Goal: Task Accomplishment & Management: Manage account settings

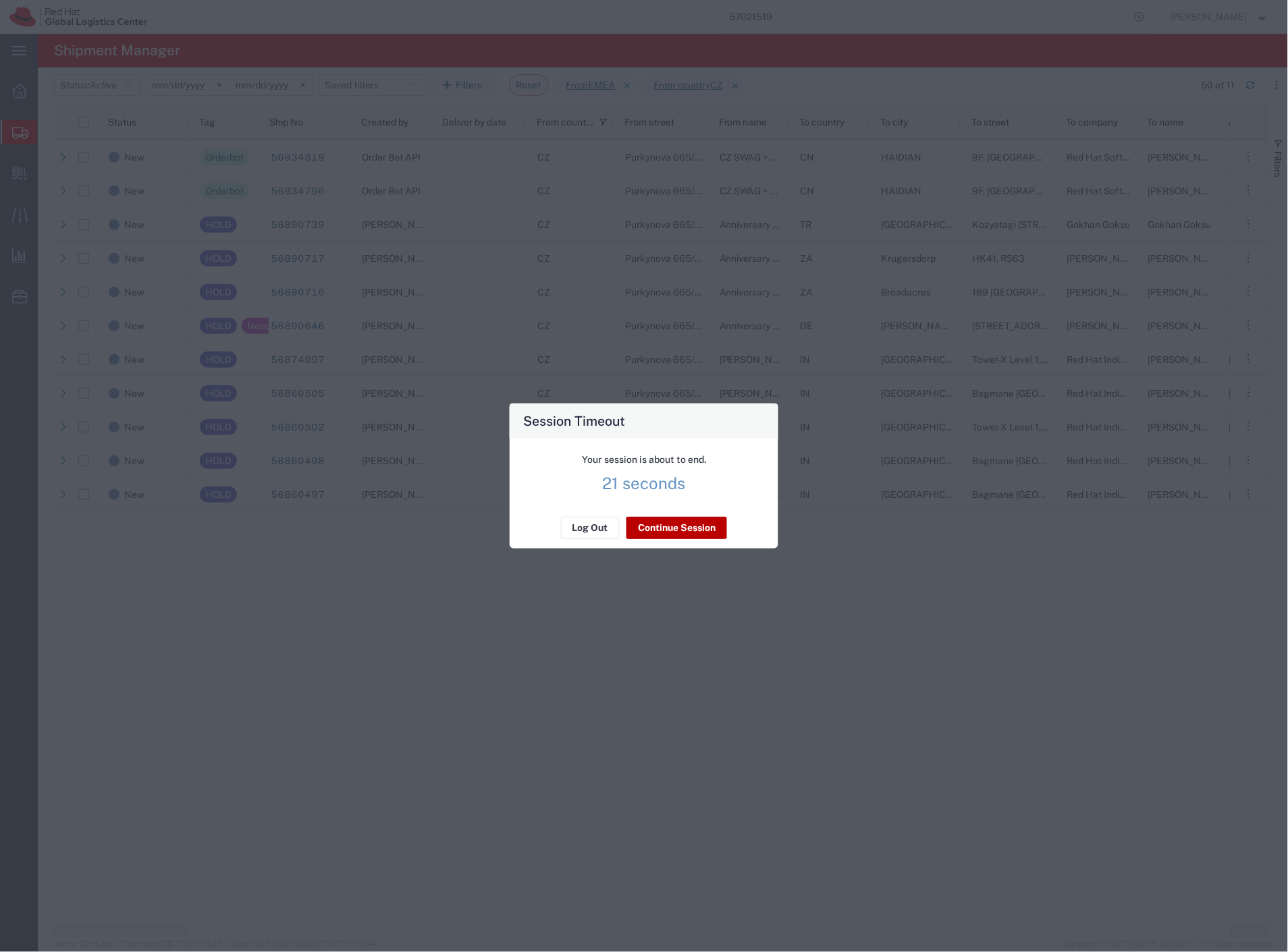
click at [694, 523] on button "Continue Session" at bounding box center [676, 528] width 101 height 21
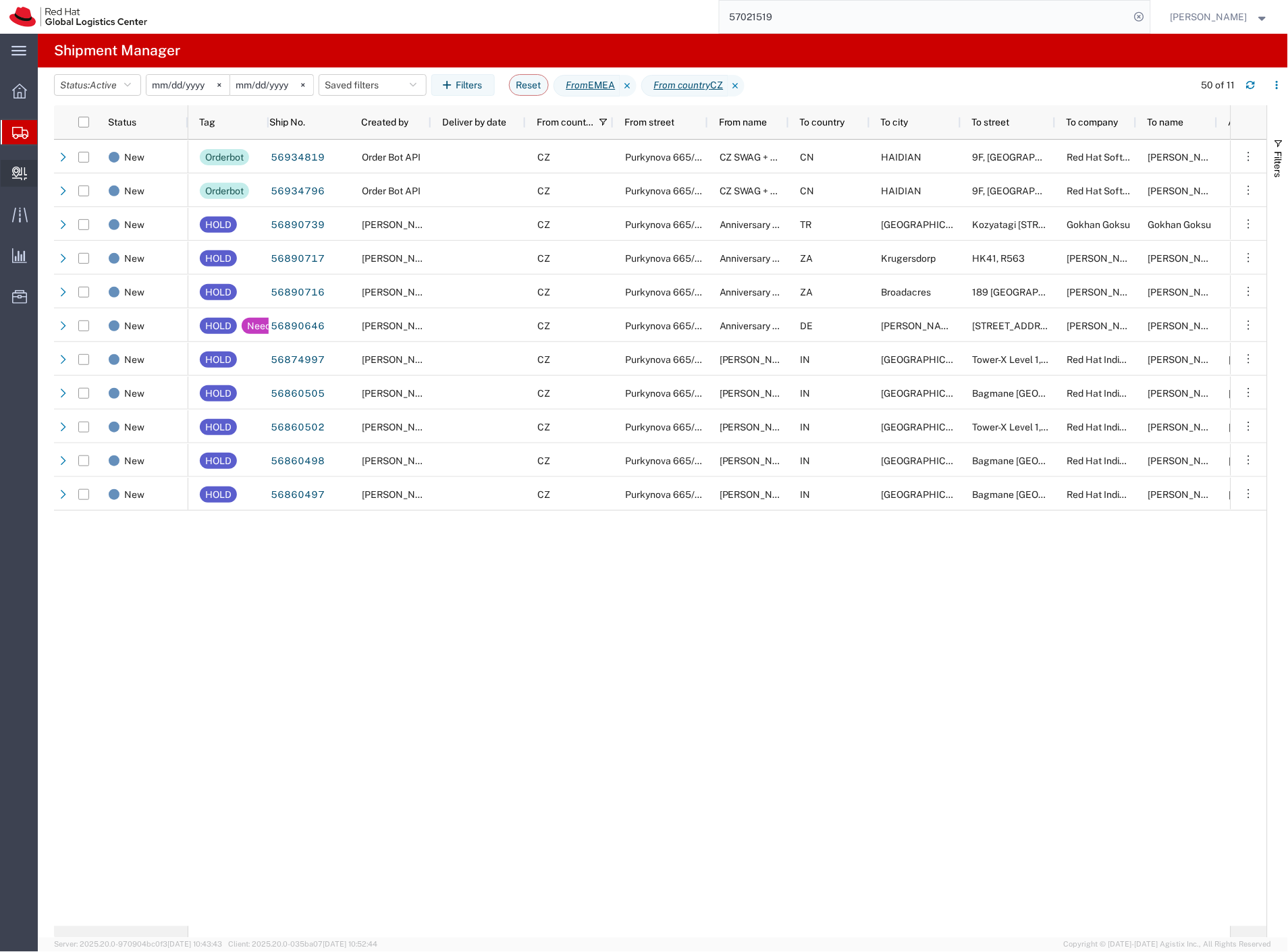
click at [0, 0] on span "Create Delivery" at bounding box center [0, 0] width 0 height 0
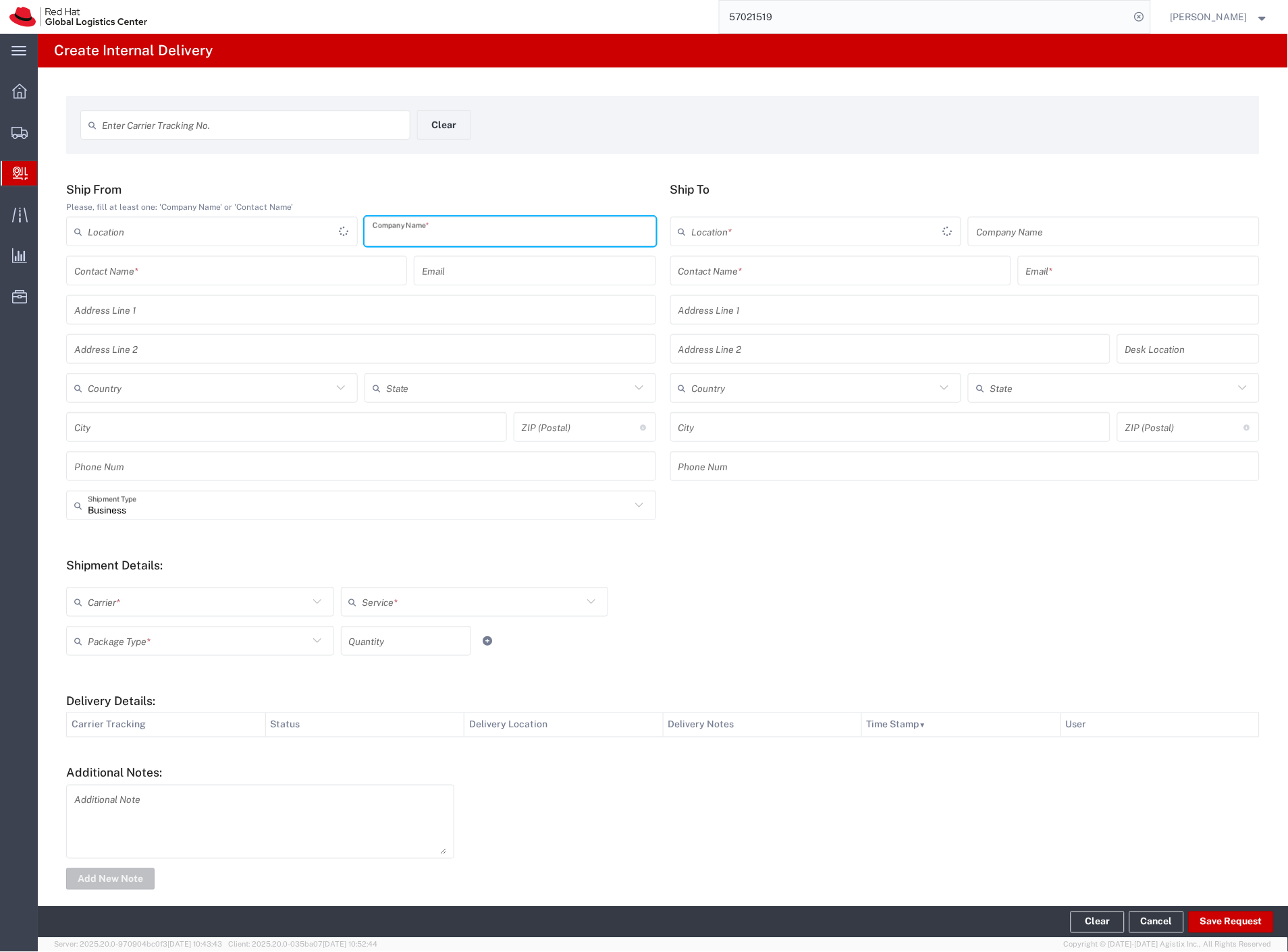
click at [402, 230] on input "text" at bounding box center [510, 232] width 275 height 24
type input "5p vzorky"
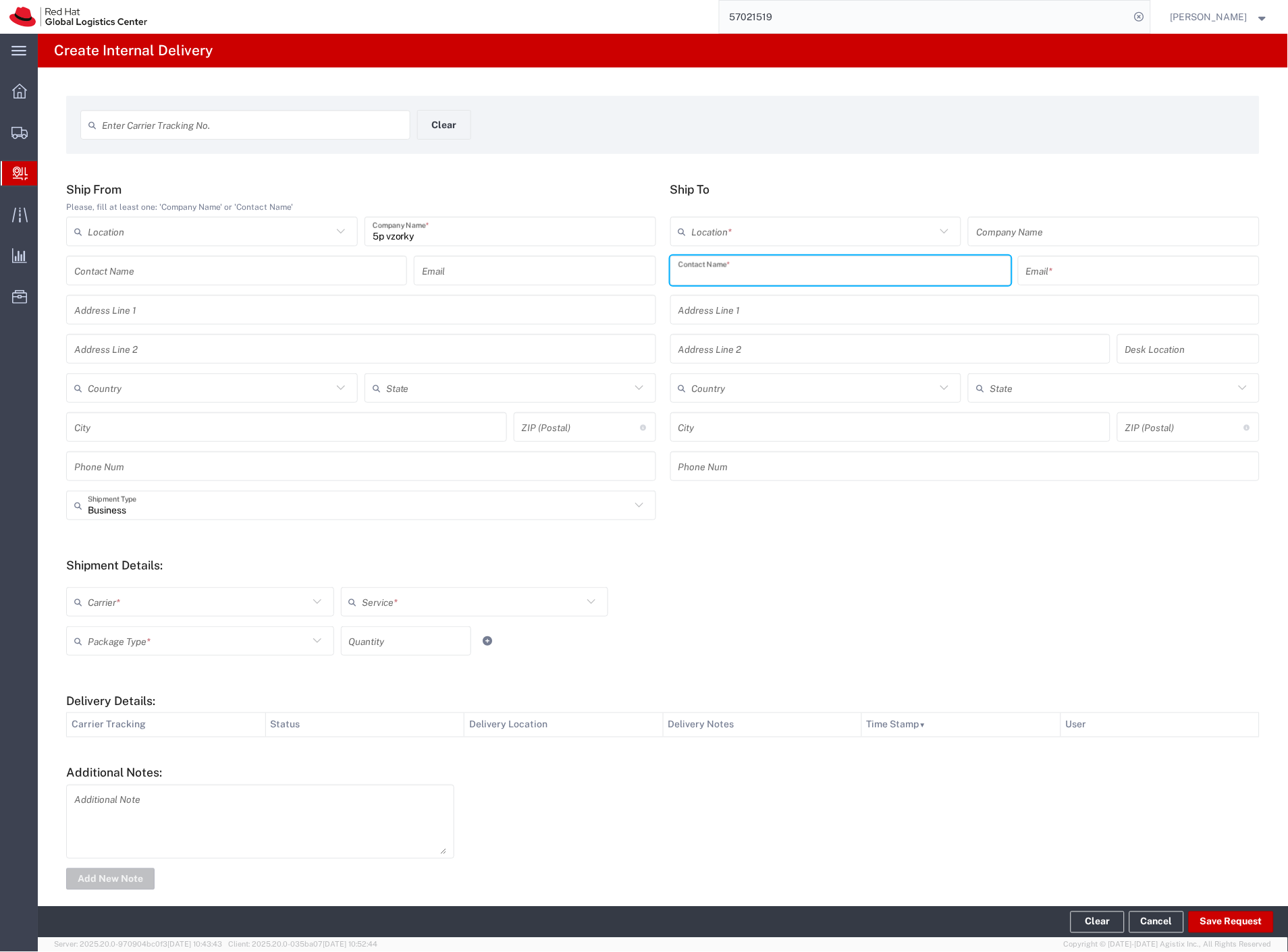
click at [744, 265] on input "text" at bounding box center [841, 271] width 325 height 24
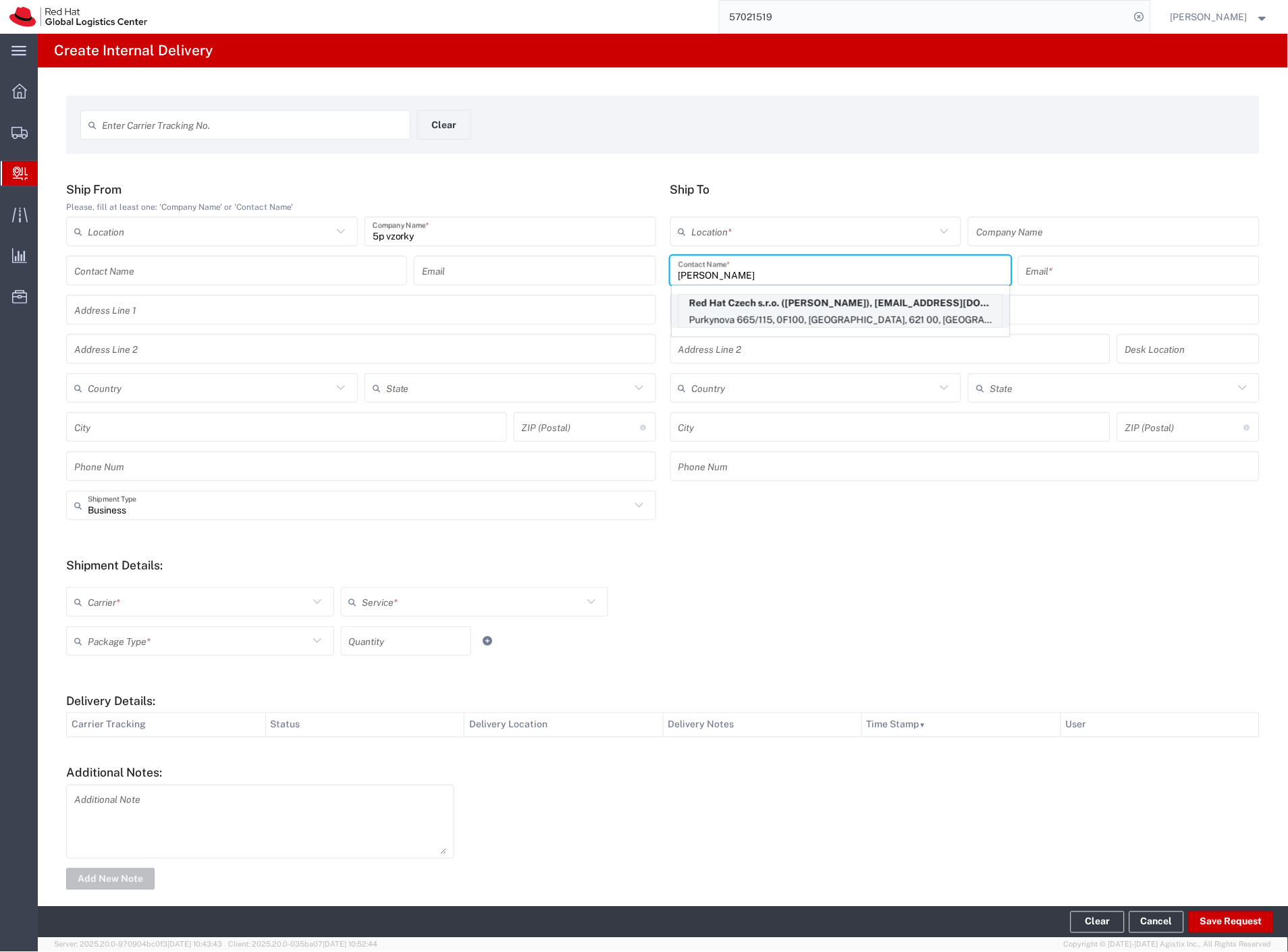
type input "adela s"
click at [817, 314] on p "Purkynova 665/115, 0F100, BRNO, 621 00, CZ" at bounding box center [841, 320] width 323 height 17
type input "RH - Brno - Tech Park Brno - C"
type input "Red Hat Czech s.r.o."
type input "Adela Sinoglova"
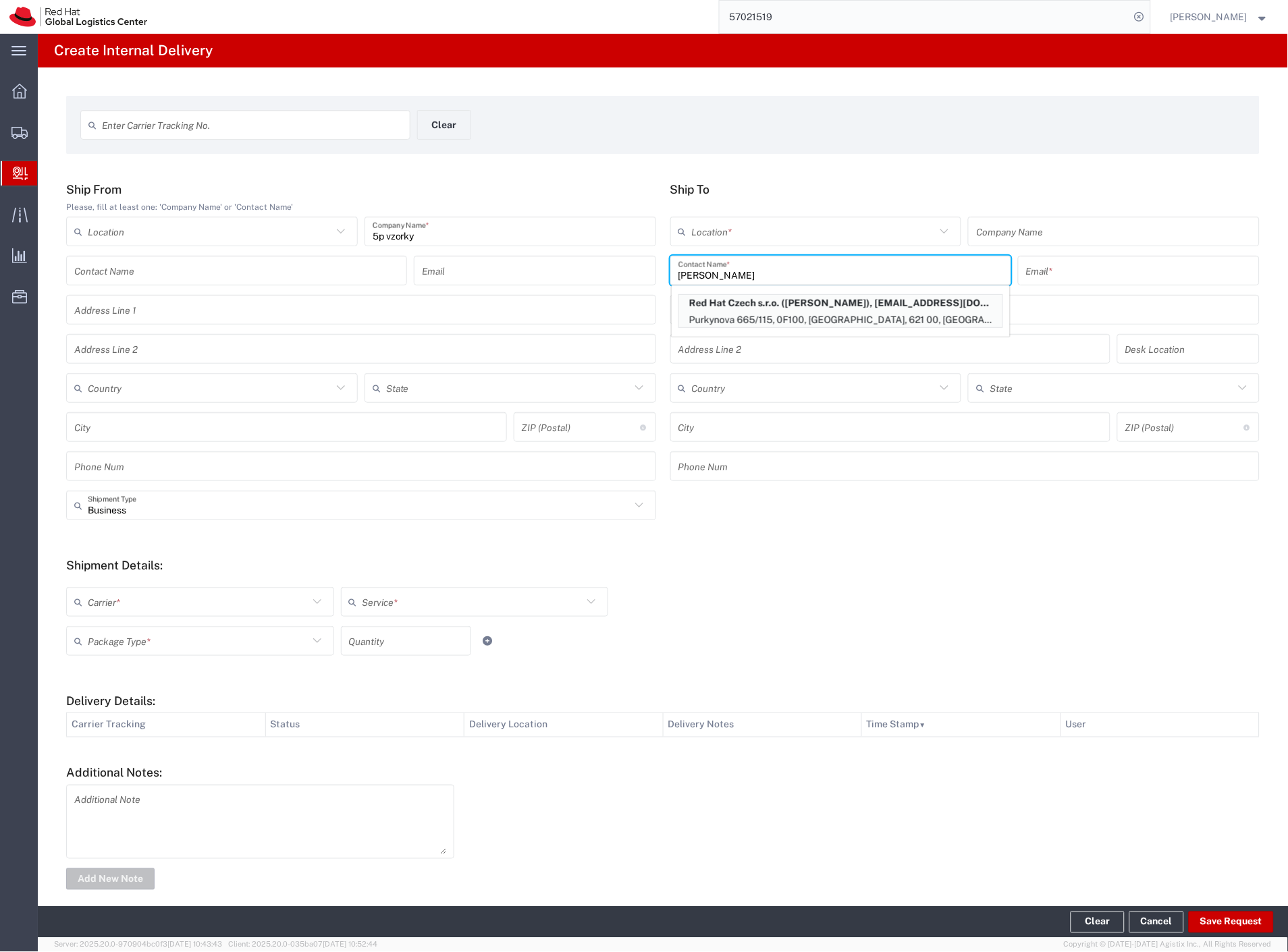
type input "asinoglo@redhat.com"
type input "Purkynova 665/115"
type input "0F100"
type input "Czechia"
type input "[GEOGRAPHIC_DATA]"
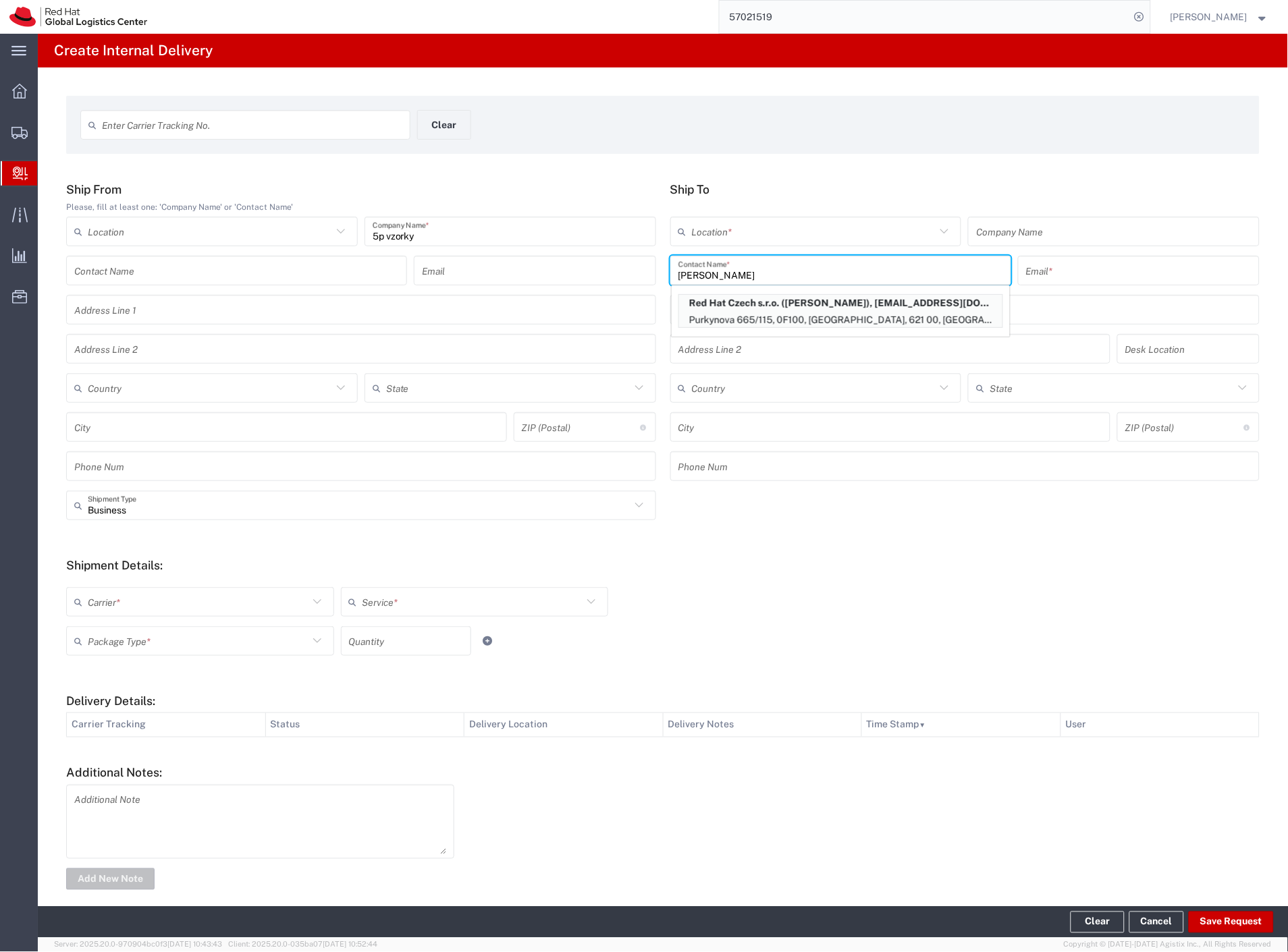
type input "621 00"
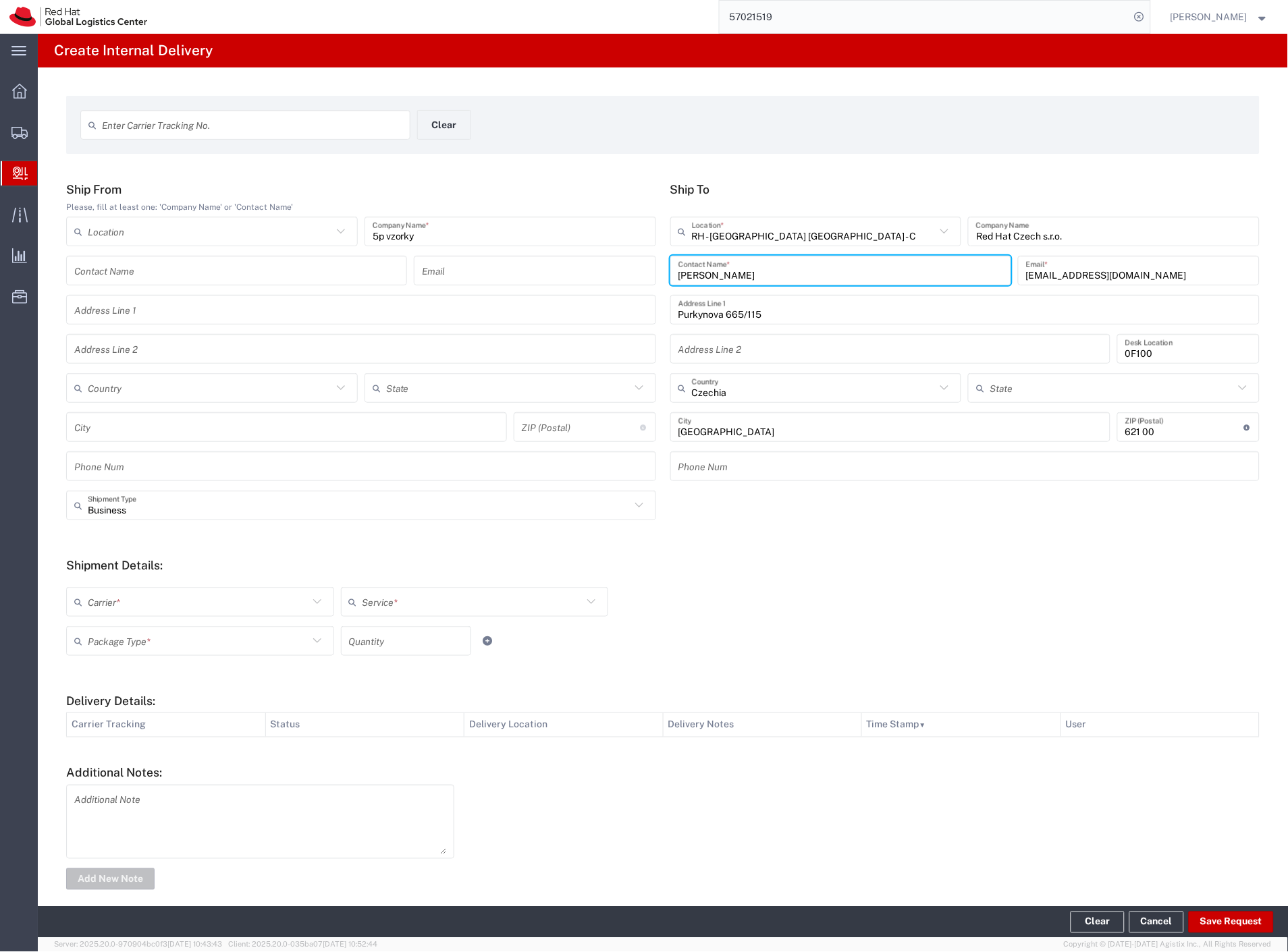
click at [137, 603] on input "text" at bounding box center [198, 603] width 221 height 24
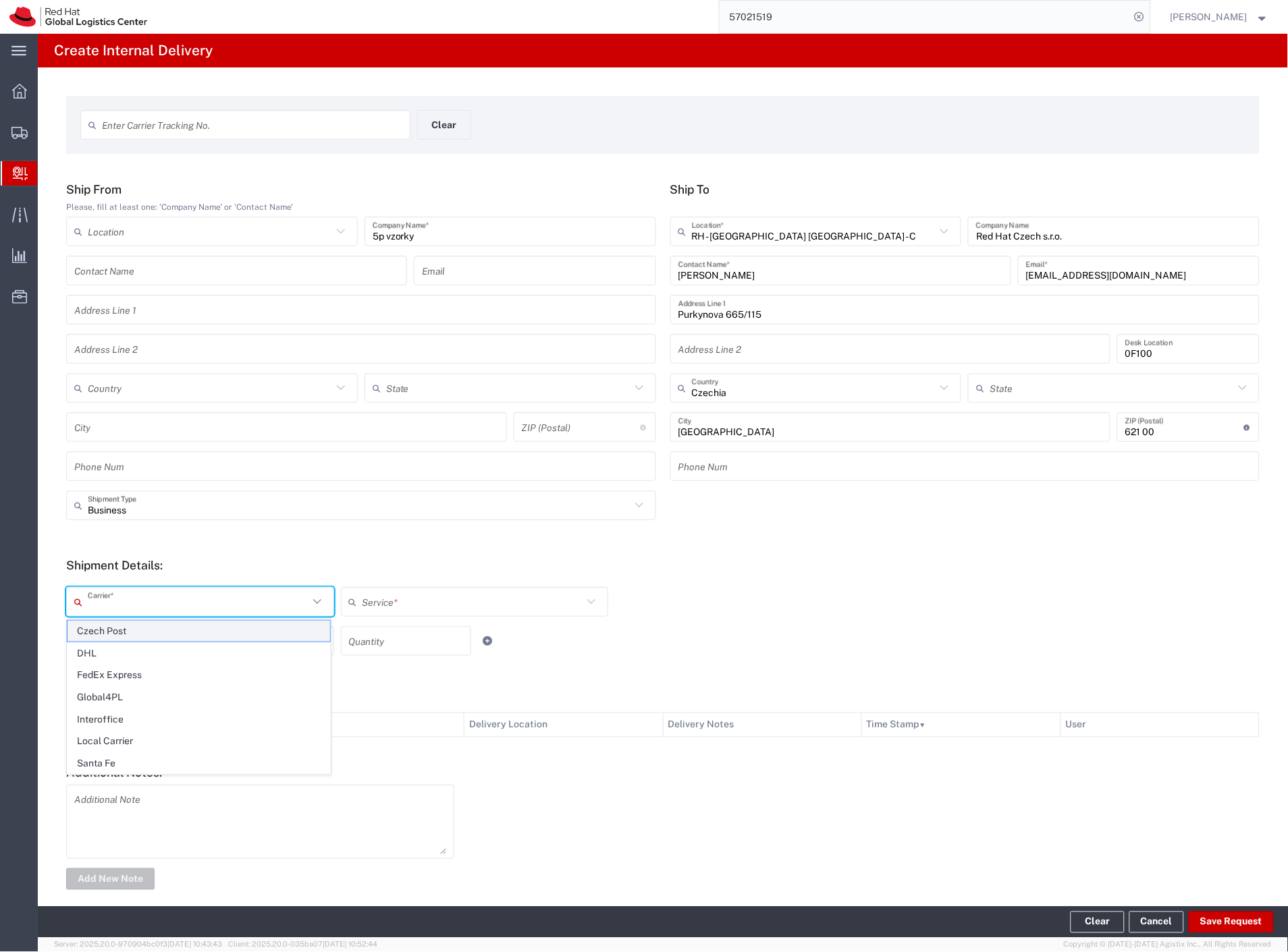
click at [117, 629] on span "Czech Post" at bounding box center [198, 631] width 263 height 21
type input "Czech Post"
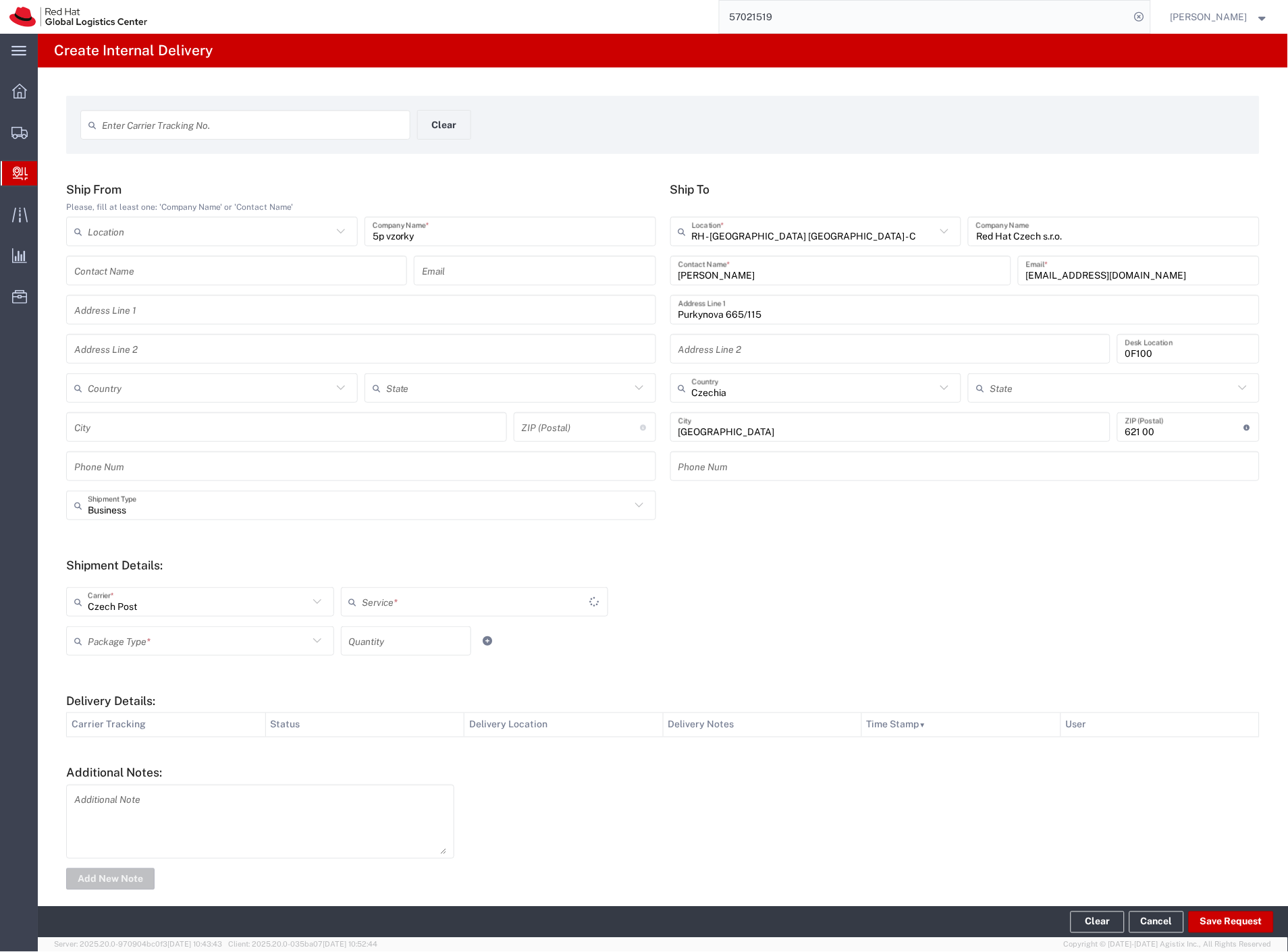
click at [113, 646] on input "text" at bounding box center [198, 641] width 221 height 24
type input "Ground"
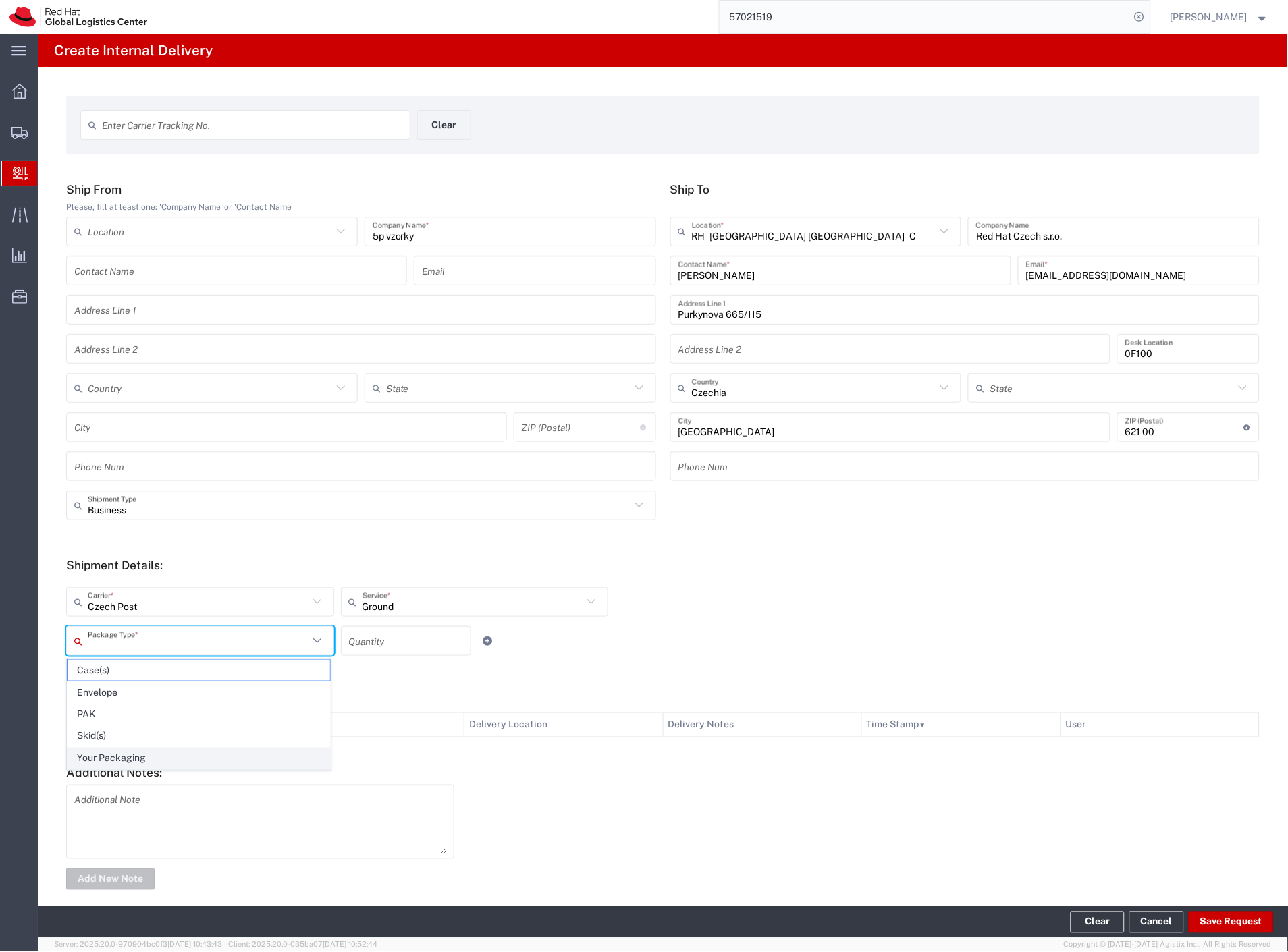
click at [127, 758] on span "Your Packaging" at bounding box center [198, 759] width 263 height 21
type input "Your Packaging"
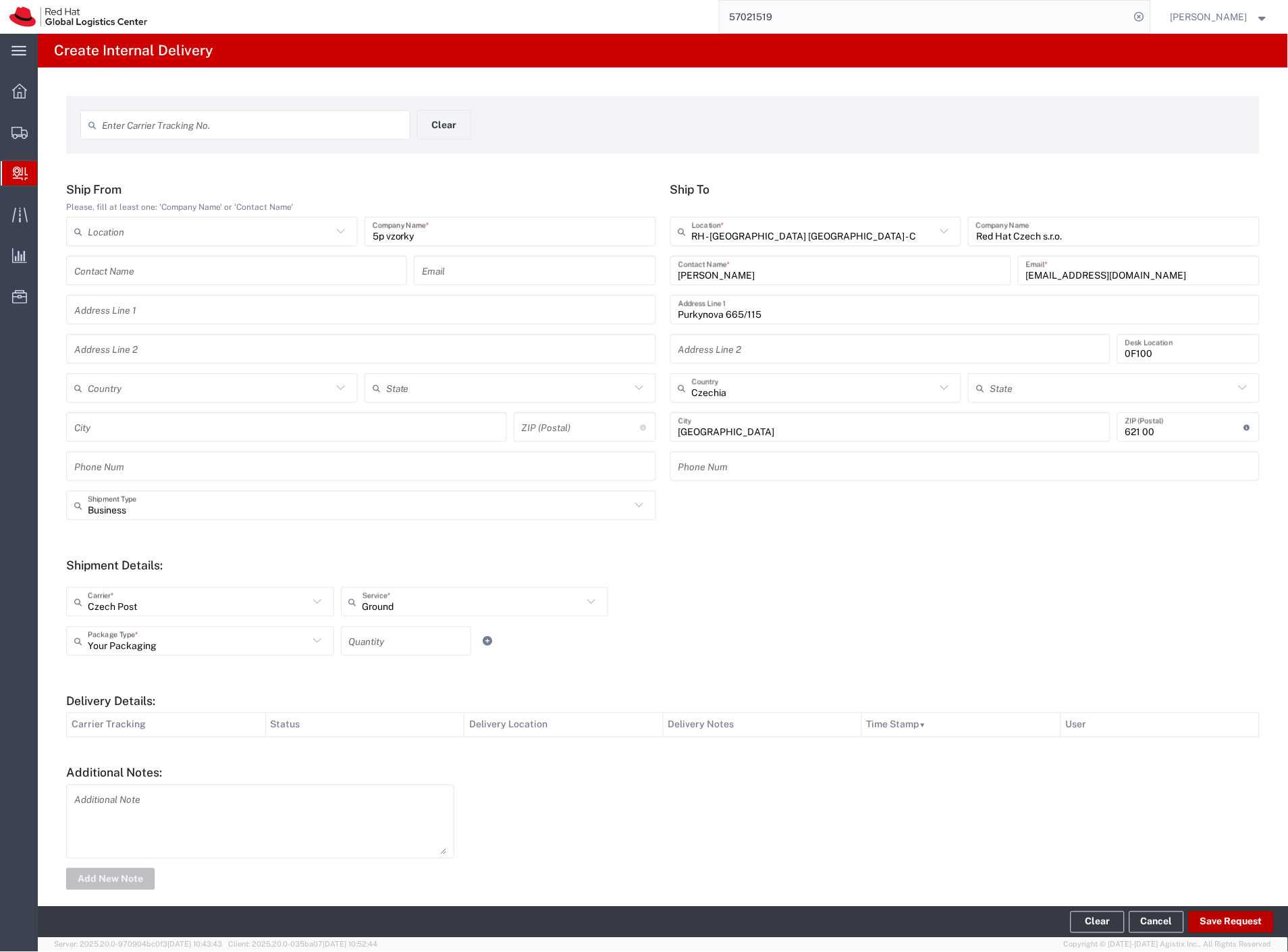
click at [1229, 922] on button "Save Request" at bounding box center [1231, 922] width 85 height 21
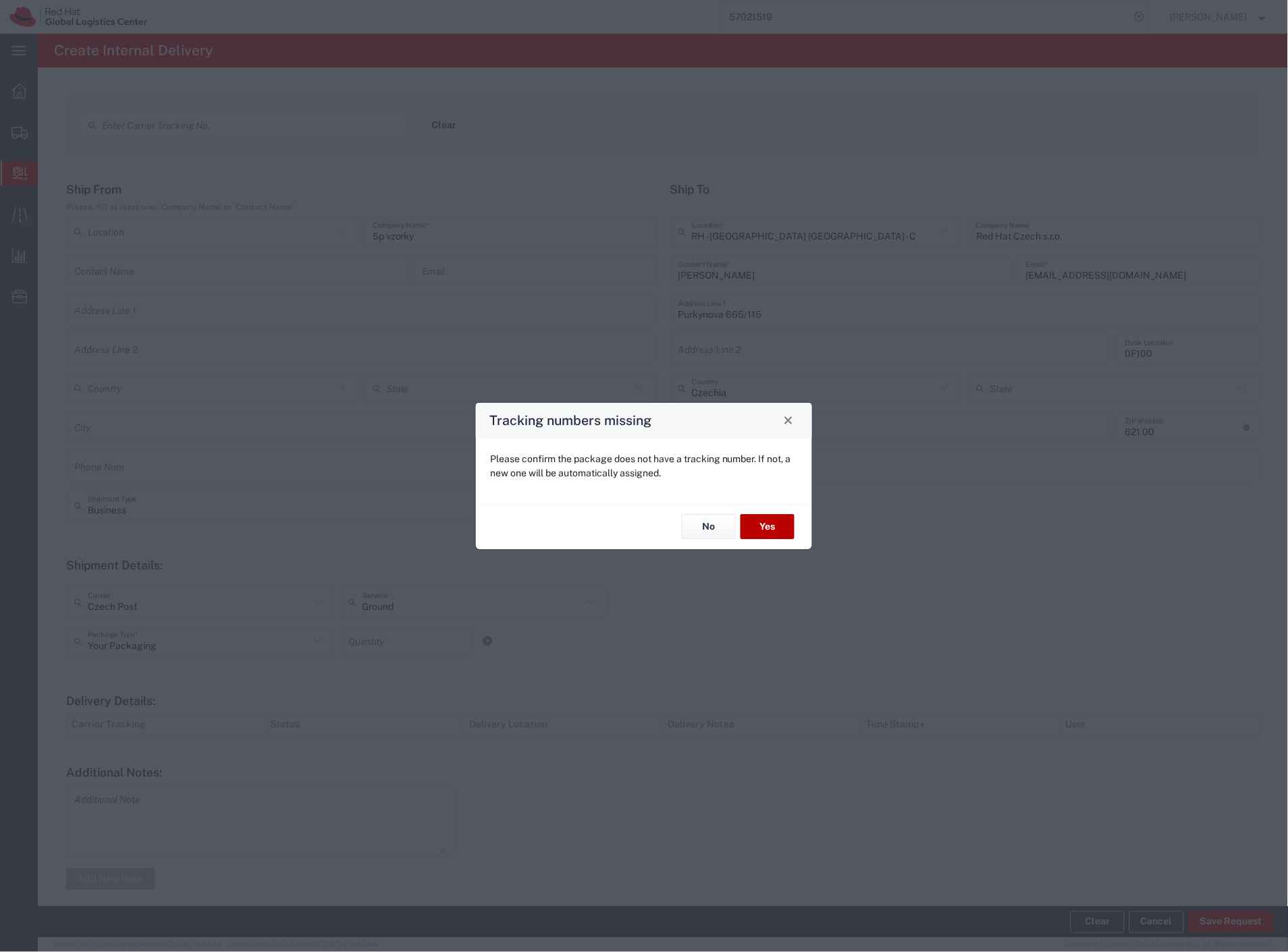
click at [762, 537] on button "Yes" at bounding box center [768, 528] width 54 height 25
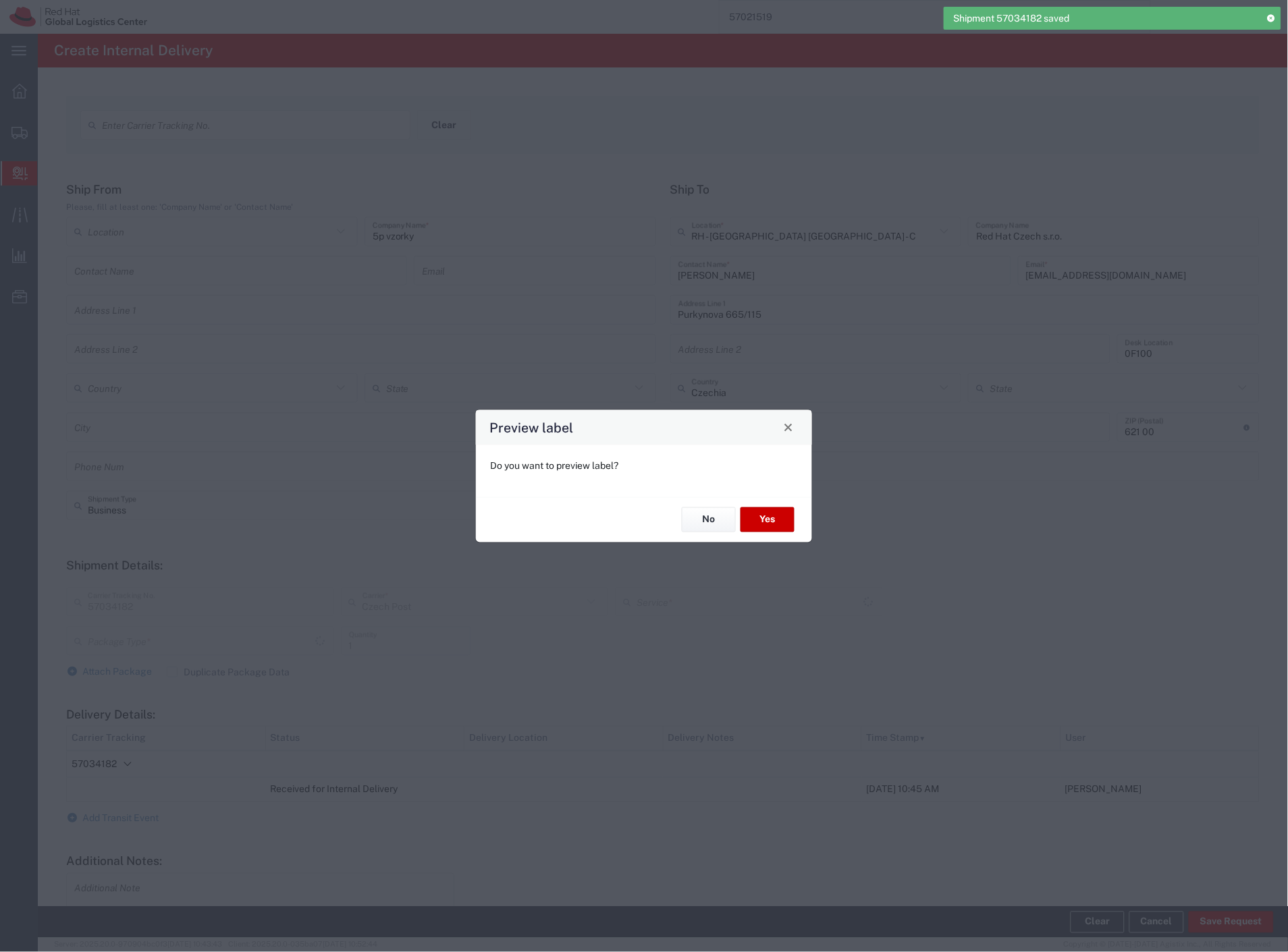
type input "Your Packaging"
type input "Ground"
drag, startPoint x: 748, startPoint y: 515, endPoint x: 695, endPoint y: 519, distance: 53.2
click at [695, 519] on div "No Yes" at bounding box center [644, 519] width 336 height 45
click at [695, 519] on button "No" at bounding box center [709, 520] width 54 height 25
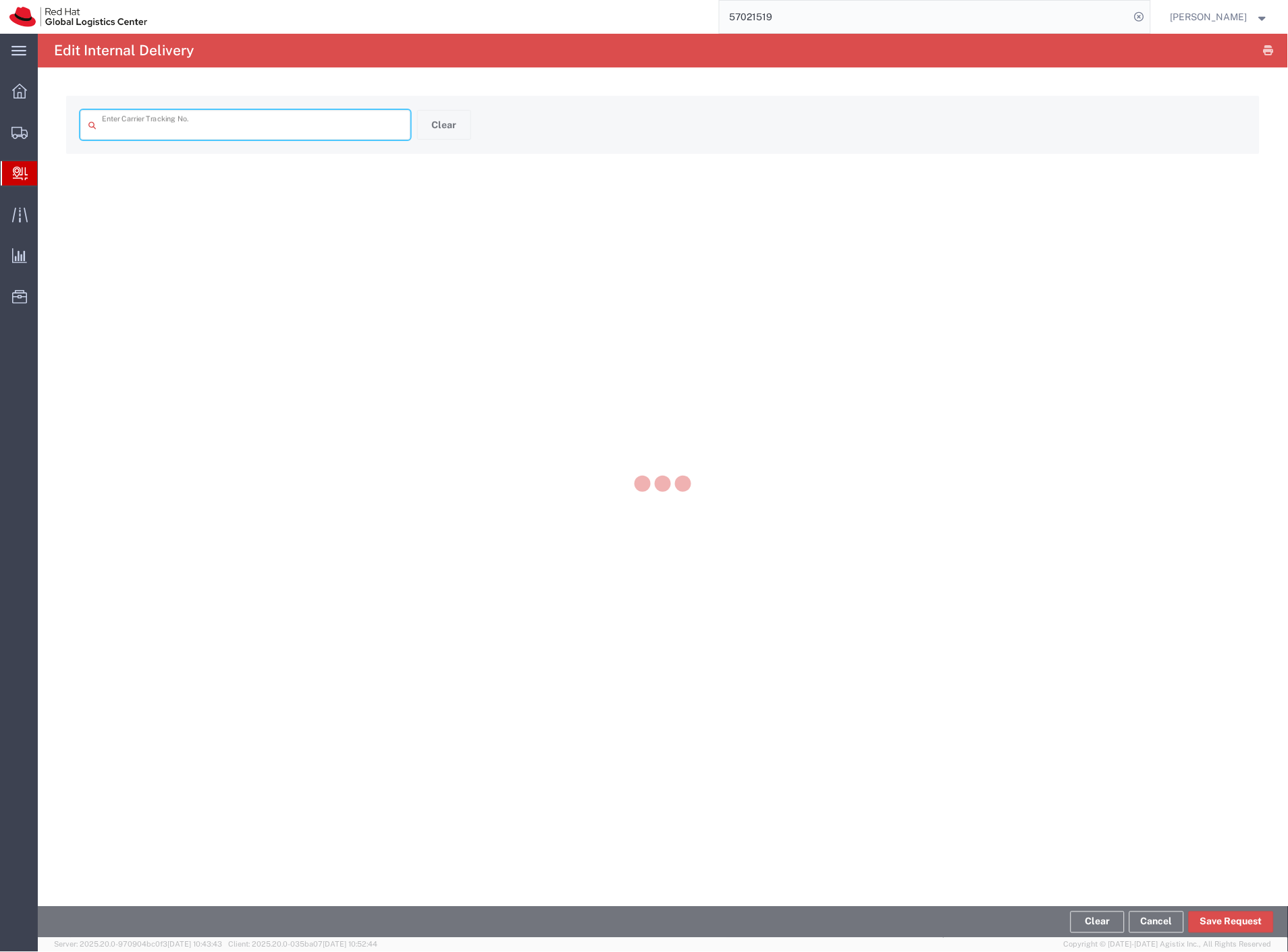
type input "57034182"
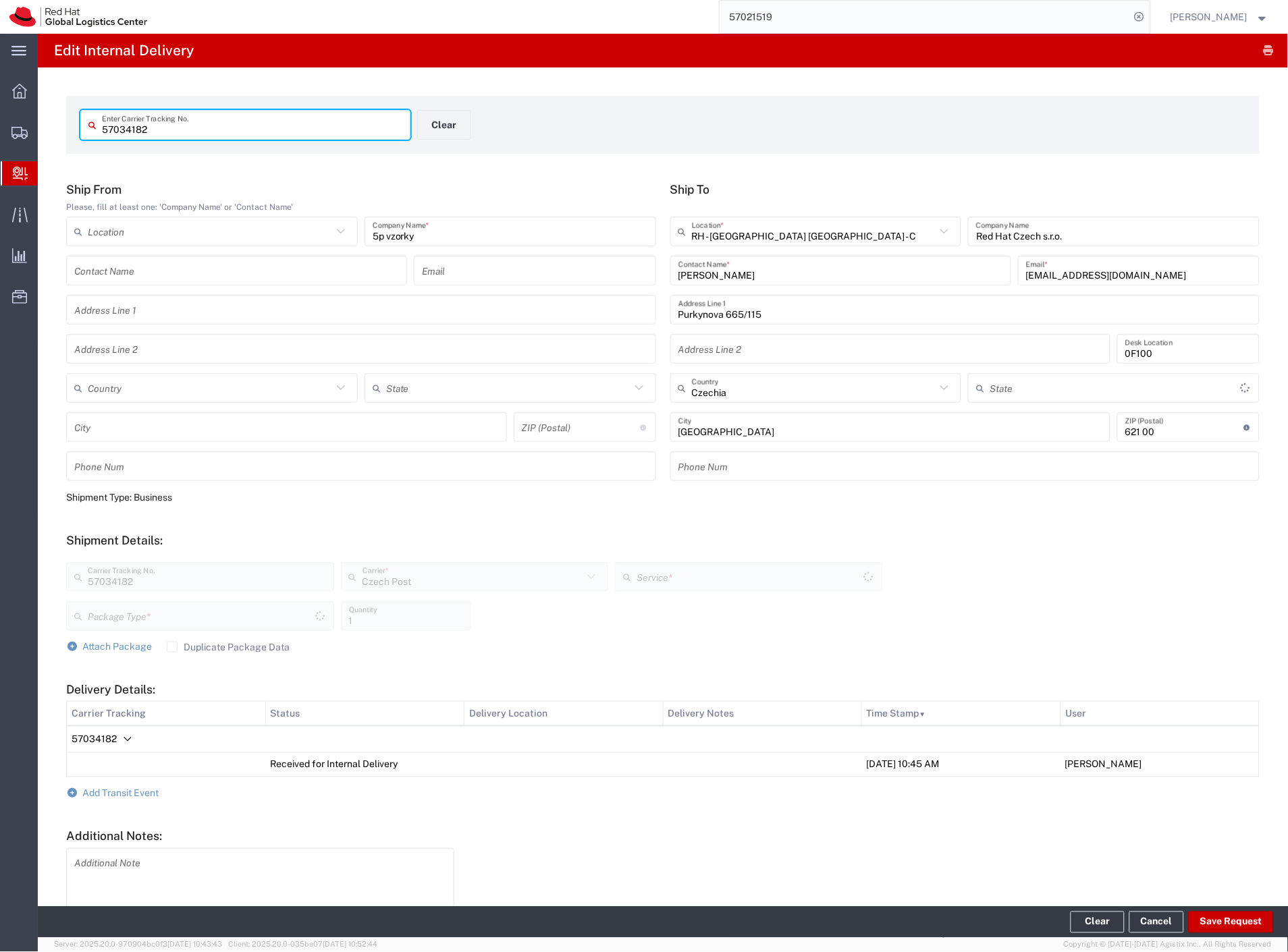
type input "Ground"
type input "Your Packaging"
click at [129, 797] on span "Add Transit Event" at bounding box center [121, 794] width 76 height 11
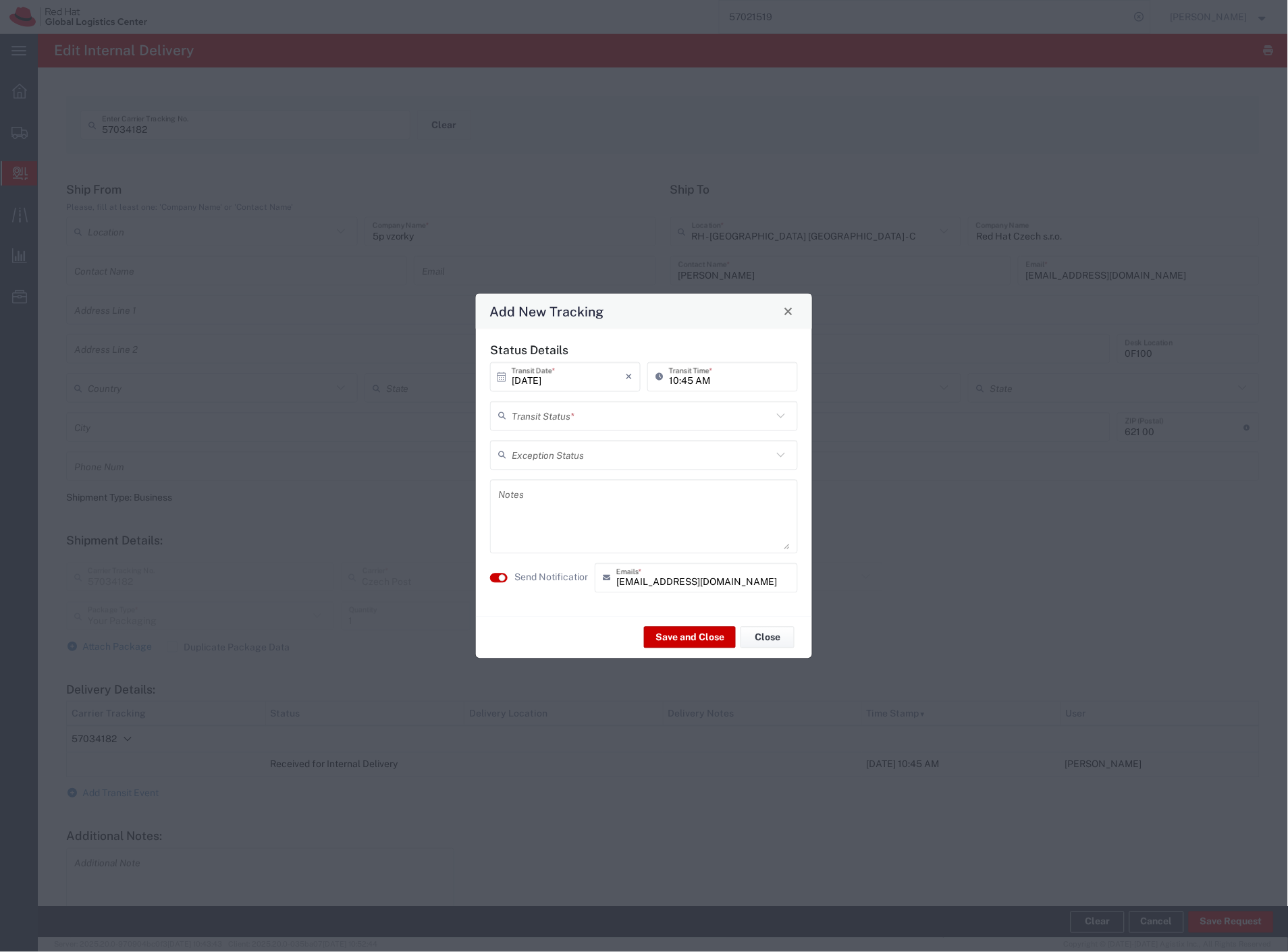
click at [571, 425] on input "text" at bounding box center [642, 416] width 261 height 24
click at [565, 433] on agx-dropdown-content "Delivery Confirmation Forwarded Received for Internal Delivery Shipment On-Hold" at bounding box center [645, 478] width 308 height 89
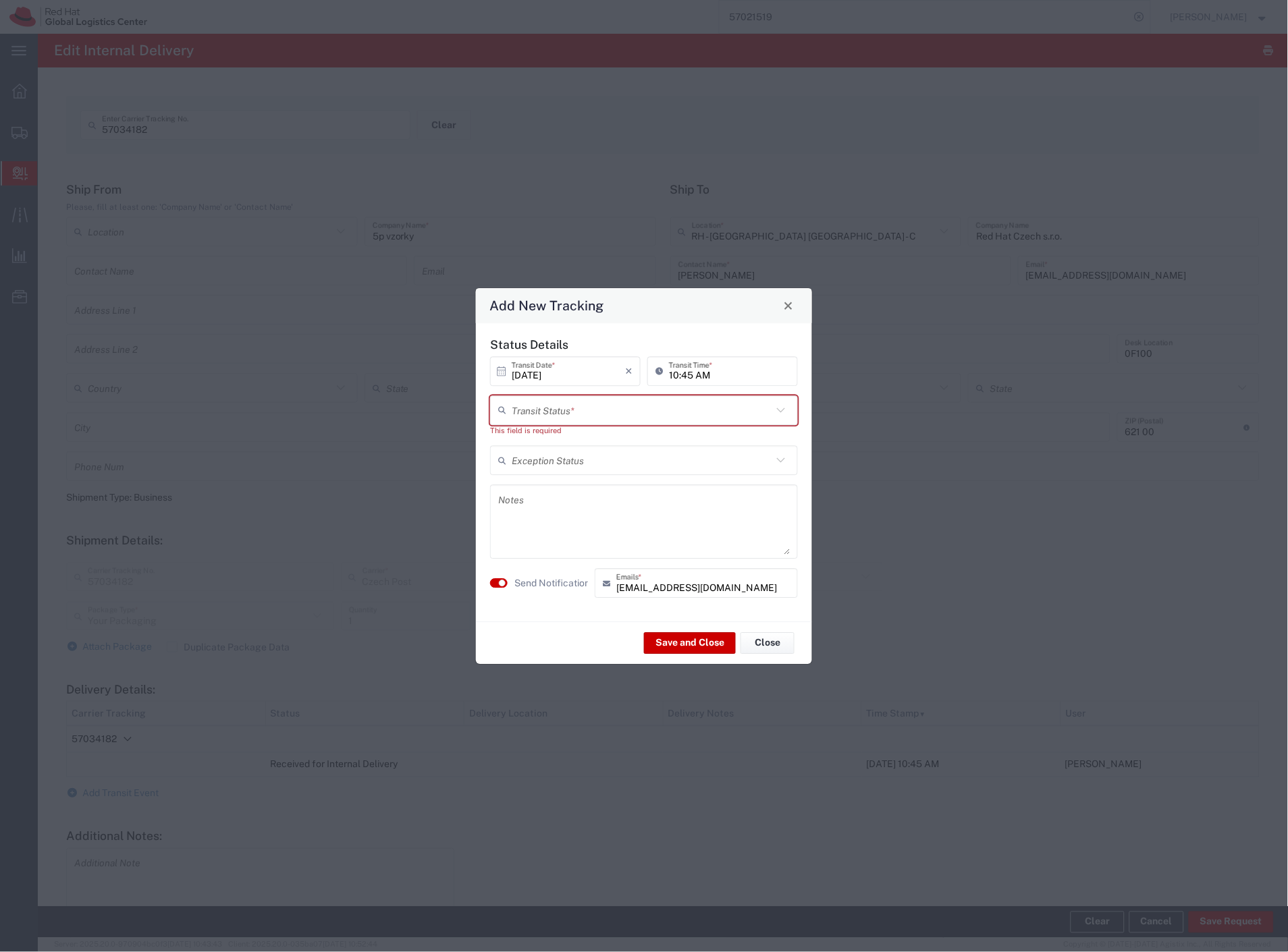
drag, startPoint x: 560, startPoint y: 403, endPoint x: 547, endPoint y: 426, distance: 26.4
click at [558, 406] on input "text" at bounding box center [642, 410] width 261 height 24
drag, startPoint x: 538, startPoint y: 440, endPoint x: 543, endPoint y: 496, distance: 56.2
click at [538, 442] on span "Delivery Confirmation" at bounding box center [645, 440] width 305 height 21
type input "Delivery Confirmation"
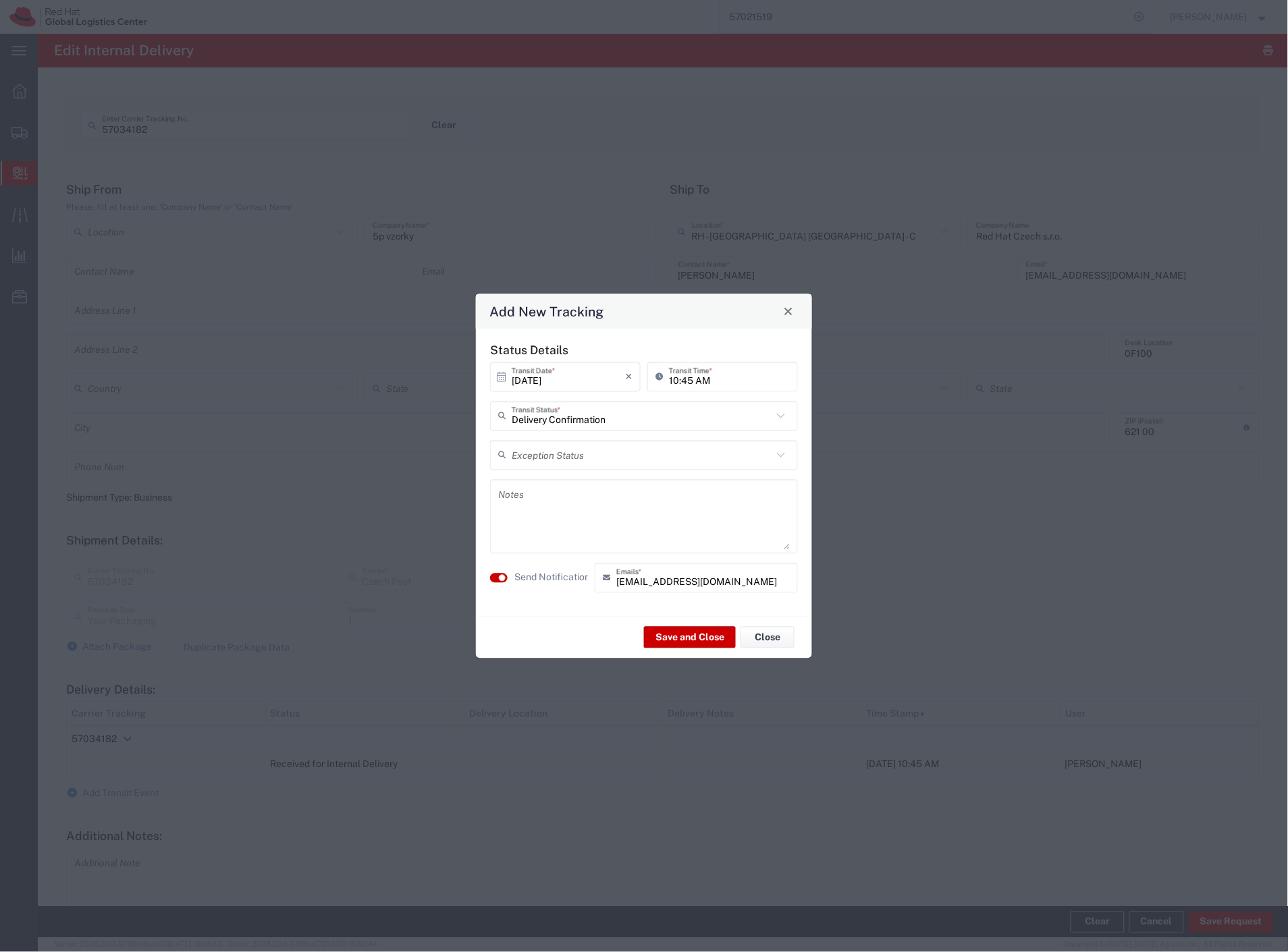
click at [540, 508] on textarea at bounding box center [644, 516] width 291 height 66
type textarea "reception"
click at [543, 574] on label "Send Notification" at bounding box center [552, 578] width 76 height 14
click at [678, 632] on button "Save and Close" at bounding box center [689, 637] width 92 height 21
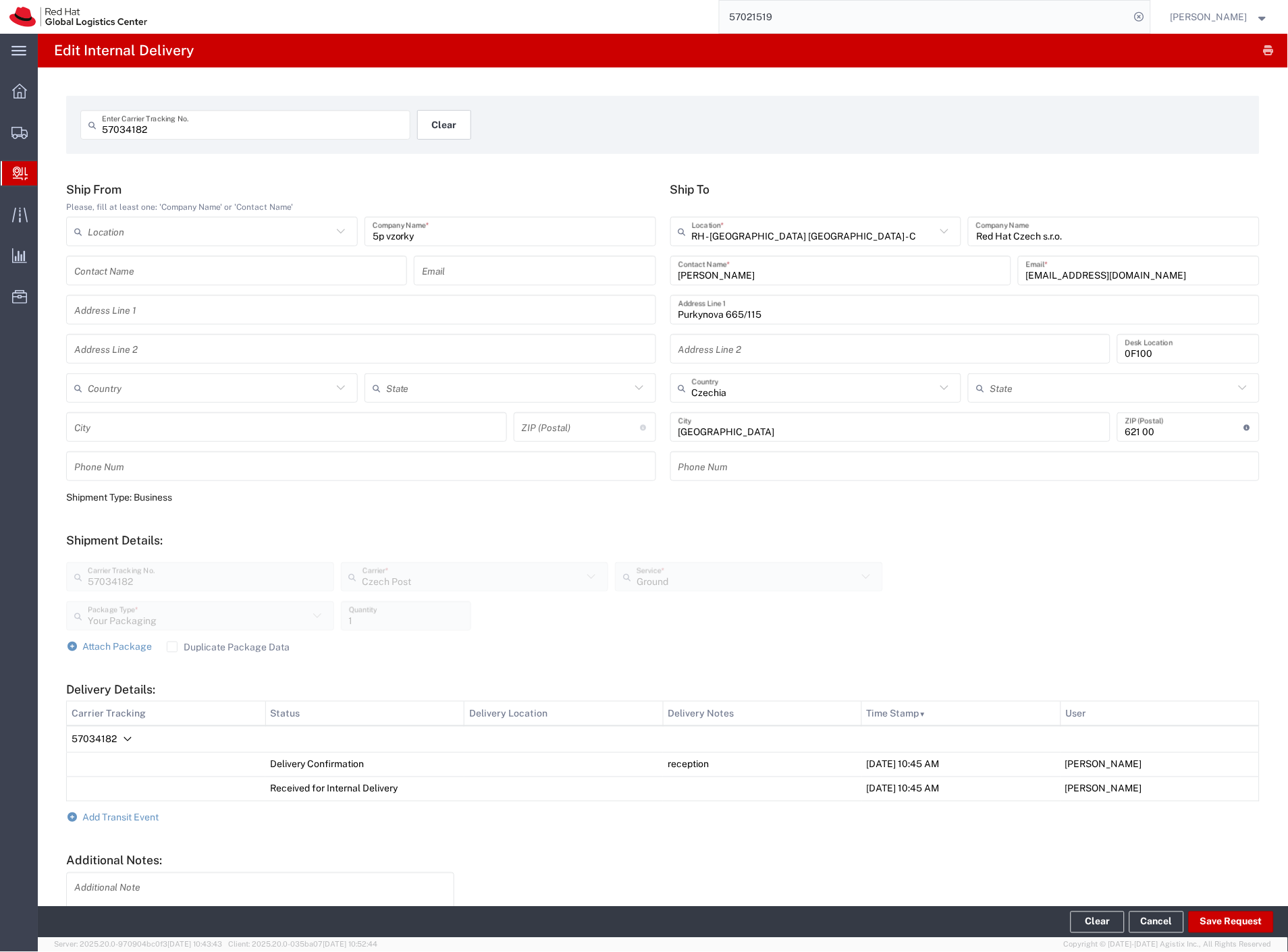
click at [433, 135] on button "Clear" at bounding box center [444, 125] width 54 height 30
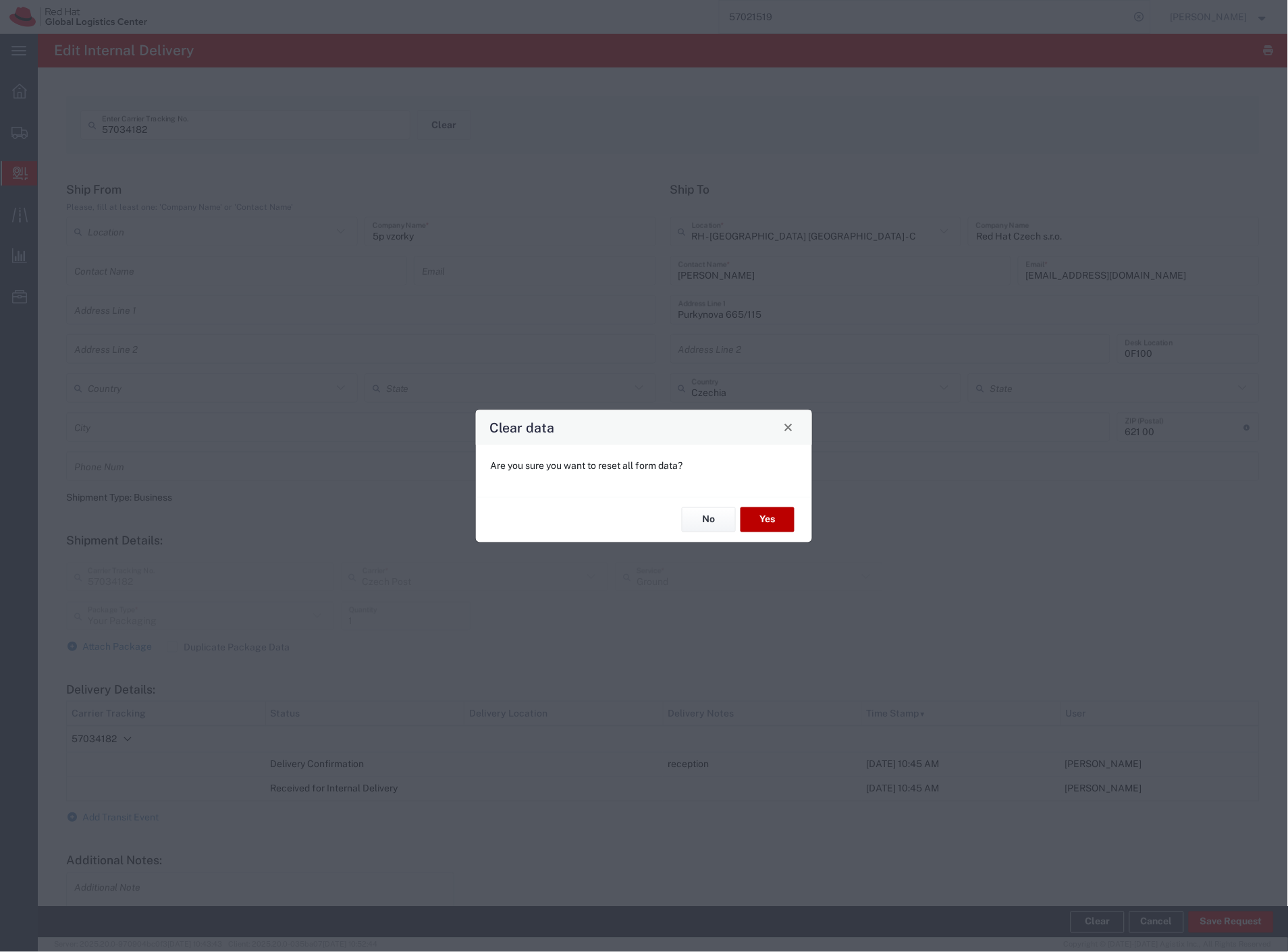
click at [764, 523] on button "Yes" at bounding box center [768, 520] width 54 height 25
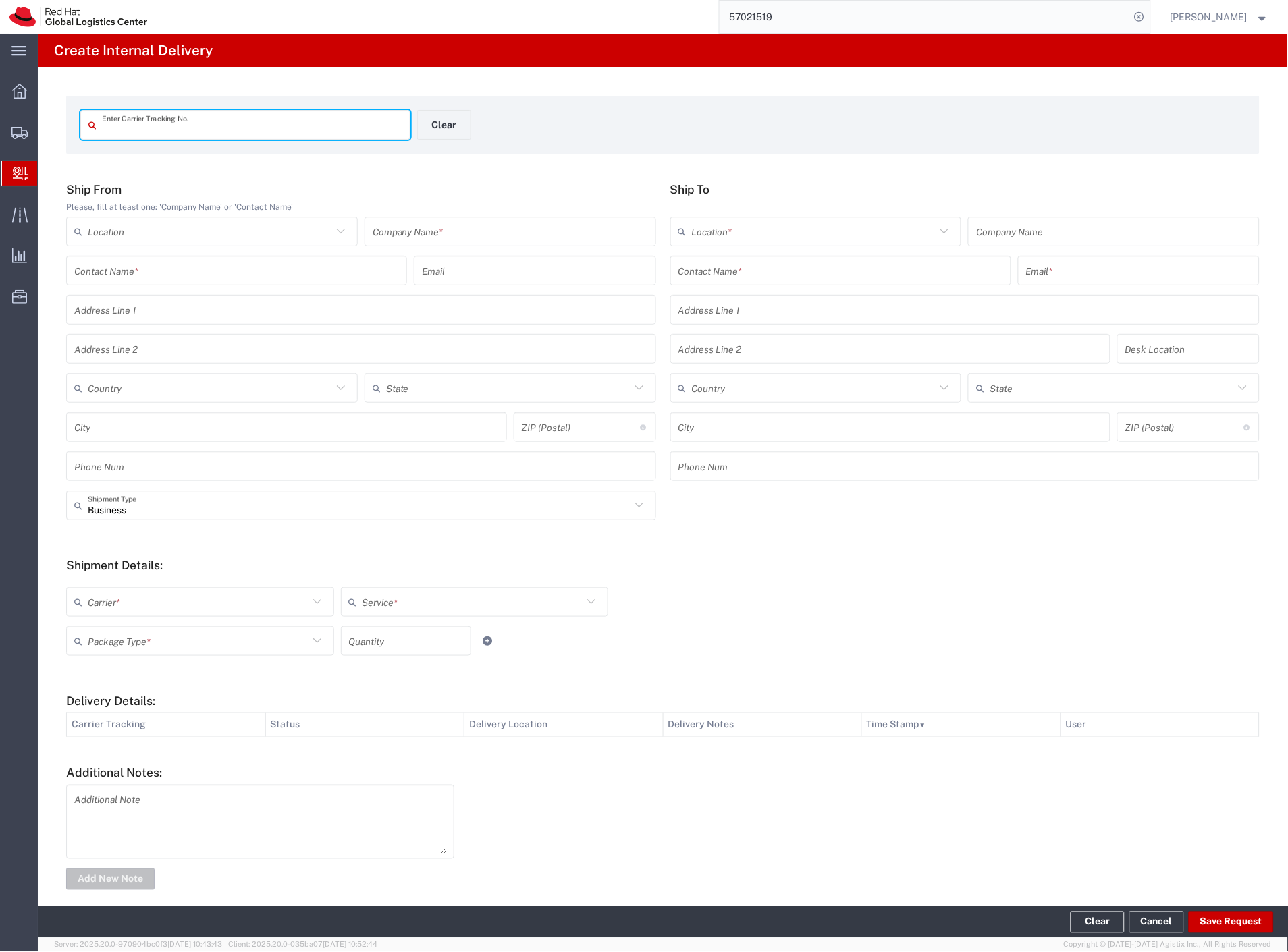
click at [394, 224] on input "text" at bounding box center [510, 232] width 275 height 24
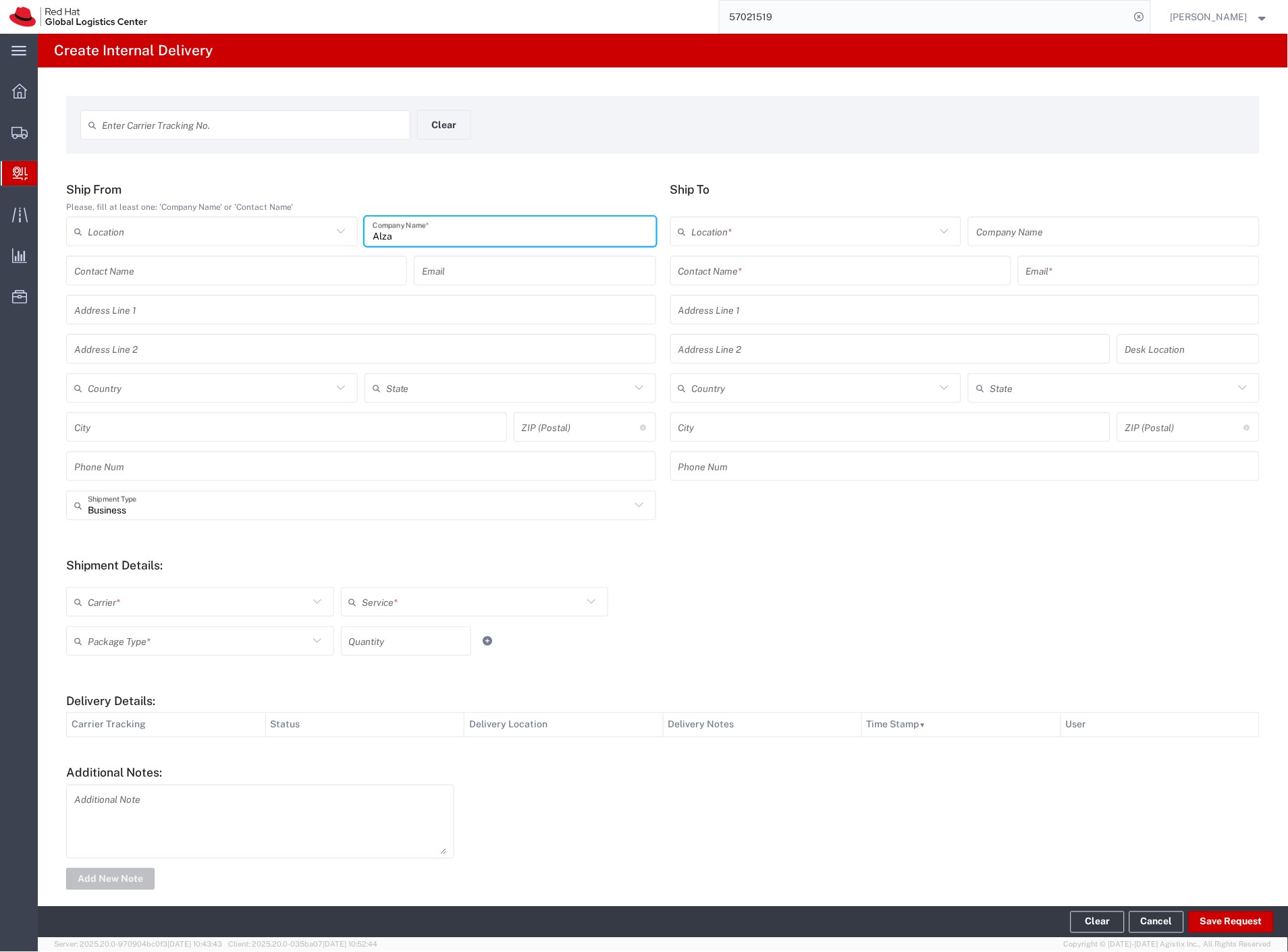
type input "Alza"
click at [723, 264] on input "text" at bounding box center [841, 271] width 325 height 24
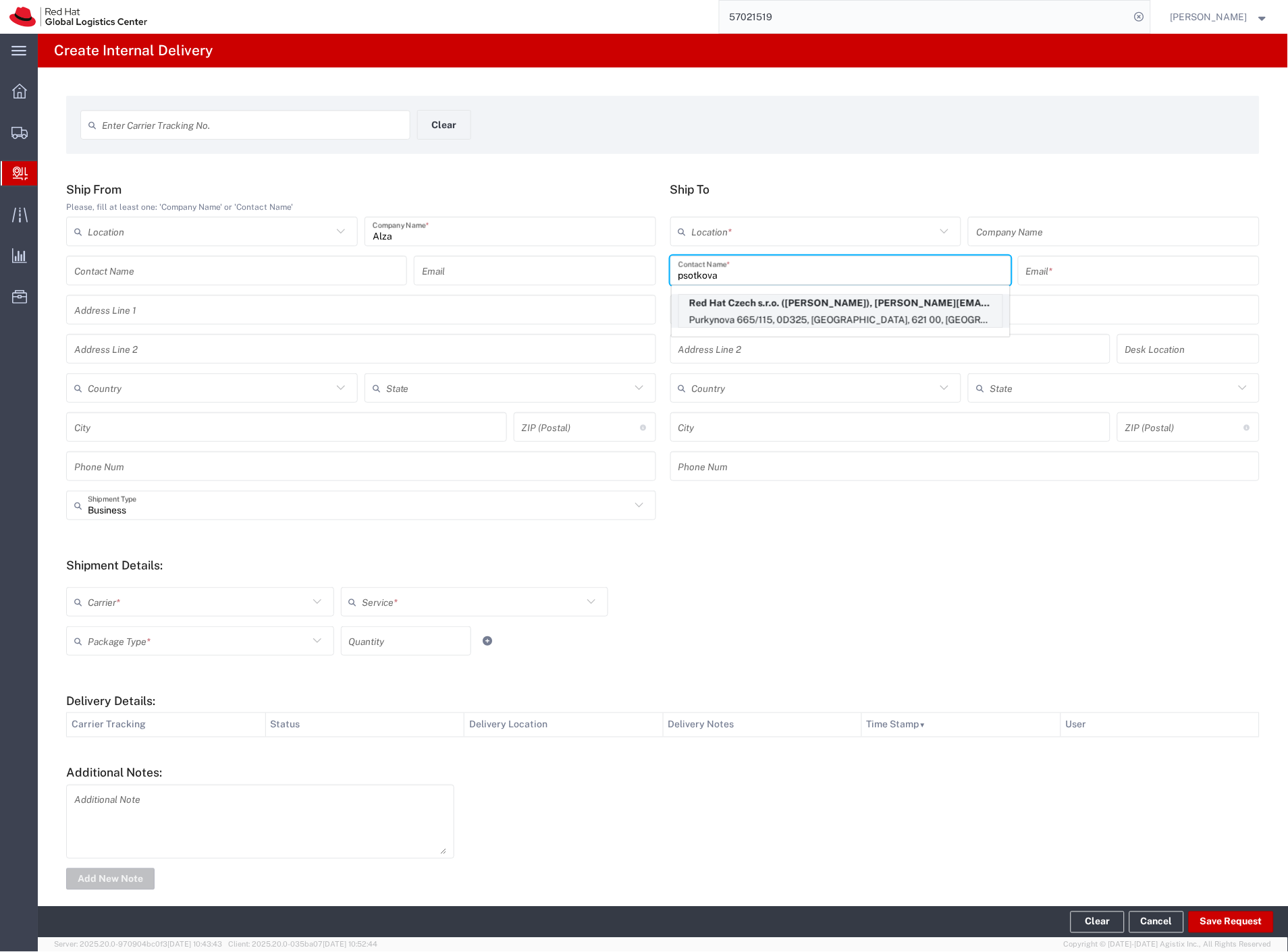
type input "psotkova"
click at [857, 311] on p "Red Hat Czech s.r.o. (Dominika Psotkova), dpsotkov@redhat.com" at bounding box center [841, 303] width 323 height 17
type input "RH - [GEOGRAPHIC_DATA] [GEOGRAPHIC_DATA] - C"
type input "Red Hat Czech s.r.o."
type input "[PERSON_NAME]"
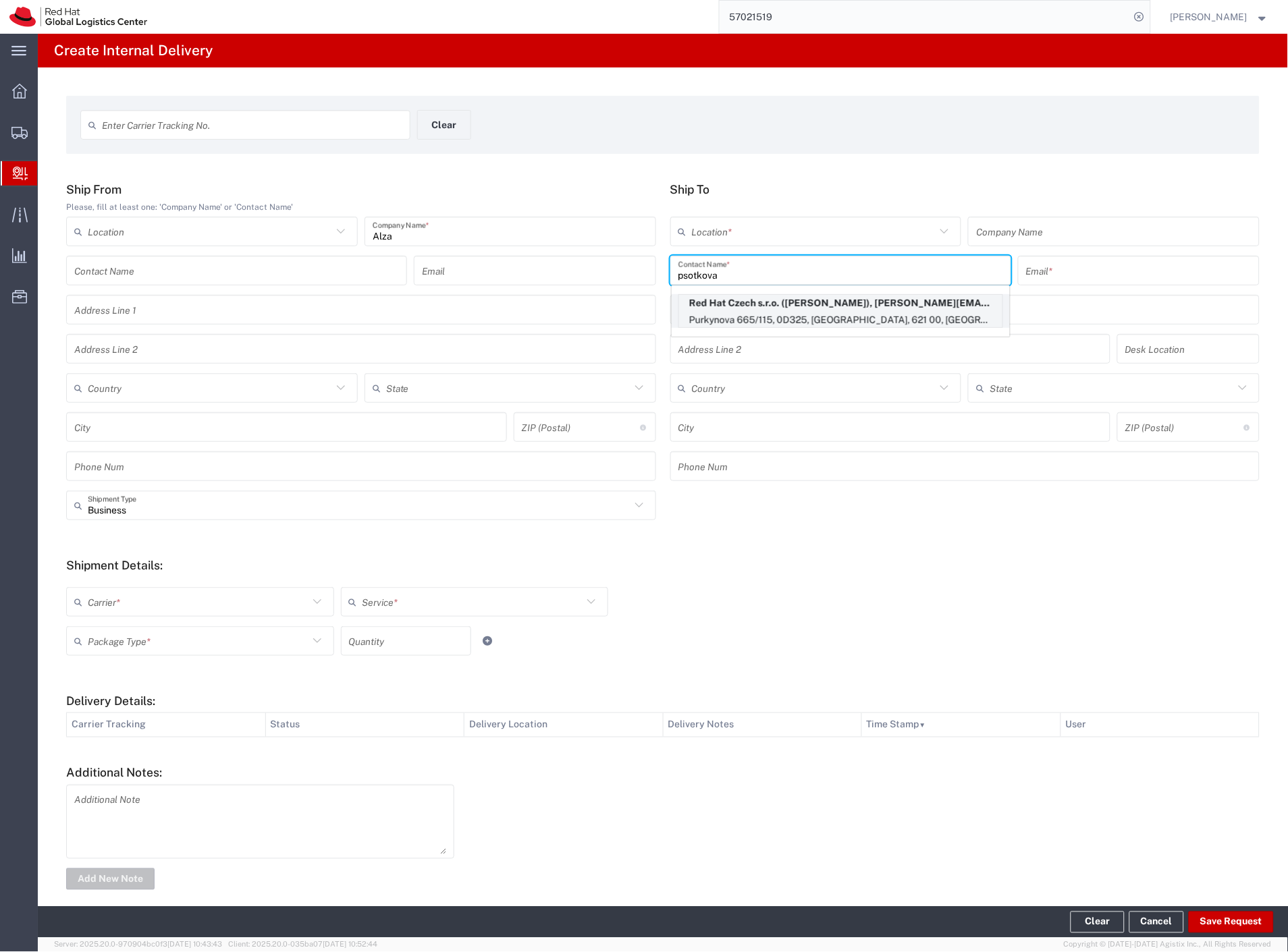
type input "dpsotkov@redhat.com"
type input "Purkynova 665/115"
type input "0D325"
type input "Czechia"
type input "[GEOGRAPHIC_DATA]"
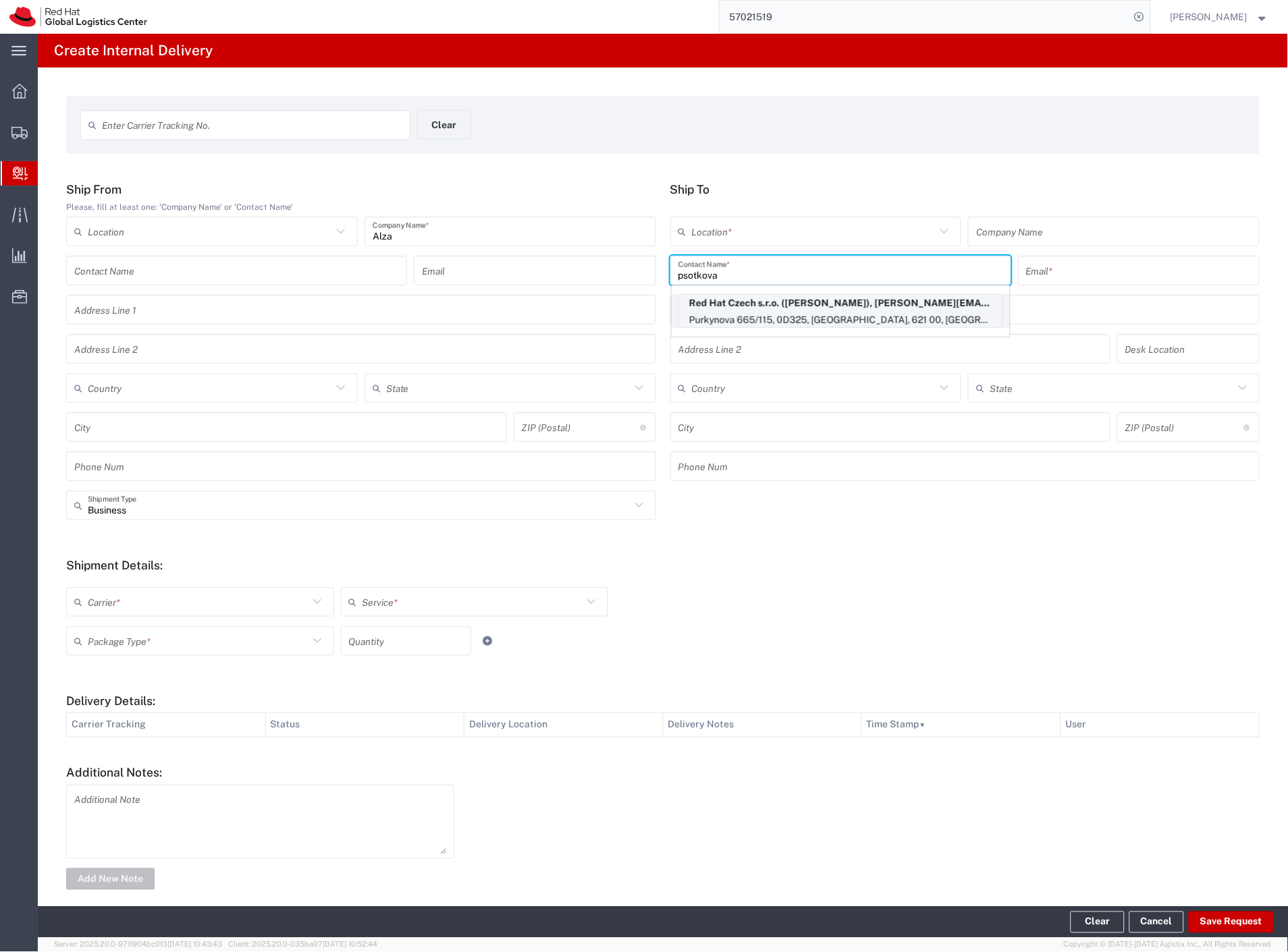
type input "621 00"
type input "420532294119"
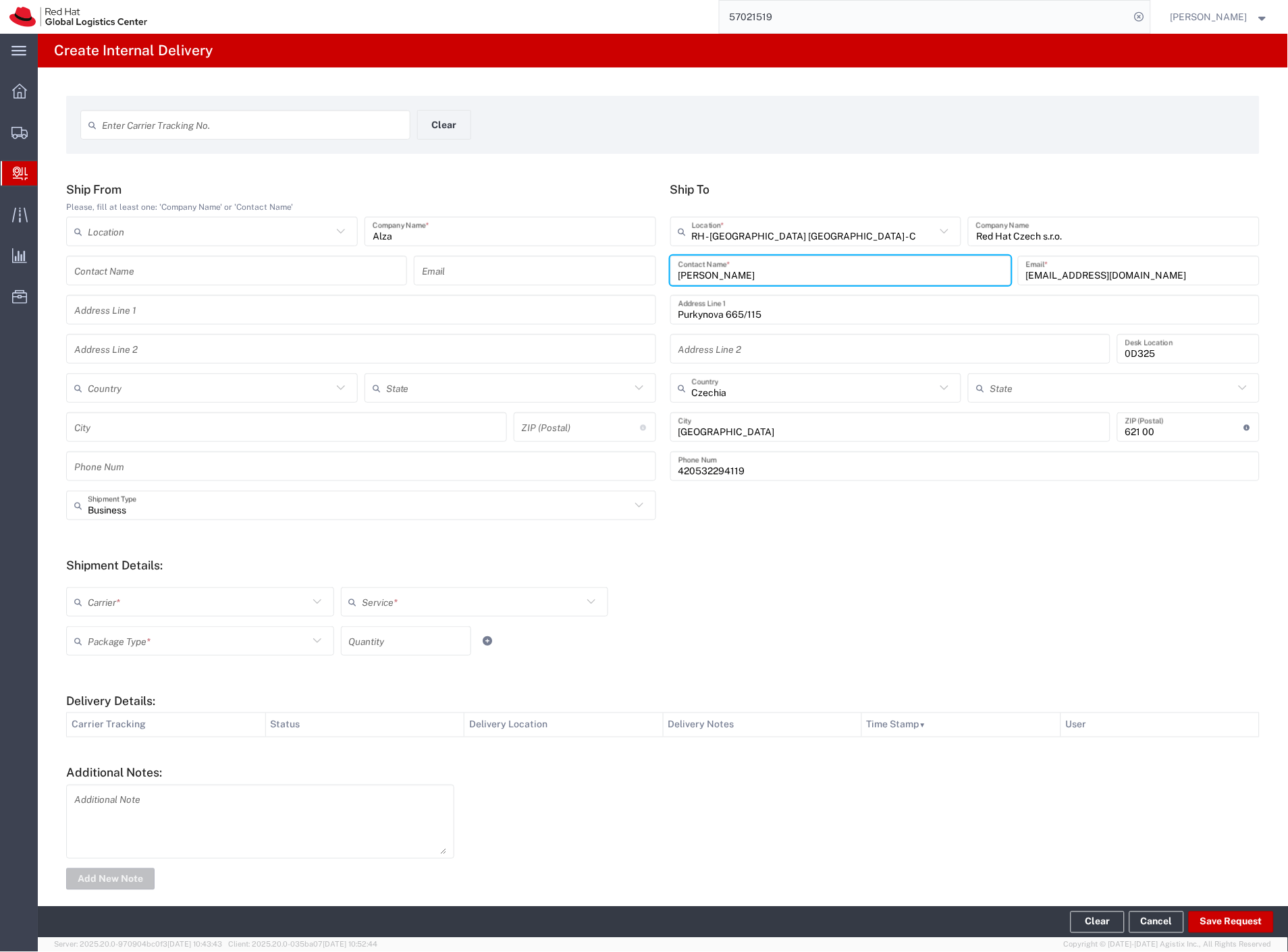
click at [114, 607] on input "text" at bounding box center [198, 603] width 221 height 24
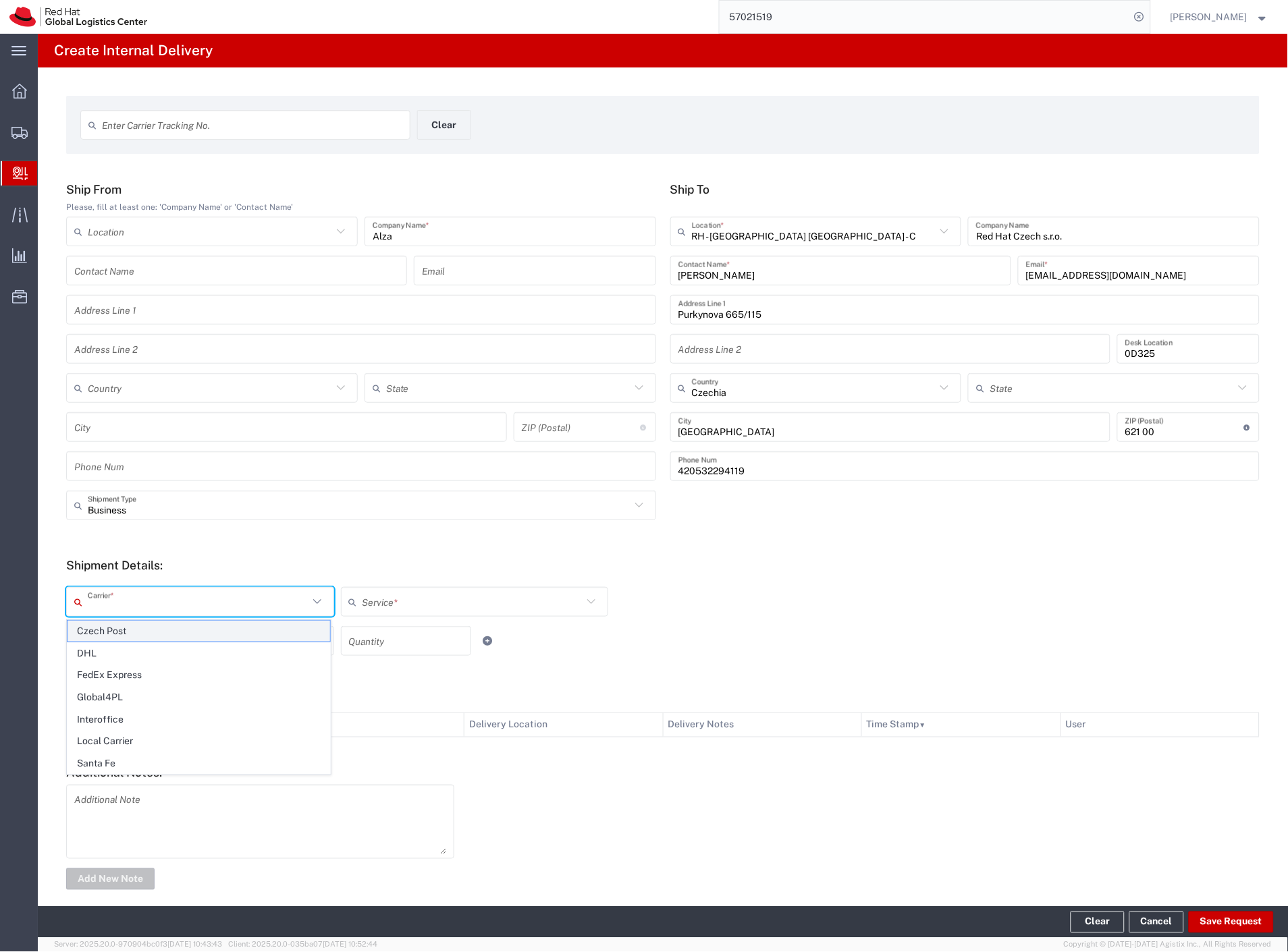
click at [110, 630] on span "Czech Post" at bounding box center [198, 631] width 263 height 21
type input "Czech Post"
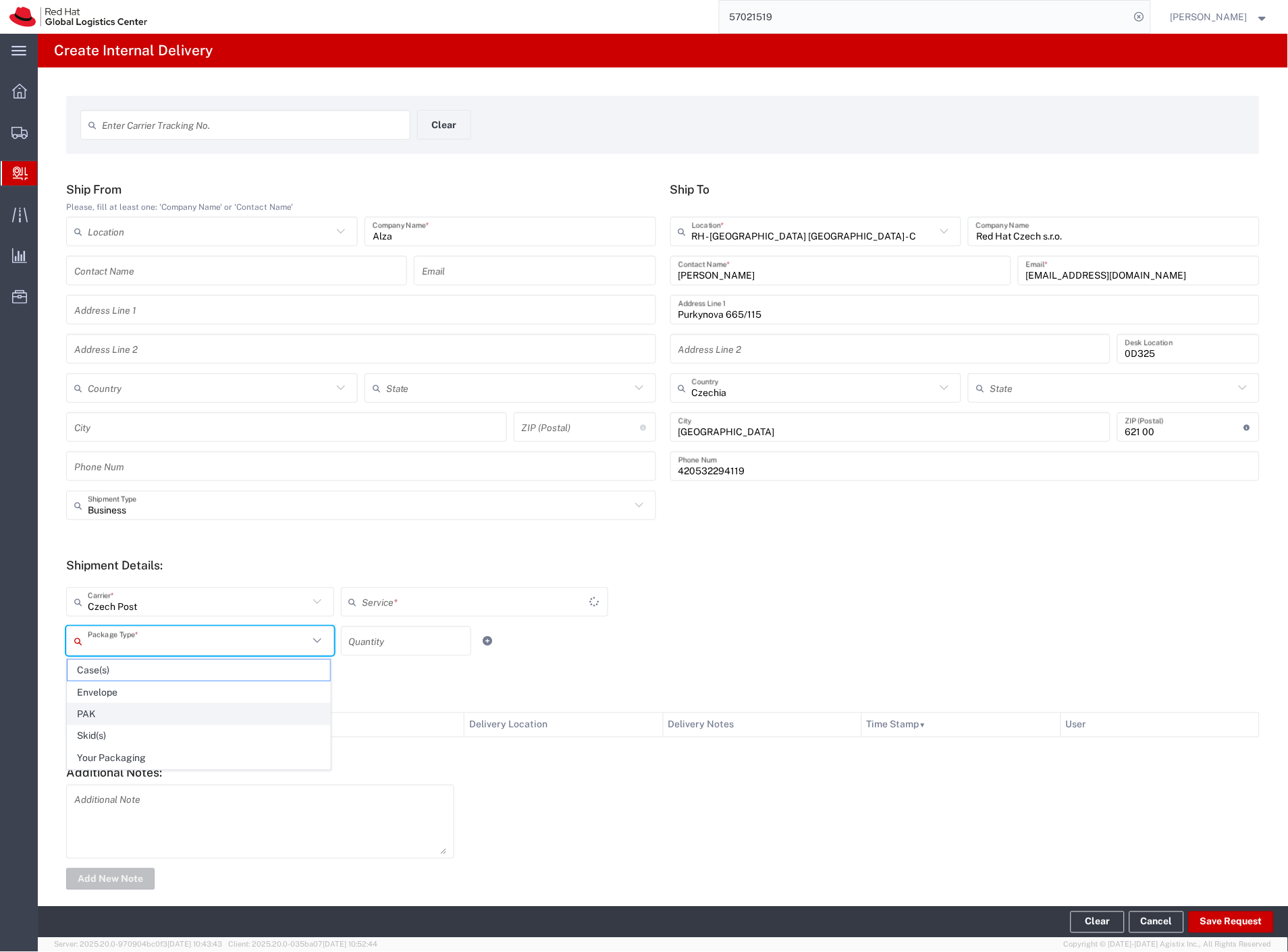
drag, startPoint x: 114, startPoint y: 640, endPoint x: 128, endPoint y: 707, distance: 68.4
click at [114, 644] on input "text" at bounding box center [198, 641] width 221 height 24
type input "Ground"
drag, startPoint x: 159, startPoint y: 764, endPoint x: 189, endPoint y: 747, distance: 34.5
click at [162, 764] on span "Your Packaging" at bounding box center [198, 759] width 263 height 21
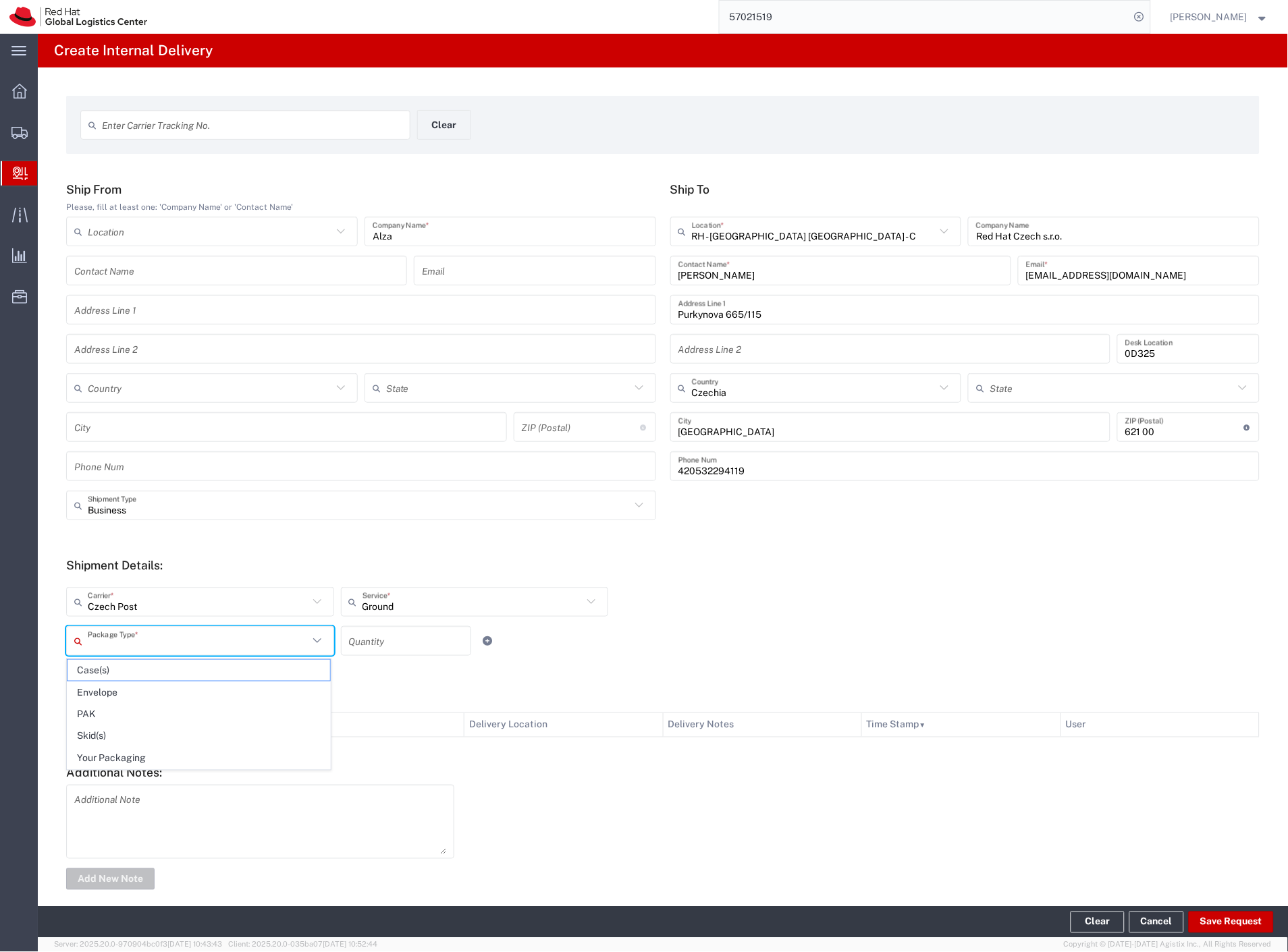
type input "Your Packaging"
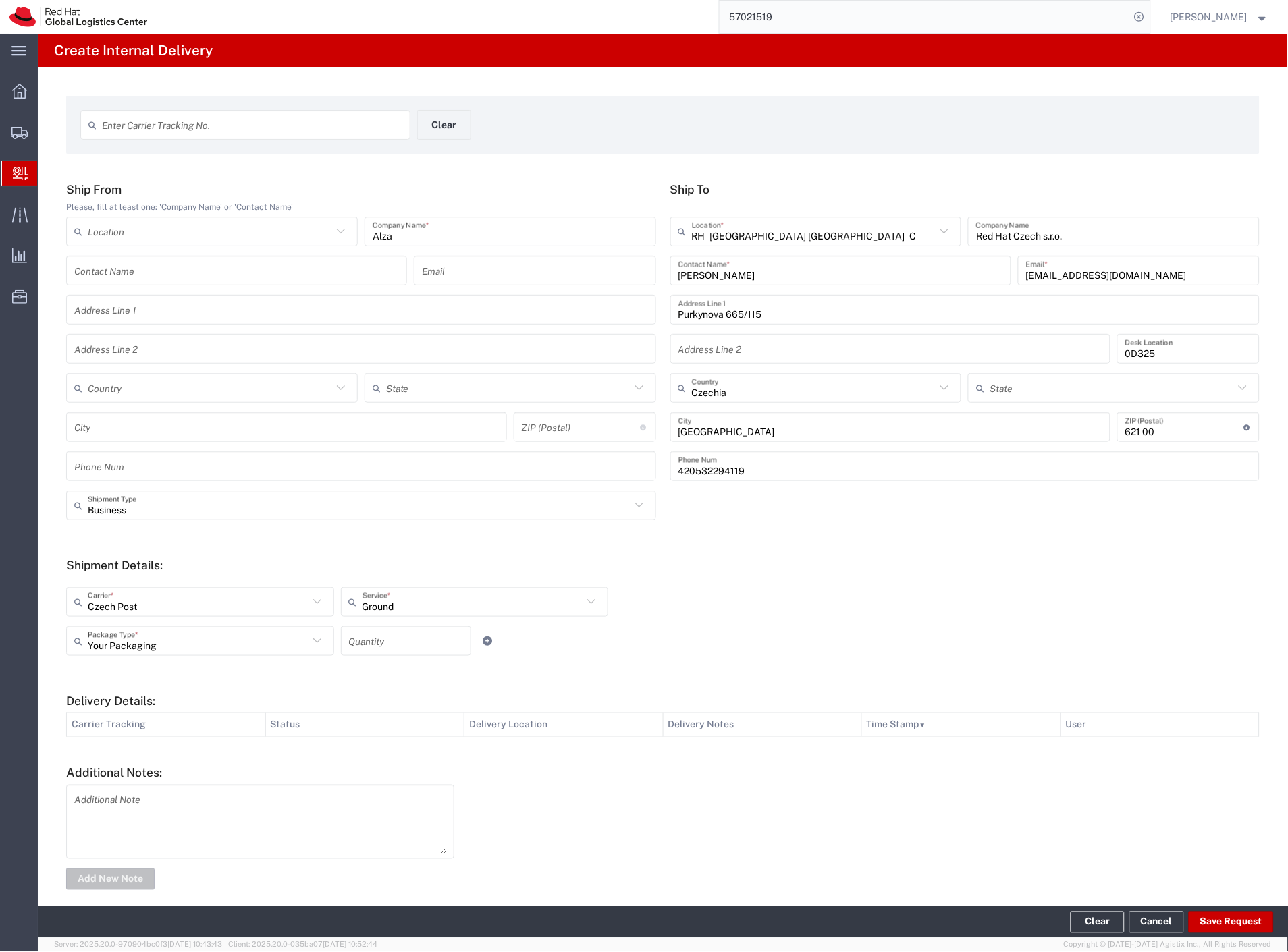
click at [363, 655] on div "Quantity" at bounding box center [406, 641] width 130 height 30
type input "2"
drag, startPoint x: 645, startPoint y: 643, endPoint x: 759, endPoint y: 706, distance: 130.2
click at [653, 649] on div "Your Packaging Package Type * Case(s) Envelope PAK Skid(s) Your Packaging 2 Qua…" at bounding box center [474, 646] width 823 height 39
click at [1223, 928] on button "Save Request" at bounding box center [1231, 922] width 85 height 21
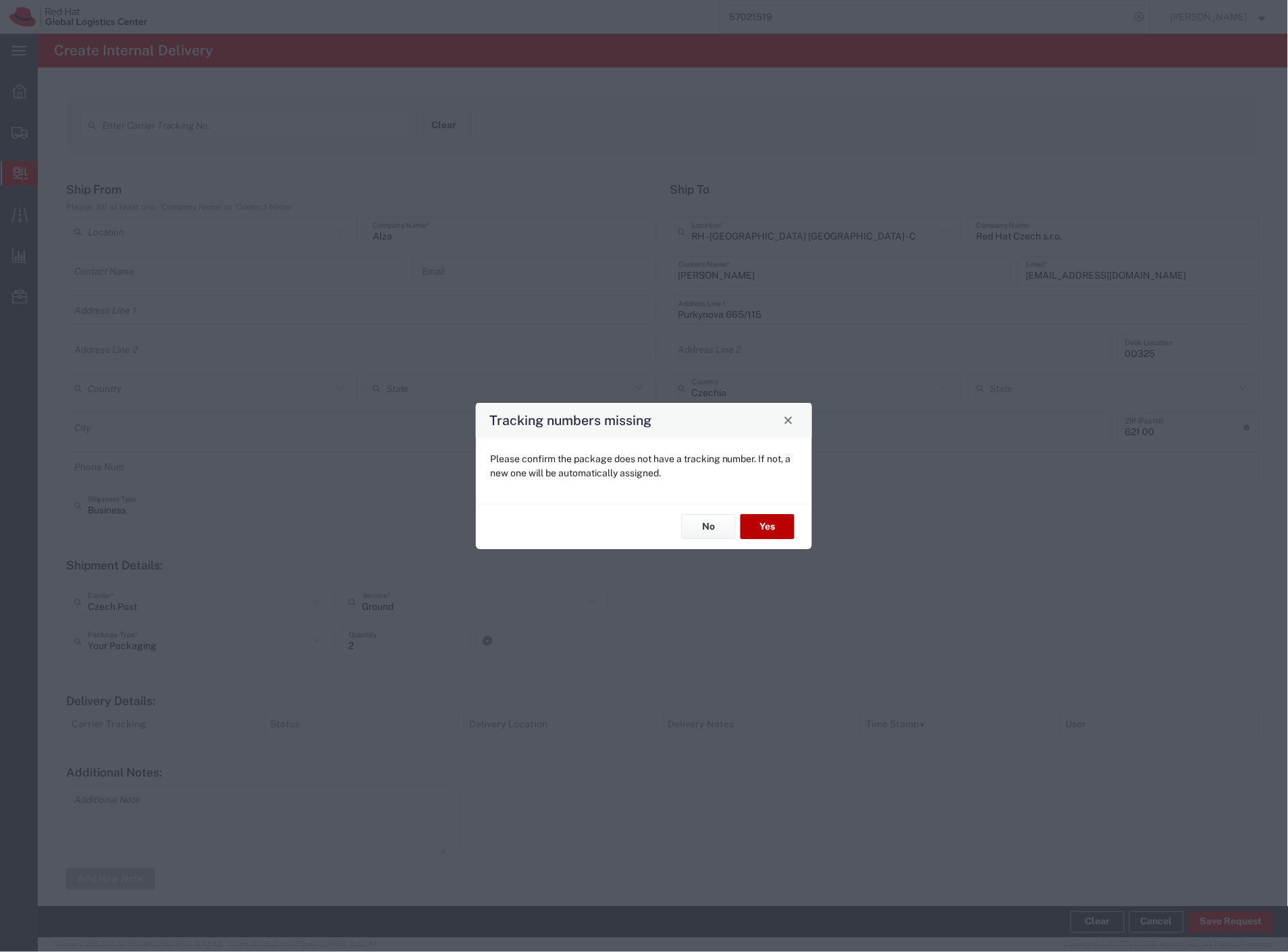
click at [770, 526] on button "Yes" at bounding box center [768, 528] width 54 height 25
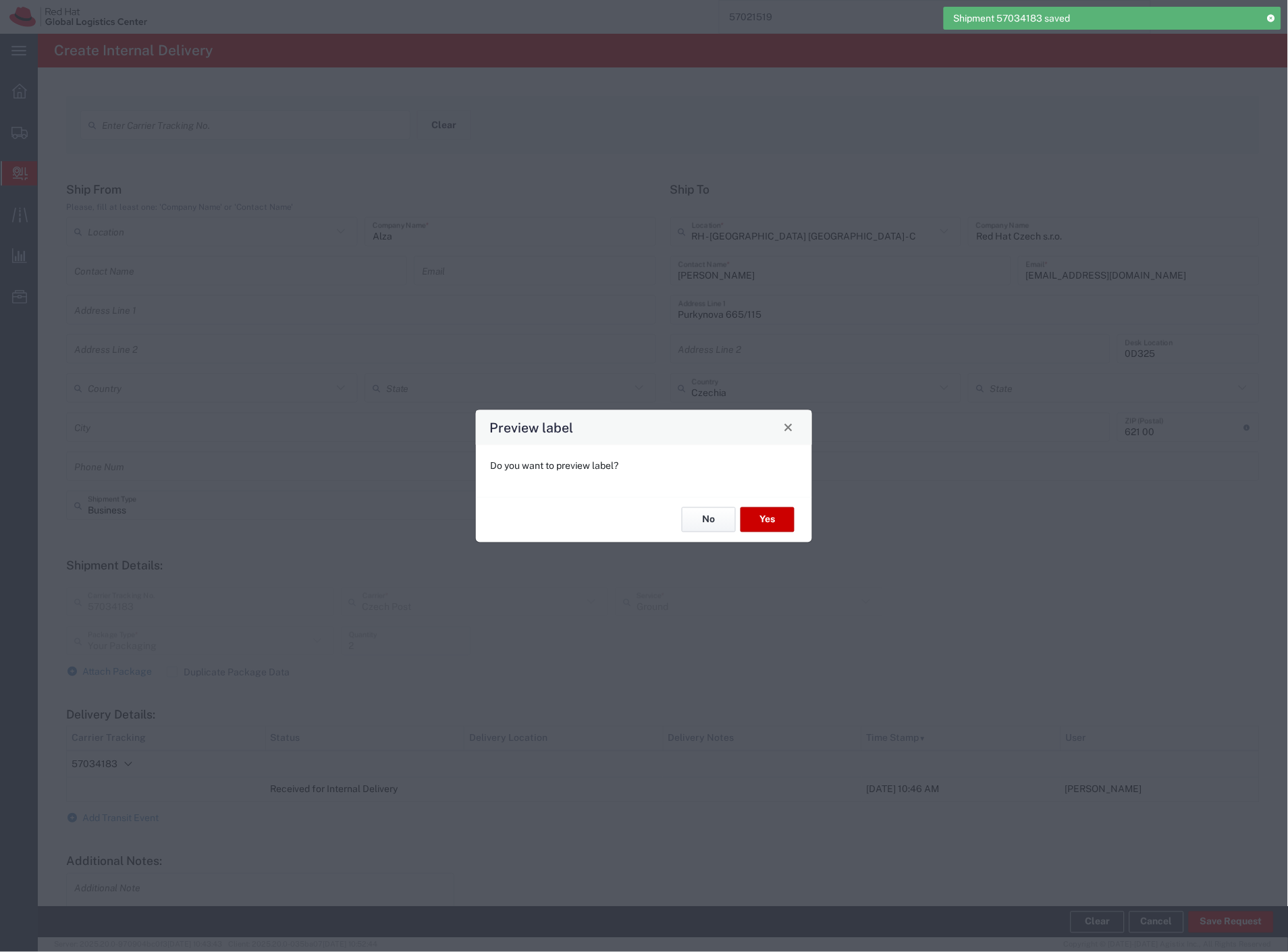
click at [704, 522] on button "No" at bounding box center [709, 520] width 54 height 25
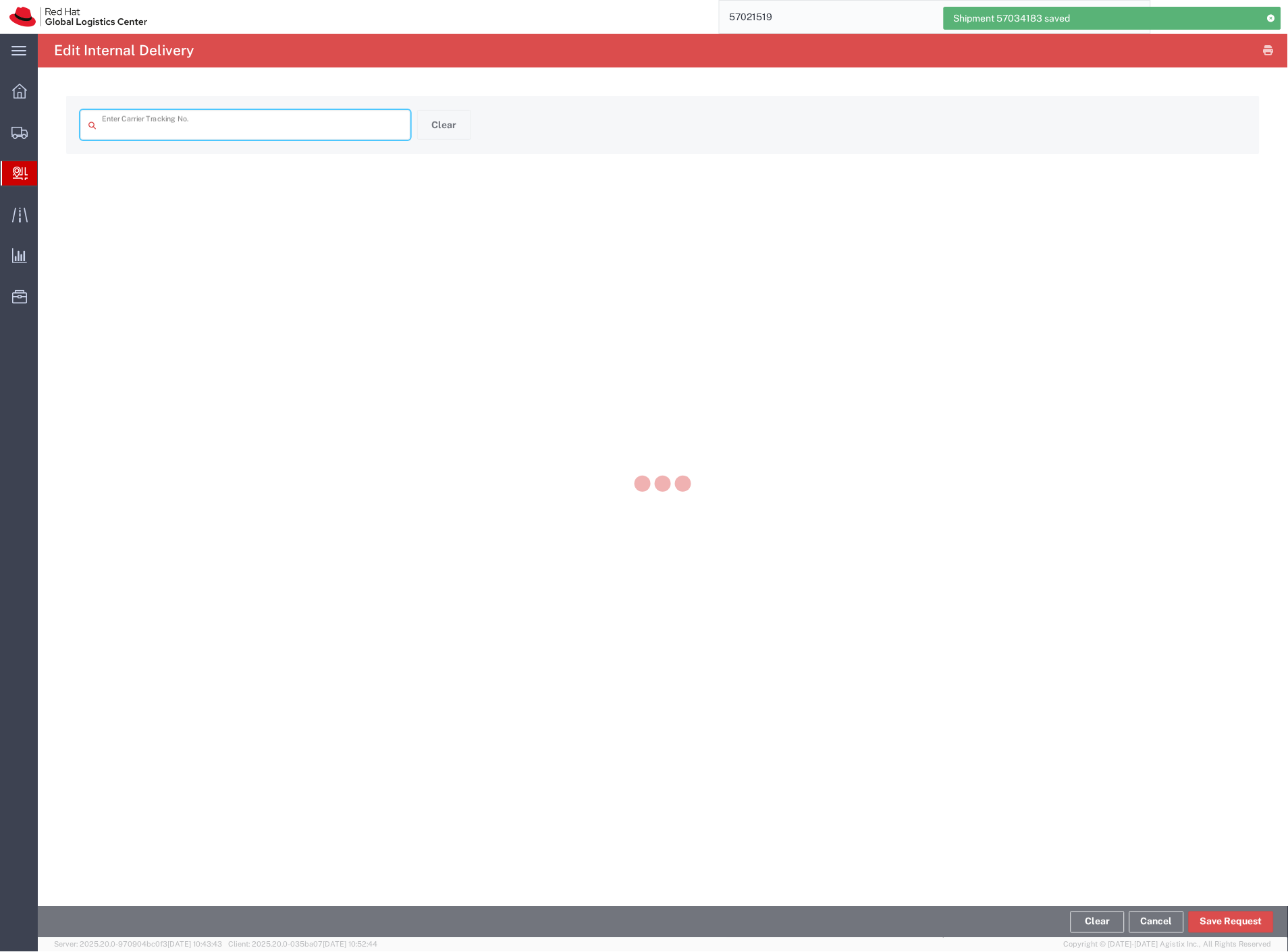
type input "57034183"
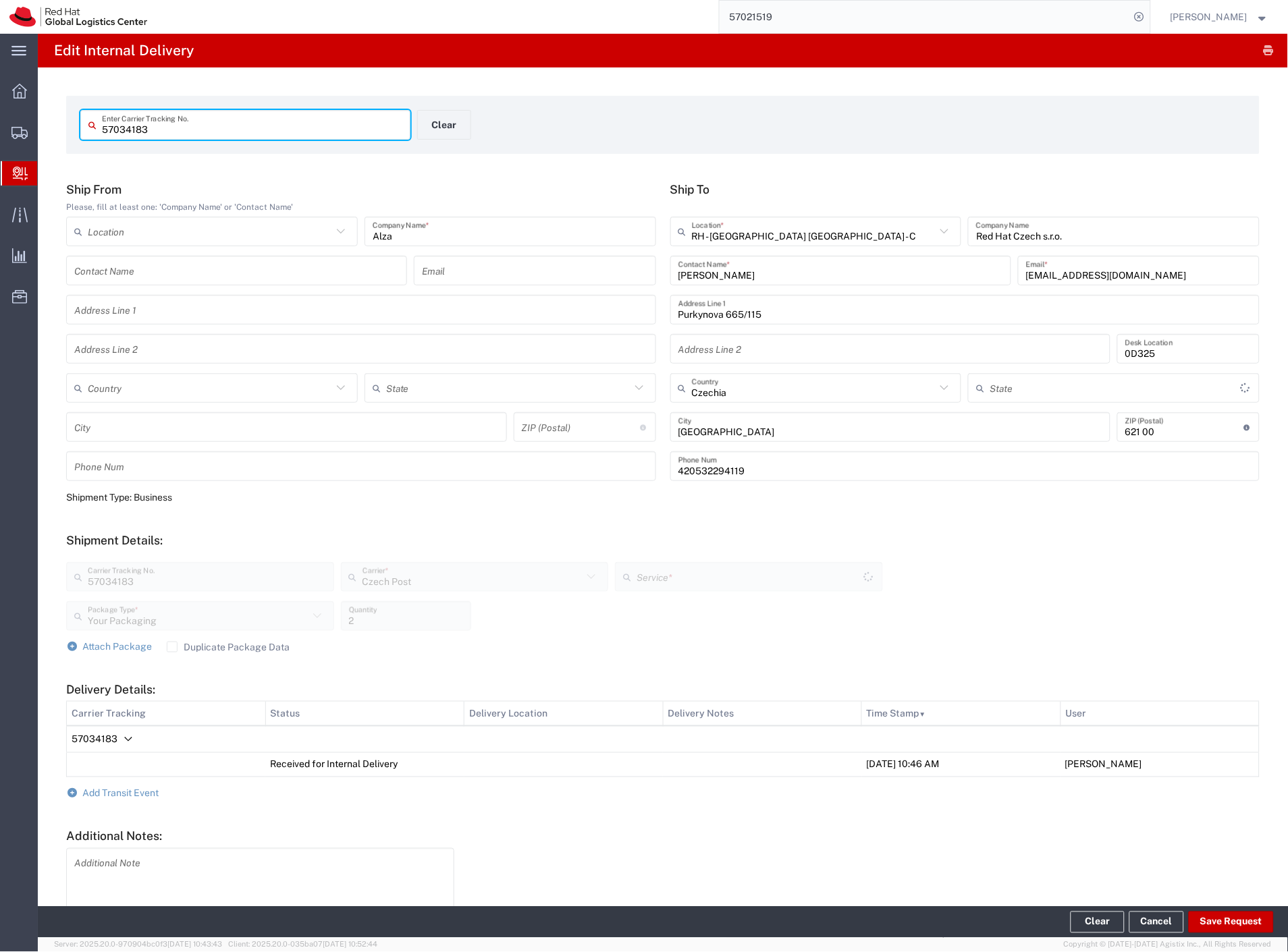
type input "Ground"
click at [442, 130] on button "Clear" at bounding box center [444, 125] width 54 height 30
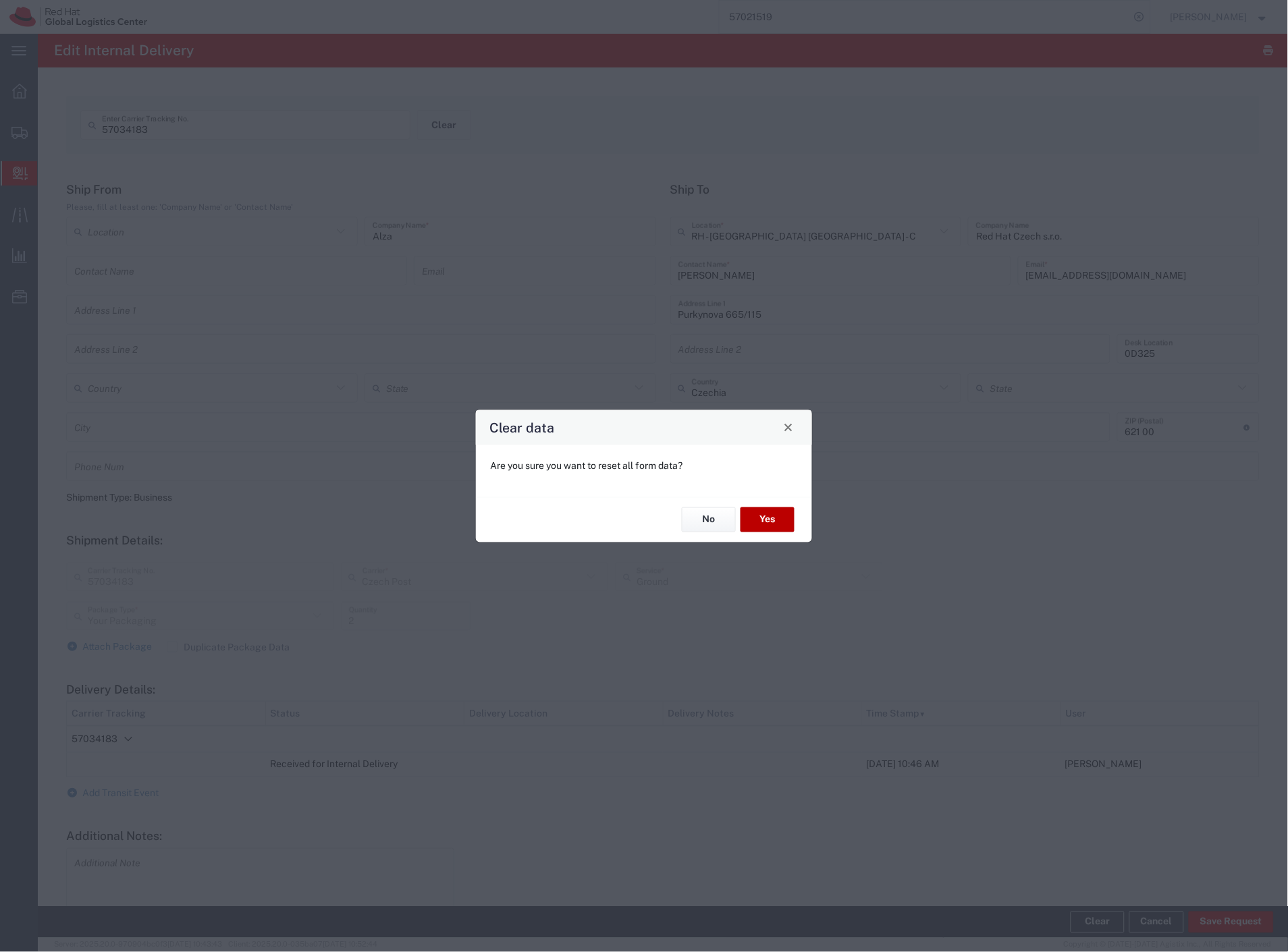
click at [759, 522] on button "Yes" at bounding box center [768, 520] width 54 height 25
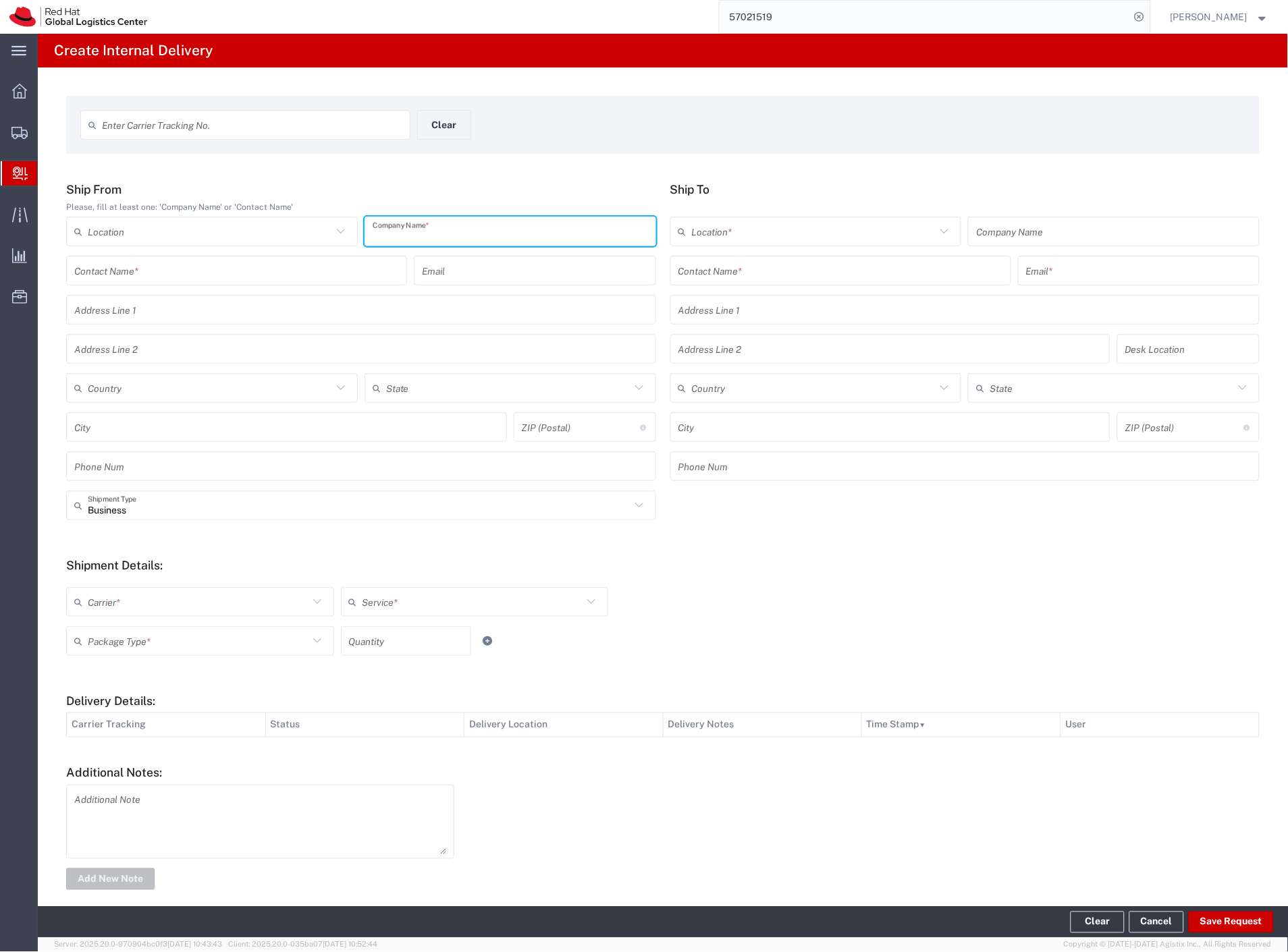
click at [431, 232] on input "text" at bounding box center [510, 232] width 275 height 24
type input "zalando"
click at [678, 265] on input "text" at bounding box center [841, 271] width 325 height 24
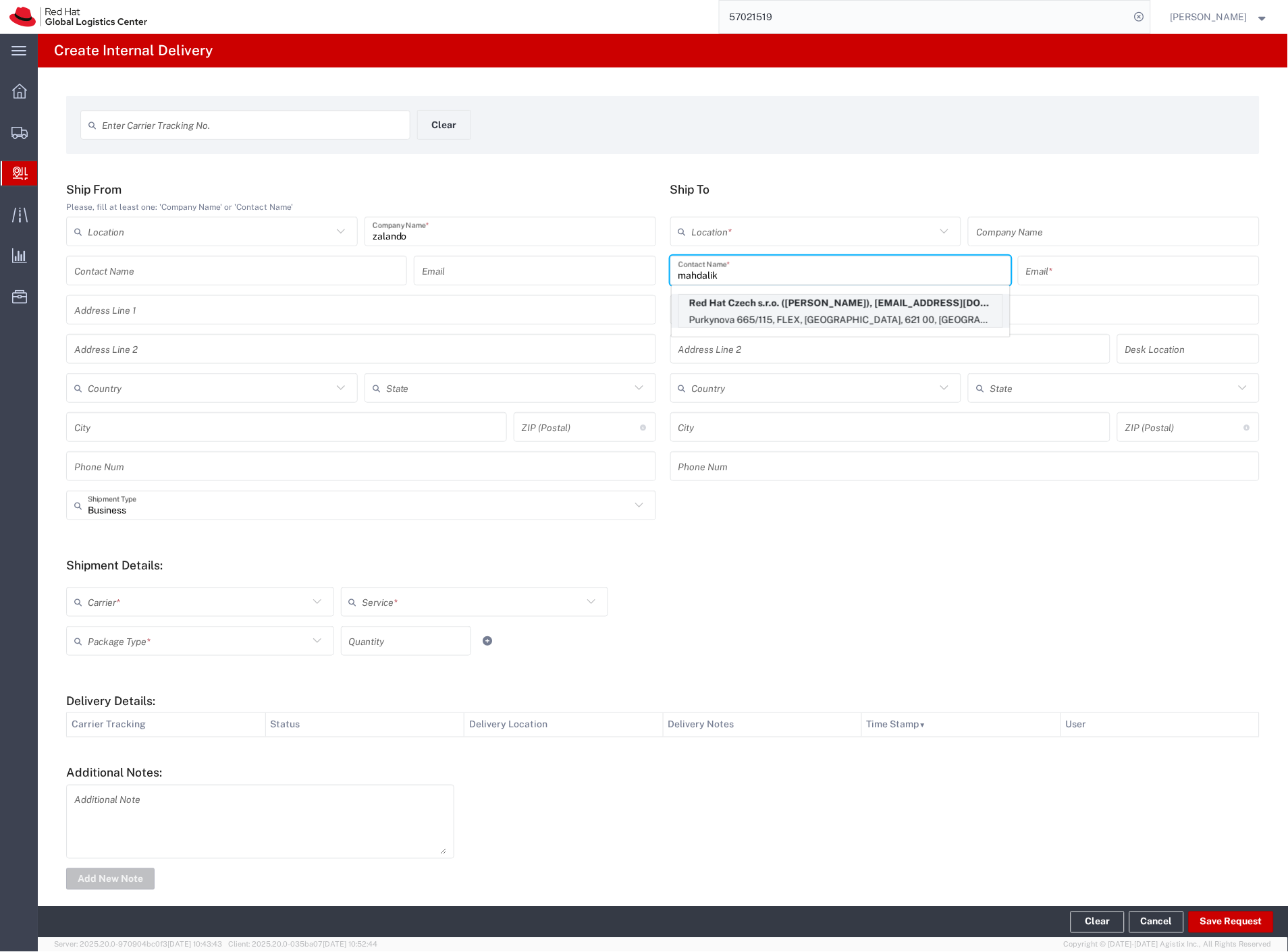
type input "mahdalik"
click at [791, 309] on p "Red Hat Czech s.r.o. (Petr Mahdalik), pmahdali@redhat.com" at bounding box center [841, 303] width 323 height 17
type input "RH - [GEOGRAPHIC_DATA] [GEOGRAPHIC_DATA] - C"
type input "Red Hat Czech s.r.o."
type input "[PERSON_NAME]"
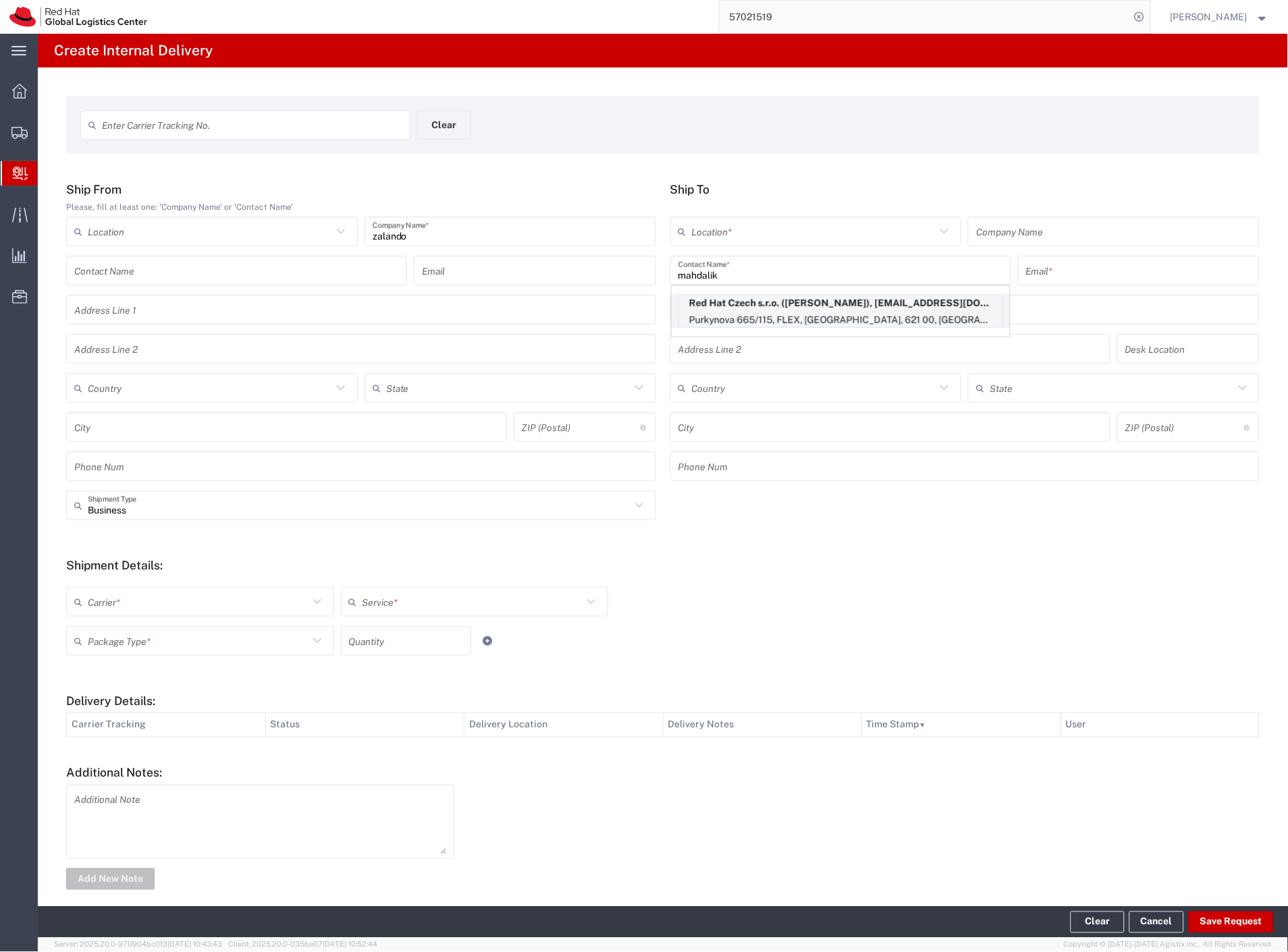
type input "pmahdali@redhat.com"
type input "Purkynova 665/115"
type input "FLEX"
type input "Czechia"
type input "[GEOGRAPHIC_DATA]"
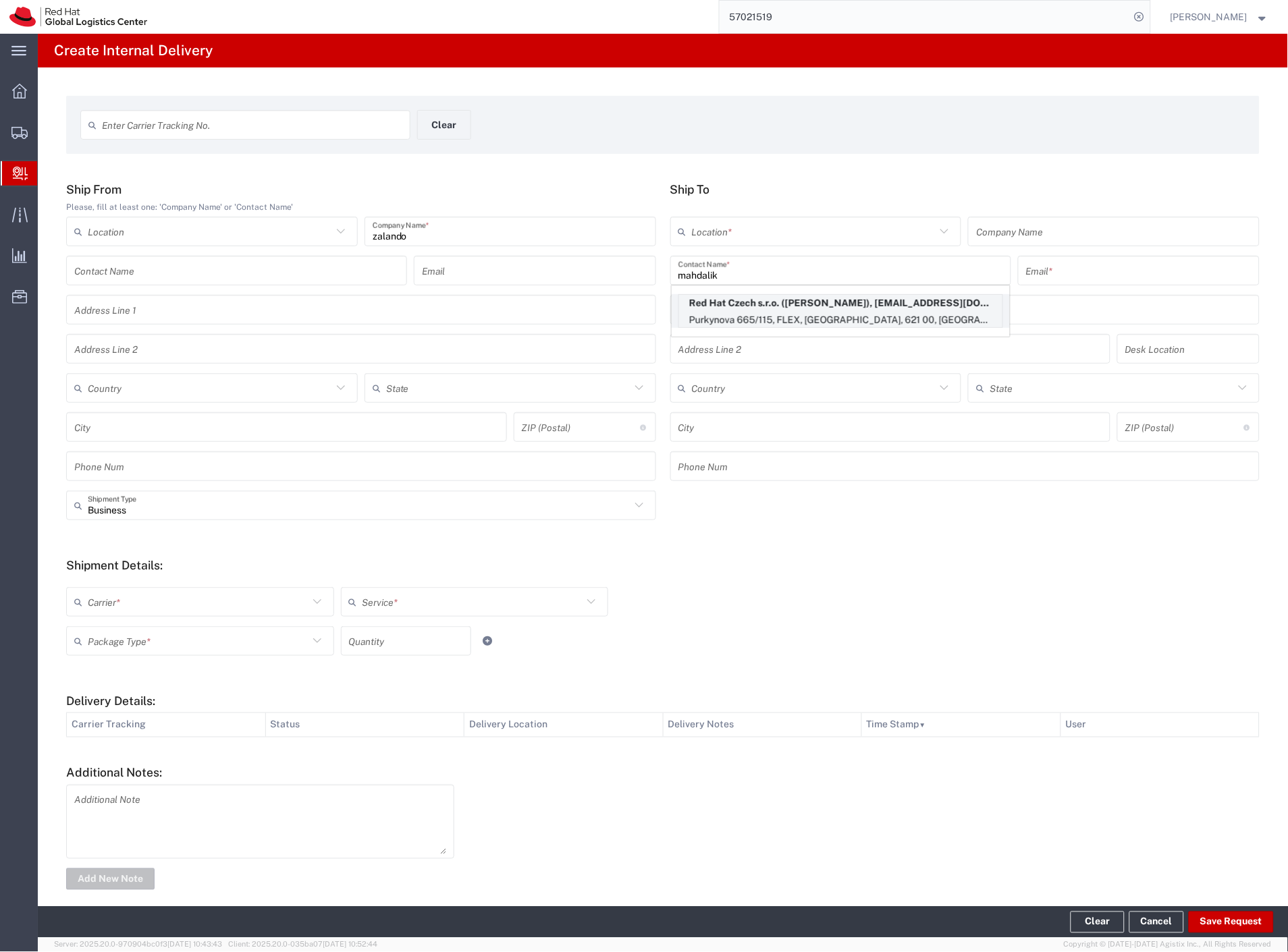
type input "621 00"
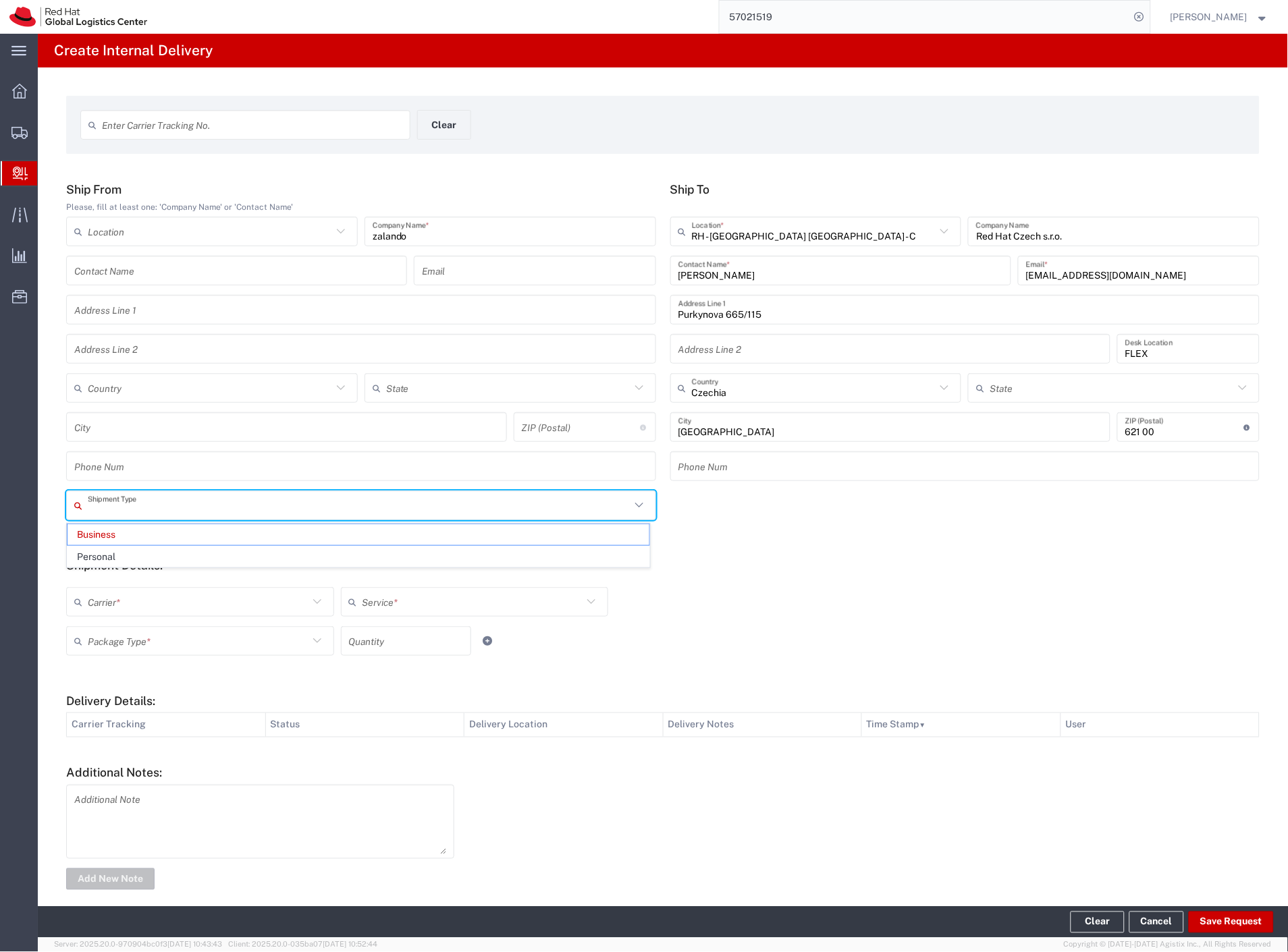
click at [123, 511] on input "text" at bounding box center [359, 505] width 543 height 24
click at [117, 553] on span "Personal" at bounding box center [358, 557] width 582 height 21
type input "Personal"
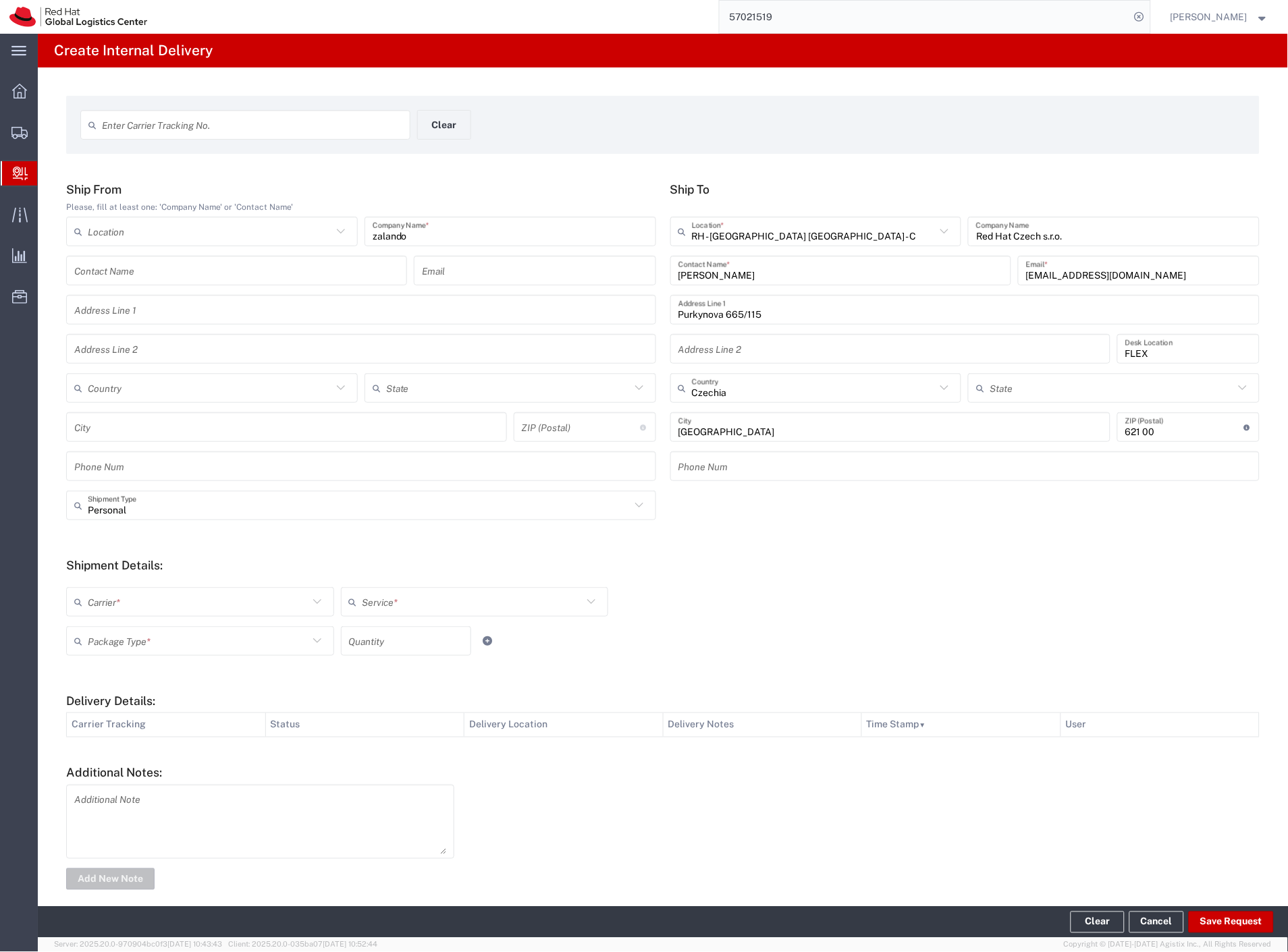
click at [117, 611] on input "text" at bounding box center [198, 603] width 221 height 24
drag, startPoint x: 115, startPoint y: 630, endPoint x: 115, endPoint y: 637, distance: 7.0
click at [115, 631] on span "Czech Post" at bounding box center [198, 631] width 263 height 21
type input "Czech Post"
type input "Ground"
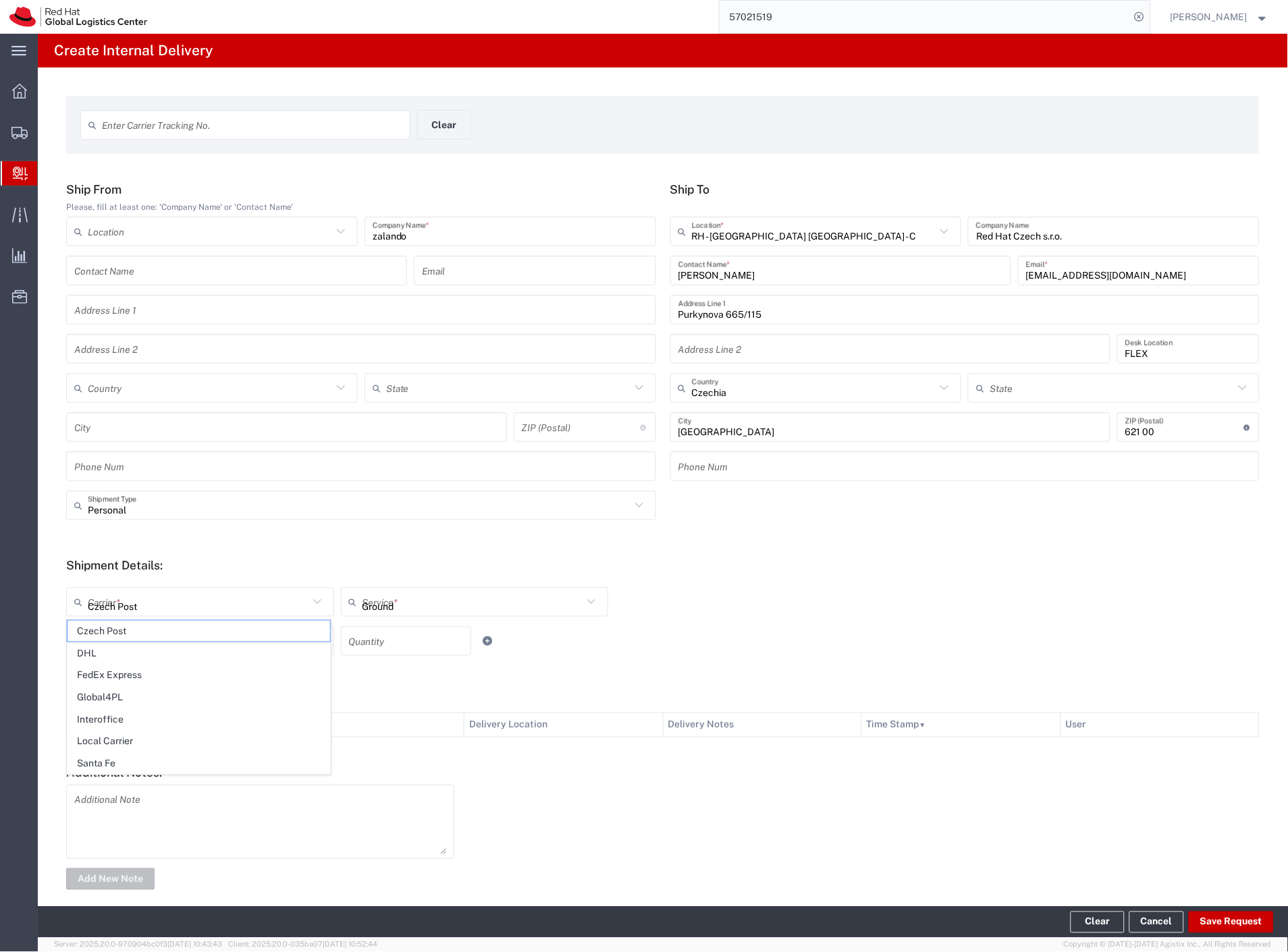
click at [115, 639] on input "text" at bounding box center [198, 641] width 221 height 24
click at [138, 759] on span "Your Packaging" at bounding box center [198, 759] width 263 height 21
type input "Your Packaging"
click at [1227, 923] on button "Save Request" at bounding box center [1231, 922] width 85 height 21
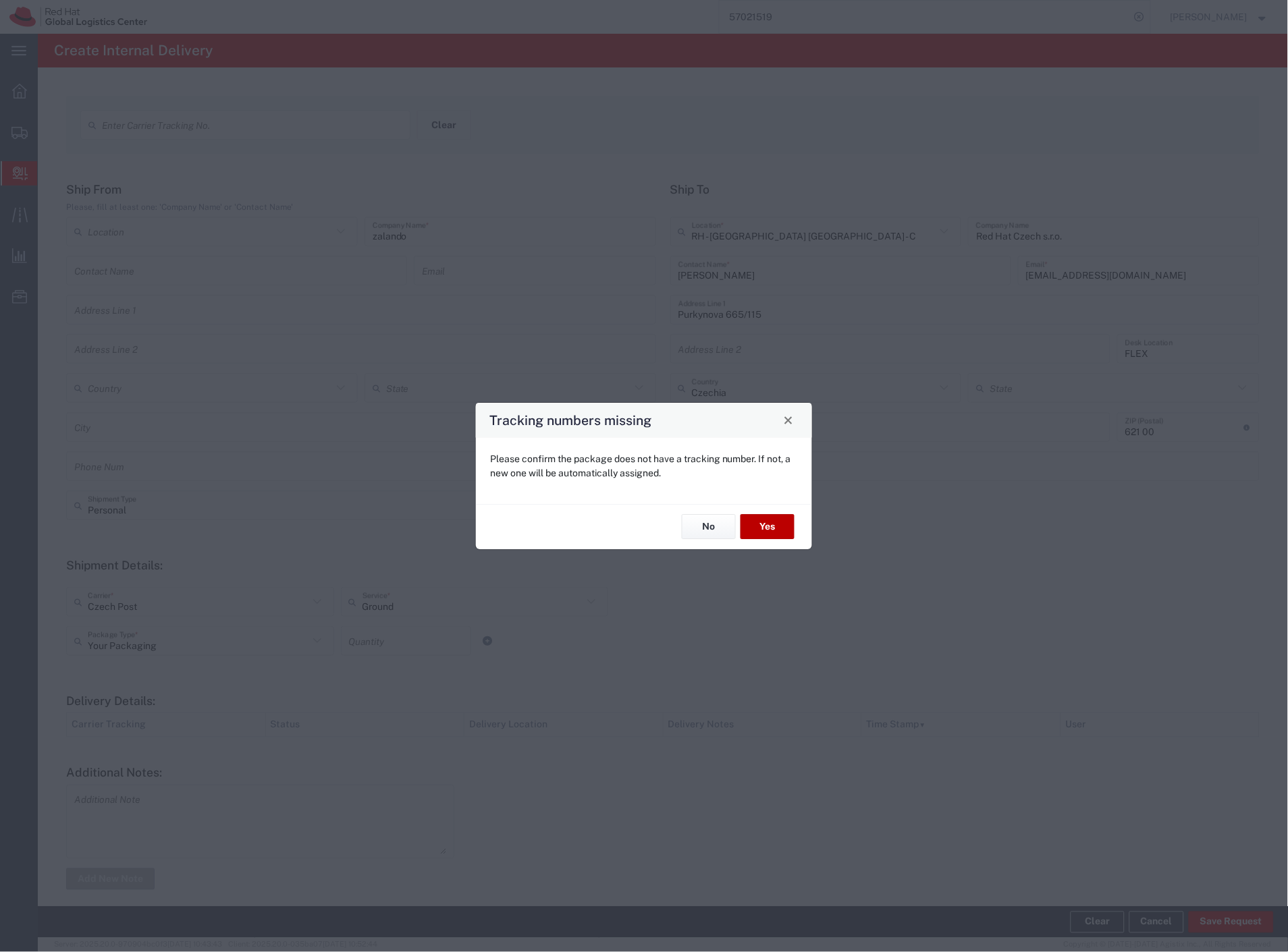
click at [768, 523] on button "Yes" at bounding box center [768, 528] width 54 height 25
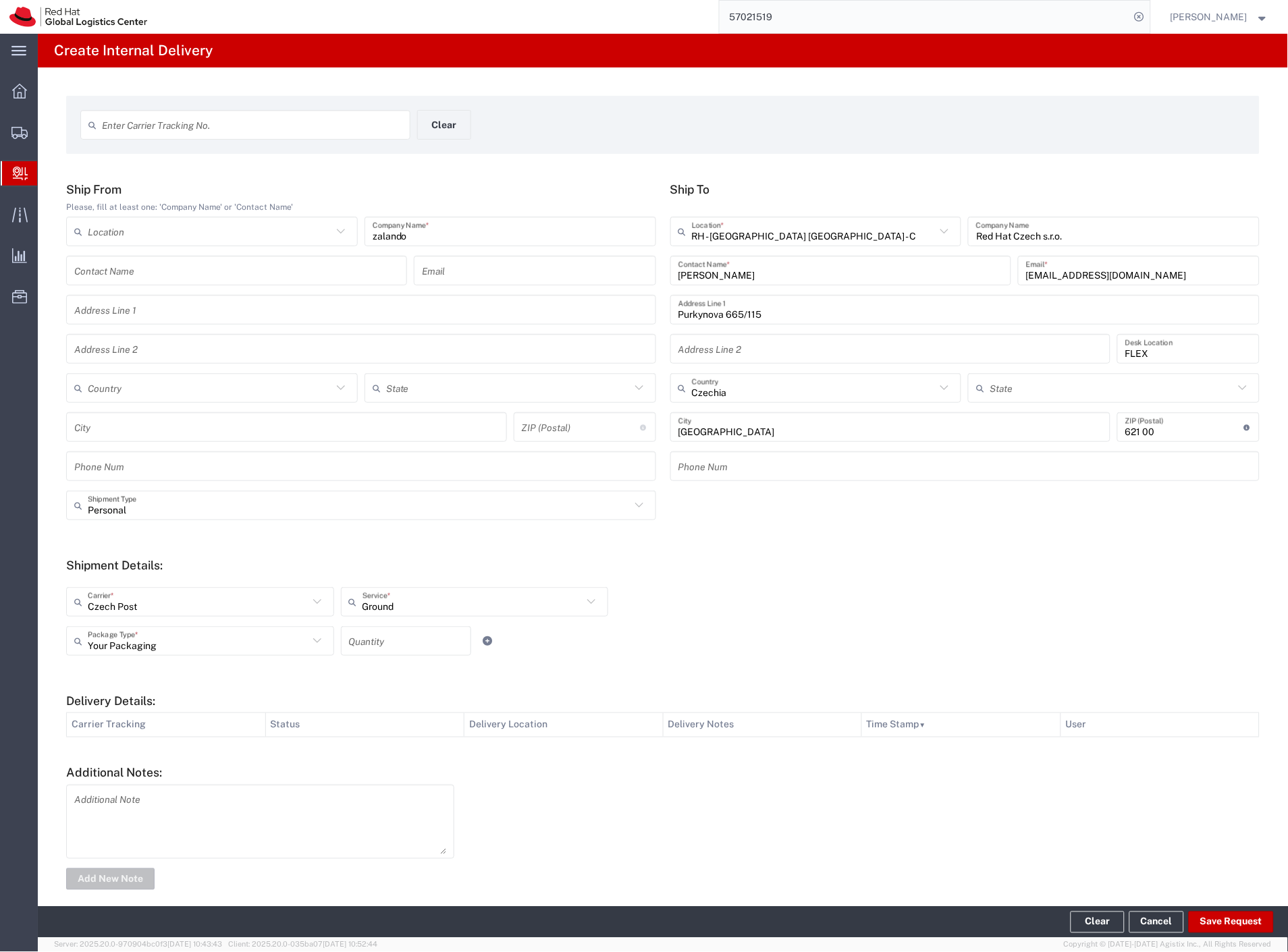
type input "Personal"
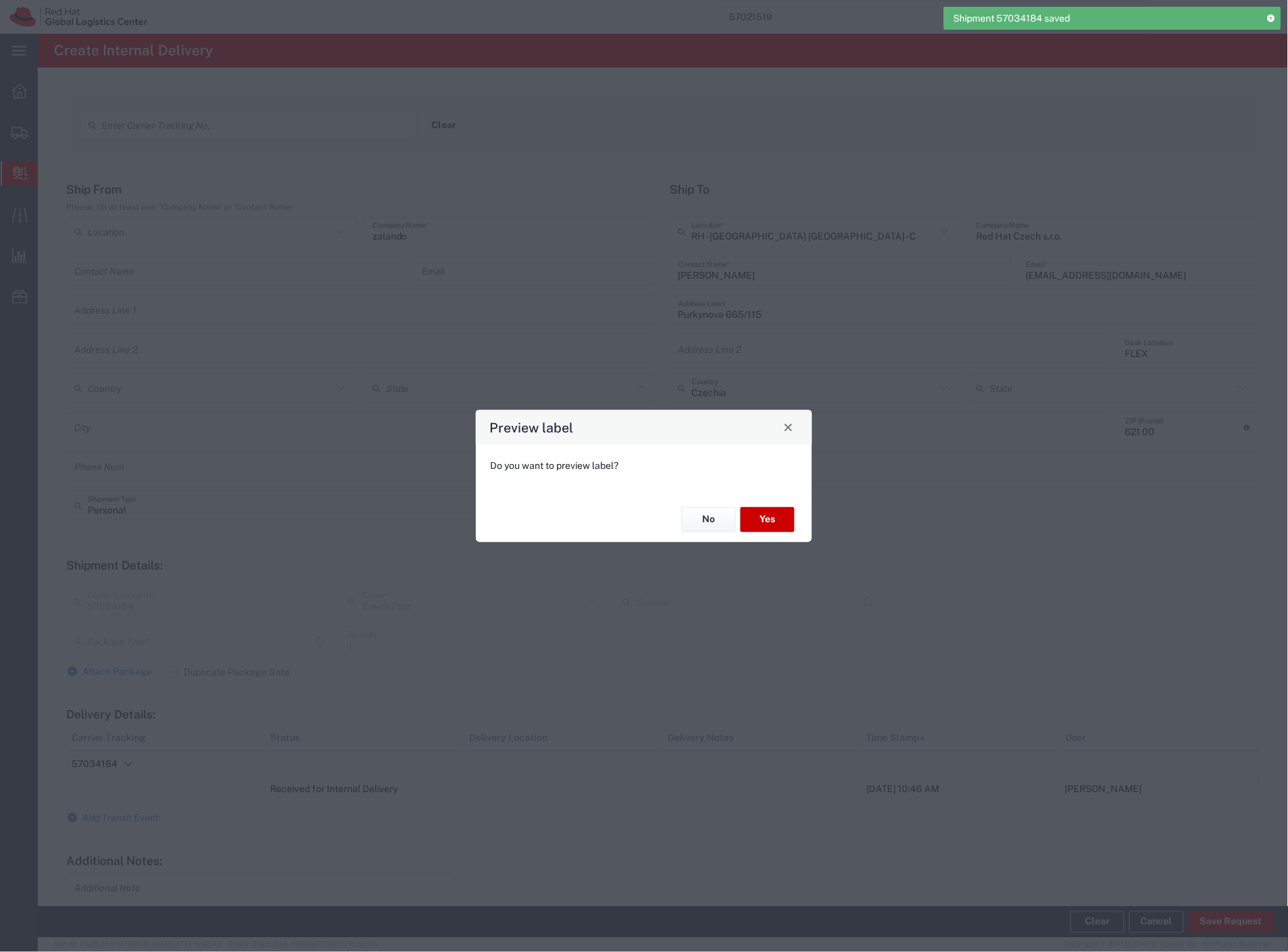
type input "Your Packaging"
type input "Ground"
click at [710, 520] on button "No" at bounding box center [709, 520] width 54 height 25
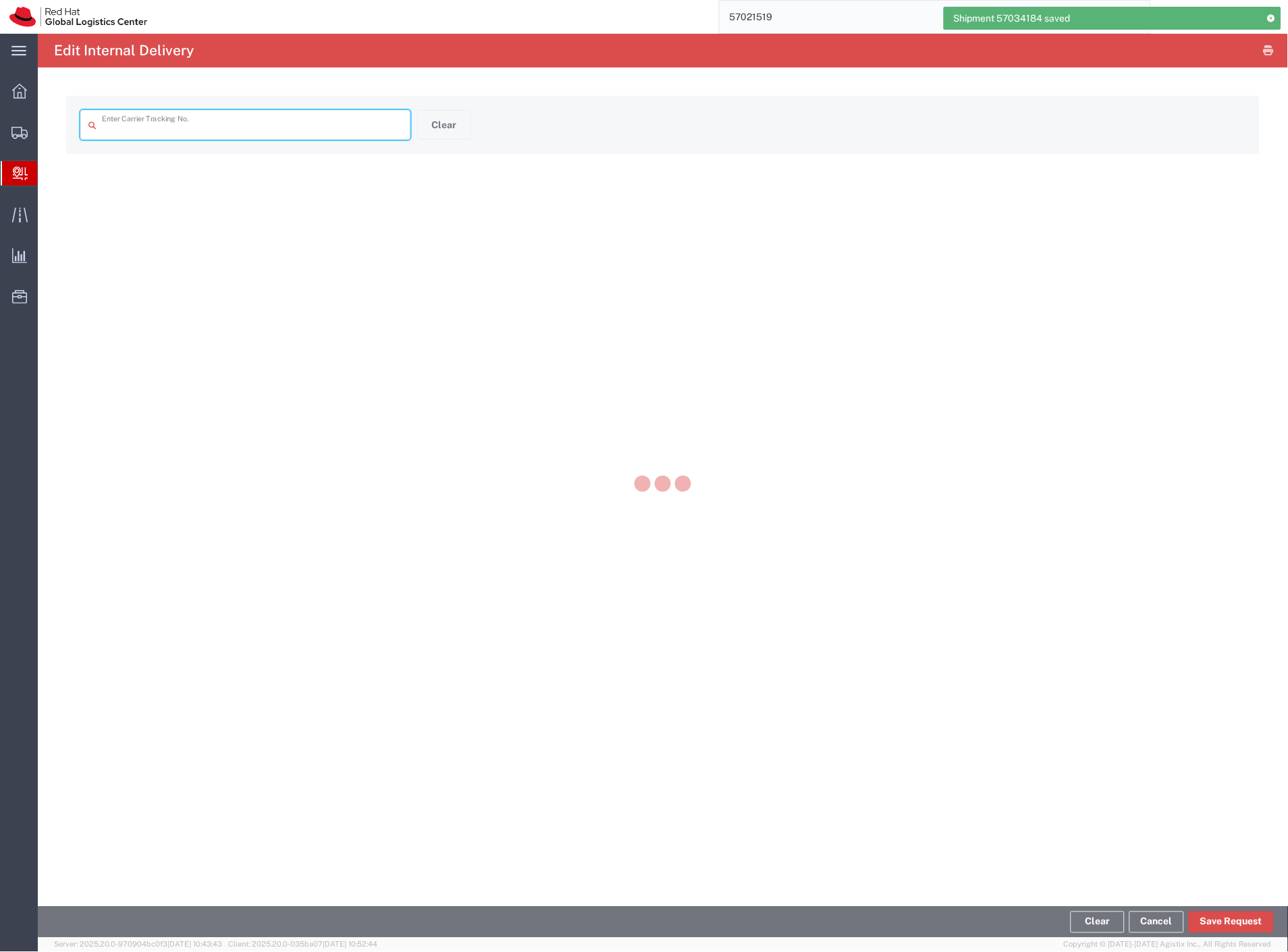
type input "57034184"
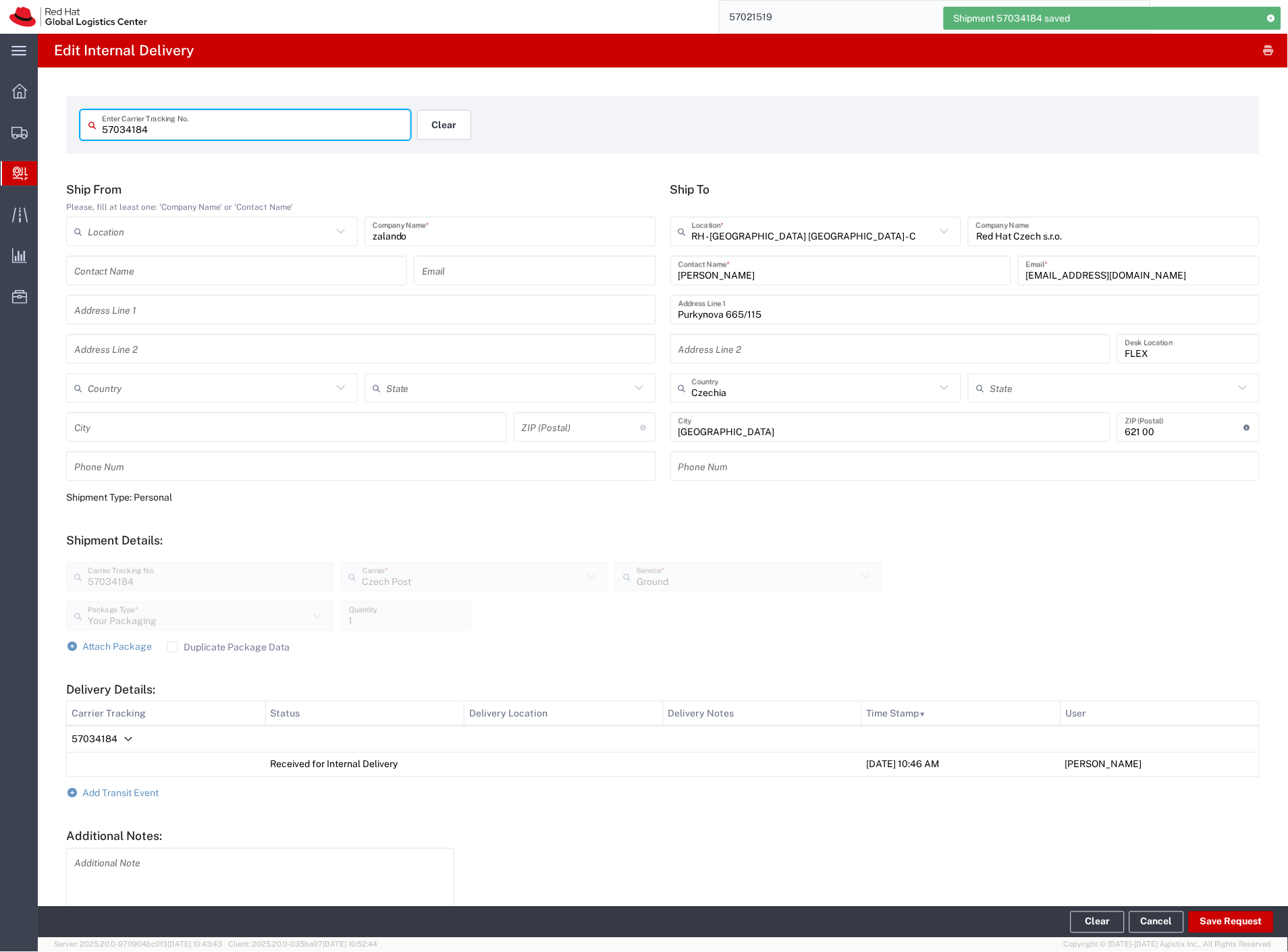
click at [437, 126] on button "Clear" at bounding box center [444, 125] width 54 height 30
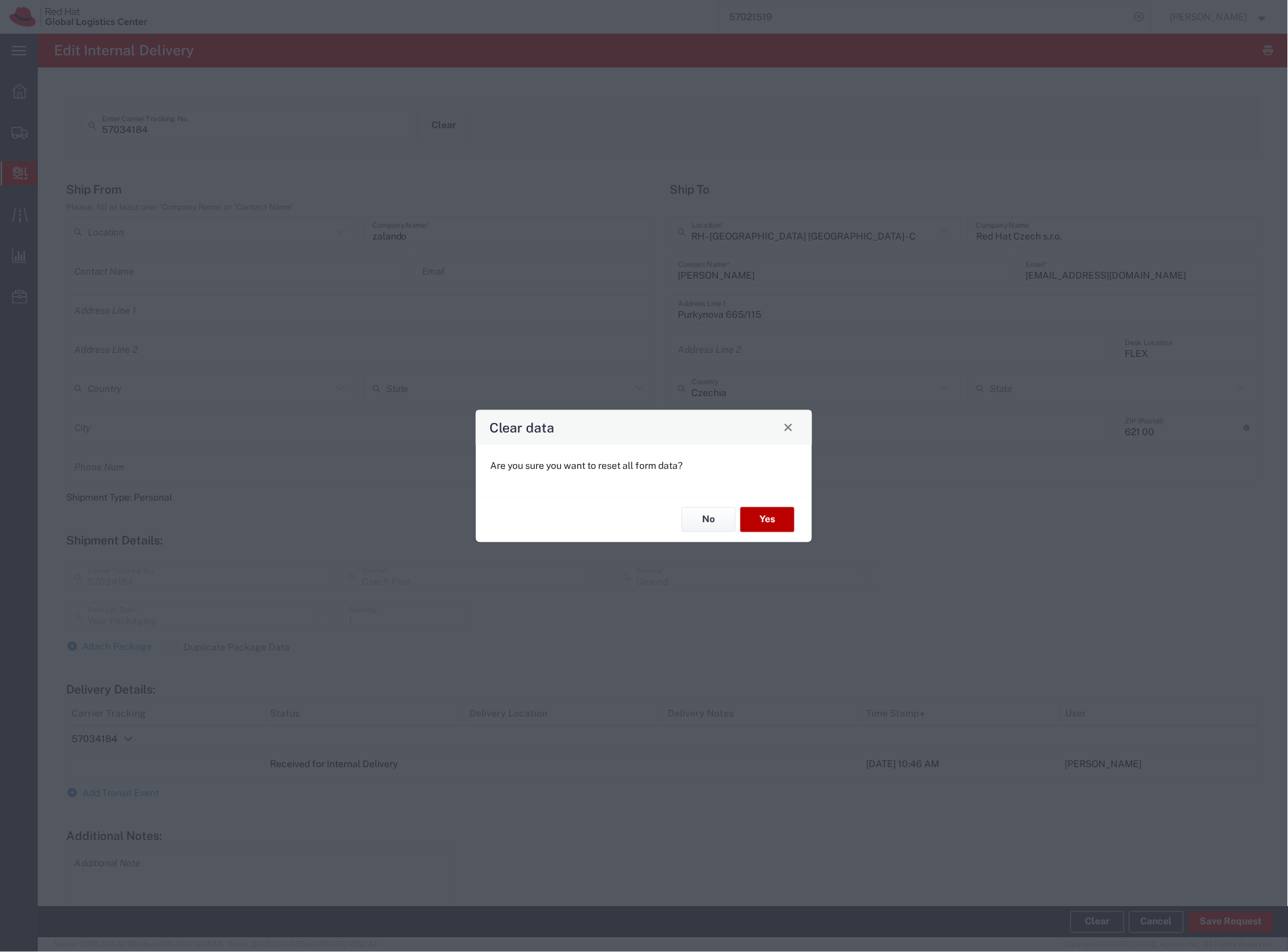
click at [780, 526] on button "Yes" at bounding box center [768, 520] width 54 height 25
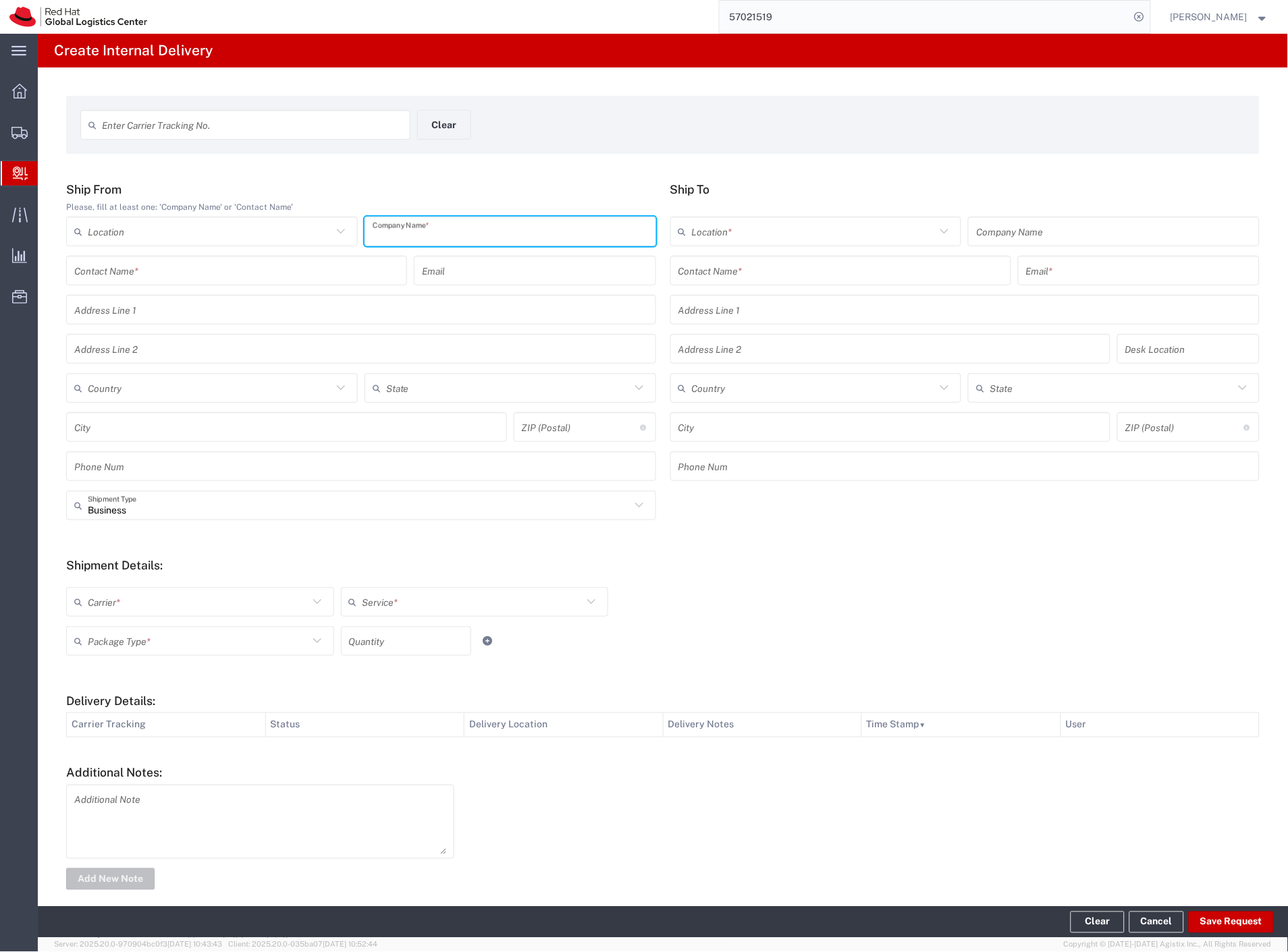
click at [390, 231] on input "text" at bounding box center [510, 232] width 275 height 24
type input "kafe"
click at [792, 275] on input "text" at bounding box center [841, 271] width 325 height 24
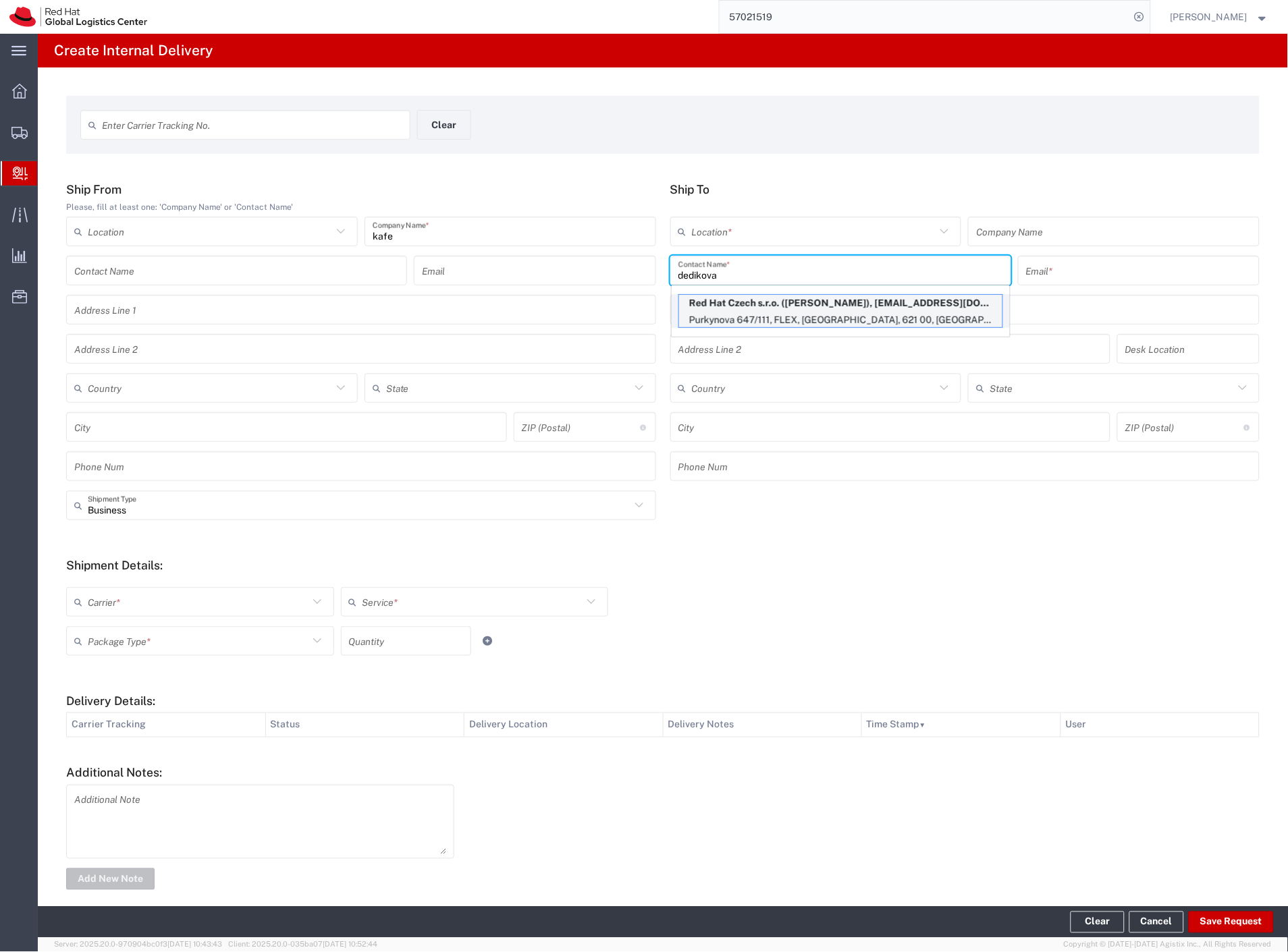
type input "dedikova"
click at [811, 304] on p "Red Hat Czech s.r.o. (Michaela Dedikova), msmoliko@redhat.com" at bounding box center [841, 303] width 323 height 17
type input "RH - [GEOGRAPHIC_DATA] [GEOGRAPHIC_DATA] - B"
type input "Red Hat Czech s.r.o."
type input "[PERSON_NAME]"
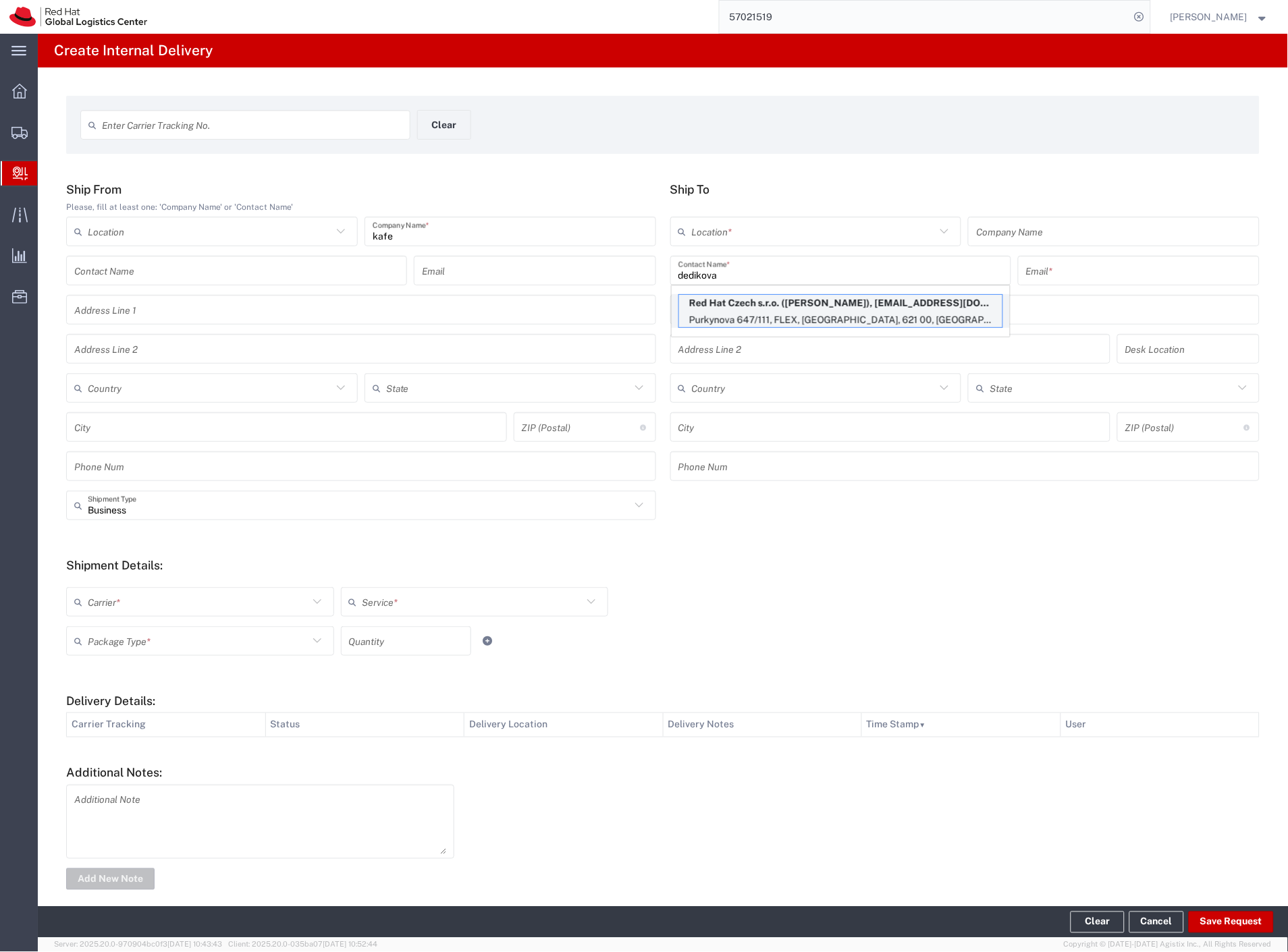
type input "msmoliko@redhat.com"
type input "Purkynova 647/111"
type input "FLEX"
type input "Czechia"
type input "[GEOGRAPHIC_DATA]"
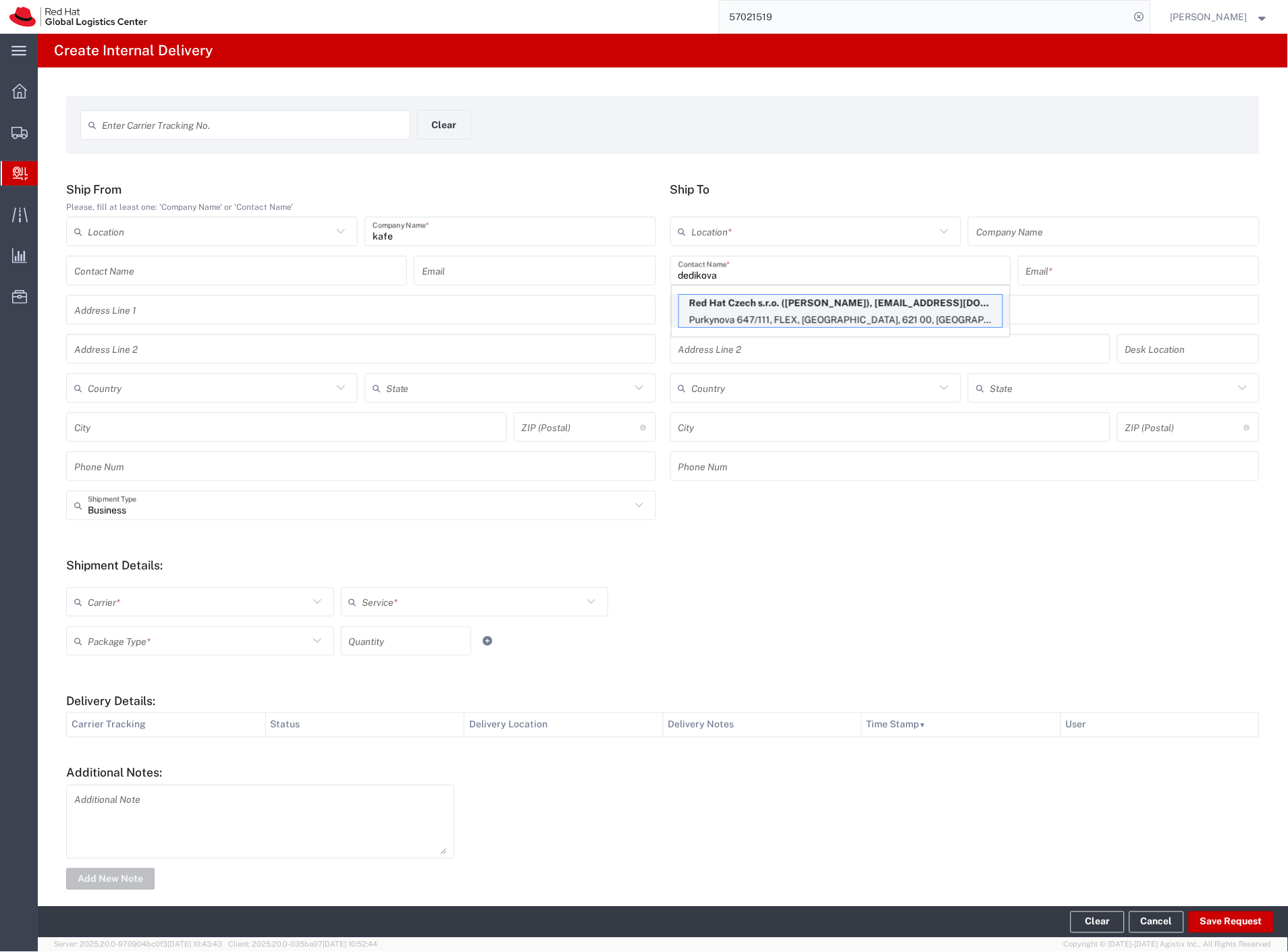
type input "621 00"
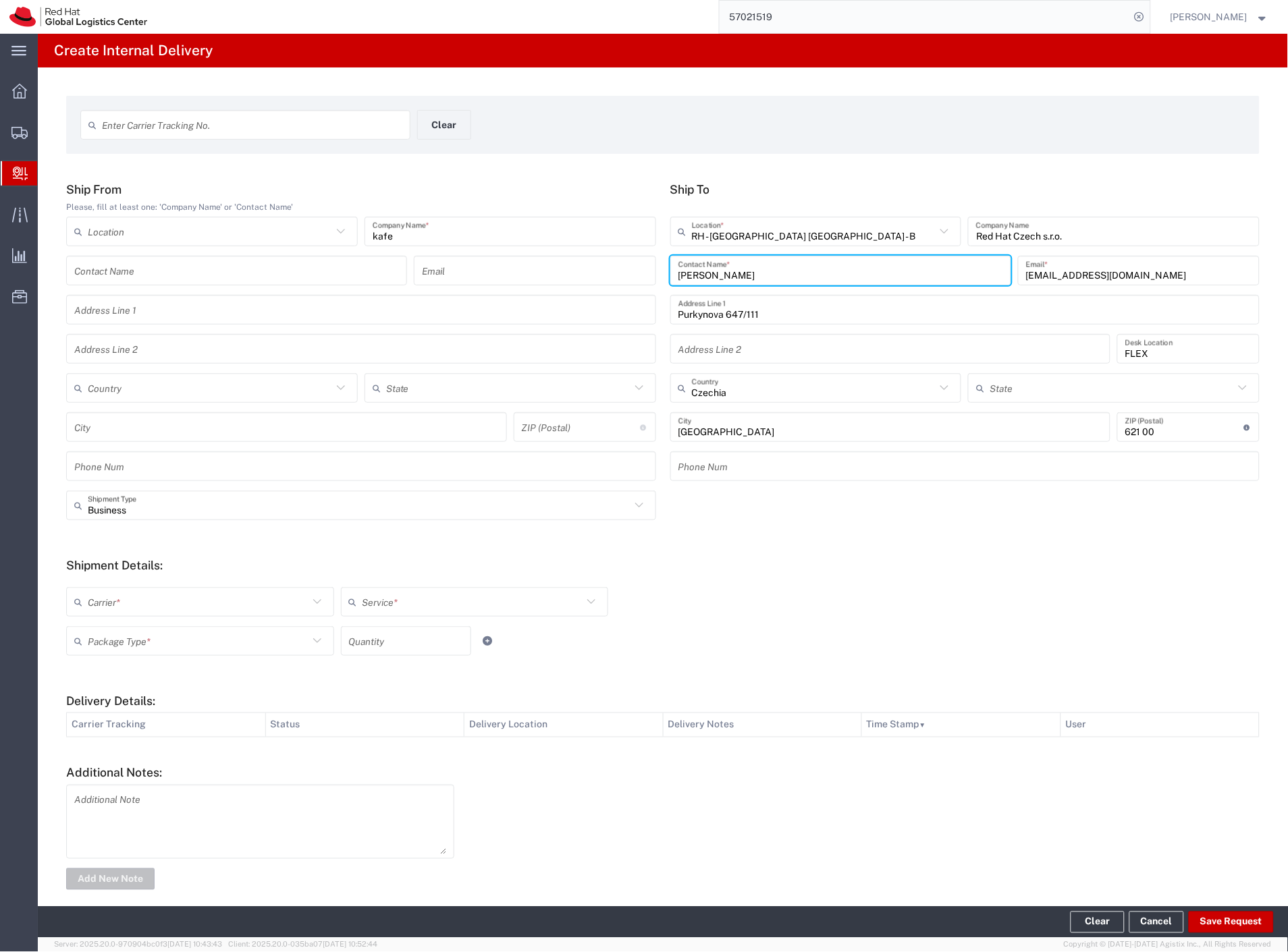
click at [119, 607] on input "text" at bounding box center [198, 603] width 221 height 24
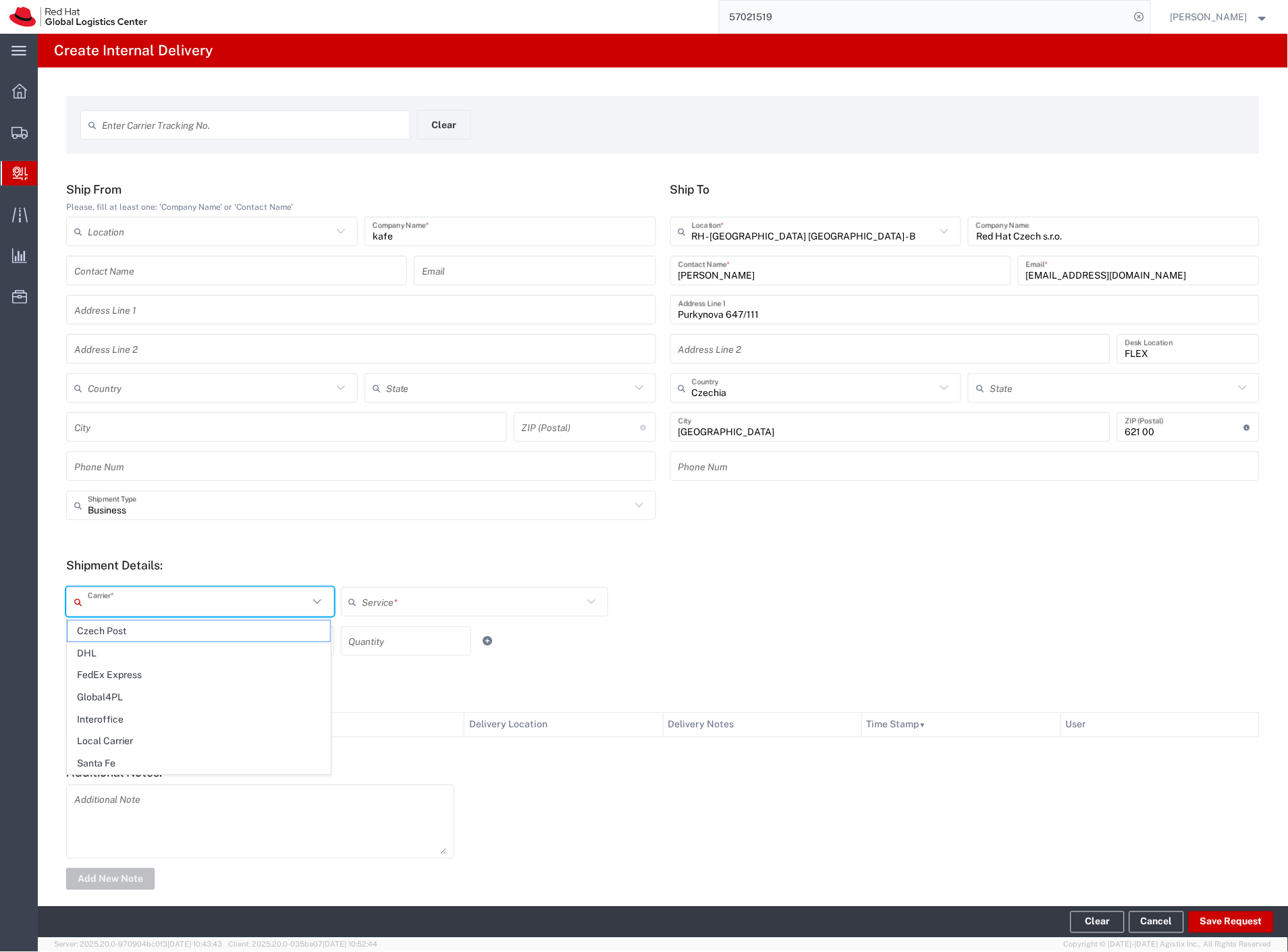
click at [115, 636] on span "Czech Post" at bounding box center [198, 631] width 263 height 21
type input "Czech Post"
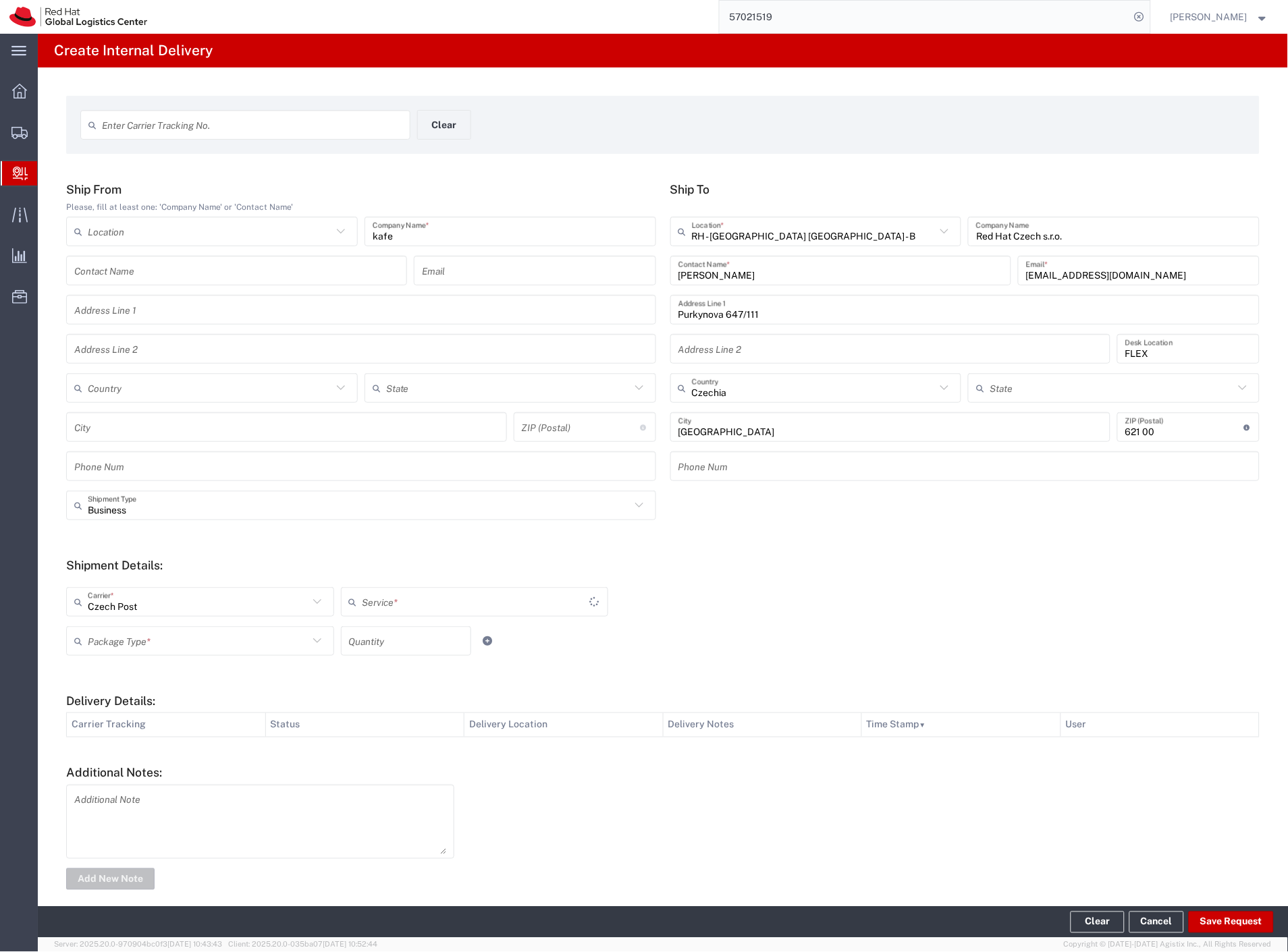
type input "Ground"
drag, startPoint x: 111, startPoint y: 650, endPoint x: 113, endPoint y: 675, distance: 25.1
click at [110, 652] on div "Package Type *" at bounding box center [200, 641] width 268 height 30
click at [133, 757] on span "Your Packaging" at bounding box center [198, 759] width 263 height 21
type input "Your Packaging"
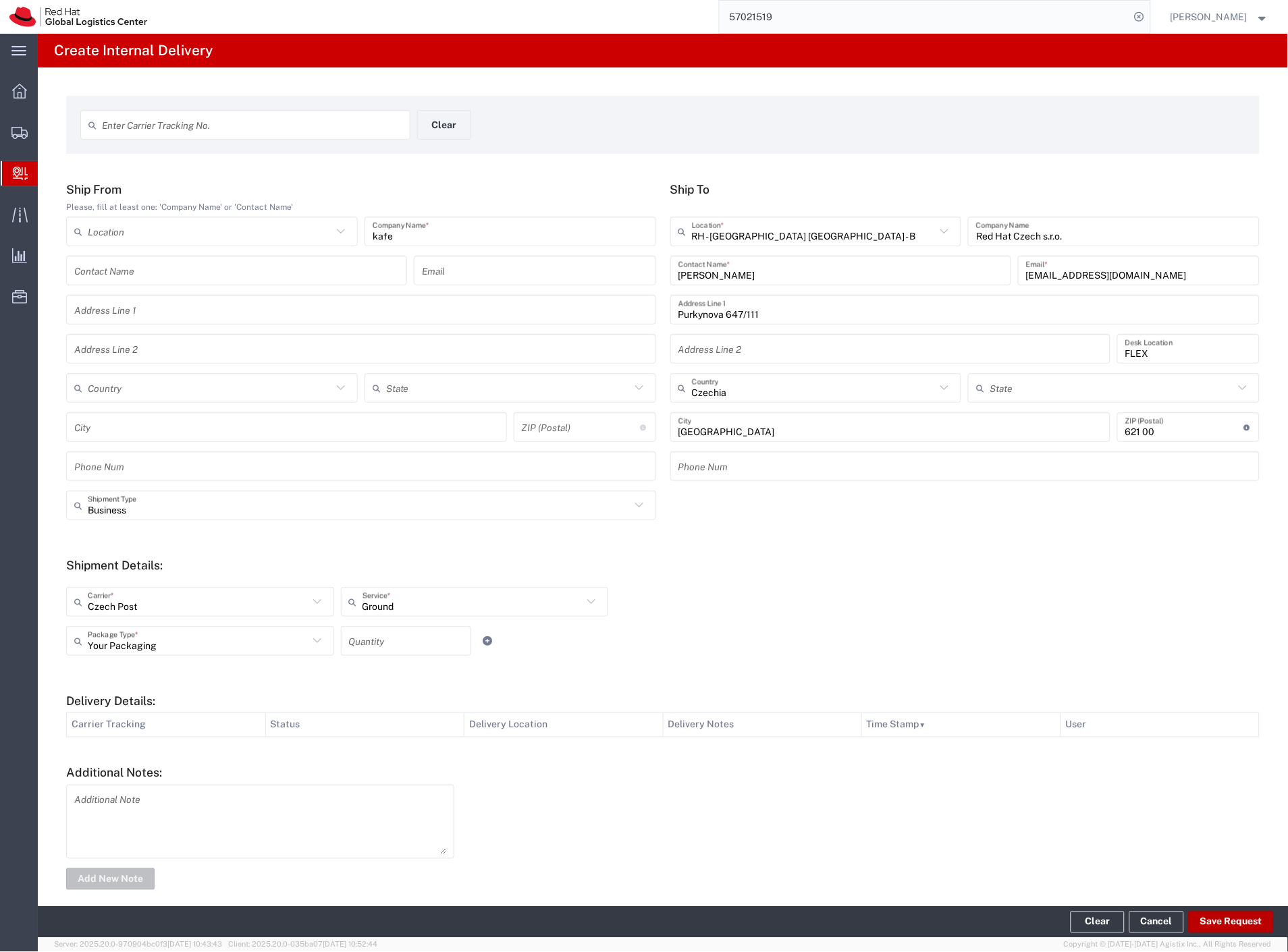
click at [1232, 925] on button "Save Request" at bounding box center [1231, 922] width 85 height 21
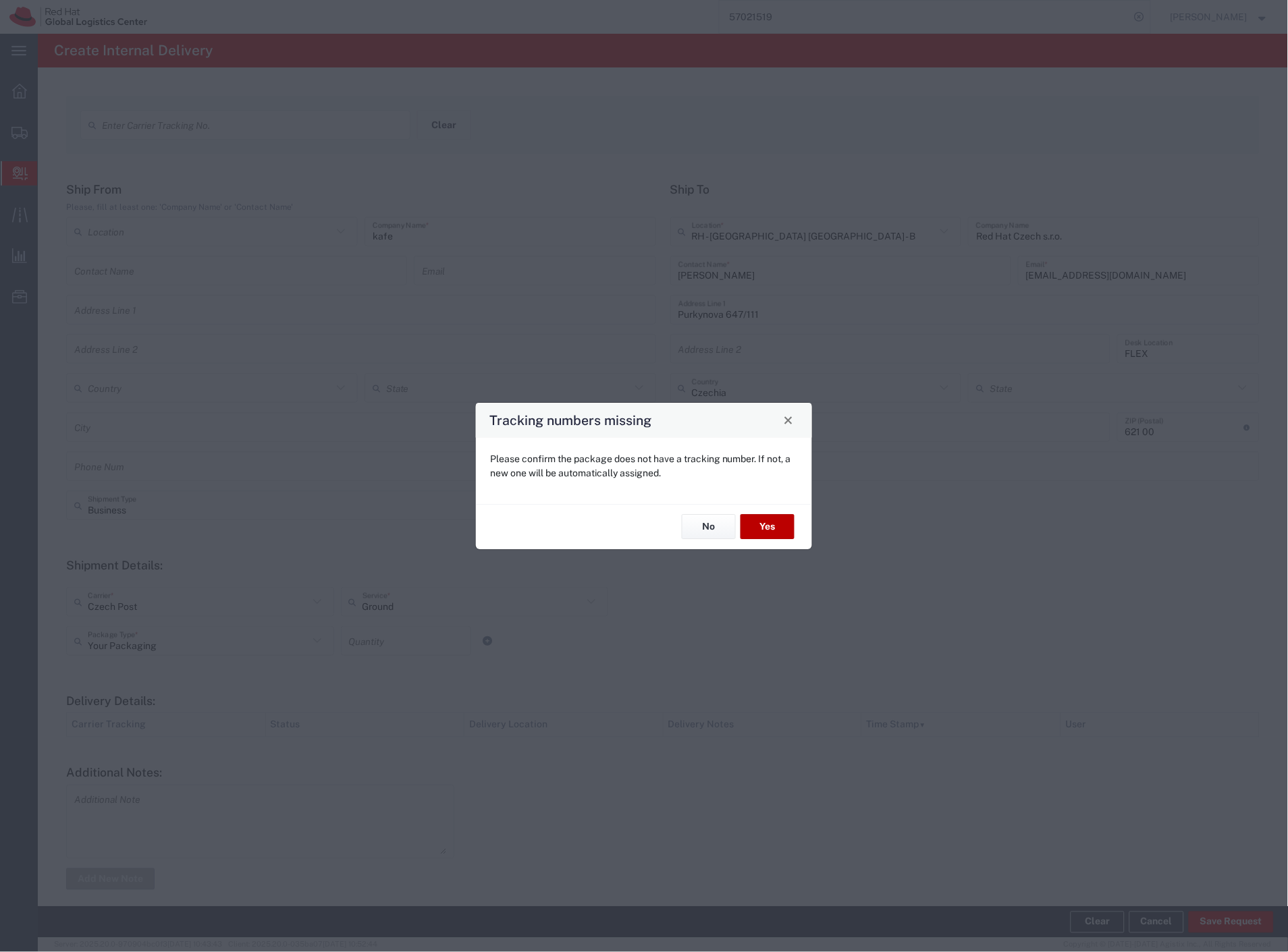
click at [759, 527] on button "Yes" at bounding box center [768, 528] width 54 height 25
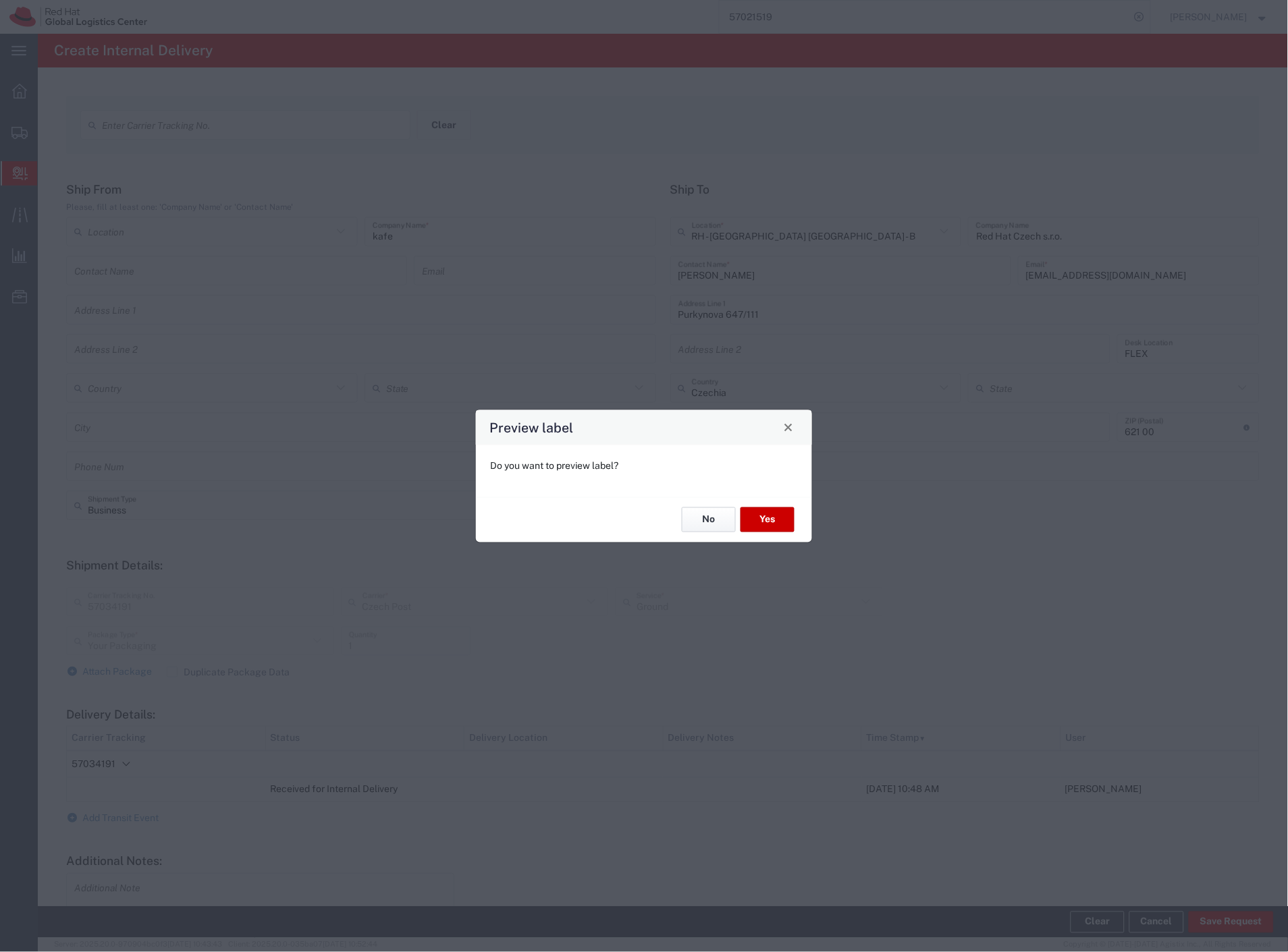
click at [700, 517] on button "No" at bounding box center [709, 520] width 54 height 25
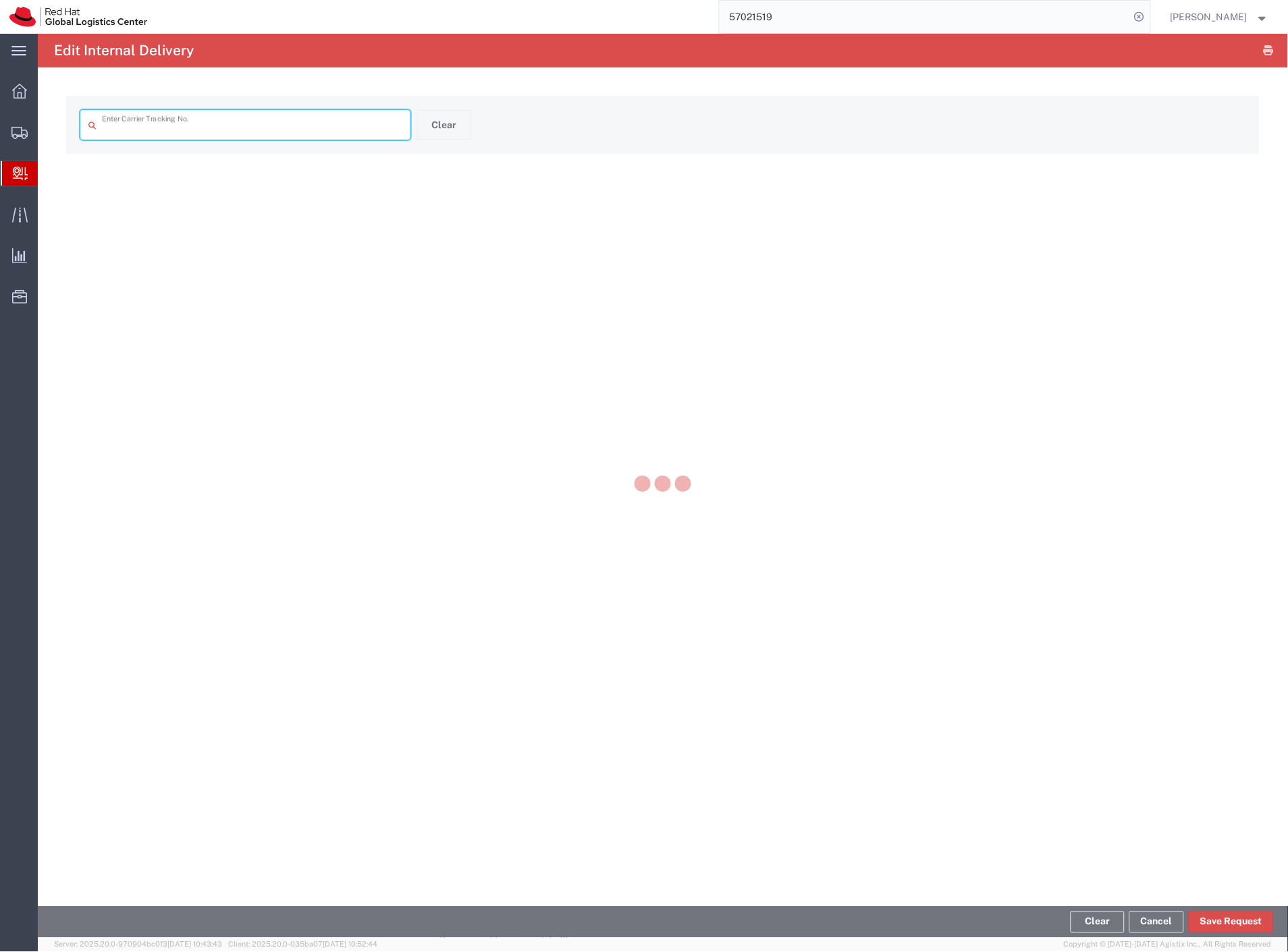
type input "57034191"
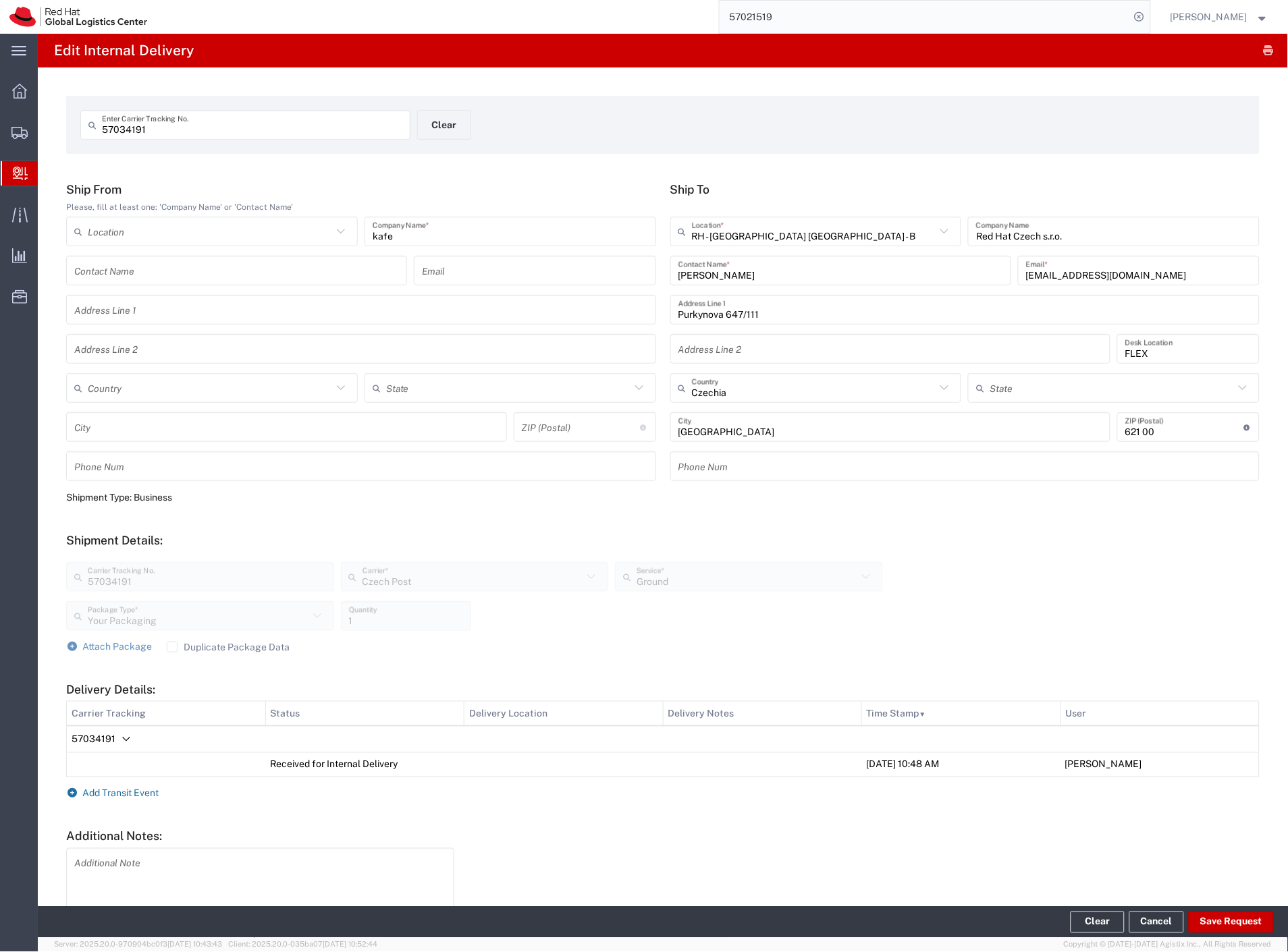
click at [111, 788] on span "Add Transit Event" at bounding box center [121, 794] width 76 height 11
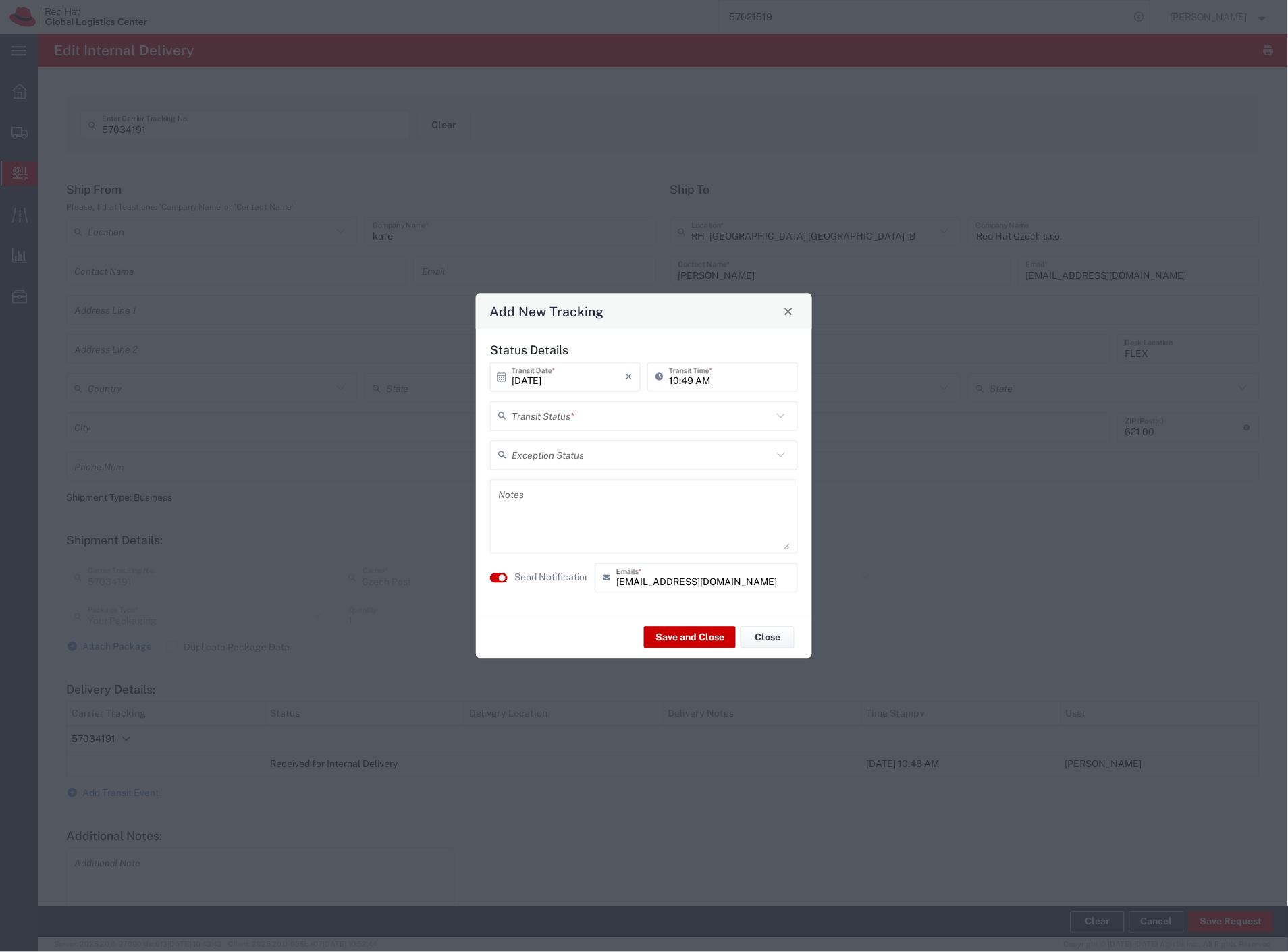
click at [606, 415] on input "text" at bounding box center [642, 416] width 261 height 24
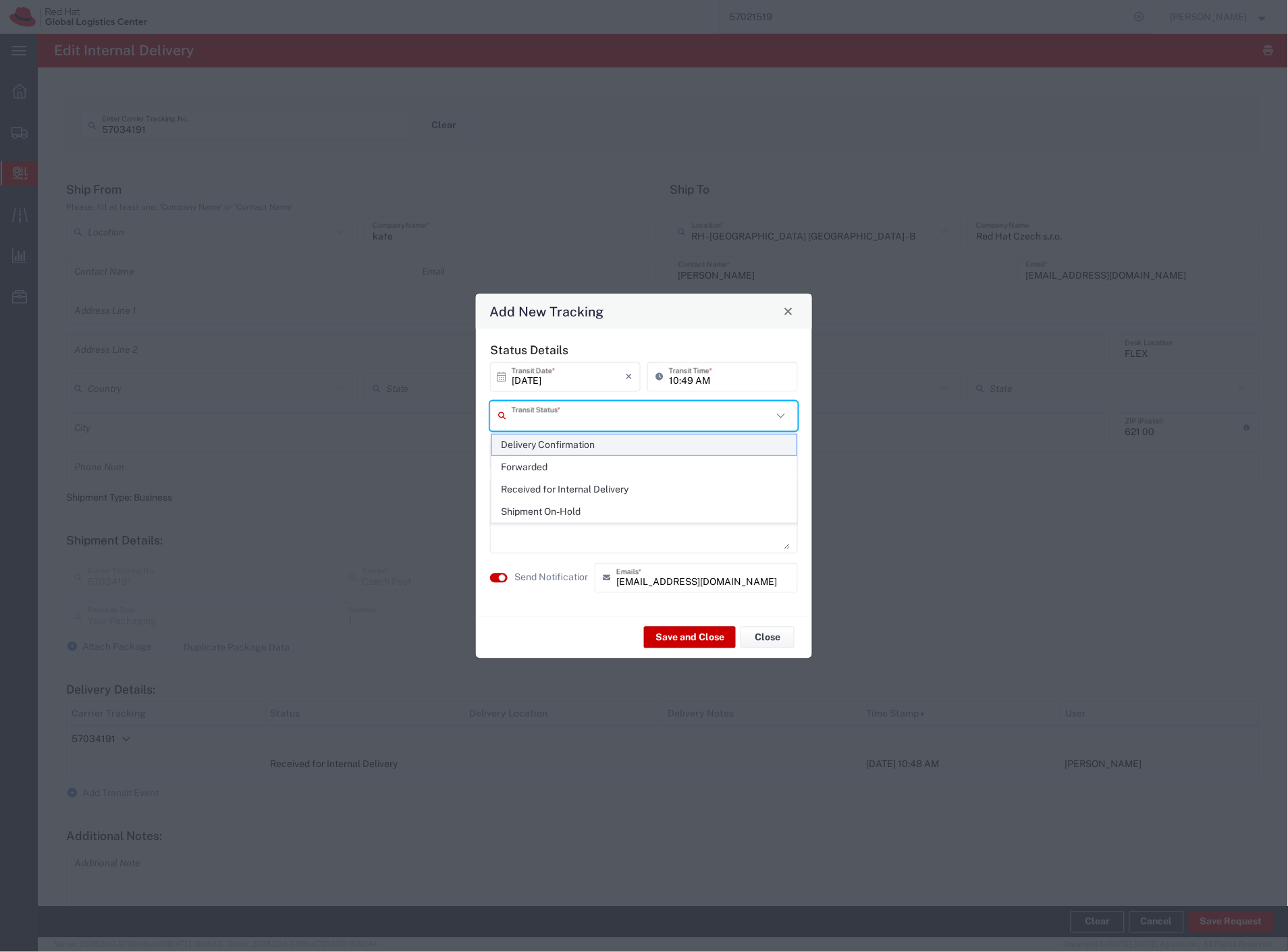
click at [584, 442] on span "Delivery Confirmation" at bounding box center [645, 445] width 305 height 21
type input "Delivery Confirmation"
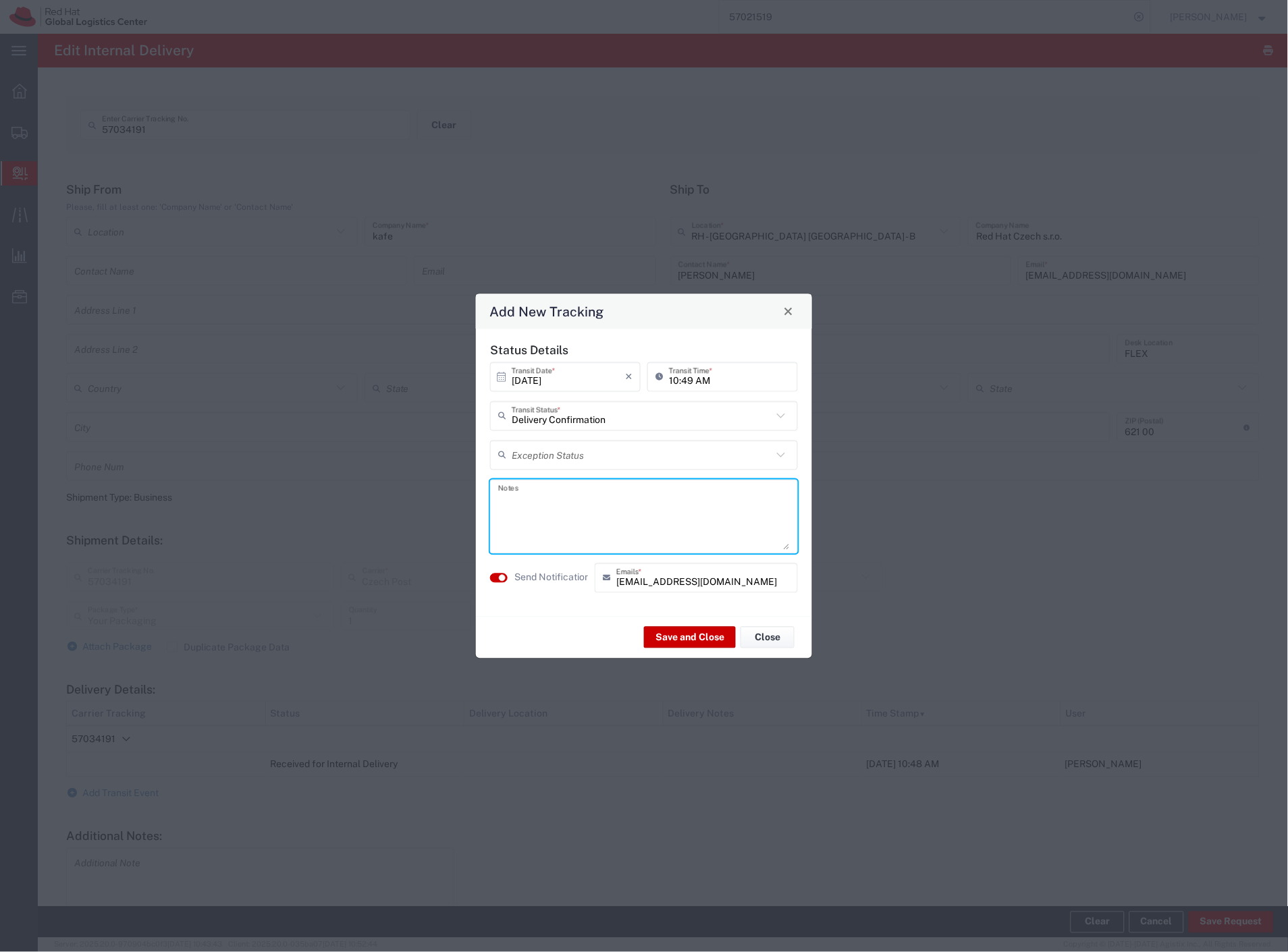
click at [581, 530] on textarea at bounding box center [644, 516] width 291 height 66
type textarea "facops office"
click at [709, 631] on button "Save and Close" at bounding box center [689, 637] width 92 height 21
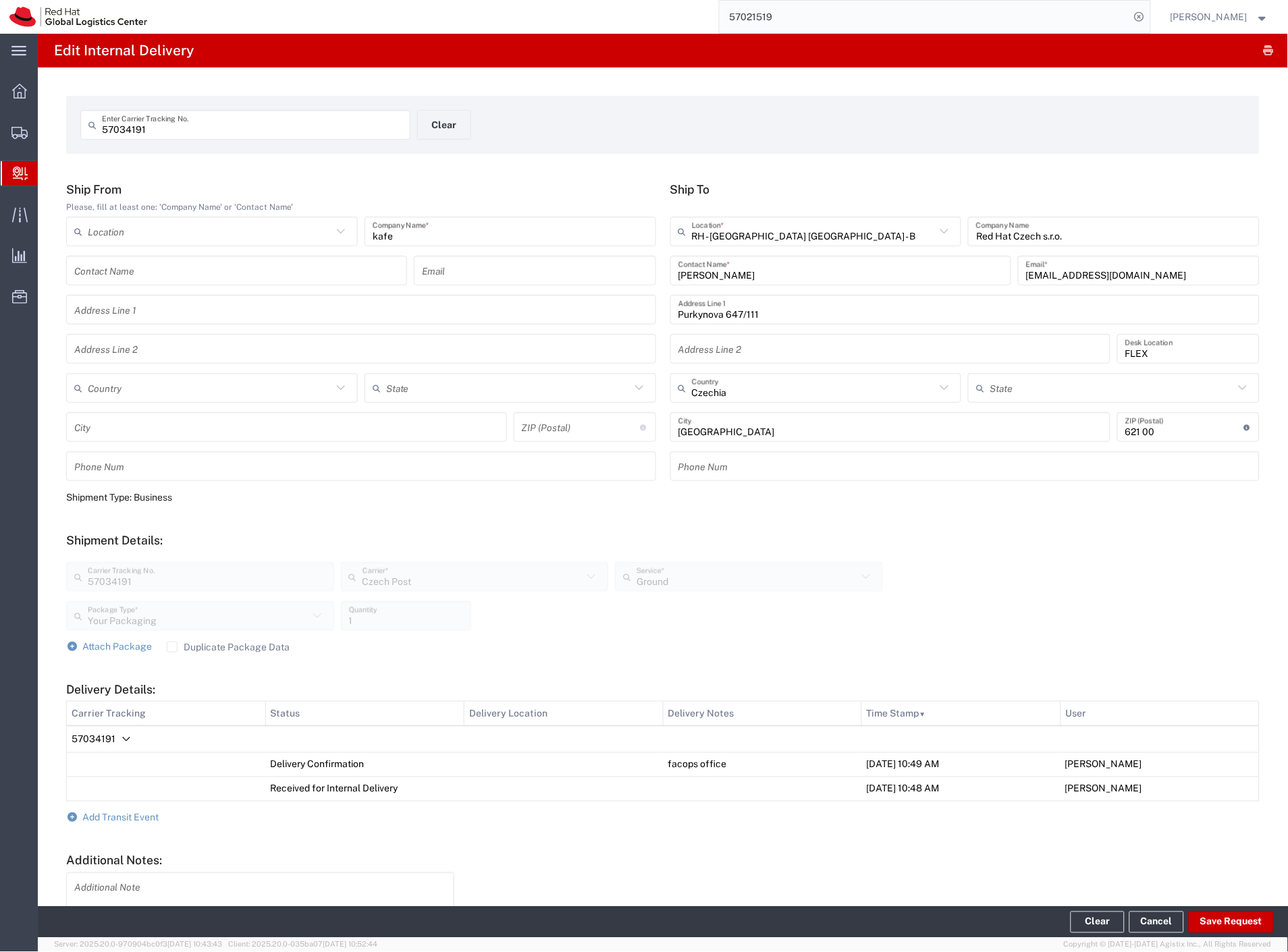
click at [48, 171] on span "Internal Delivery" at bounding box center [43, 173] width 11 height 27
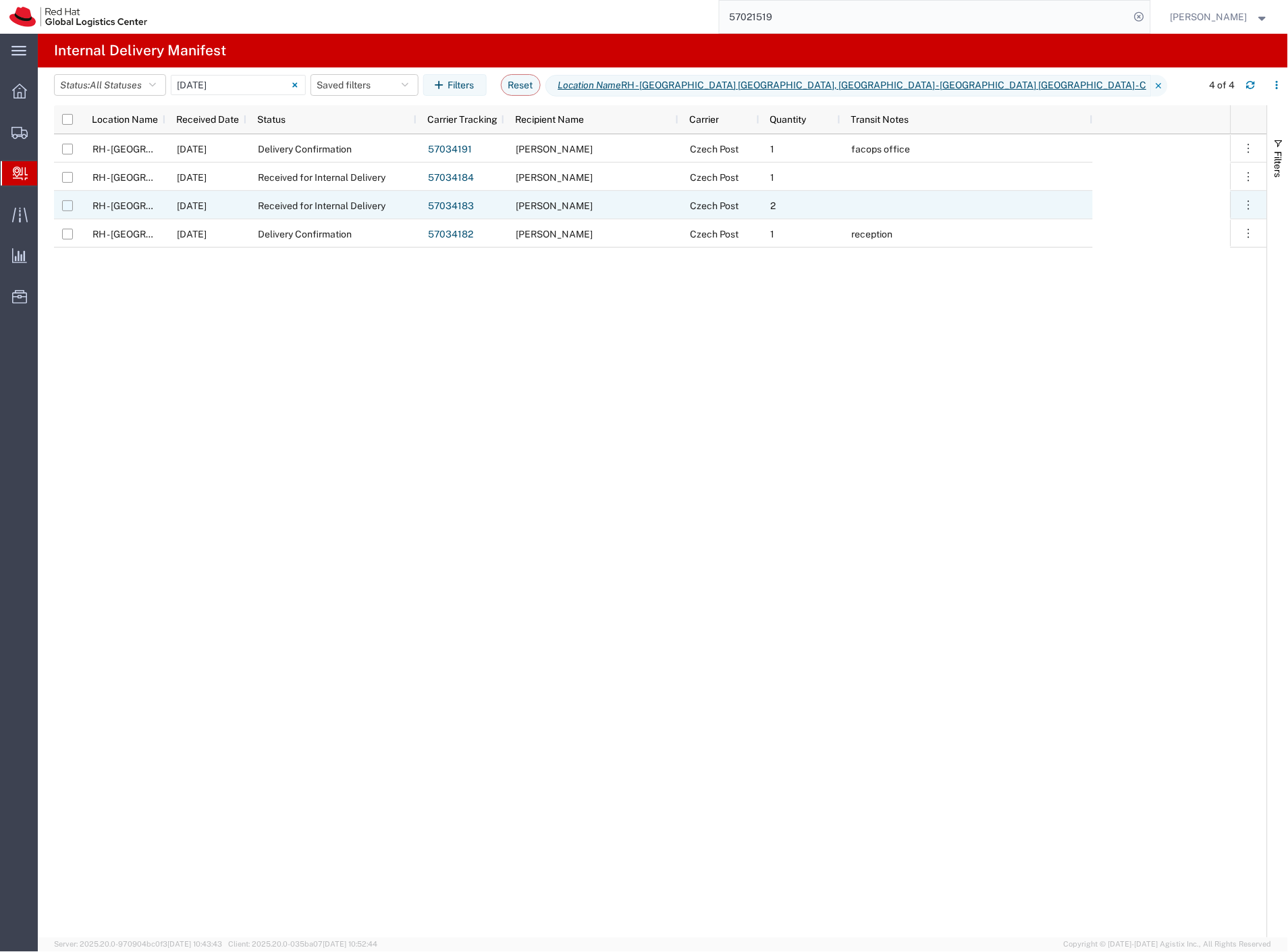
click at [65, 203] on input "Press Space to toggle row selection (unchecked)" at bounding box center [68, 206] width 11 height 11
checkbox input "true"
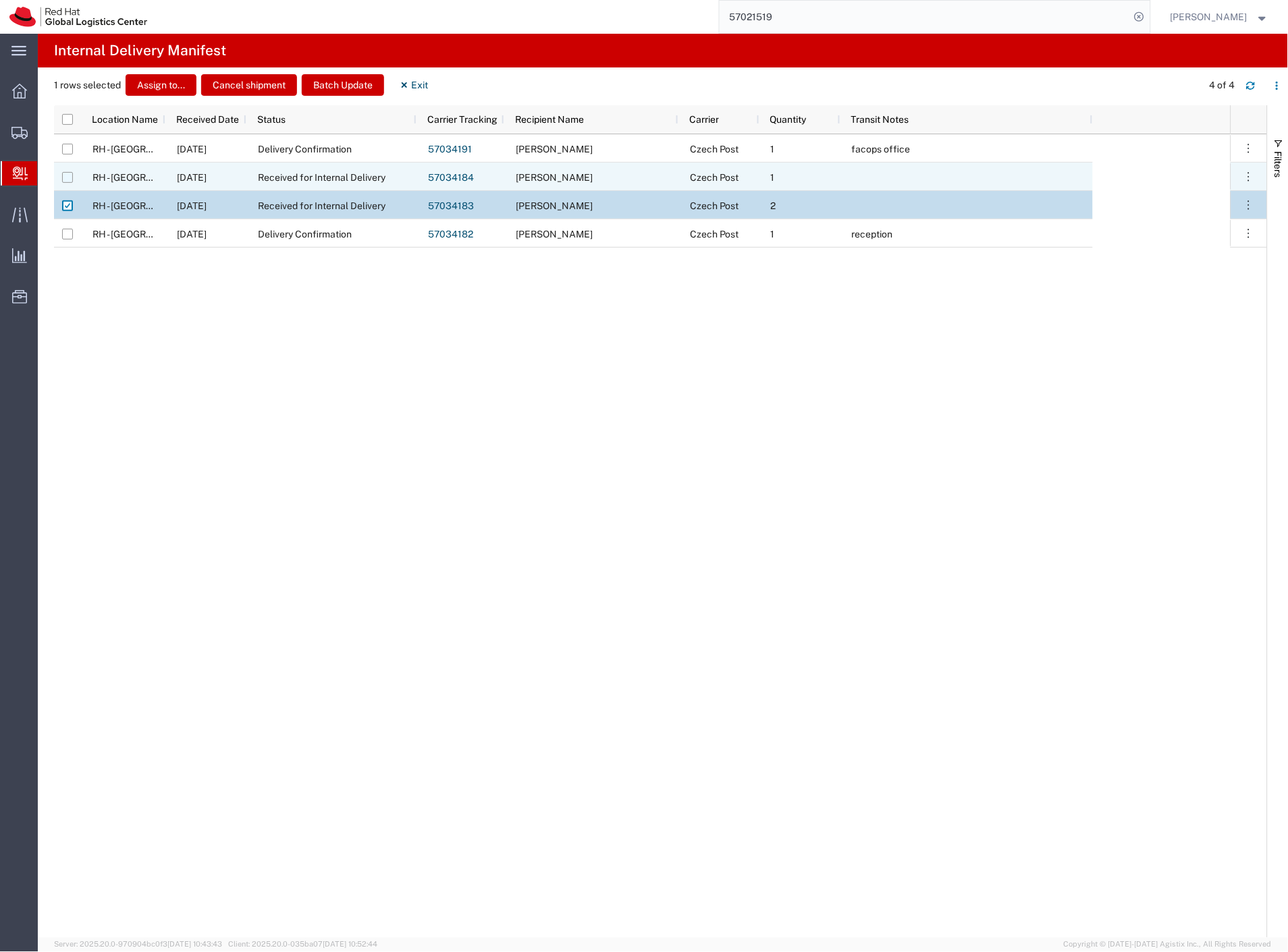
click at [65, 181] on input "Press Space to toggle row selection (unchecked)" at bounding box center [68, 178] width 11 height 11
checkbox input "true"
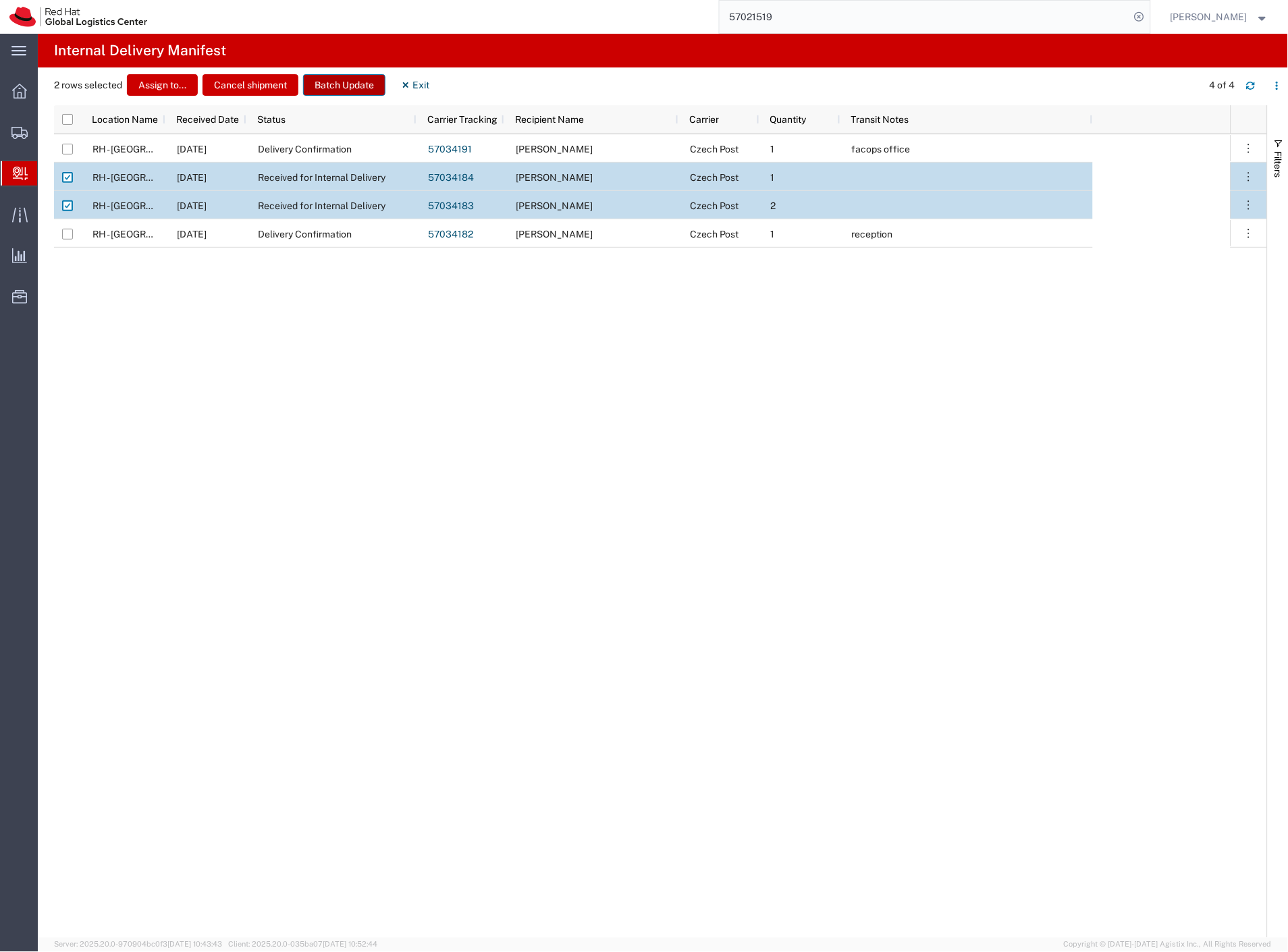
click at [348, 85] on button "Batch Update" at bounding box center [344, 85] width 83 height 21
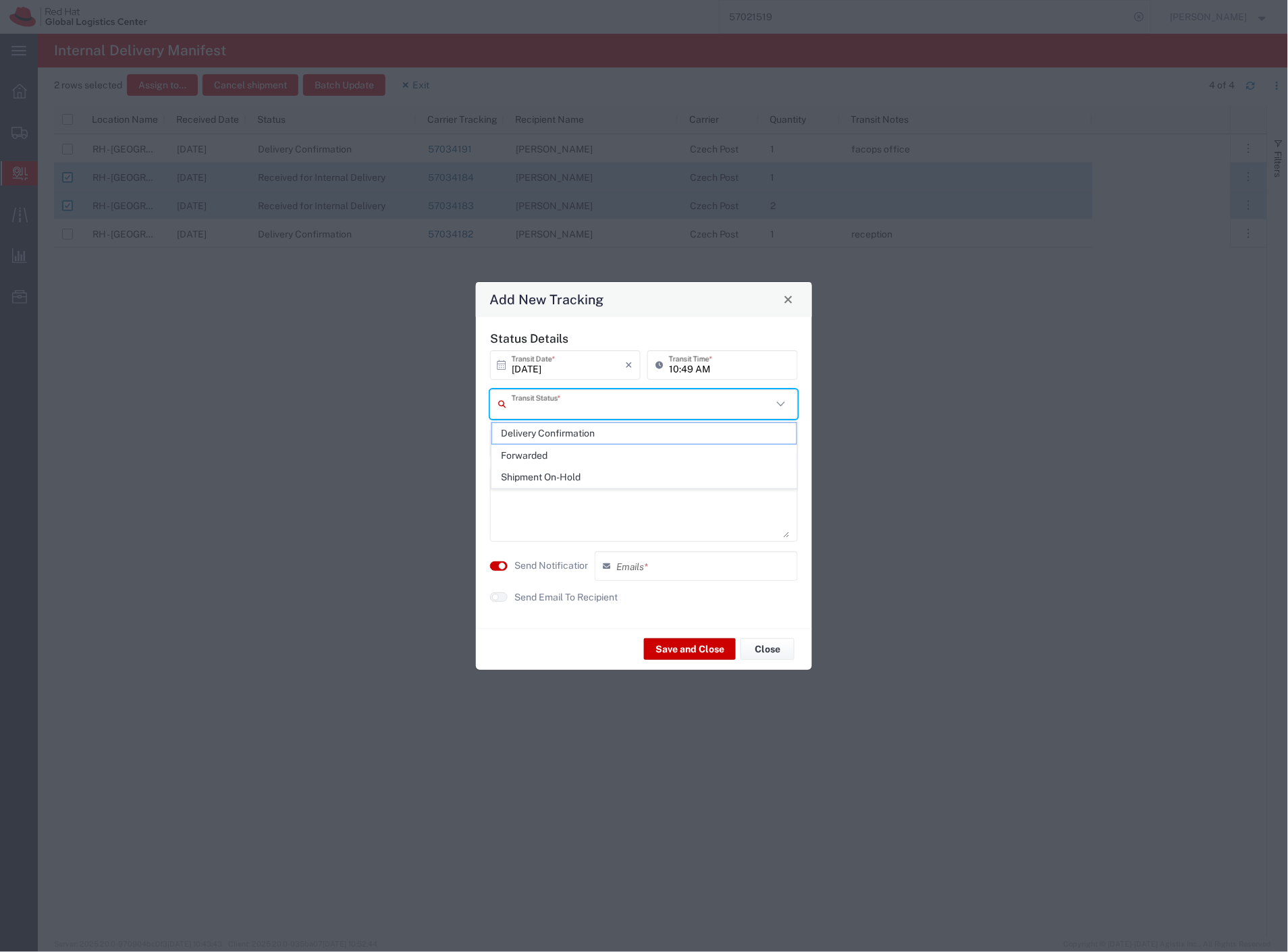
click at [571, 403] on input "text" at bounding box center [642, 404] width 261 height 24
click at [565, 432] on span "Delivery Confirmation" at bounding box center [645, 433] width 305 height 21
type input "Delivery Confirmation"
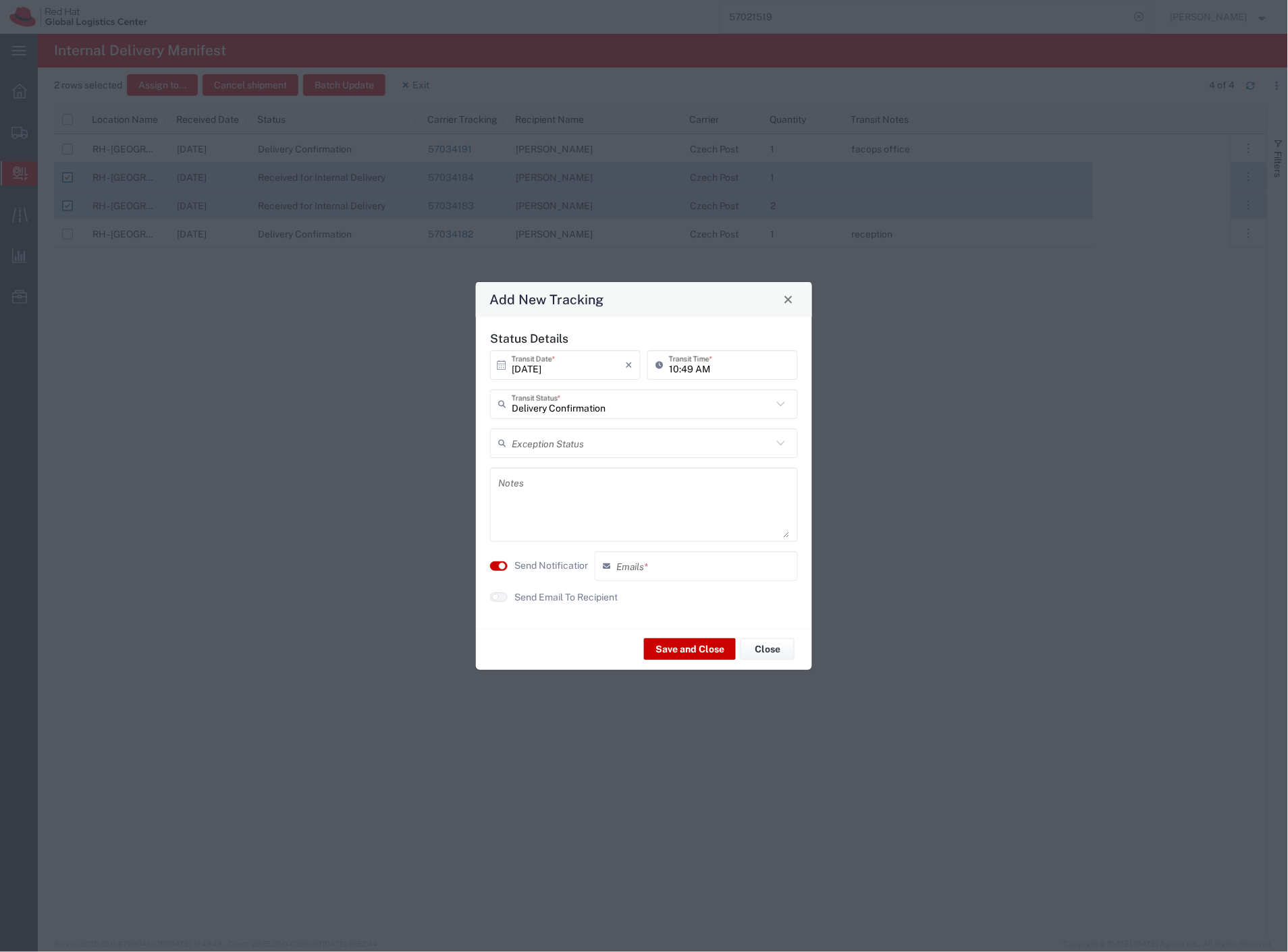
click at [552, 510] on textarea at bounding box center [644, 504] width 291 height 66
type textarea "desk"
click at [563, 564] on label "Send Notification" at bounding box center [552, 566] width 76 height 14
click at [669, 650] on button "Save and Close" at bounding box center [689, 649] width 92 height 21
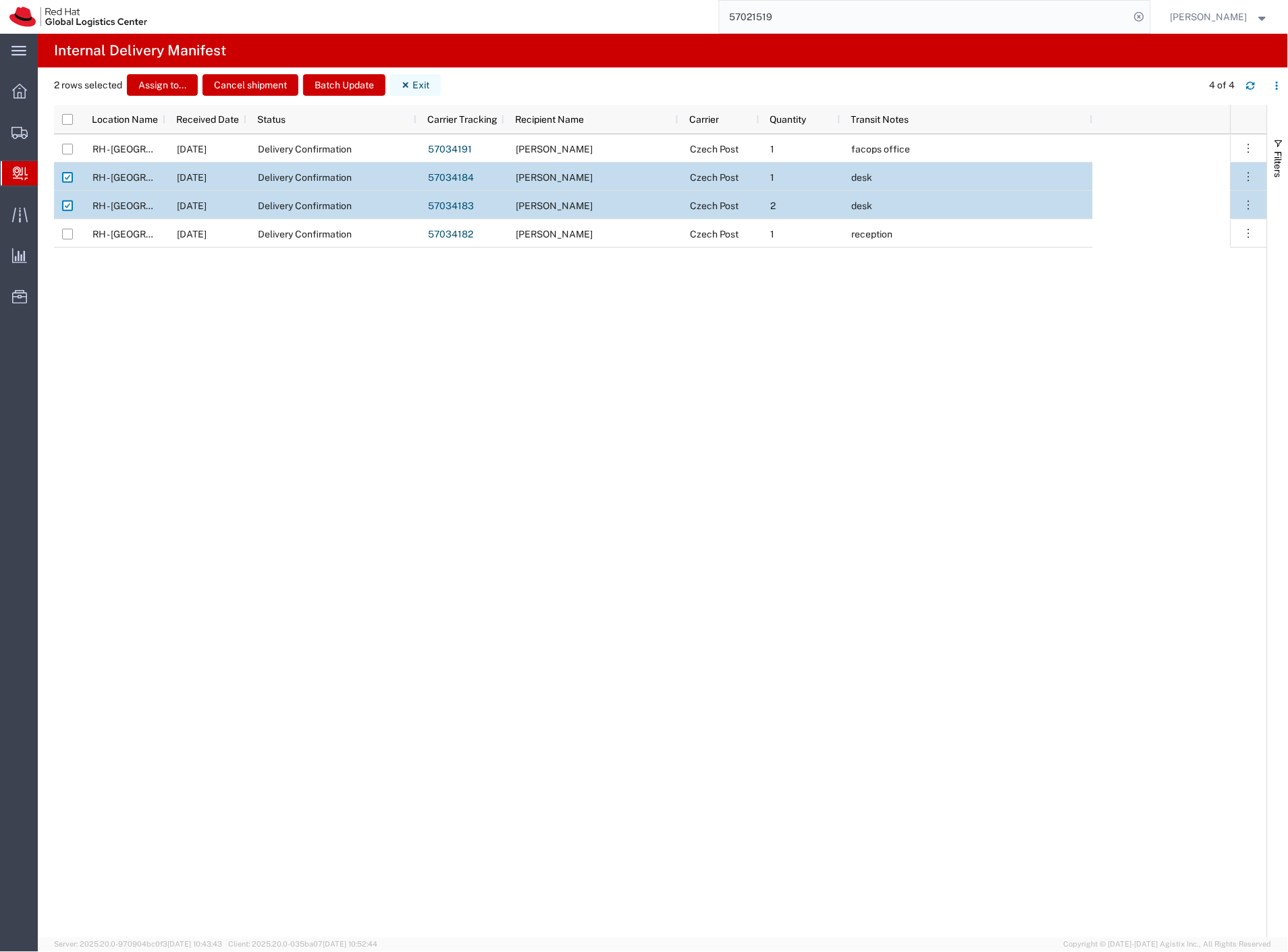
click at [420, 82] on button "Exit" at bounding box center [415, 85] width 51 height 21
checkbox input "false"
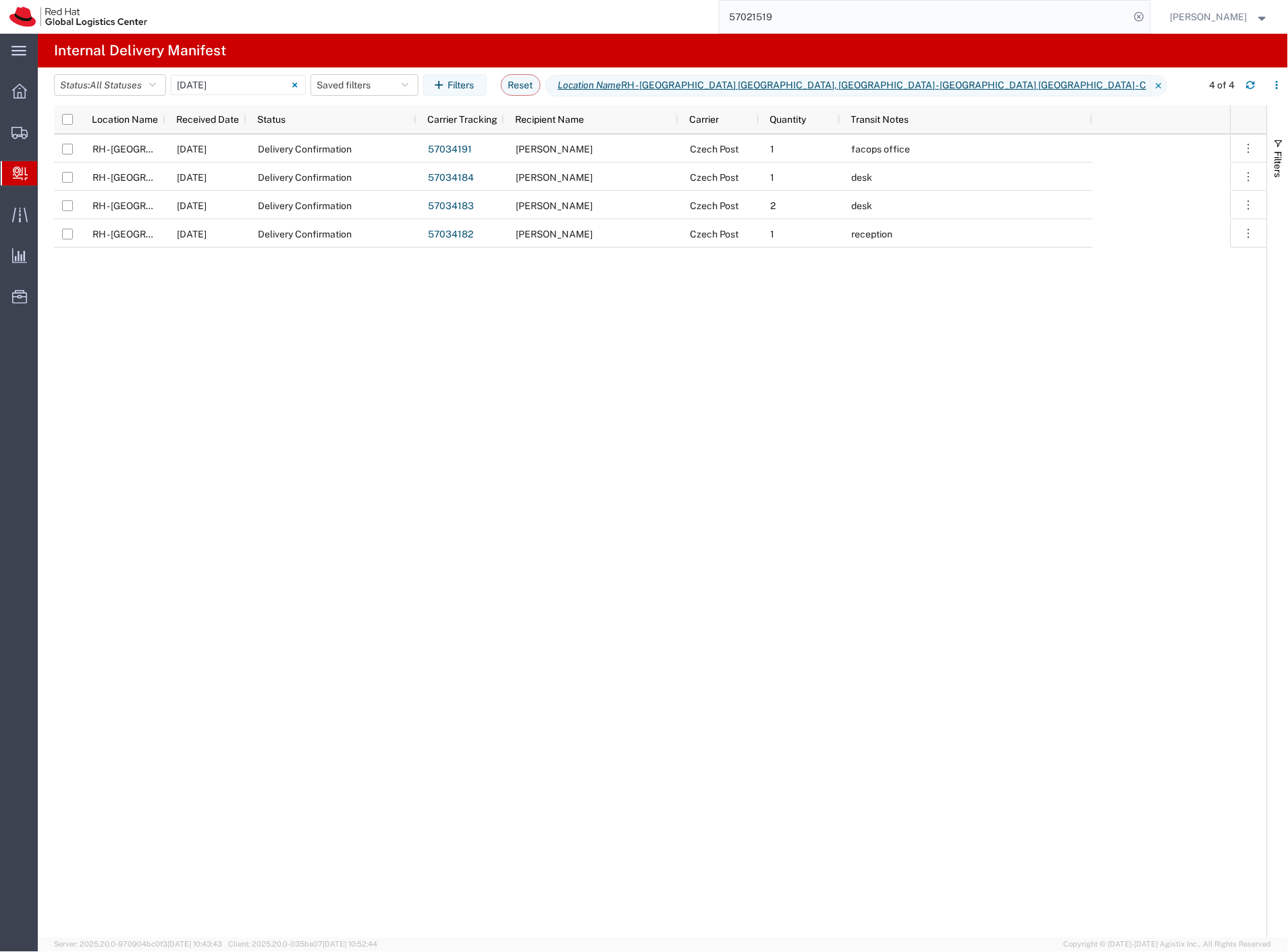
click at [0, 0] on span "Create Delivery" at bounding box center [0, 0] width 0 height 0
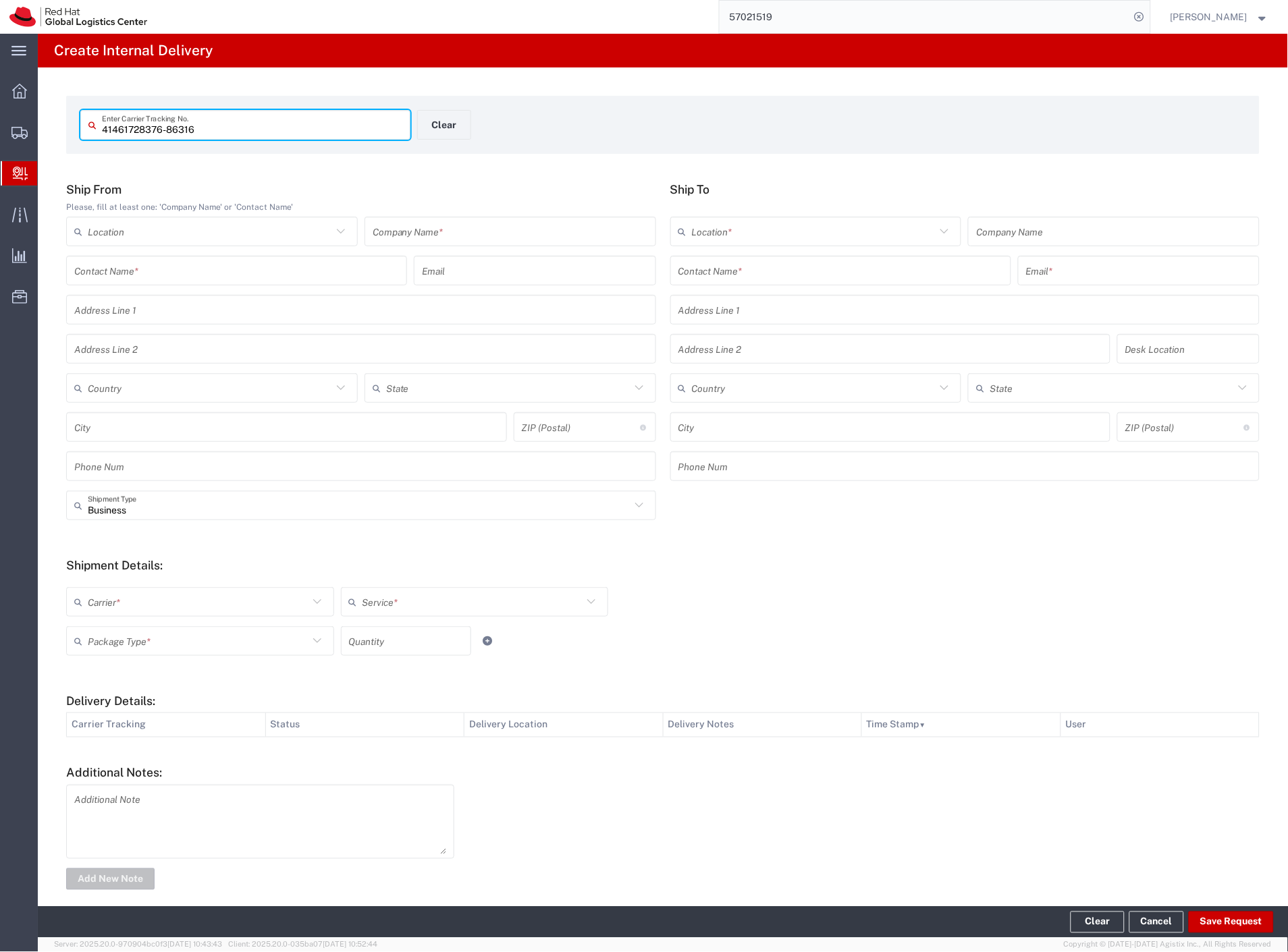
type input "41461728376-86316"
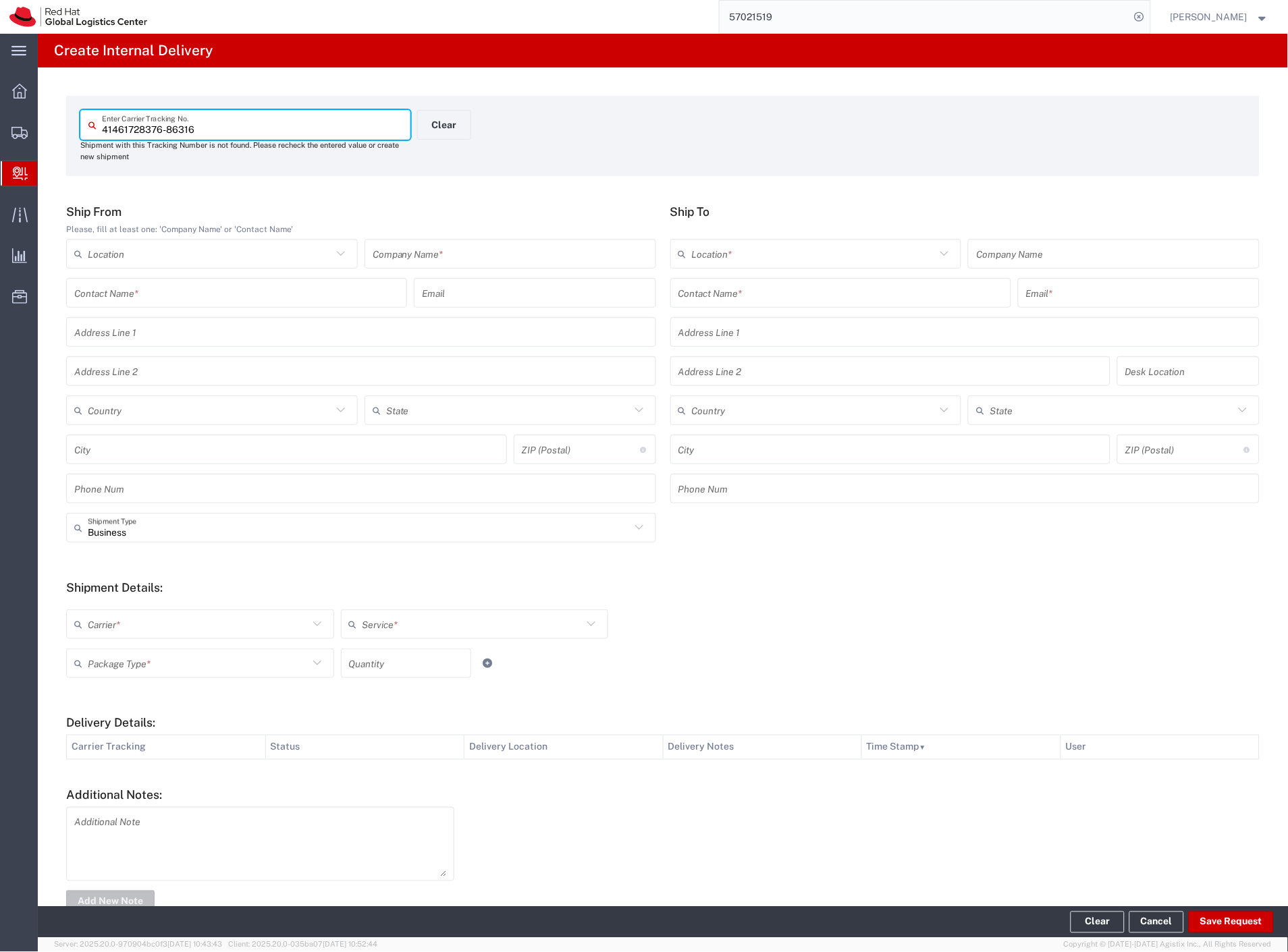
click at [365, 257] on div "Company Name *" at bounding box center [510, 254] width 291 height 30
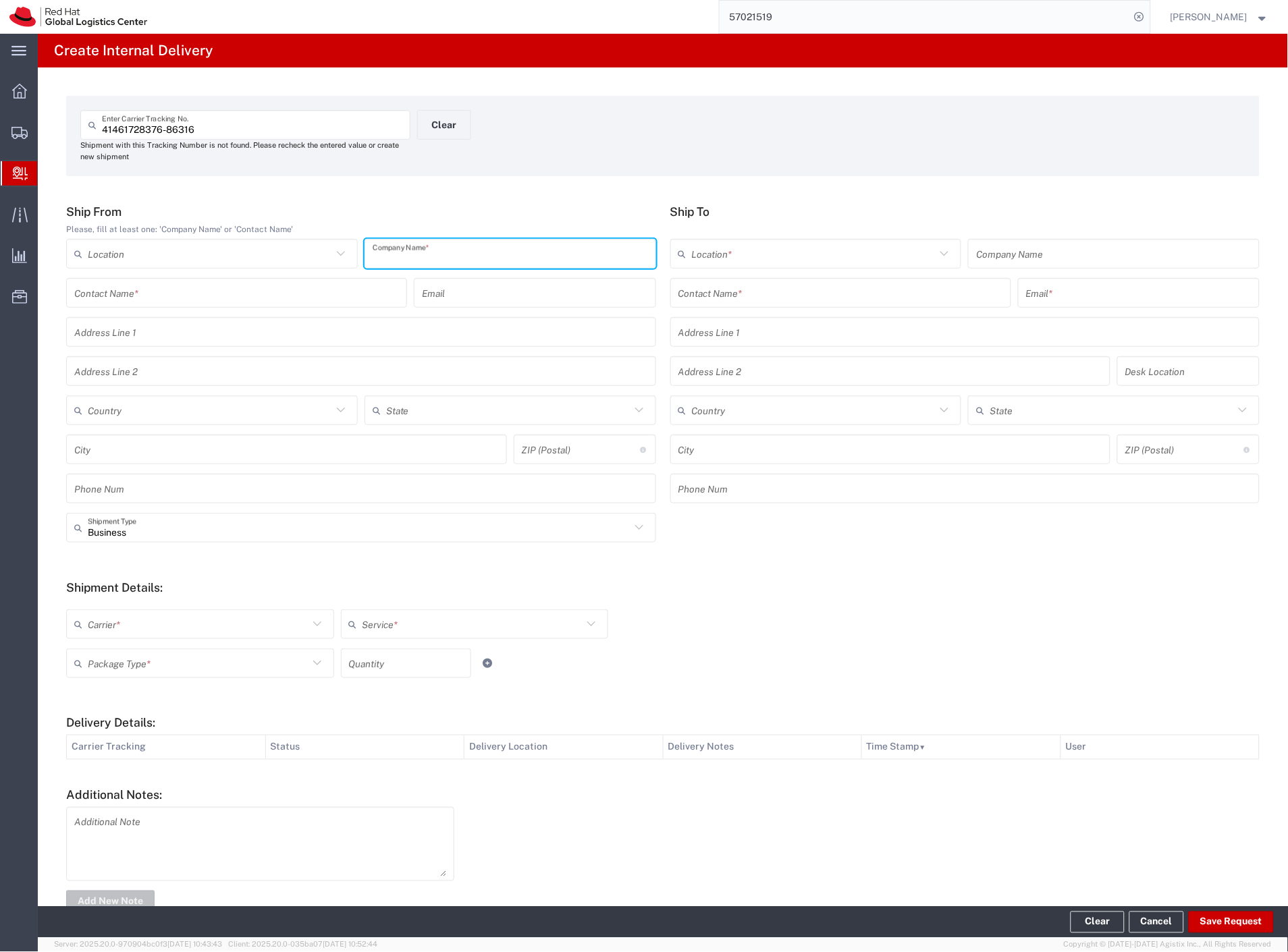
click at [374, 257] on input "text" at bounding box center [510, 254] width 275 height 24
type input "pilulka"
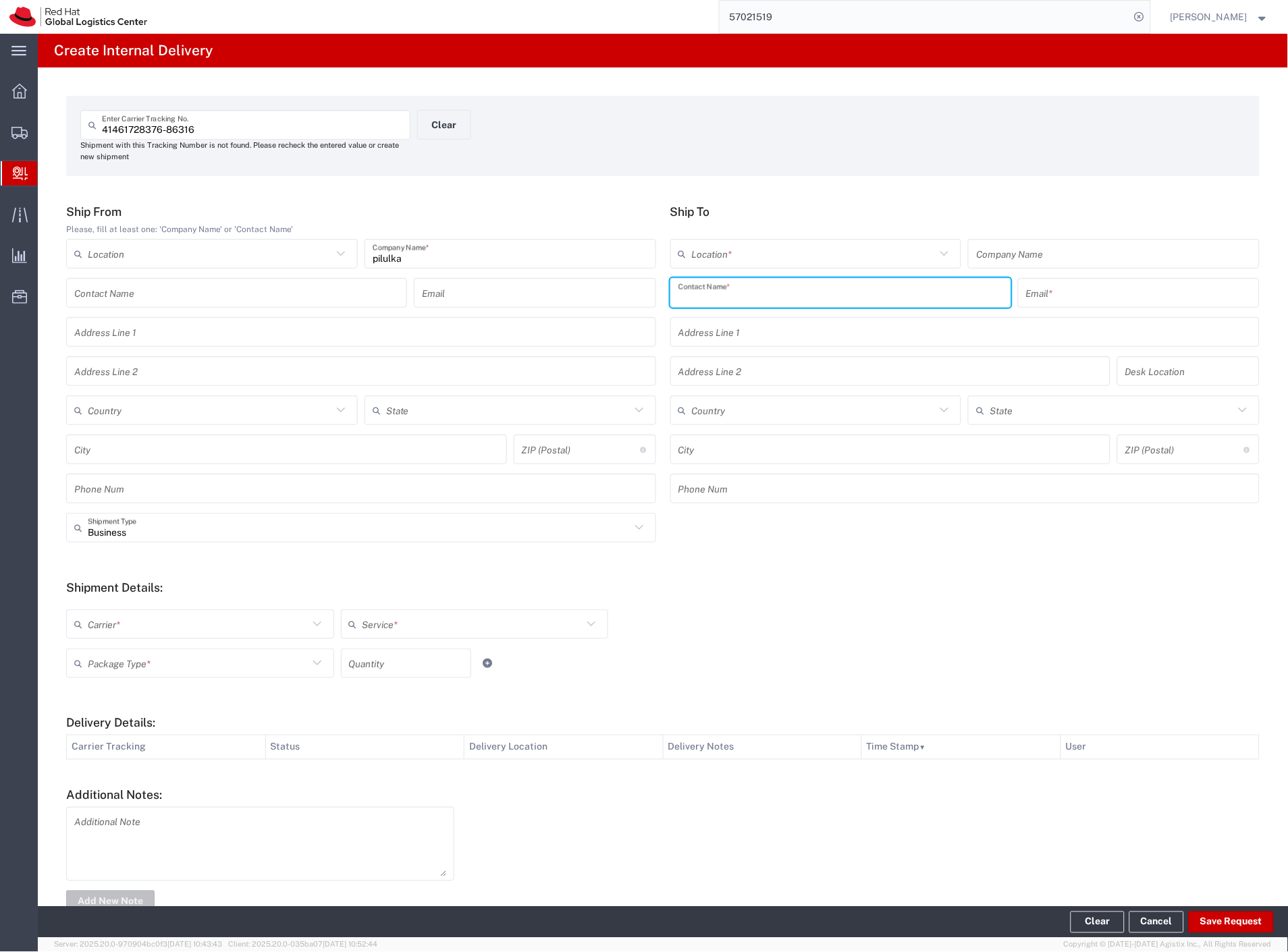
click at [702, 288] on input "text" at bounding box center [841, 293] width 325 height 24
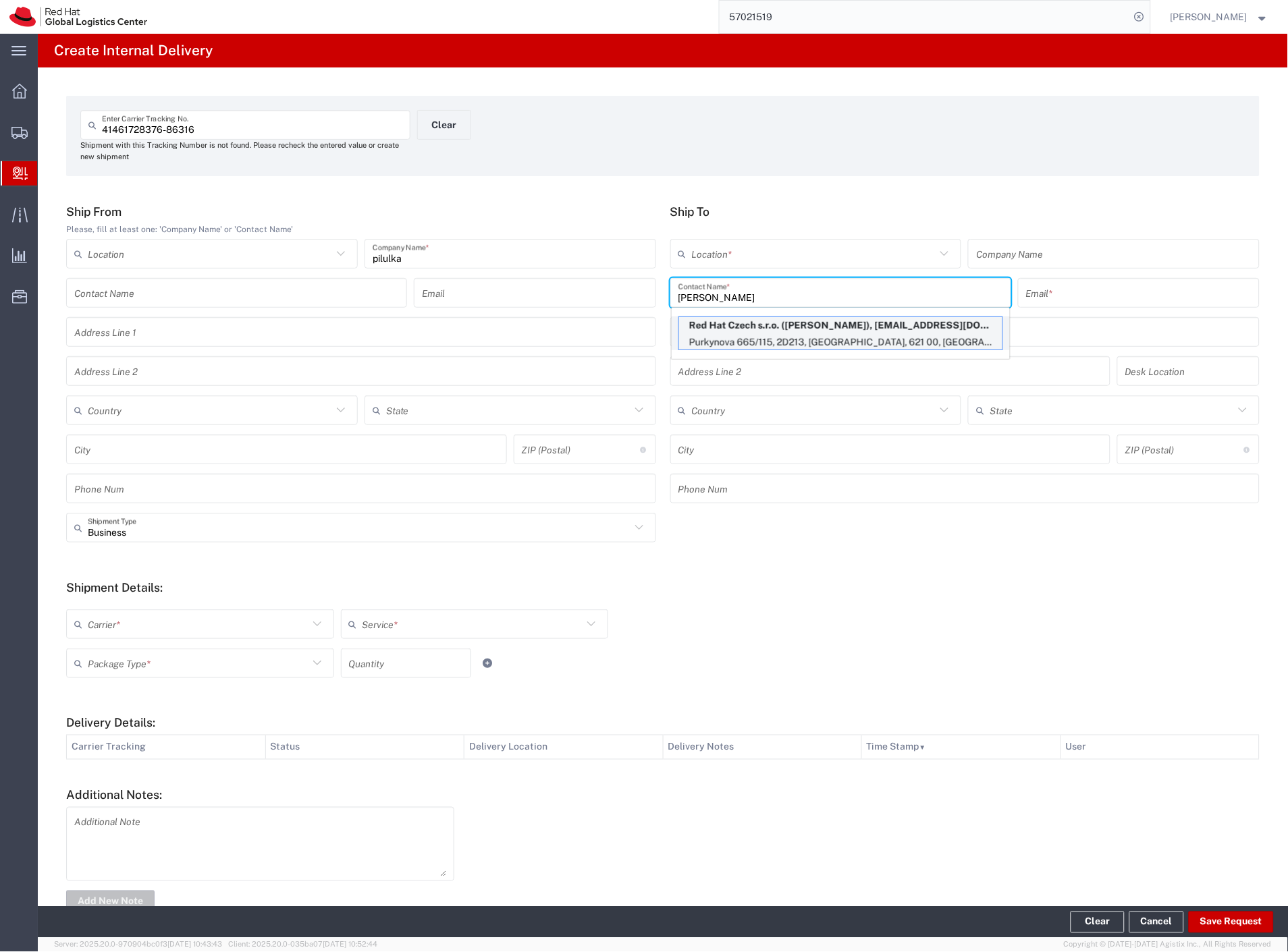
type input "george pa"
click at [793, 326] on p "Red Hat Czech s.r.o. (George Pantelakis), gpantela@redhat.com" at bounding box center [841, 325] width 323 height 17
type input "RH - [GEOGRAPHIC_DATA] [GEOGRAPHIC_DATA] - C"
type input "Red Hat Czech s.r.o."
type input "George Pantelakis"
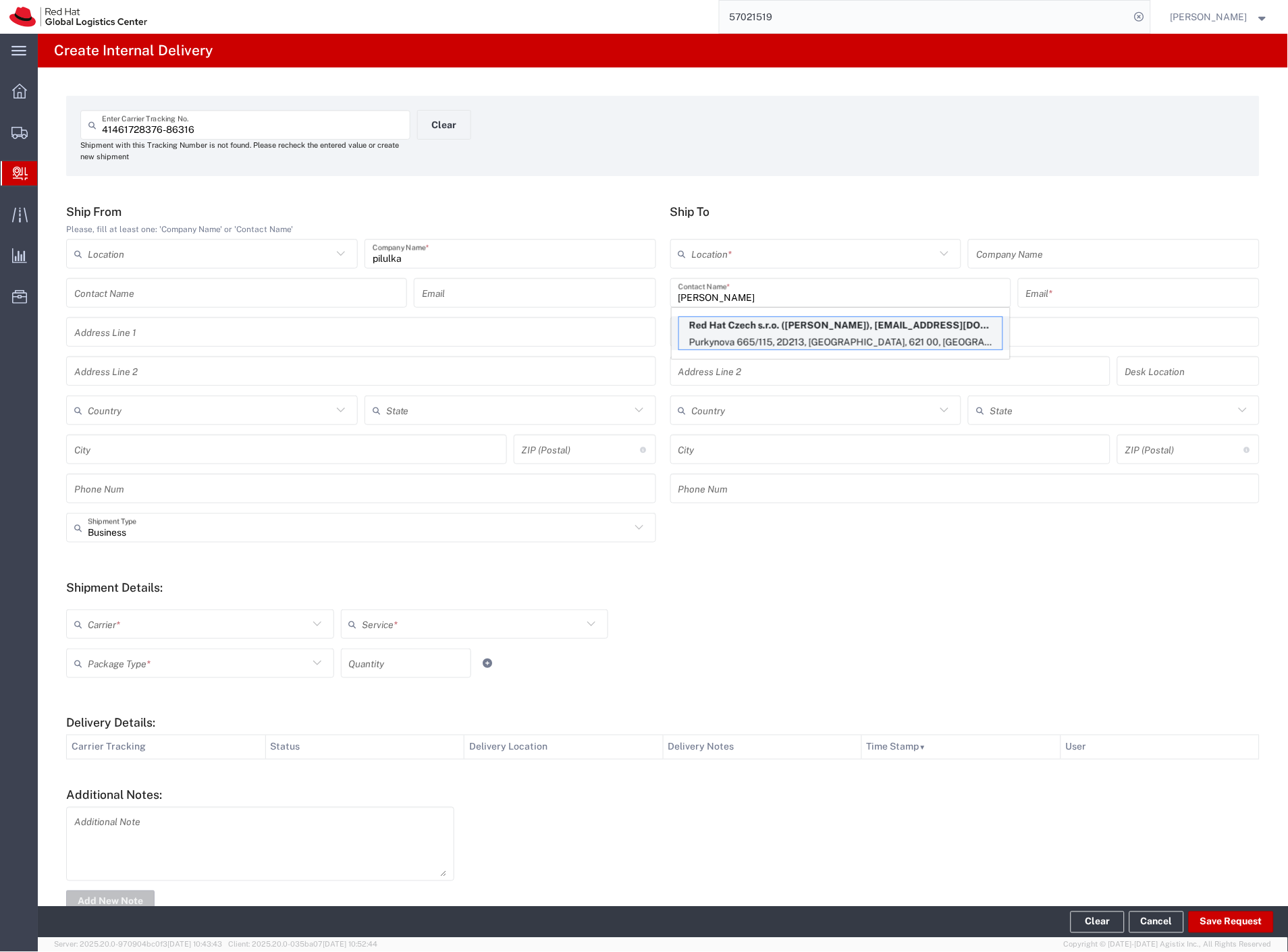
type input "gpantela@redhat.com"
type input "Purkynova 665/115"
type input "2D213"
type input "Czechia"
type input "[GEOGRAPHIC_DATA]"
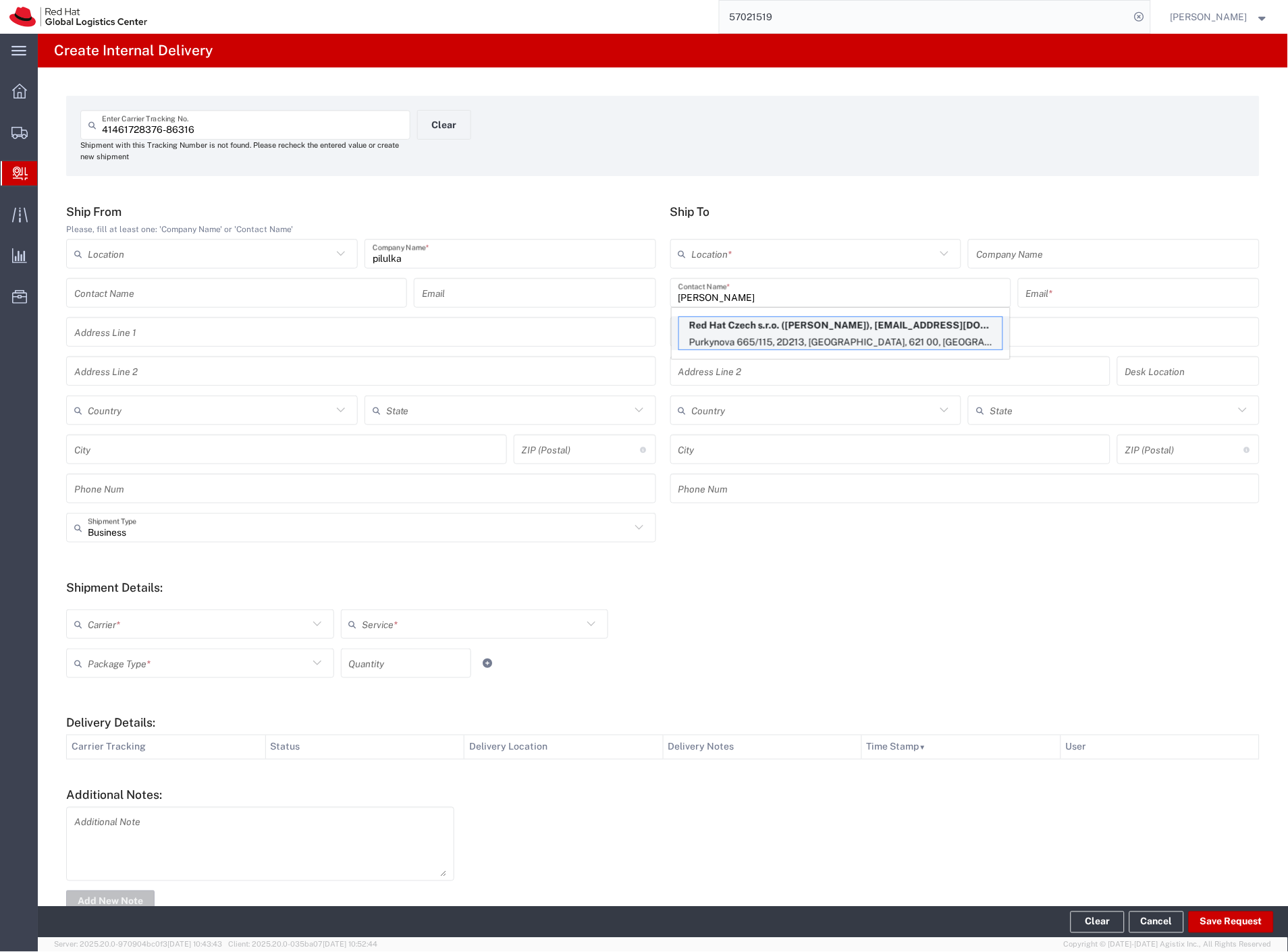
type input "621 00"
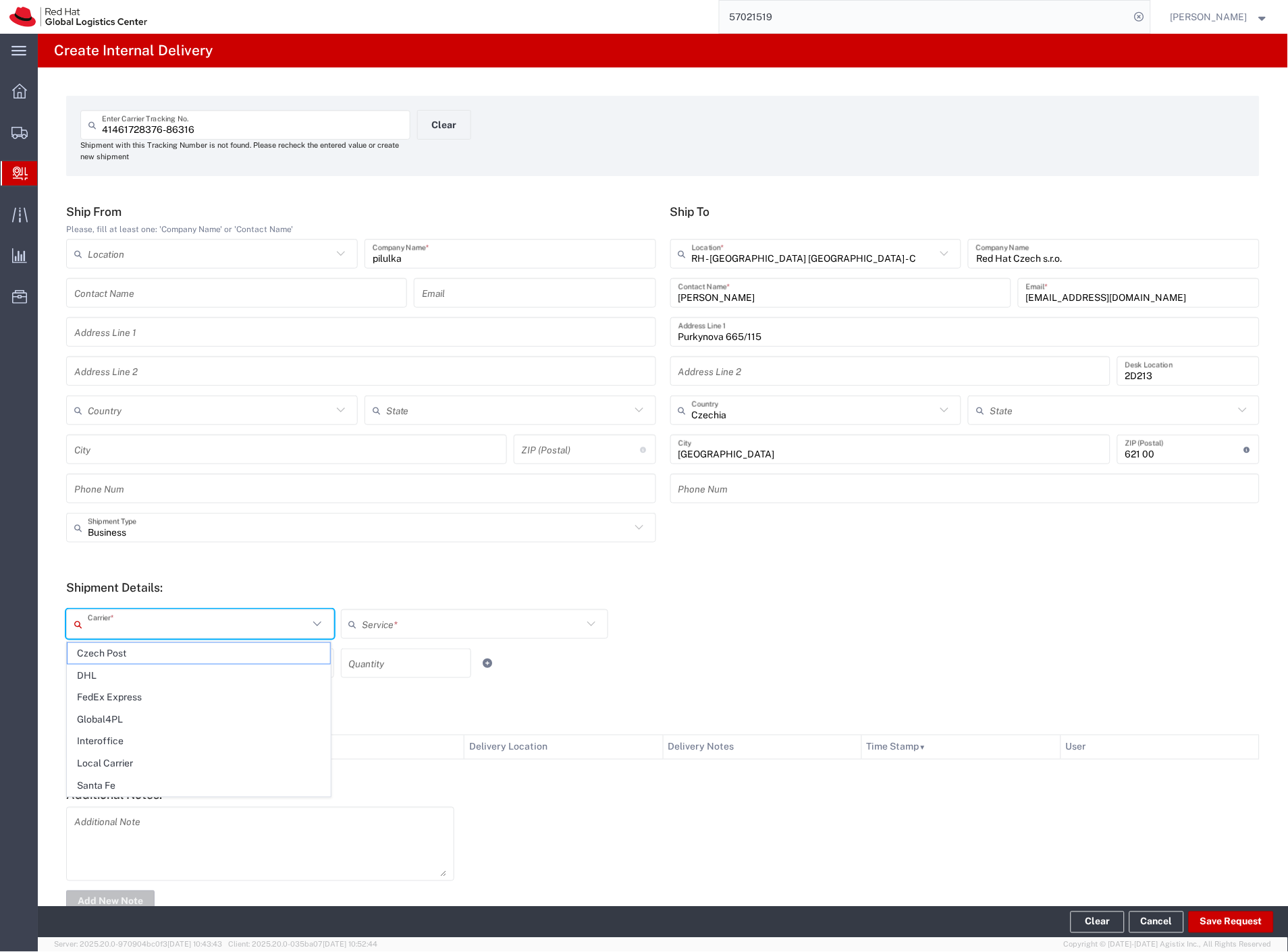
click at [140, 624] on input "text" at bounding box center [198, 625] width 221 height 24
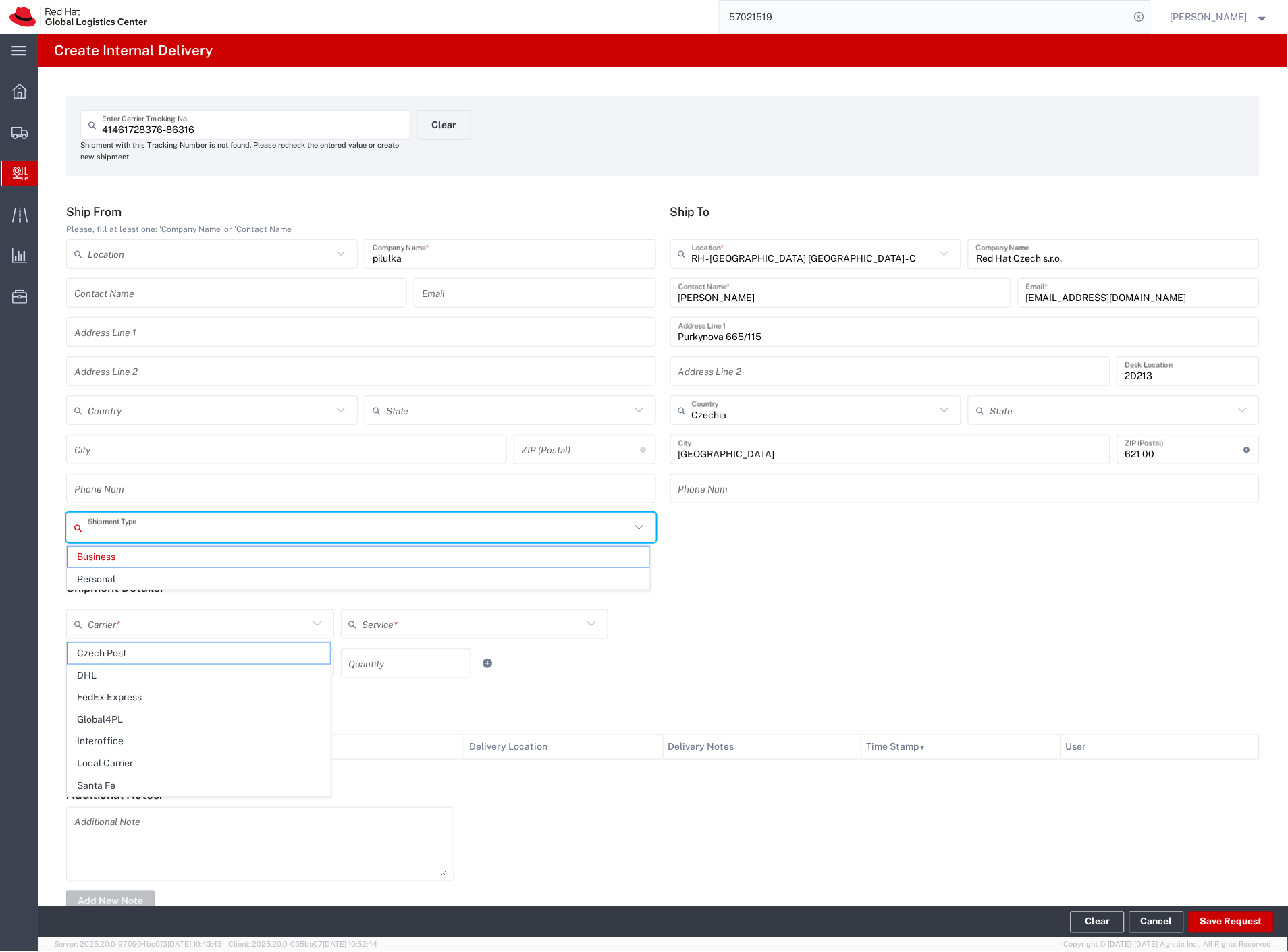
click at [147, 528] on input "text" at bounding box center [359, 528] width 543 height 24
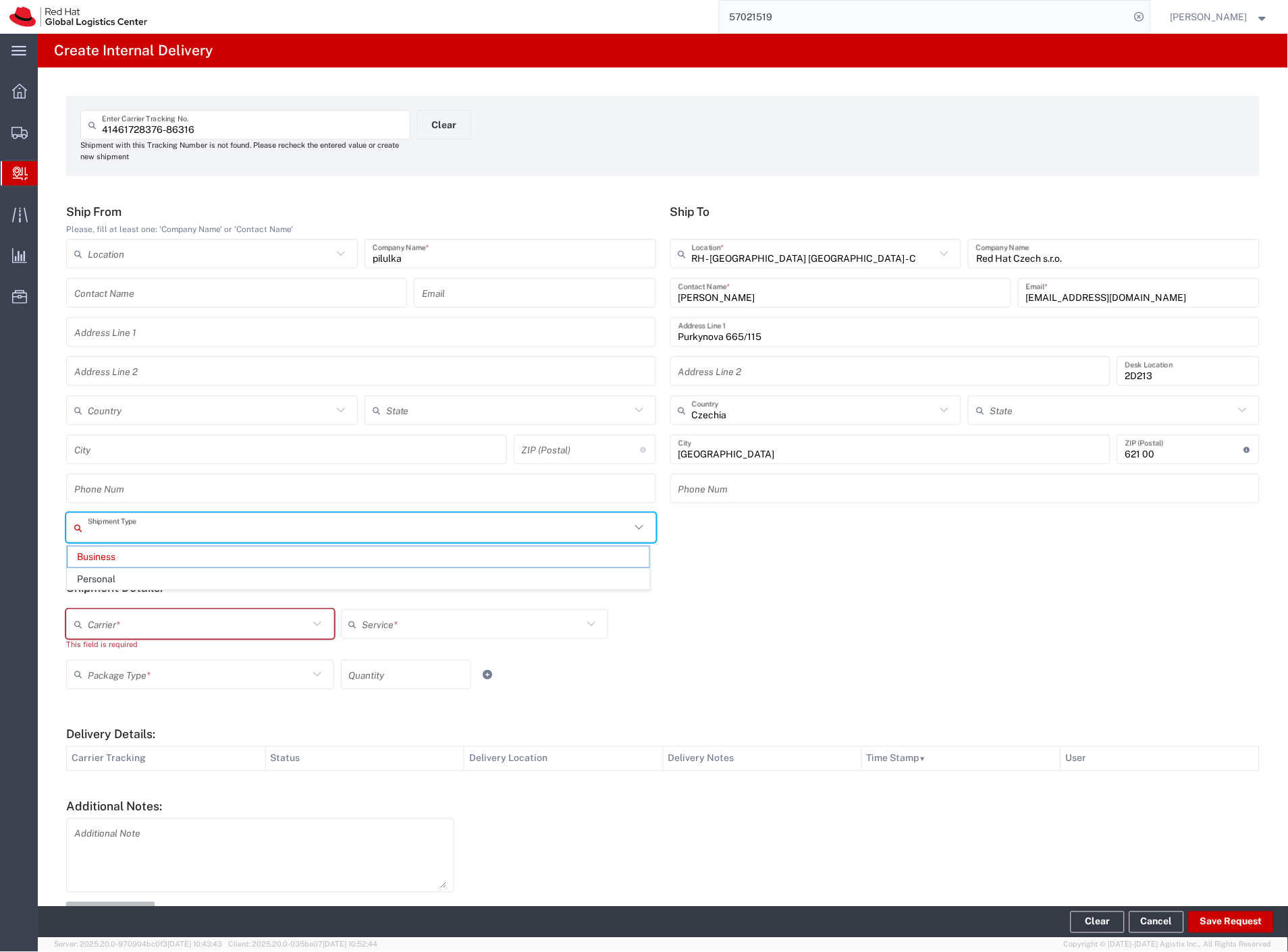
drag, startPoint x: 124, startPoint y: 582, endPoint x: 123, endPoint y: 591, distance: 9.1
click at [123, 582] on span "Personal" at bounding box center [358, 579] width 582 height 21
type input "Personal"
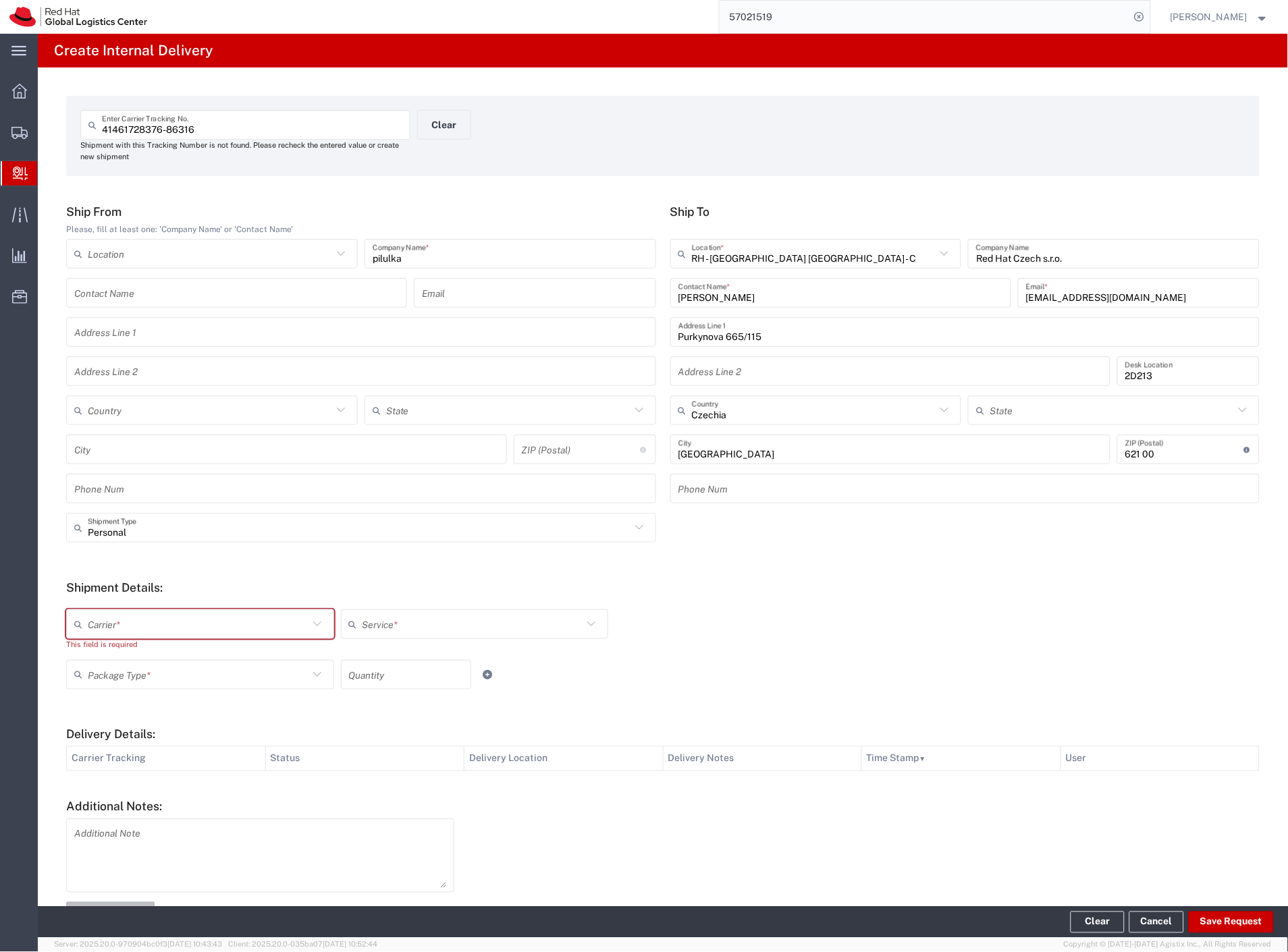
drag, startPoint x: 114, startPoint y: 619, endPoint x: 114, endPoint y: 641, distance: 22.0
click at [114, 621] on input "text" at bounding box center [198, 625] width 221 height 24
click at [130, 763] on span "Local Carrier" at bounding box center [198, 764] width 263 height 21
type input "Local Carrier"
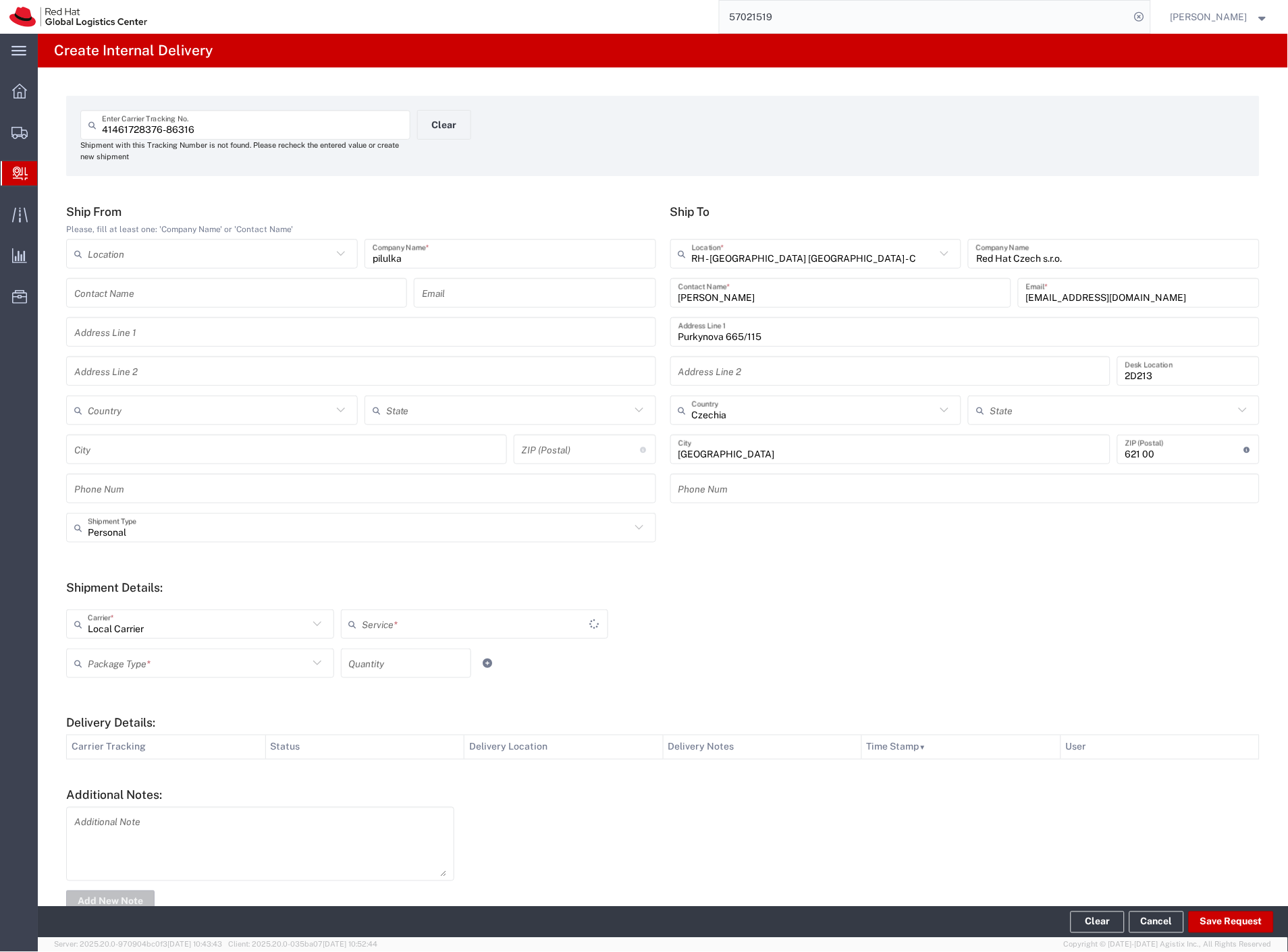
type input "Local_Ground"
click at [119, 658] on input "text" at bounding box center [198, 664] width 221 height 24
drag, startPoint x: 123, startPoint y: 779, endPoint x: 289, endPoint y: 784, distance: 166.1
click at [124, 779] on span "Your Packaging" at bounding box center [198, 781] width 263 height 21
type input "Your Packaging"
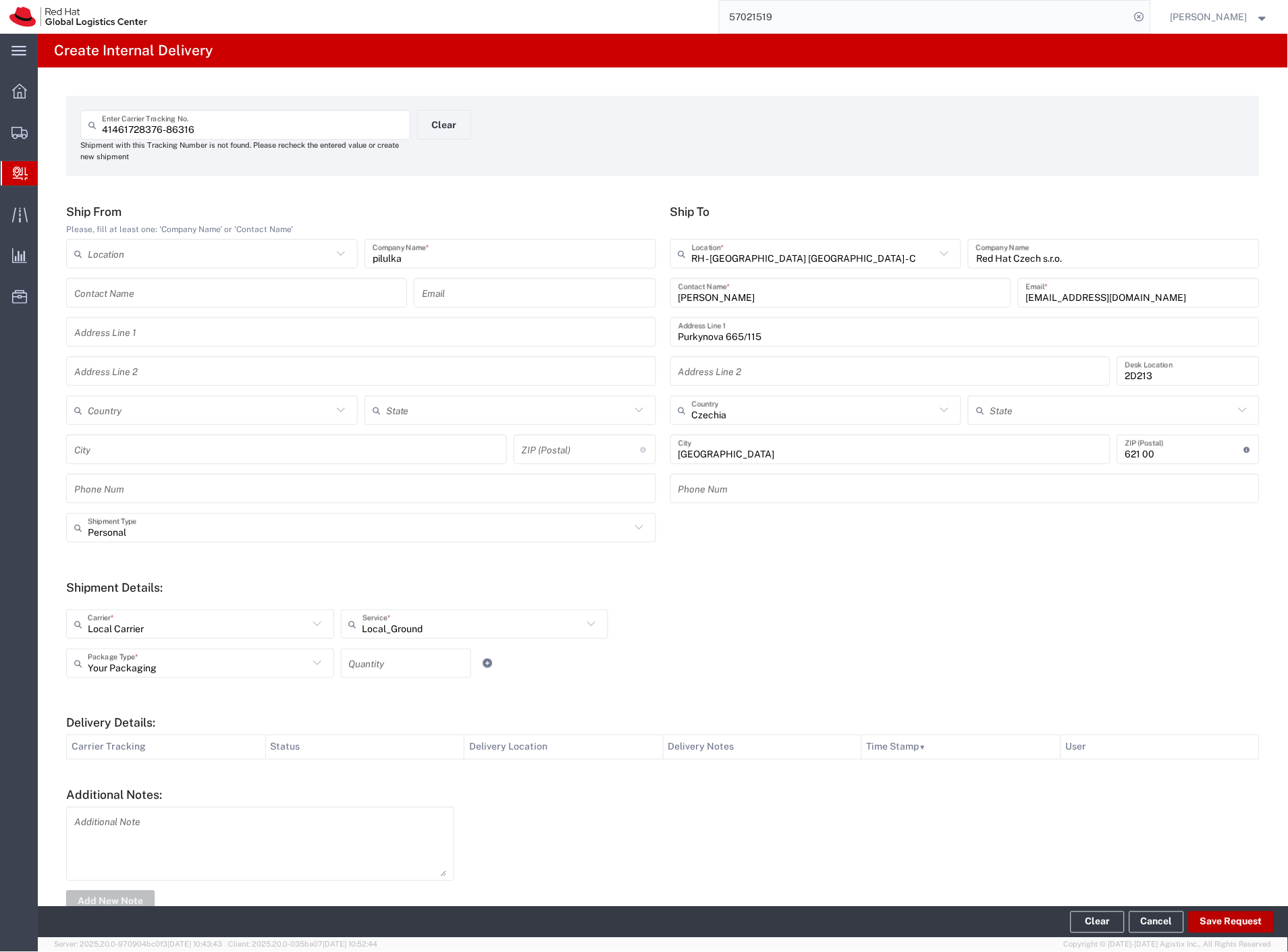
click at [1239, 927] on button "Save Request" at bounding box center [1231, 922] width 85 height 21
type input "Personal"
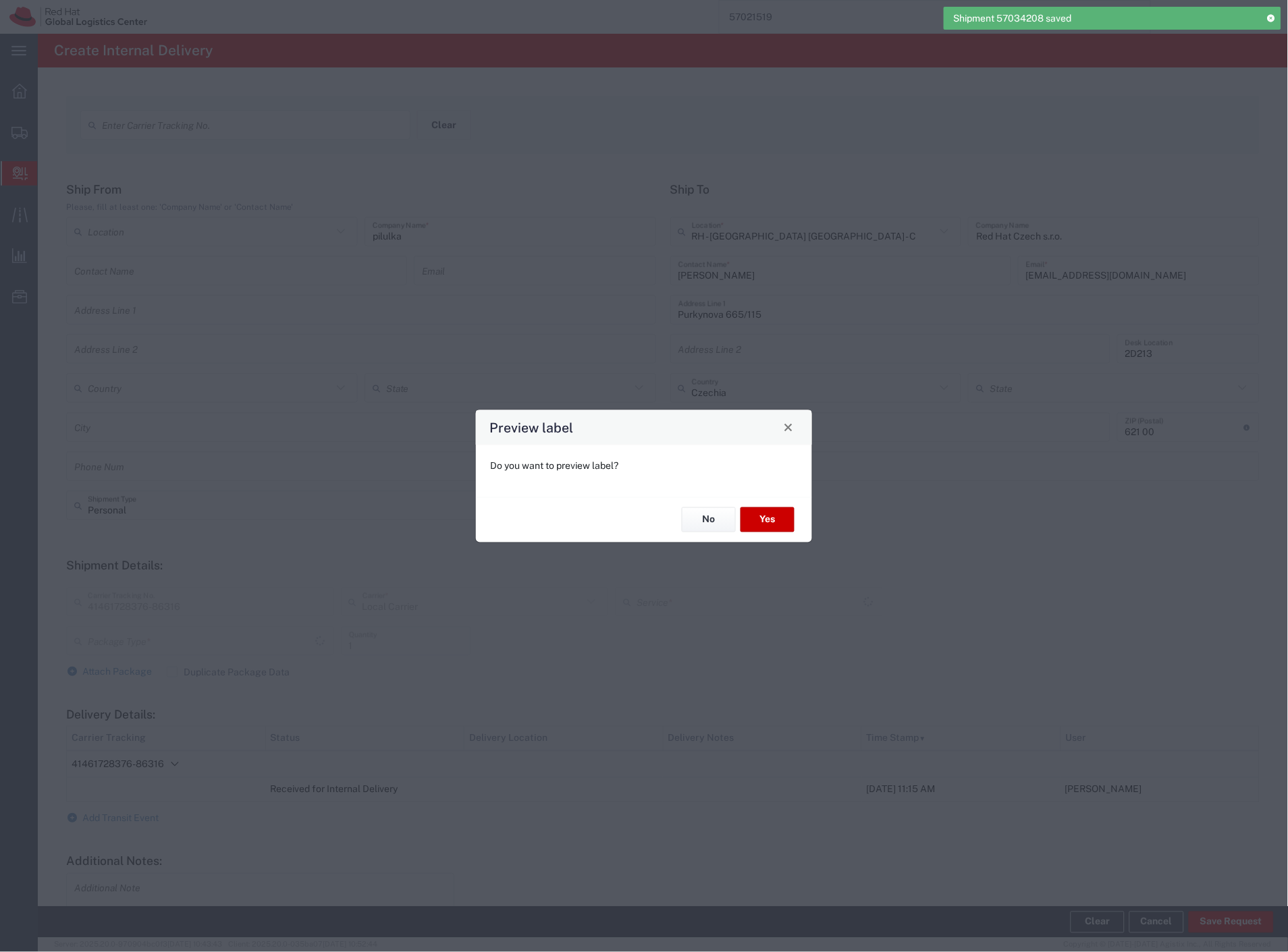
type input "Your Packaging"
type input "Local_Ground"
click at [780, 523] on button "Yes" at bounding box center [768, 520] width 54 height 25
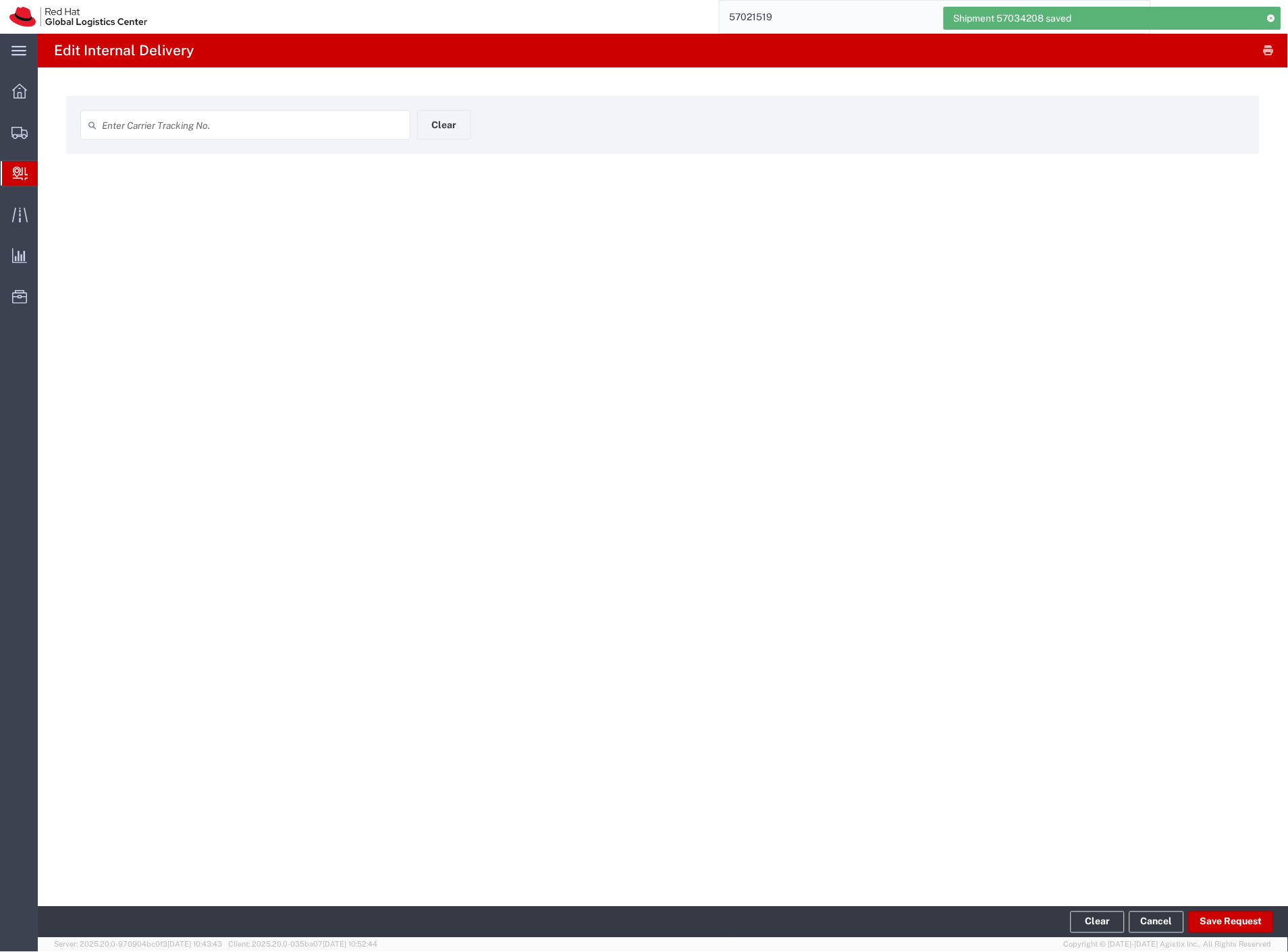
type input "41461728376-86316"
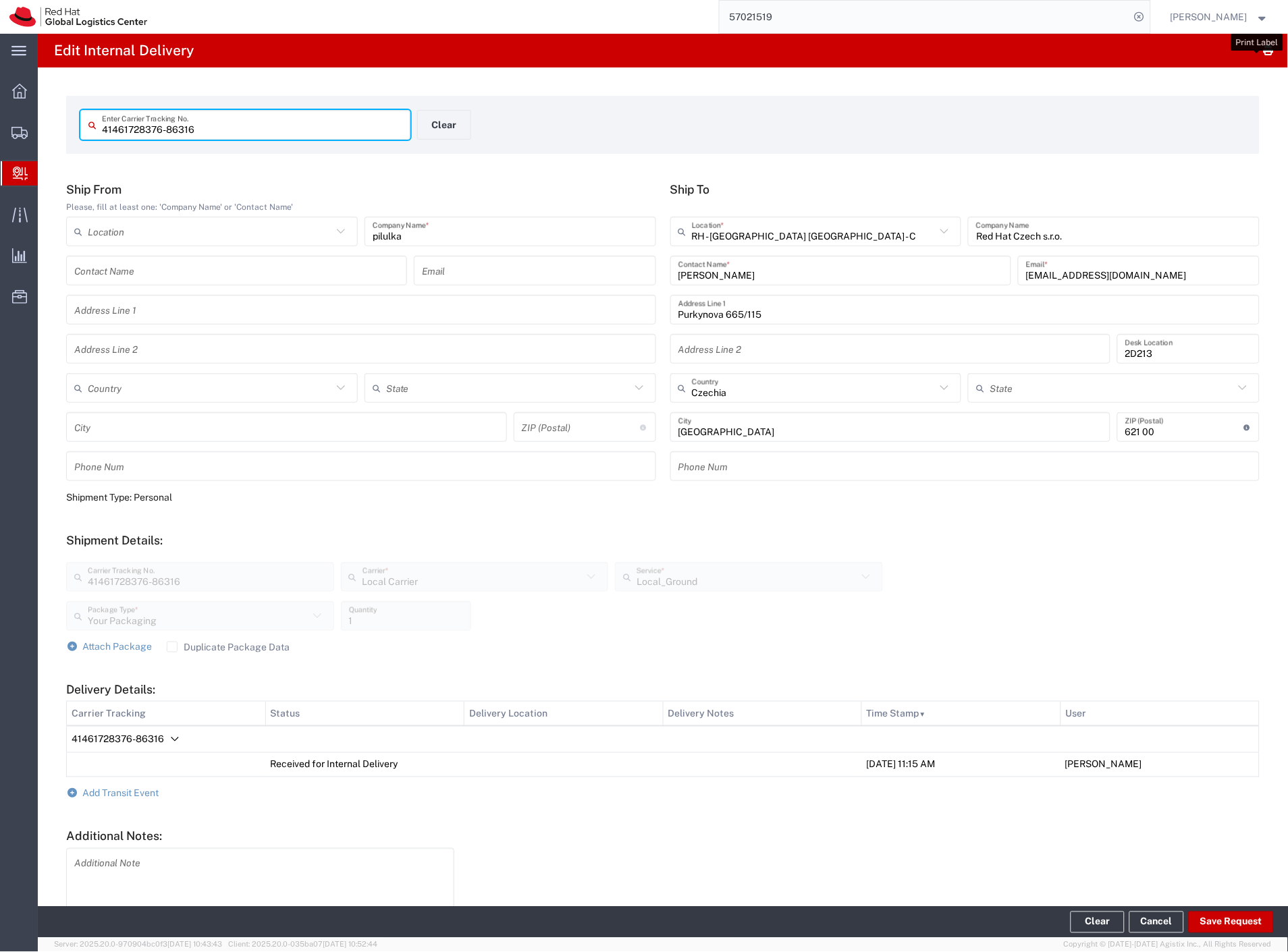
click at [1259, 54] on button "button" at bounding box center [1268, 50] width 19 height 19
click at [436, 125] on button "Clear" at bounding box center [444, 125] width 54 height 30
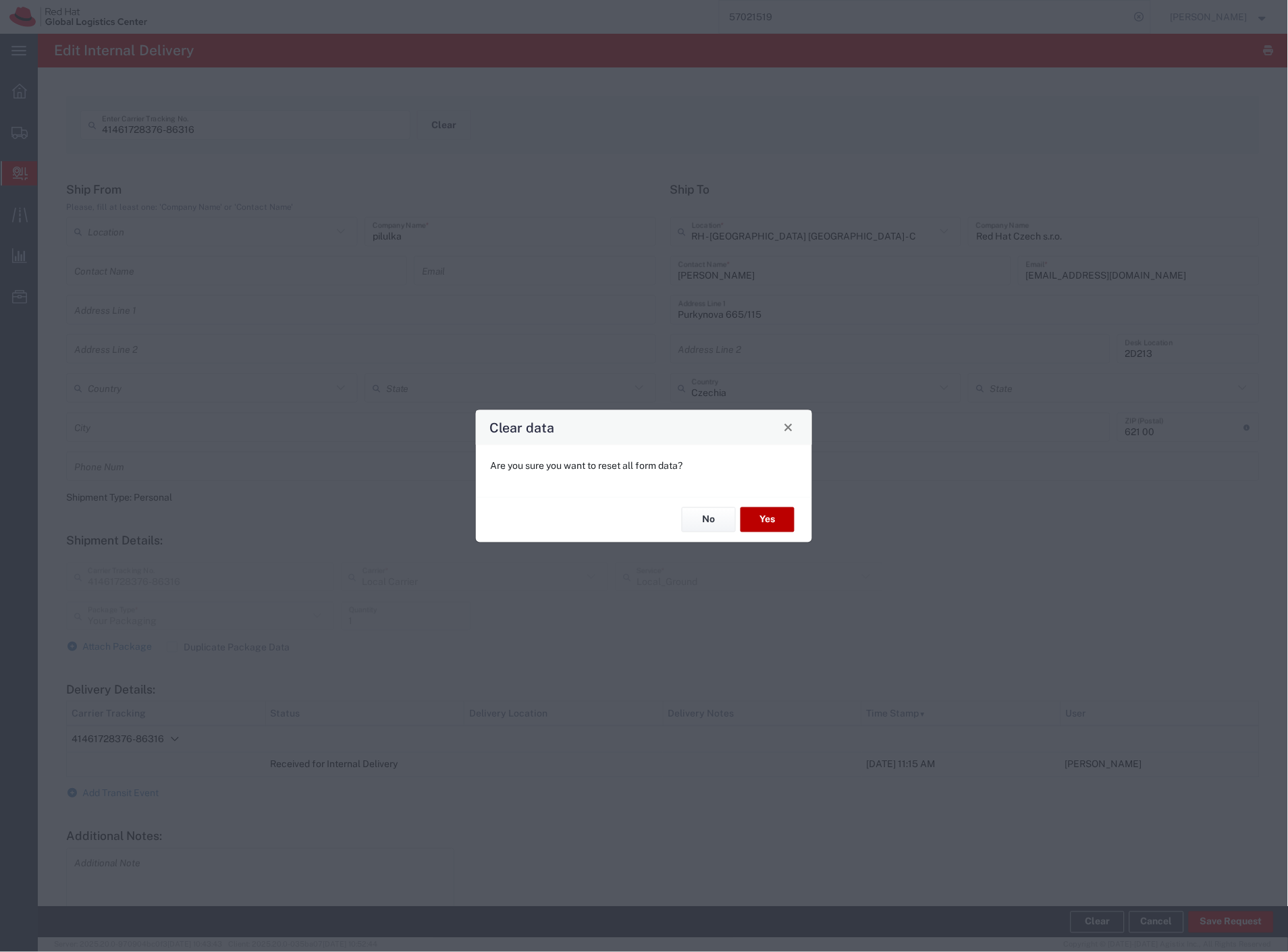
click at [768, 517] on button "Yes" at bounding box center [768, 520] width 54 height 25
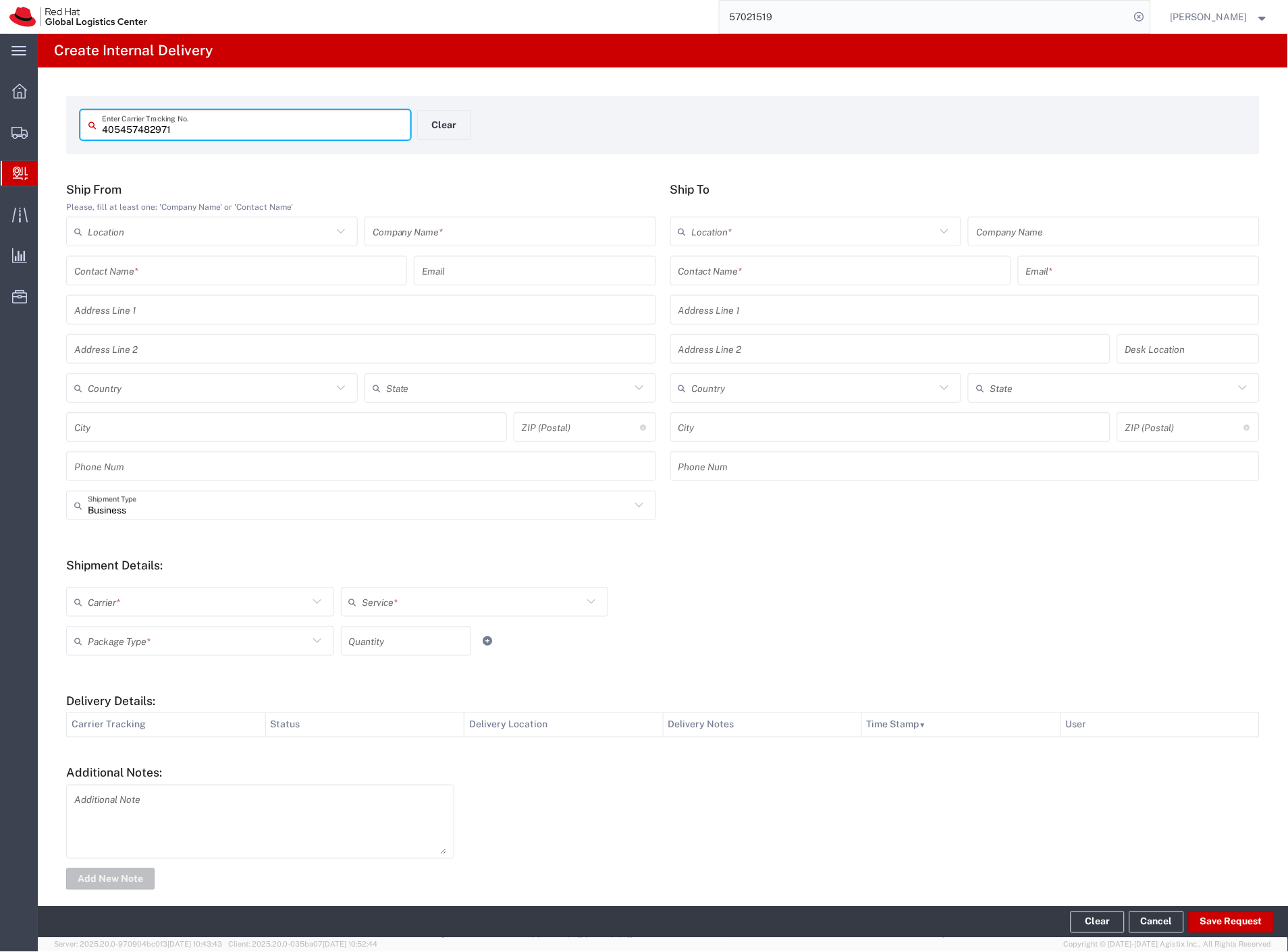
type input "405457482971"
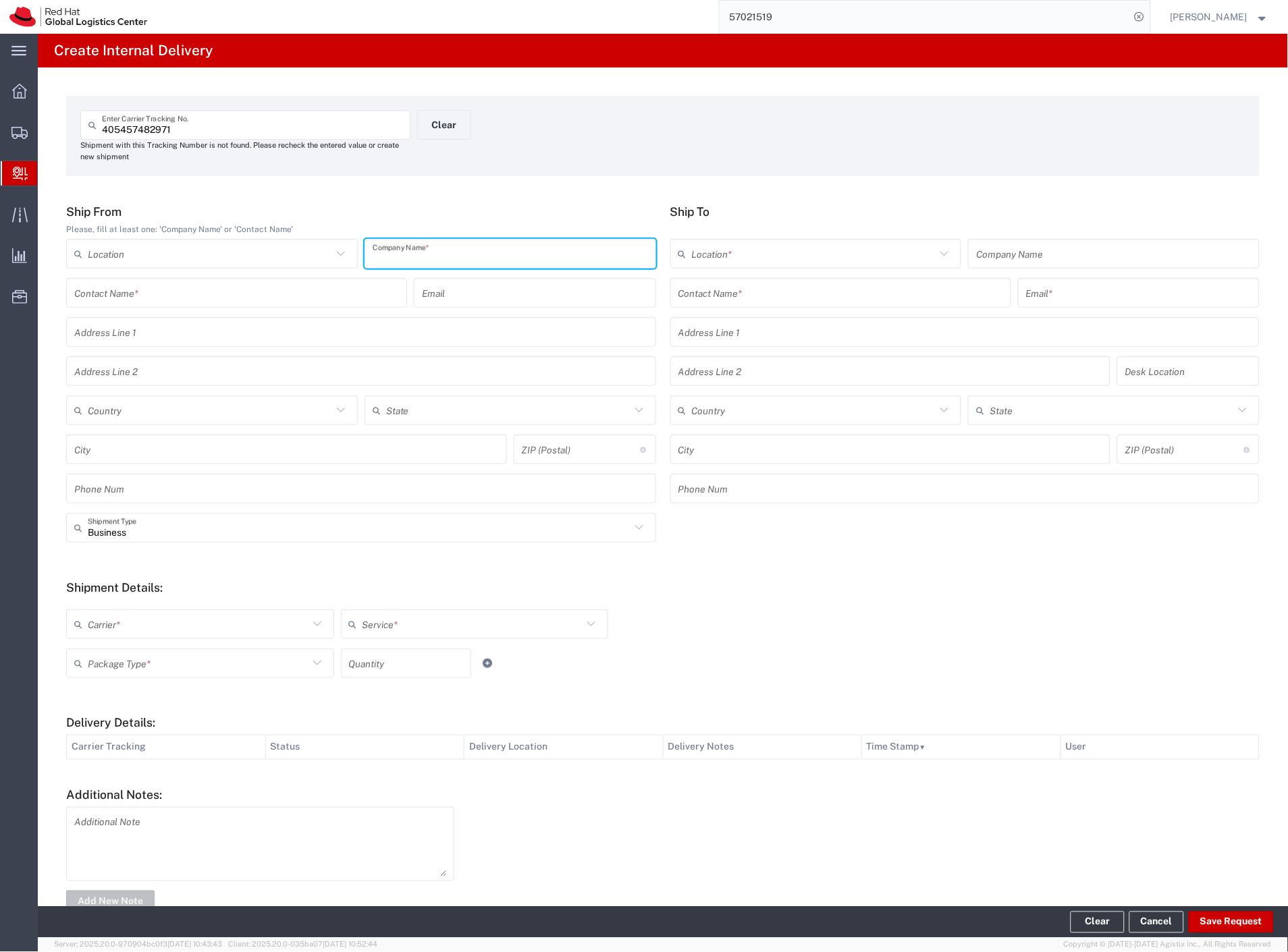
click at [424, 247] on input "text" at bounding box center [510, 254] width 275 height 24
type input "d"
type input "lekaren"
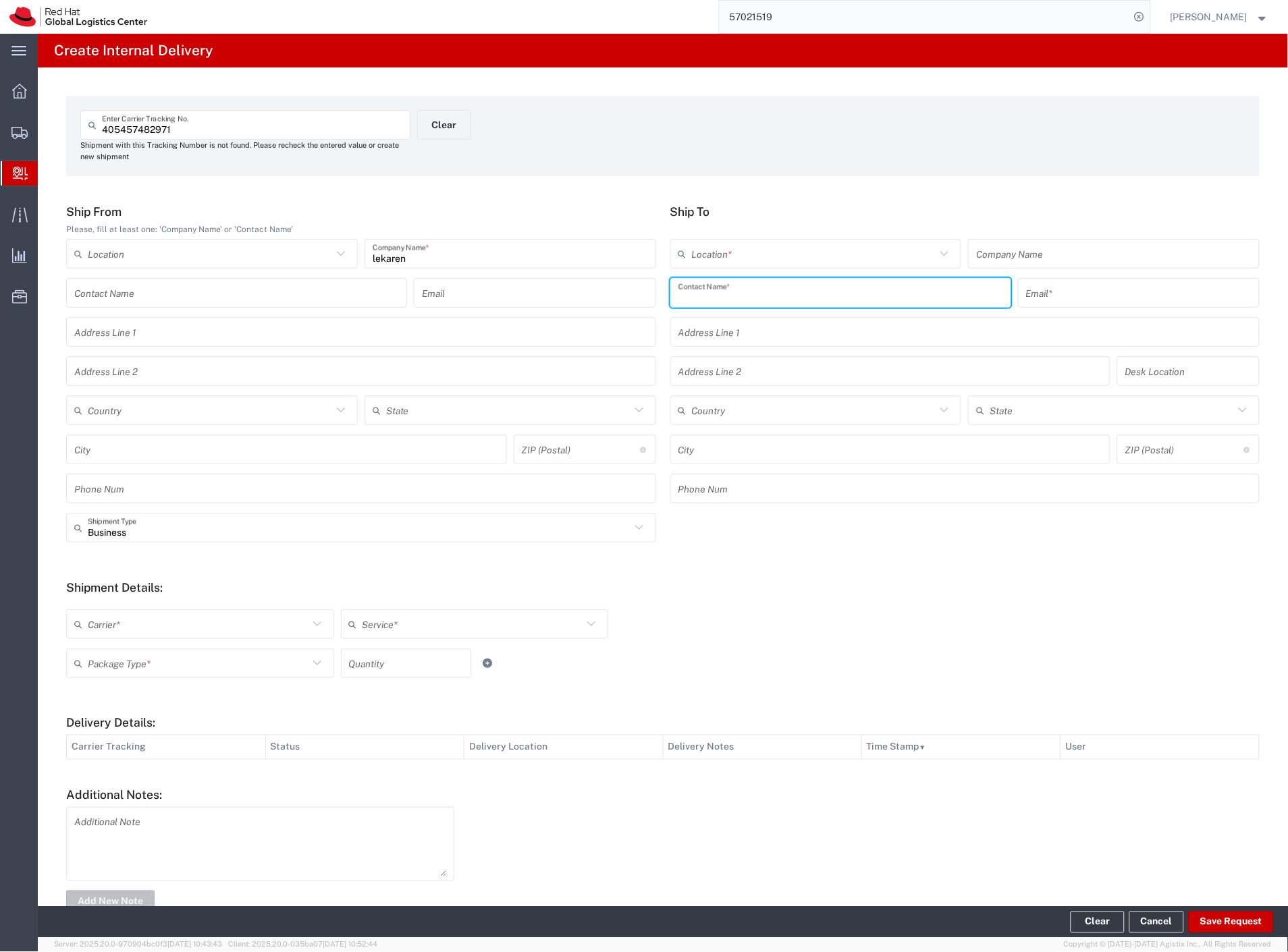
click at [753, 298] on input "text" at bounding box center [841, 293] width 325 height 24
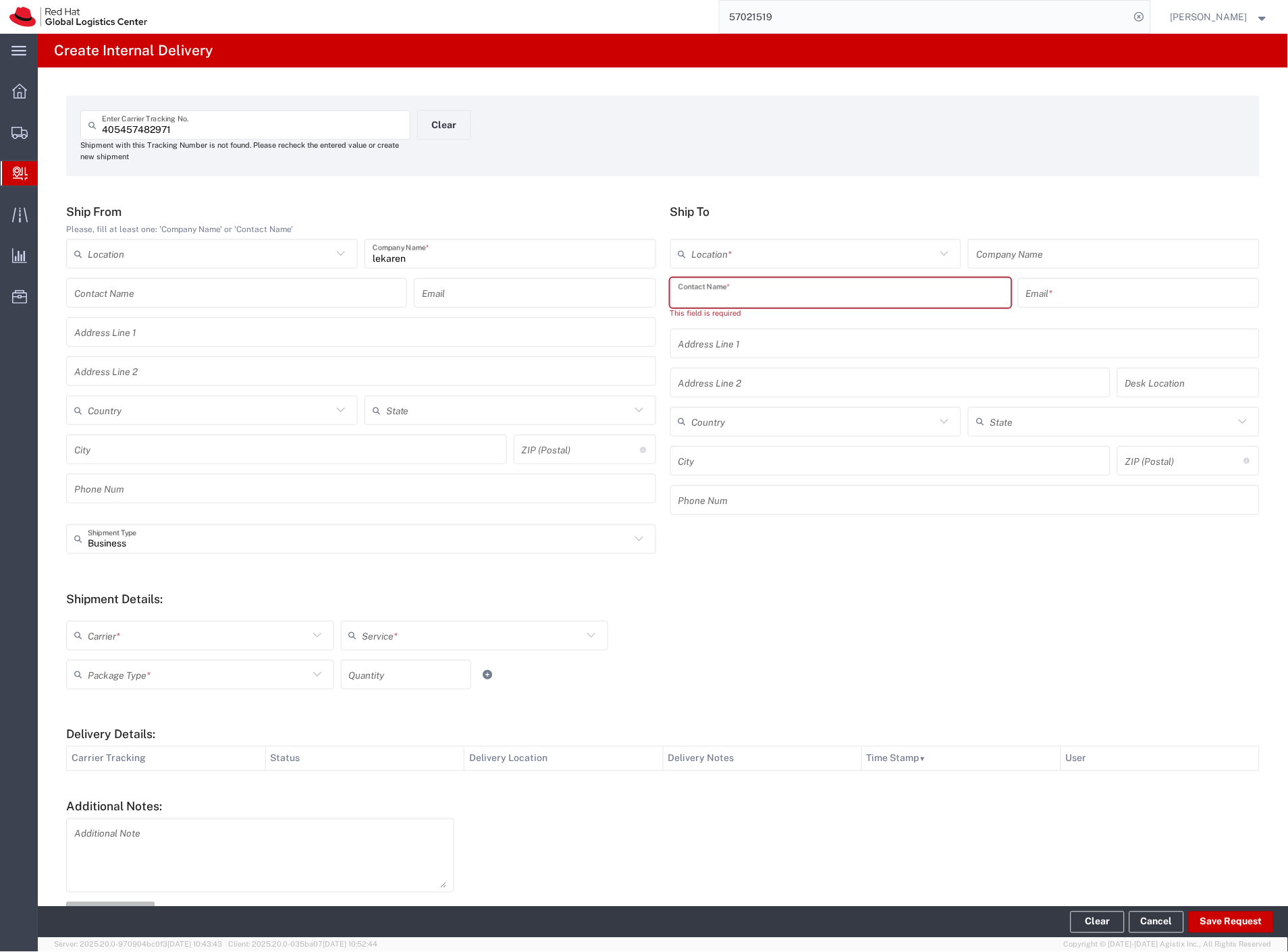
click at [707, 297] on input "text" at bounding box center [841, 293] width 325 height 24
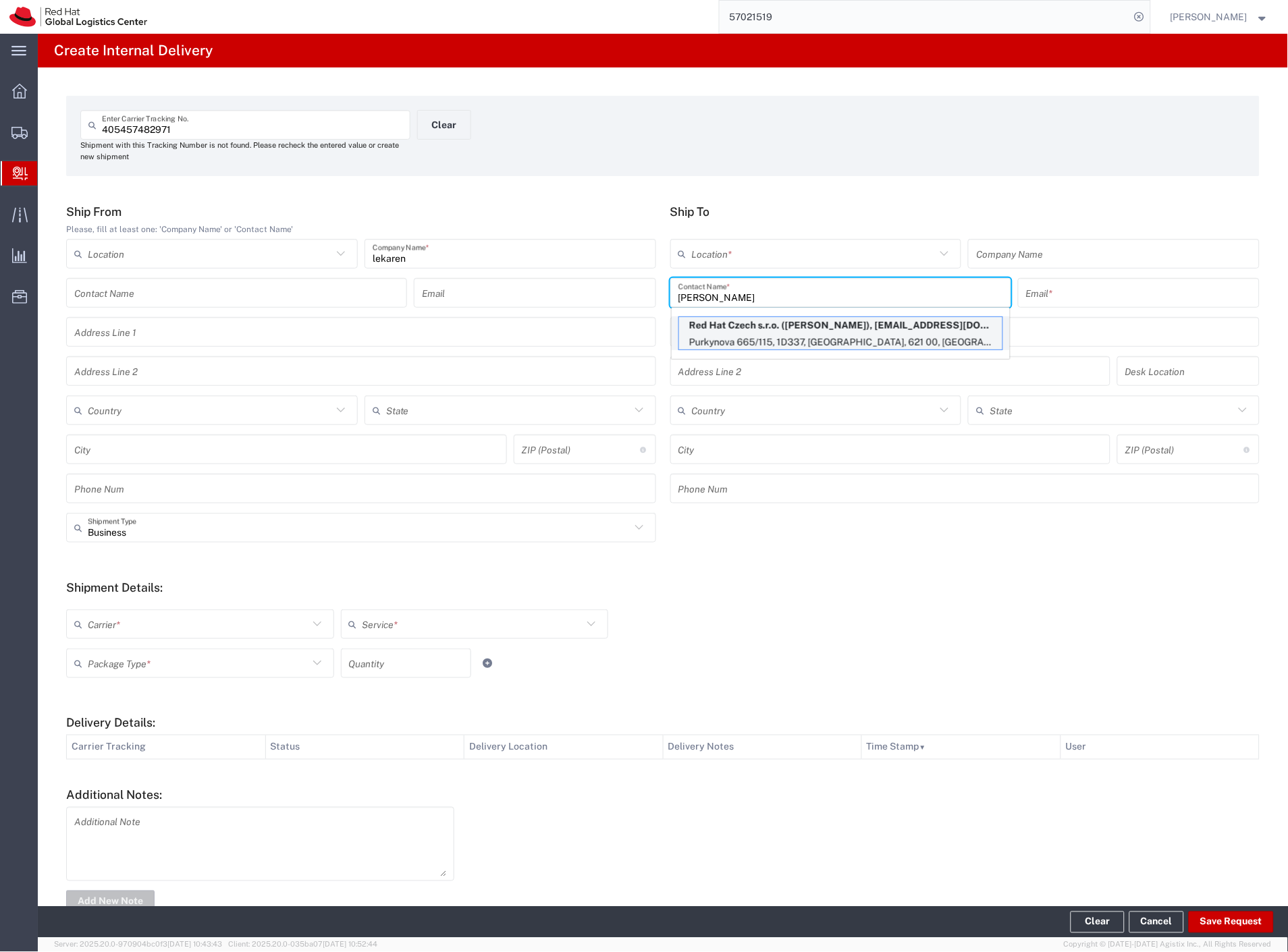
type input "jan macku"
click at [757, 338] on p "Purkynova 665/115, 1D337, BRNO, 621 00, CZ" at bounding box center [841, 343] width 323 height 17
type input "RH - [GEOGRAPHIC_DATA] [GEOGRAPHIC_DATA] - C"
type input "Red Hat Czech s.r.o."
type input "Jan Macku"
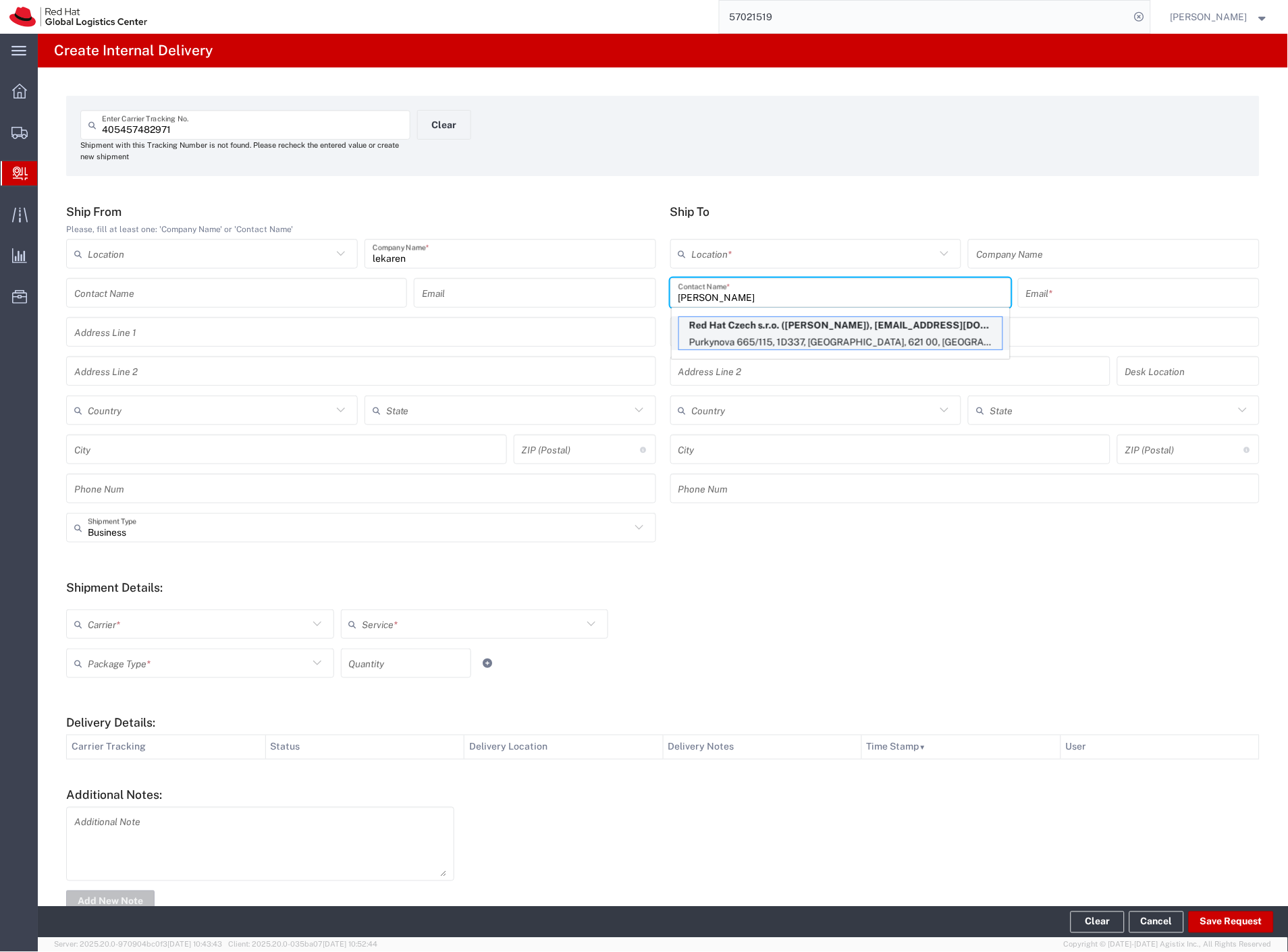
type input "jamacku@redhat.com"
type input "Purkynova 665/115"
type input "1D337"
type input "Czechia"
type input "[GEOGRAPHIC_DATA]"
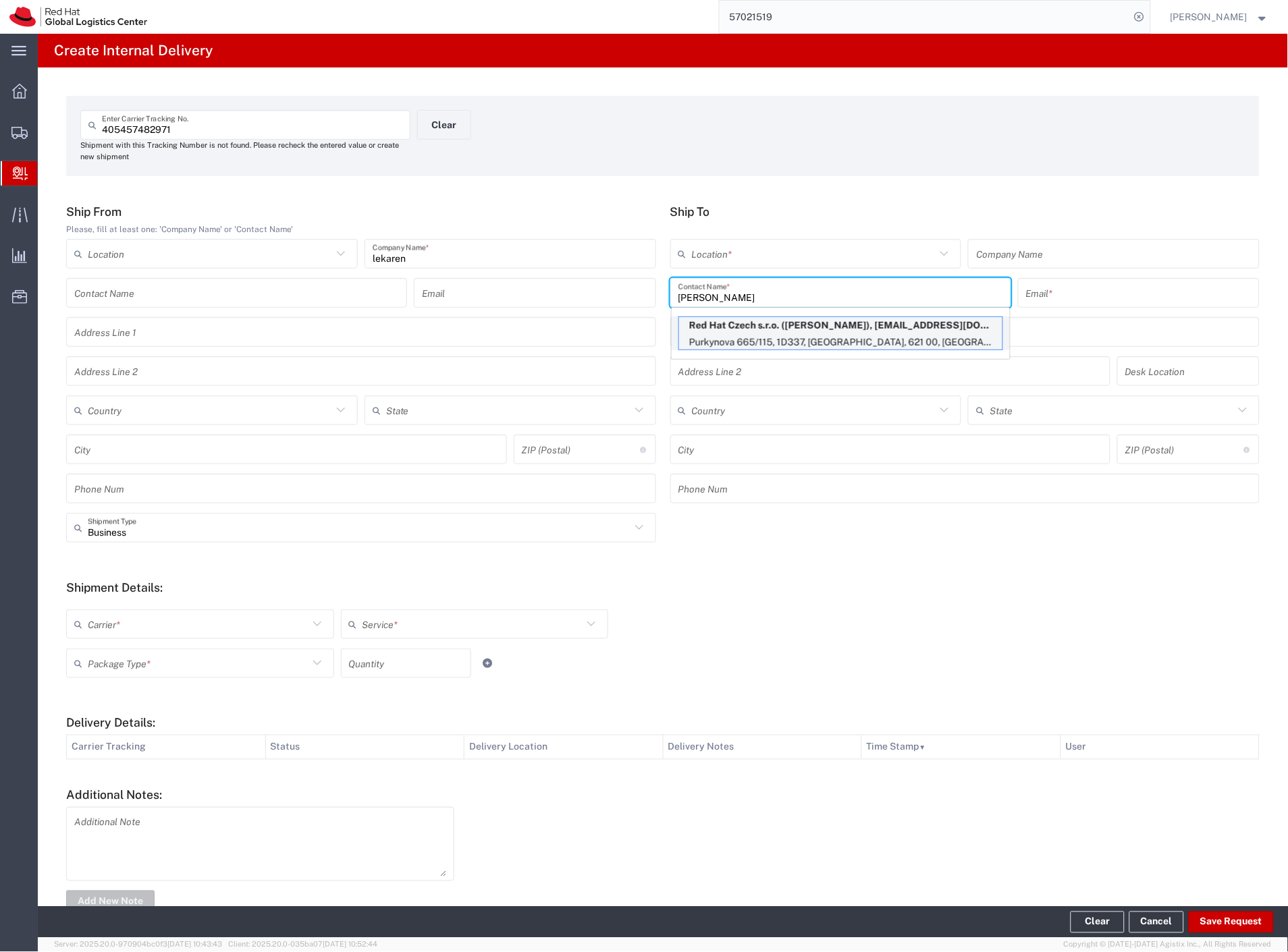
type input "621 00"
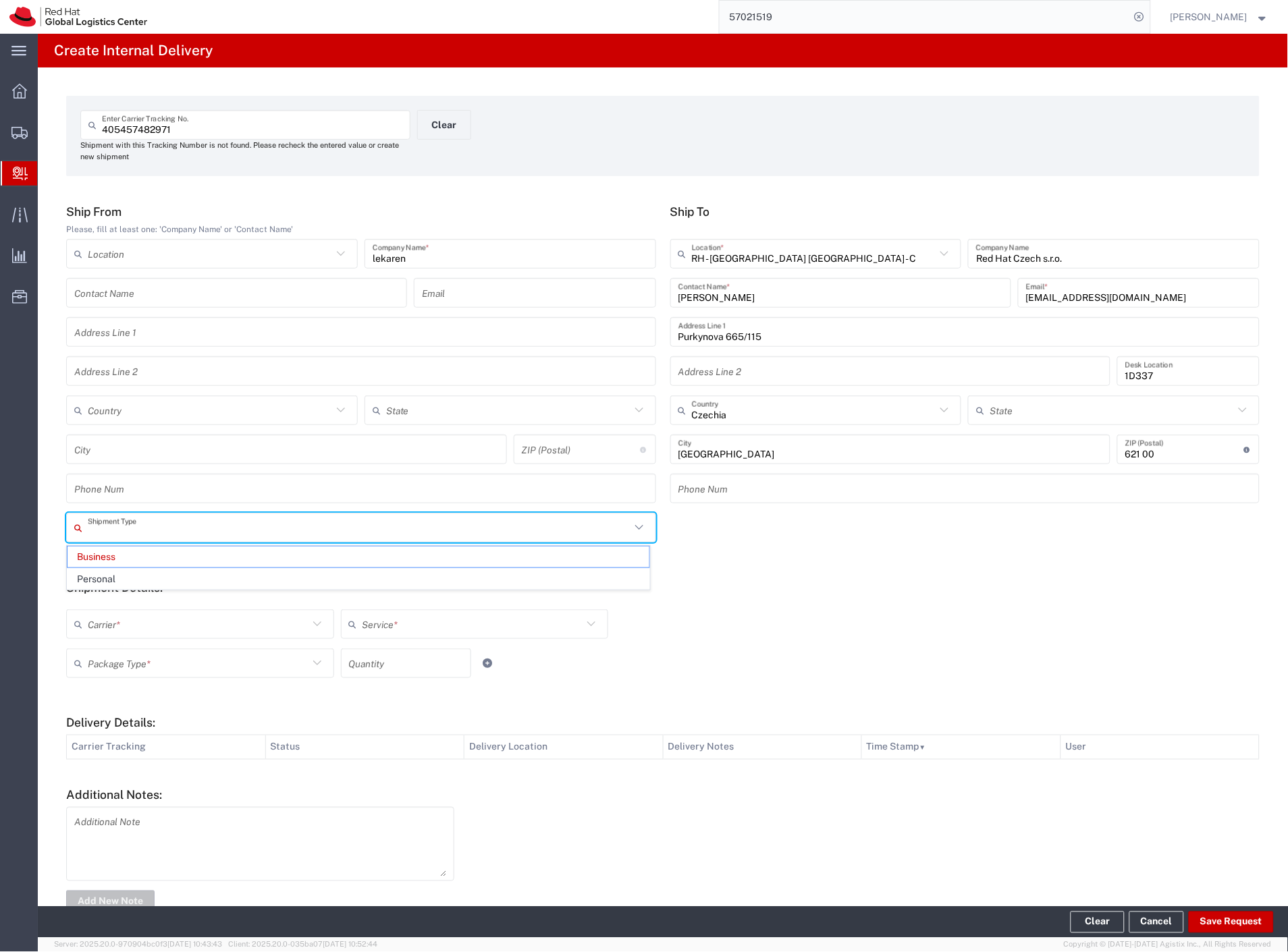
click at [133, 538] on input "text" at bounding box center [359, 528] width 543 height 24
click at [123, 569] on span "Personal" at bounding box center [358, 579] width 582 height 21
type input "Personal"
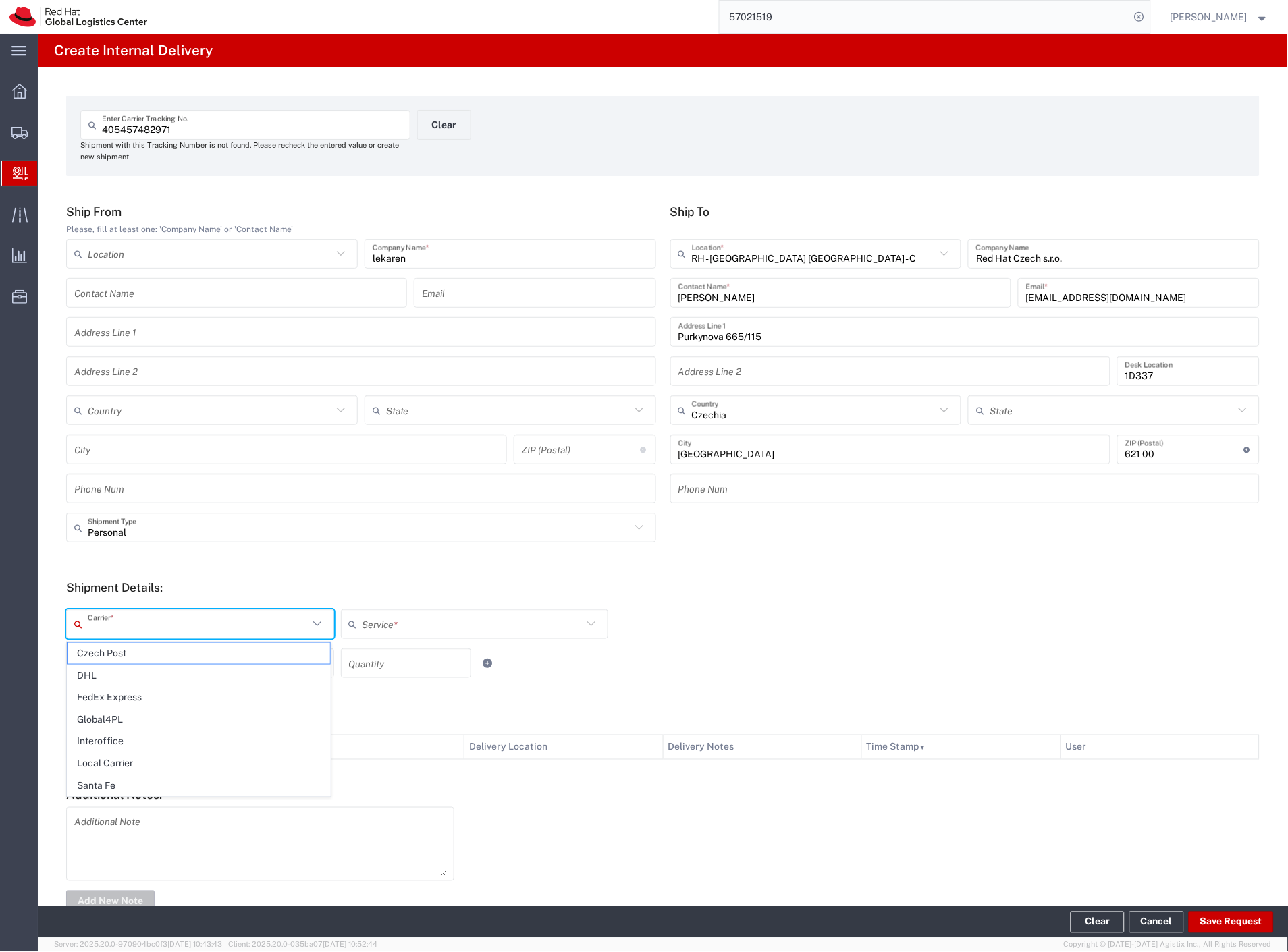
drag, startPoint x: 106, startPoint y: 618, endPoint x: 103, endPoint y: 628, distance: 10.4
click at [105, 623] on input "text" at bounding box center [198, 625] width 221 height 24
click at [107, 657] on span "Czech Post" at bounding box center [198, 654] width 263 height 21
type input "Czech Post"
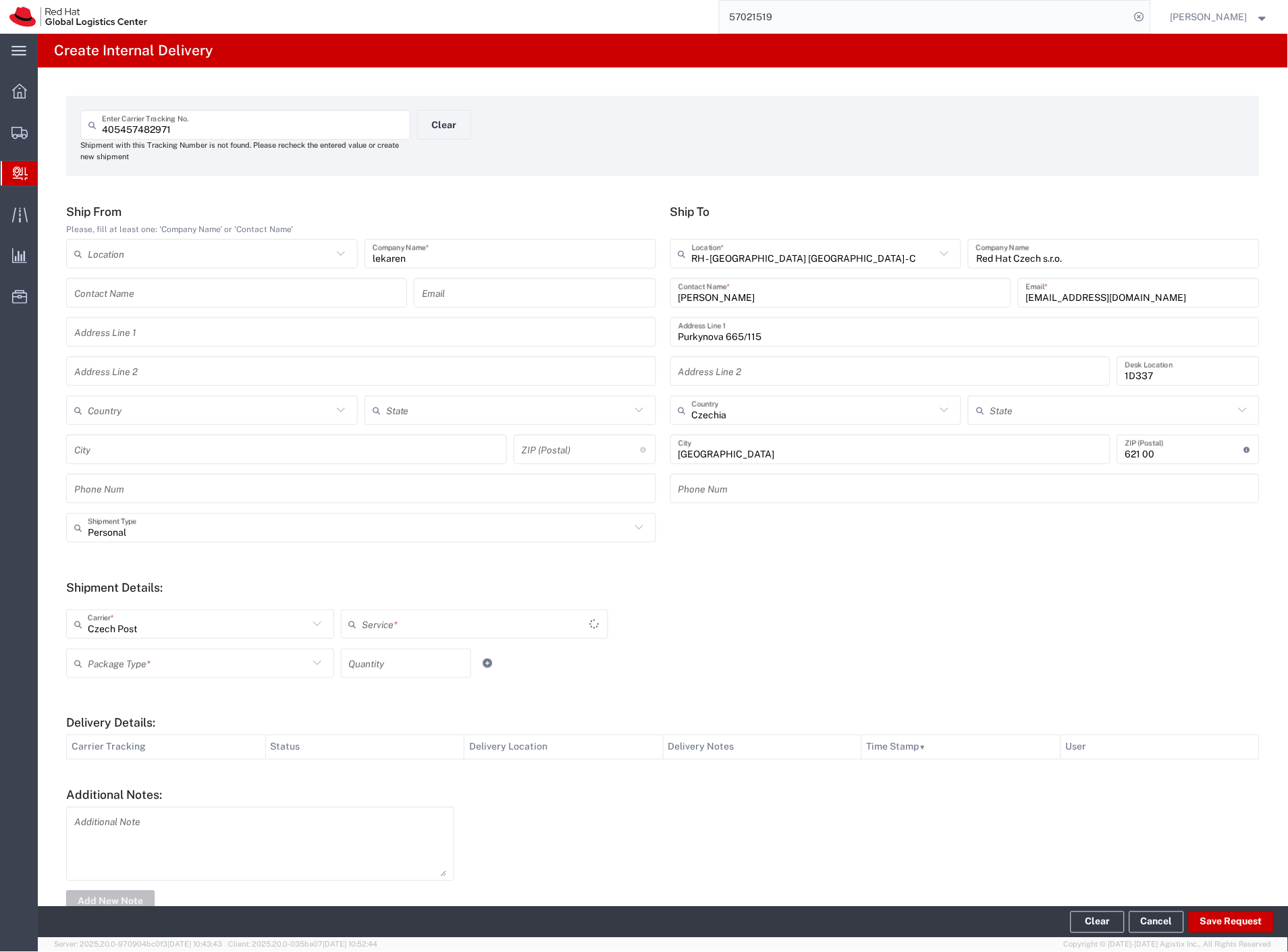
drag, startPoint x: 111, startPoint y: 660, endPoint x: 120, endPoint y: 706, distance: 46.9
click at [112, 662] on input "text" at bounding box center [198, 664] width 221 height 24
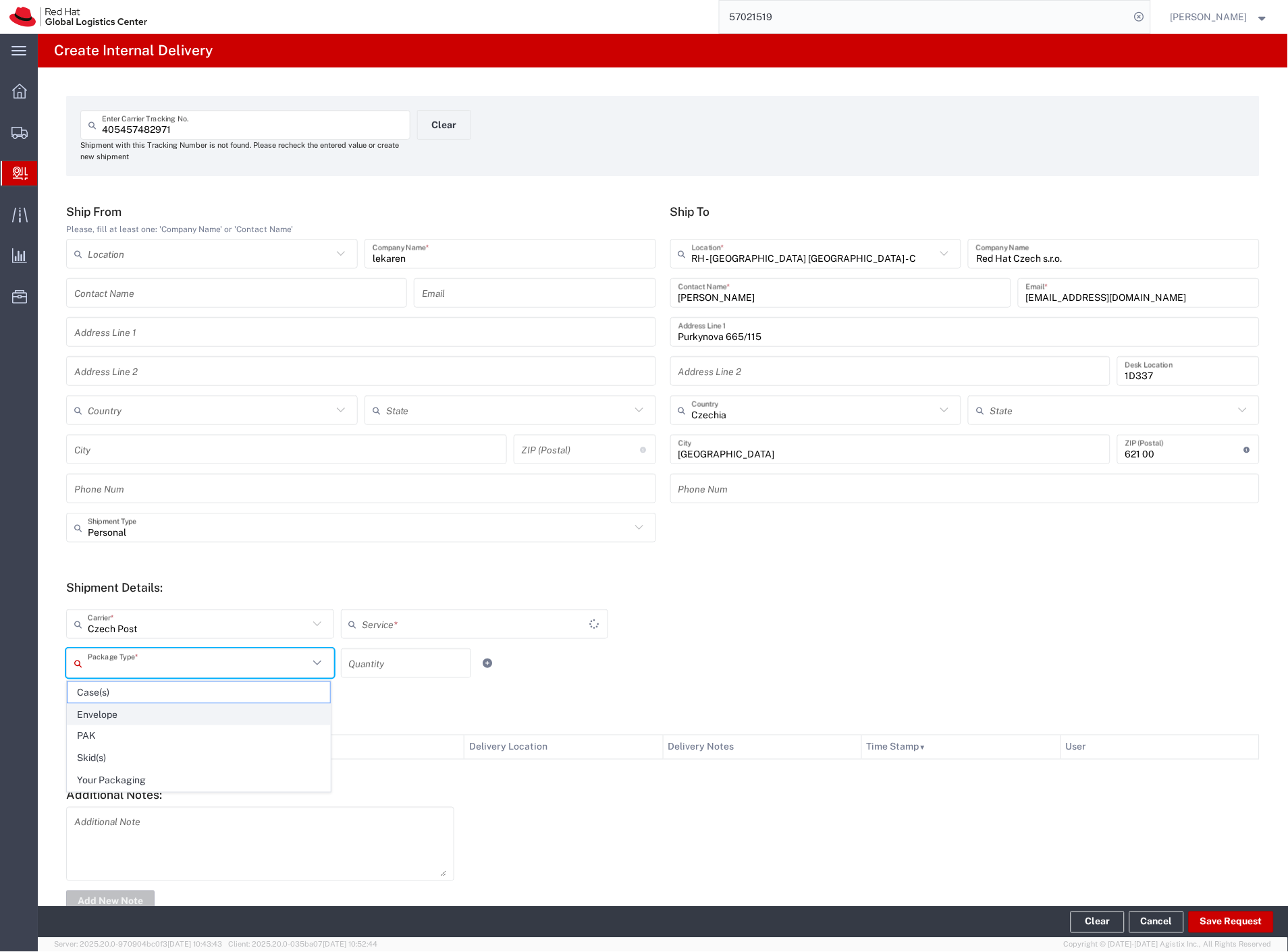
type input "Ground"
drag, startPoint x: 134, startPoint y: 787, endPoint x: 250, endPoint y: 717, distance: 135.5
click at [136, 787] on span "Your Packaging" at bounding box center [198, 781] width 263 height 21
type input "Your Packaging"
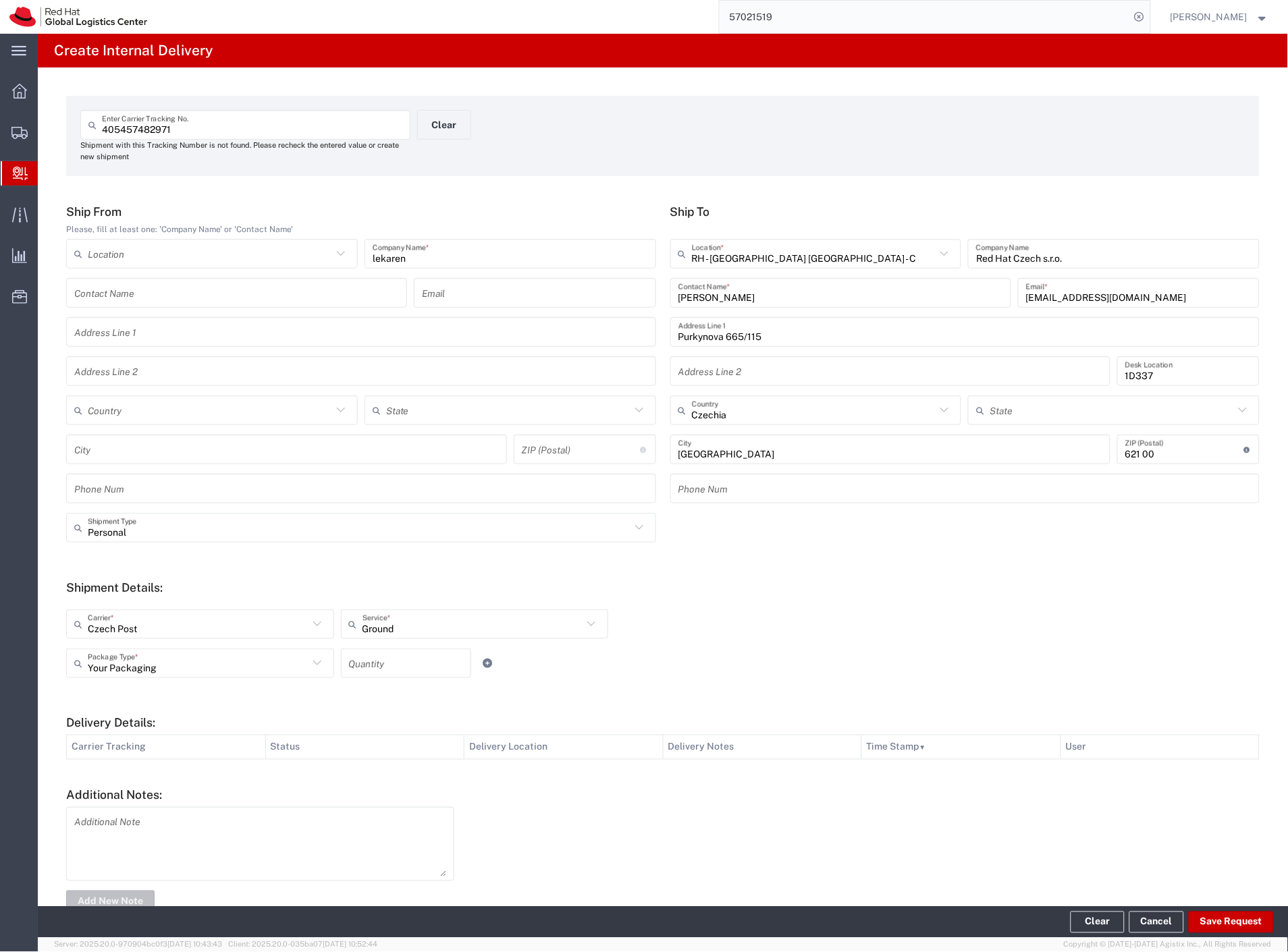
click at [390, 669] on input "number" at bounding box center [406, 664] width 114 height 24
type input "2"
click at [703, 685] on div "Your Packaging Package Type * Case(s) Envelope PAK Skid(s) Your Packaging 2 Qua…" at bounding box center [474, 668] width 823 height 39
click at [1217, 928] on button "Save Request" at bounding box center [1231, 922] width 85 height 21
type input "Personal"
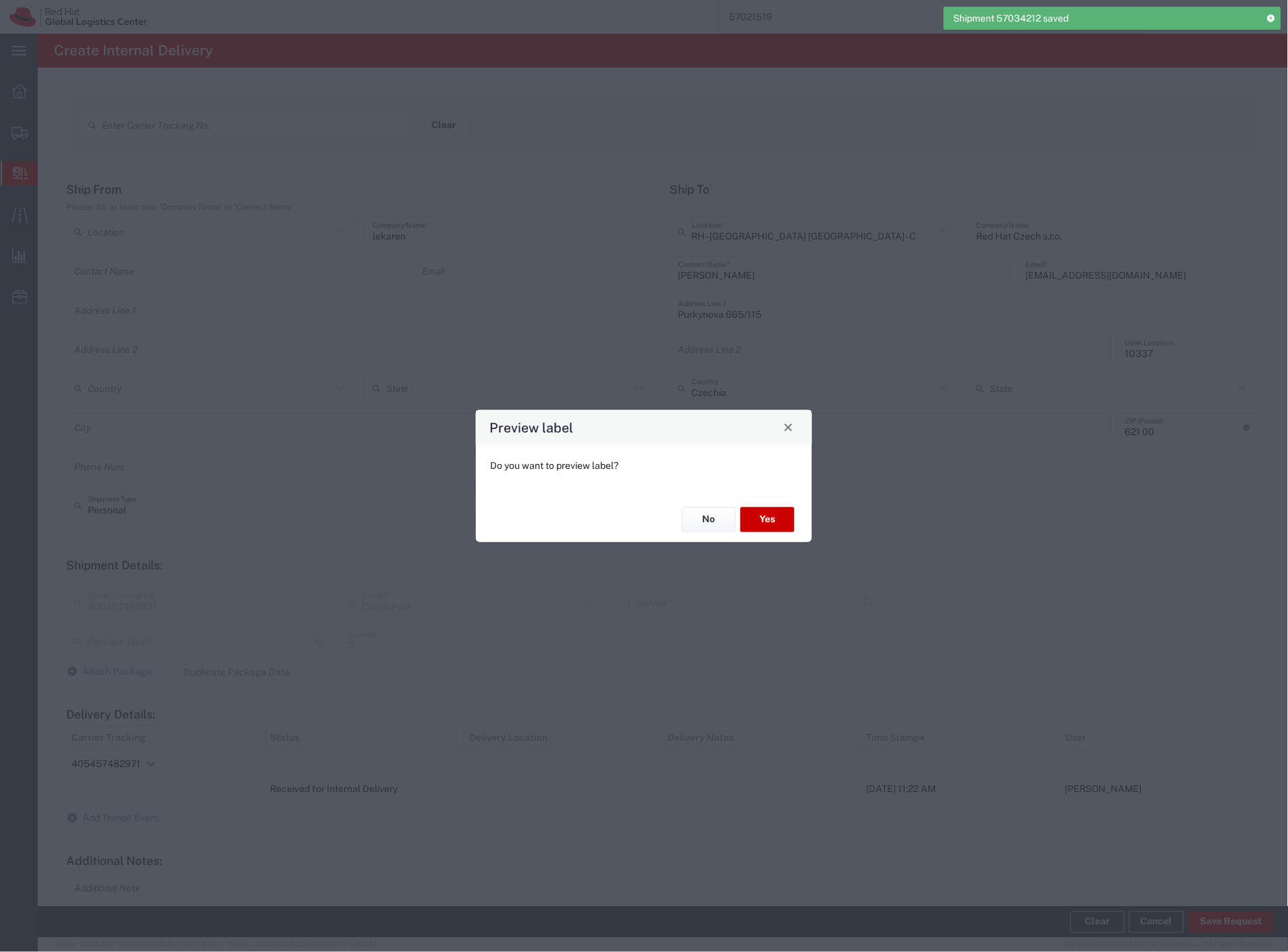
type input "Your Packaging"
type input "Ground"
click at [755, 517] on button "Yes" at bounding box center [768, 520] width 54 height 25
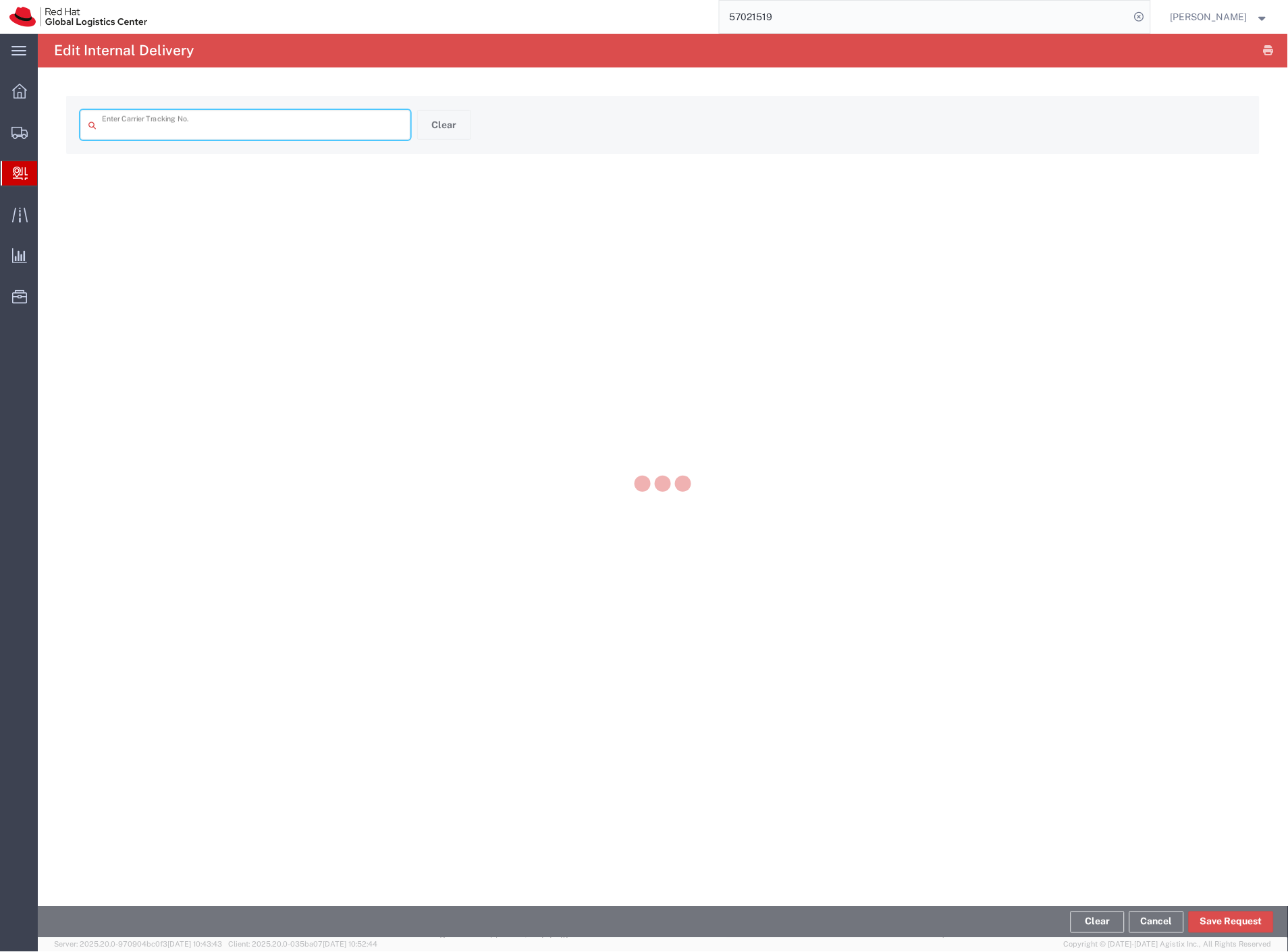
type input "405457482971"
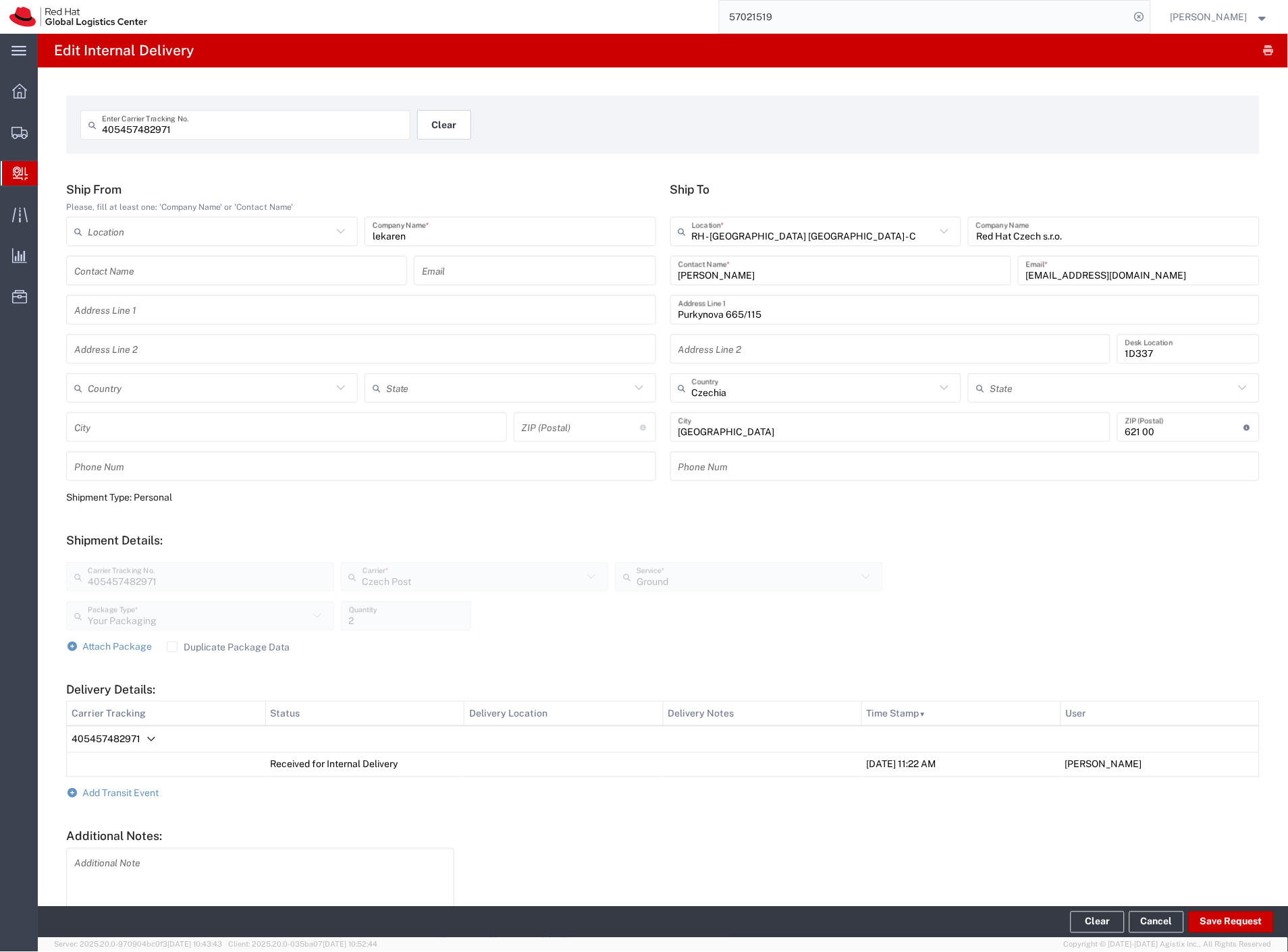
click at [435, 134] on button "Clear" at bounding box center [444, 125] width 54 height 30
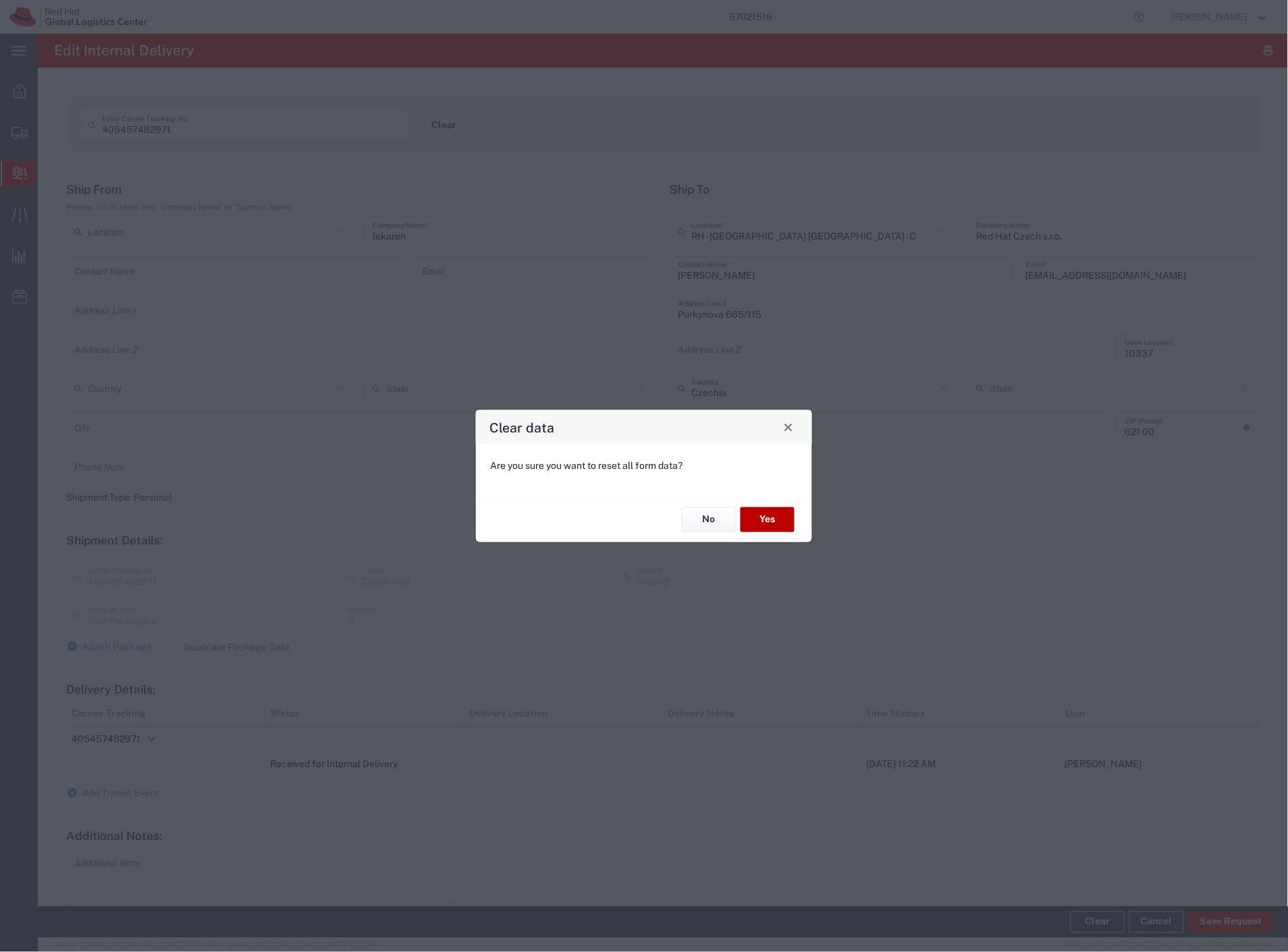
click at [770, 523] on button "Yes" at bounding box center [768, 520] width 54 height 25
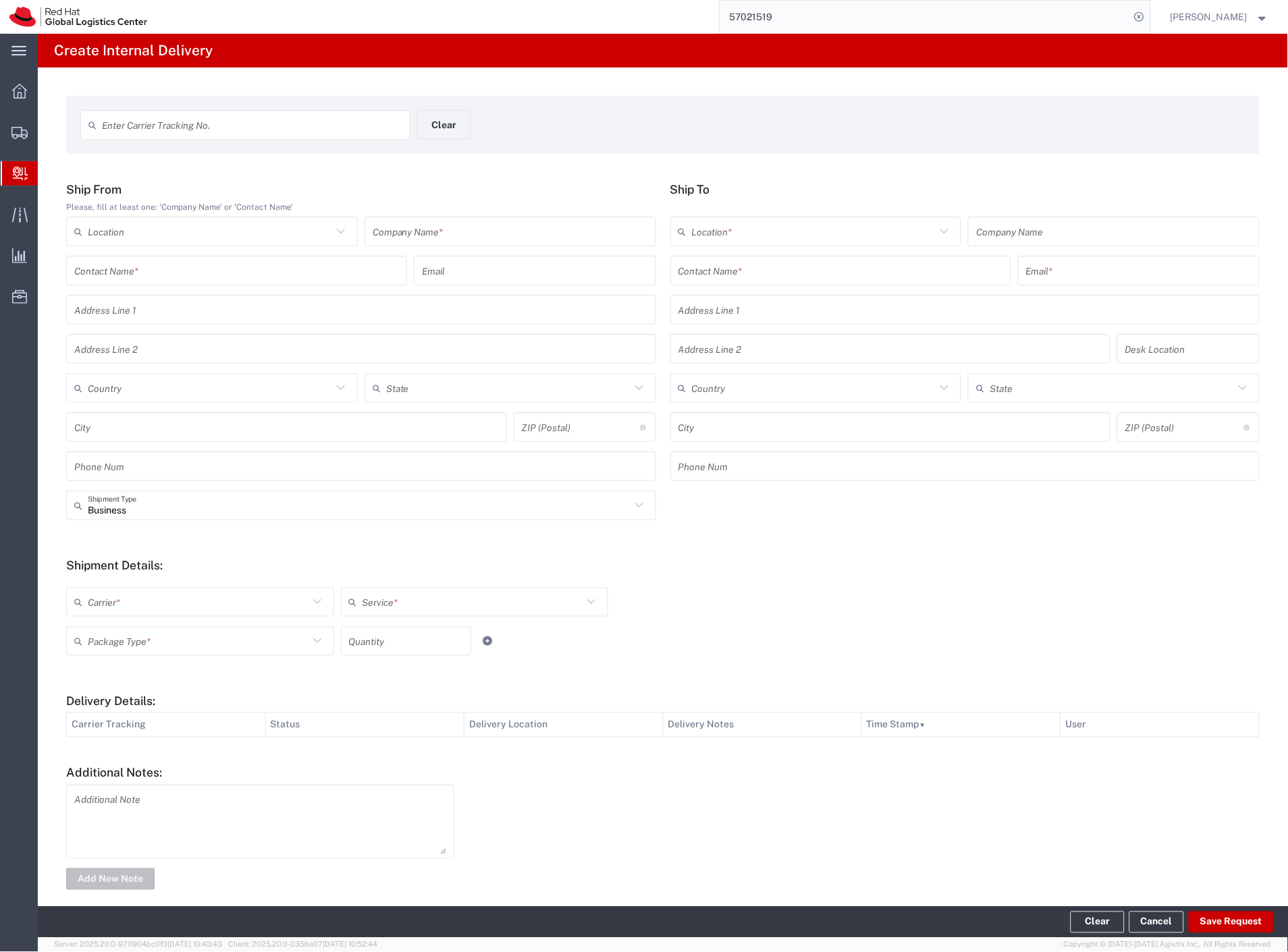
click at [619, 133] on div "Enter Carrier Tracking No. Clear" at bounding box center [418, 130] width 688 height 39
click at [322, 124] on input "text" at bounding box center [252, 126] width 300 height 24
type input "DR4602514624E"
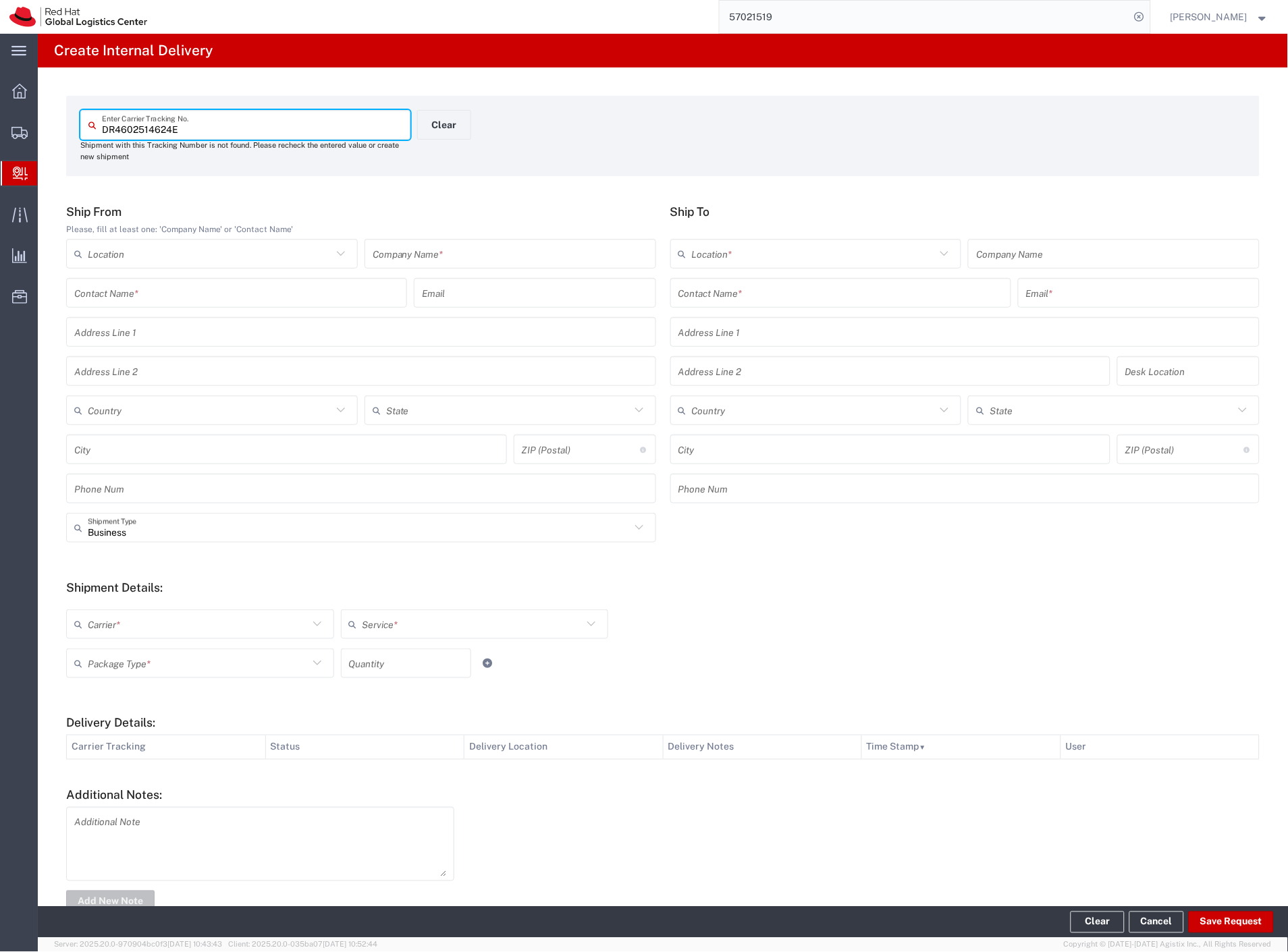
click at [383, 246] on input "text" at bounding box center [510, 254] width 275 height 24
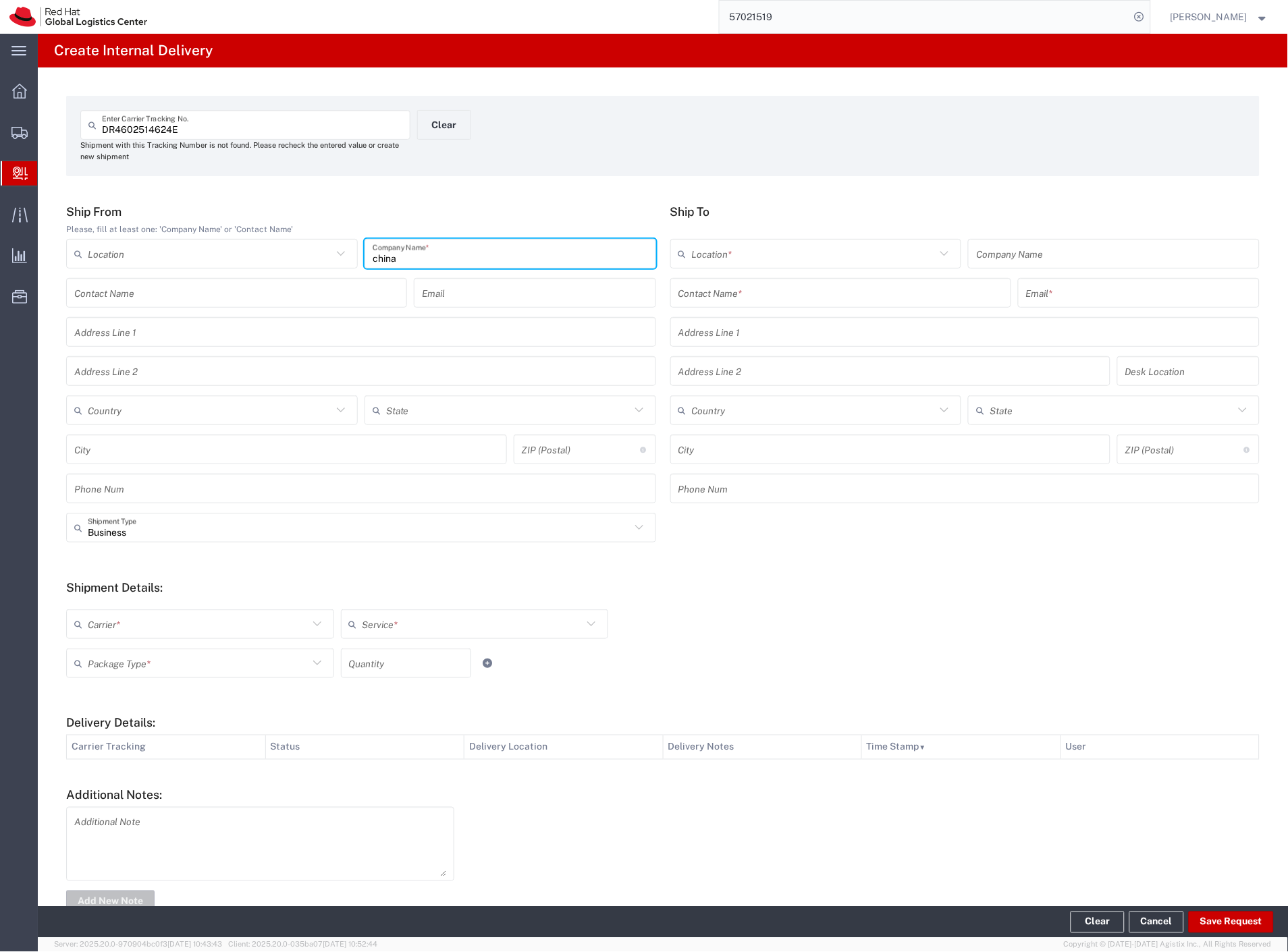
type input "china"
click at [736, 291] on input "s" at bounding box center [841, 293] width 325 height 24
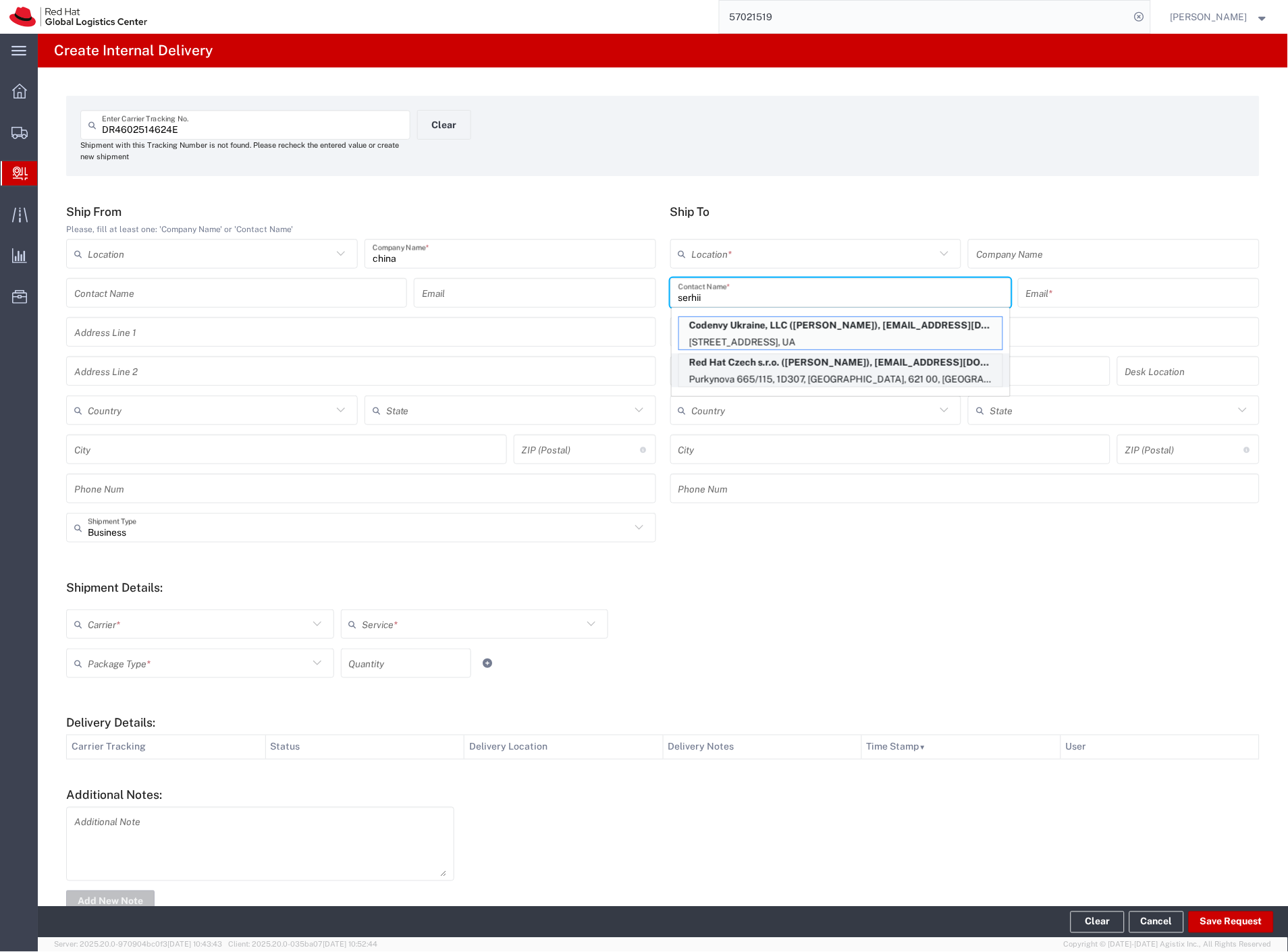
type input "serhii"
click at [825, 372] on div "Red Hat Czech s.r.o. (Serhii Turivnyi), sturivny@redhat.com Purkynova 665/115, …" at bounding box center [841, 370] width 325 height 34
type input "RH - Brno - Tech Park Brno - C"
type input "Red Hat Czech s.r.o."
type input "Serhii Turivnyi"
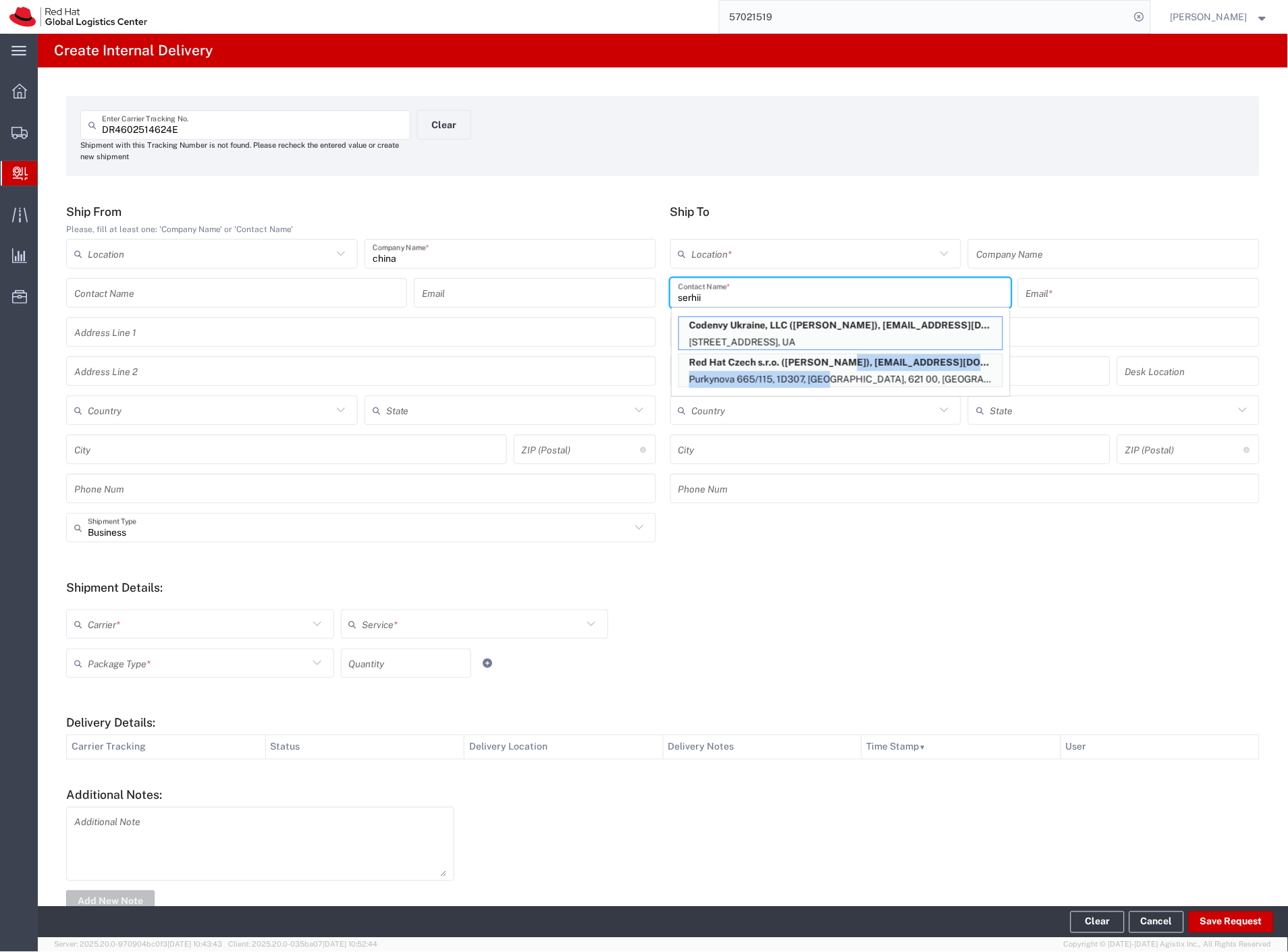
type input "sturivny@redhat.com"
type input "Purkynova 665/115"
type input "1D307"
type input "Czechia"
type input "BRNO"
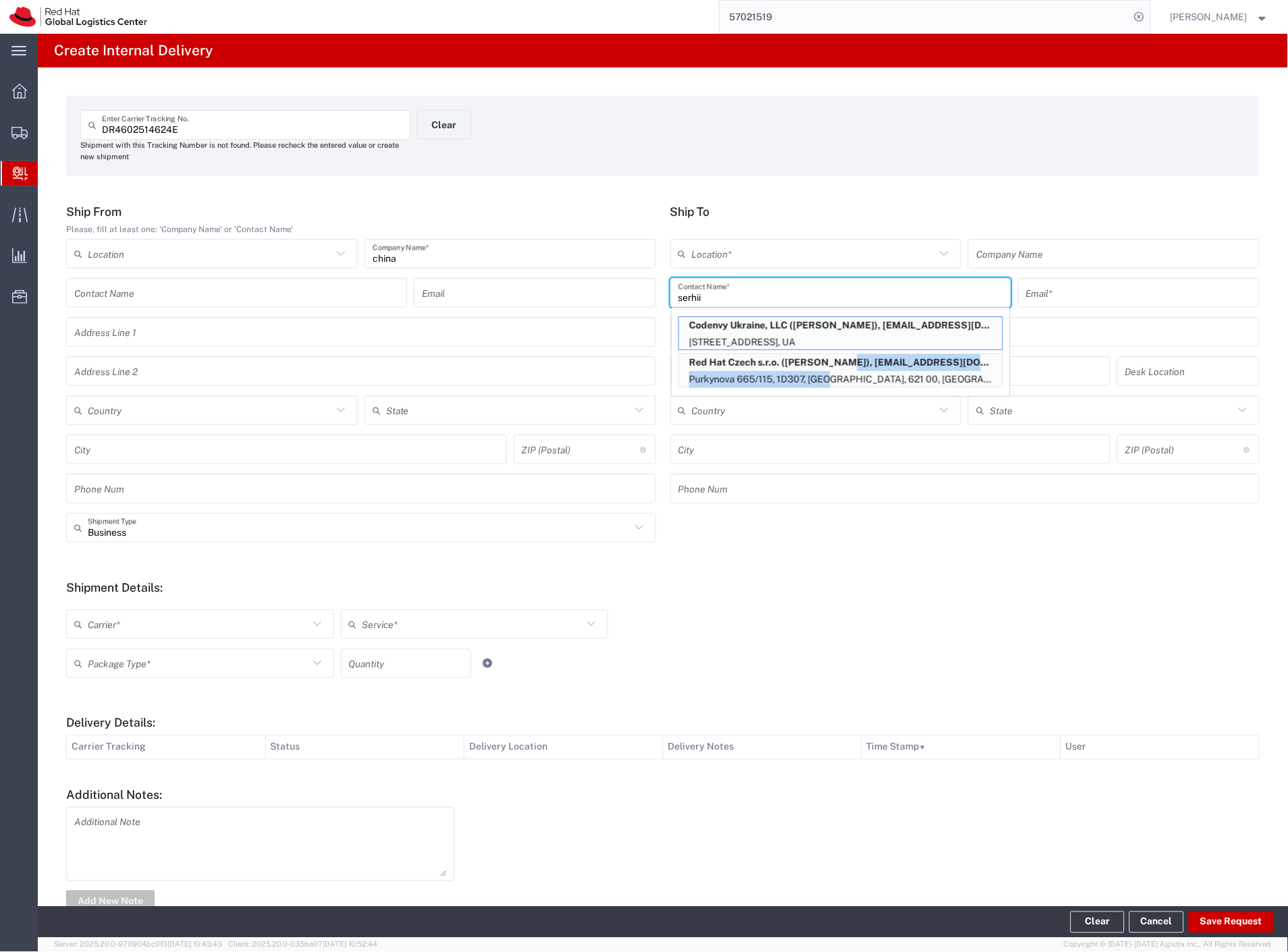
type input "621 00"
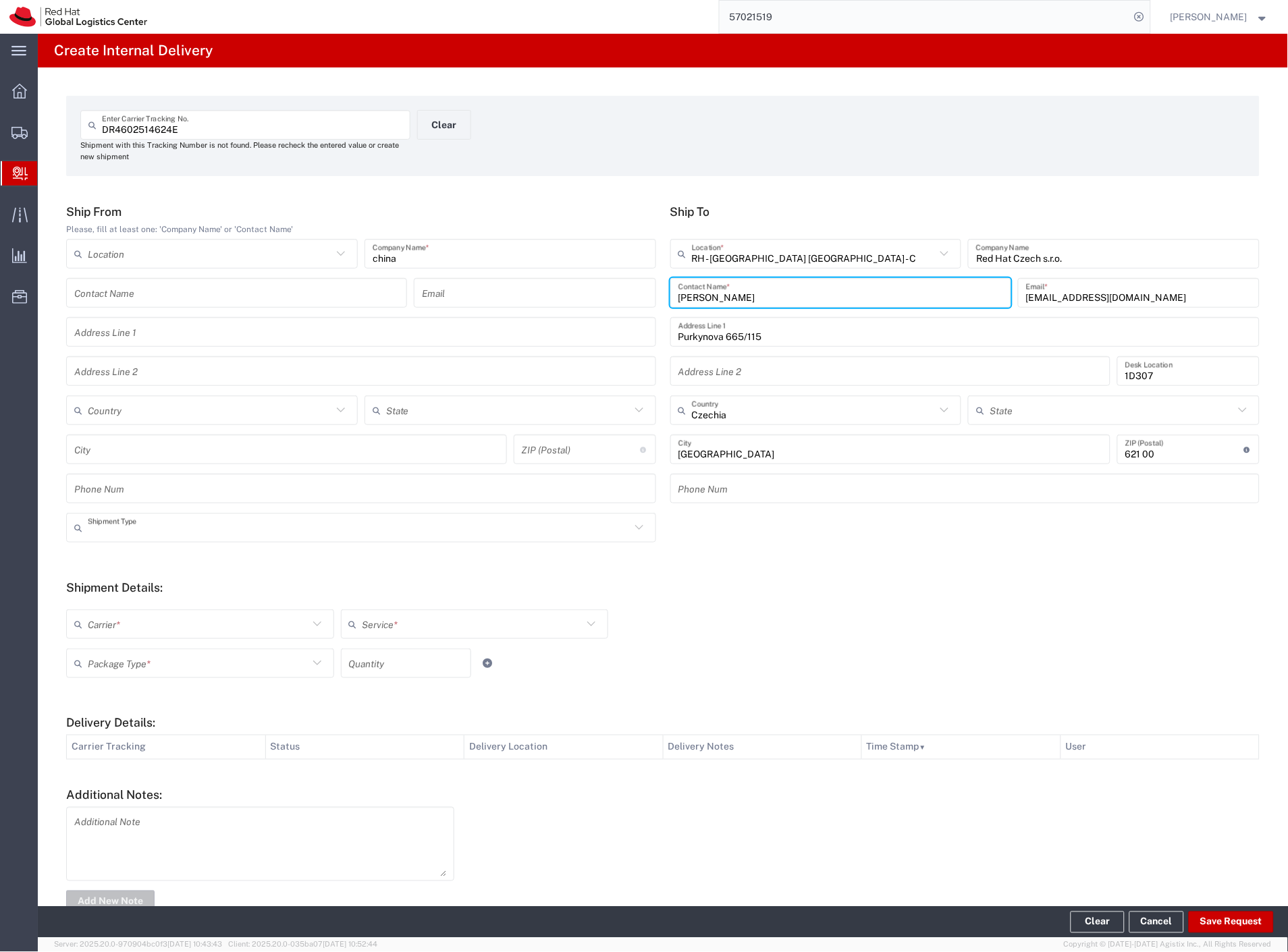
drag, startPoint x: 126, startPoint y: 535, endPoint x: 110, endPoint y: 574, distance: 42.2
click at [126, 537] on input "text" at bounding box center [359, 528] width 543 height 24
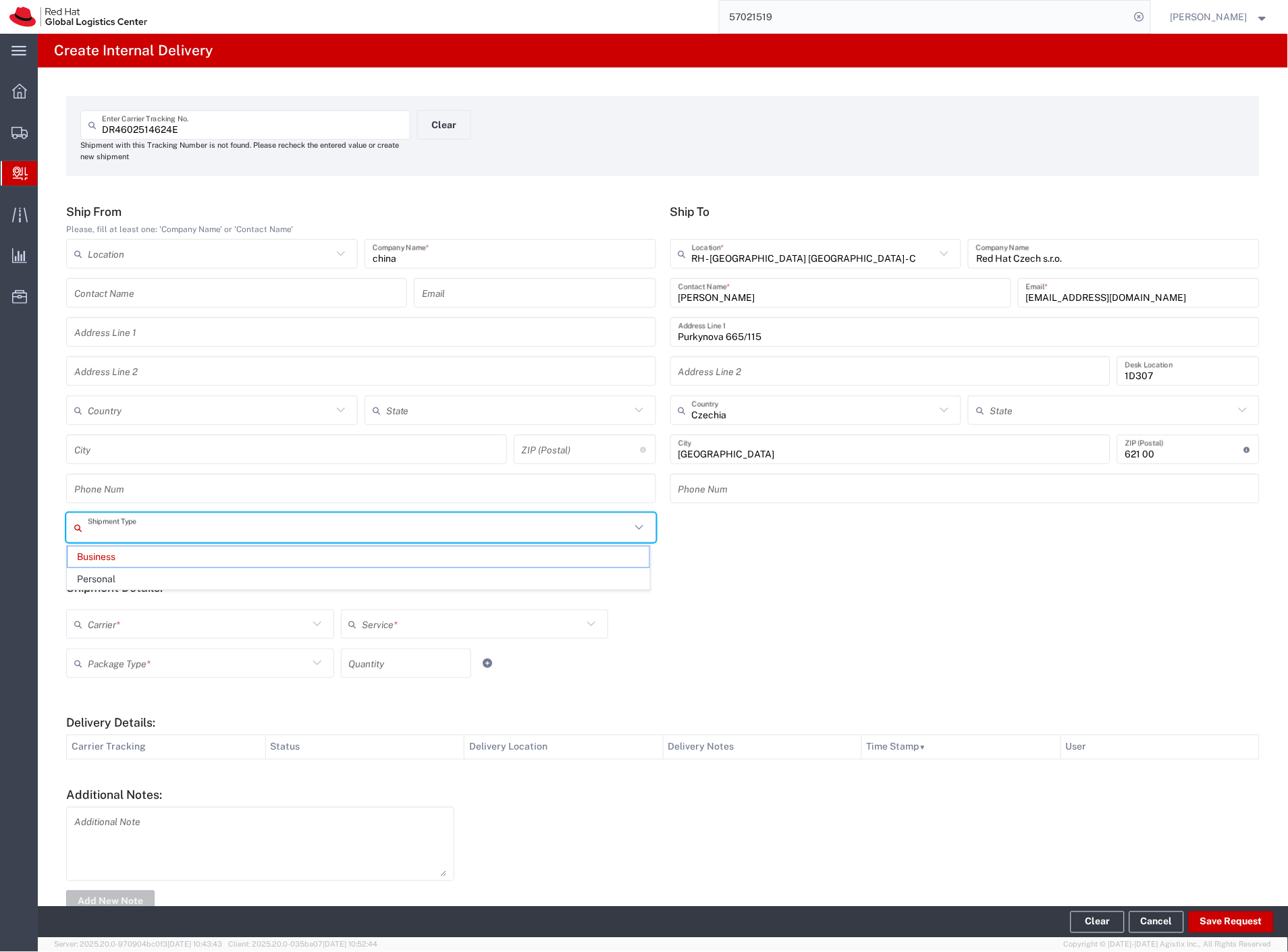
click at [110, 576] on span "Personal" at bounding box center [358, 579] width 582 height 21
type input "Personal"
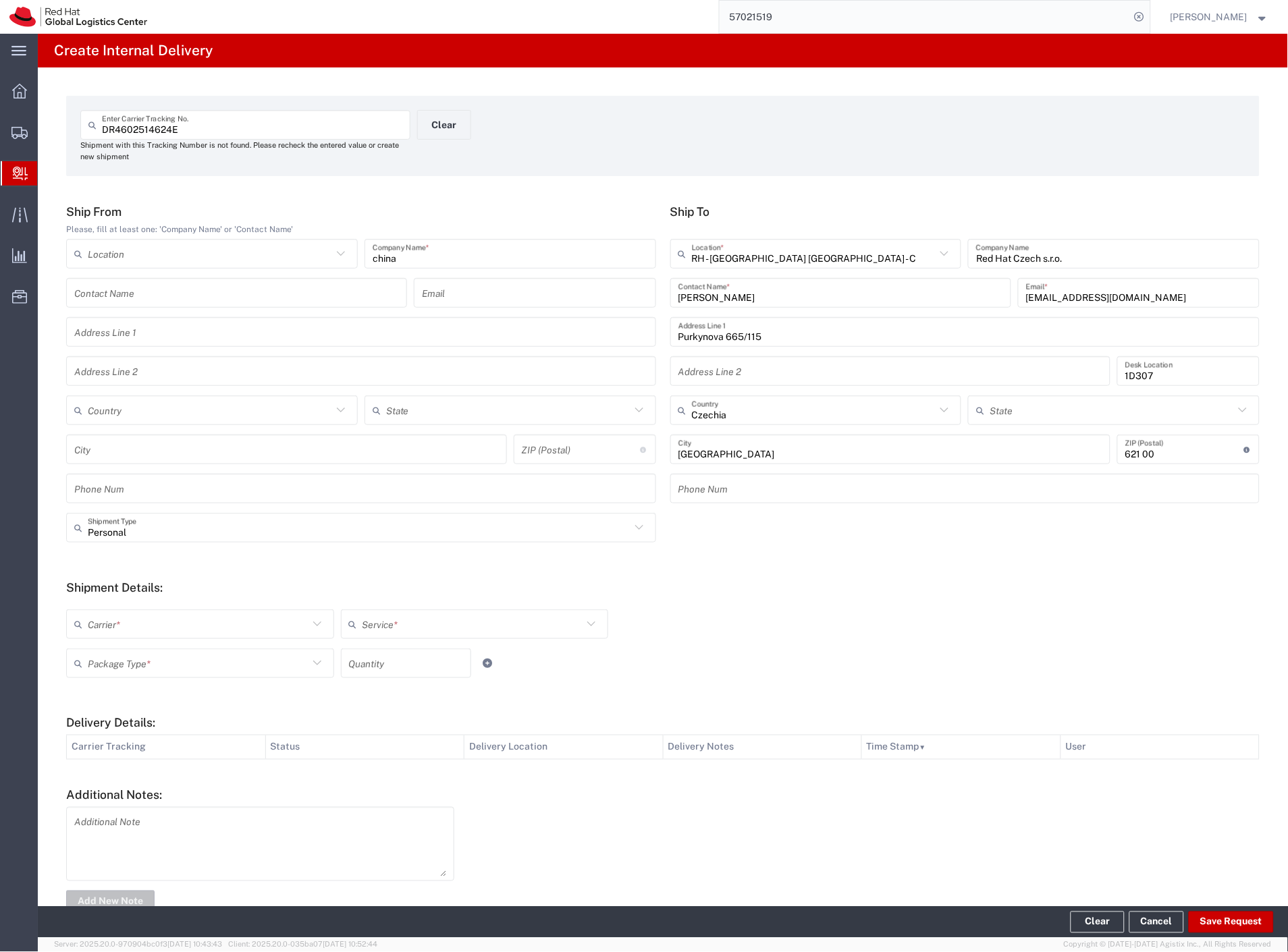
click at [96, 630] on input "text" at bounding box center [198, 625] width 221 height 24
click at [104, 651] on span "Czech Post" at bounding box center [198, 654] width 263 height 21
type input "Czech Post"
click at [105, 659] on input "text" at bounding box center [198, 664] width 221 height 24
type input "Ground"
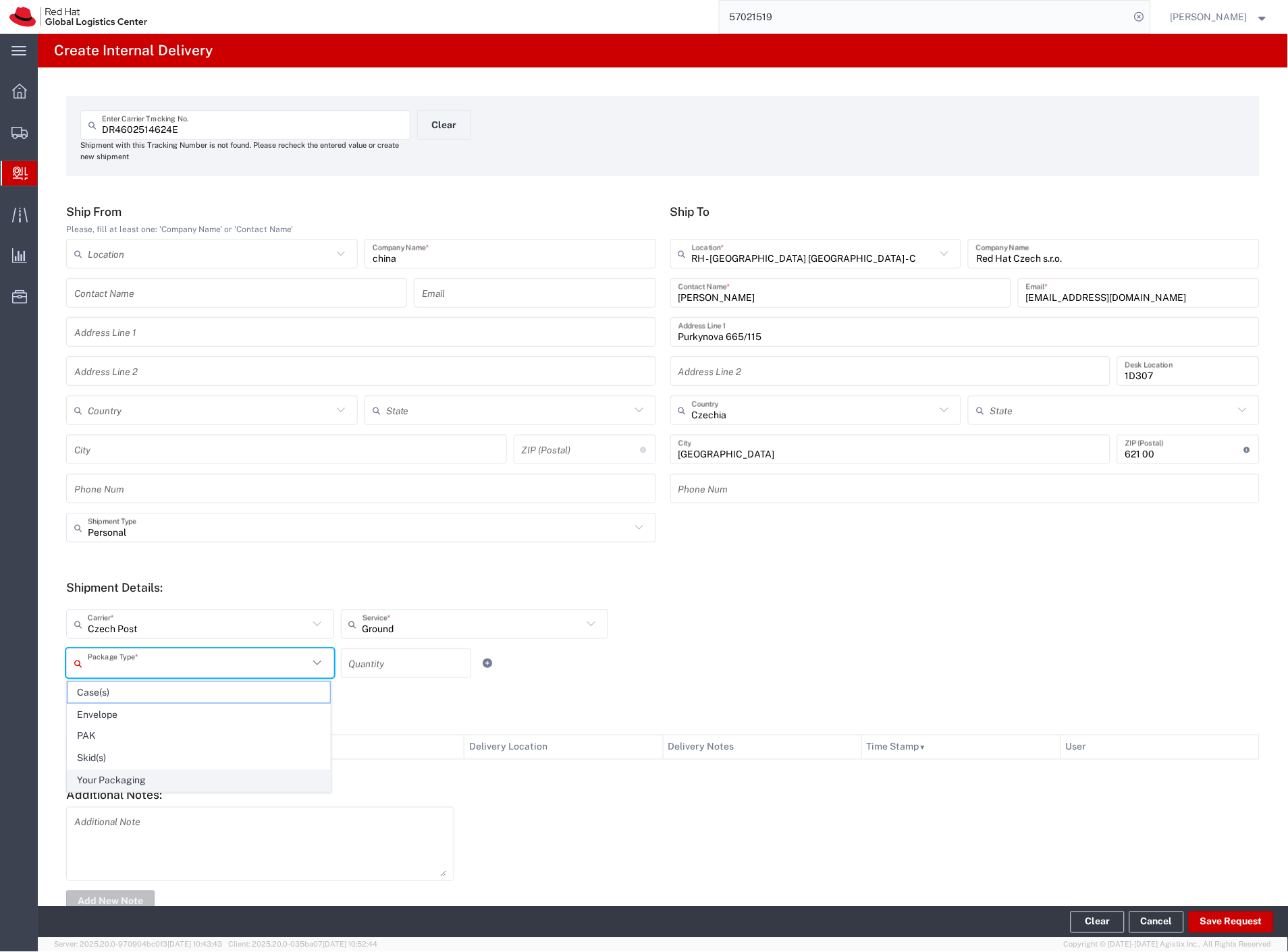
click at [134, 781] on span "Your Packaging" at bounding box center [198, 781] width 263 height 21
type input "Your Packaging"
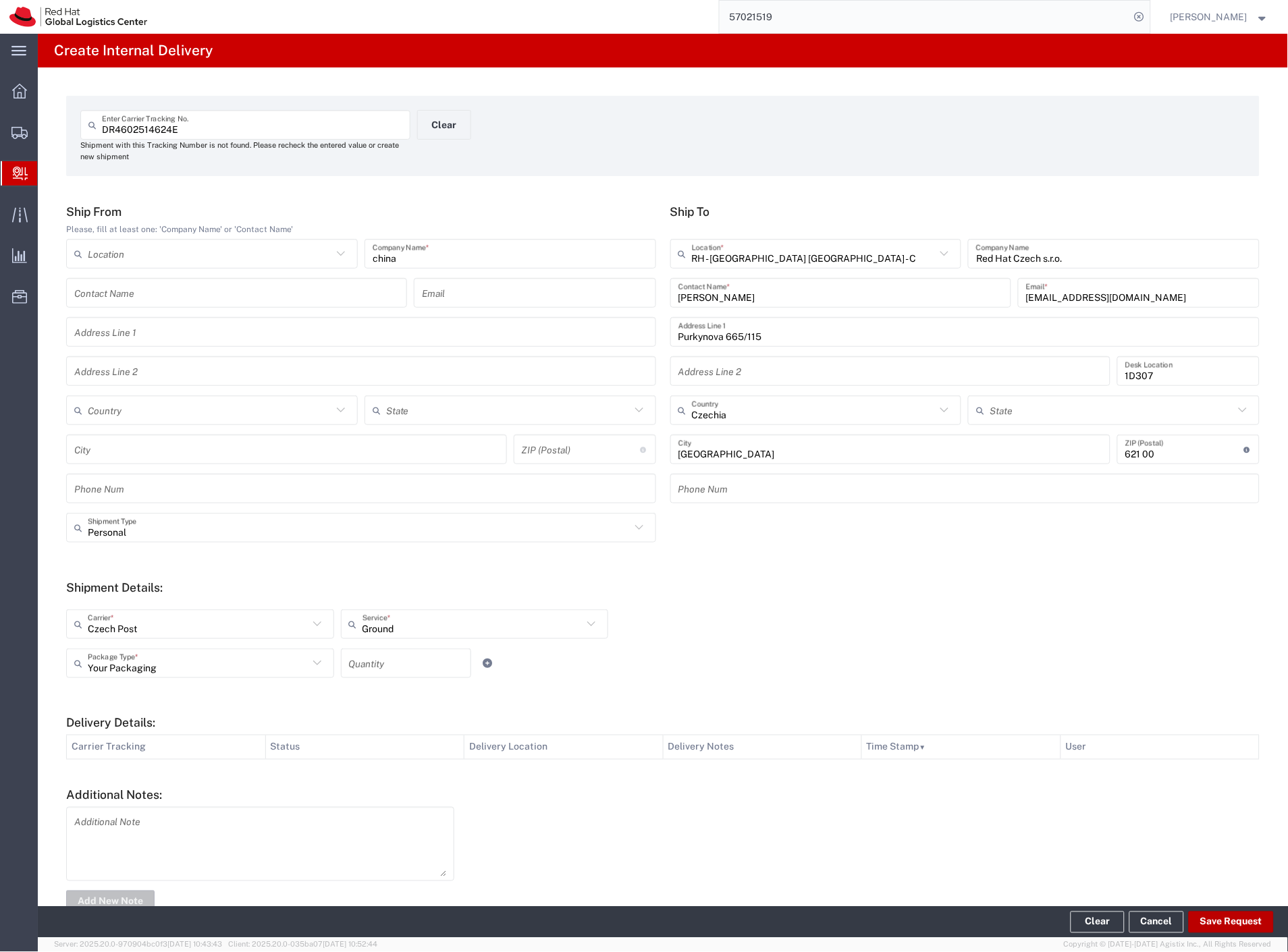
click at [1216, 921] on button "Save Request" at bounding box center [1231, 922] width 85 height 21
type input "Personal"
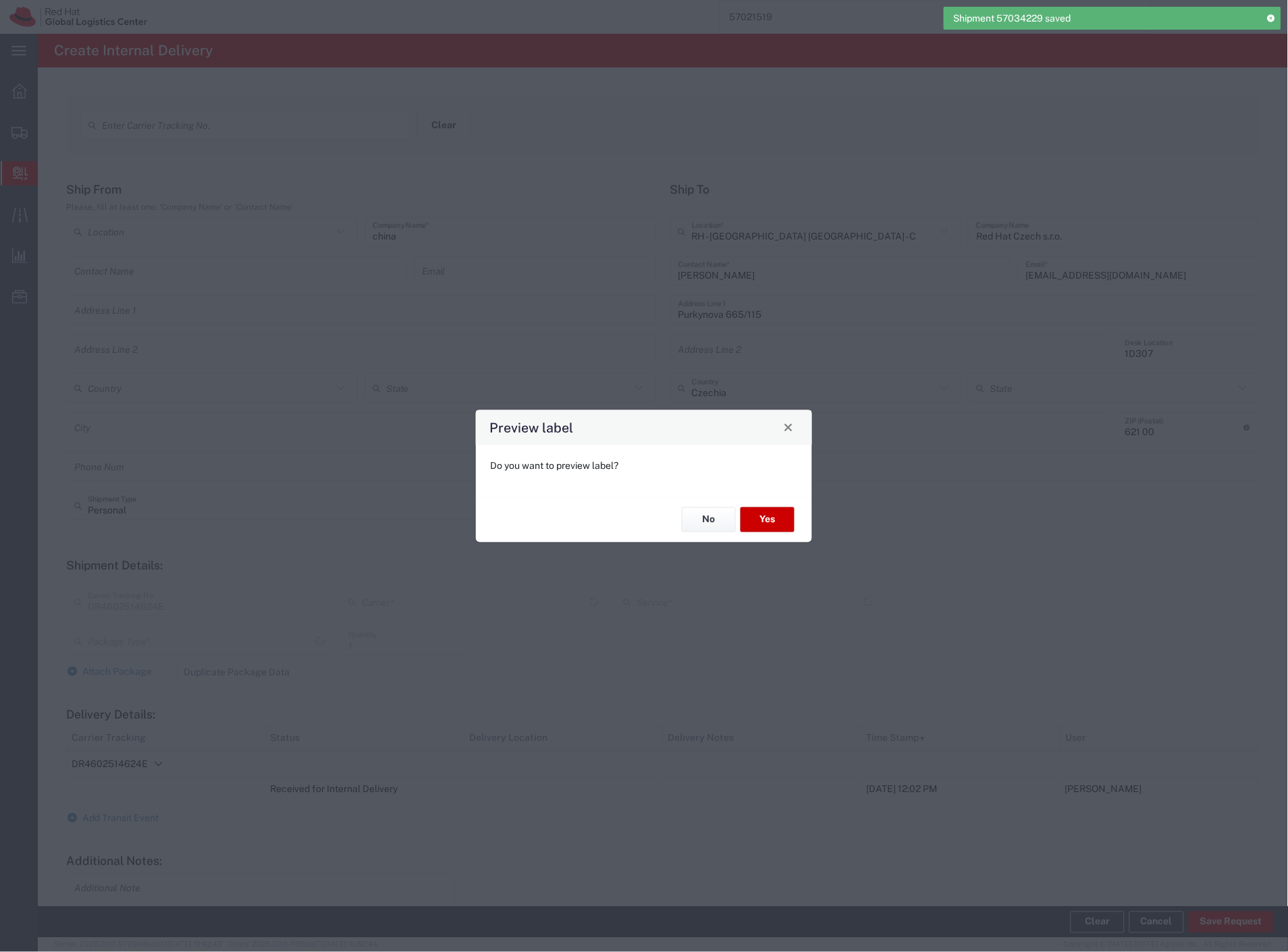
type input "Ground"
type input "Your Packaging"
type input "Czech Post"
click at [777, 518] on button "Yes" at bounding box center [768, 520] width 54 height 25
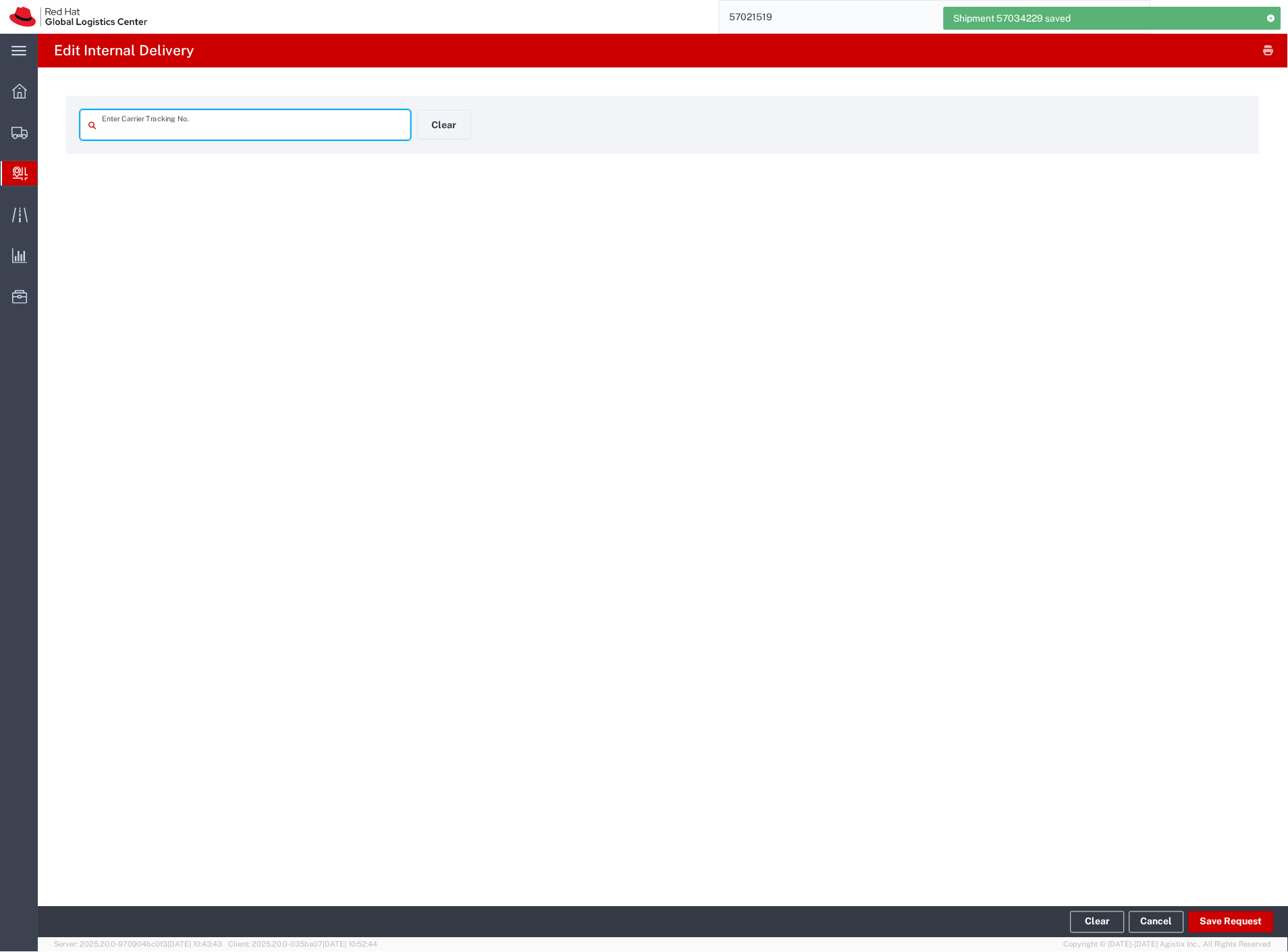
type input "DR4602514624E"
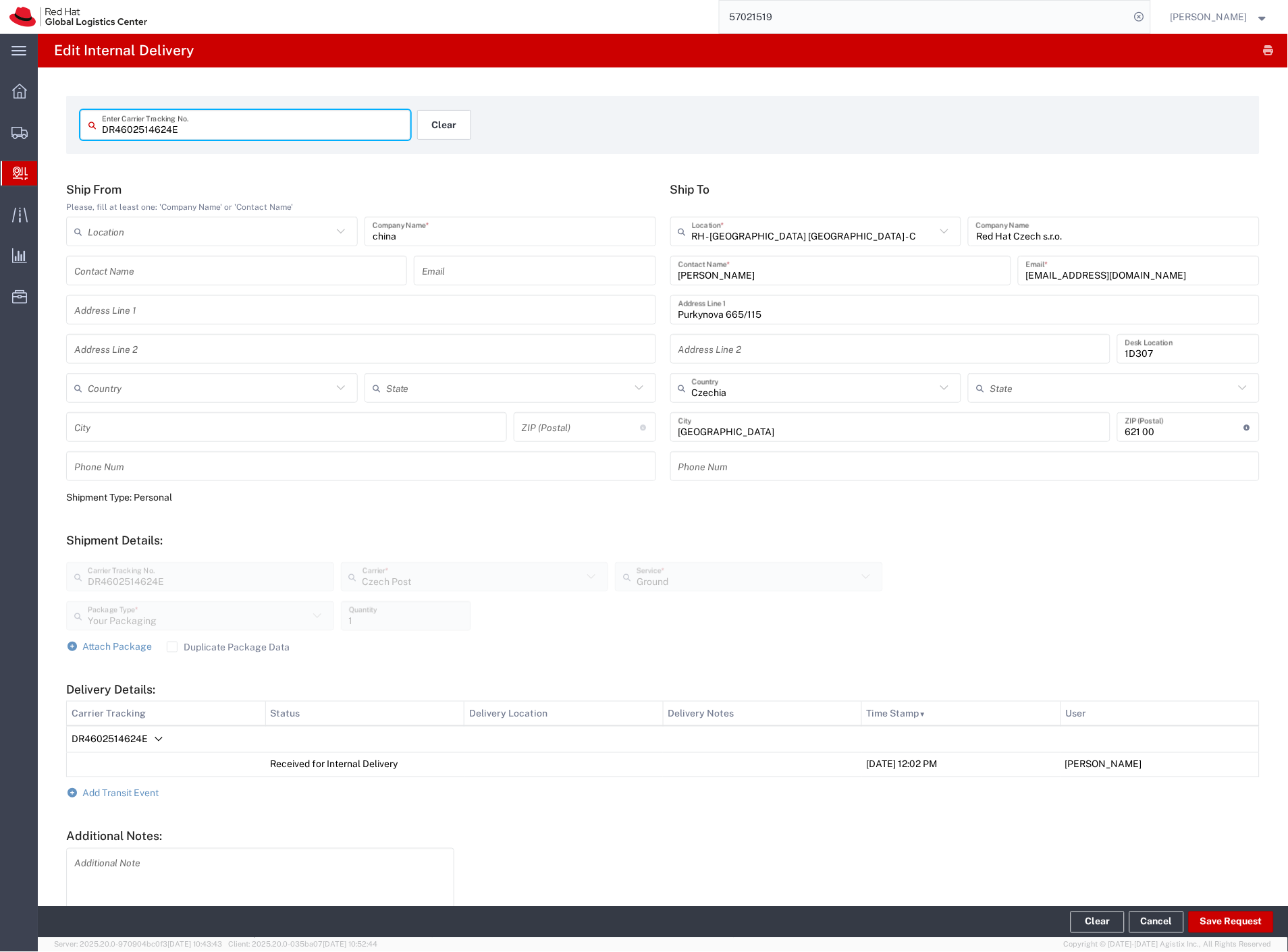
click at [443, 123] on button "Clear" at bounding box center [444, 125] width 54 height 30
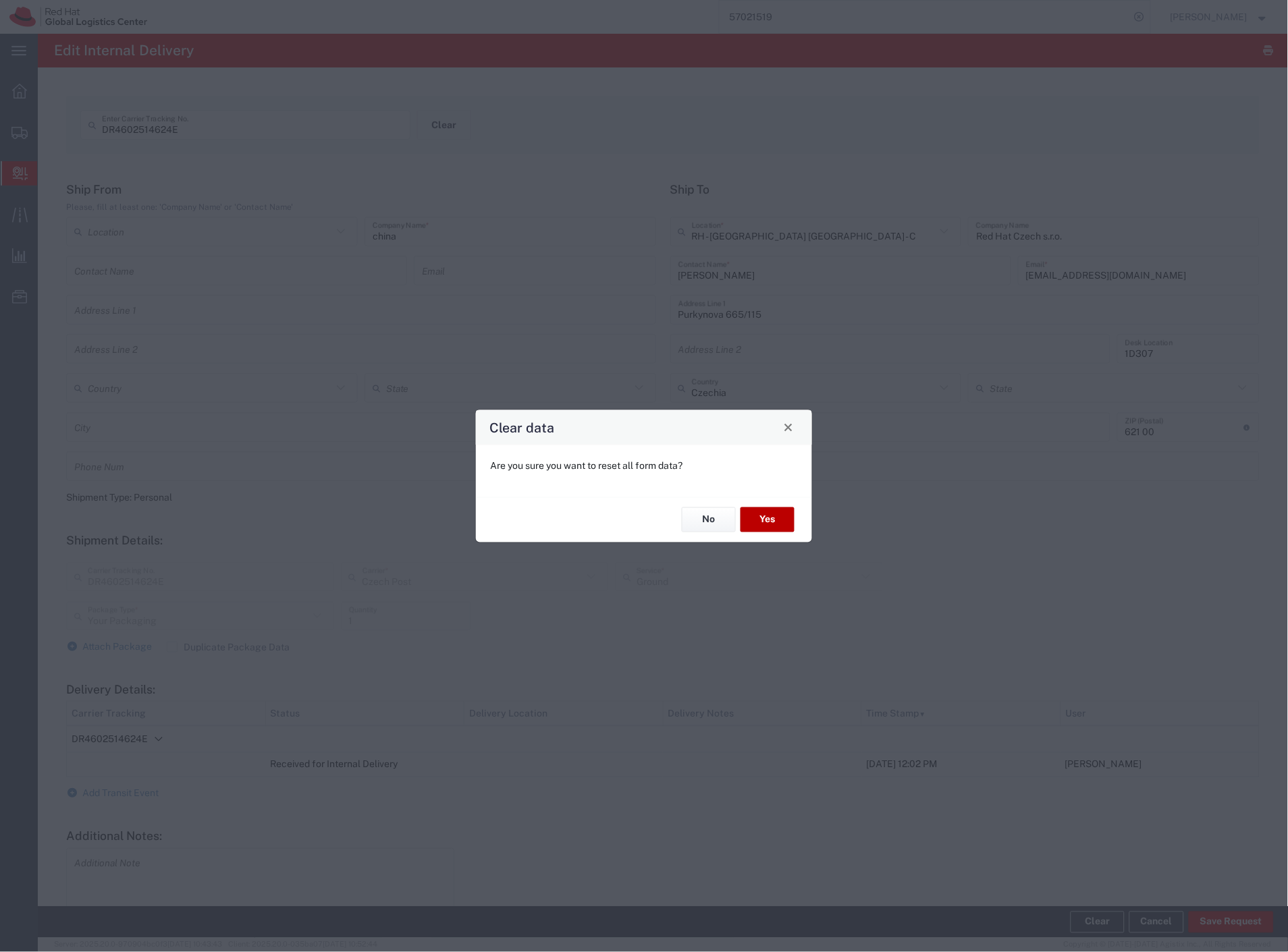
click at [765, 516] on button "Yes" at bounding box center [768, 520] width 54 height 25
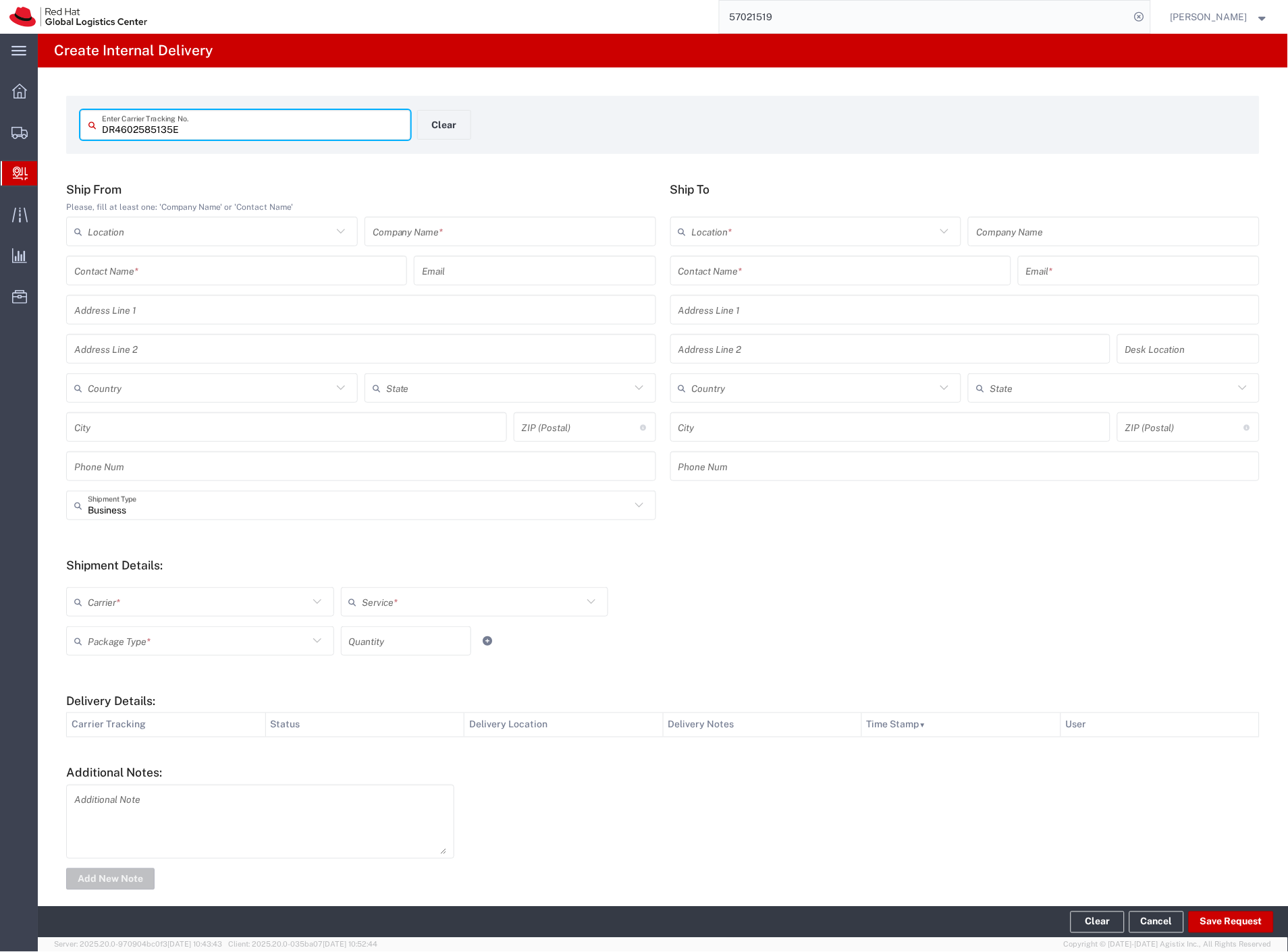
type input "DR4602585135E"
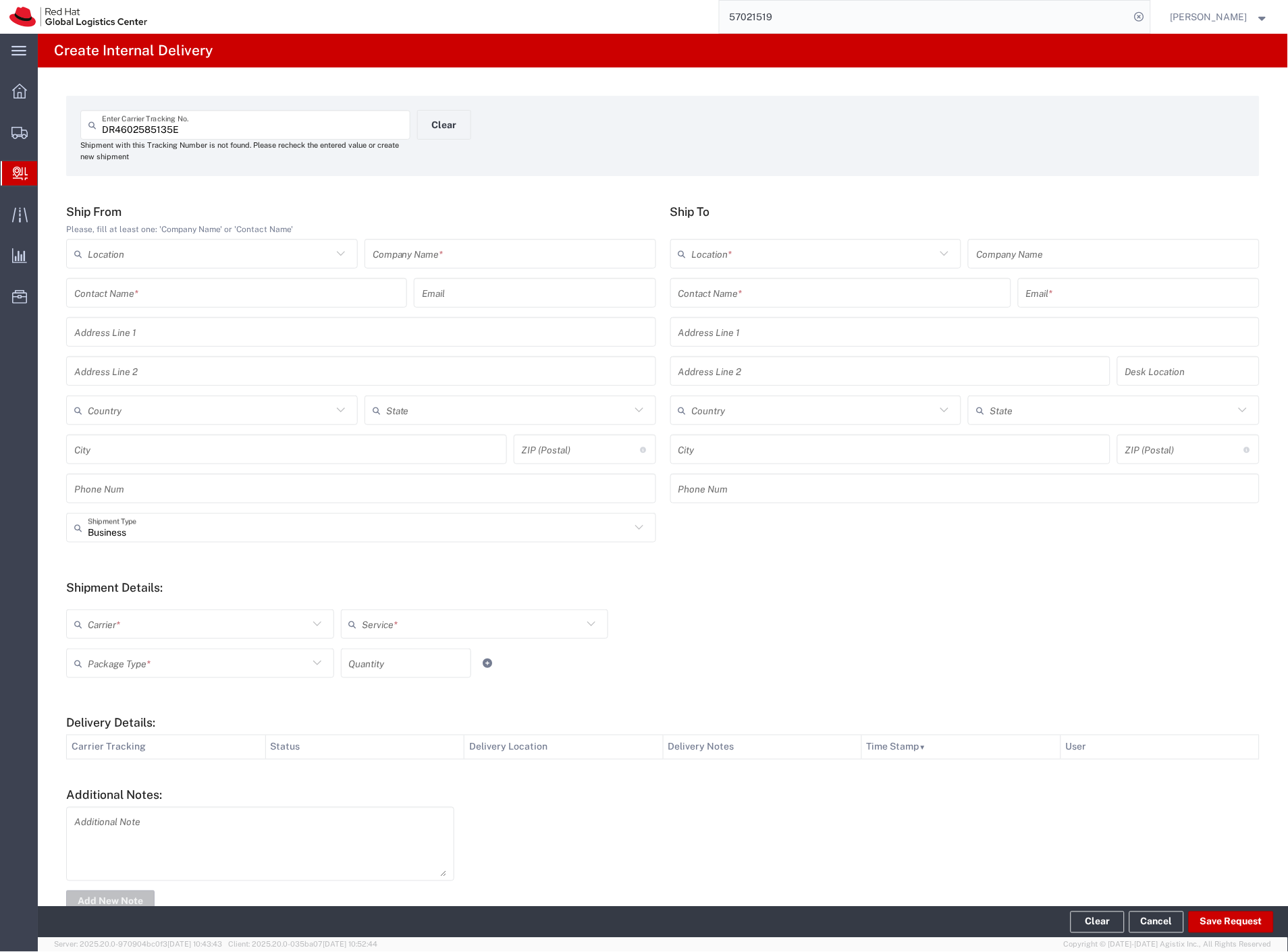
click at [451, 240] on div "Company Name *" at bounding box center [510, 254] width 291 height 30
type input "china"
click at [716, 298] on input "text" at bounding box center [841, 293] width 325 height 24
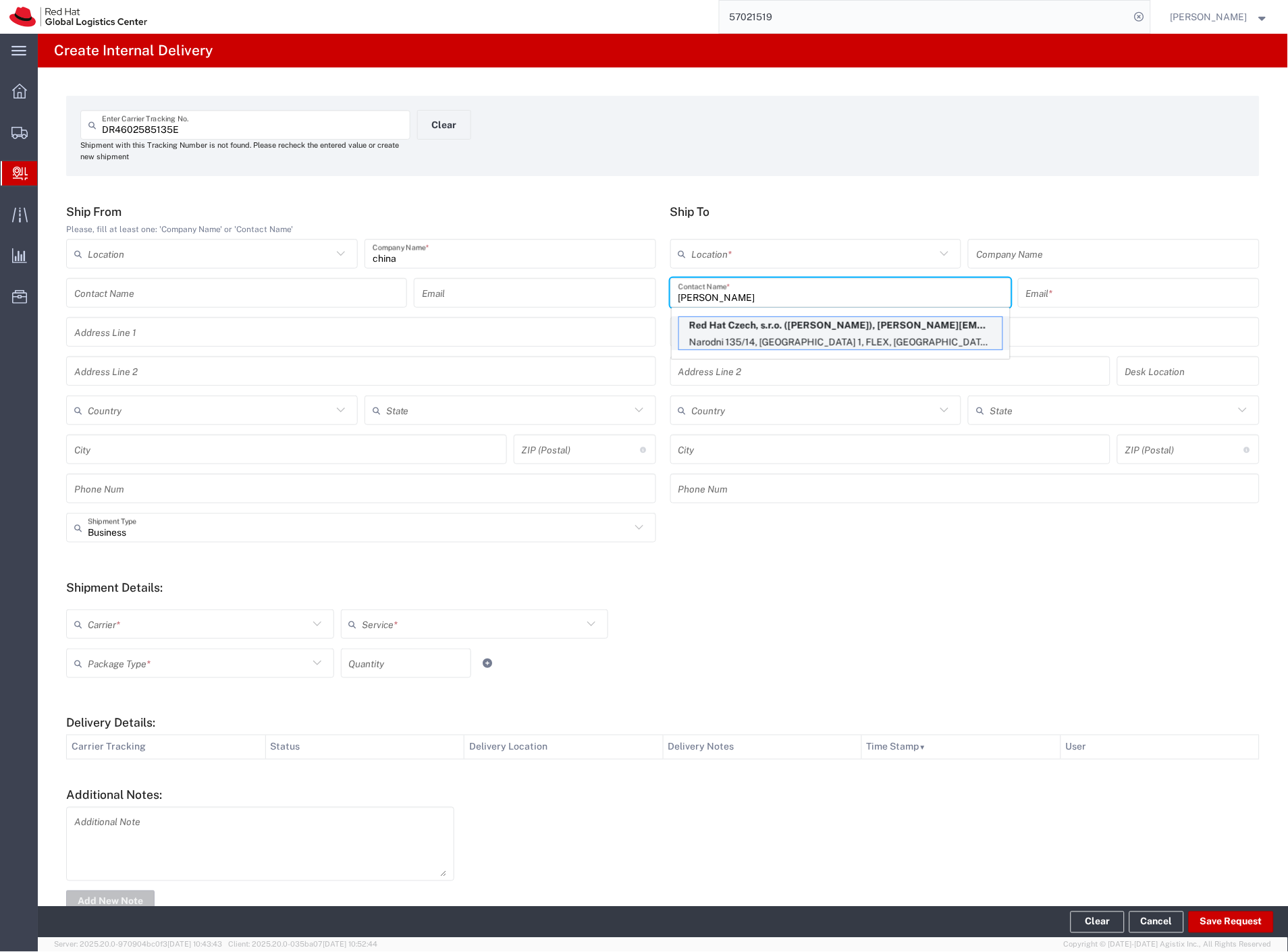
type input "filip z"
click at [805, 331] on p "Red Hat Czech, s.r.o. (Filip Zashkov), fzashkov@redhat.com" at bounding box center [841, 325] width 323 height 17
type input "RH - Prague - MSO"
type input "Red Hat Czech, s.r.o."
type input "Filip Zashkov"
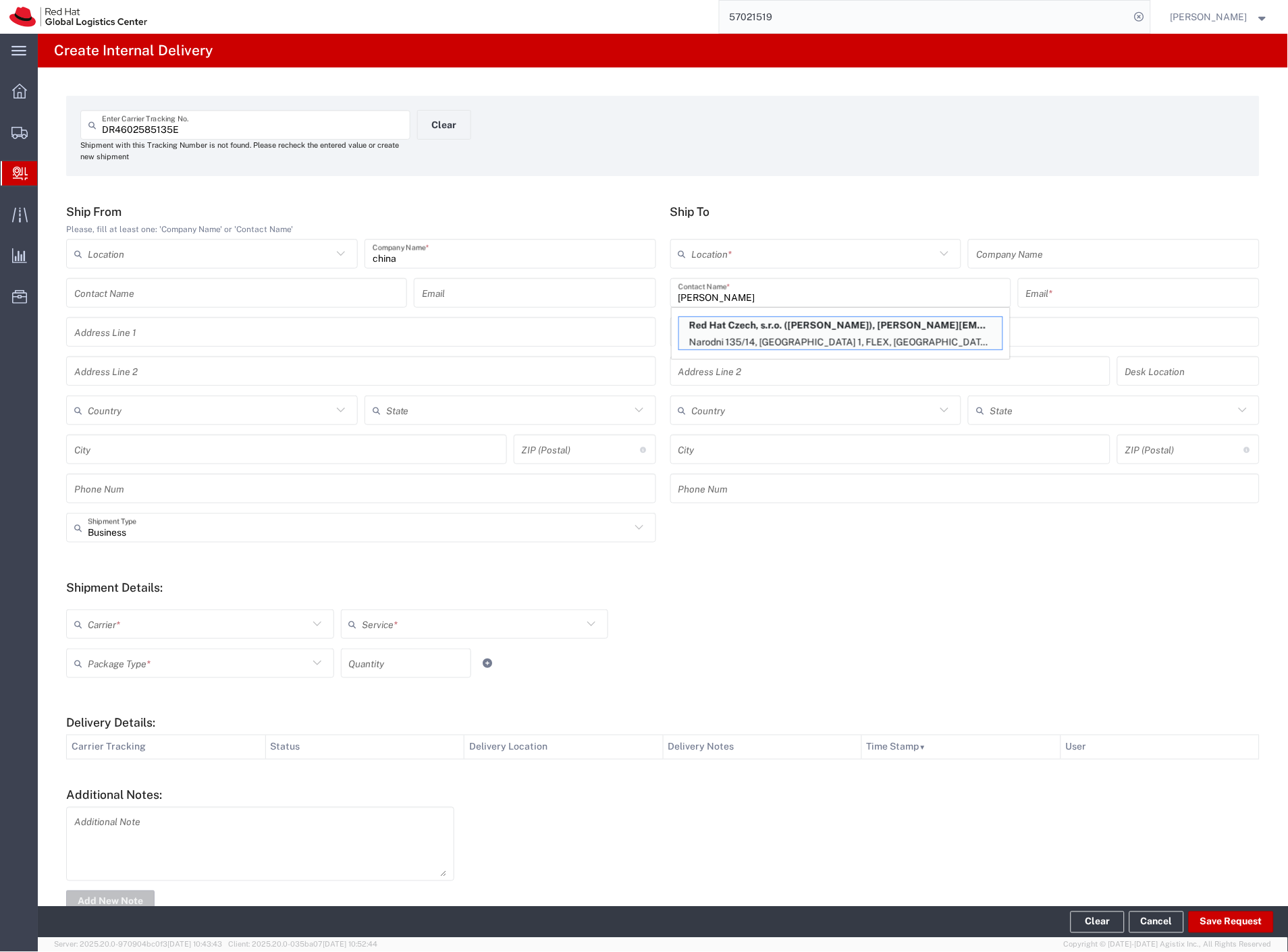
type input "fzashkov@redhat.com"
type input "Narodni 135/14"
type input "Prague 1"
type input "FLEX"
type input "Czechia"
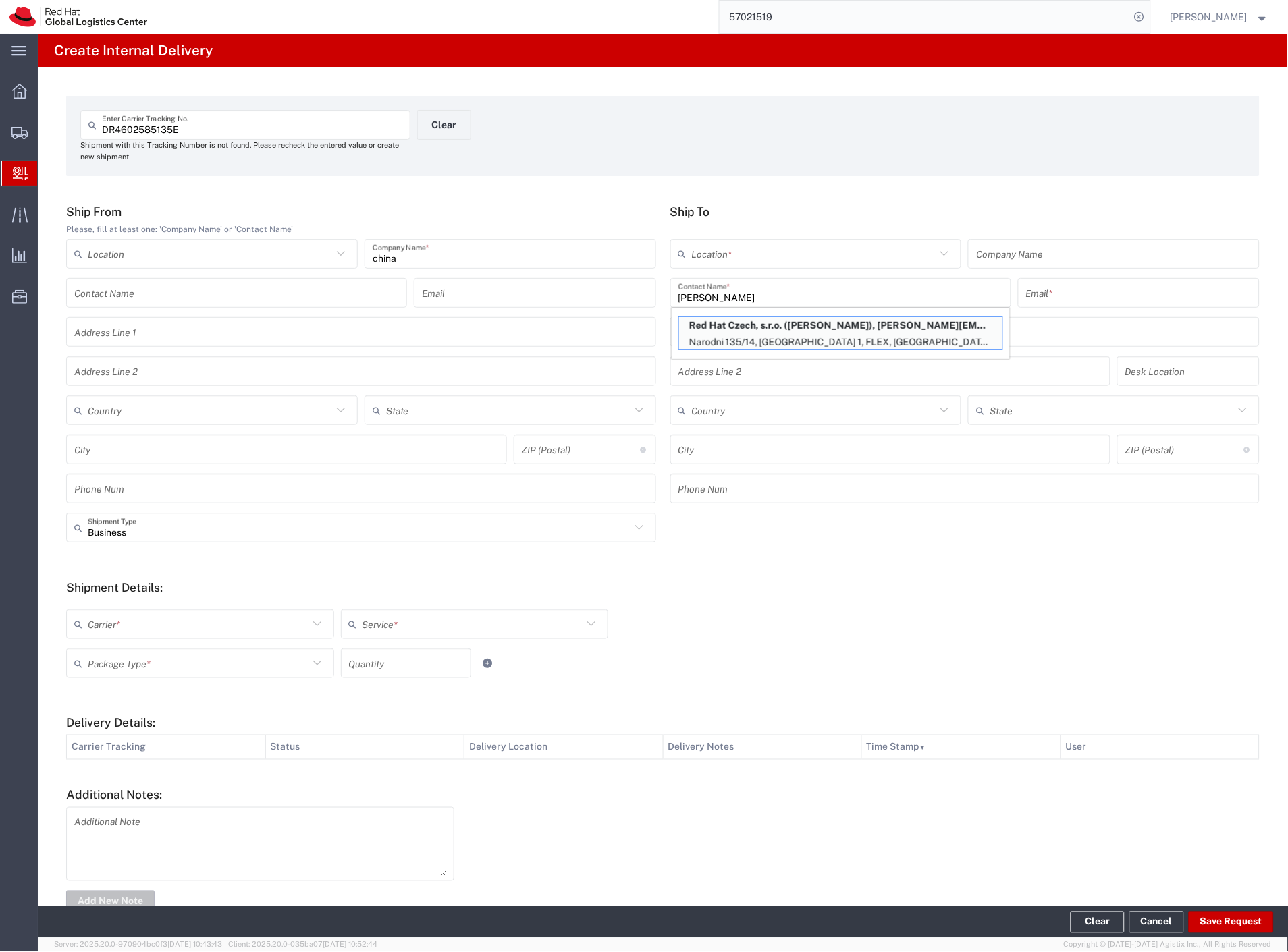
type input "PRAGUE"
type input "110 00"
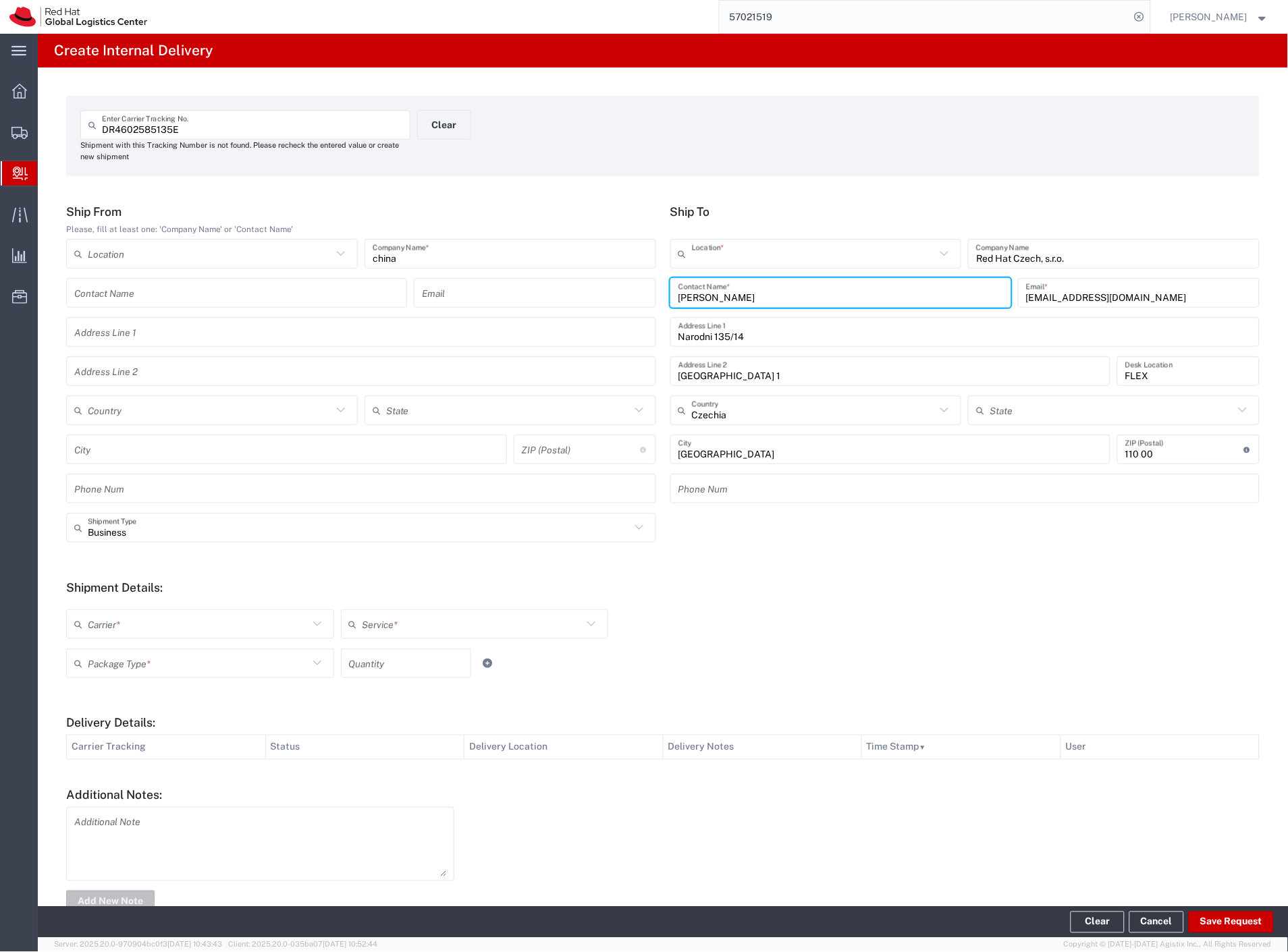
click at [748, 260] on input "text" at bounding box center [814, 254] width 244 height 24
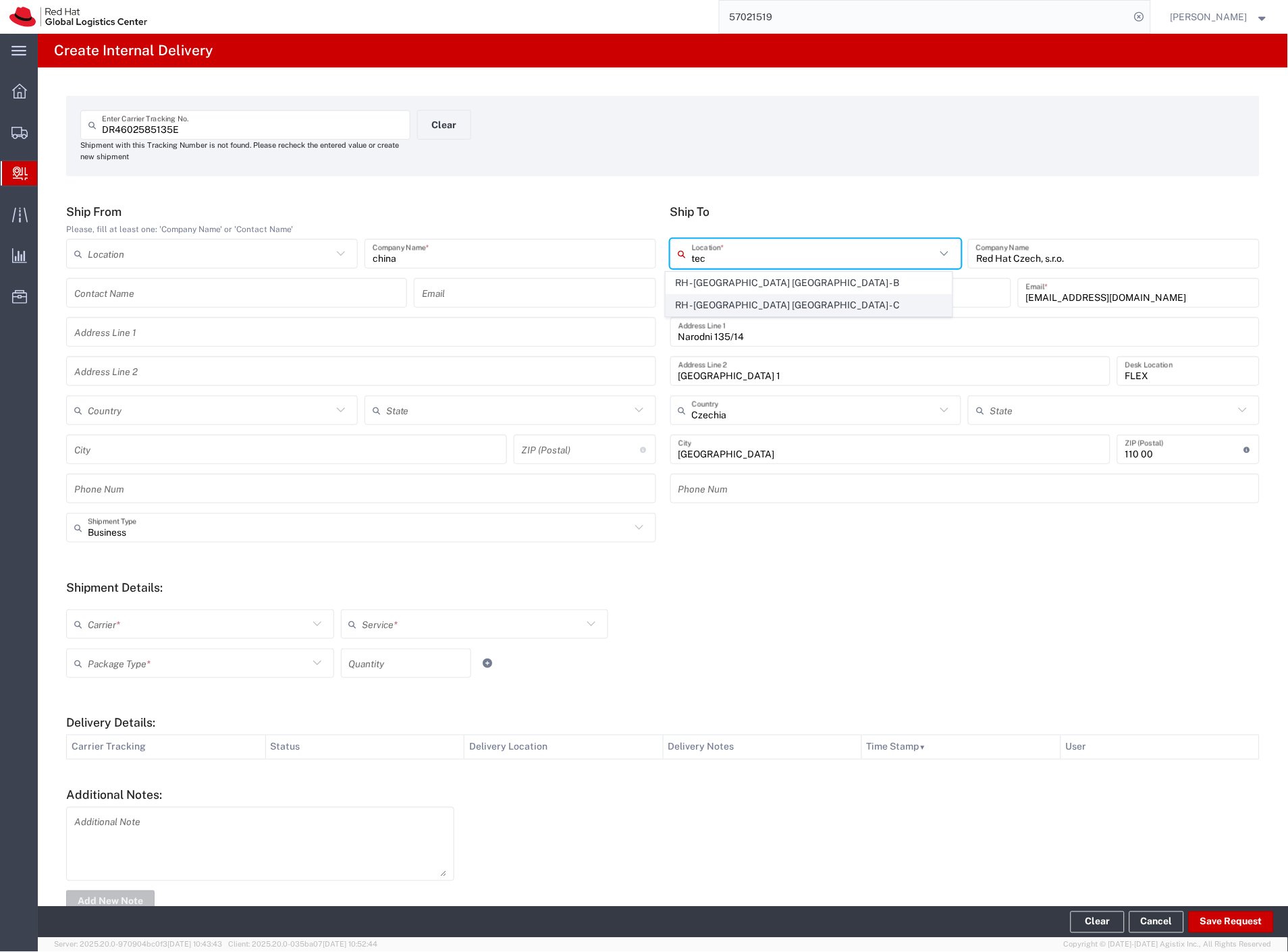
click at [764, 309] on span "RH - Brno - Tech Park Brno - C" at bounding box center [809, 305] width 286 height 21
type input "RH - Brno - Tech Park Brno - C"
type input "Red Hat Czech s.r.o."
type input "Purkynova 665/115"
type input "BRNO"
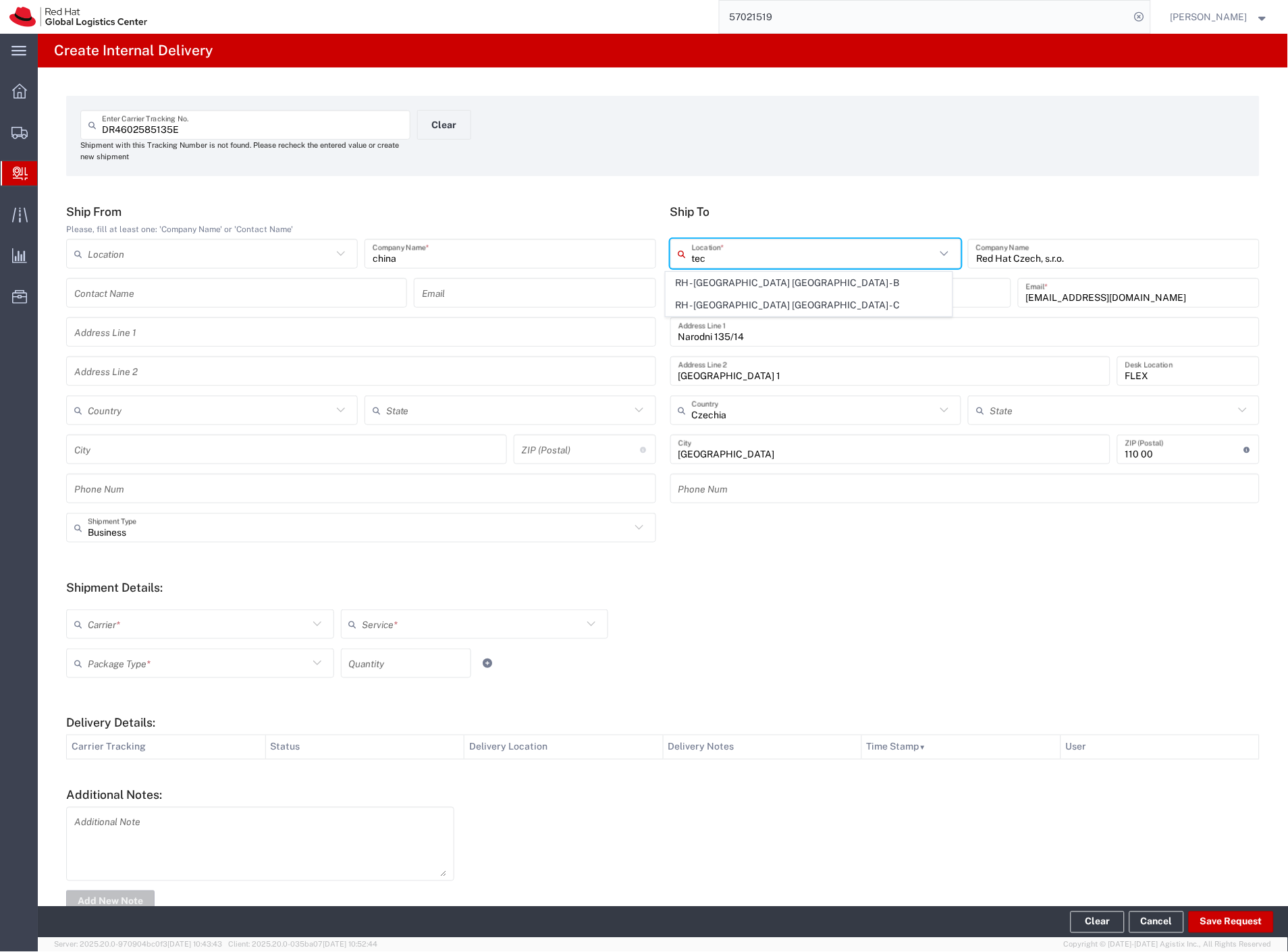
type input "621 00"
type input "420 532 294 555"
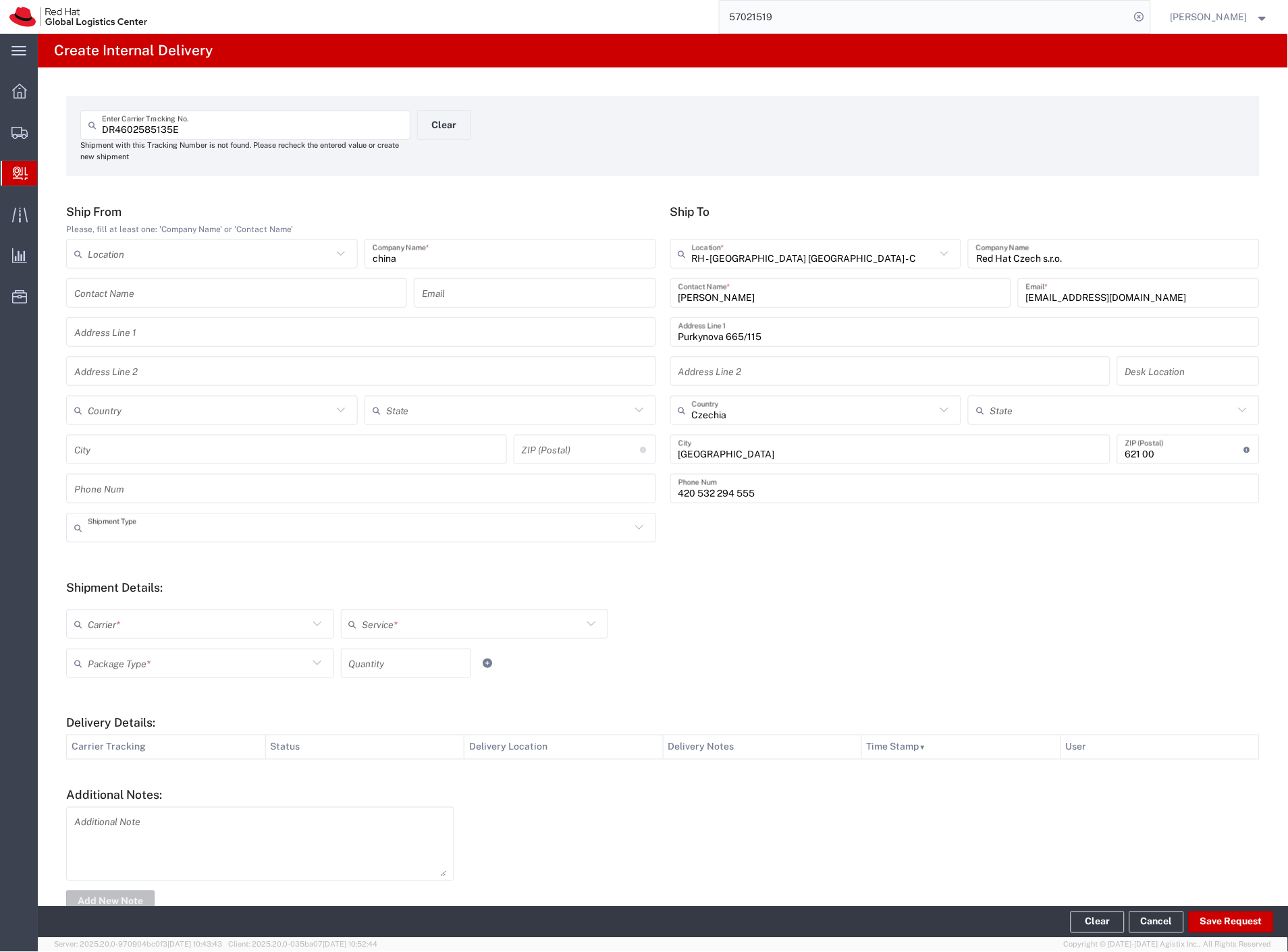
click at [171, 532] on input "text" at bounding box center [359, 528] width 543 height 24
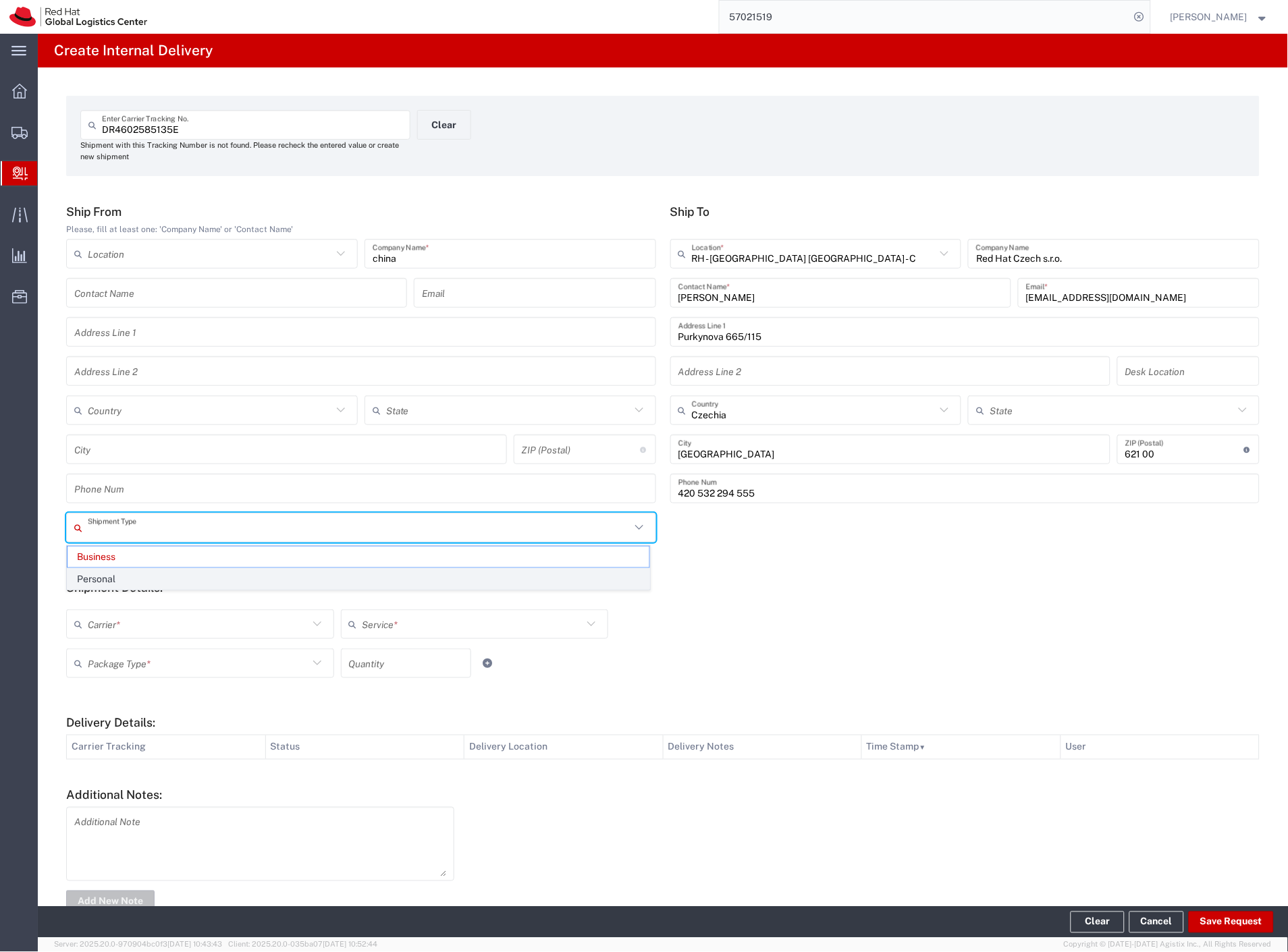
click at [92, 585] on span "Personal" at bounding box center [358, 579] width 582 height 21
type input "Personal"
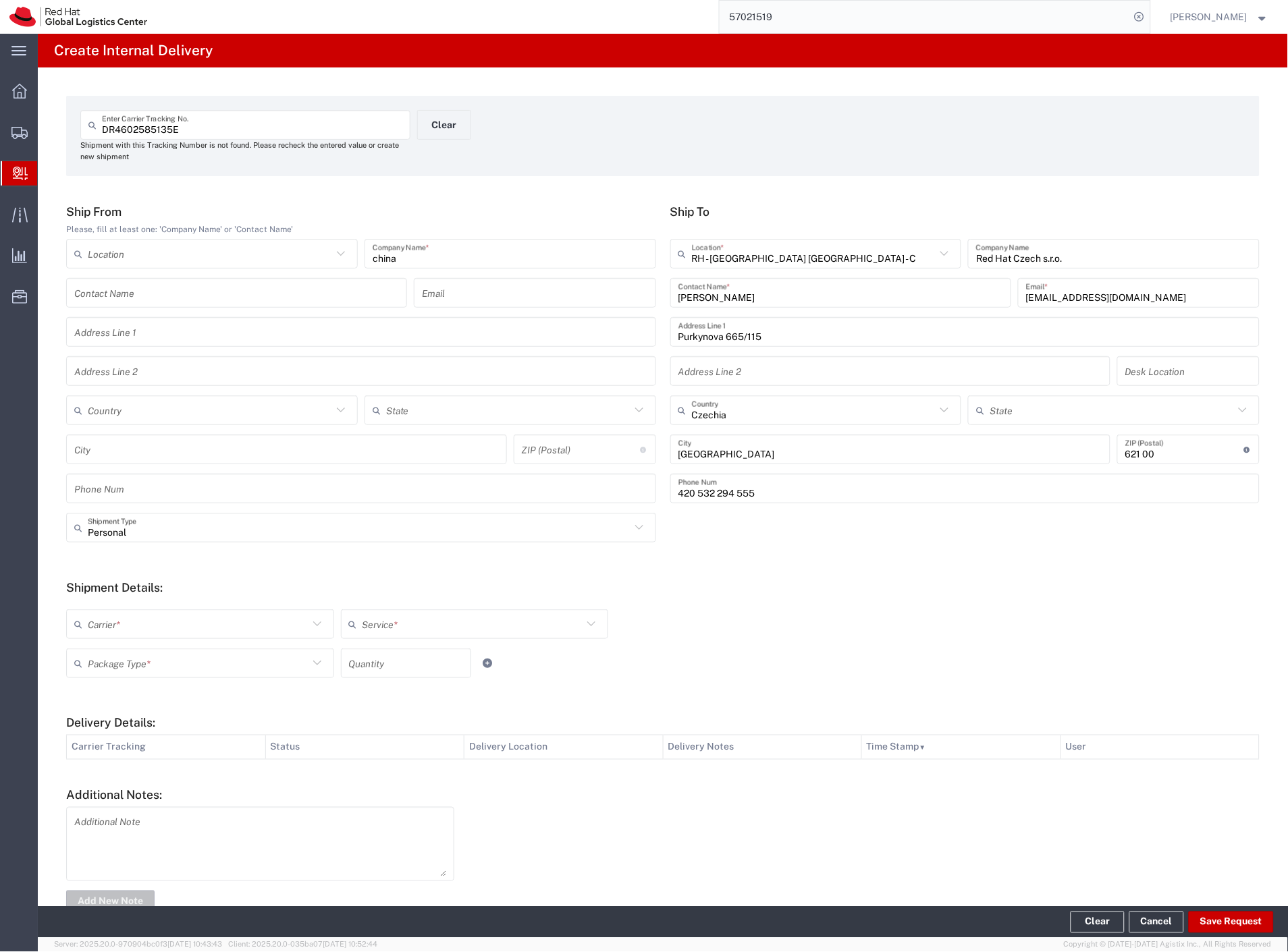
click at [97, 623] on input "text" at bounding box center [198, 625] width 221 height 24
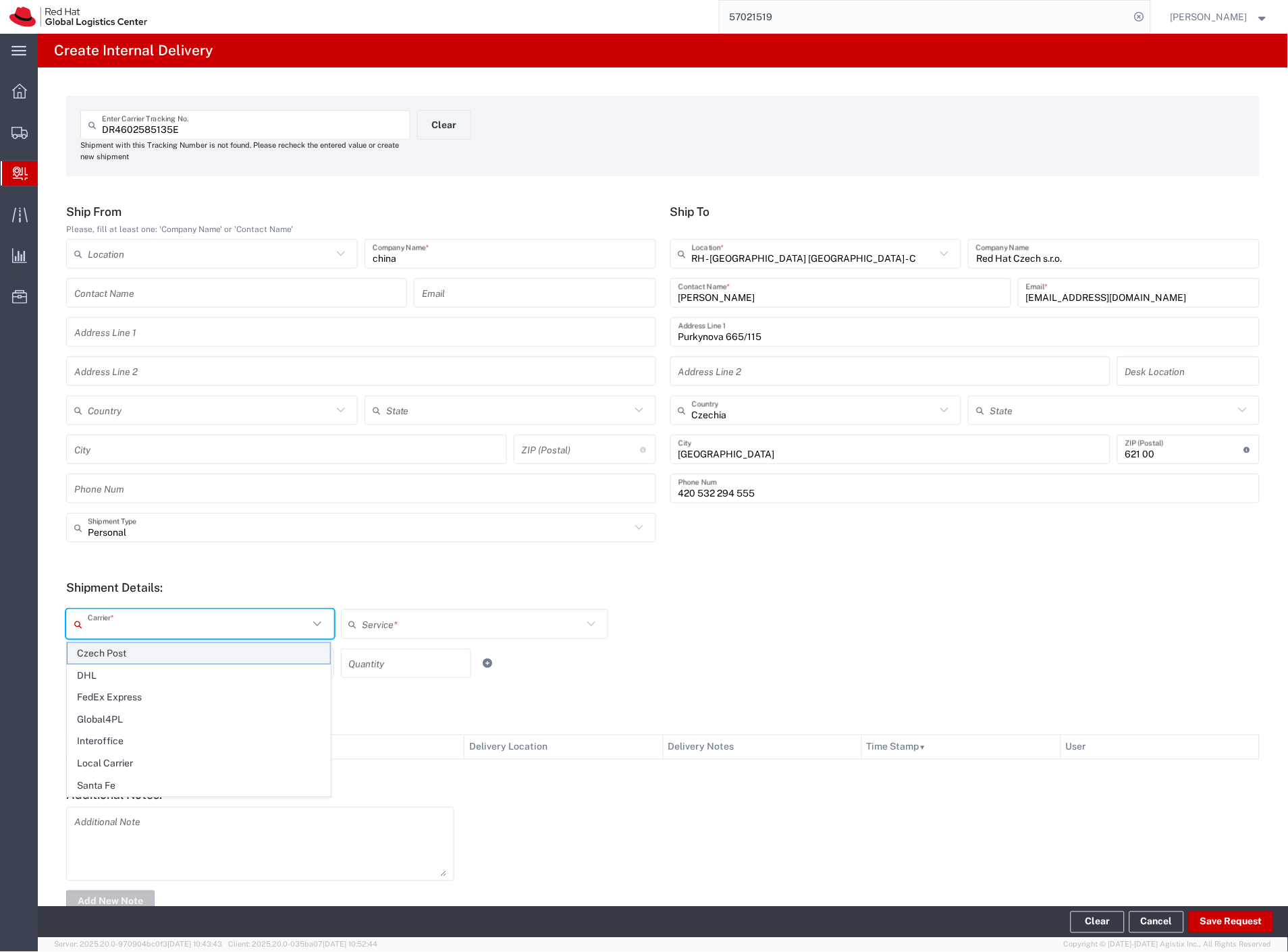
click at [116, 653] on span "Czech Post" at bounding box center [198, 654] width 263 height 21
type input "Czech Post"
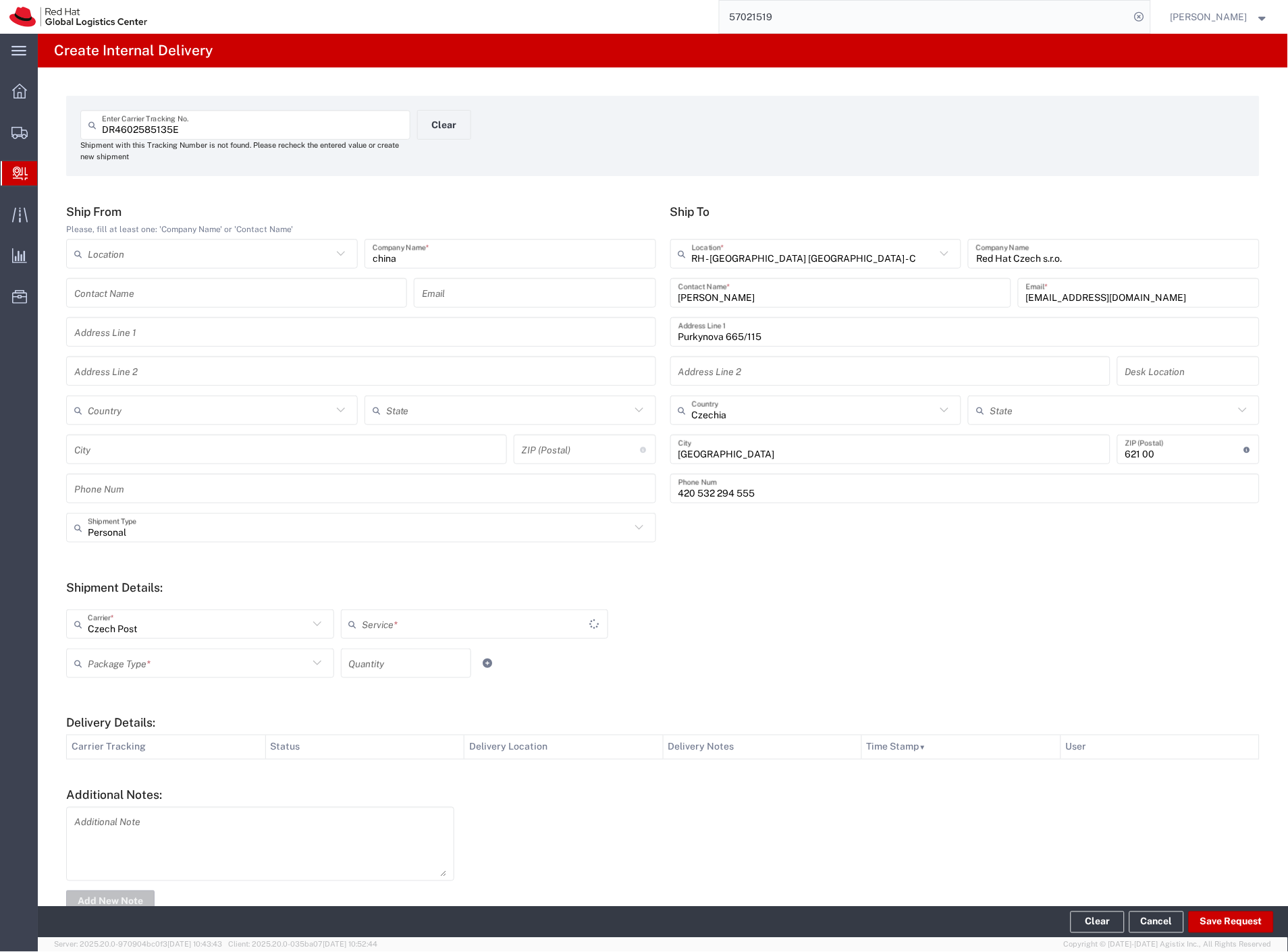
type input "Ground"
drag, startPoint x: 116, startPoint y: 663, endPoint x: 134, endPoint y: 722, distance: 61.7
click at [117, 665] on input "text" at bounding box center [198, 664] width 221 height 24
click at [155, 777] on span "Your Packaging" at bounding box center [198, 781] width 263 height 21
type input "Your Packaging"
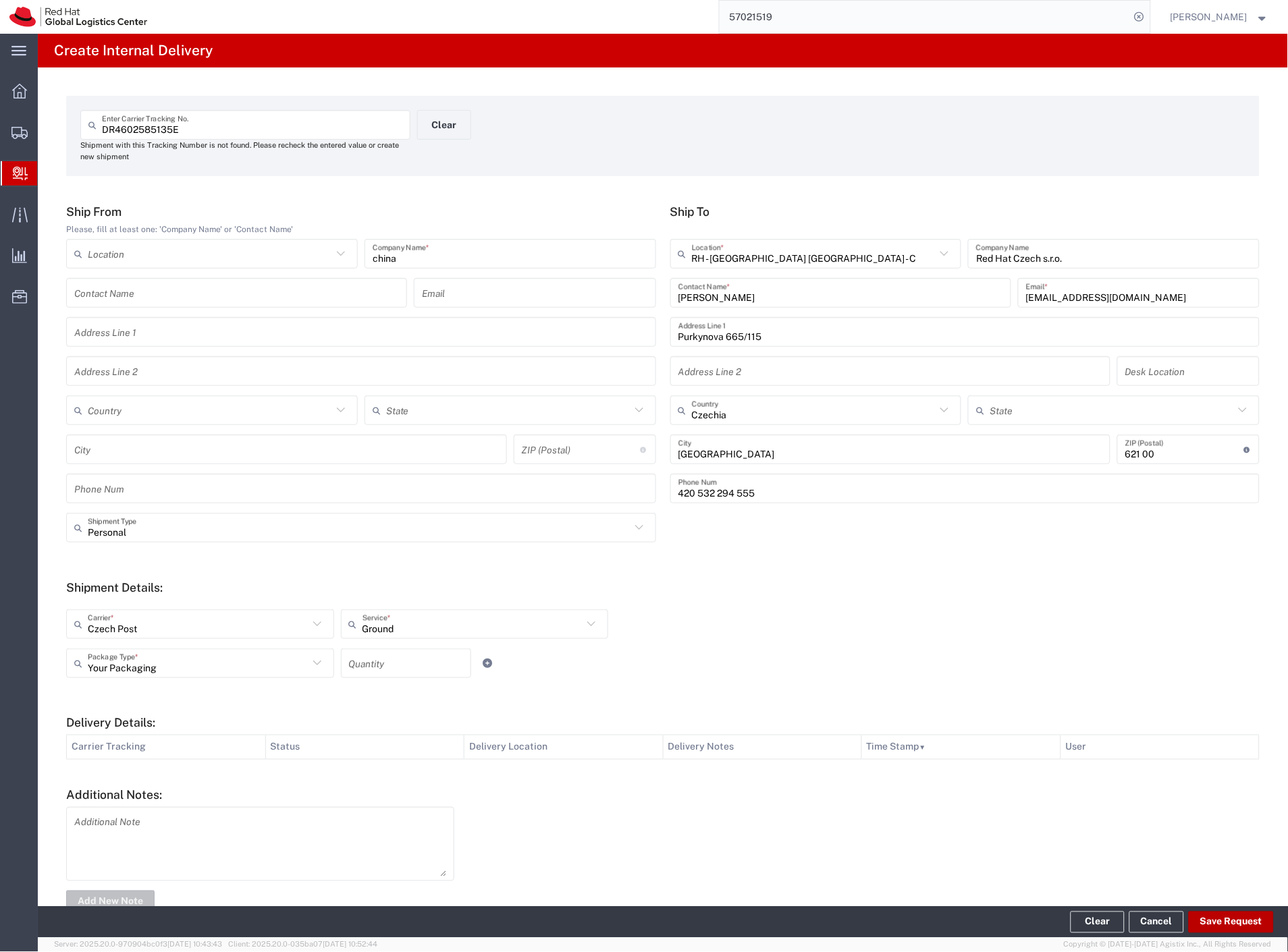
click at [1219, 925] on button "Save Request" at bounding box center [1231, 922] width 85 height 21
type input "Personal"
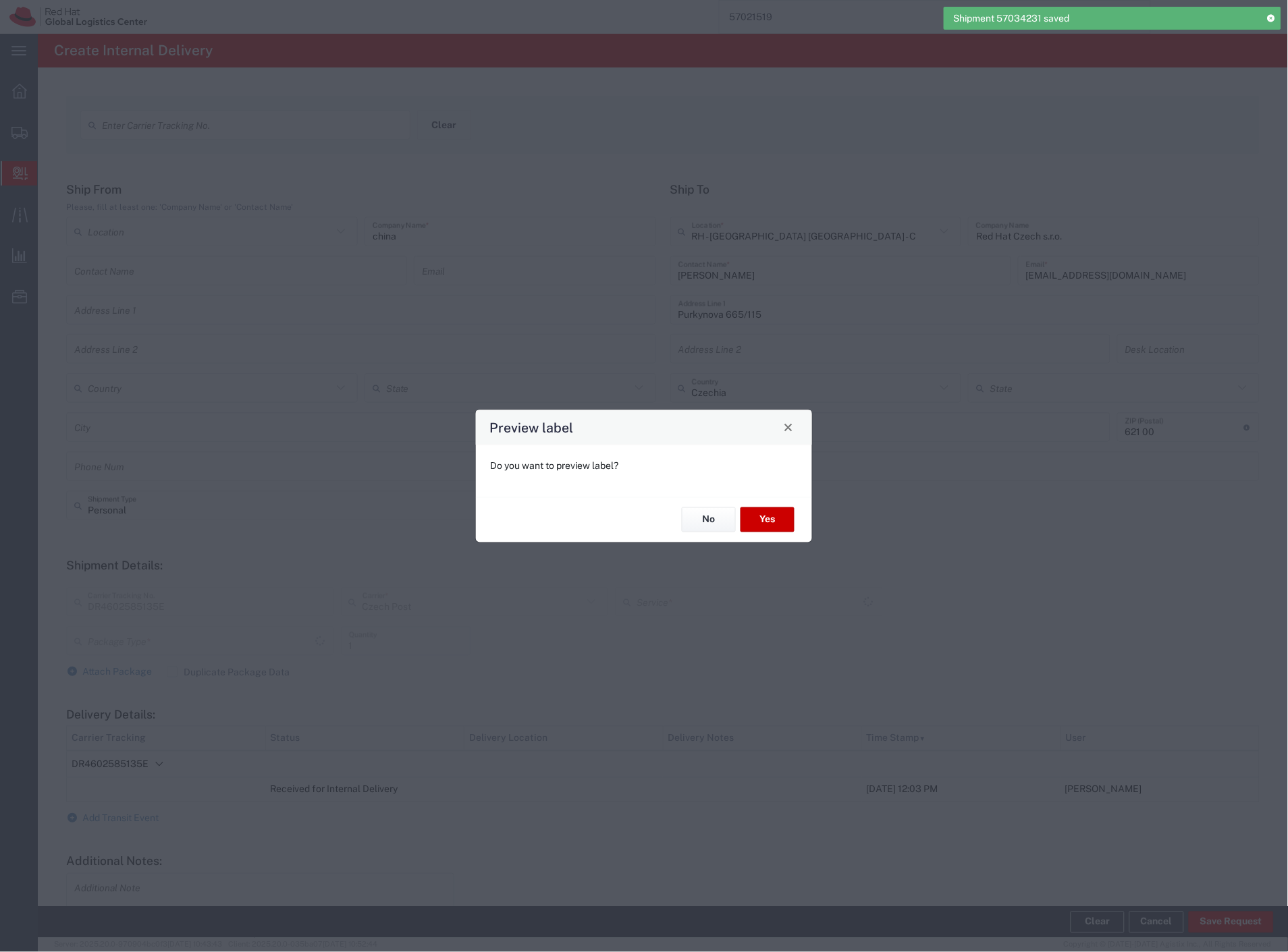
type input "Your Packaging"
type input "Ground"
click at [768, 516] on button "Yes" at bounding box center [768, 520] width 54 height 25
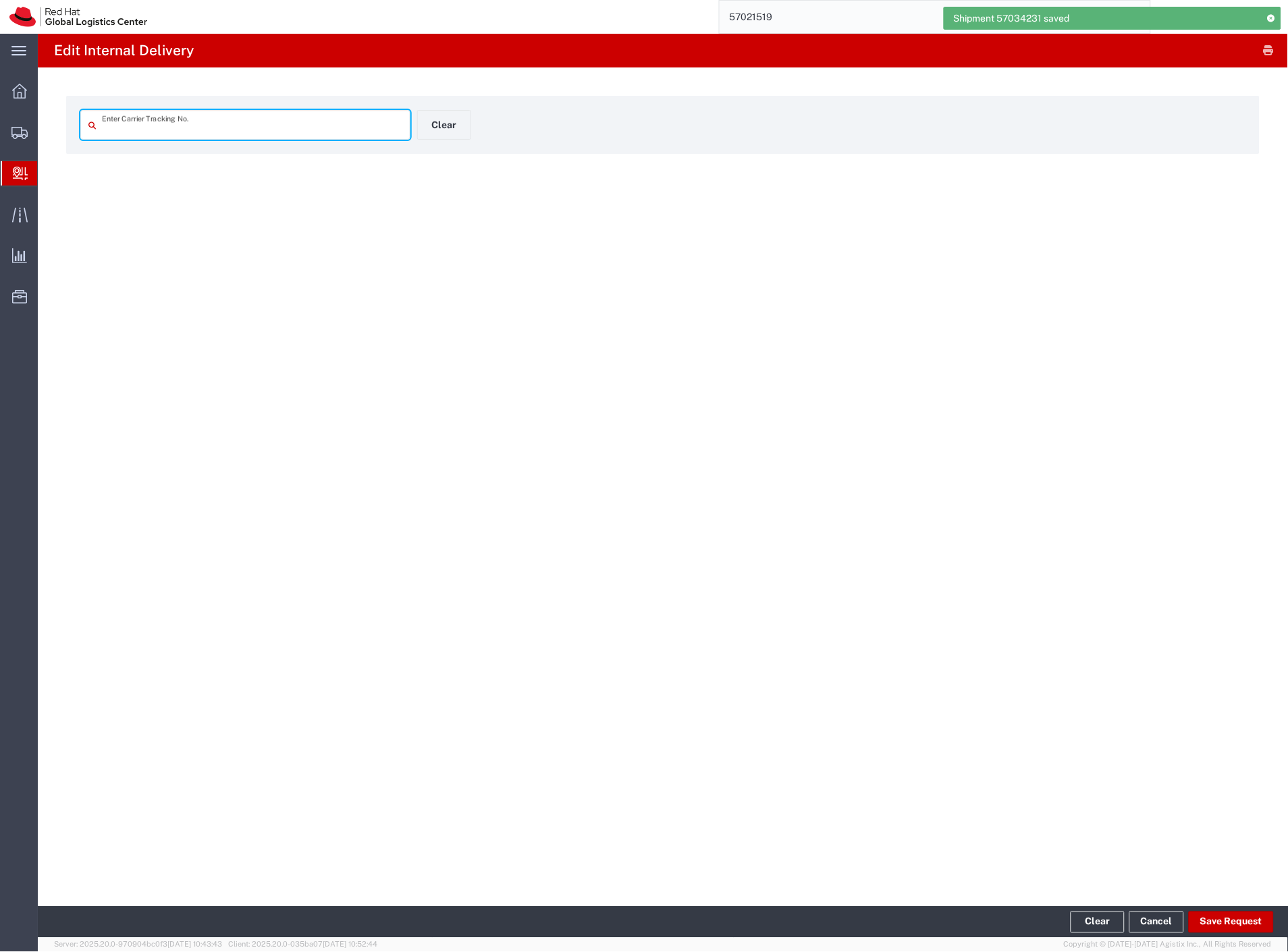
type input "DR4602585135E"
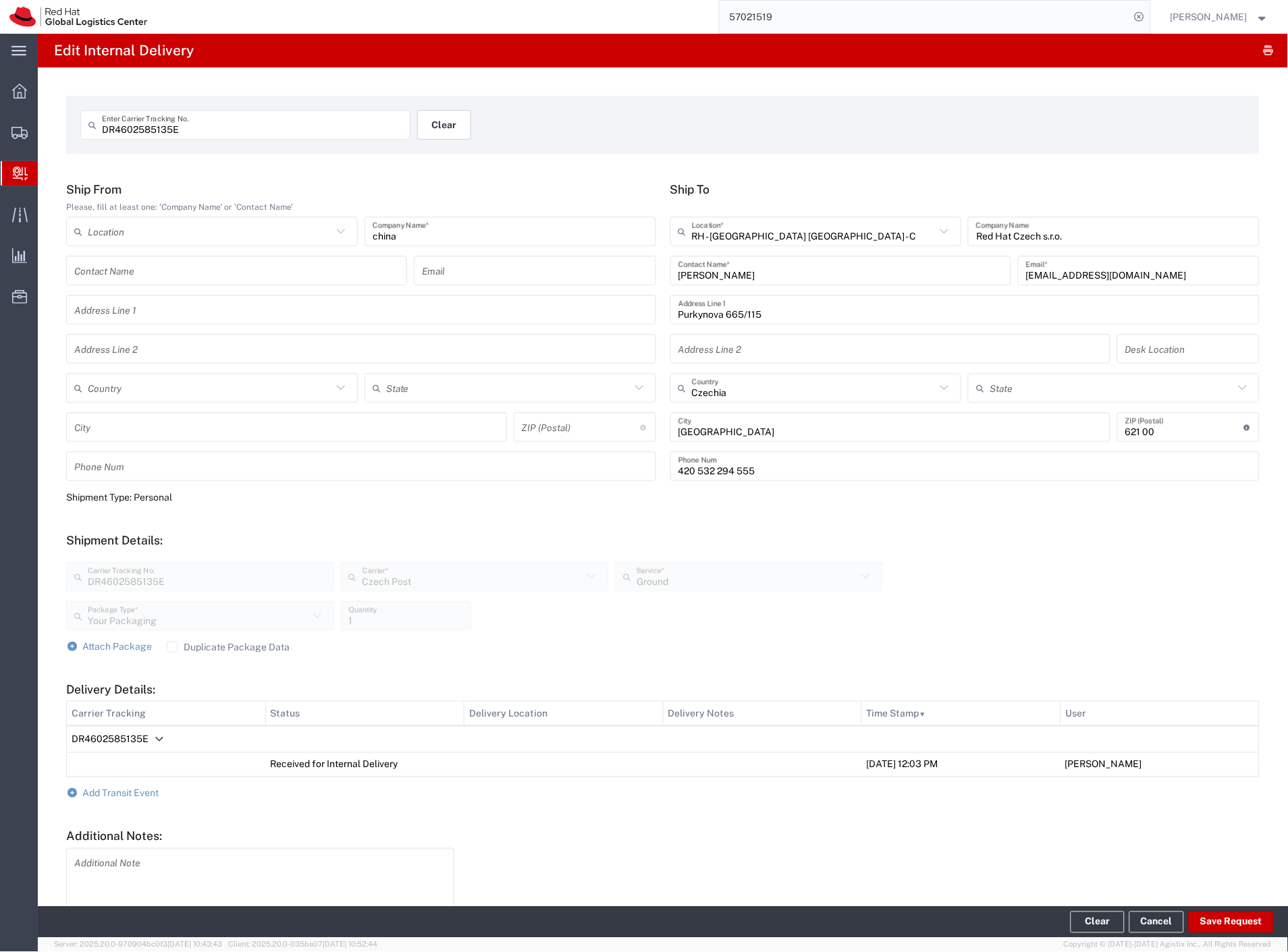
click at [440, 126] on button "Clear" at bounding box center [444, 125] width 54 height 30
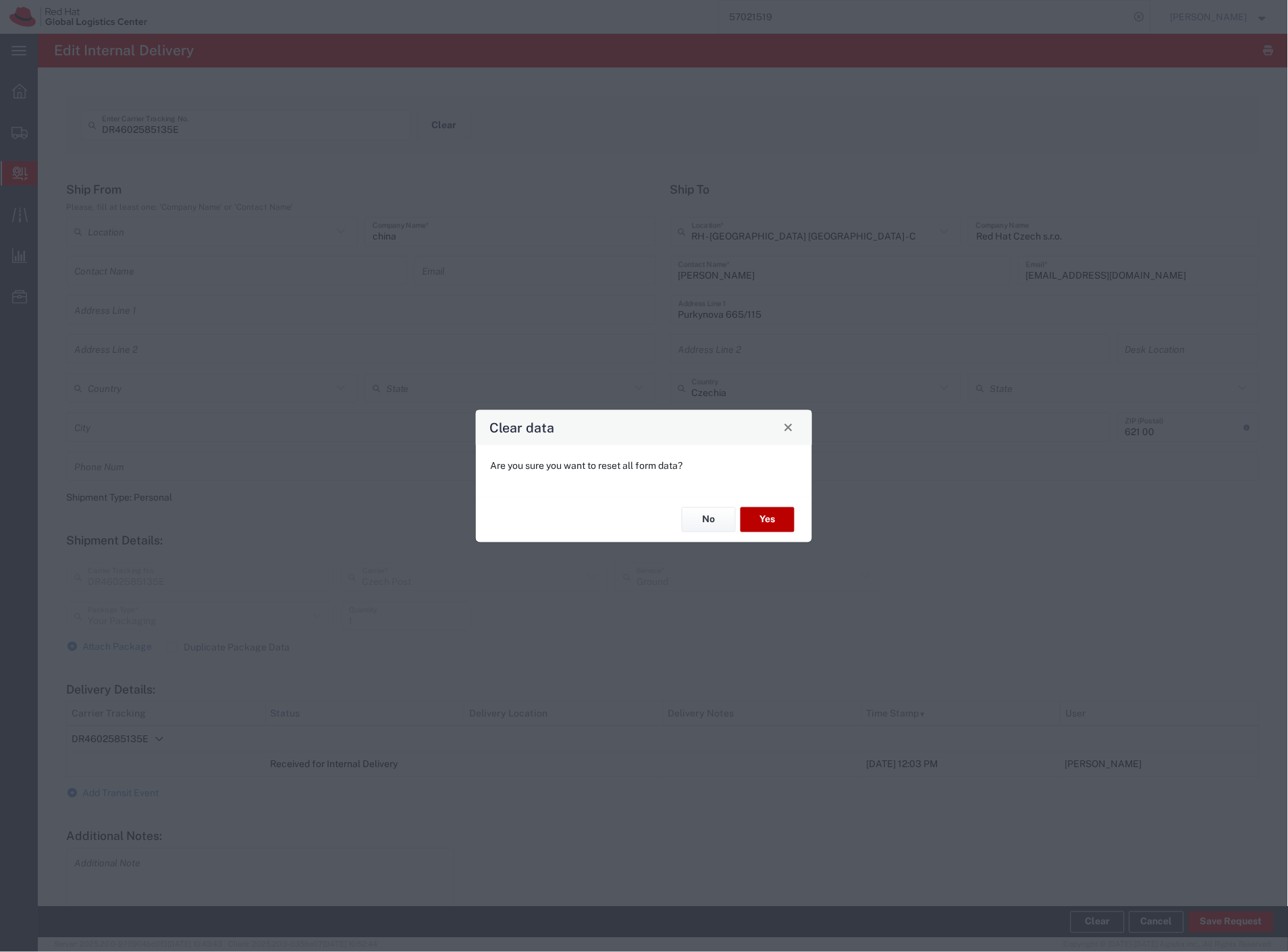
click at [772, 520] on button "Yes" at bounding box center [768, 520] width 54 height 25
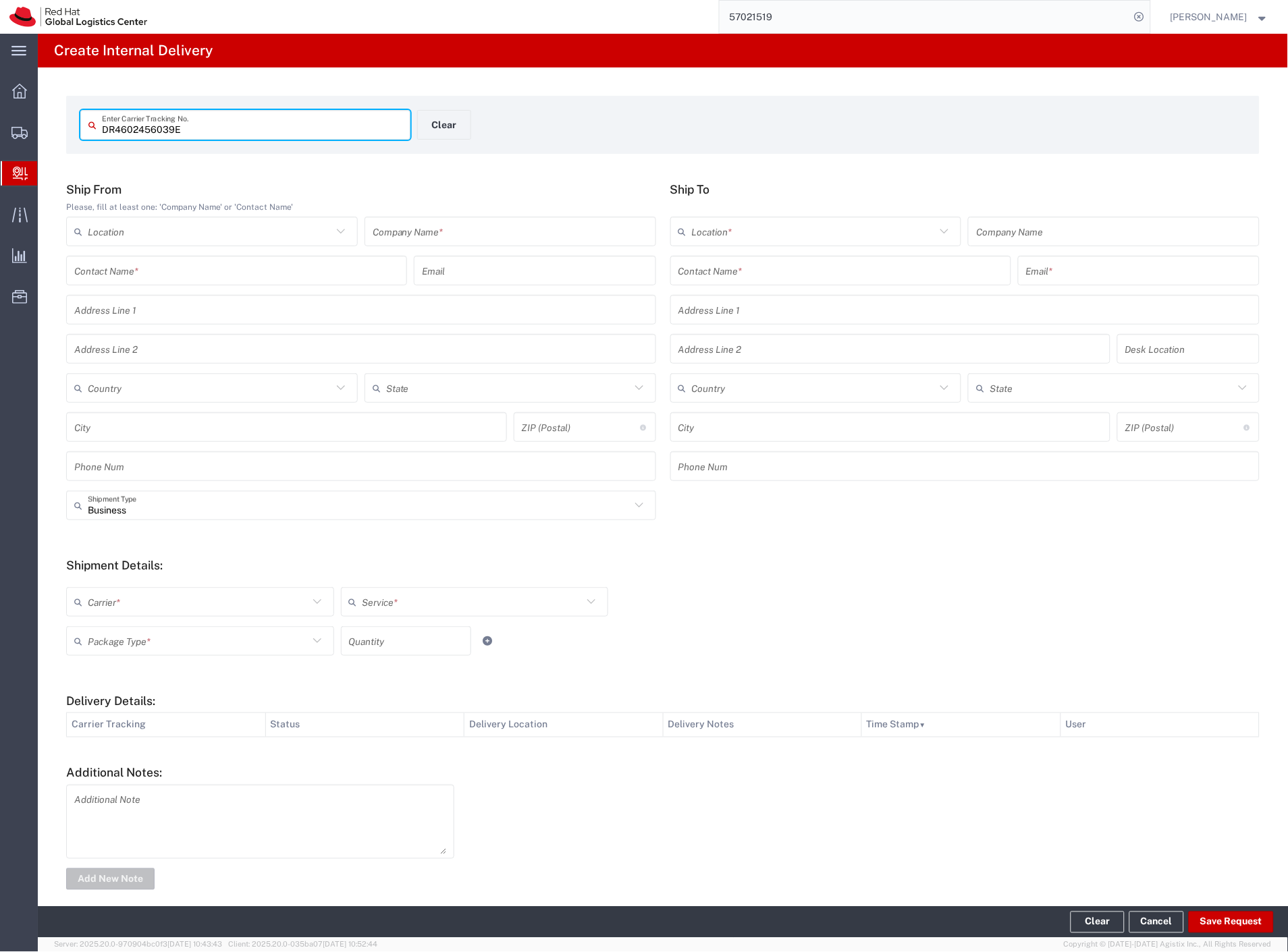
type input "DR4602456039E"
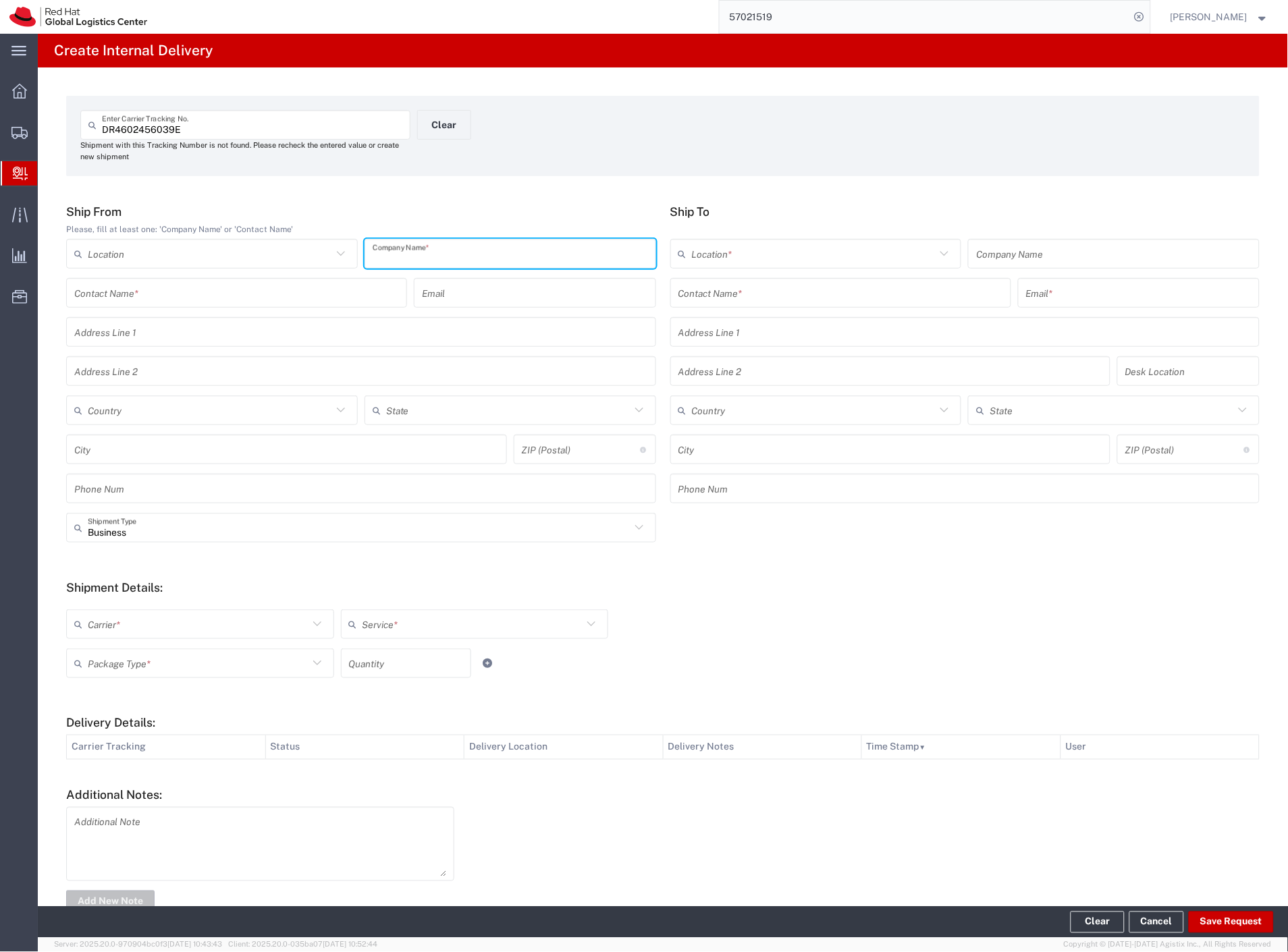
click at [461, 254] on input "text" at bounding box center [510, 254] width 275 height 24
type input "cn"
click at [770, 300] on input "text" at bounding box center [841, 293] width 325 height 24
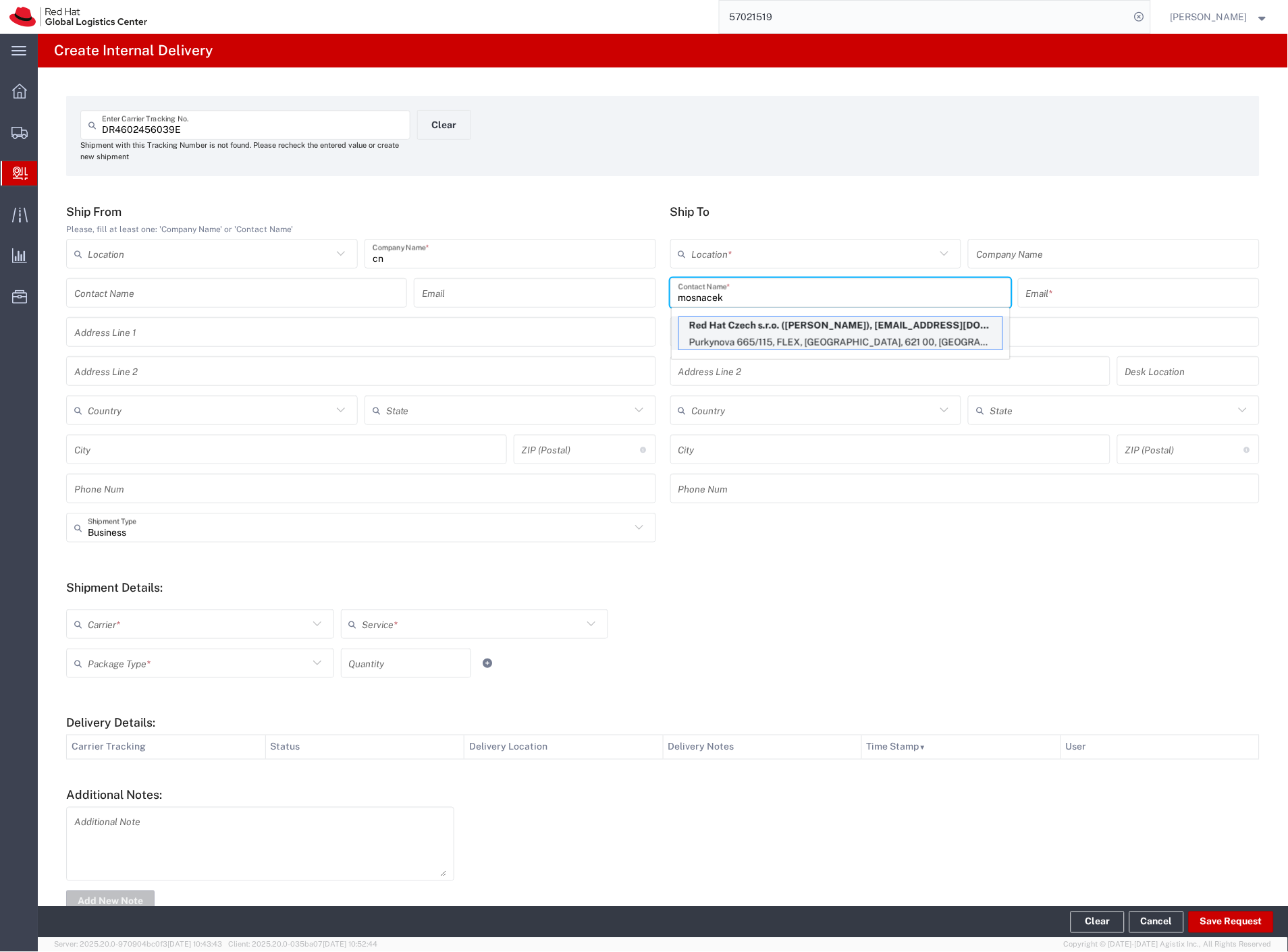
type input "mosnacek"
click at [756, 333] on p "Red Hat Czech s.r.o. (Ondrej Mosnacek), omosnace@redhat.com" at bounding box center [841, 325] width 323 height 17
type input "RH - Brno - Tech Park Brno - C"
type input "Red Hat Czech s.r.o."
type input "Ondrej Mosnacek"
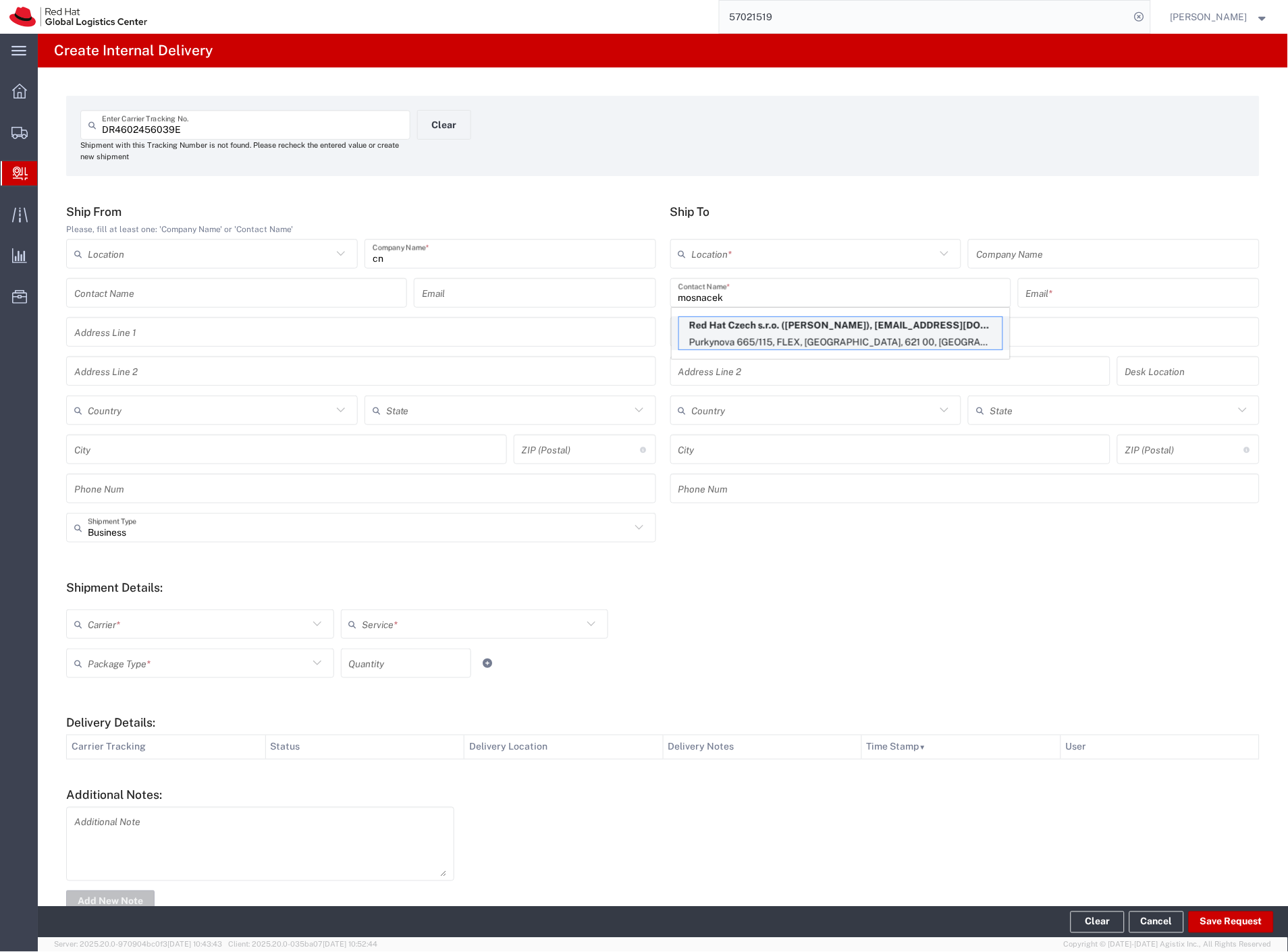
type input "omosnace@redhat.com"
type input "Purkynova 665/115"
type input "FLEX"
type input "Czechia"
type input "BRNO"
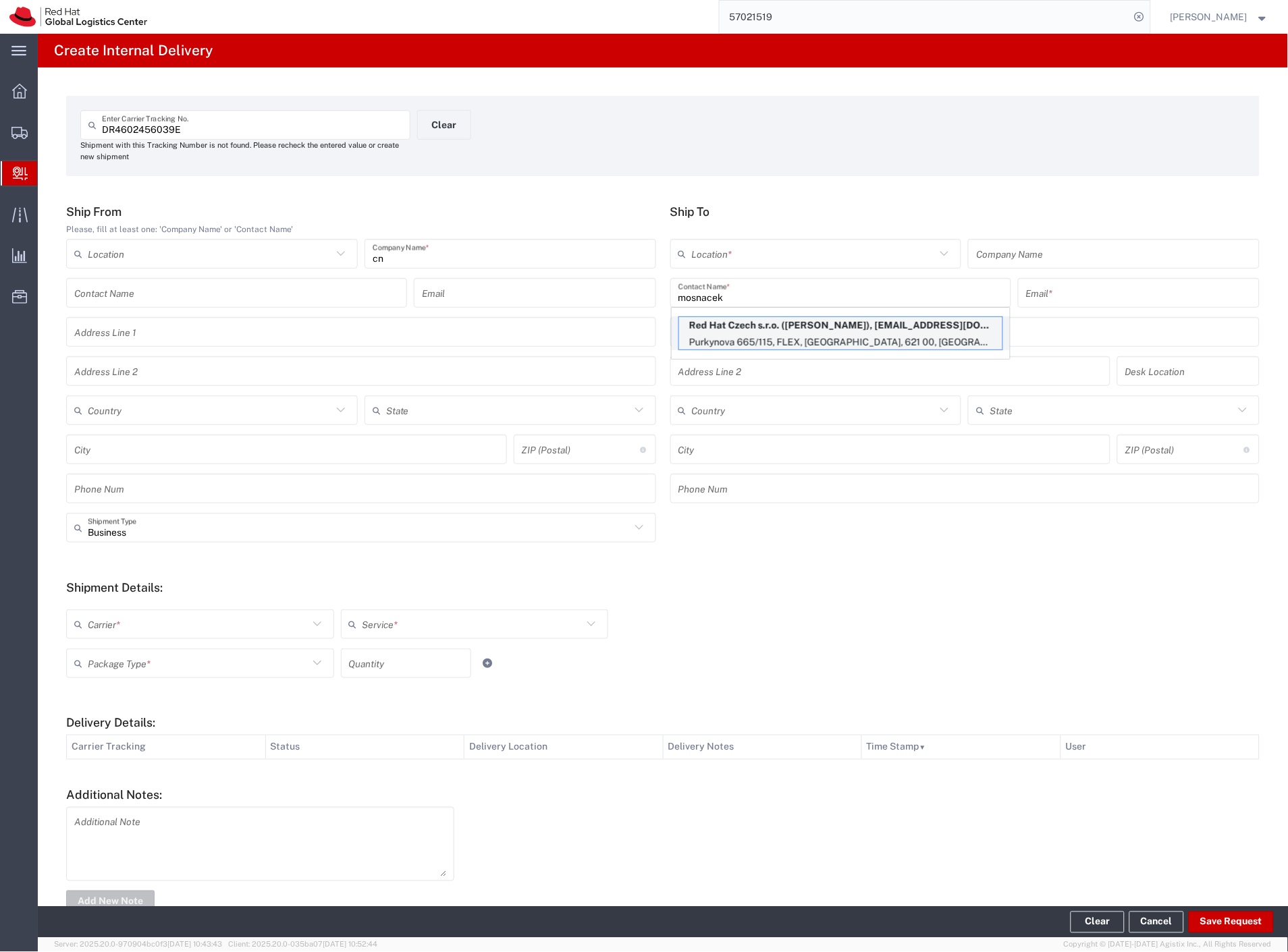
type input "621 00"
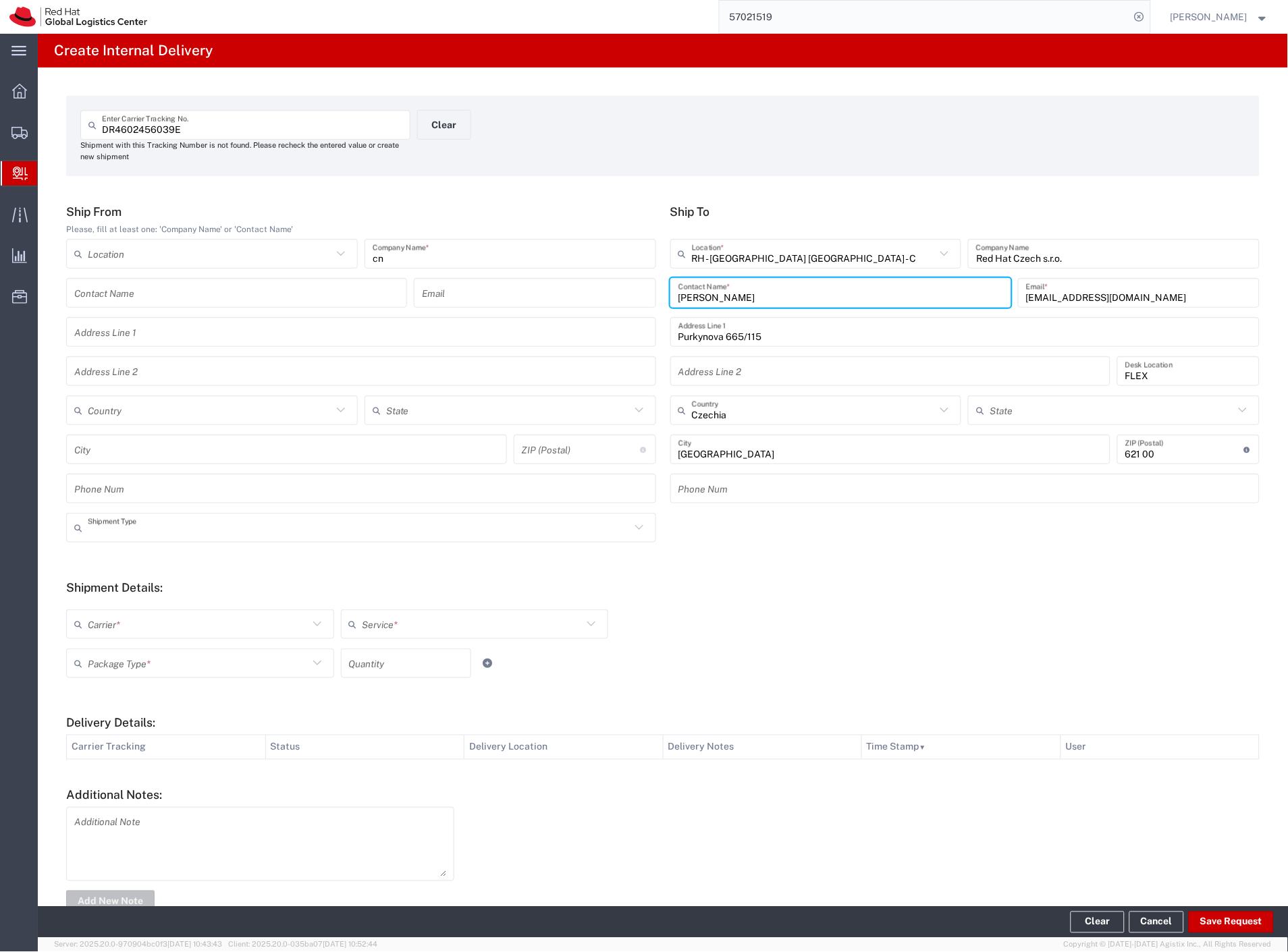
drag, startPoint x: 124, startPoint y: 533, endPoint x: 135, endPoint y: 564, distance: 32.9
click at [131, 538] on input "text" at bounding box center [359, 528] width 543 height 24
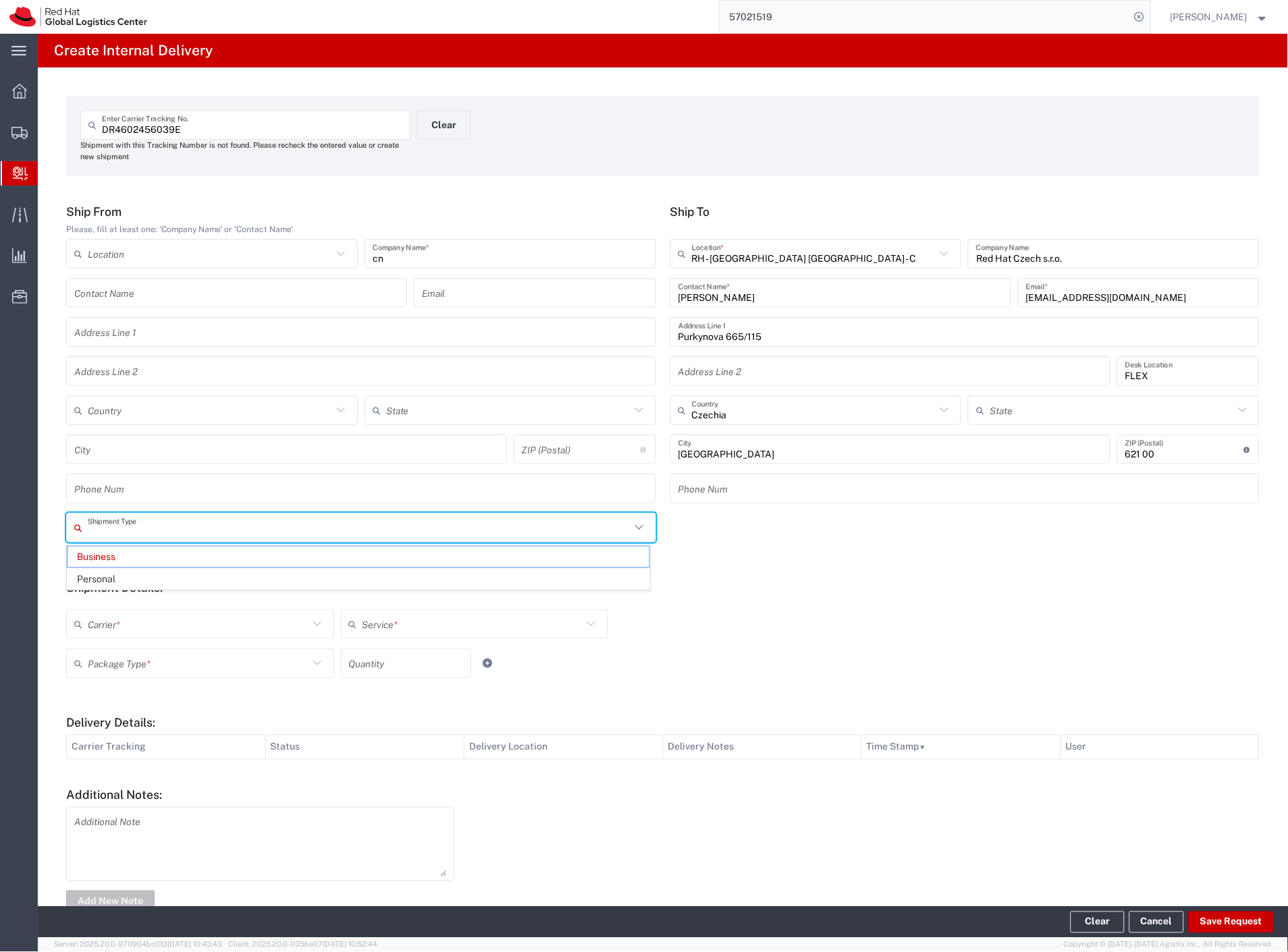
click at [130, 581] on span "Personal" at bounding box center [358, 579] width 582 height 21
type input "Personal"
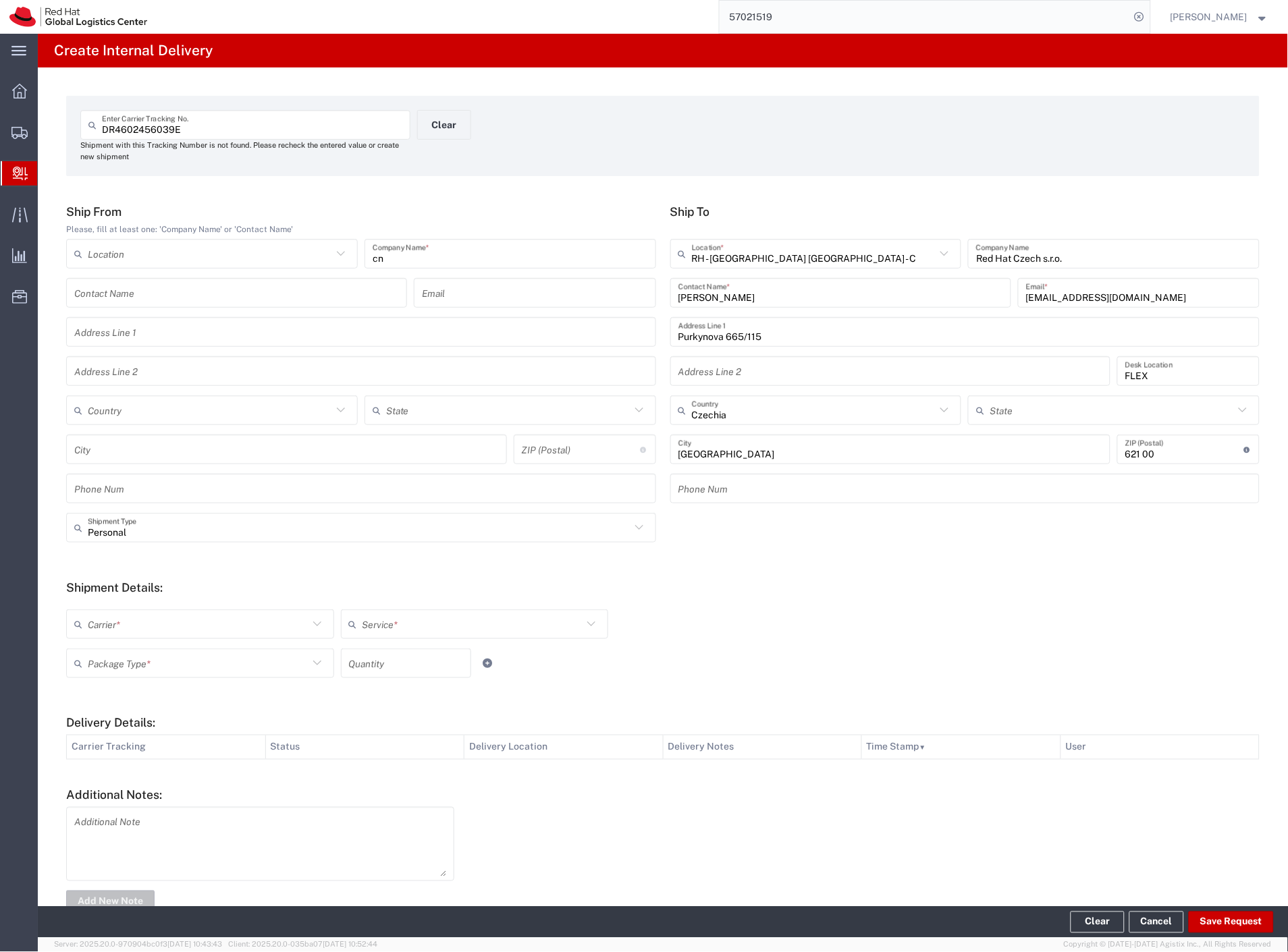
drag, startPoint x: 114, startPoint y: 618, endPoint x: 105, endPoint y: 632, distance: 16.6
click at [108, 628] on input "text" at bounding box center [198, 625] width 221 height 24
click at [100, 649] on span "Czech Post" at bounding box center [198, 654] width 263 height 21
type input "Czech Post"
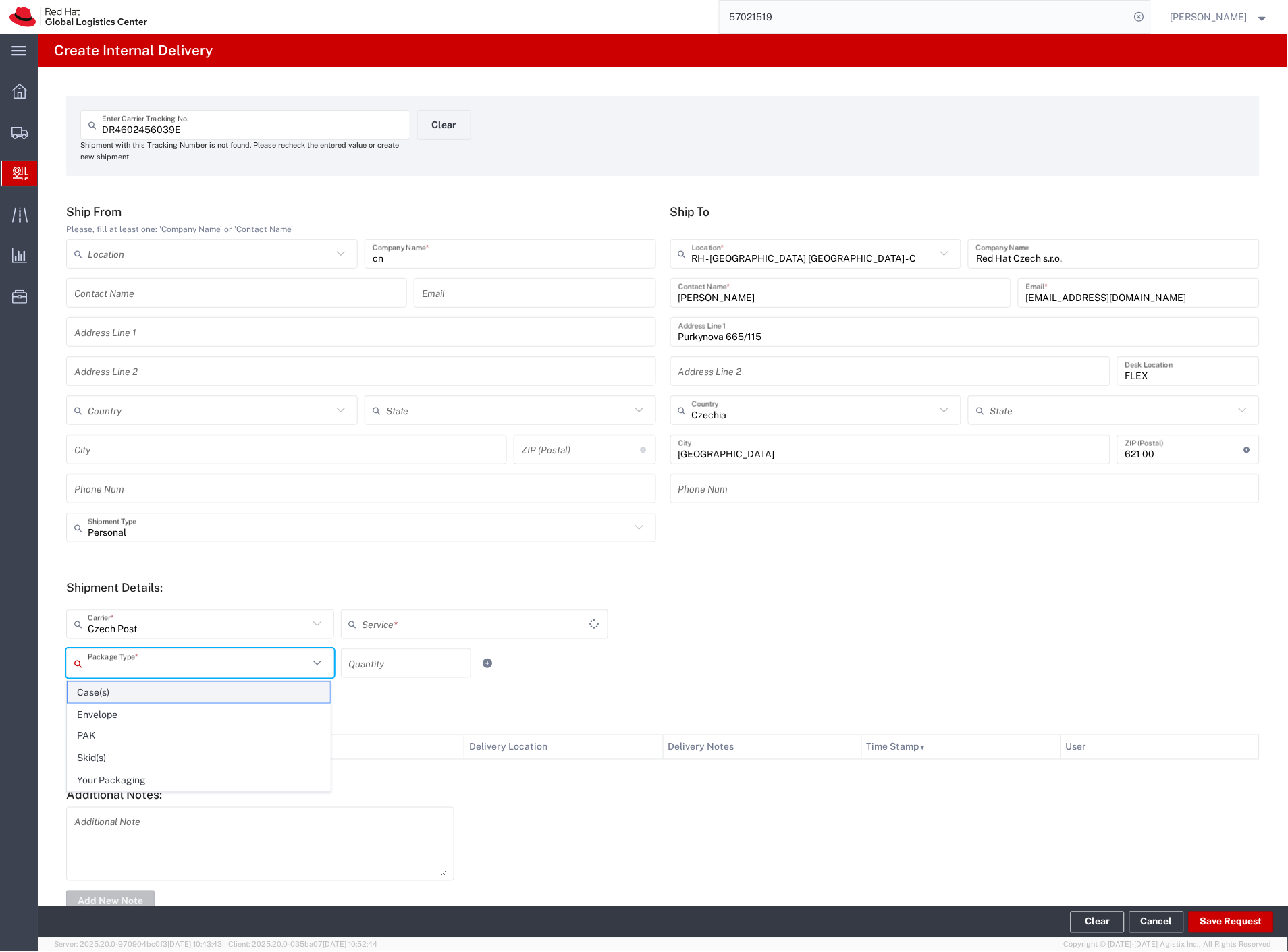
drag, startPoint x: 98, startPoint y: 657, endPoint x: 101, endPoint y: 699, distance: 42.1
click at [98, 664] on input "text" at bounding box center [198, 664] width 221 height 24
type input "Ground"
click at [109, 784] on span "Your Packaging" at bounding box center [198, 781] width 263 height 21
type input "Your Packaging"
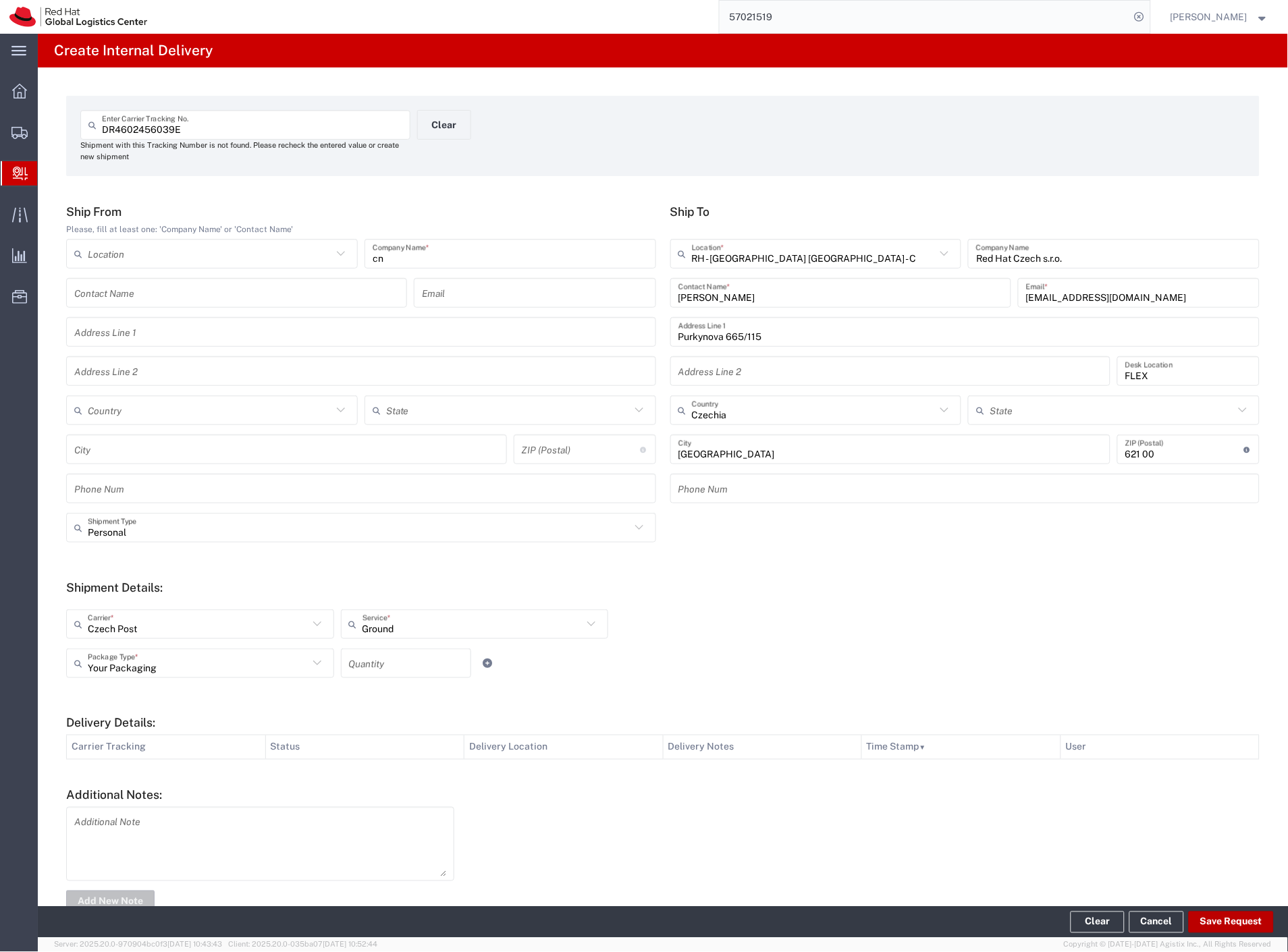
click at [1246, 912] on button "Save Request" at bounding box center [1231, 922] width 85 height 21
type input "Personal"
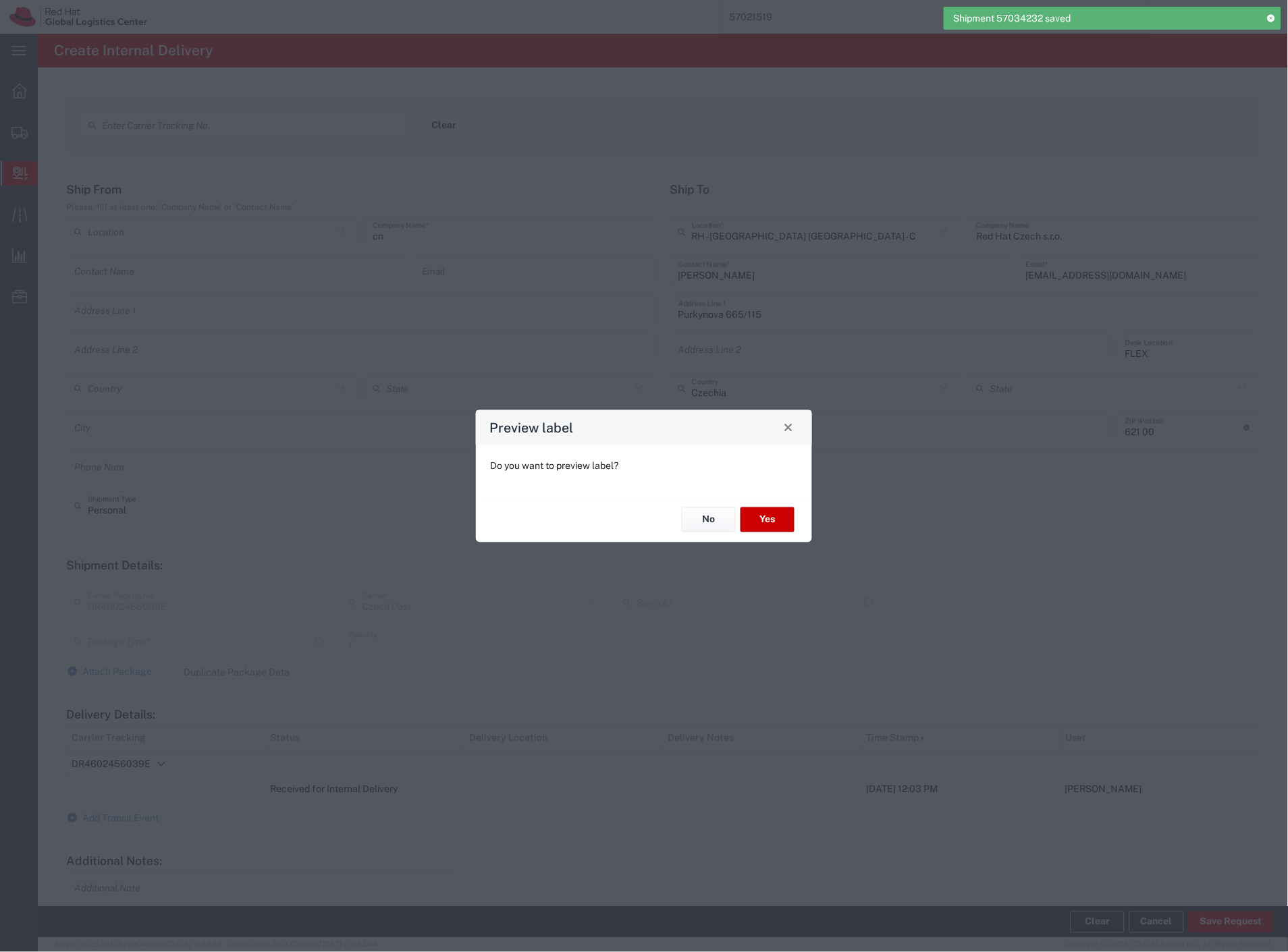
type input "Your Packaging"
type input "Ground"
click at [747, 516] on button "Yes" at bounding box center [768, 520] width 54 height 25
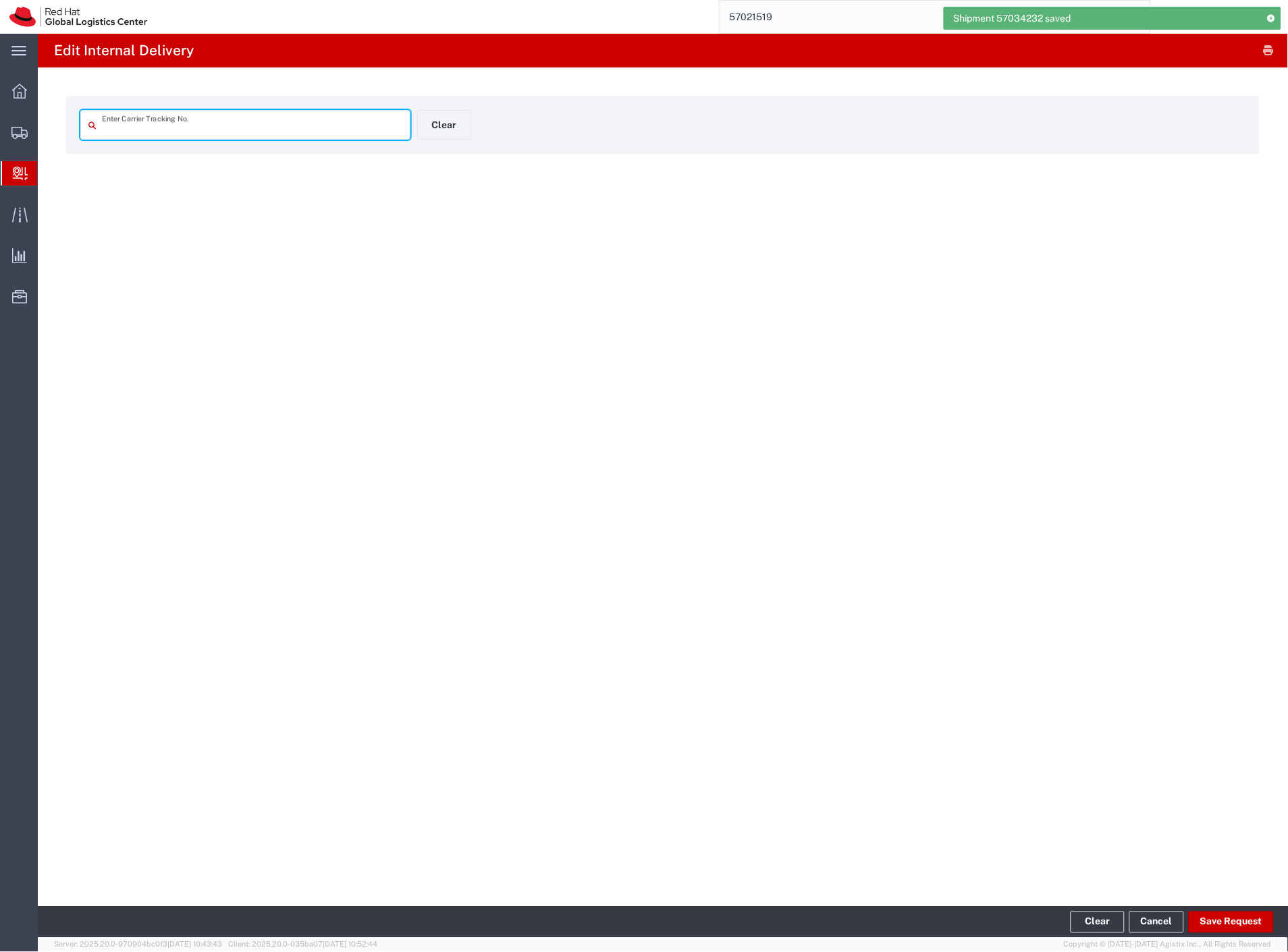
type input "DR4602456039E"
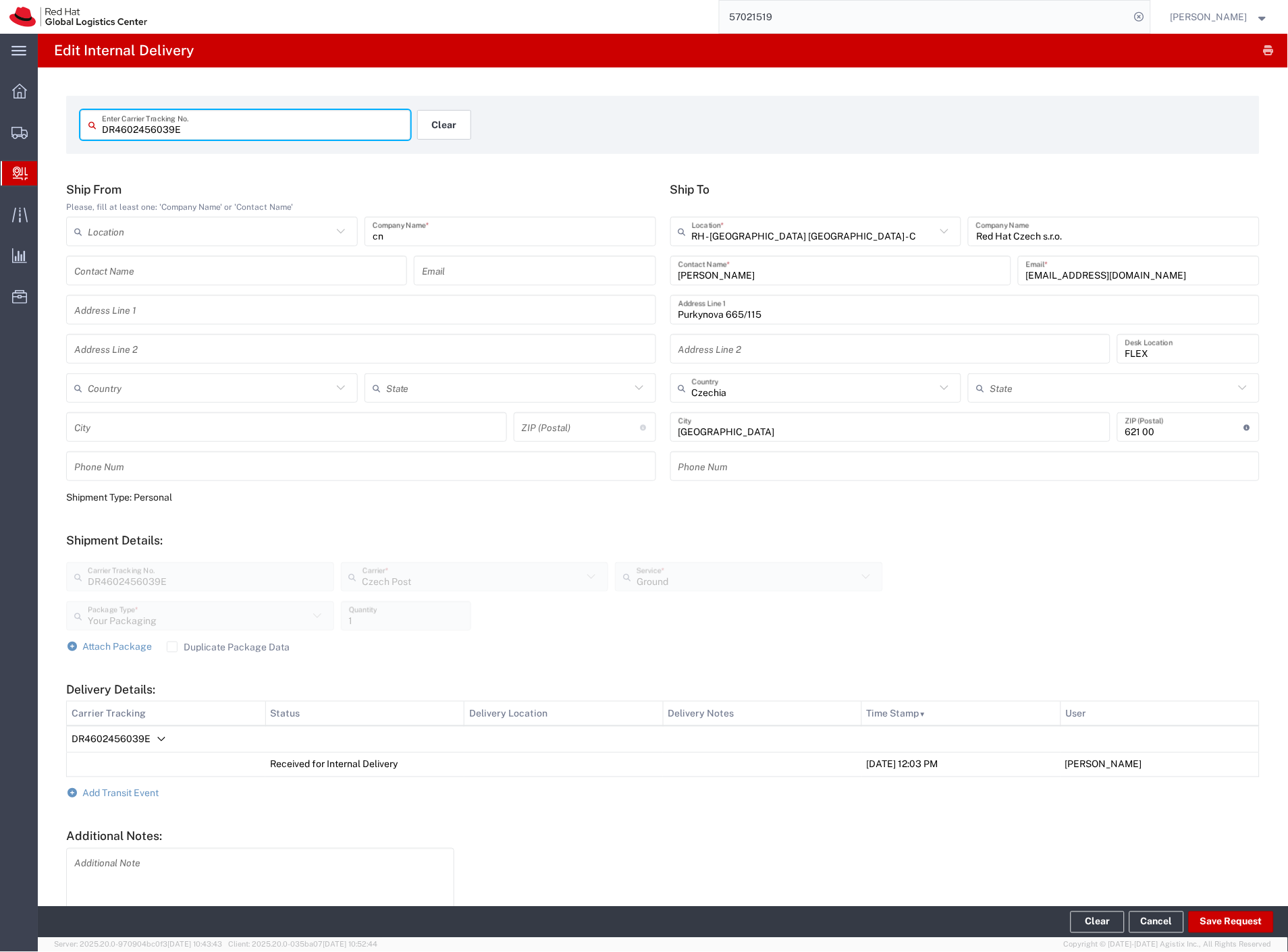
click at [456, 130] on button "Clear" at bounding box center [444, 125] width 54 height 30
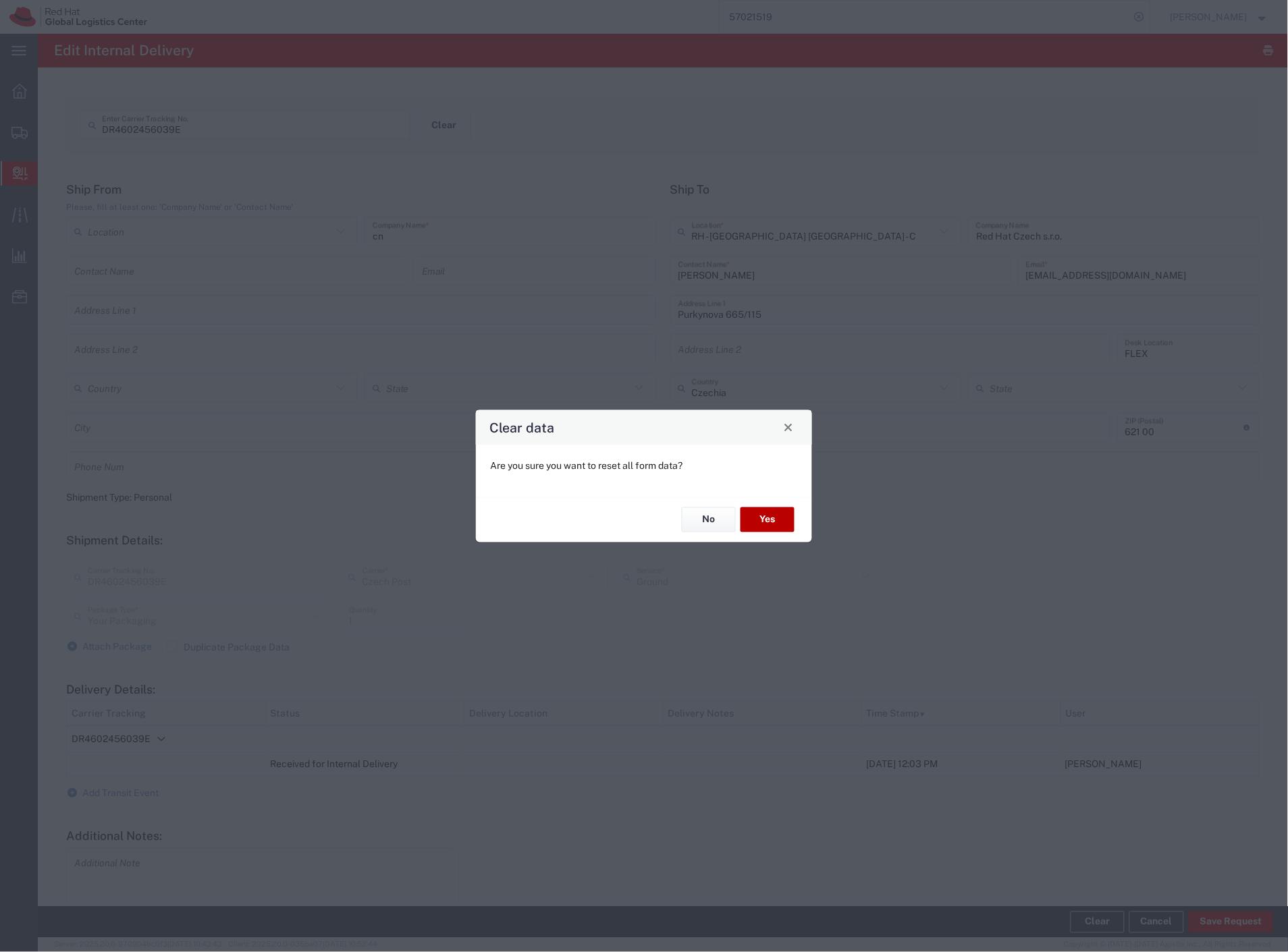
click at [752, 522] on button "Yes" at bounding box center [768, 520] width 54 height 25
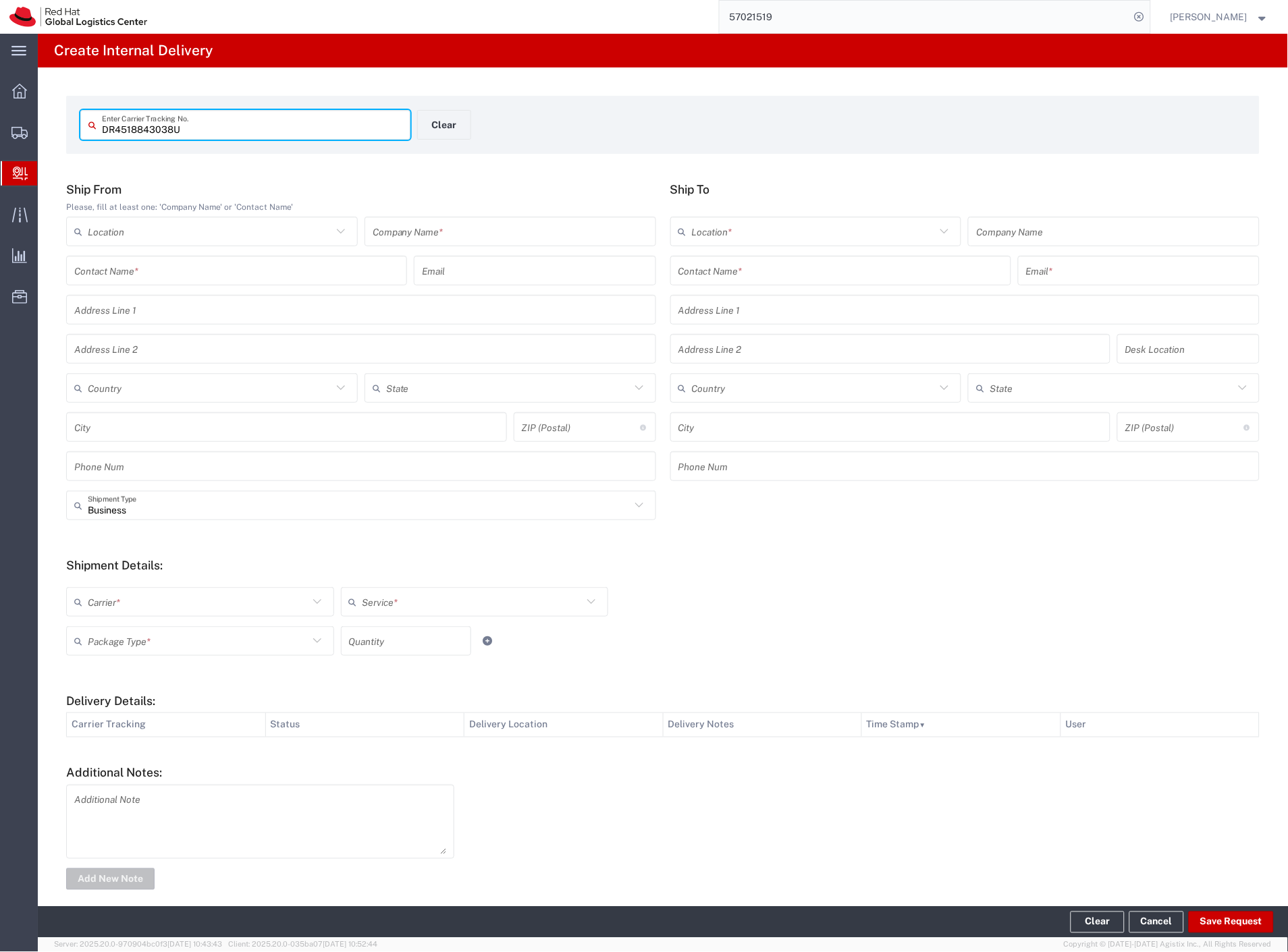
type input "DR4518843038U"
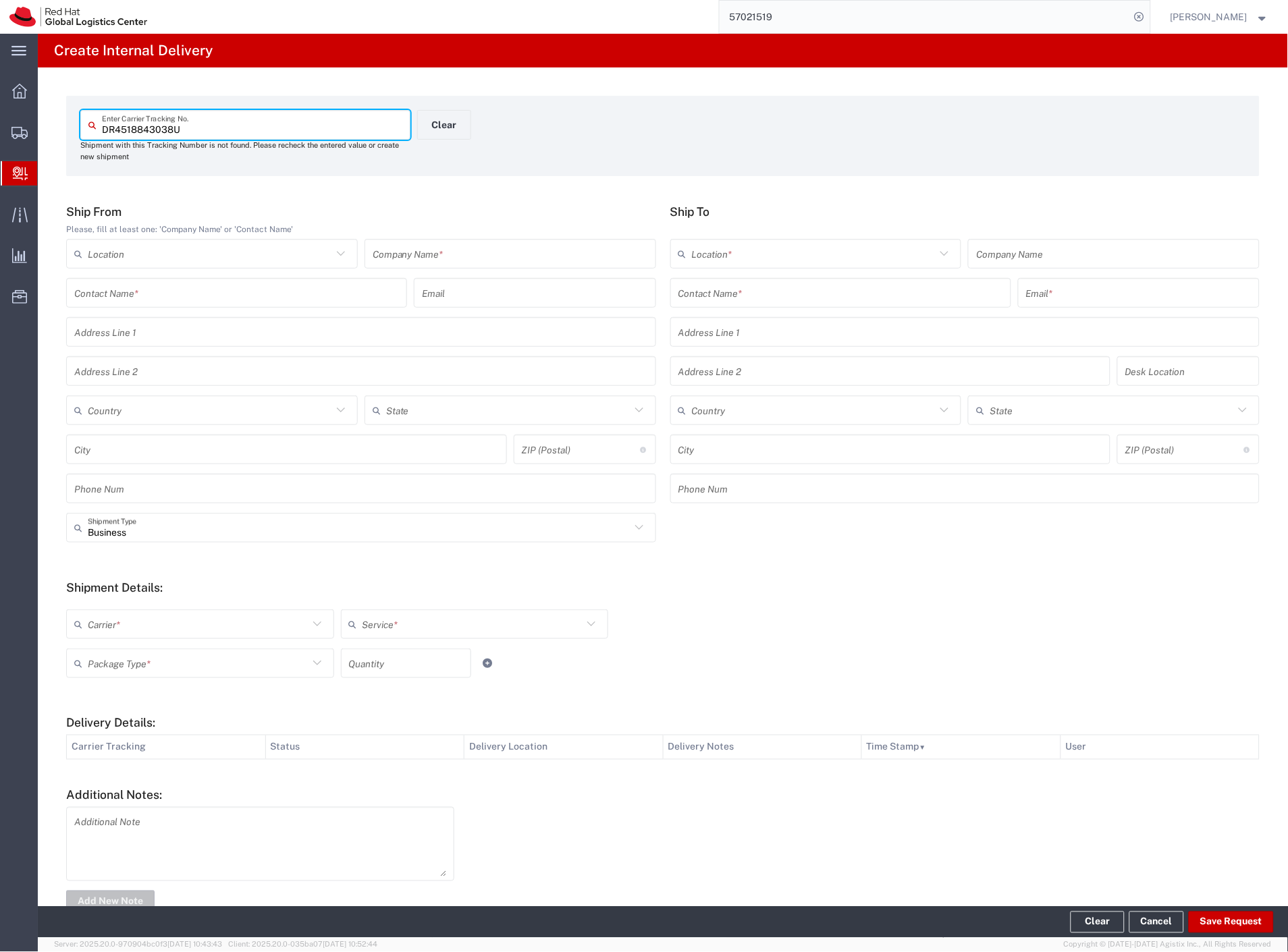
click at [498, 254] on input "text" at bounding box center [510, 254] width 275 height 24
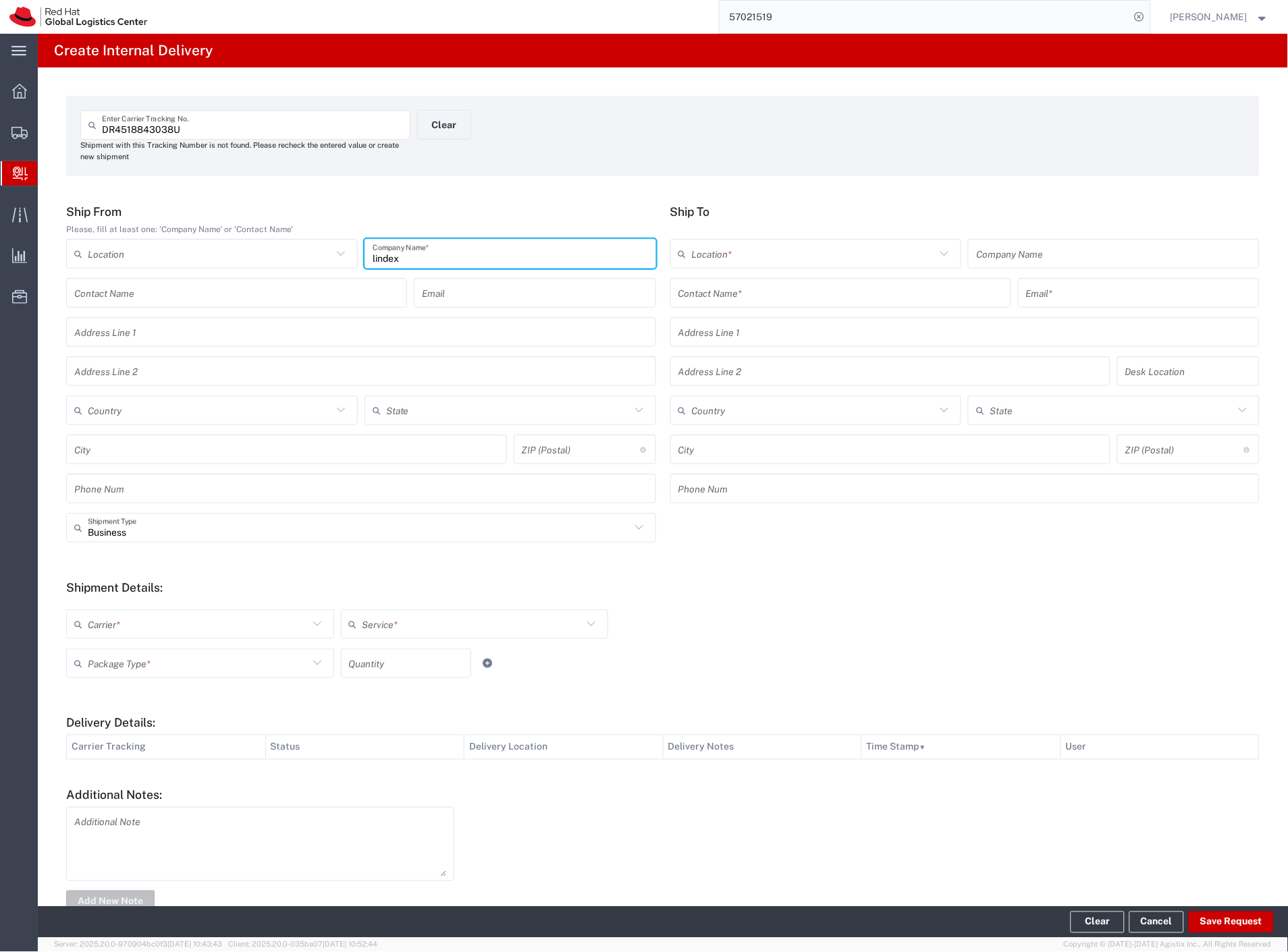
type input "lindex"
click at [757, 298] on input "text" at bounding box center [841, 293] width 325 height 24
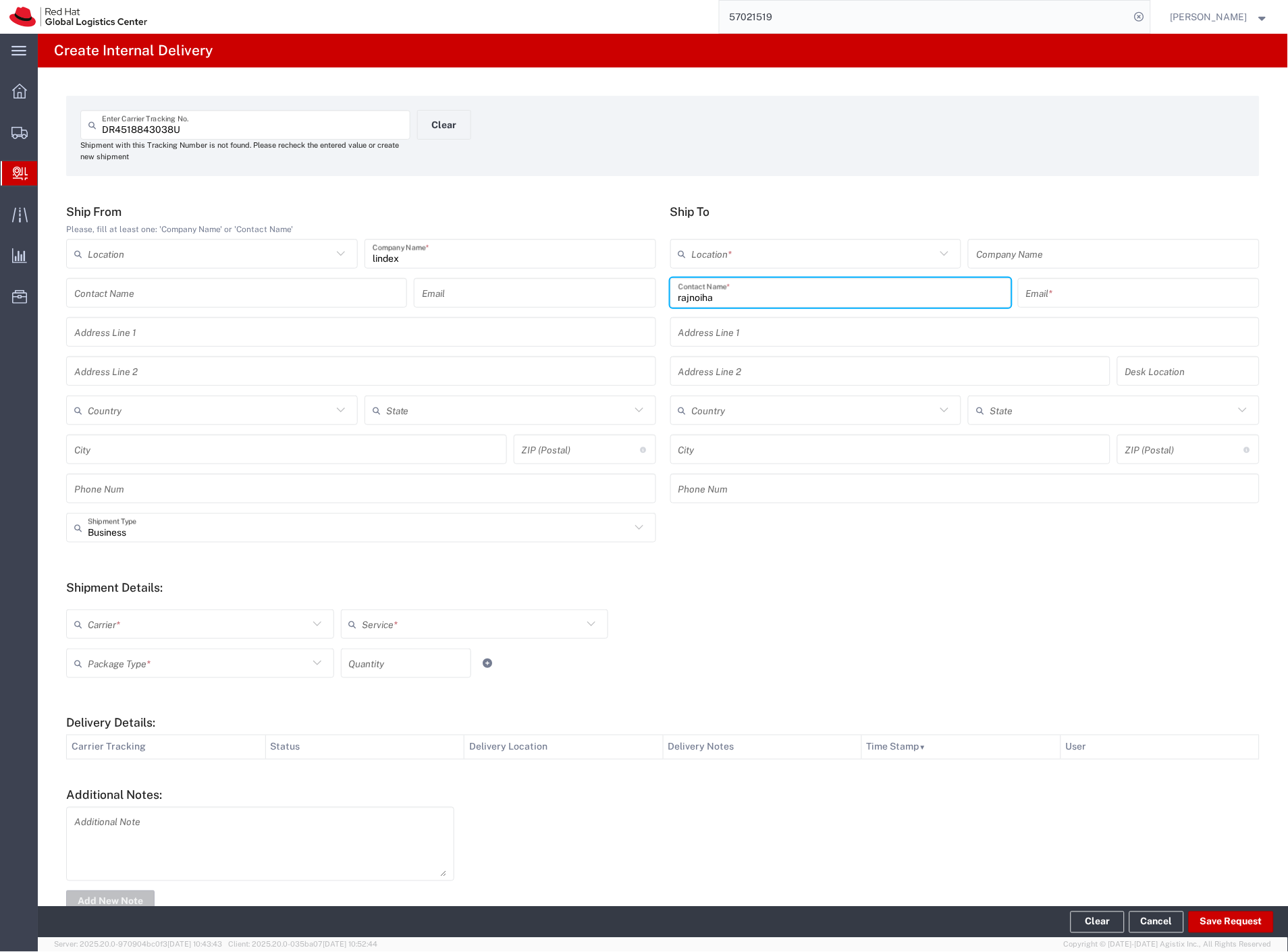
click at [696, 295] on input "rajnoiha" at bounding box center [841, 293] width 325 height 24
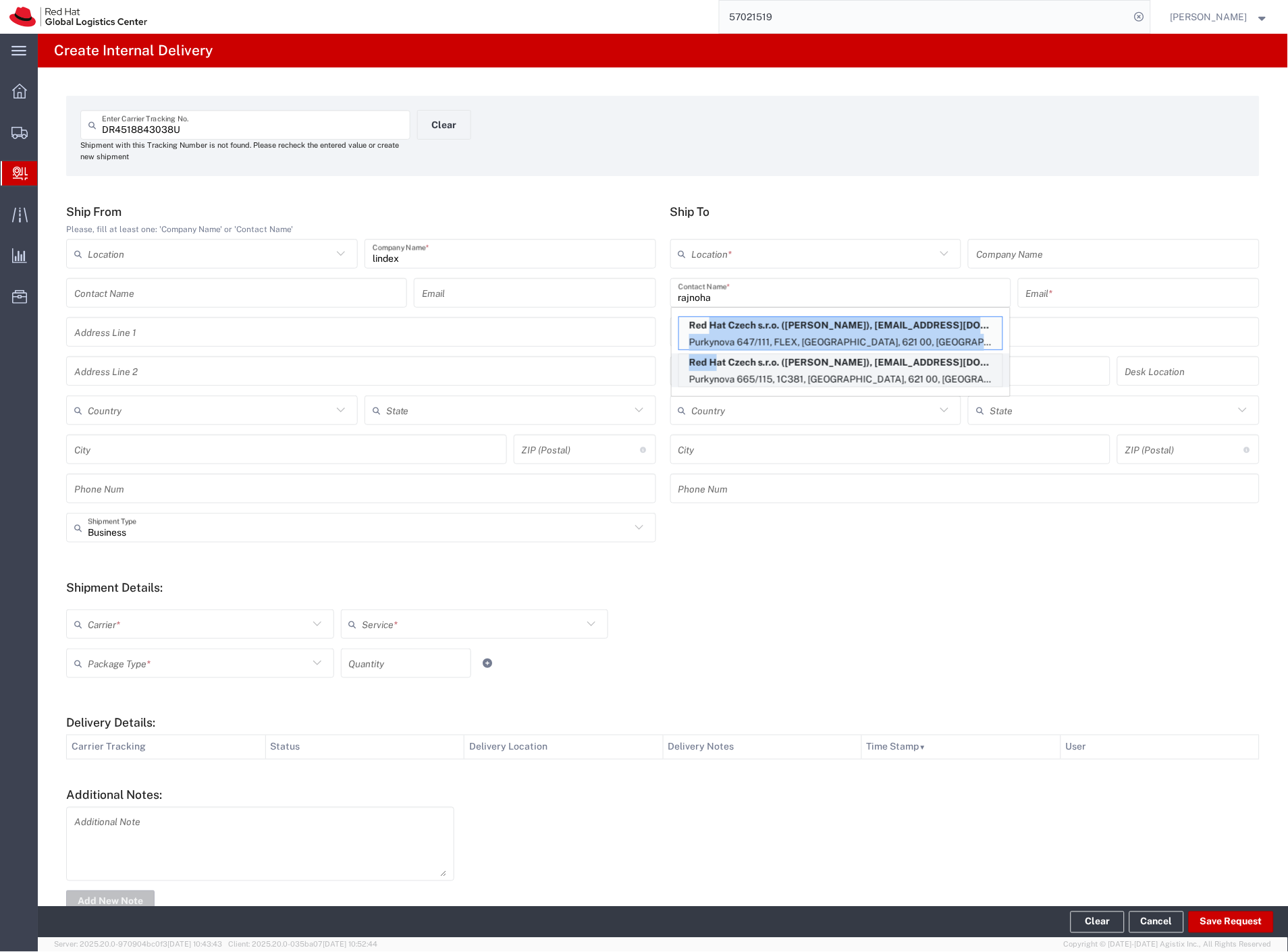
drag, startPoint x: 705, startPoint y: 328, endPoint x: 710, endPoint y: 368, distance: 40.3
click at [710, 368] on div "Red Hat Czech s.r.o. (David Rajnoha), drajnoha@redhat.com Purkynova 647/111, FL…" at bounding box center [841, 352] width 338 height 79
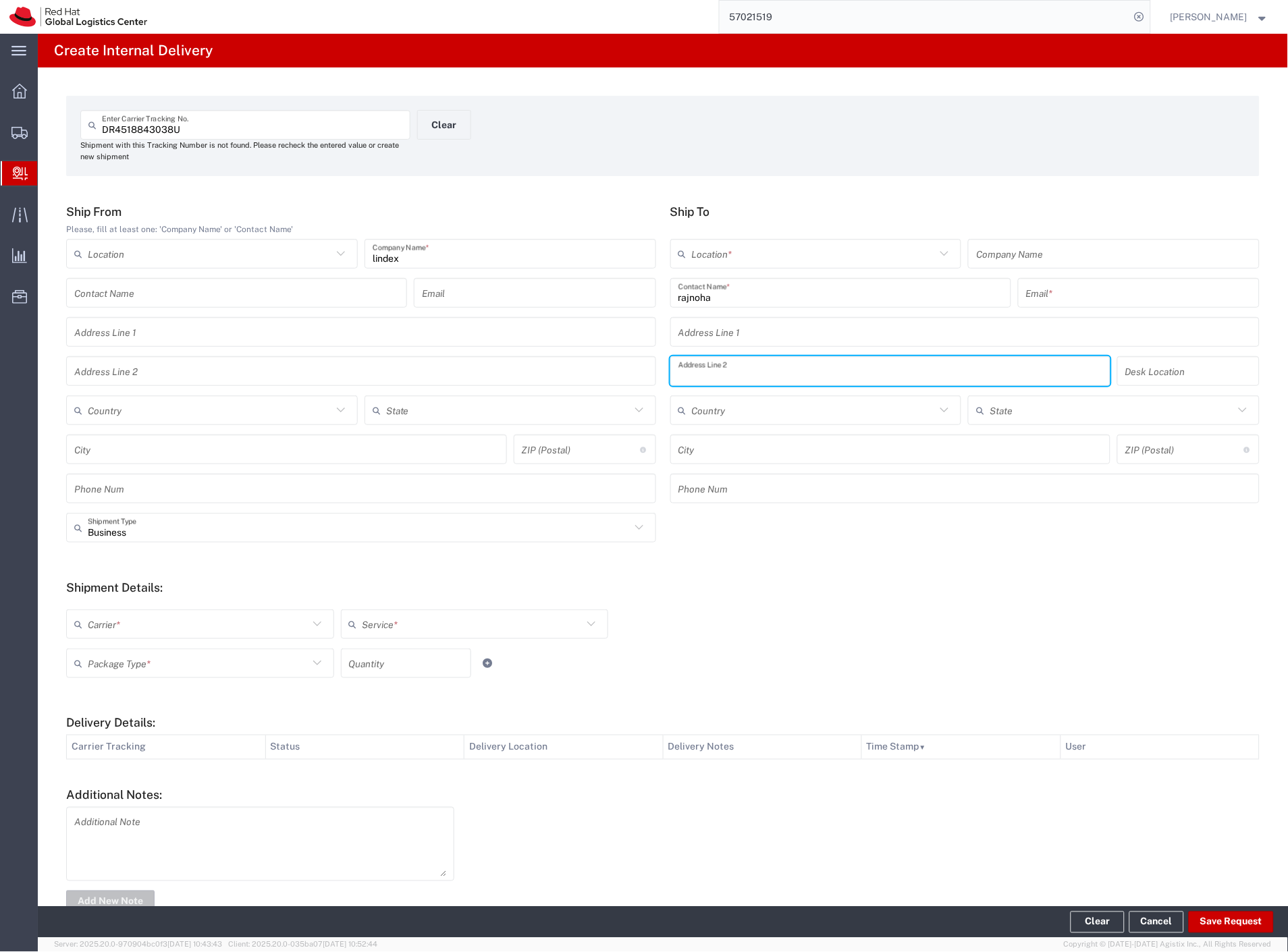
click at [710, 368] on input "text" at bounding box center [891, 372] width 424 height 24
click at [709, 294] on input "rajnoha" at bounding box center [841, 293] width 325 height 24
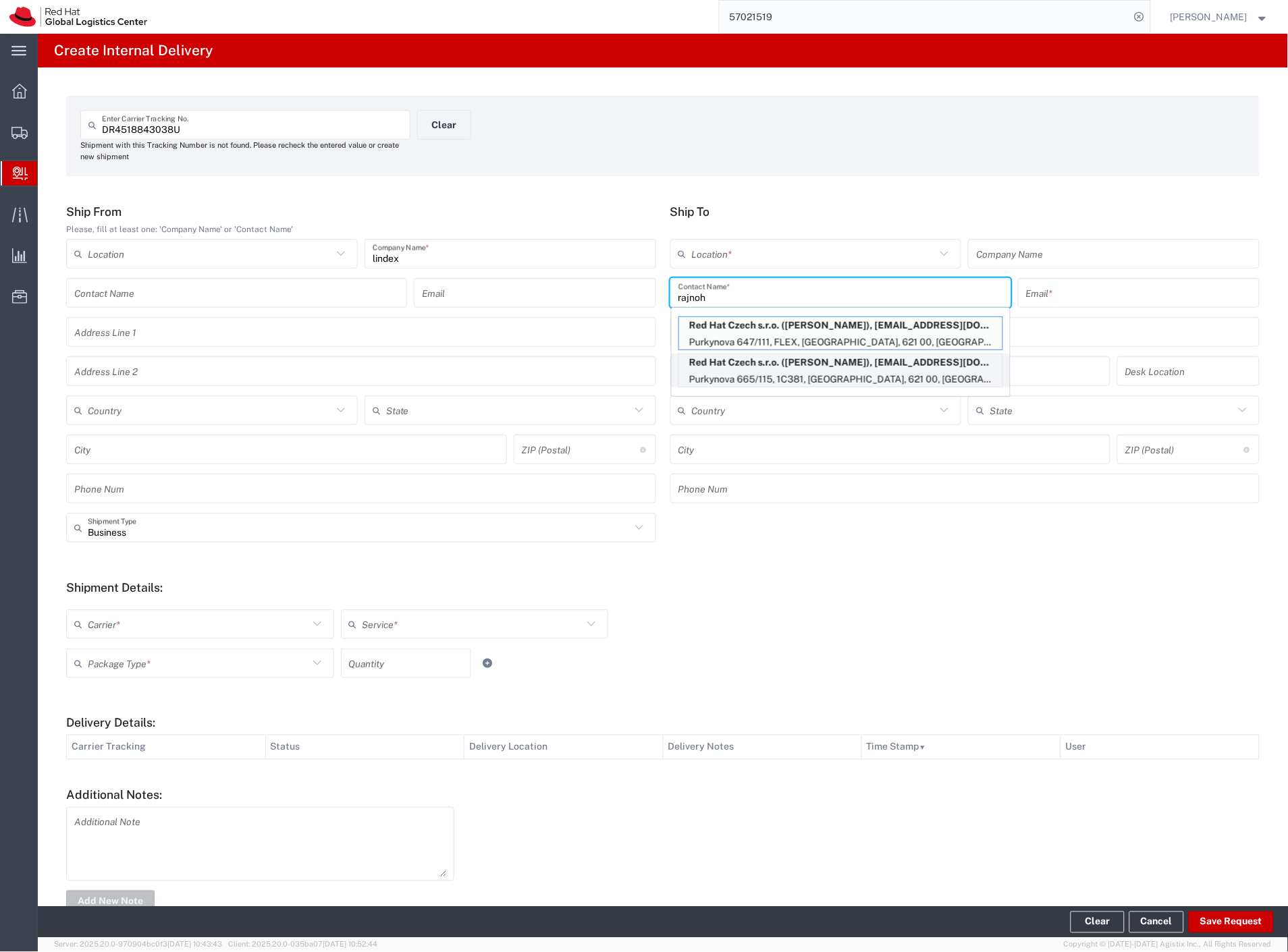
click at [784, 371] on p "Purkynova 665/115, 1C381, BRNO, 621 00, CZ" at bounding box center [841, 379] width 323 height 17
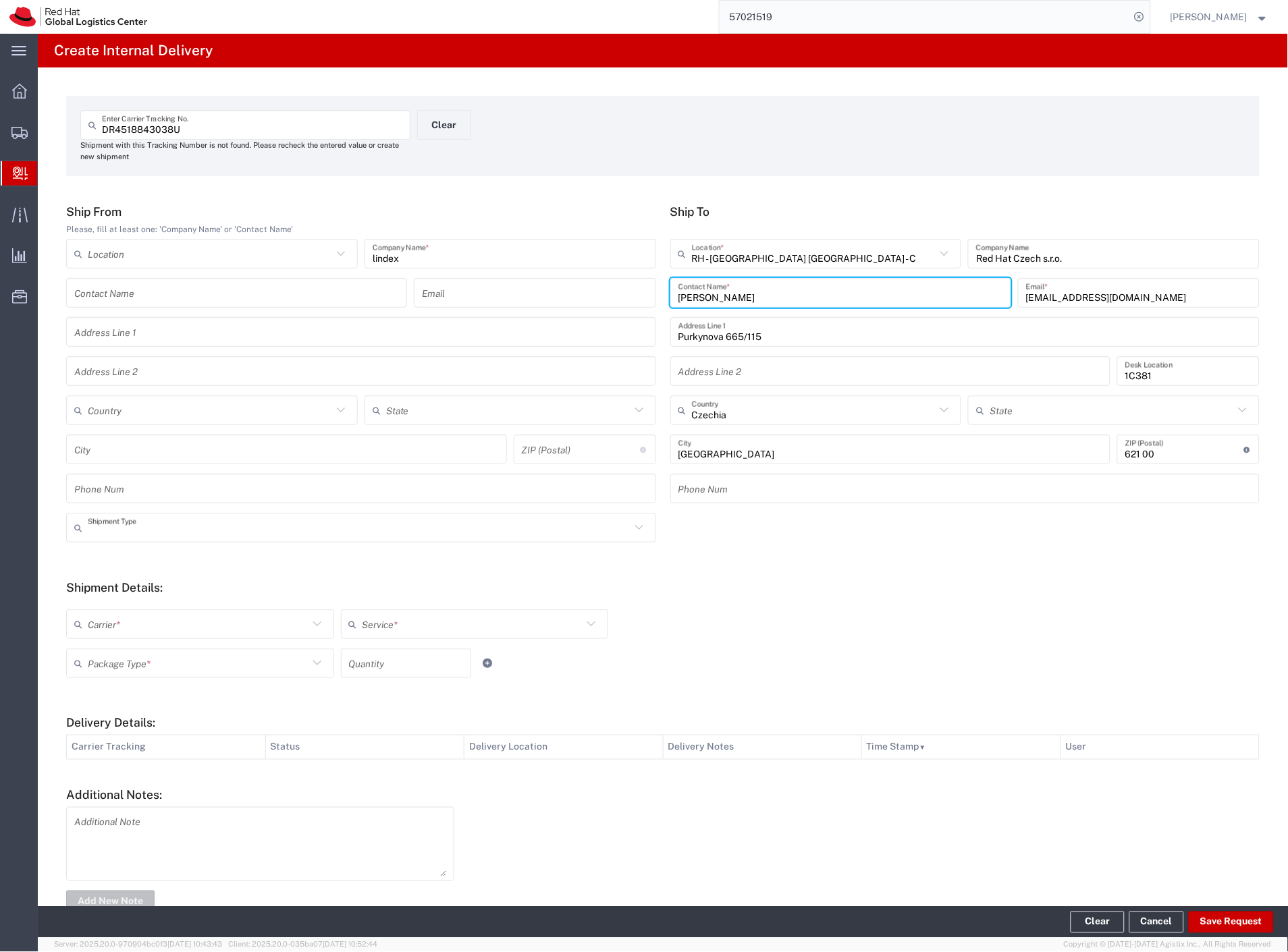
drag, startPoint x: 111, startPoint y: 523, endPoint x: 105, endPoint y: 551, distance: 28.6
click at [110, 527] on input "text" at bounding box center [359, 528] width 543 height 24
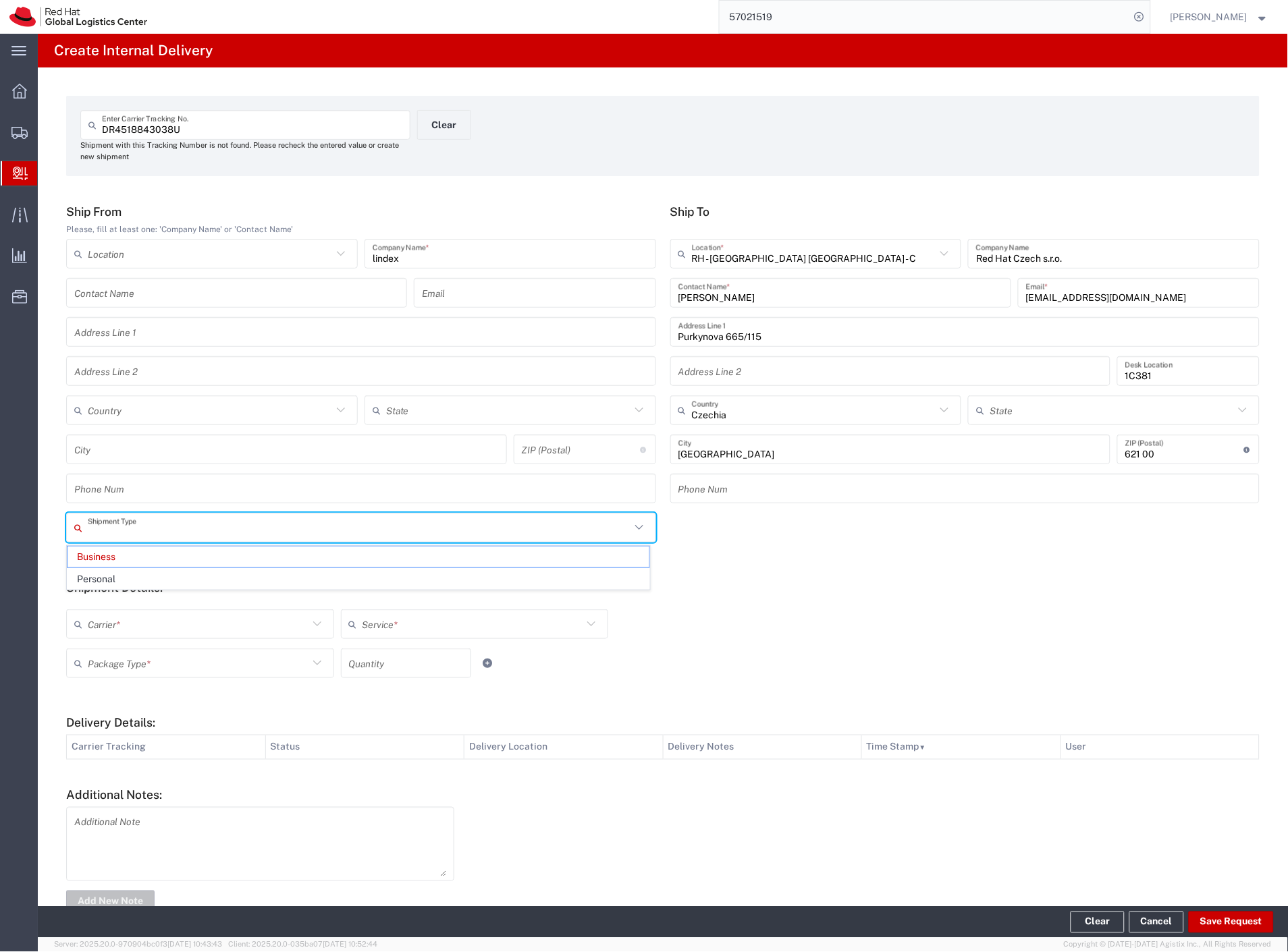
drag, startPoint x: 101, startPoint y: 571, endPoint x: 108, endPoint y: 599, distance: 28.9
click at [100, 577] on span "Personal" at bounding box center [358, 579] width 582 height 21
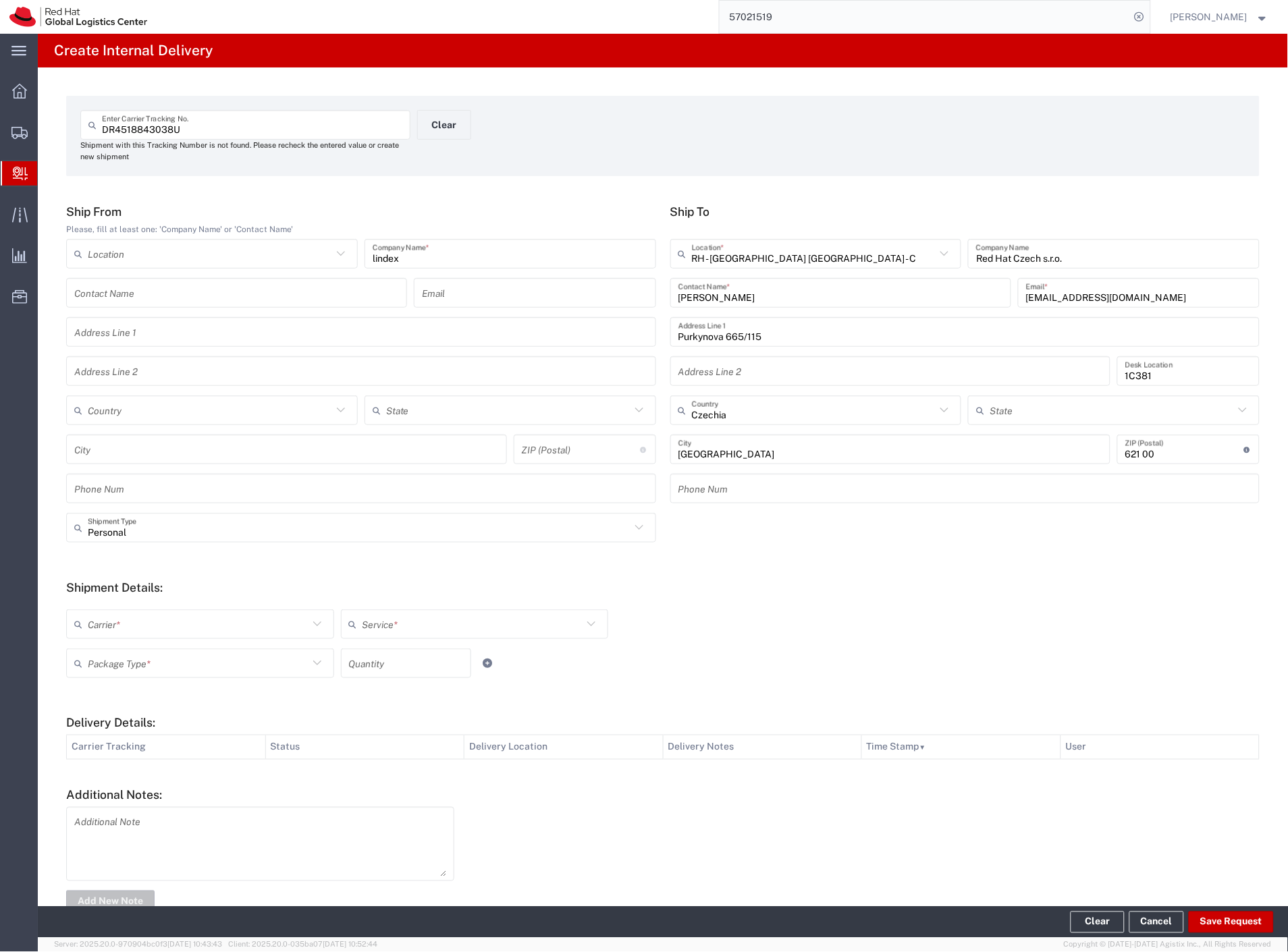
click at [121, 638] on div "Carrier *" at bounding box center [200, 624] width 268 height 30
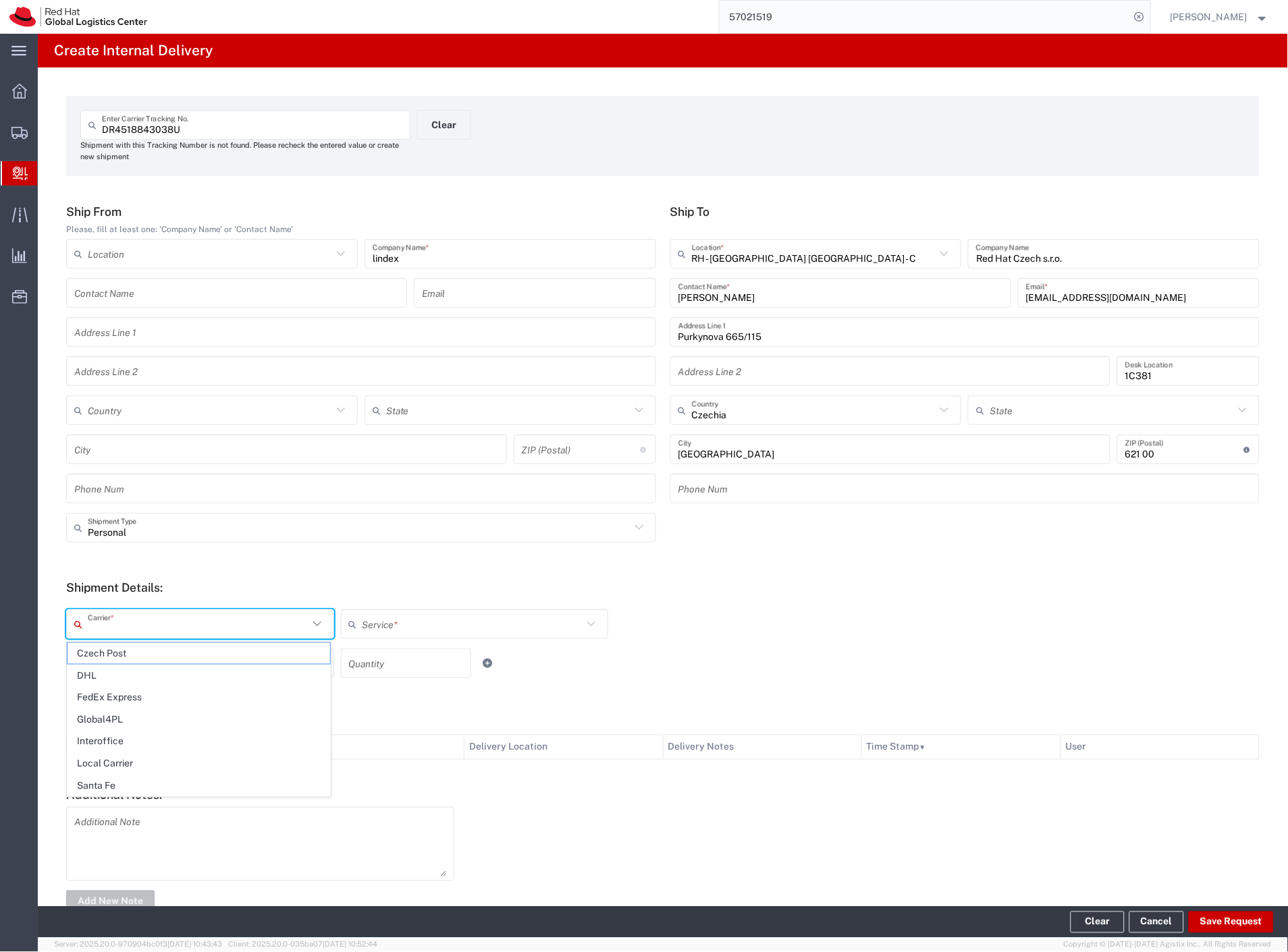
drag, startPoint x: 126, startPoint y: 648, endPoint x: 126, endPoint y: 662, distance: 14.0
click at [126, 655] on span "Czech Post" at bounding box center [198, 654] width 263 height 21
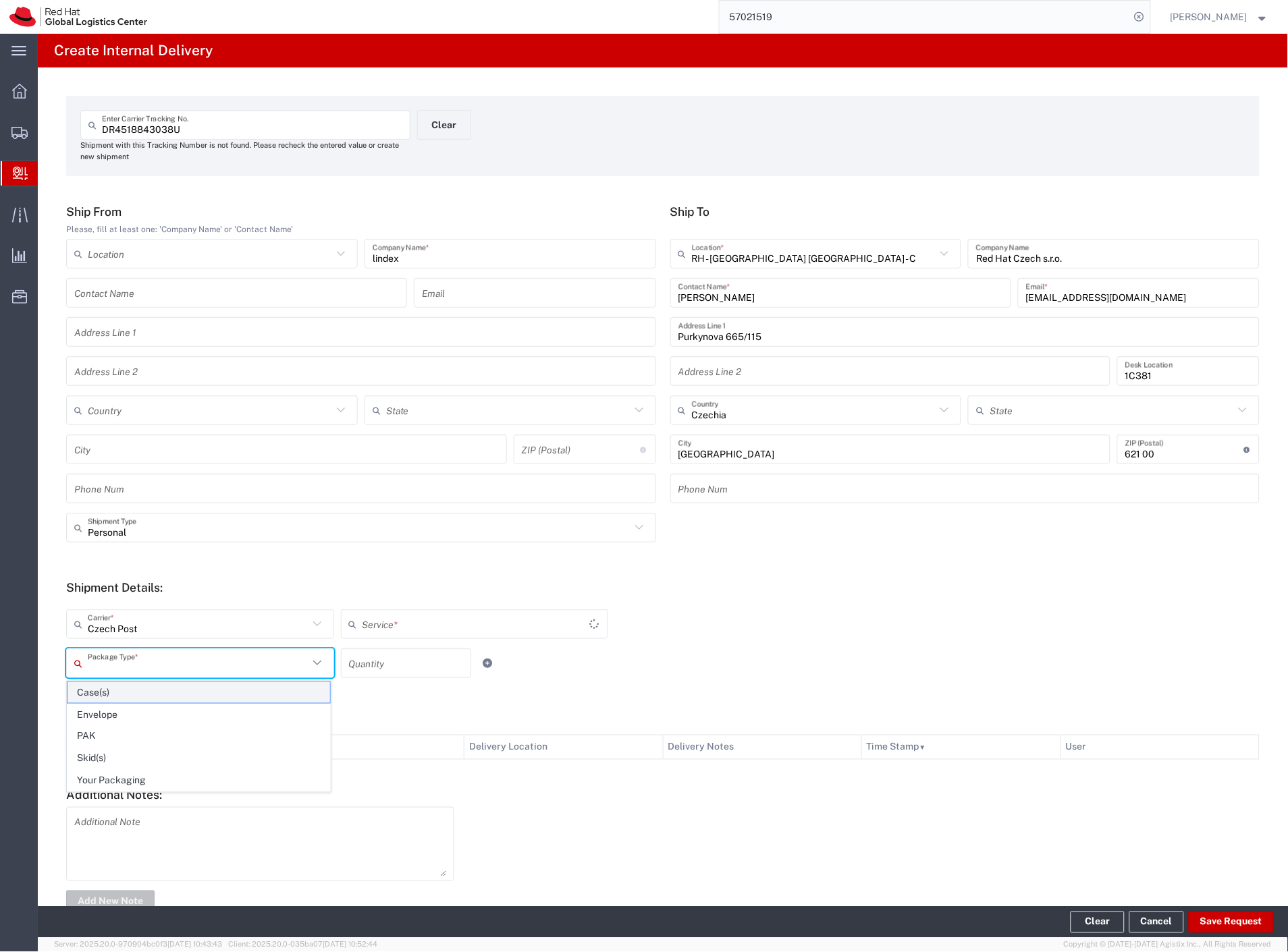
drag, startPoint x: 126, startPoint y: 662, endPoint x: 138, endPoint y: 689, distance: 29.5
click at [126, 663] on input "text" at bounding box center [198, 664] width 221 height 24
click at [153, 777] on span "Your Packaging" at bounding box center [198, 781] width 263 height 21
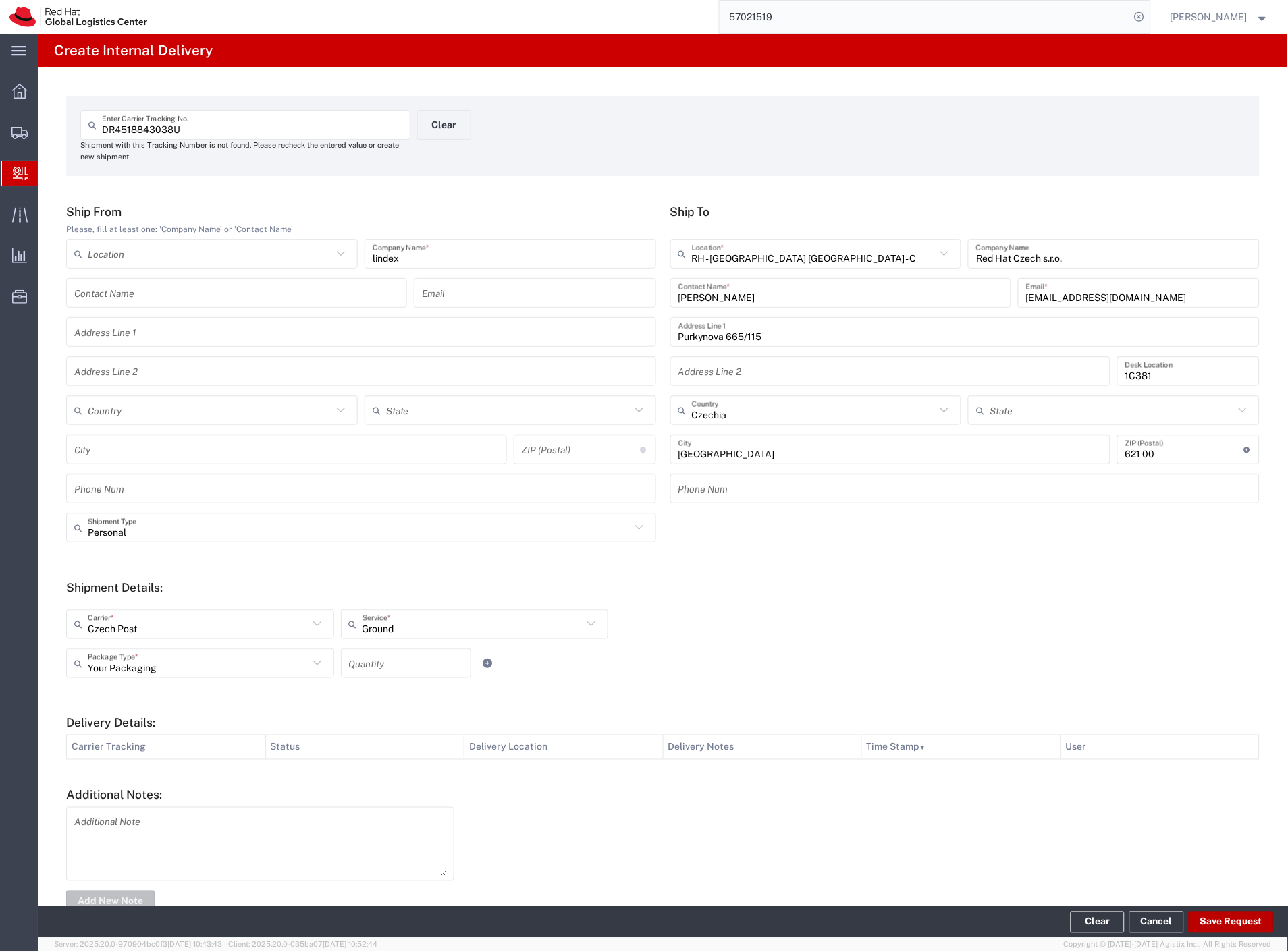
click at [1235, 932] on button "Save Request" at bounding box center [1231, 922] width 85 height 21
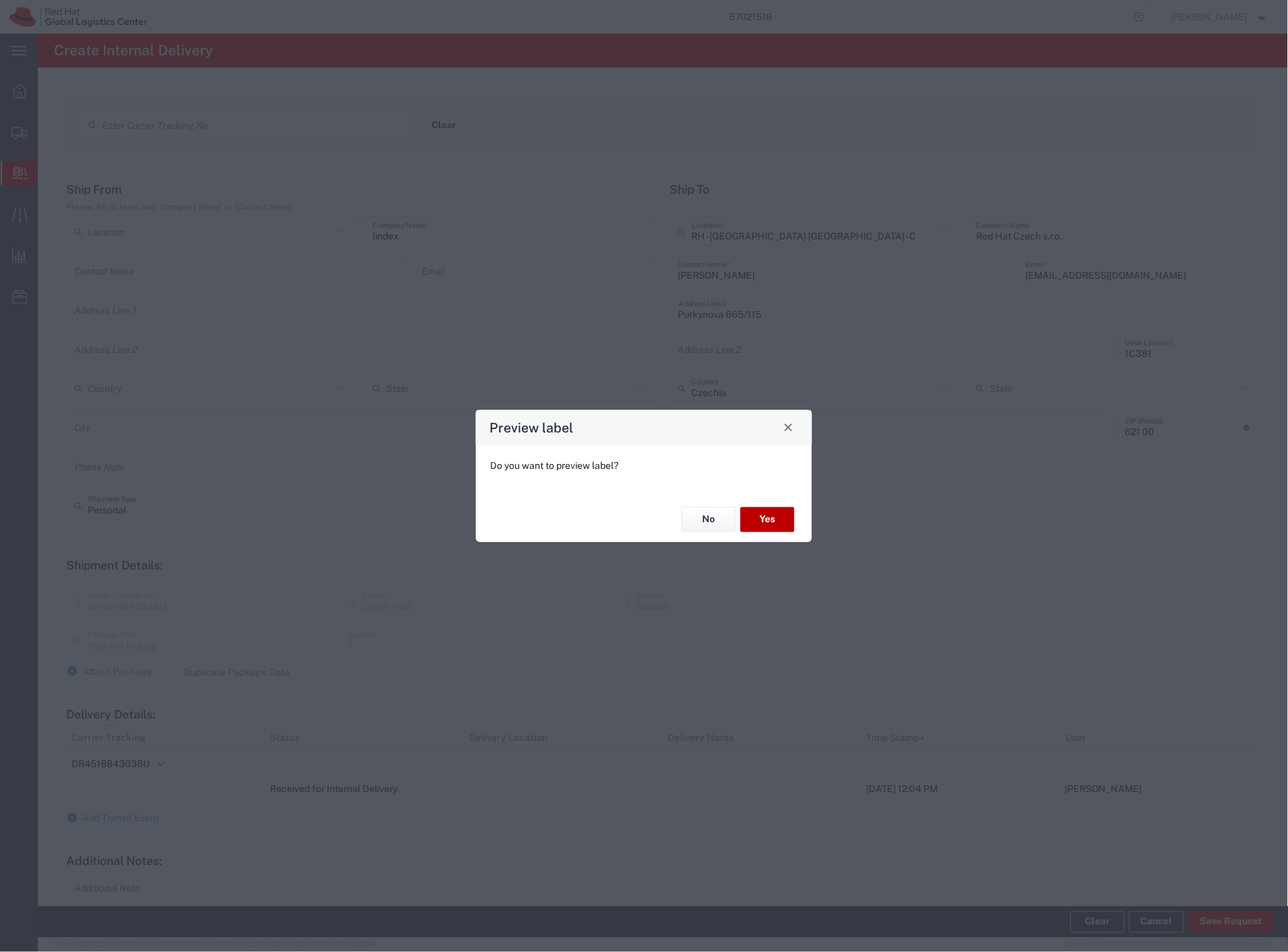
click at [759, 509] on button "Yes" at bounding box center [768, 520] width 54 height 25
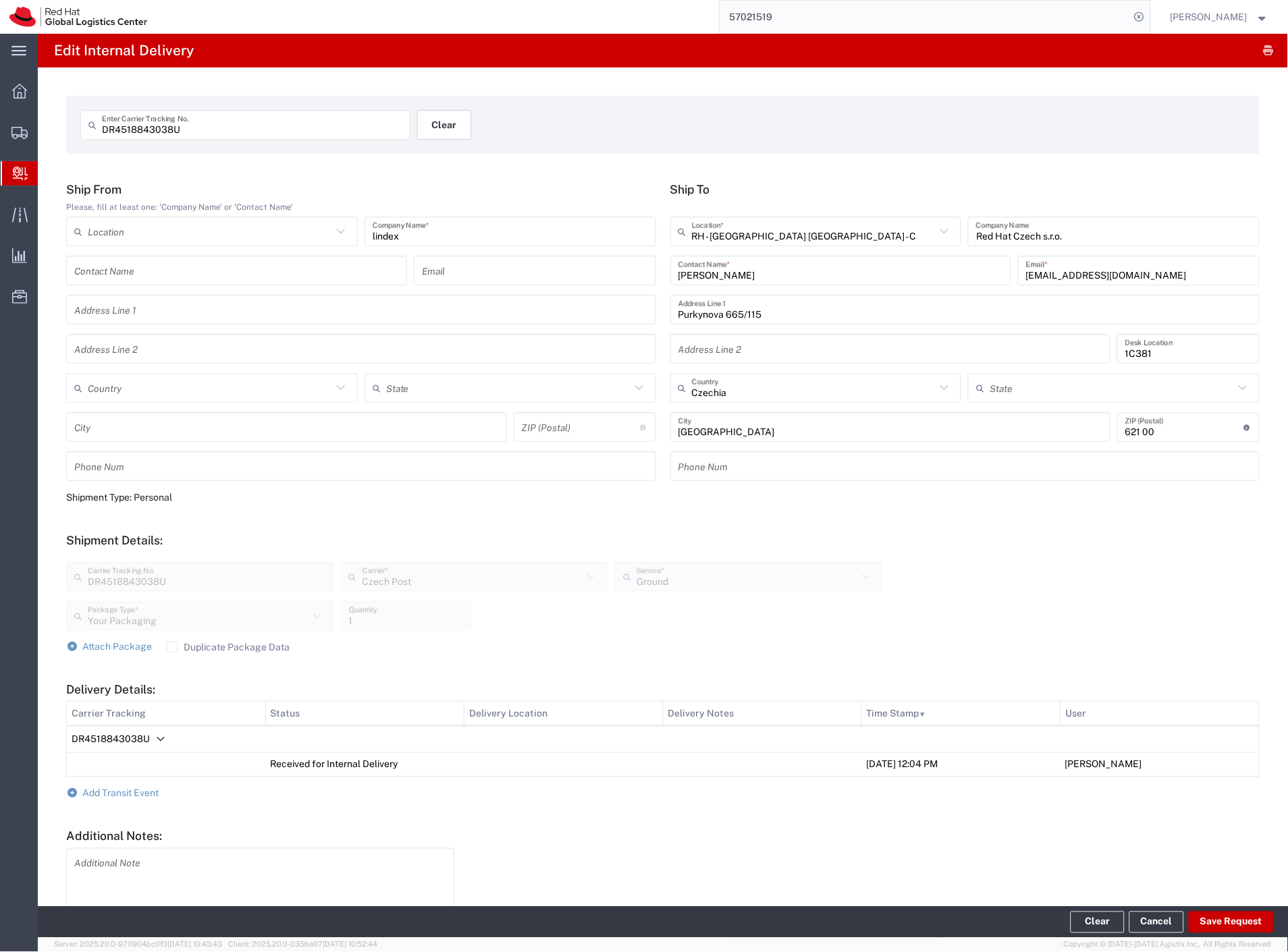
click at [450, 124] on button "Clear" at bounding box center [444, 125] width 54 height 30
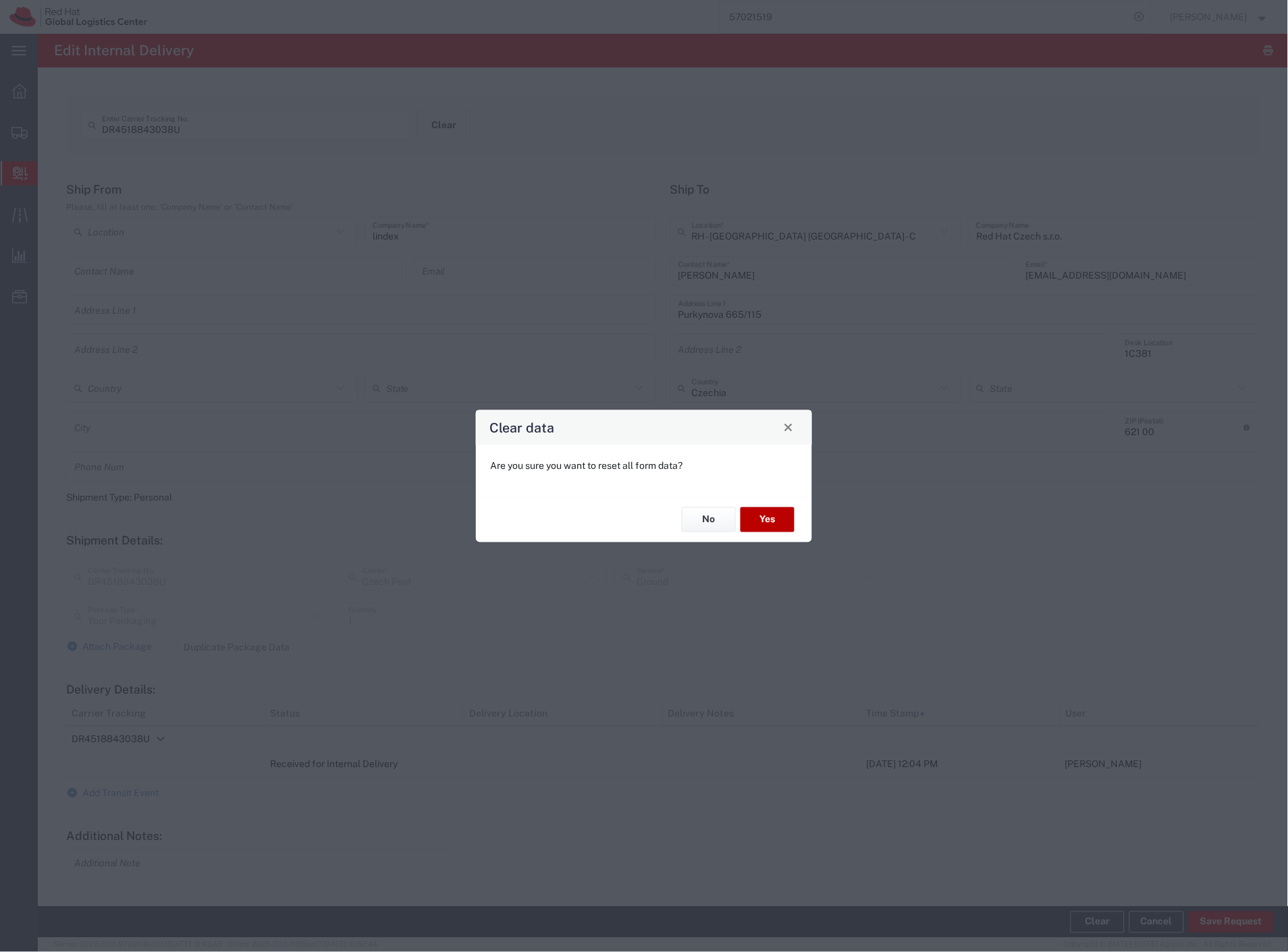
click at [774, 523] on button "Yes" at bounding box center [768, 520] width 54 height 25
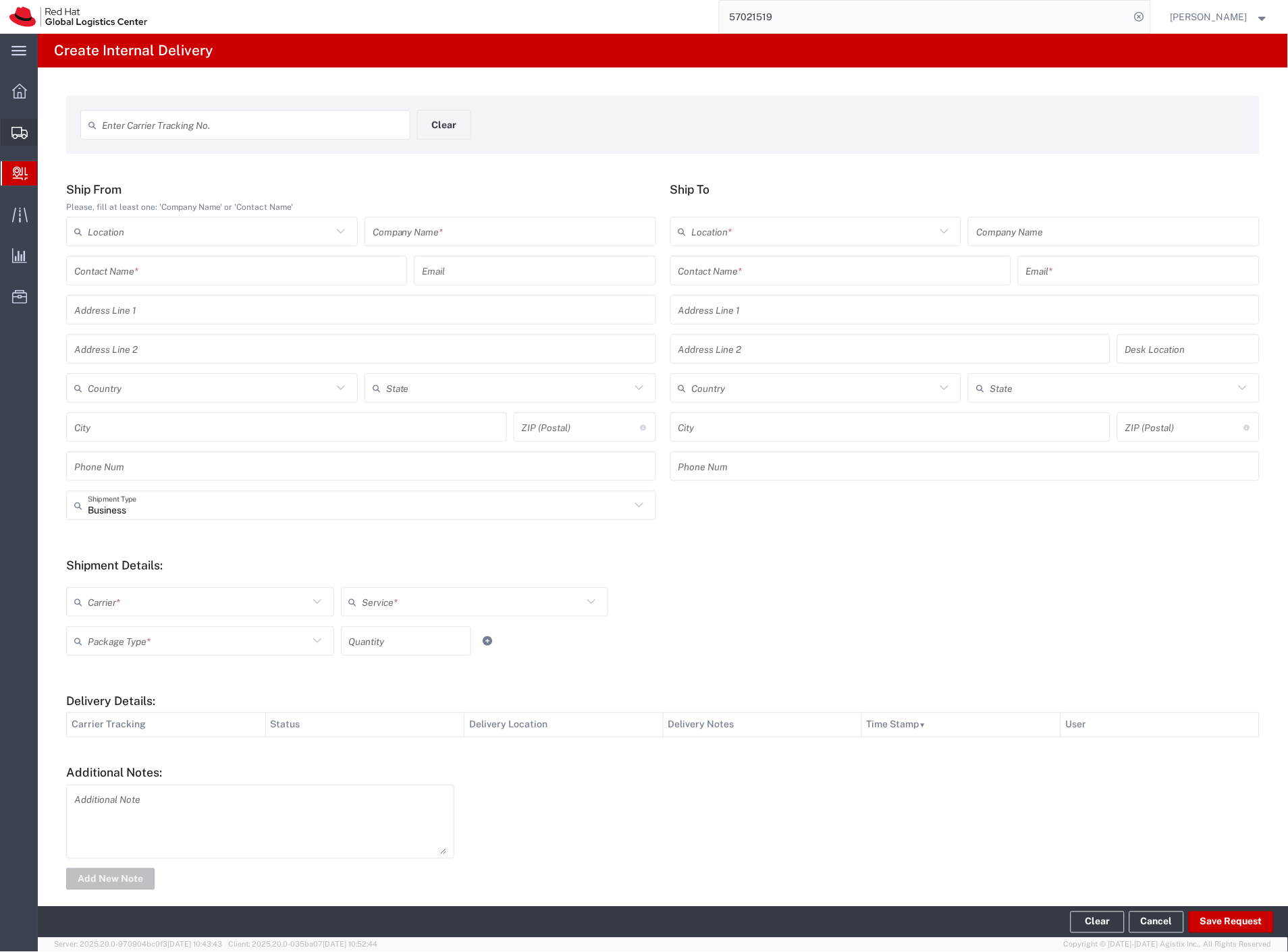
click at [0, 0] on span "Shipment Manager" at bounding box center [0, 0] width 0 height 0
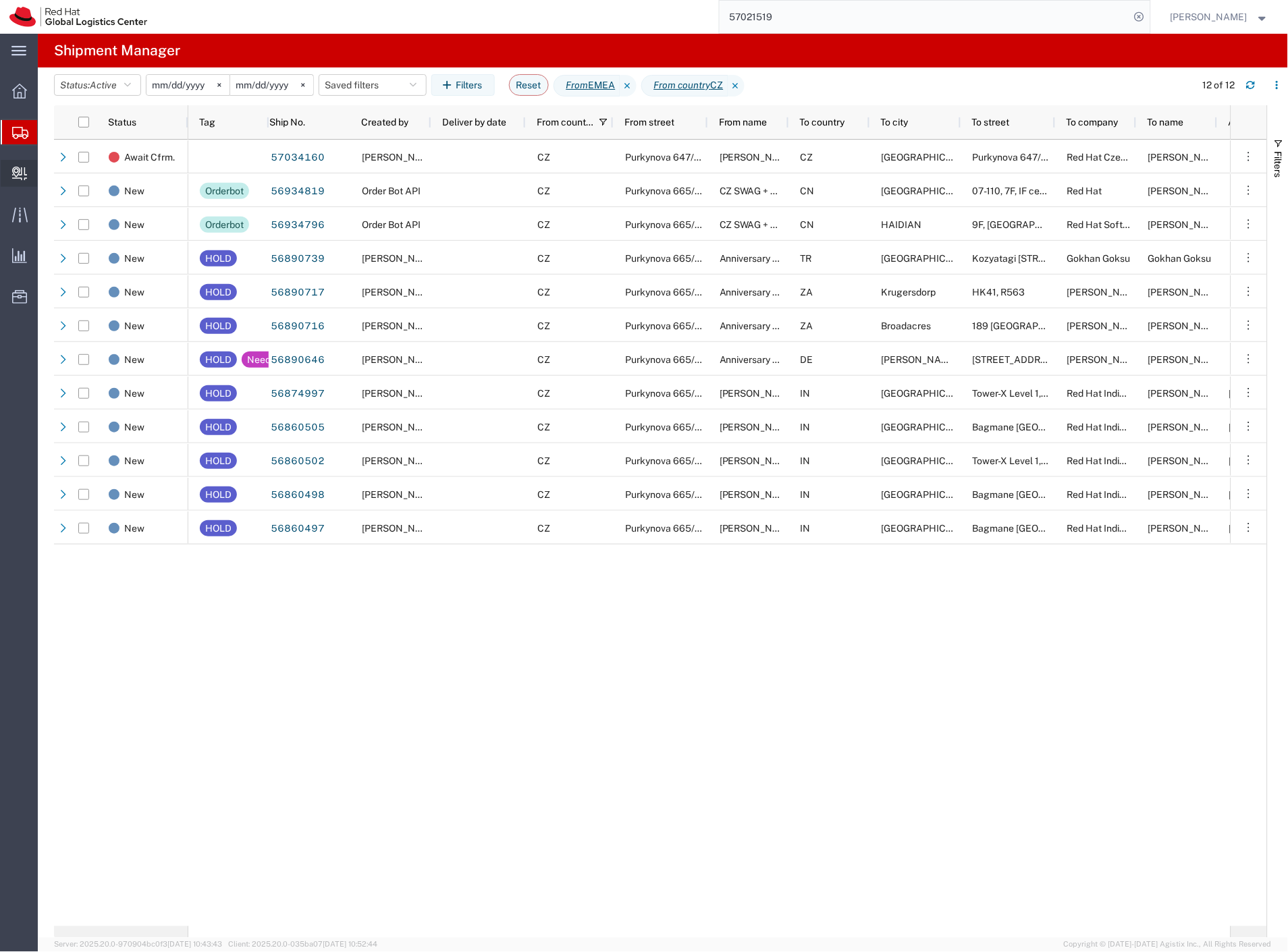
click at [0, 0] on span "Create Delivery" at bounding box center [0, 0] width 0 height 0
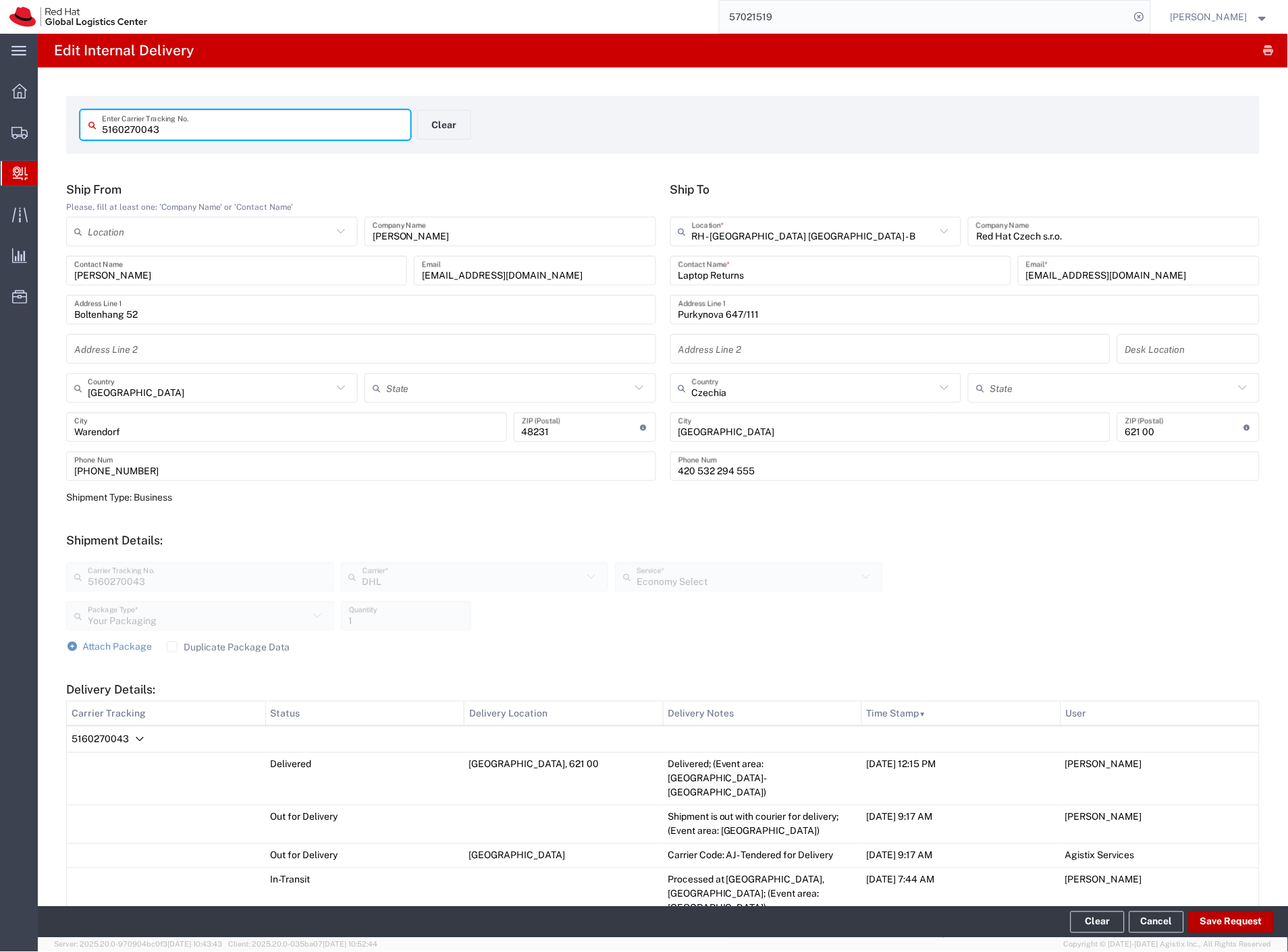
click at [1243, 925] on button "Save Request" at bounding box center [1231, 922] width 85 height 21
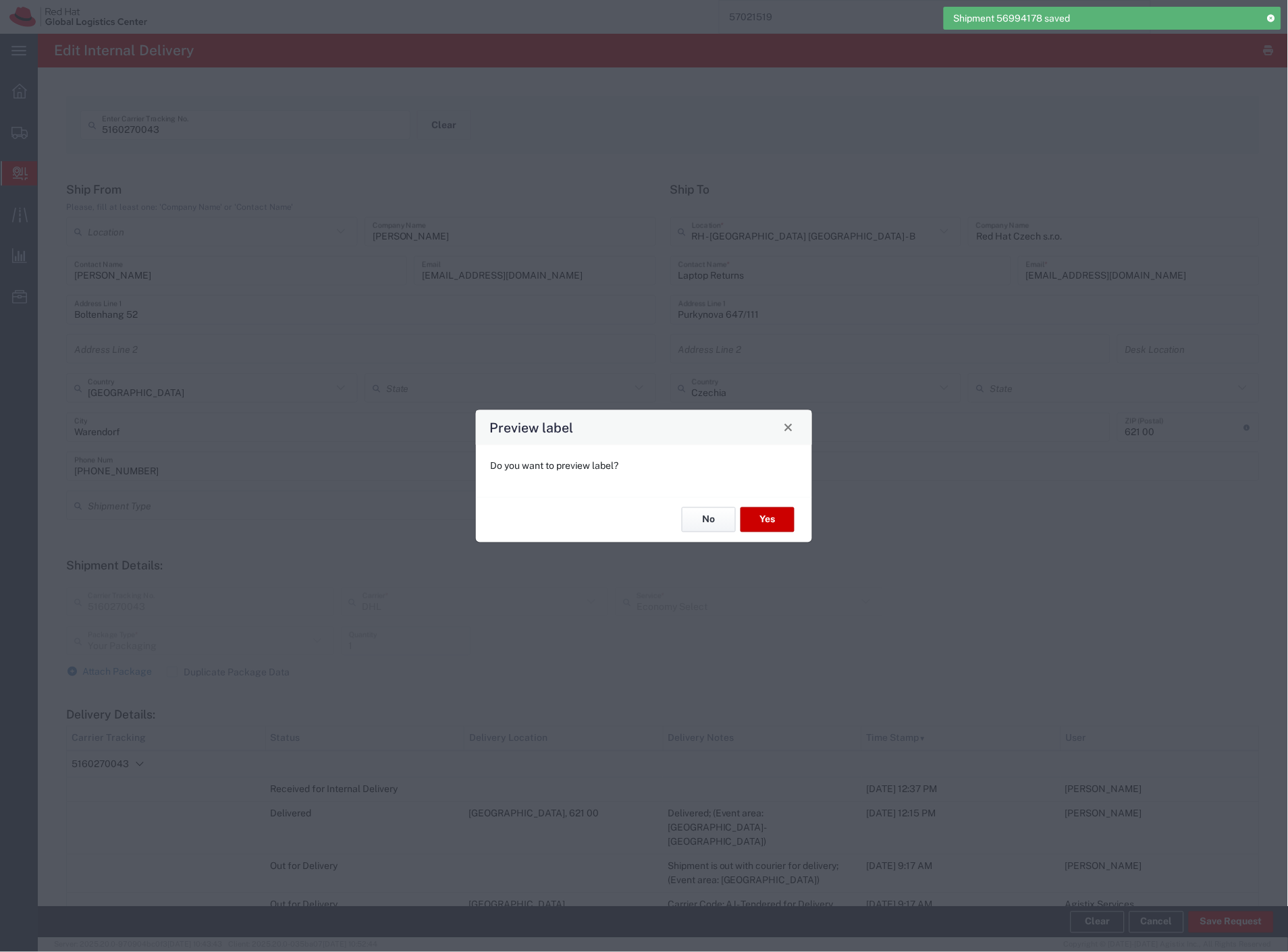
click at [723, 521] on button "No" at bounding box center [709, 520] width 54 height 25
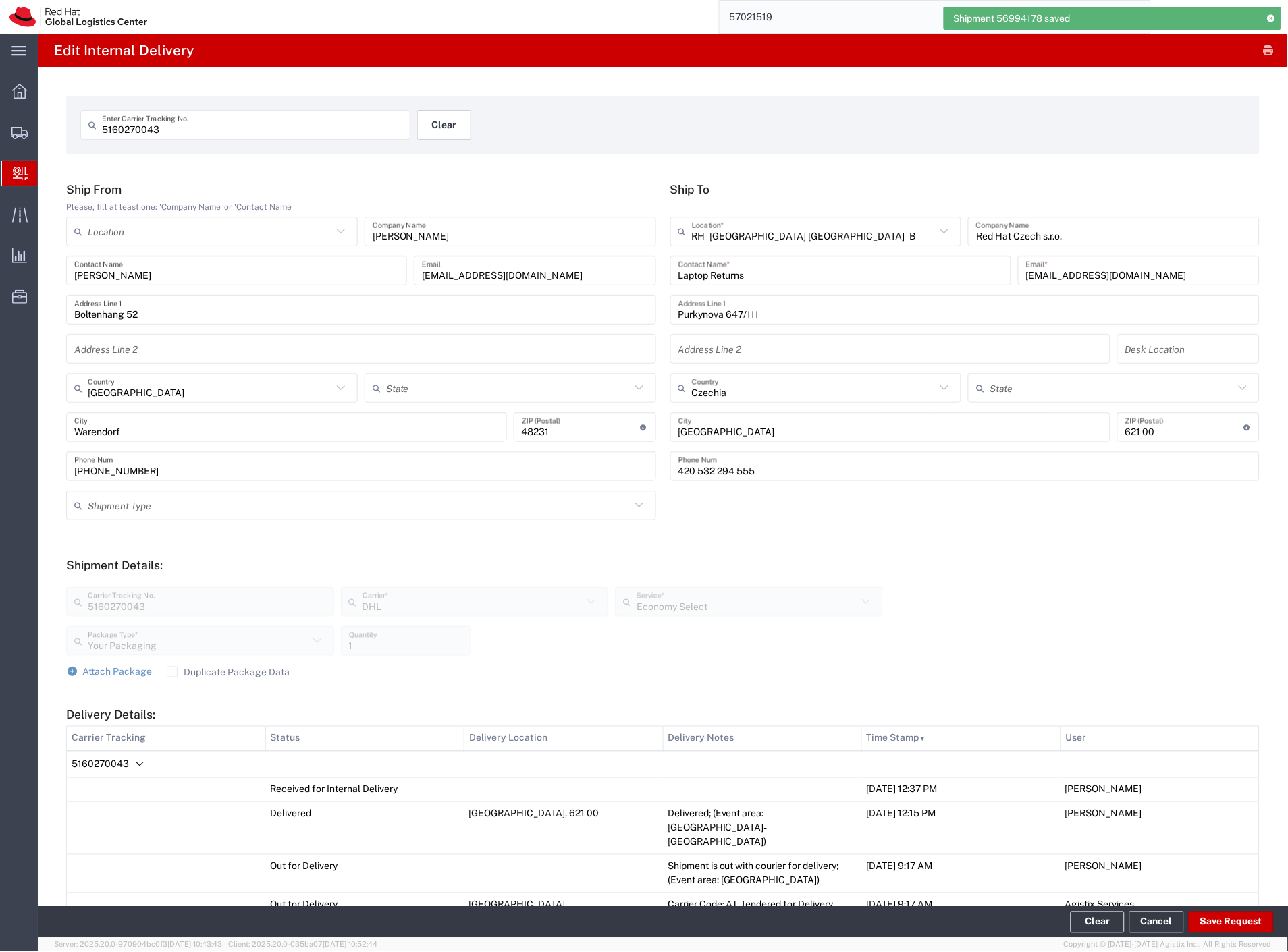
click at [427, 124] on button "Clear" at bounding box center [444, 125] width 54 height 30
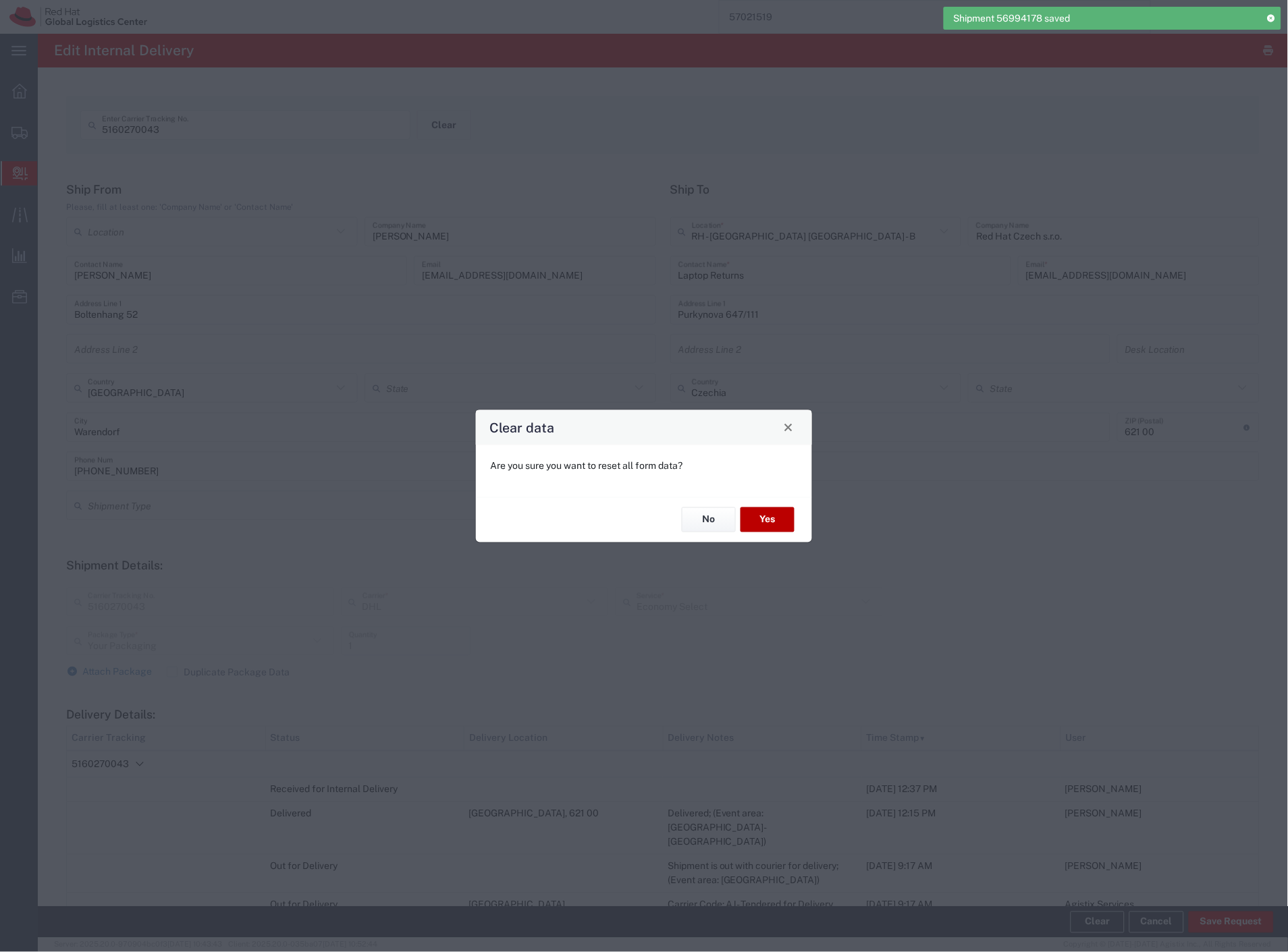
click at [759, 517] on button "Yes" at bounding box center [768, 520] width 54 height 25
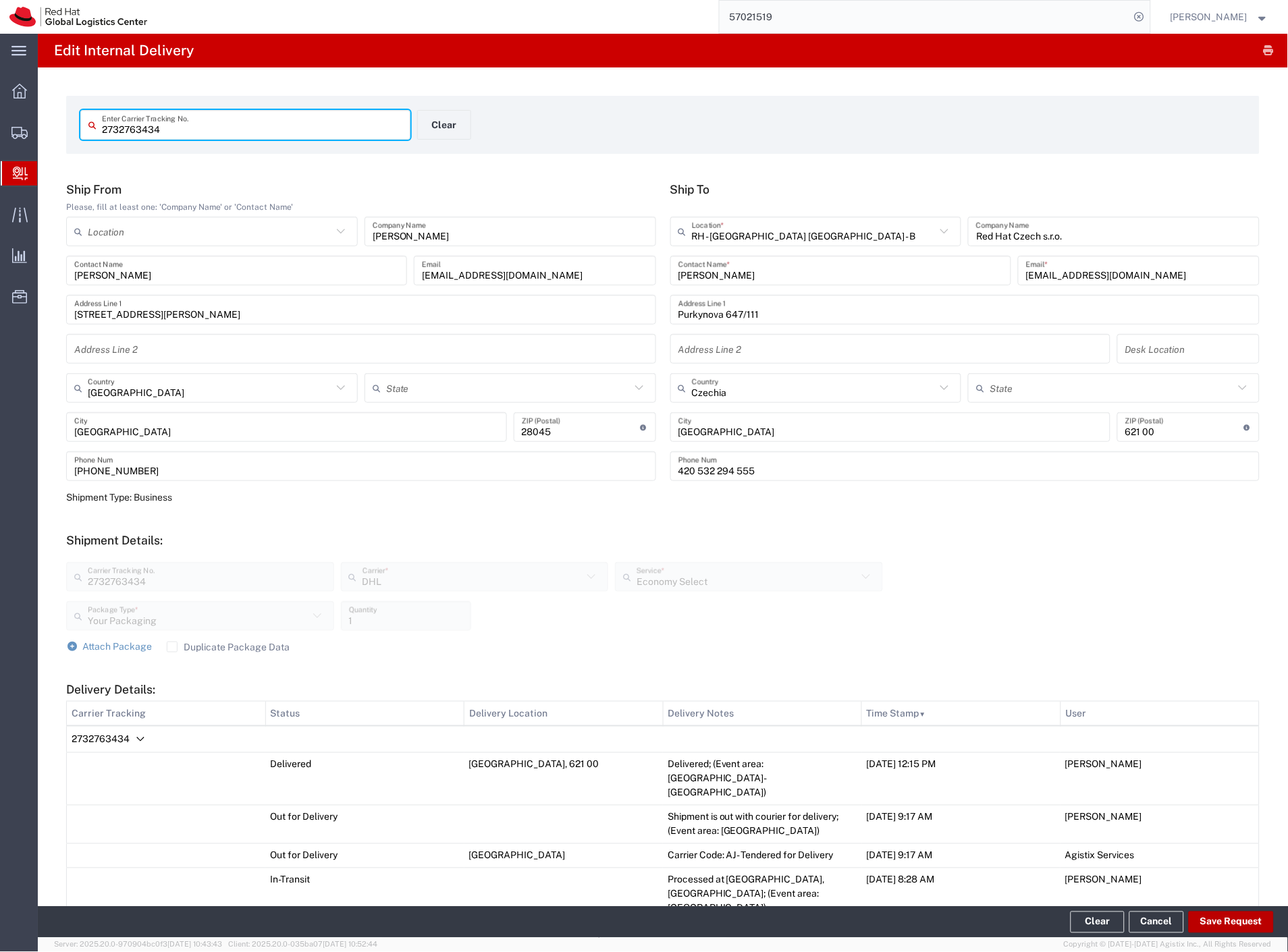
click at [1225, 921] on button "Save Request" at bounding box center [1231, 922] width 85 height 21
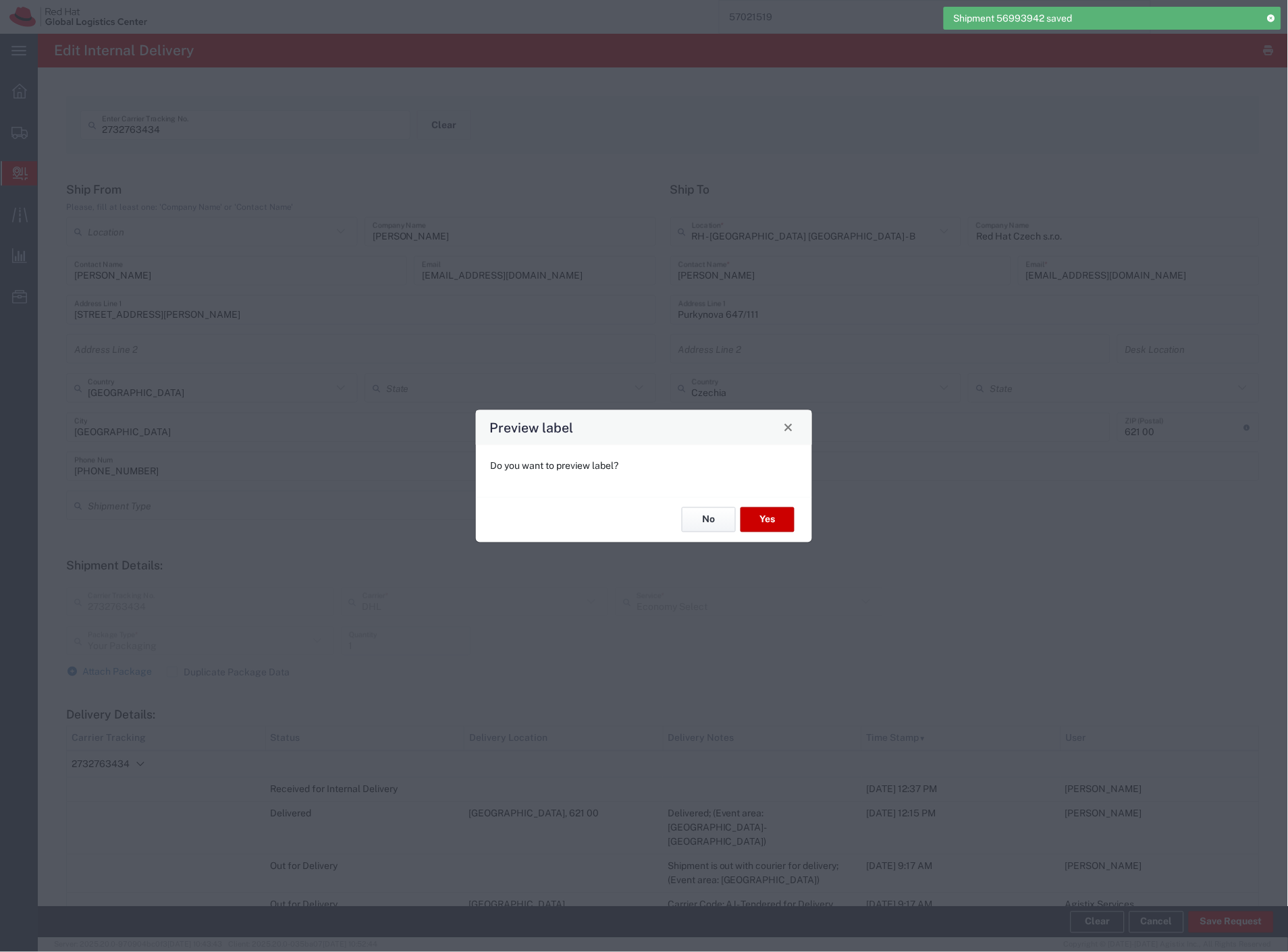
click at [702, 517] on button "No" at bounding box center [709, 520] width 54 height 25
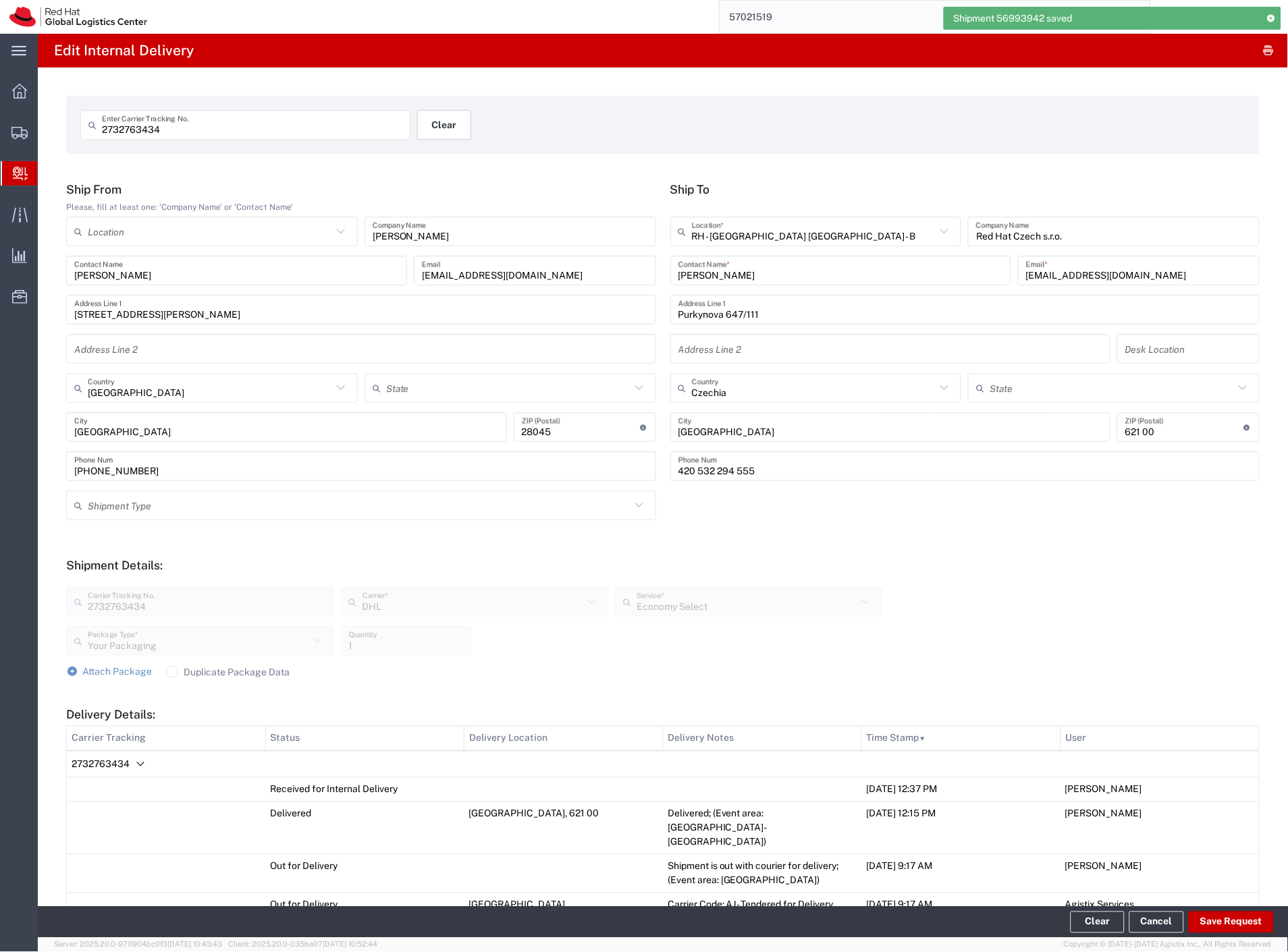
click at [447, 125] on button "Clear" at bounding box center [444, 125] width 54 height 30
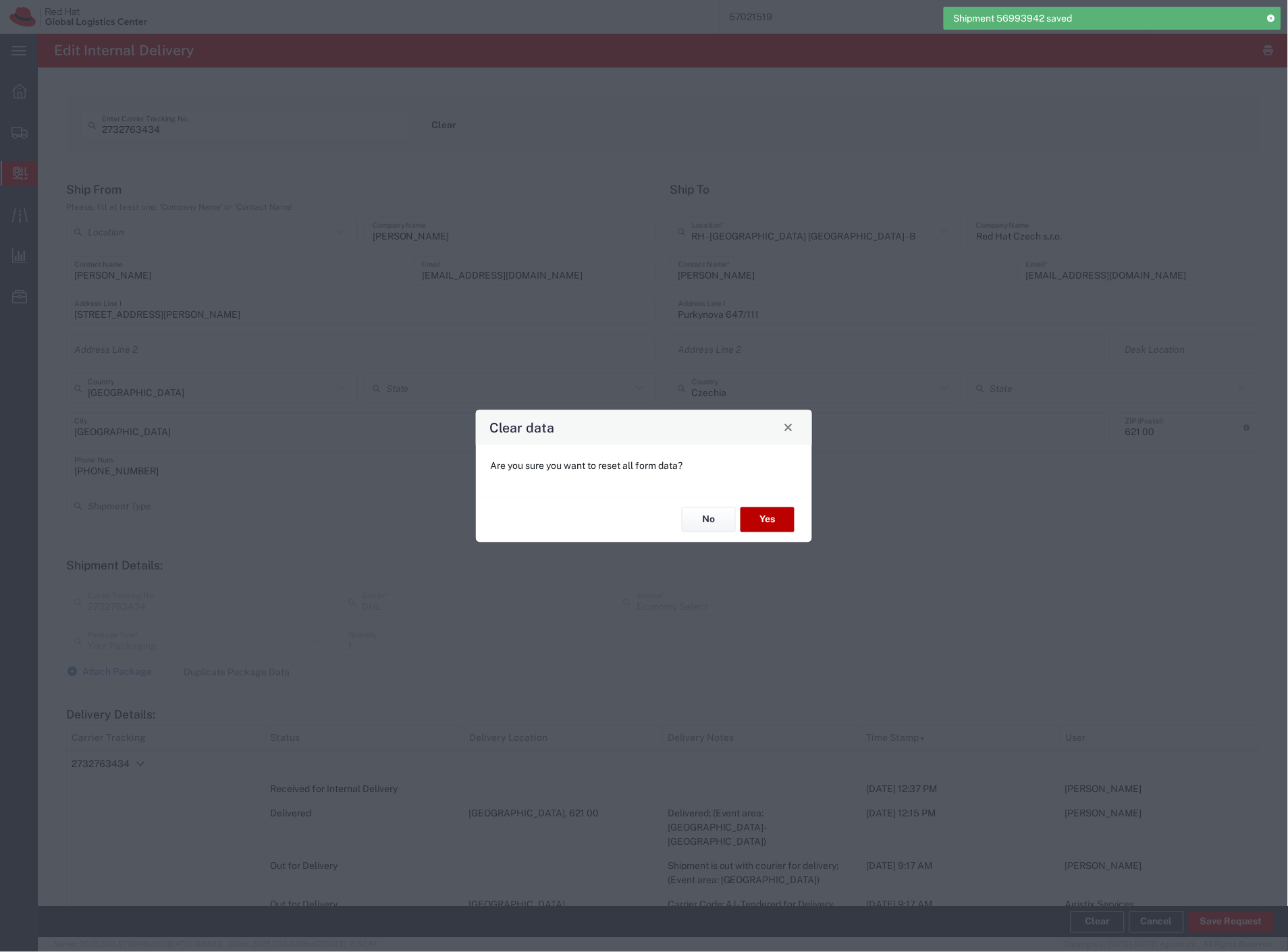
click at [760, 516] on button "Yes" at bounding box center [768, 520] width 54 height 25
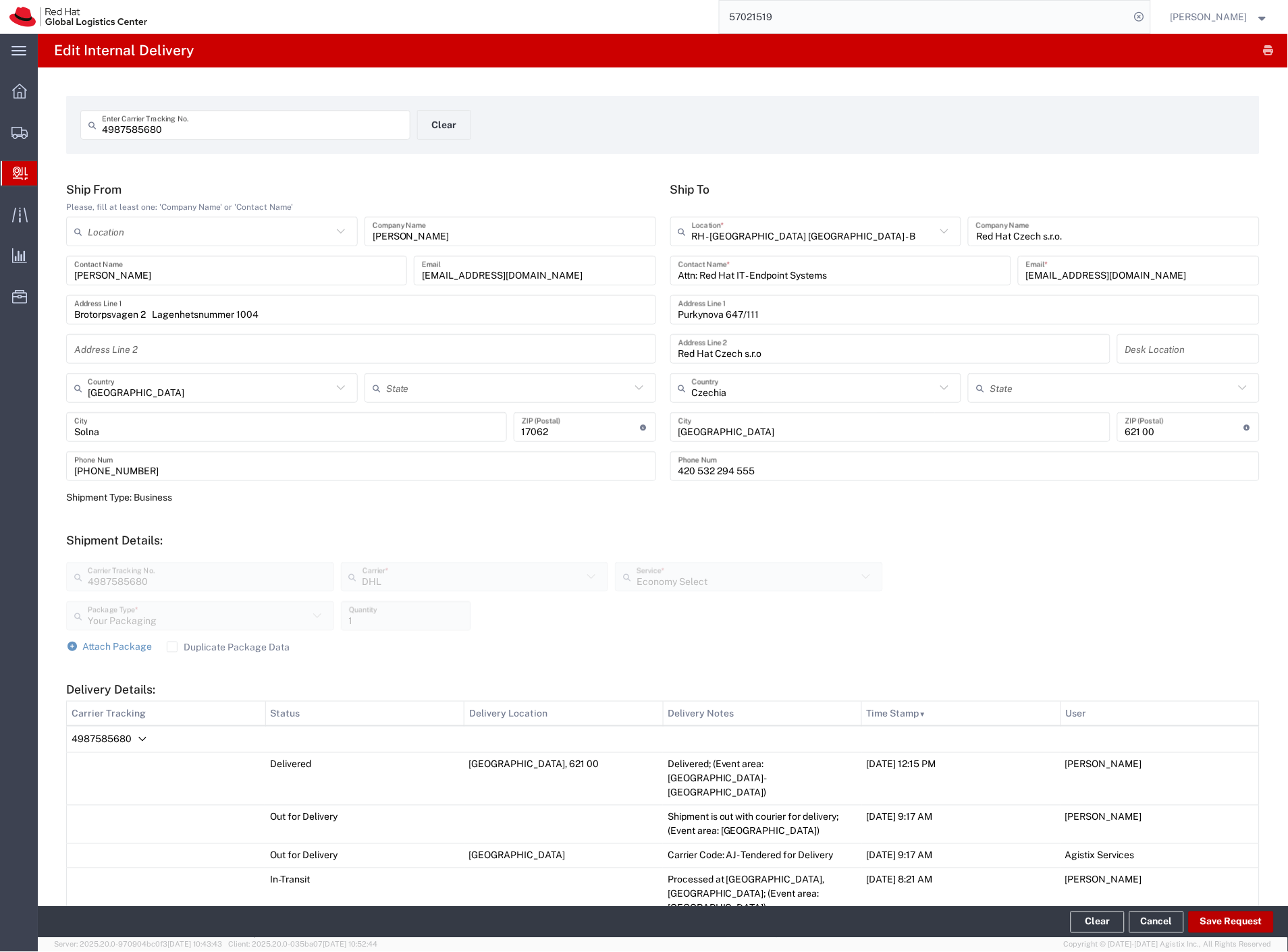
click at [1211, 924] on button "Save Request" at bounding box center [1231, 922] width 85 height 21
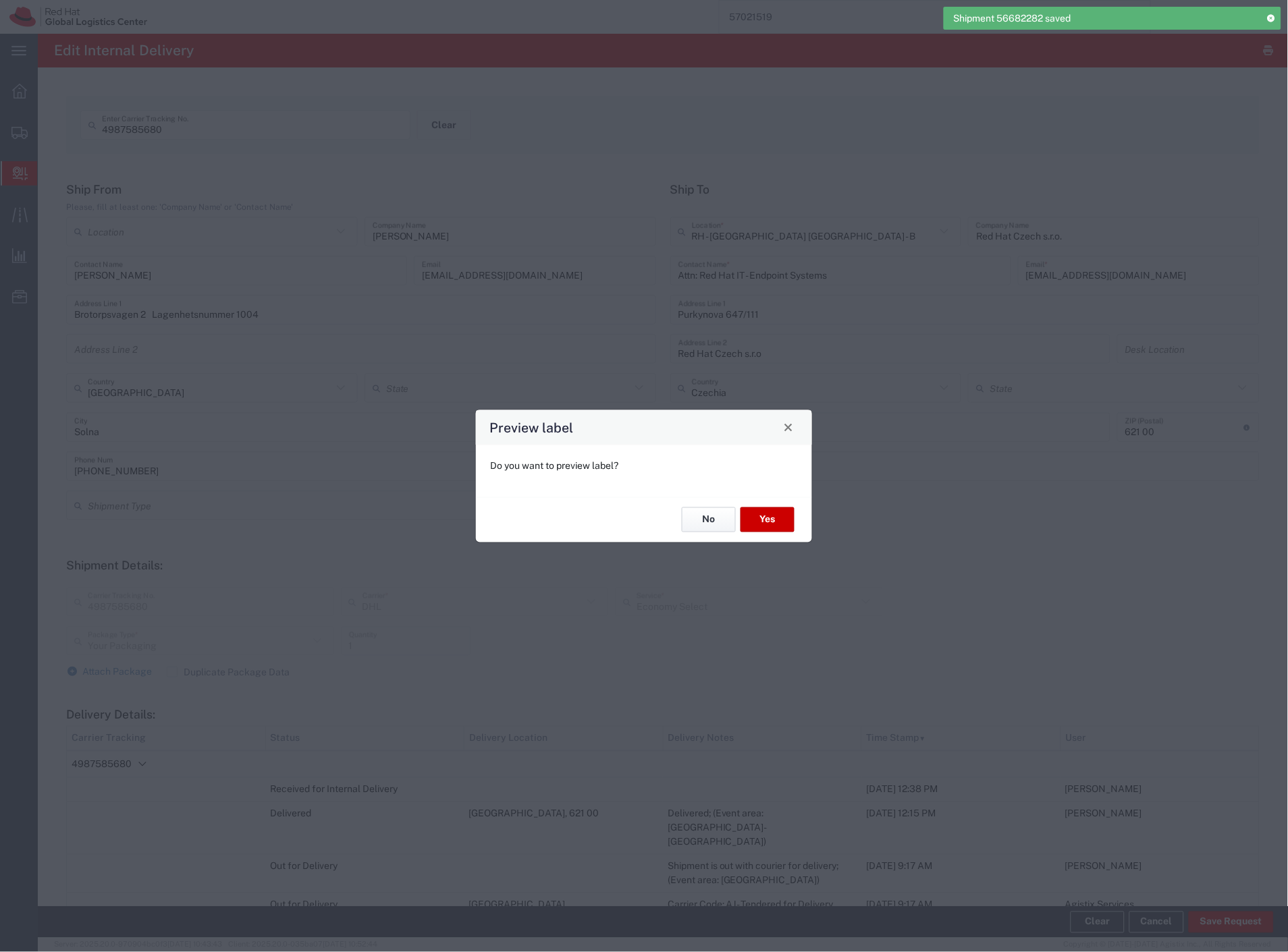
click at [712, 524] on button "No" at bounding box center [709, 520] width 54 height 25
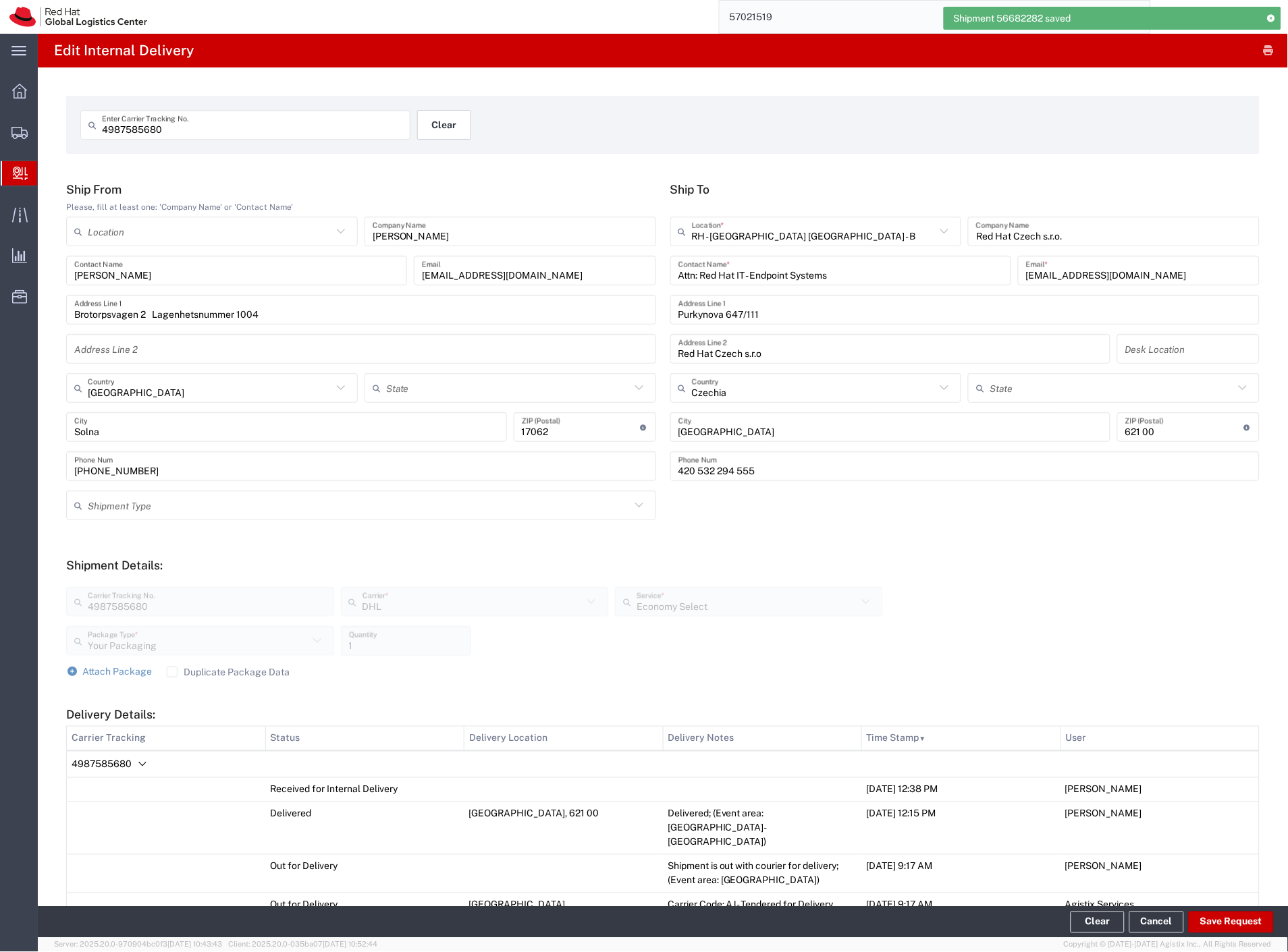
click at [423, 132] on button "Clear" at bounding box center [444, 125] width 54 height 30
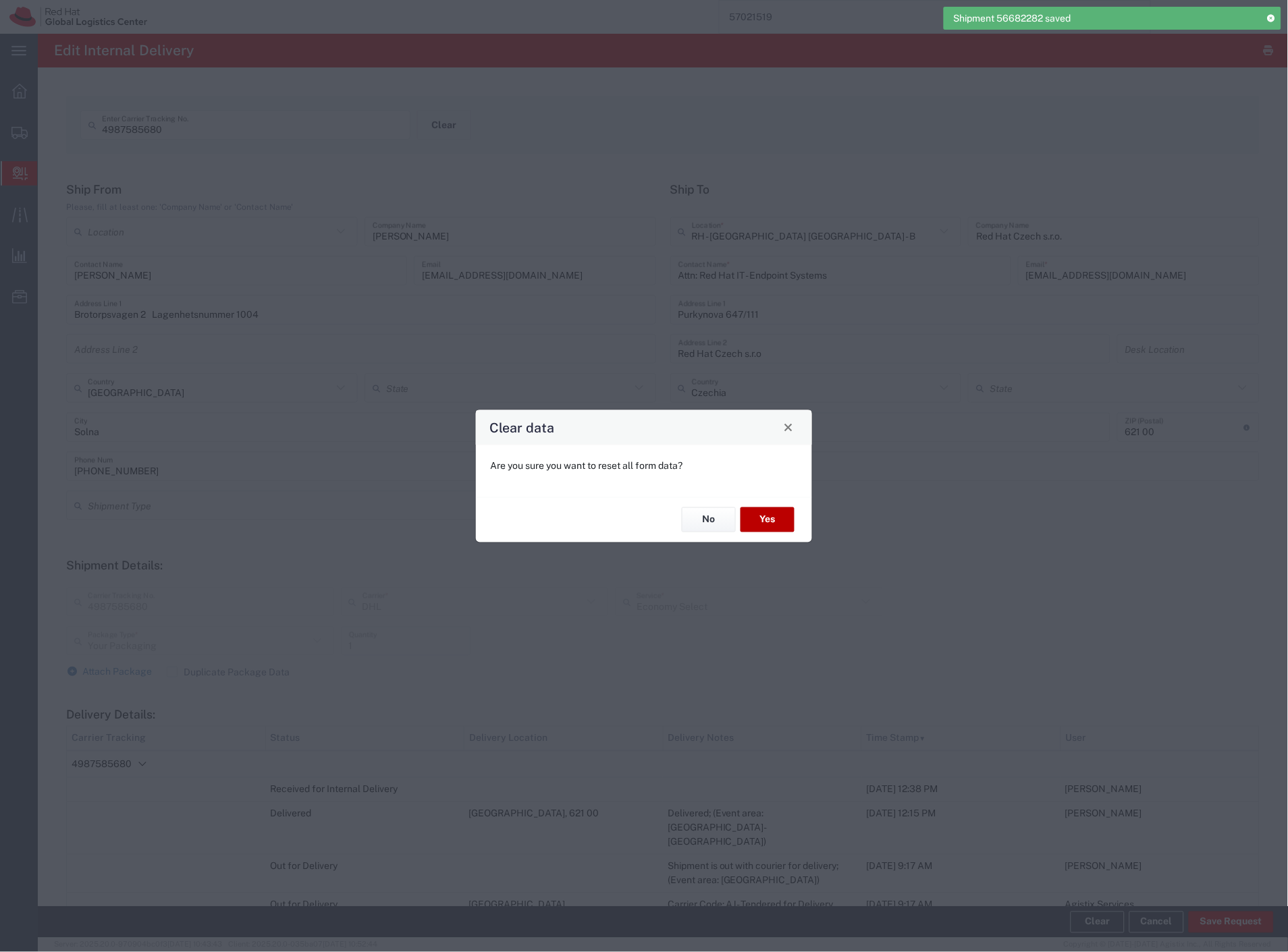
click at [790, 518] on button "Yes" at bounding box center [768, 520] width 54 height 25
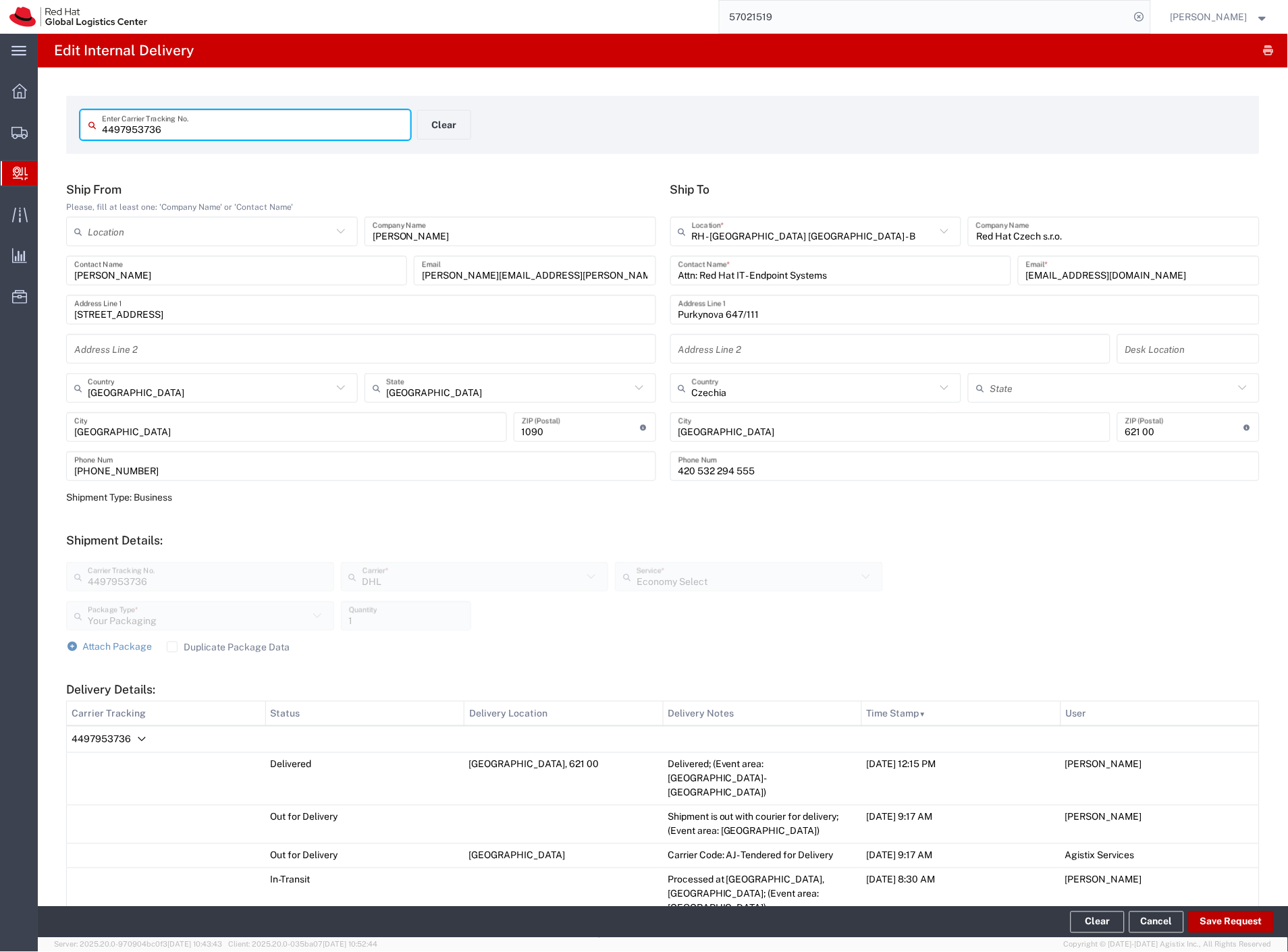
click at [1234, 919] on button "Save Request" at bounding box center [1231, 922] width 85 height 21
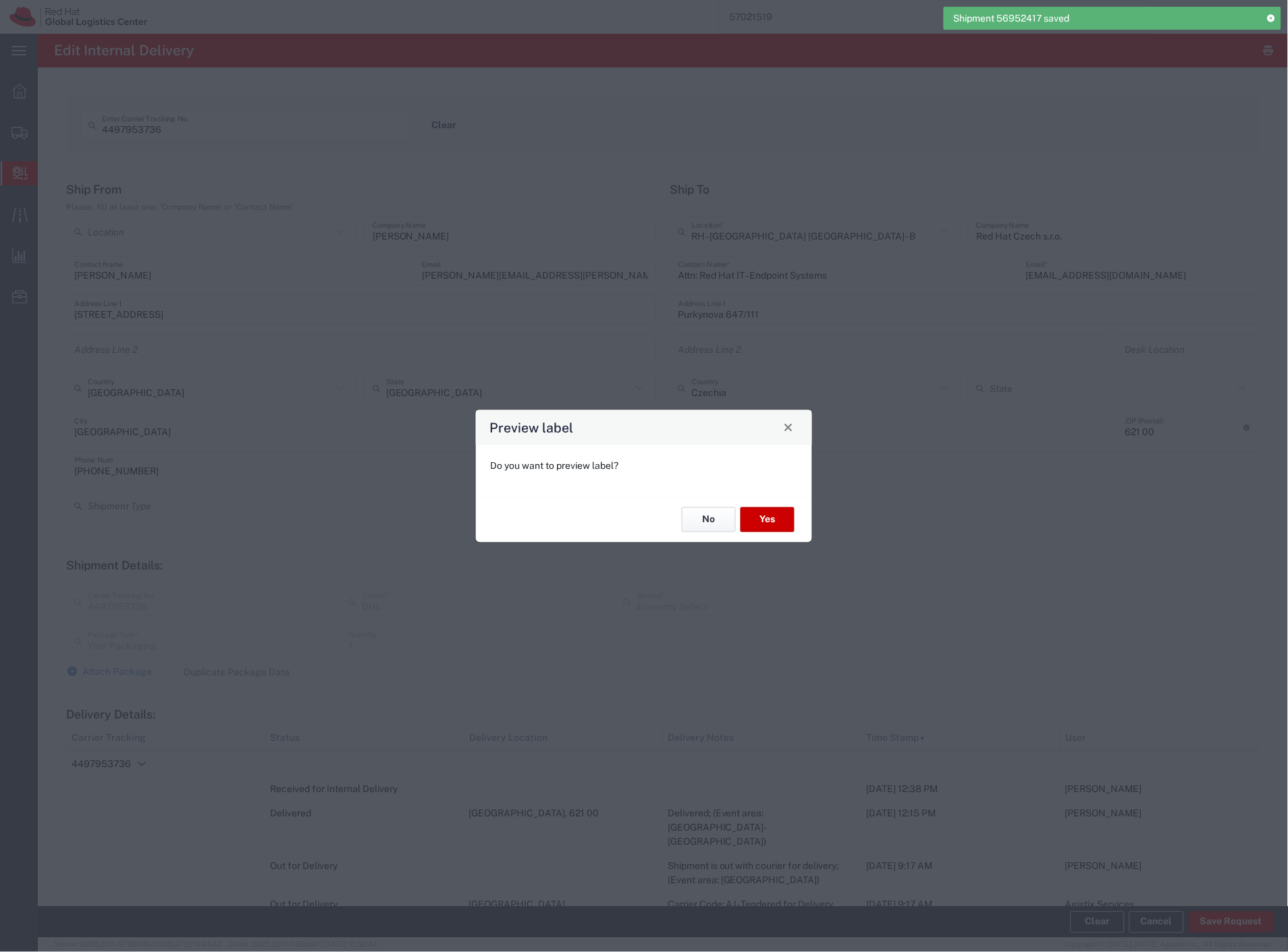
drag, startPoint x: 705, startPoint y: 523, endPoint x: 542, endPoint y: 223, distance: 341.4
click at [705, 523] on button "No" at bounding box center [709, 520] width 54 height 25
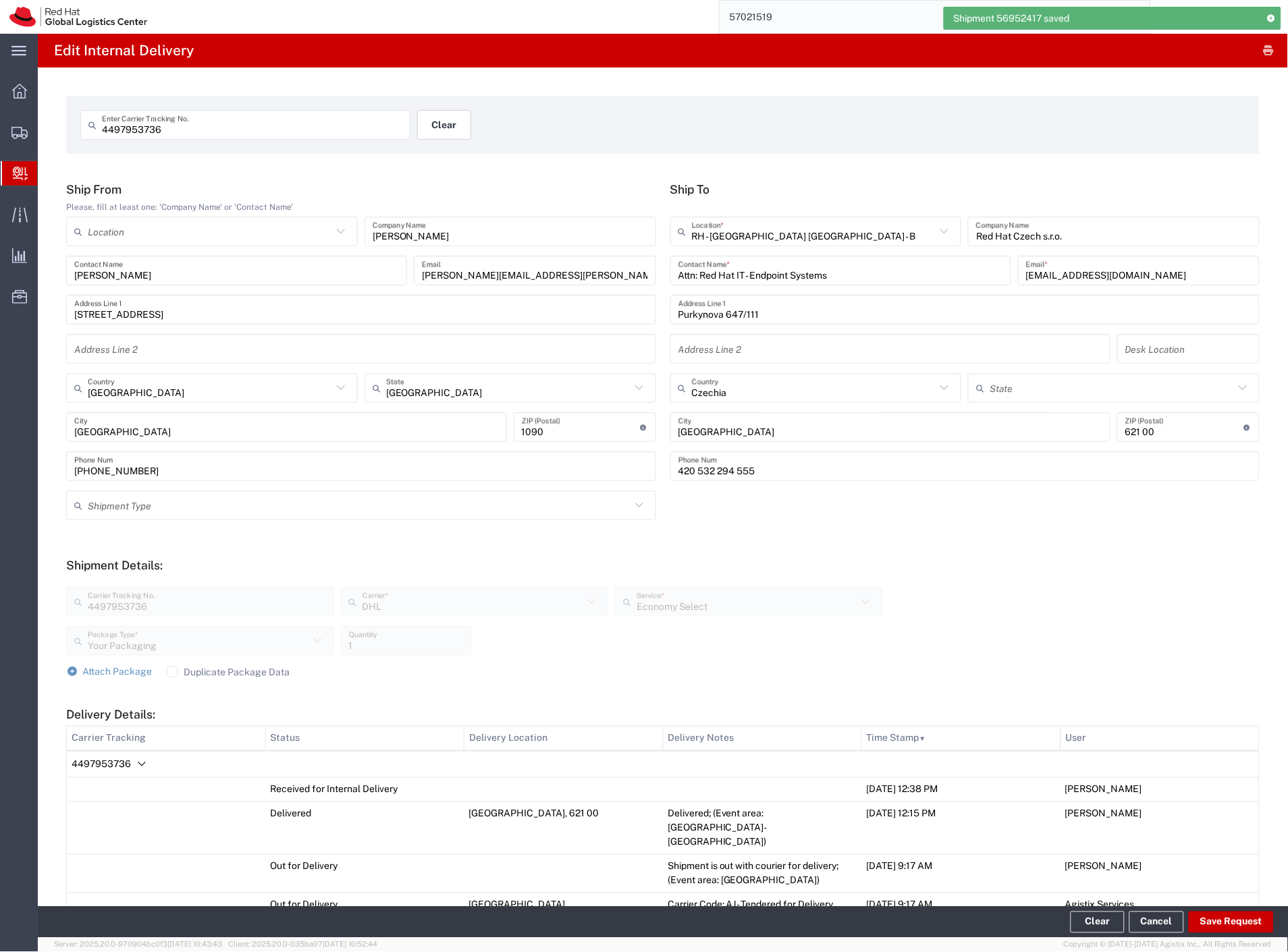
click at [449, 122] on button "Clear" at bounding box center [444, 125] width 54 height 30
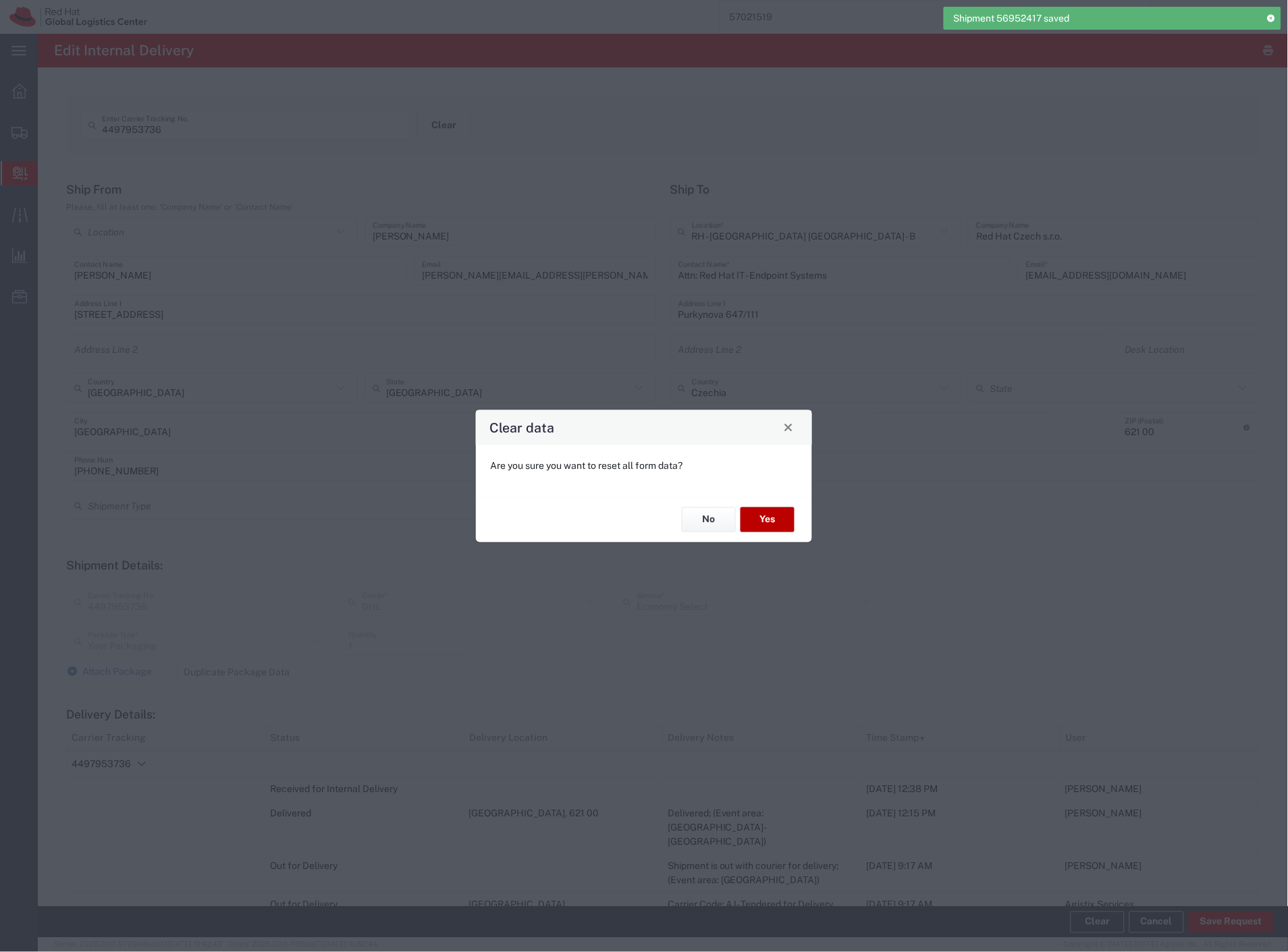
click at [778, 517] on button "Yes" at bounding box center [768, 520] width 54 height 25
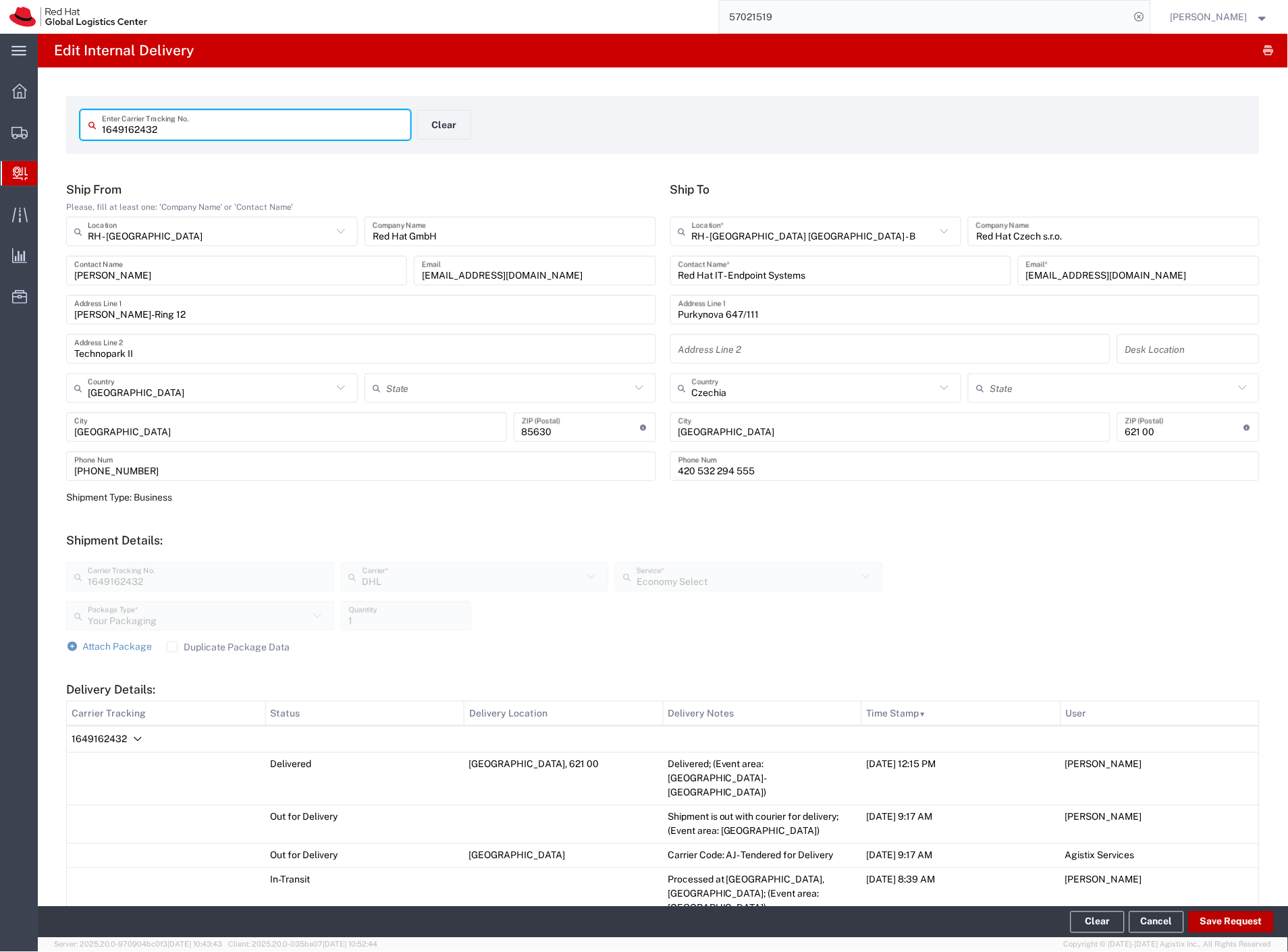
click at [1221, 915] on button "Save Request" at bounding box center [1231, 922] width 85 height 21
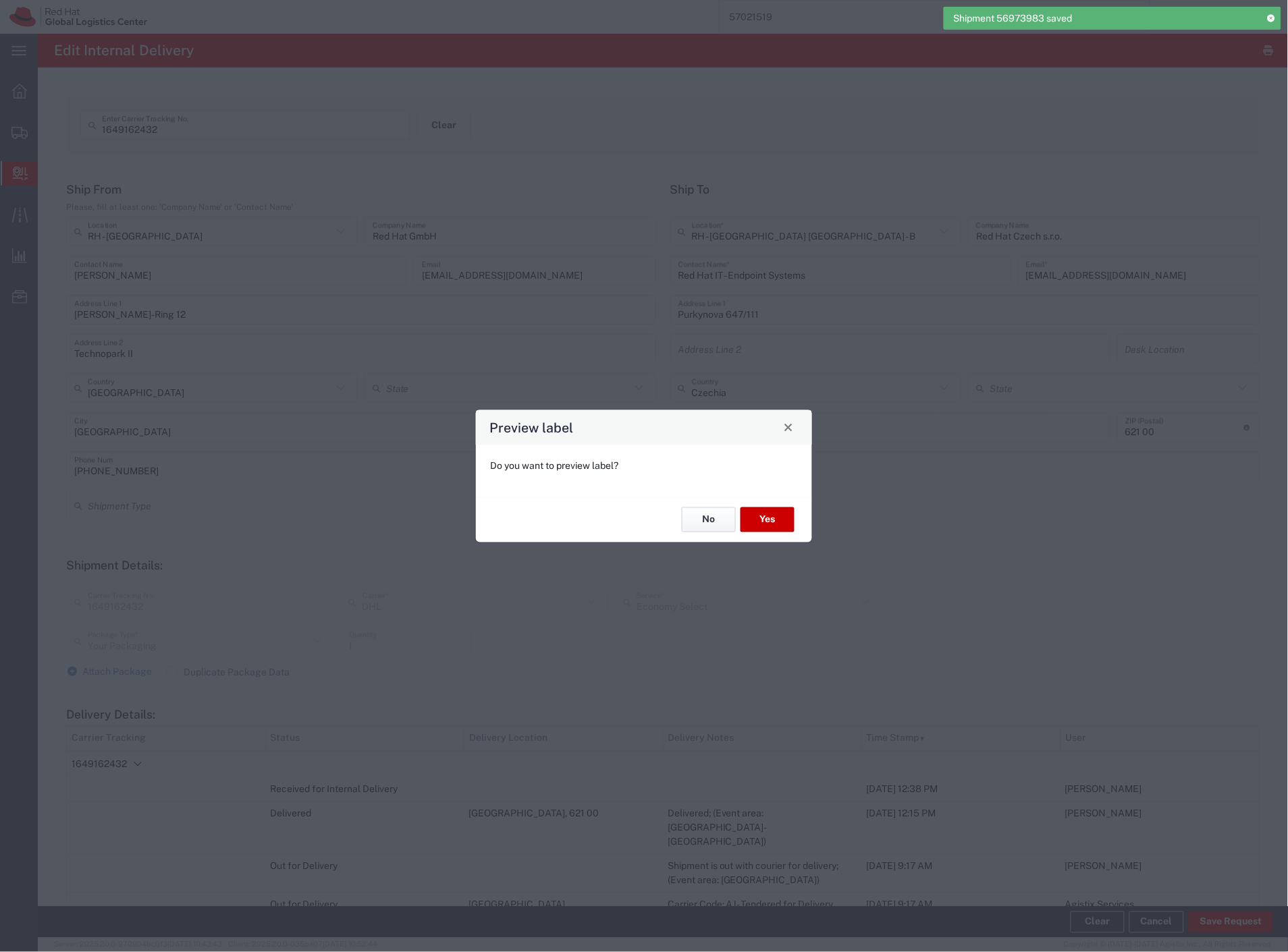
drag, startPoint x: 717, startPoint y: 529, endPoint x: 683, endPoint y: 447, distance: 88.8
click at [717, 528] on button "No" at bounding box center [709, 520] width 54 height 25
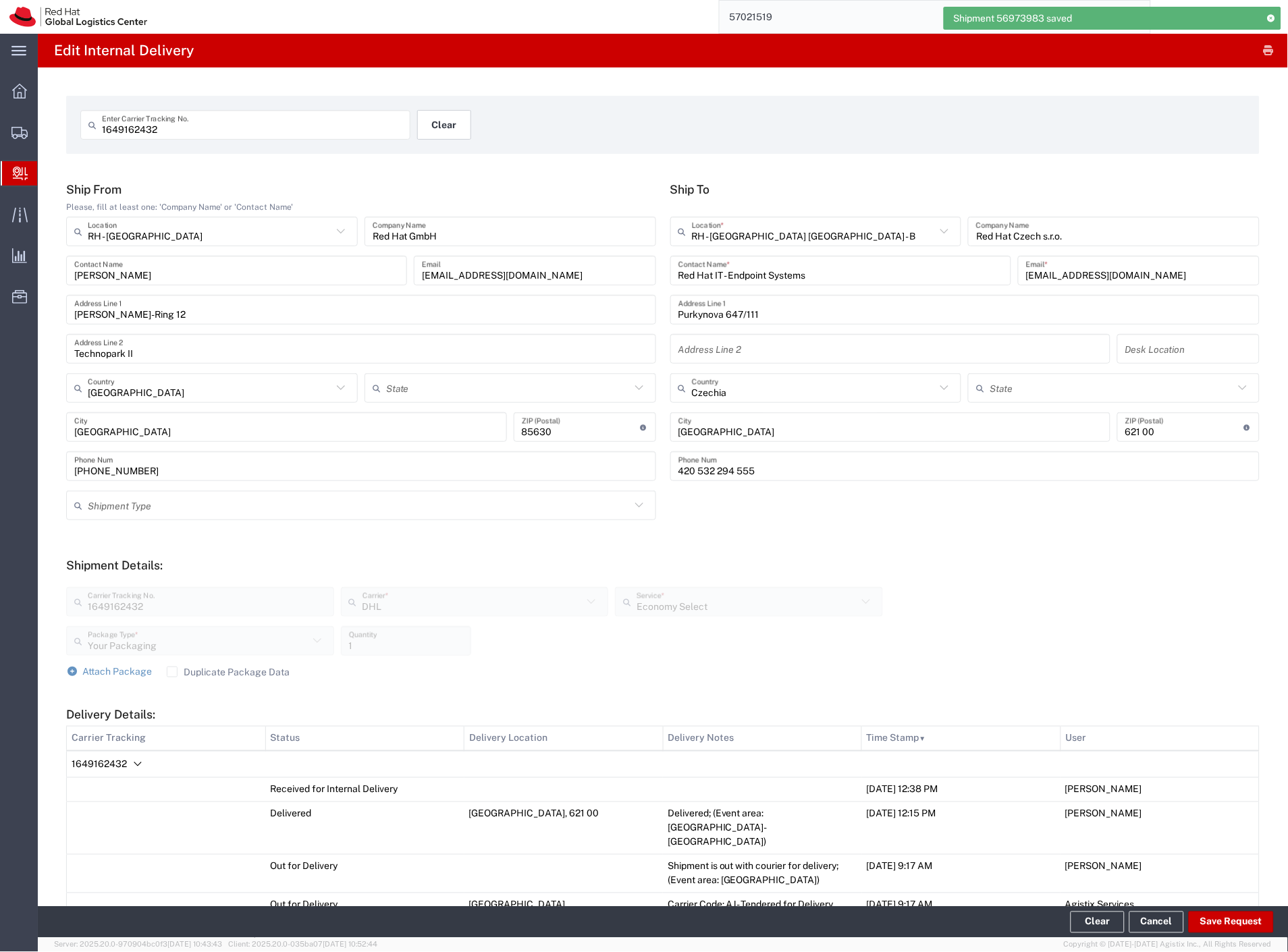
click at [449, 120] on button "Clear" at bounding box center [444, 125] width 54 height 30
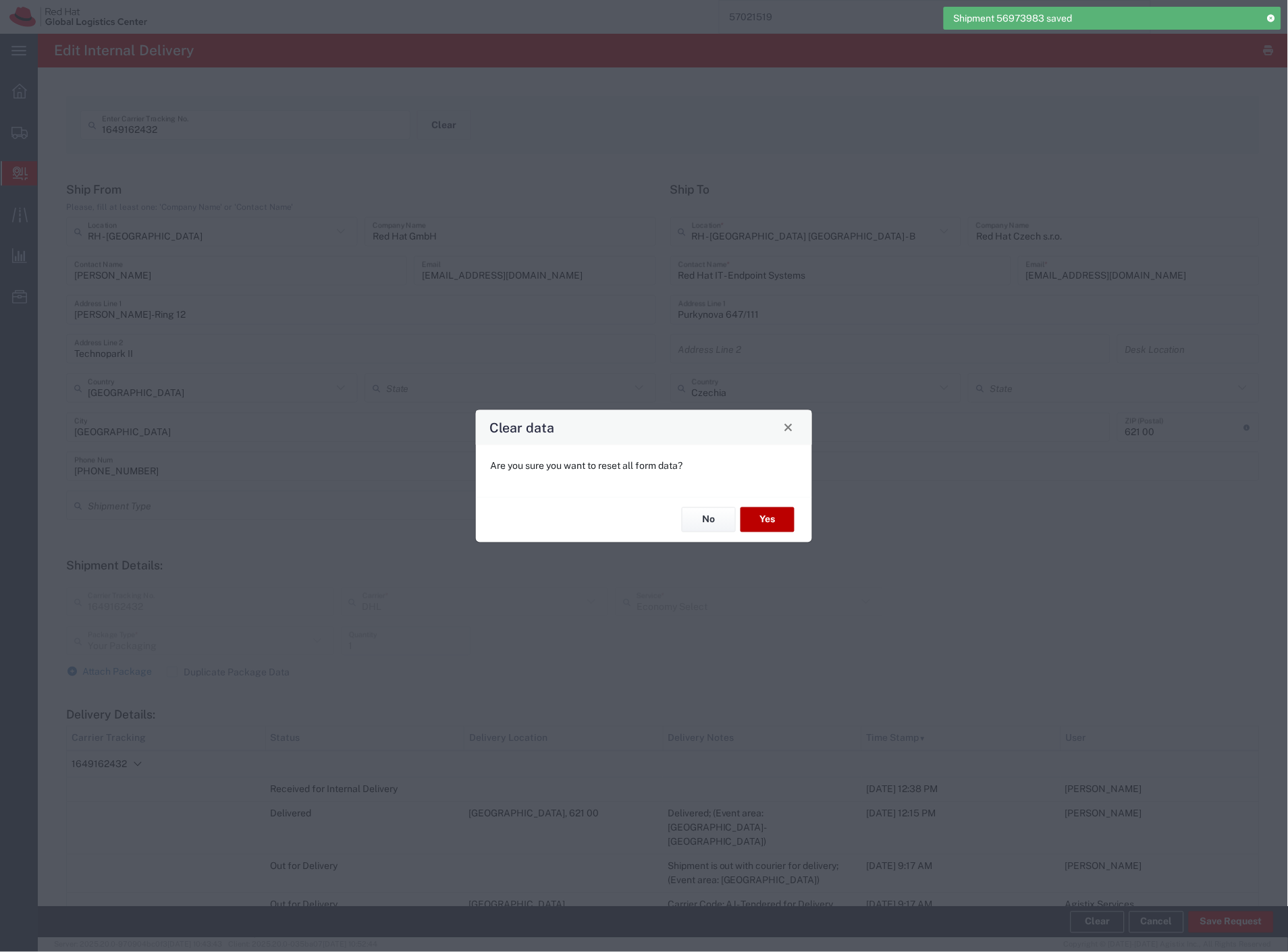
click at [764, 520] on button "Yes" at bounding box center [768, 520] width 54 height 25
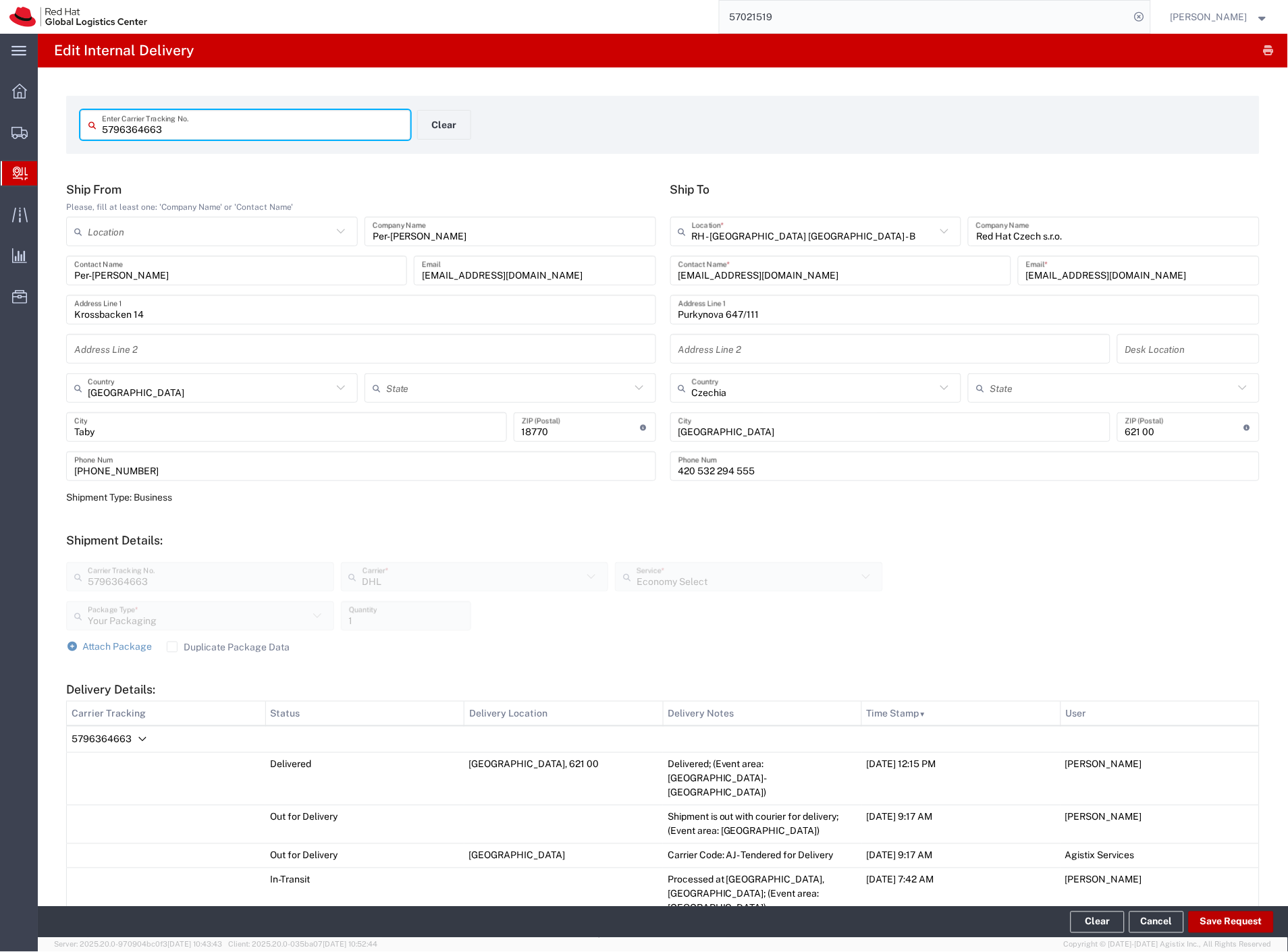
click at [1239, 913] on button "Save Request" at bounding box center [1231, 922] width 85 height 21
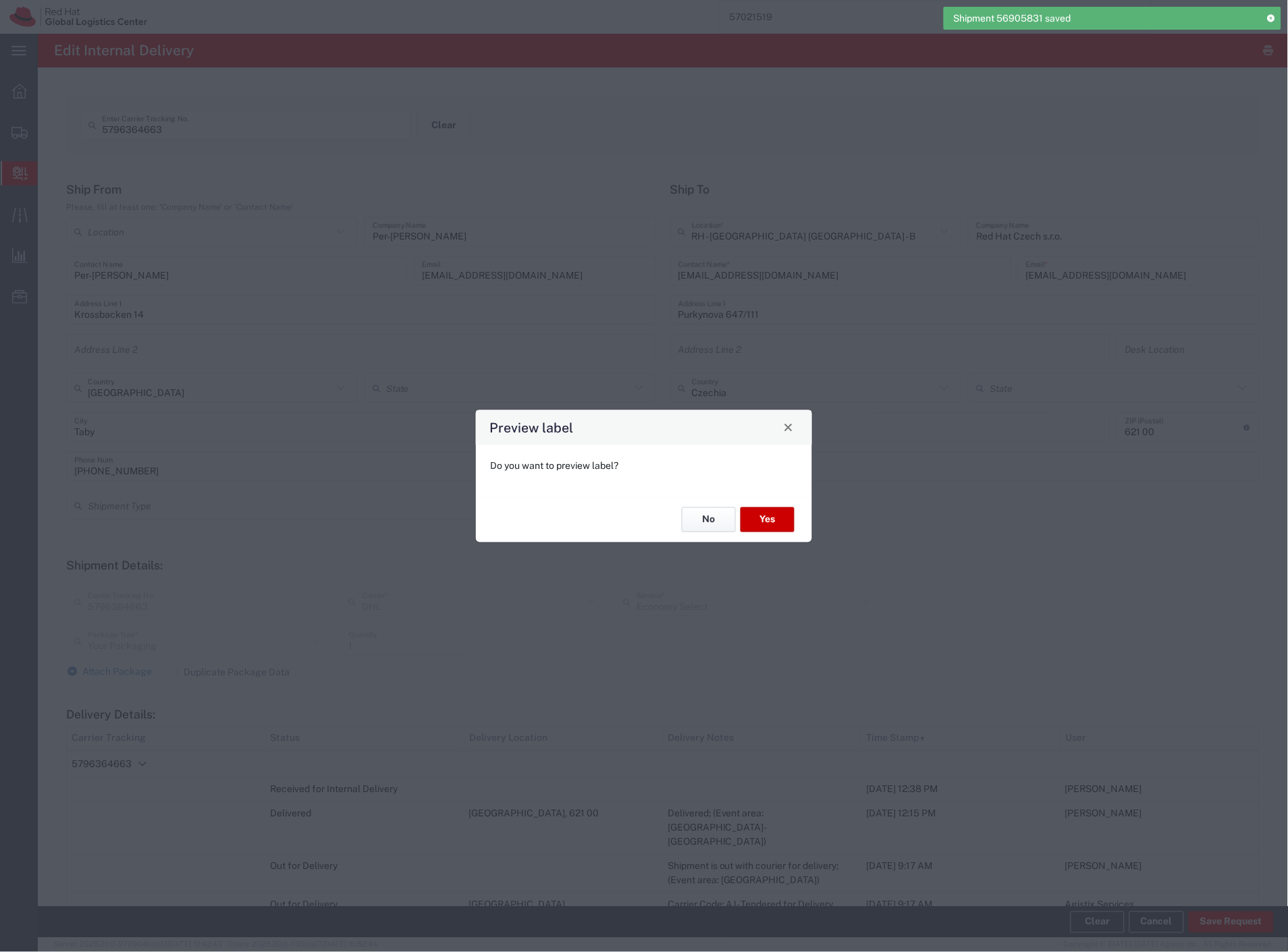
click at [705, 523] on button "No" at bounding box center [709, 520] width 54 height 25
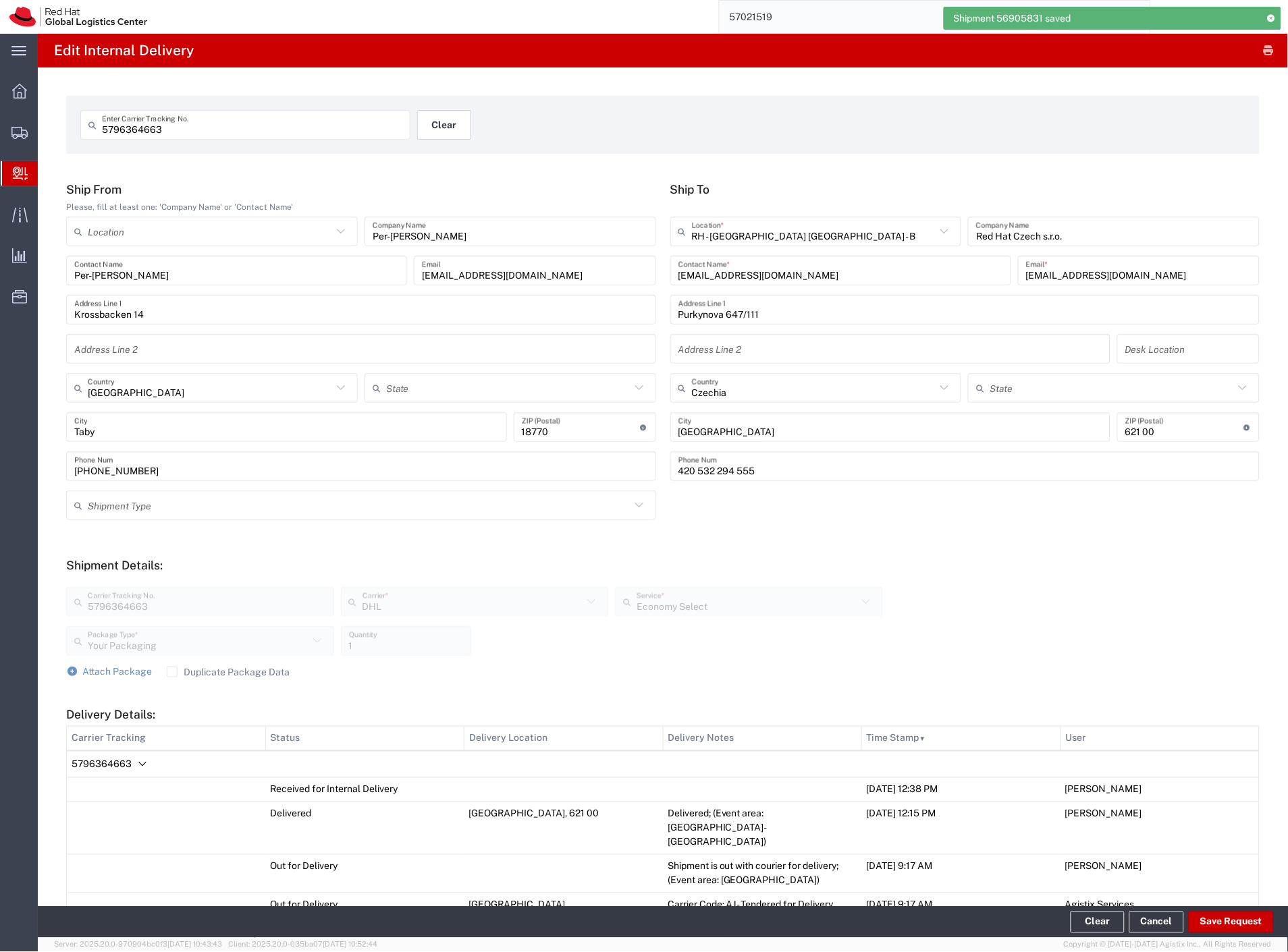
click at [440, 131] on button "Clear" at bounding box center [444, 125] width 54 height 30
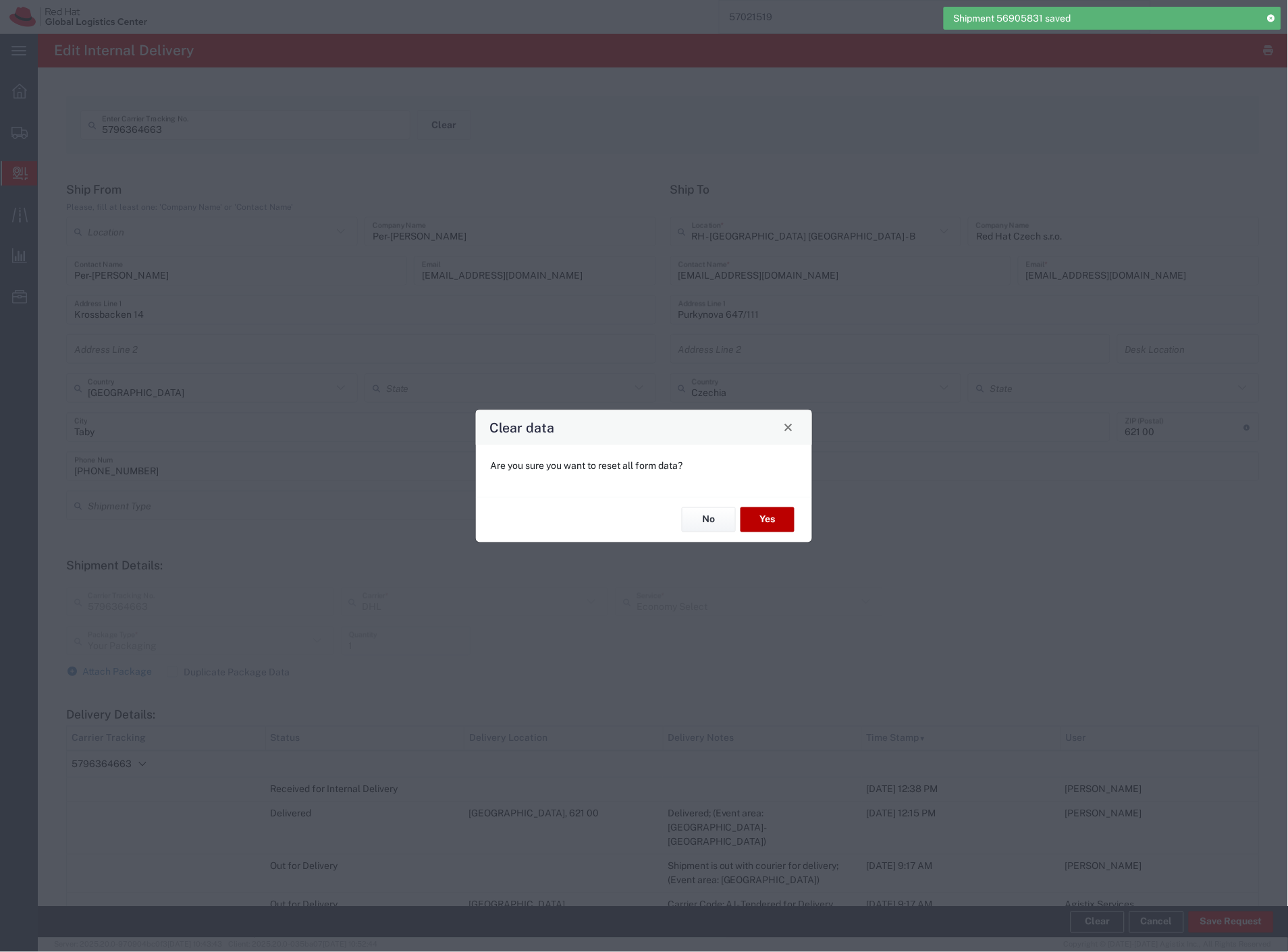
click at [757, 514] on button "Yes" at bounding box center [768, 520] width 54 height 25
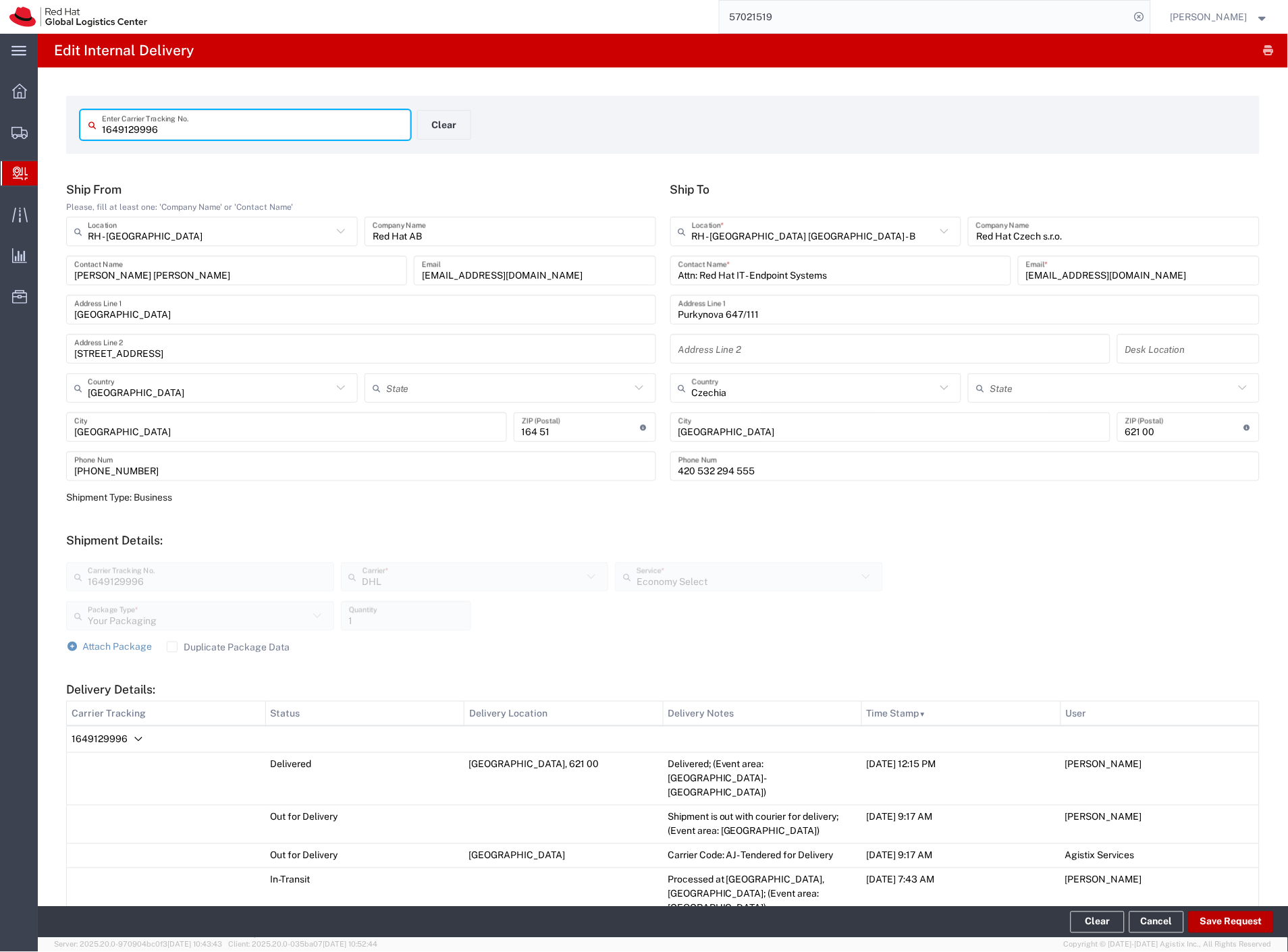
click at [1224, 913] on button "Save Request" at bounding box center [1231, 922] width 85 height 21
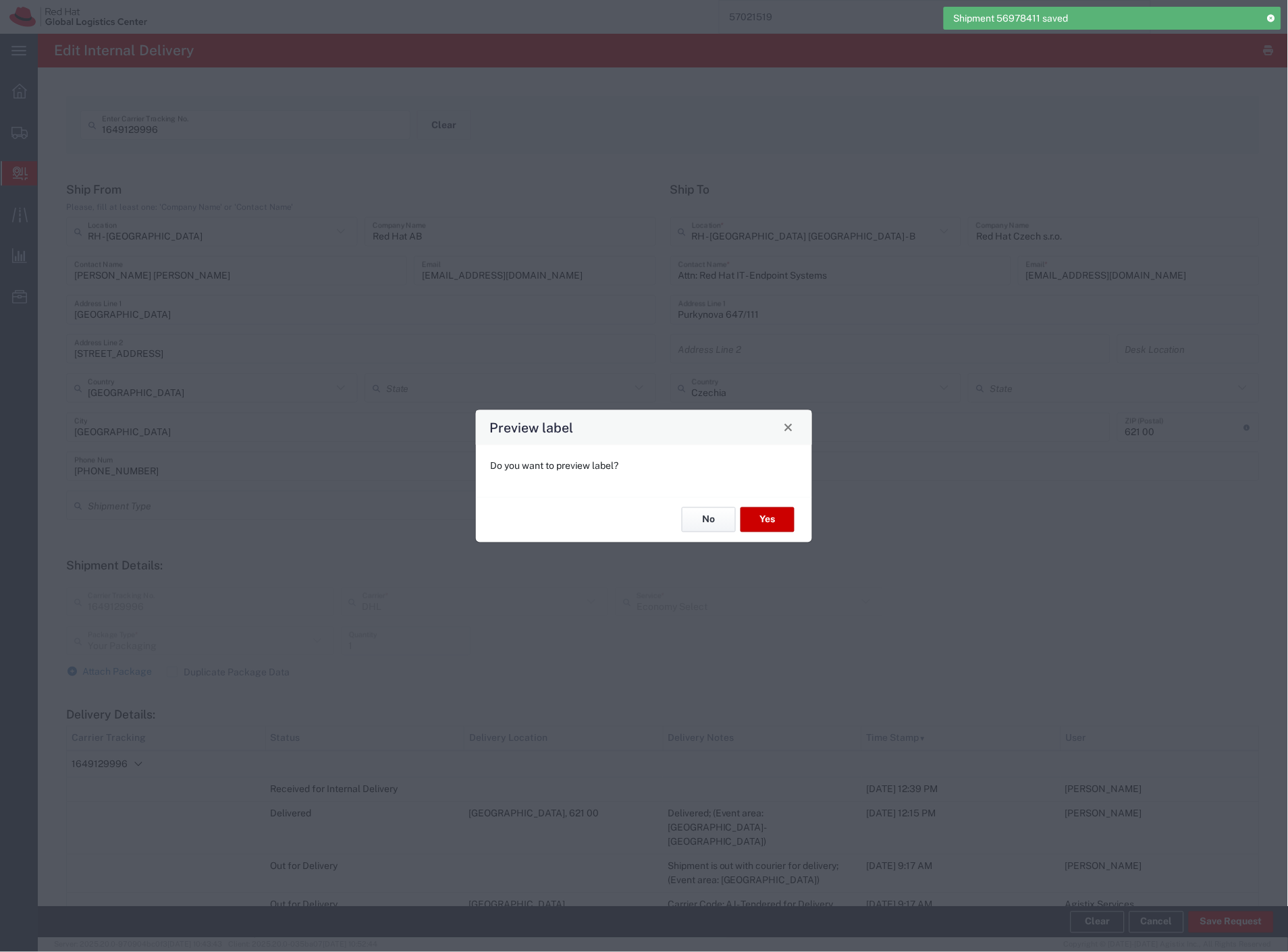
click at [716, 517] on button "No" at bounding box center [709, 520] width 54 height 25
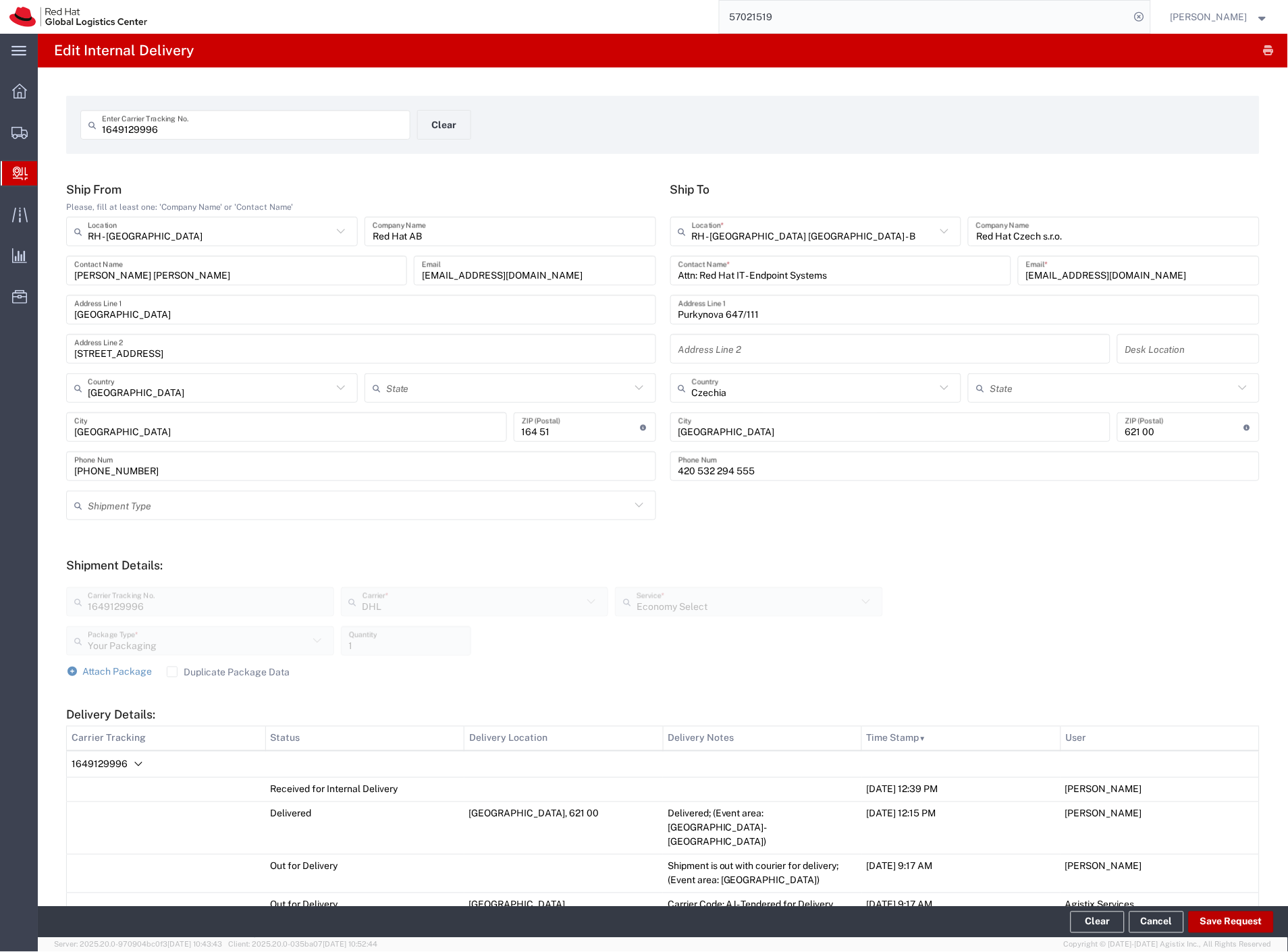
click at [1230, 922] on button "Save Request" at bounding box center [1231, 922] width 85 height 21
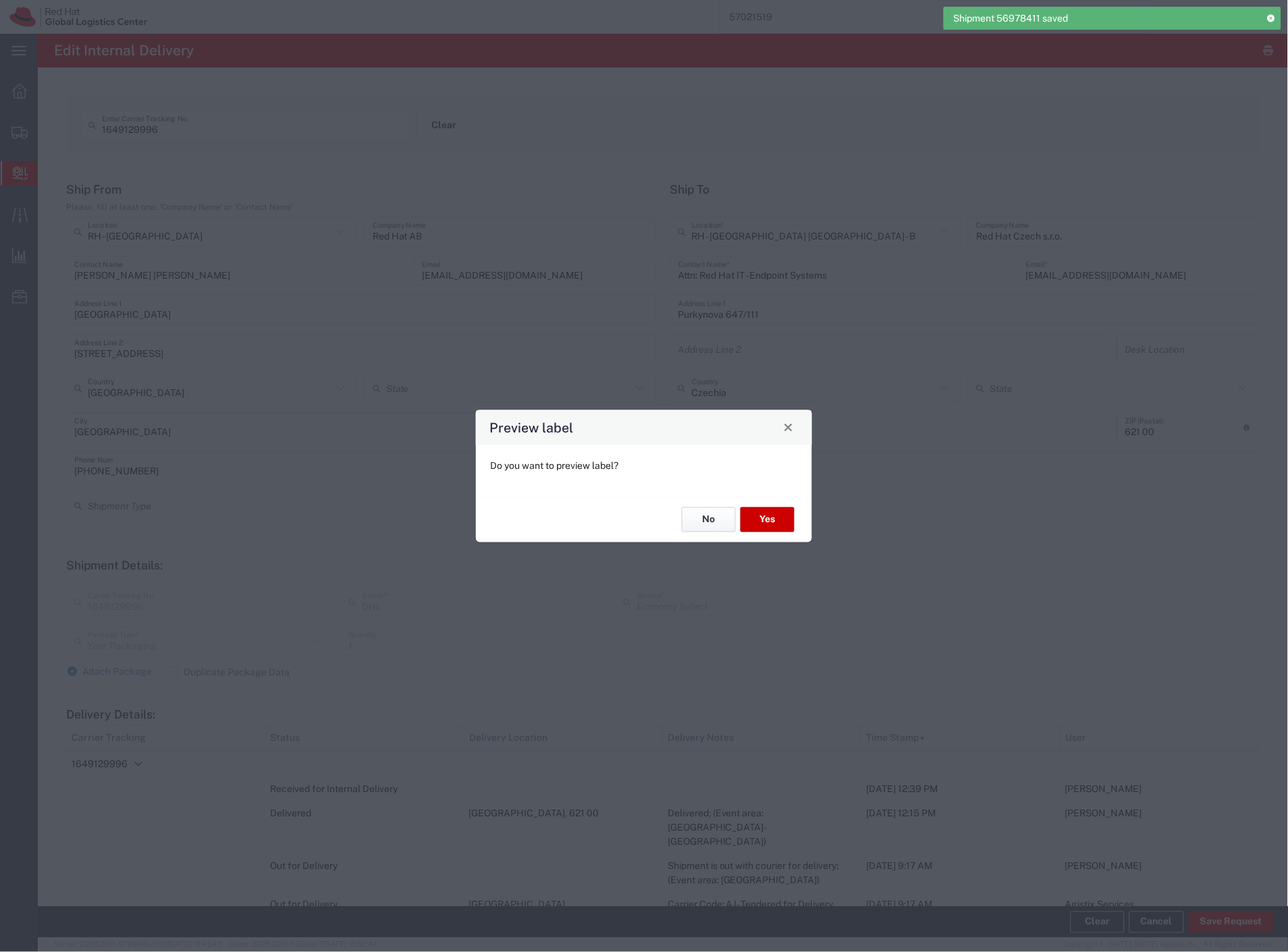
click at [692, 517] on button "No" at bounding box center [709, 520] width 54 height 25
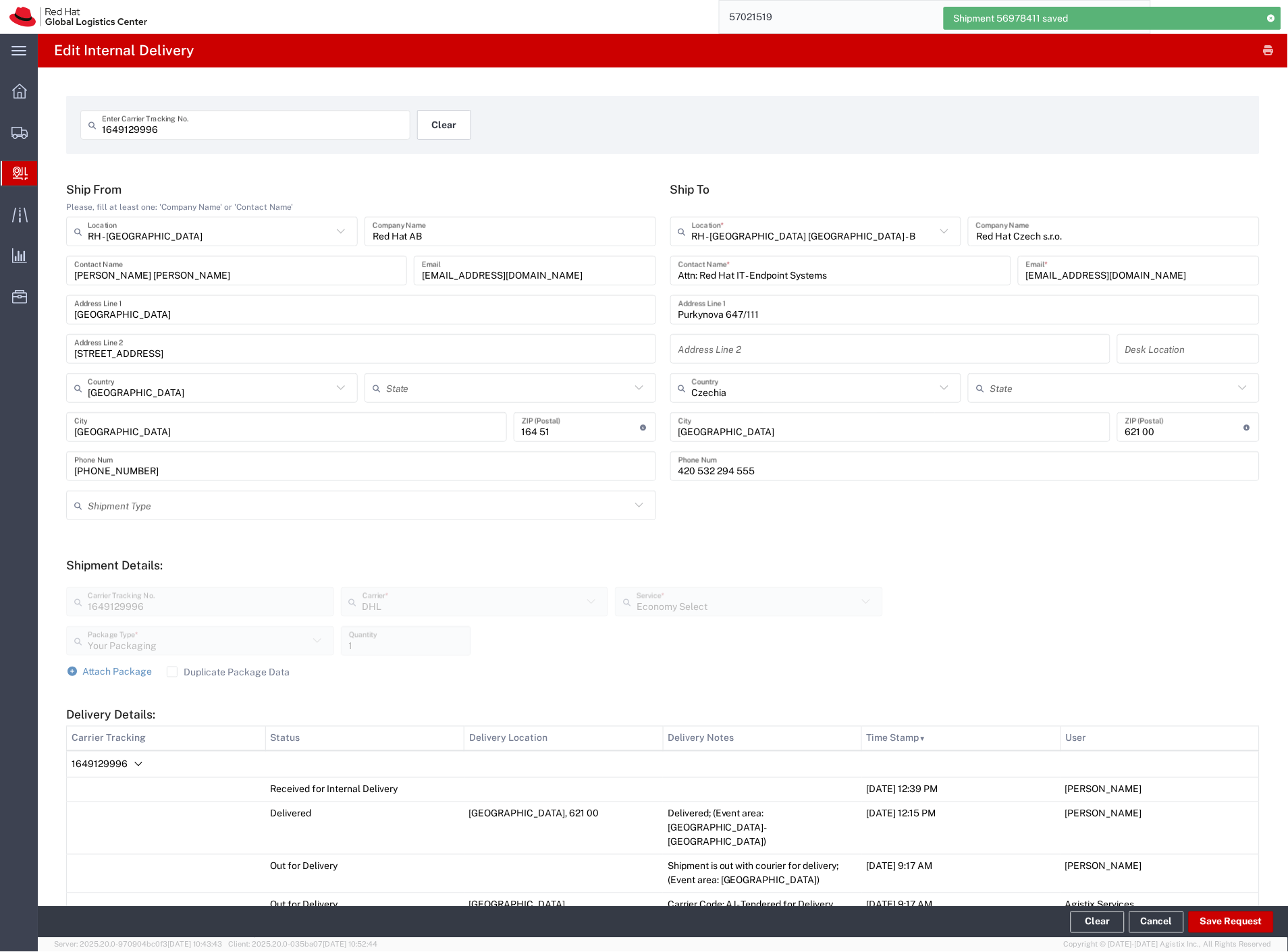
click at [442, 132] on button "Clear" at bounding box center [444, 125] width 54 height 30
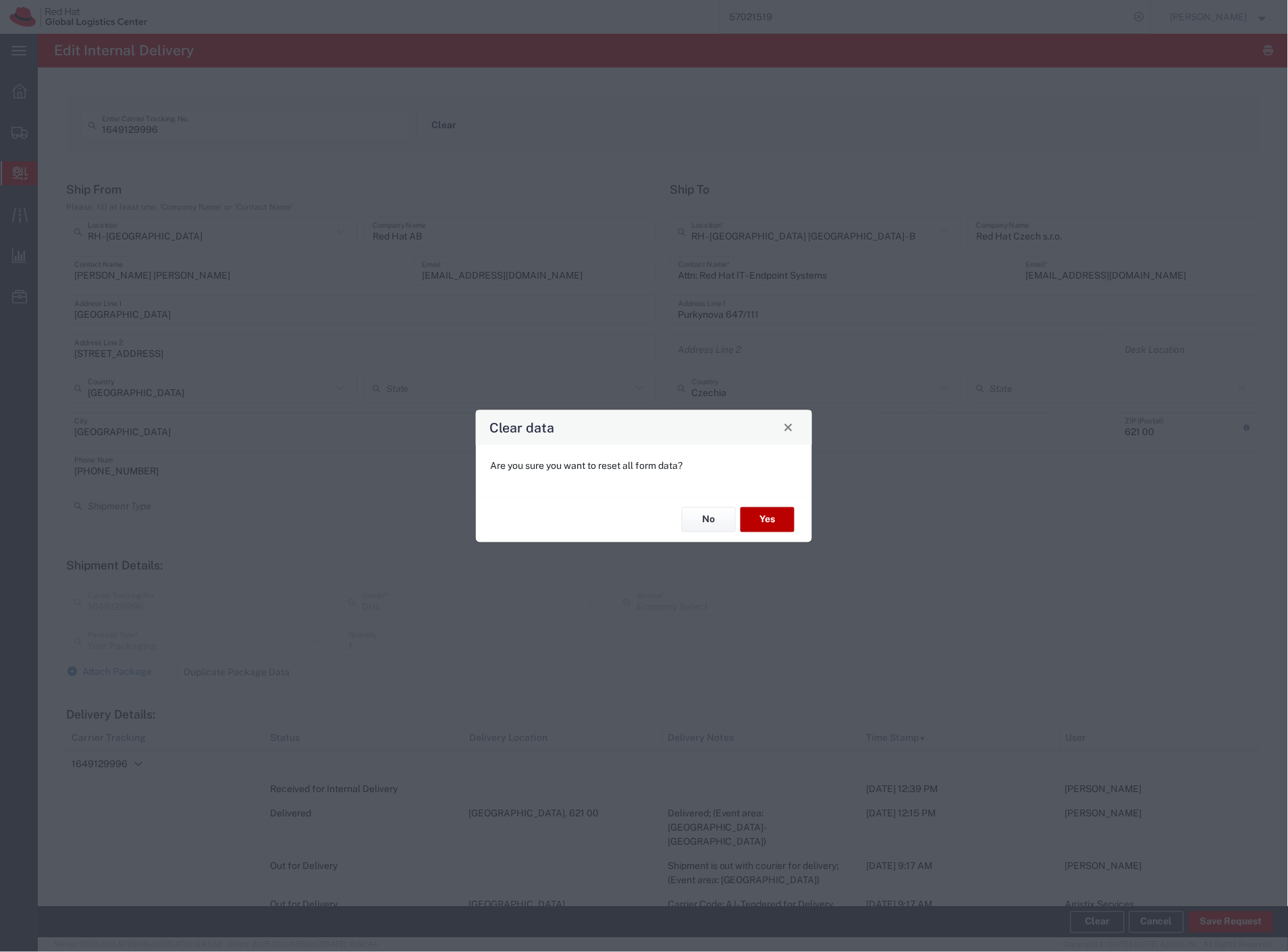
click at [770, 513] on button "Yes" at bounding box center [768, 520] width 54 height 25
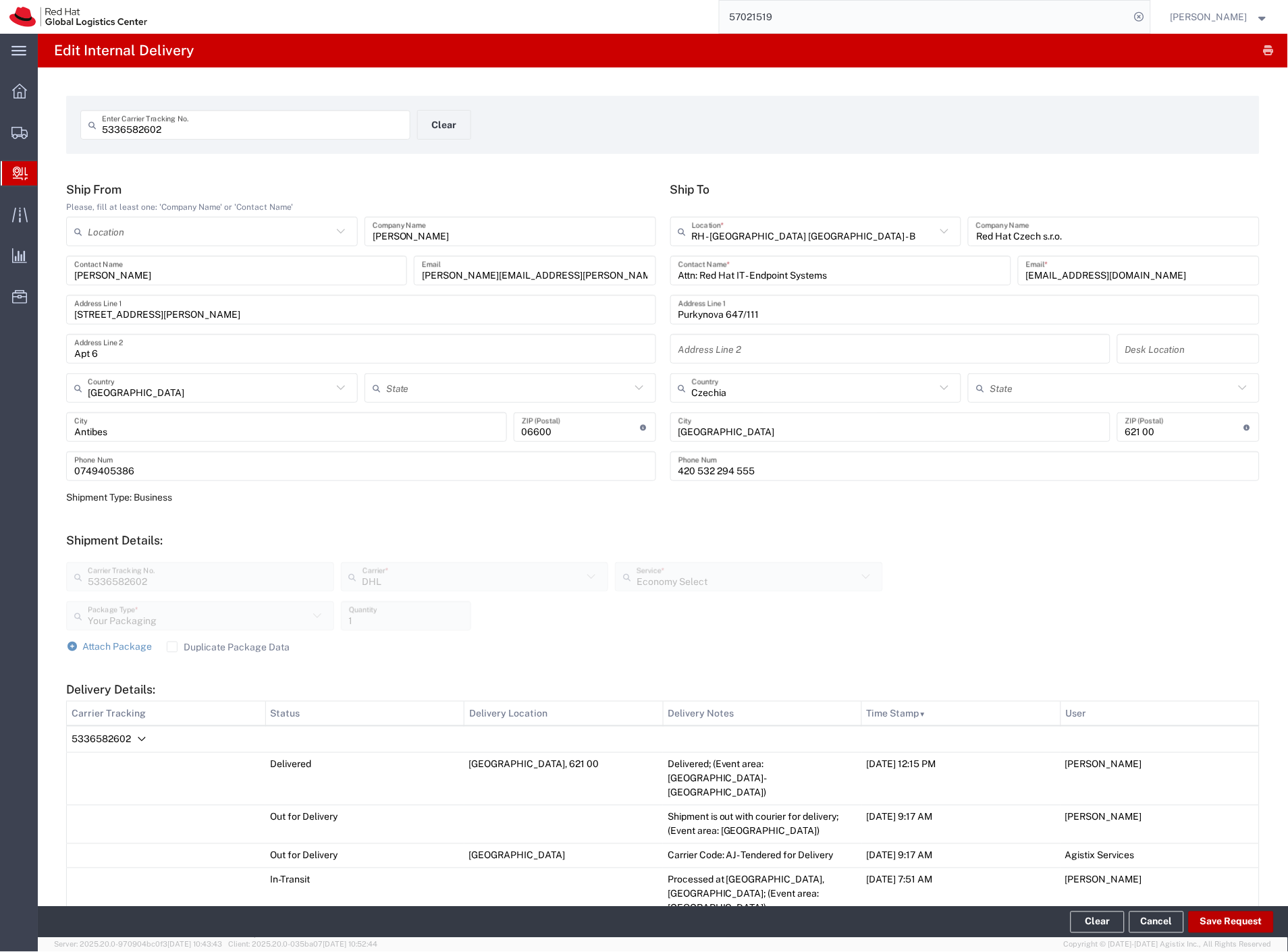
click at [1244, 914] on button "Save Request" at bounding box center [1231, 922] width 85 height 21
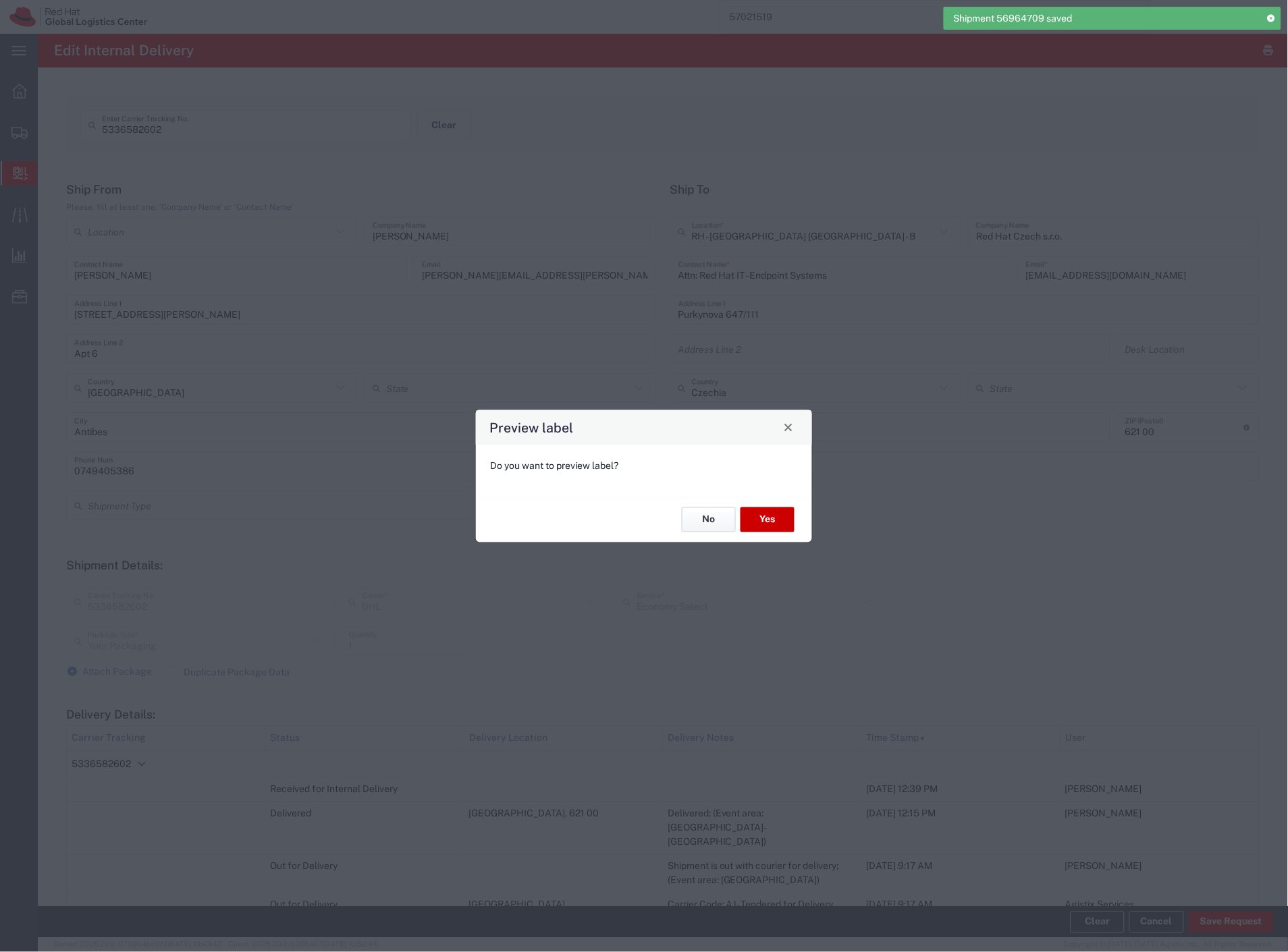
click at [696, 519] on button "No" at bounding box center [709, 520] width 54 height 25
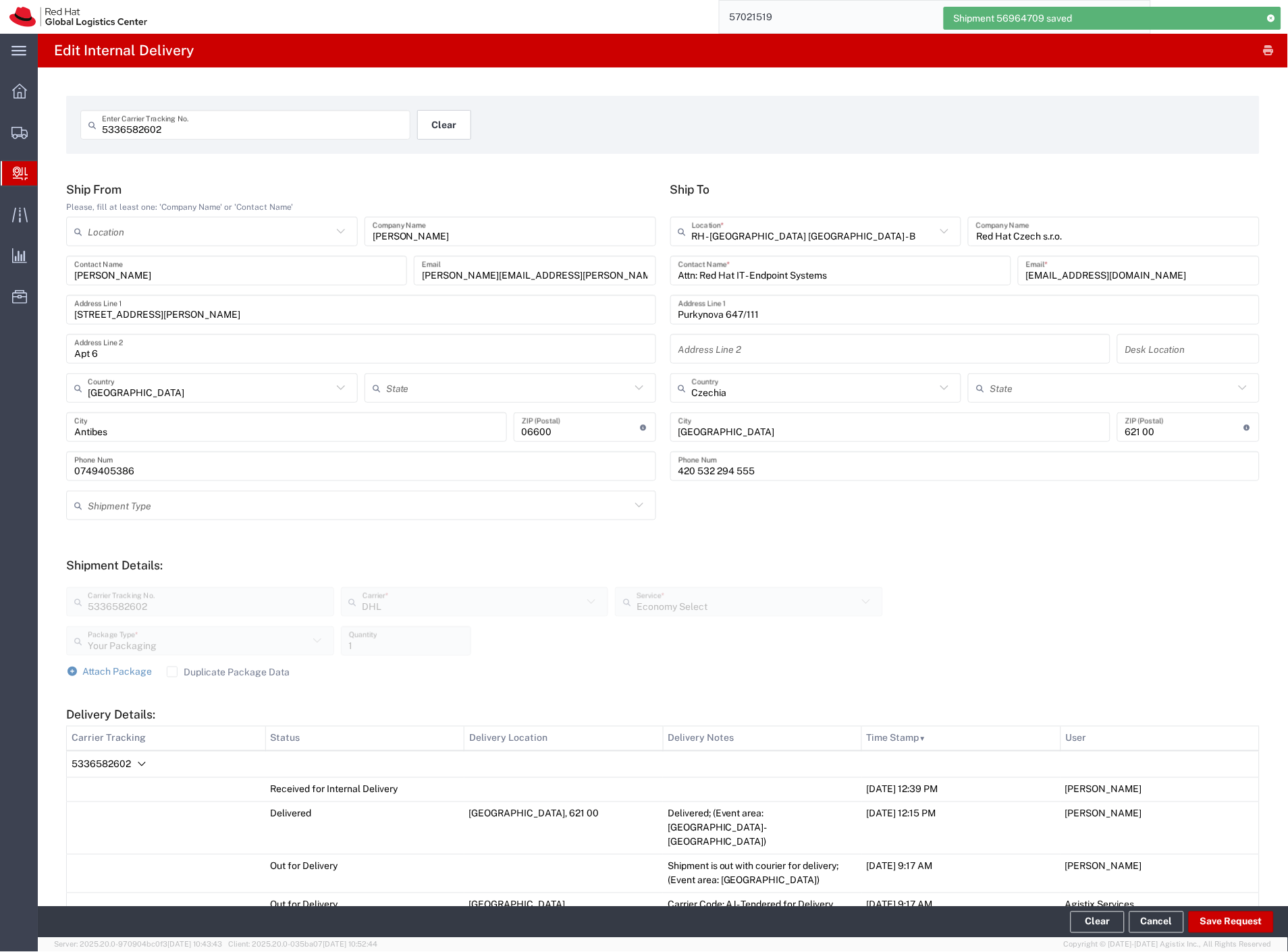
click at [461, 118] on button "Clear" at bounding box center [444, 125] width 54 height 30
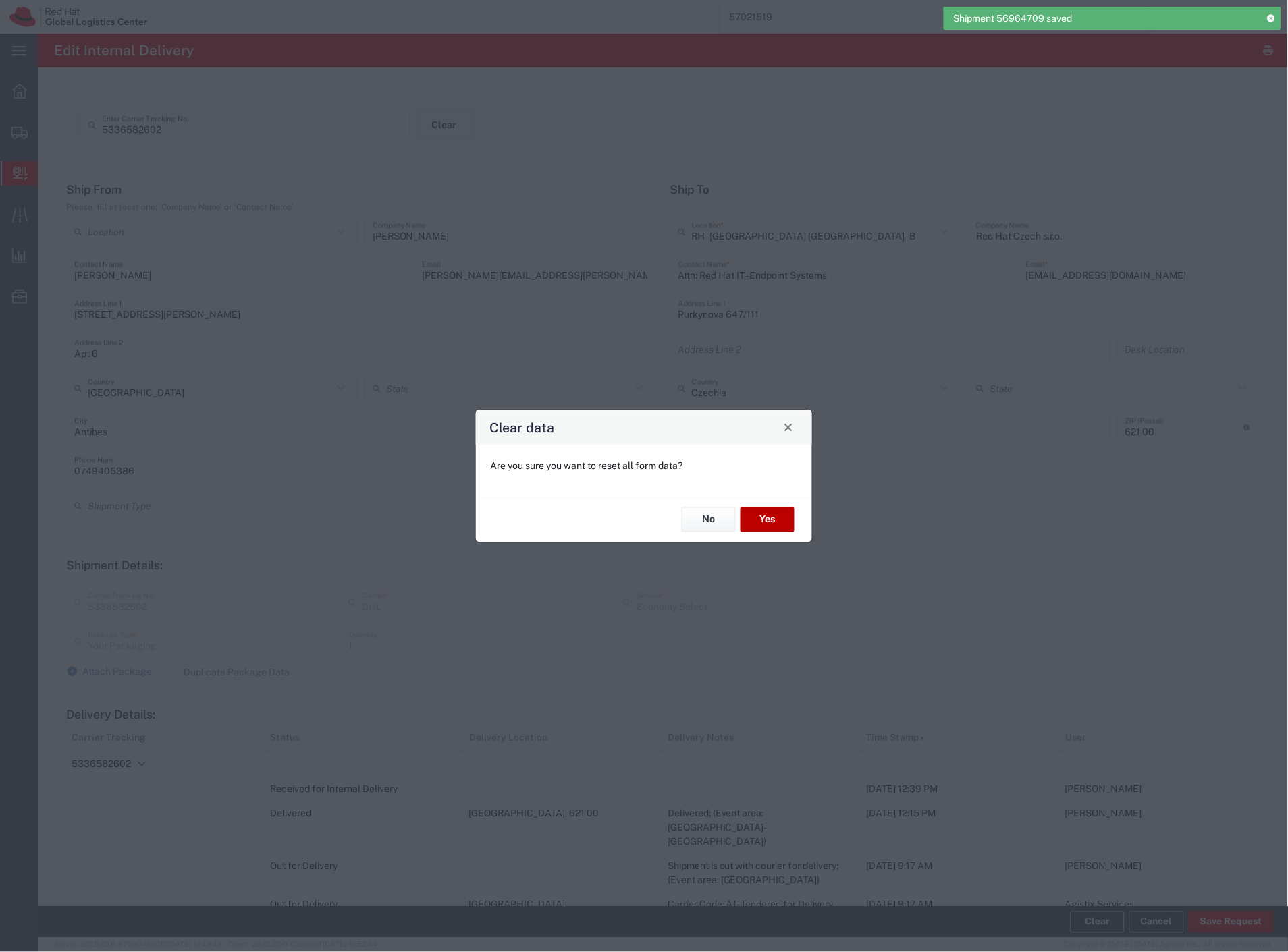
click at [767, 529] on button "Yes" at bounding box center [768, 520] width 54 height 25
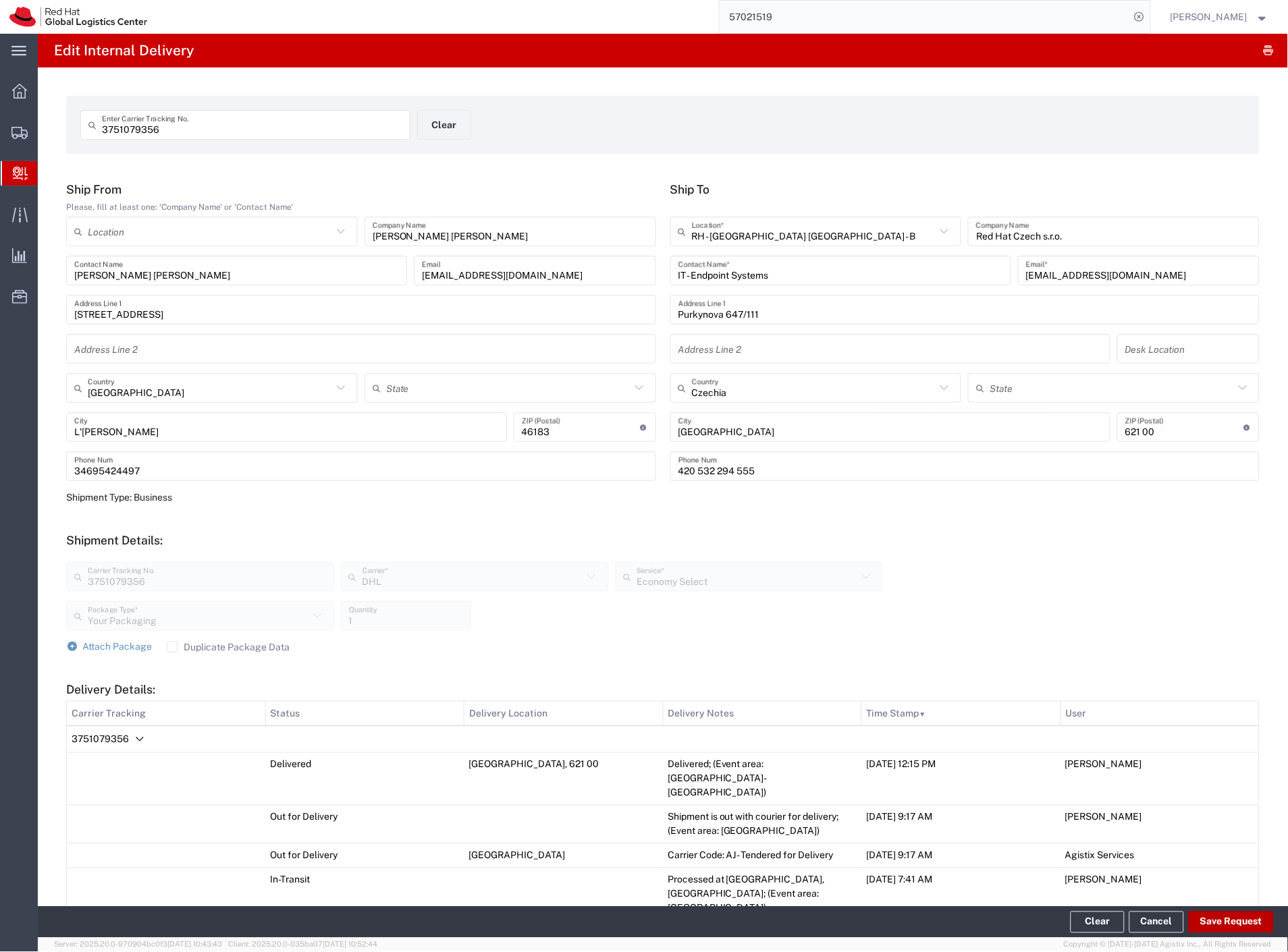
click at [1230, 926] on button "Save Request" at bounding box center [1231, 922] width 85 height 21
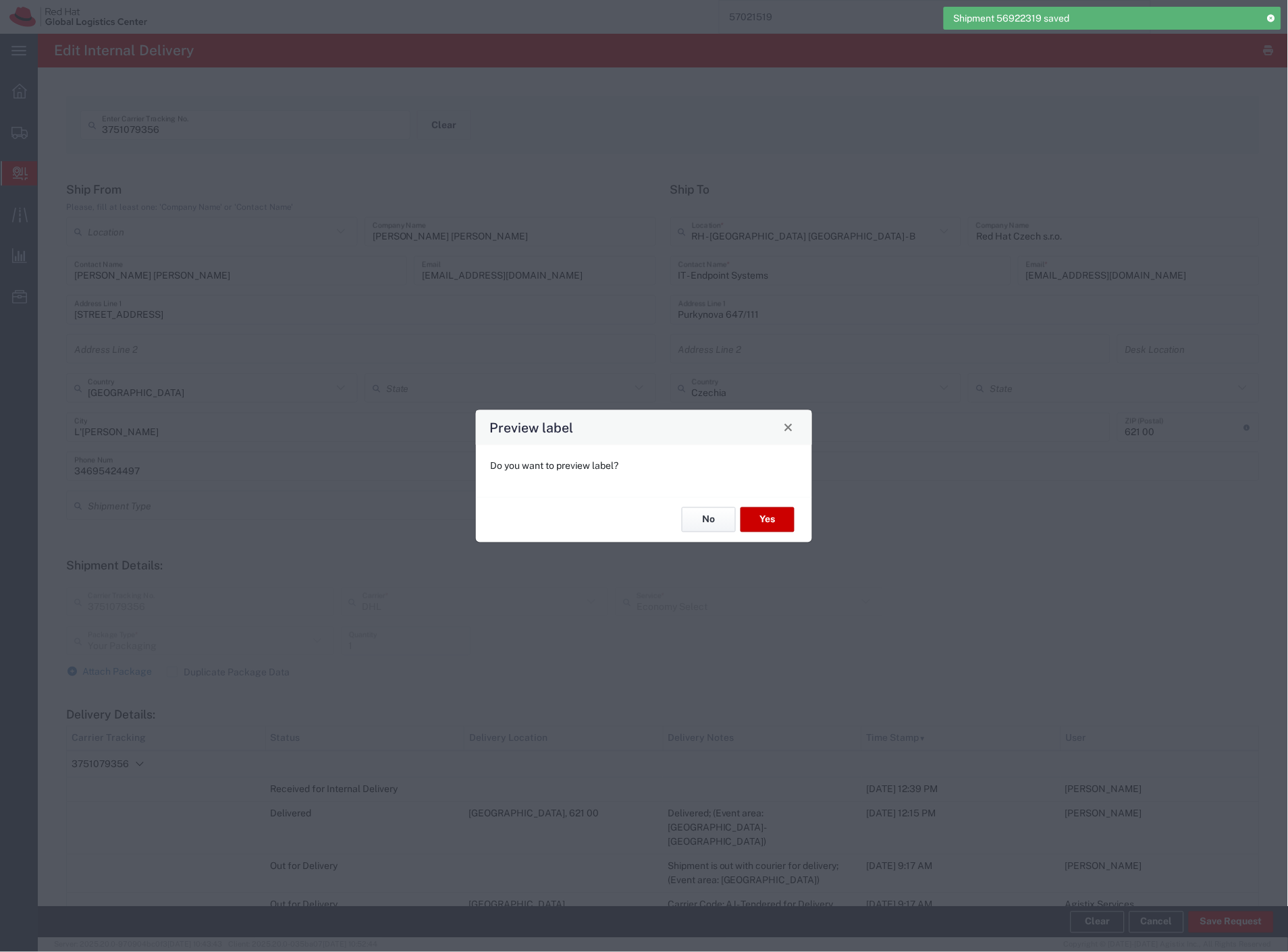
click at [712, 508] on button "No" at bounding box center [709, 520] width 54 height 25
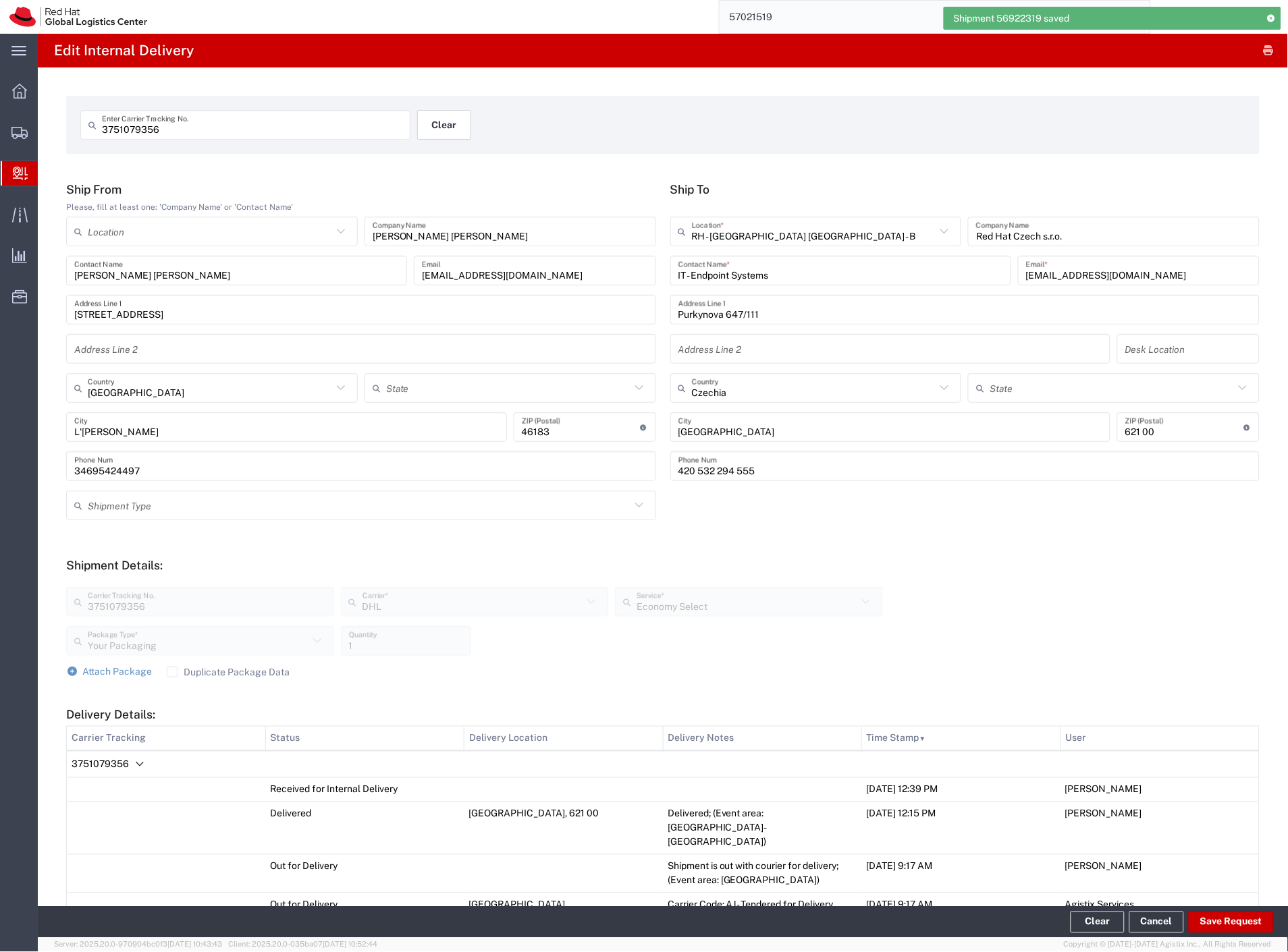
click at [425, 129] on button "Clear" at bounding box center [444, 125] width 54 height 30
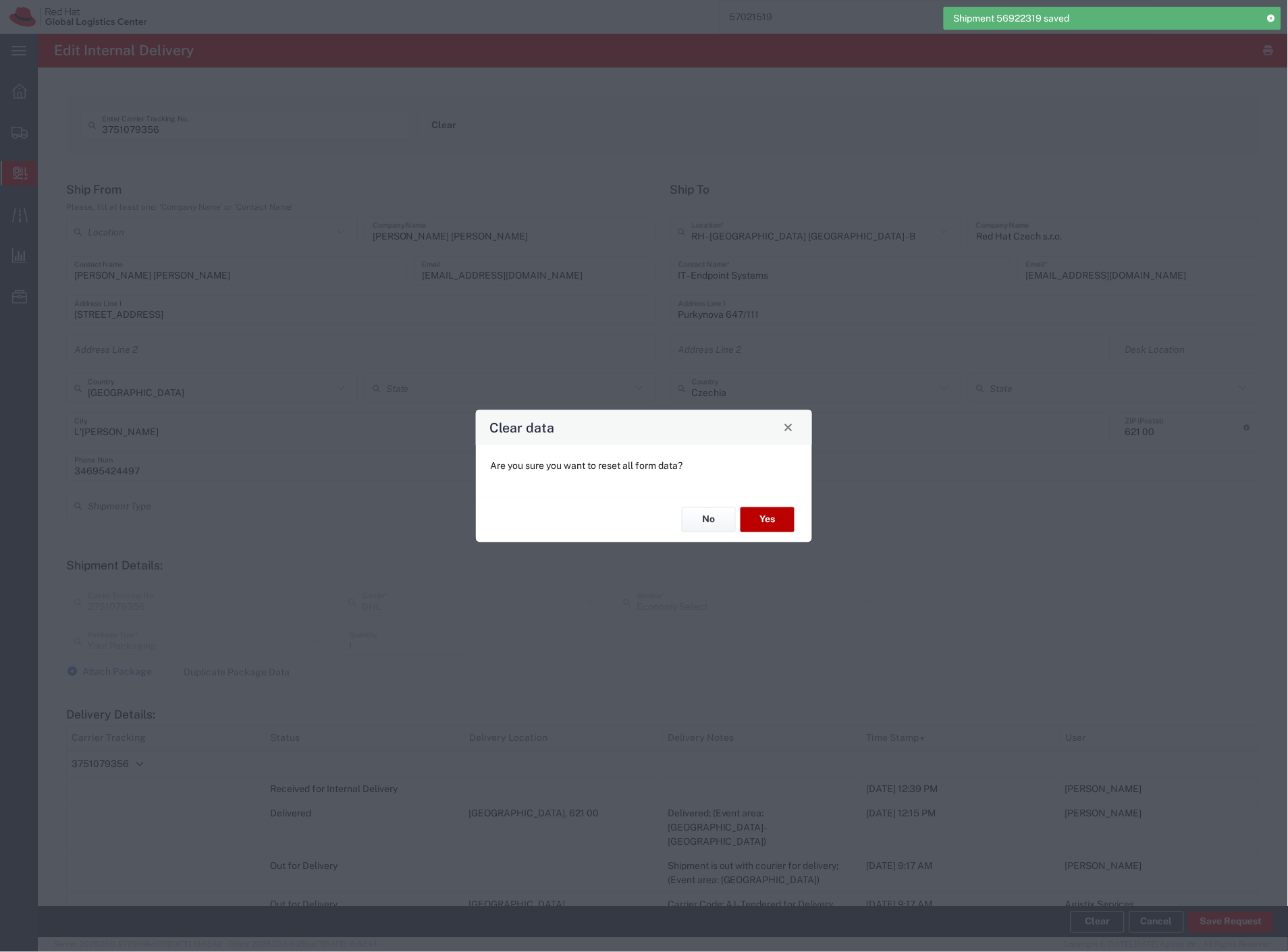
click at [771, 523] on button "Yes" at bounding box center [768, 520] width 54 height 25
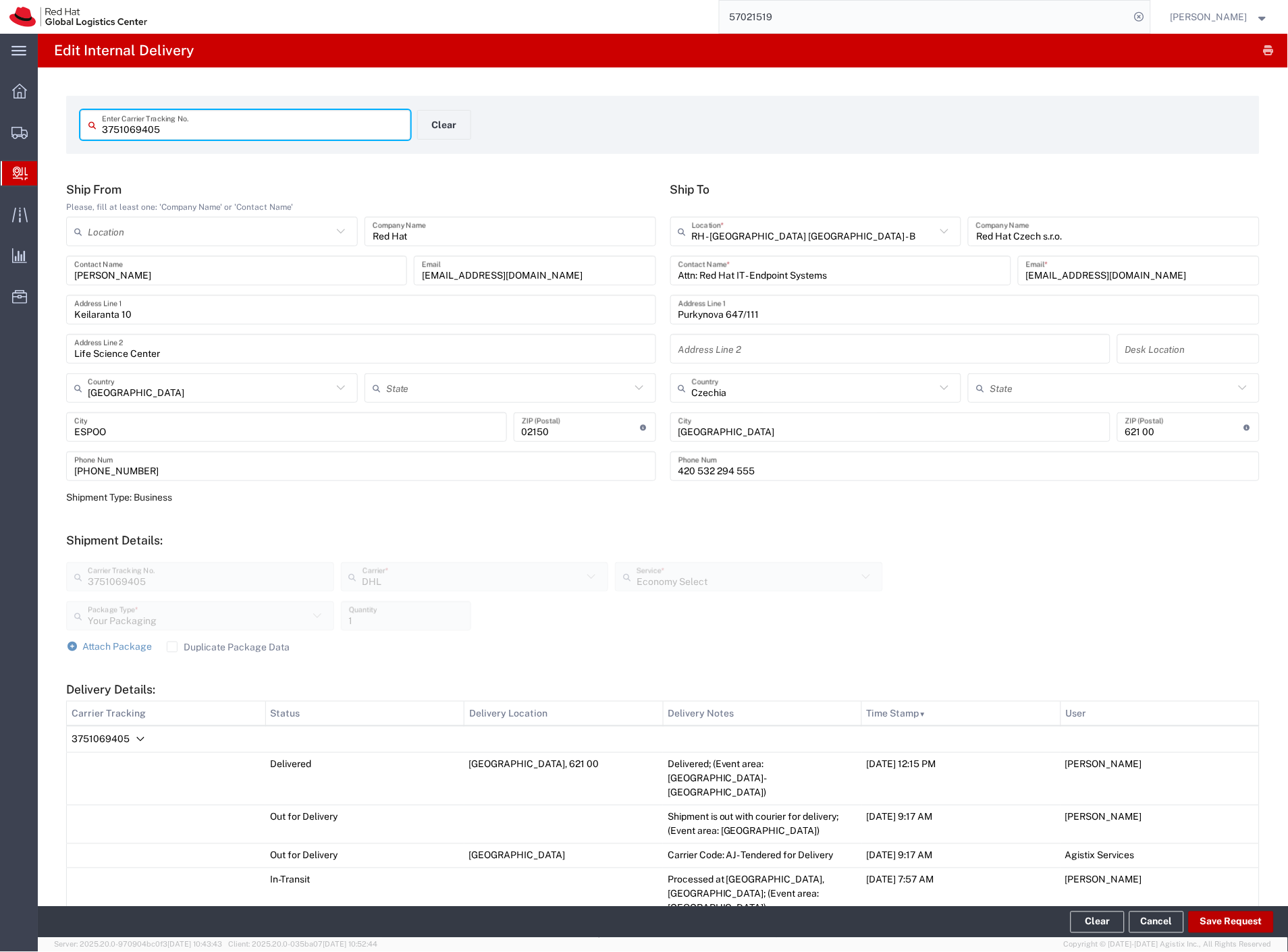
click at [1219, 918] on button "Save Request" at bounding box center [1231, 922] width 85 height 21
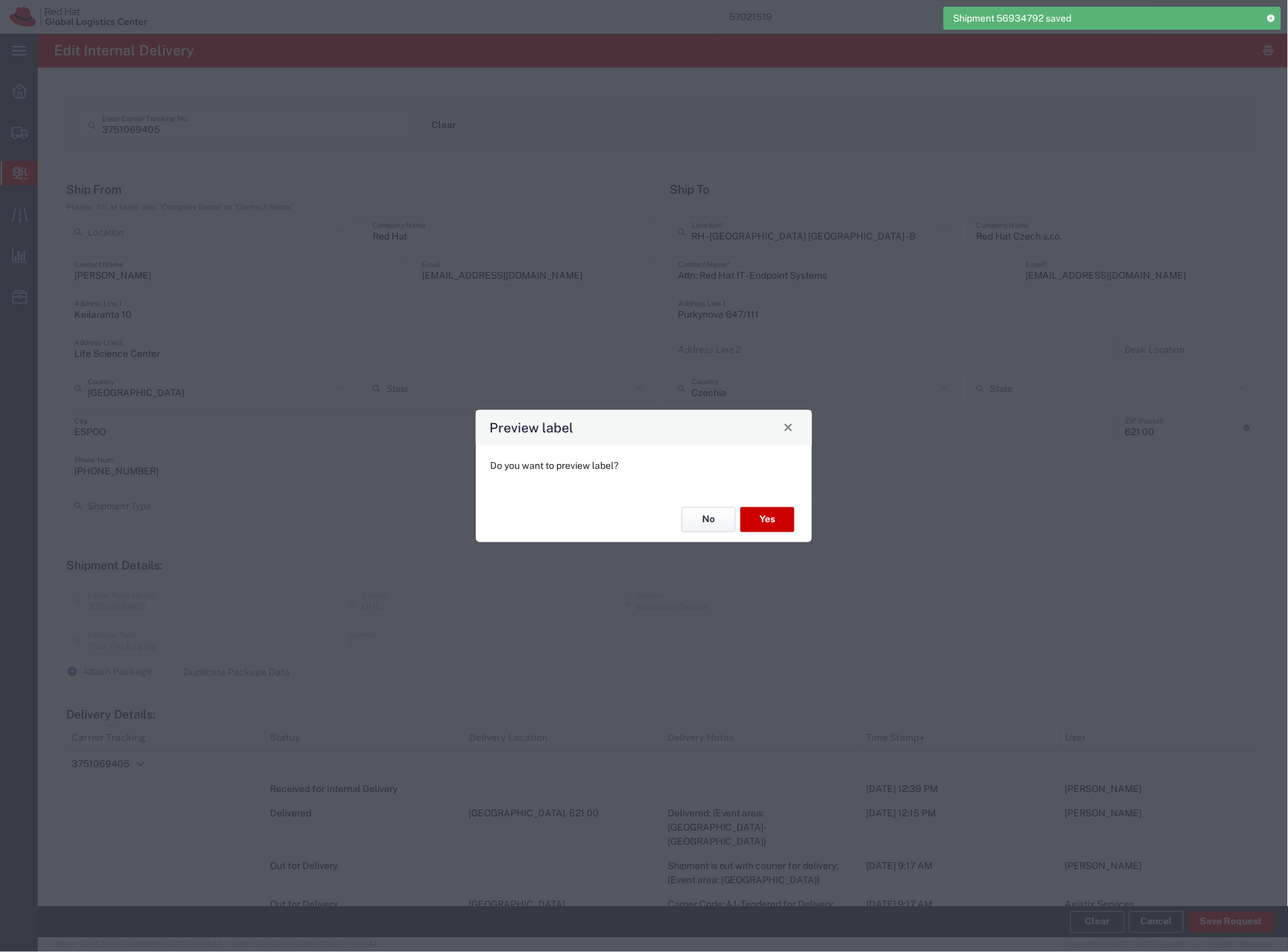
click at [714, 517] on button "No" at bounding box center [709, 520] width 54 height 25
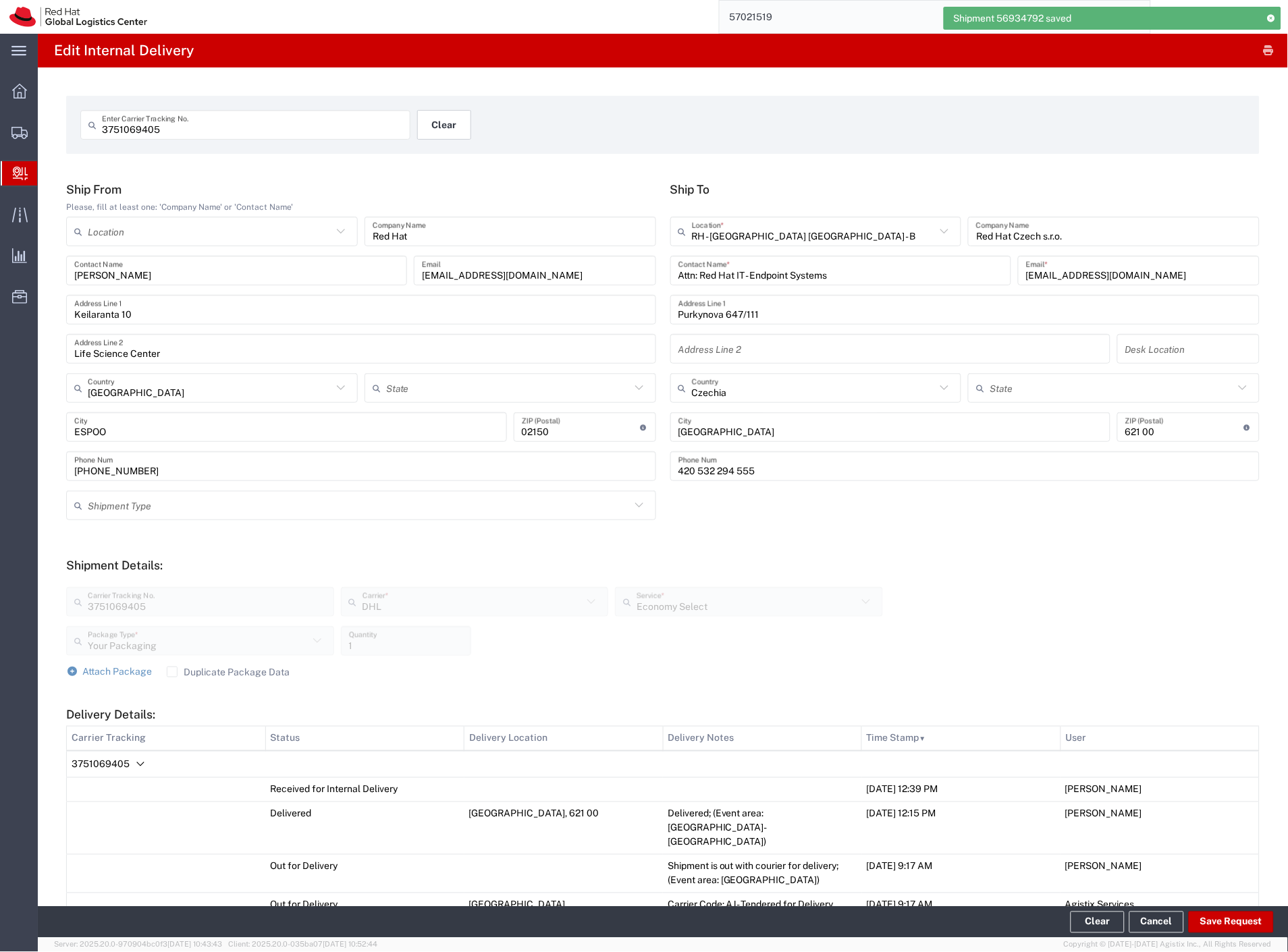
click at [434, 124] on button "Clear" at bounding box center [444, 125] width 54 height 30
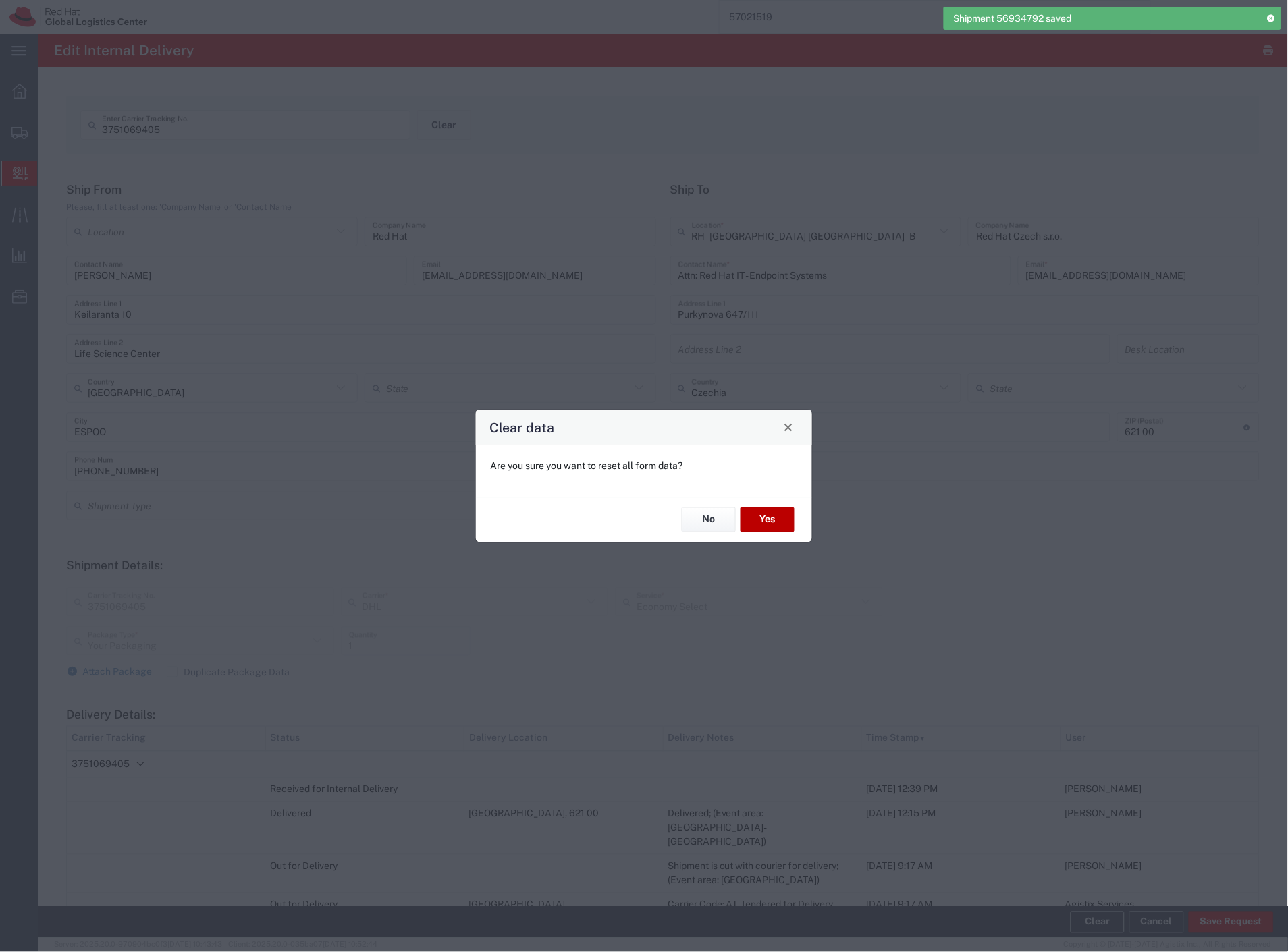
click at [770, 518] on button "Yes" at bounding box center [768, 520] width 54 height 25
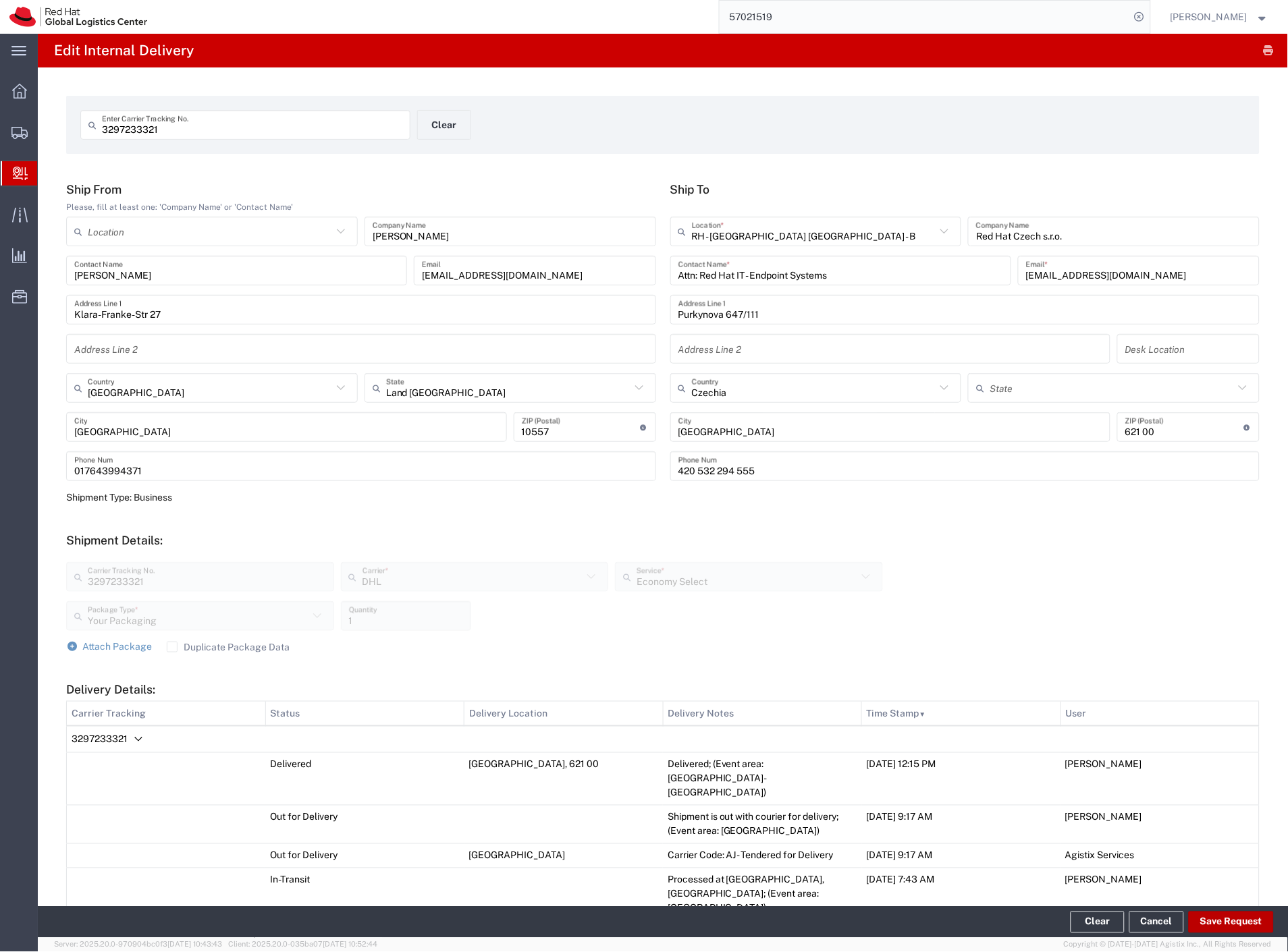
click at [1253, 926] on button "Save Request" at bounding box center [1231, 922] width 85 height 21
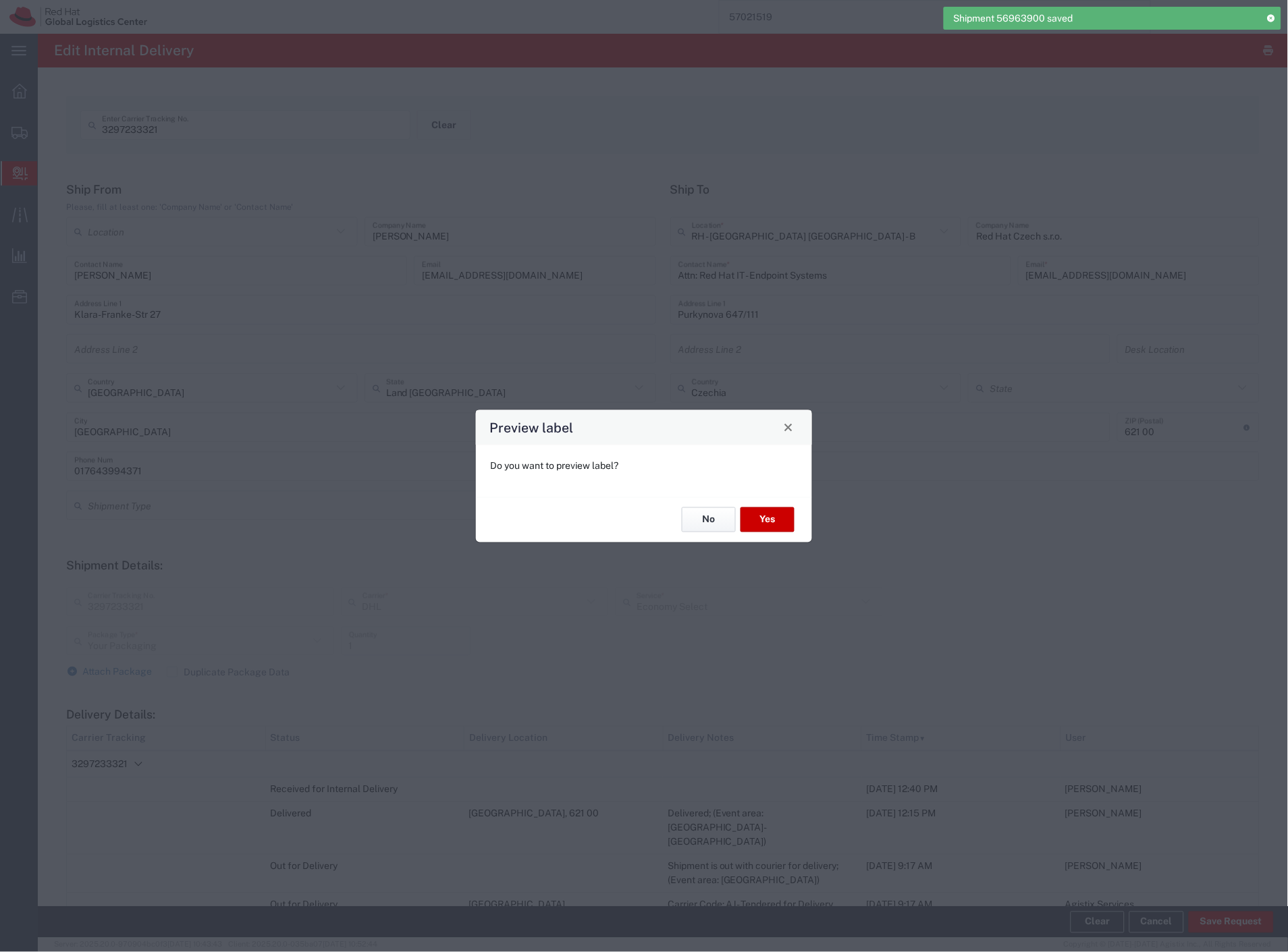
click at [703, 513] on button "No" at bounding box center [709, 520] width 54 height 25
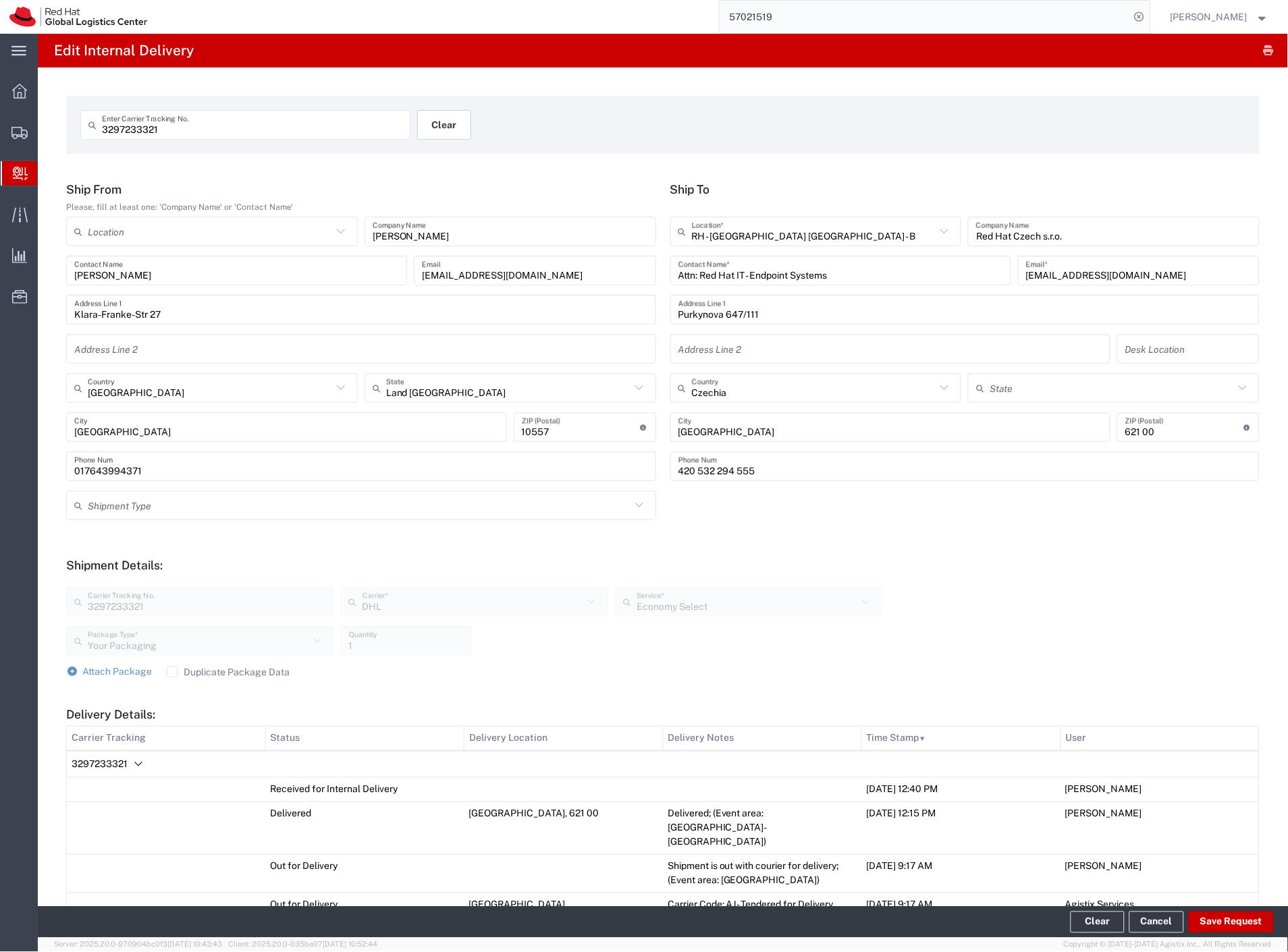
click at [420, 129] on button "Clear" at bounding box center [444, 125] width 54 height 30
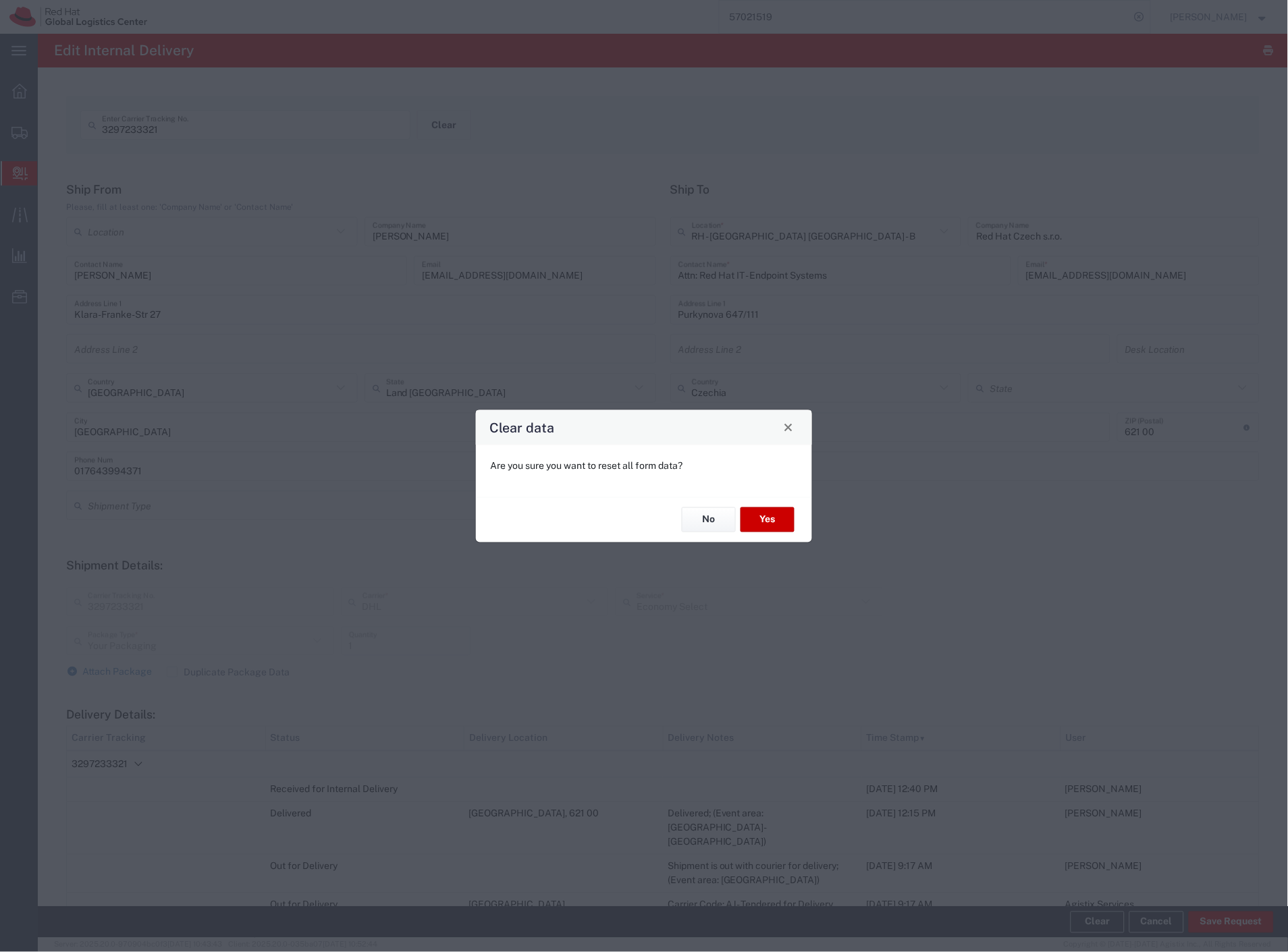
click at [778, 533] on div "No Yes" at bounding box center [644, 519] width 336 height 45
click at [778, 527] on button "Yes" at bounding box center [768, 520] width 54 height 25
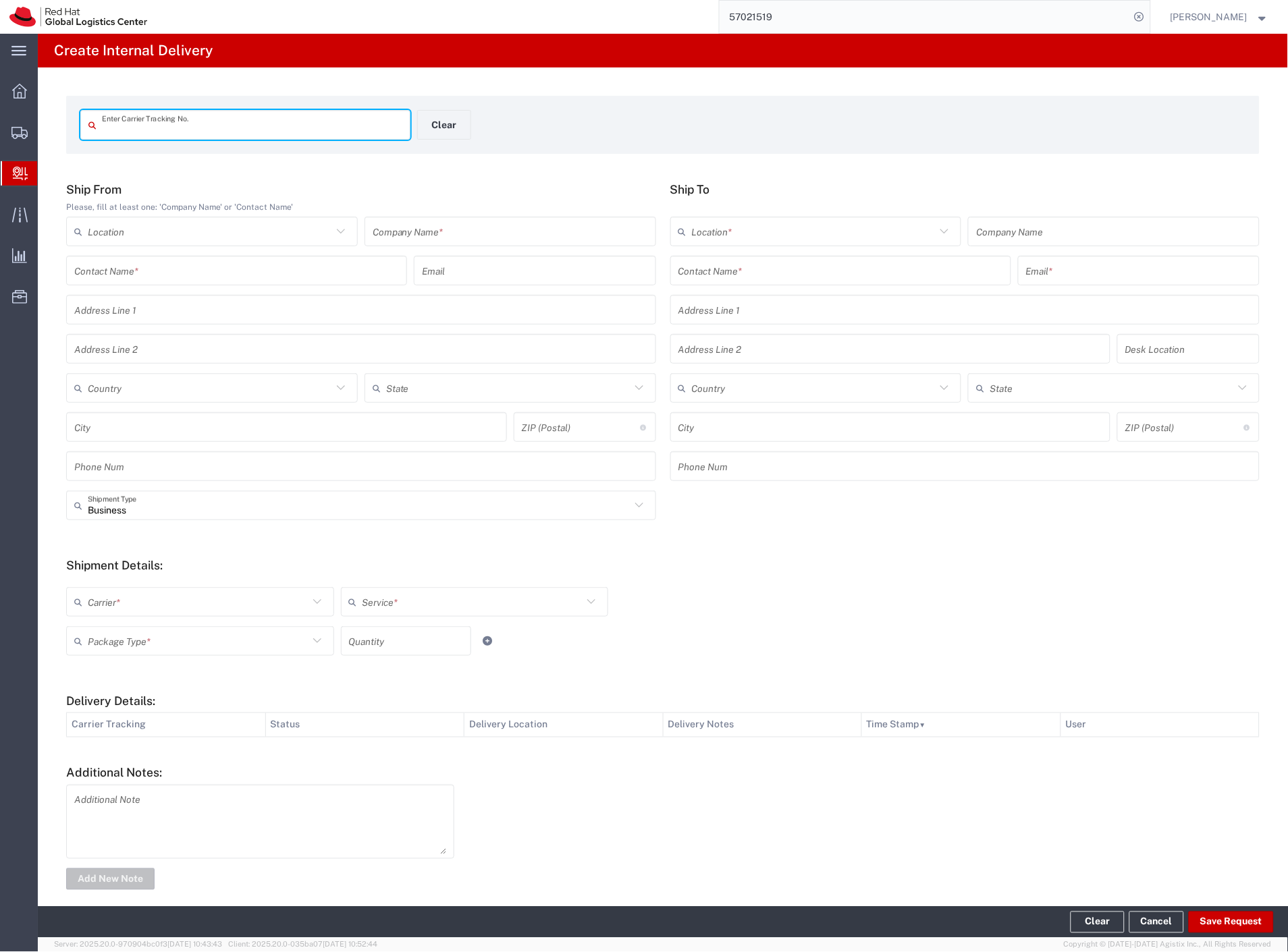
click at [292, 128] on input "text" at bounding box center [252, 126] width 300 height 24
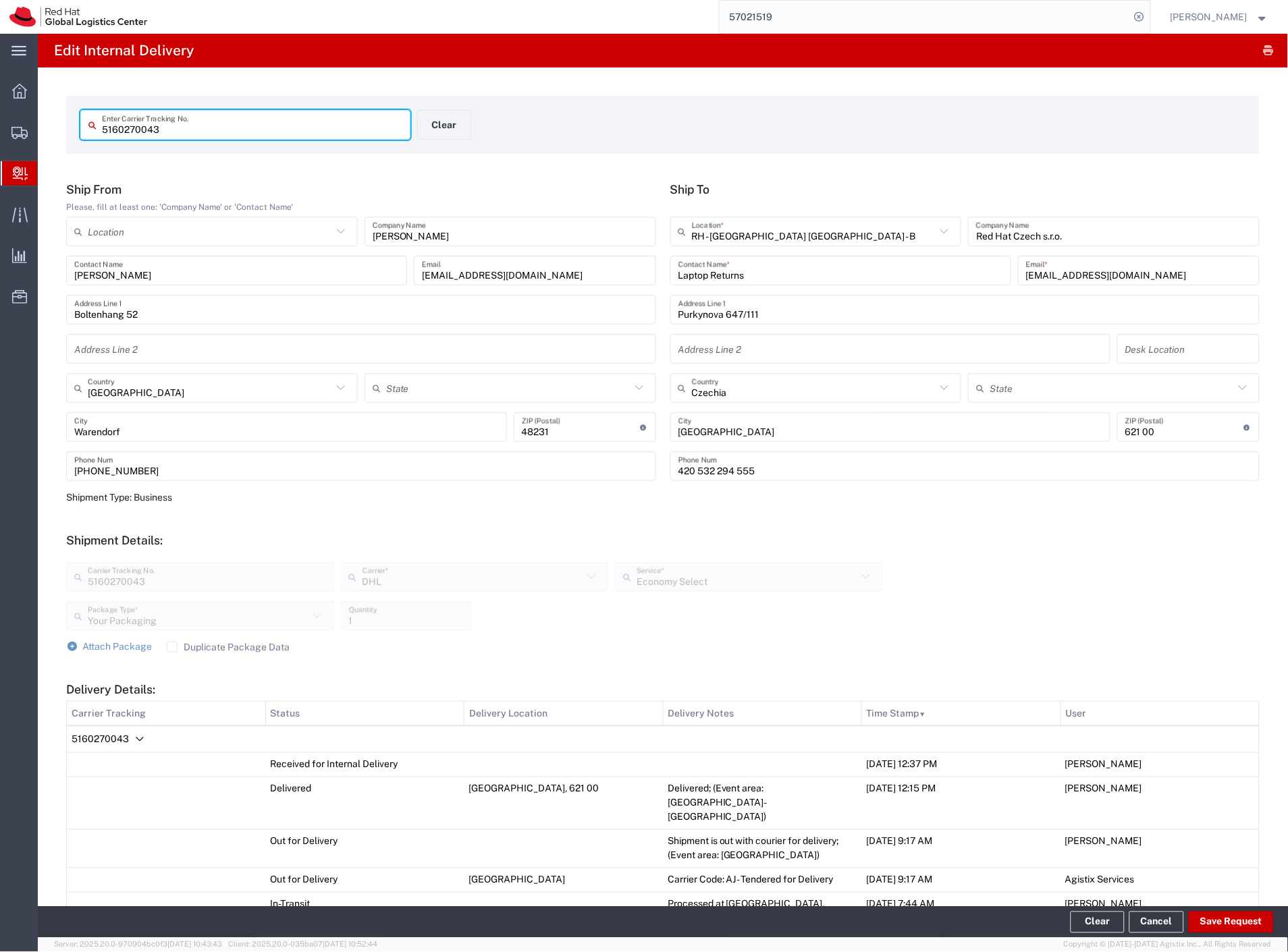
click at [822, 8] on input "57021519" at bounding box center [925, 17] width 411 height 33
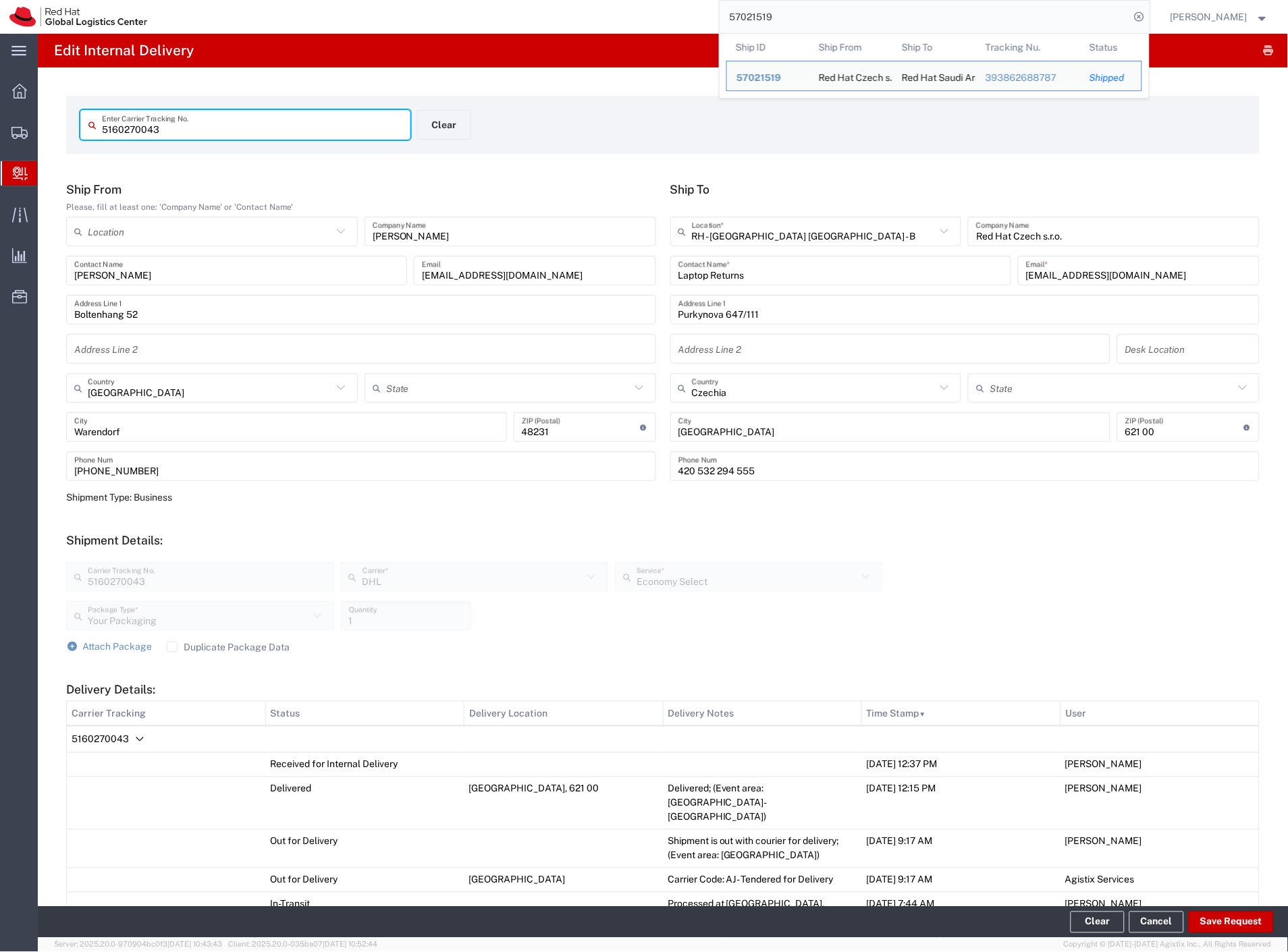
click at [147, 134] on input "5160270043" at bounding box center [252, 126] width 300 height 24
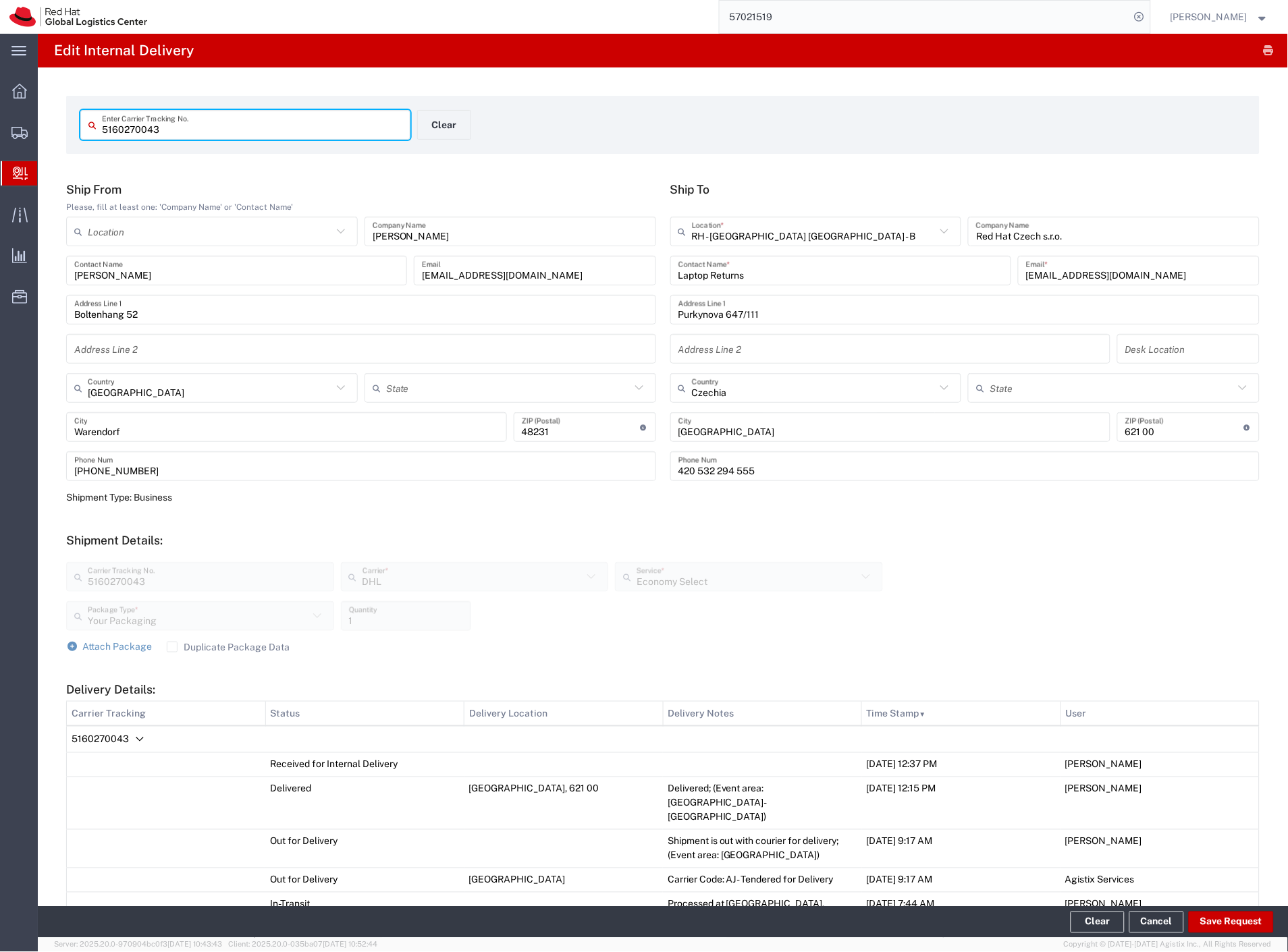
click at [865, 8] on input "57021519" at bounding box center [925, 17] width 411 height 33
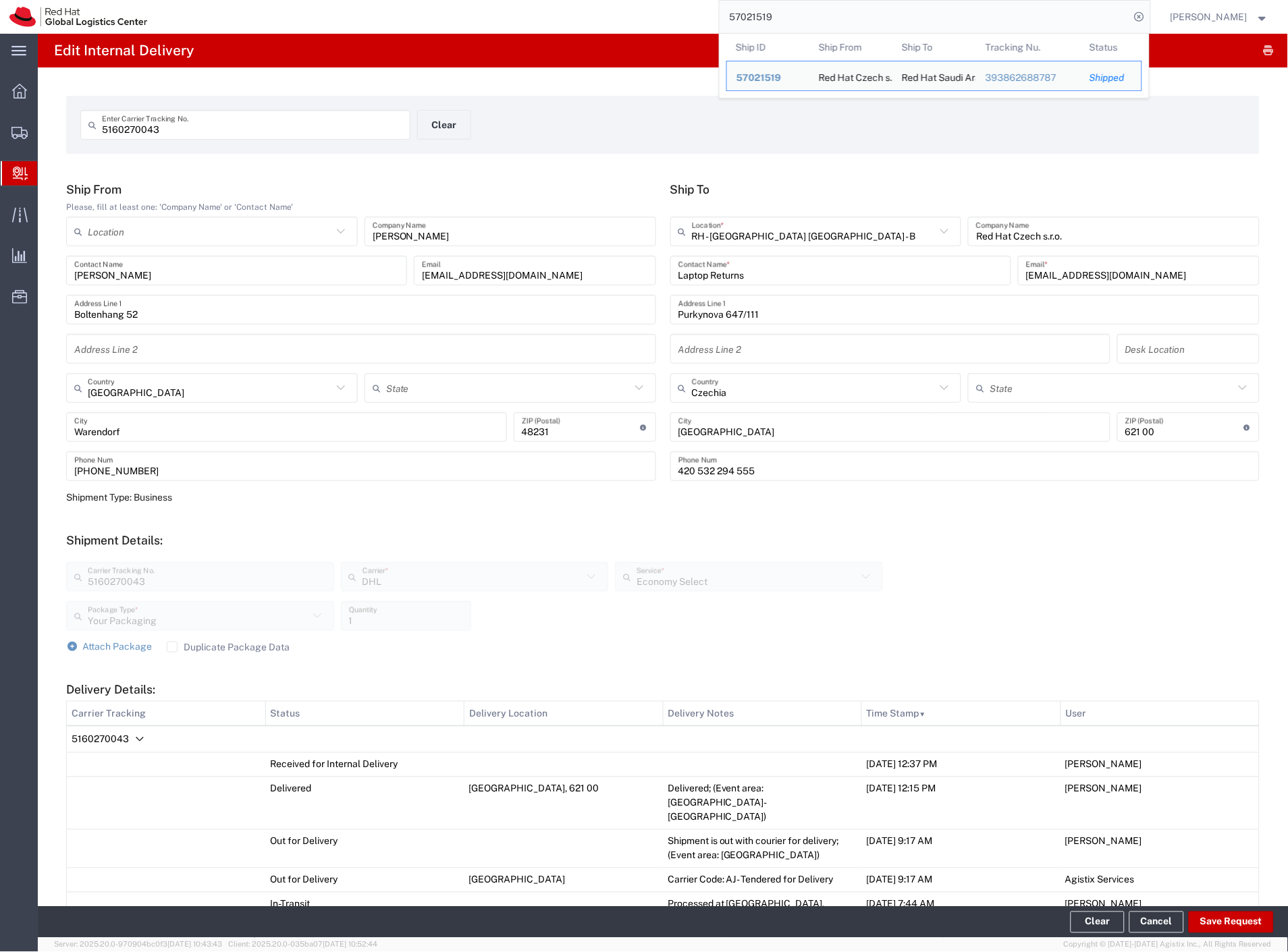
paste input "160270043"
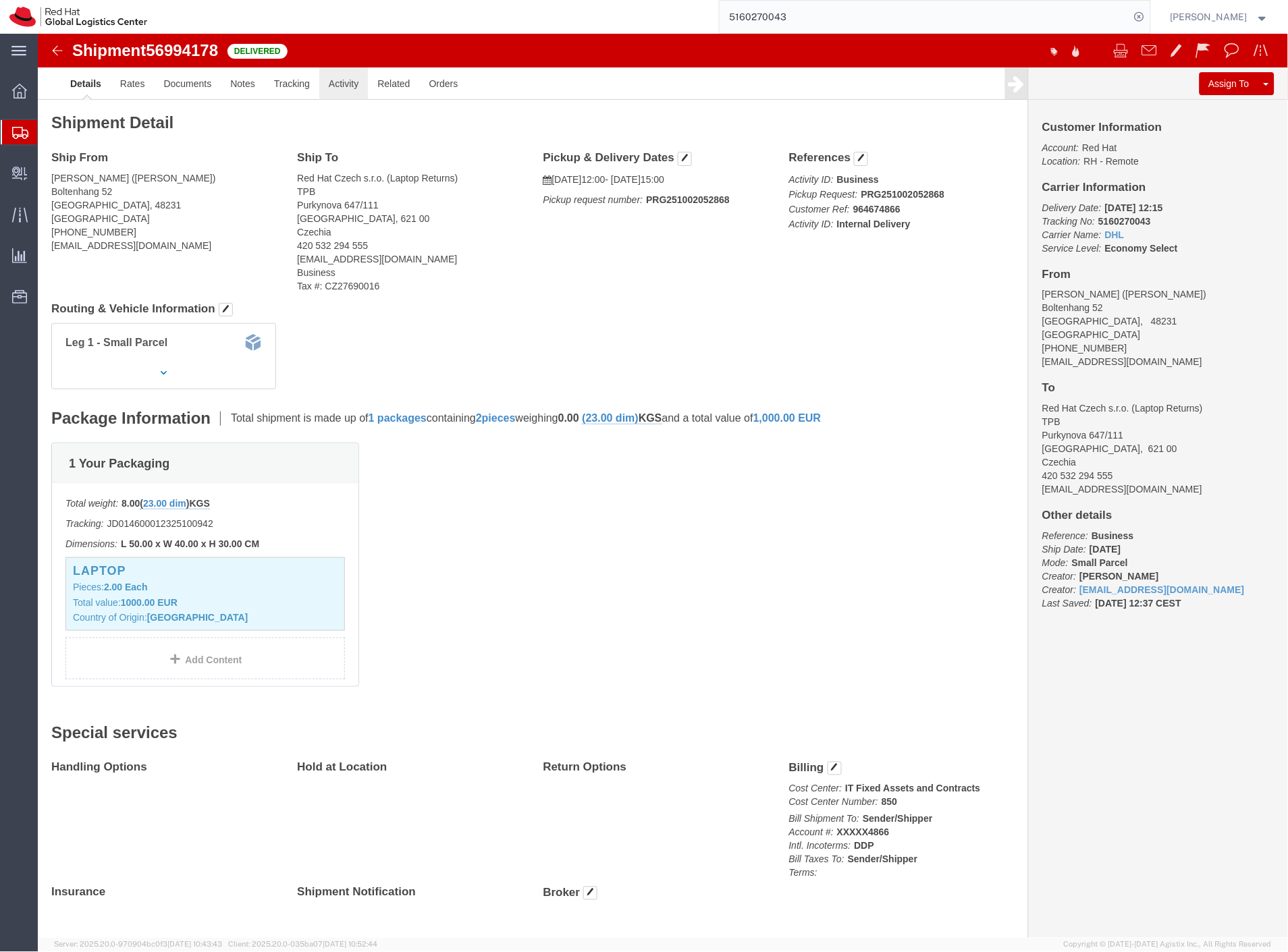
click link "Activity"
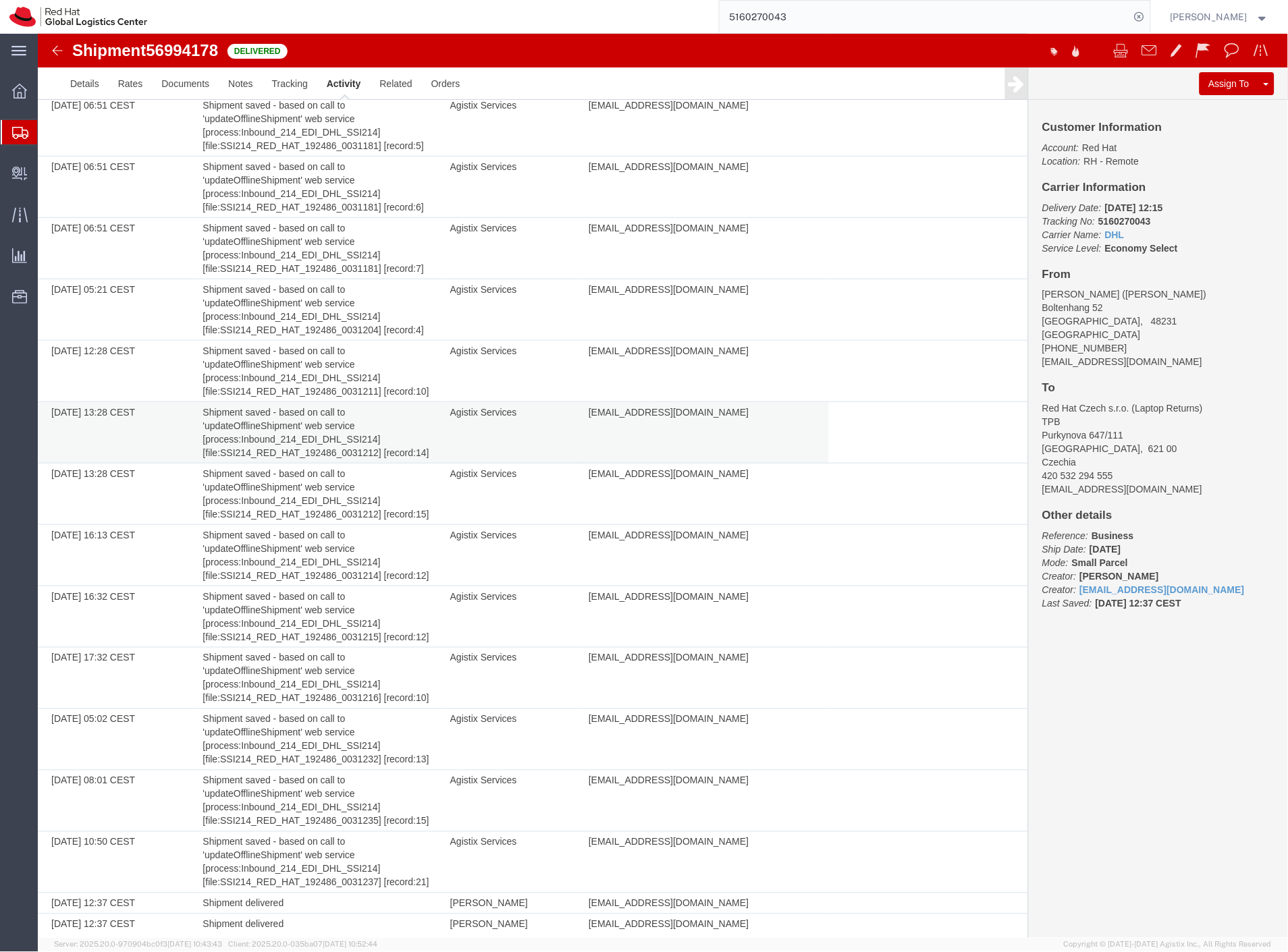
scroll to position [1564, 0]
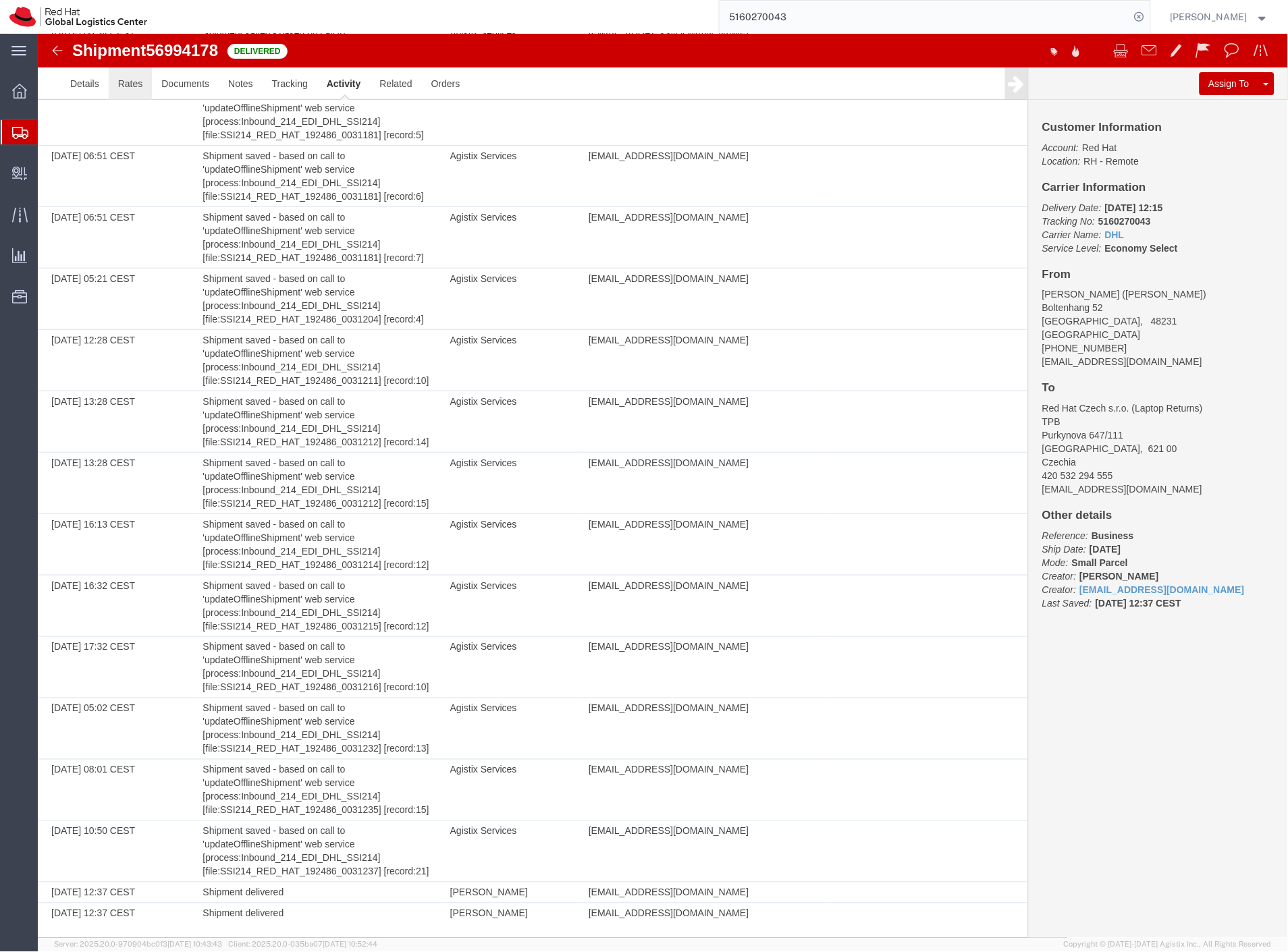
click at [126, 89] on link "Rates" at bounding box center [130, 83] width 44 height 33
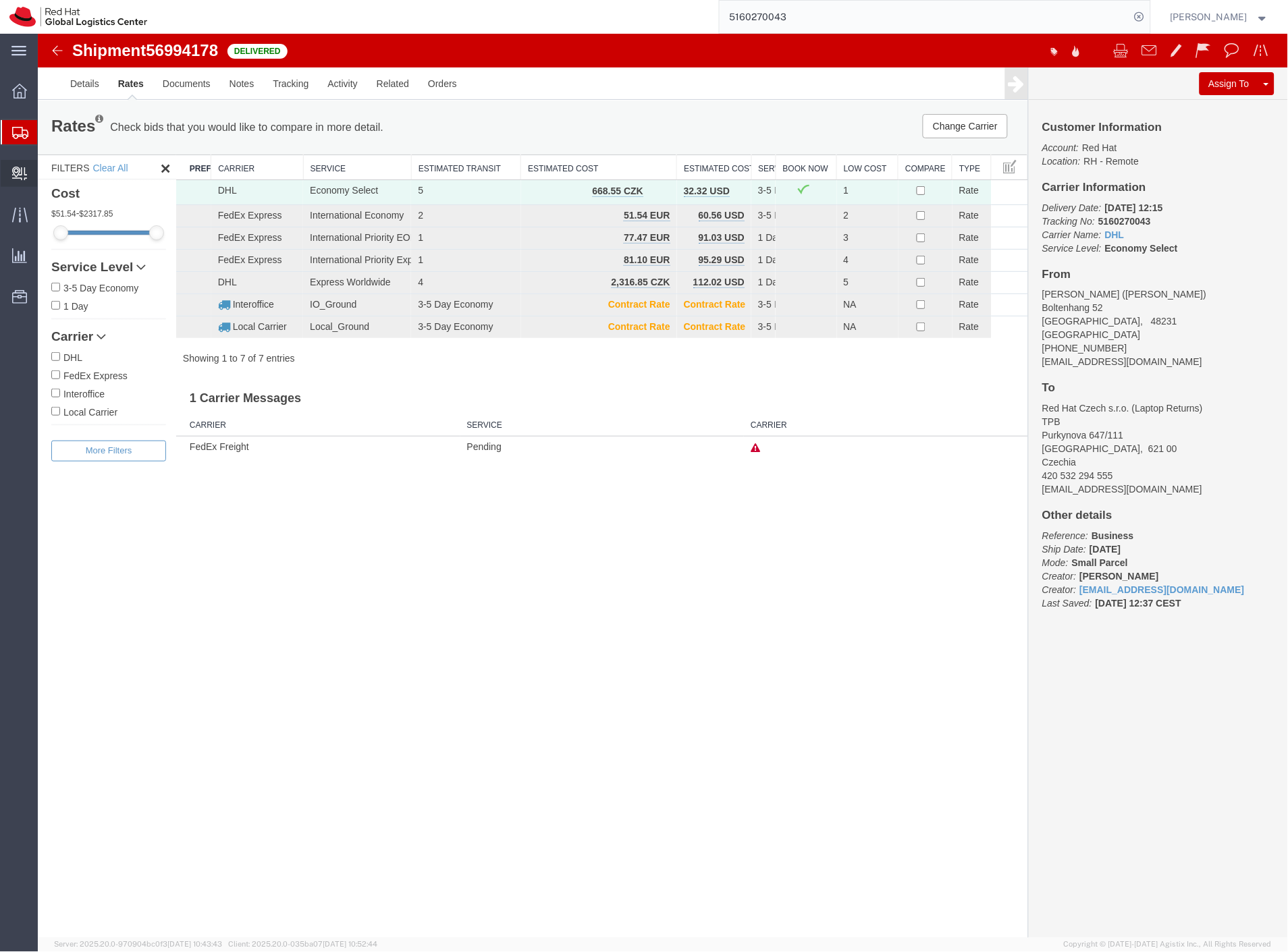
drag, startPoint x: 63, startPoint y: 158, endPoint x: 4, endPoint y: 174, distance: 61.1
click at [0, 0] on span "Shipment Manager" at bounding box center [0, 0] width 0 height 0
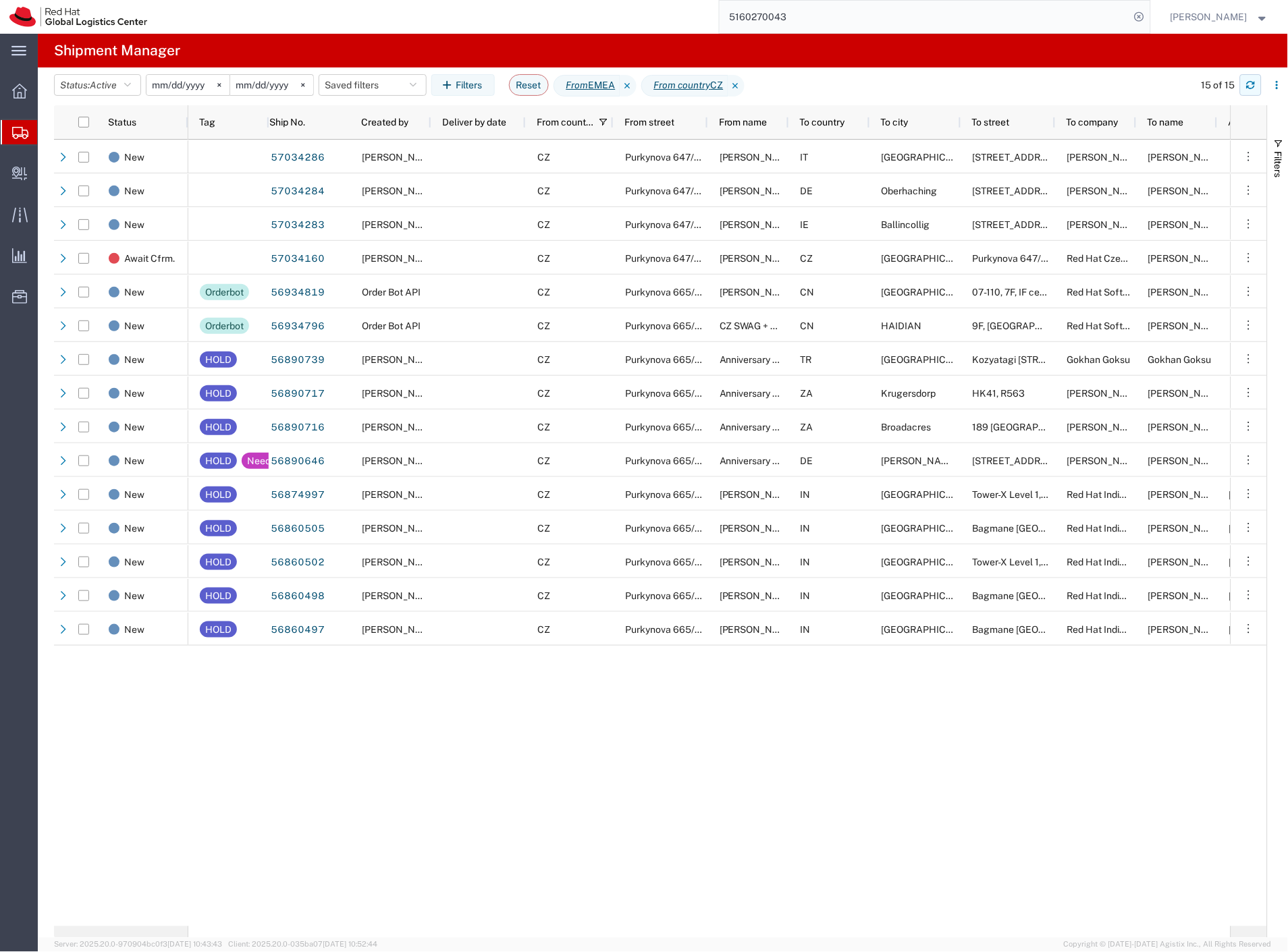
click at [1252, 84] on icon "button" at bounding box center [1251, 85] width 10 height 10
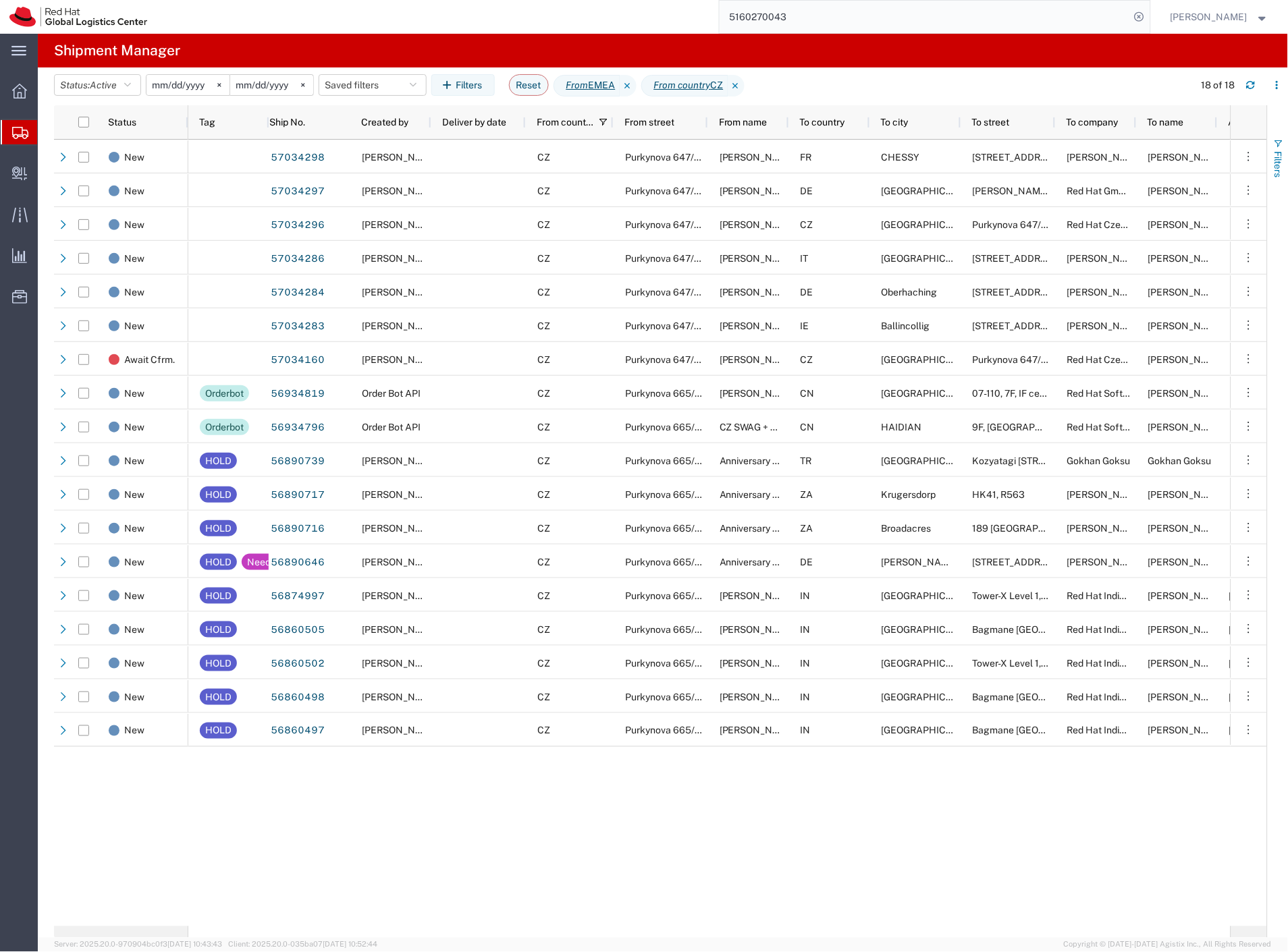
click at [1284, 171] on span "Filters" at bounding box center [1279, 164] width 11 height 26
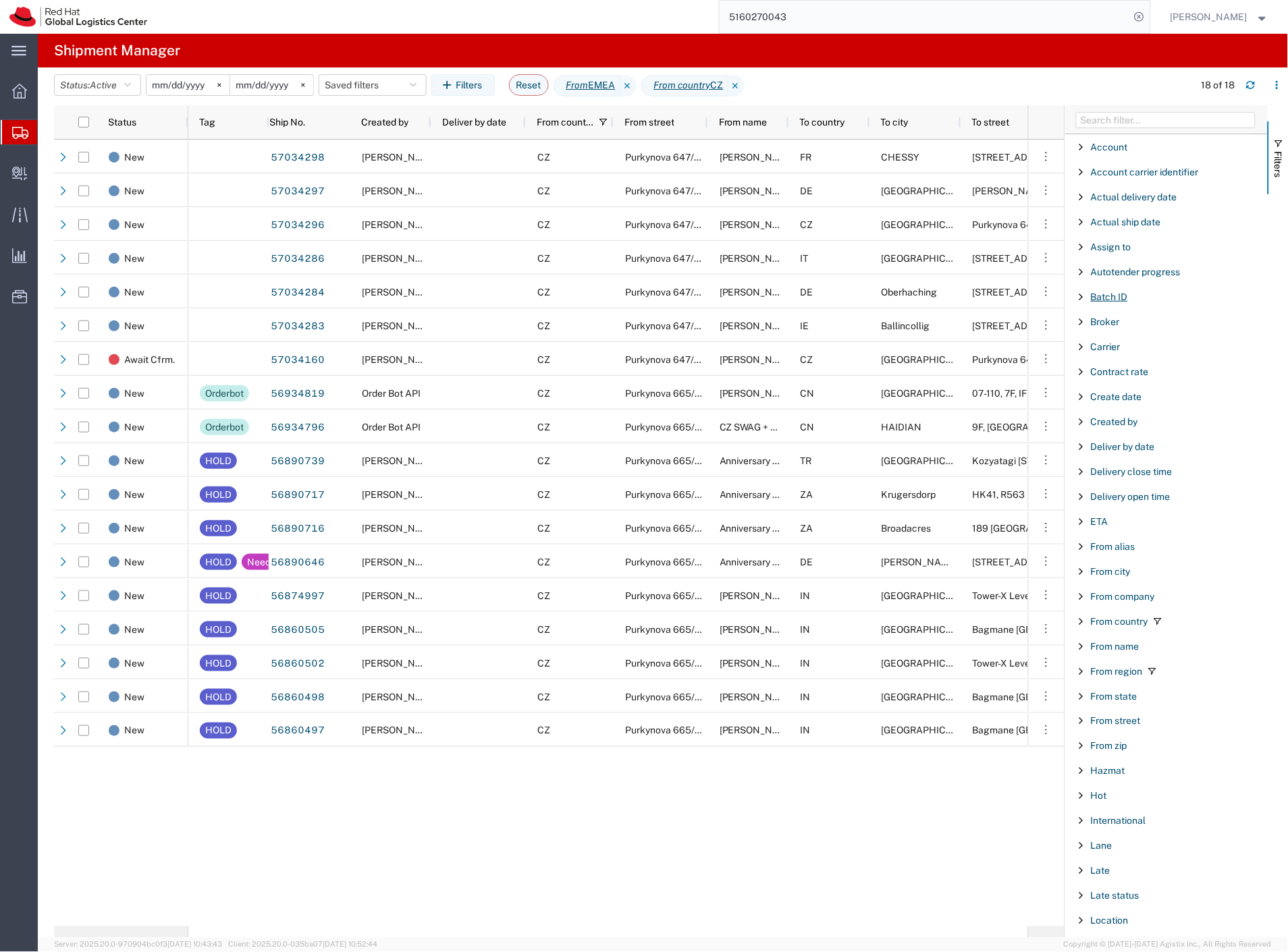
click at [1119, 299] on span "Batch ID" at bounding box center [1110, 297] width 37 height 11
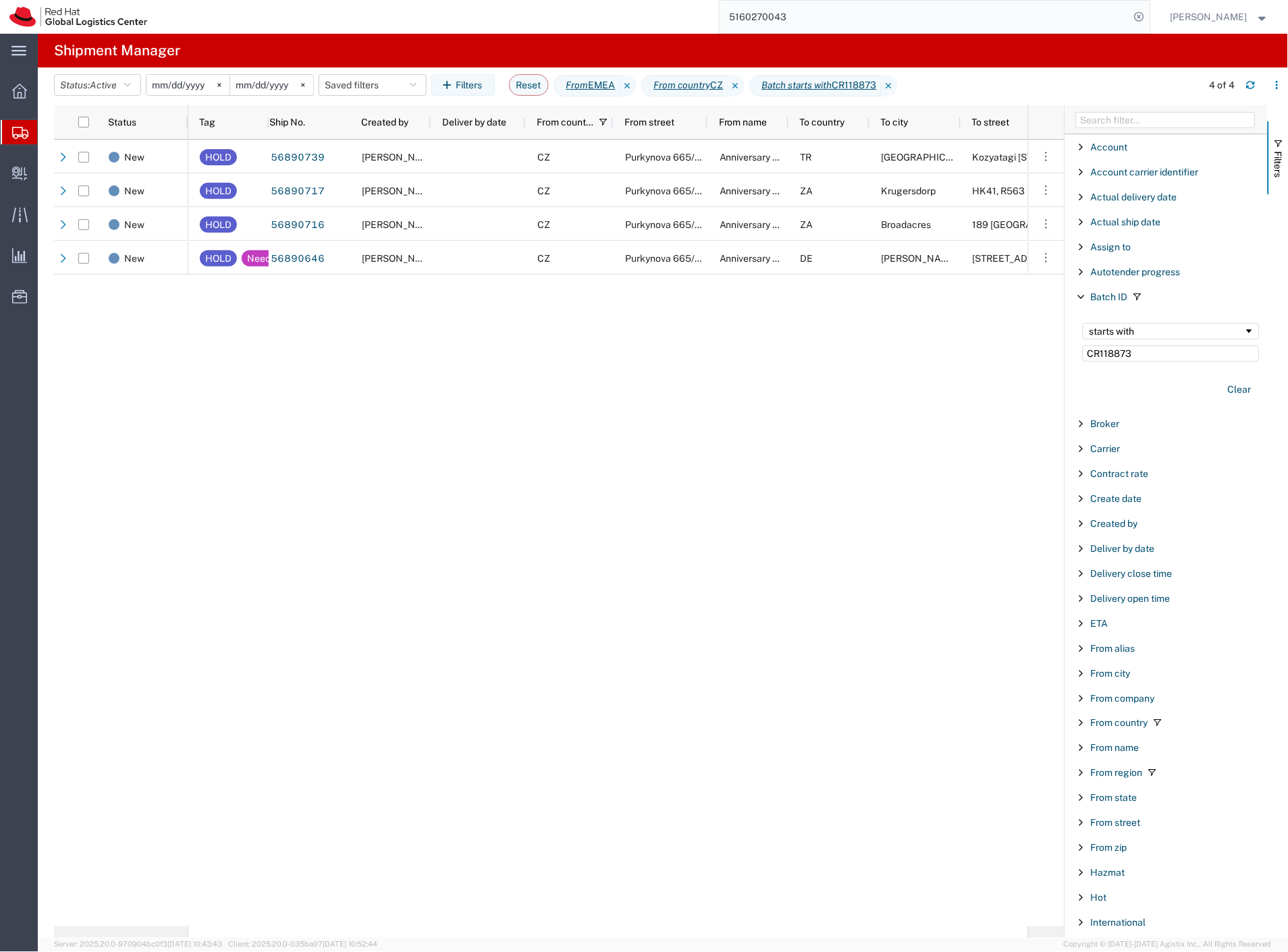
click at [513, 472] on div "HOLD 56890739 Filip Lizuch CZ Purkynova 665/115 Anniversary award Q2CY25 / Kara…" at bounding box center [608, 533] width 840 height 787
click at [194, 90] on input "2025-01-01" at bounding box center [188, 85] width 83 height 20
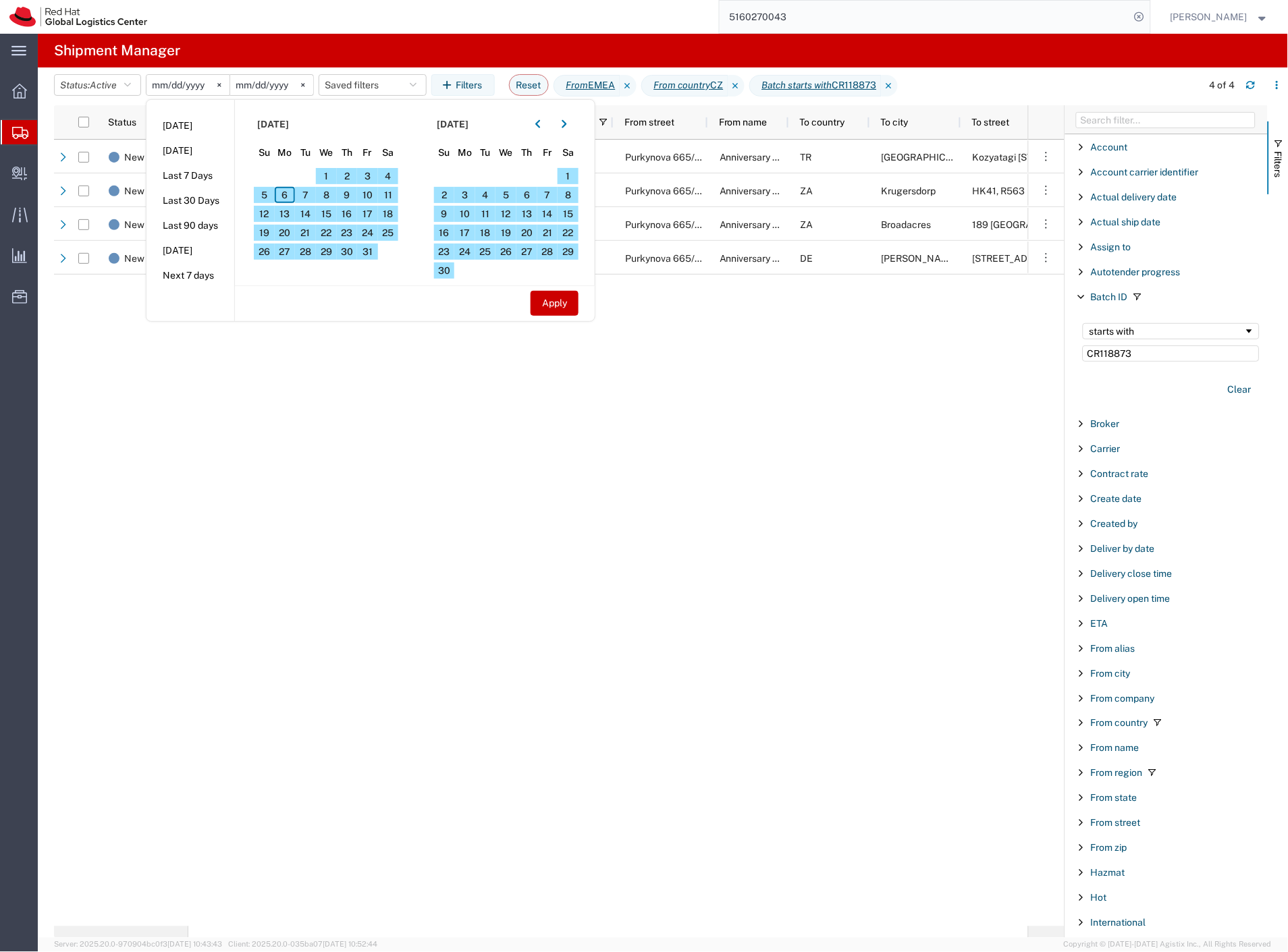
click at [218, 198] on li "Last 30 Days" at bounding box center [190, 201] width 88 height 25
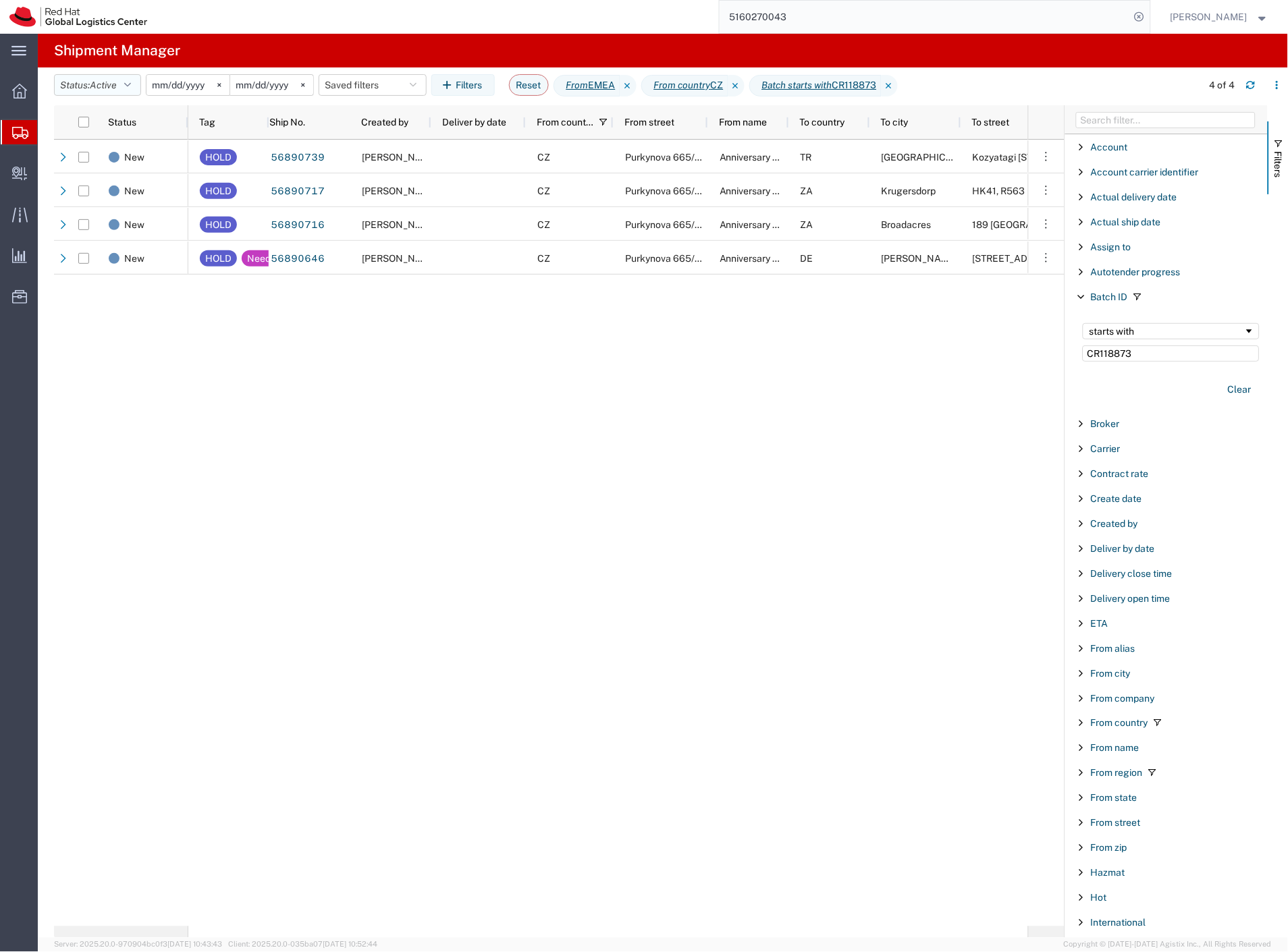
click at [109, 82] on span "Active" at bounding box center [103, 85] width 27 height 11
click at [123, 153] on span "All" at bounding box center [133, 156] width 157 height 21
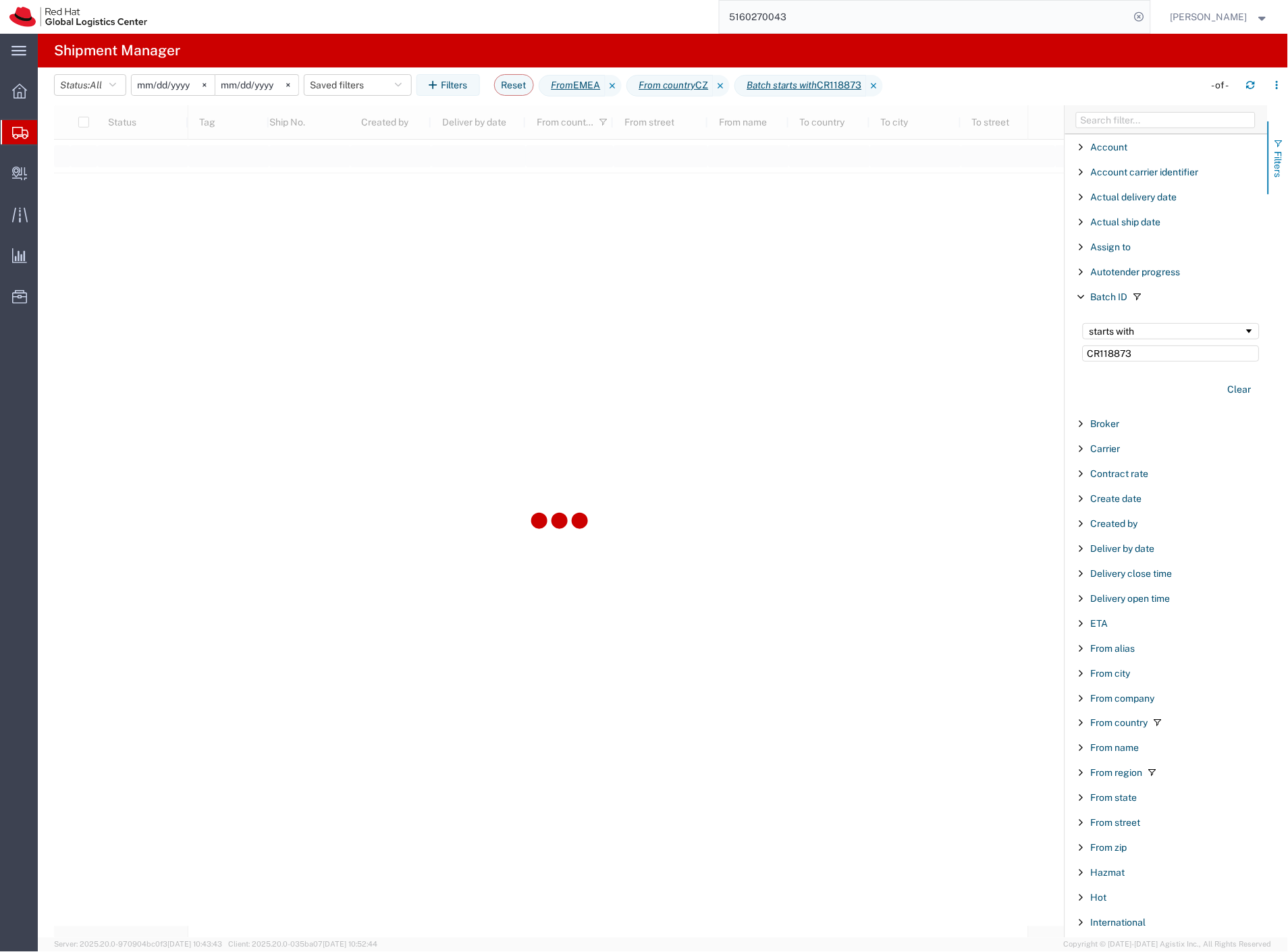
click at [1278, 169] on span "Filters" at bounding box center [1279, 164] width 11 height 26
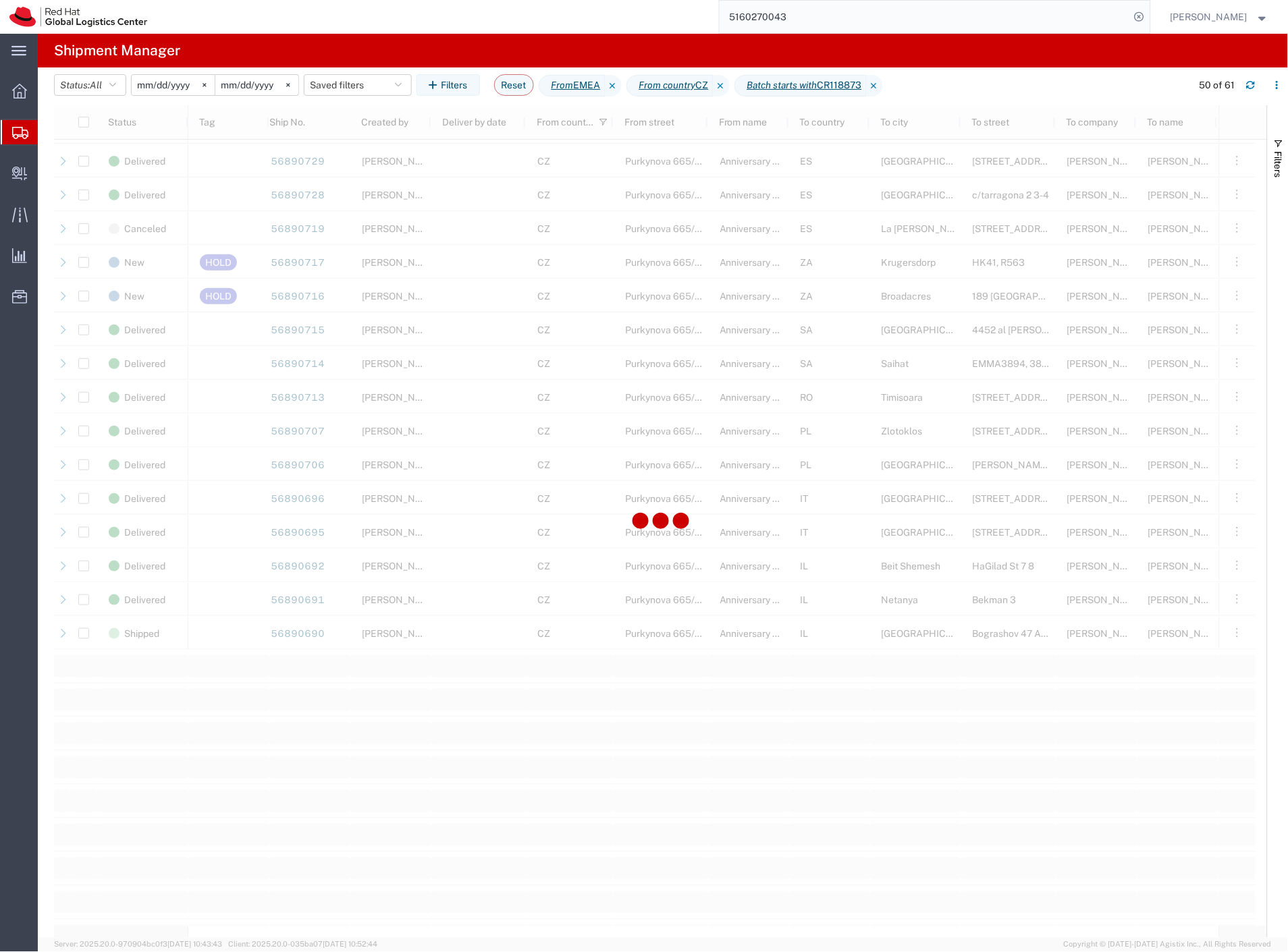
scroll to position [820, 0]
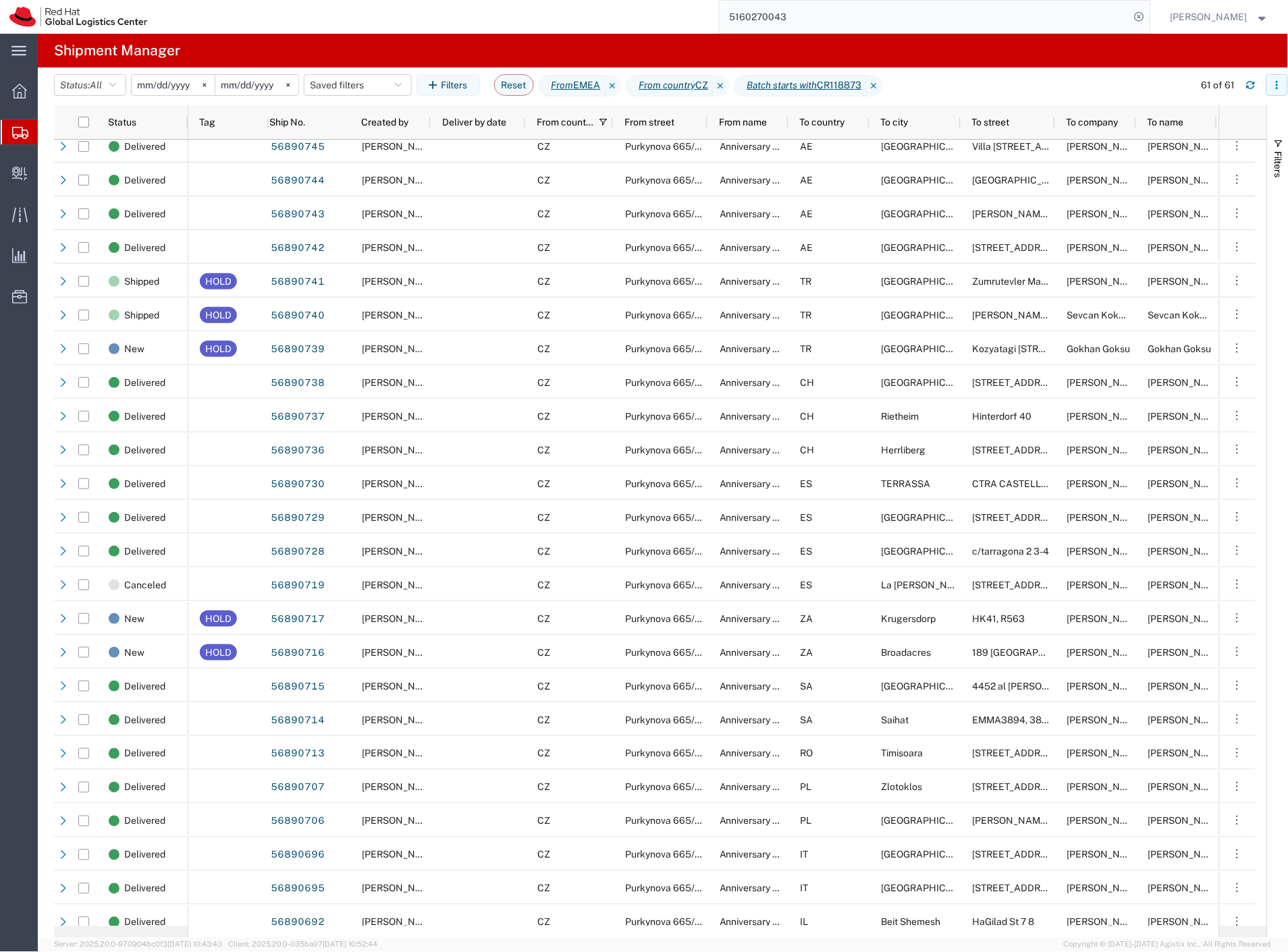
click at [1273, 86] on icon "button" at bounding box center [1278, 85] width 10 height 10
click at [1212, 125] on div "Download" at bounding box center [1207, 121] width 75 height 27
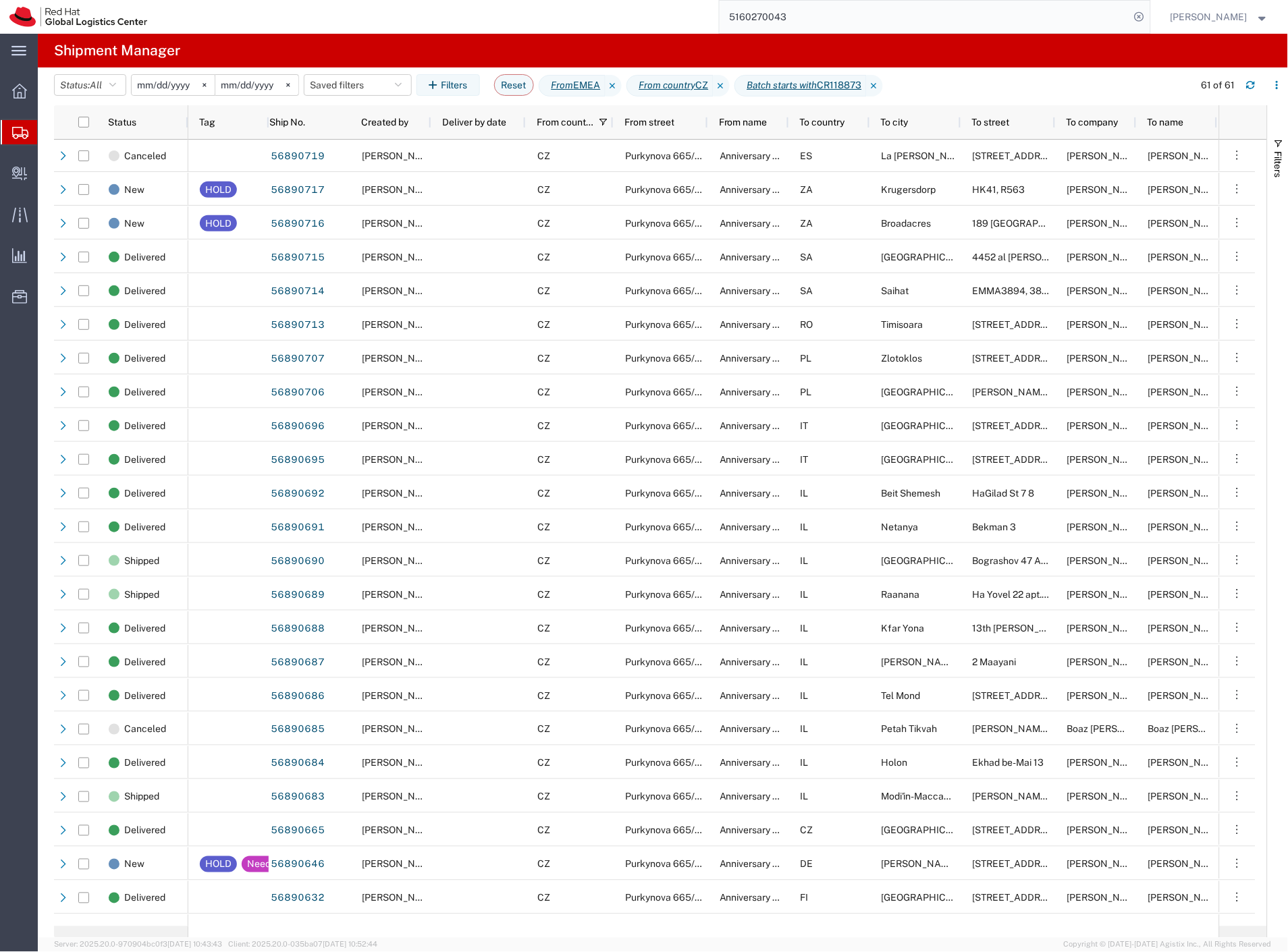
scroll to position [1271, 0]
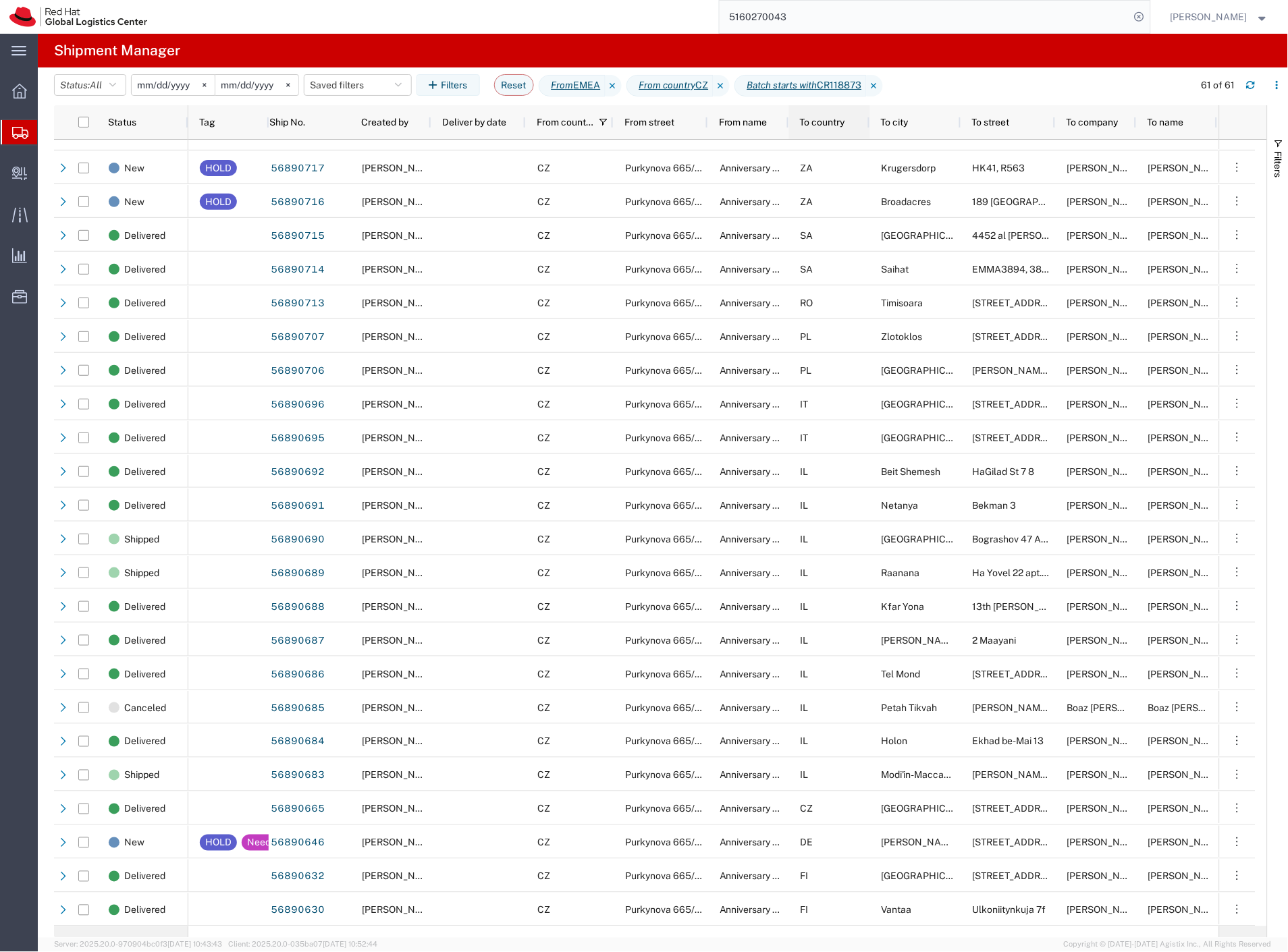
click at [807, 120] on span "To country" at bounding box center [822, 122] width 45 height 11
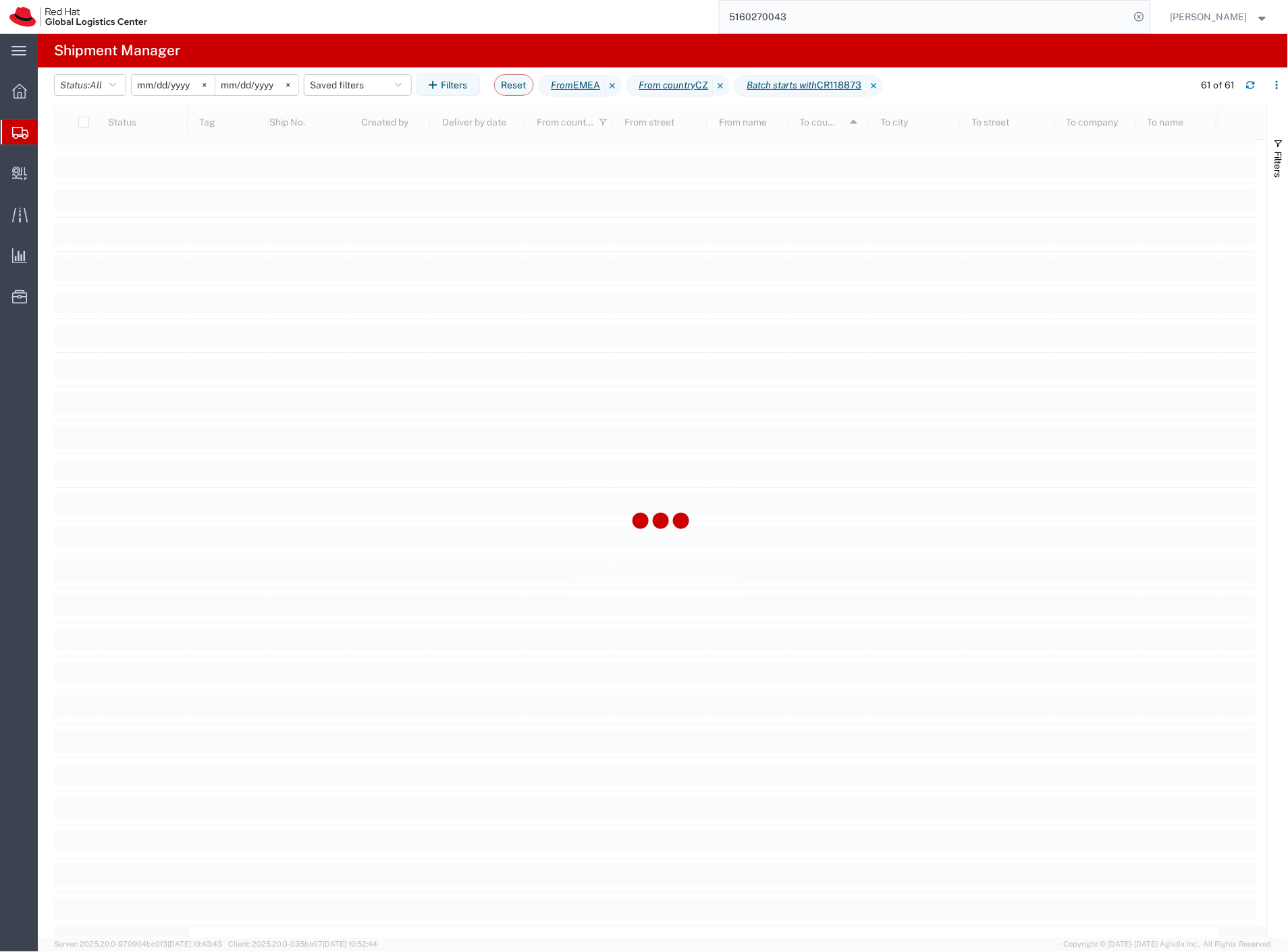
scroll to position [1271, 0]
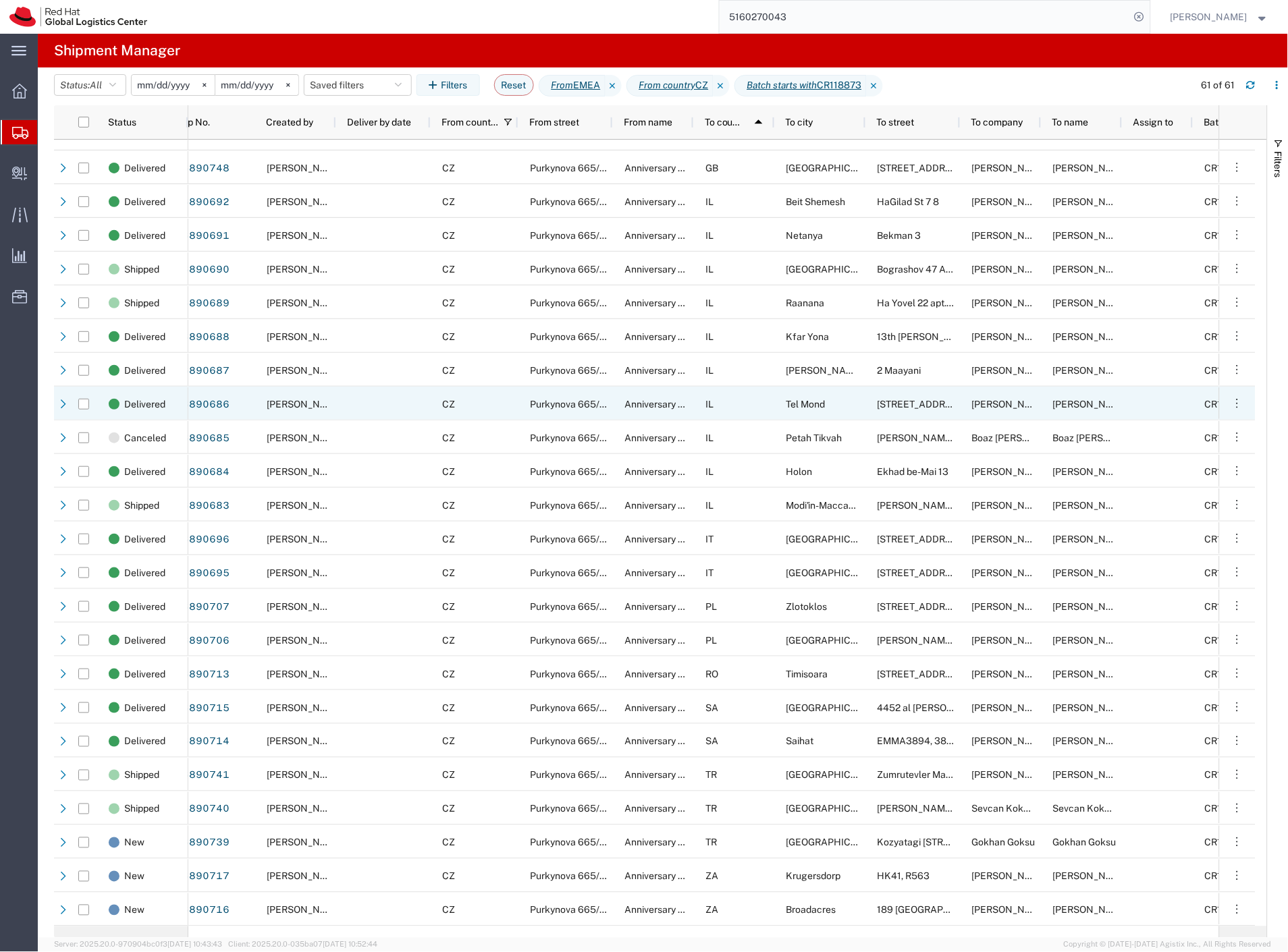
click at [818, 410] on div "Tel Mond" at bounding box center [820, 404] width 91 height 34
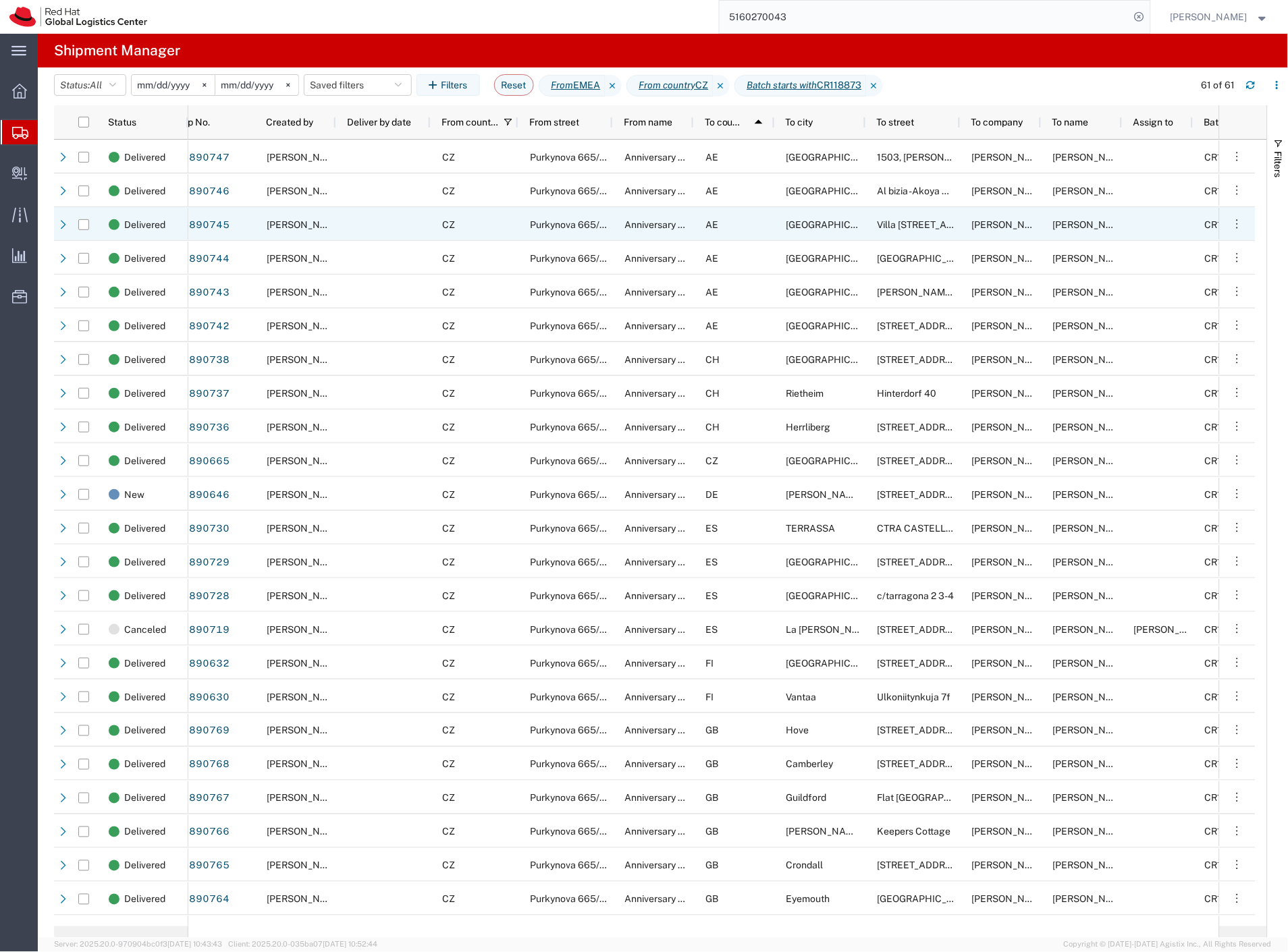
click at [405, 210] on div at bounding box center [384, 224] width 94 height 34
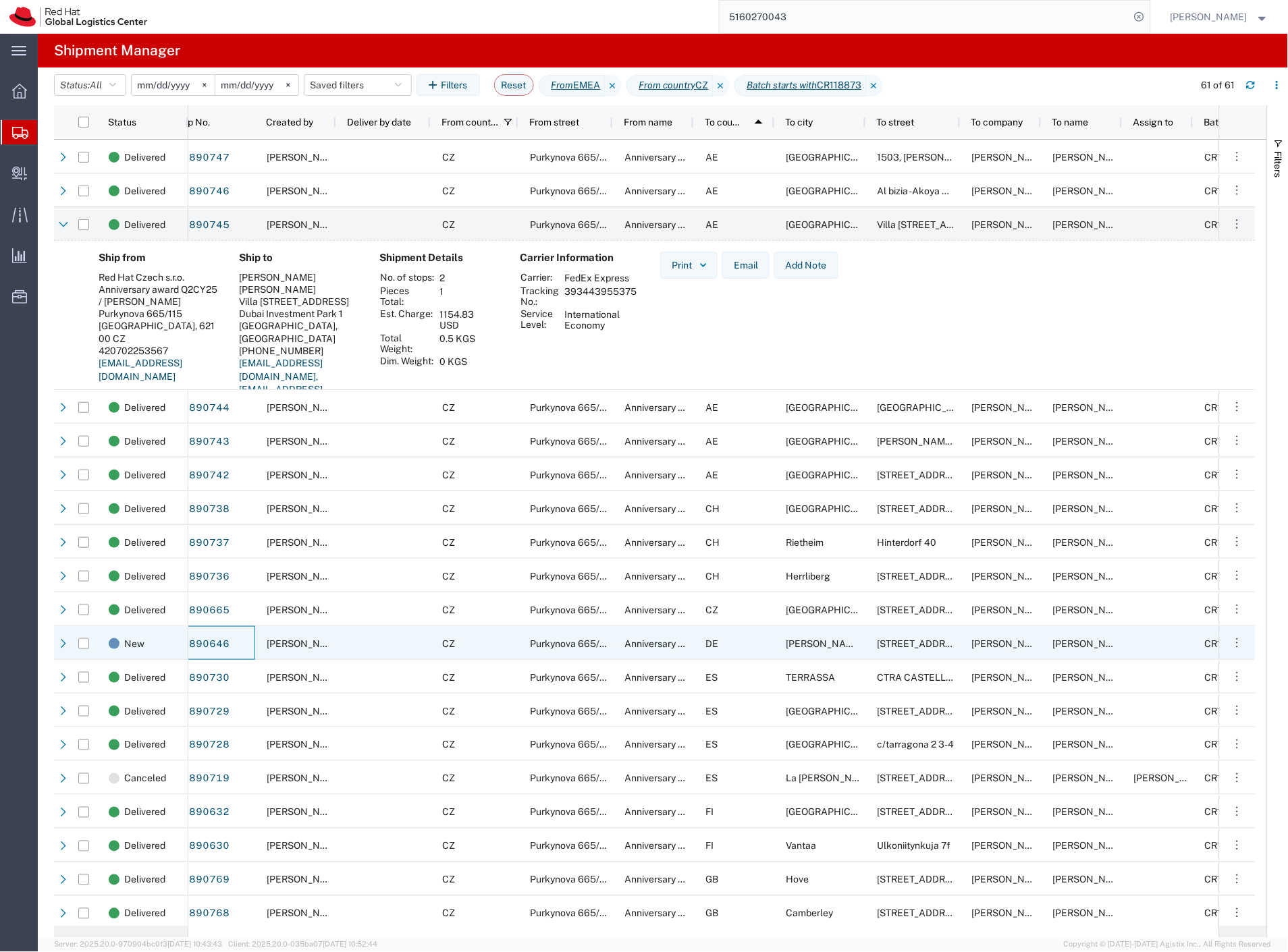
click at [252, 650] on div "56890646" at bounding box center [214, 643] width 81 height 34
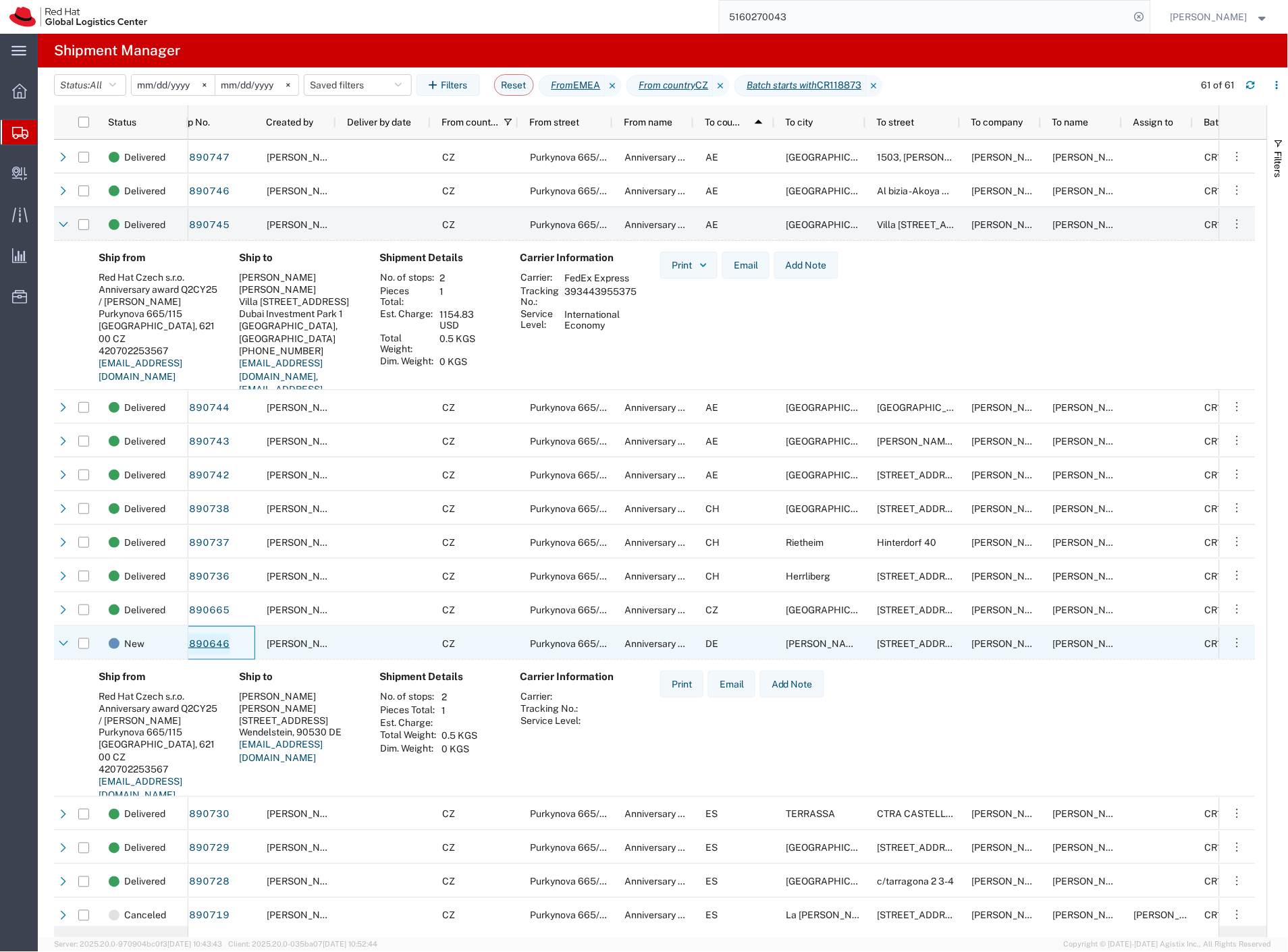
click at [218, 648] on link "56890646" at bounding box center [203, 644] width 55 height 21
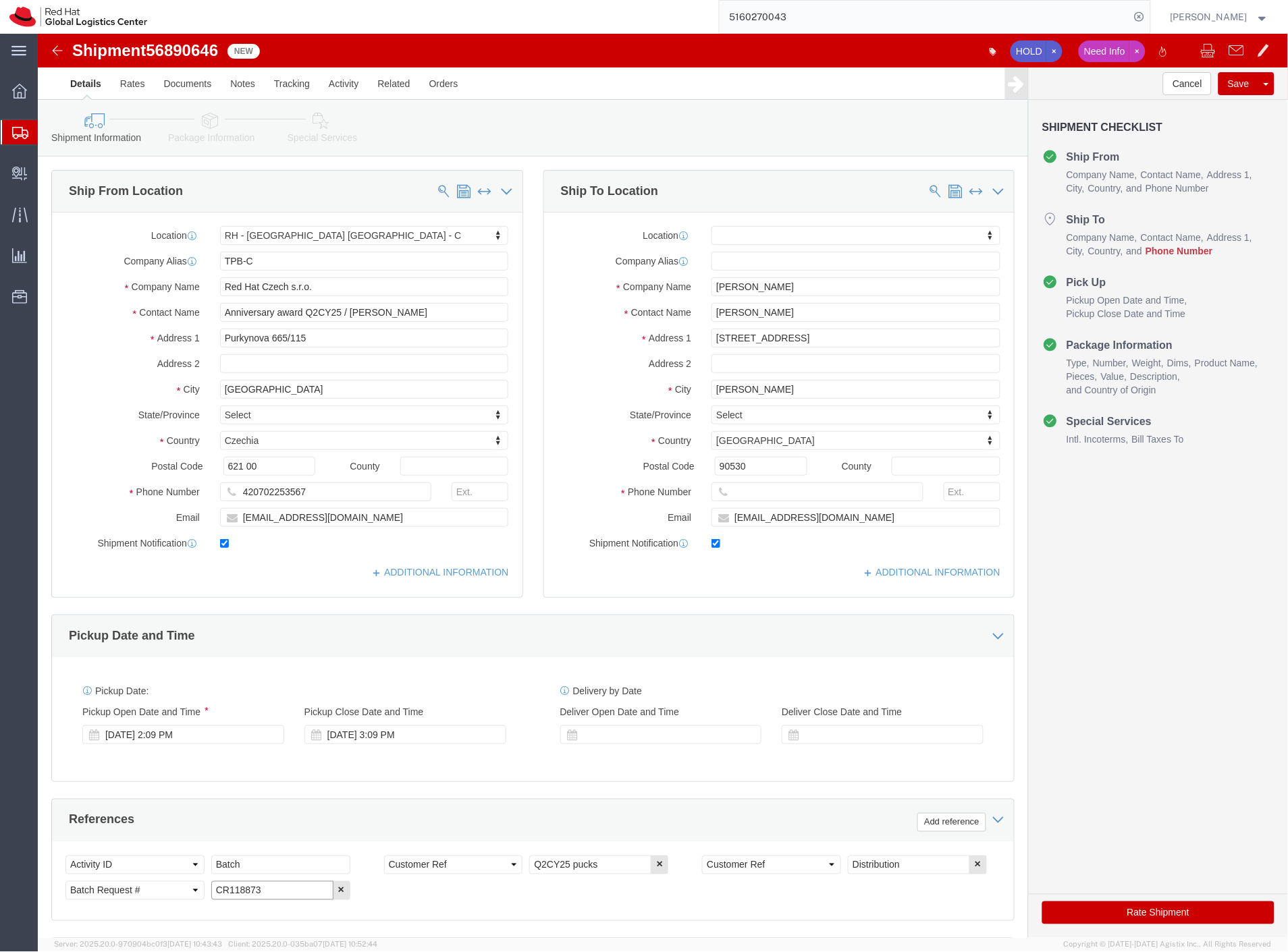
click input "CR118873"
click img
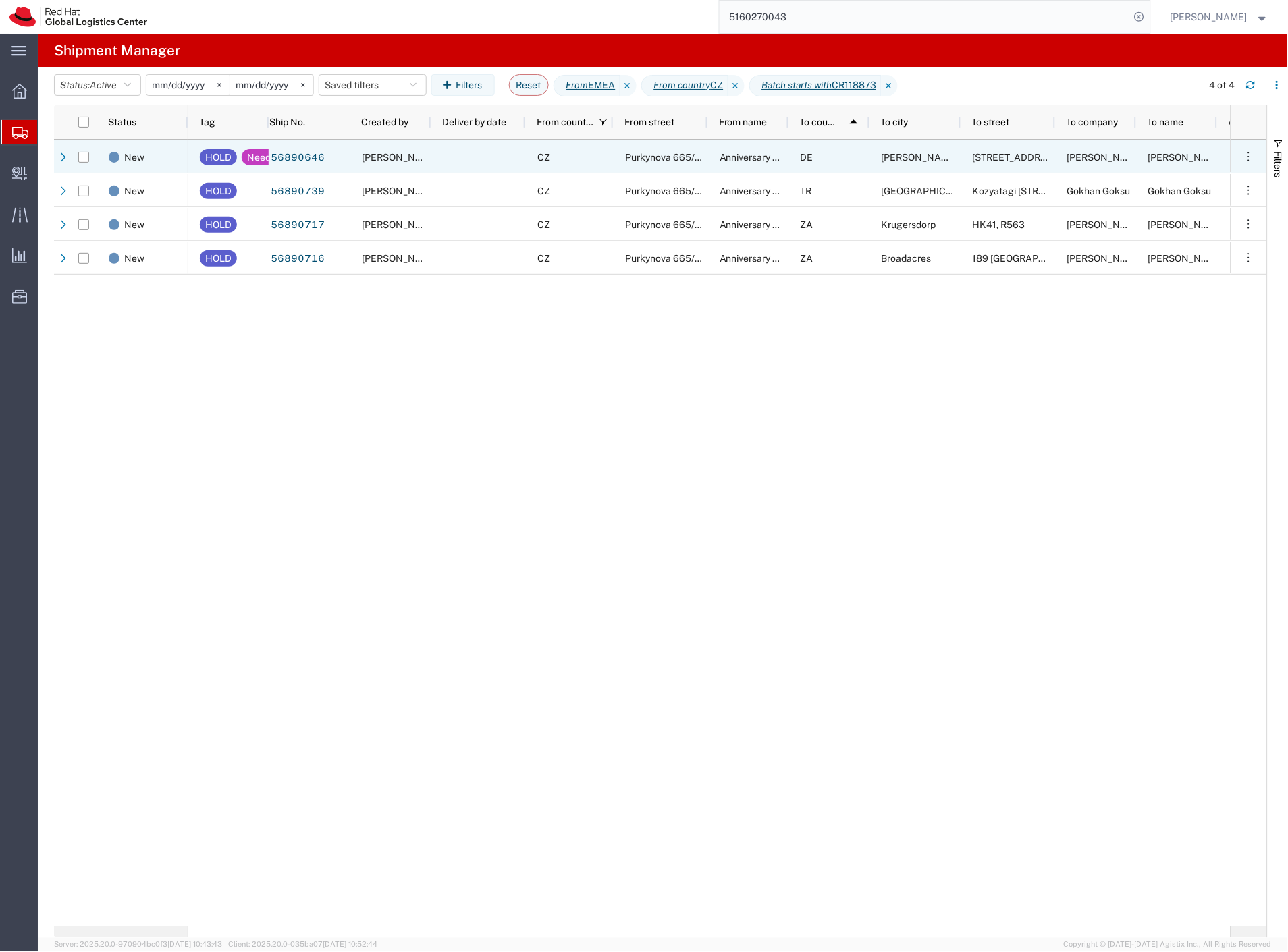
click at [585, 161] on div "CZ" at bounding box center [569, 156] width 88 height 34
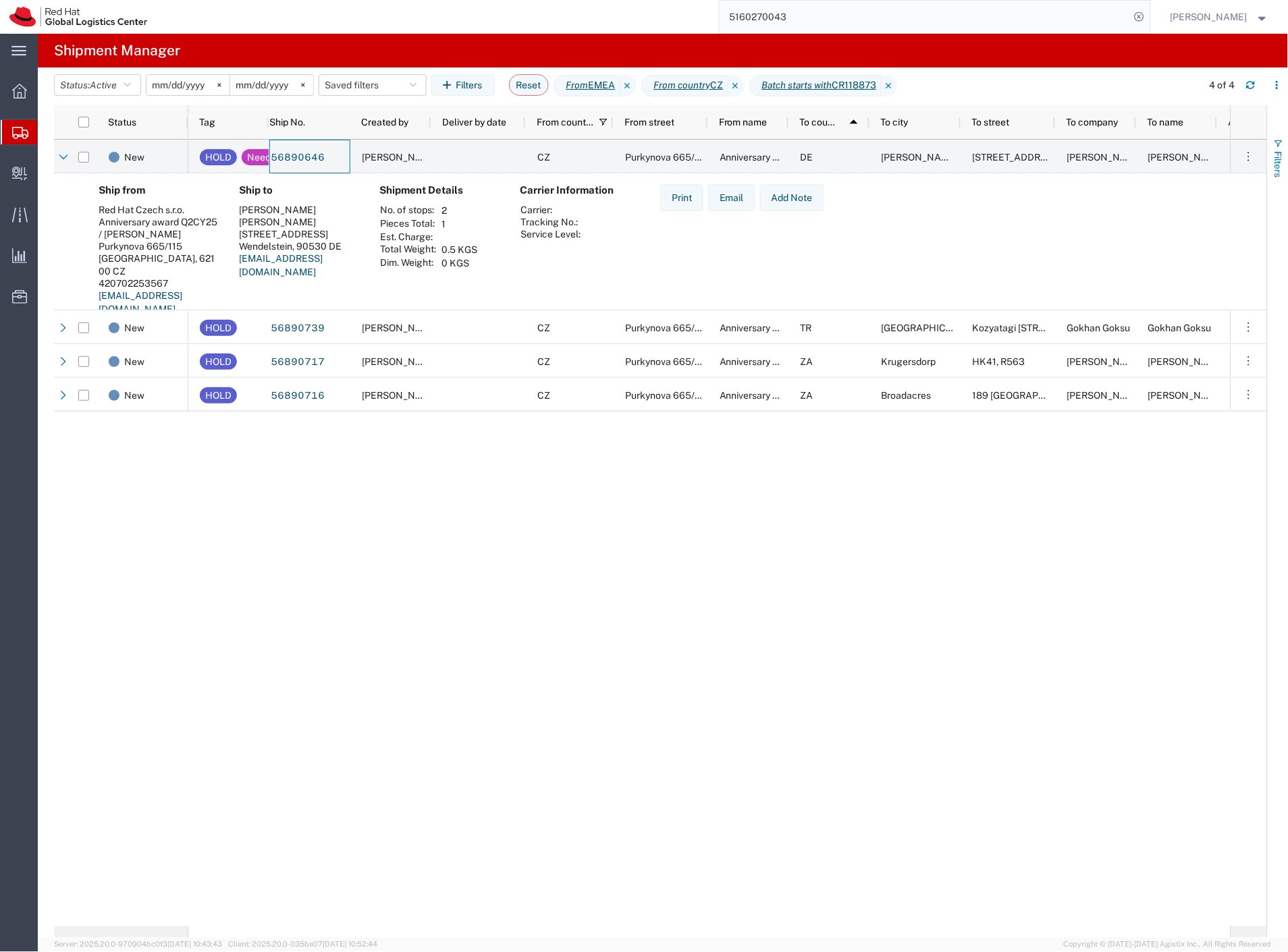
click at [1276, 144] on span "button" at bounding box center [1279, 144] width 11 height 11
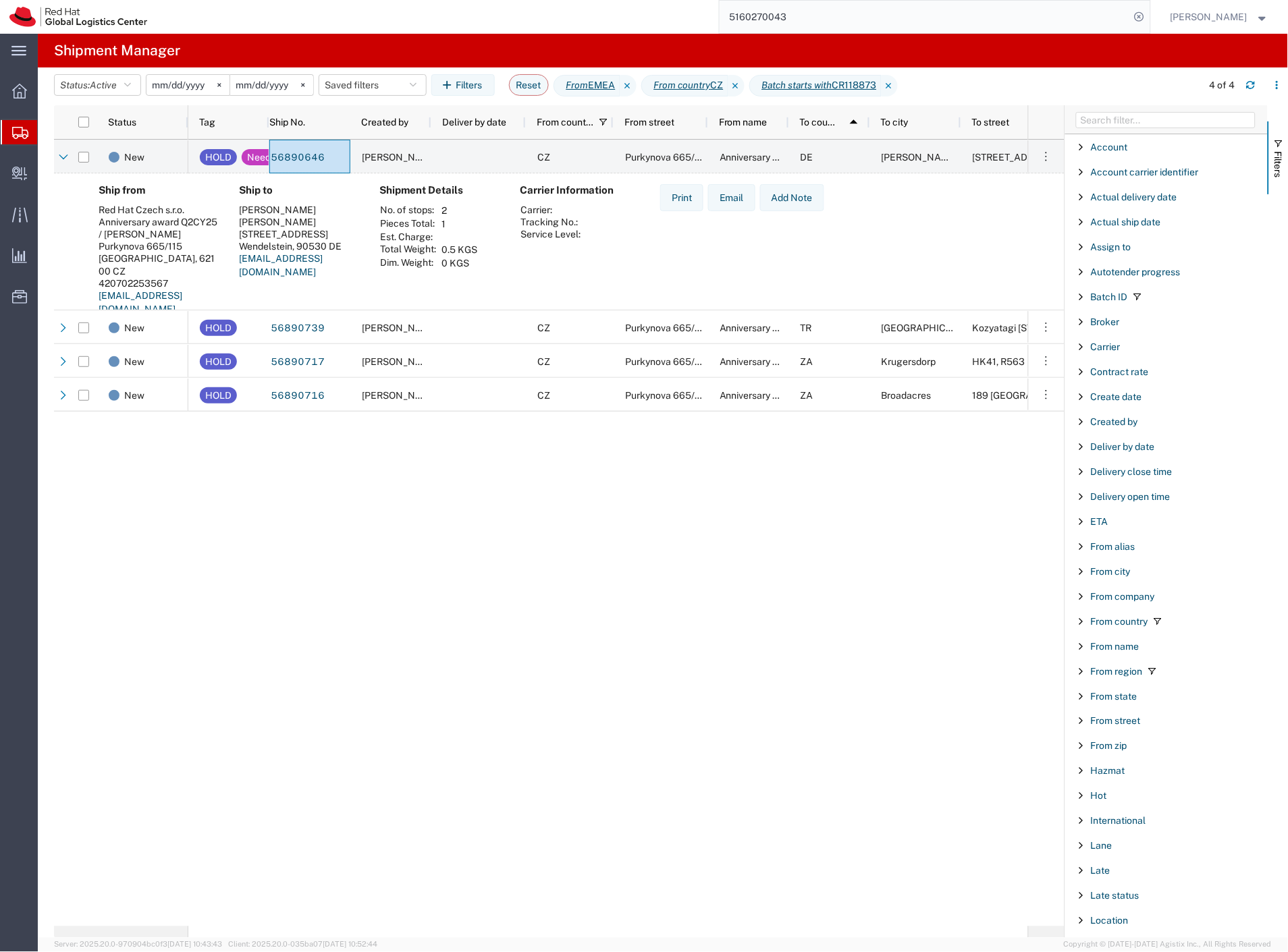
click at [183, 87] on input "2025-01-01" at bounding box center [188, 85] width 83 height 20
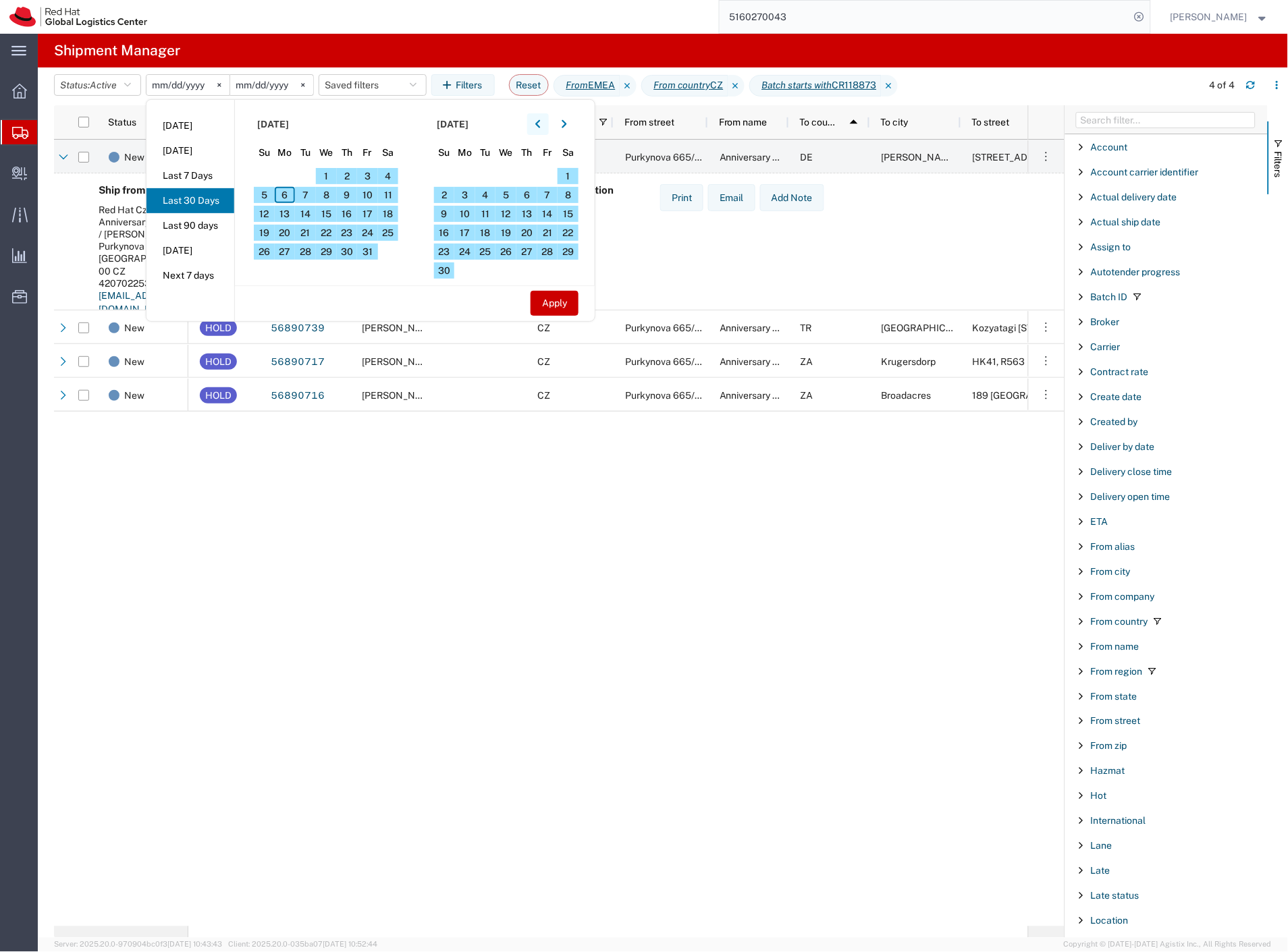
click at [541, 126] on icon "button" at bounding box center [538, 124] width 6 height 10
click at [273, 230] on span "21" at bounding box center [264, 232] width 21 height 16
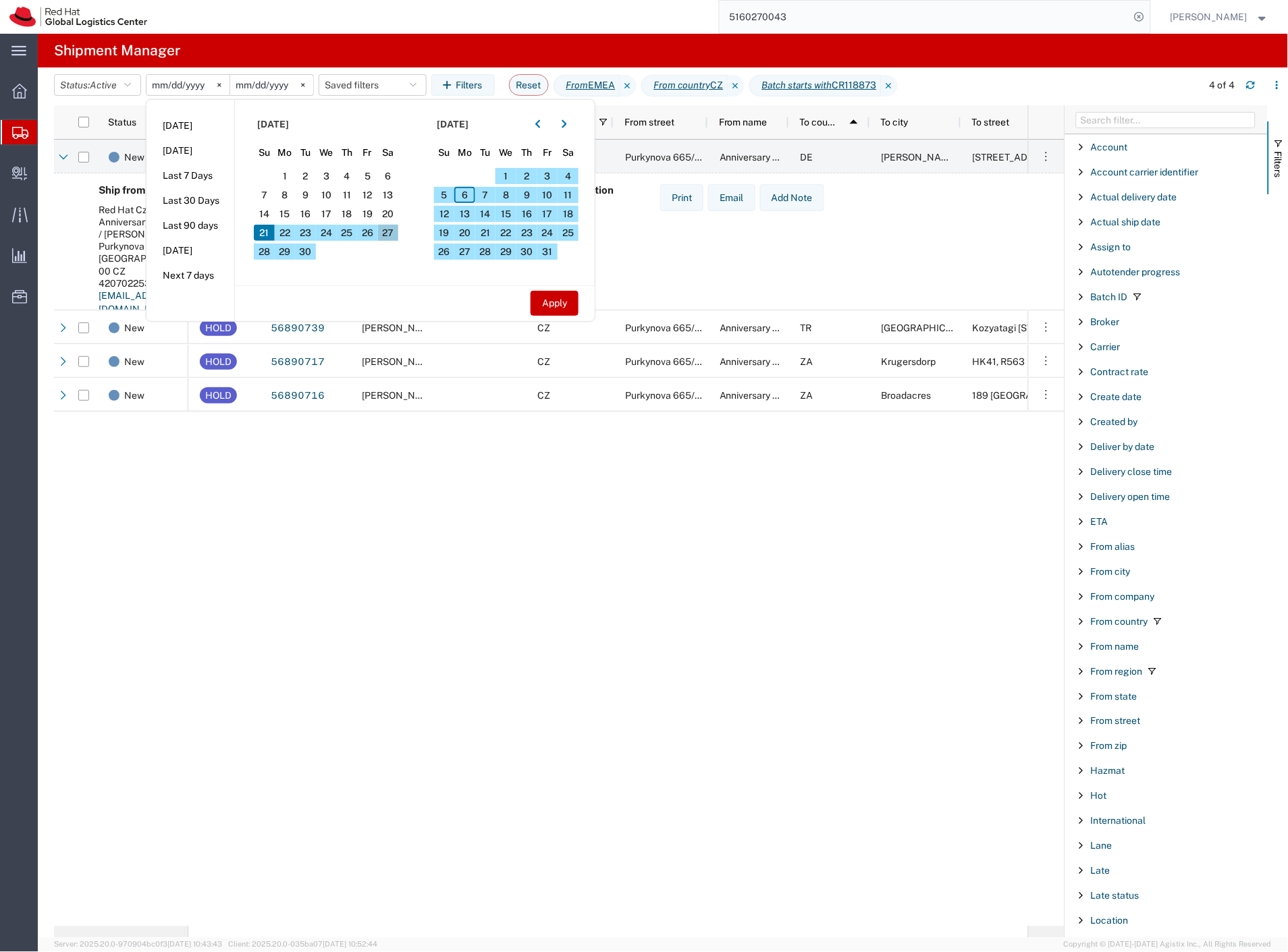
click at [394, 233] on span "27" at bounding box center [388, 232] width 21 height 16
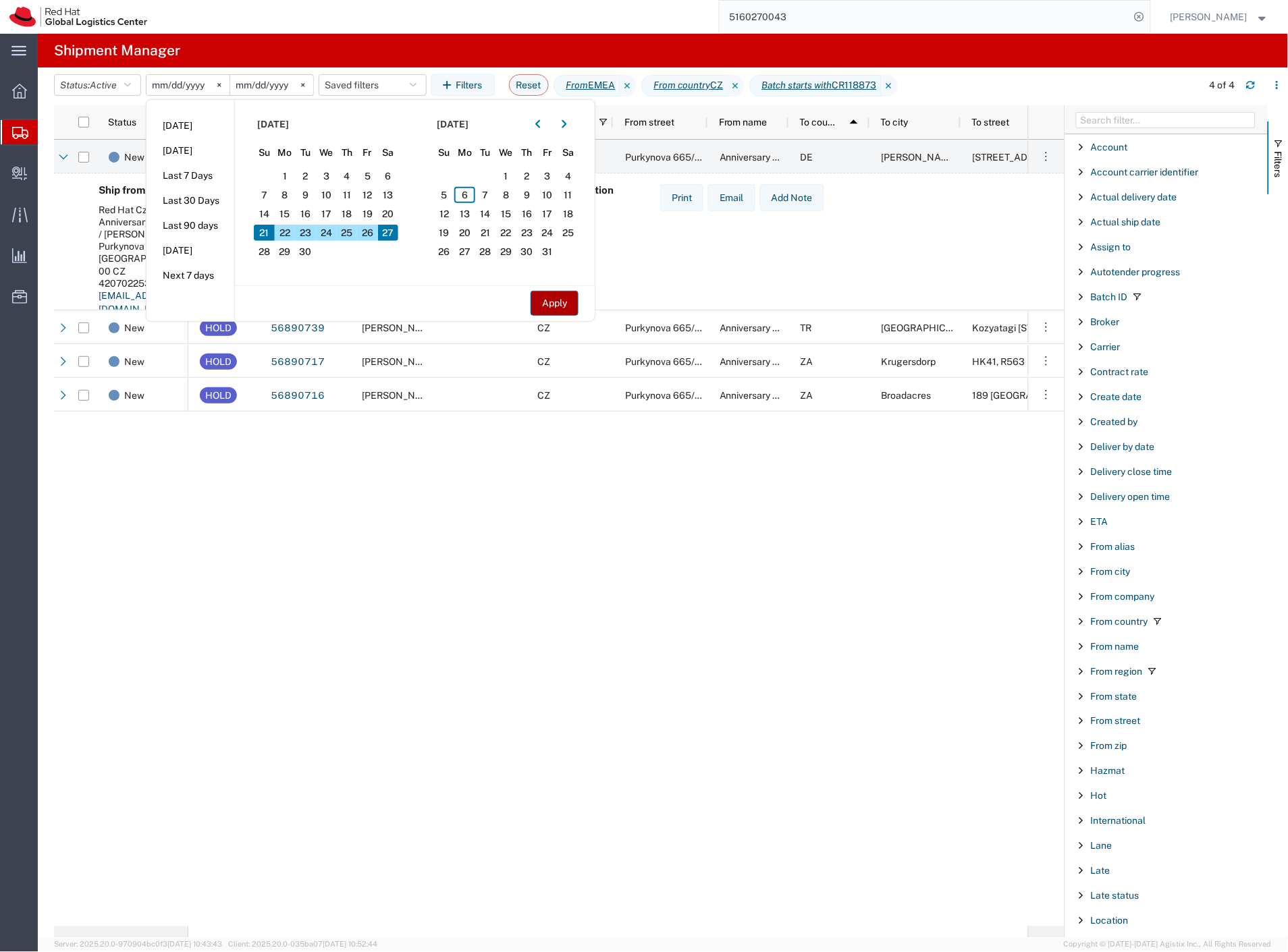
click at [544, 299] on button "Apply" at bounding box center [554, 303] width 48 height 25
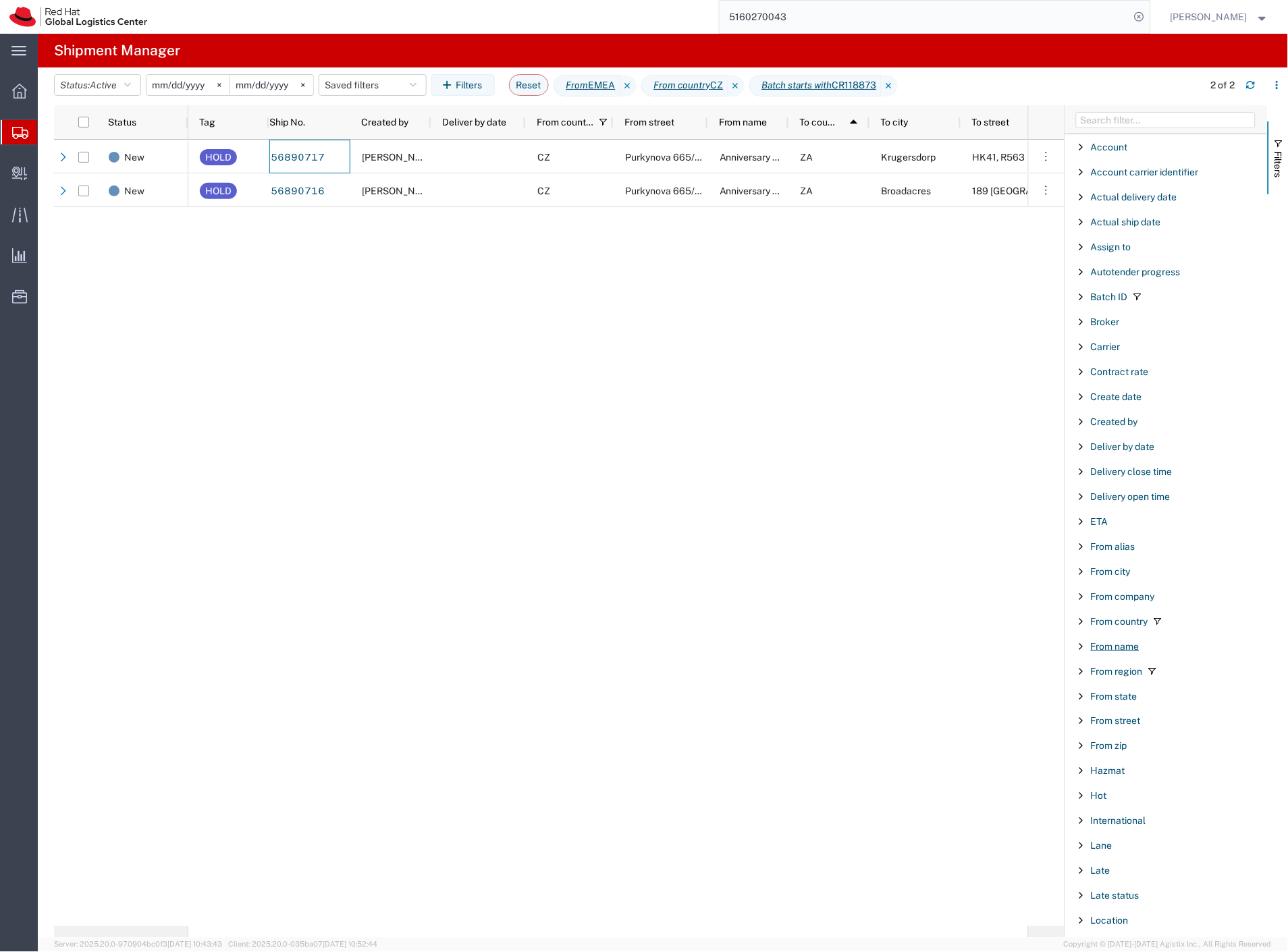
click at [1130, 652] on span "From name" at bounding box center [1115, 647] width 49 height 11
click at [1129, 648] on span "From name" at bounding box center [1115, 647] width 49 height 11
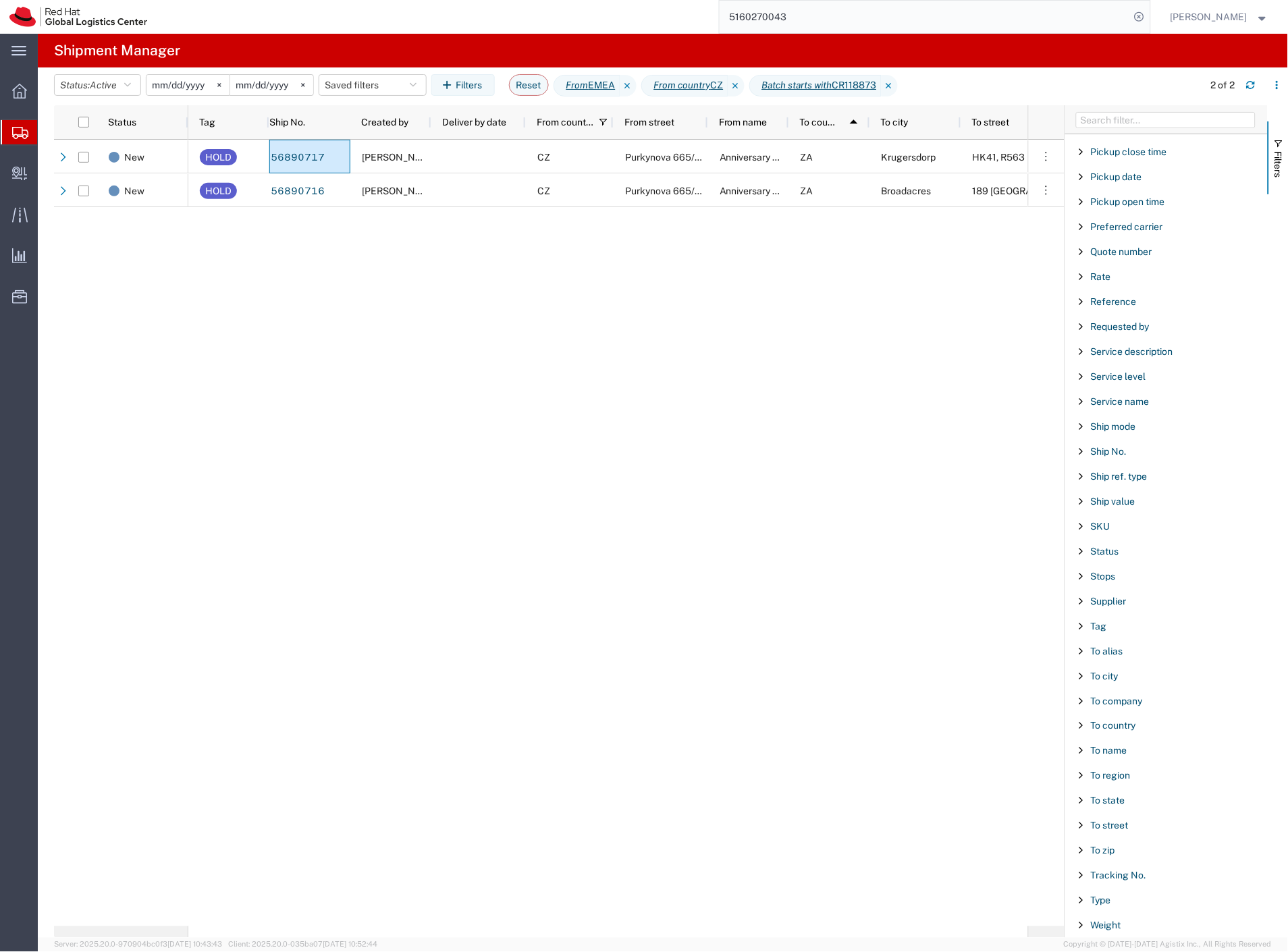
scroll to position [848, 0]
click at [1111, 747] on span "To name" at bounding box center [1109, 751] width 37 height 11
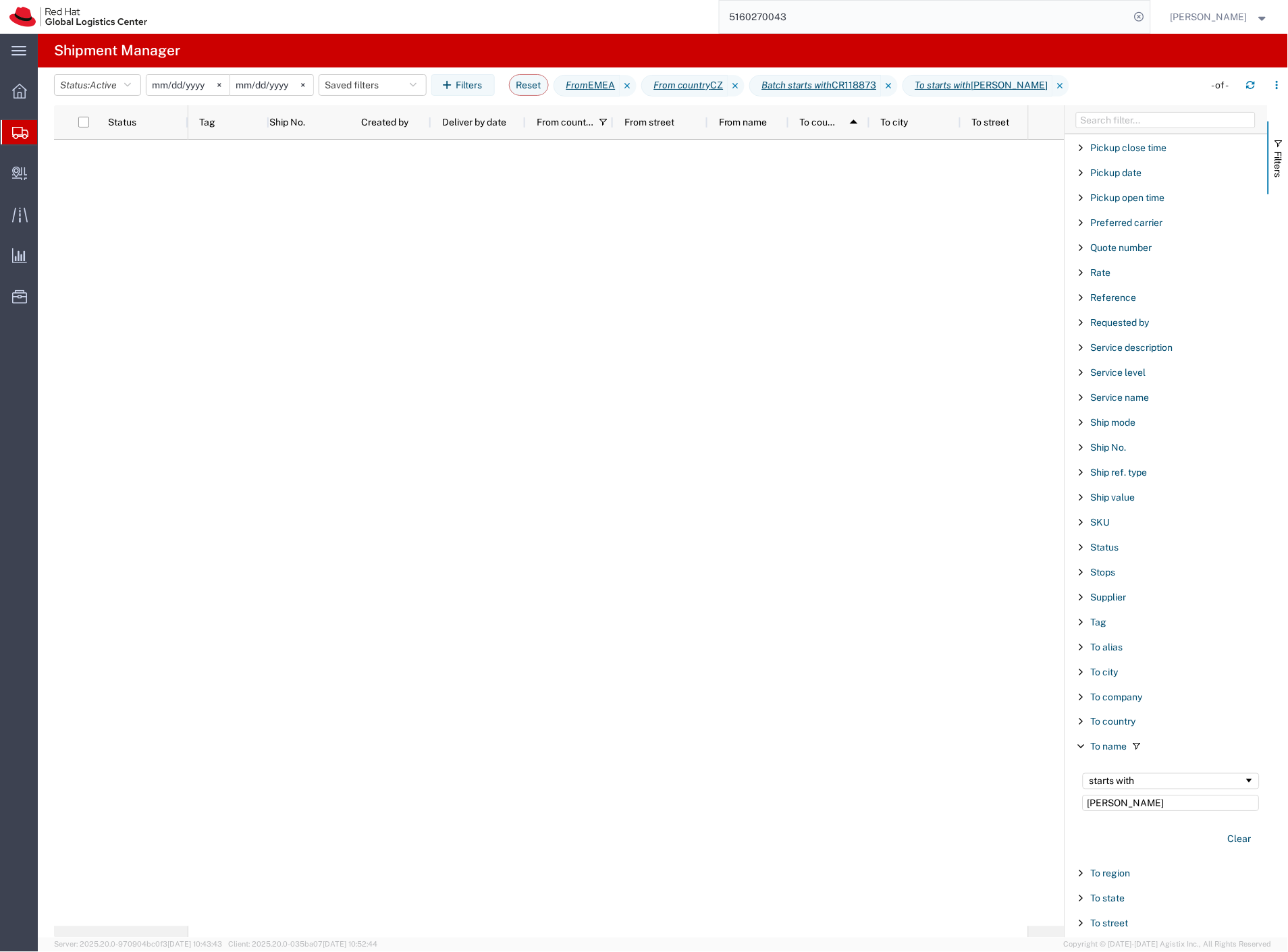
click at [102, 96] on agx-table-filter-chips "Status: Active Active All Approved Booked Canceled Delivered Denied New On Hold…" at bounding box center [626, 89] width 1144 height 31
click at [106, 86] on span "Active" at bounding box center [103, 85] width 27 height 11
click at [102, 151] on span "All" at bounding box center [133, 156] width 157 height 21
click at [412, 25] on div "5160270043" at bounding box center [653, 17] width 994 height 34
click at [883, 88] on icon at bounding box center [875, 85] width 16 height 21
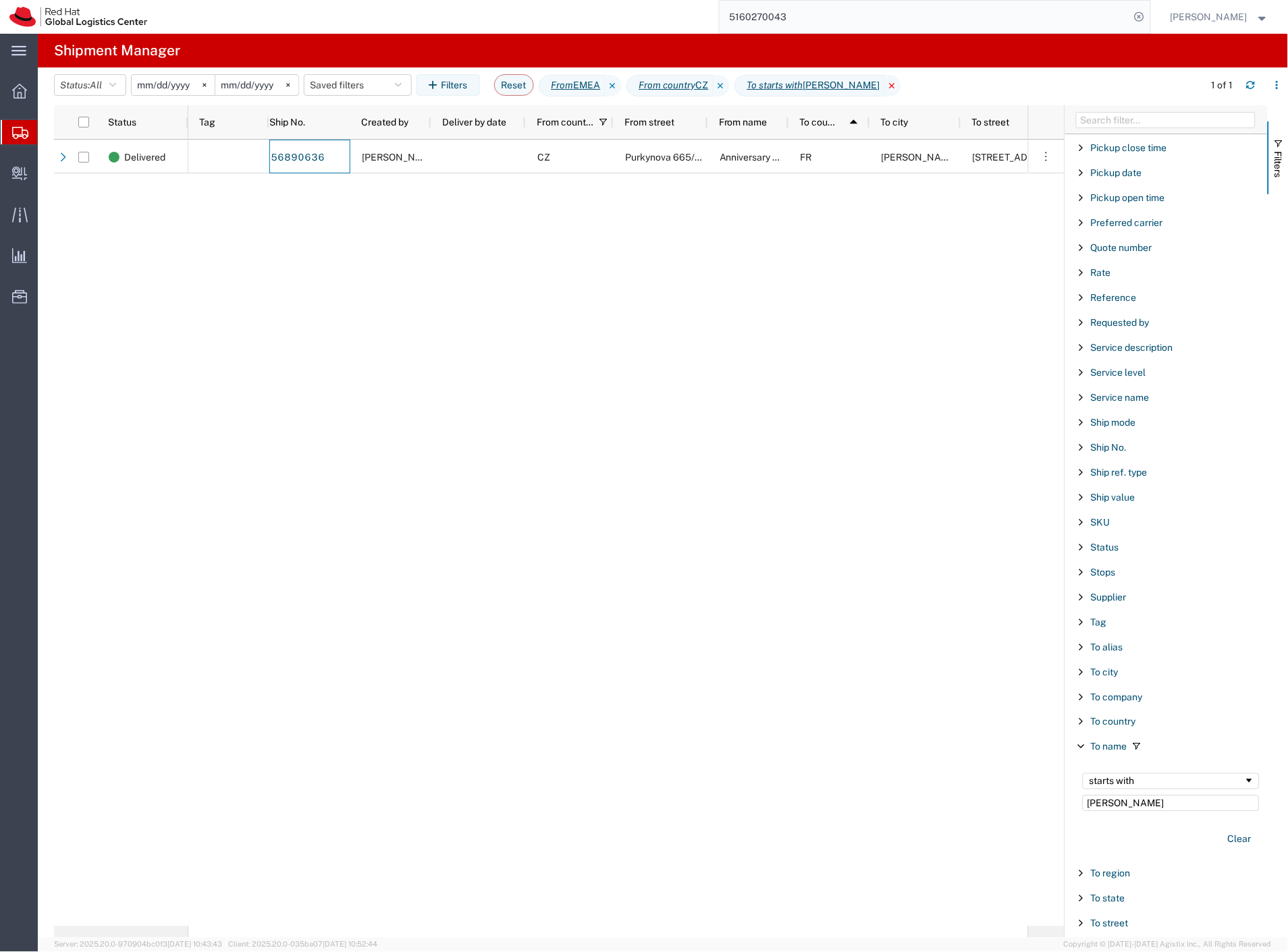
click at [901, 85] on icon at bounding box center [893, 85] width 16 height 21
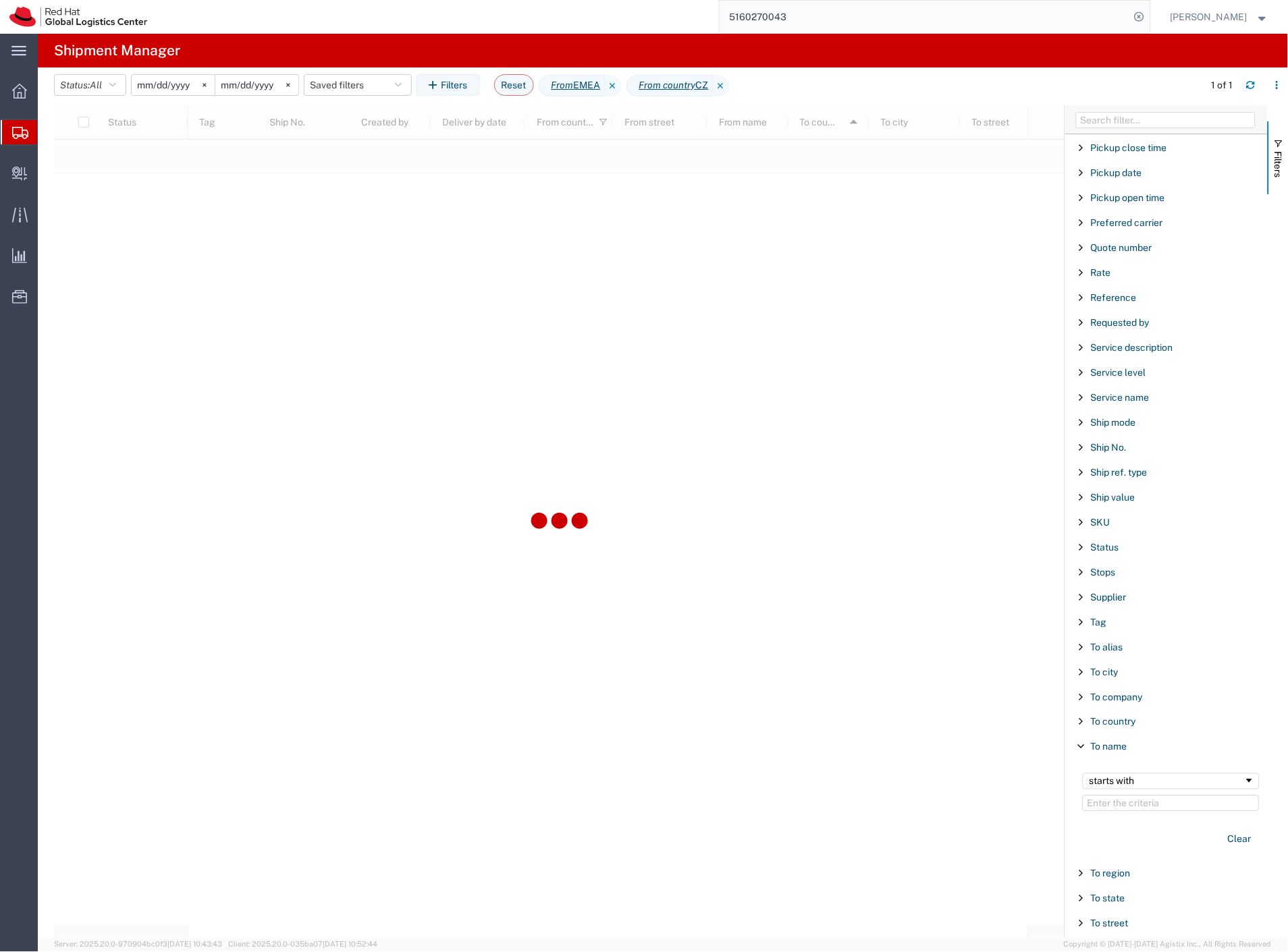
click at [1083, 750] on span "Filter List 66 Filters" at bounding box center [1081, 747] width 11 height 11
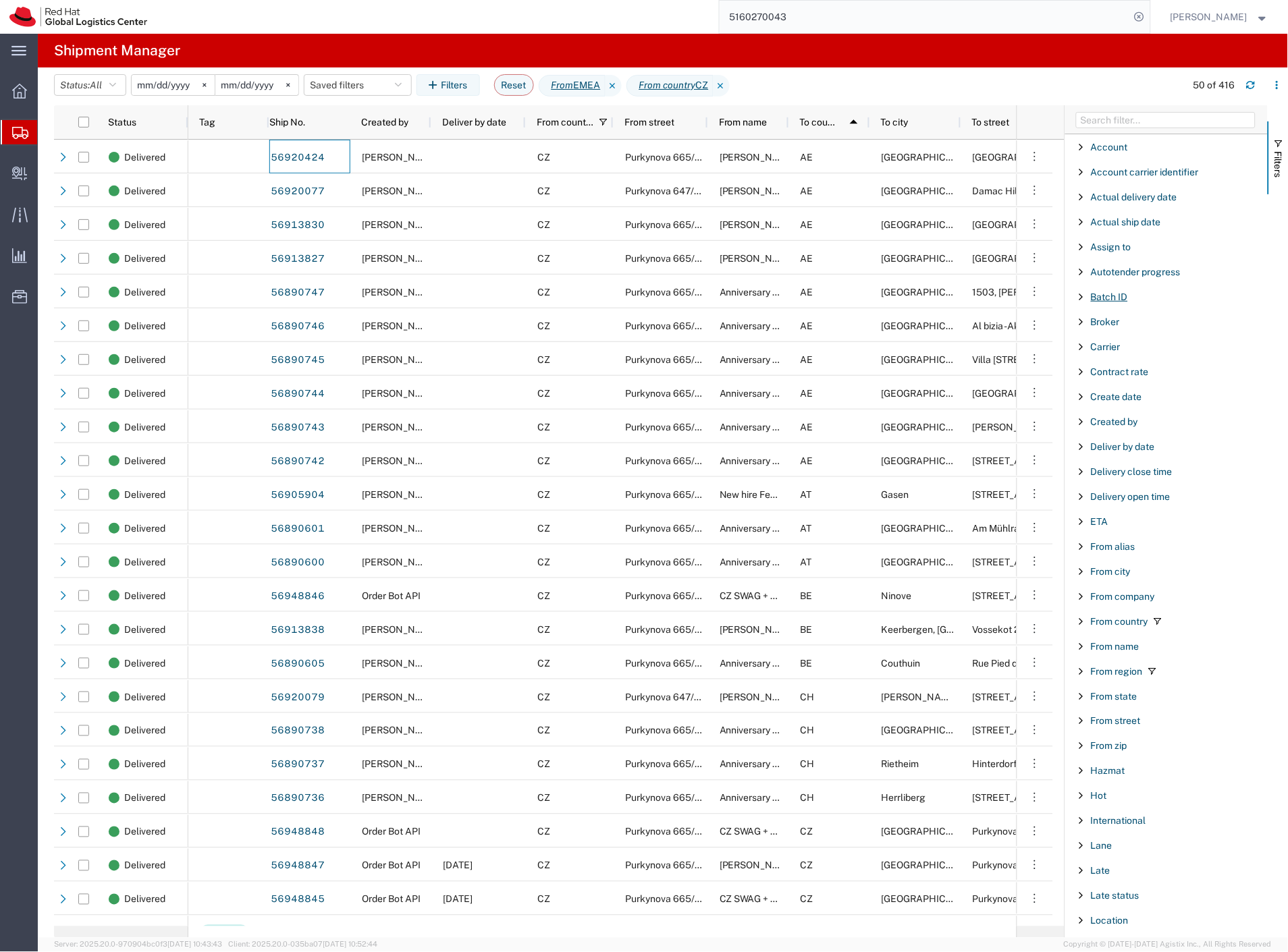
click at [1115, 300] on span "Batch ID" at bounding box center [1110, 297] width 37 height 11
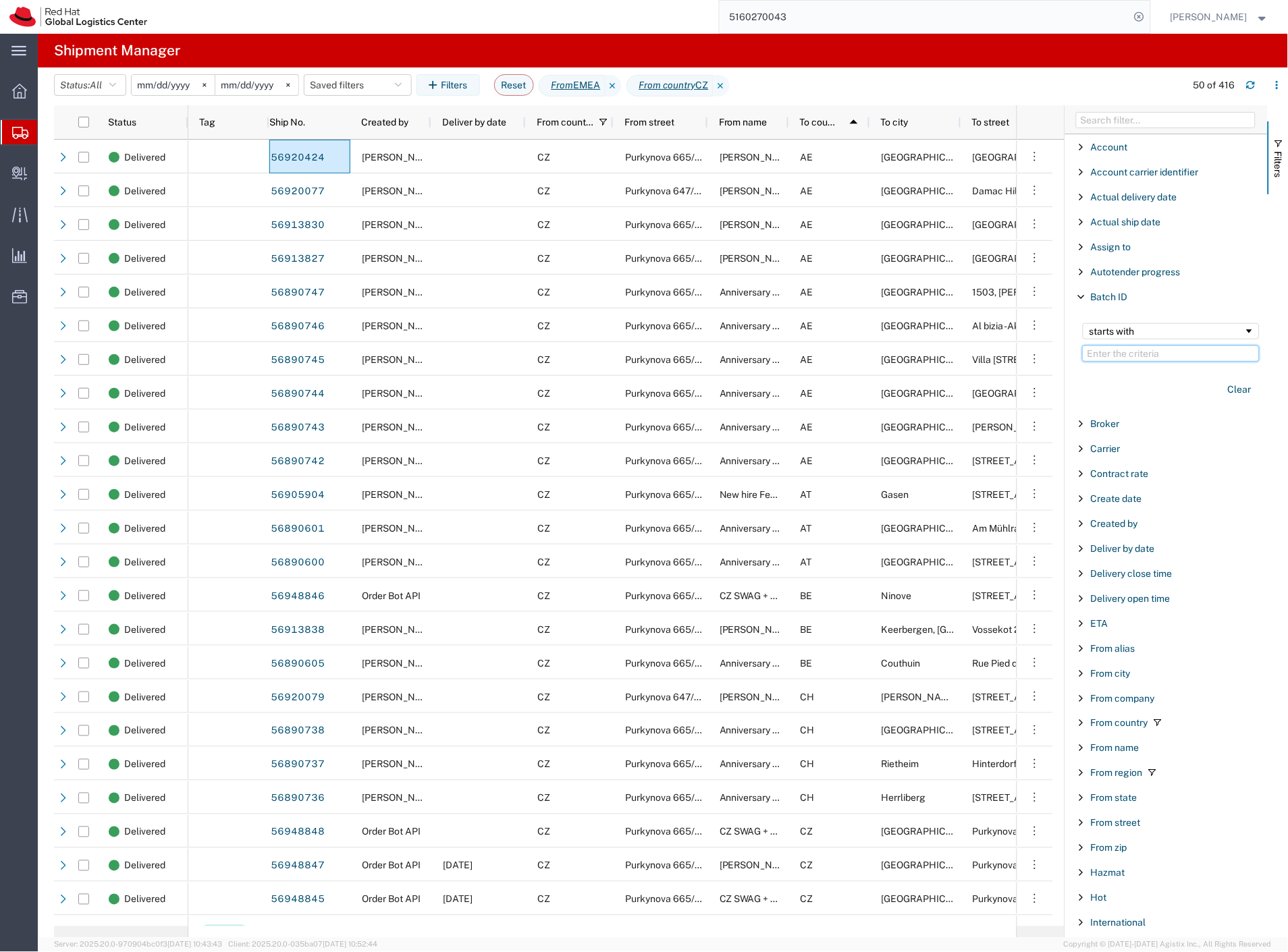
click at [1141, 358] on input "Filter Value" at bounding box center [1171, 353] width 177 height 16
paste input "CR118873"
click at [1277, 166] on span "Filters" at bounding box center [1279, 164] width 11 height 26
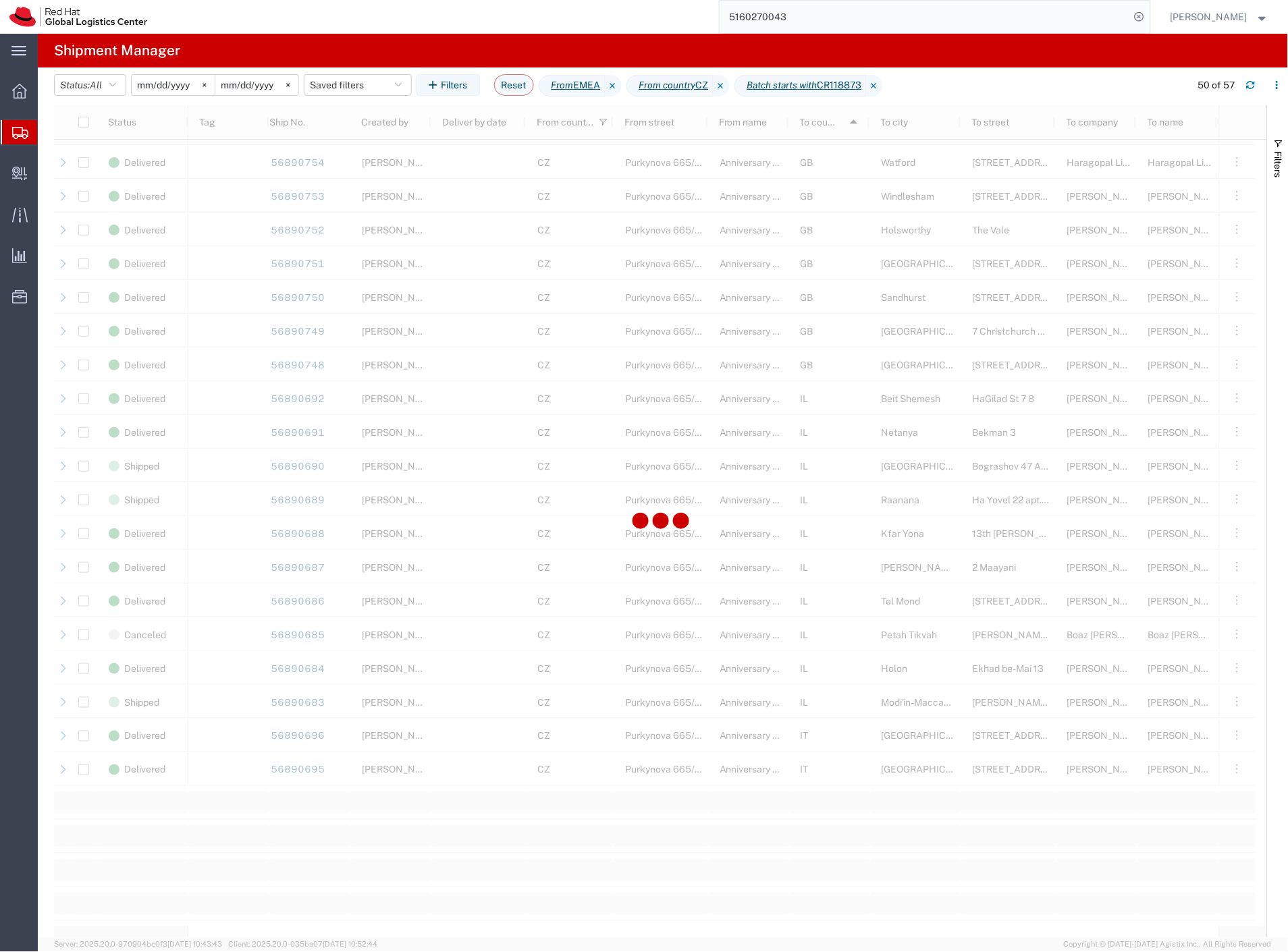
scroll to position [1132, 0]
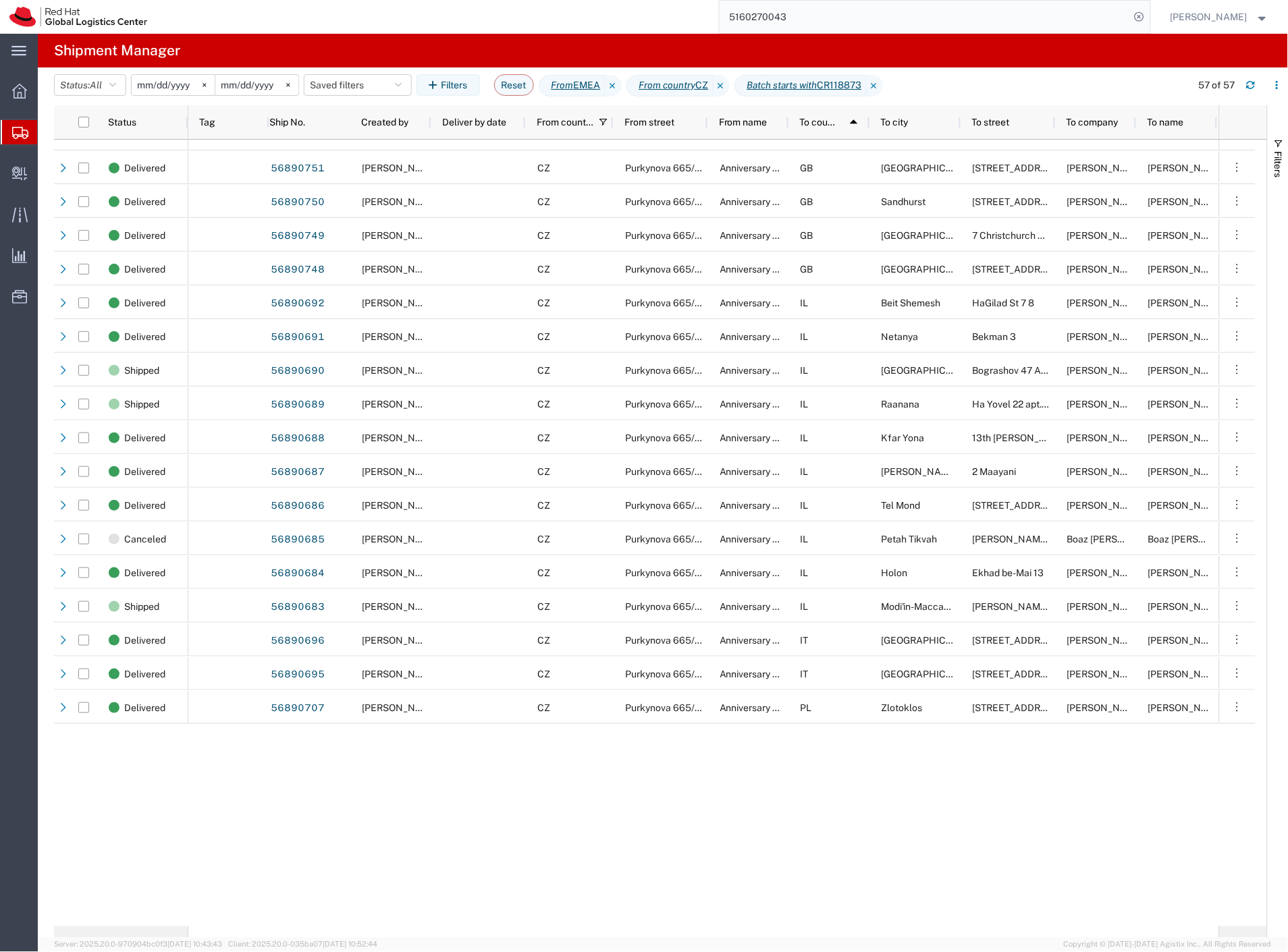
scroll to position [537, 0]
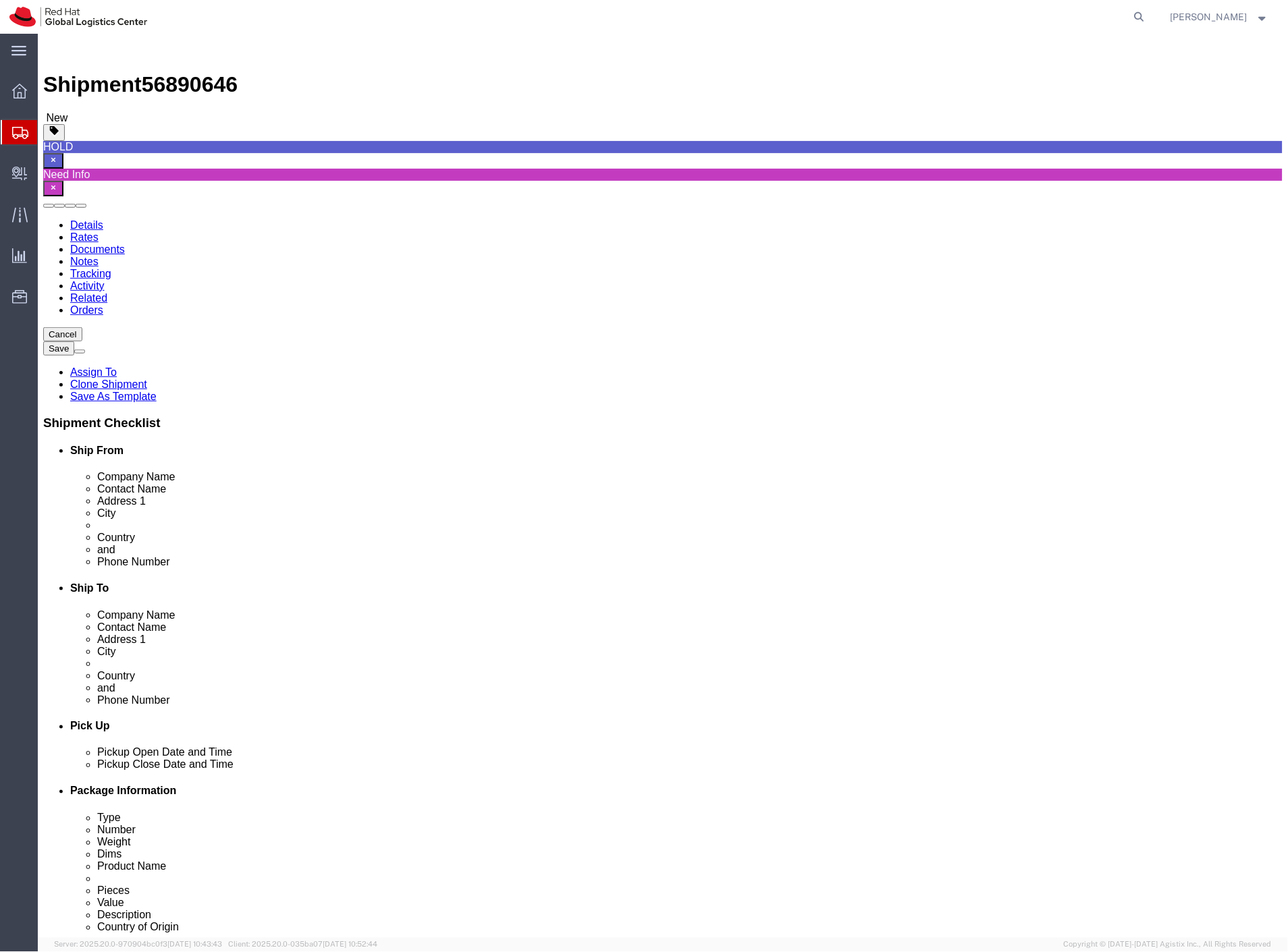
select select "38037"
select select
click link "Activity"
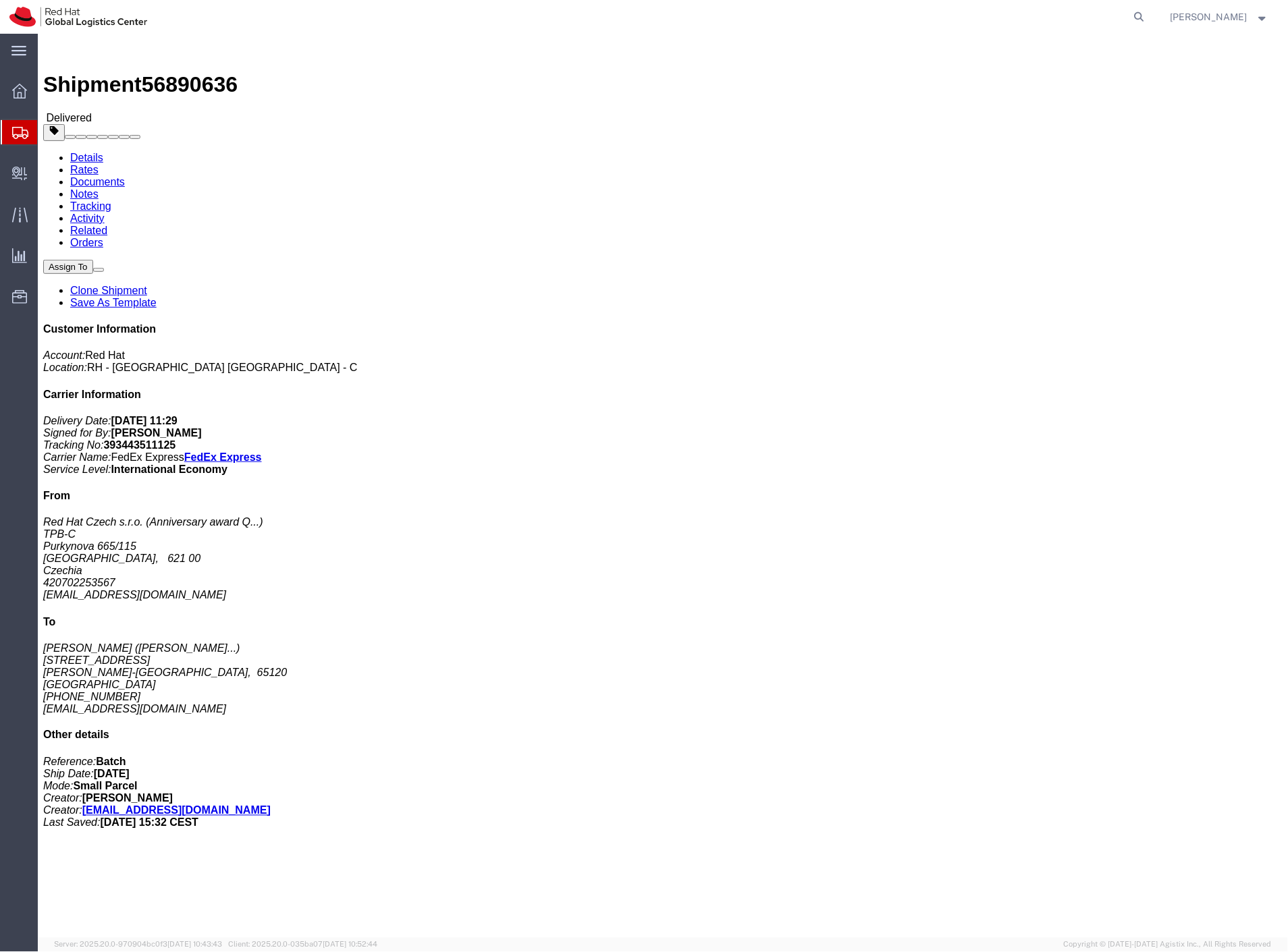
click img
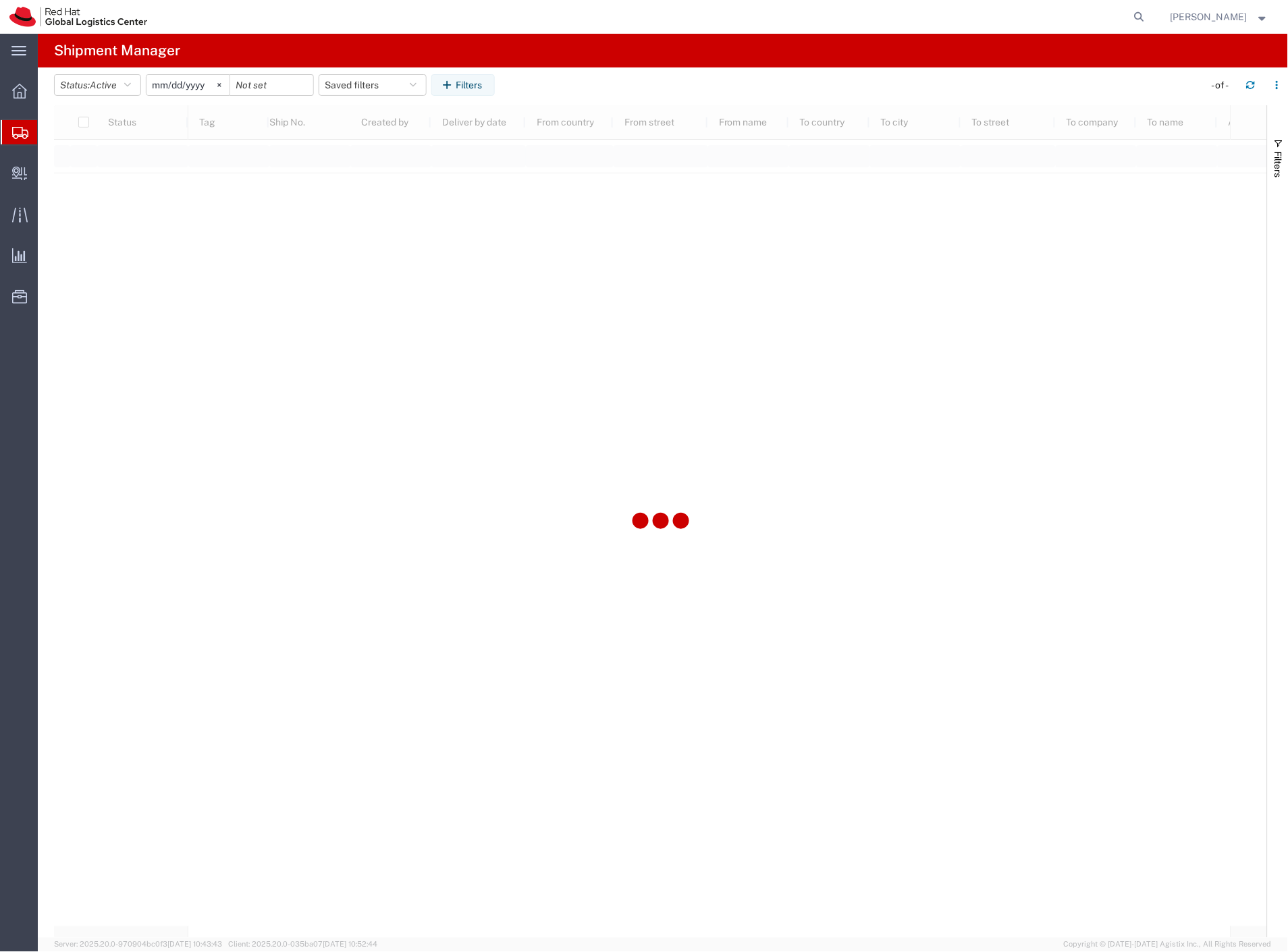
type input "2025-01-01"
type input "2025-12-31"
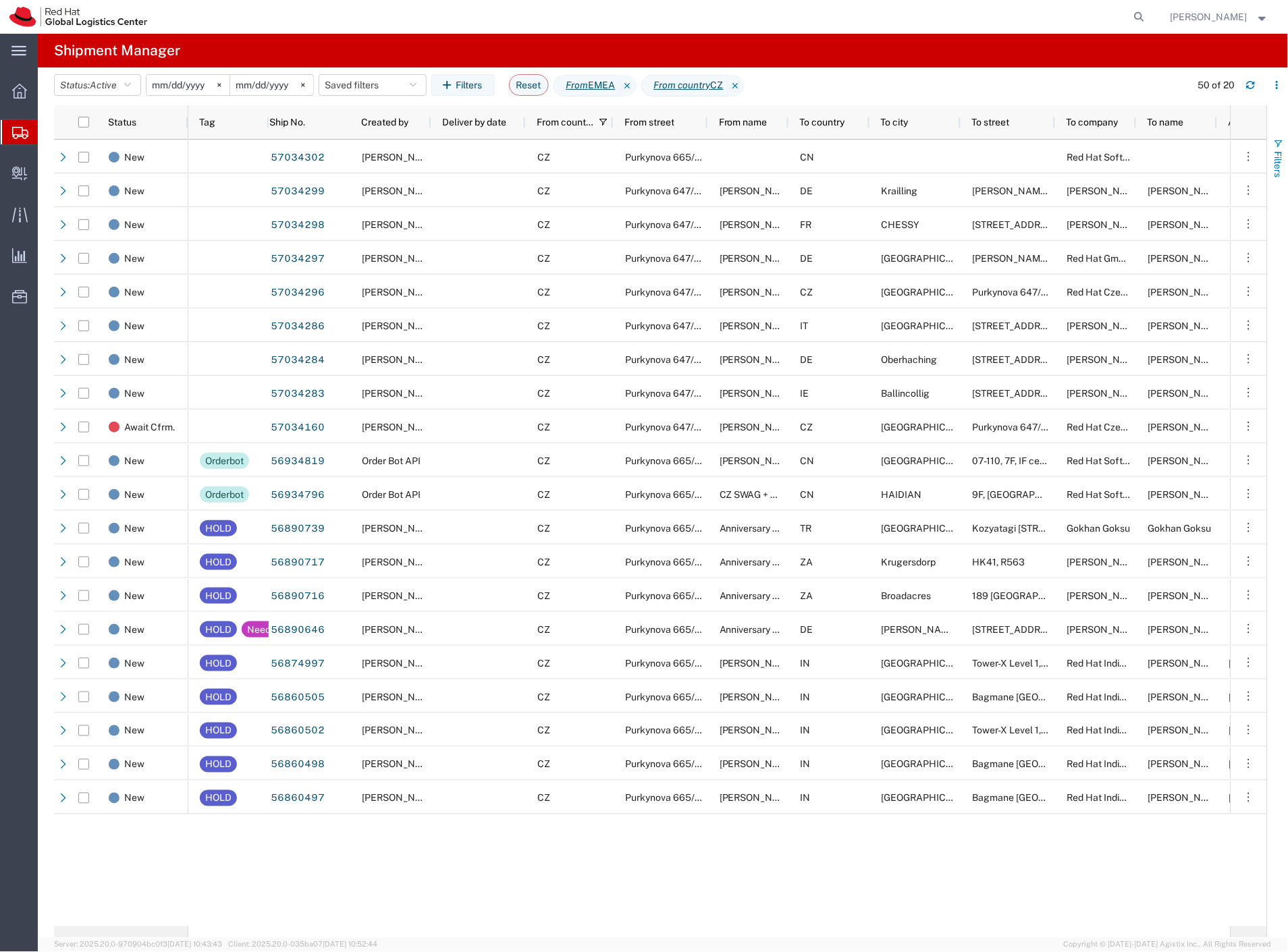
click at [1273, 164] on span "Filters" at bounding box center [1279, 164] width 11 height 26
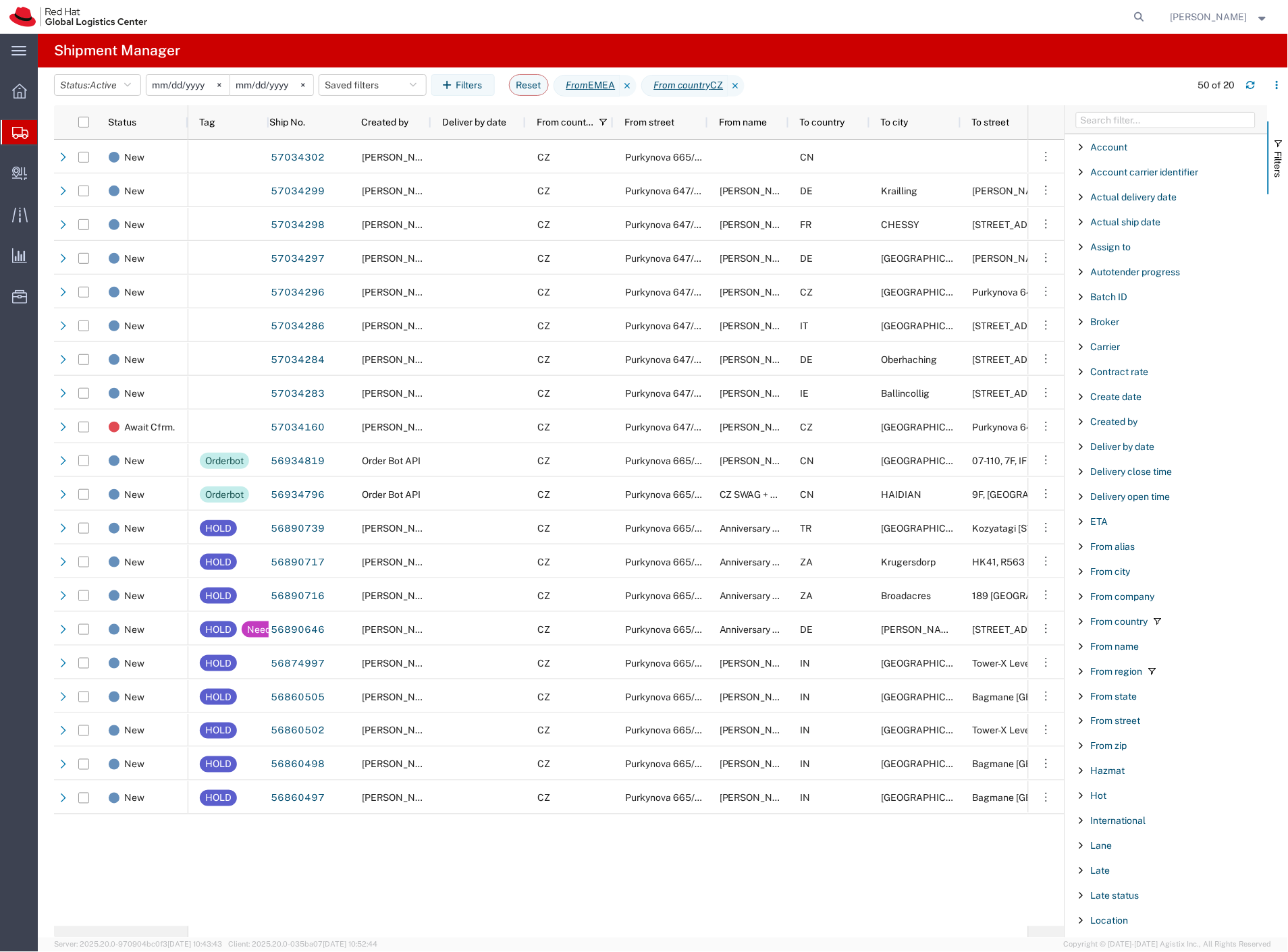
click at [189, 83] on input "2025-01-01" at bounding box center [188, 85] width 83 height 20
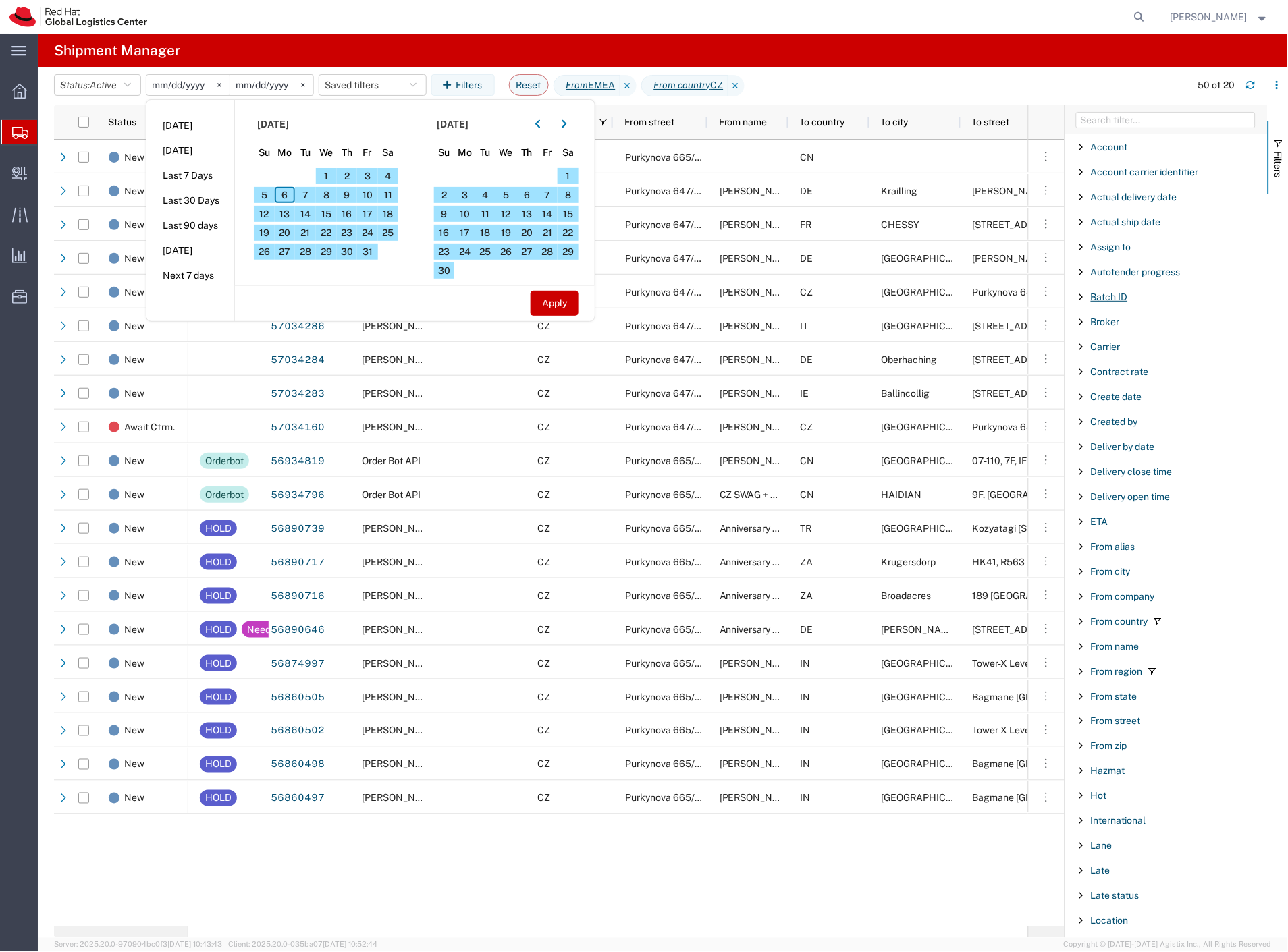
click at [1106, 295] on span "Batch ID" at bounding box center [1110, 297] width 37 height 11
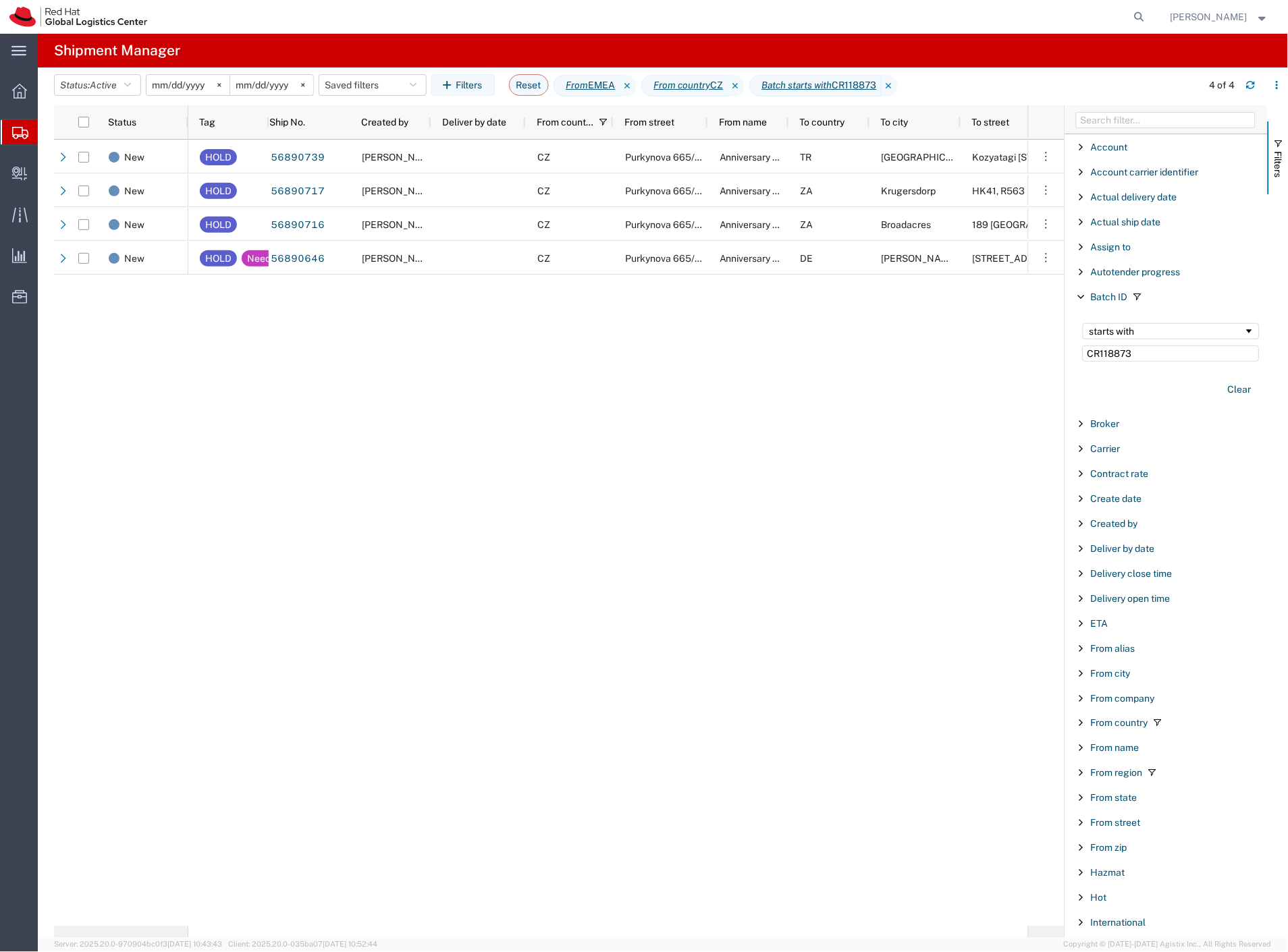
type input "CR118873"
click at [196, 87] on input "2025-01-01" at bounding box center [188, 85] width 83 height 20
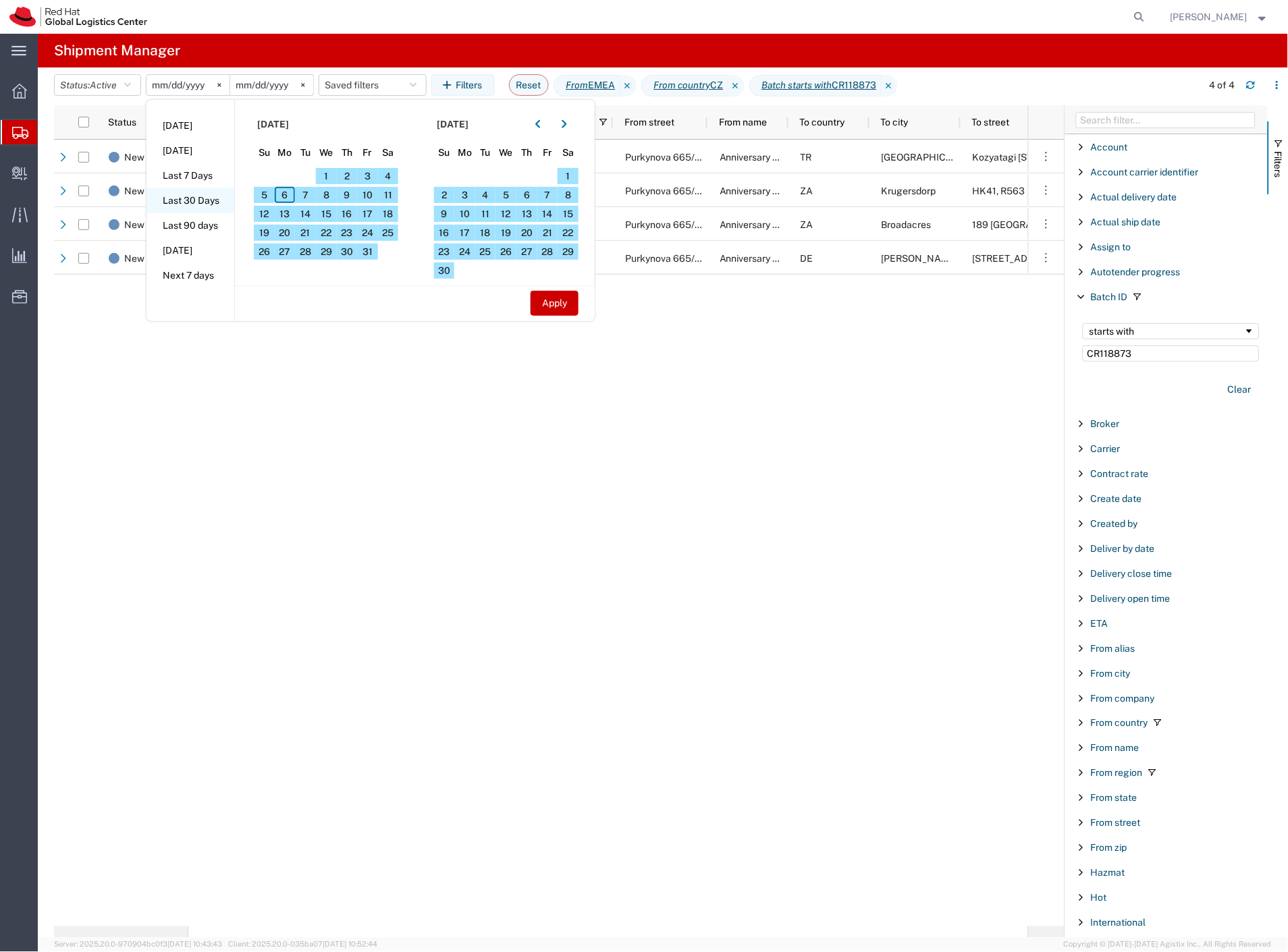
click at [212, 196] on li "Last 30 Days" at bounding box center [190, 201] width 88 height 25
type input "2025-09-07"
type input "2025-10-06"
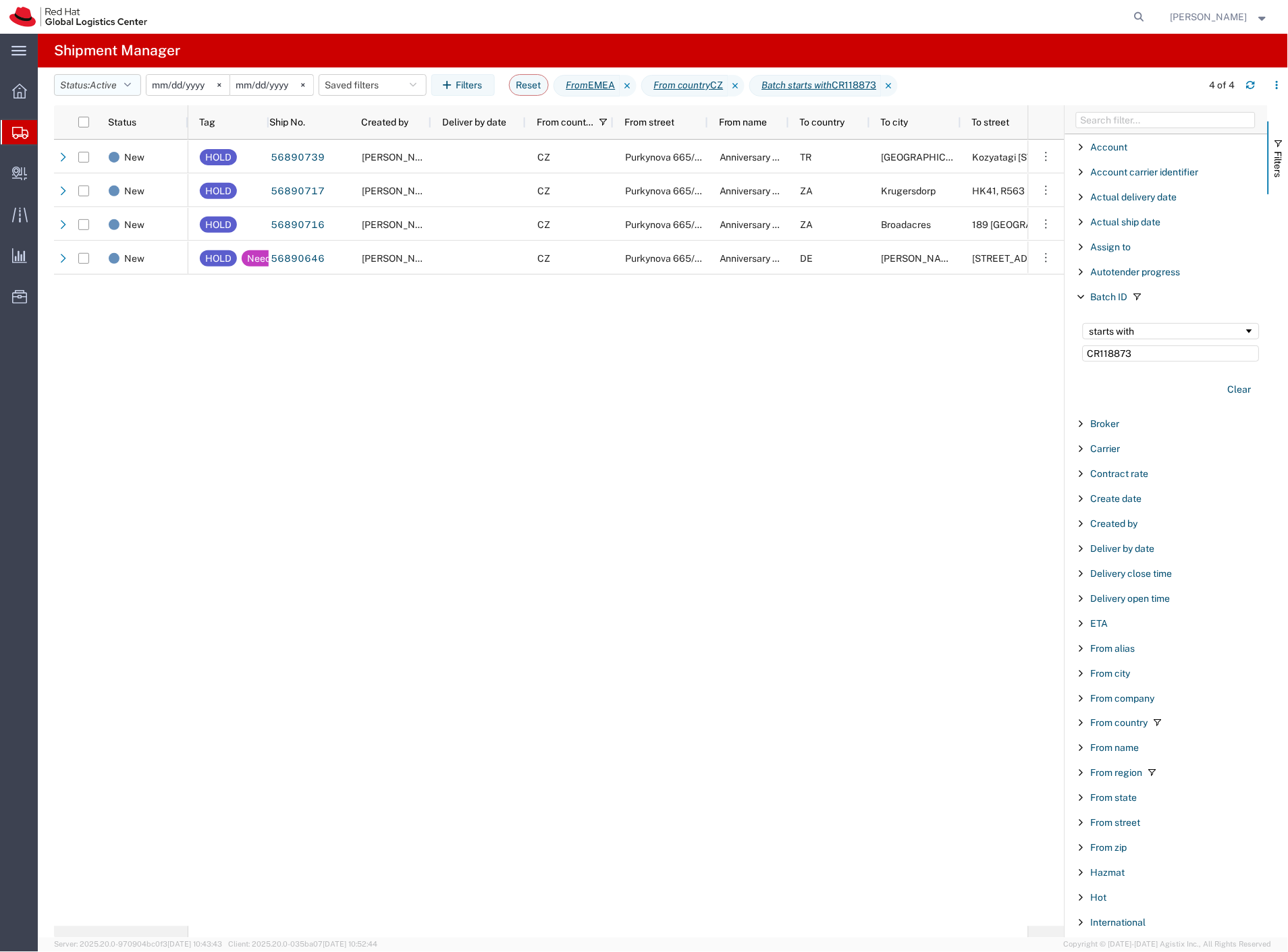
click at [112, 88] on span "Active" at bounding box center [103, 85] width 27 height 11
click at [113, 154] on span "All" at bounding box center [133, 156] width 157 height 21
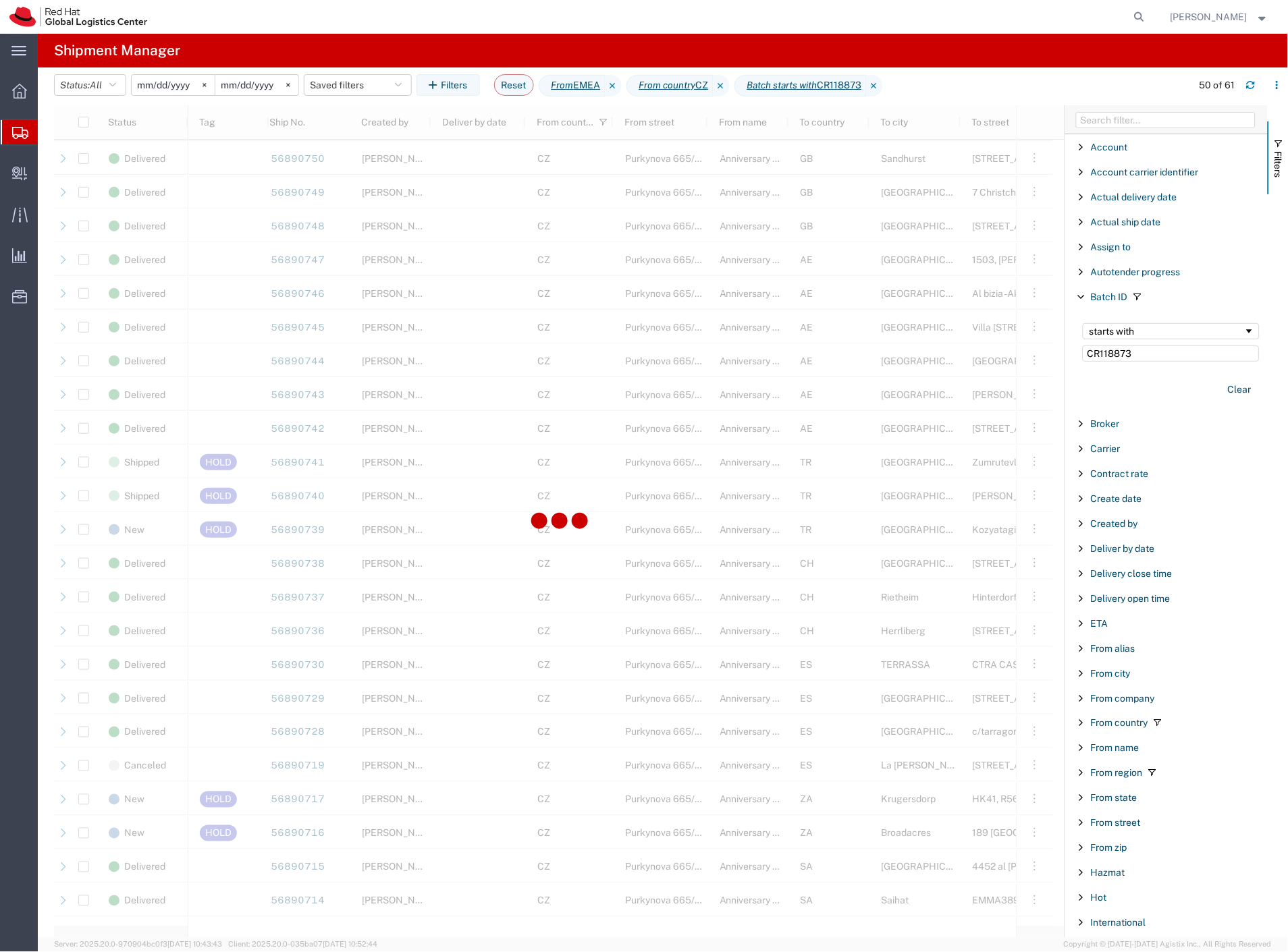
scroll to position [750, 0]
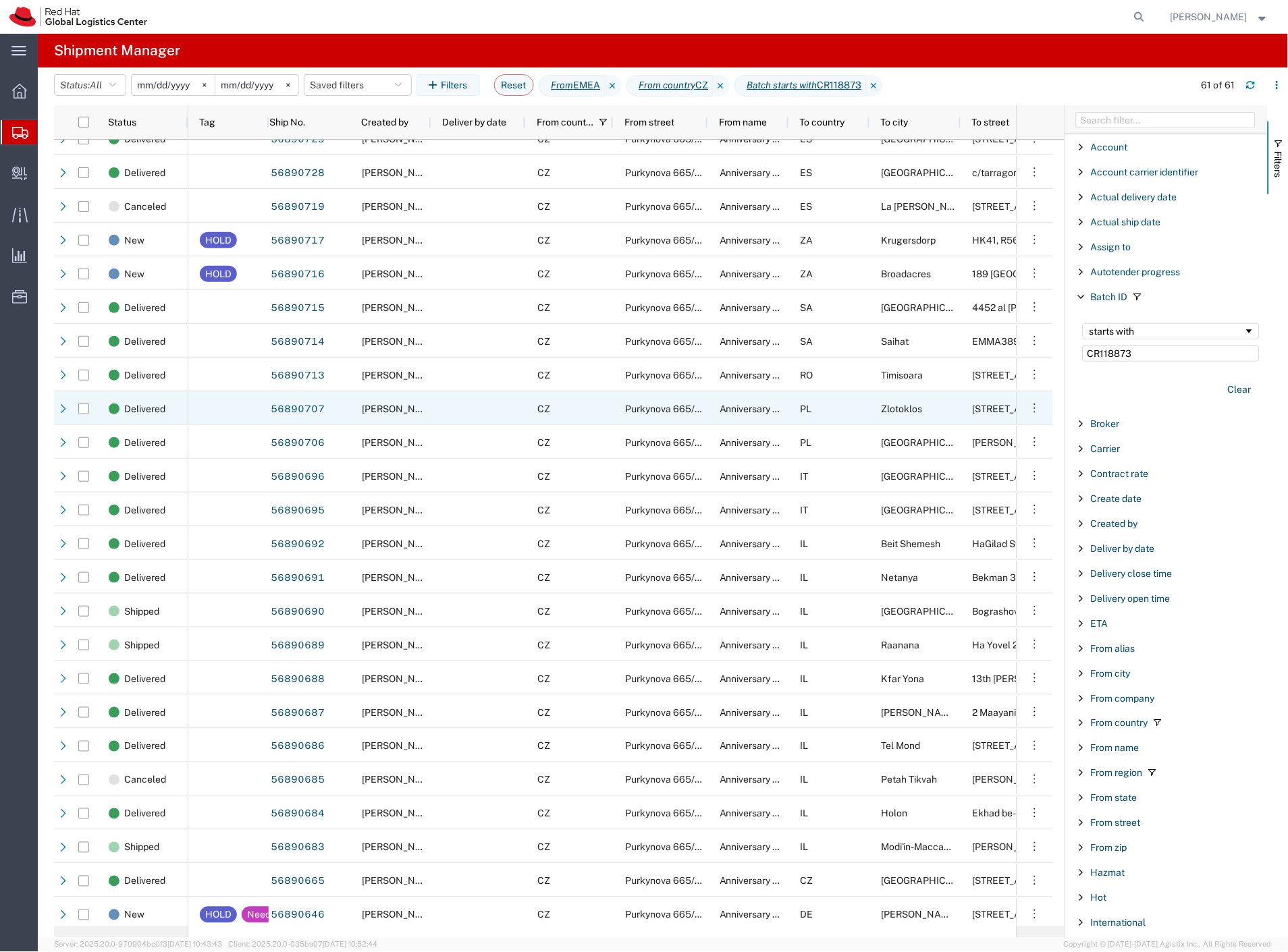
scroll to position [1271, 0]
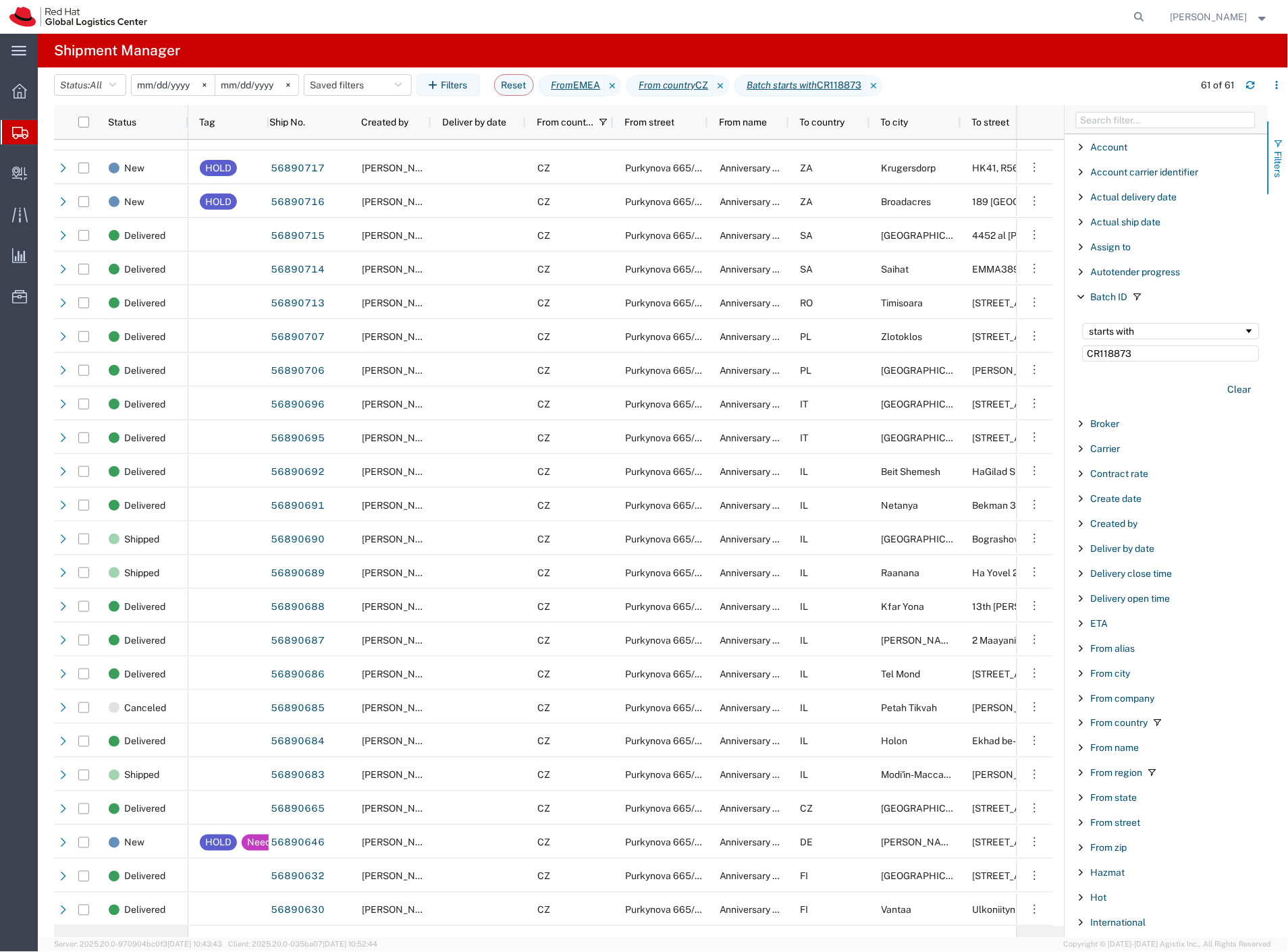
click at [1276, 144] on span "button" at bounding box center [1279, 144] width 11 height 11
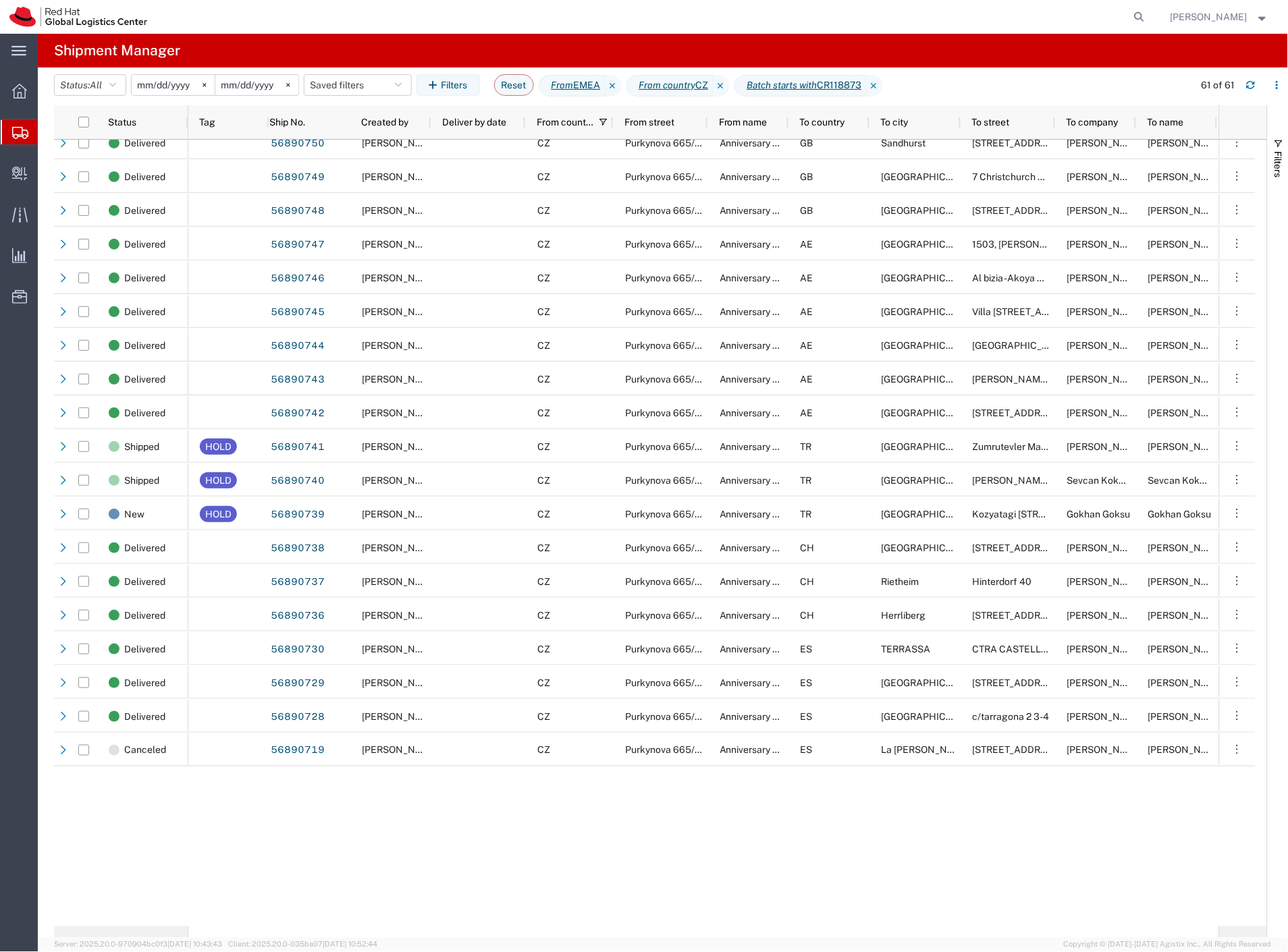
scroll to position [0, 0]
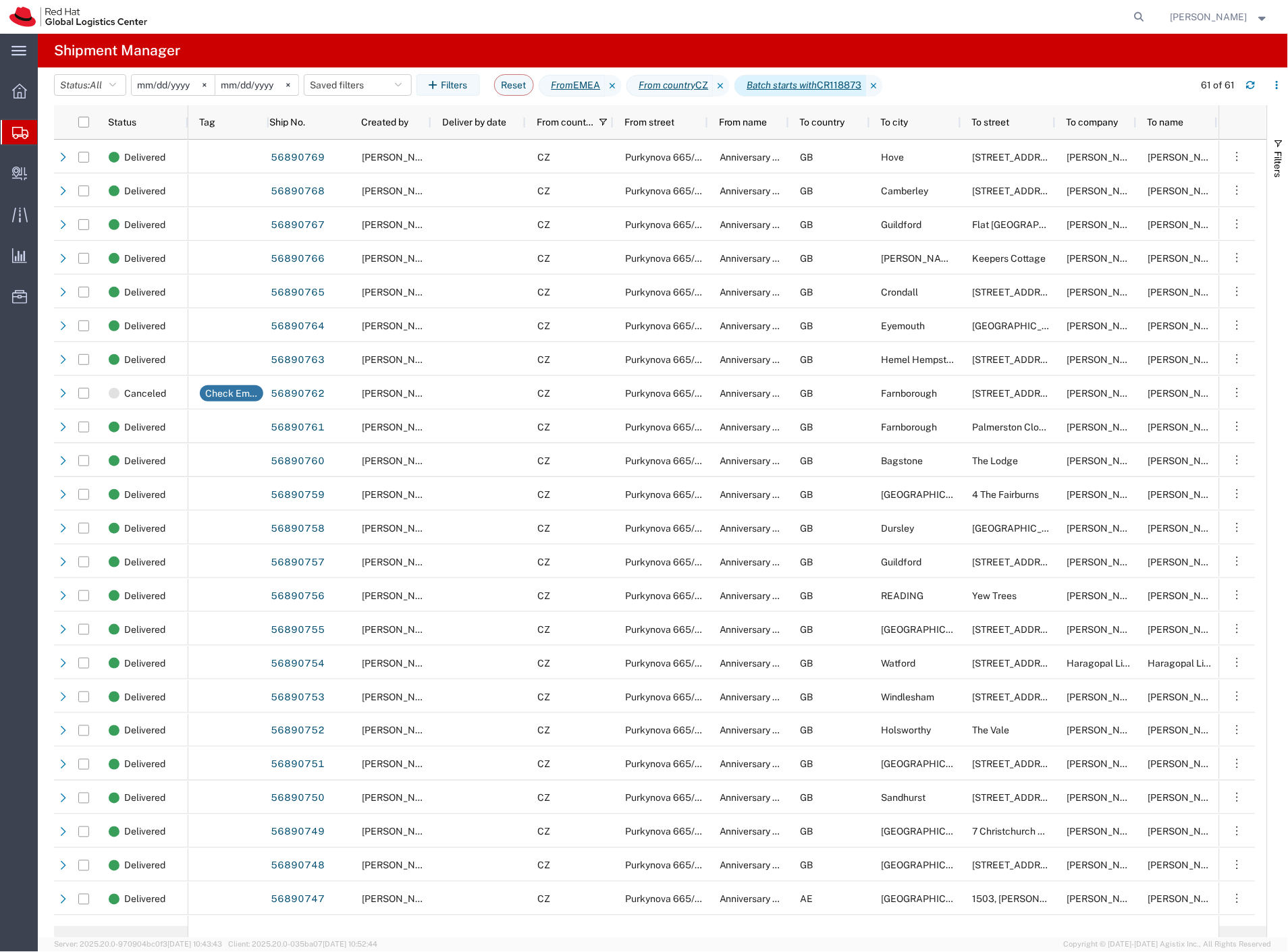
drag, startPoint x: 732, startPoint y: 85, endPoint x: 723, endPoint y: 85, distance: 9.0
click at [730, 85] on icon at bounding box center [721, 85] width 16 height 21
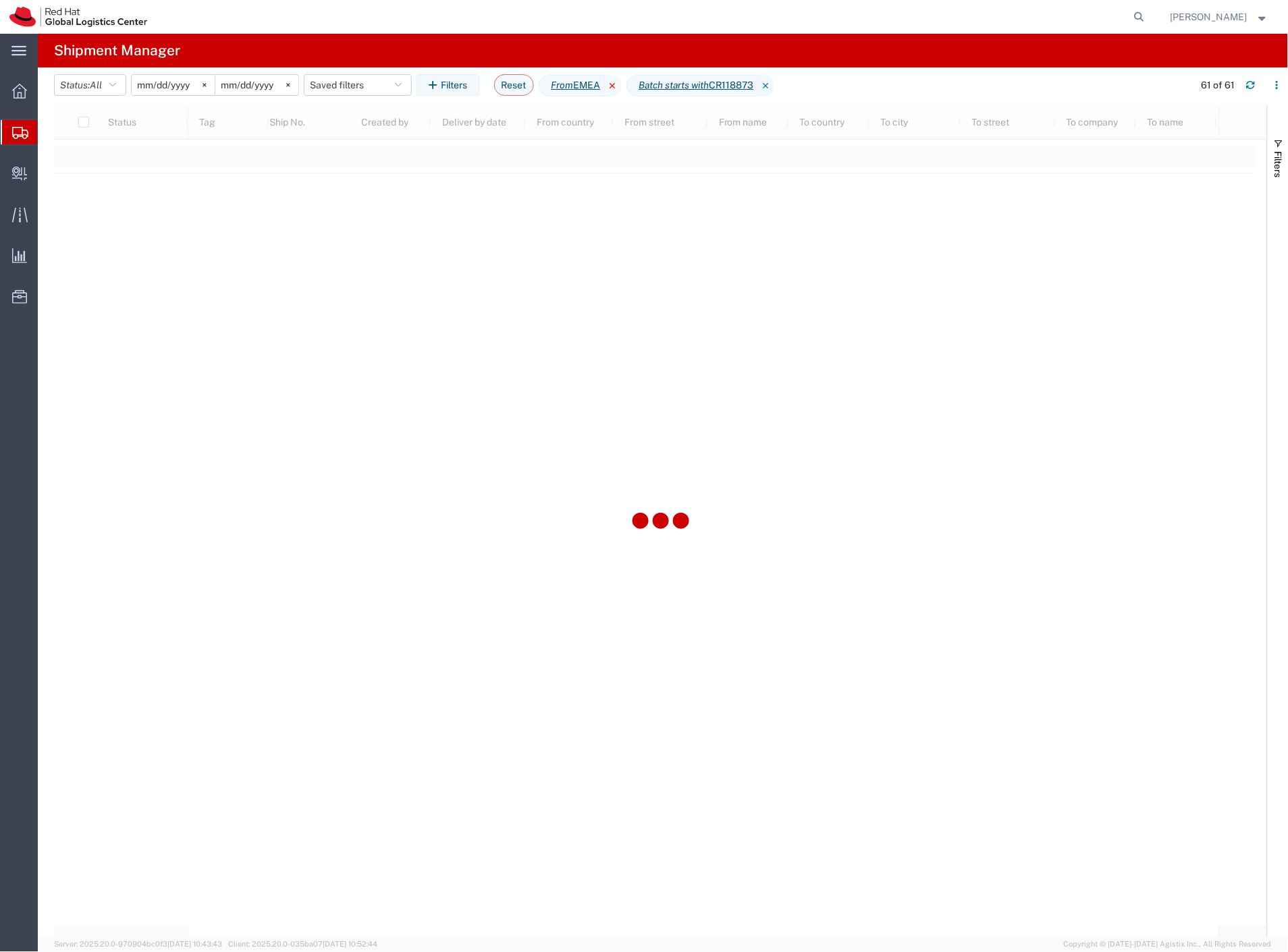
click at [621, 84] on icon at bounding box center [613, 85] width 16 height 21
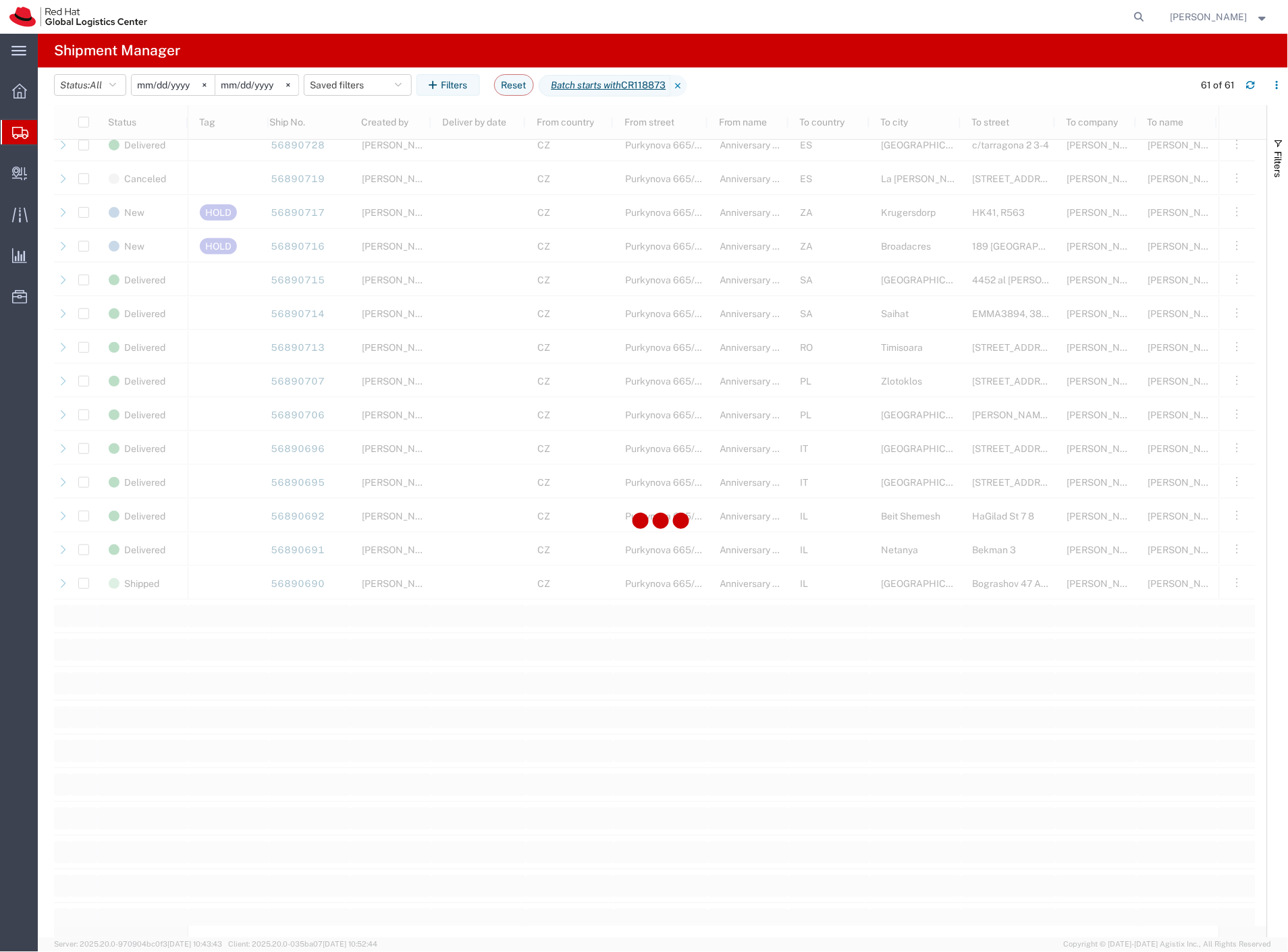
scroll to position [1271, 0]
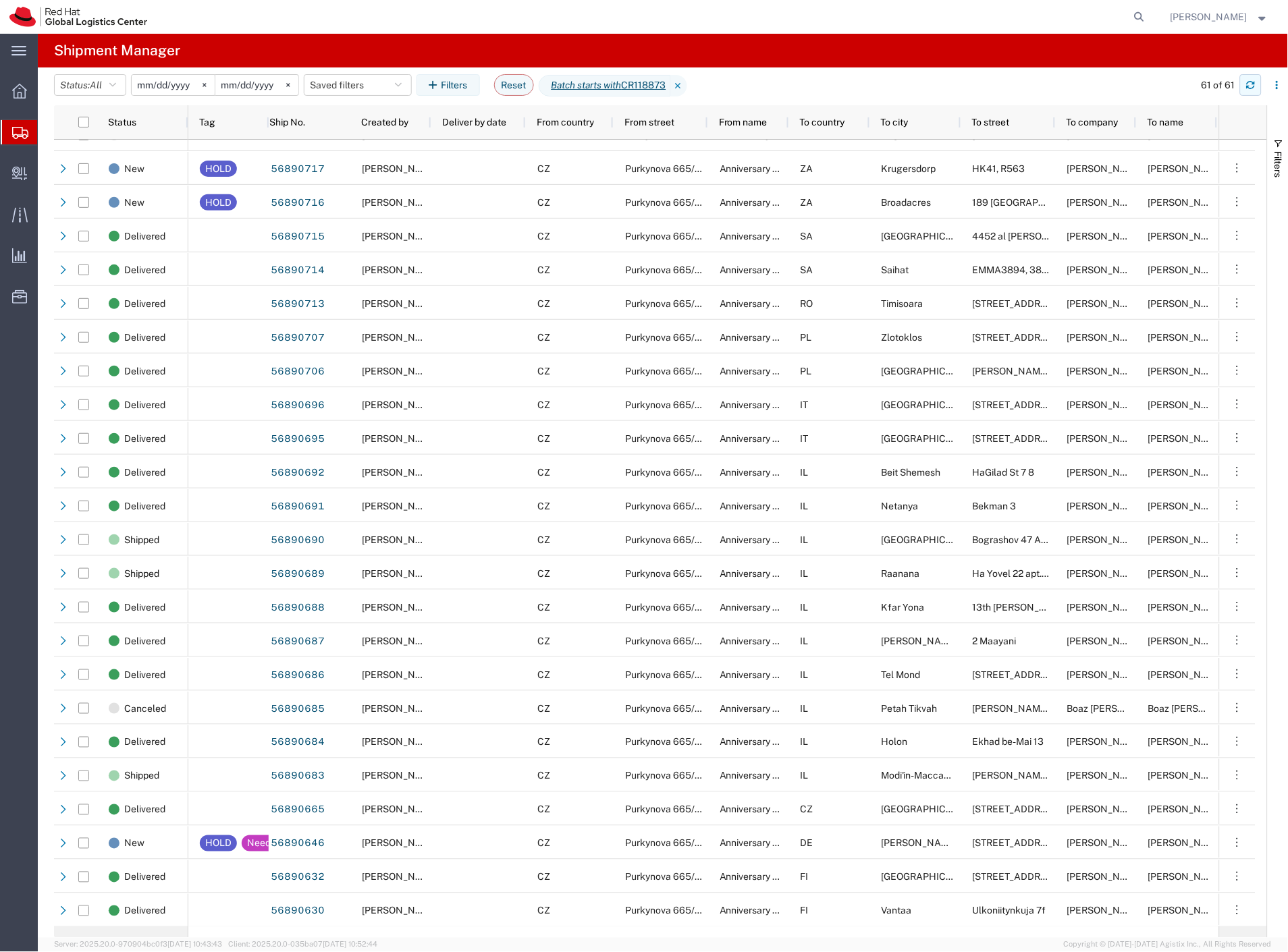
click at [1251, 82] on icon "button" at bounding box center [1251, 83] width 8 height 3
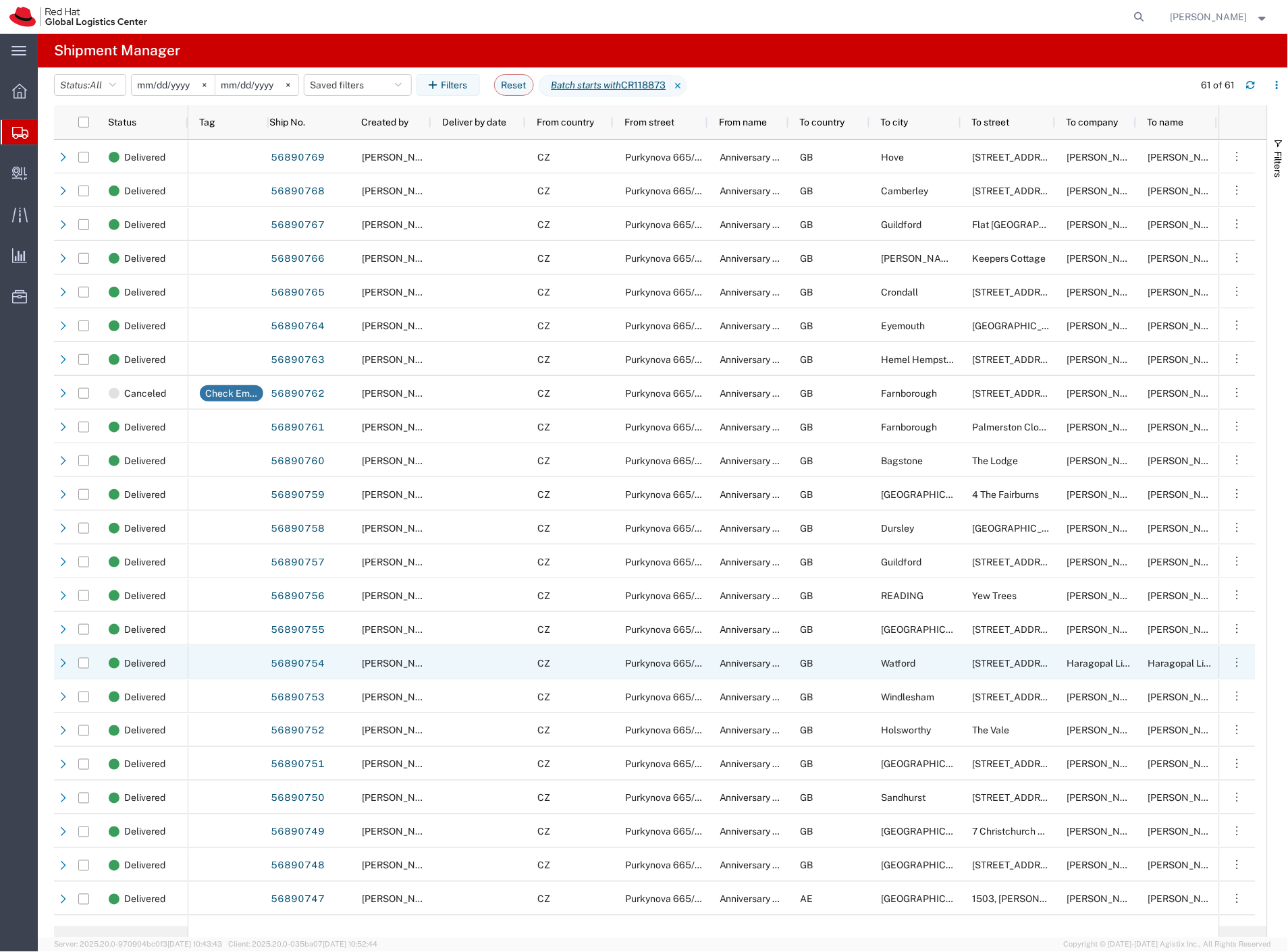
scroll to position [524, 0]
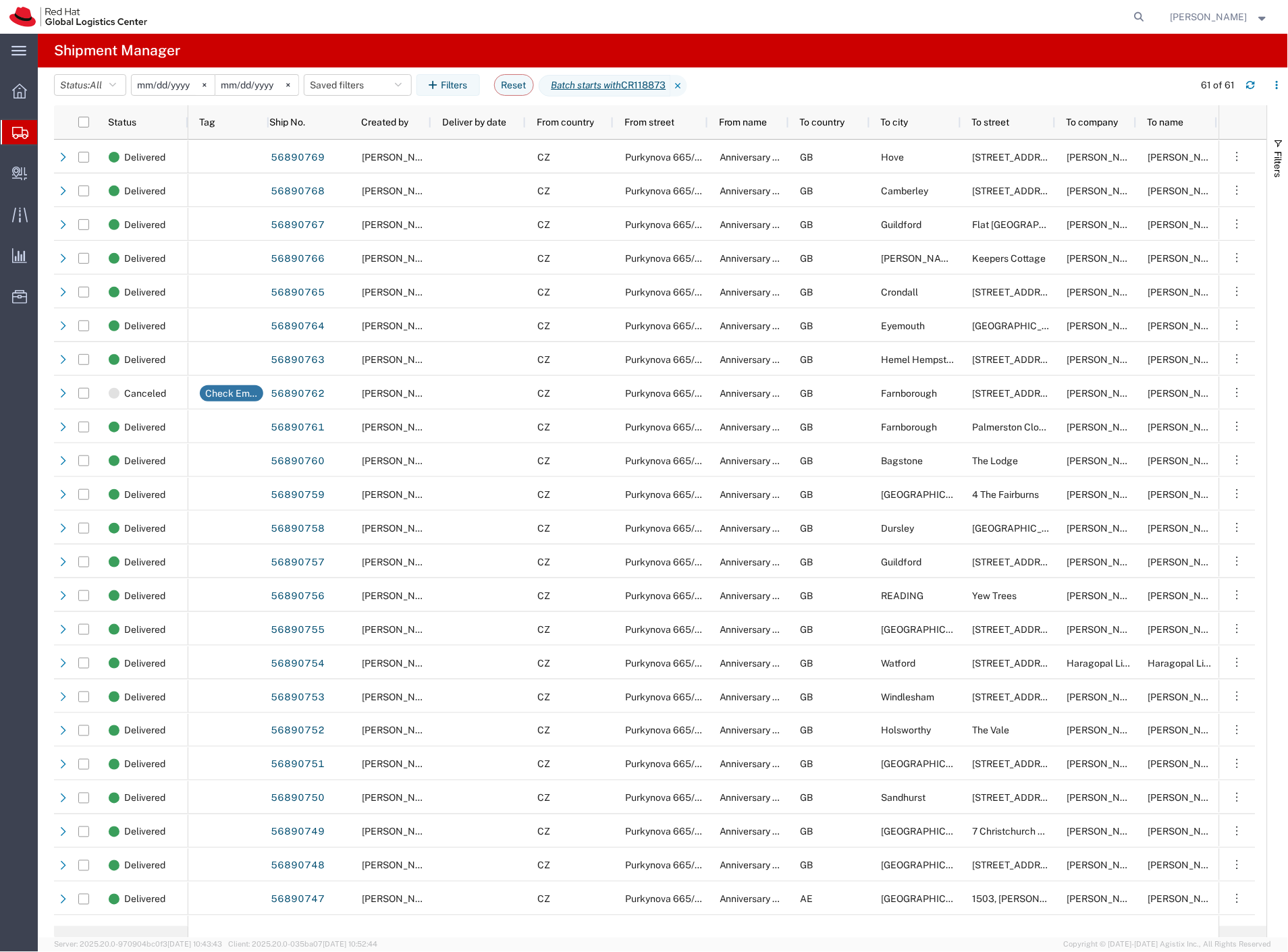
click at [187, 83] on input "[DATE]" at bounding box center [173, 85] width 83 height 20
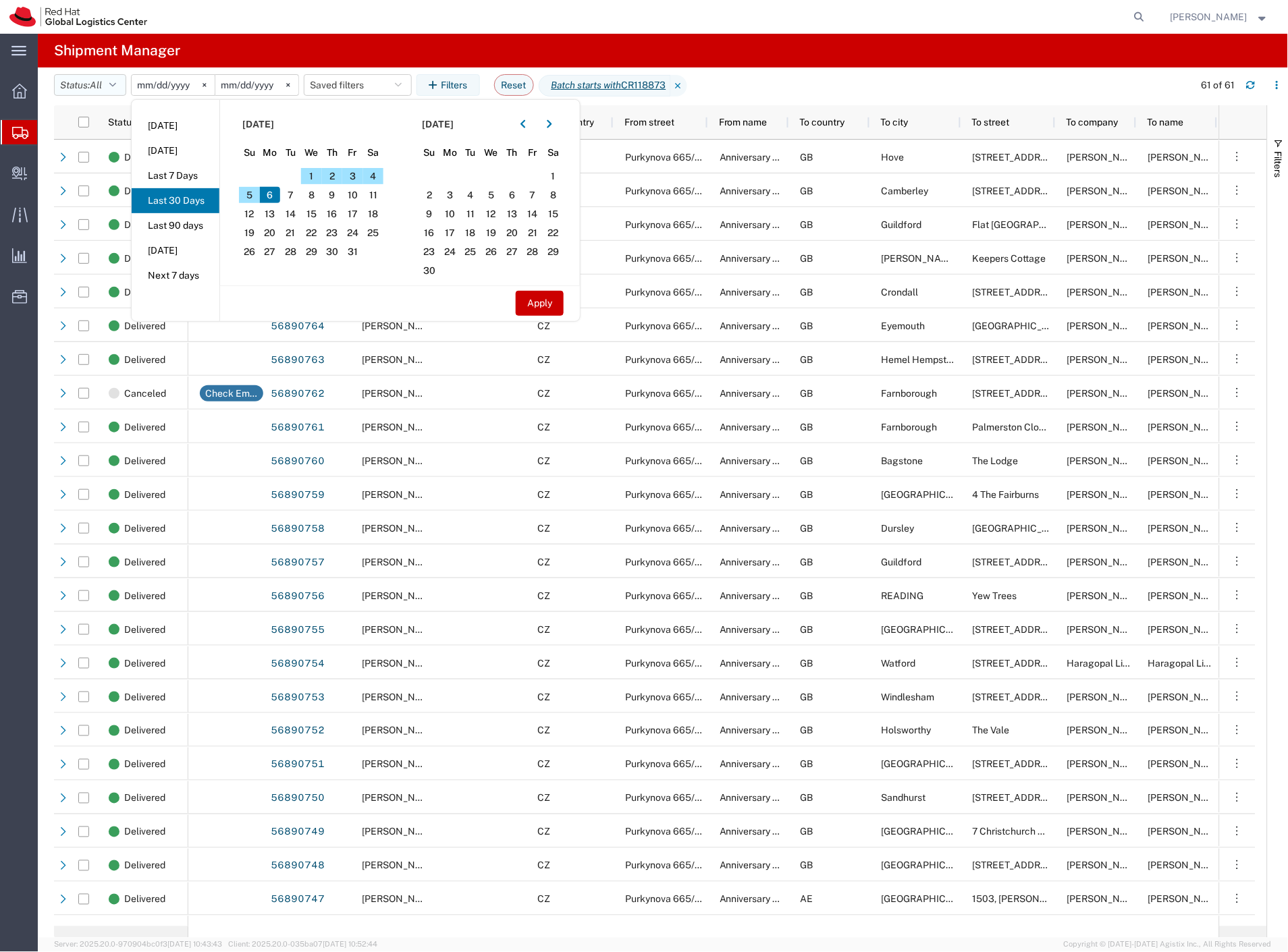
click at [102, 87] on span "All" at bounding box center [96, 85] width 12 height 11
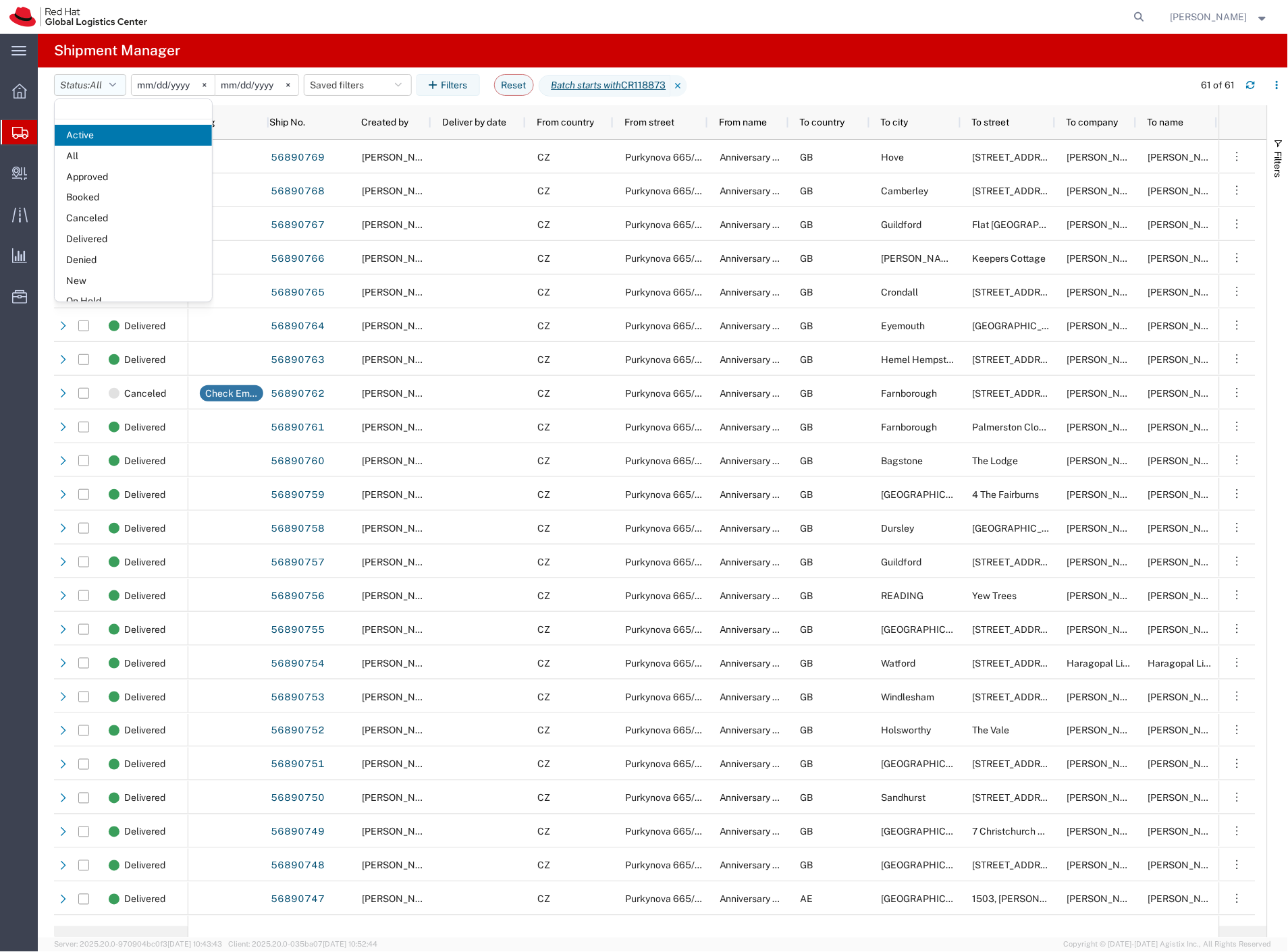
click at [102, 87] on span "All" at bounding box center [96, 85] width 12 height 11
click at [179, 83] on input "2025-09-07" at bounding box center [173, 85] width 83 height 20
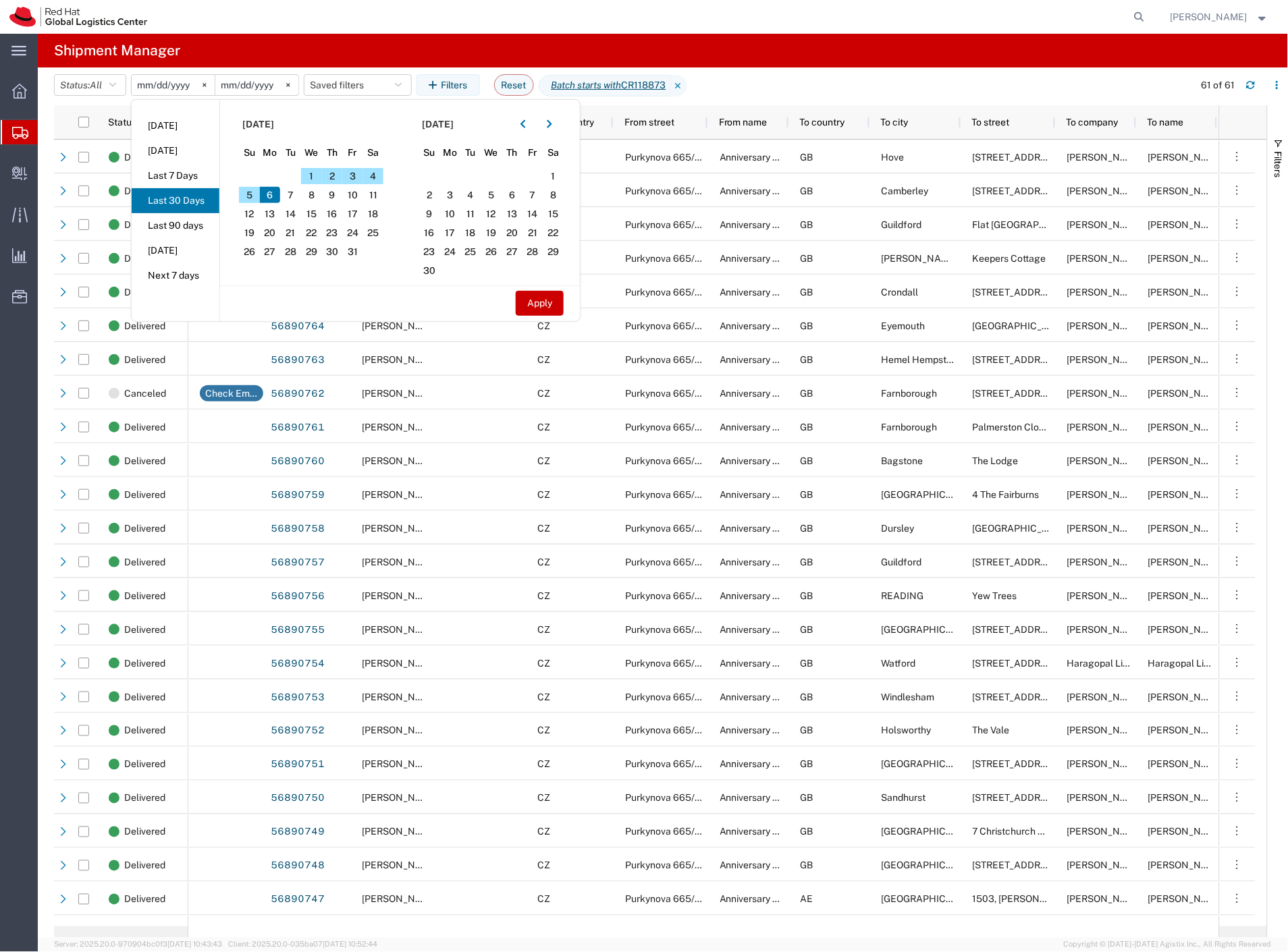
click at [419, 38] on agx-page-header "Shipment Manager" at bounding box center [663, 51] width 1250 height 34
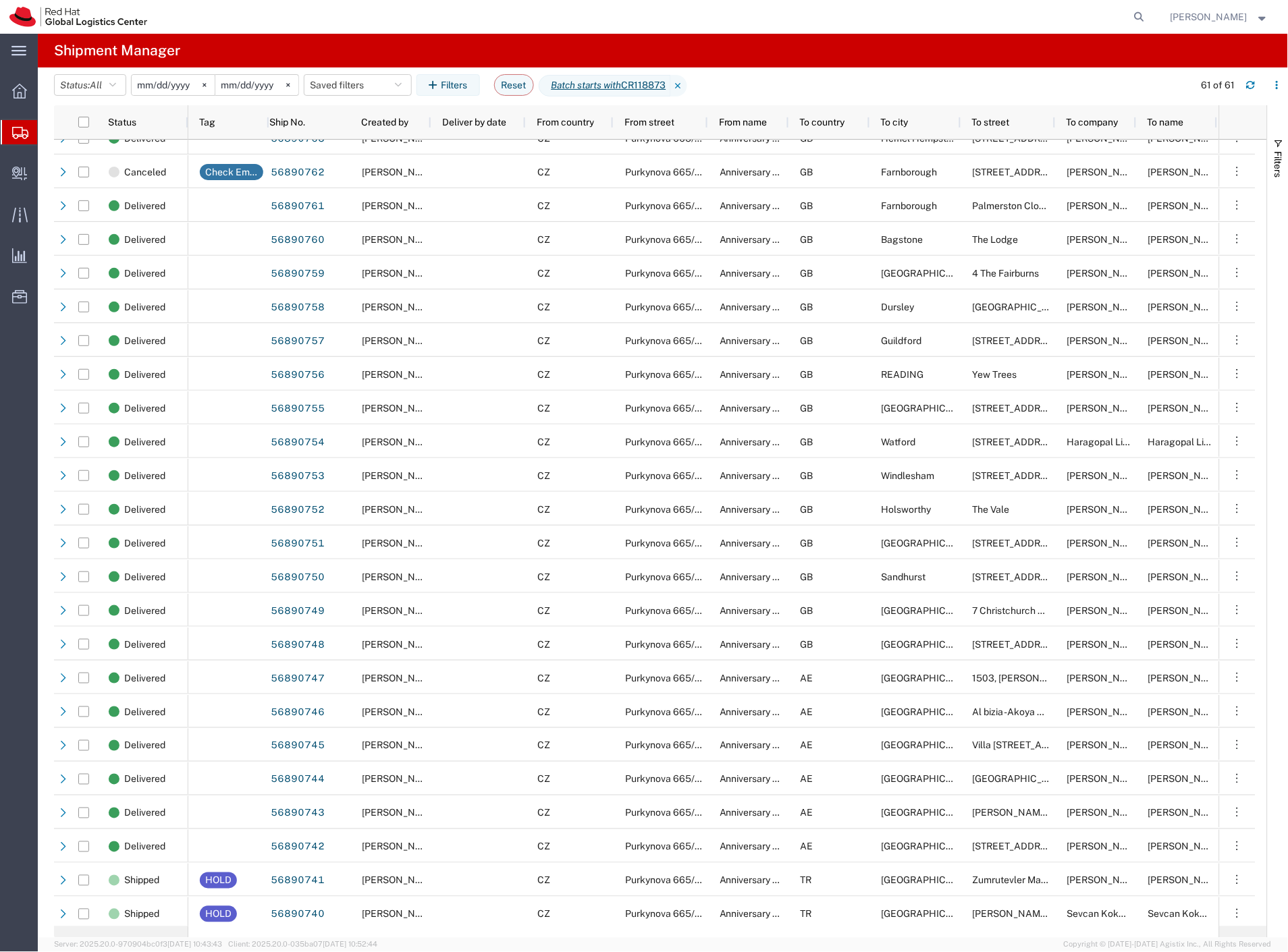
scroll to position [0, 0]
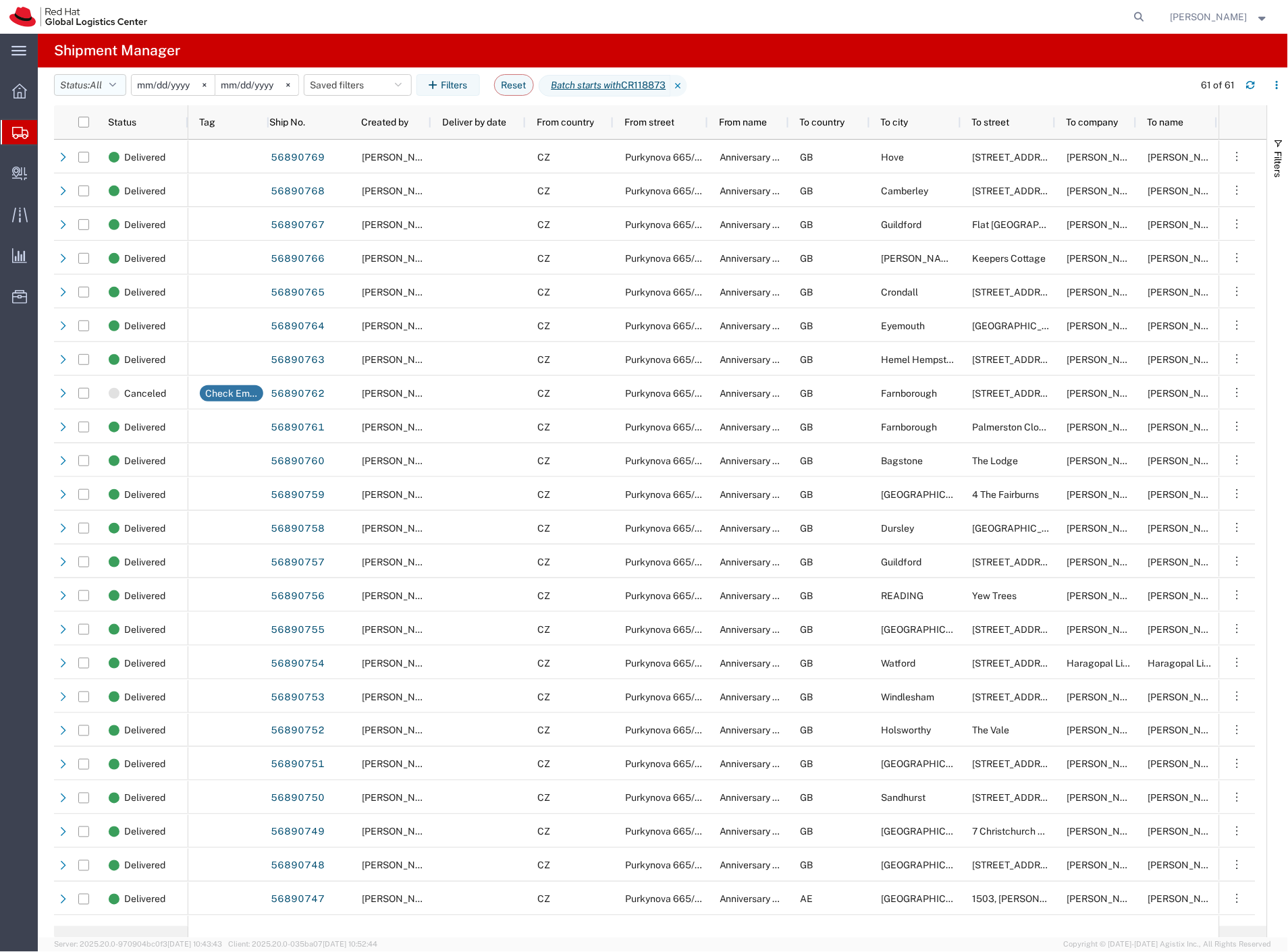
click at [107, 88] on button "Status: All" at bounding box center [90, 85] width 72 height 21
drag, startPoint x: 162, startPoint y: 227, endPoint x: 204, endPoint y: 223, distance: 42.2
click at [204, 223] on div "Active All Approved Booked Canceled Delivered Denied New On Hold Pending Return…" at bounding box center [133, 200] width 157 height 202
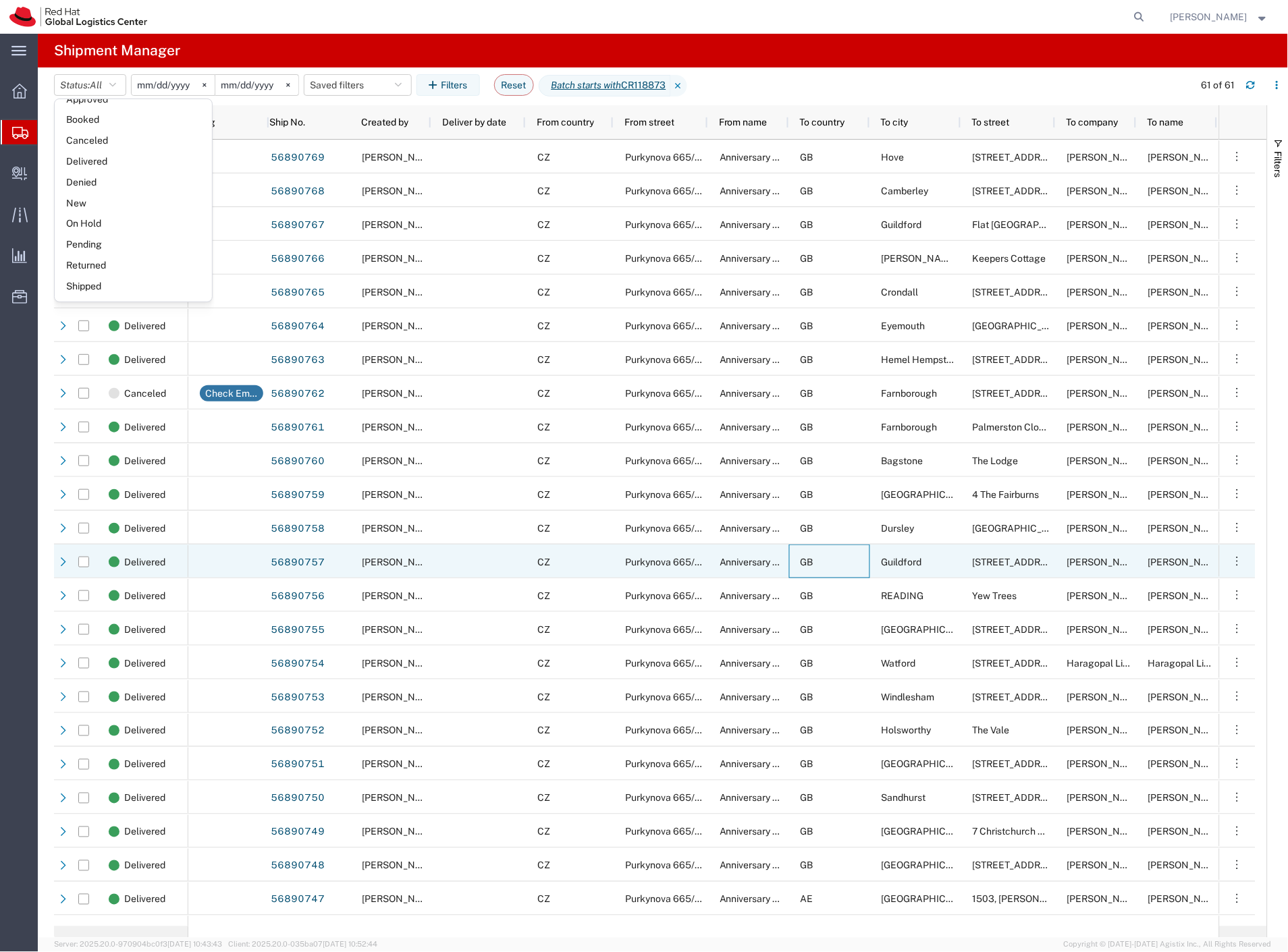
click at [833, 557] on div "GB" at bounding box center [830, 561] width 81 height 34
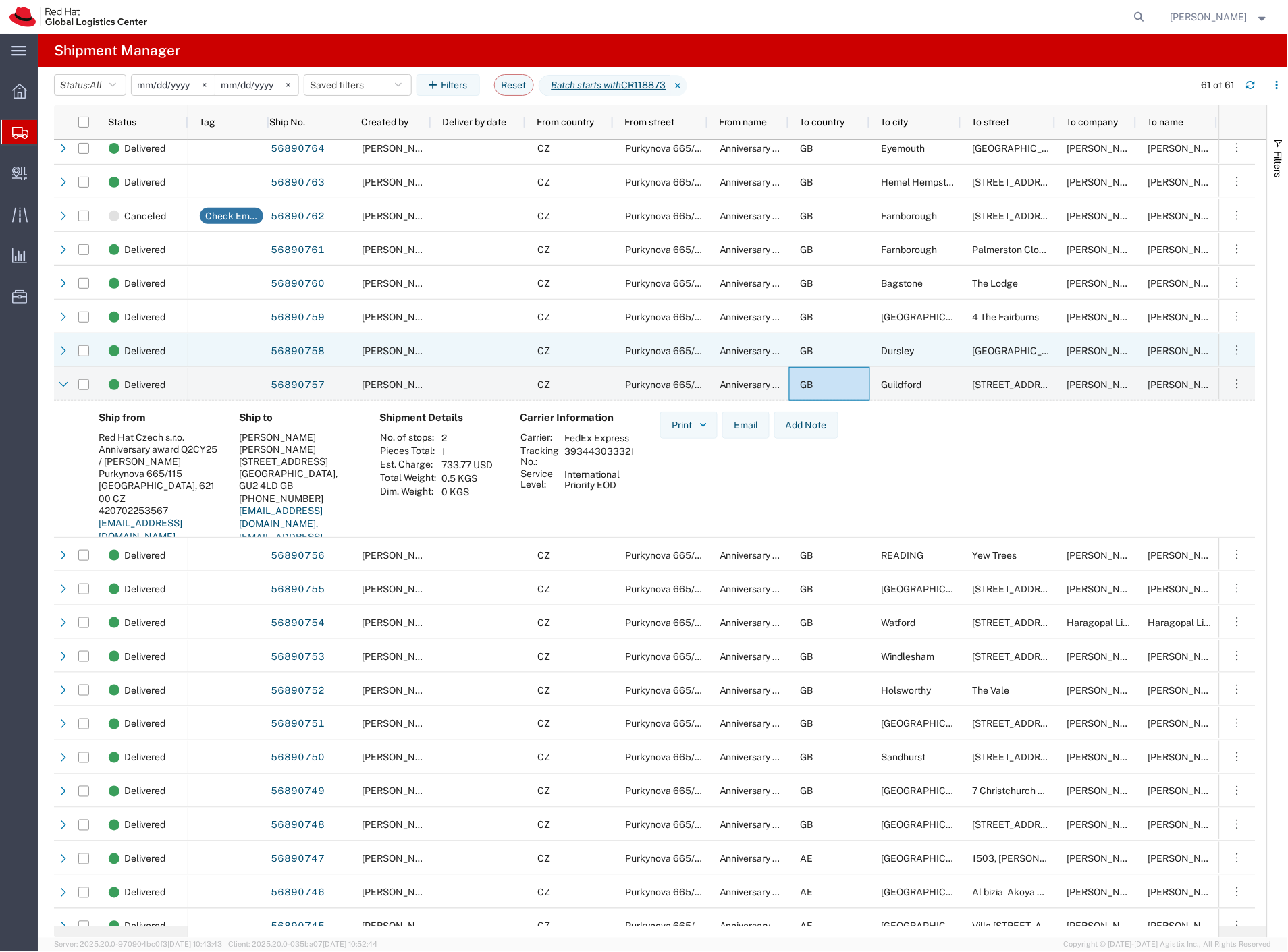
scroll to position [374, 0]
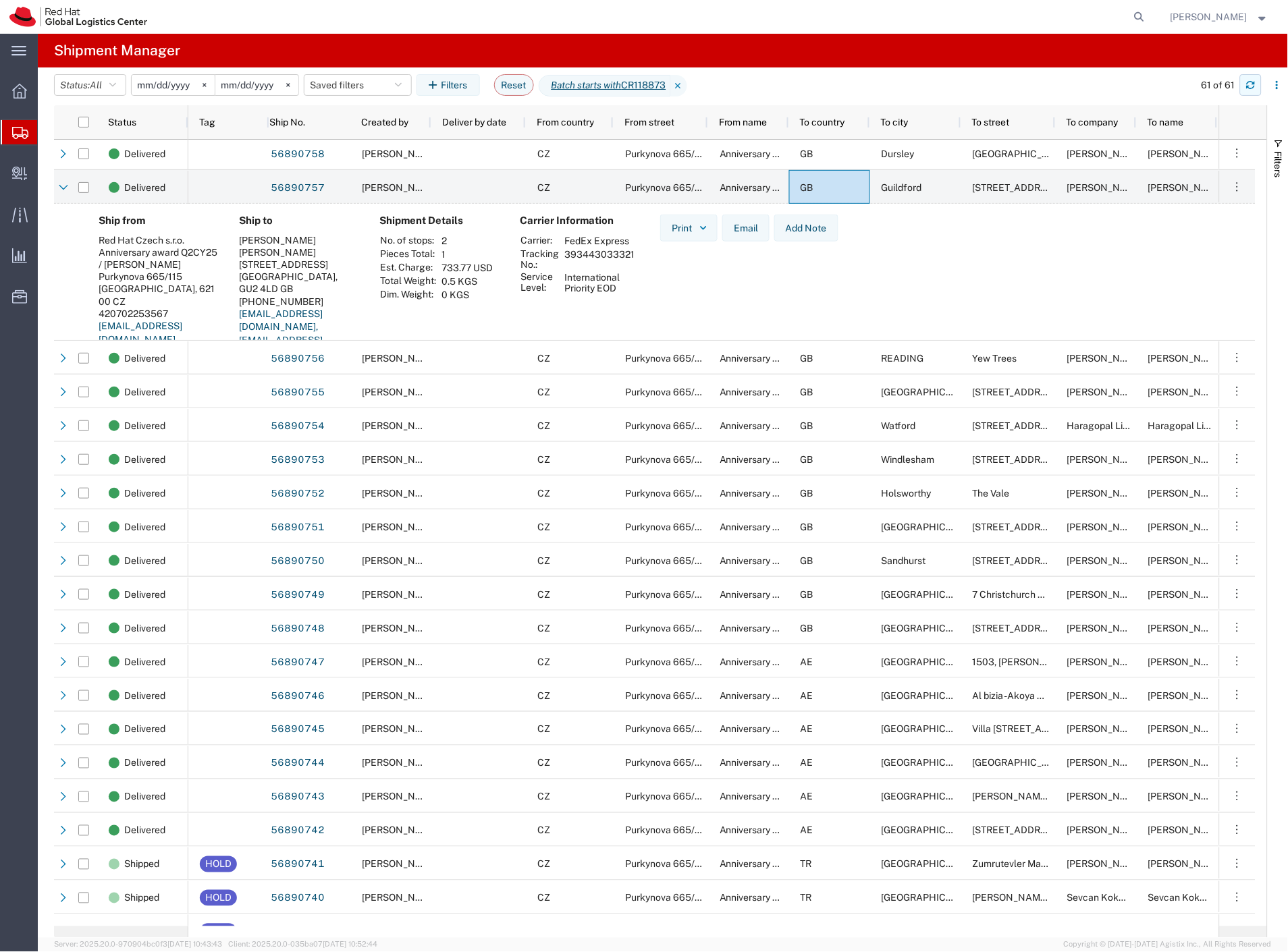
click at [1251, 85] on icon "button" at bounding box center [1251, 85] width 10 height 10
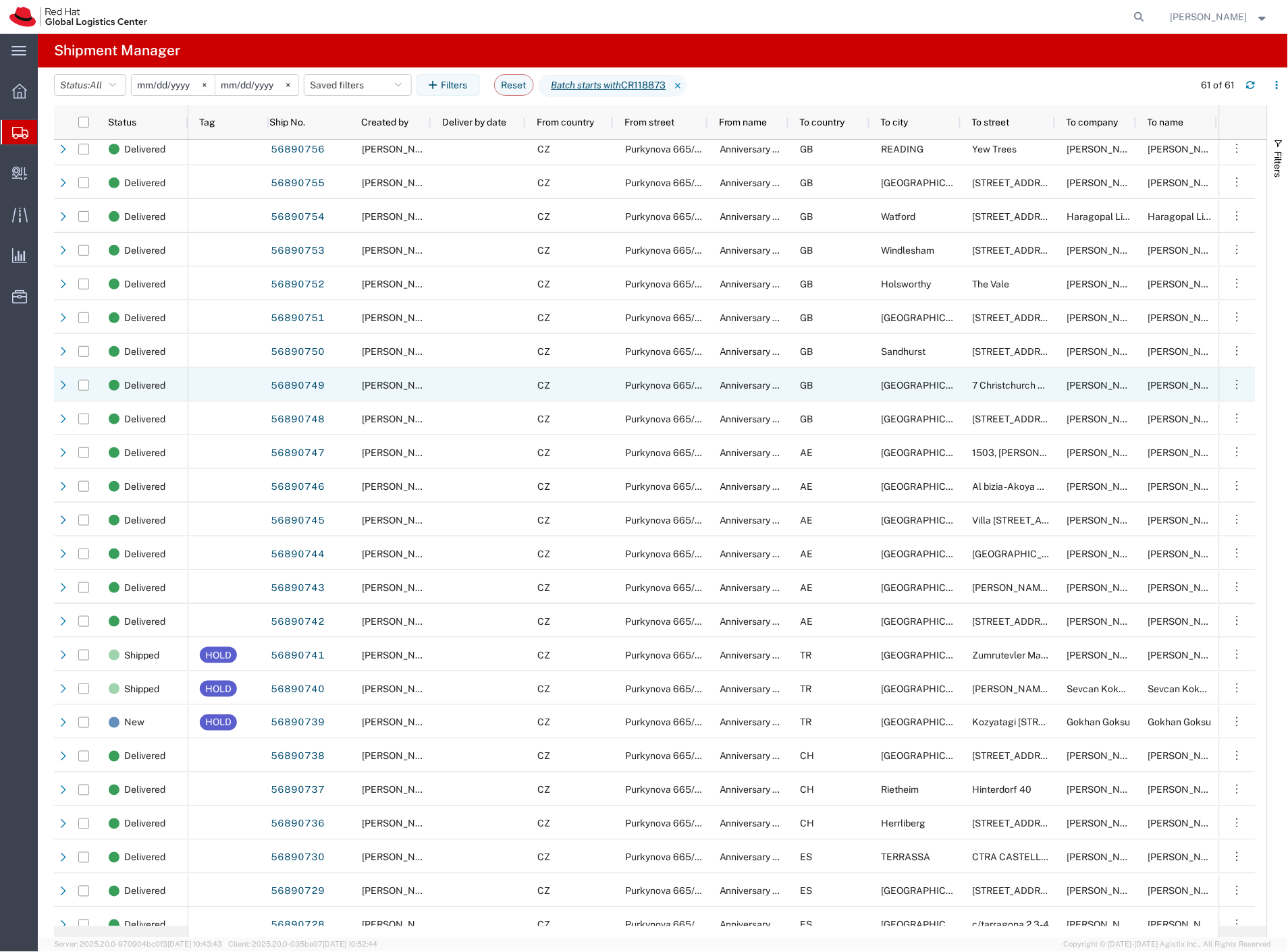
scroll to position [0, 0]
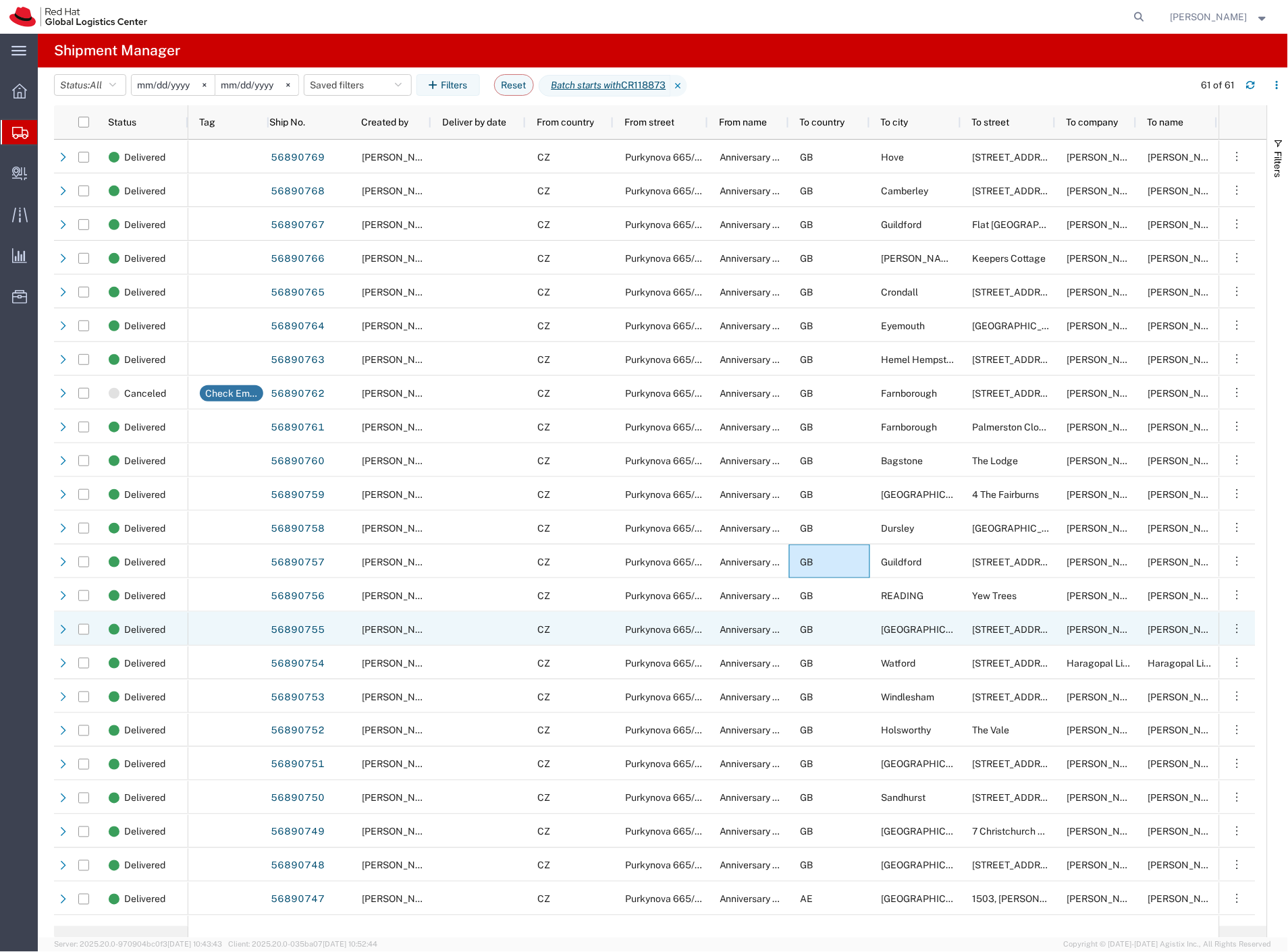
click at [642, 637] on div "Purkynova 665/115" at bounding box center [661, 629] width 94 height 34
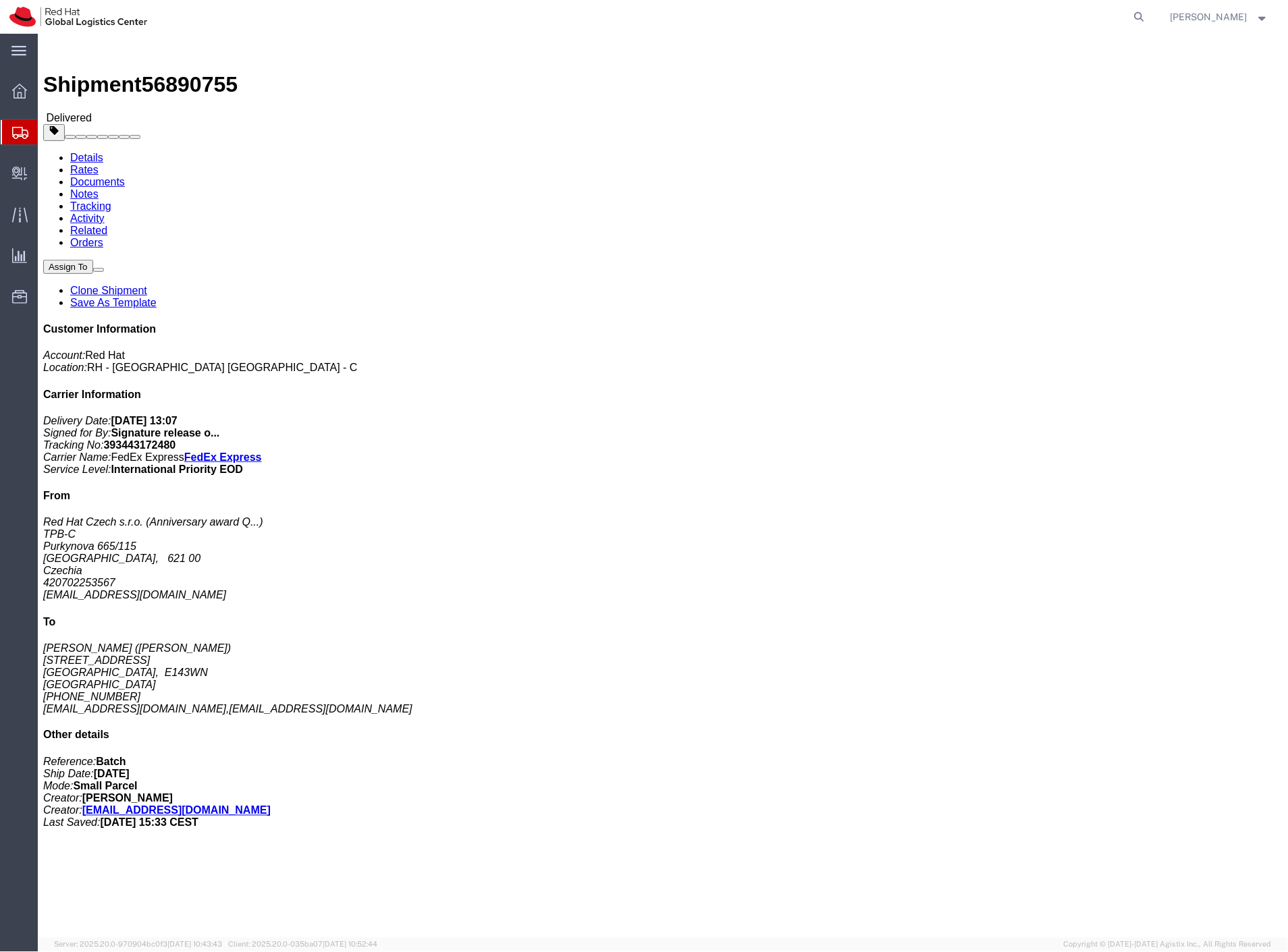
click link "Rates"
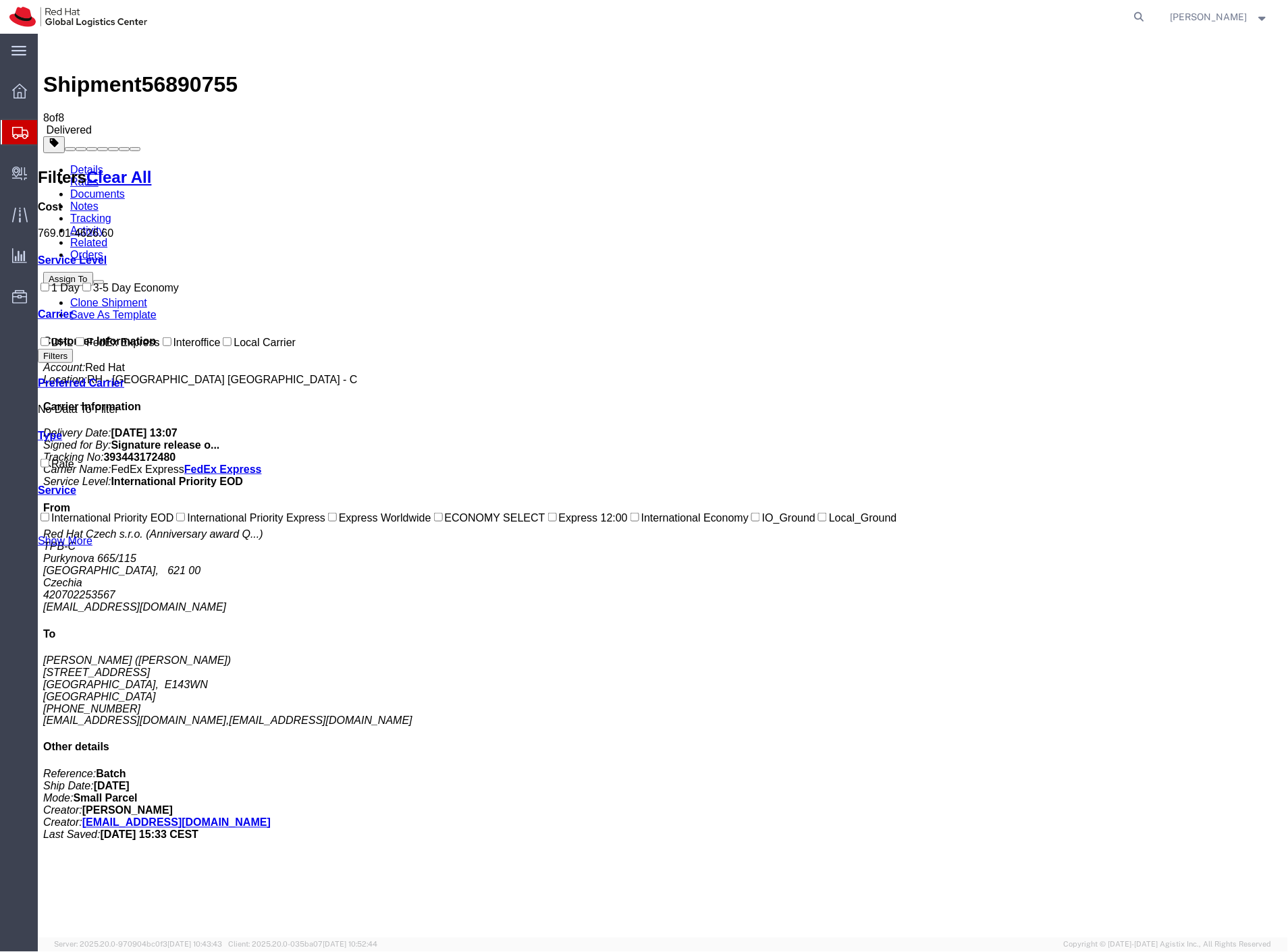
click at [87, 164] on link "Details" at bounding box center [86, 169] width 33 height 12
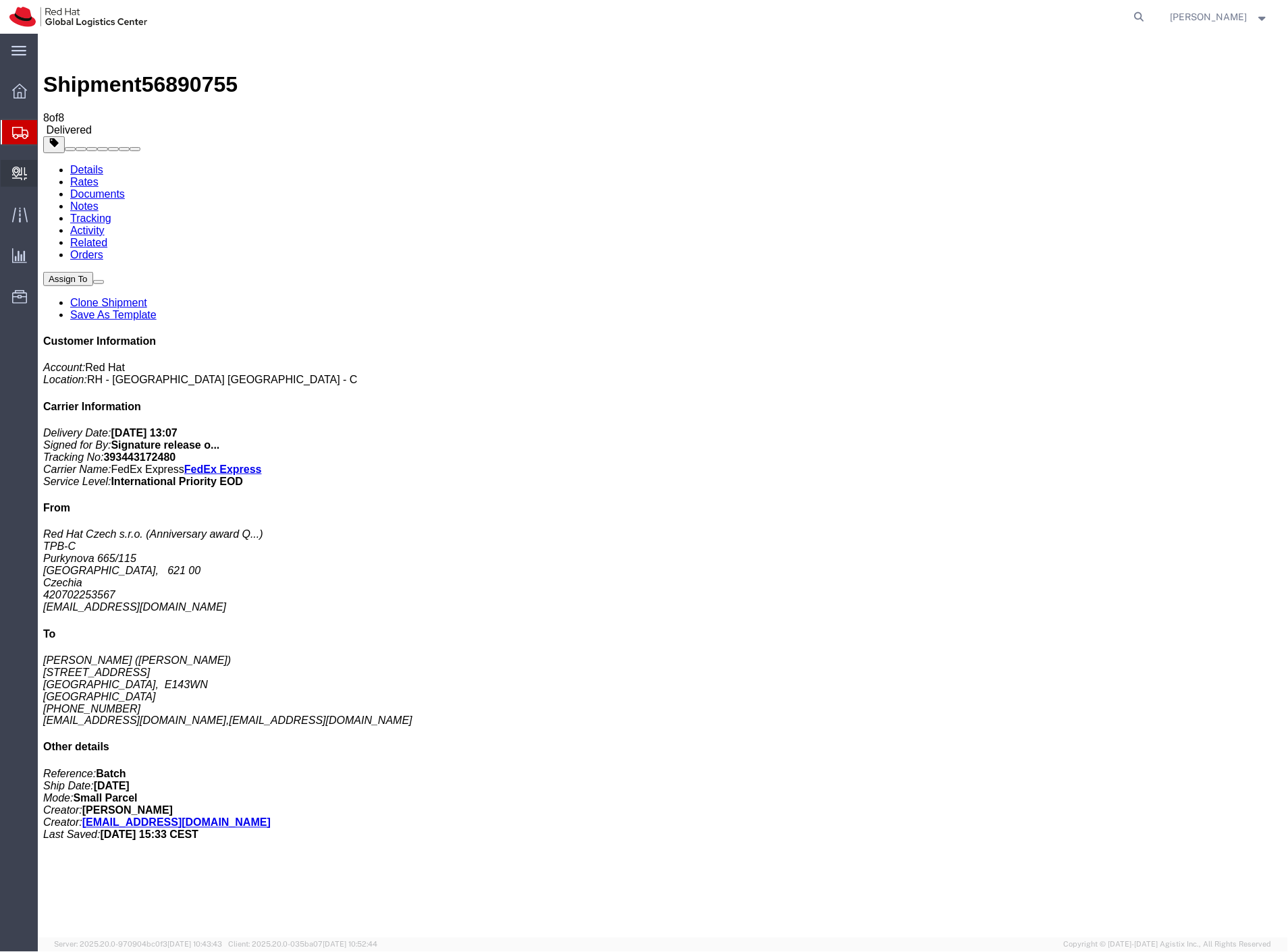
click at [46, 176] on span "Internal Delivery" at bounding box center [42, 173] width 10 height 27
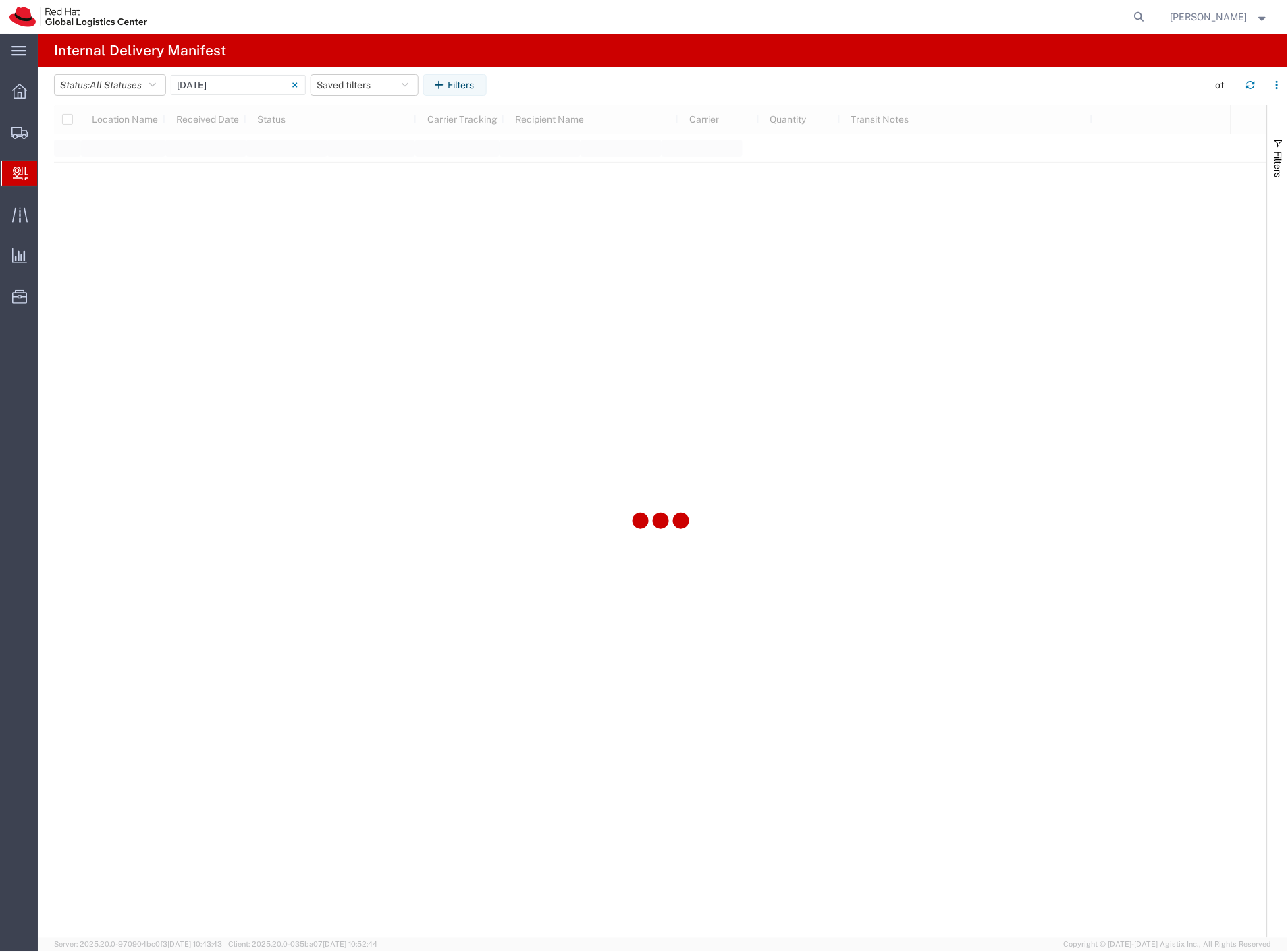
type input "[DATE]"
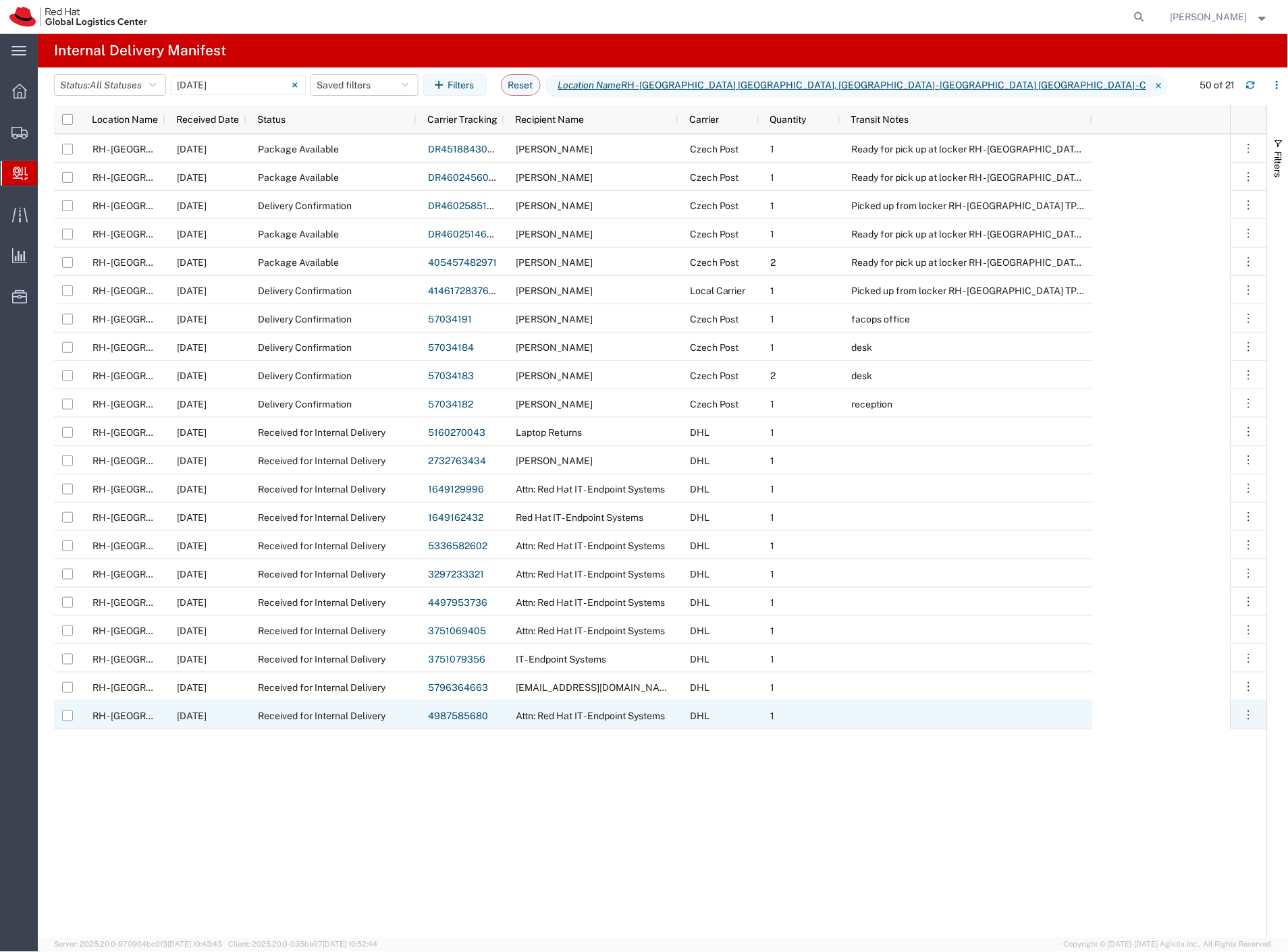
drag, startPoint x: 70, startPoint y: 716, endPoint x: 70, endPoint y: 694, distance: 22.0
click at [70, 714] on input "Press Space to toggle row selection (unchecked)" at bounding box center [68, 716] width 11 height 11
checkbox input "true"
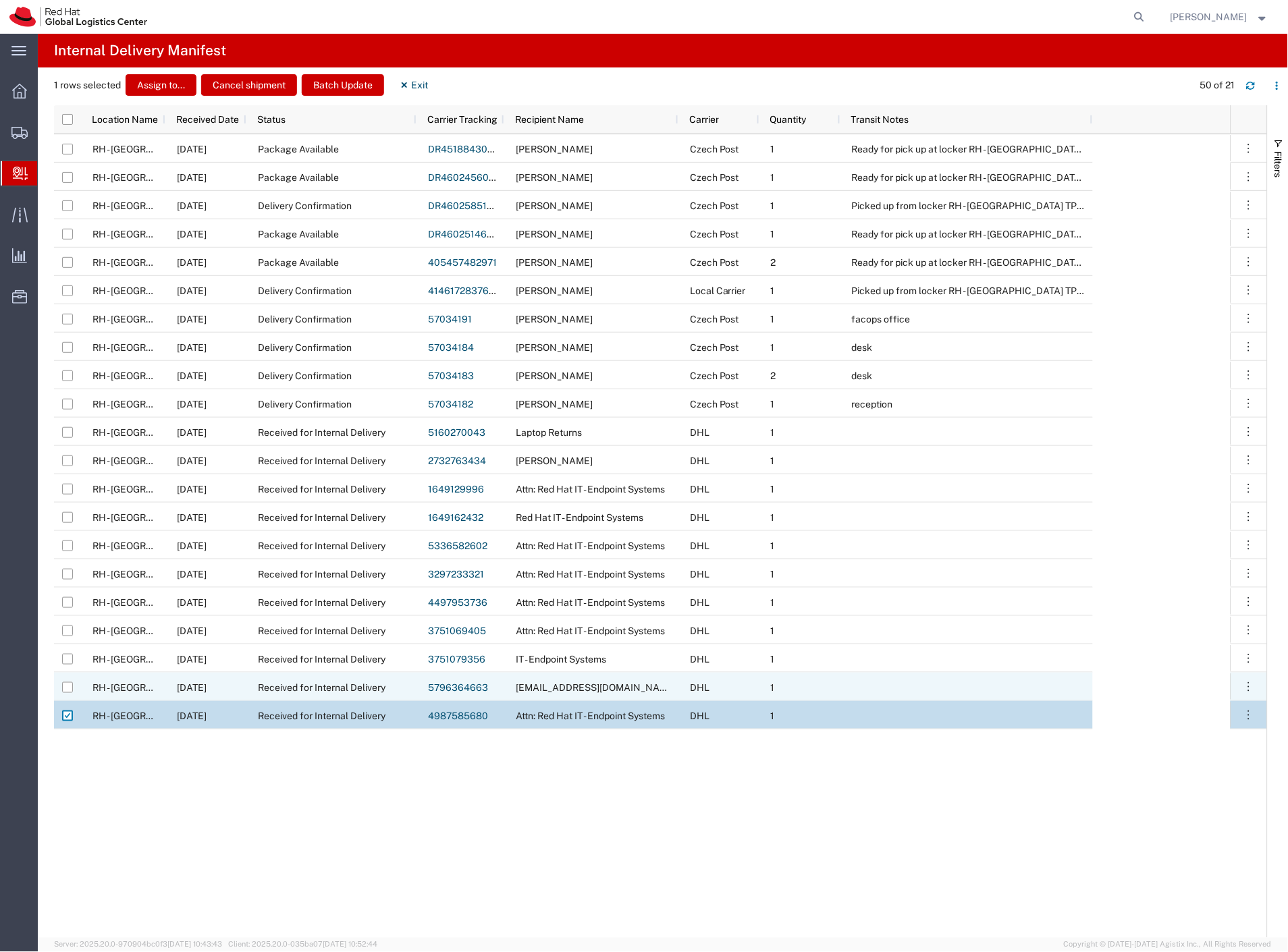
drag, startPoint x: 70, startPoint y: 689, endPoint x: 71, endPoint y: 666, distance: 23.0
click at [70, 689] on input "Press Space to toggle row selection (unchecked)" at bounding box center [68, 688] width 11 height 11
checkbox input "true"
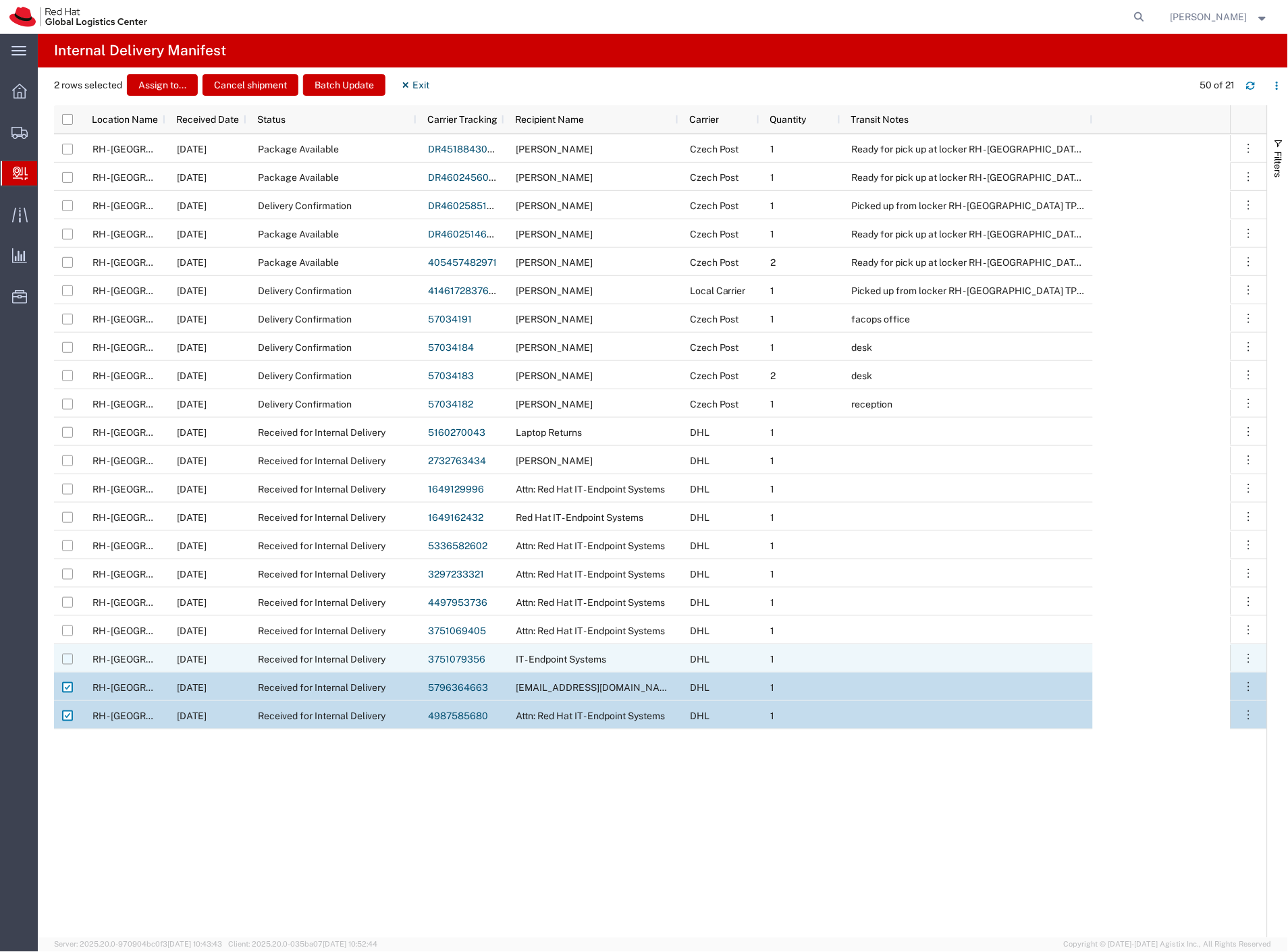
click at [71, 664] on input "Press Space to toggle row selection (unchecked)" at bounding box center [68, 659] width 11 height 11
checkbox input "true"
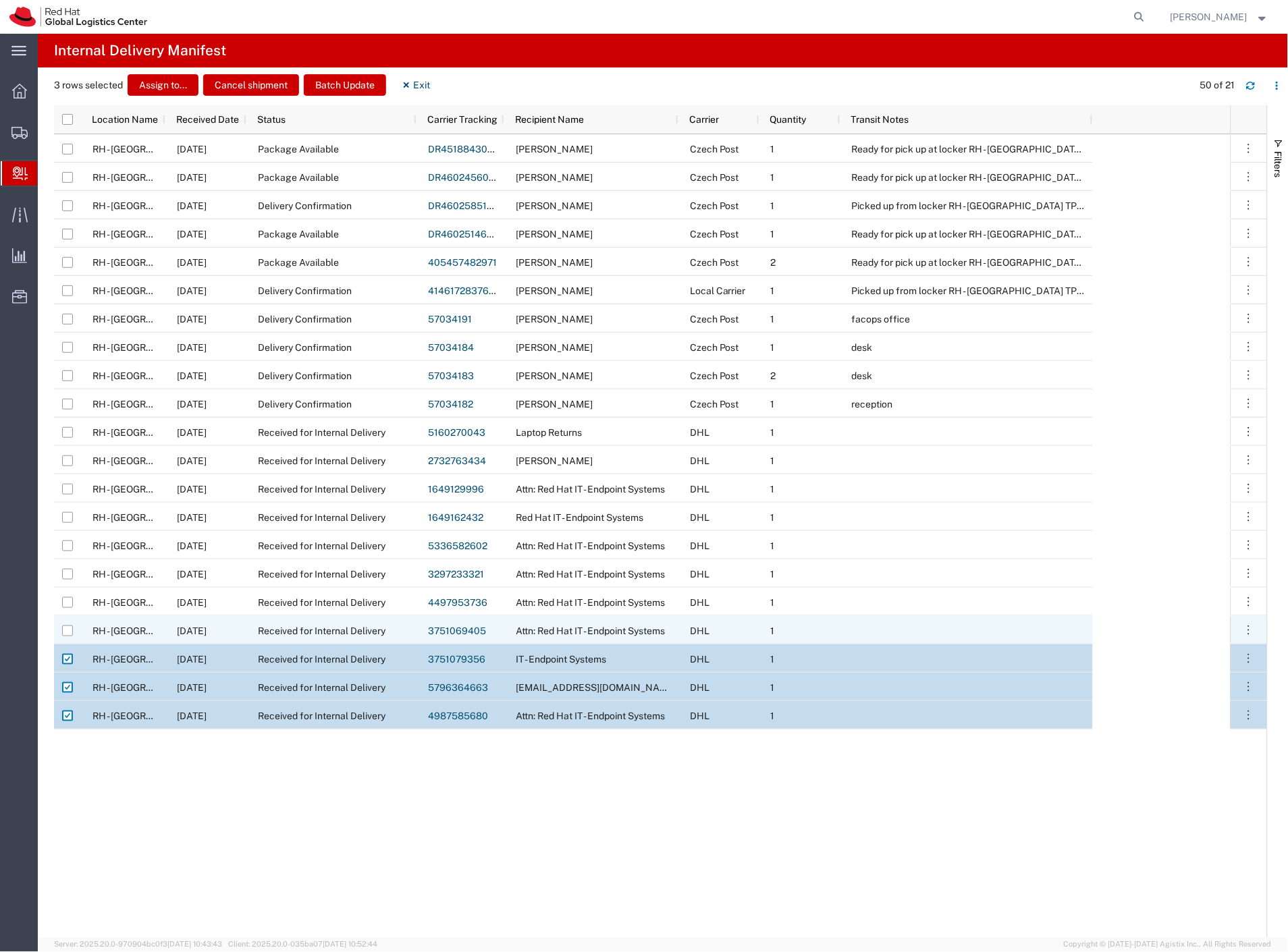
click at [68, 630] on input "Press Space to toggle row selection (unchecked)" at bounding box center [68, 631] width 11 height 11
checkbox input "true"
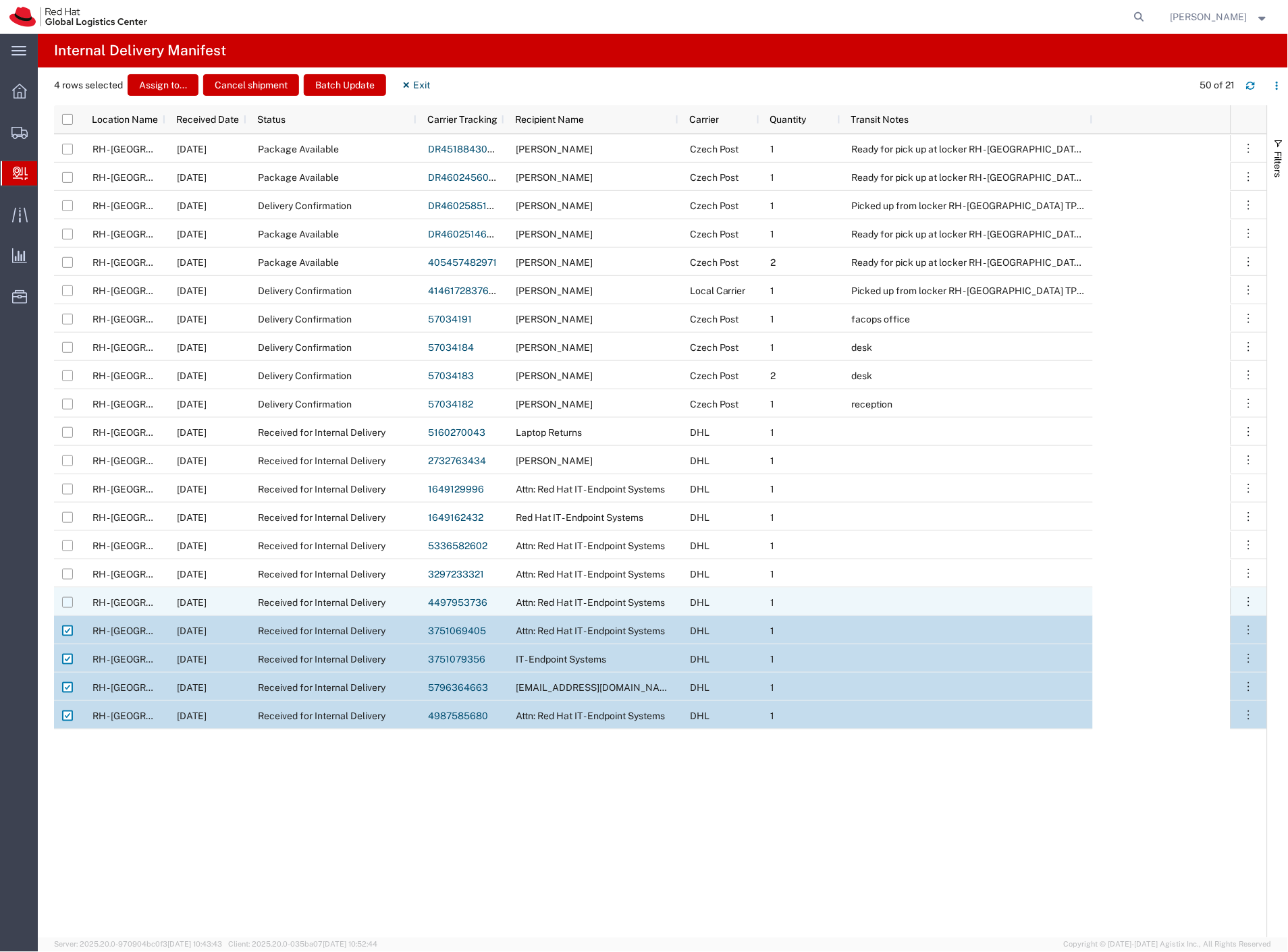
click at [66, 603] on input "Press Space to toggle row selection (unchecked)" at bounding box center [68, 603] width 11 height 11
checkbox input "true"
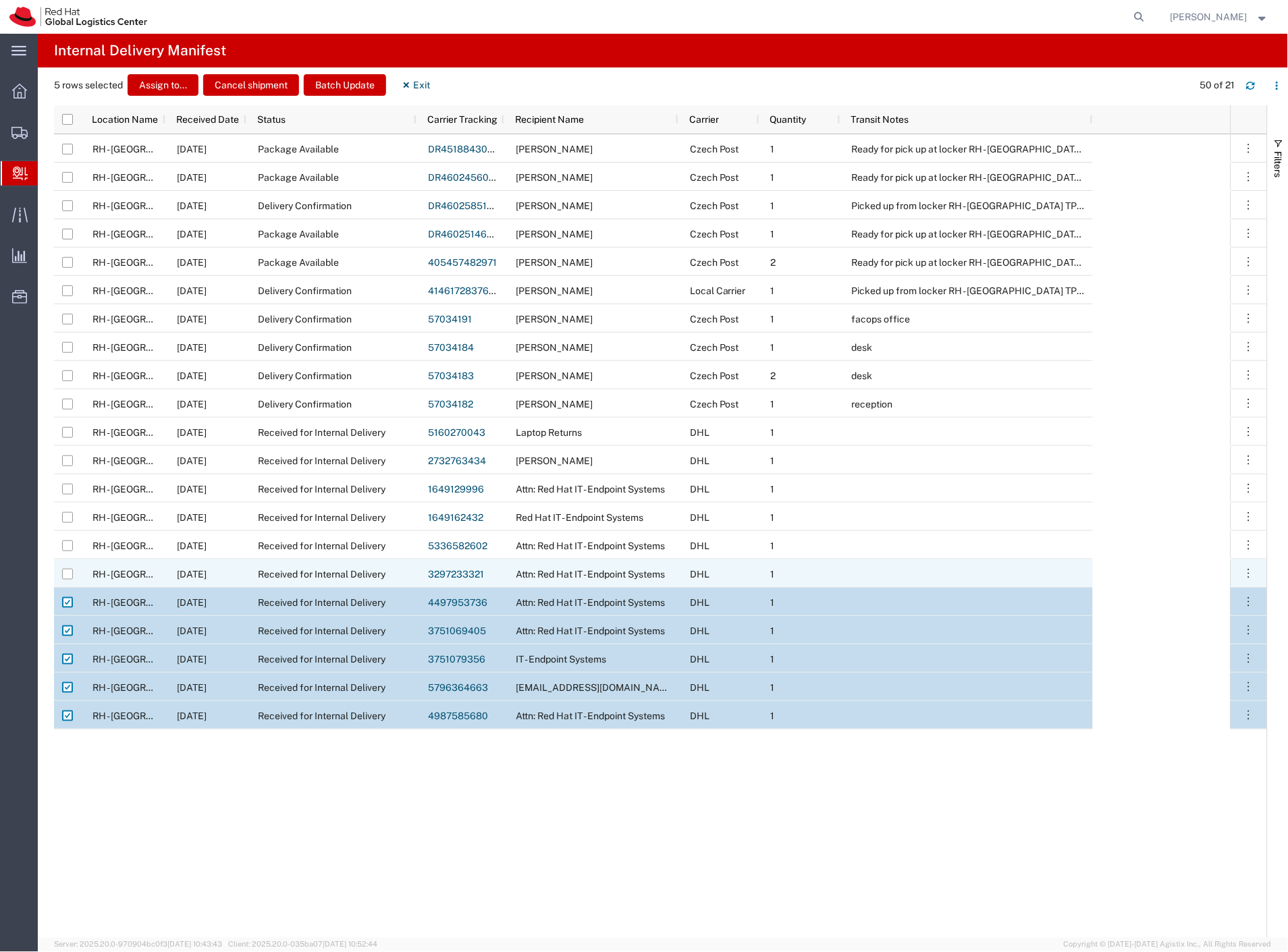
drag, startPoint x: 68, startPoint y: 578, endPoint x: 66, endPoint y: 560, distance: 18.1
click at [67, 575] on input "Press Space to toggle row selection (unchecked)" at bounding box center [68, 574] width 11 height 11
checkbox input "true"
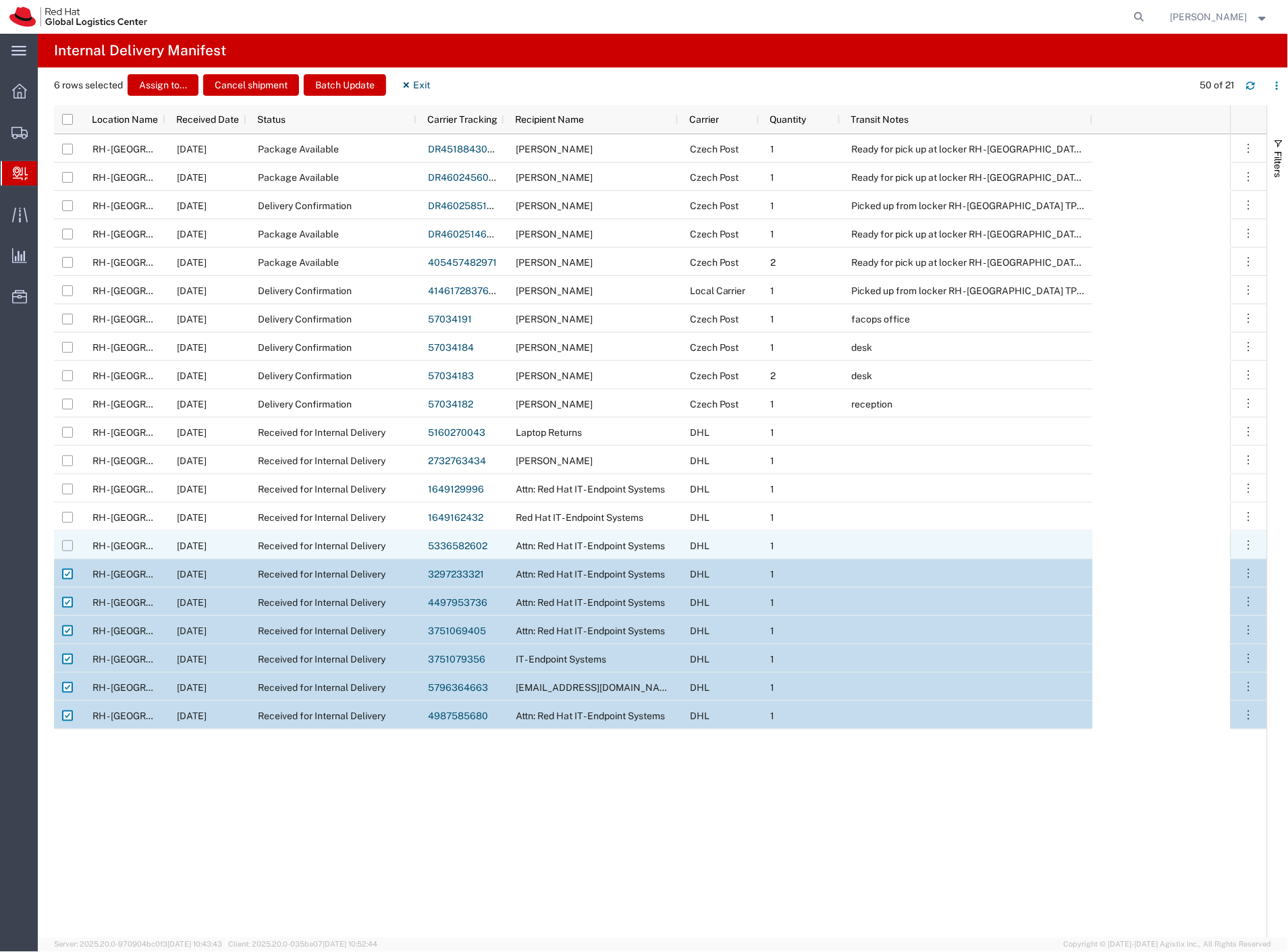
click at [71, 548] on input "Press Space to toggle row selection (unchecked)" at bounding box center [68, 546] width 11 height 11
checkbox input "true"
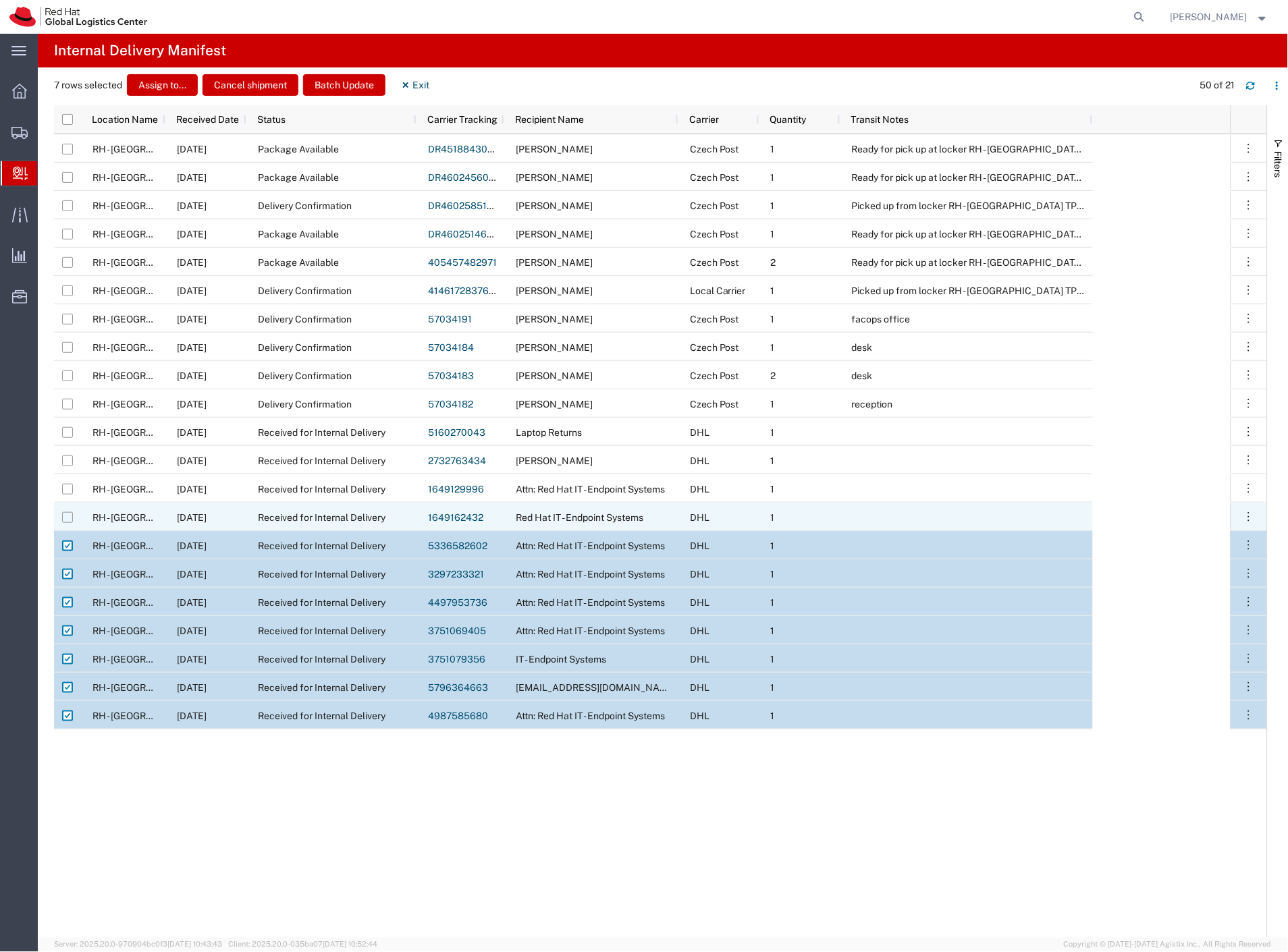
click at [68, 515] on input "Press Space to toggle row selection (unchecked)" at bounding box center [68, 518] width 11 height 11
checkbox input "true"
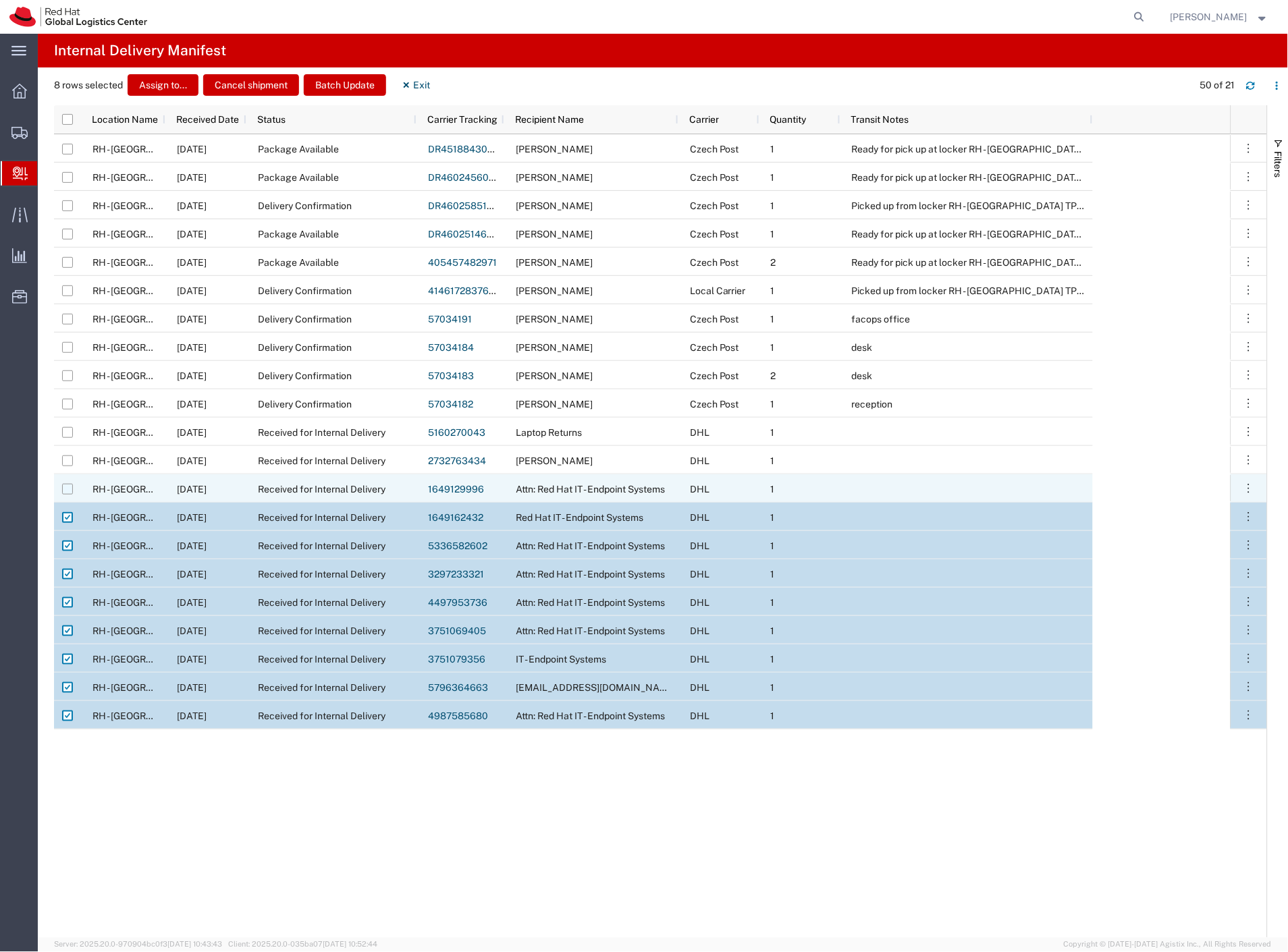
click at [64, 490] on input "Press Space to toggle row selection (unchecked)" at bounding box center [68, 490] width 11 height 11
checkbox input "true"
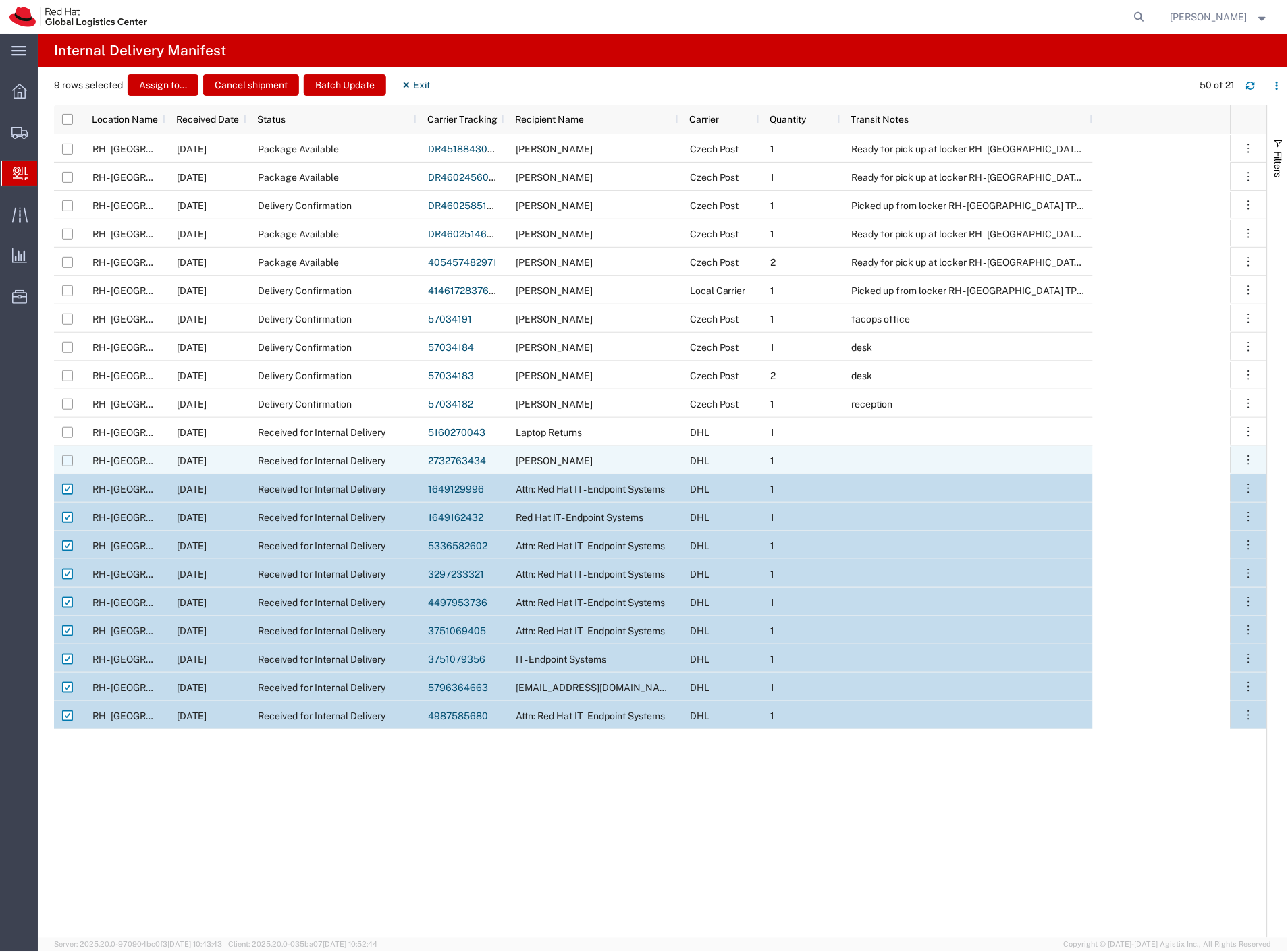
click at [69, 461] on input "Press Space to toggle row selection (unchecked)" at bounding box center [68, 461] width 11 height 11
checkbox input "true"
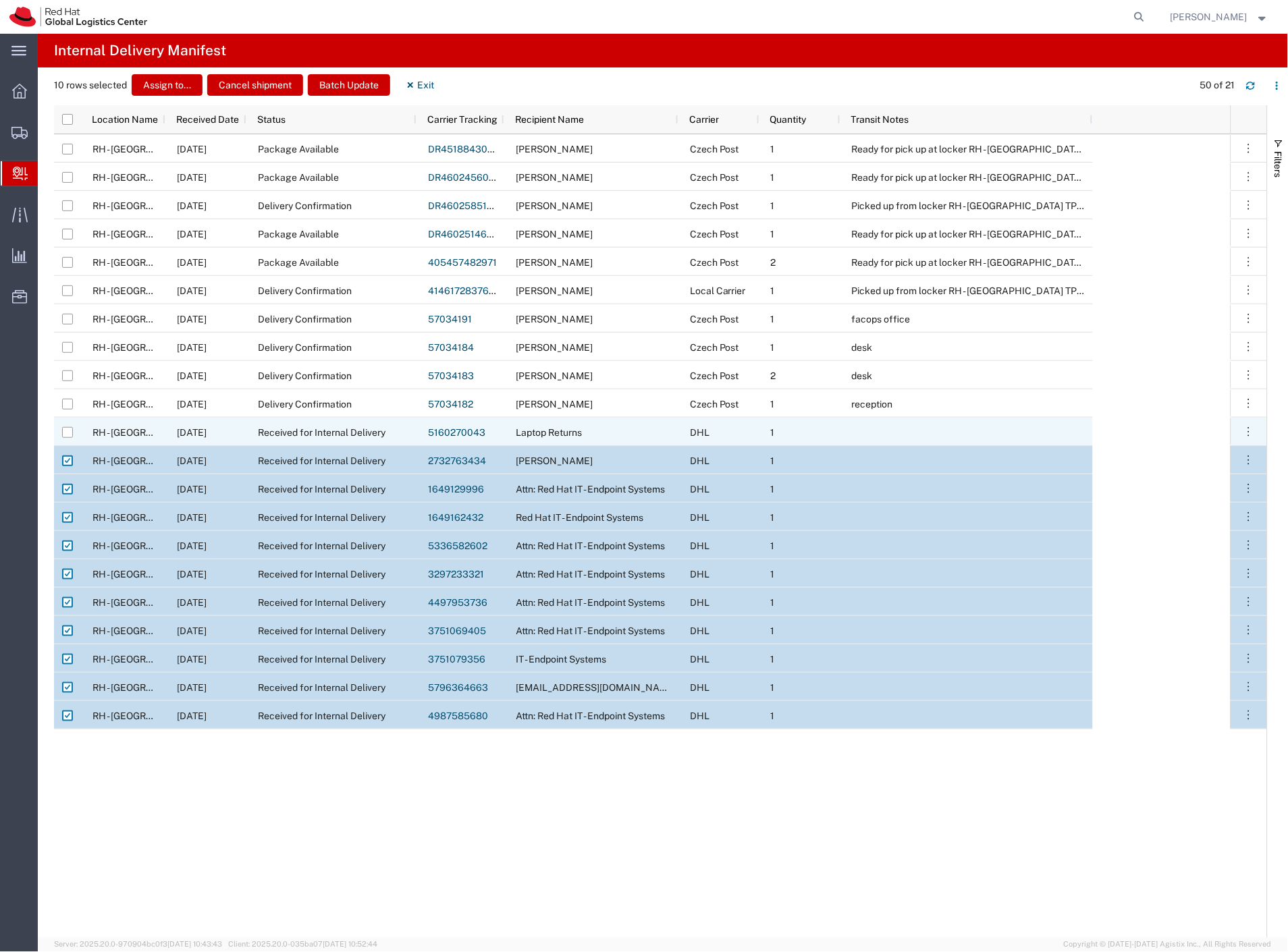
click at [65, 440] on div at bounding box center [68, 432] width 11 height 28
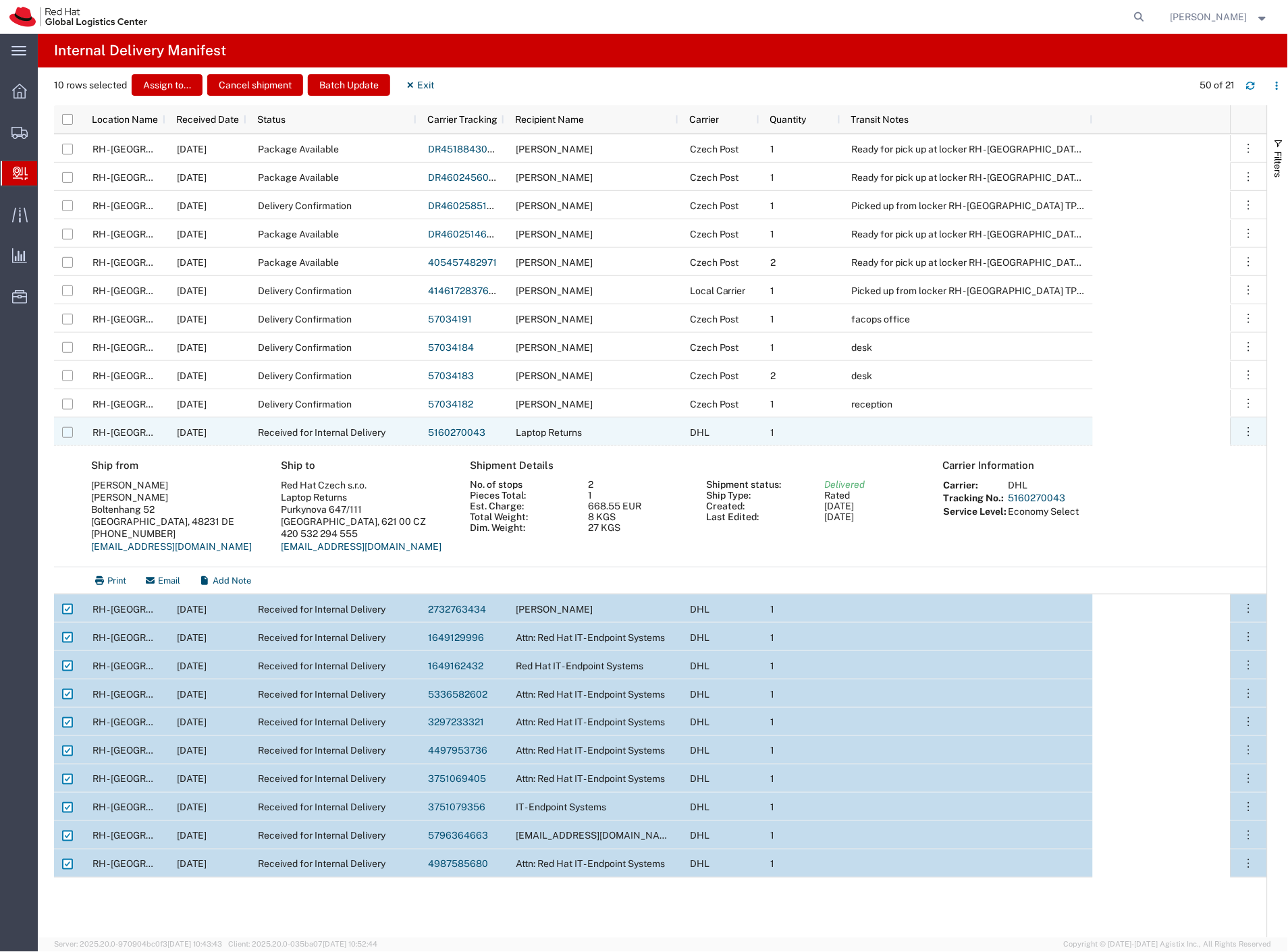
click at [67, 430] on input "Press Space to toggle row selection (unchecked)" at bounding box center [68, 433] width 11 height 11
checkbox input "true"
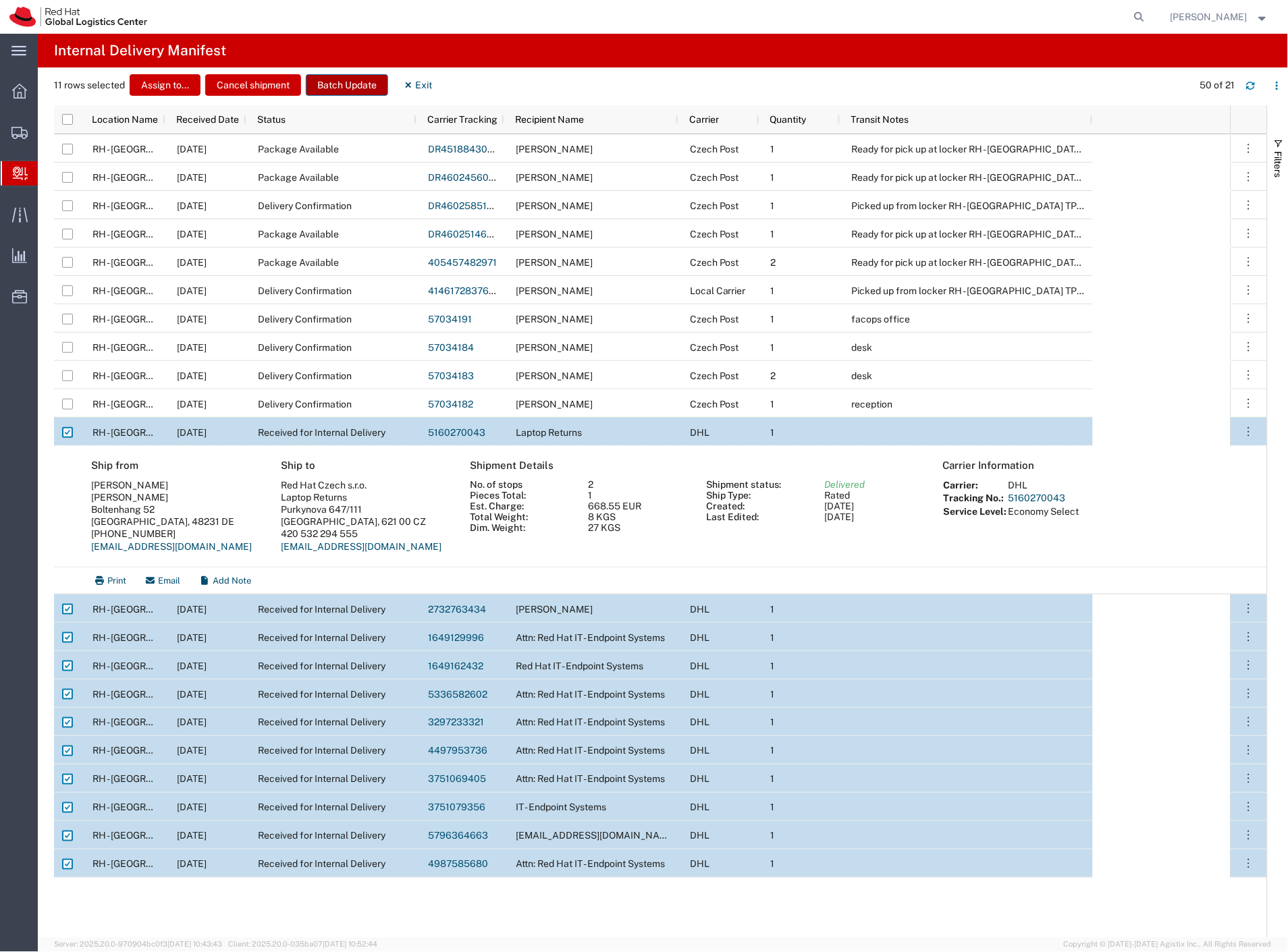
click at [360, 88] on button "Batch Update" at bounding box center [347, 85] width 83 height 21
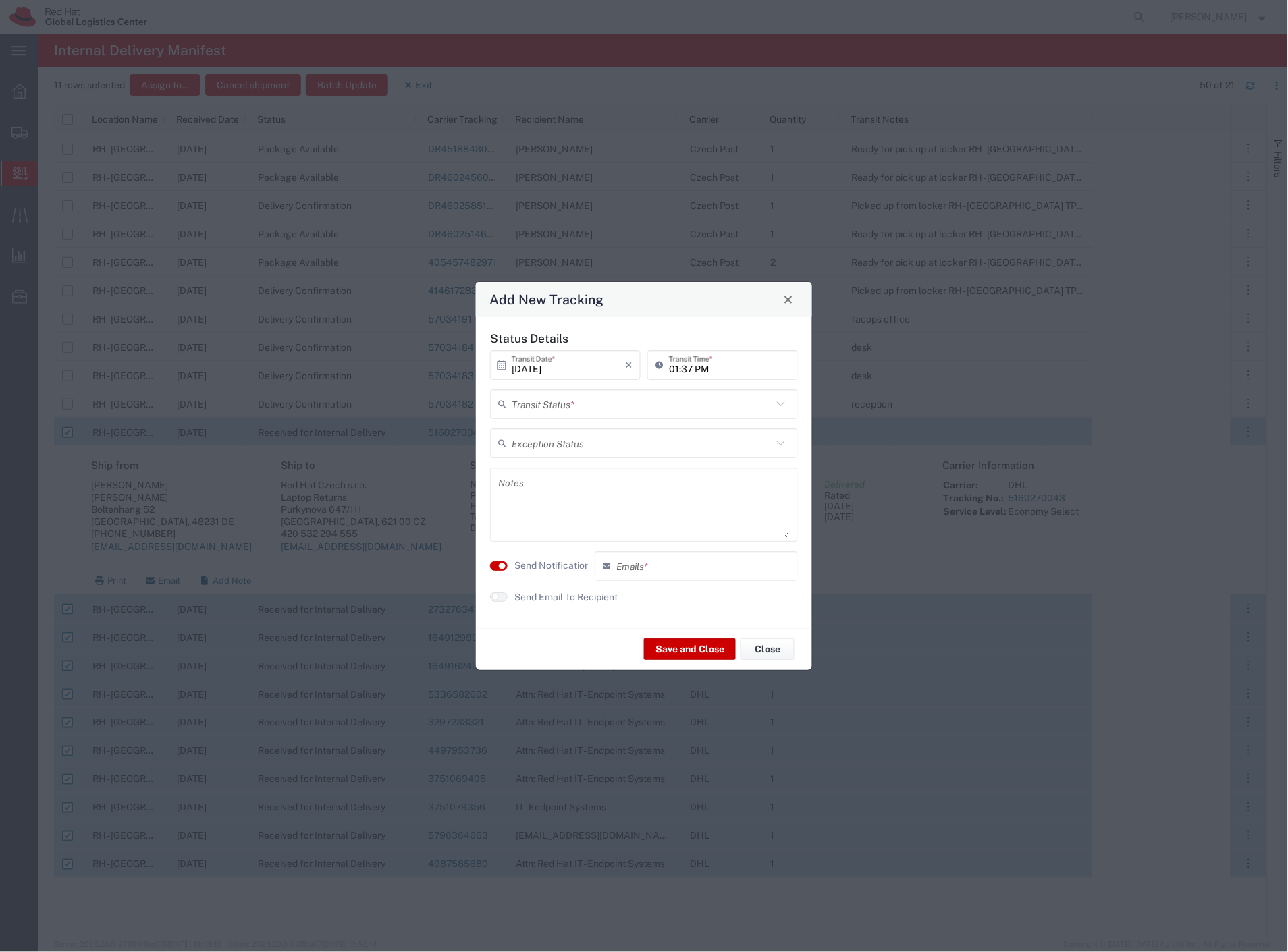
drag, startPoint x: 594, startPoint y: 404, endPoint x: 583, endPoint y: 415, distance: 15.6
click at [592, 405] on input "text" at bounding box center [642, 404] width 261 height 24
click at [568, 432] on span "Delivery Confirmation" at bounding box center [645, 433] width 305 height 21
type input "Delivery Confirmation"
click at [551, 569] on label "Send Notification" at bounding box center [552, 566] width 76 height 14
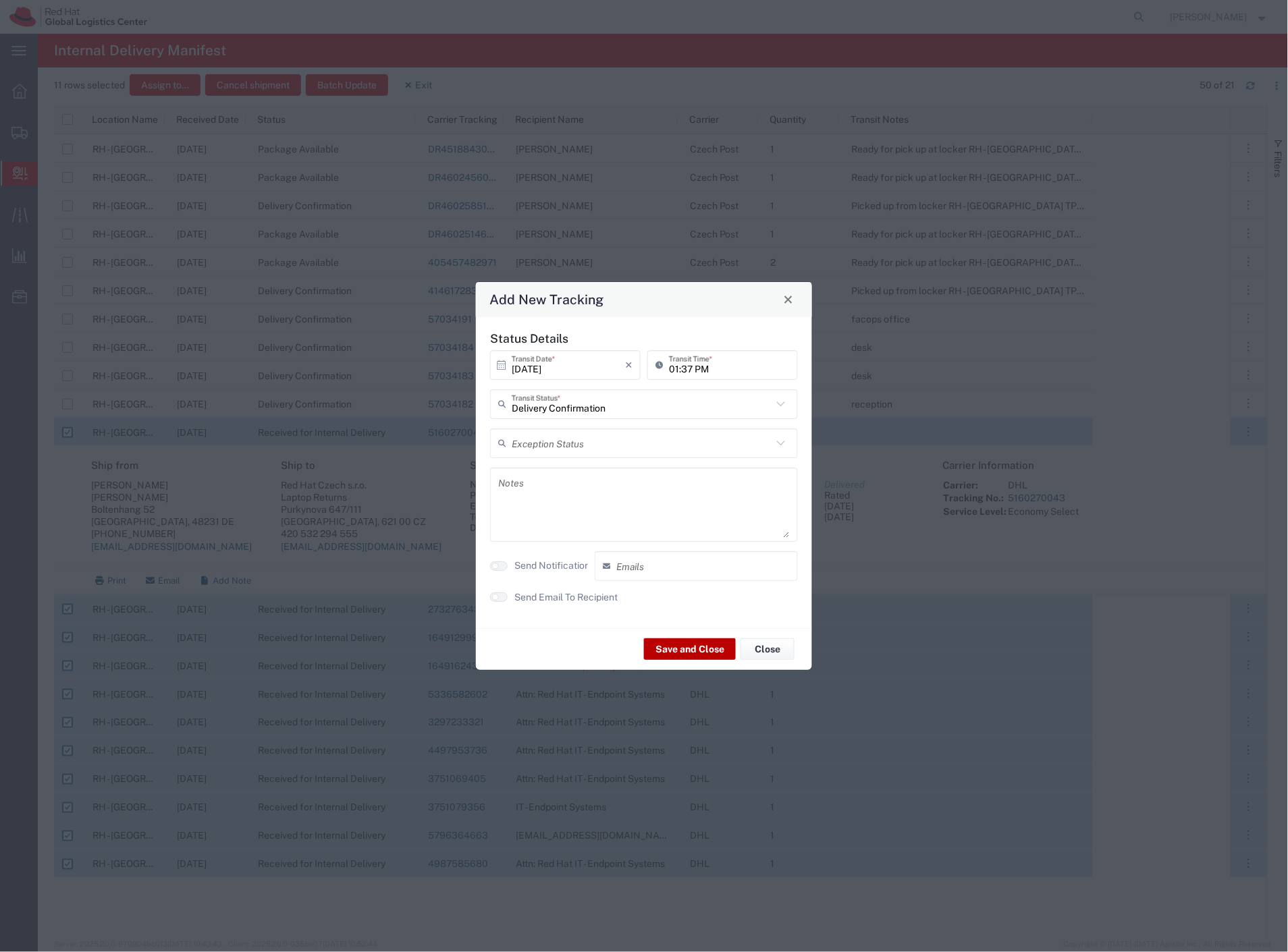
click at [676, 646] on button "Save and Close" at bounding box center [689, 649] width 92 height 21
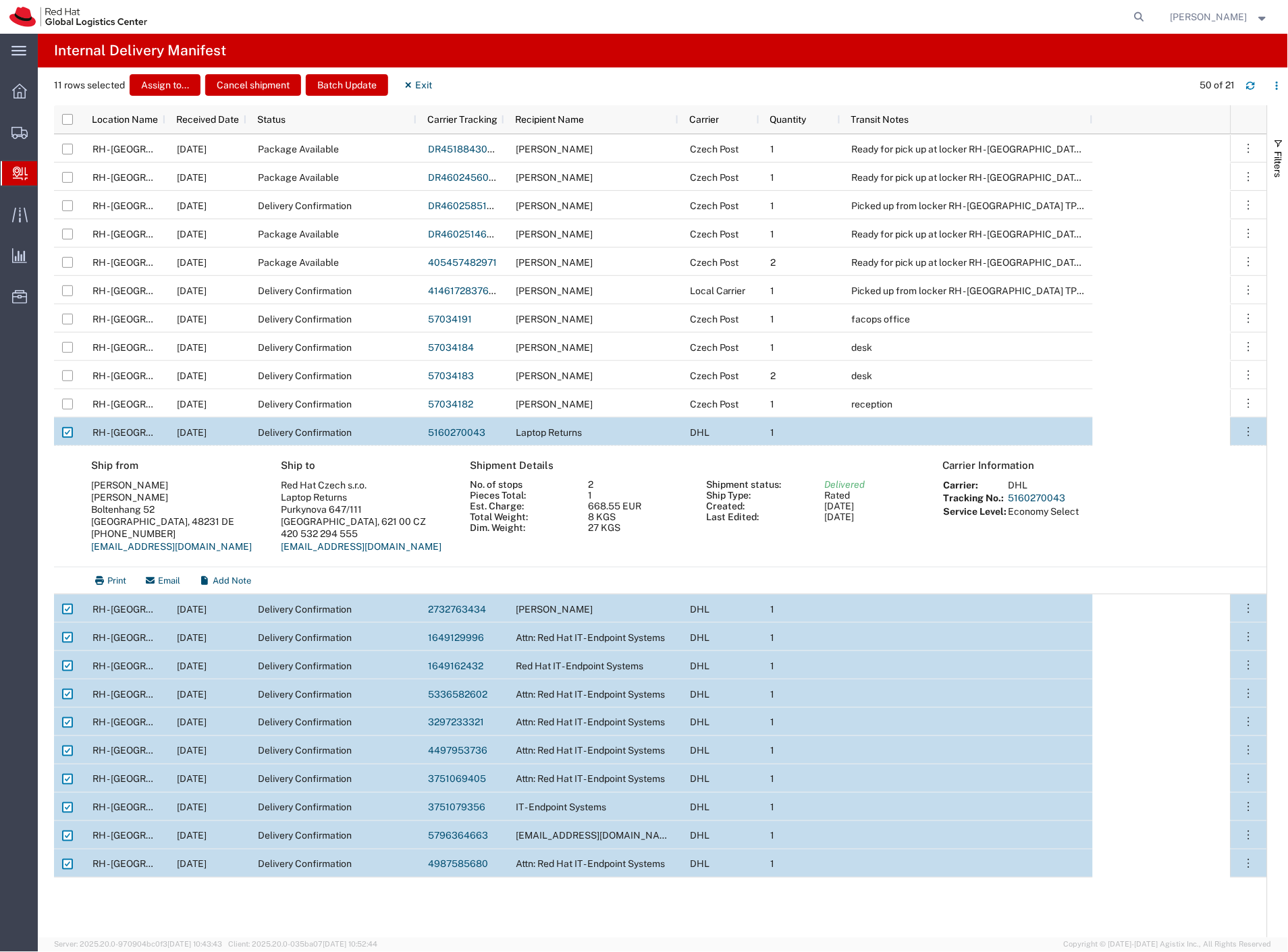
click at [48, 186] on span "Internal Delivery" at bounding box center [43, 173] width 11 height 27
click at [0, 0] on span "Create Delivery" at bounding box center [0, 0] width 0 height 0
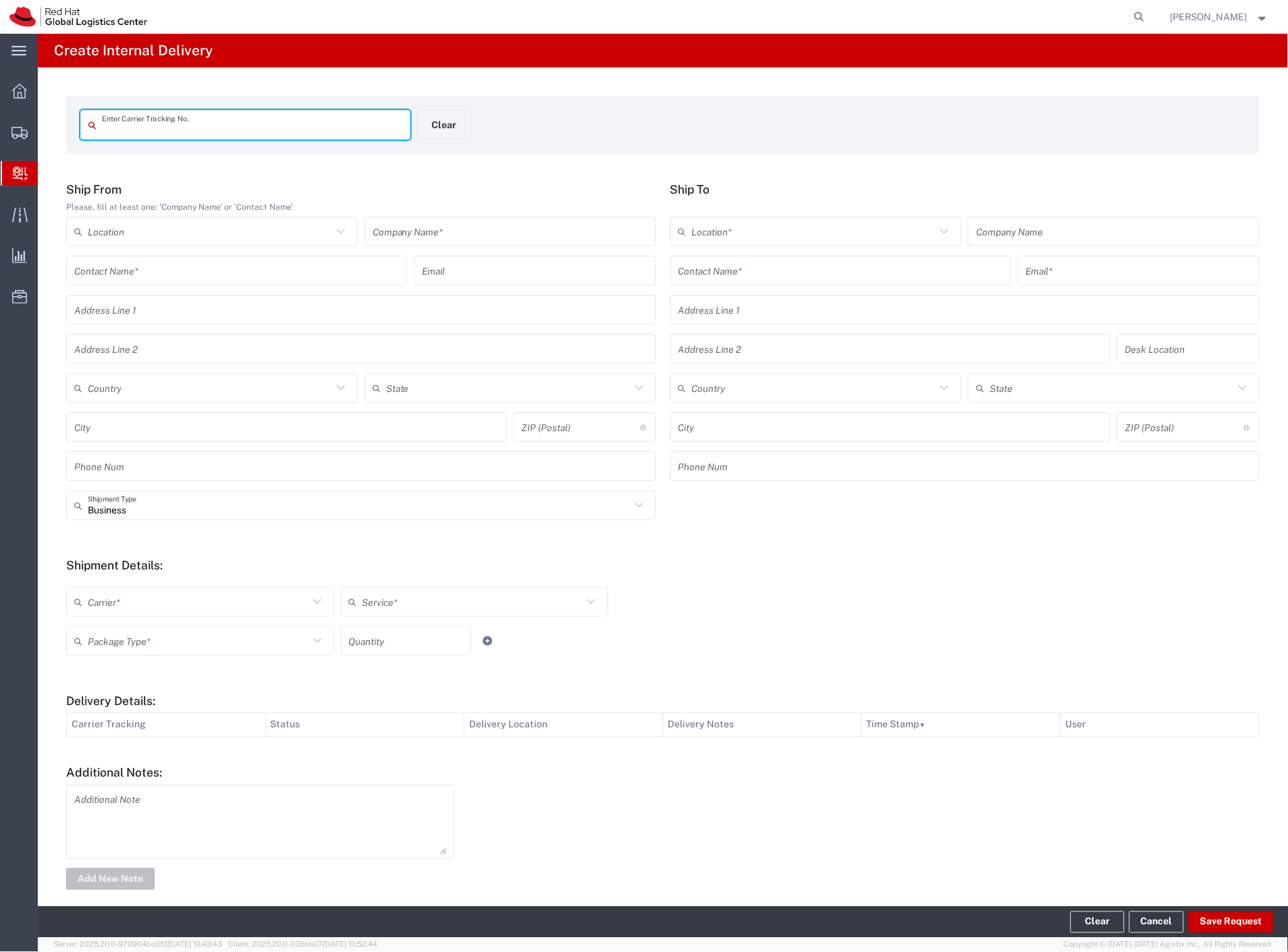
click at [463, 237] on input "text" at bounding box center [510, 232] width 275 height 24
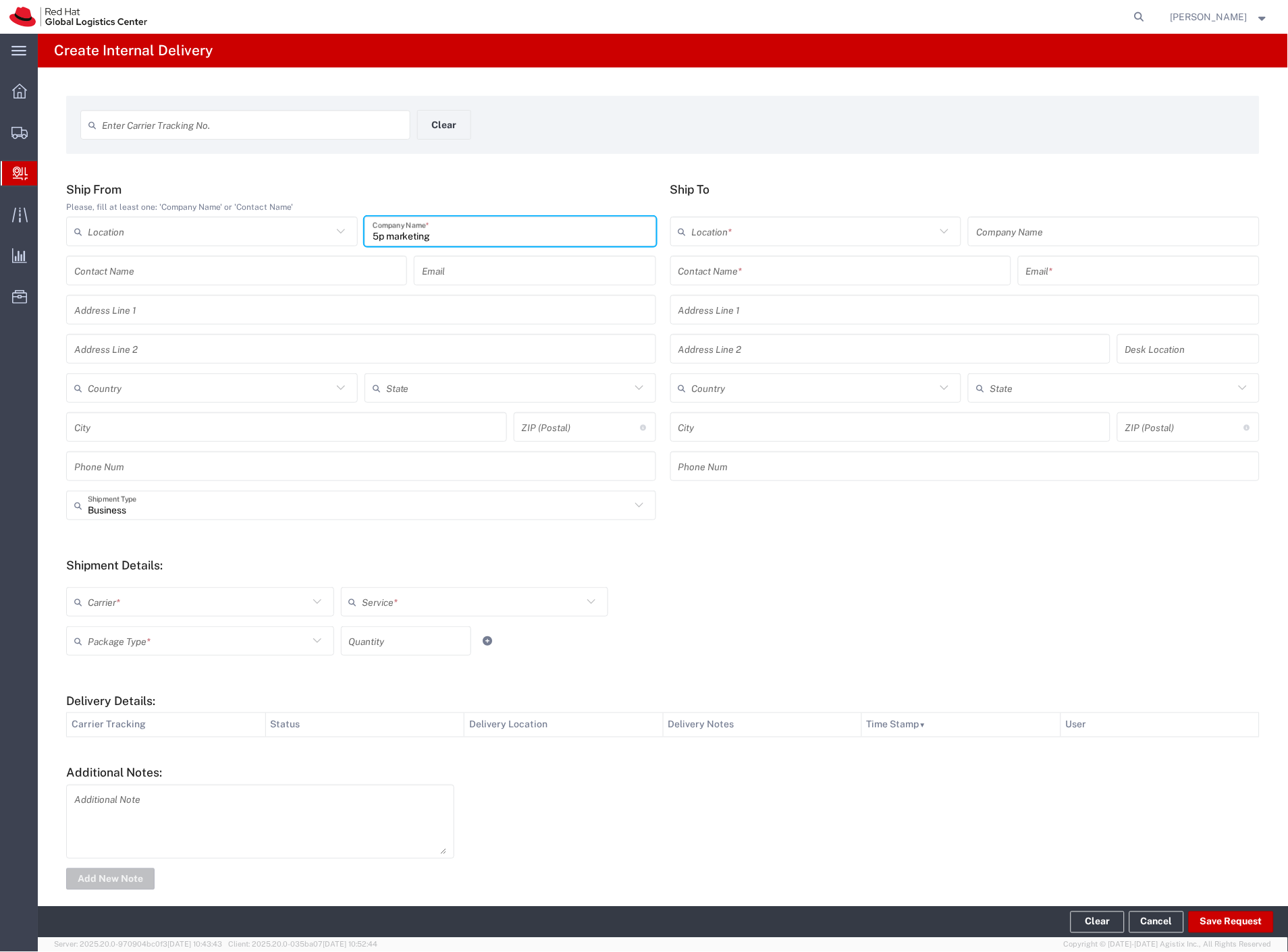
type input "5p marketing"
click at [803, 266] on input "text" at bounding box center [841, 271] width 325 height 24
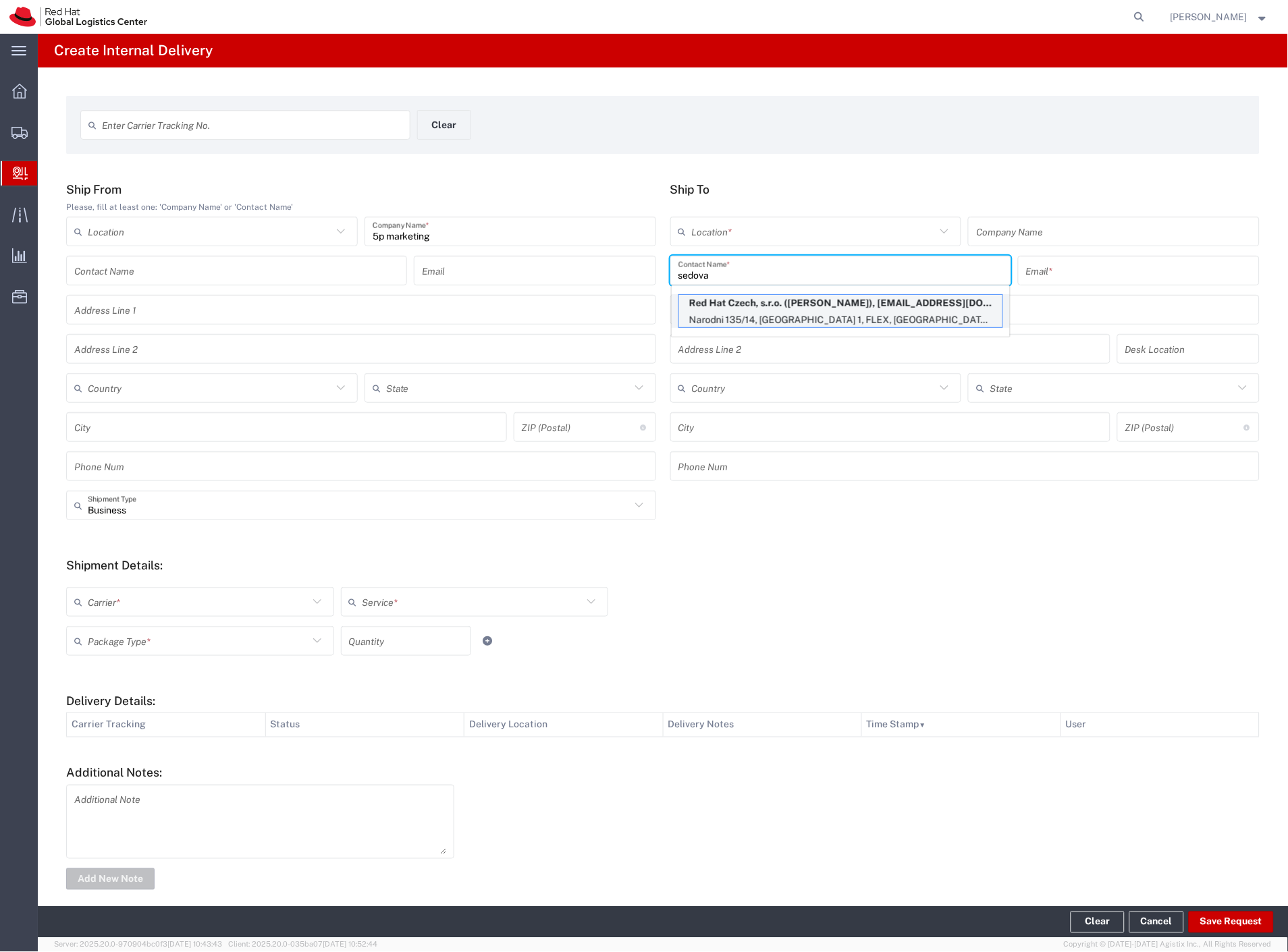
type input "sedova"
click at [795, 304] on p "Red Hat Czech, s.r.o. (Katka Sedova), ksedova@redhat.com" at bounding box center [841, 303] width 323 height 17
type input "RH - [GEOGRAPHIC_DATA] - MSO"
type input "Red Hat Czech, s.r.o."
type input "Katka Sedova"
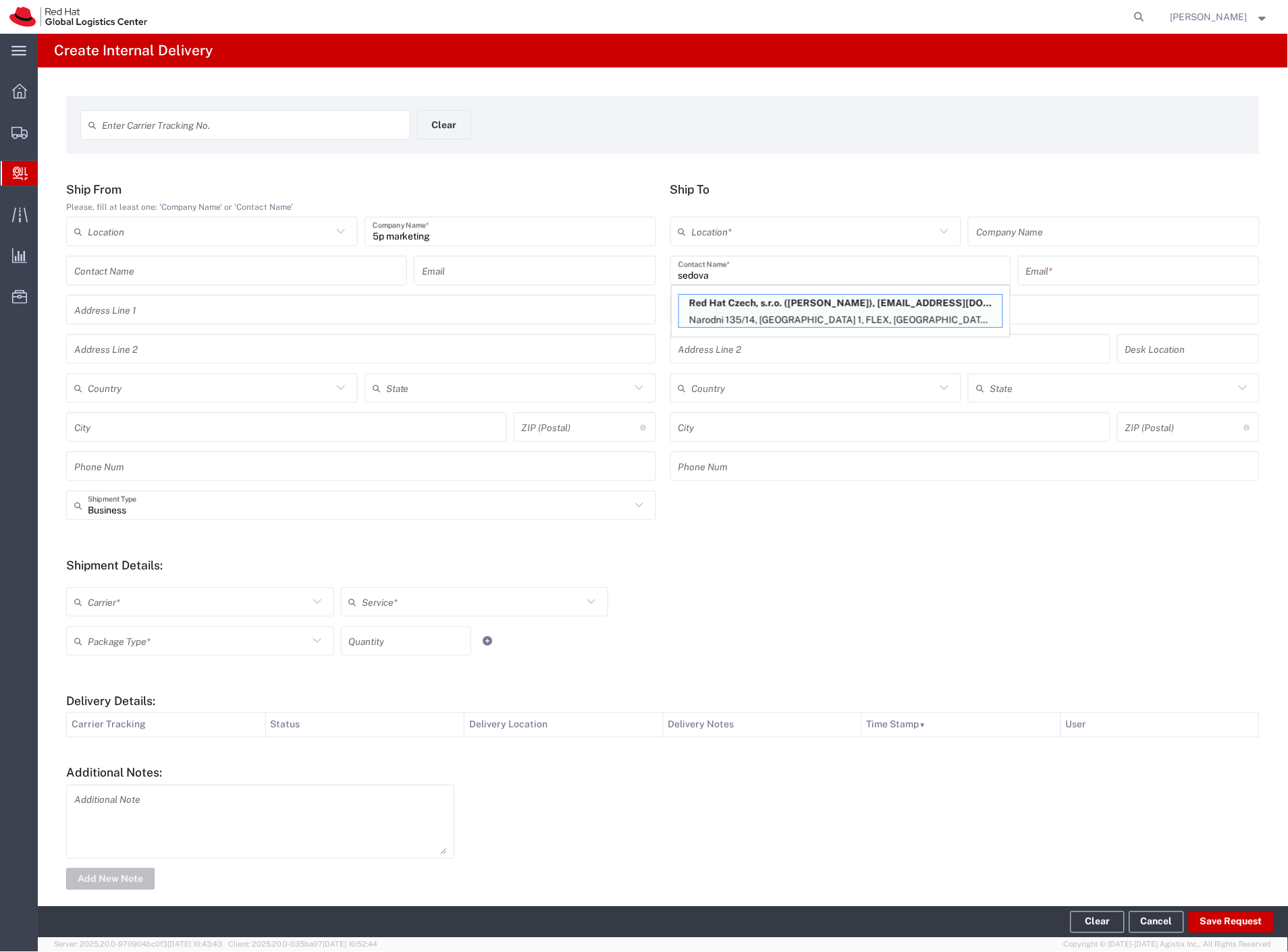
type input "ksedova@redhat.com"
type input "Narodni 135/14"
type input "Prague 1"
type input "FLEX"
type input "Czechia"
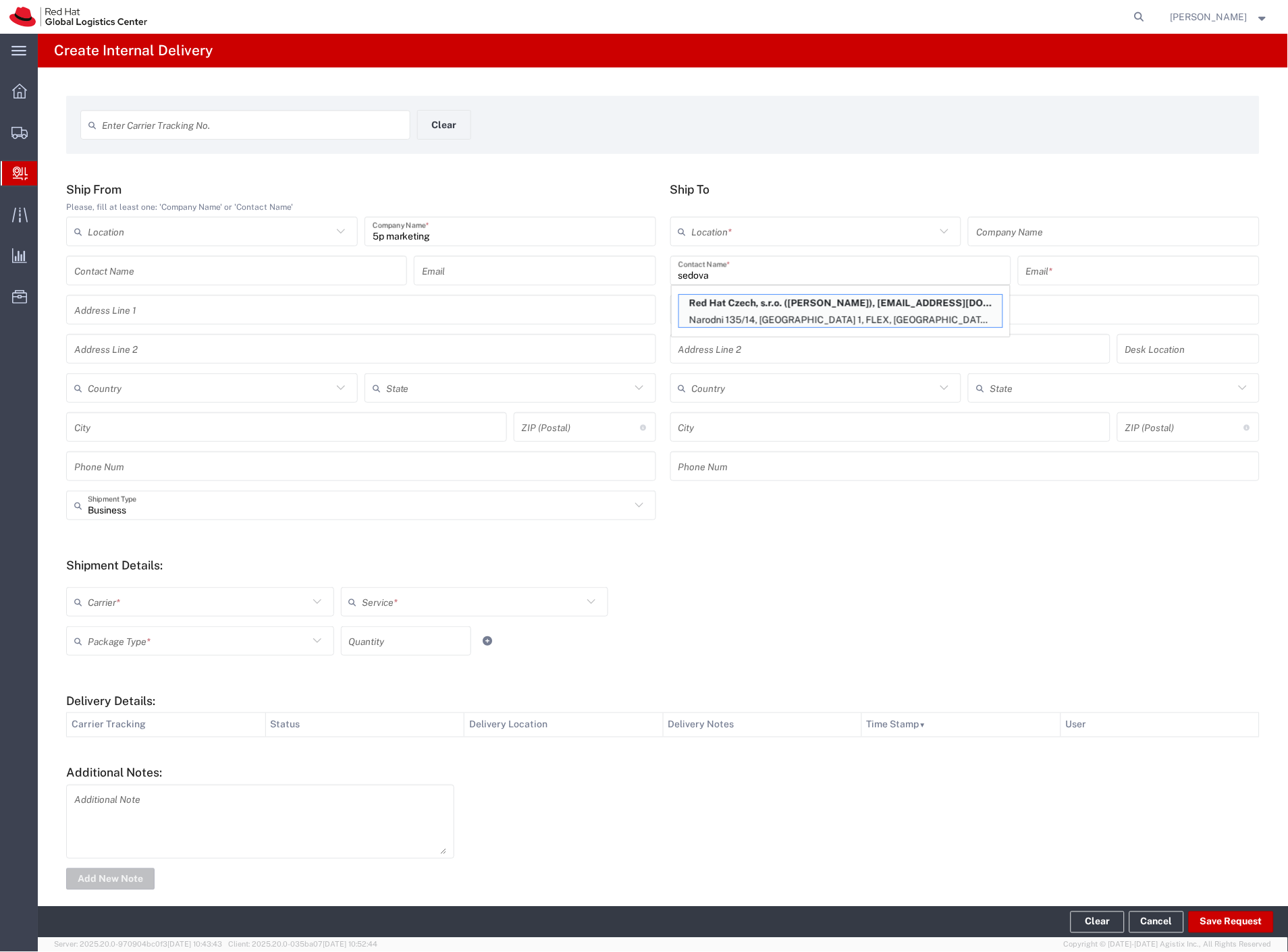
type input "PRAGUE"
type input "110 00"
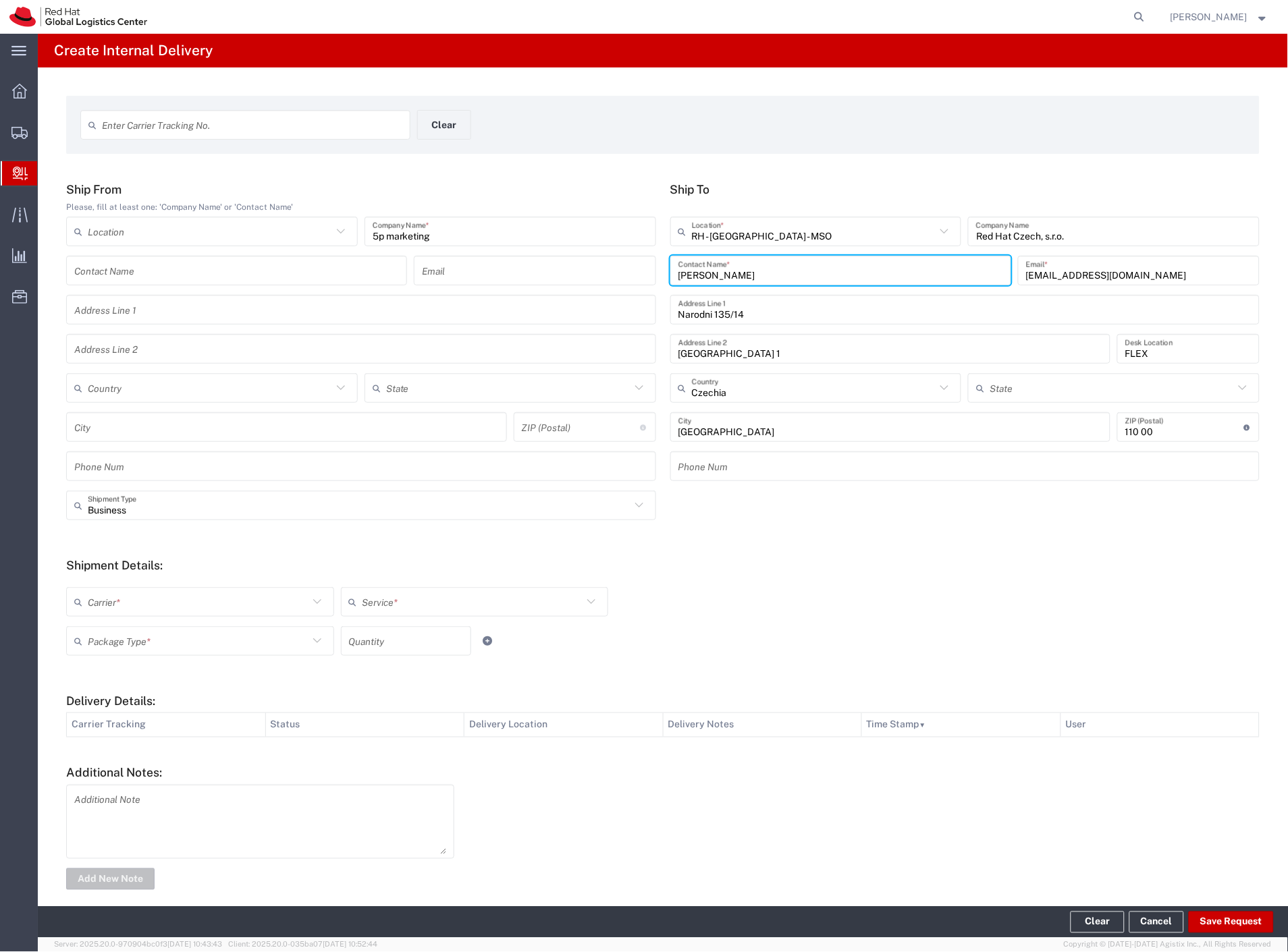
click at [525, 235] on input "5p marketing" at bounding box center [510, 232] width 275 height 24
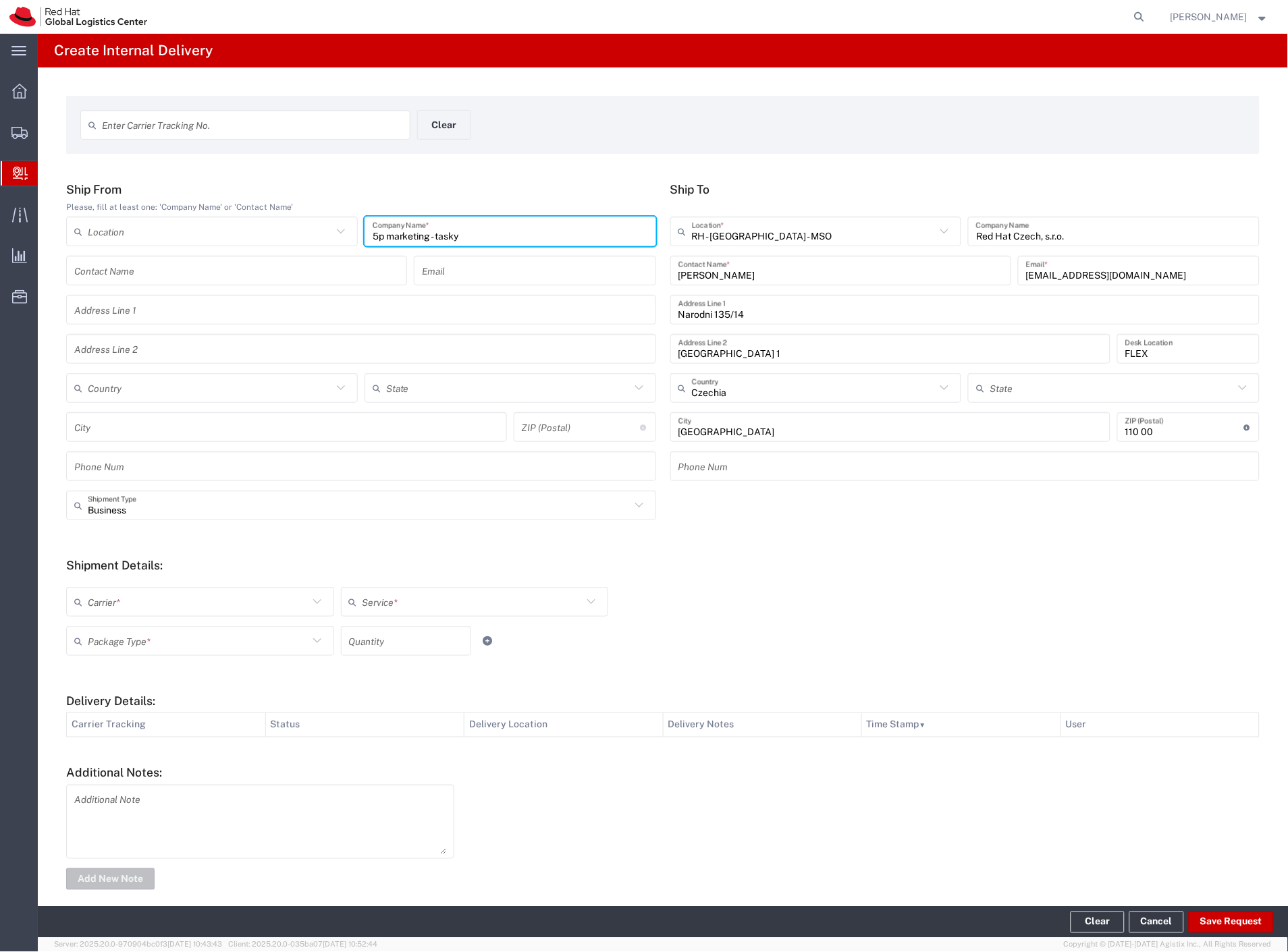
type input "5p marketing - tasky"
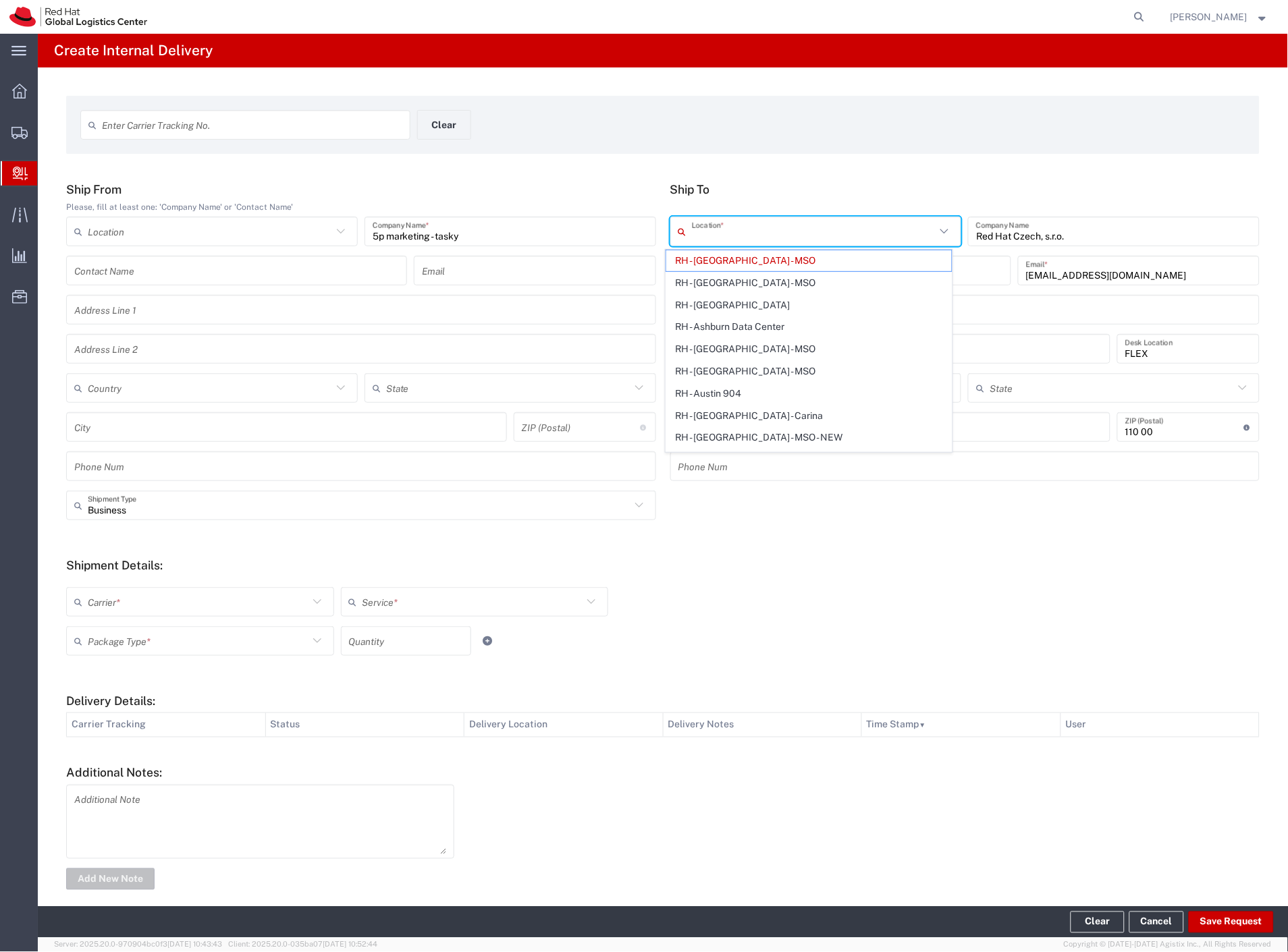
click at [766, 241] on input "text" at bounding box center [814, 232] width 244 height 24
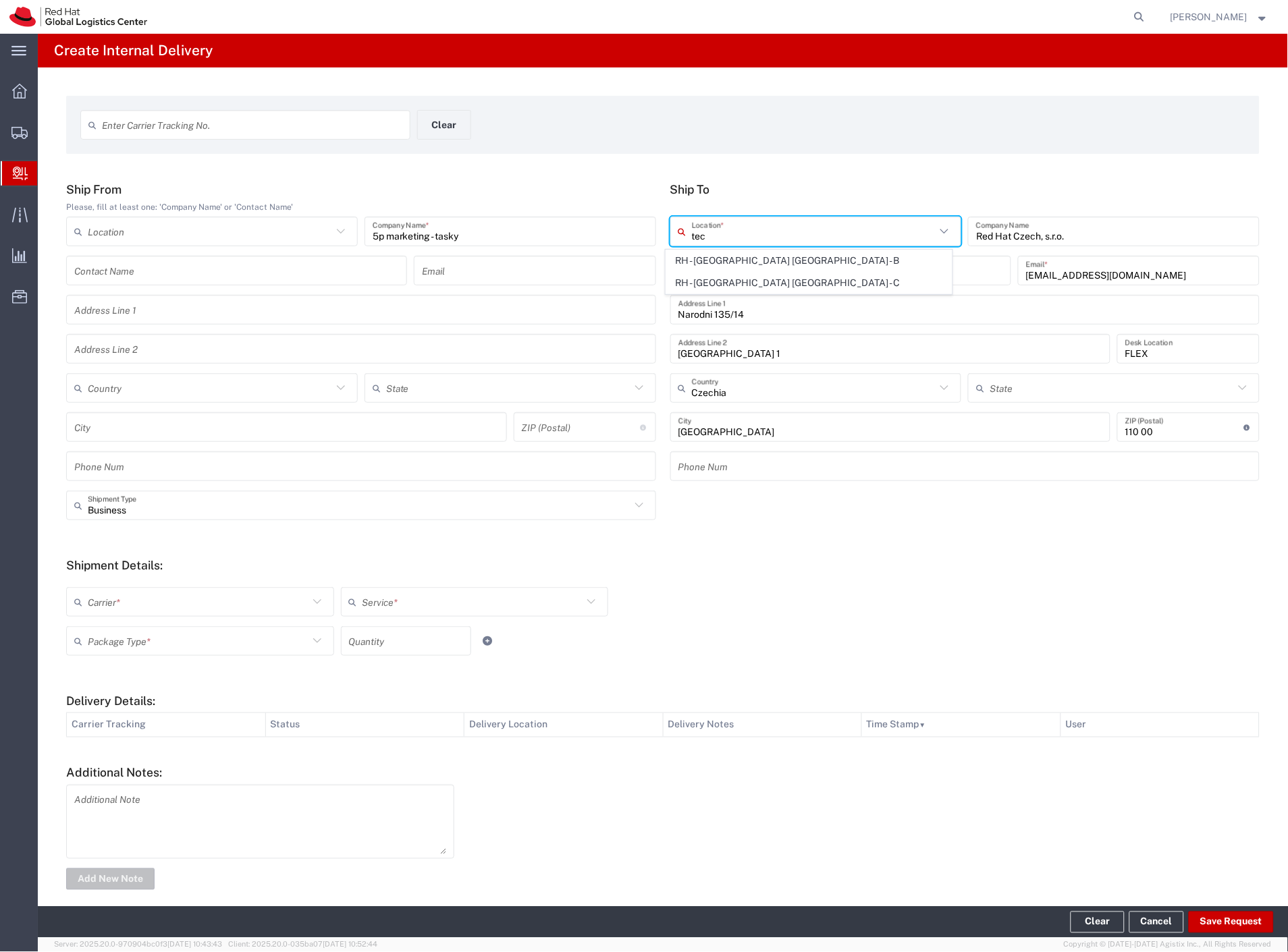
click at [785, 282] on span "RH - Brno - Tech Park Brno - C" at bounding box center [809, 283] width 286 height 21
type input "RH - Brno - Tech Park Brno - C"
type input "Red Hat Czech s.r.o."
type input "Purkynova 665/115"
type input "BRNO"
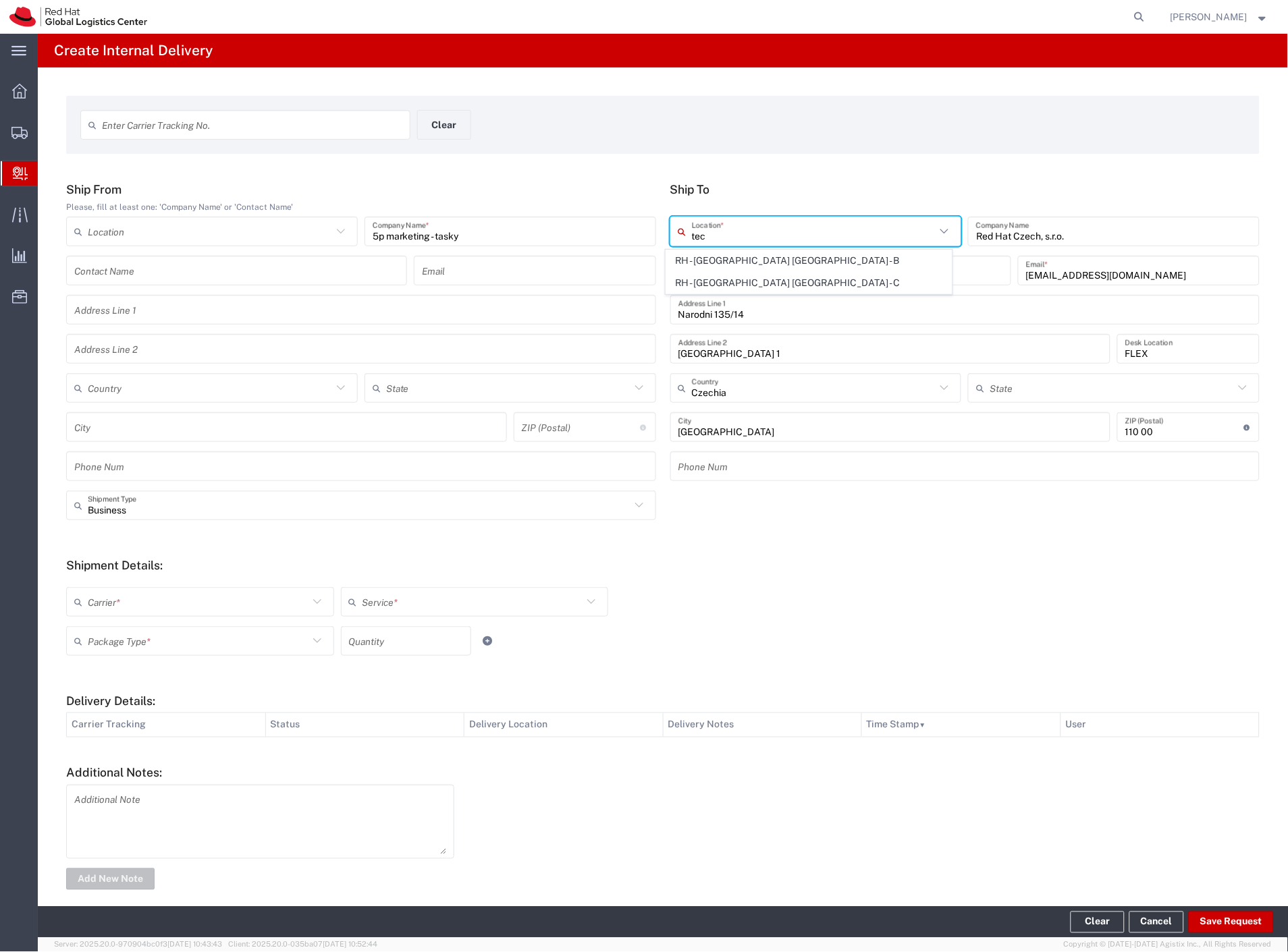
type input "621 00"
type input "420 532 294 555"
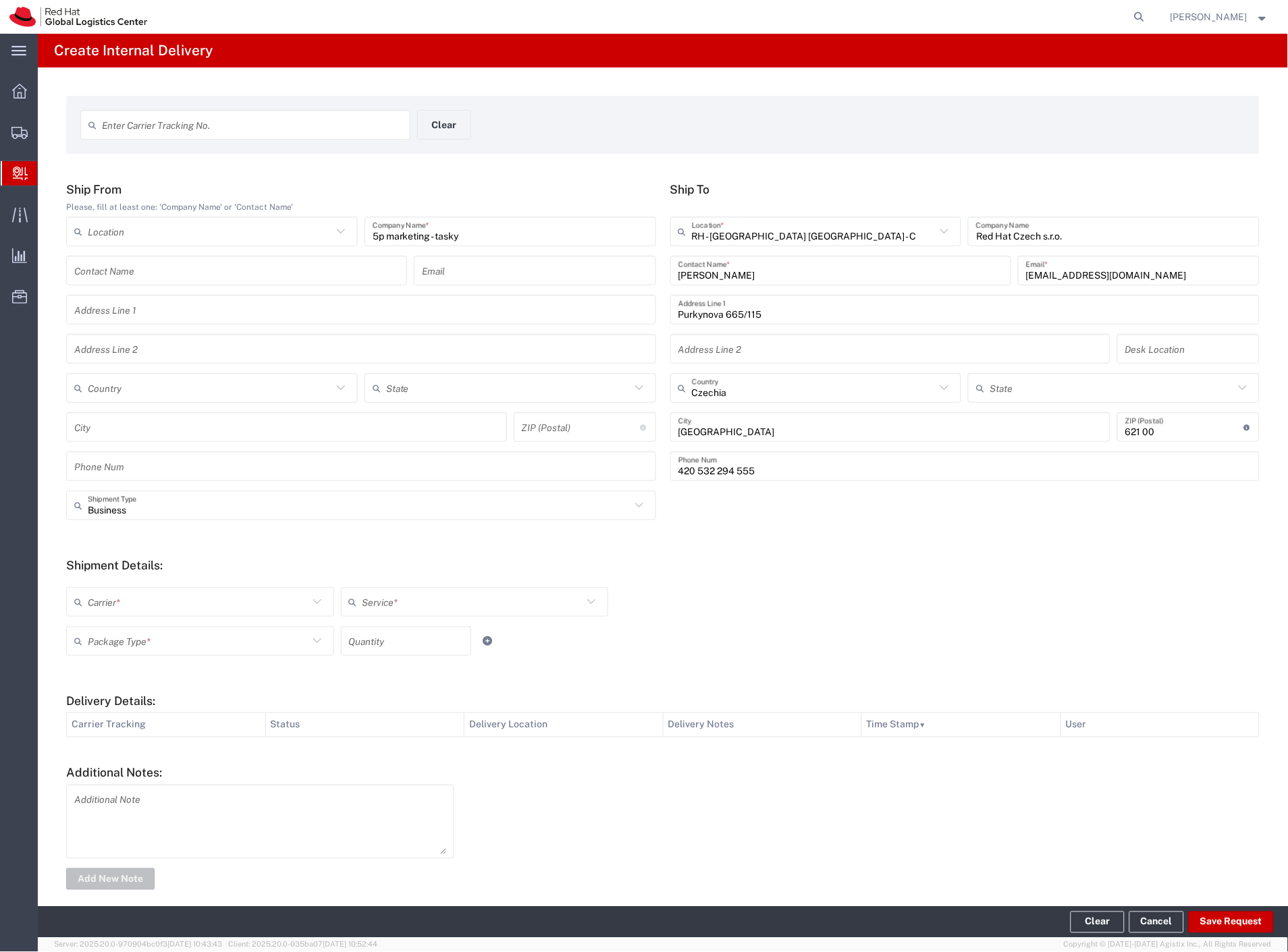
drag, startPoint x: 123, startPoint y: 595, endPoint x: 123, endPoint y: 605, distance: 10.0
click at [123, 598] on input "text" at bounding box center [198, 603] width 221 height 24
click at [119, 622] on span "Czech Post" at bounding box center [198, 631] width 263 height 21
type input "Czech Post"
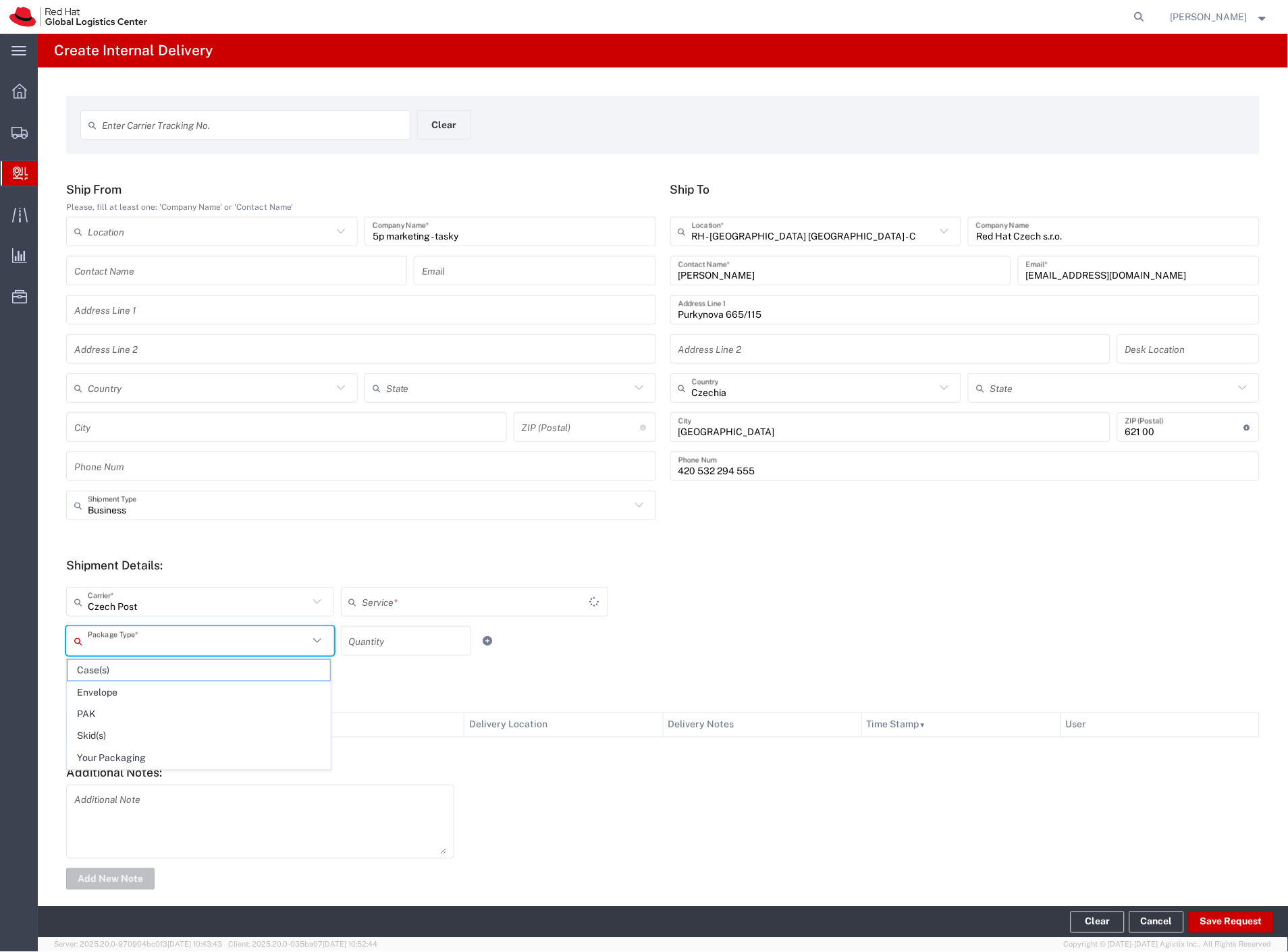
click at [117, 637] on input "text" at bounding box center [198, 641] width 221 height 24
type input "Ground"
drag, startPoint x: 155, startPoint y: 754, endPoint x: 207, endPoint y: 770, distance: 54.4
click at [156, 754] on span "Your Packaging" at bounding box center [198, 759] width 263 height 21
type input "Your Packaging"
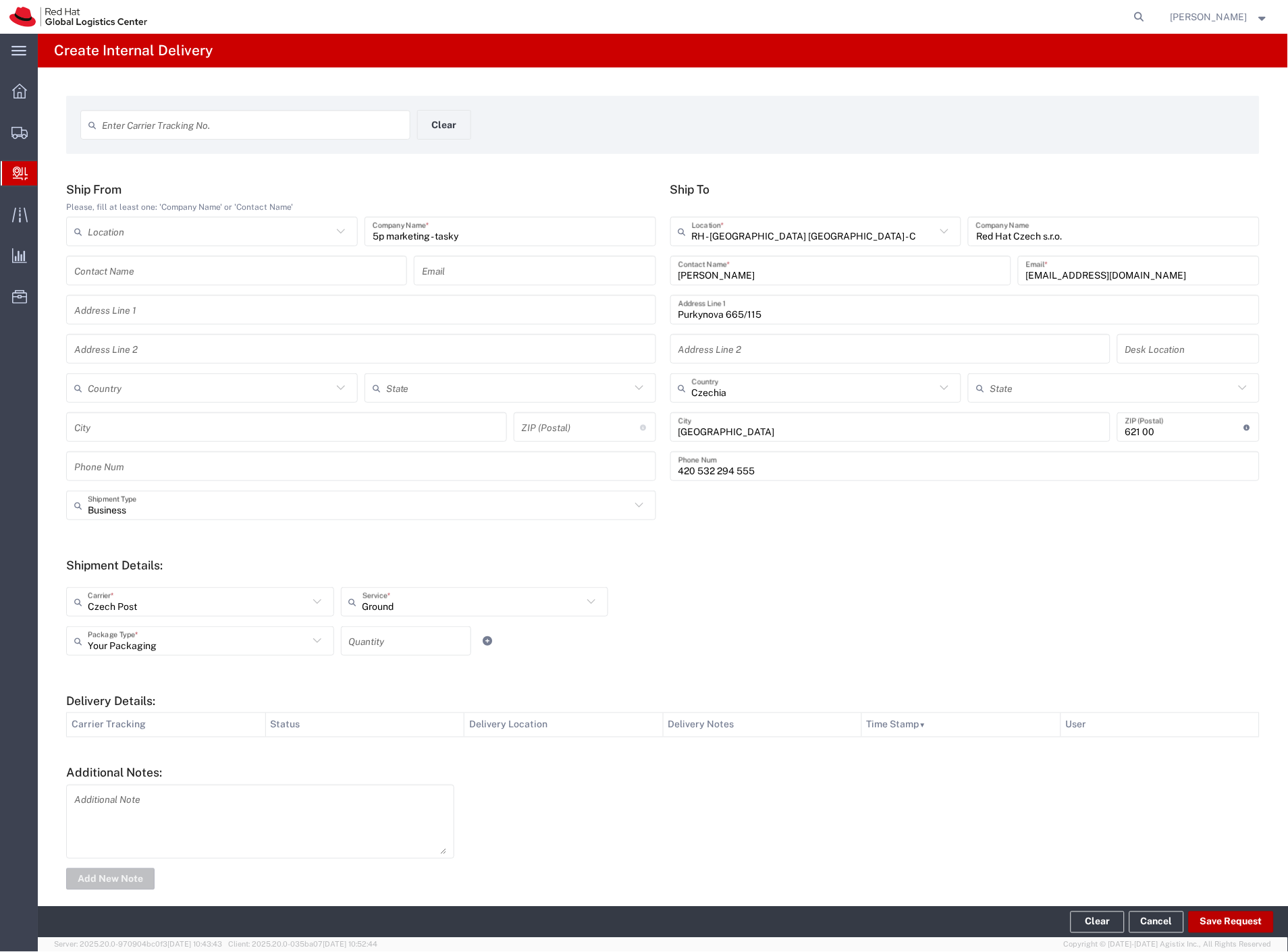
click at [1214, 918] on button "Save Request" at bounding box center [1231, 922] width 85 height 21
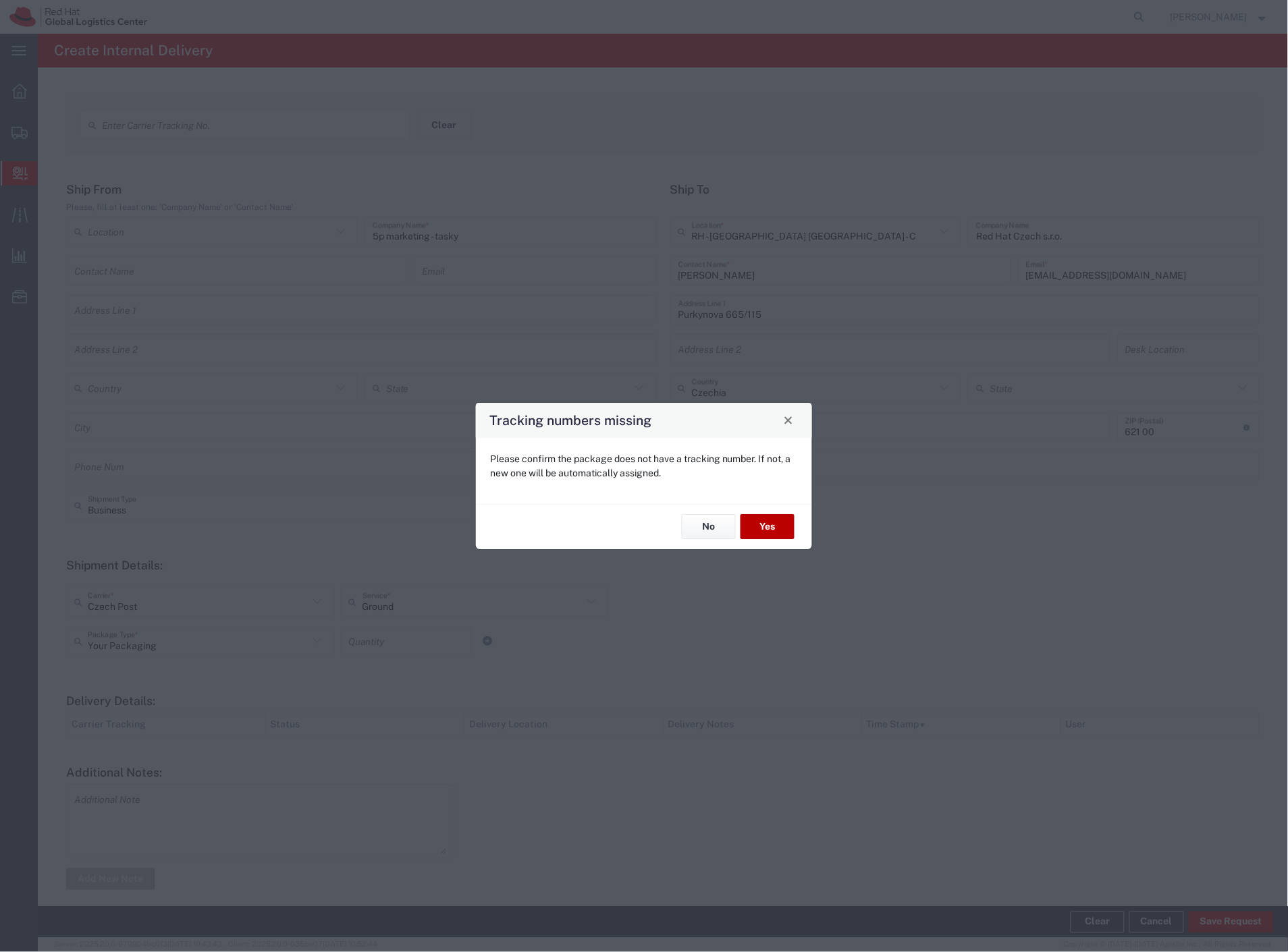
click at [774, 524] on button "Yes" at bounding box center [768, 528] width 54 height 25
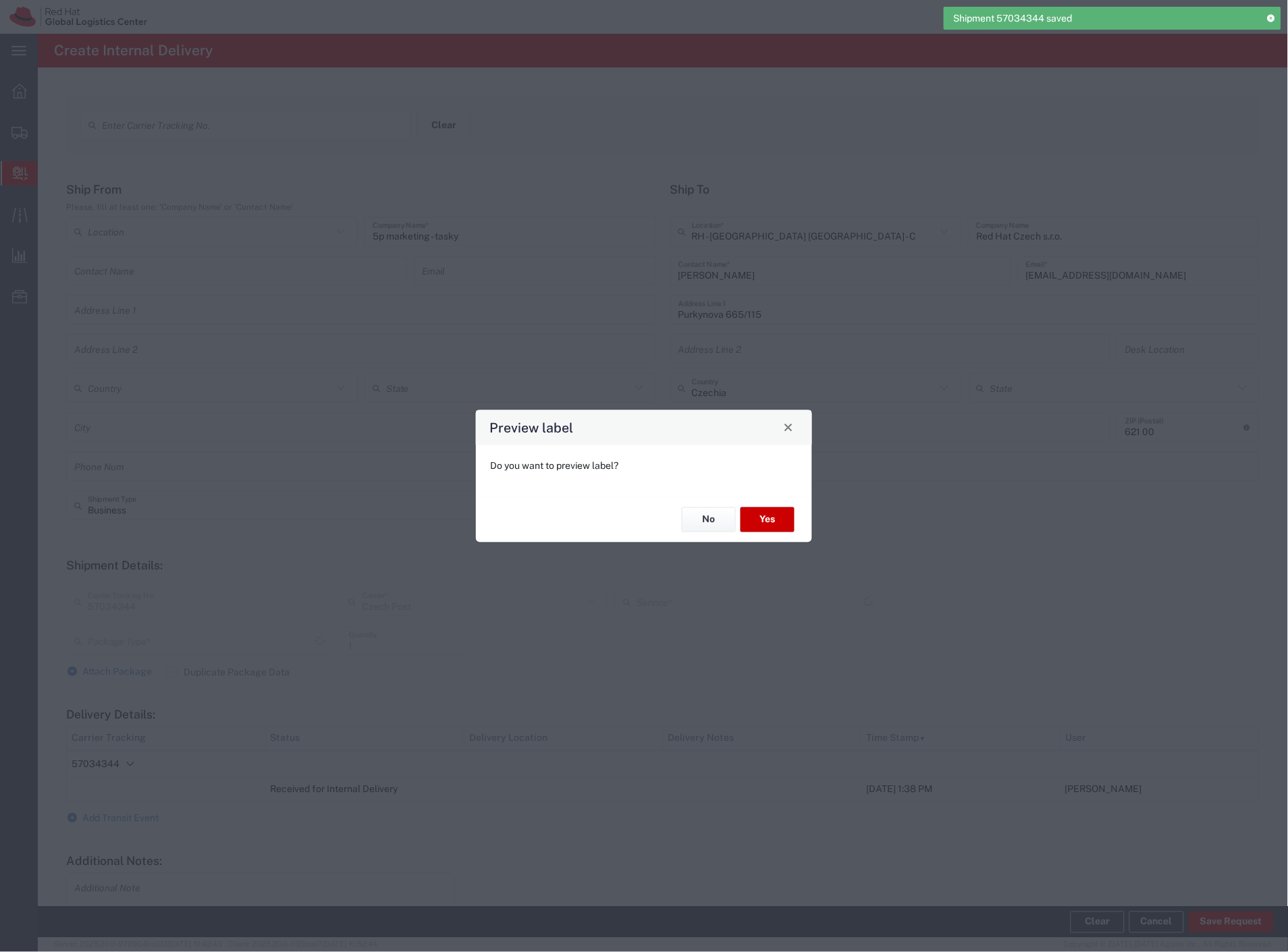
type input "Your Packaging"
type input "Ground"
click at [759, 519] on button "Yes" at bounding box center [768, 520] width 54 height 25
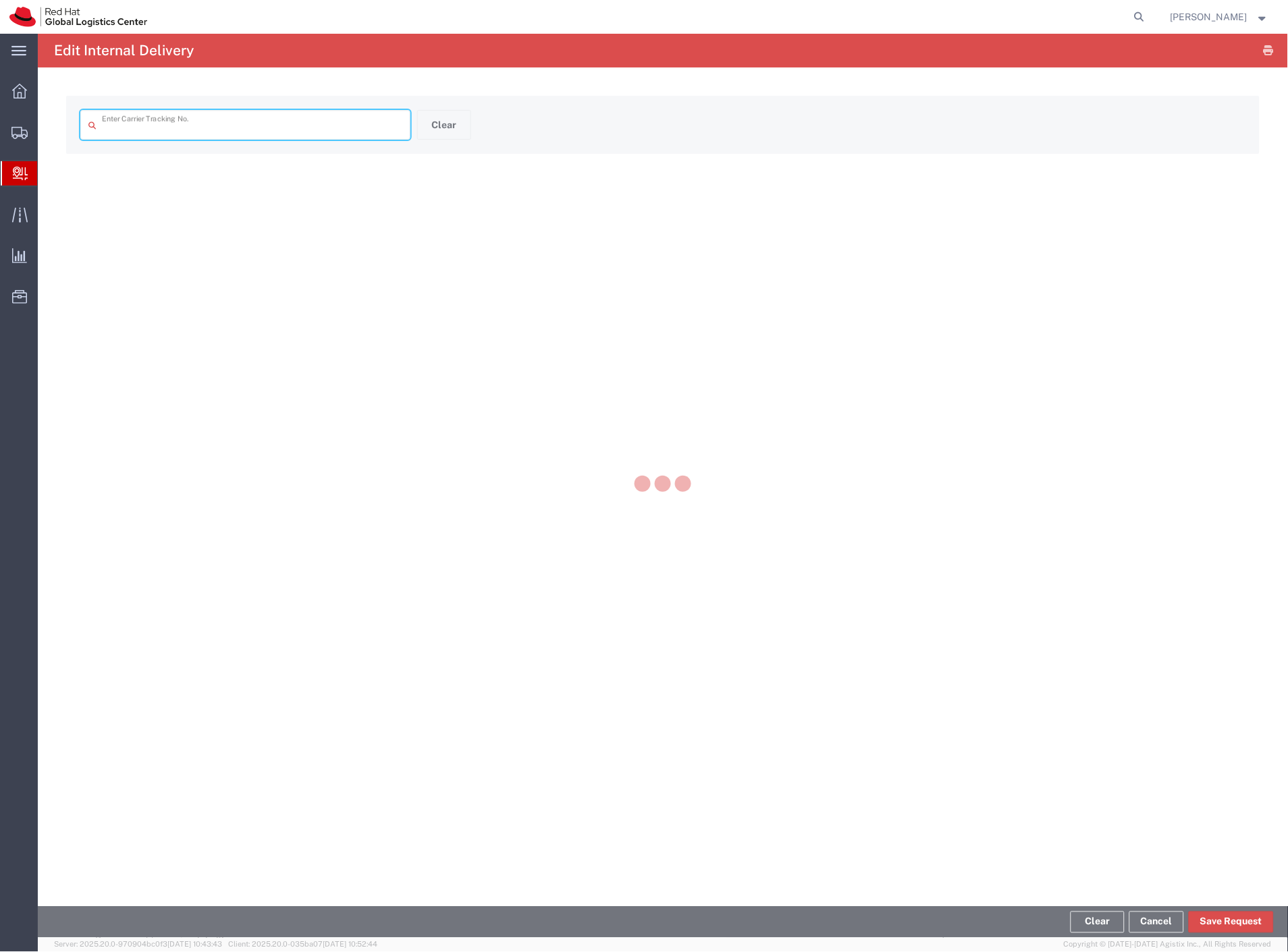
type input "57034344"
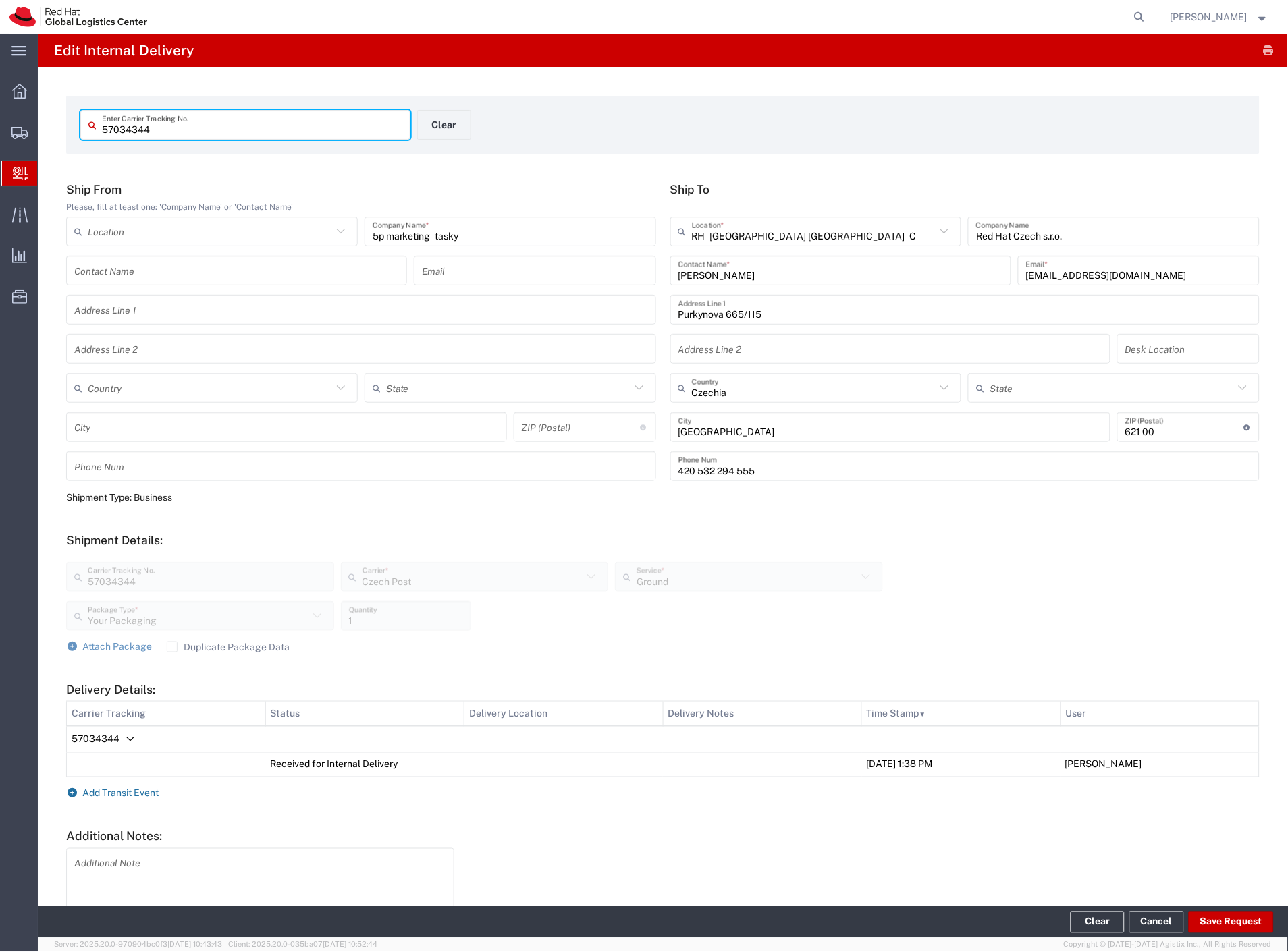
click at [139, 790] on span "Add Transit Event" at bounding box center [121, 794] width 76 height 11
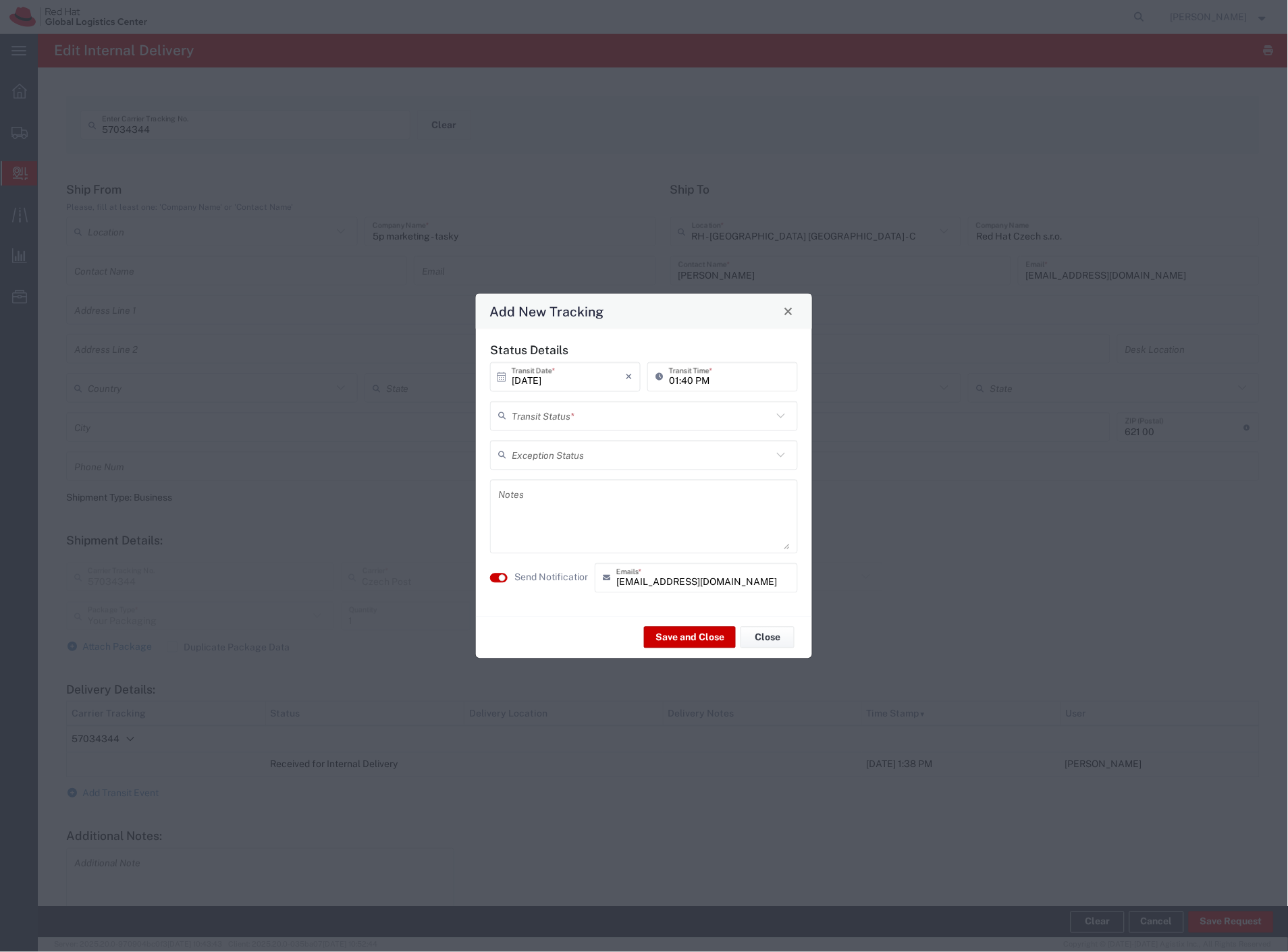
click at [558, 413] on input "text" at bounding box center [642, 416] width 261 height 24
drag, startPoint x: 535, startPoint y: 437, endPoint x: 547, endPoint y: 504, distance: 68.1
click at [534, 440] on span "Delivery Confirmation" at bounding box center [645, 445] width 305 height 21
type input "Delivery Confirmation"
click at [549, 578] on label "Send Notification" at bounding box center [552, 578] width 76 height 14
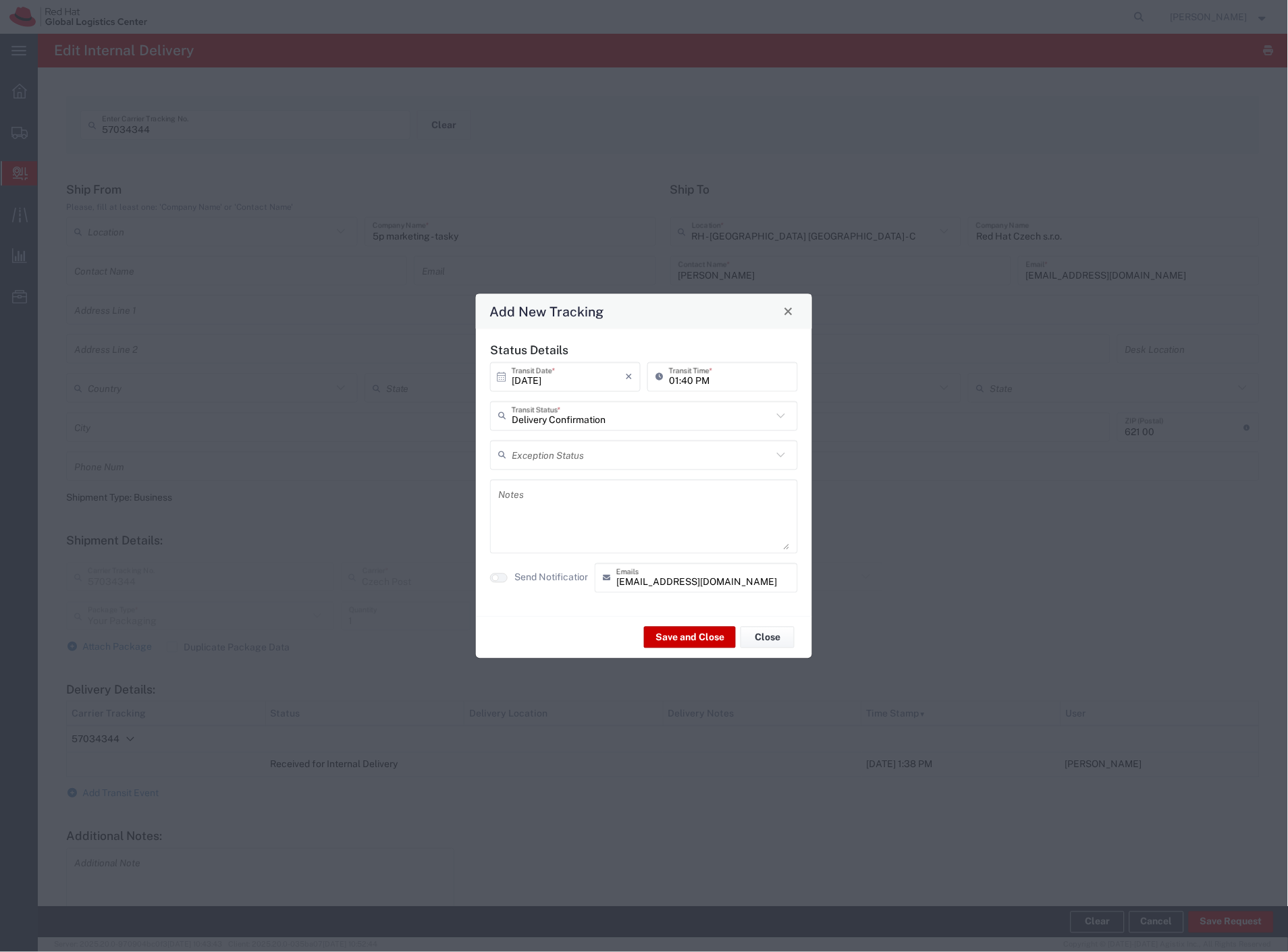
click at [570, 577] on label "Send Notification" at bounding box center [552, 578] width 76 height 14
click at [696, 636] on button "Save and Close" at bounding box center [689, 637] width 92 height 21
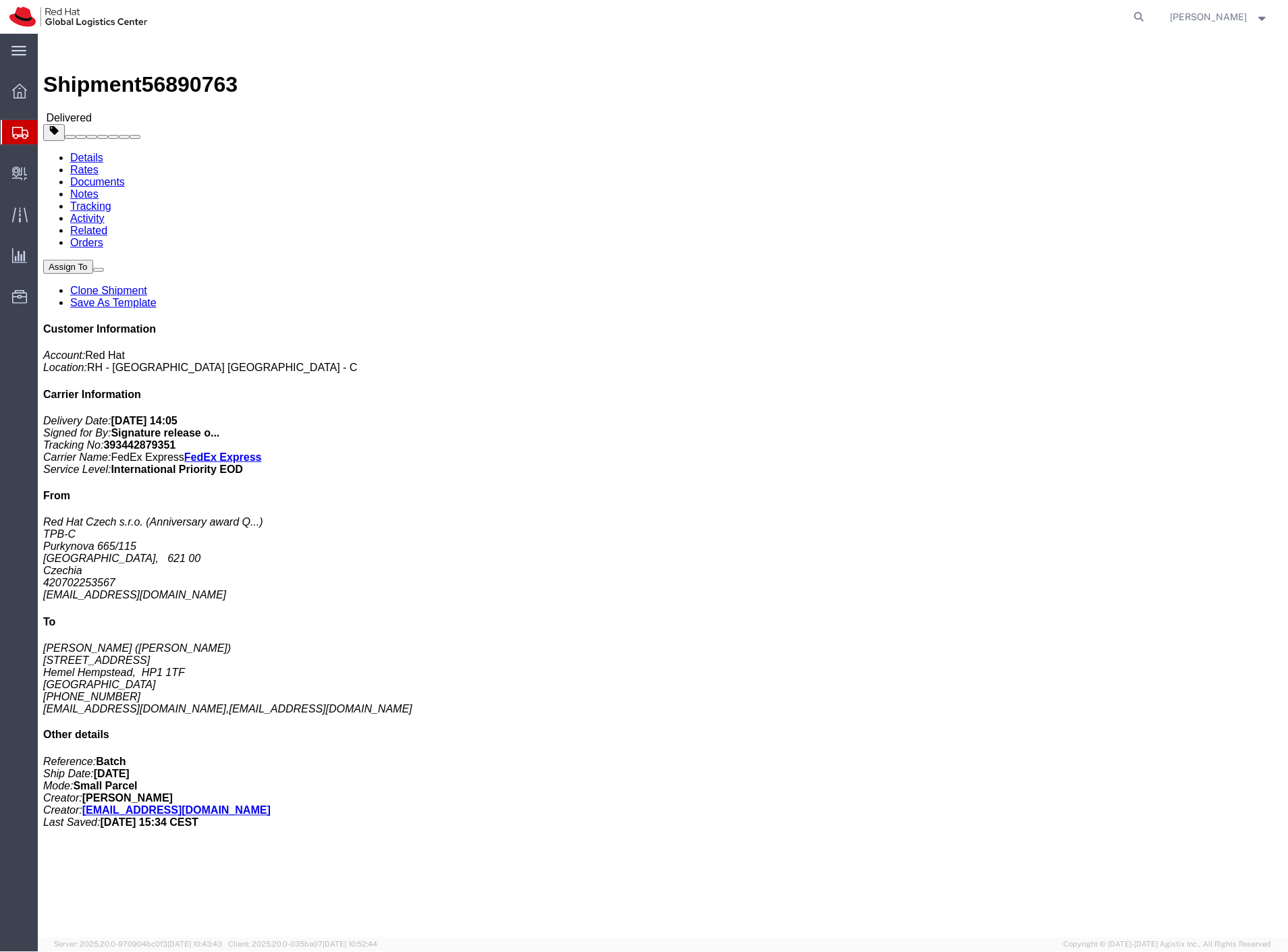
click link "Rates"
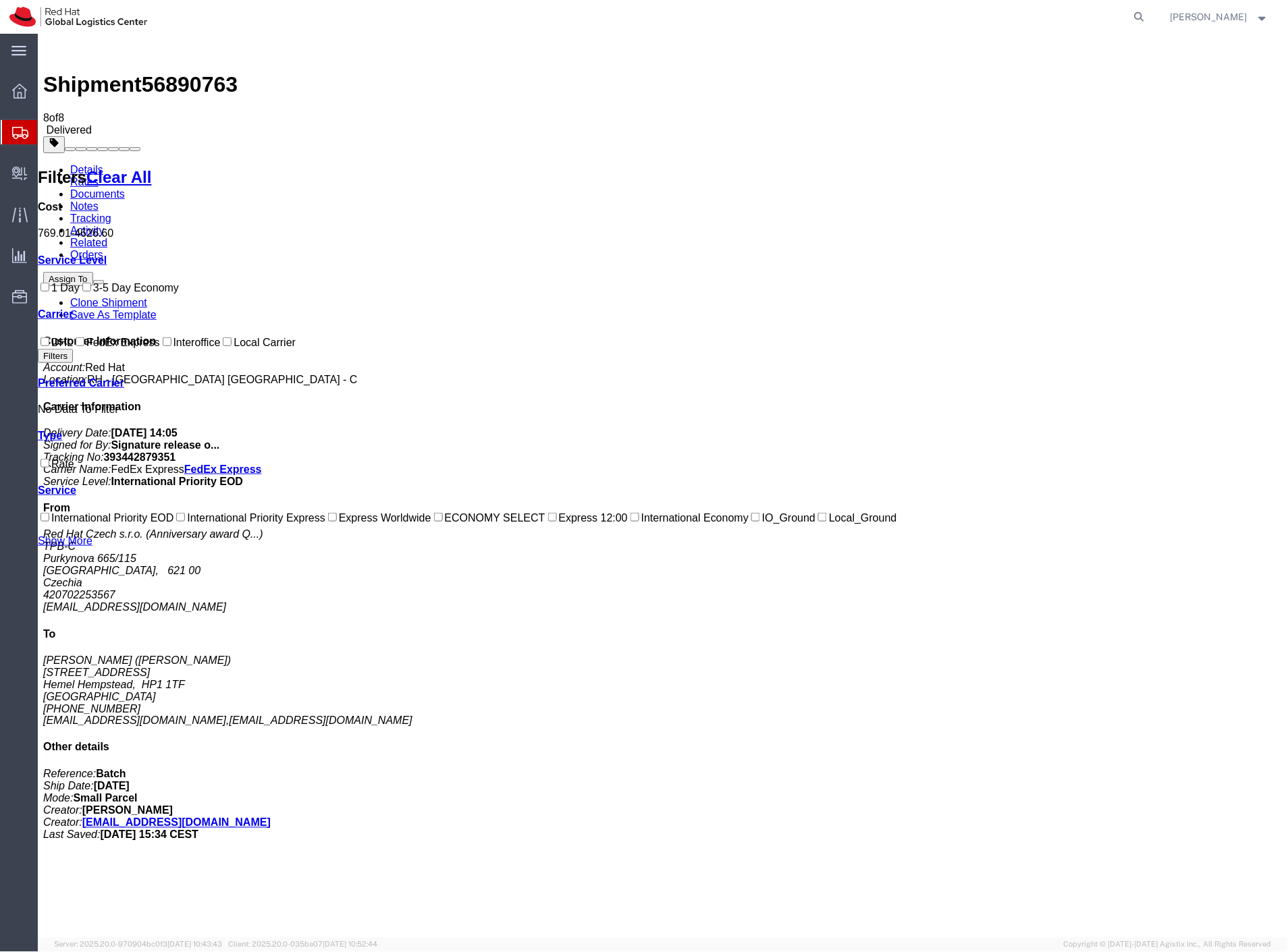
click at [175, 451] on b "393442879351" at bounding box center [139, 456] width 72 height 12
copy b "393442879351"
click at [173, 71] on span "56890763" at bounding box center [189, 83] width 96 height 24
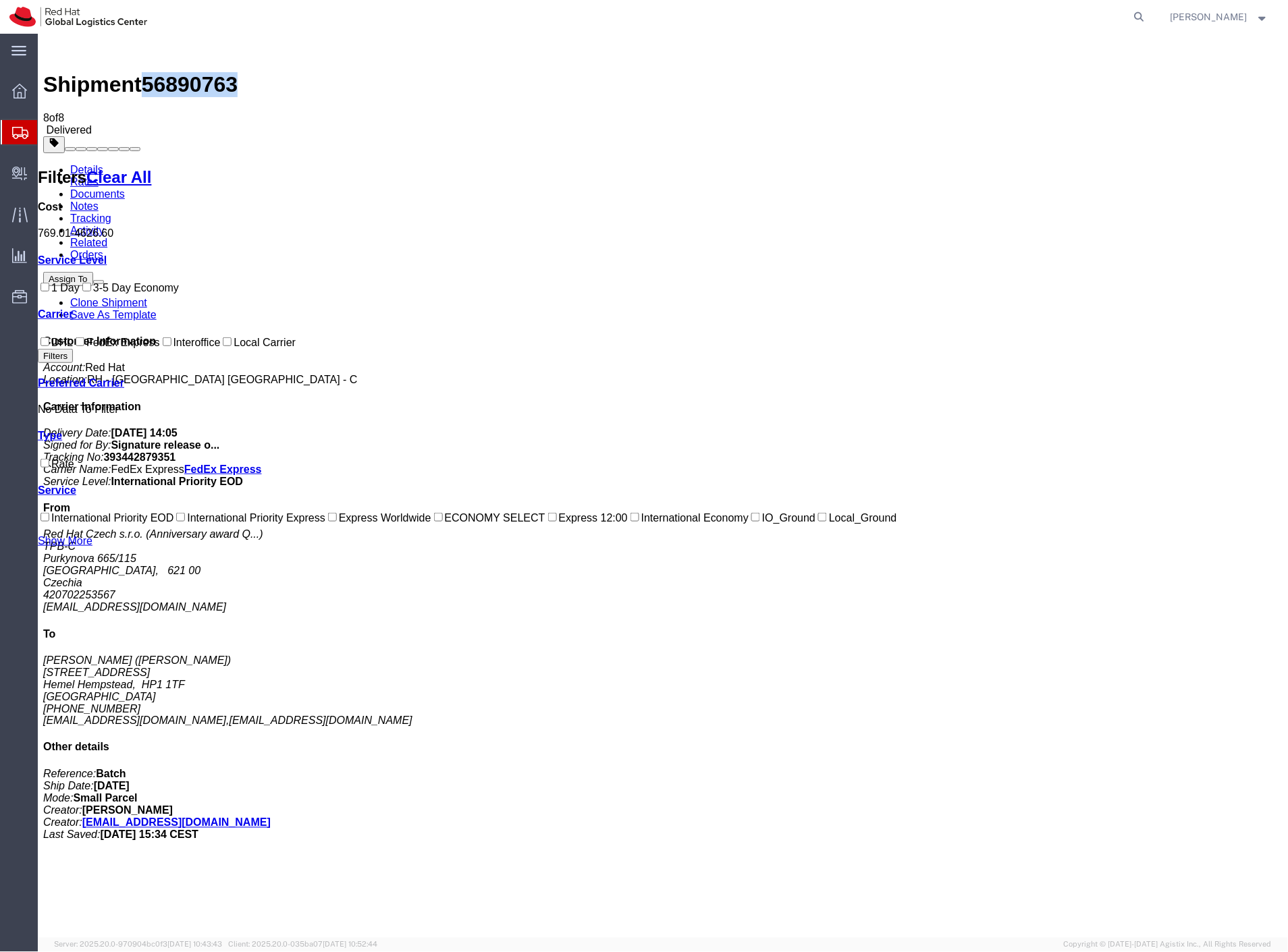
copy span "56890763"
click at [0, 0] on span "Create Delivery" at bounding box center [0, 0] width 0 height 0
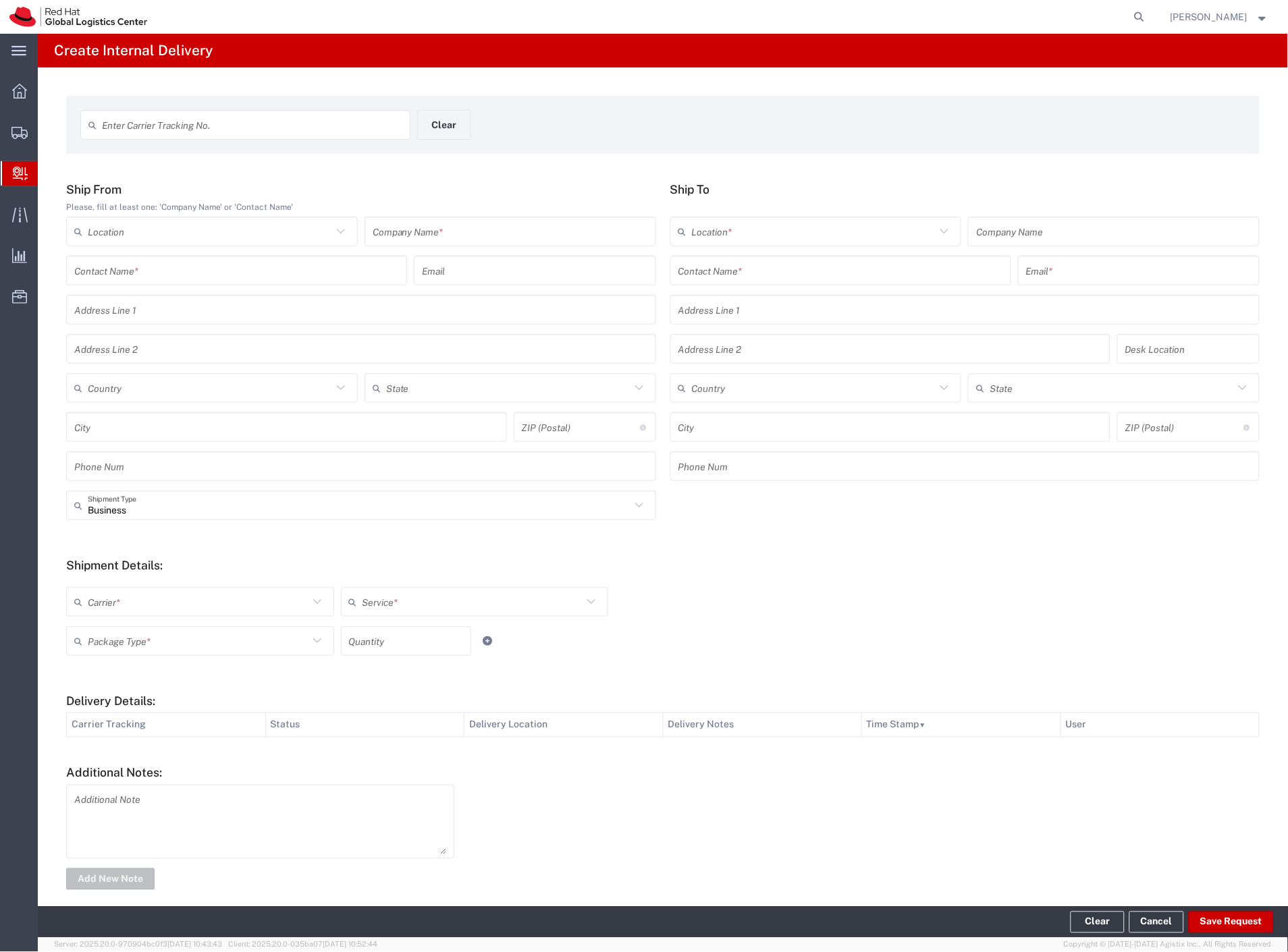
click at [234, 129] on input "text" at bounding box center [252, 126] width 300 height 24
click at [424, 230] on input "text" at bounding box center [510, 232] width 275 height 24
type input "CDW order"
click at [680, 268] on input "text" at bounding box center [841, 271] width 325 height 24
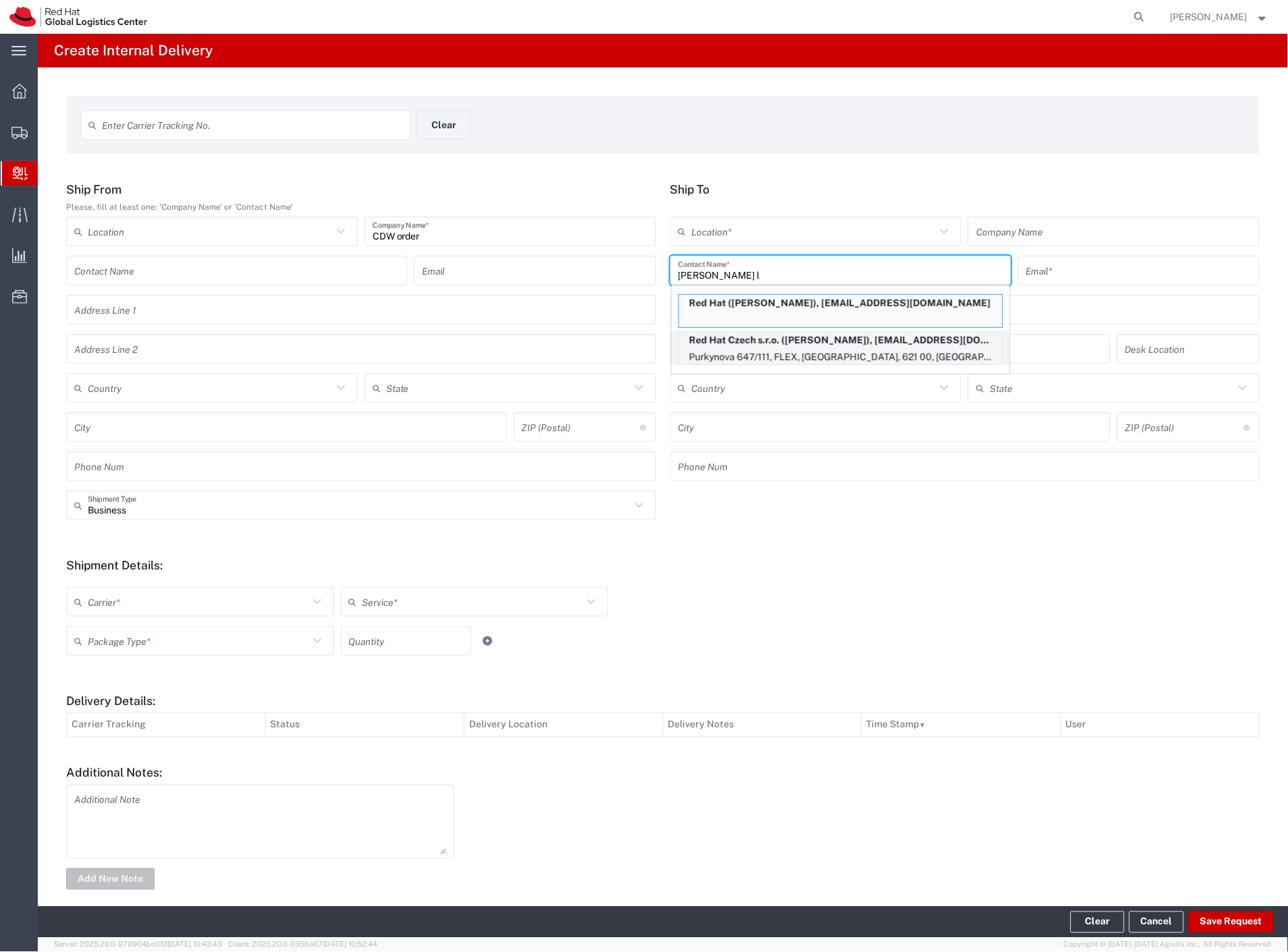
type input "[PERSON_NAME] l"
click at [746, 345] on p "Red Hat Czech s.r.o. ([PERSON_NAME]), [EMAIL_ADDRESS][DOMAIN_NAME]" at bounding box center [841, 340] width 323 height 17
type input "RH - [GEOGRAPHIC_DATA] [GEOGRAPHIC_DATA] - B"
type input "Red Hat Czech s.r.o."
type input "[PERSON_NAME]"
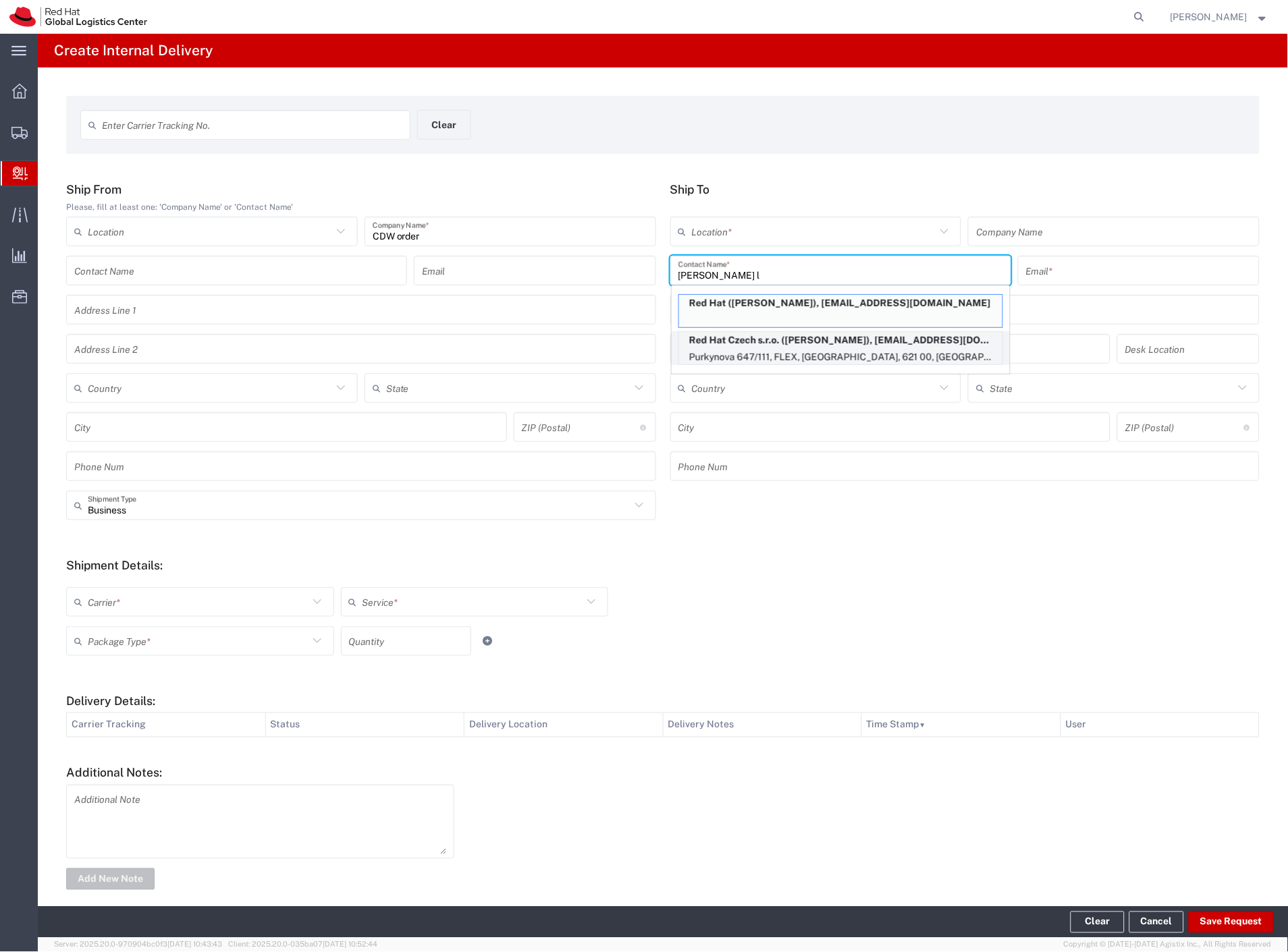
type input "[EMAIL_ADDRESS][DOMAIN_NAME]"
type input "Purkynova 647/111"
type input "FLEX"
type input "Czechia"
type input "[GEOGRAPHIC_DATA]"
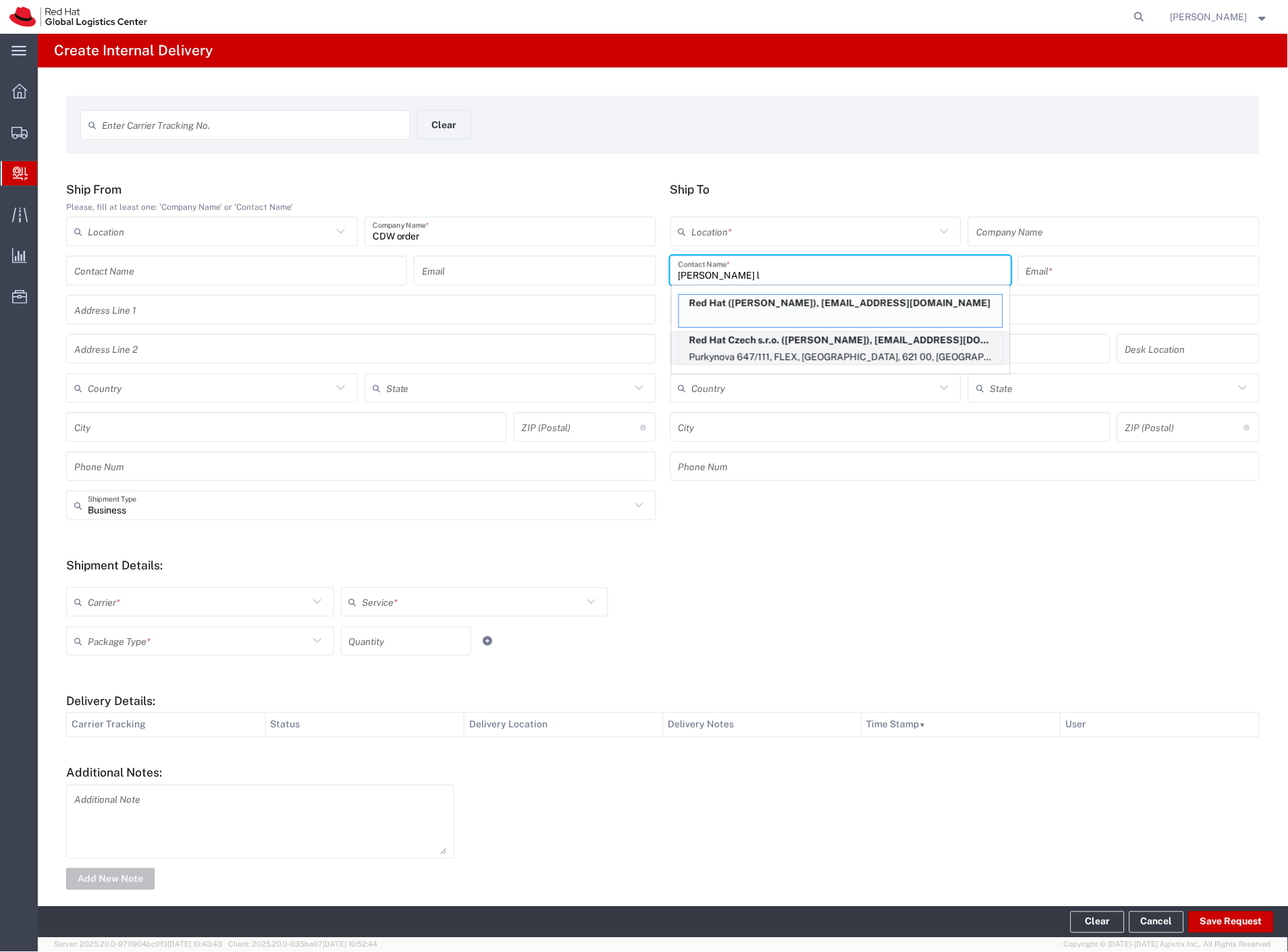
type input "621 00"
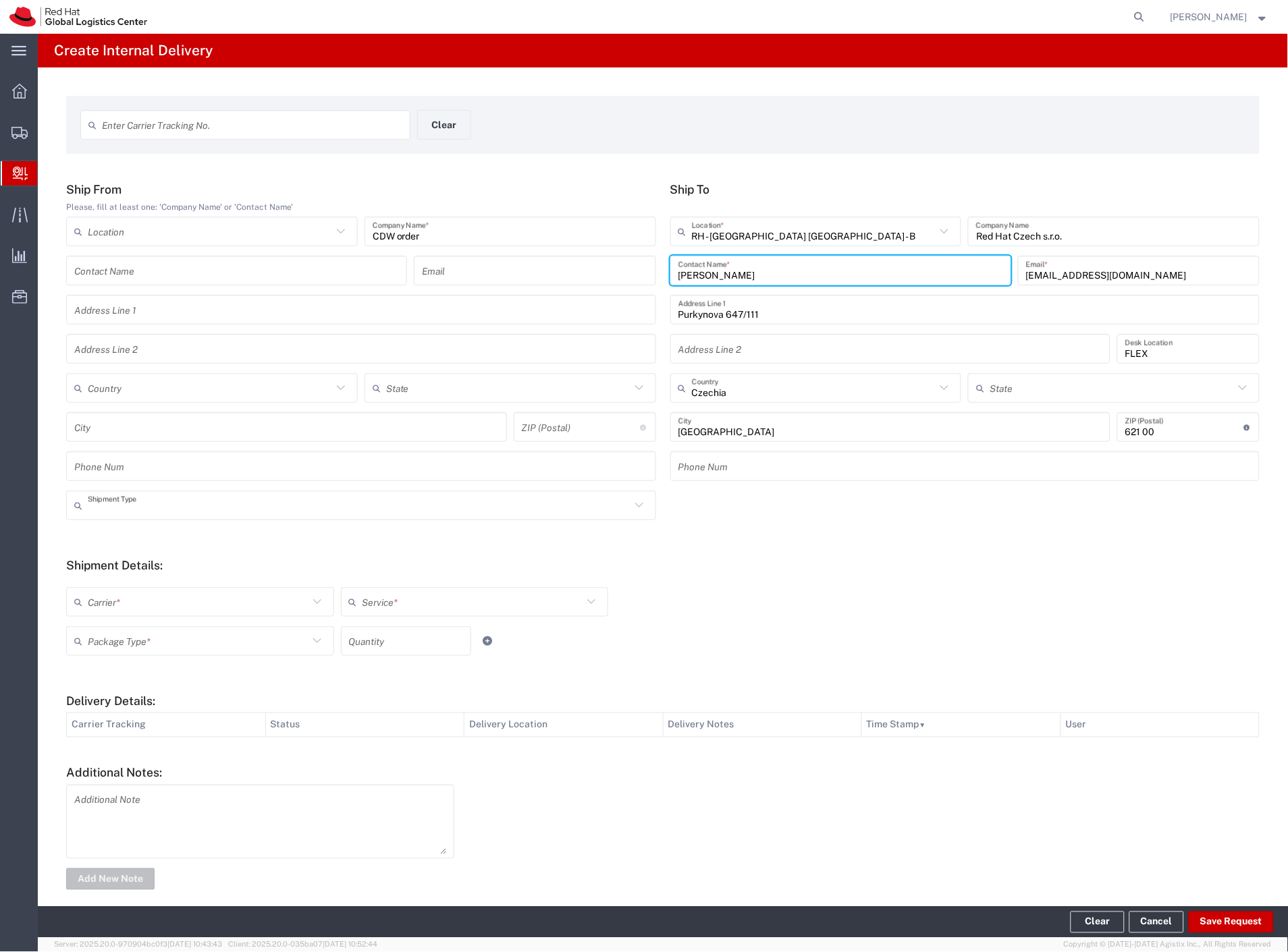
click at [156, 507] on input "text" at bounding box center [359, 505] width 543 height 24
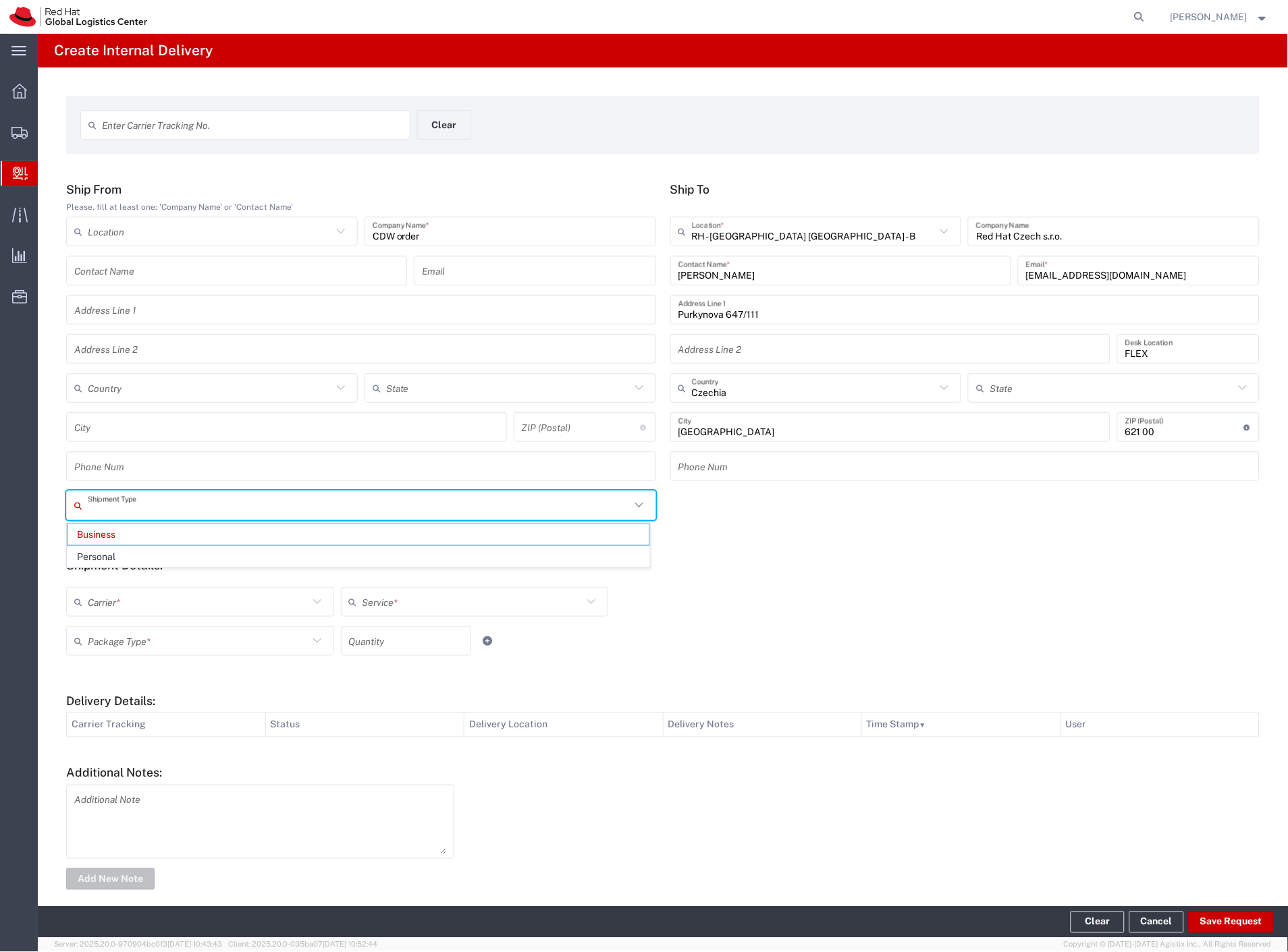
click at [115, 606] on input "text" at bounding box center [198, 603] width 221 height 24
type input "Business"
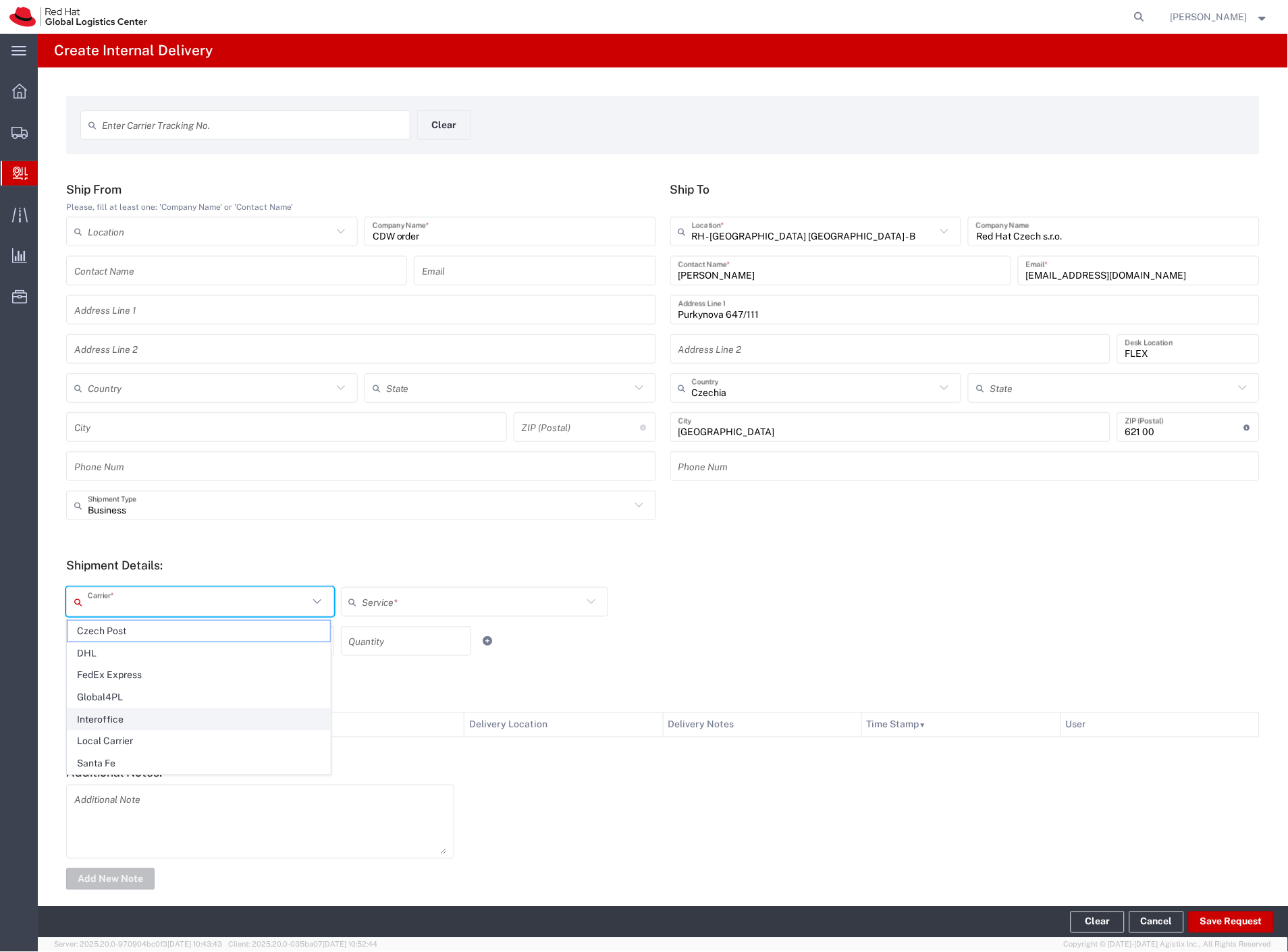
click at [118, 722] on span "Interoffice" at bounding box center [198, 720] width 263 height 21
type input "Interoffice"
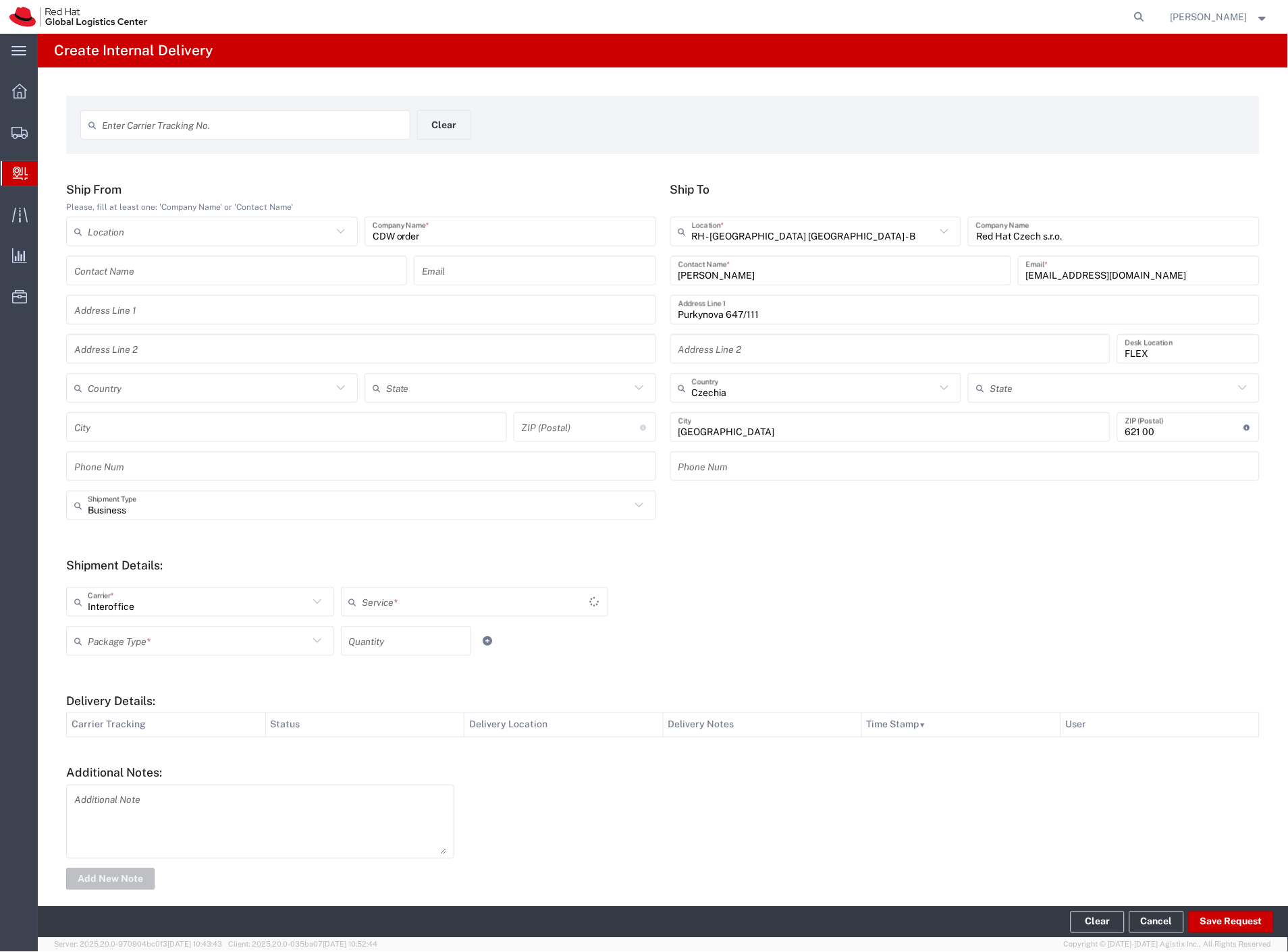
type input "IO_Ground"
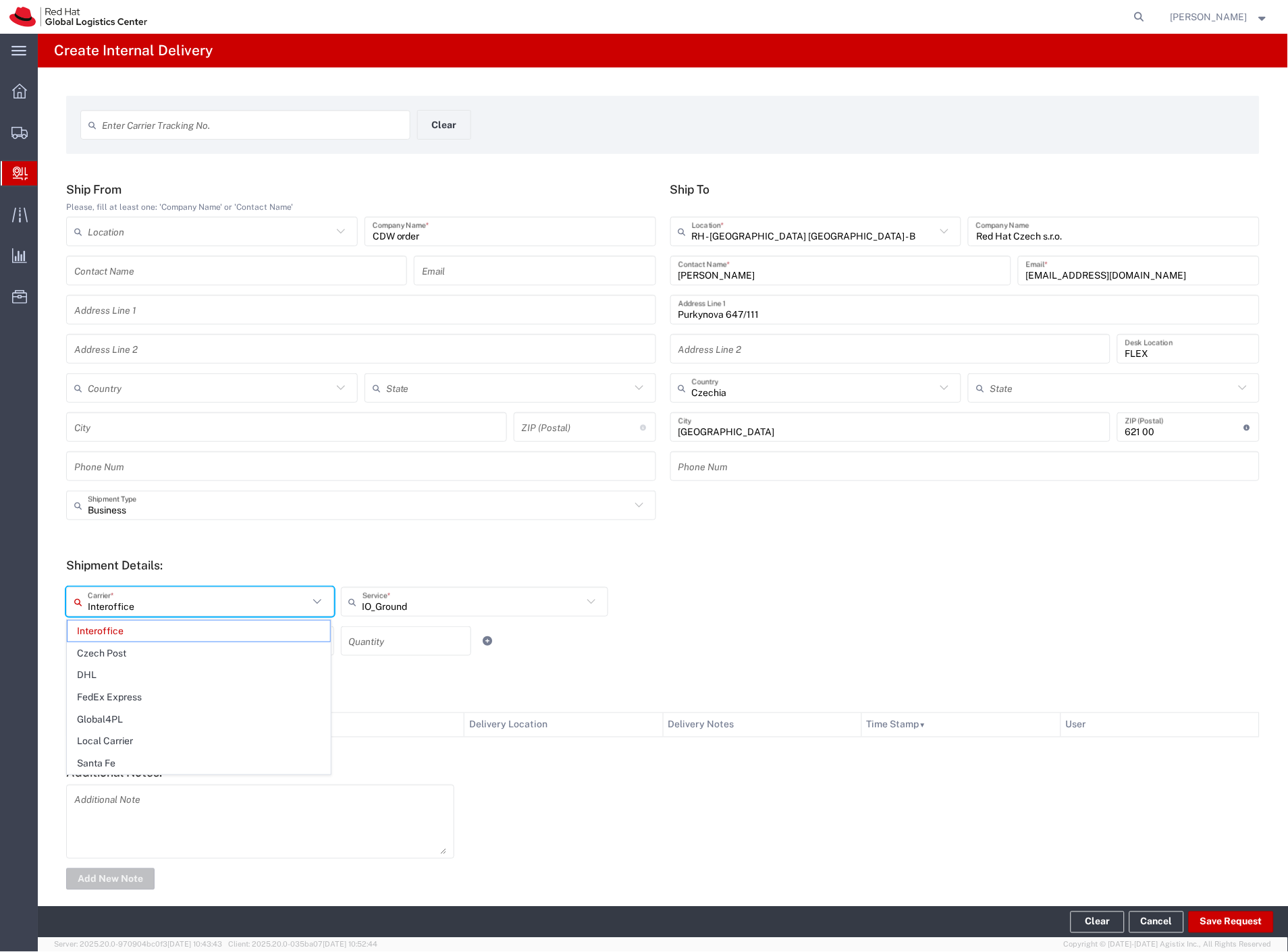
click at [125, 601] on input "Interoffice" at bounding box center [198, 603] width 221 height 24
click at [146, 691] on span "FedEx Express" at bounding box center [198, 698] width 263 height 21
type input "FedEx Express"
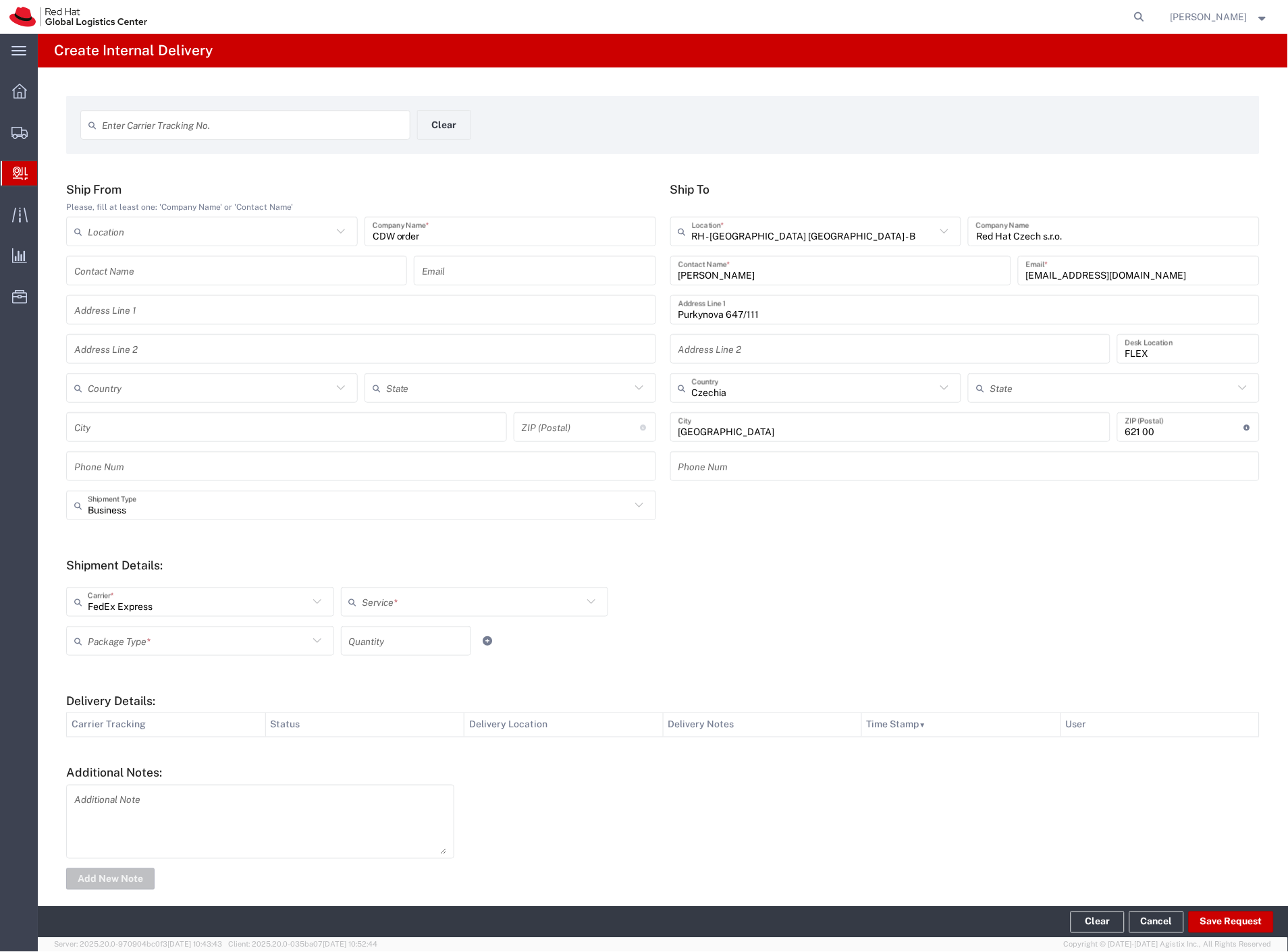
click at [445, 594] on input "text" at bounding box center [473, 603] width 221 height 24
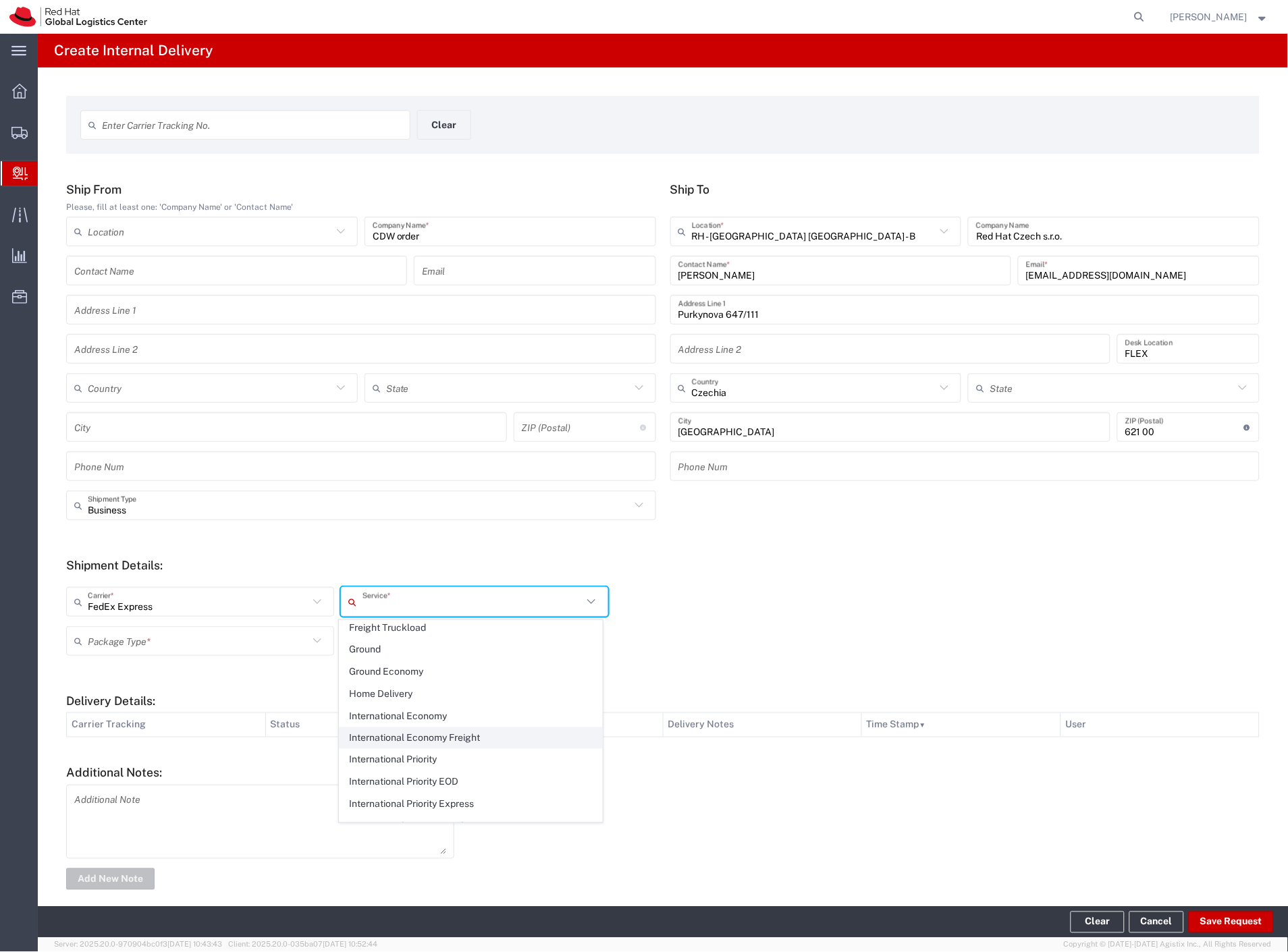
scroll to position [374, 0]
click at [440, 699] on span "International Economy" at bounding box center [471, 700] width 263 height 21
type input "International Economy"
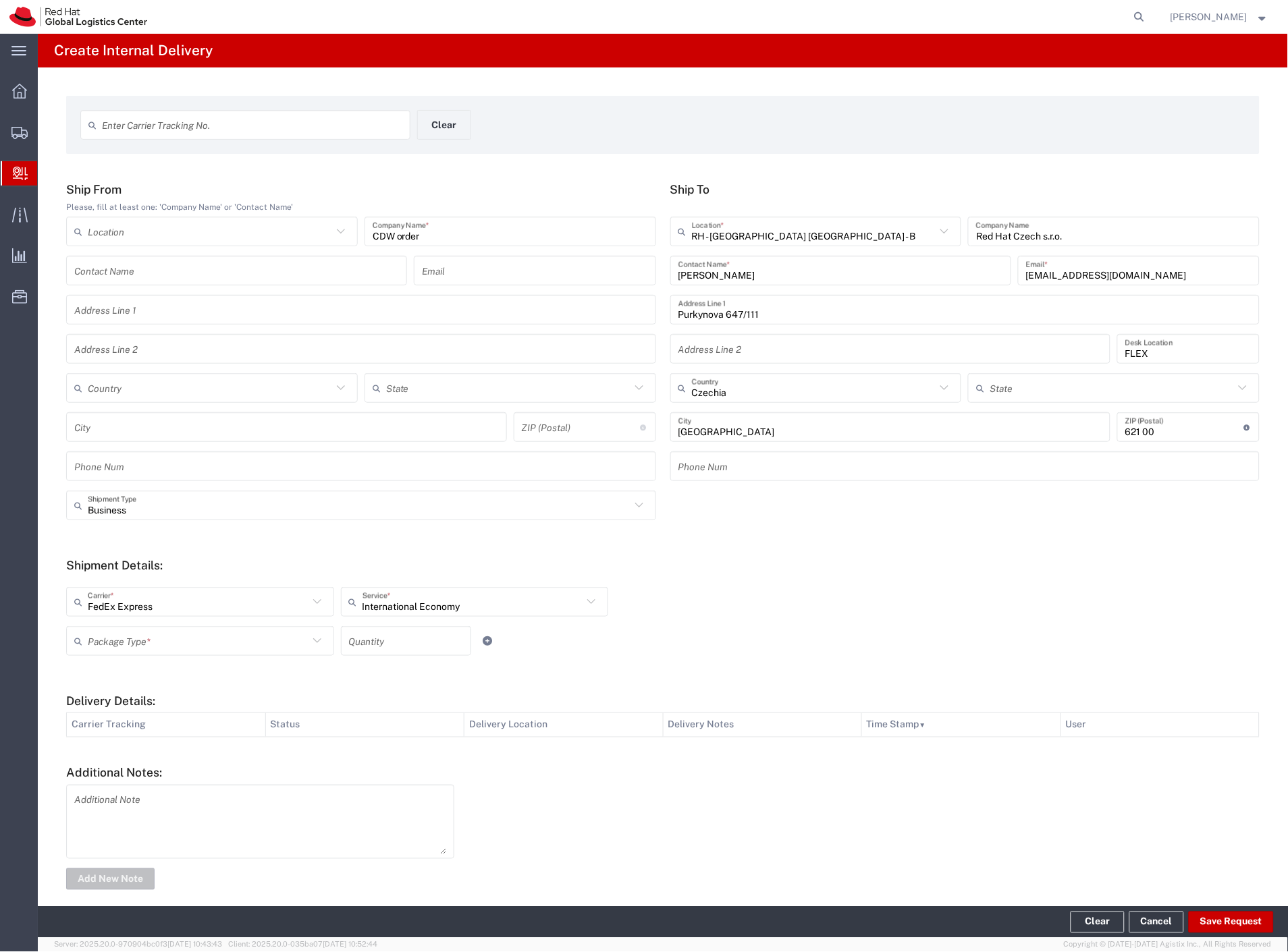
drag, startPoint x: 163, startPoint y: 644, endPoint x: 166, endPoint y: 678, distance: 34.1
click at [162, 646] on input "text" at bounding box center [198, 641] width 221 height 24
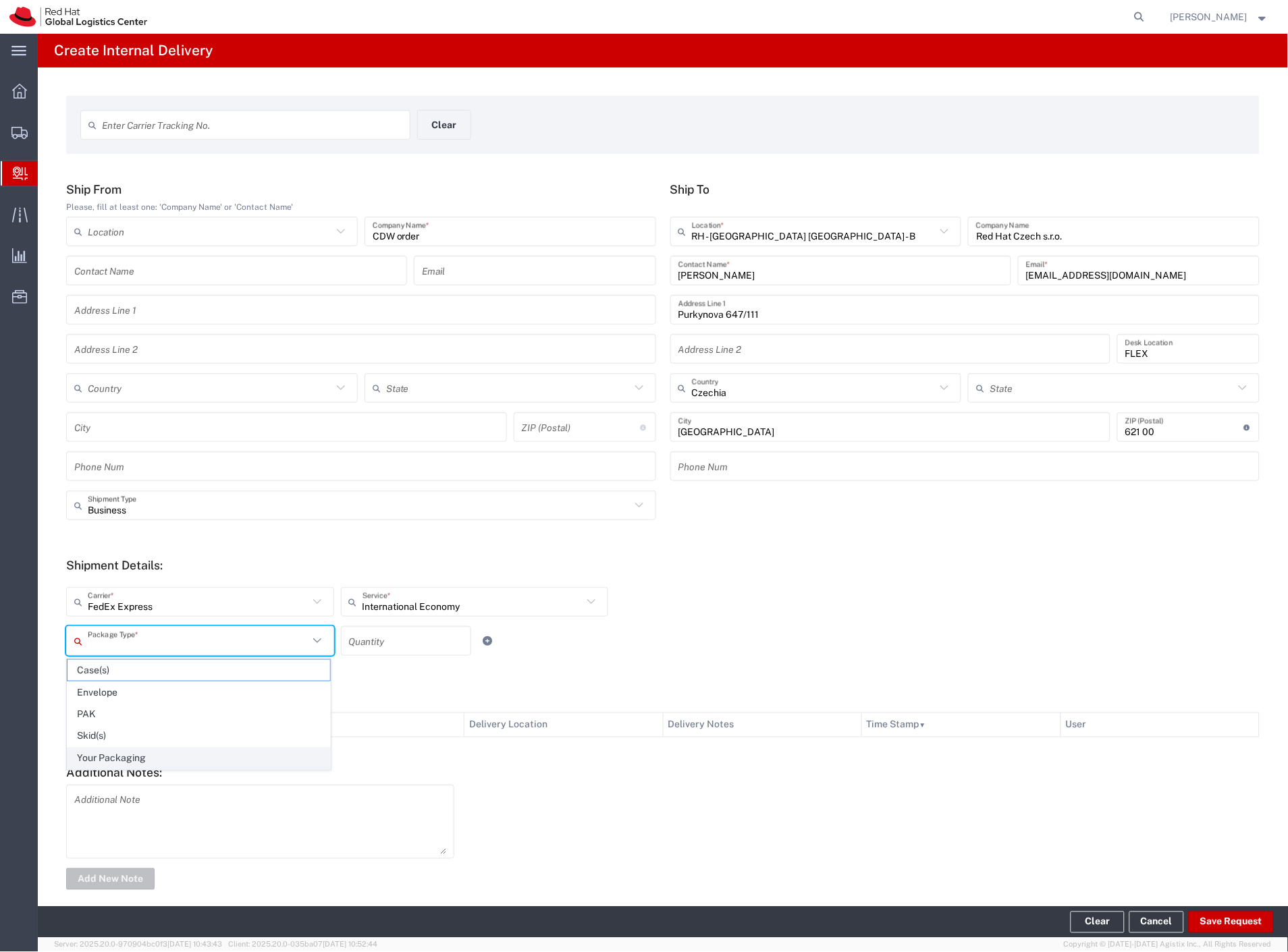
click at [159, 751] on span "Your Packaging" at bounding box center [198, 759] width 263 height 21
type input "Your Packaging"
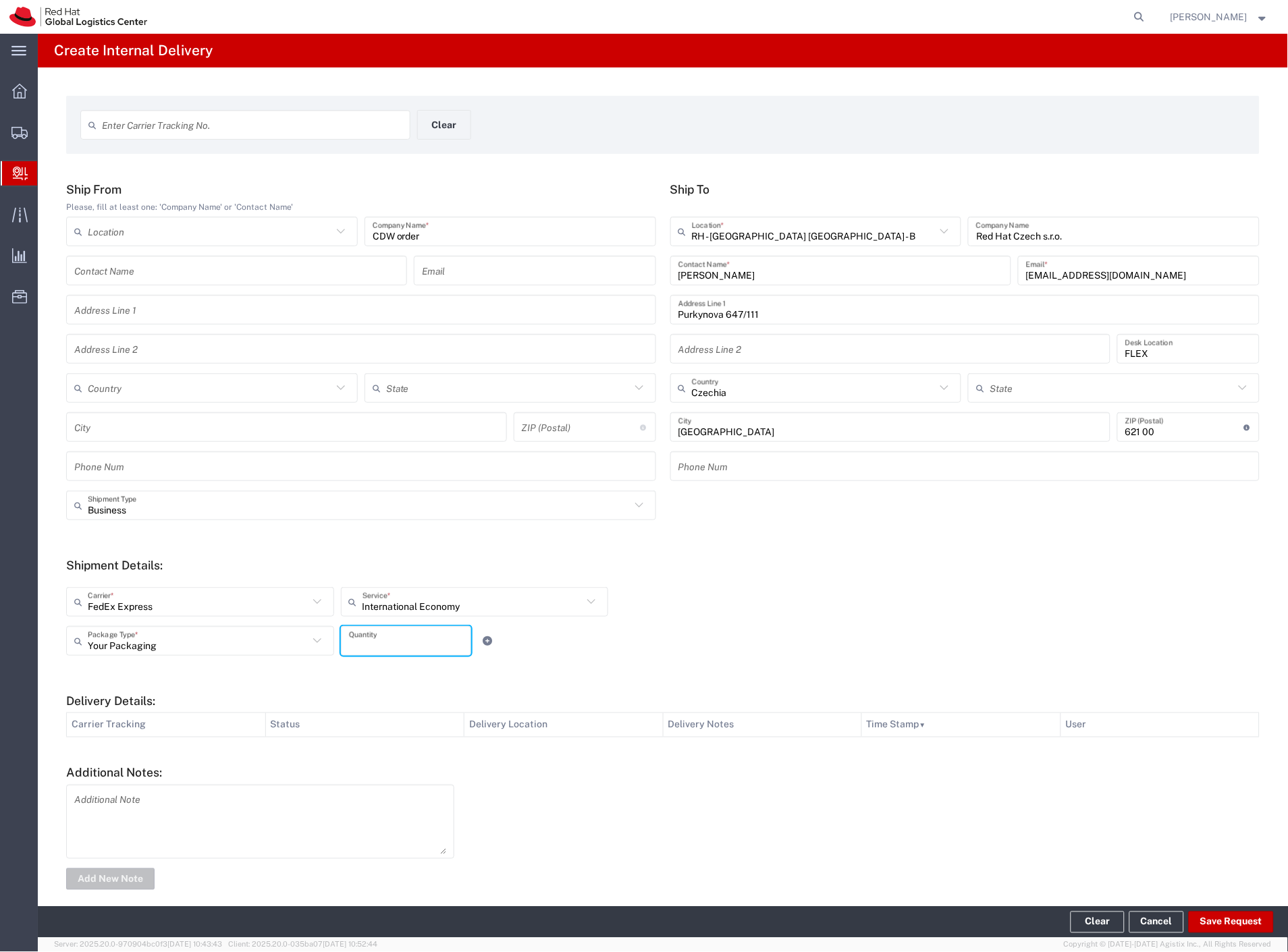
click at [366, 645] on input "number" at bounding box center [406, 641] width 114 height 24
type input "5"
click at [1219, 919] on button "Save Request" at bounding box center [1231, 922] width 85 height 21
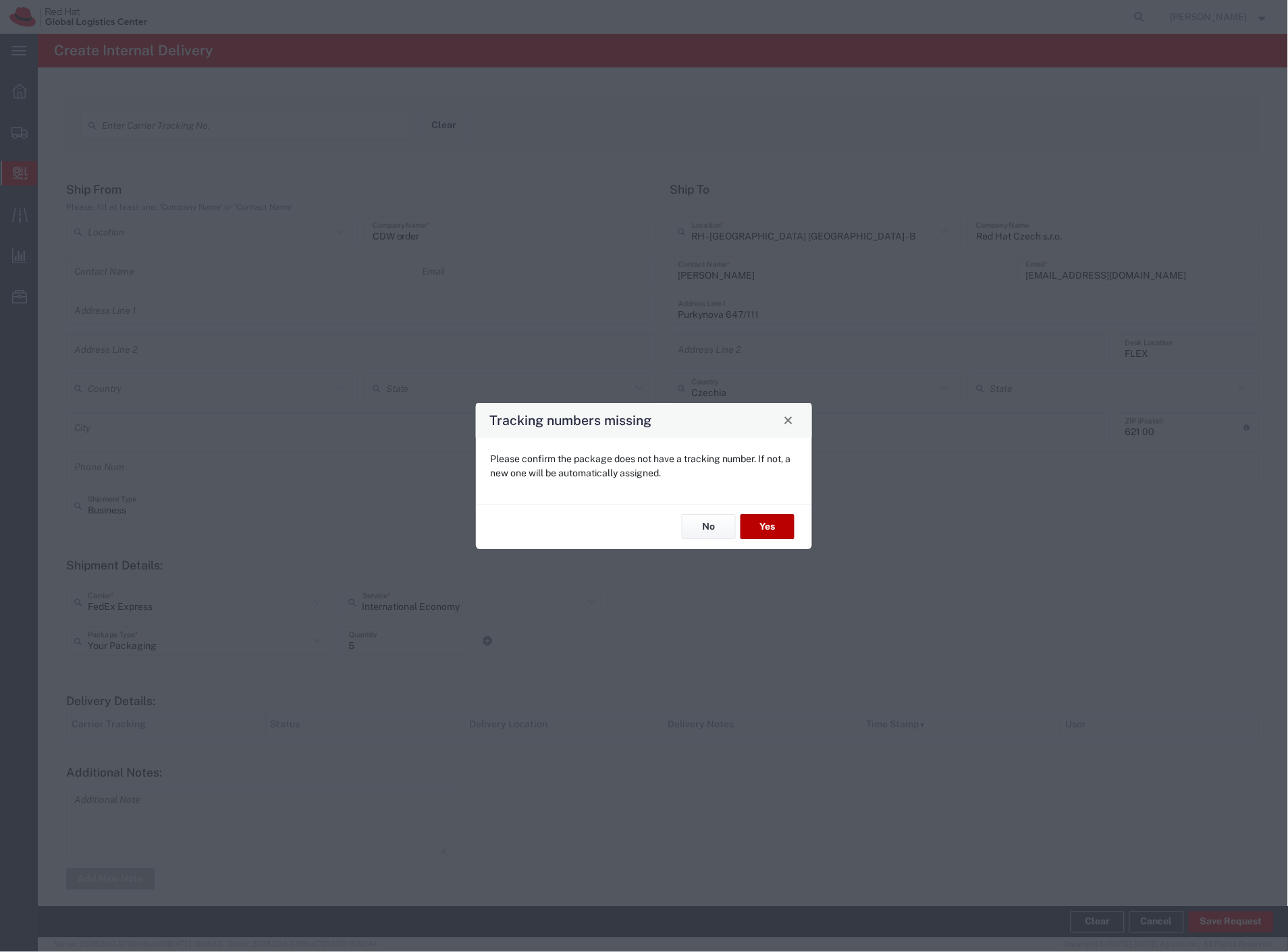
click at [784, 527] on button "Yes" at bounding box center [768, 528] width 54 height 25
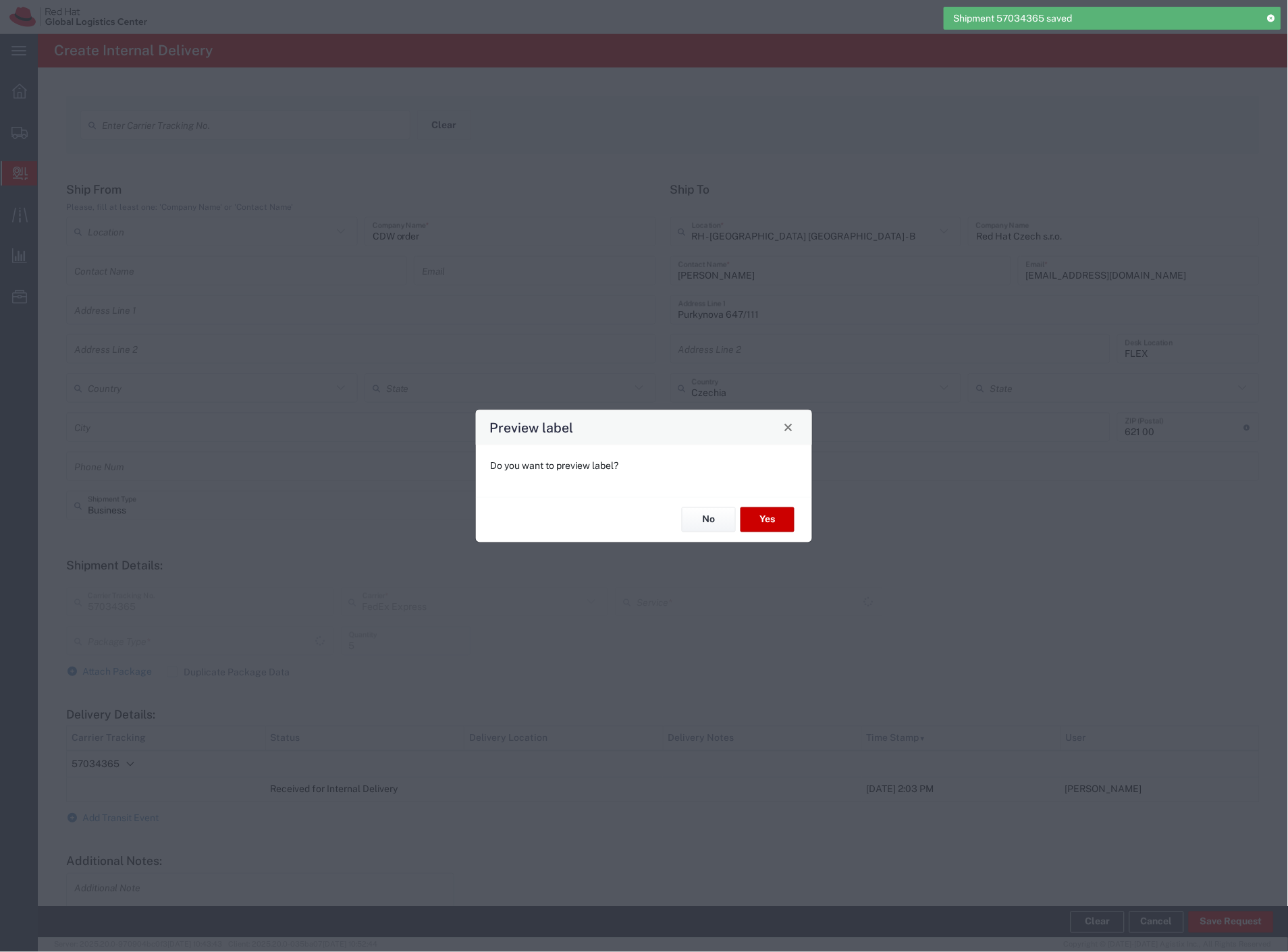
type input "Your Packaging"
type input "International Economy"
click at [711, 521] on button "No" at bounding box center [709, 520] width 54 height 25
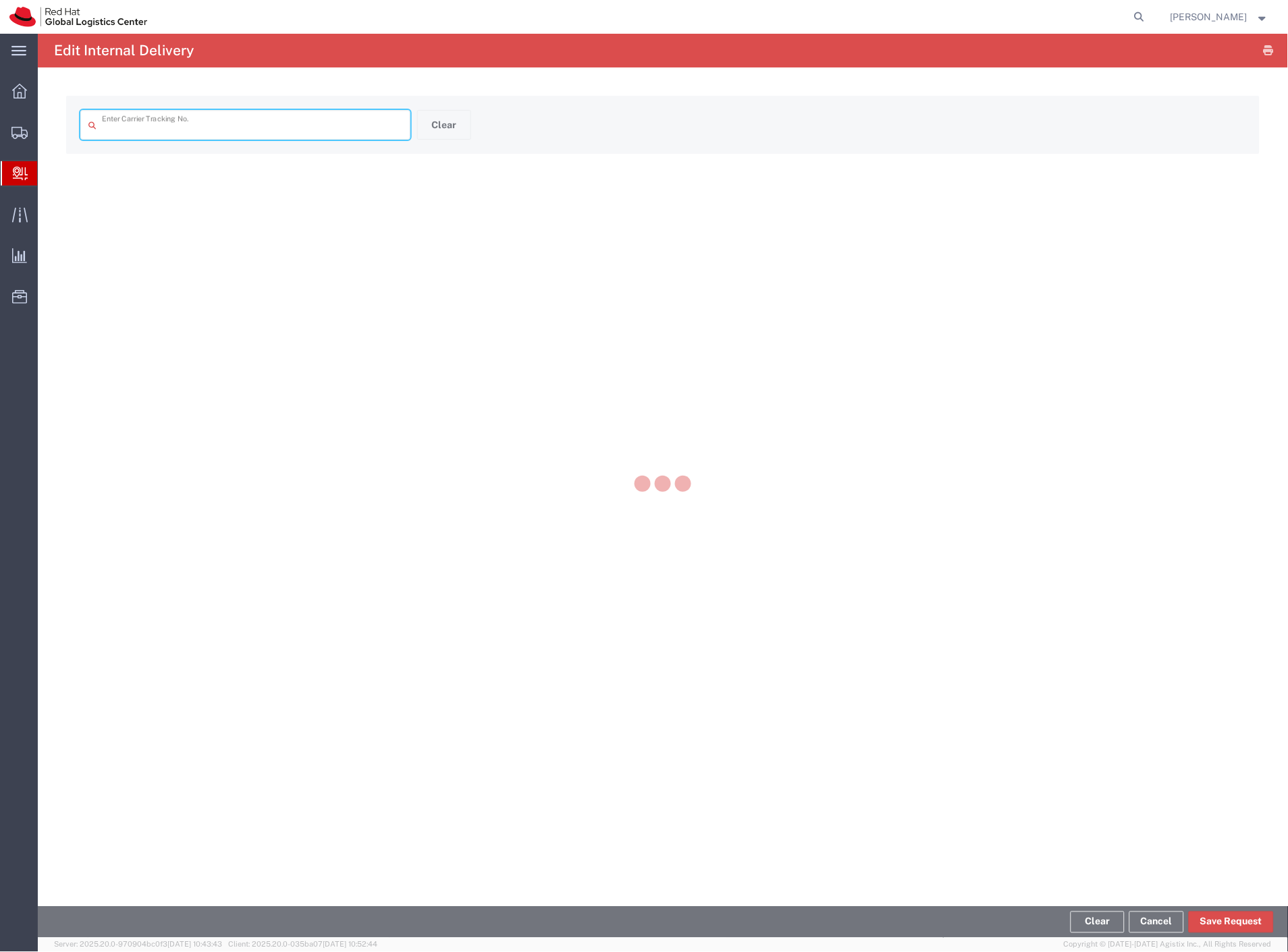
type input "57034365"
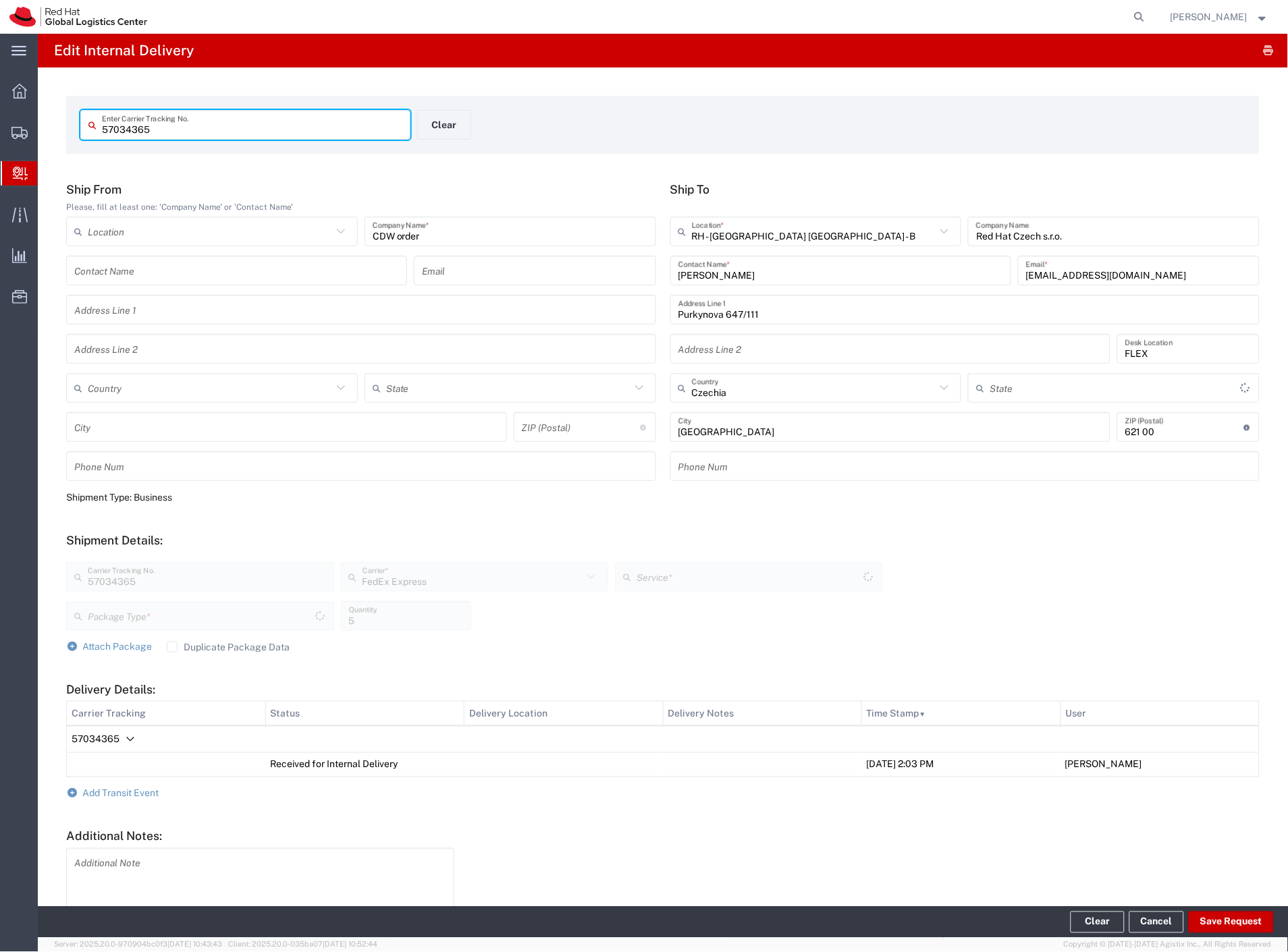
type input "Your Packaging"
type input "International Economy"
click at [138, 788] on span "Add Transit Event" at bounding box center [121, 794] width 76 height 11
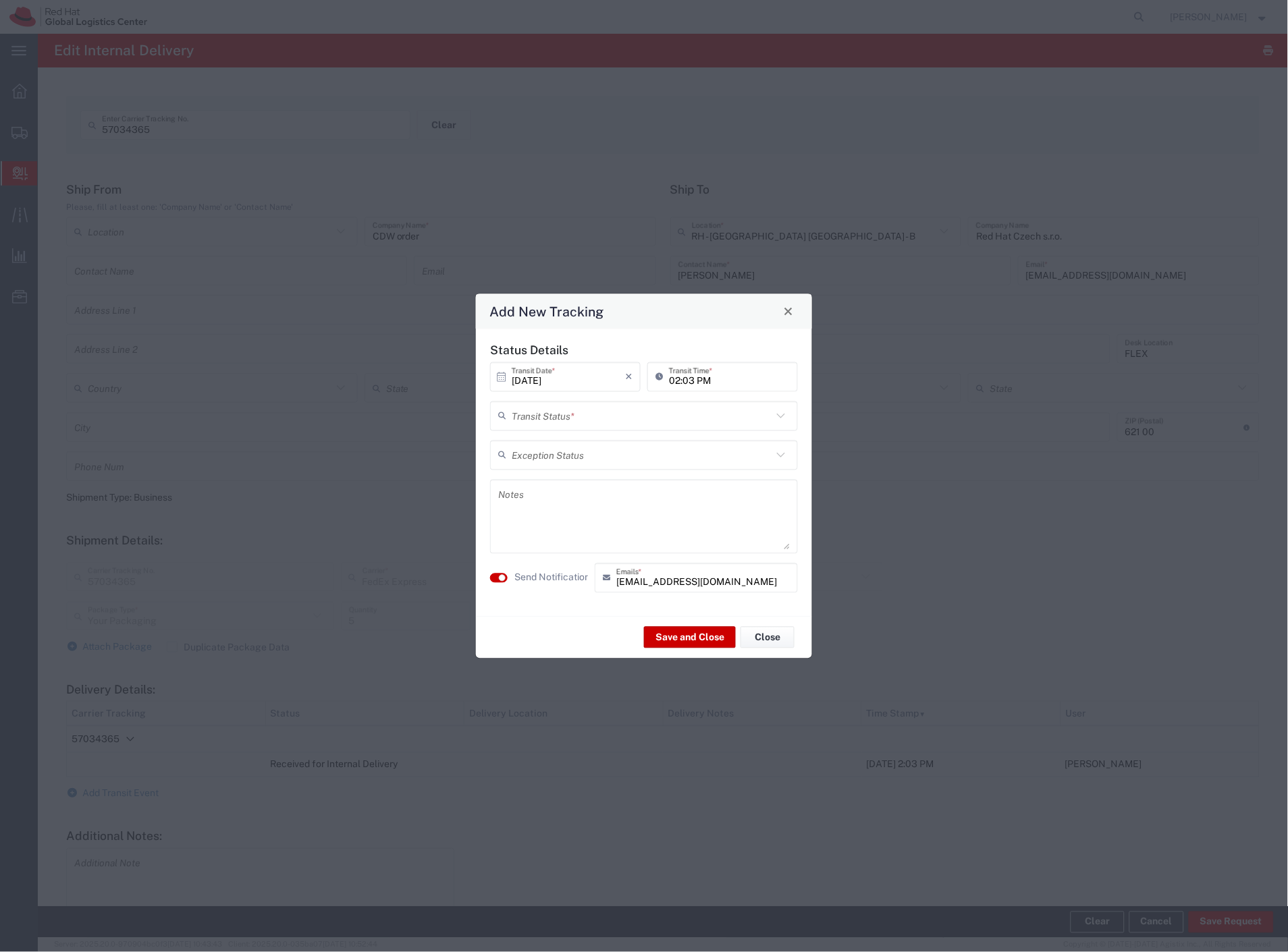
click at [543, 426] on input "text" at bounding box center [642, 416] width 261 height 24
drag, startPoint x: 567, startPoint y: 513, endPoint x: 566, endPoint y: 545, distance: 32.0
click at [565, 519] on span "Shipment On-Hold" at bounding box center [645, 512] width 305 height 21
type input "Shipment On-Hold"
click at [556, 578] on label "Send Notification" at bounding box center [552, 578] width 76 height 14
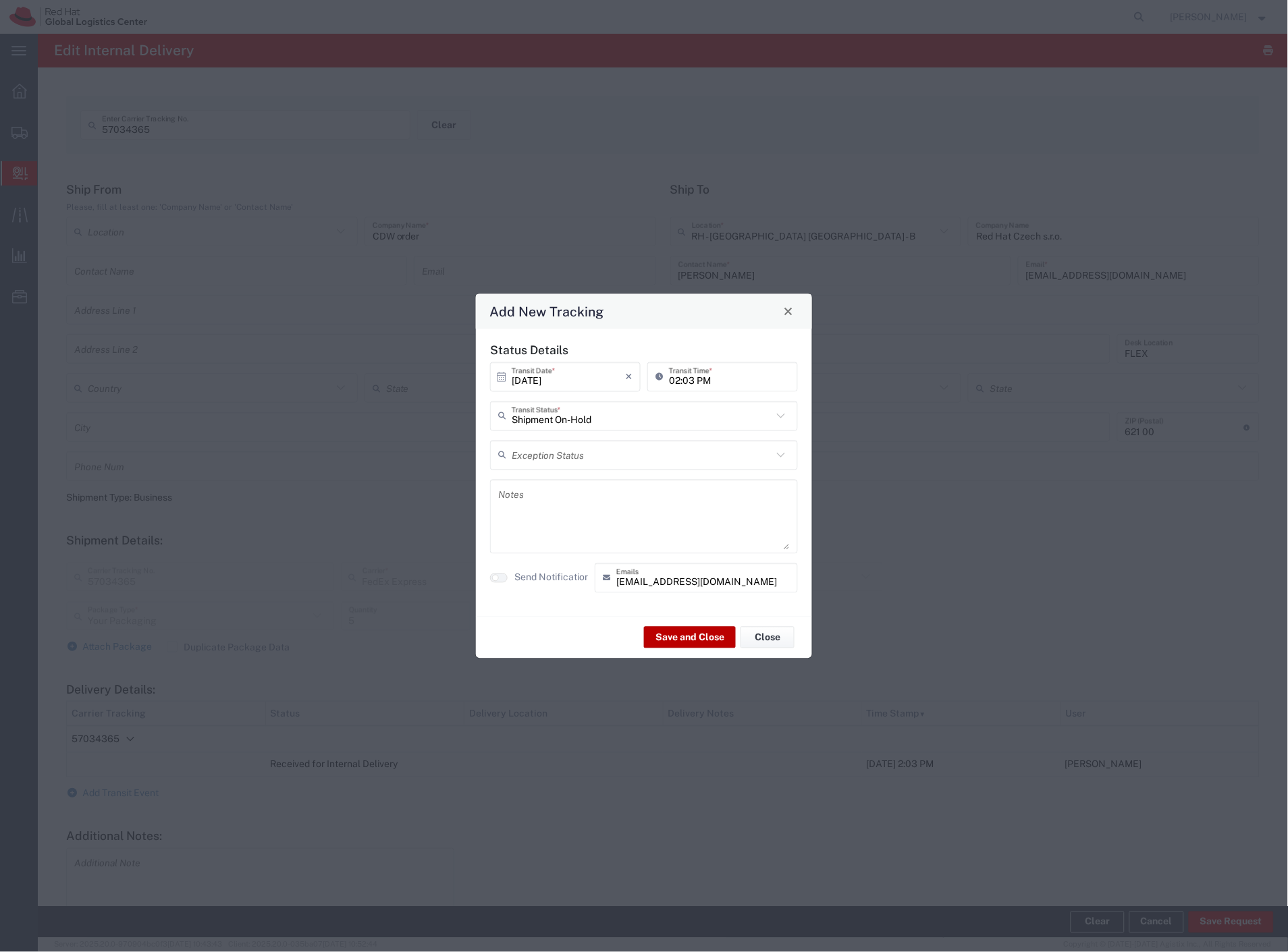
click at [665, 637] on button "Save and Close" at bounding box center [689, 637] width 92 height 21
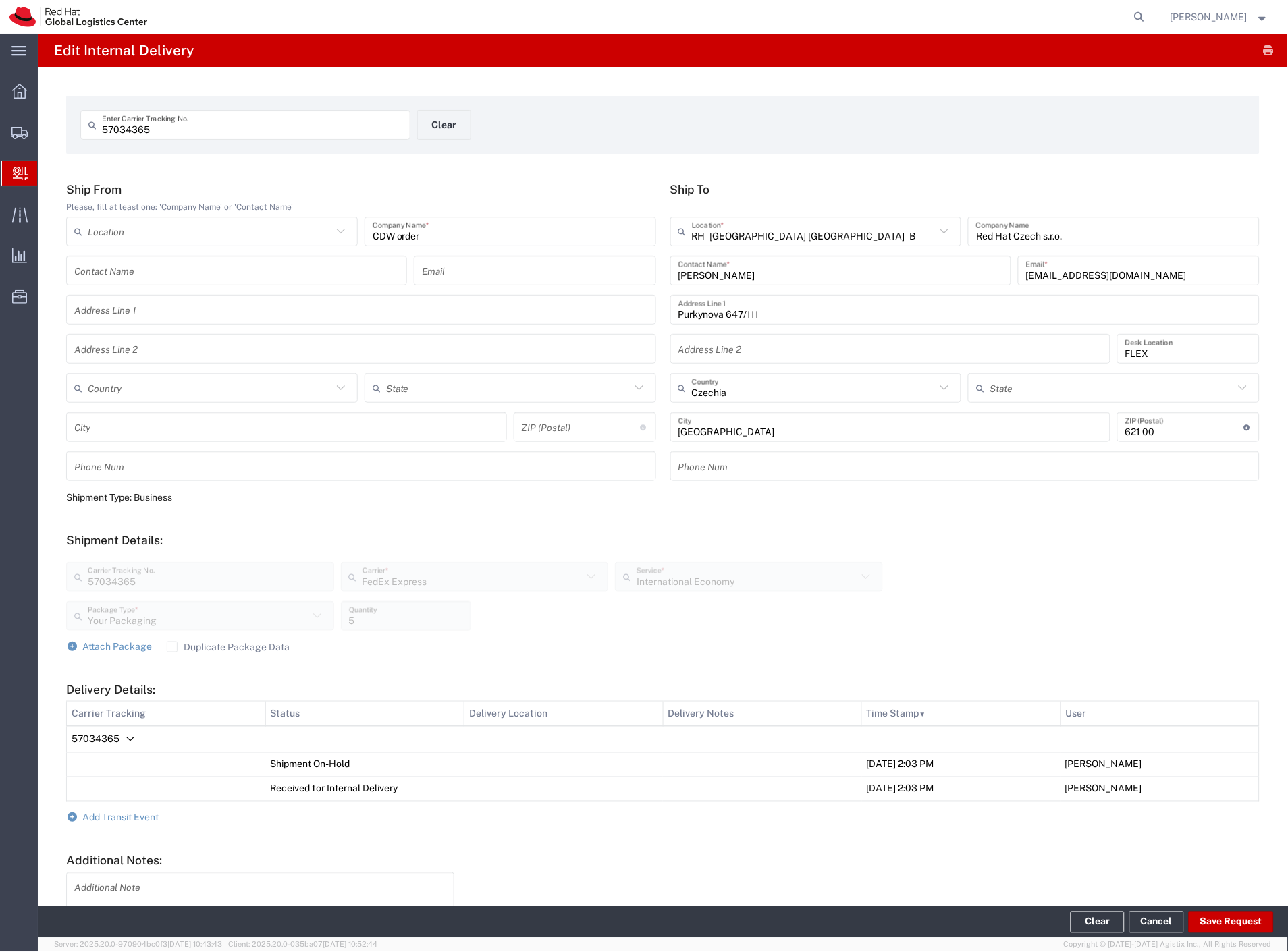
click at [48, 177] on span "Internal Delivery" at bounding box center [43, 173] width 11 height 27
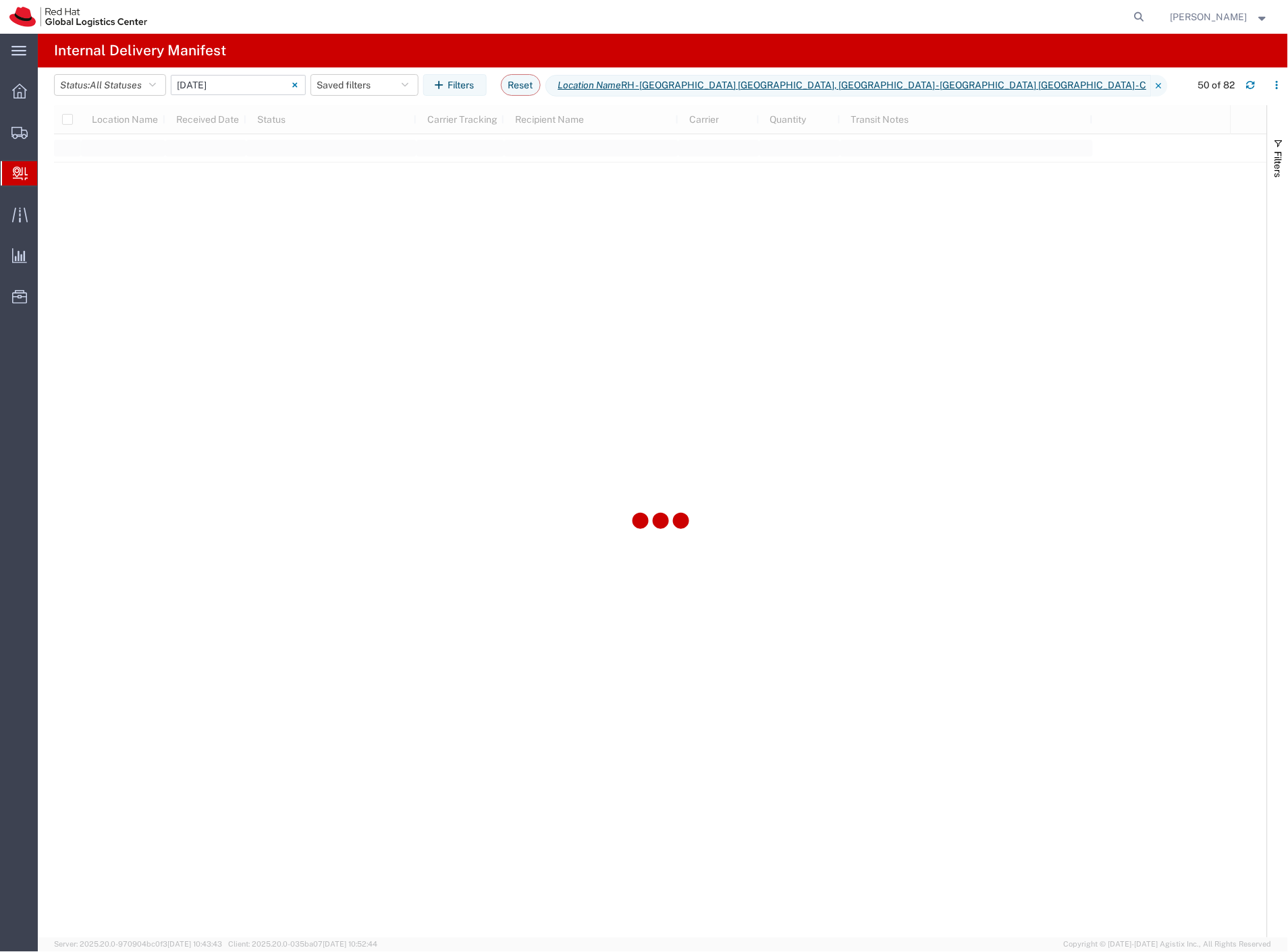
click at [216, 84] on input "[DATE] - [DATE]" at bounding box center [238, 85] width 135 height 20
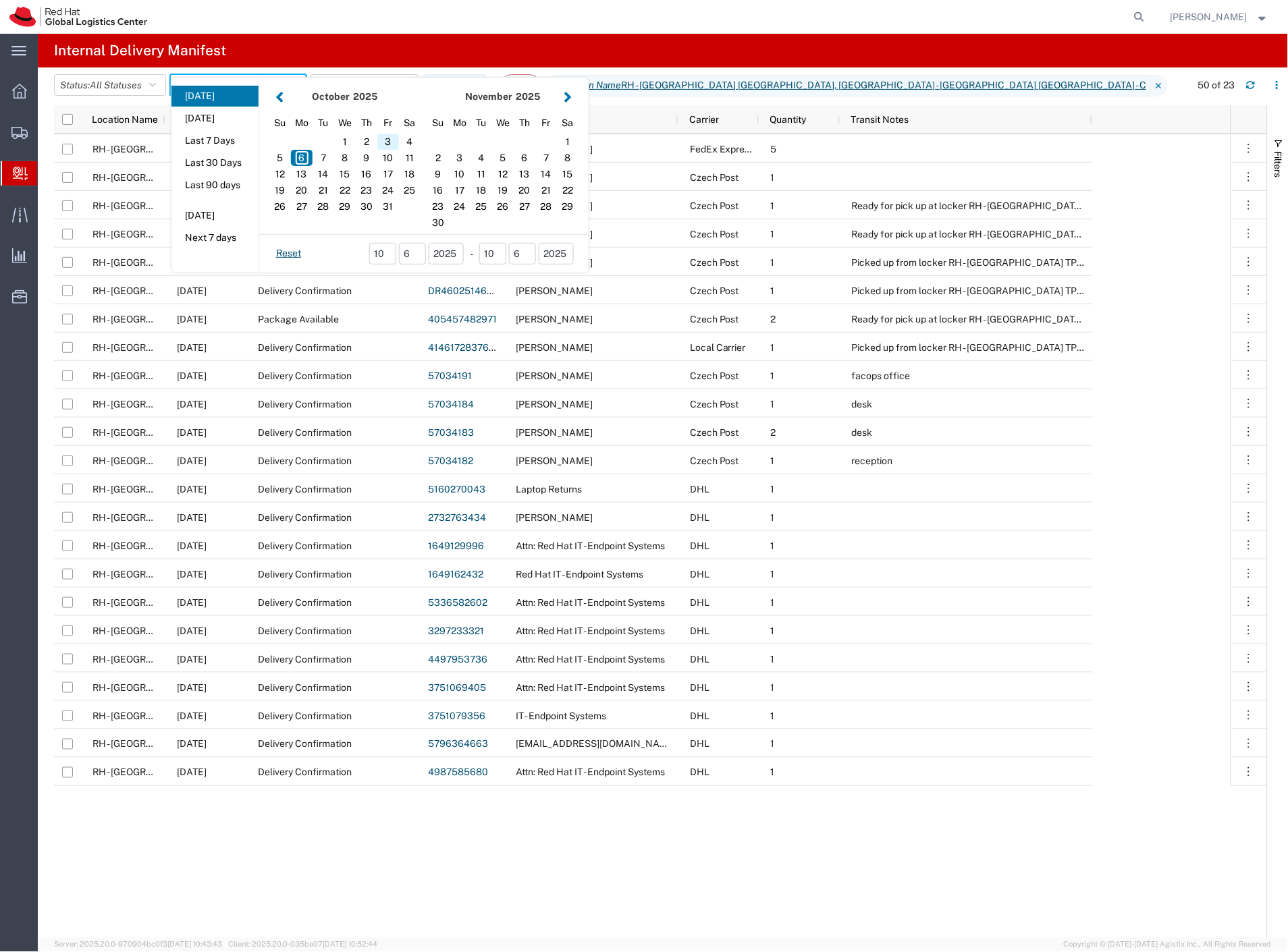
click at [381, 144] on div "3" at bounding box center [388, 141] width 22 height 16
type input "[DATE]"
type input "[DATE] - [DATE]"
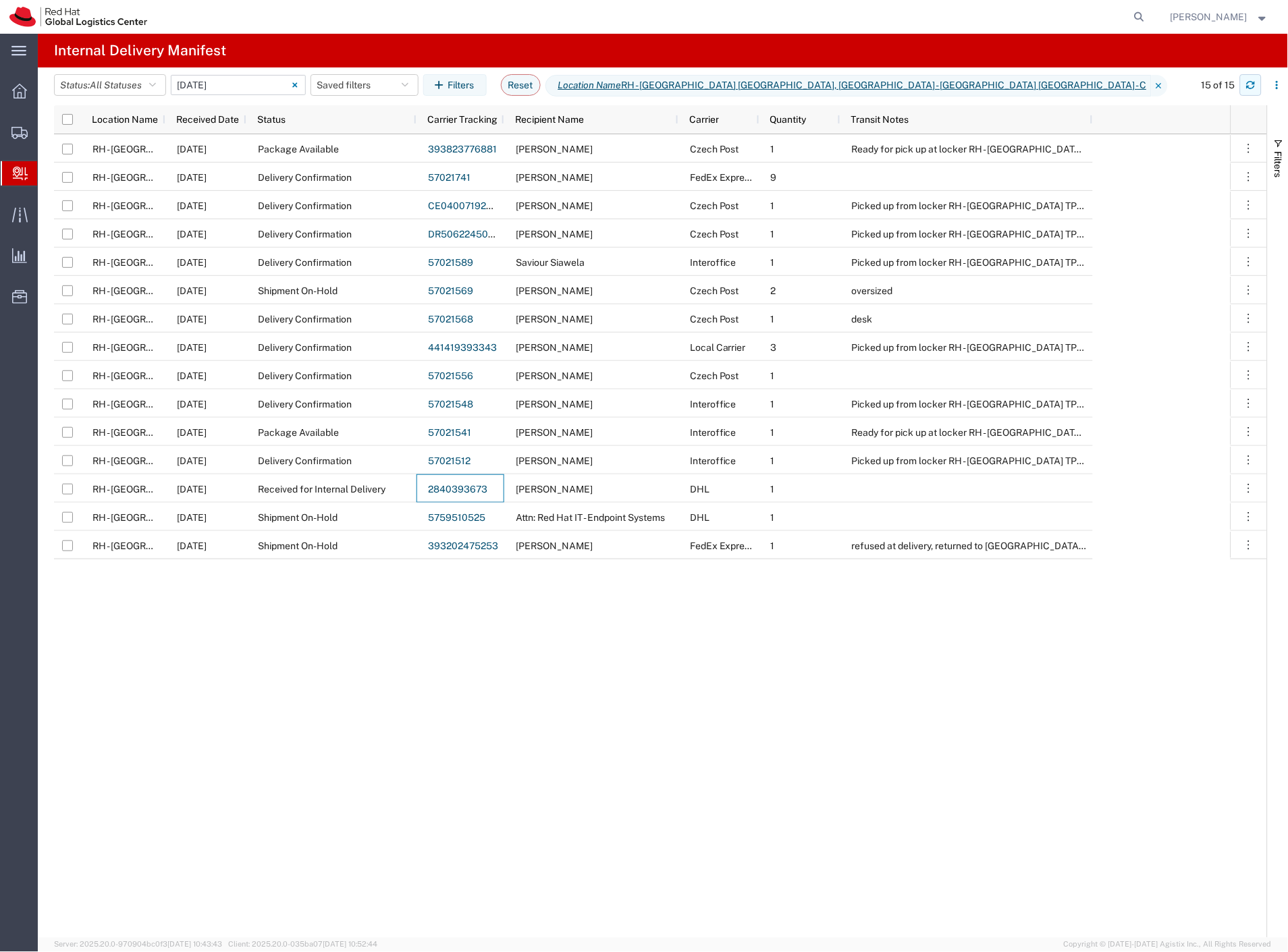
click at [1255, 90] on button "button" at bounding box center [1251, 85] width 22 height 21
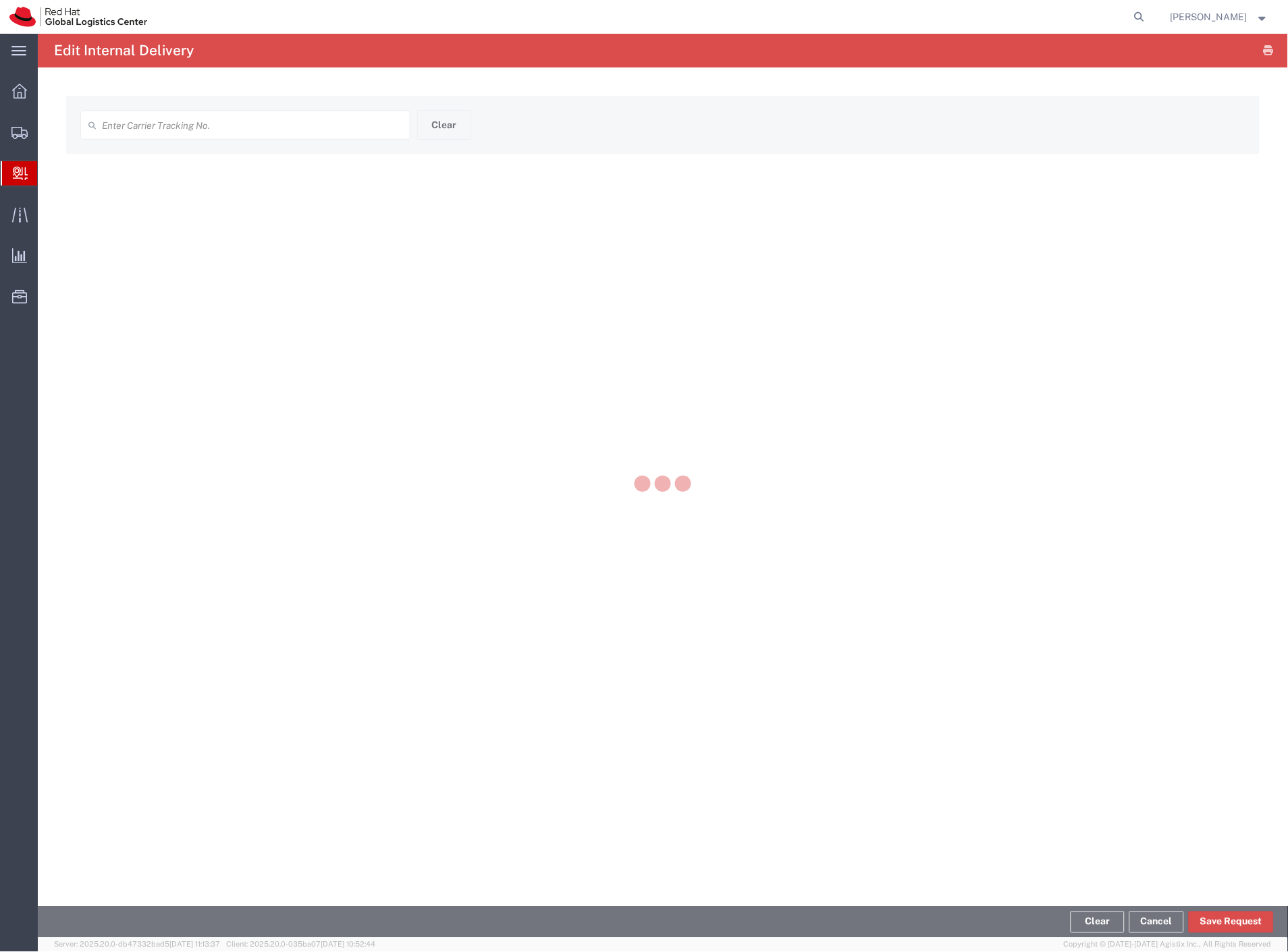
type input "2840393673"
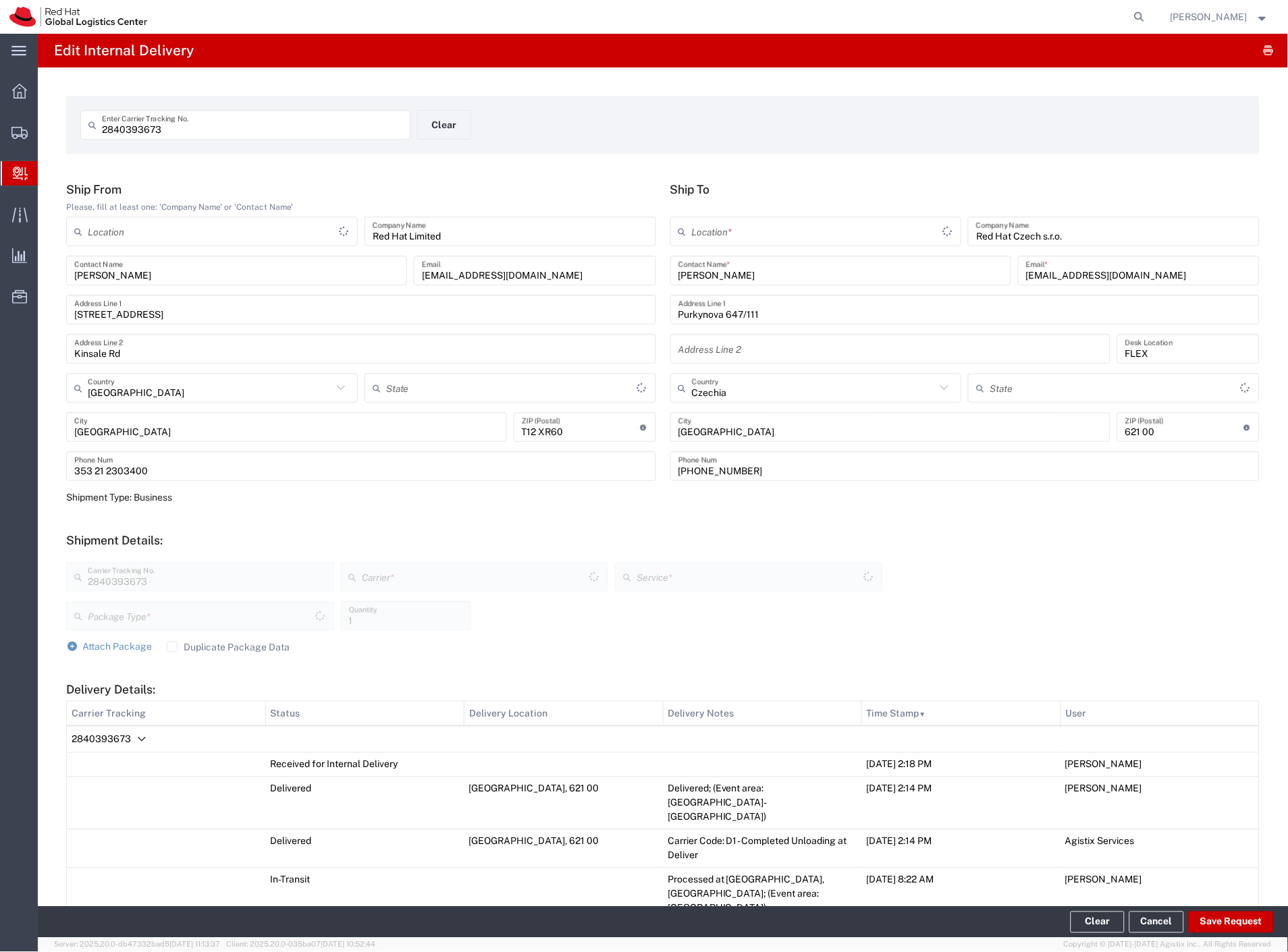
type input "Envelope"
type input "DHL"
type input "Express Worldwide"
type input "RH - [GEOGRAPHIC_DATA]"
type input "RH - [GEOGRAPHIC_DATA] [GEOGRAPHIC_DATA] - B"
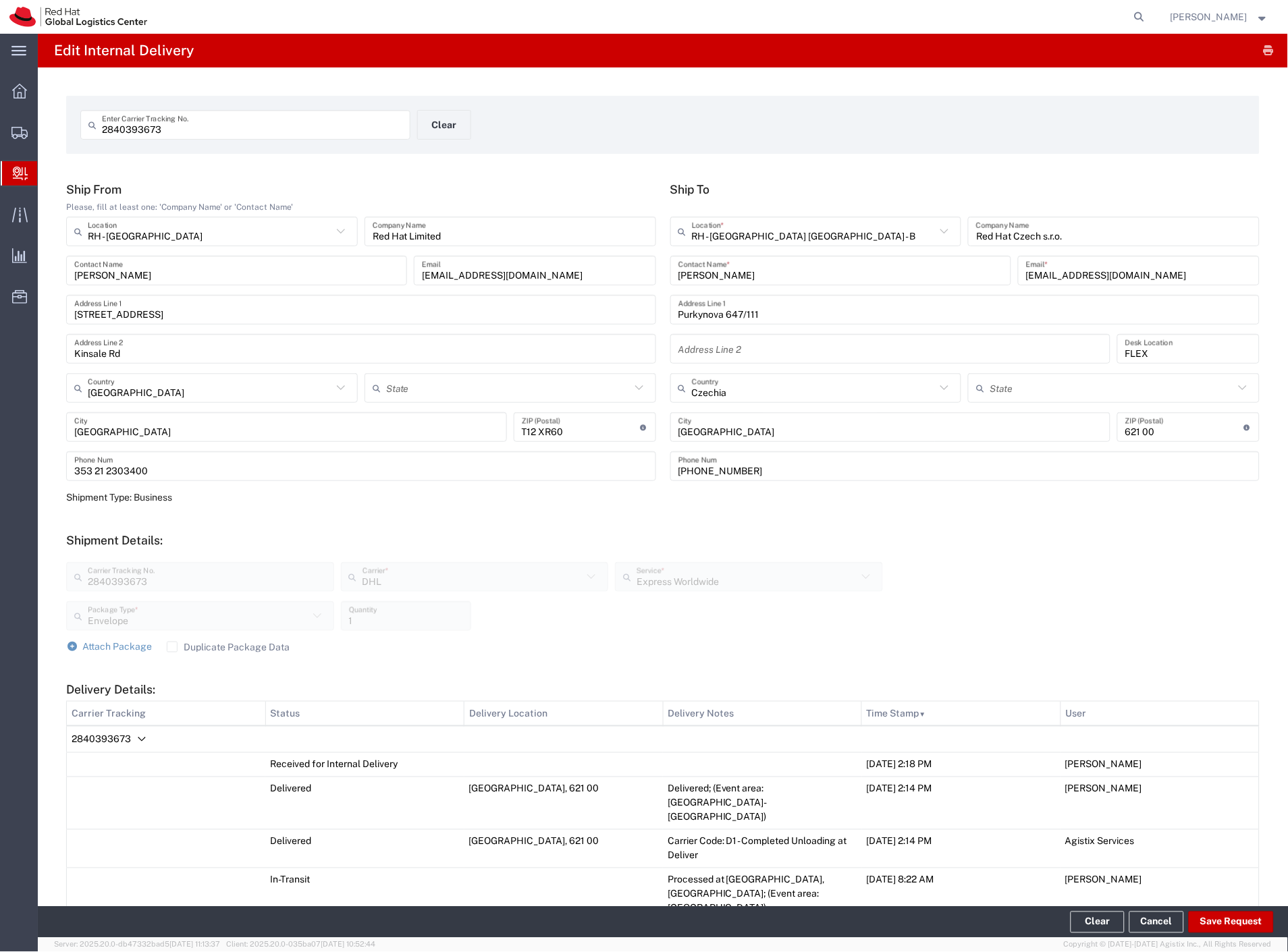
drag, startPoint x: 141, startPoint y: 745, endPoint x: 148, endPoint y: 783, distance: 38.6
click at [141, 745] on icon "Delivery Details:" at bounding box center [141, 739] width 16 height 16
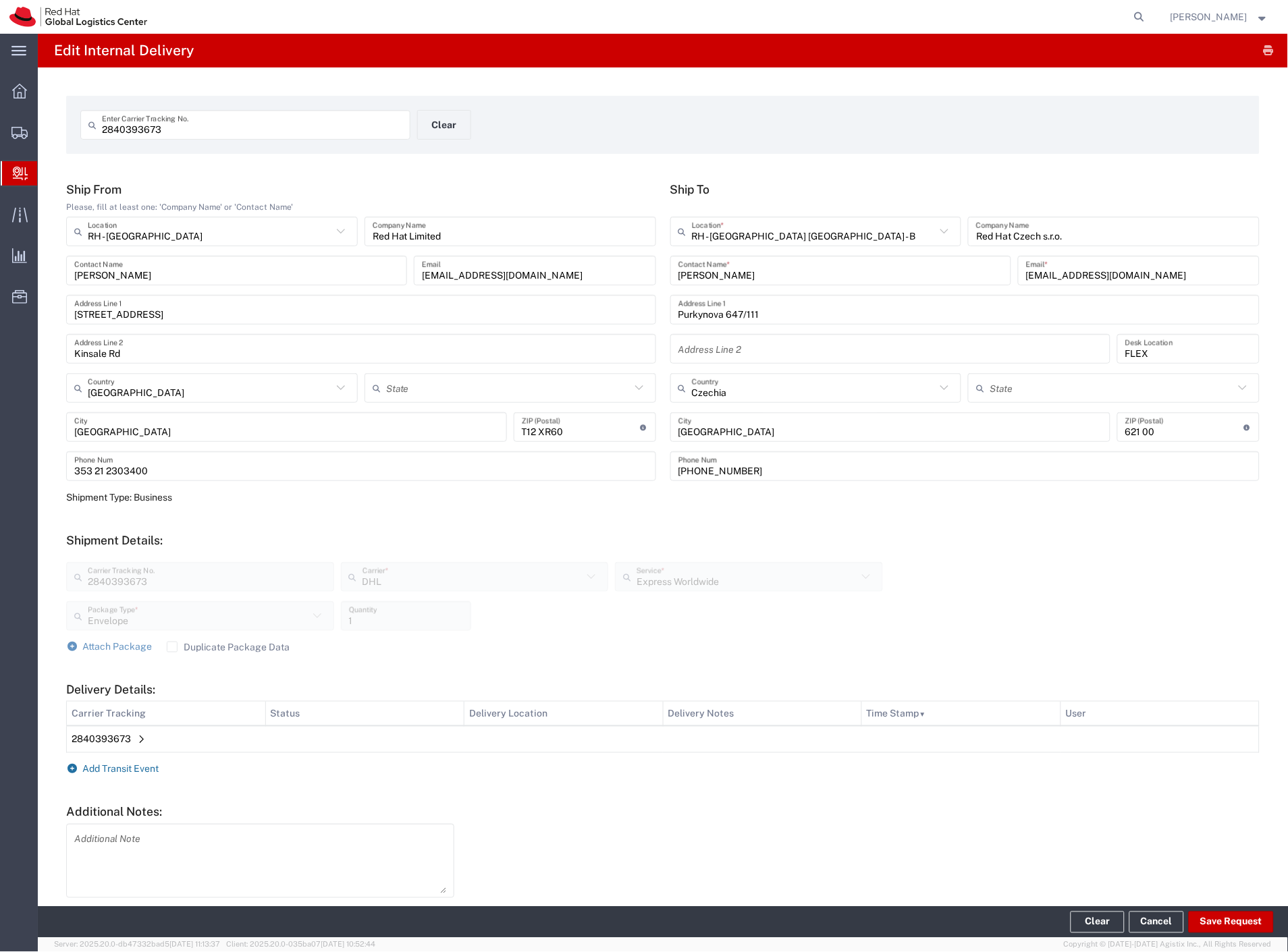
click at [141, 770] on span "Add Transit Event" at bounding box center [121, 770] width 76 height 11
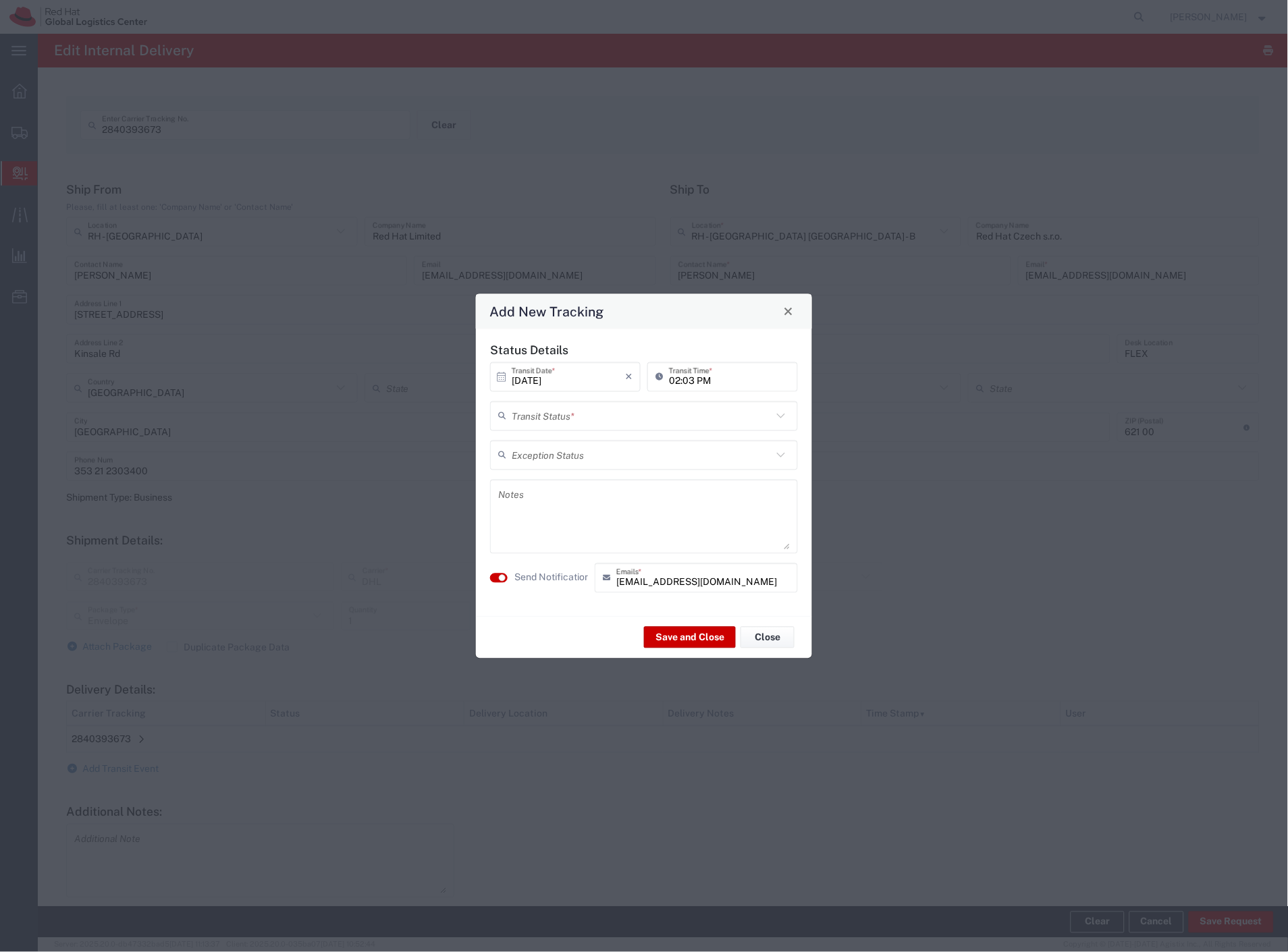
drag, startPoint x: 592, startPoint y: 417, endPoint x: 566, endPoint y: 435, distance: 31.6
click at [589, 419] on input "text" at bounding box center [642, 416] width 261 height 24
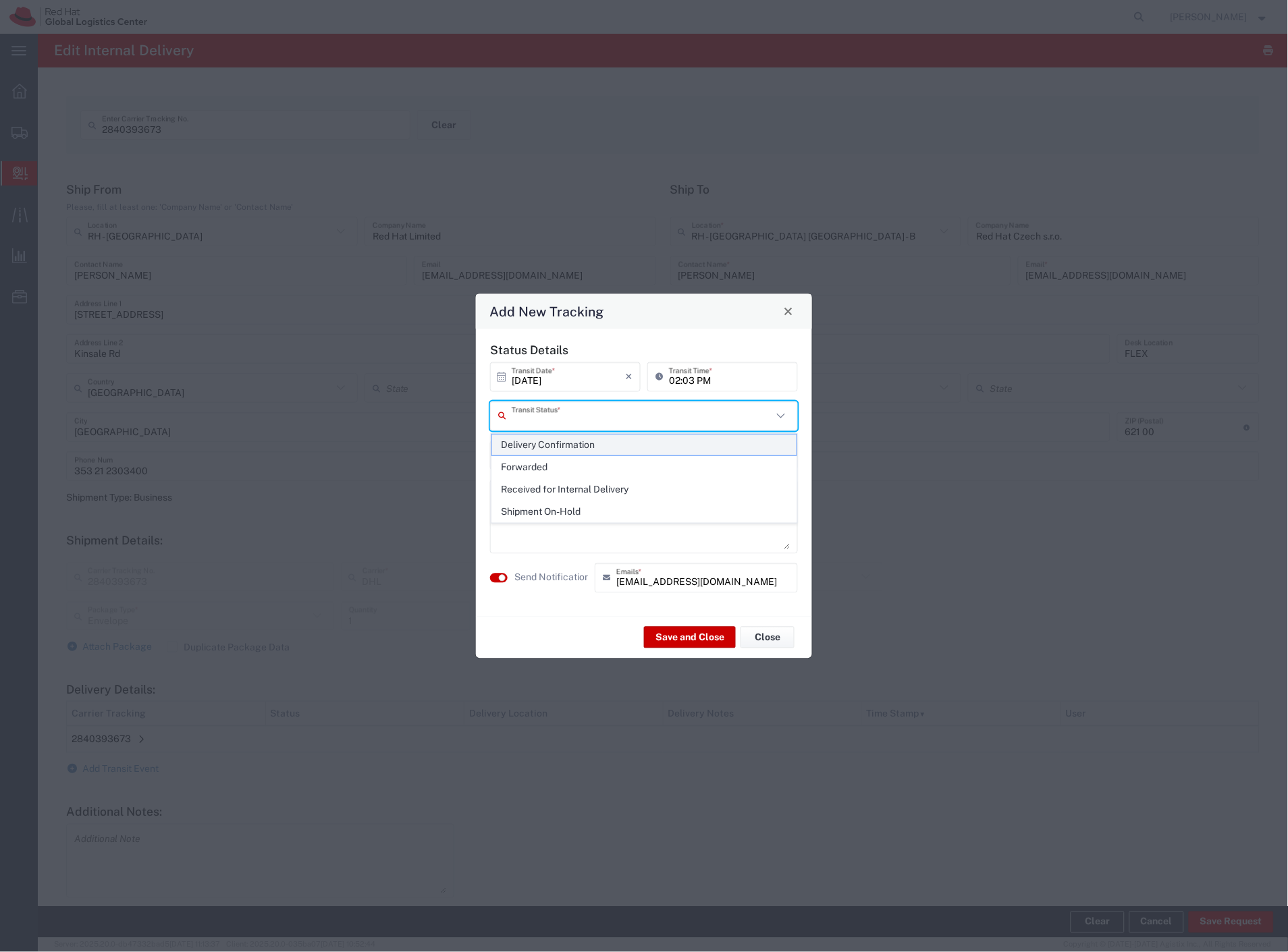
click at [557, 442] on span "Delivery Confirmation" at bounding box center [645, 445] width 305 height 21
type input "Delivery Confirmation"
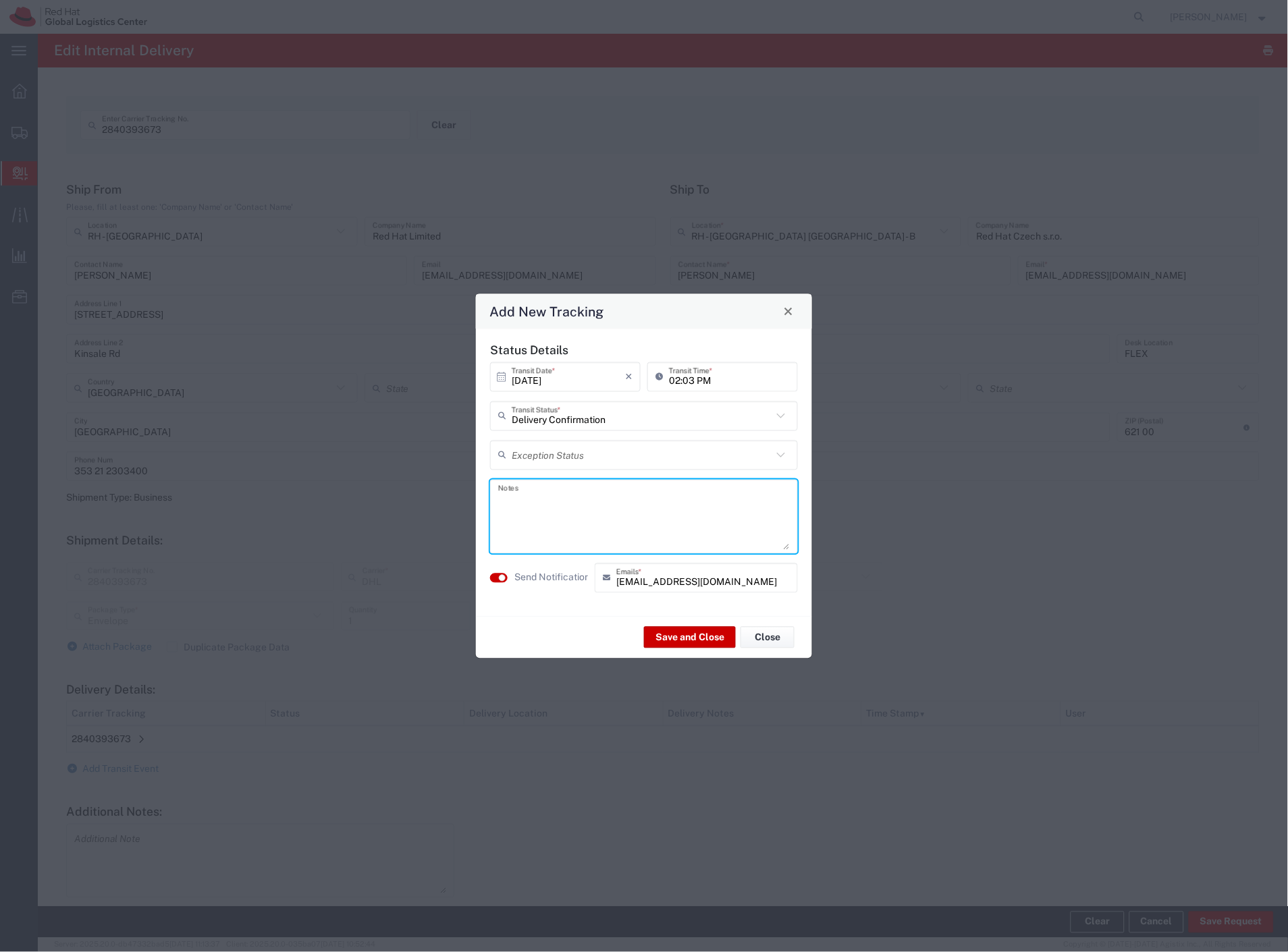
click at [551, 484] on textarea at bounding box center [644, 516] width 291 height 66
type textarea "folders hr (delivered by [PERSON_NAME])"
click at [659, 642] on button "Save and Close" at bounding box center [689, 637] width 92 height 21
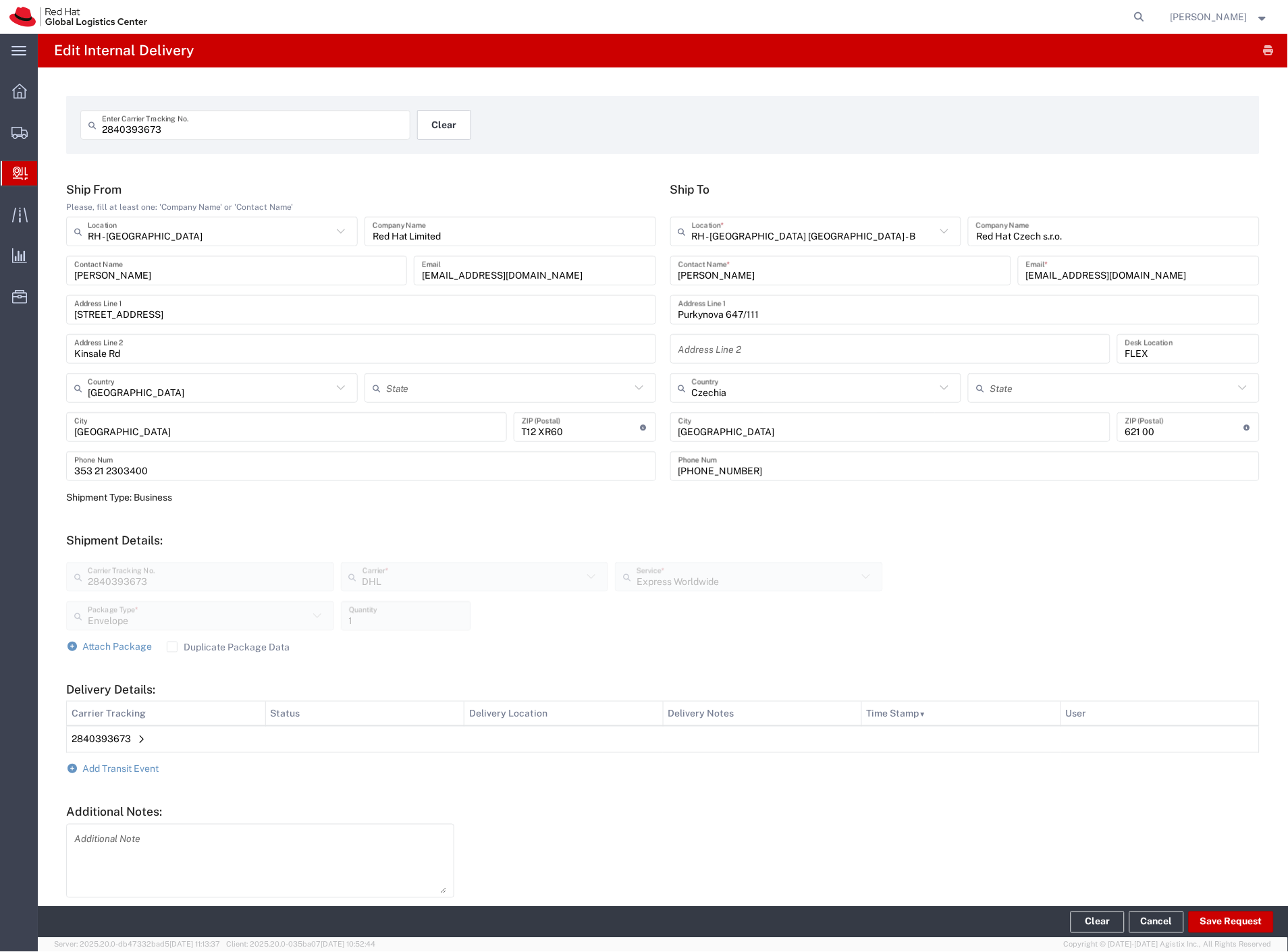
click at [429, 119] on button "Clear" at bounding box center [444, 125] width 54 height 30
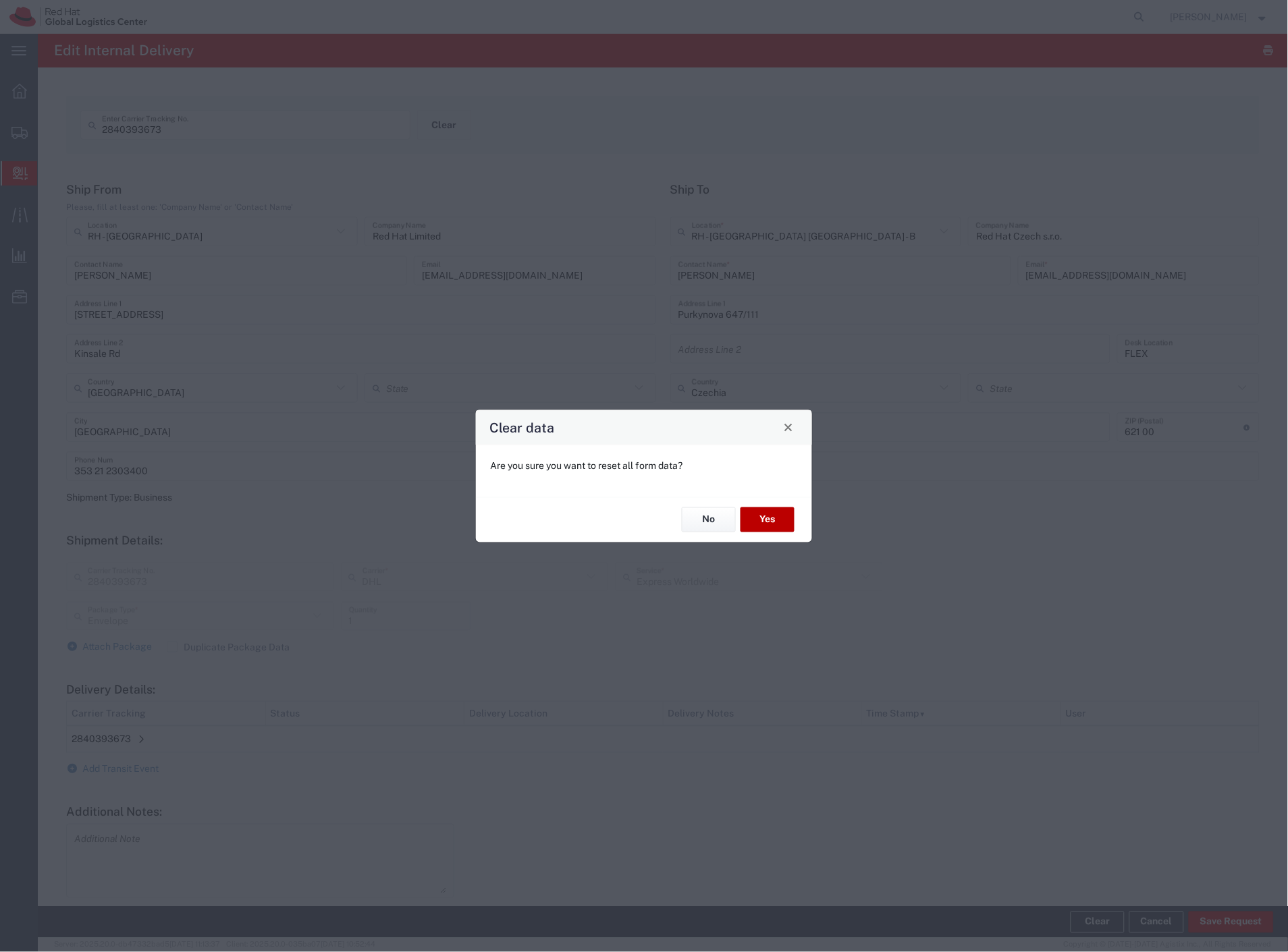
click at [762, 514] on button "Yes" at bounding box center [768, 520] width 54 height 25
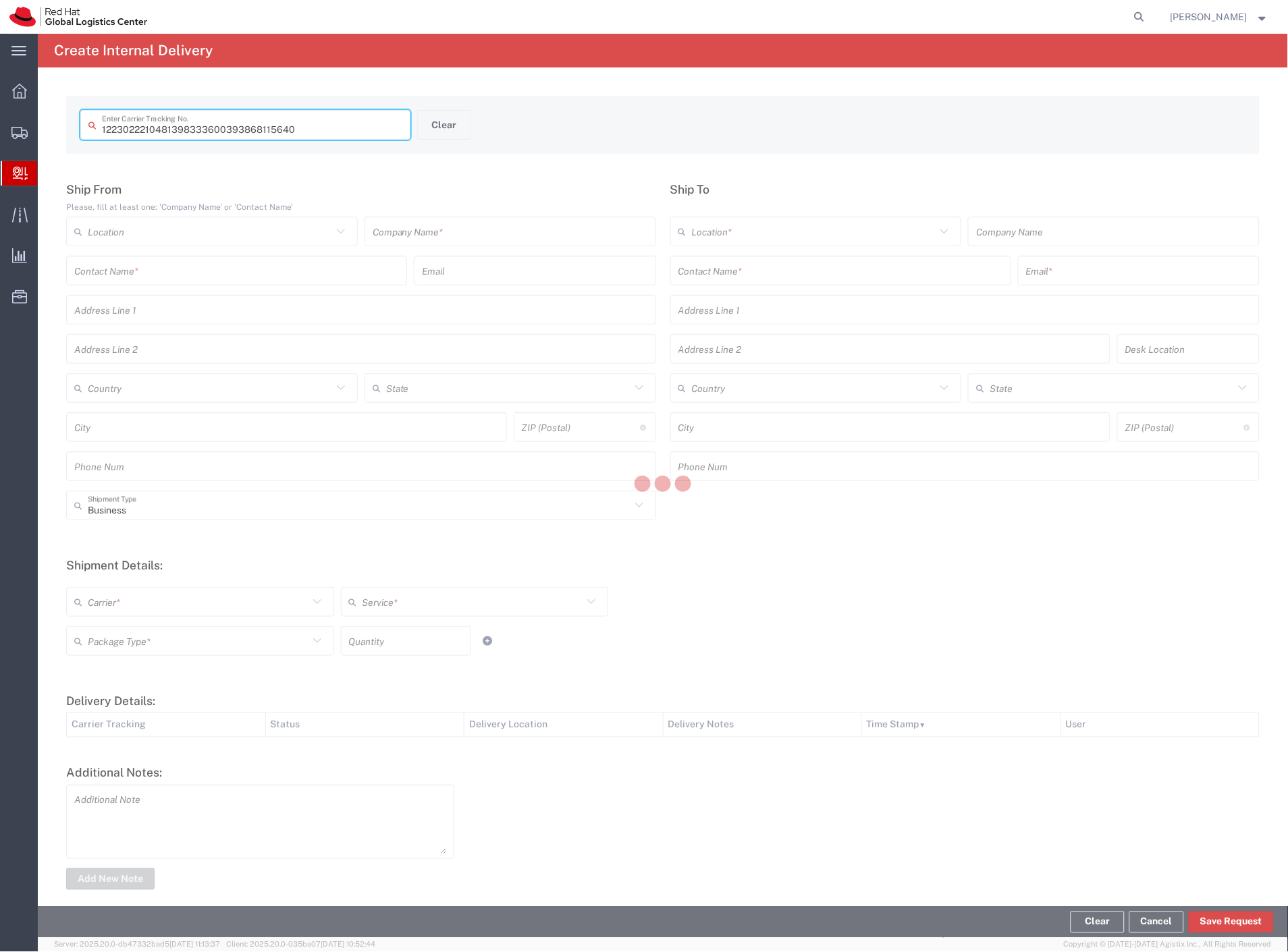
type input "393868115640"
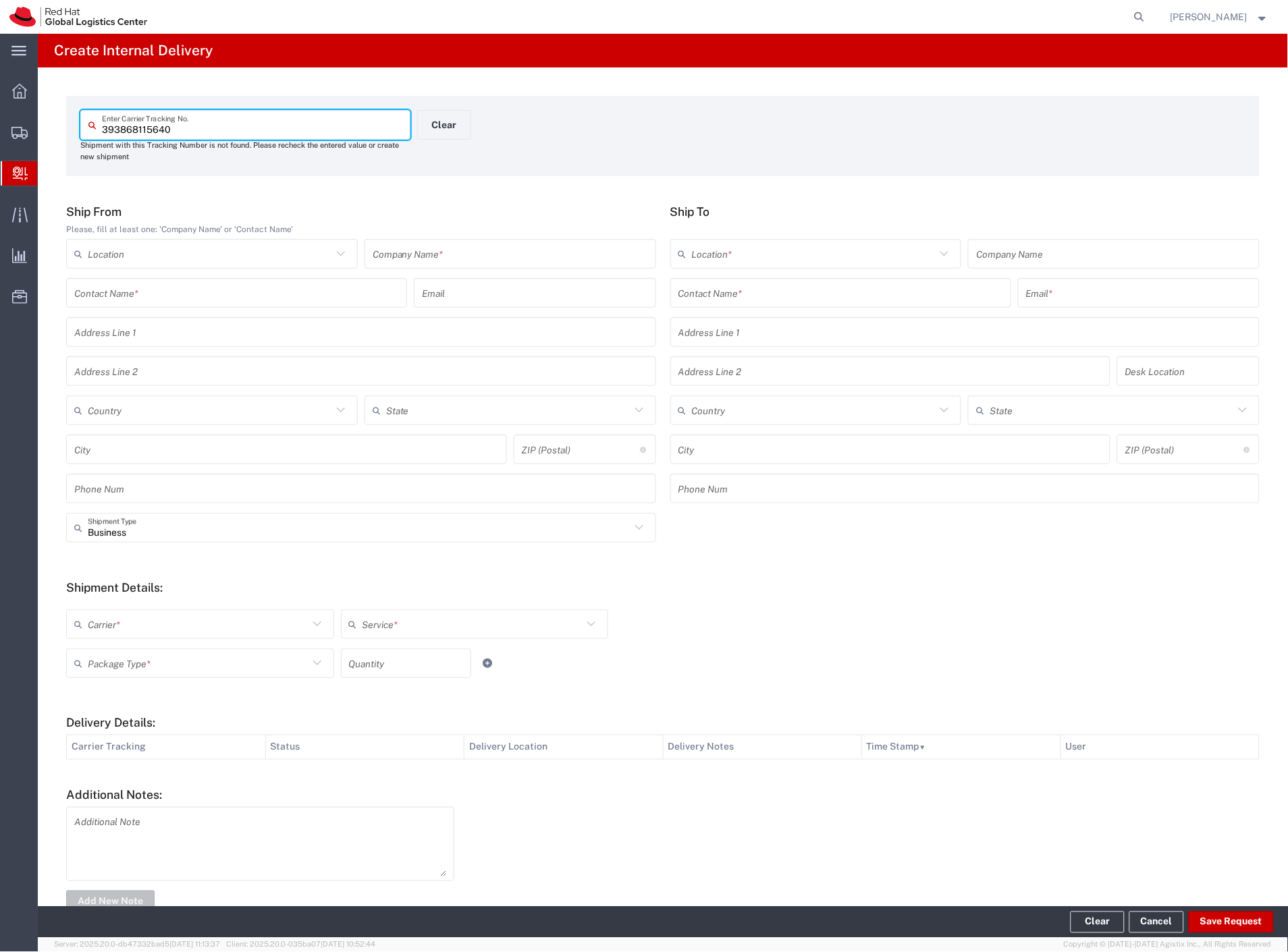
click at [460, 257] on input "text" at bounding box center [510, 254] width 275 height 24
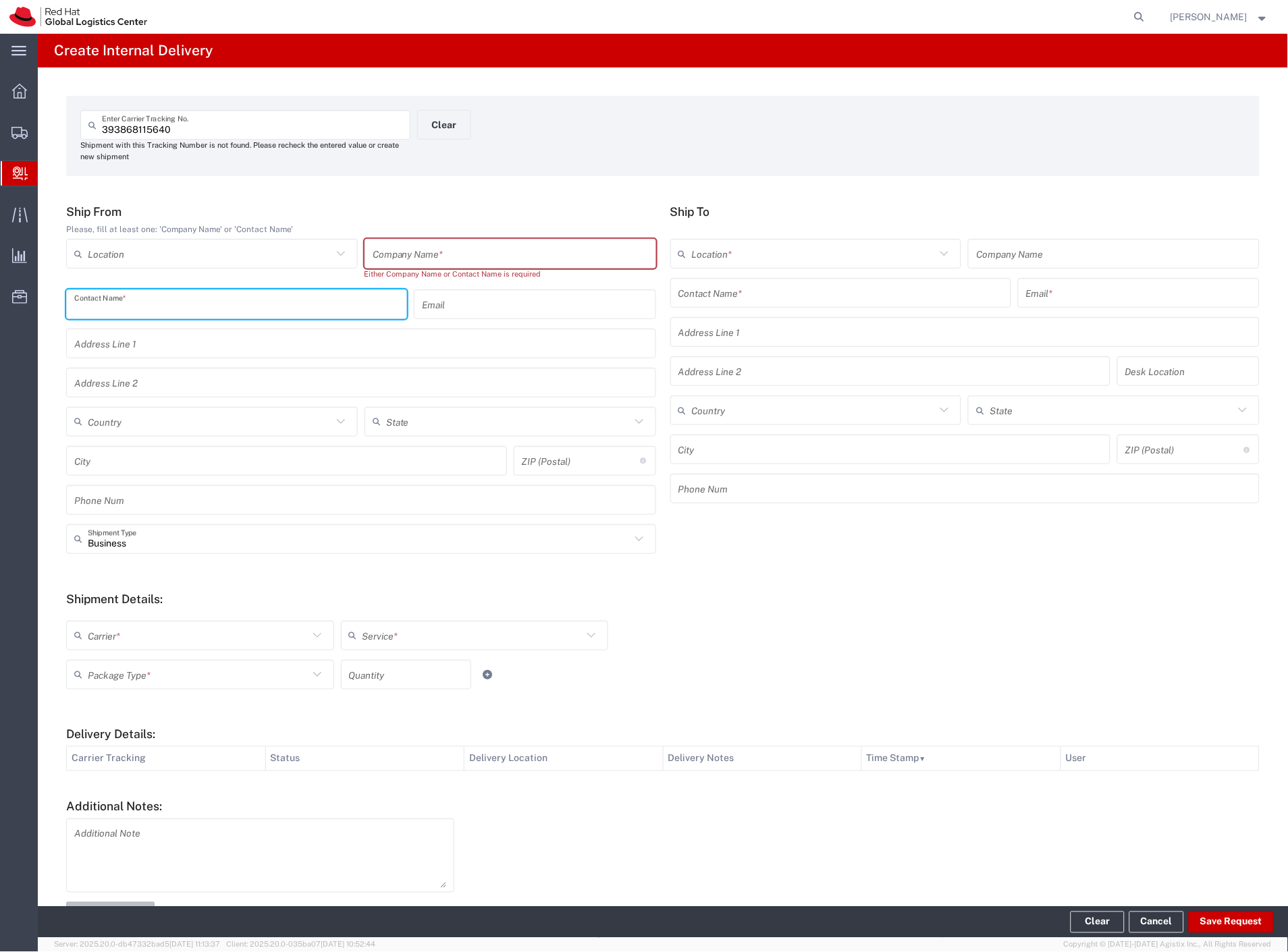
click at [180, 300] on input "text" at bounding box center [237, 304] width 325 height 24
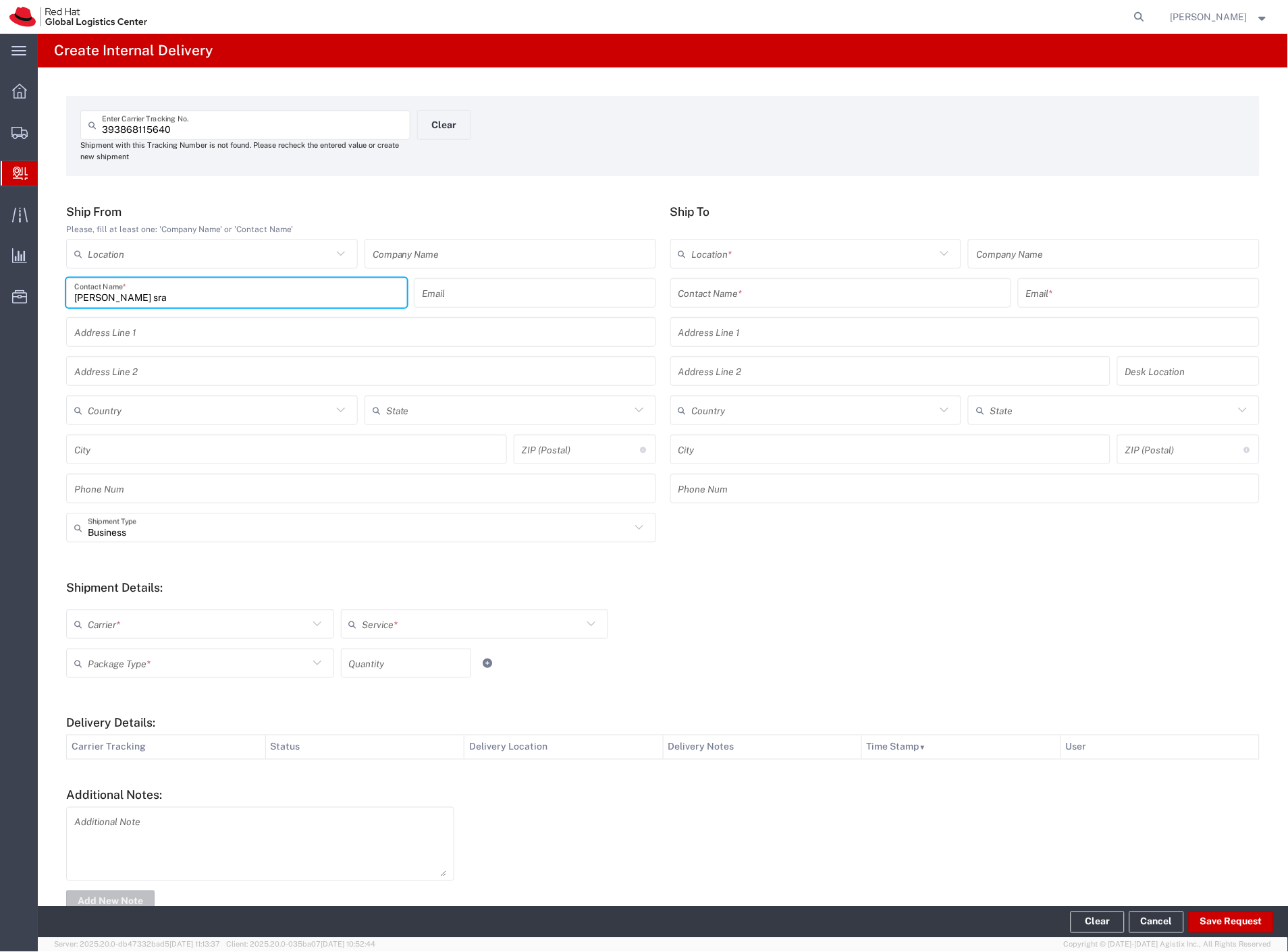
type input "[PERSON_NAME] sra"
click at [759, 292] on input "text" at bounding box center [841, 293] width 325 height 24
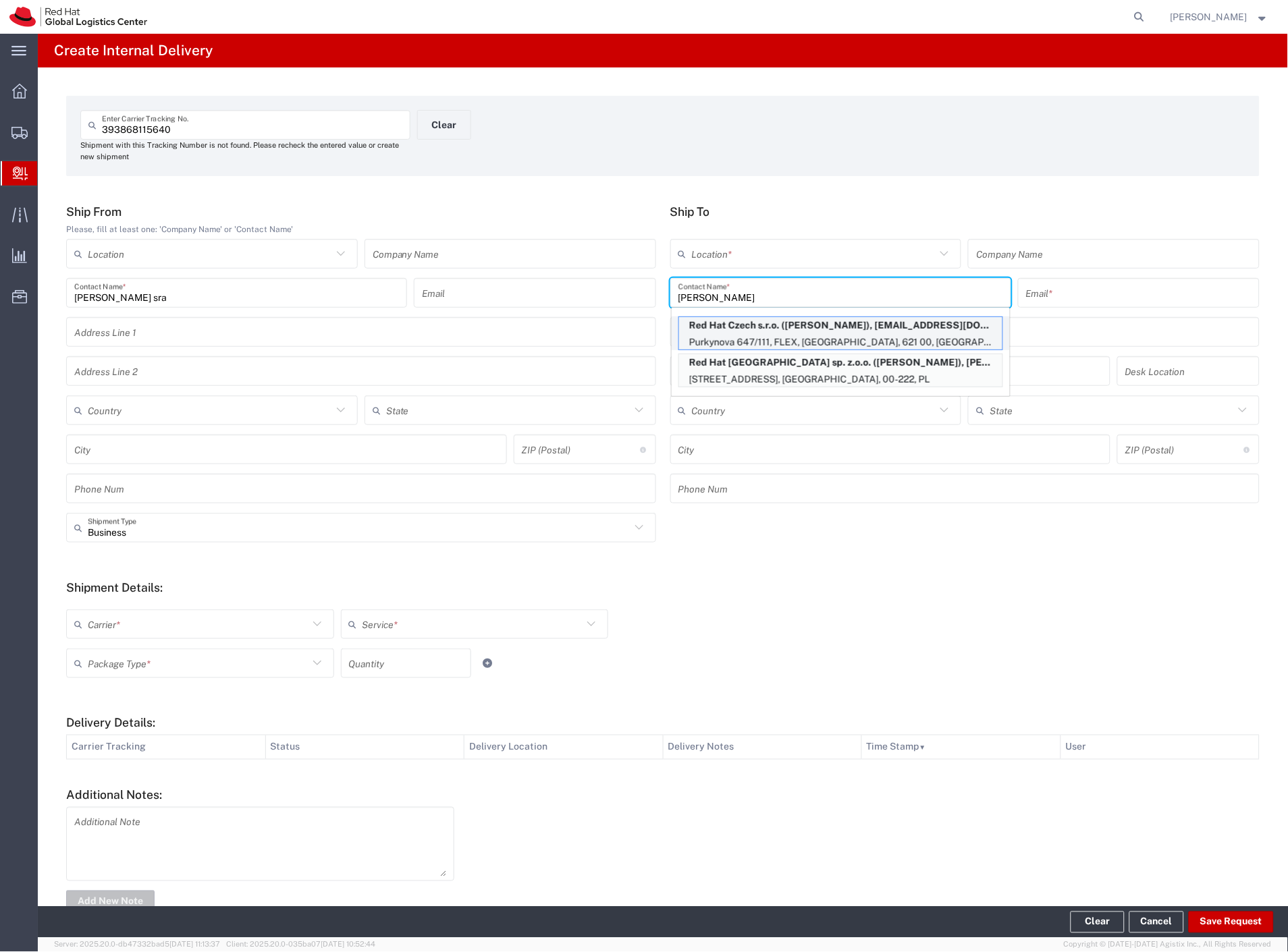
type input "[PERSON_NAME]"
click at [849, 334] on p "Purkynova 647/111, FLEX, [GEOGRAPHIC_DATA], 621 00, [GEOGRAPHIC_DATA]" at bounding box center [841, 343] width 323 height 17
type input "RH - [GEOGRAPHIC_DATA] [GEOGRAPHIC_DATA] - B"
type input "Red Hat Czech s.r.o."
type input "[PERSON_NAME]"
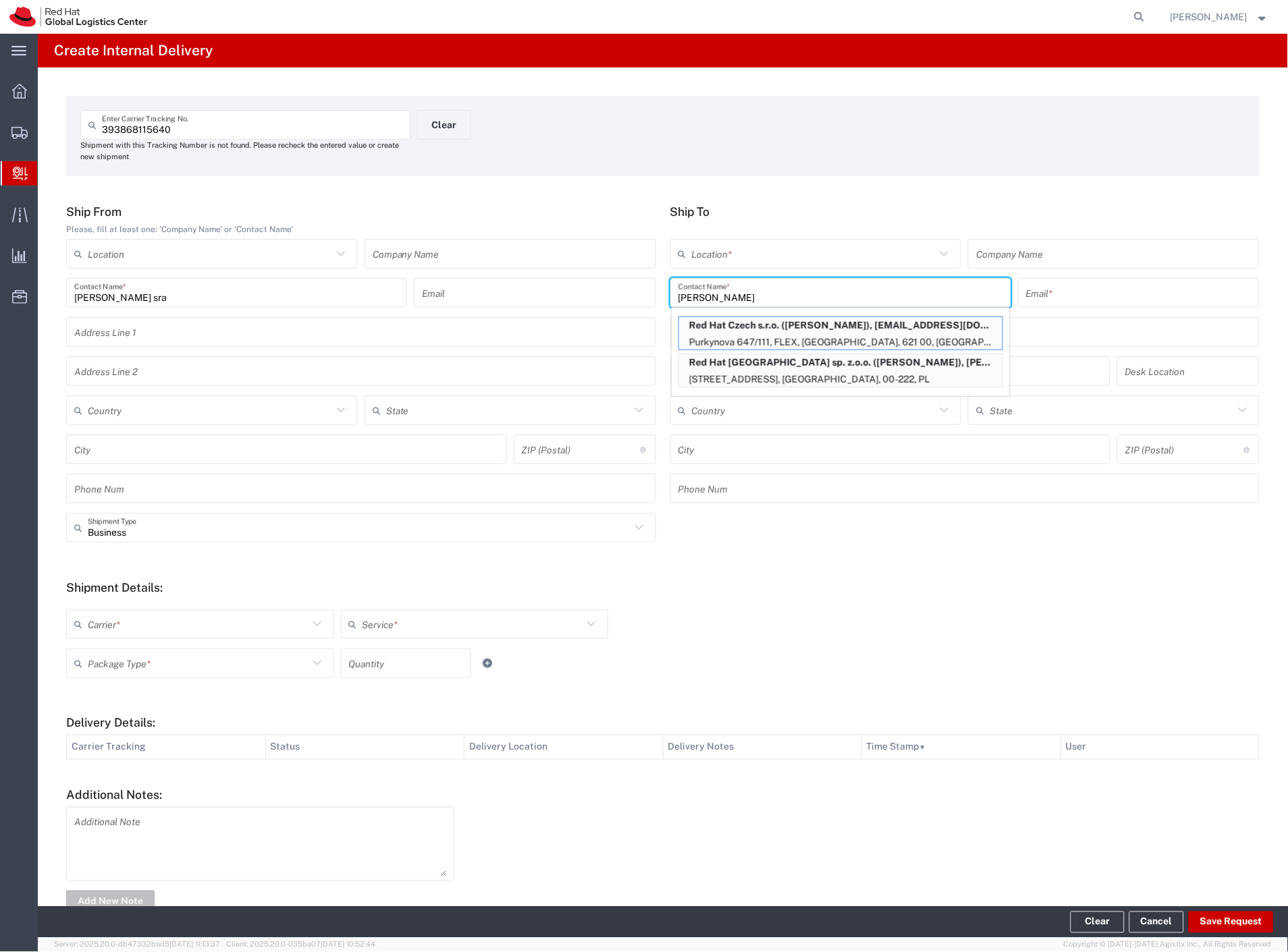
type input "[EMAIL_ADDRESS][DOMAIN_NAME]"
type input "Purkynova 647/111"
type input "FLEX"
type input "Czechia"
type input "[GEOGRAPHIC_DATA]"
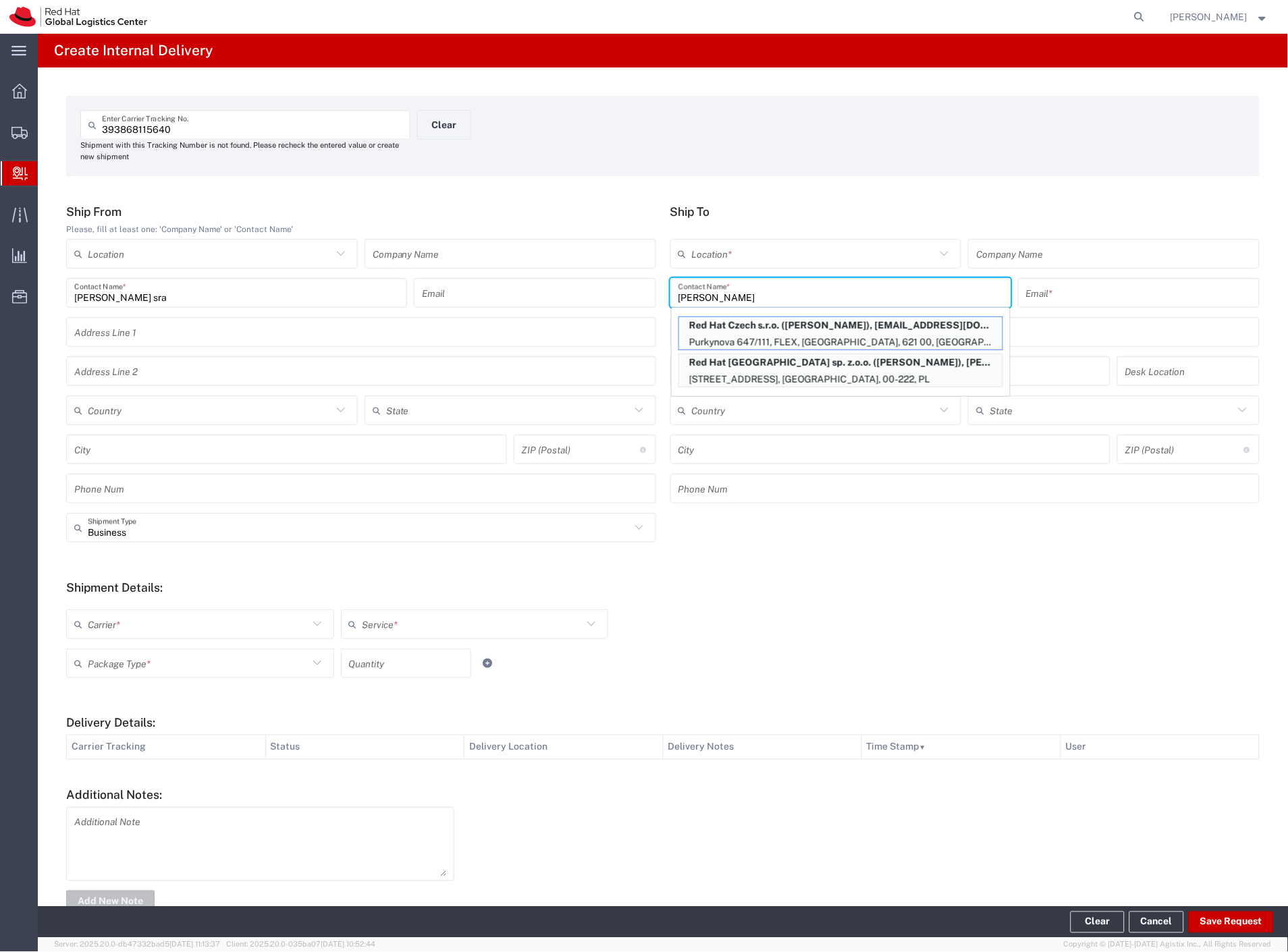
type input "621 00"
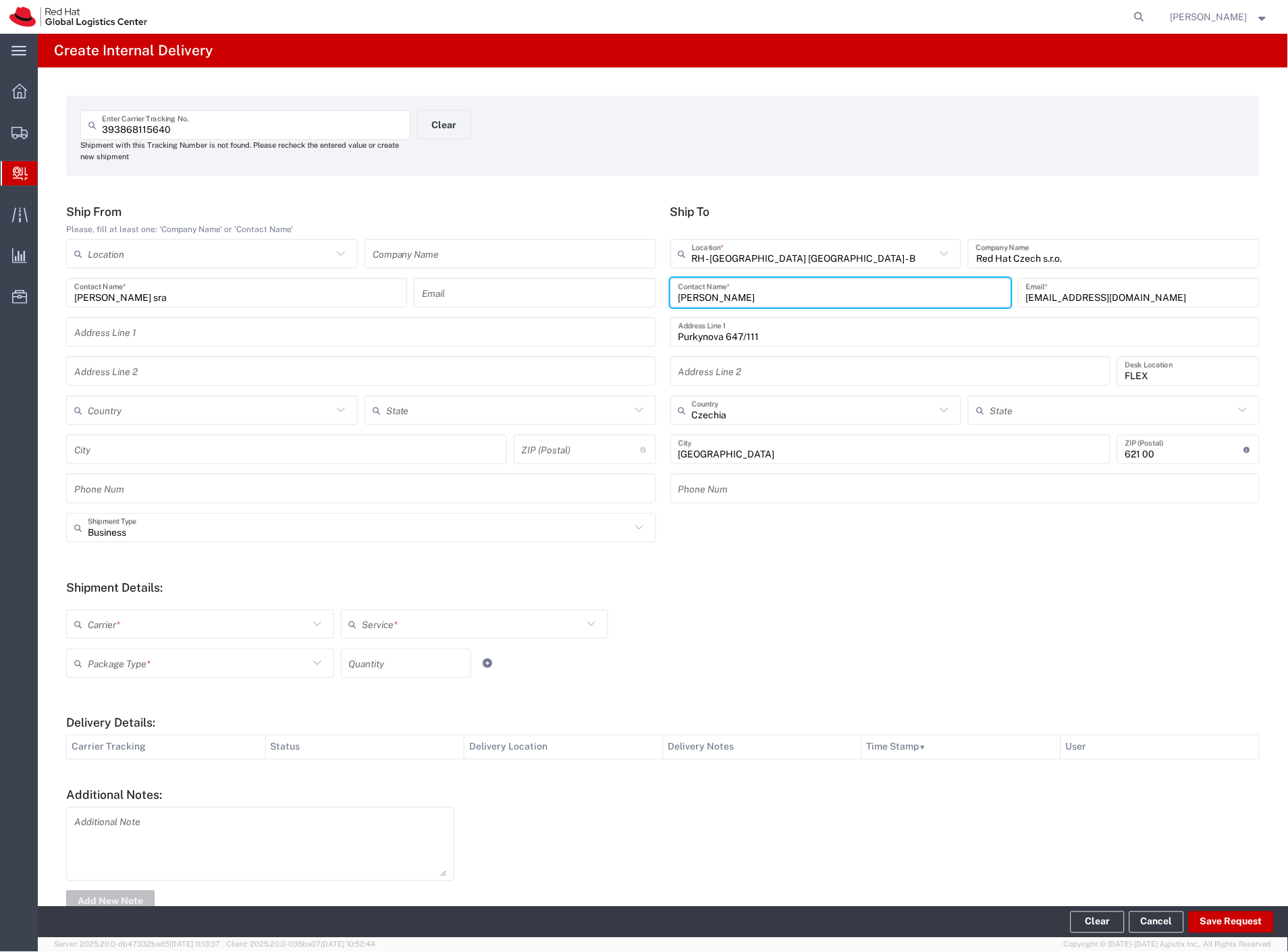
drag, startPoint x: 128, startPoint y: 618, endPoint x: 116, endPoint y: 636, distance: 21.6
click at [122, 625] on input "text" at bounding box center [198, 625] width 221 height 24
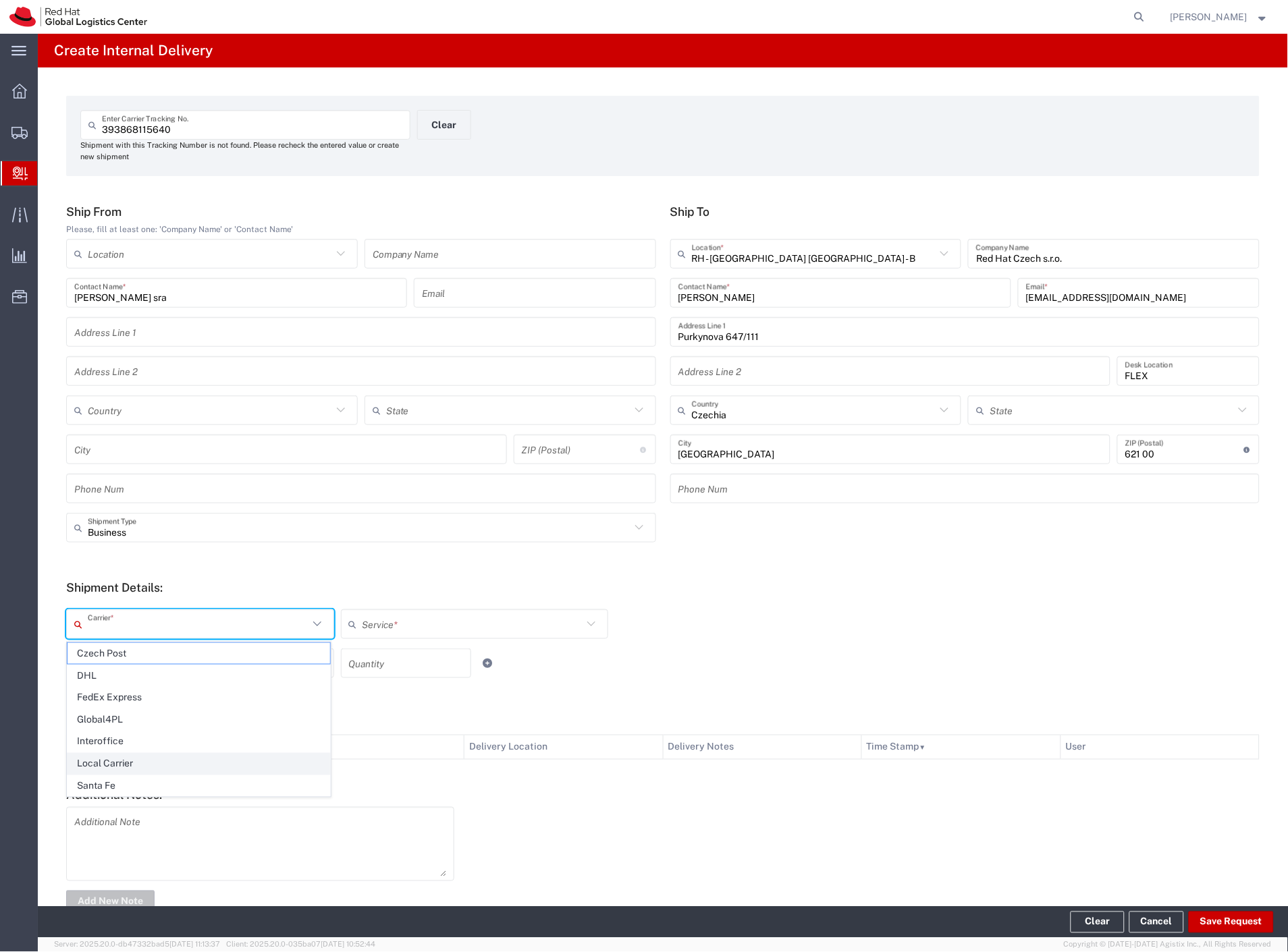
click at [126, 759] on span "Local Carrier" at bounding box center [198, 764] width 263 height 21
type input "Local Carrier"
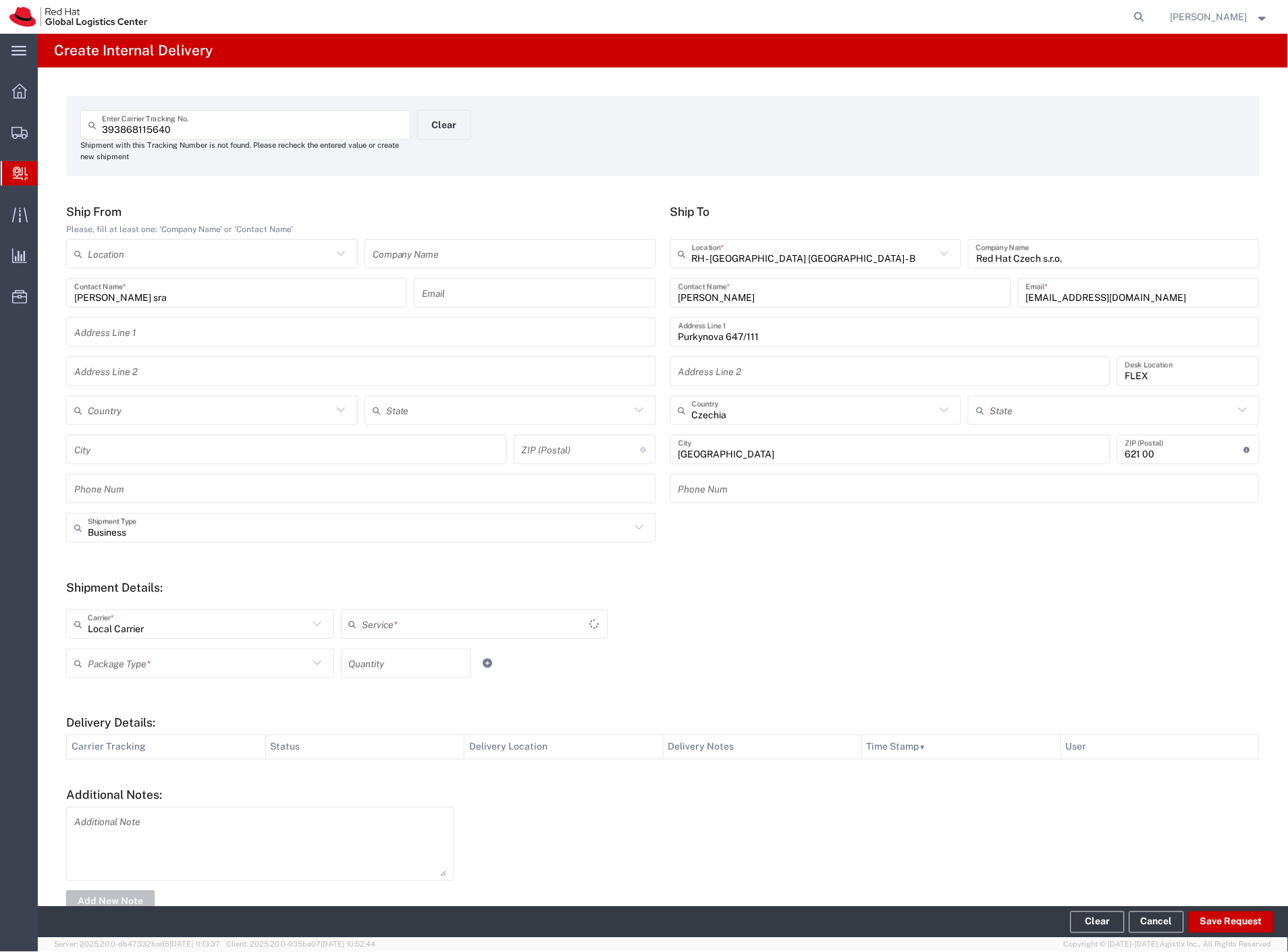
type input "Local_Ground"
click at [132, 666] on input "text" at bounding box center [198, 664] width 221 height 24
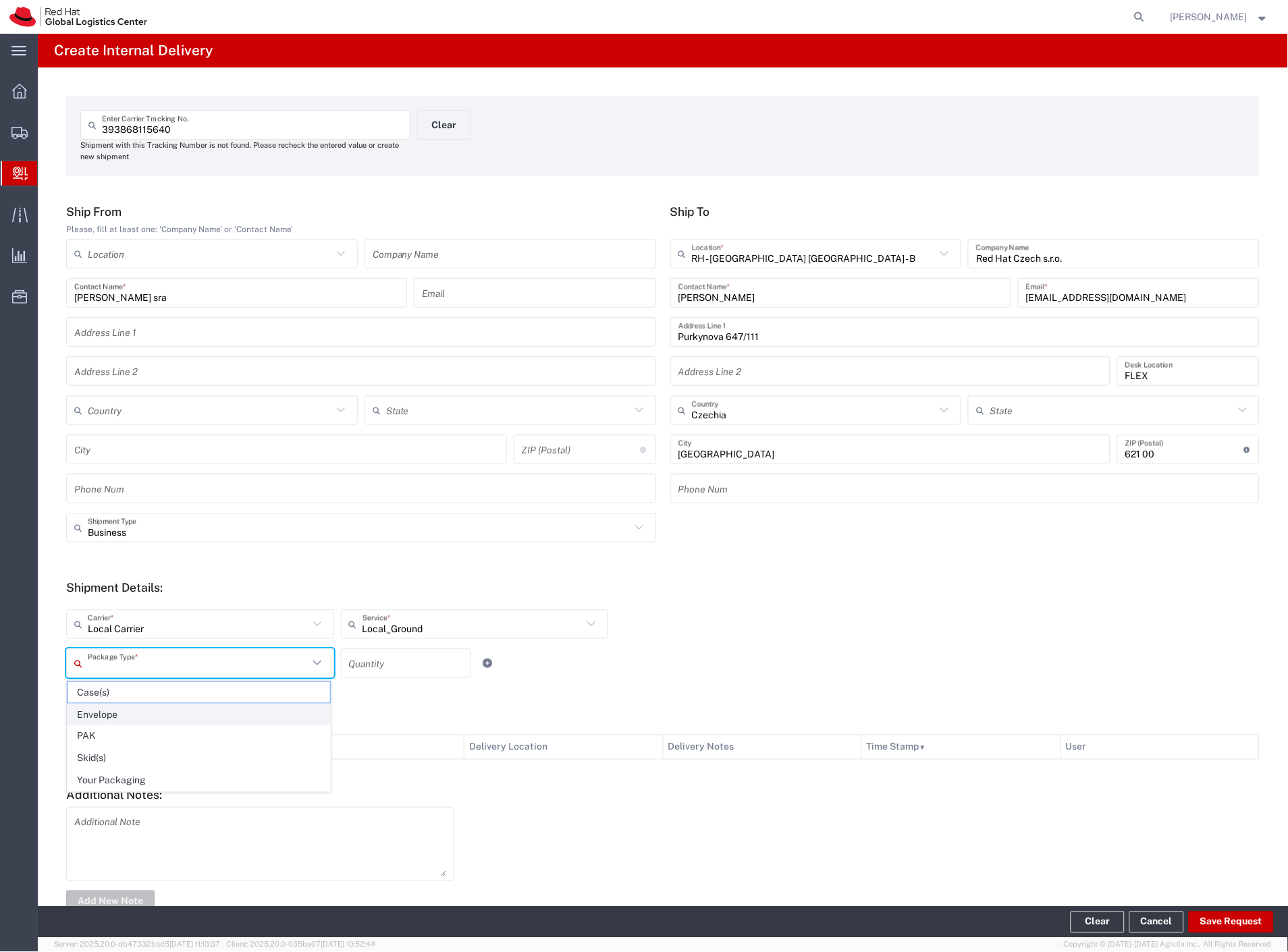
click at [187, 713] on span "Envelope" at bounding box center [198, 715] width 263 height 21
type input "Envelope"
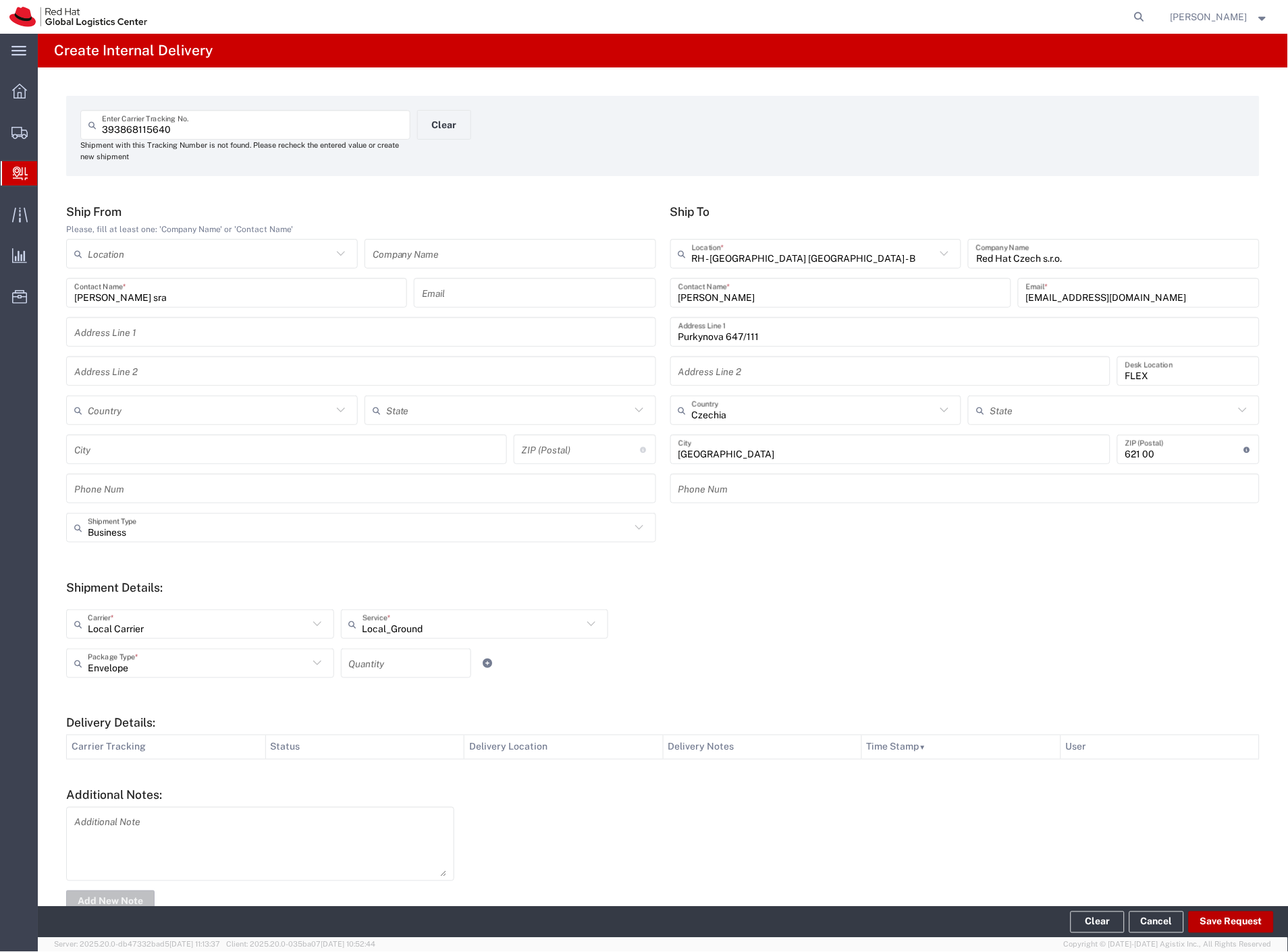
click at [1240, 925] on button "Save Request" at bounding box center [1231, 922] width 85 height 21
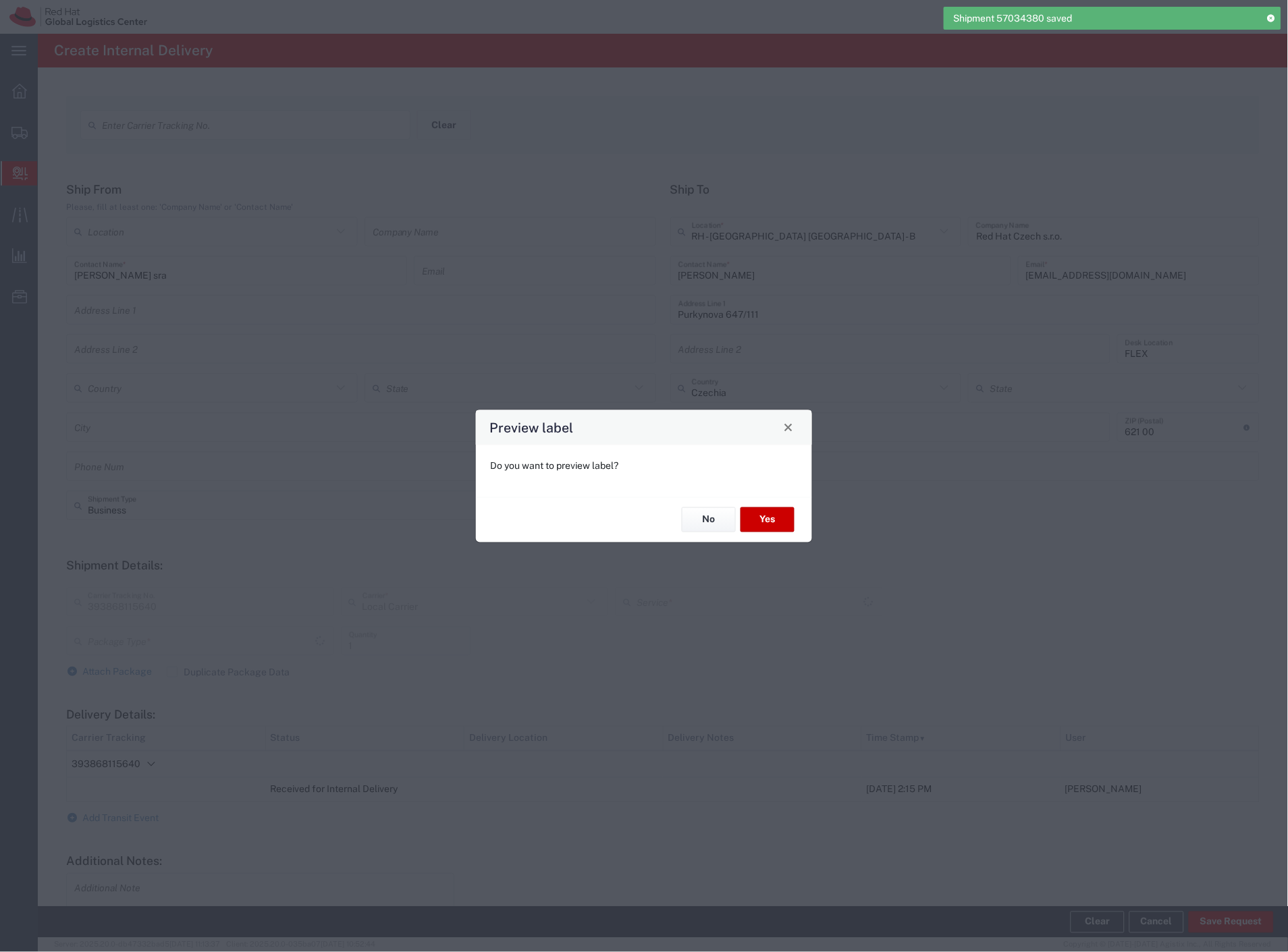
type input "Local_Ground"
type input "Envelope"
click at [723, 518] on button "No" at bounding box center [709, 520] width 54 height 25
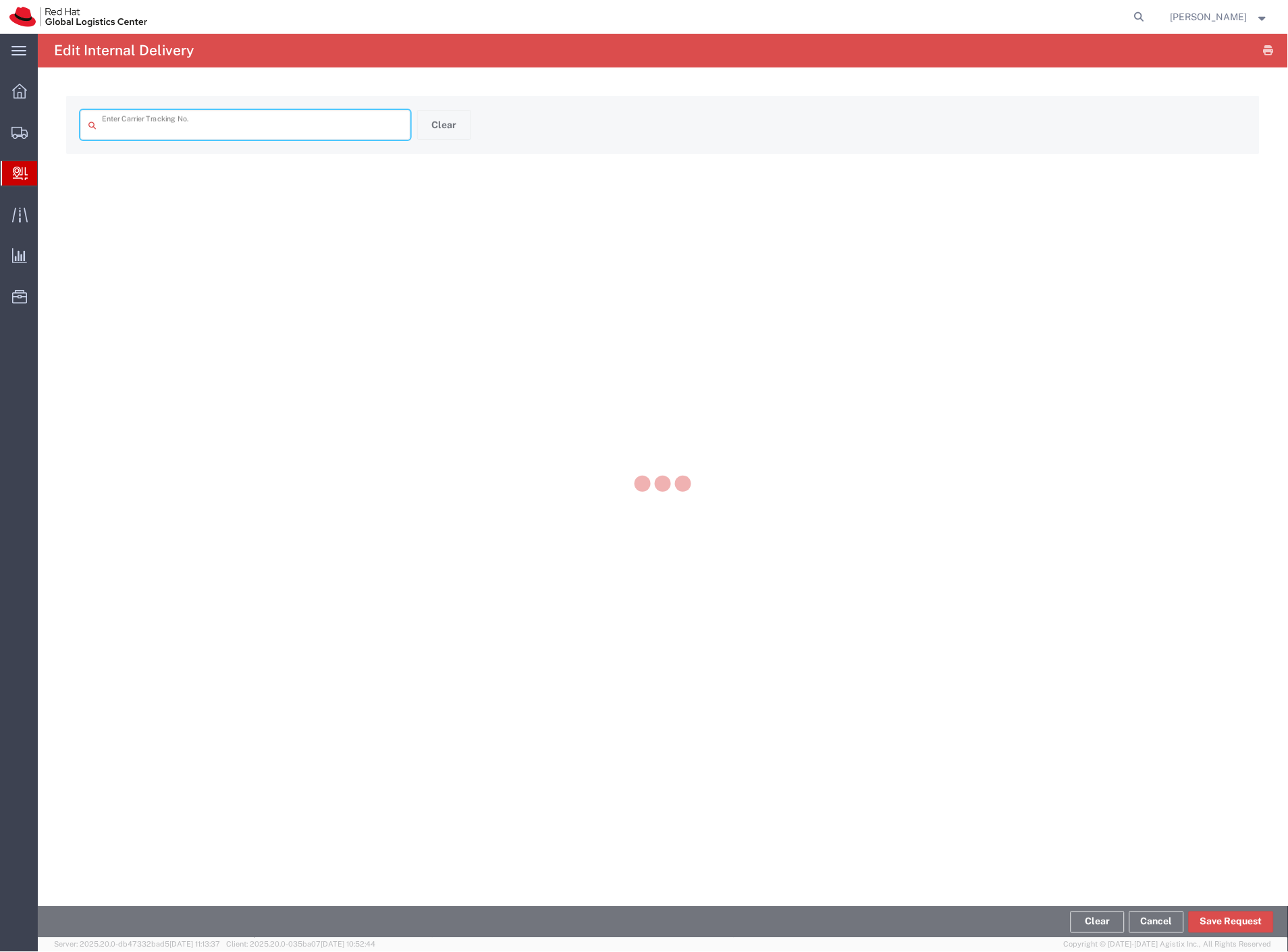
type input "393868115640"
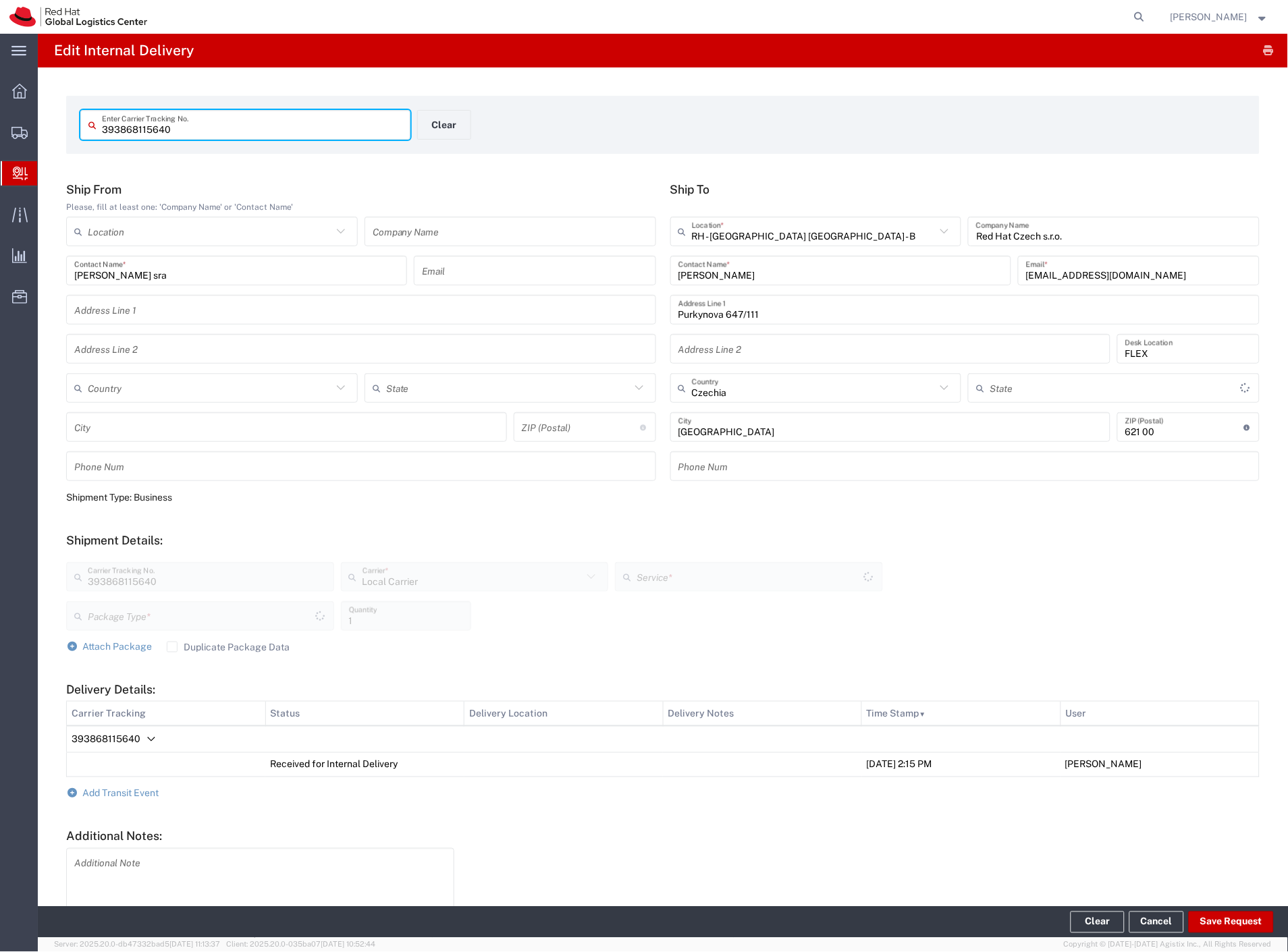
type input "Envelope"
type input "Local_Ground"
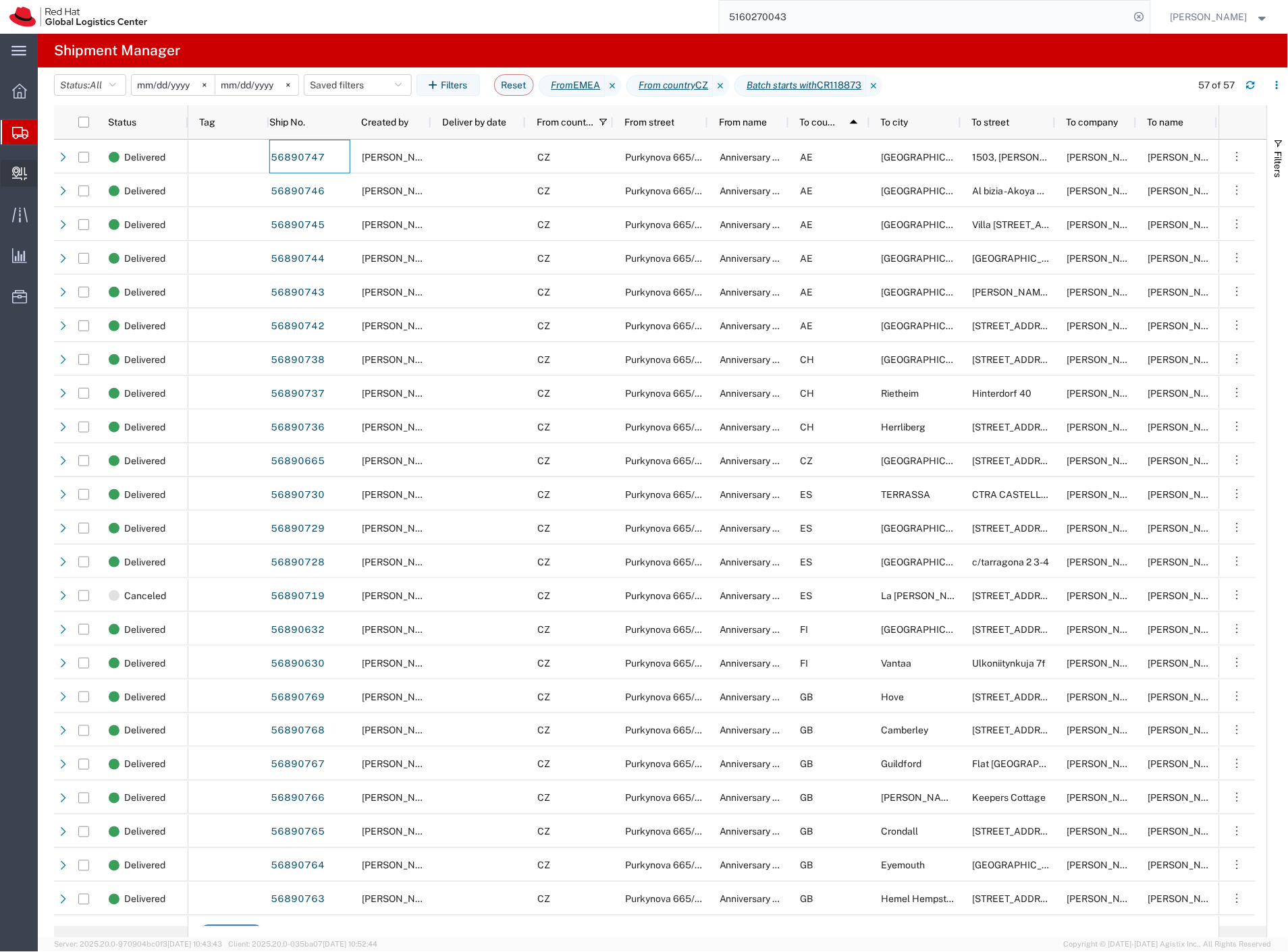
scroll to position [300, 0]
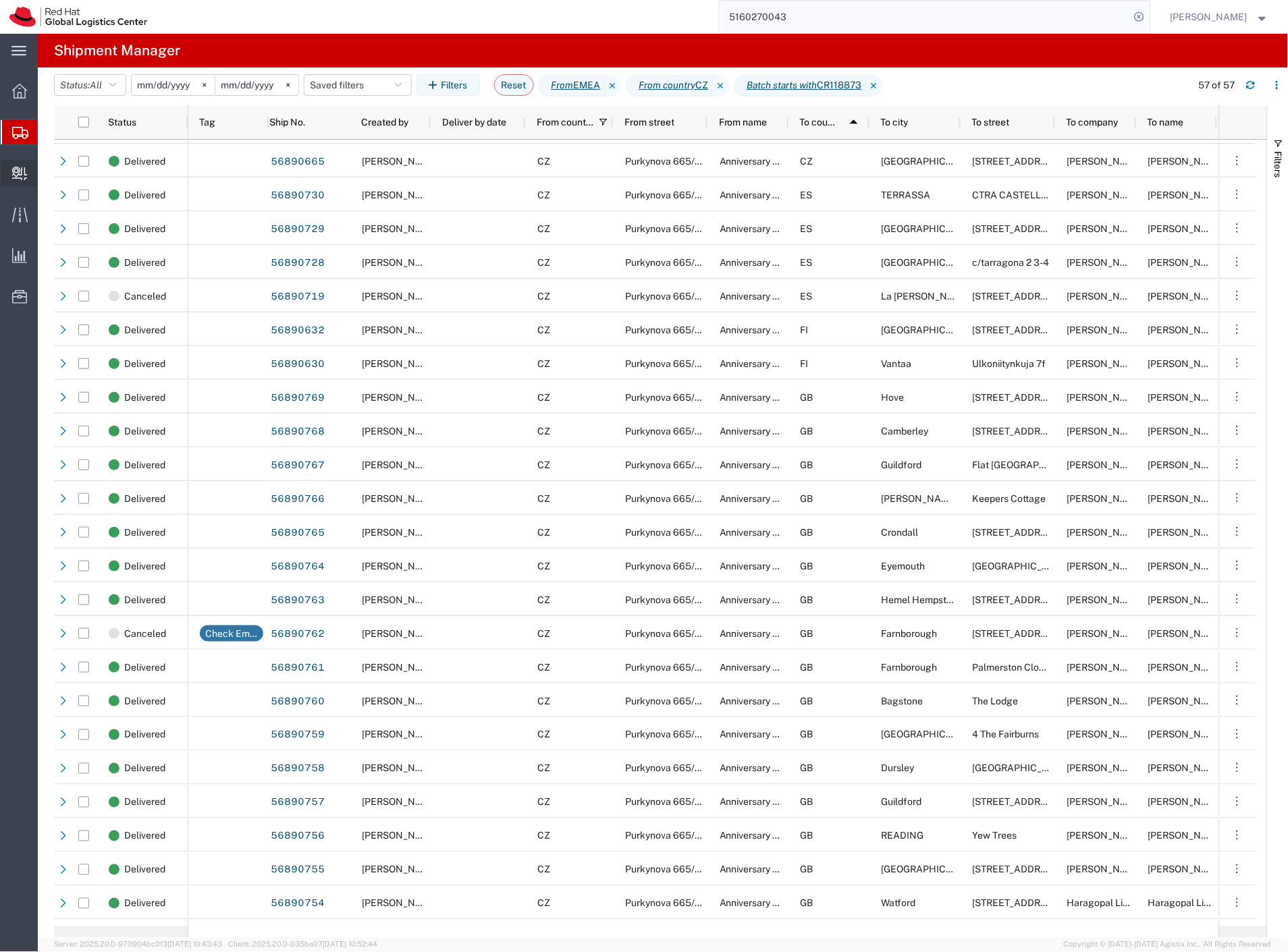
click at [0, 0] on span "Create Delivery" at bounding box center [0, 0] width 0 height 0
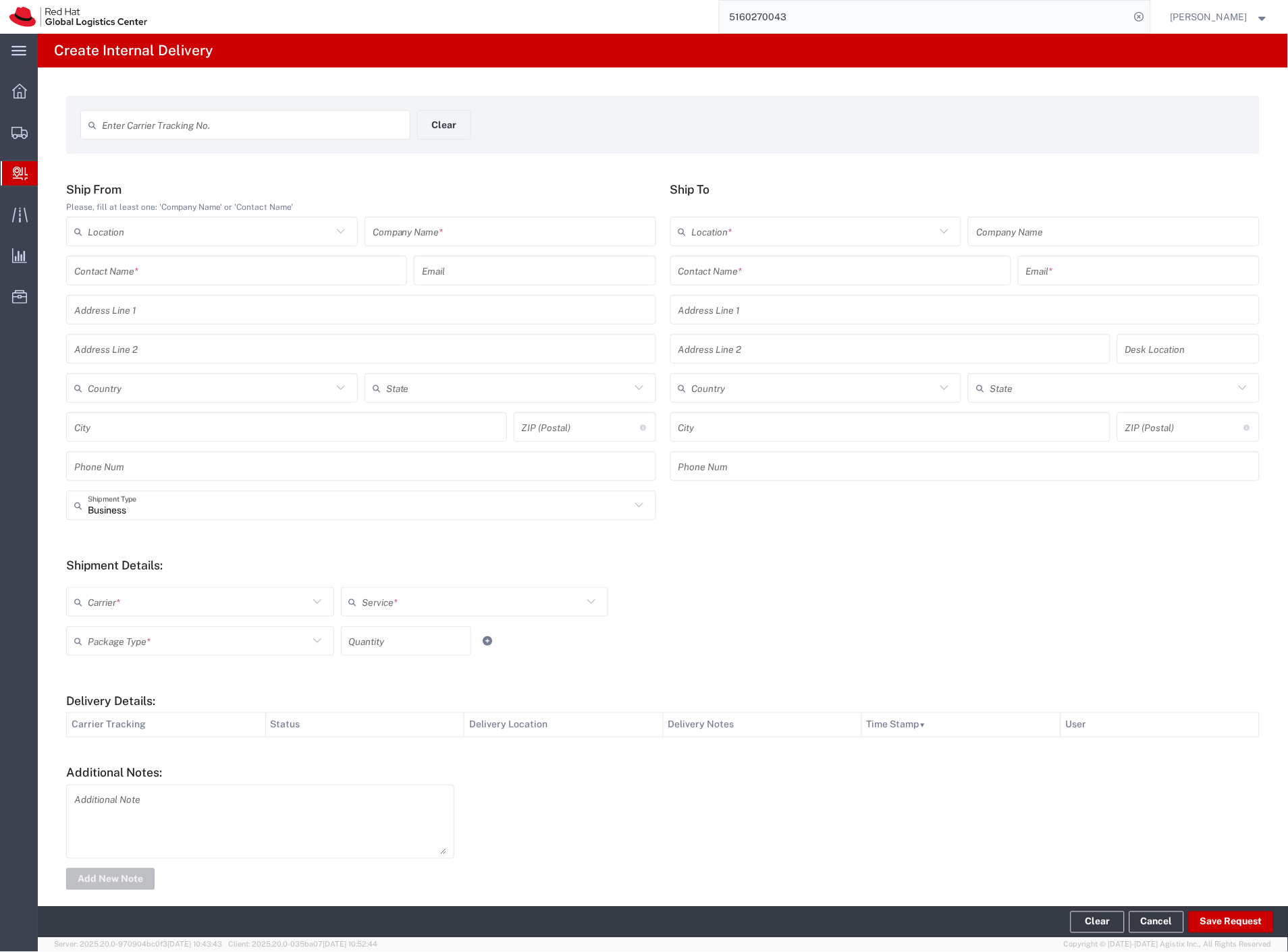
click at [193, 121] on input "text" at bounding box center [252, 126] width 300 height 24
type input "57034296"
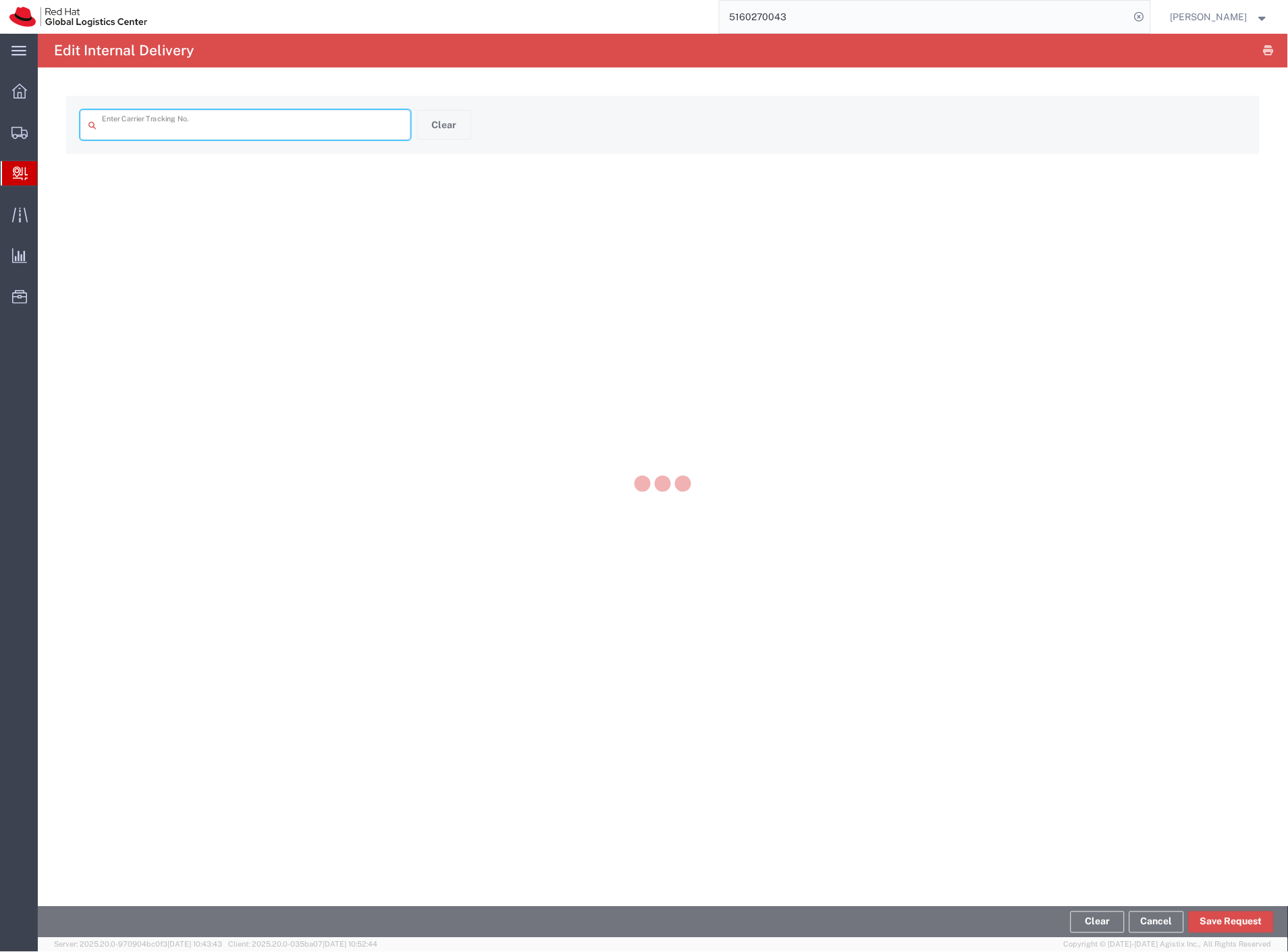
type input "57034296"
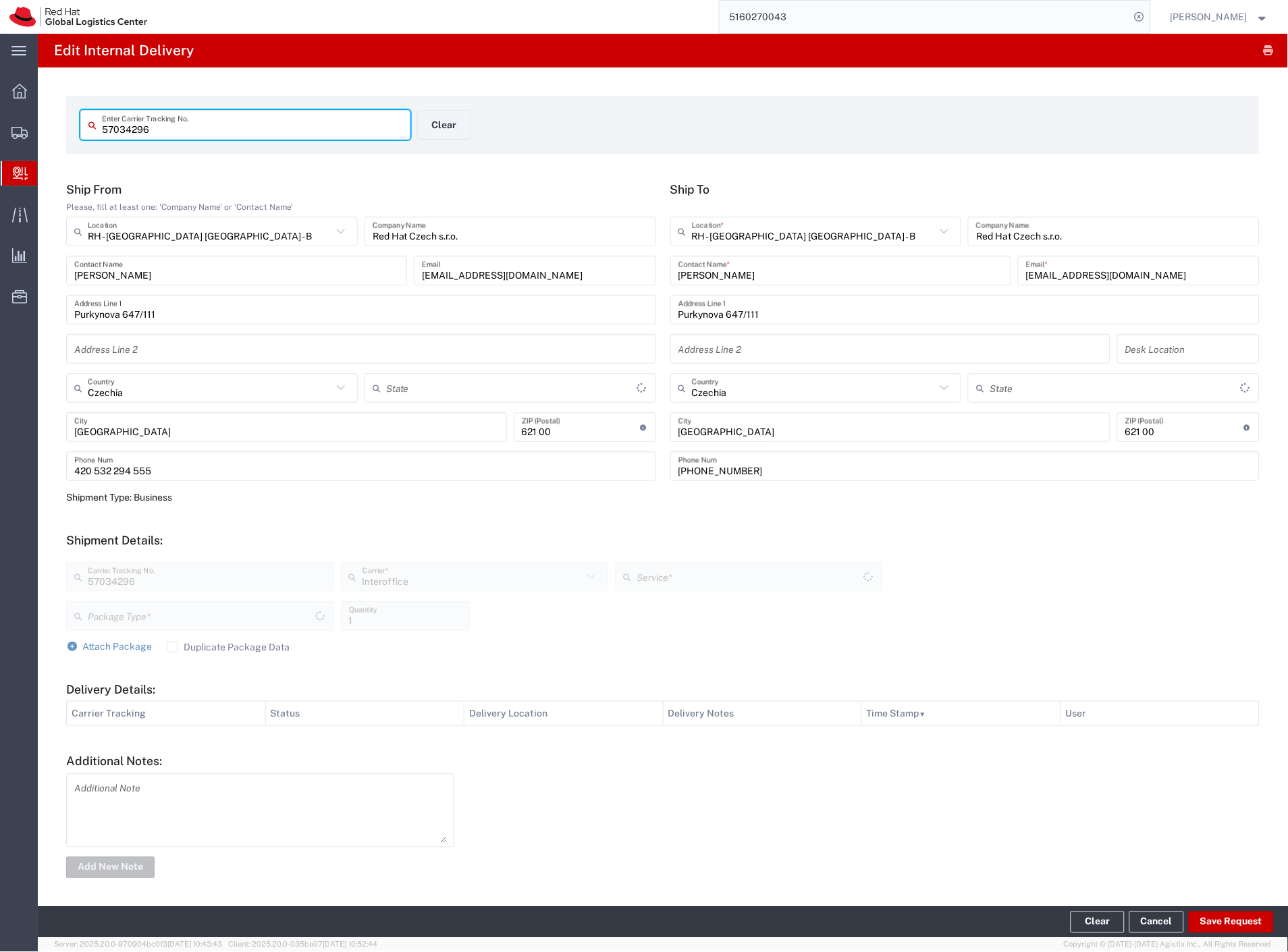
type input "Your Packaging"
type input "IO_Ground"
click at [1243, 921] on button "Save Request" at bounding box center [1231, 922] width 85 height 21
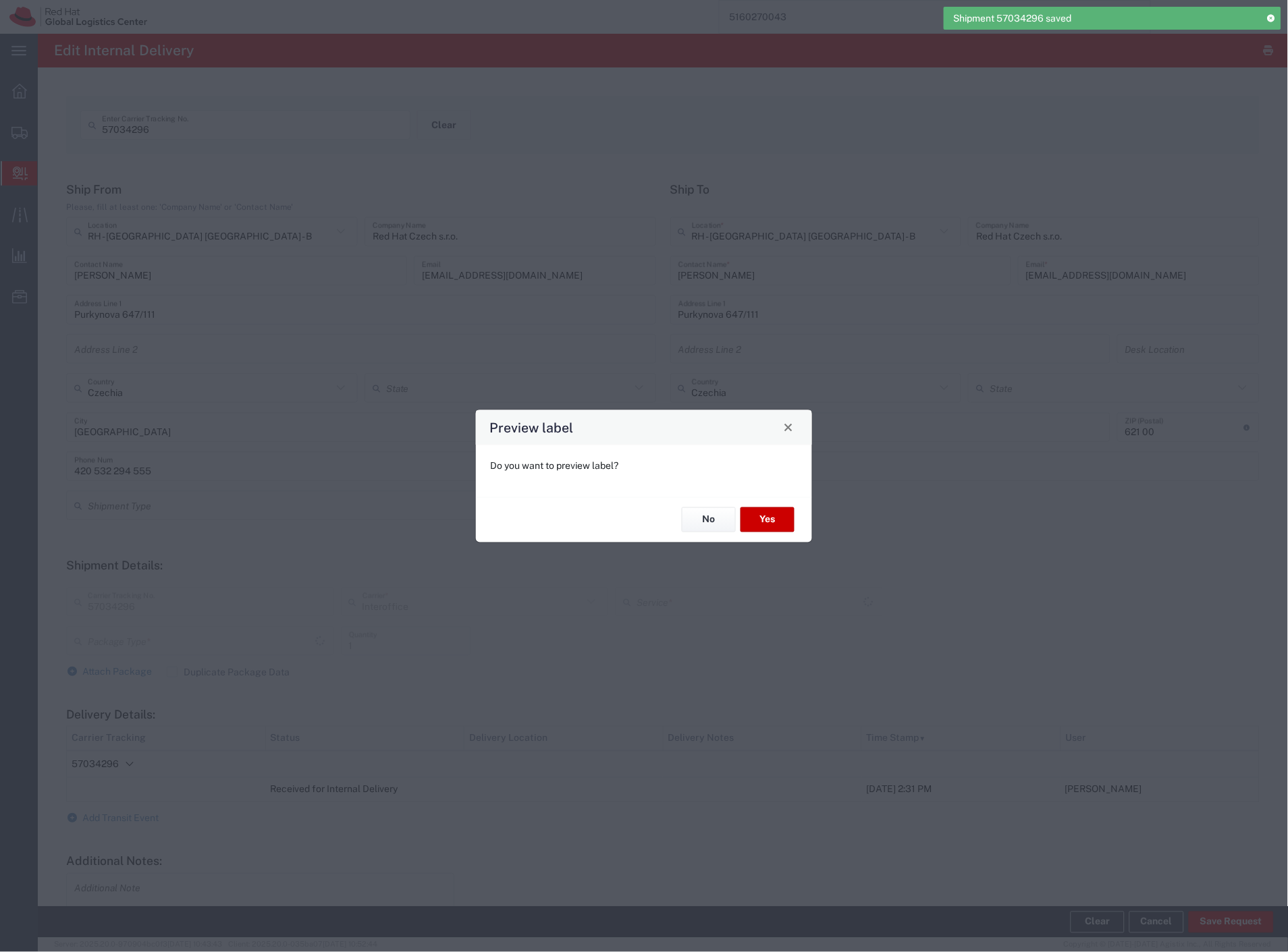
type input "Your Packaging"
type input "IO_Ground"
click at [710, 526] on button "No" at bounding box center [709, 520] width 54 height 25
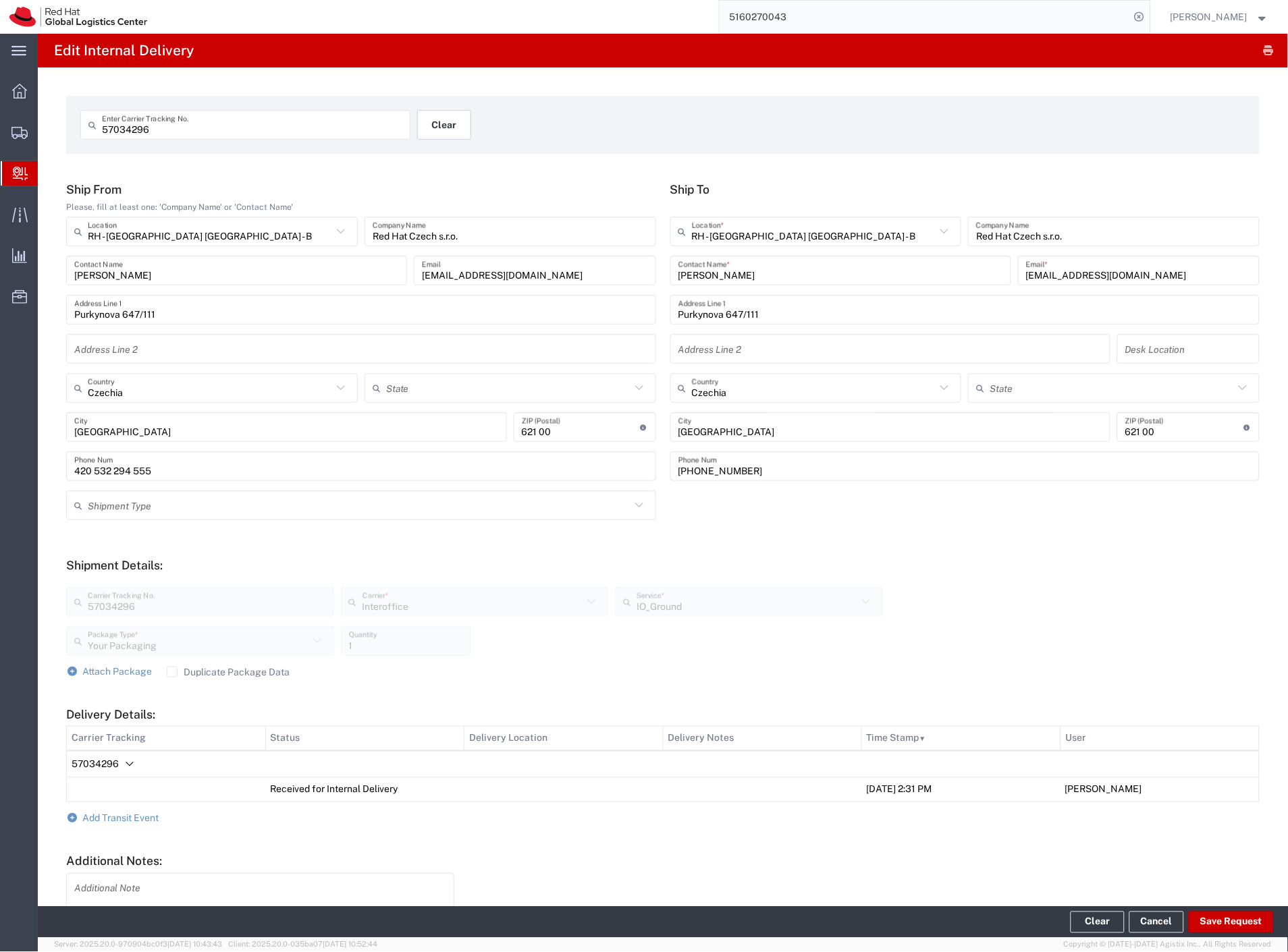
click at [456, 125] on button "Clear" at bounding box center [444, 125] width 54 height 30
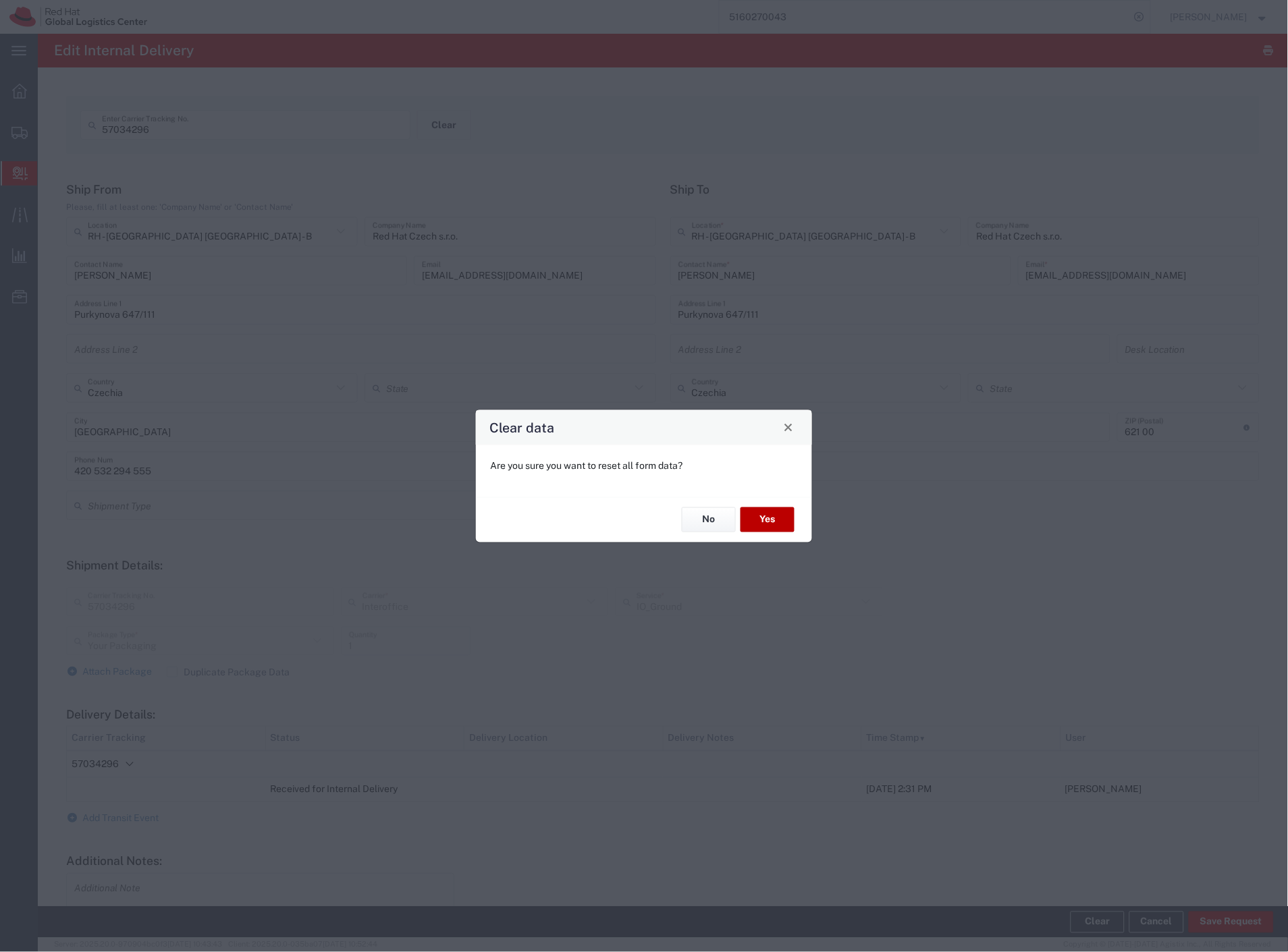
click at [782, 516] on button "Yes" at bounding box center [768, 520] width 54 height 25
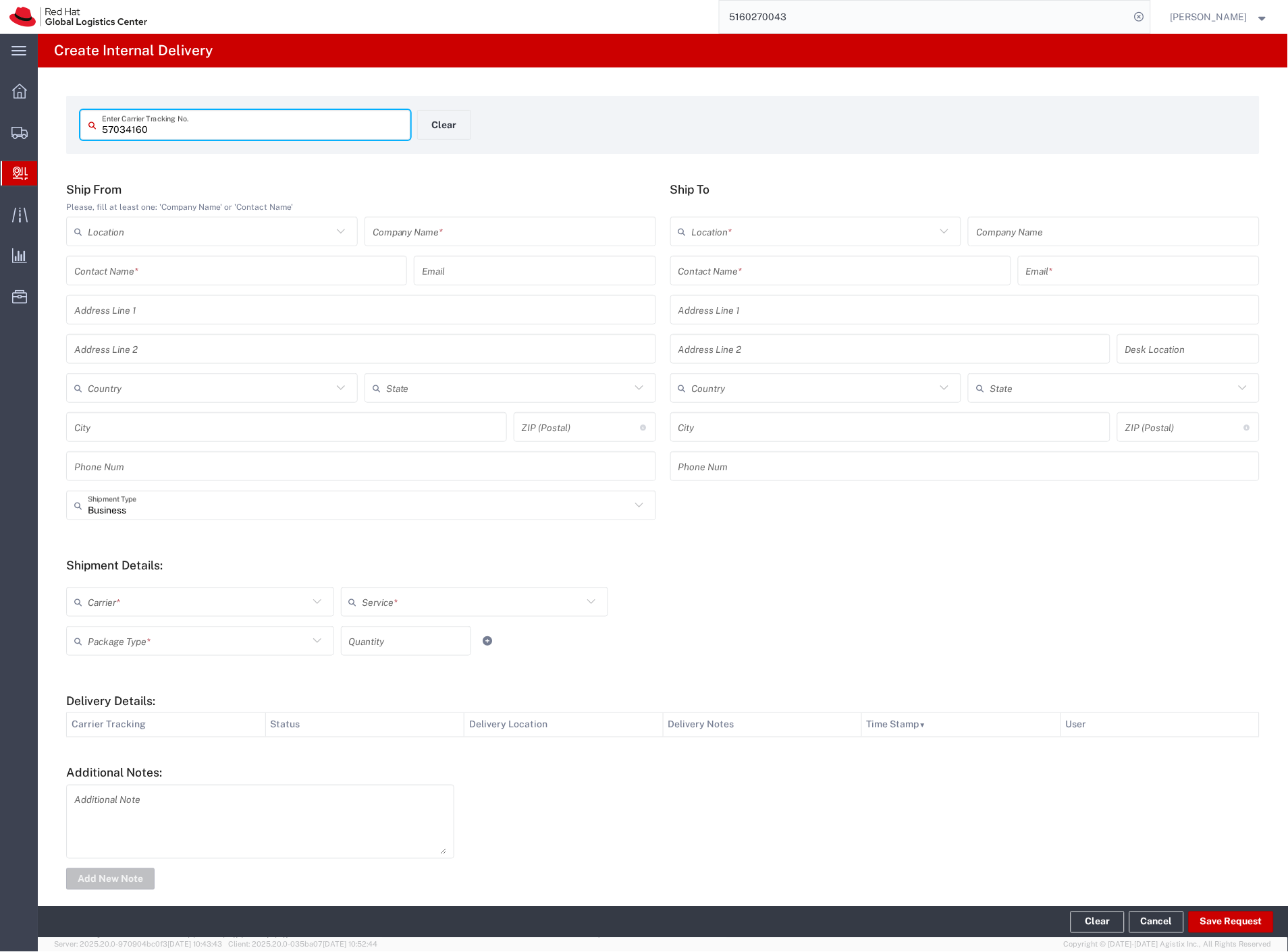
type input "57034160"
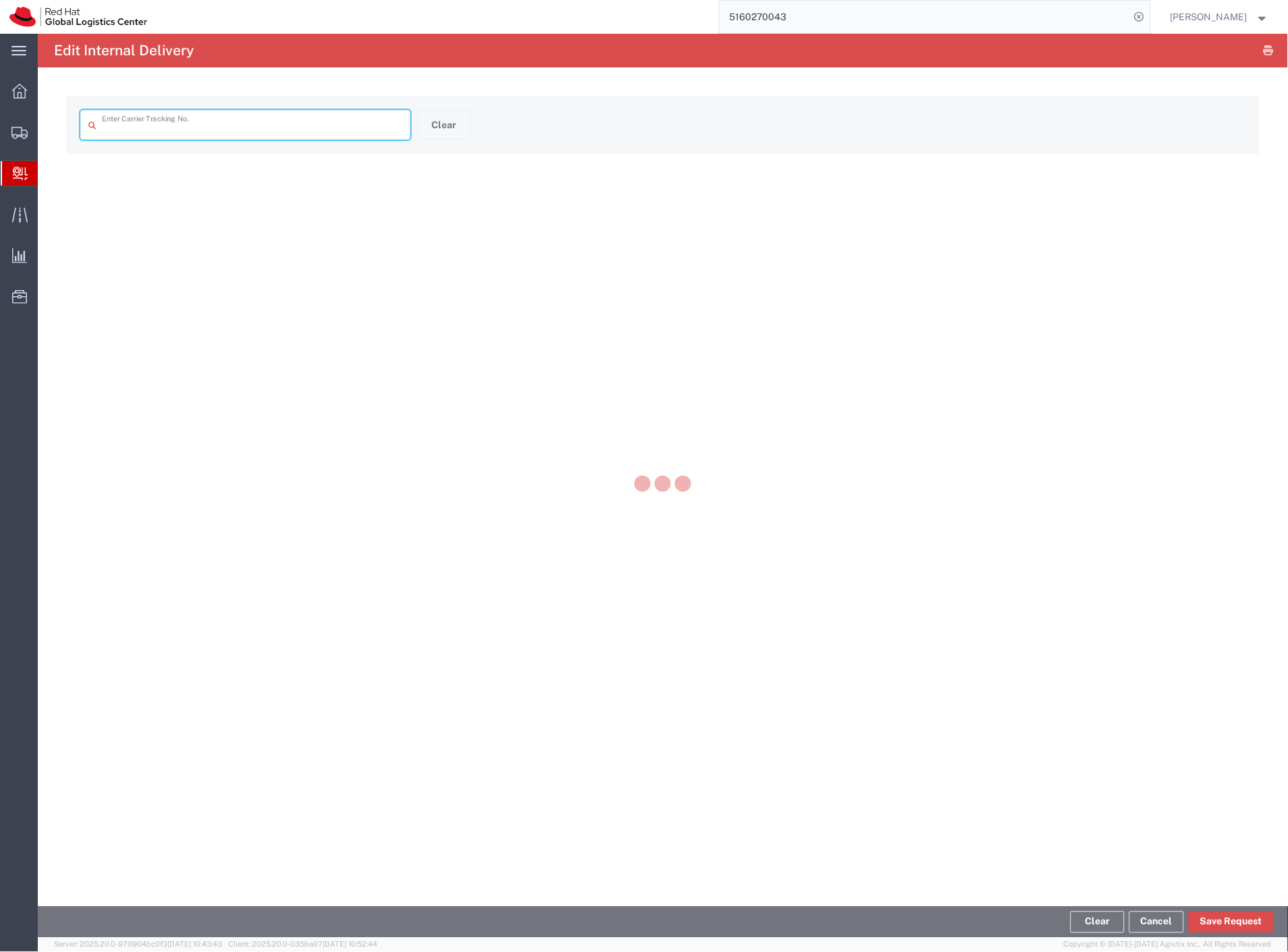
type input "57034160"
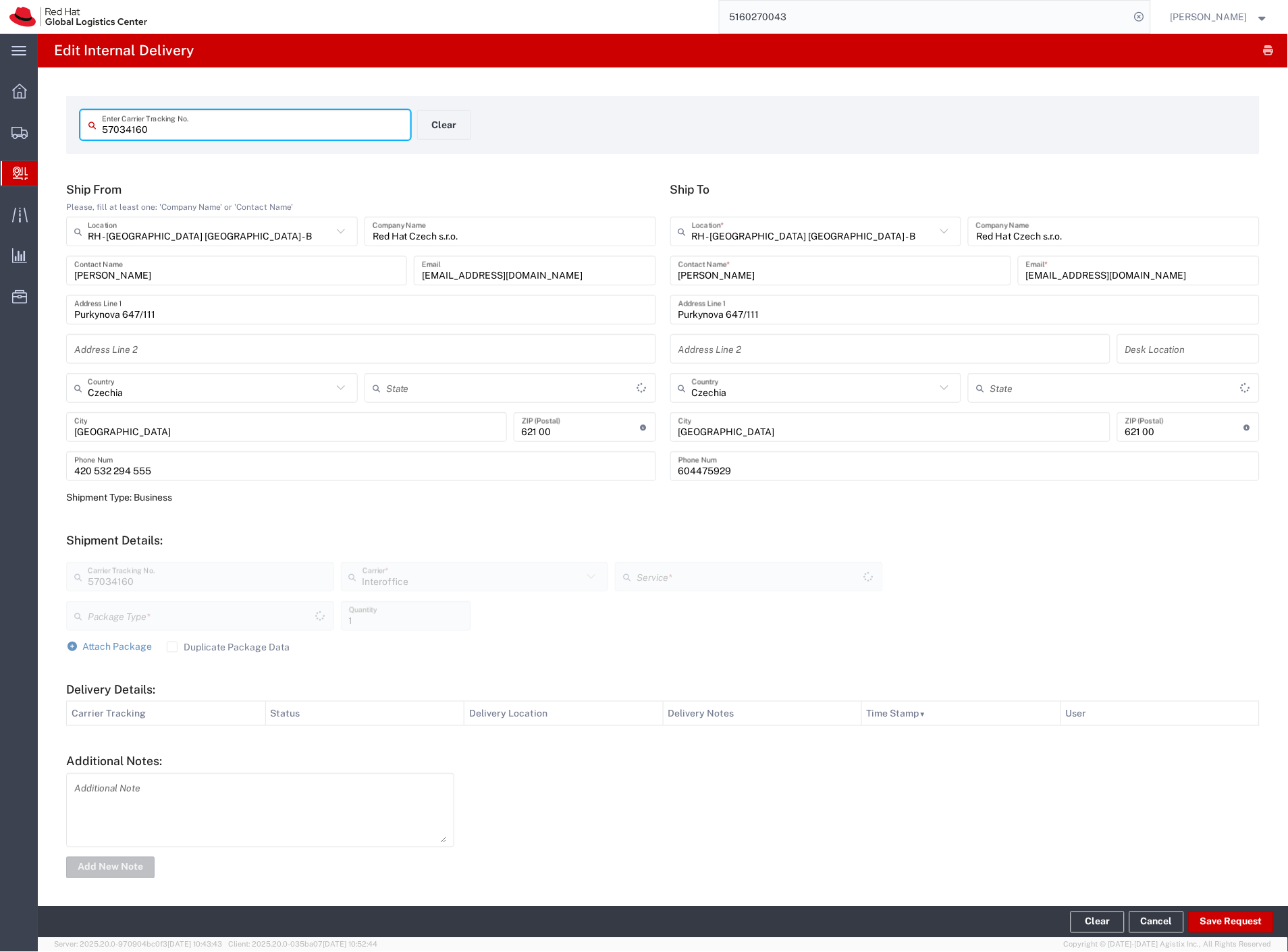
type input "Your Packaging"
type input "IO_Ground"
click at [1210, 930] on button "Save Request" at bounding box center [1231, 922] width 85 height 21
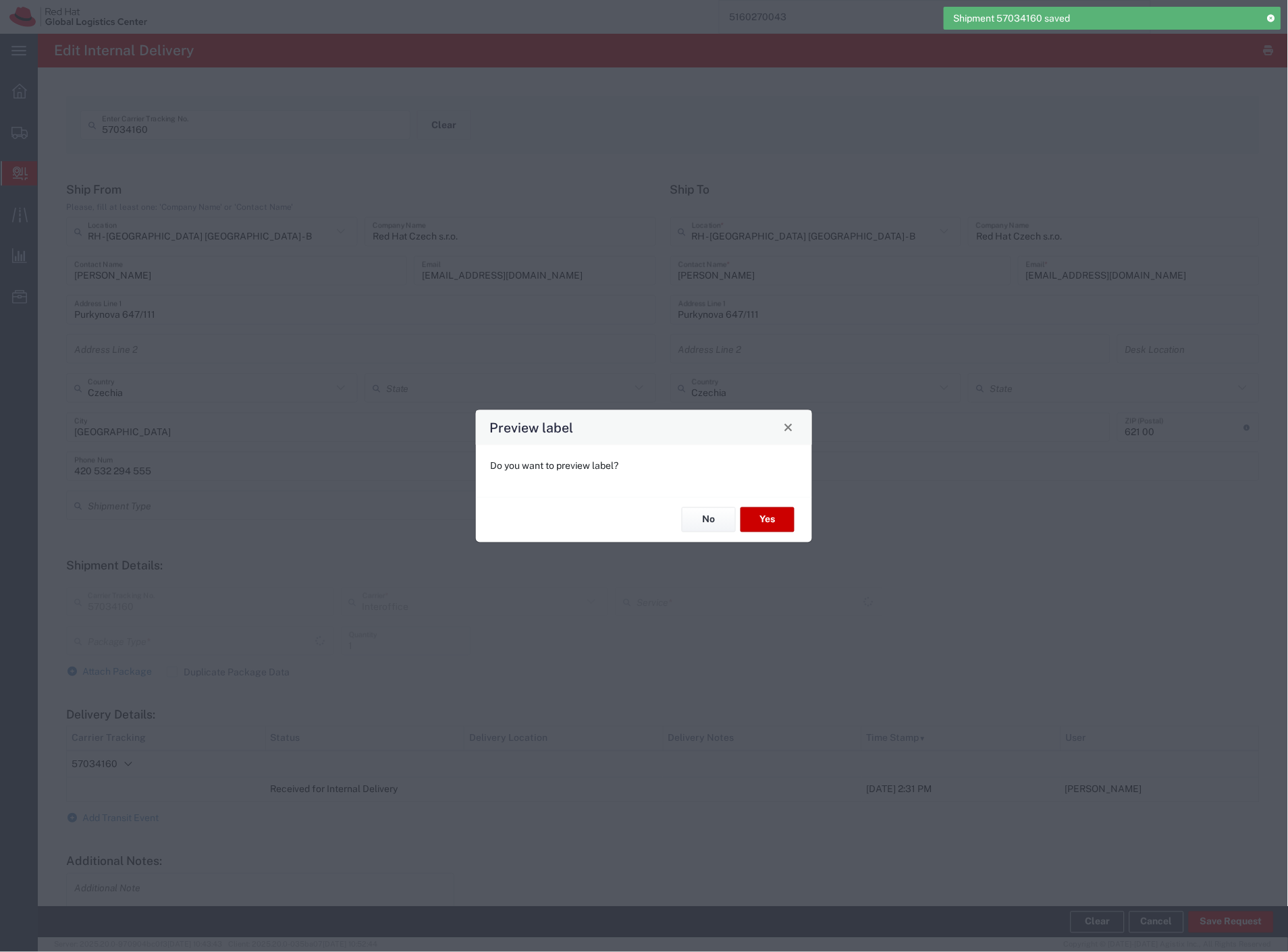
type input "Your Packaging"
type input "IO_Ground"
click at [716, 521] on button "No" at bounding box center [709, 520] width 54 height 25
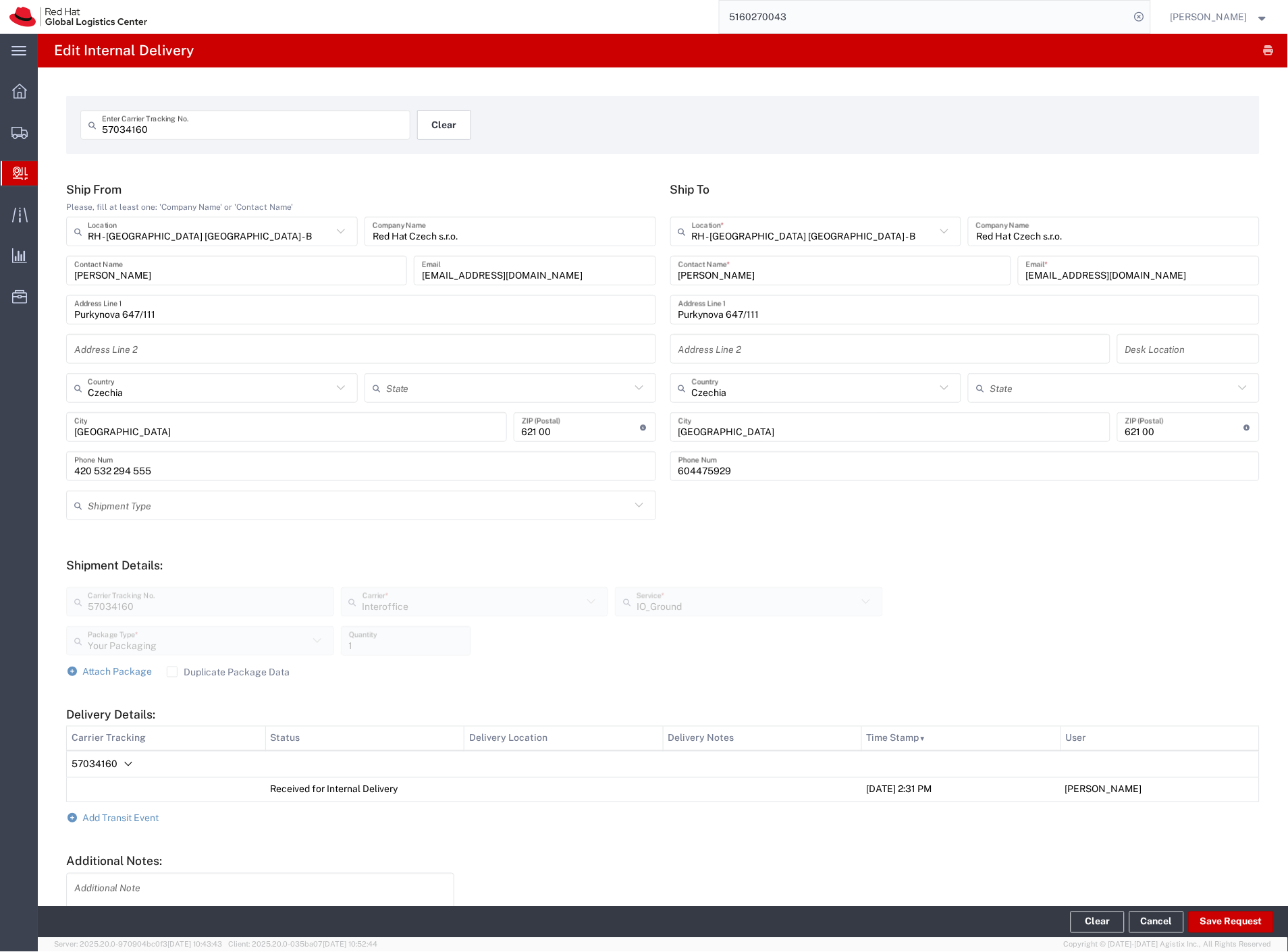
click at [452, 134] on button "Clear" at bounding box center [444, 125] width 54 height 30
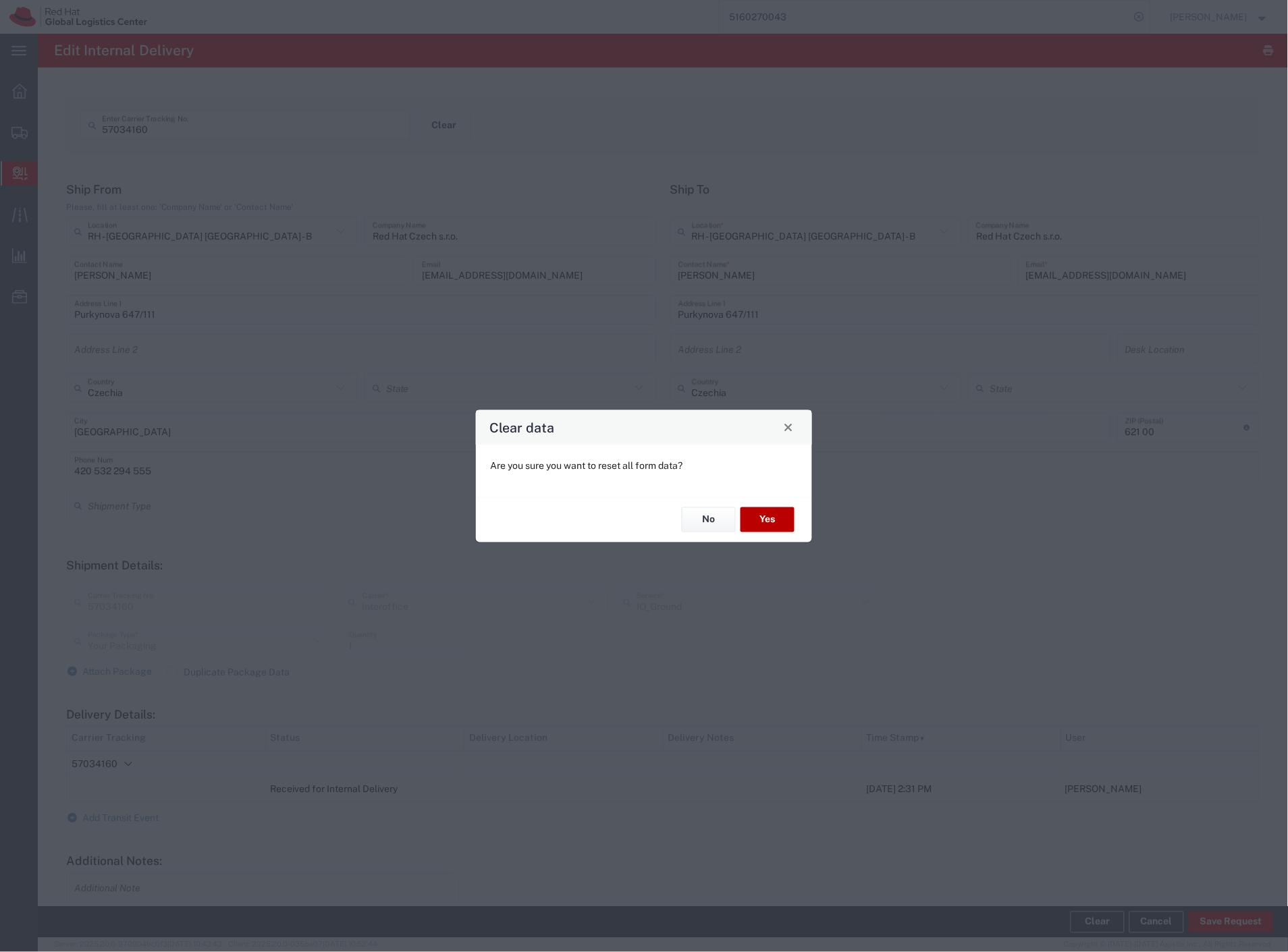
click at [770, 518] on button "Yes" at bounding box center [768, 520] width 54 height 25
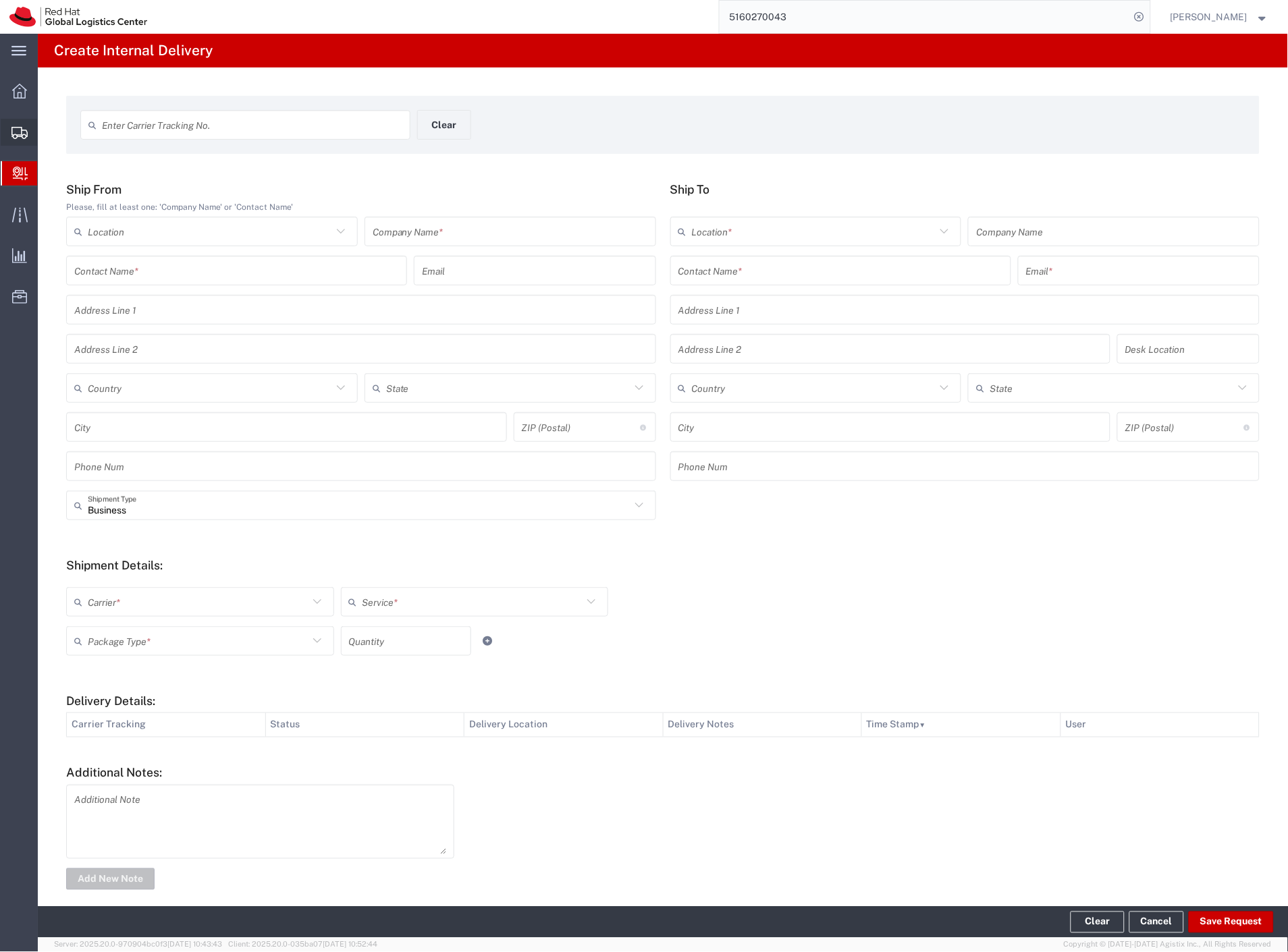
drag, startPoint x: 552, startPoint y: 114, endPoint x: 24, endPoint y: 135, distance: 528.4
click at [552, 114] on div "Enter Carrier Tracking No. Clear" at bounding box center [418, 130] width 688 height 39
click at [0, 0] on span "Shipment Manager" at bounding box center [0, 0] width 0 height 0
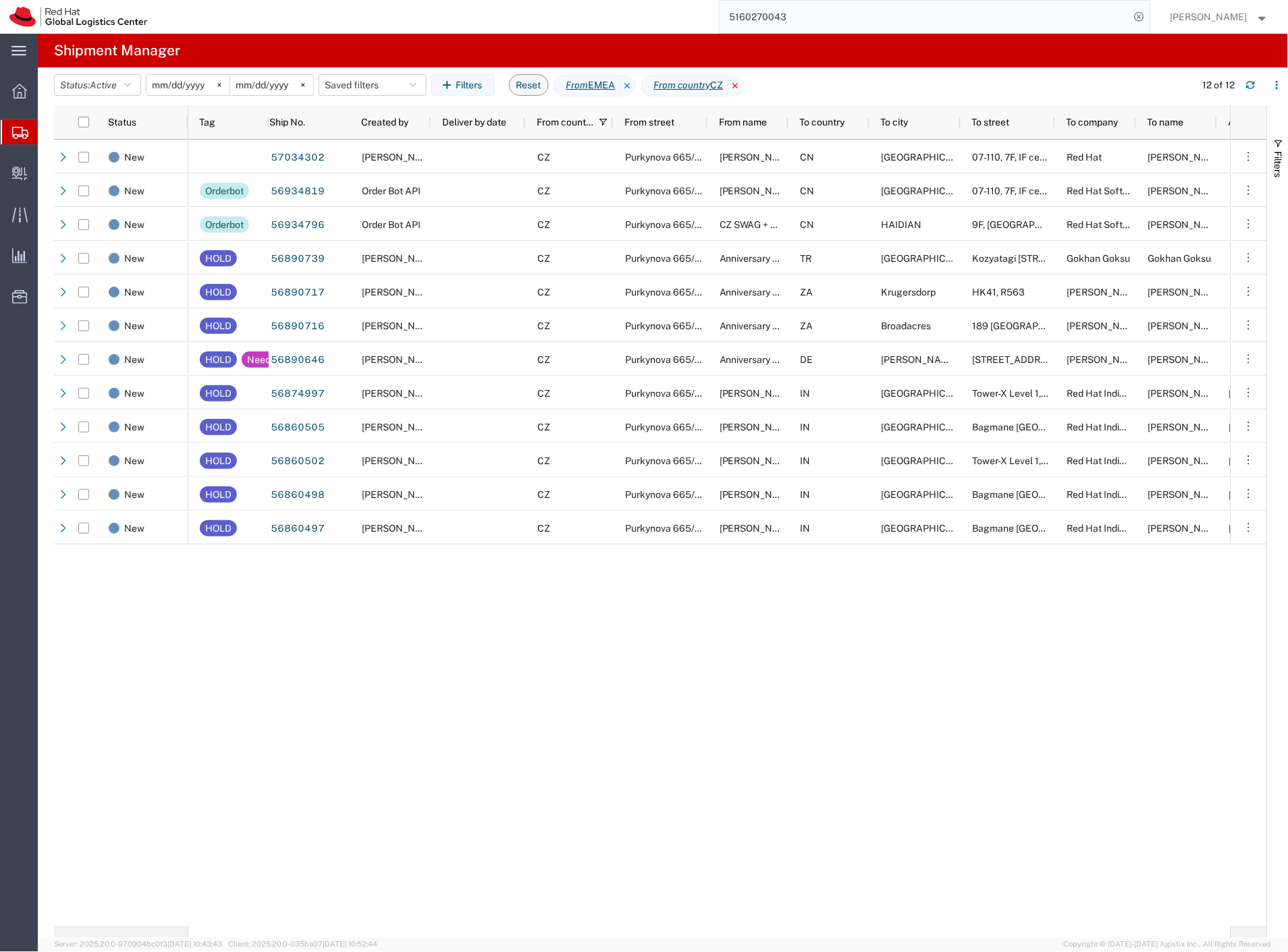
click at [745, 84] on icon at bounding box center [736, 85] width 16 height 21
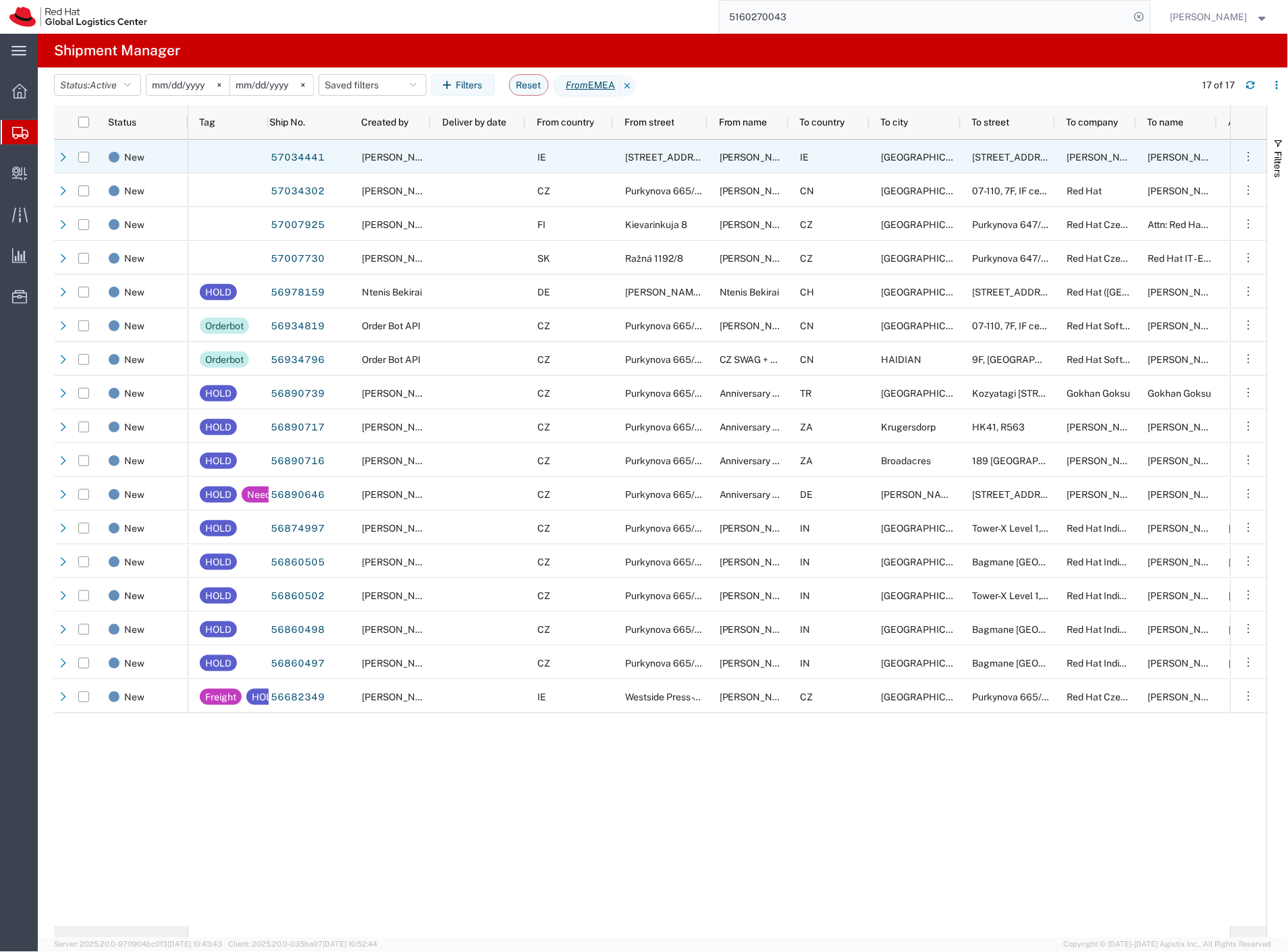
click at [470, 158] on div at bounding box center [479, 156] width 94 height 34
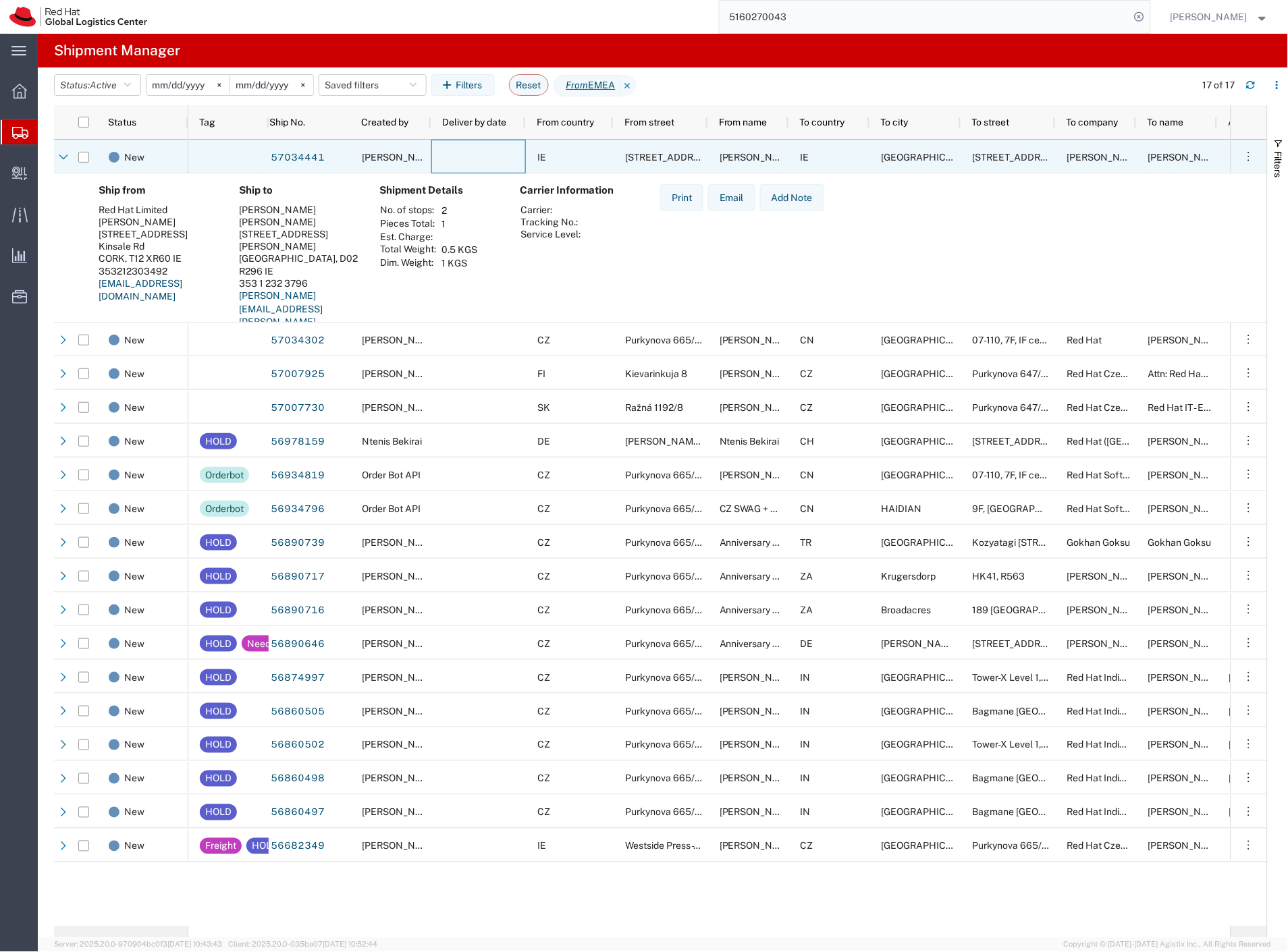
click at [470, 158] on div at bounding box center [479, 156] width 94 height 34
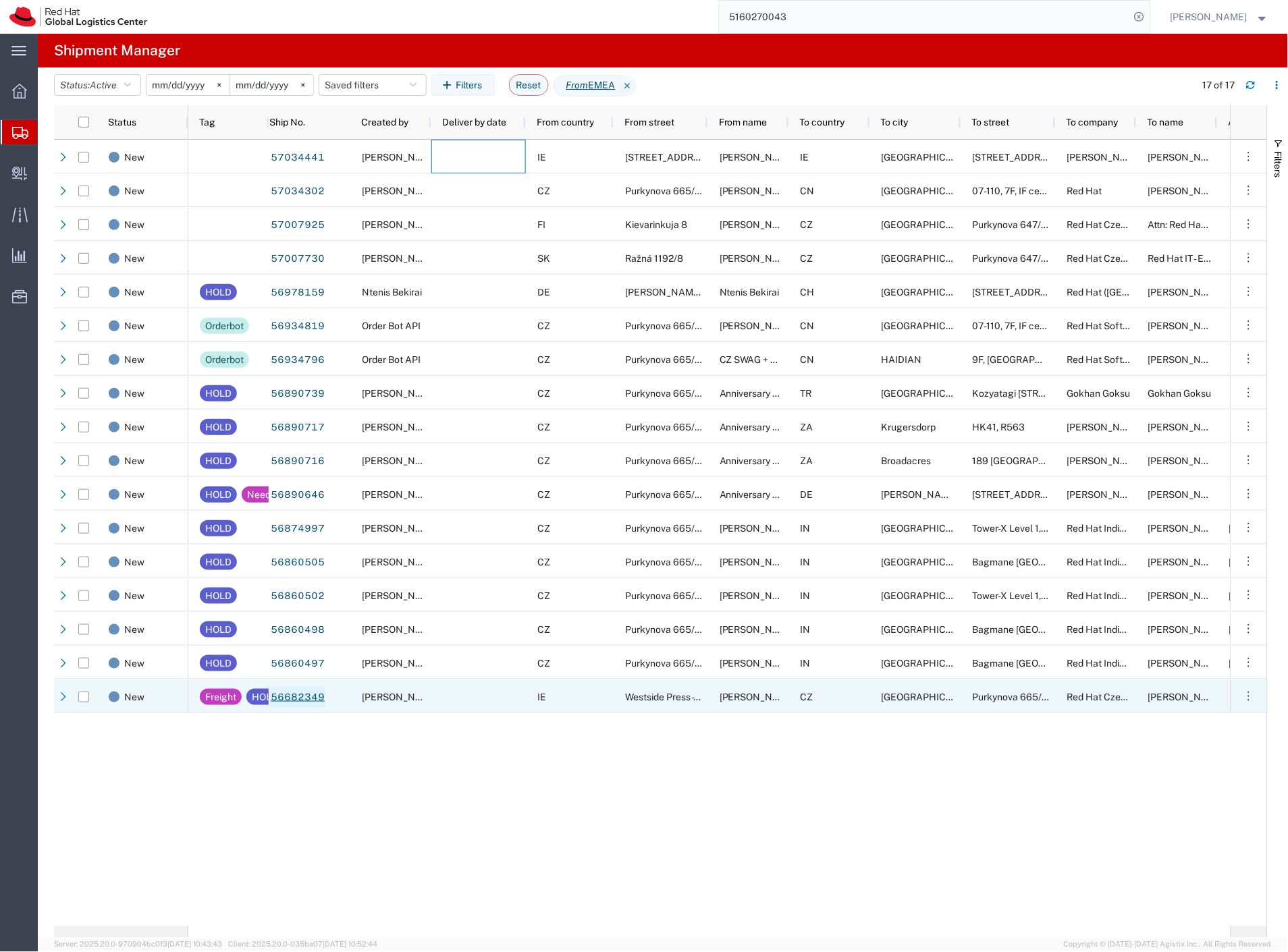
click at [300, 698] on link "56682349" at bounding box center [298, 698] width 55 height 21
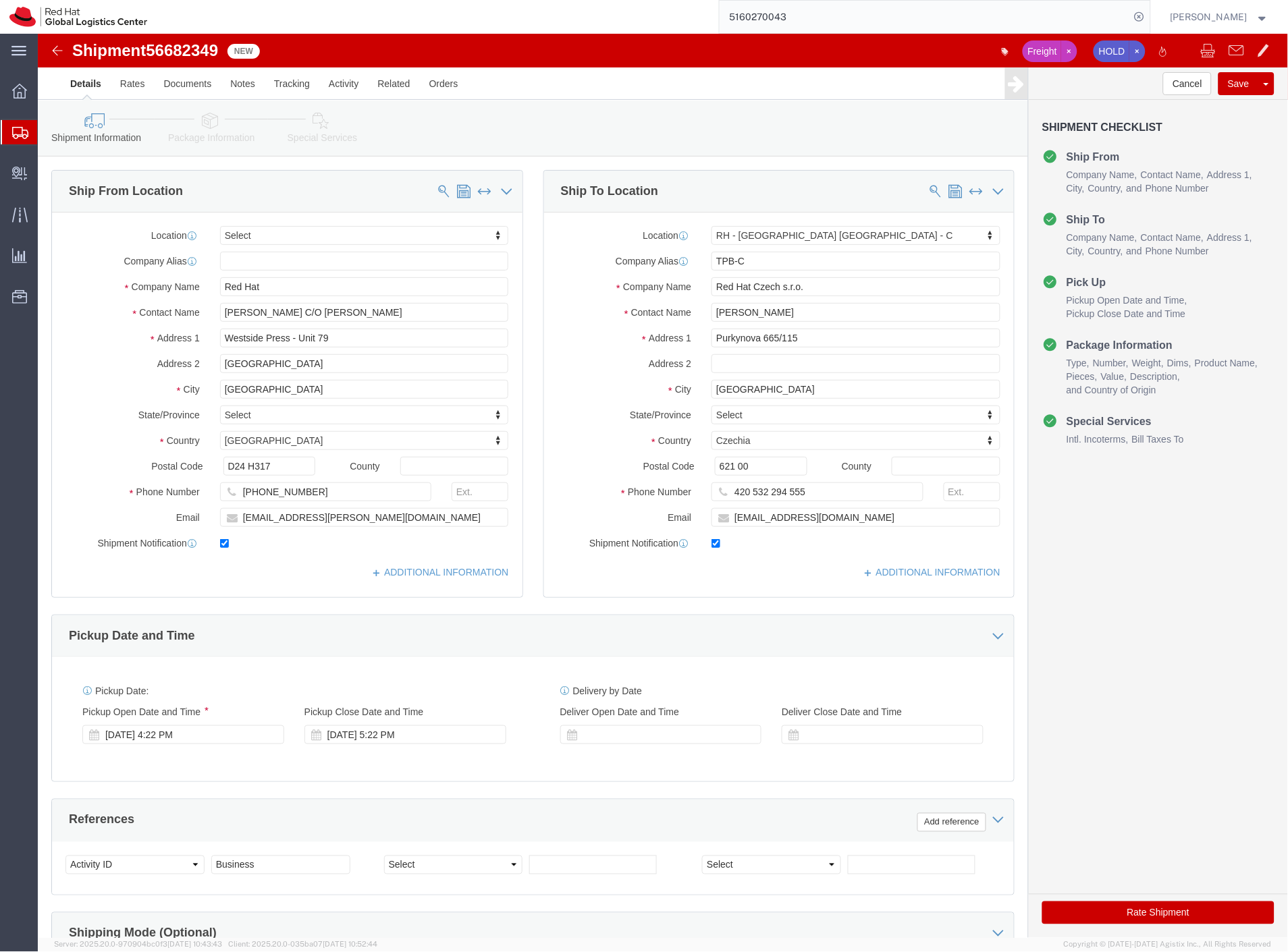
select select
select select "38037"
click link "Package Information"
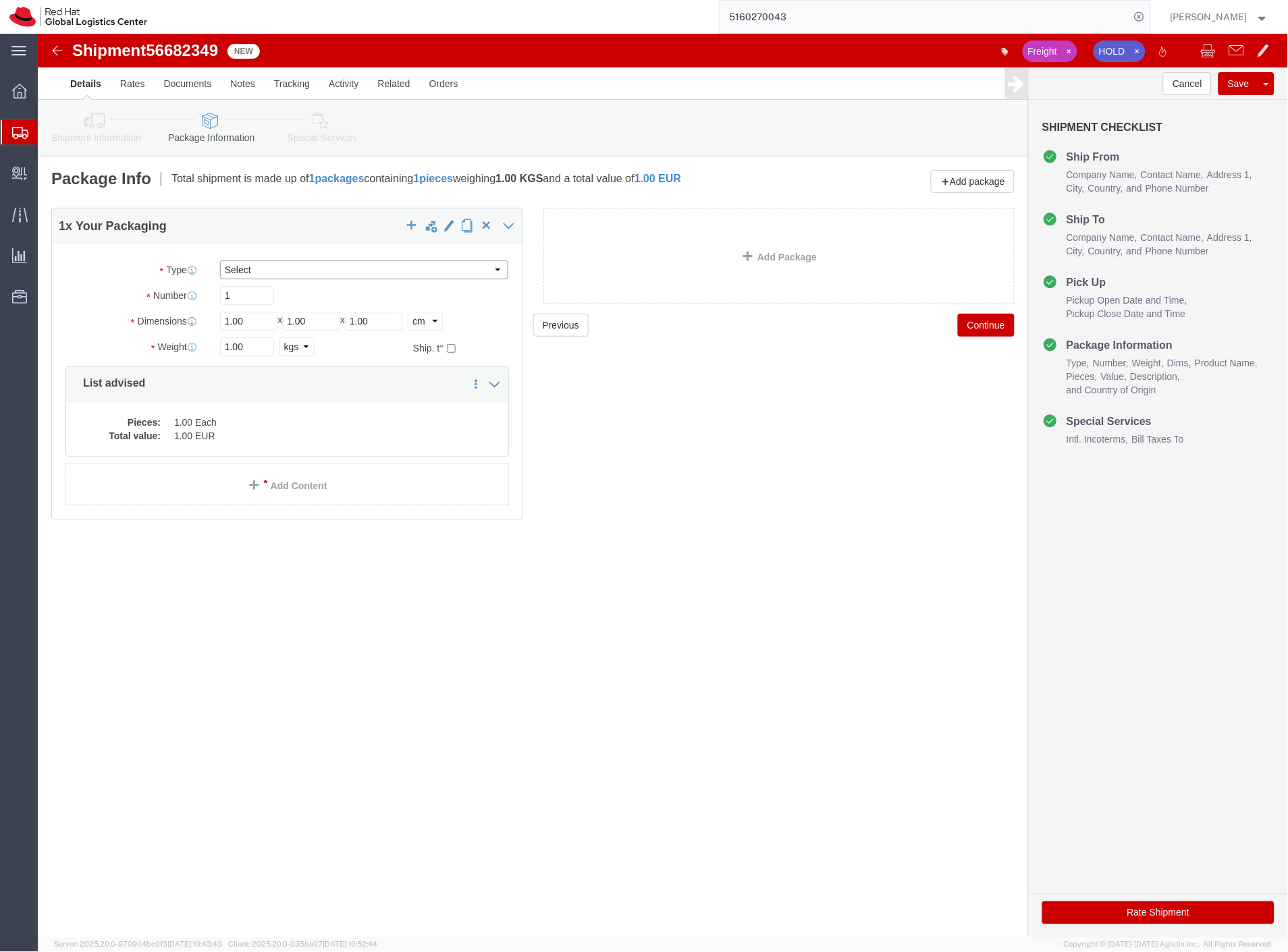
click select "Select Case(s) Crate(s) Envelope Large Box Medium Box PAK Skid(s) Small Box Sma…"
select select "SKID"
click select "Select Case(s) Crate(s) Envelope Large Box Medium Box PAK Skid(s) Small Box Sma…"
click input "text"
type input "23"
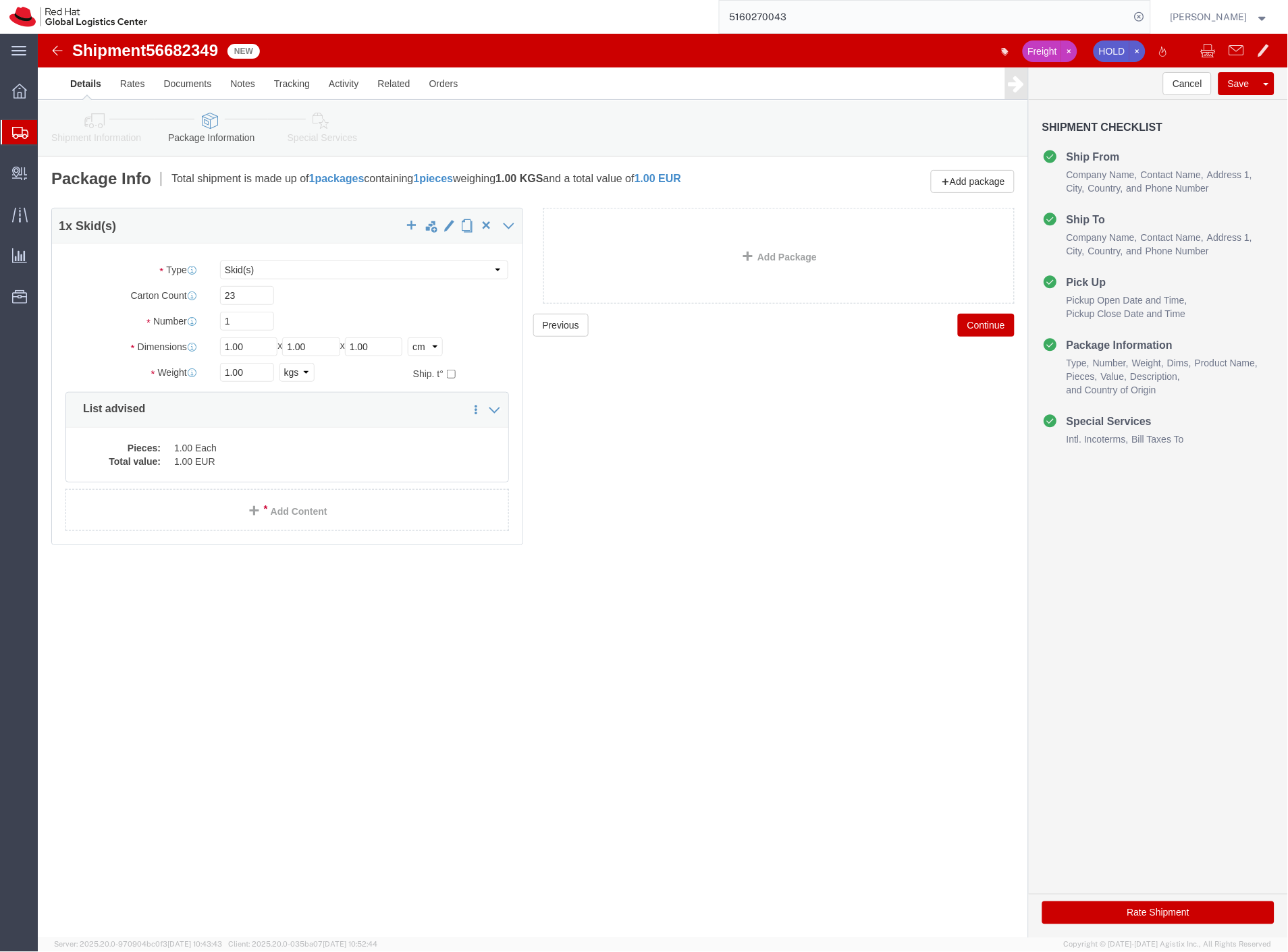
click div "1"
drag, startPoint x: 223, startPoint y: 315, endPoint x: 151, endPoint y: 309, distance: 72.2
click div "Dimensions Length 1.00 x Width 1.00 x Height 1.00 Select cm ft in"
type input "75"
type input "106"
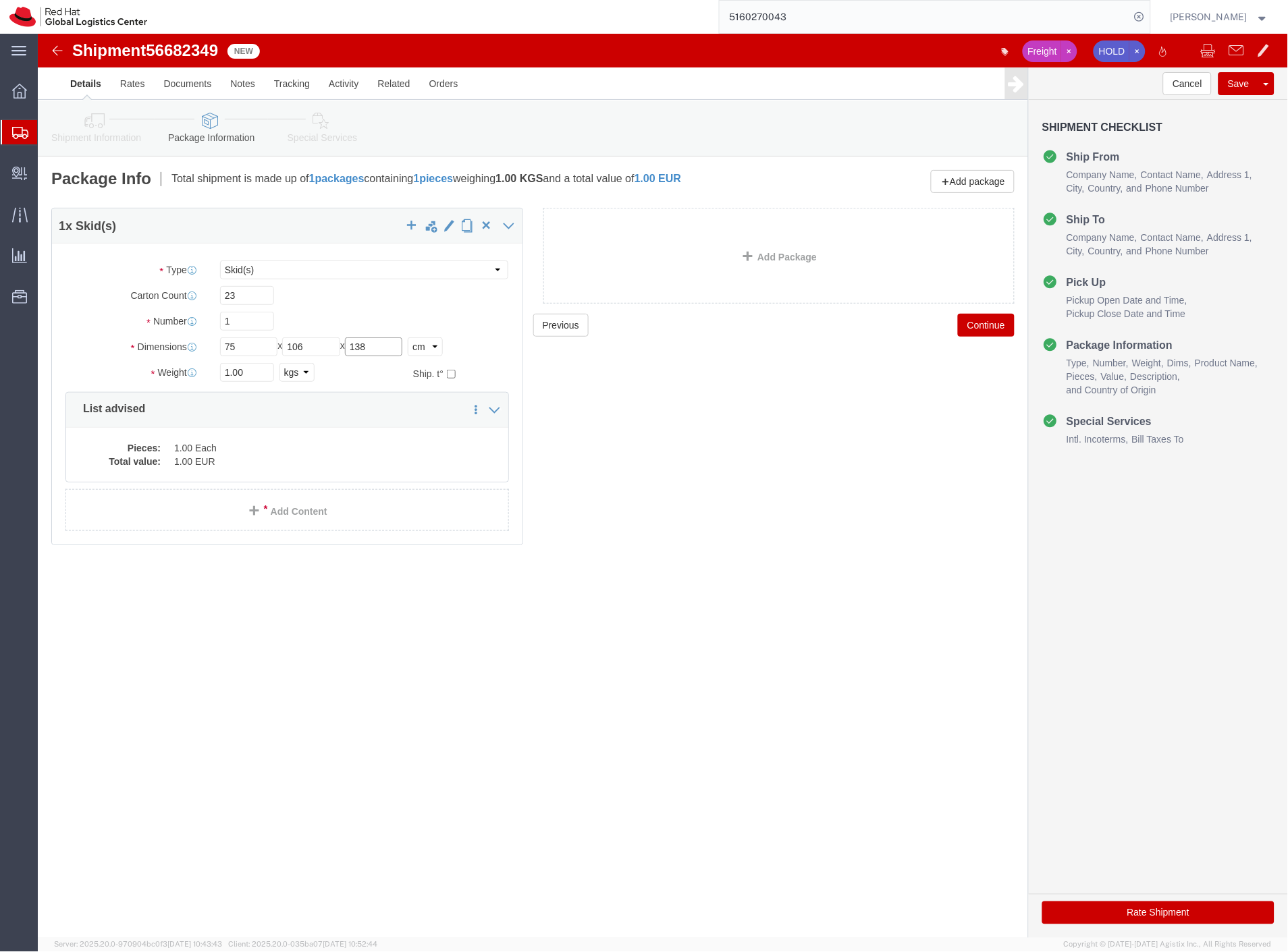
type input "138"
drag, startPoint x: 216, startPoint y: 338, endPoint x: 140, endPoint y: 334, distance: 76.1
click div "Weight 1.00 Select kgs lbs Ship. t°"
type input "165"
click link "Add Package"
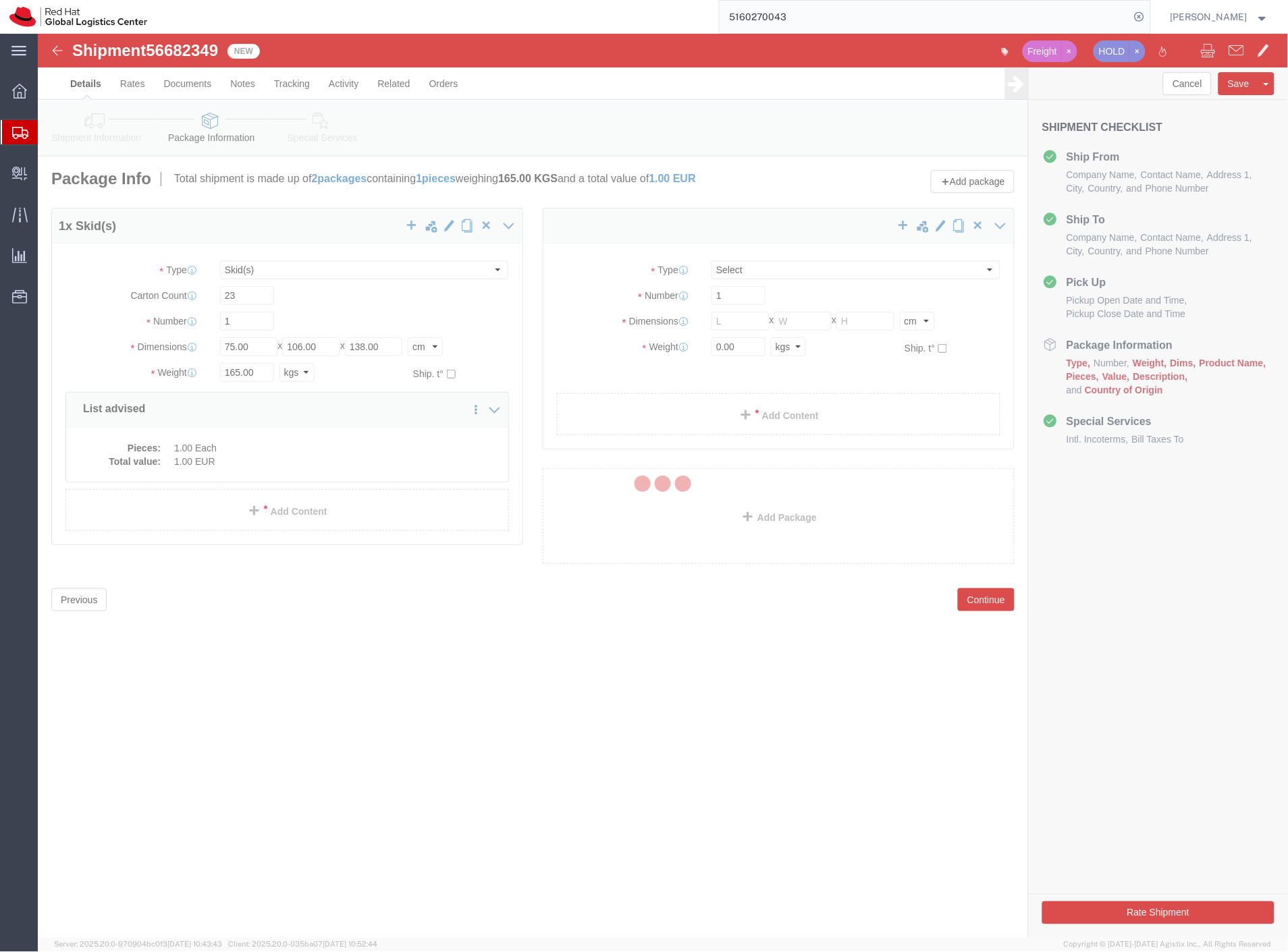
select select "SKID"
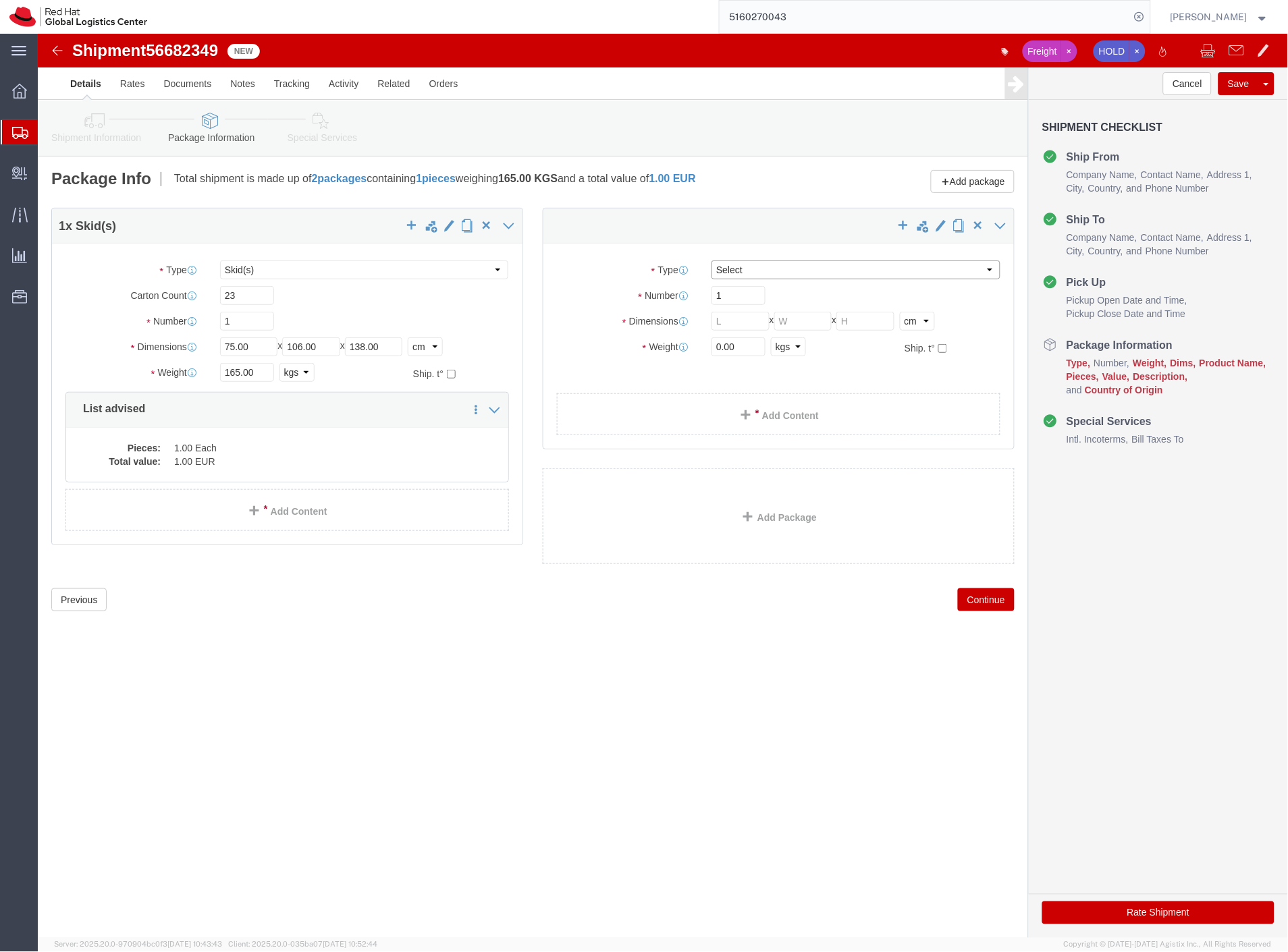
click select "Select Case(s) Crate(s) Envelope Large Box Medium Box PAK Skid(s) Small Box Sma…"
select select "SKID"
click select "Select Case(s) Crate(s) Envelope Large Box Medium Box PAK Skid(s) Small Box Sma…"
click input "text"
type input "30"
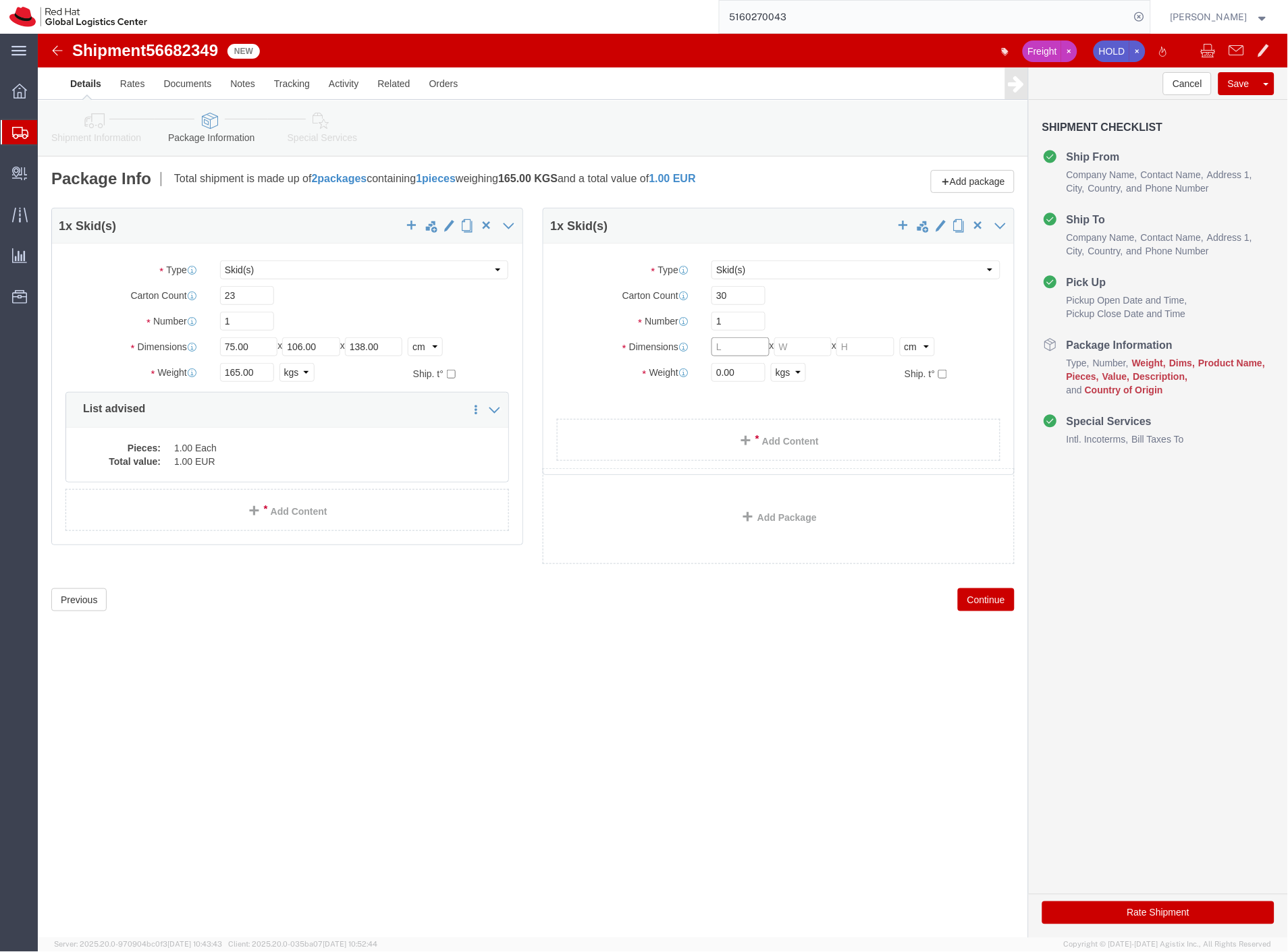
click input "text"
type input "100"
click input "text"
type input "120"
click input "text"
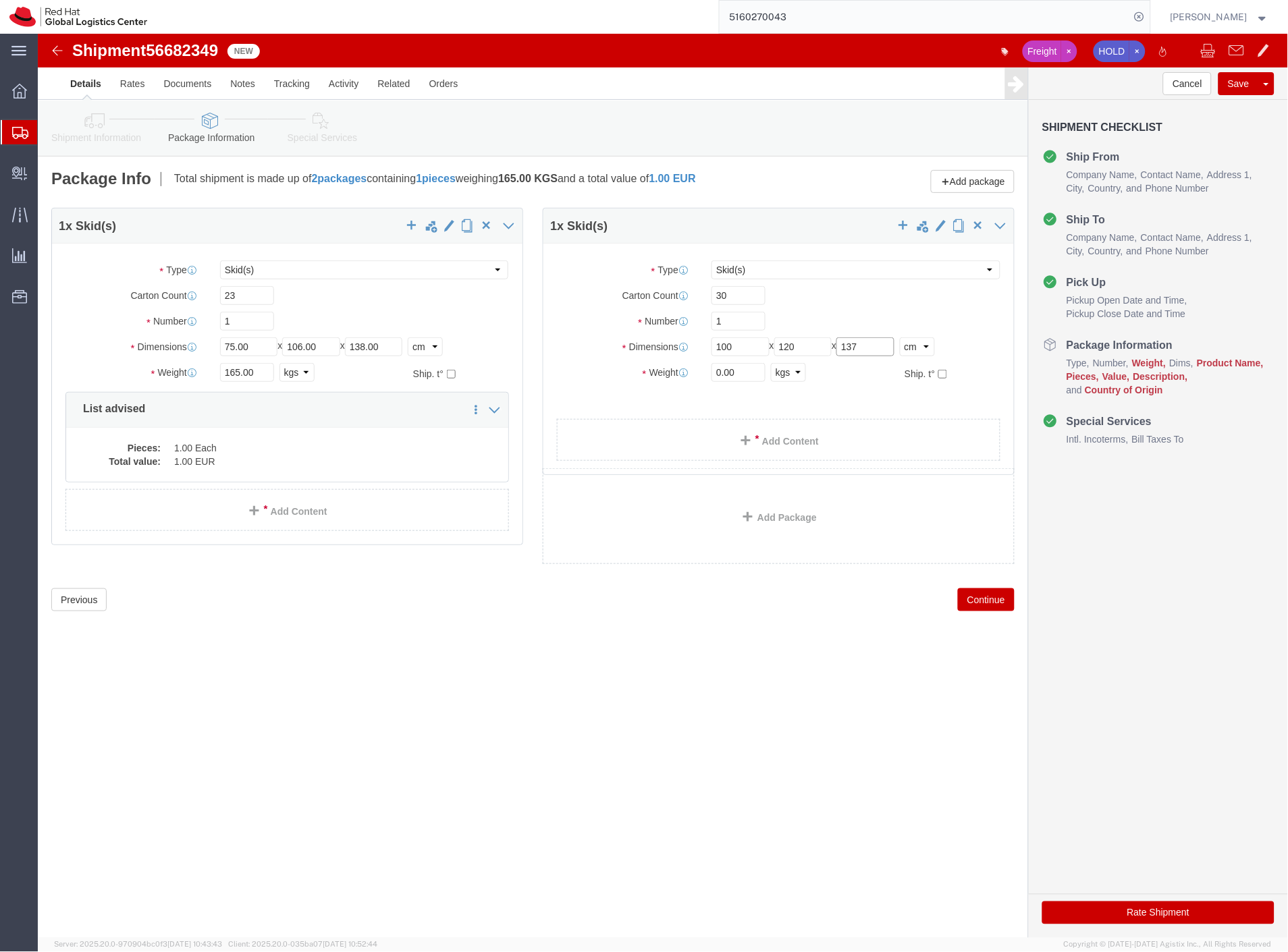
type input "137"
drag, startPoint x: 719, startPoint y: 339, endPoint x: 619, endPoint y: 342, distance: 100.0
click div "Weight 0.00 Select kgs lbs Ship. t°"
type input "351.5"
click span "button"
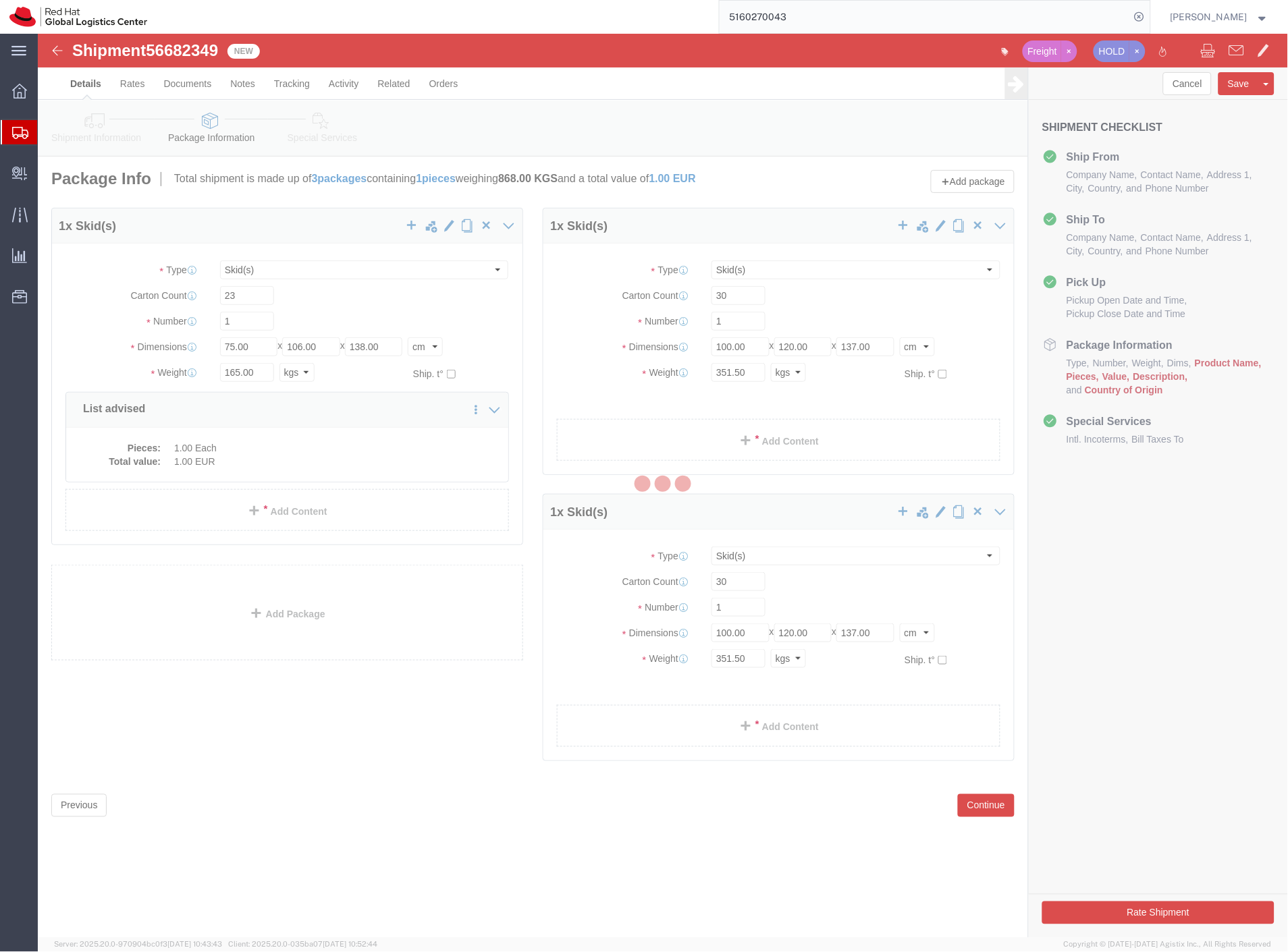
select select "SKID"
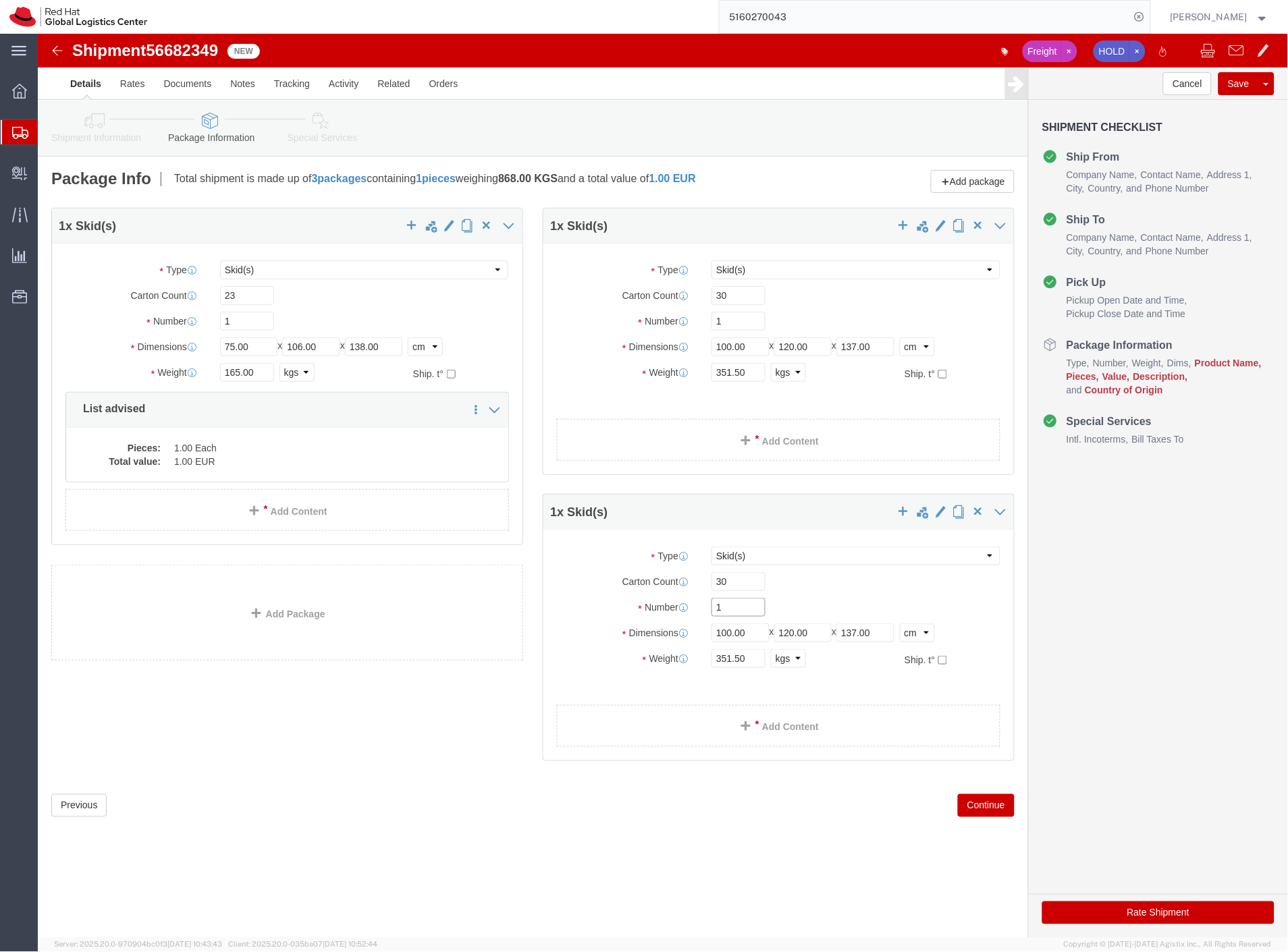
drag, startPoint x: 686, startPoint y: 571, endPoint x: 662, endPoint y: 571, distance: 24.0
click div "Number 1"
drag, startPoint x: 696, startPoint y: 551, endPoint x: 200, endPoint y: 619, distance: 500.6
click div "Carton Count 30"
type input "35"
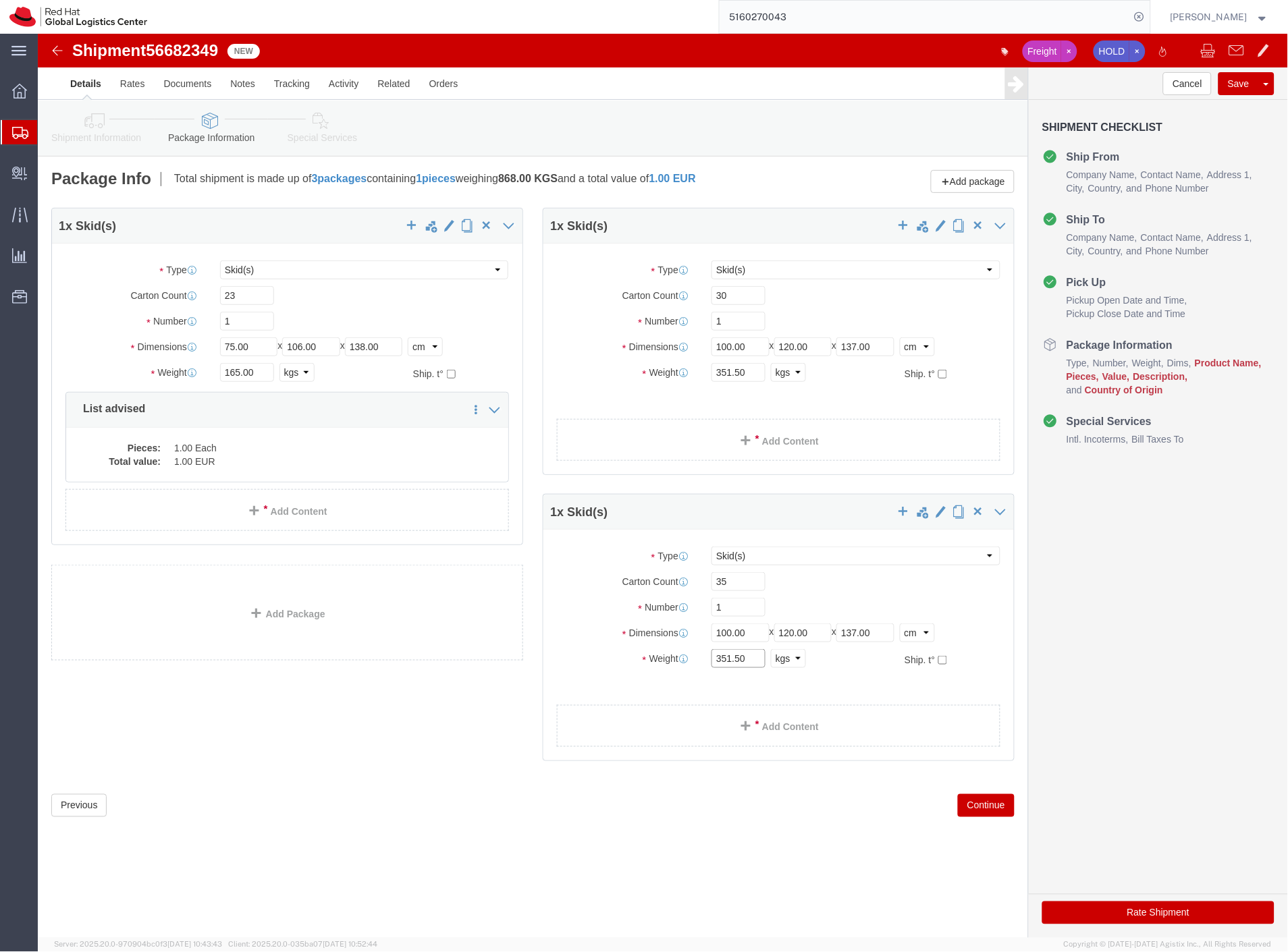
drag, startPoint x: 719, startPoint y: 628, endPoint x: 635, endPoint y: 630, distance: 84.0
click div "Weight 351.50 Select kgs lbs Ship. t°"
type input "290.6"
drag, startPoint x: 849, startPoint y: 598, endPoint x: 768, endPoint y: 596, distance: 81.0
click div "Length 100.00 x Width 120.00 x Height 137.00 Select cm ft in"
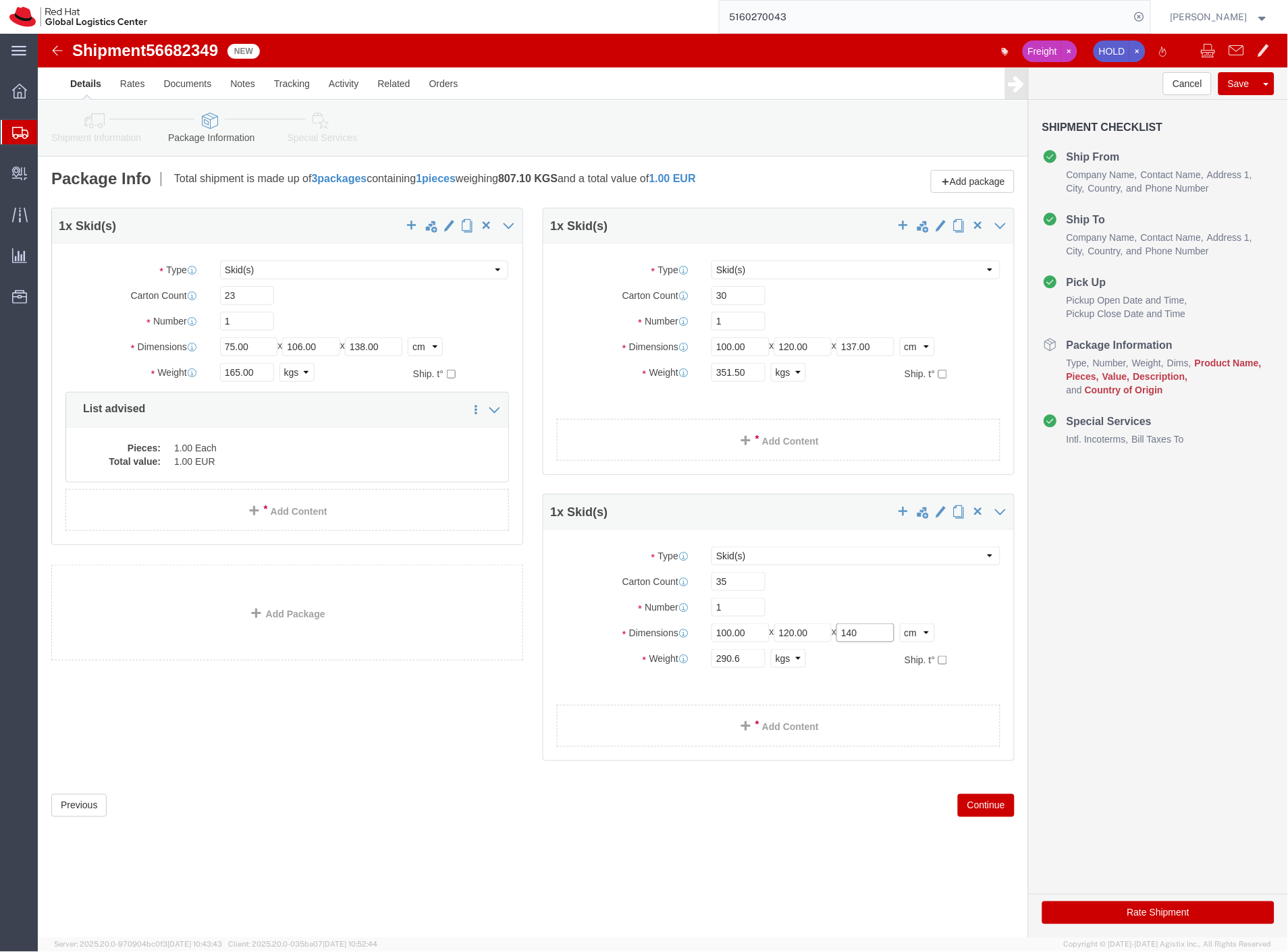
type input "140"
click div "1 x Skid(s) Package Type Select Case(s) Crate(s) Envelope Large Box Medium Box …"
click span "button"
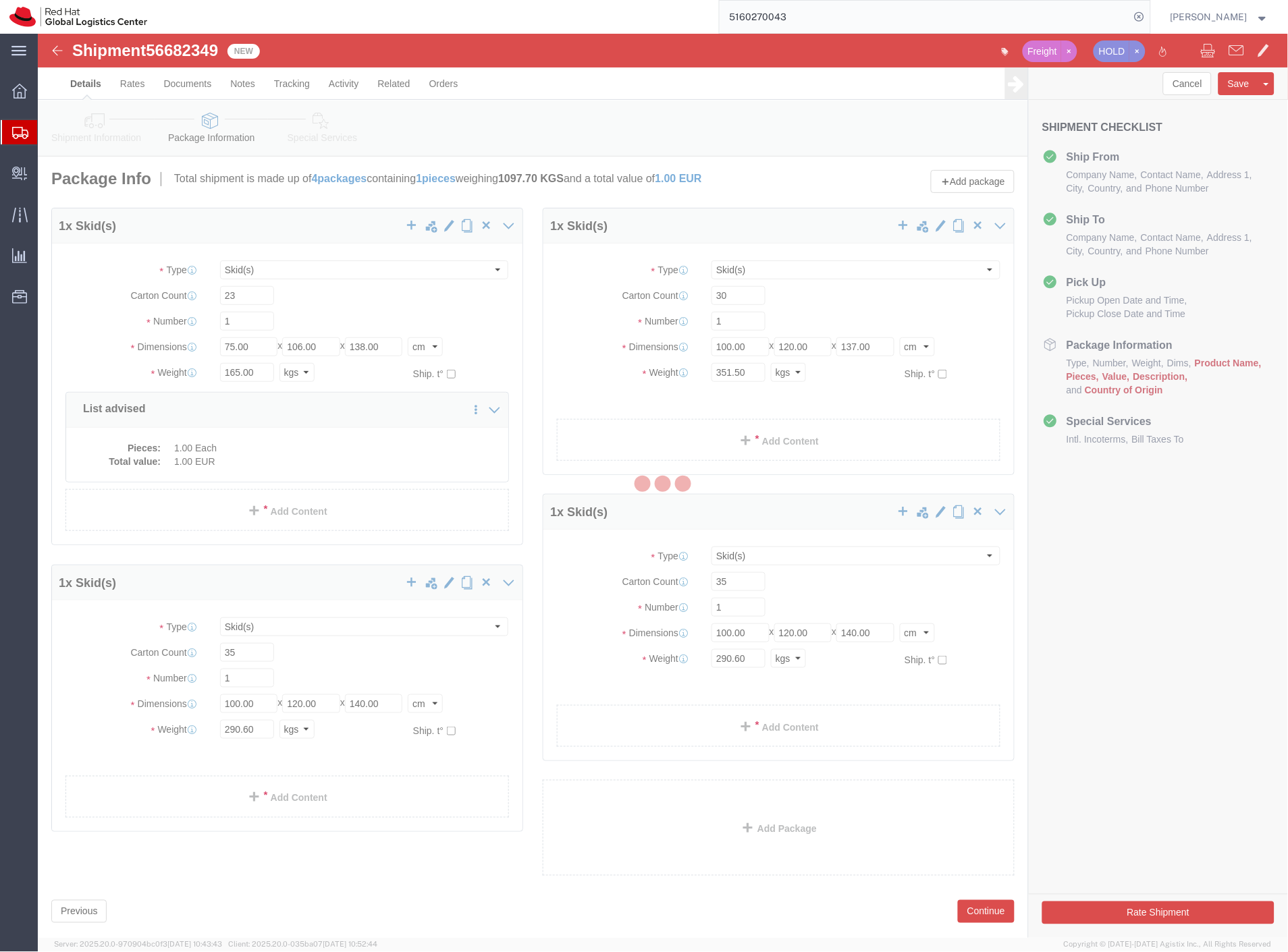
select select "SKID"
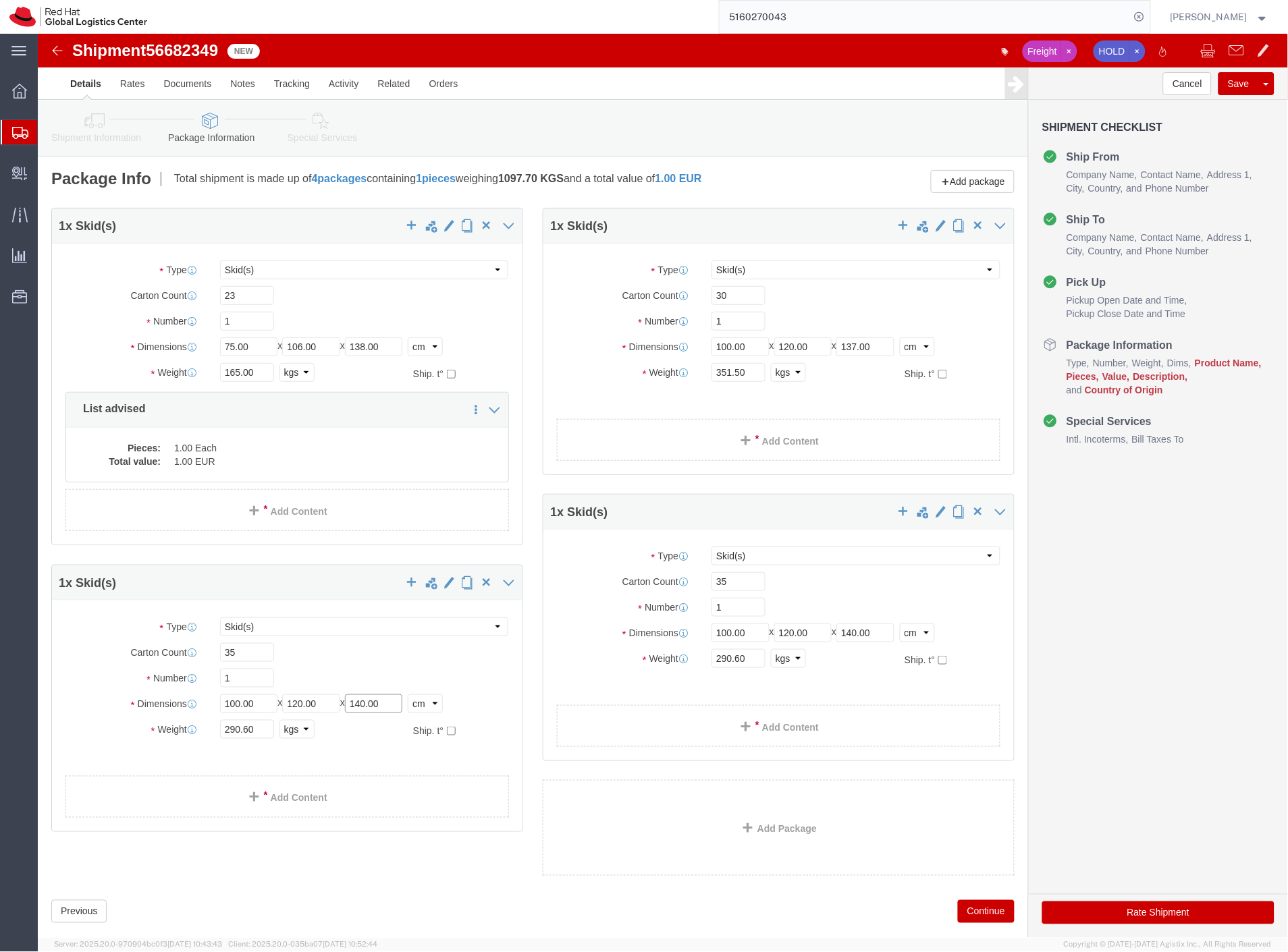
drag, startPoint x: 335, startPoint y: 669, endPoint x: 327, endPoint y: 669, distance: 8.0
click input "140.00"
drag, startPoint x: 823, startPoint y: 598, endPoint x: 814, endPoint y: 598, distance: 9.0
click input "140.00"
type input "134.00"
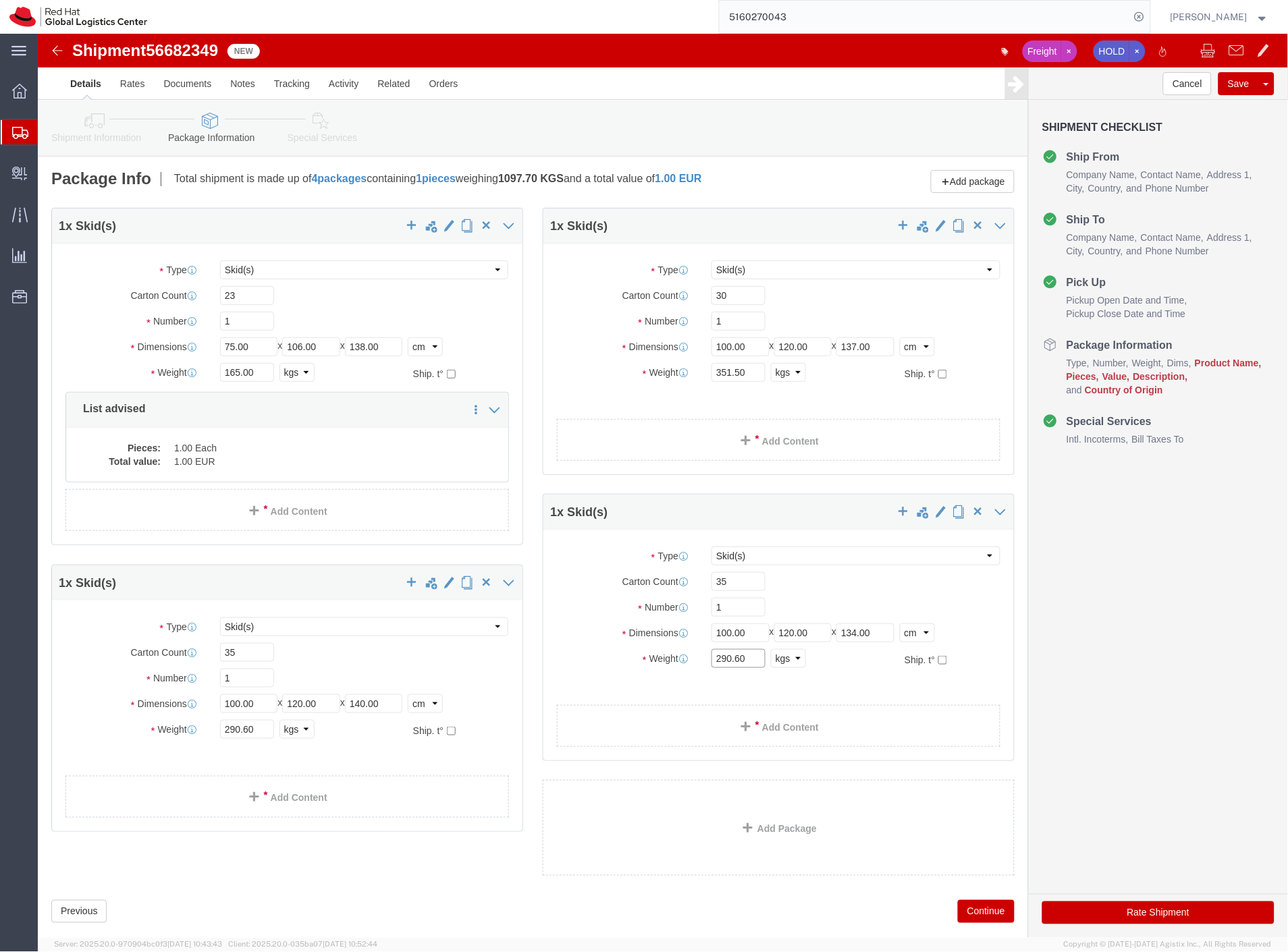
drag, startPoint x: 707, startPoint y: 623, endPoint x: 651, endPoint y: 628, distance: 56.2
click div "Weight 290.60 Select kgs lbs Ship. t°"
type input "273.25"
click span "button"
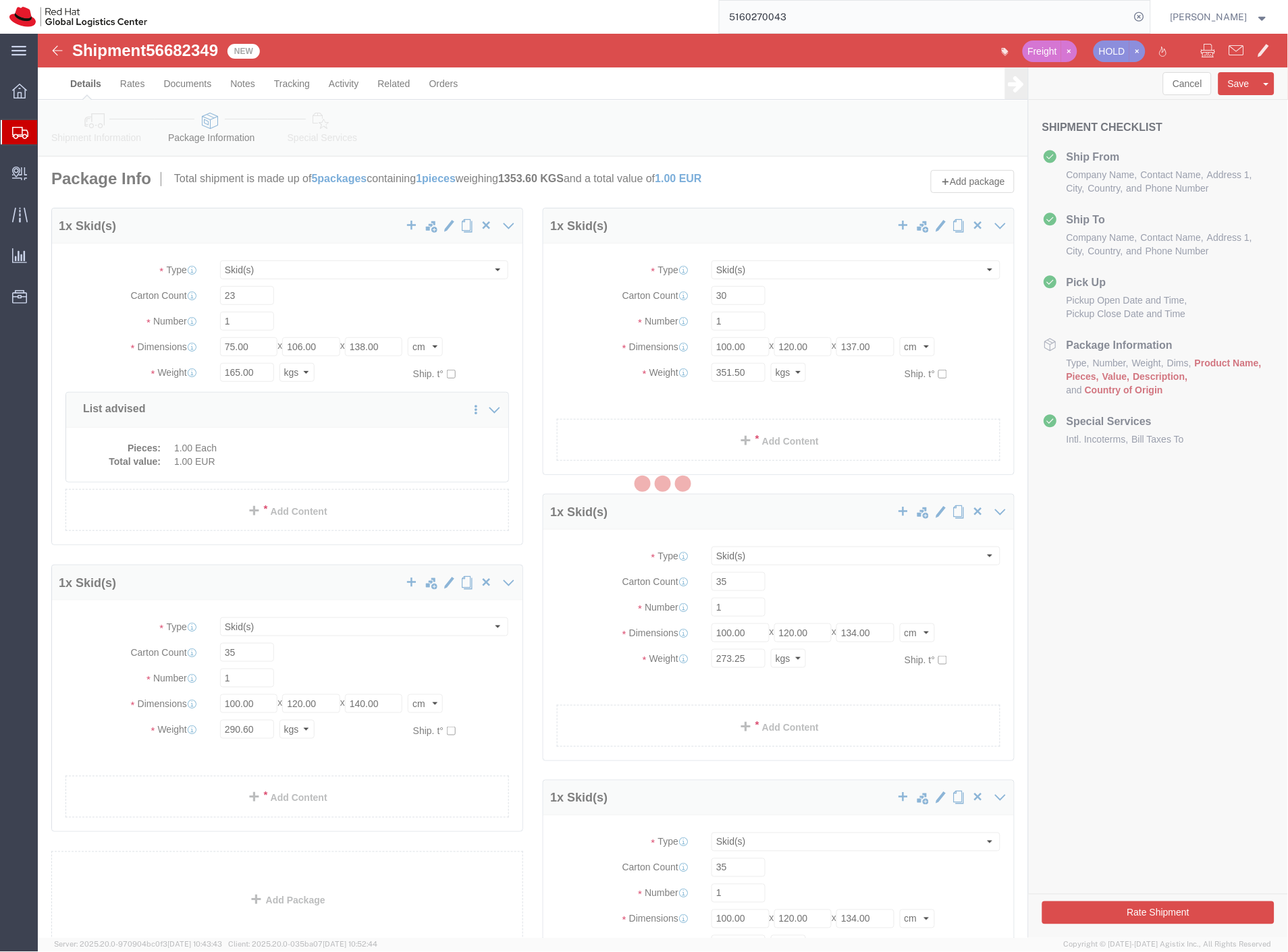
select select "SKID"
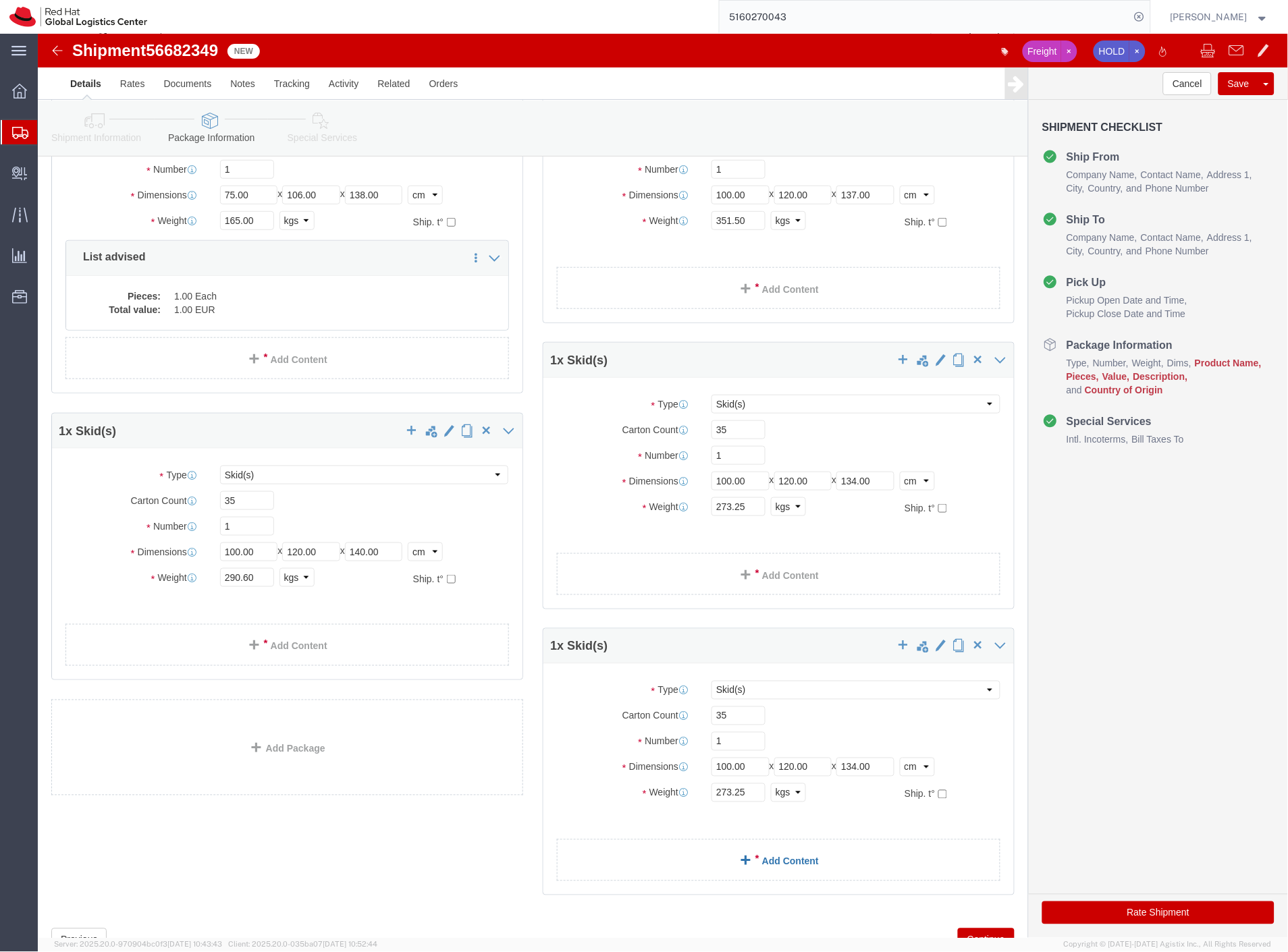
scroll to position [207, 0]
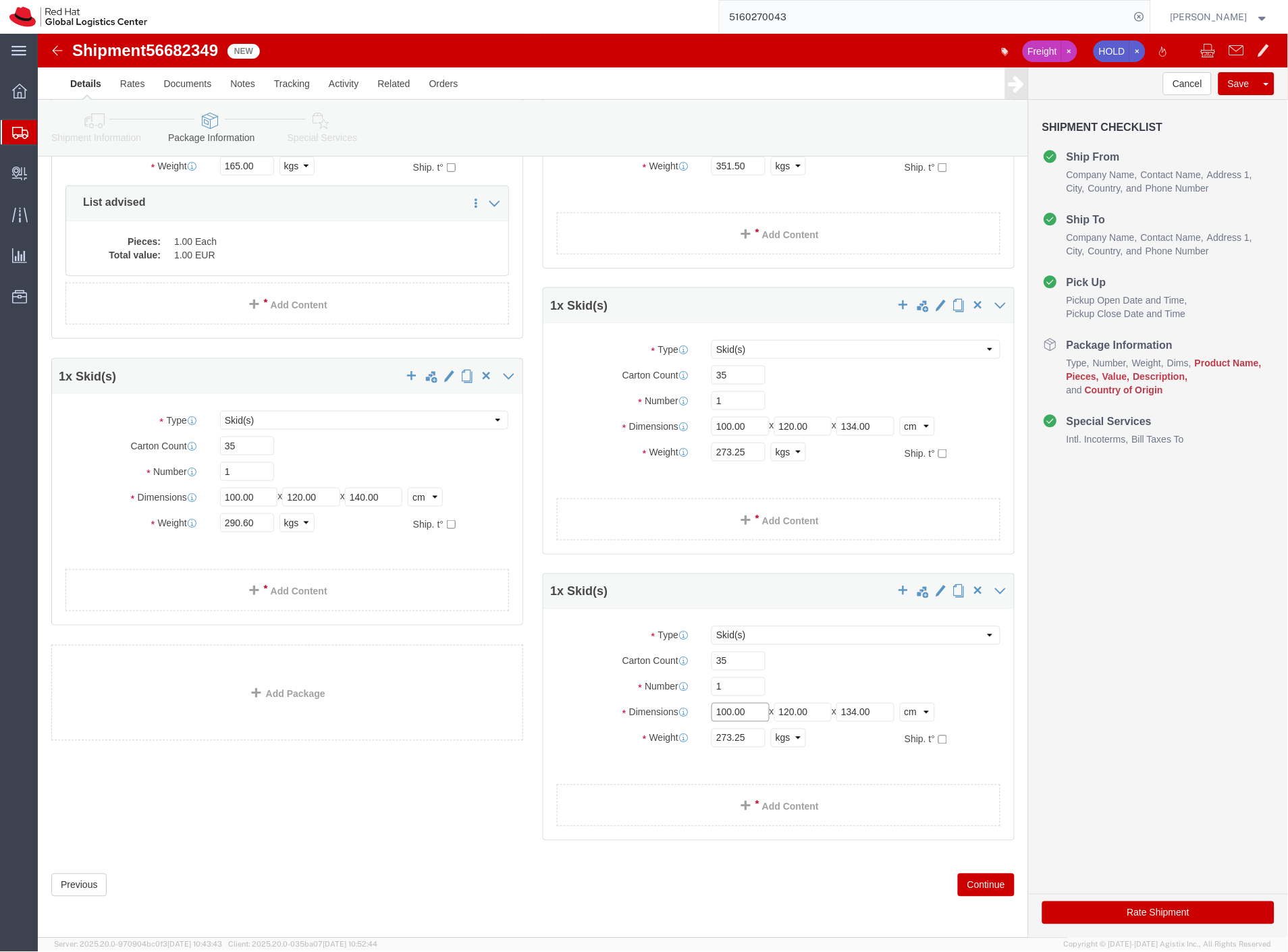
drag, startPoint x: 714, startPoint y: 677, endPoint x: 582, endPoint y: 672, distance: 132.1
click div "Dimensions Length 100.00 x Width 120.00 x Height 134.00 Select cm ft in"
type input "90"
drag, startPoint x: 775, startPoint y: 680, endPoint x: 593, endPoint y: 696, distance: 182.7
click div "Package Type Select Case(s) Crate(s) Envelope Large Box Medium Box PAK Skid(s) …"
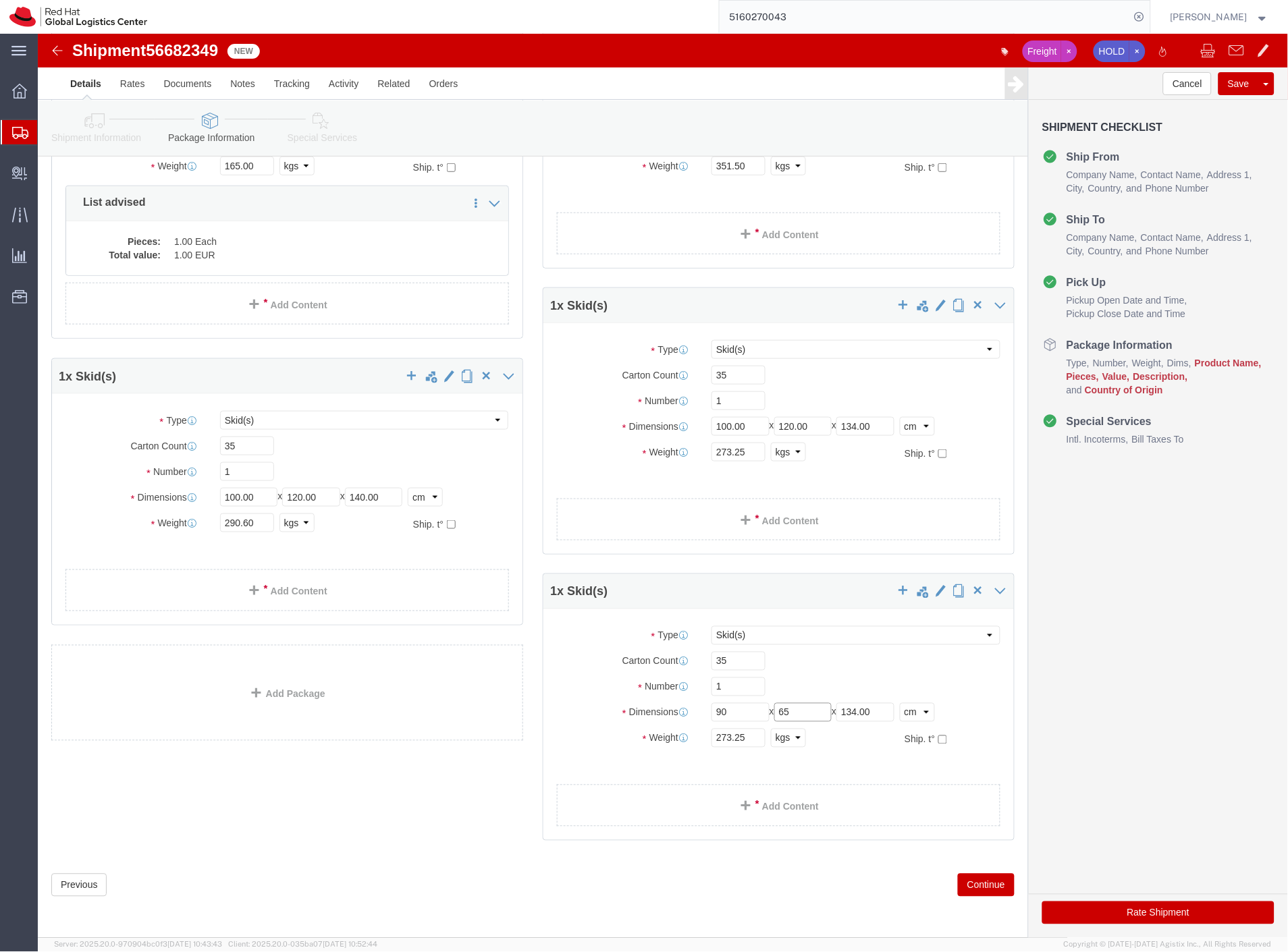
type input "65"
drag, startPoint x: 837, startPoint y: 682, endPoint x: 773, endPoint y: 677, distance: 64.2
click div "Length 90 x Width 65 x Height 134.00 Select cm ft in"
type input "150"
drag, startPoint x: 705, startPoint y: 630, endPoint x: 612, endPoint y: 631, distance: 93.0
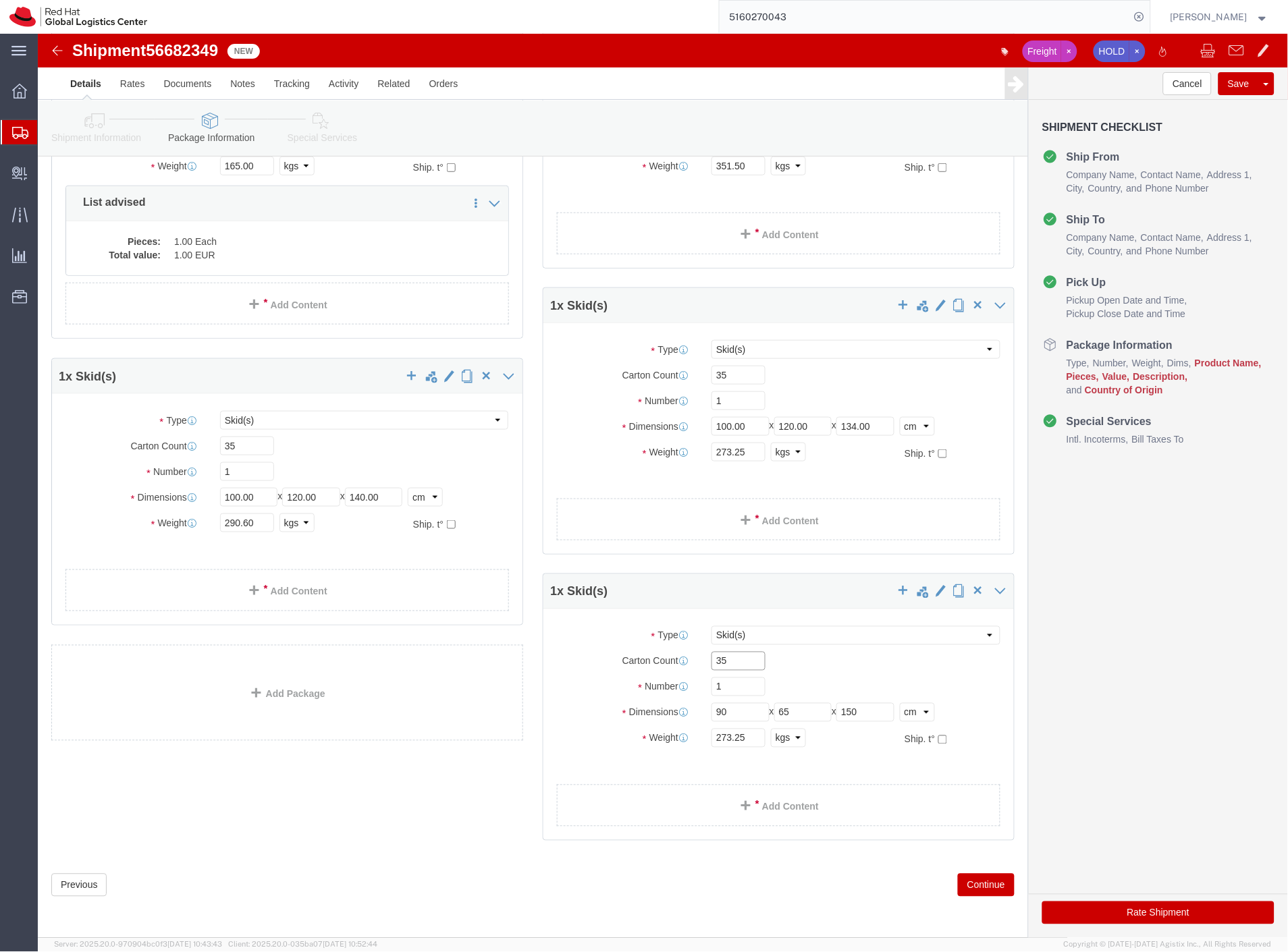
click div "Carton Count 35"
type input "3"
drag, startPoint x: 699, startPoint y: 342, endPoint x: 635, endPoint y: 347, distance: 64.2
click div "Carton Count 35"
type input "24"
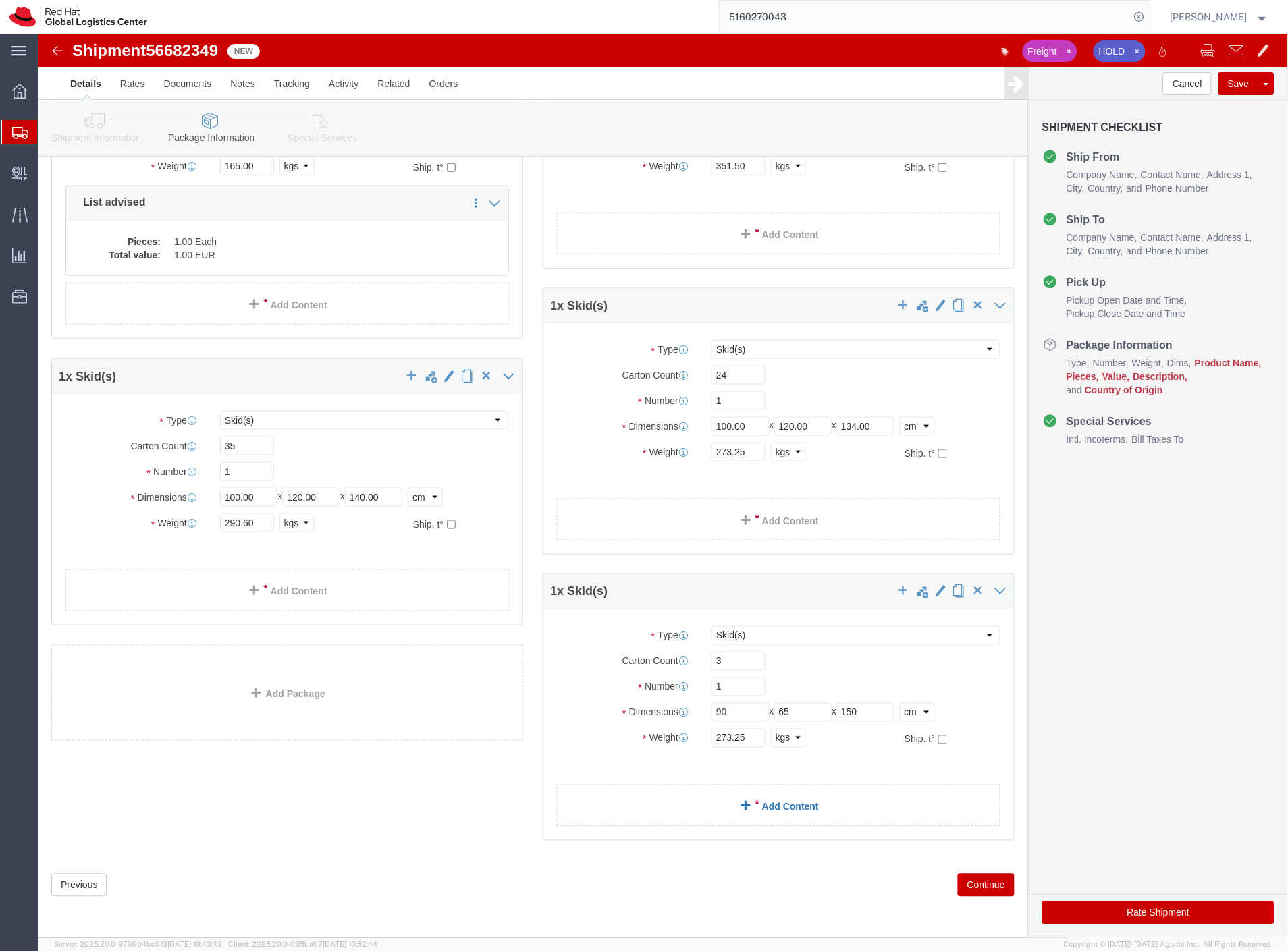
click link "Add Content"
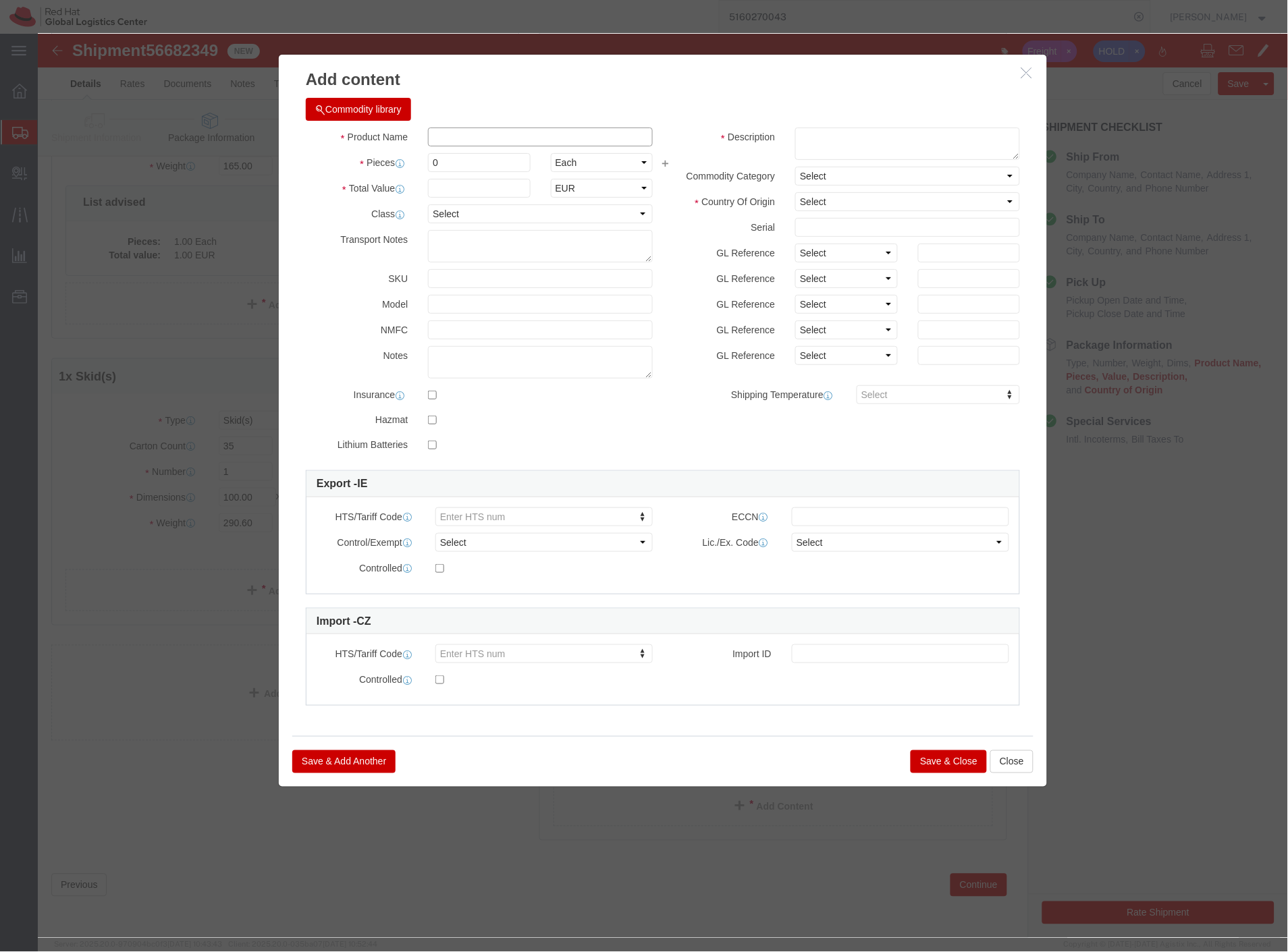
click input "text"
type input "Fedora Hats"
drag, startPoint x: 440, startPoint y: 130, endPoint x: 377, endPoint y: 130, distance: 63.0
click div "0"
click input "0"
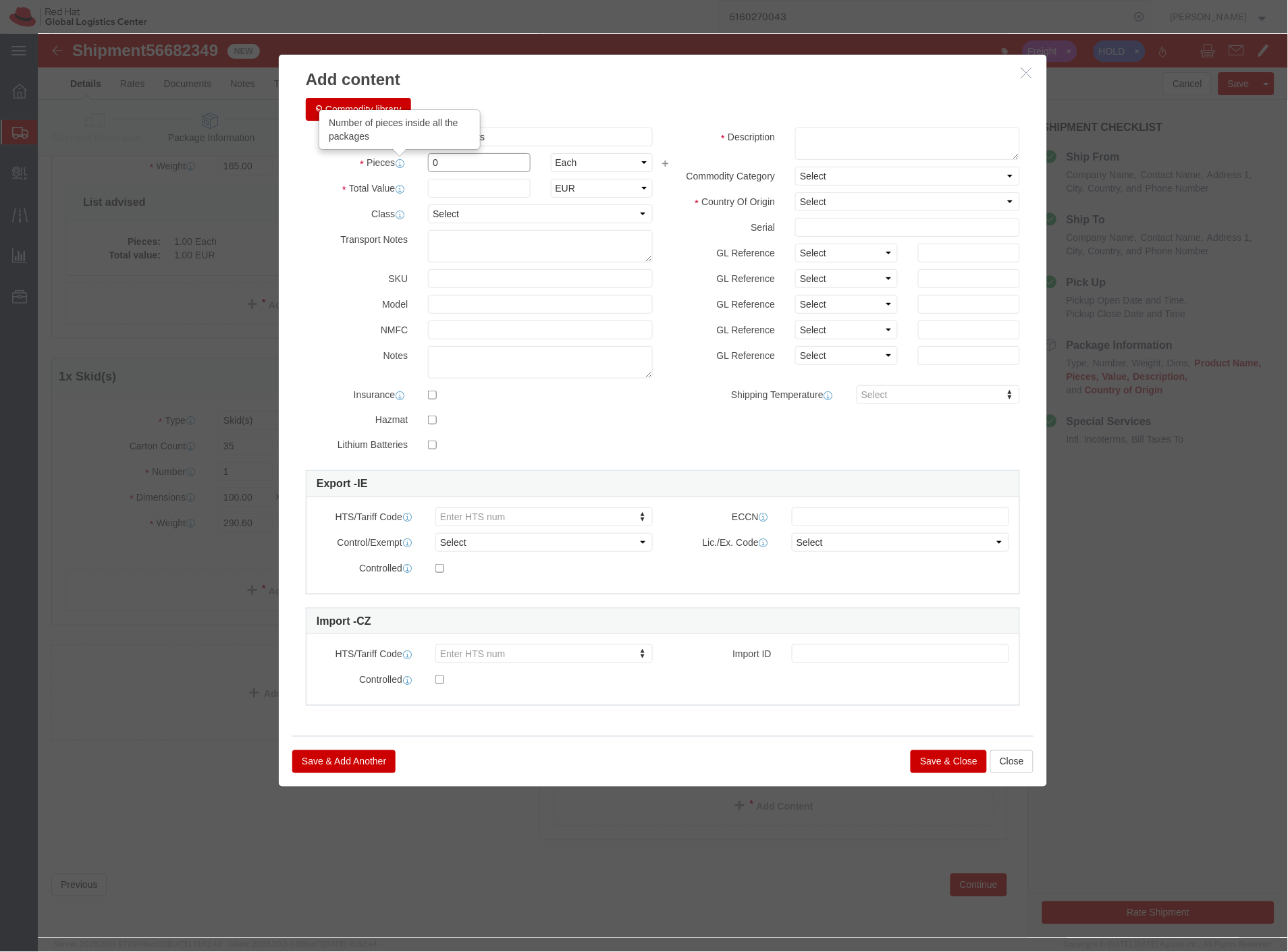
drag, startPoint x: 422, startPoint y: 130, endPoint x: 336, endPoint y: 130, distance: 86.0
click div "Pieces Number of pieces inside all the packages 0 Select Bag Barrels 100Board F…"
type input "1"
click select "Select ADP AED AFN ALL AMD AOA ARS ATS AUD AWG AZN BAM BBD BDT BGL BGN BHD BIF …"
select select "GBP"
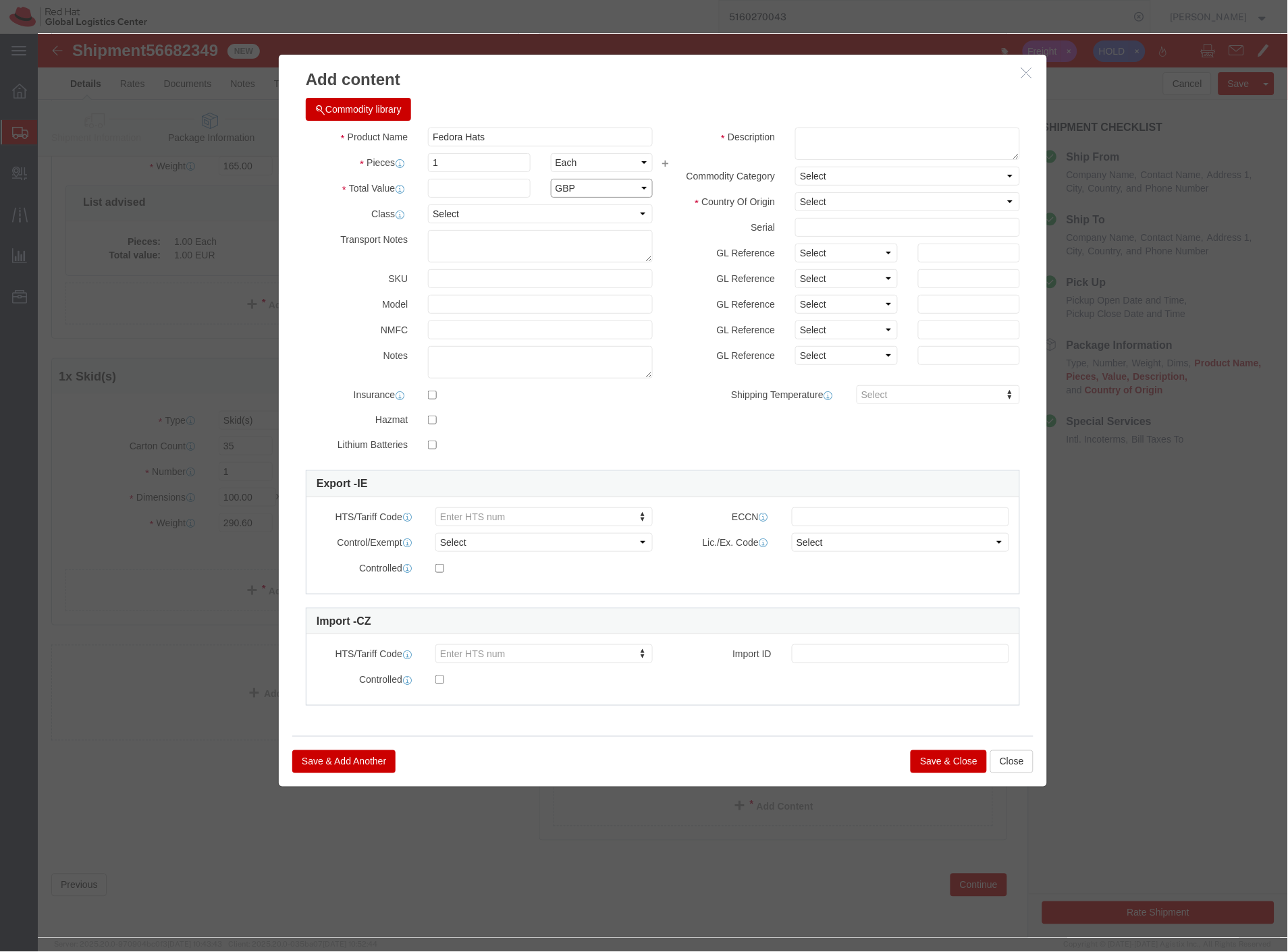
click select "Select ADP AED AFN ALL AMD AOA ARS ATS AUD AWG AZN BAM BBD BDT BGL BGN BHD BIF …"
click input "text"
type input "4.77"
drag, startPoint x: 431, startPoint y: 129, endPoint x: 328, endPoint y: 130, distance: 103.0
click div "Pieces Number of pieces inside all the packages 1 Select Bag Barrels 100Board F…"
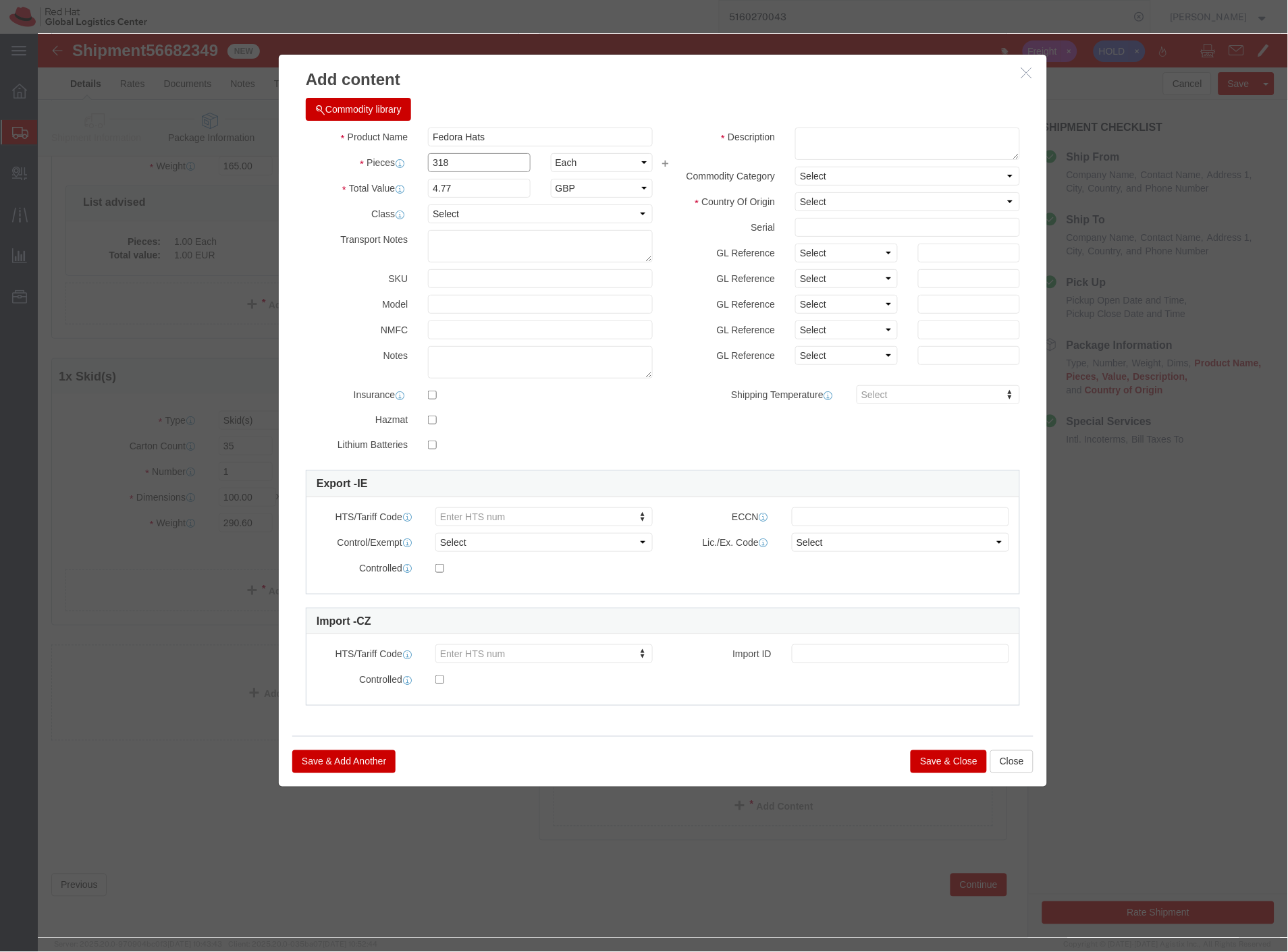
type input "318"
type input "1516.86"
click select "Select Afghanistan Åland Islands Albania Algeria American Samoa Andorra Angola …"
select select "DE"
click select "Select Afghanistan Åland Islands Albania Algeria American Samoa Andorra Angola …"
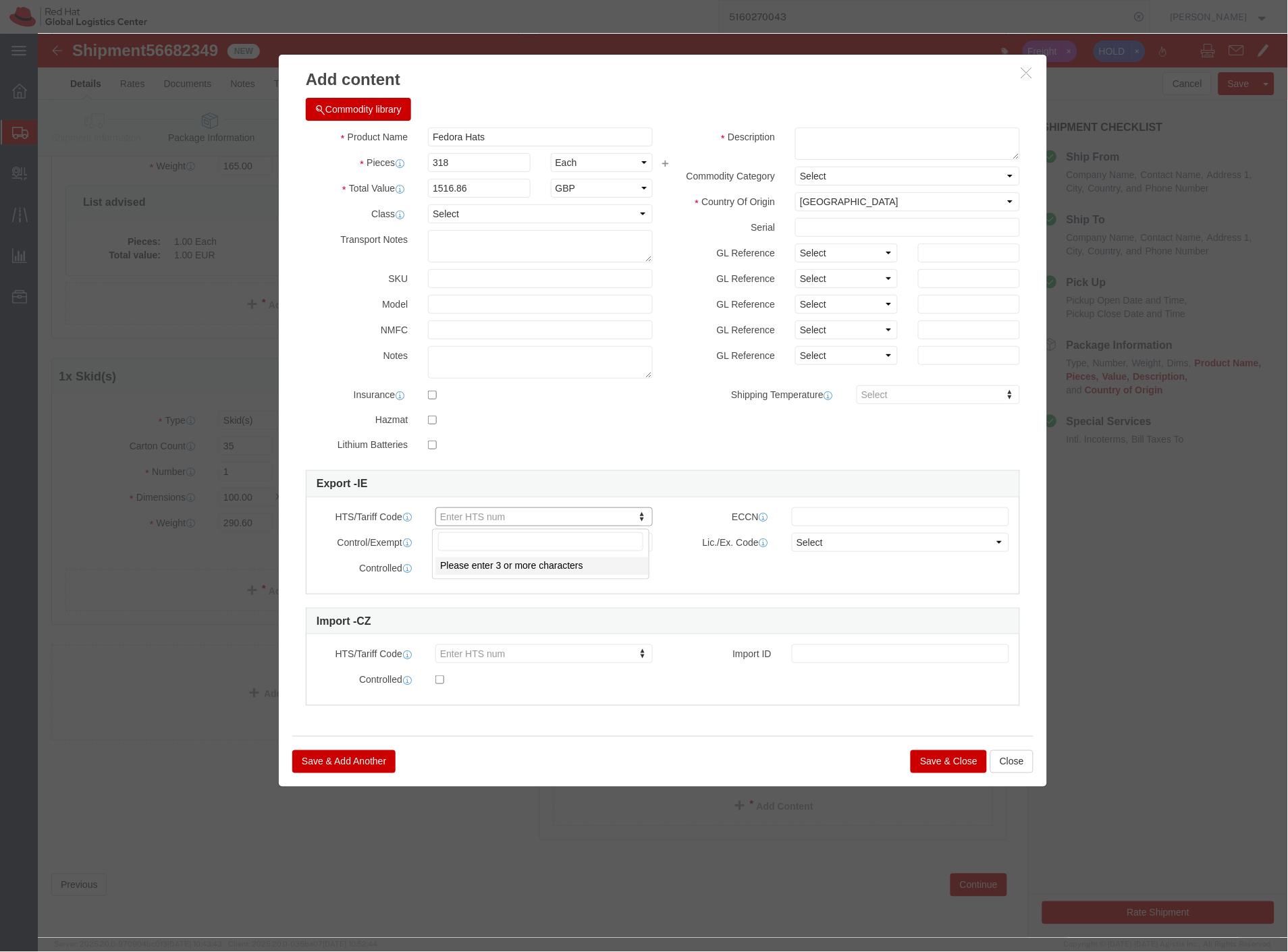
paste input "650400"
type input "650400"
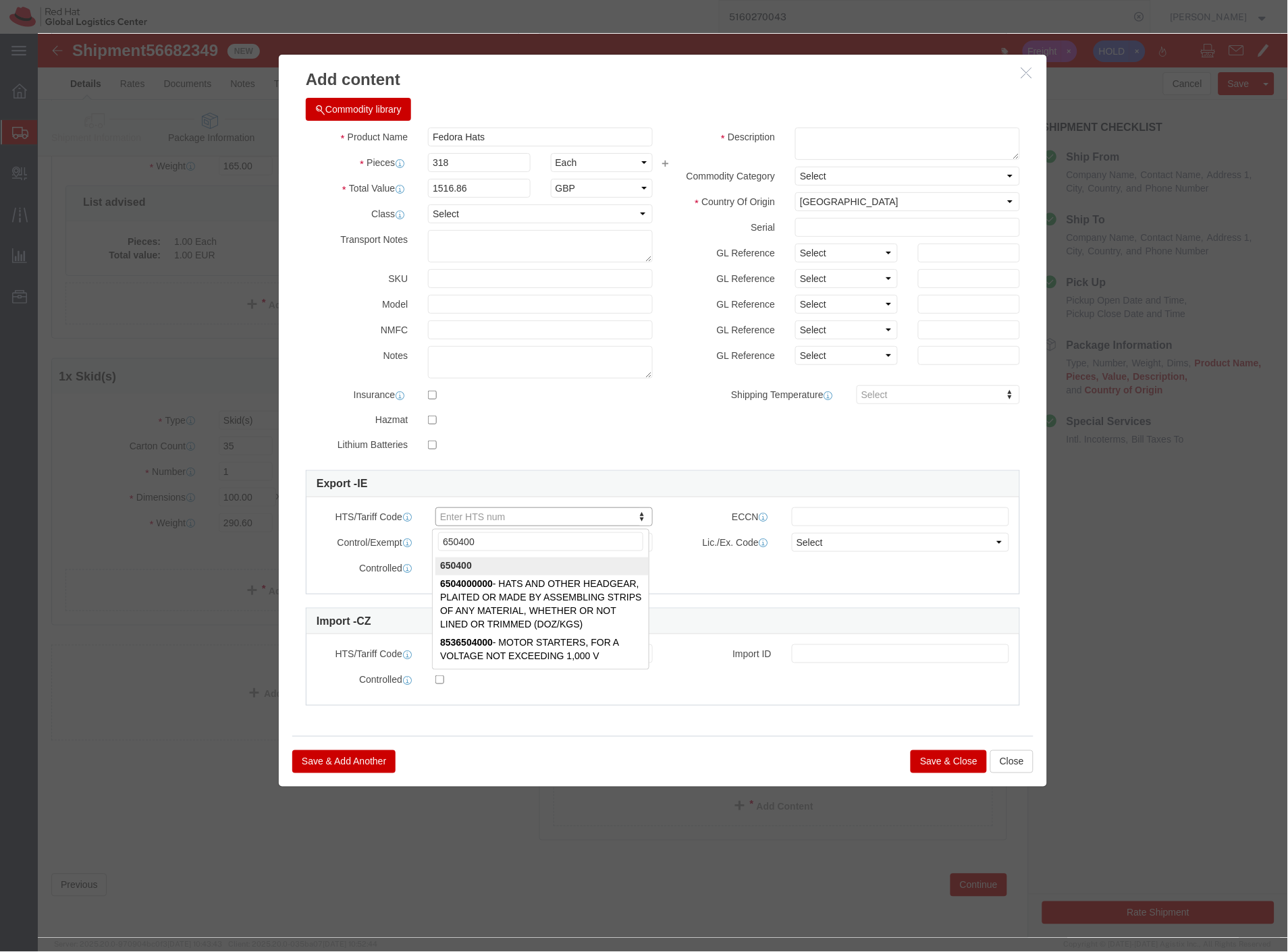
type input "650400"
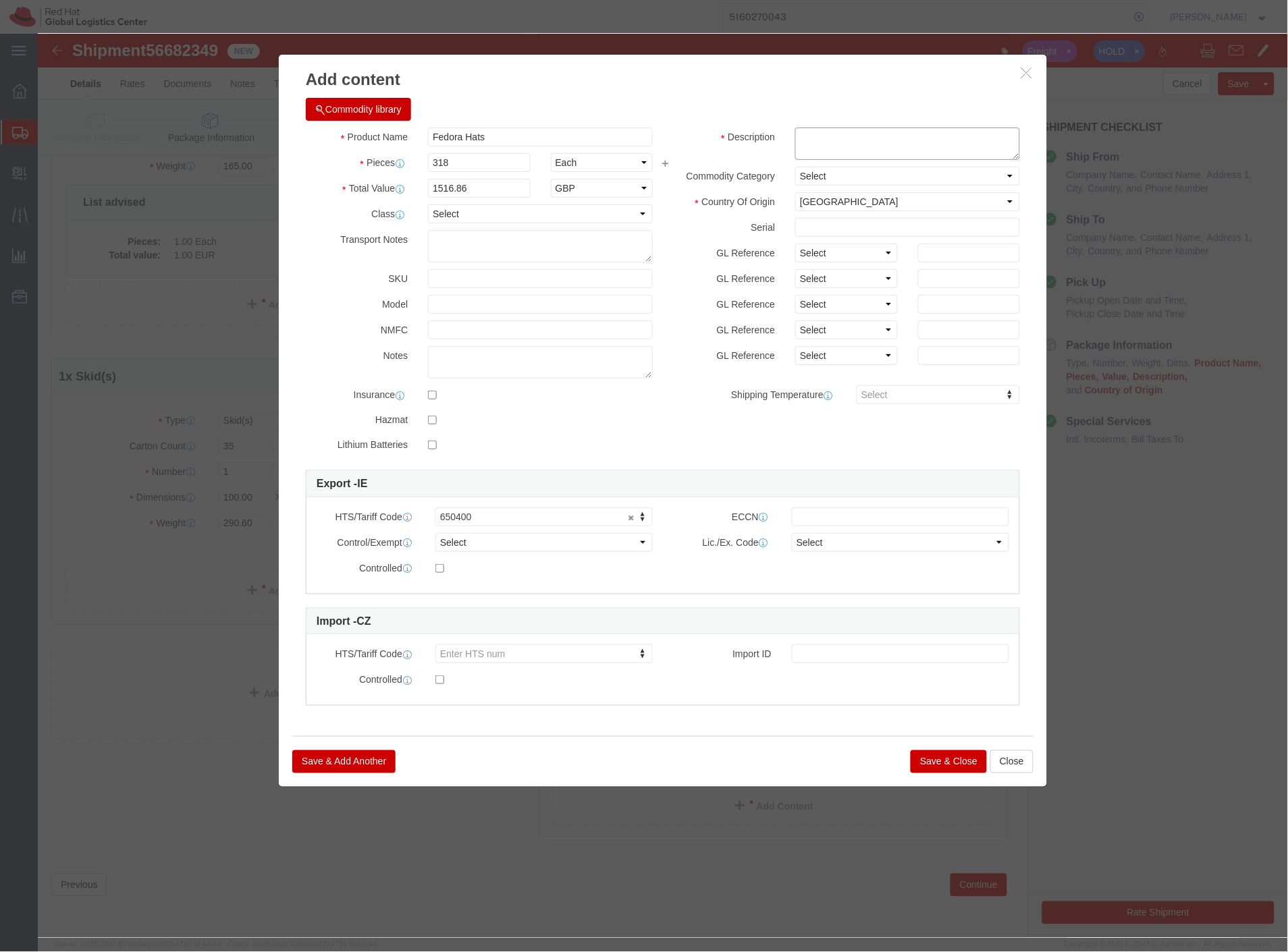
click textarea
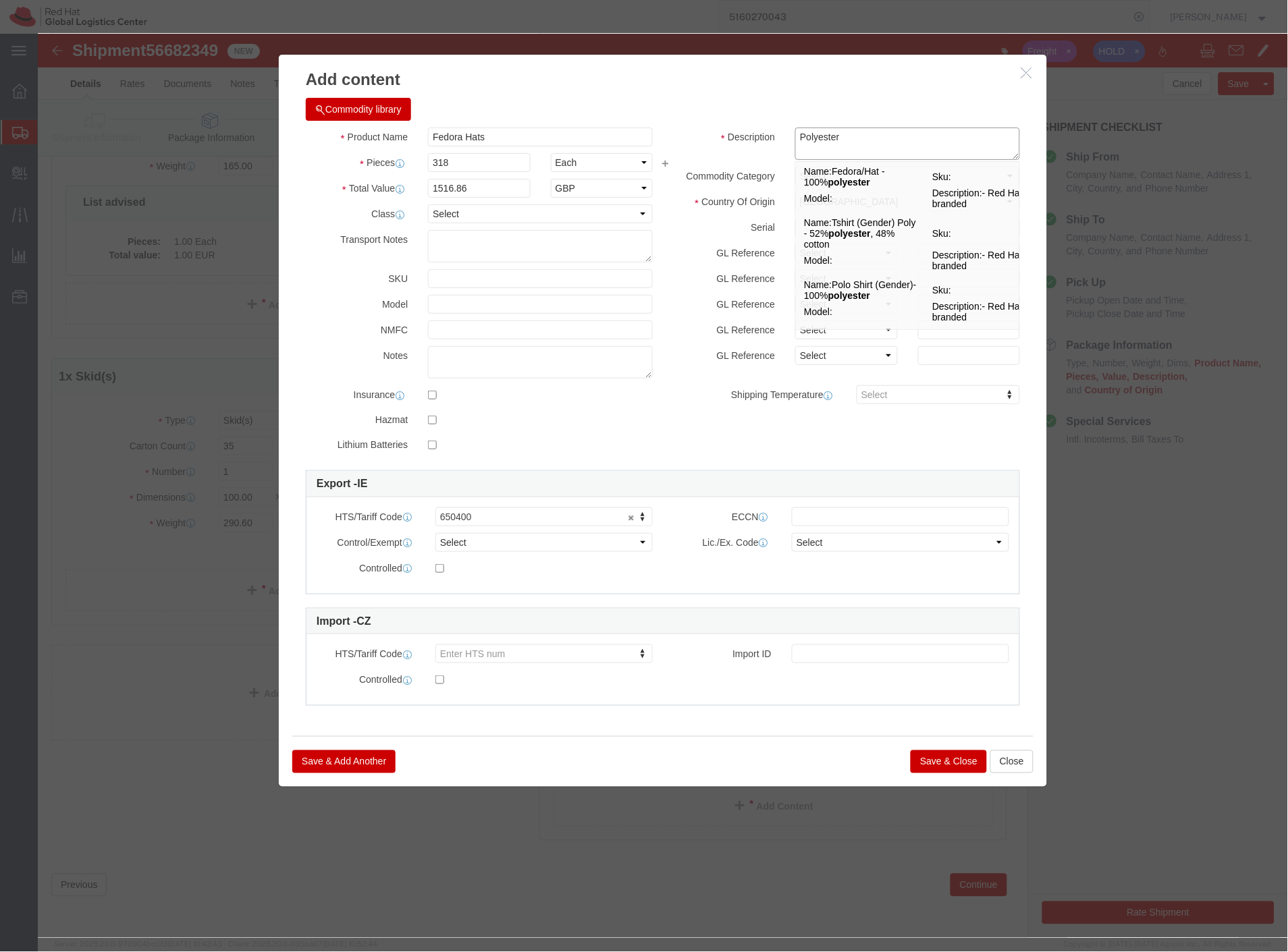
type textarea "Polyester"
click div "Commodity library"
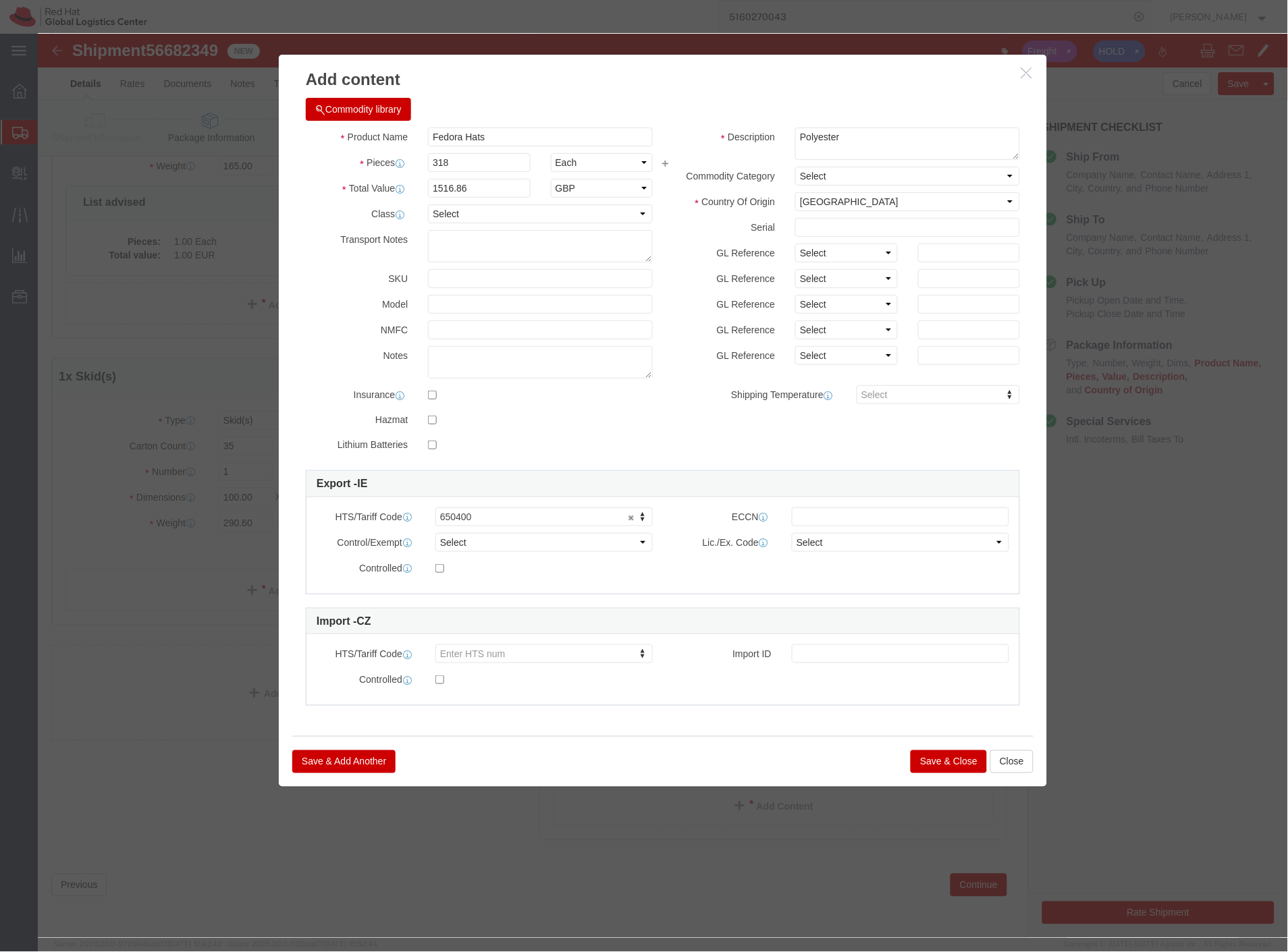
click button "Save & Close"
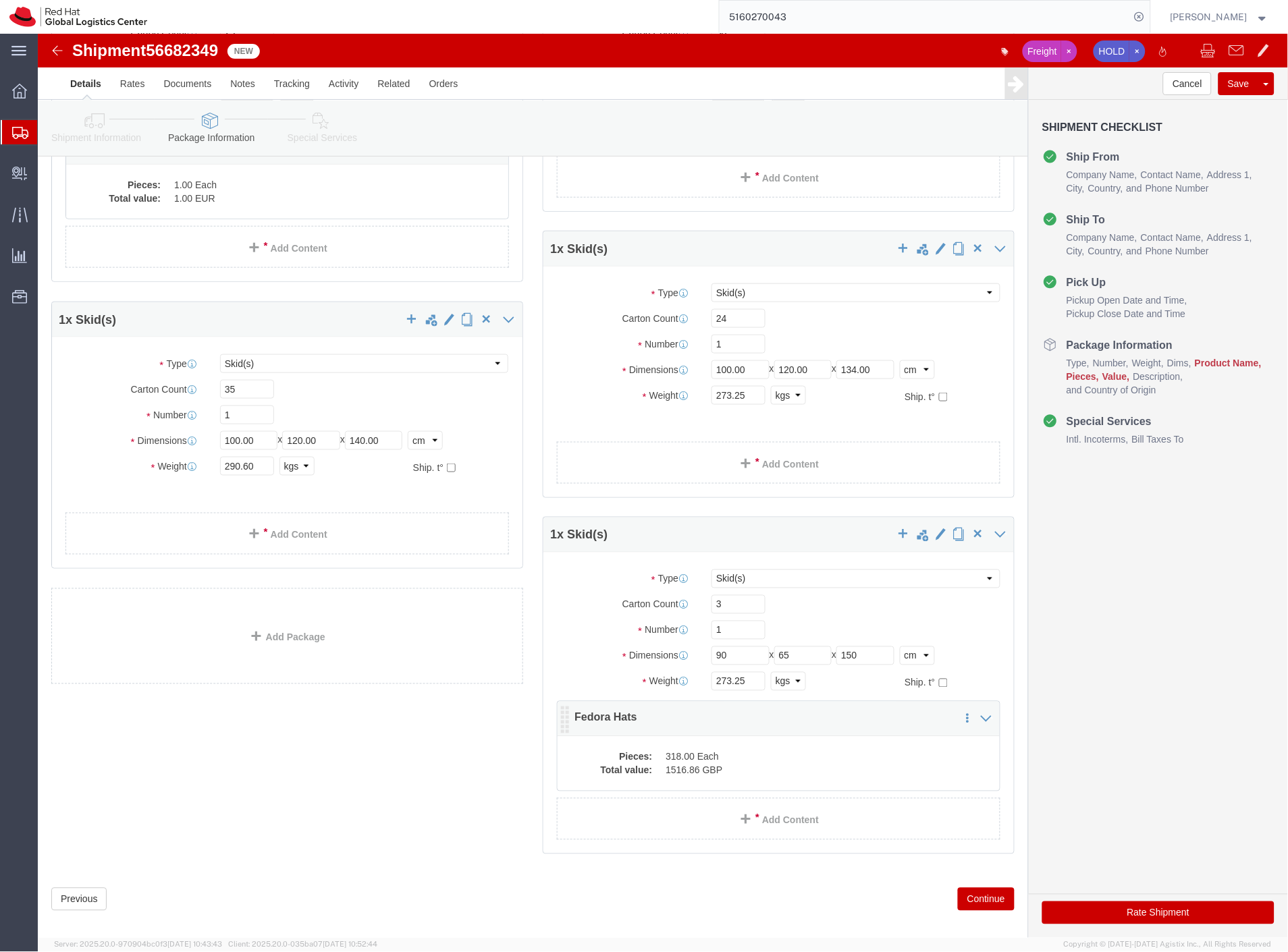
scroll to position [278, 0]
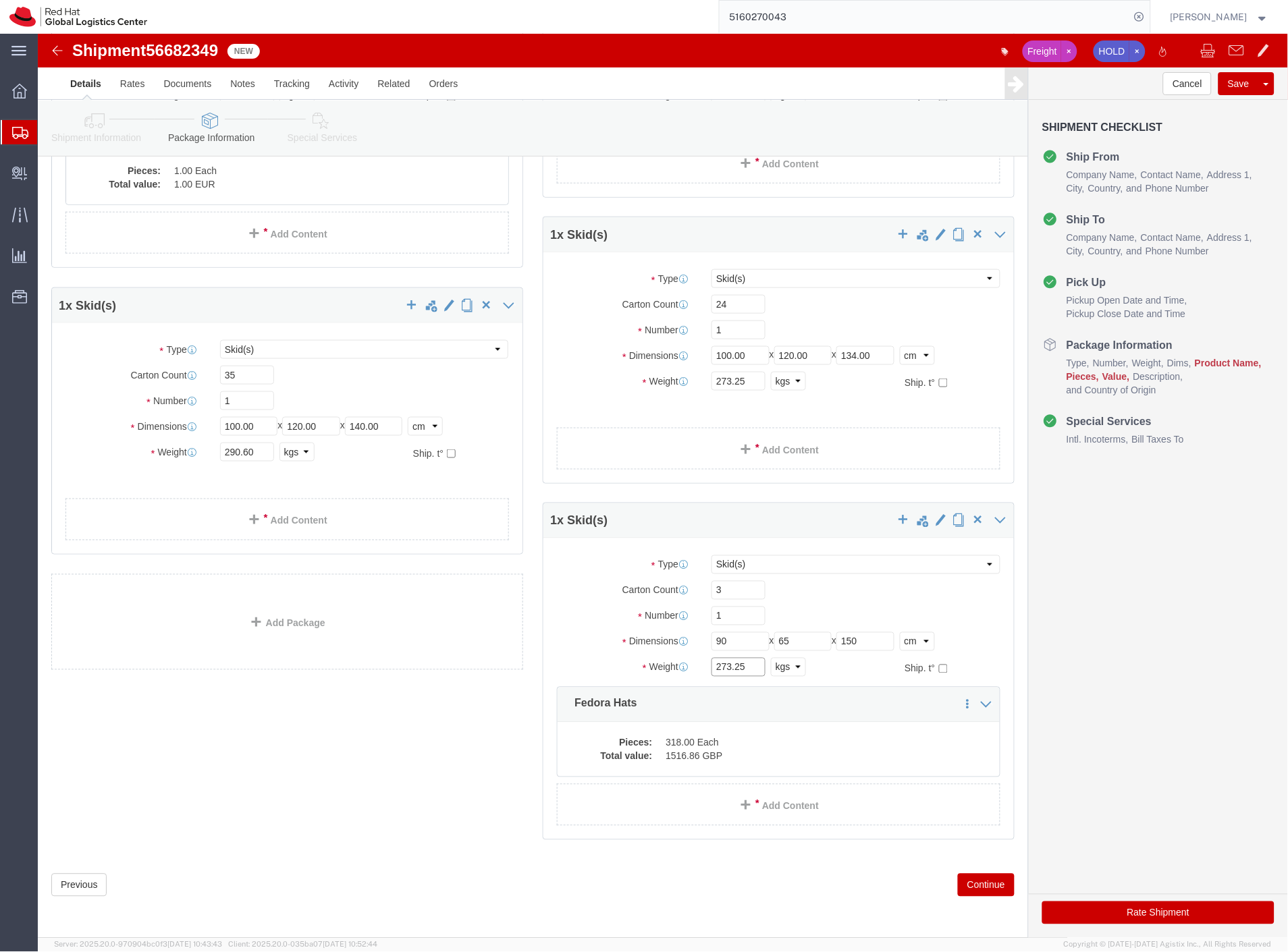
drag, startPoint x: 719, startPoint y: 630, endPoint x: 660, endPoint y: 631, distance: 59.0
click div "273.25 Select kgs lbs"
type input "41"
click div "1 x Skid(s) Package Type Select Case(s) Crate(s) Envelope Large Box Medium Box …"
click link "Add Content"
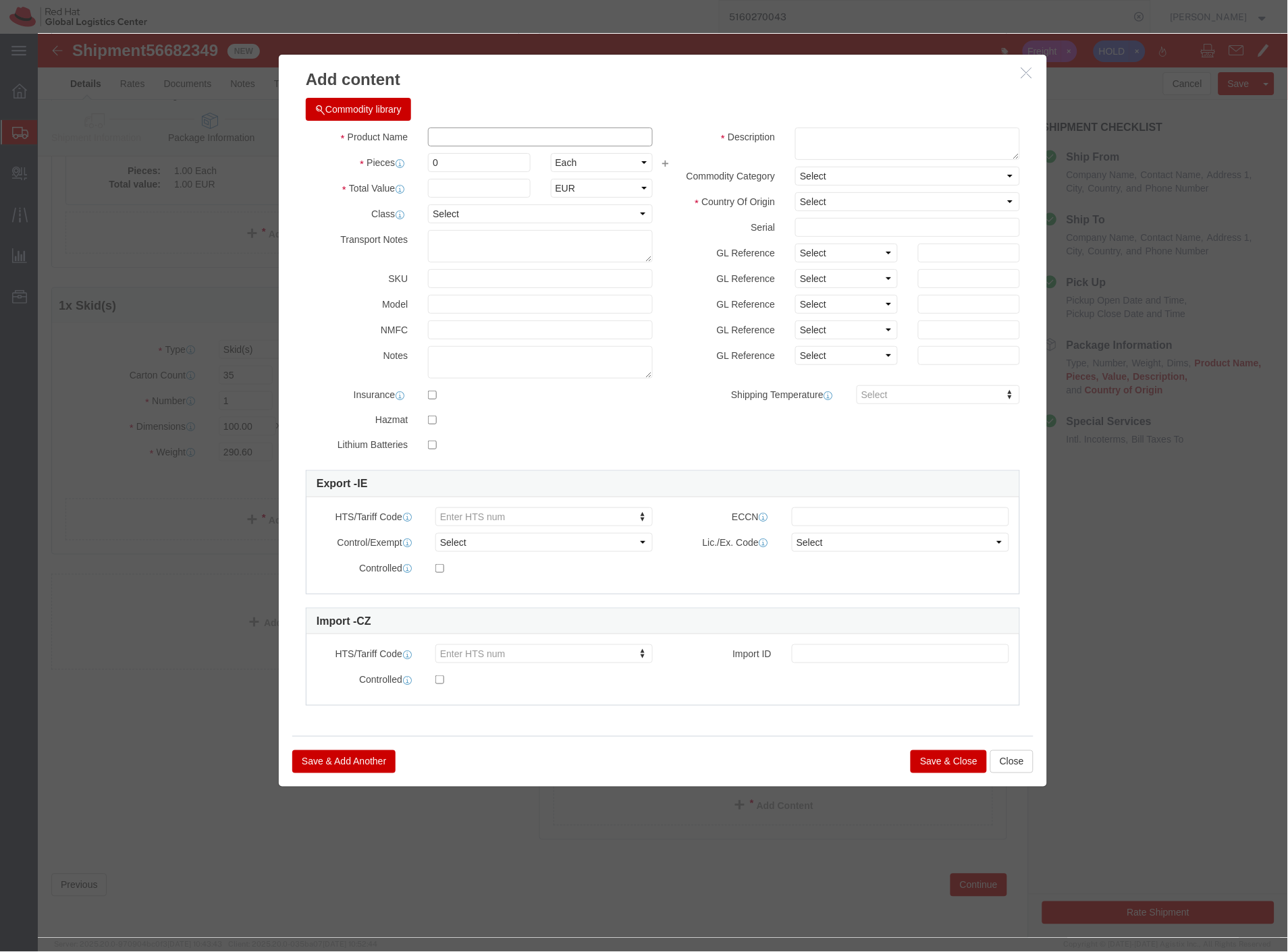
click input "text"
type input "Lego fedora"
drag, startPoint x: 409, startPoint y: 122, endPoint x: 359, endPoint y: 125, distance: 50.1
click div "Pieces 0 Select Bag Barrels 100Board Feet Bottle Box Blister Pack Carats Can Ca…"
type input "1"
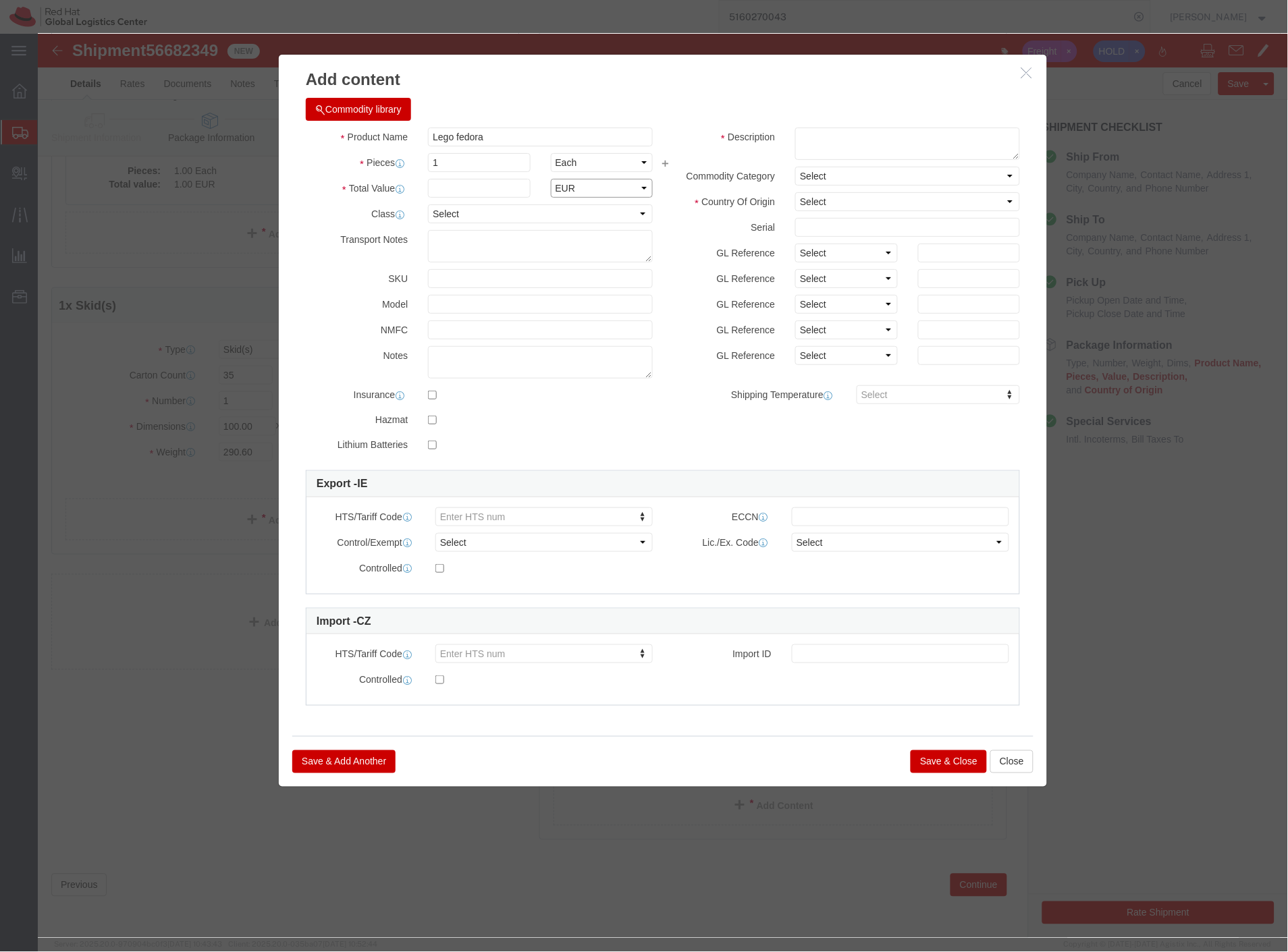
click select "Select ADP AED AFN ALL AMD AOA ARS ATS AUD AWG AZN BAM BBD BDT BGL BGN BHD BIF …"
select select "GBP"
click select "Select ADP AED AFN ALL AMD AOA ARS ATS AUD AWG AZN BAM BBD BDT BGL BGN BHD BIF …"
click input "4"
type input "4.23"
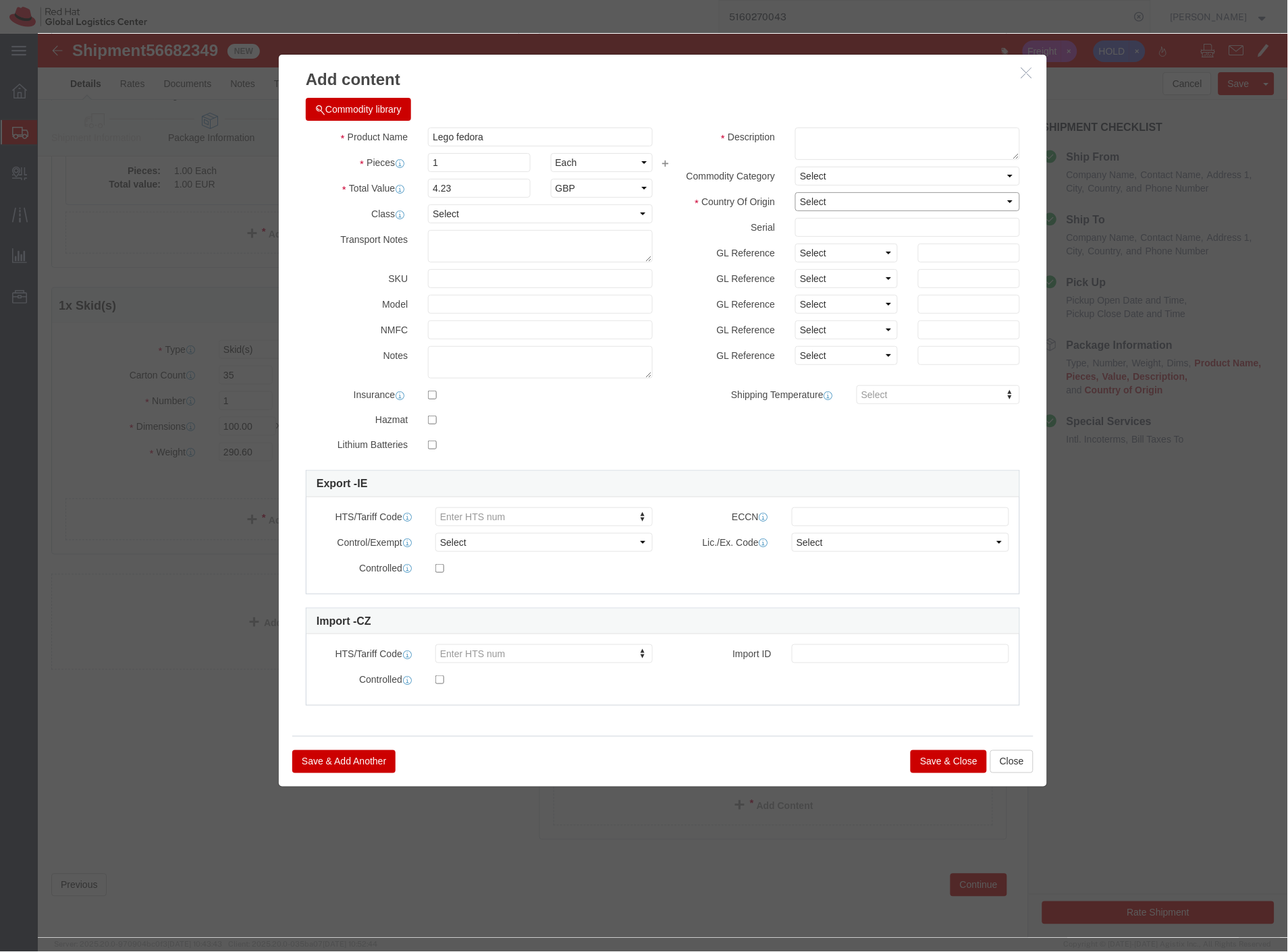
click select "Select Afghanistan Åland Islands Albania Algeria American Samoa Andorra Angola …"
select select "ES"
click select "Select Afghanistan Åland Islands Albania Algeria American Samoa Andorra Angola …"
drag, startPoint x: 443, startPoint y: 137, endPoint x: 314, endPoint y: 144, distance: 129.2
click div "Product Name Lego fedora Pieces 1 Select Bag Barrels 100Board Feet Bottle Box B…"
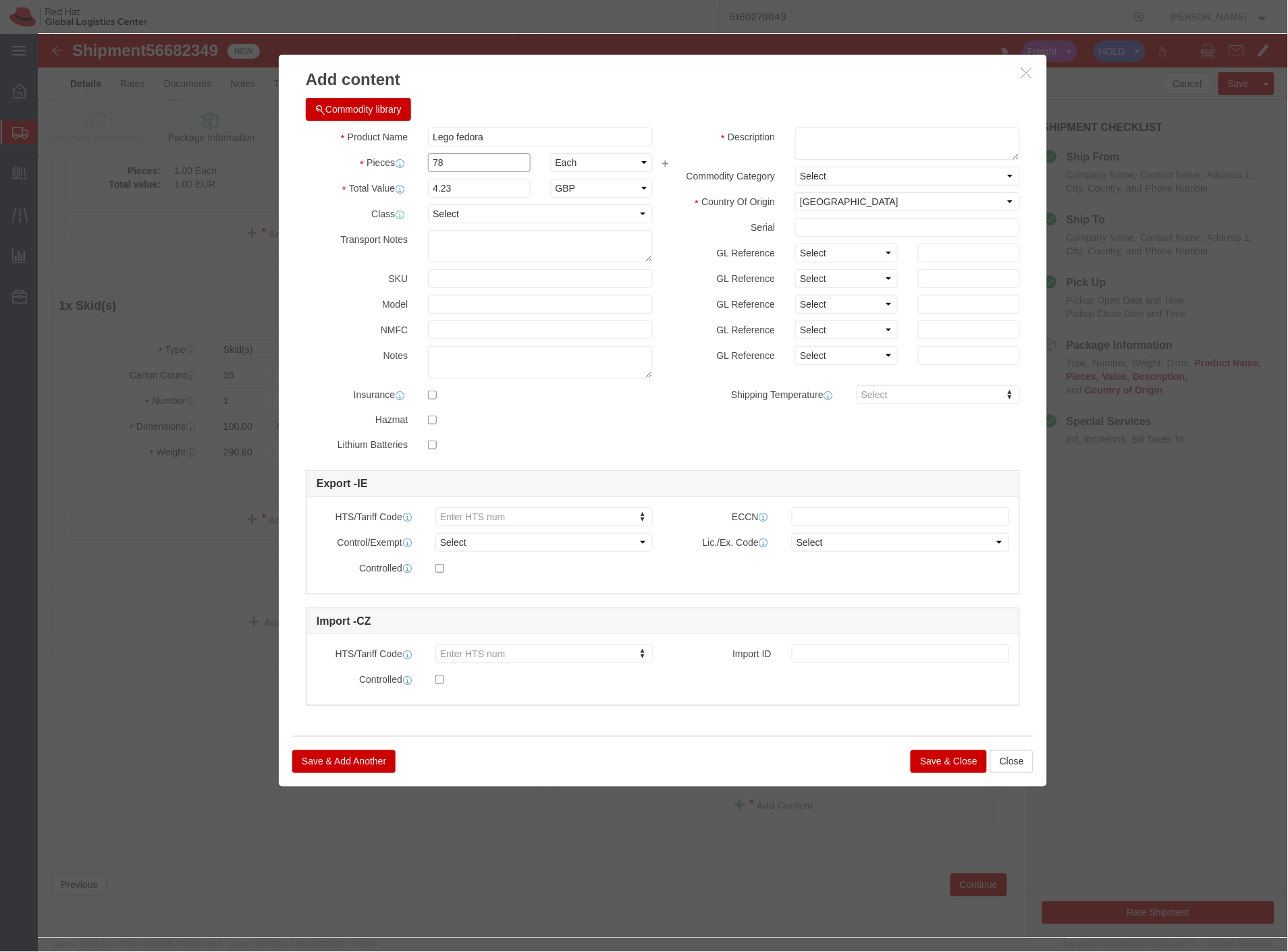
type input "78"
type input "329.94"
click textarea
type textarea "red hat branded, pvc"
type input "950300"
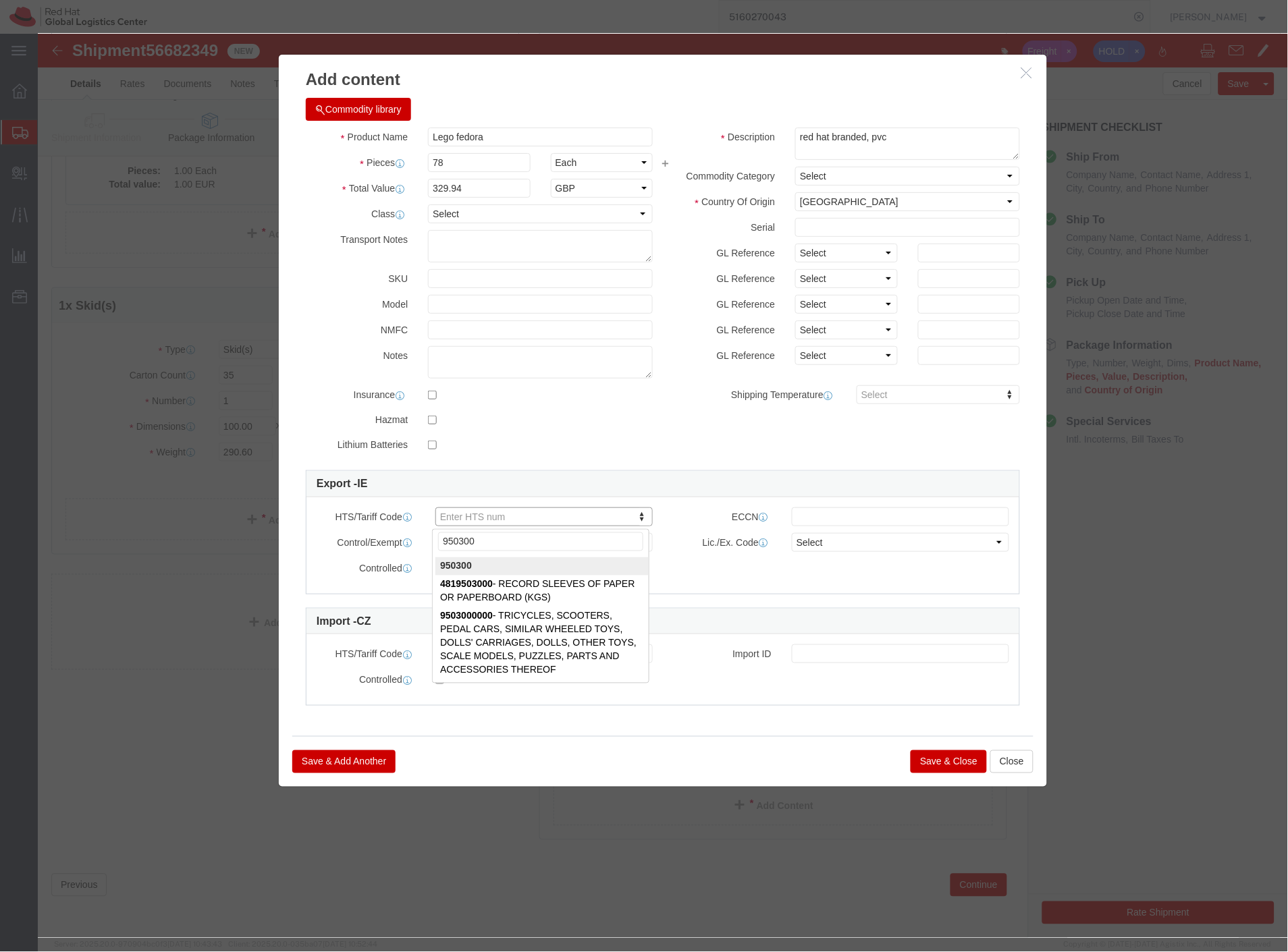
click input "950300"
type input "950300"
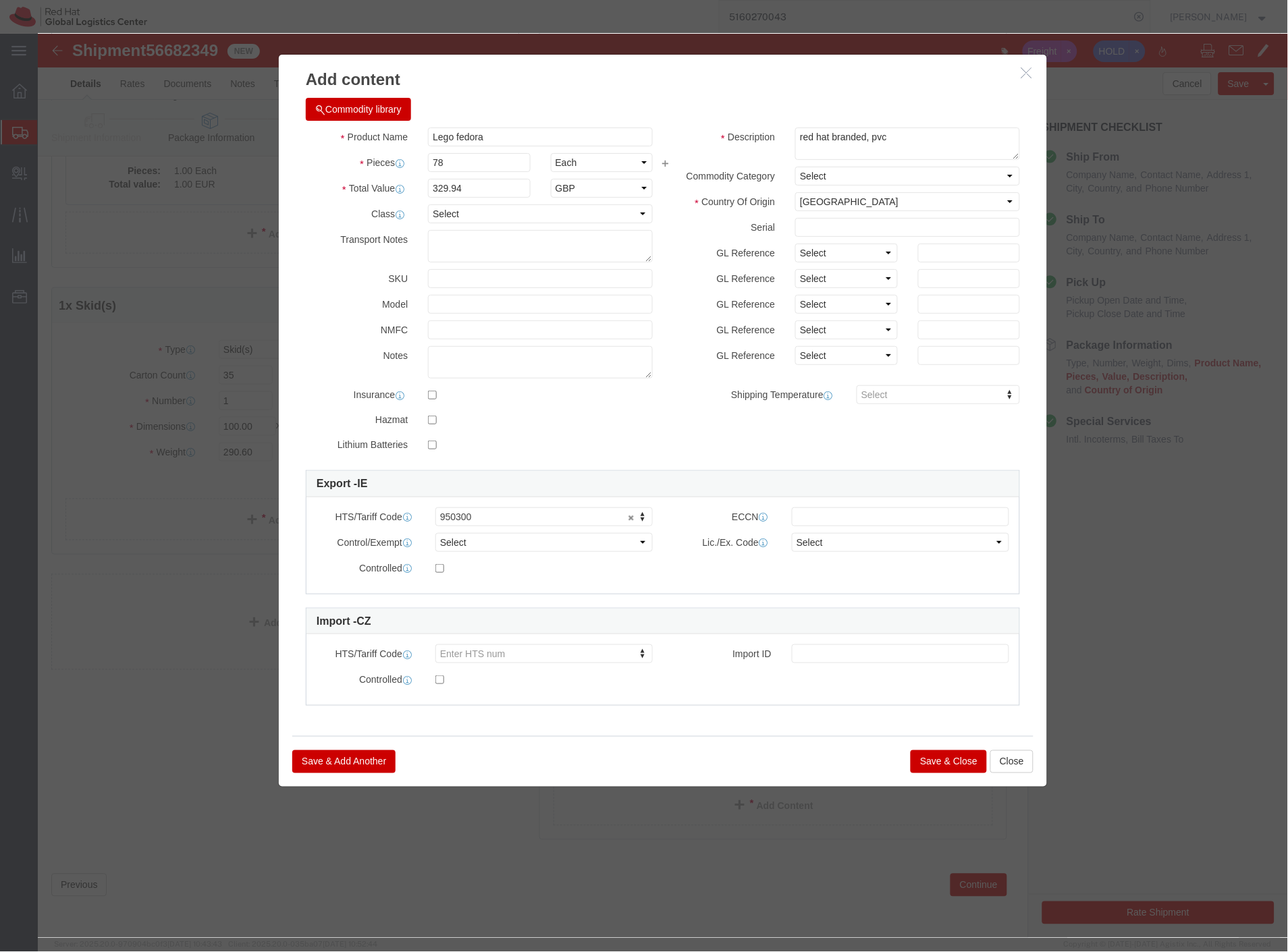
click button "Save & Add Another"
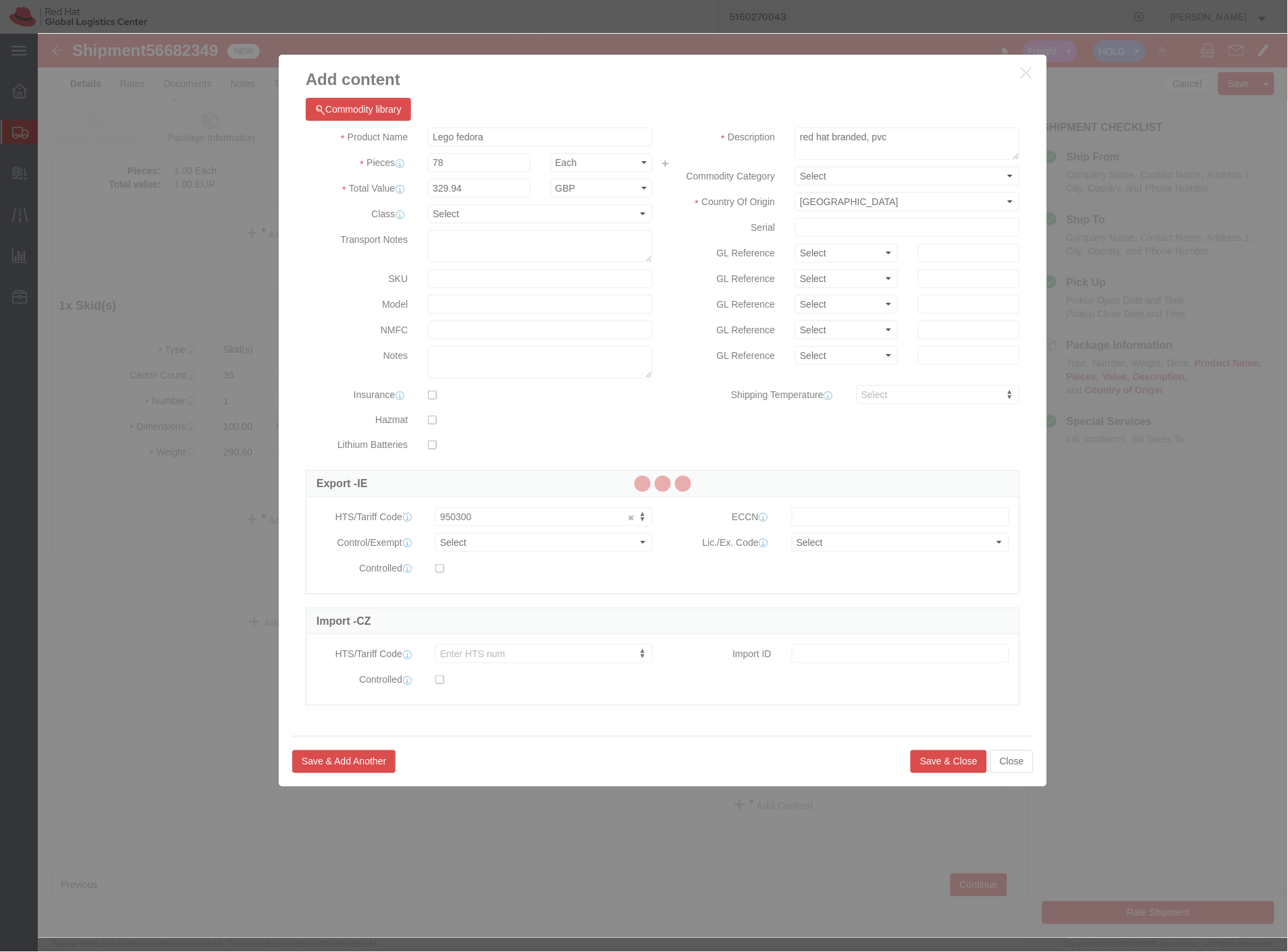
select select "EA"
select select
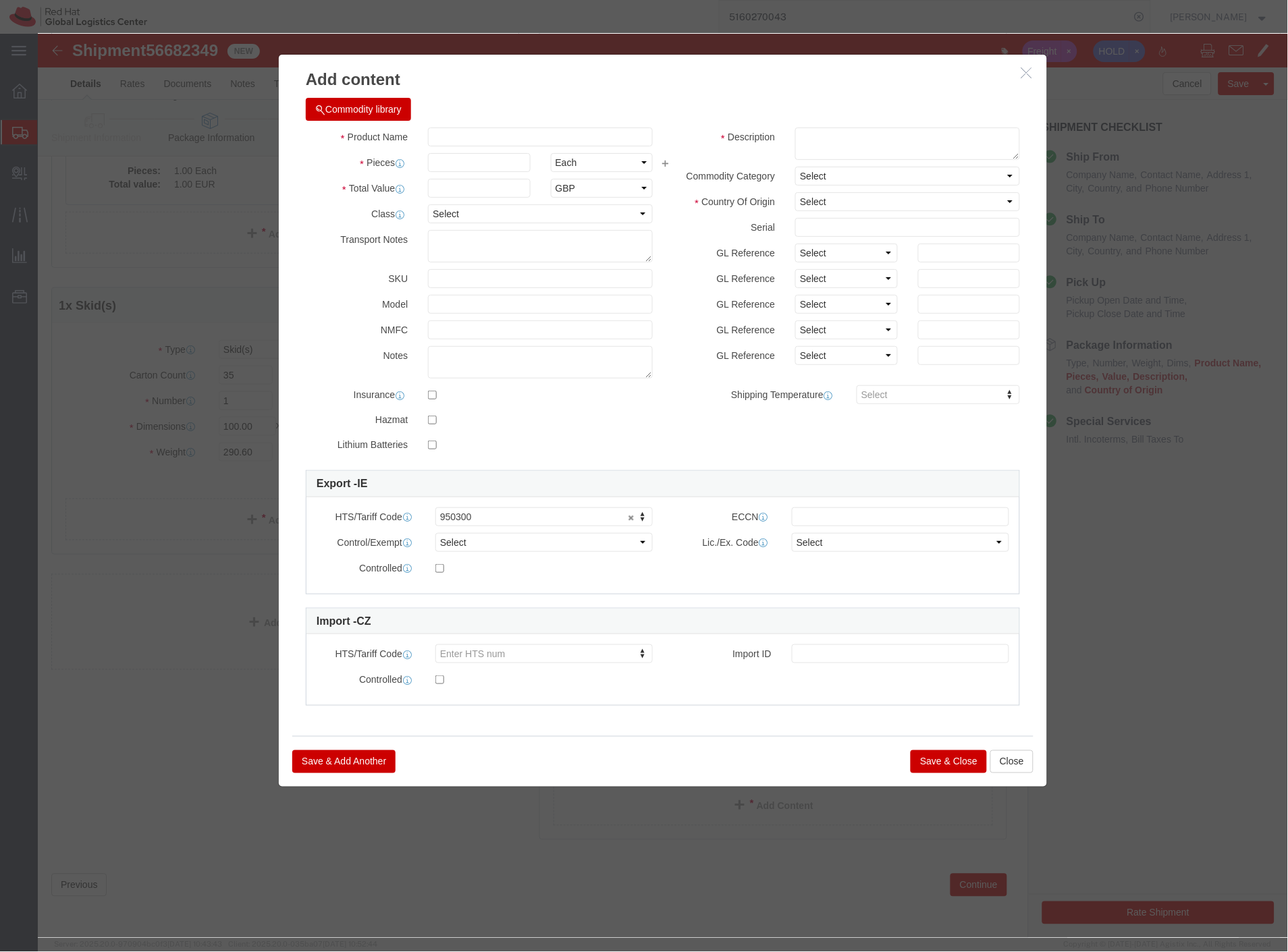
select select "EUR"
click input "text"
paste input "Pens For Manuals: 1000, 53 x 31 x 23, 13kg"
drag, startPoint x: 471, startPoint y: 107, endPoint x: 590, endPoint y: 105, distance: 119.0
click input "Pens For Manuals: 1000, 53 x 31 x 23, 13kg"
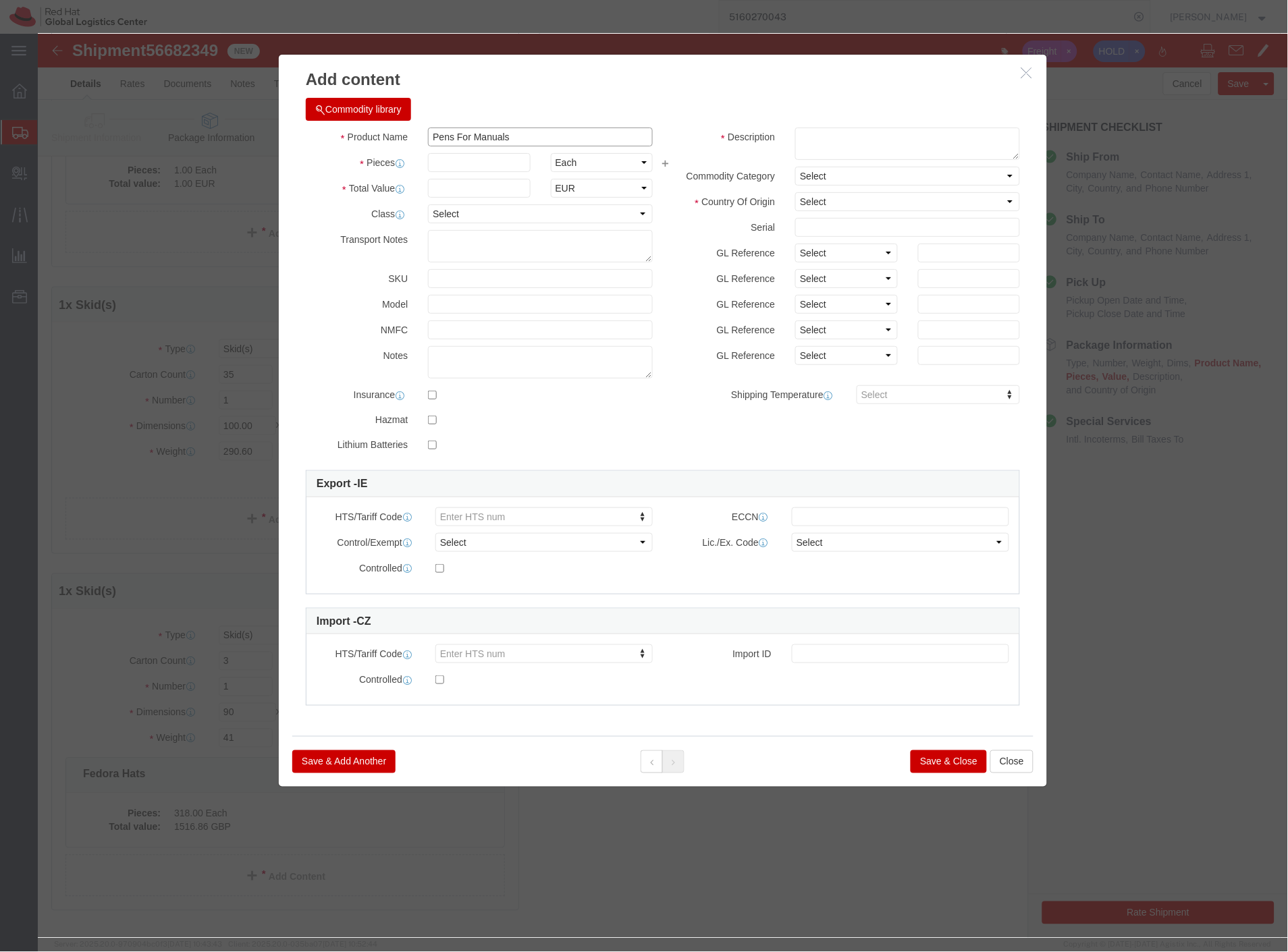
type input "Pens For Manuals"
click input "text"
click select "Select ADP AED AFN ALL AMD AOA ARS ATS AUD AWG AZN BAM BBD BDT BGL BGN BHD BIF …"
select select "GBP"
click select "Select ADP AED AFN ALL AMD AOA ARS ATS AUD AWG AZN BAM BBD BDT BGL BGN BHD BIF …"
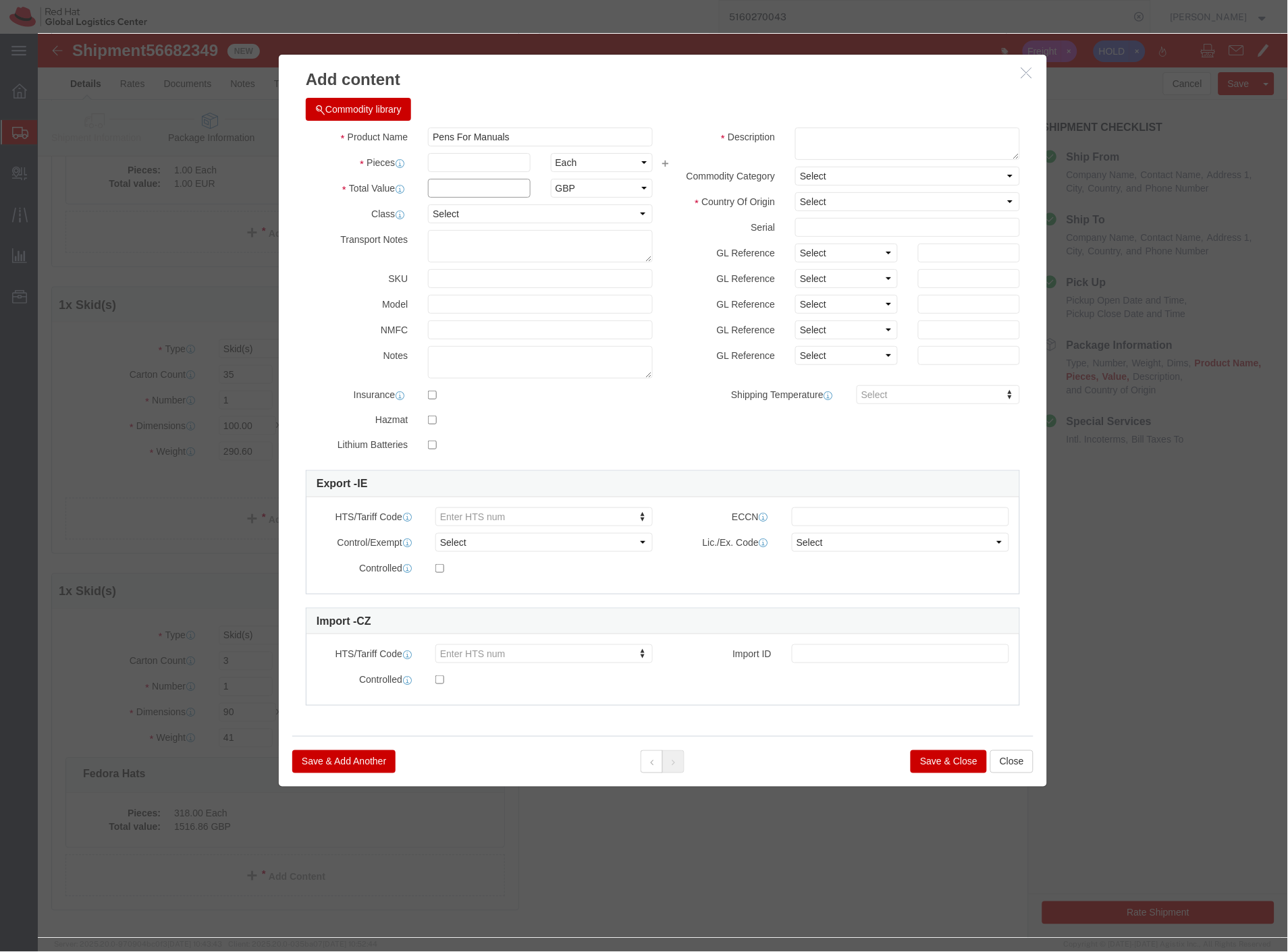
click input "text"
type input "0.36"
click input "text"
type input "3957"
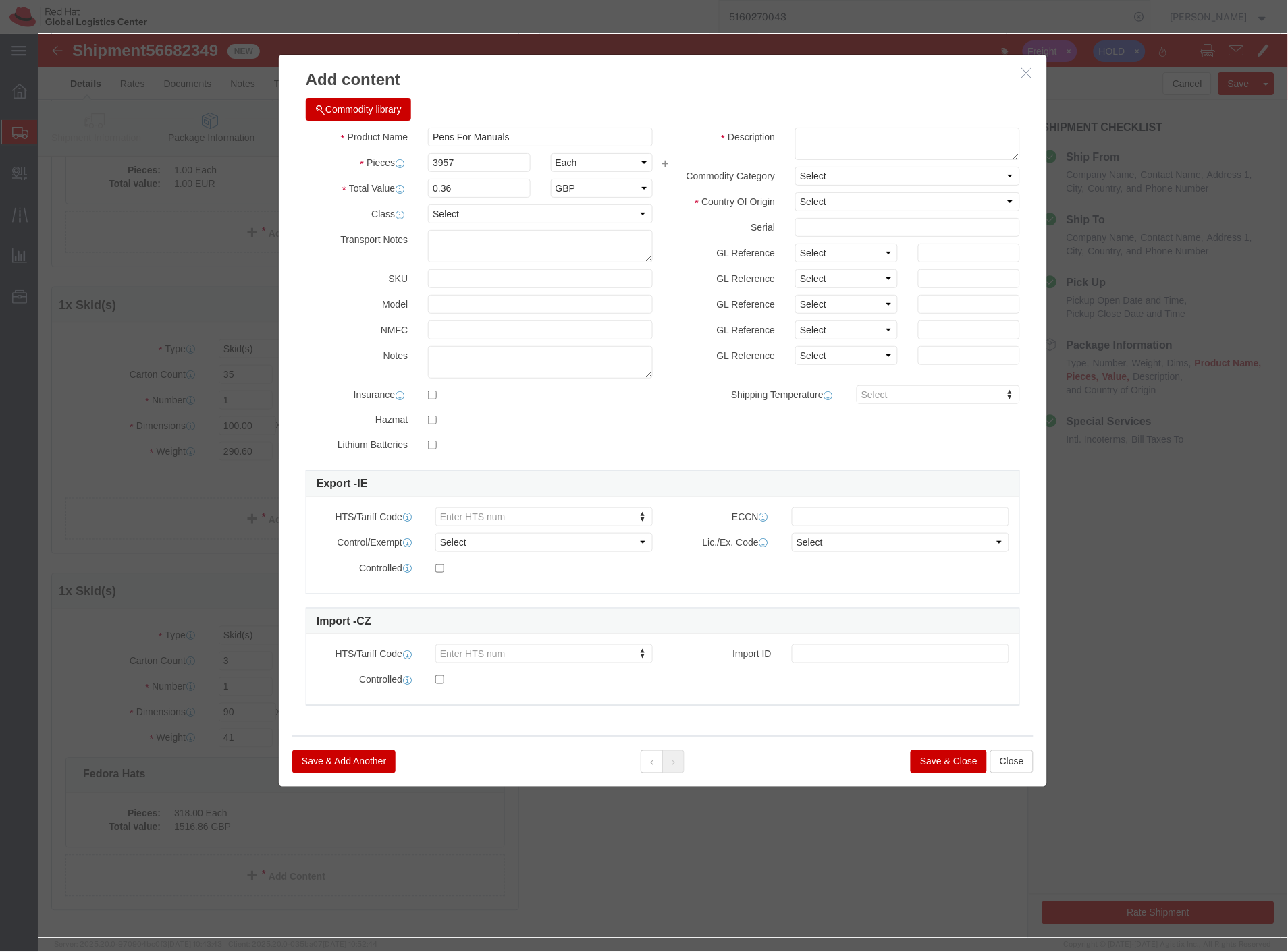
type input "1424.52"
click label "NMFC"
click textarea
type textarea "ballpoint pen, red hat branded"
click select "Select Afghanistan Åland Islands Albania Algeria American Samoa Andorra Angola …"
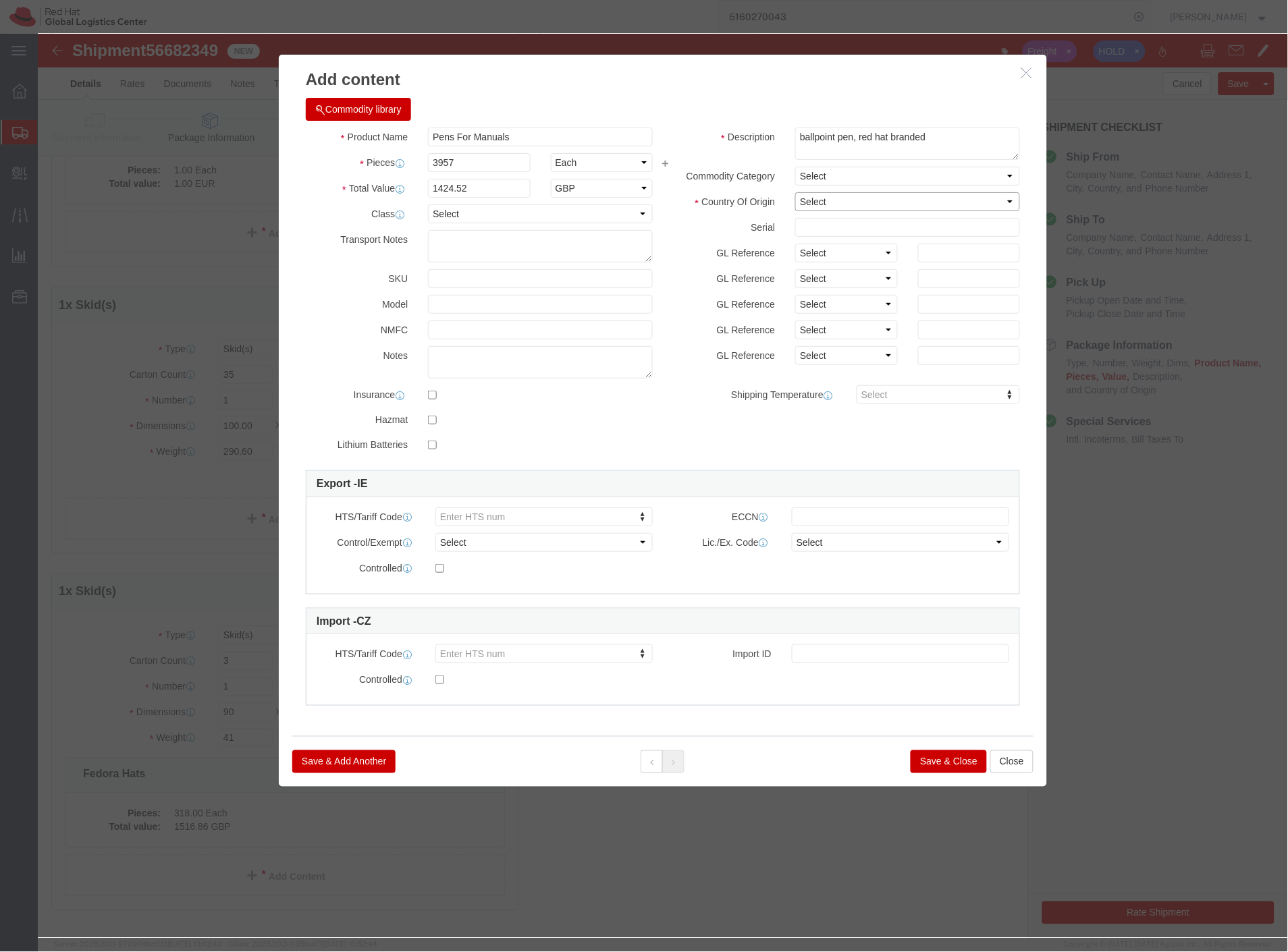
select select "CN"
click select "Select Afghanistan Åland Islands Albania Algeria American Samoa Andorra Angola …"
type input "960899"
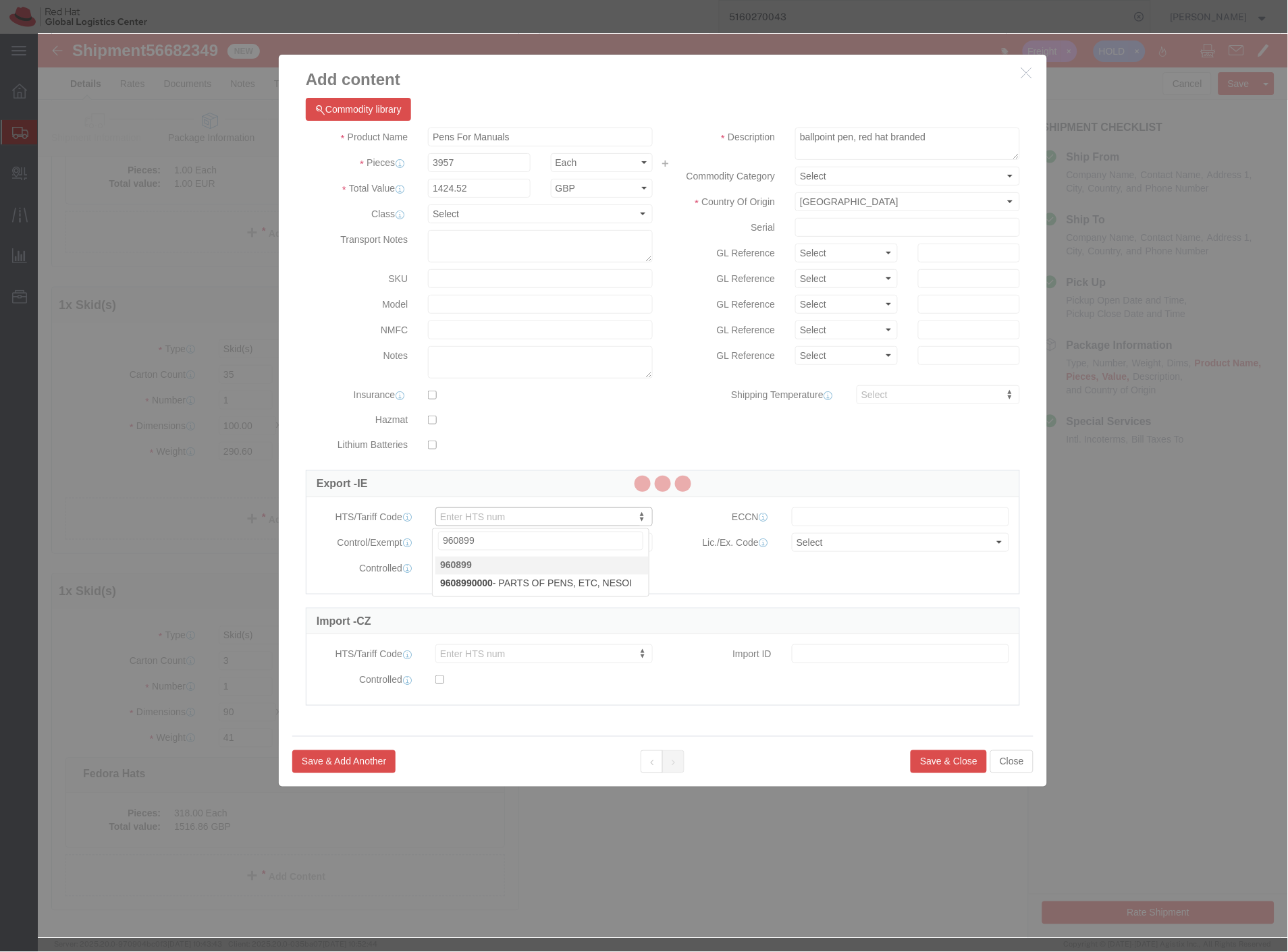
type input "960899"
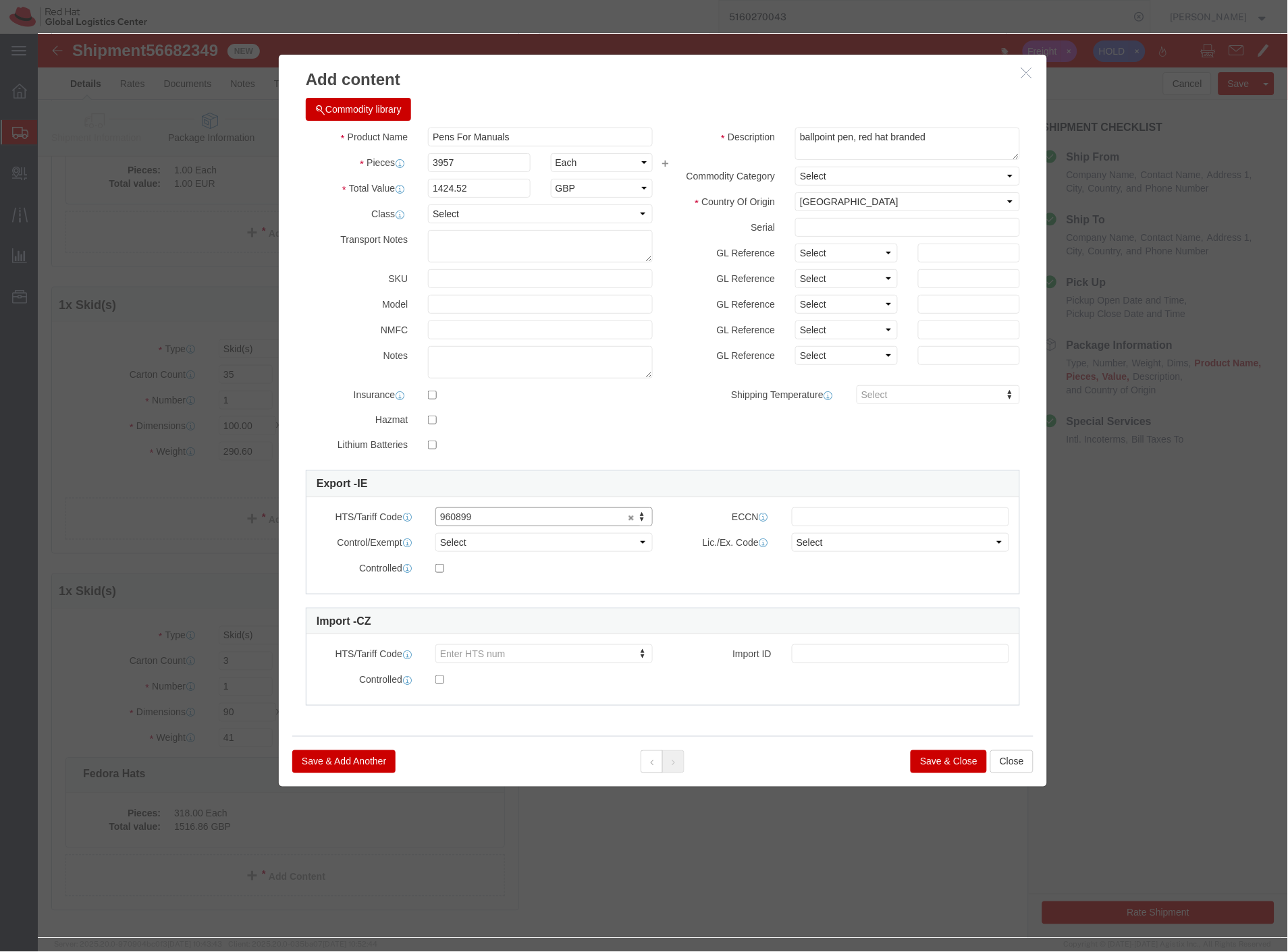
click button "Save & Add Another"
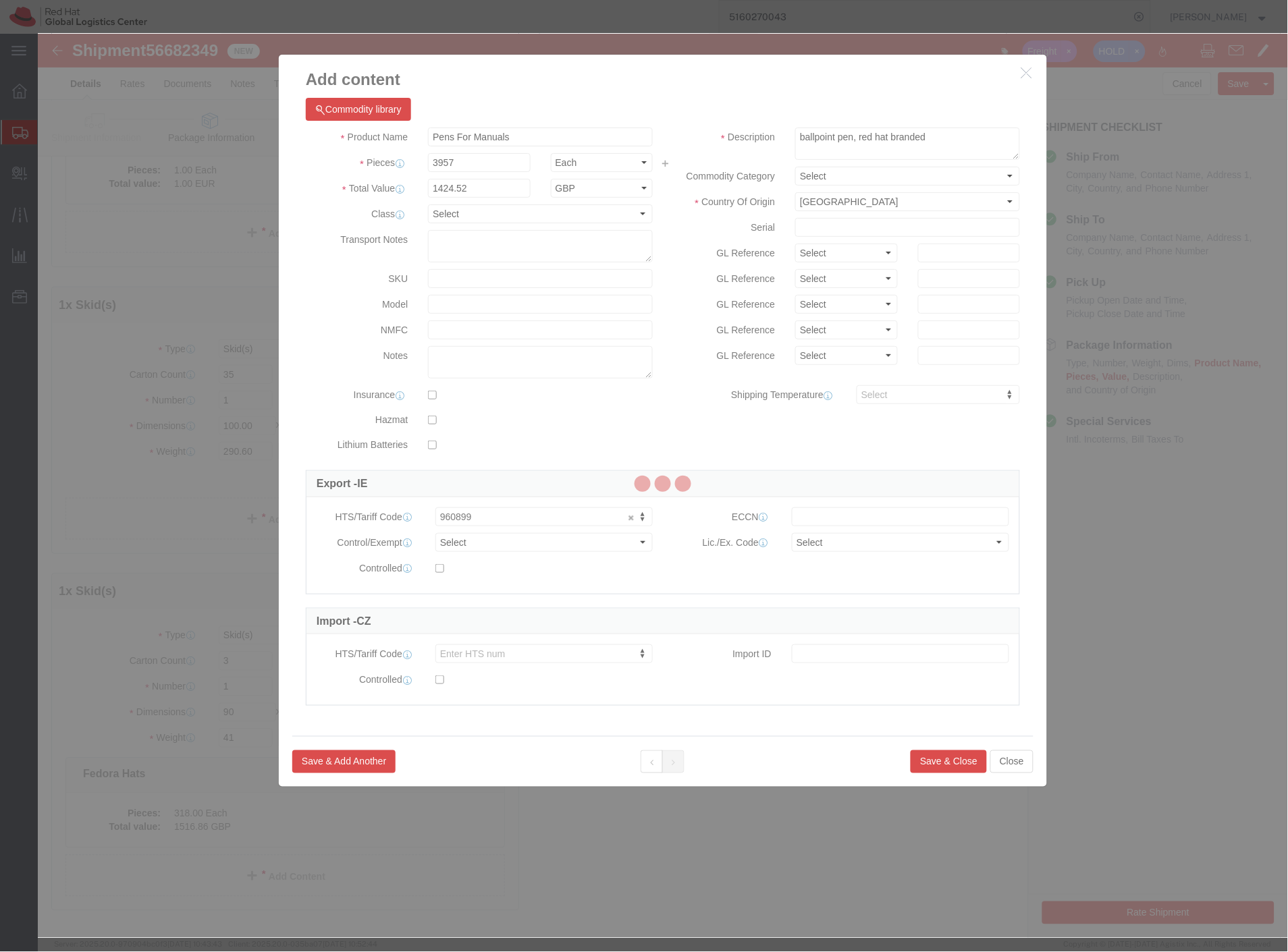
select select "EA"
select select
select select "EUR"
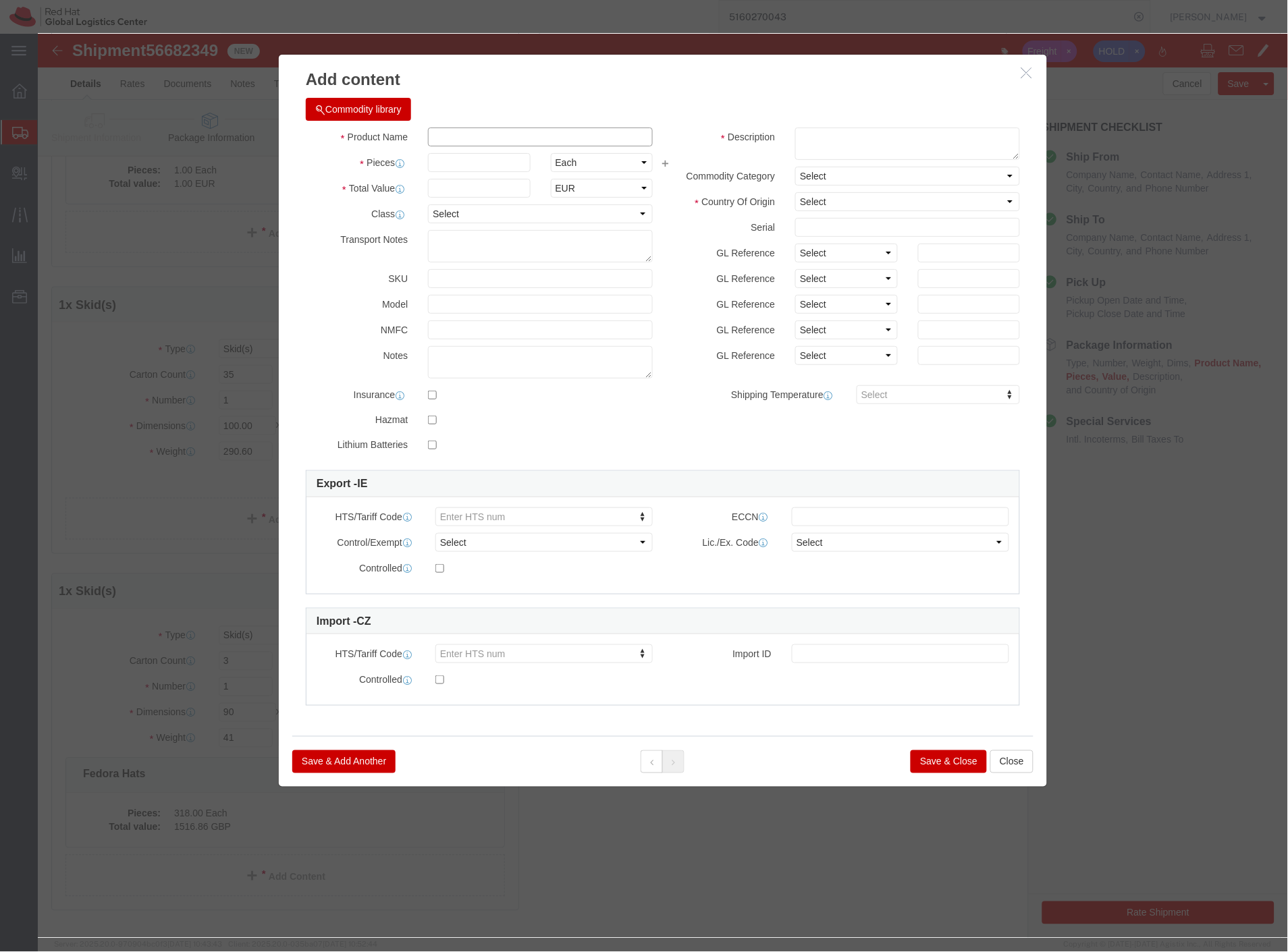
click input "text"
paste input "Post It Notes: 500, 45 x 32 x 18, 16.5kg"
drag, startPoint x: 444, startPoint y: 104, endPoint x: 597, endPoint y: 105, distance: 153.0
click input "Post It Notes: 500, 45 x 32 x 18, 16.5kg"
type input "Post It Notes"
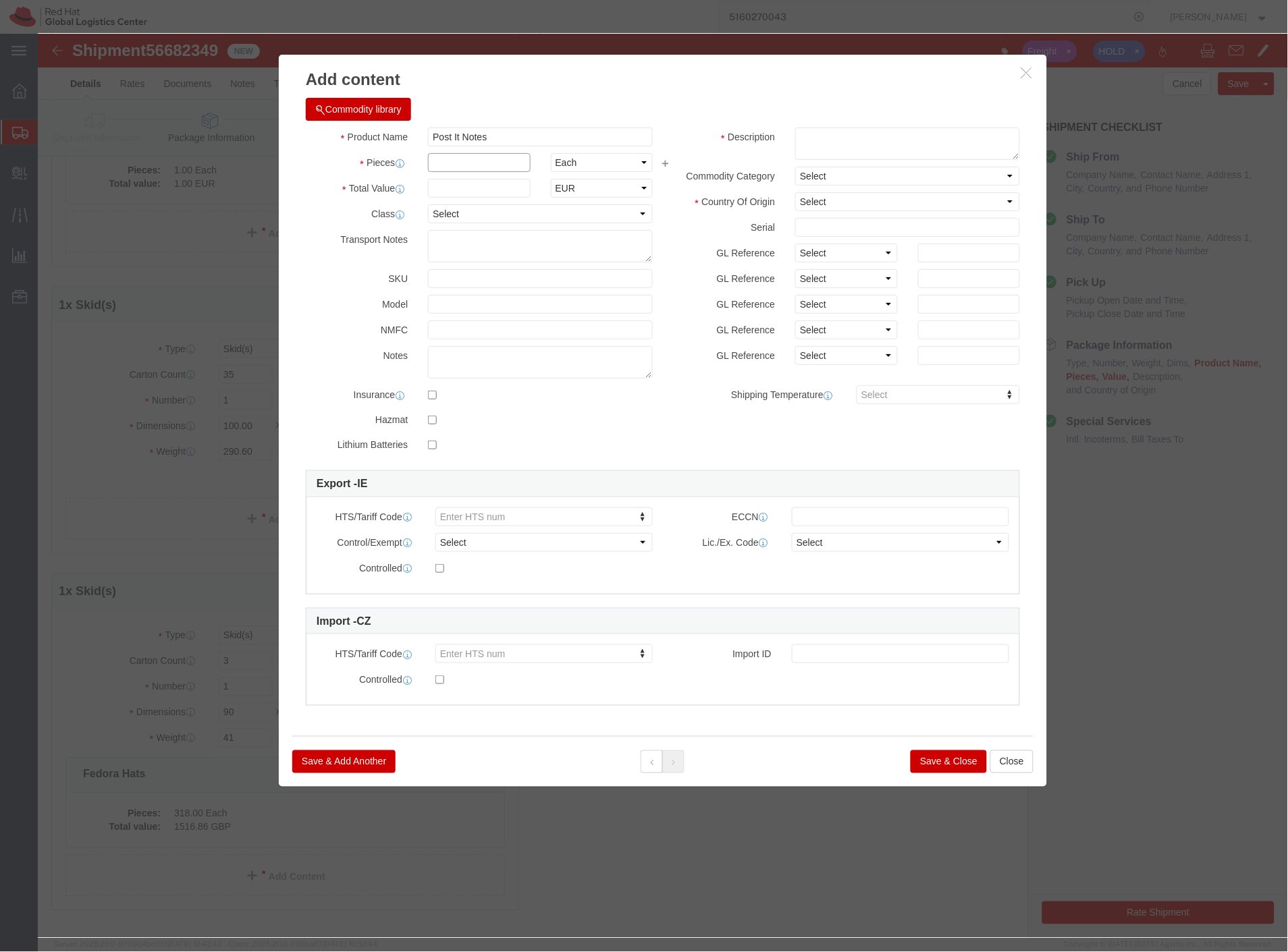
click input "text"
type input "1"
click select "Select ADP AED AFN ALL AMD AOA ARS ATS AUD AWG AZN BAM BBD BDT BGL BGN BHD BIF …"
select select "GBP"
click select "Select ADP AED AFN ALL AMD AOA ARS ATS AUD AWG AZN BAM BBD BDT BGL BGN BHD BIF …"
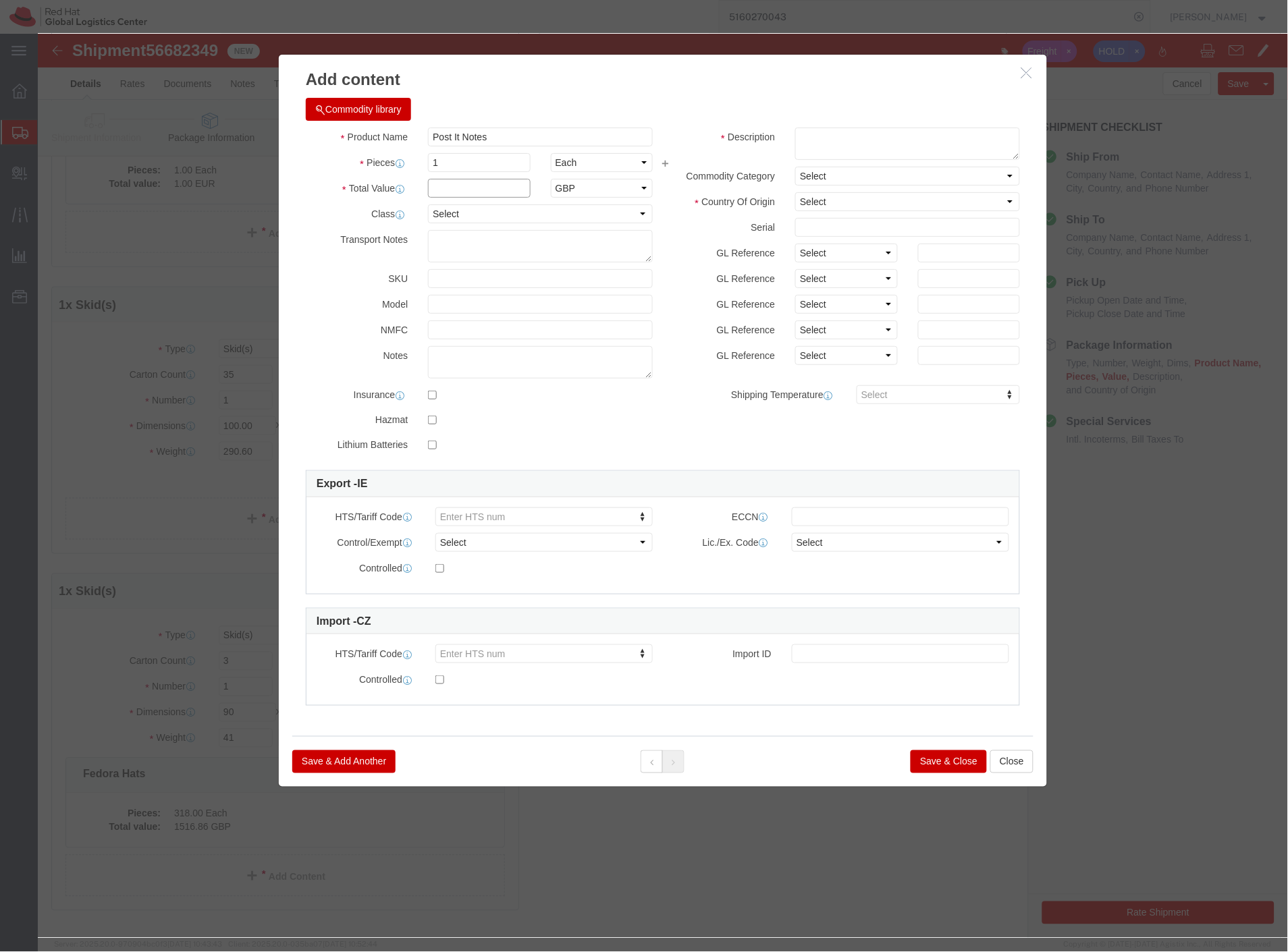
click input "text"
type input "0.35"
click textarea
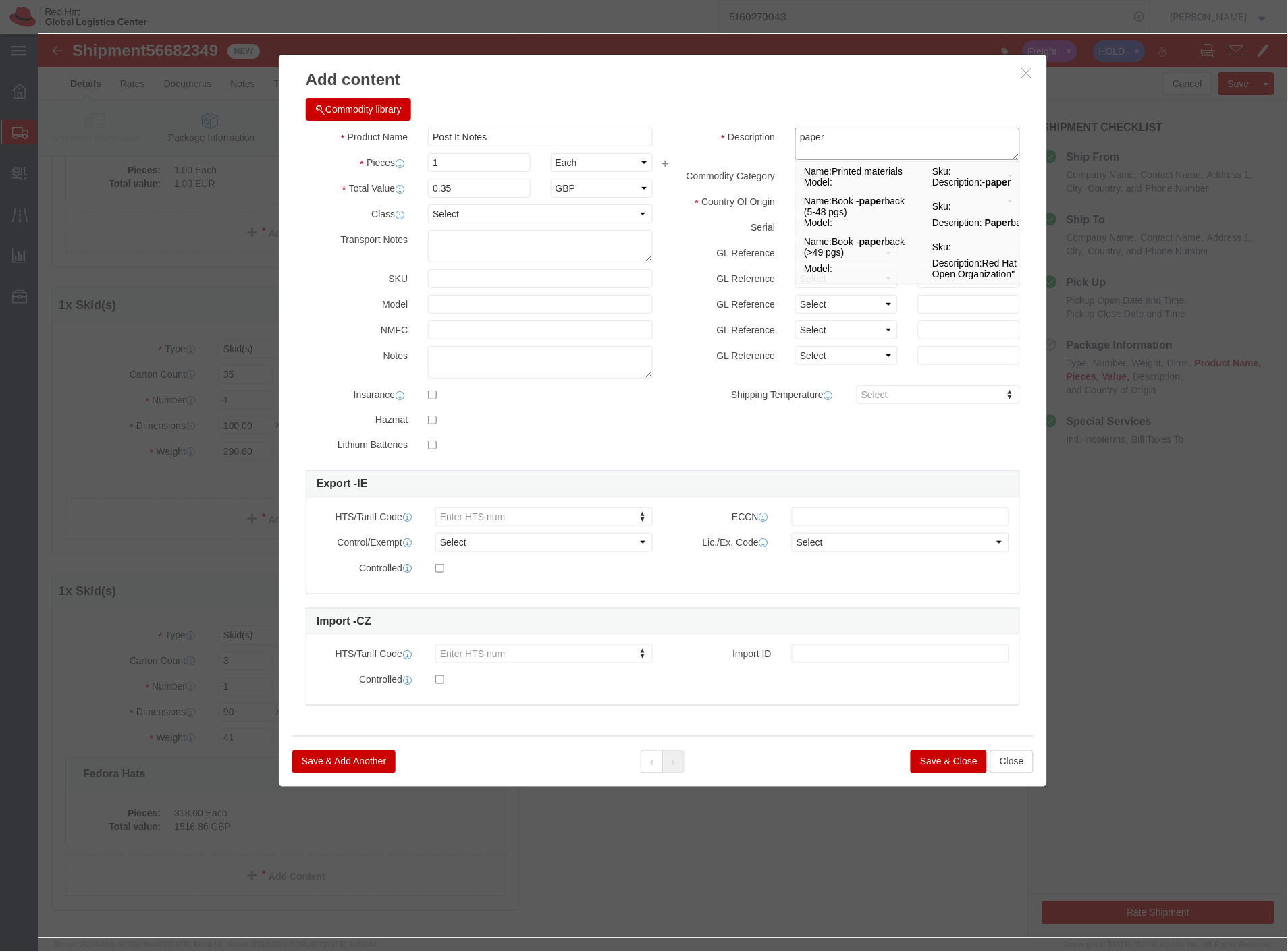
type textarea "paper"
click h3 "Add content"
click input "1"
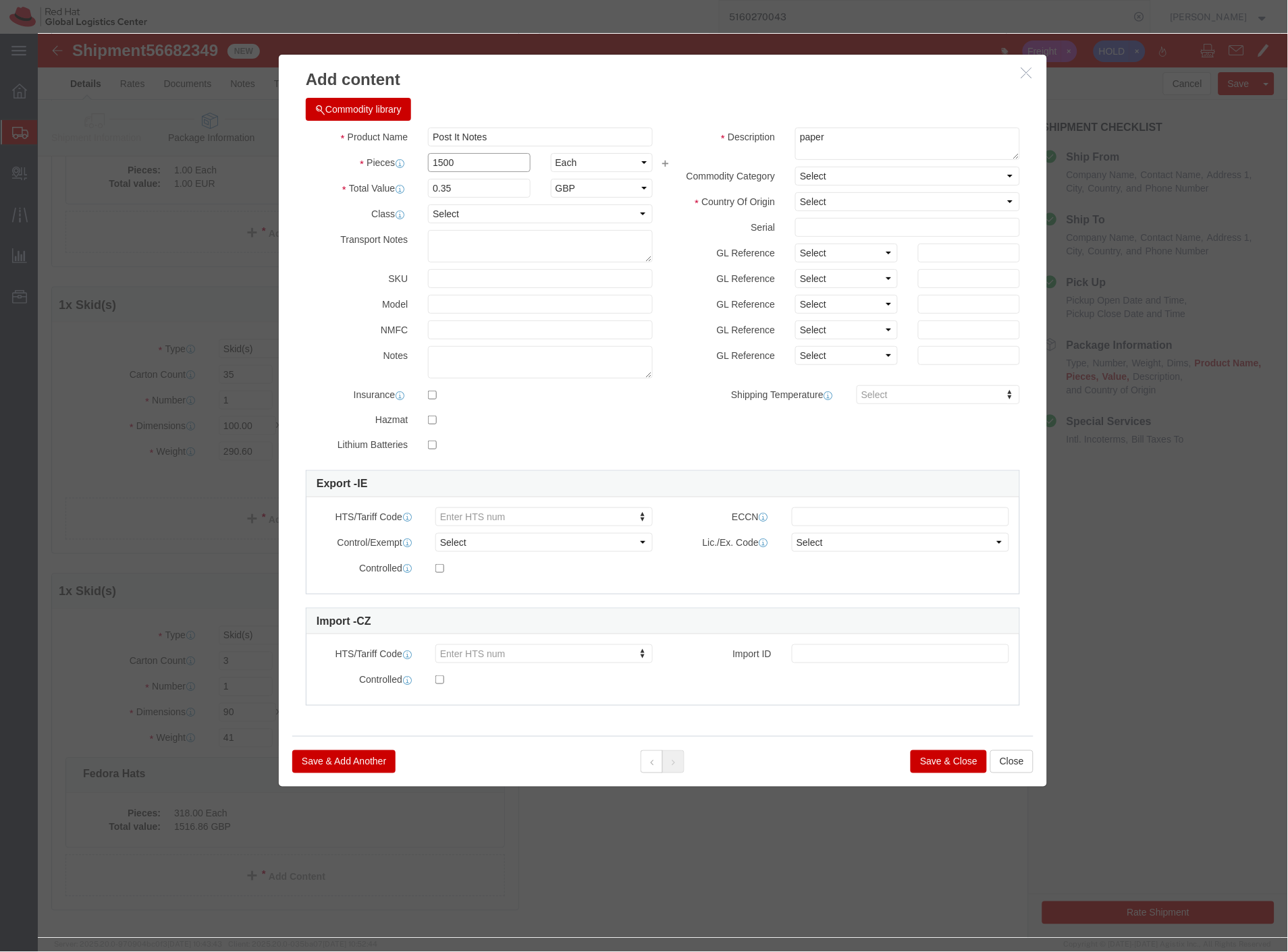
type input "1500"
type input "525"
click div "Commodity library"
type input "482010"
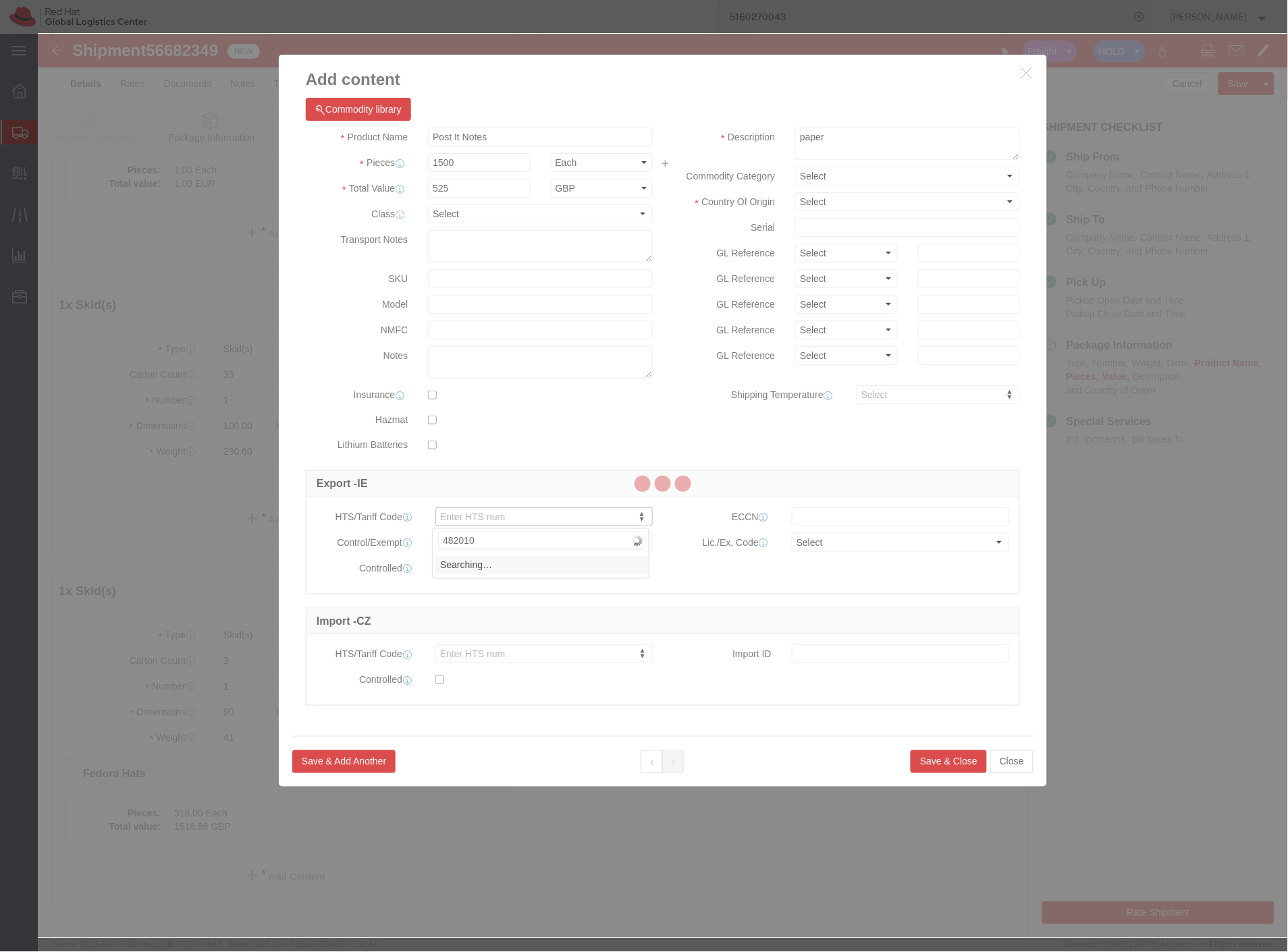
type input "482010"
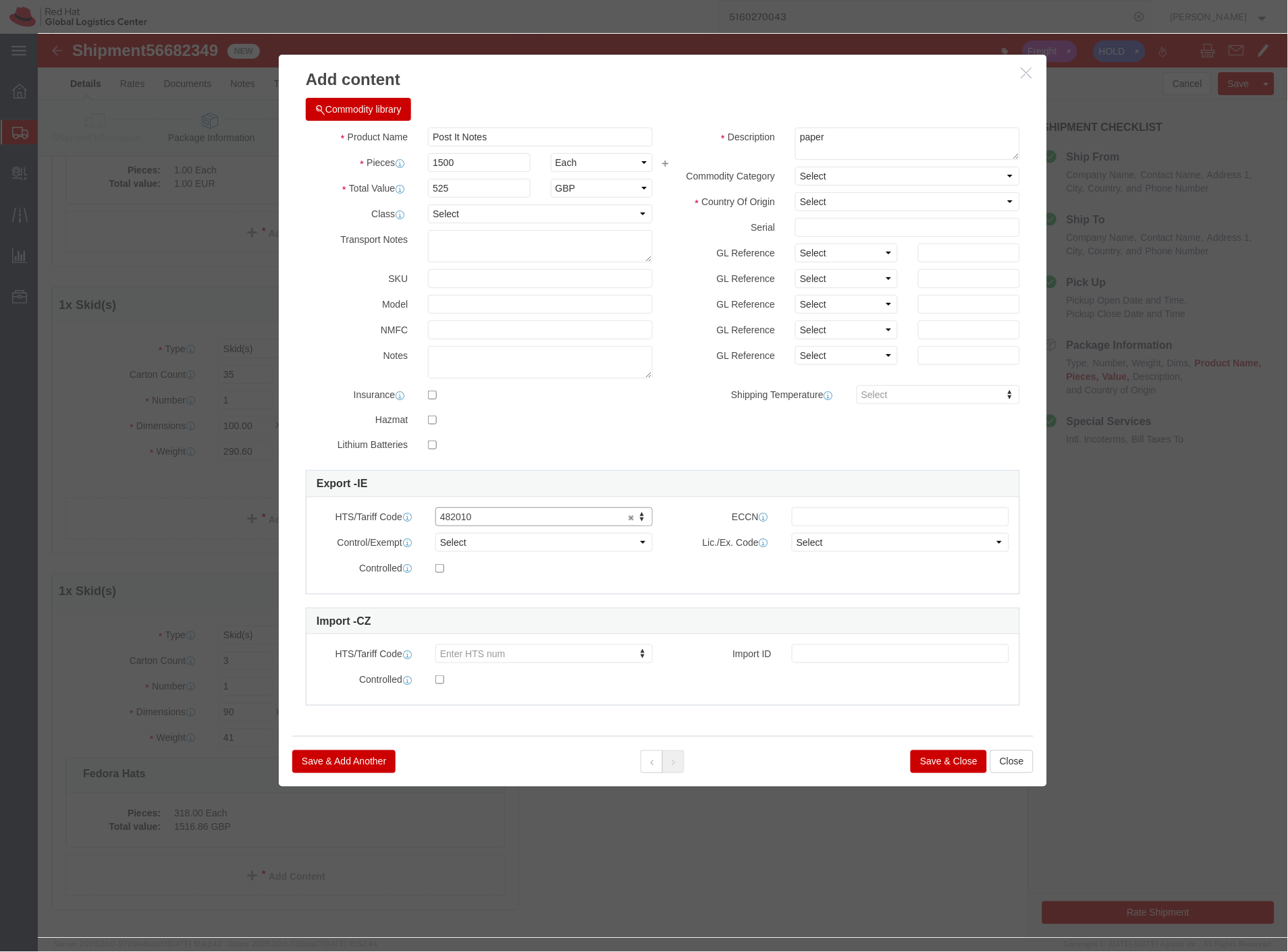
click button "Save & Close"
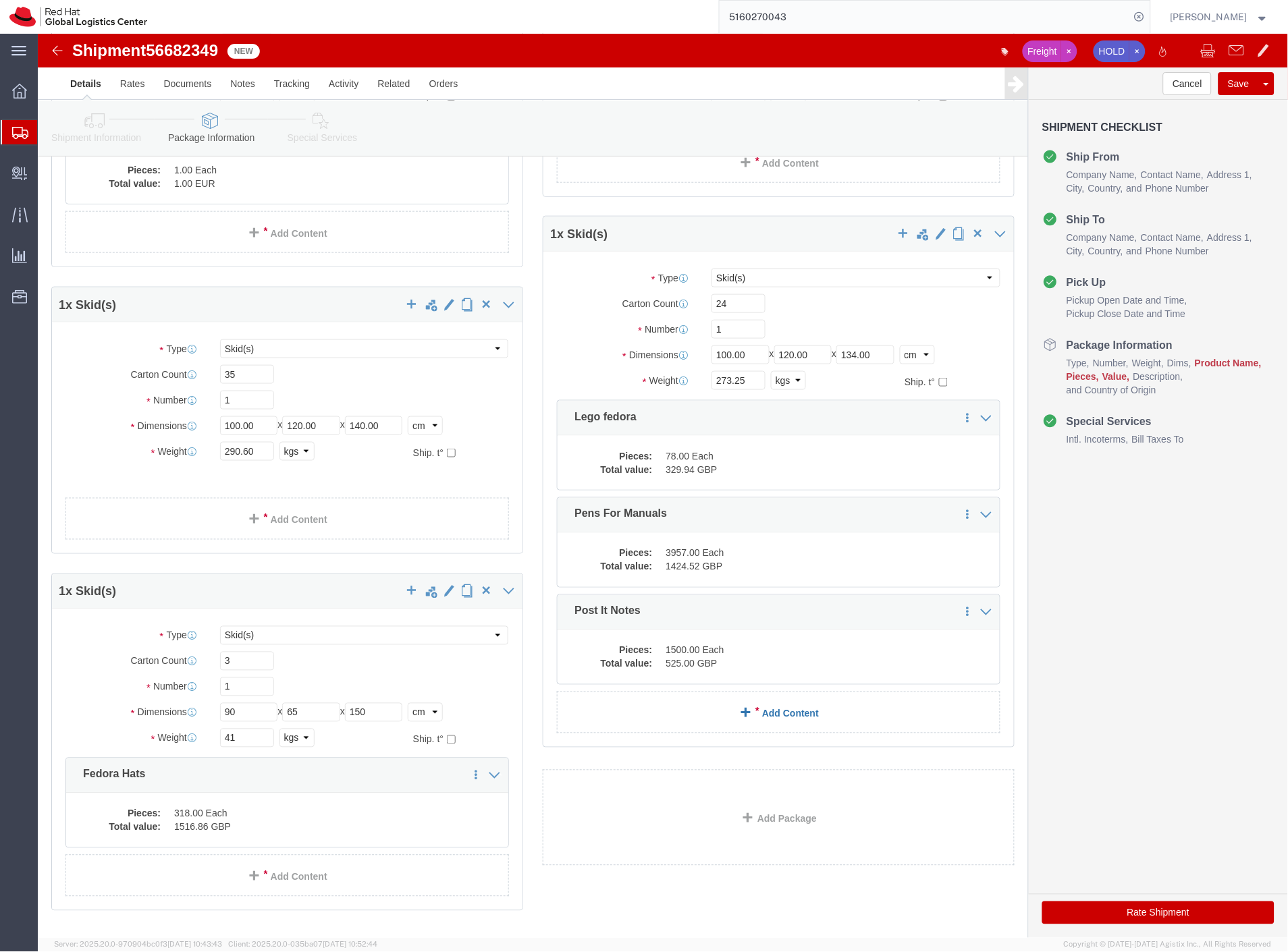
click link "Add Content"
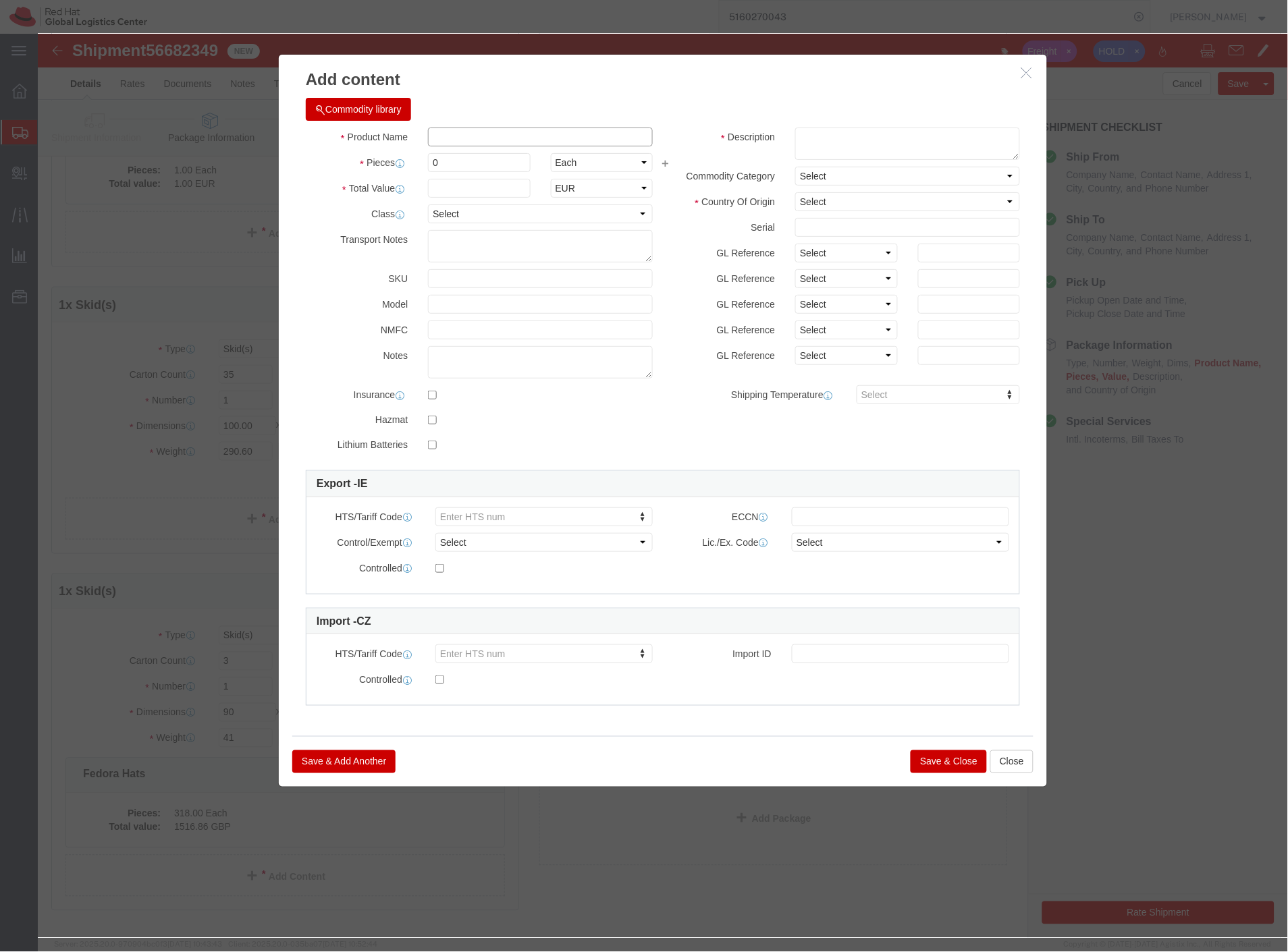
paste input "OPL Card Decks: 100, 30.5 x 24.5 x 25, 13.5kg"
click input "text"
drag, startPoint x: 461, startPoint y: 103, endPoint x: 645, endPoint y: 90, distance: 184.5
click div "Commodity library Product Name OPL Card Decks: 100, 30.5 x 24.5 x 25, 13.5kg Pi…"
type input "OPL Card Decks"
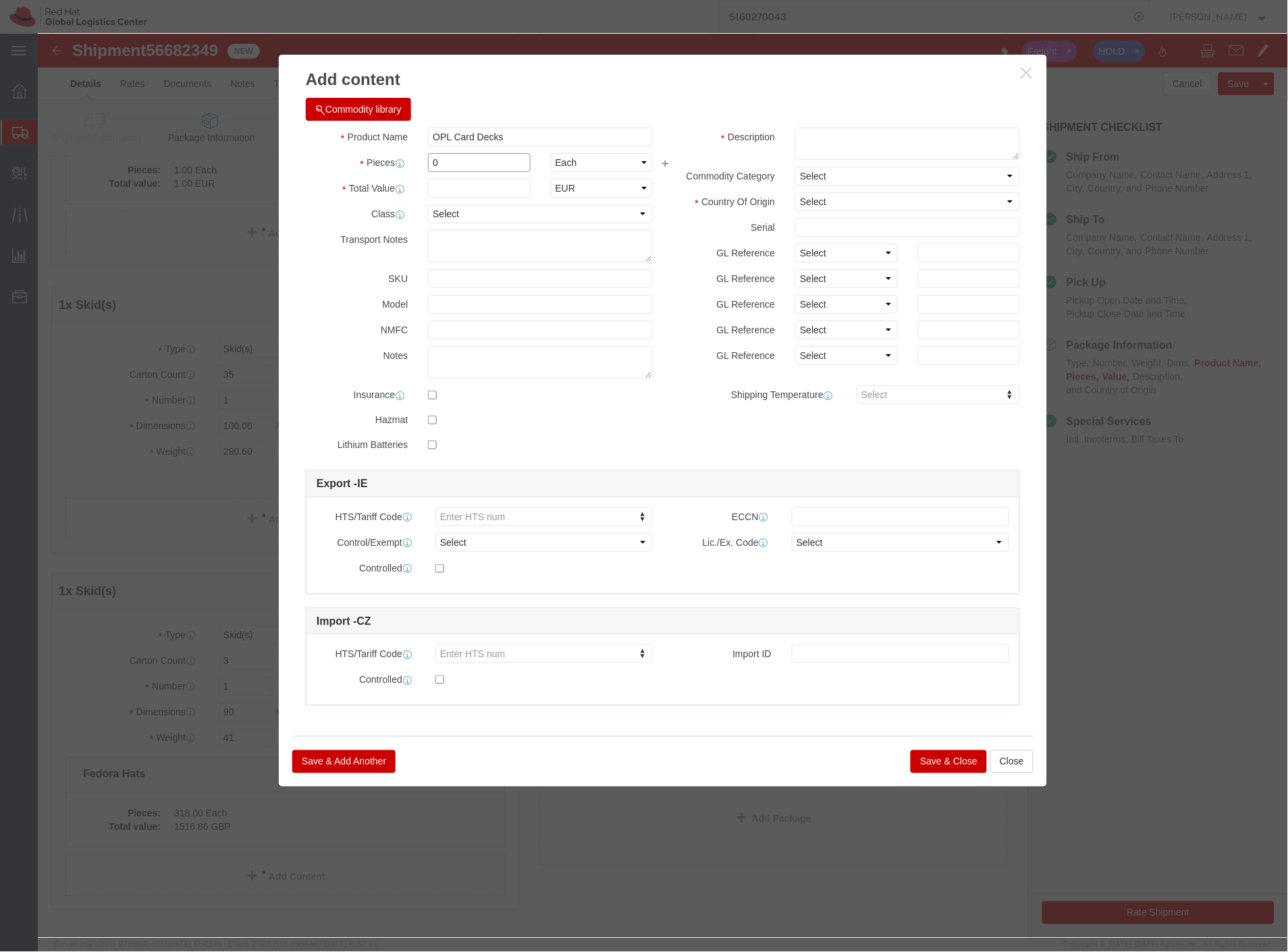
drag, startPoint x: 406, startPoint y: 130, endPoint x: 366, endPoint y: 130, distance: 40.0
click div "Pieces 0 Select Bag Barrels 100Board Feet Bottle Box Blister Pack Carats Can Ca…"
type input "1"
click select "Select ADP AED AFN ALL AMD AOA ARS ATS AUD AWG AZN BAM BBD BDT BGL BGN BHD BIF …"
select select "GBP"
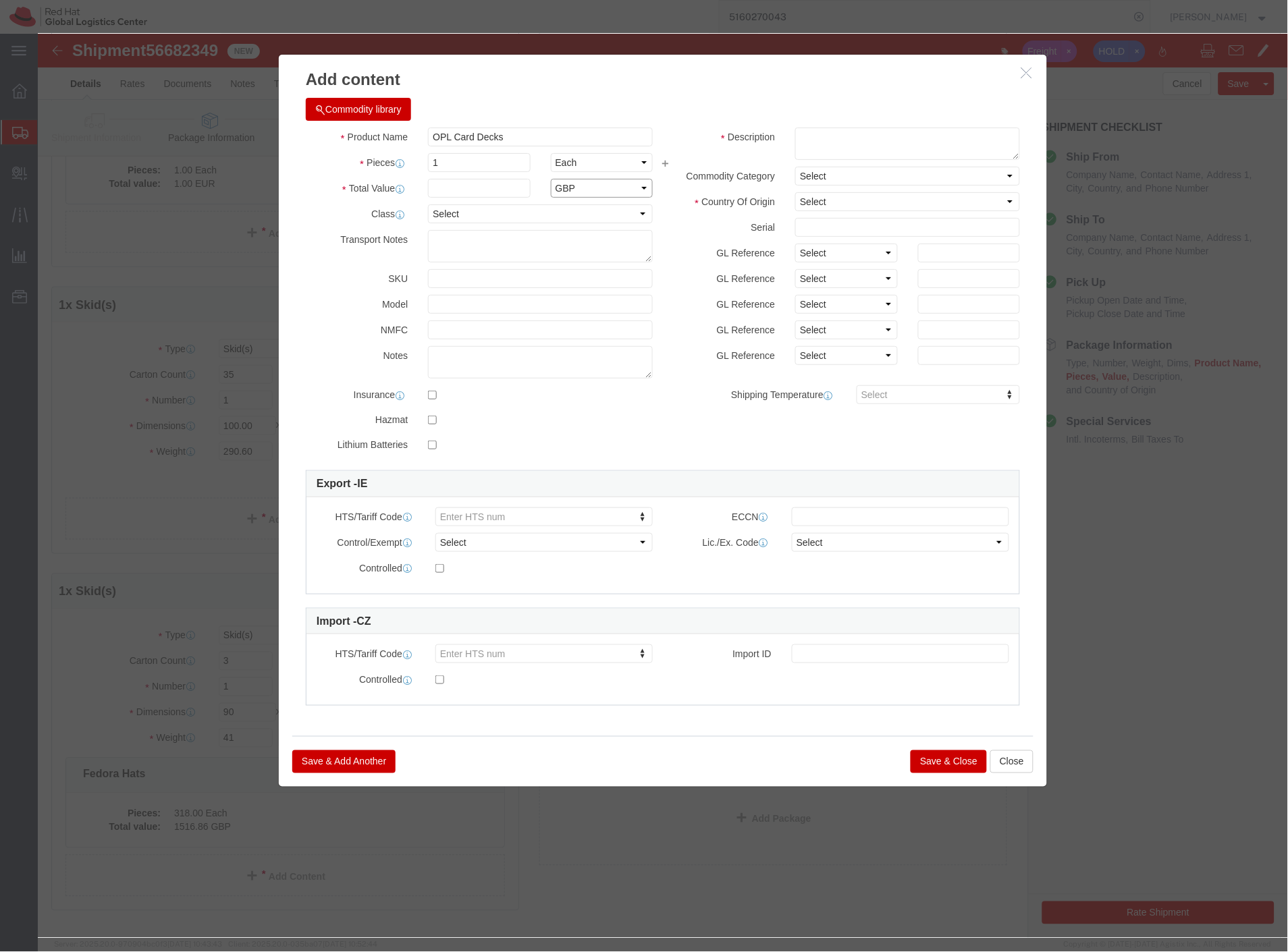
click select "Select ADP AED AFN ALL AMD AOA ARS ATS AUD AWG AZN BAM BBD BDT BGL BGN BHD BIF …"
click input "text"
type input "2.5"
click select "Select Afghanistan Åland Islands Albania Algeria American Samoa Andorra Angola …"
select select "GB"
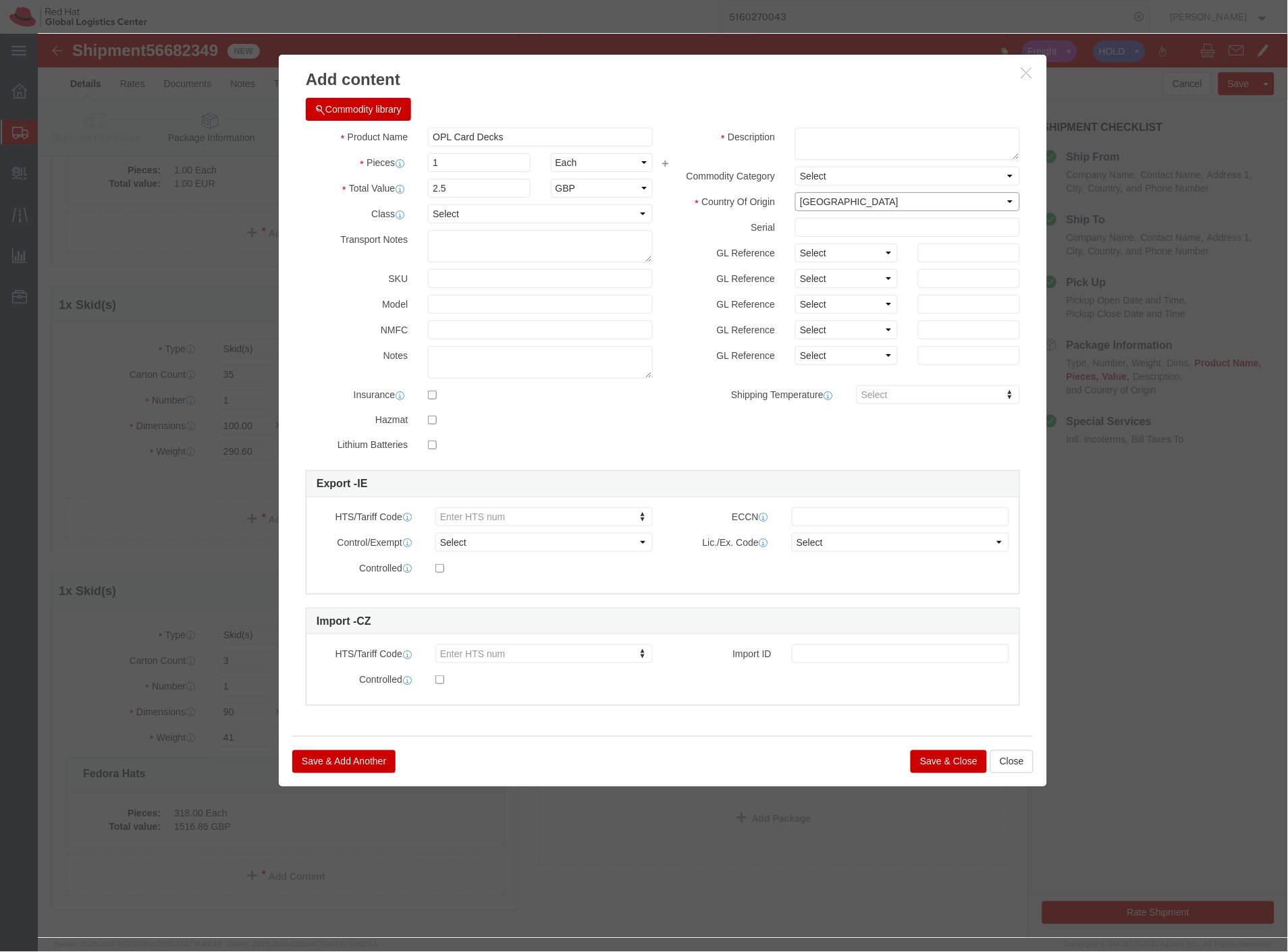
click select "Select Afghanistan Åland Islands Albania Algeria American Samoa Andorra Angola …"
click textarea
type input "491199"
click textarea
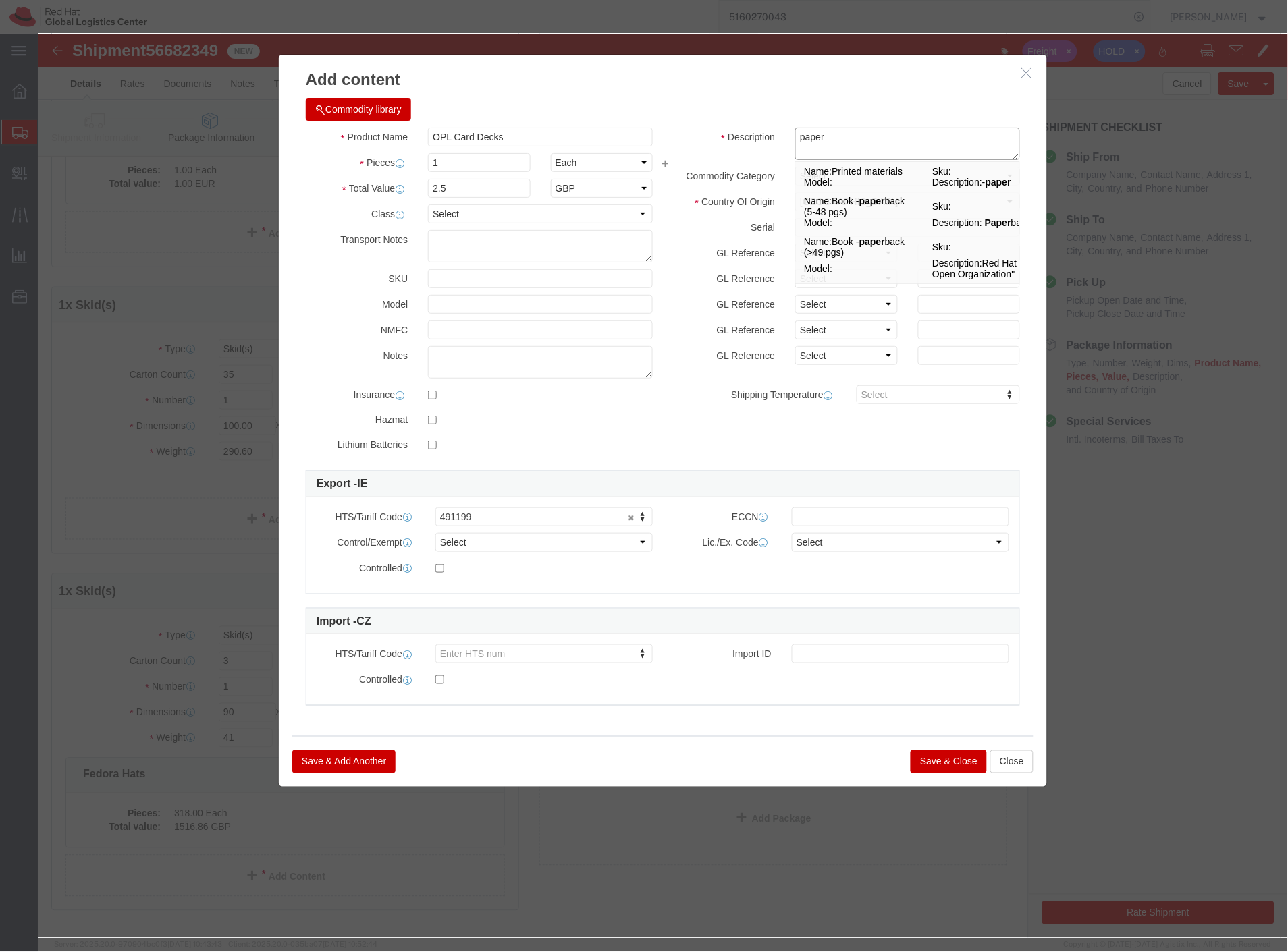
type textarea "paper"
drag, startPoint x: 433, startPoint y: 124, endPoint x: 297, endPoint y: 136, distance: 136.5
click div "Pieces 1 Select Bag Barrels 100Board Feet Bottle Box Blister Pack Carats Can Ca…"
type input "142"
type input "355"
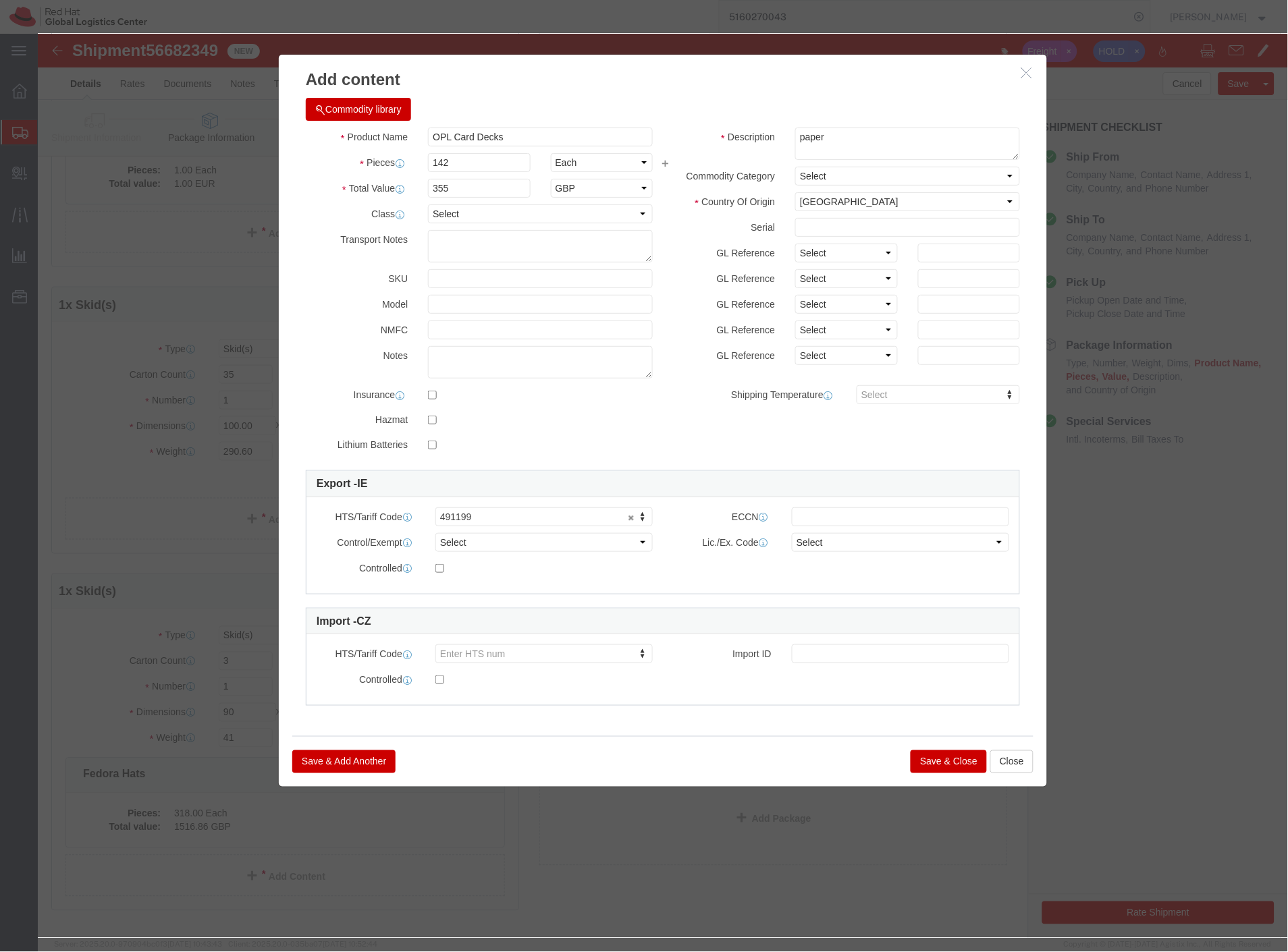
click label "NMFC"
click button "Save & Add Another"
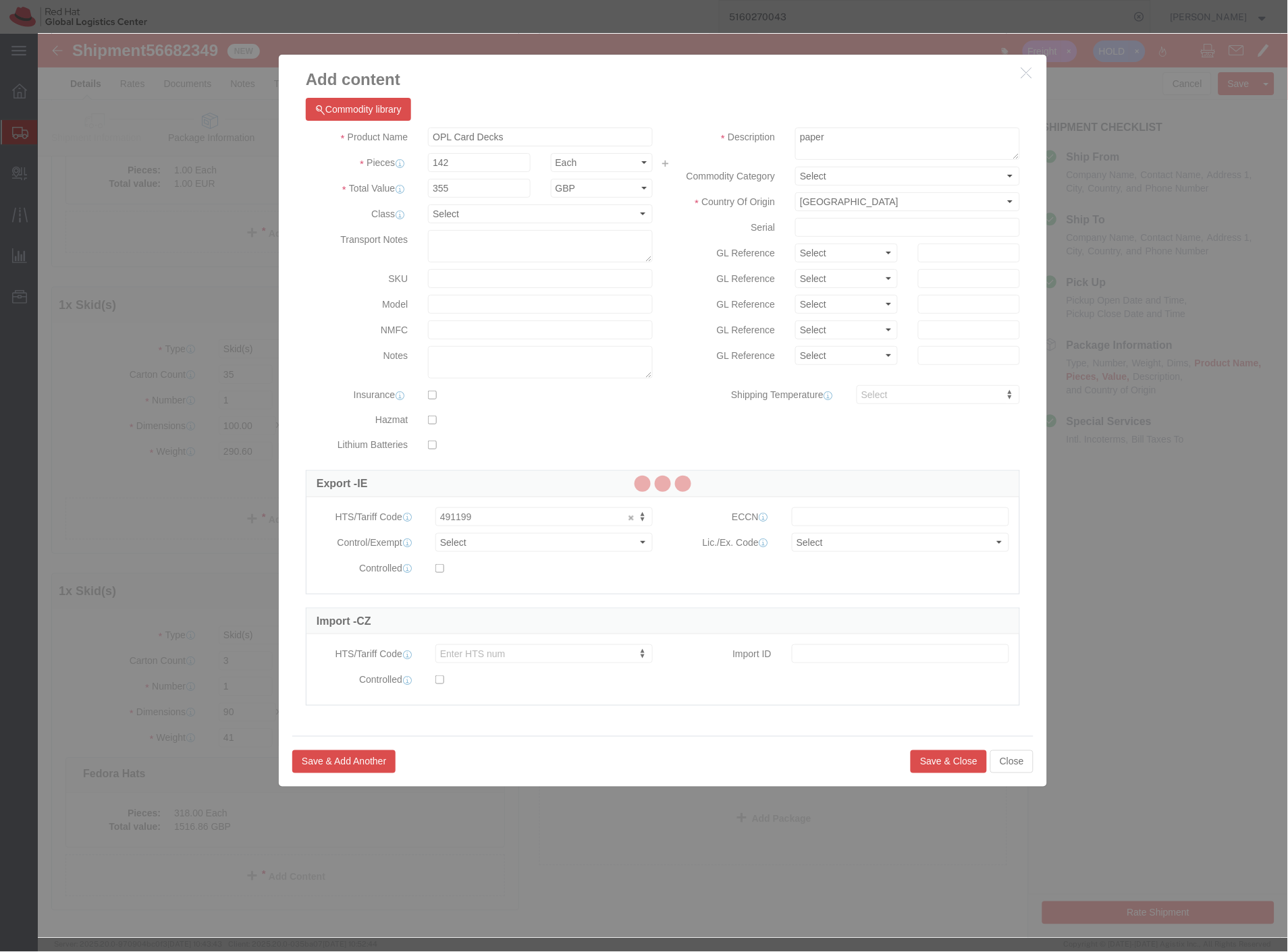
select select "EA"
select select
select select "EUR"
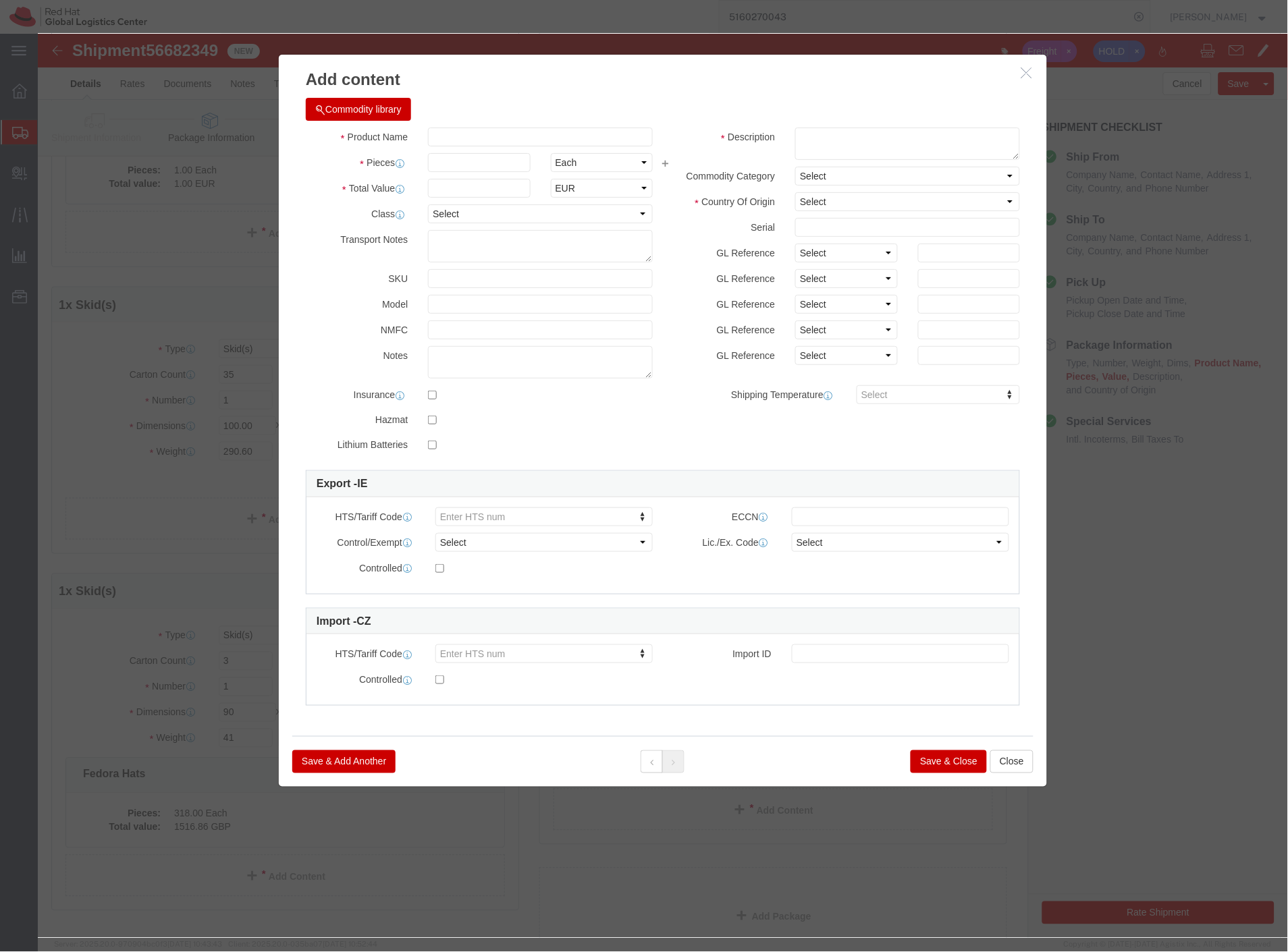
click div "Commodity library"
click input "text"
type input "Umbrella"
click input "text"
type input "1"
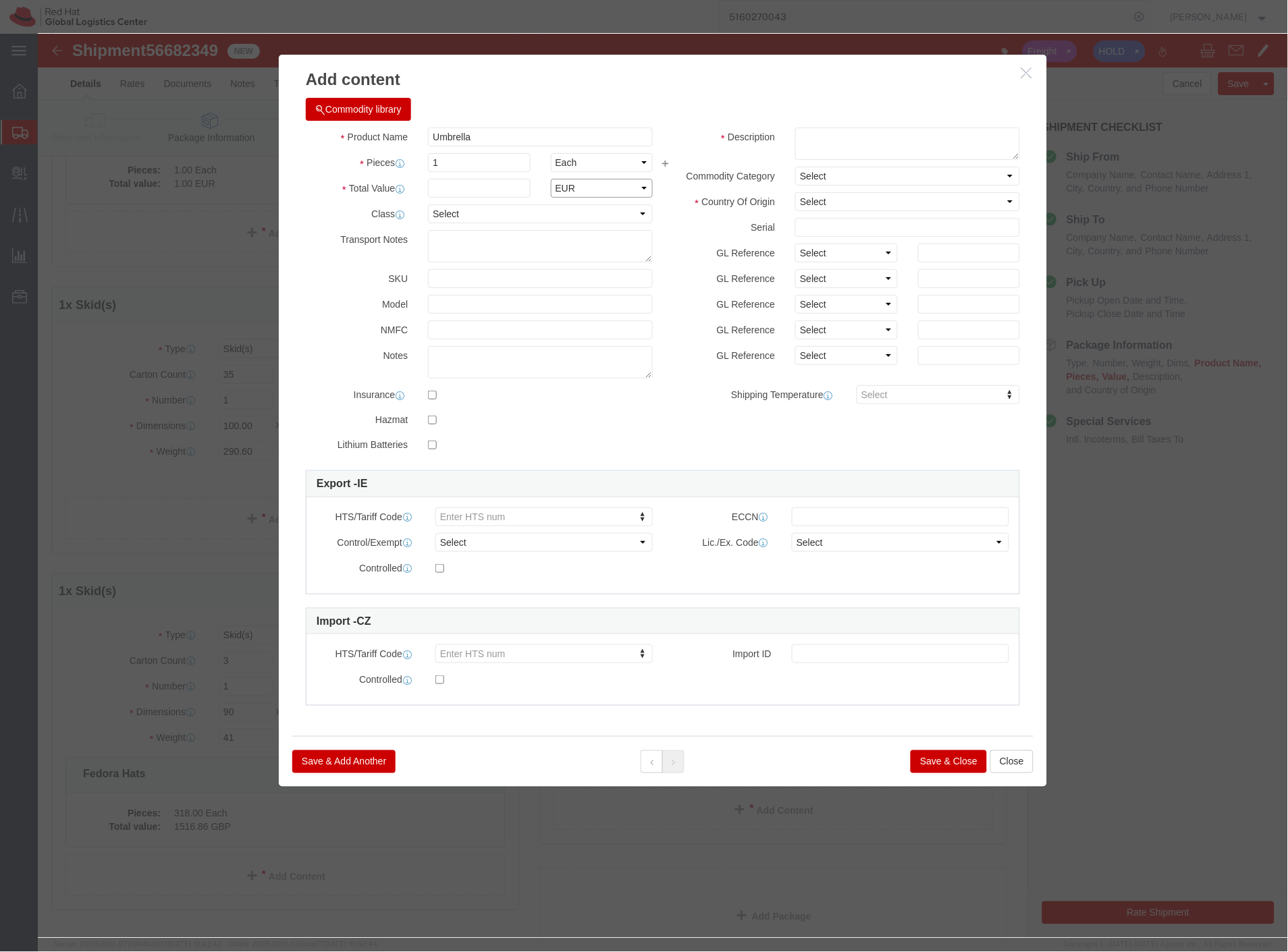
click select "Select ADP AED AFN ALL AMD AOA ARS ATS AUD AWG AZN BAM BBD BDT BGL BGN BHD BIF …"
select select "GBP"
click select "Select ADP AED AFN ALL AMD AOA ARS ATS AUD AWG AZN BAM BBD BDT BGL BGN BHD BIF …"
type input "660199"
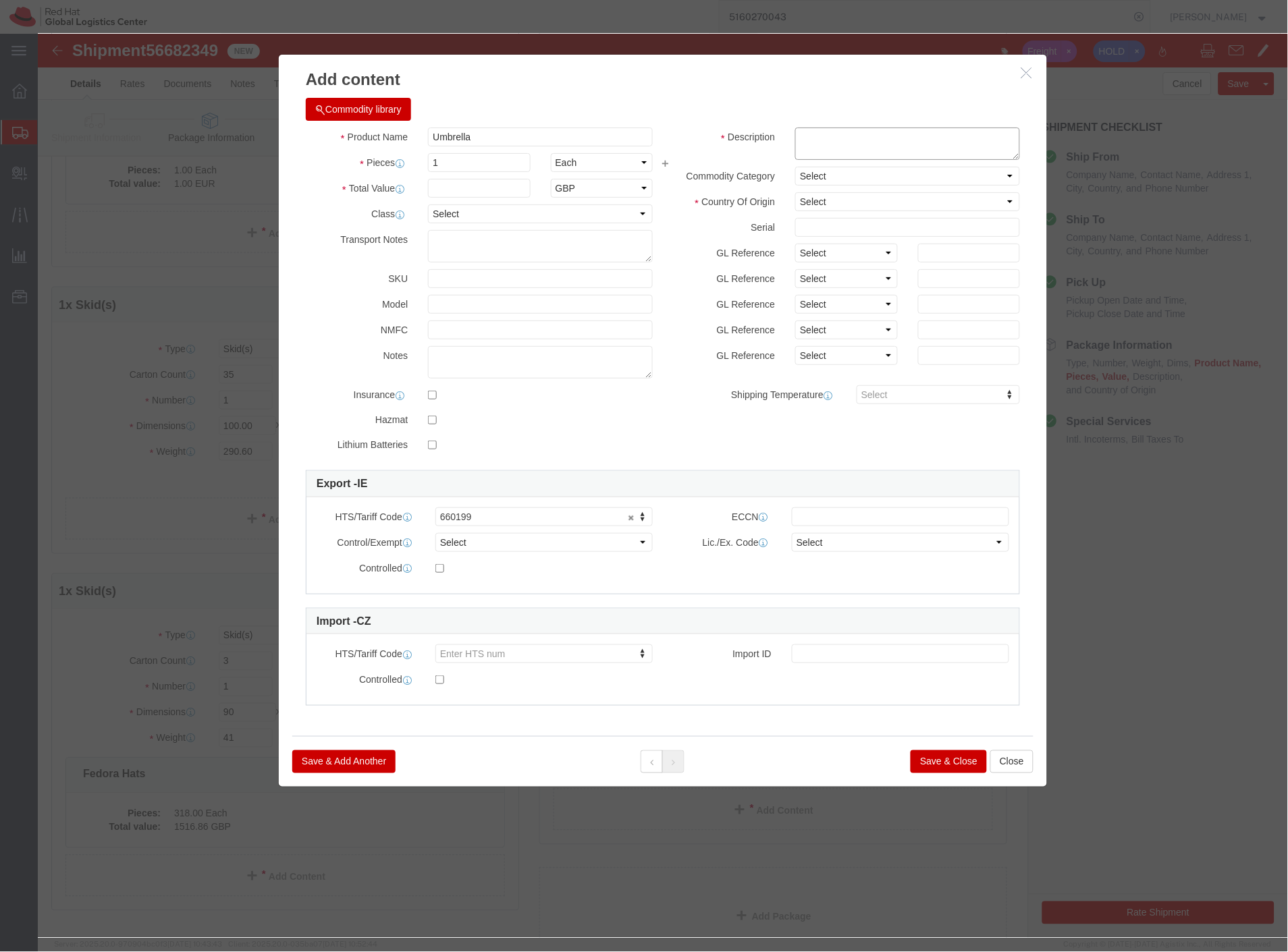
click textarea
type textarea "telescopic umbrella, red hat branded"
click select "Select Afghanistan Åland Islands Albania Algeria American Samoa Andorra Angola …"
select select "CN"
click select "Select Afghanistan Åland Islands Albania Algeria American Samoa Andorra Angola …"
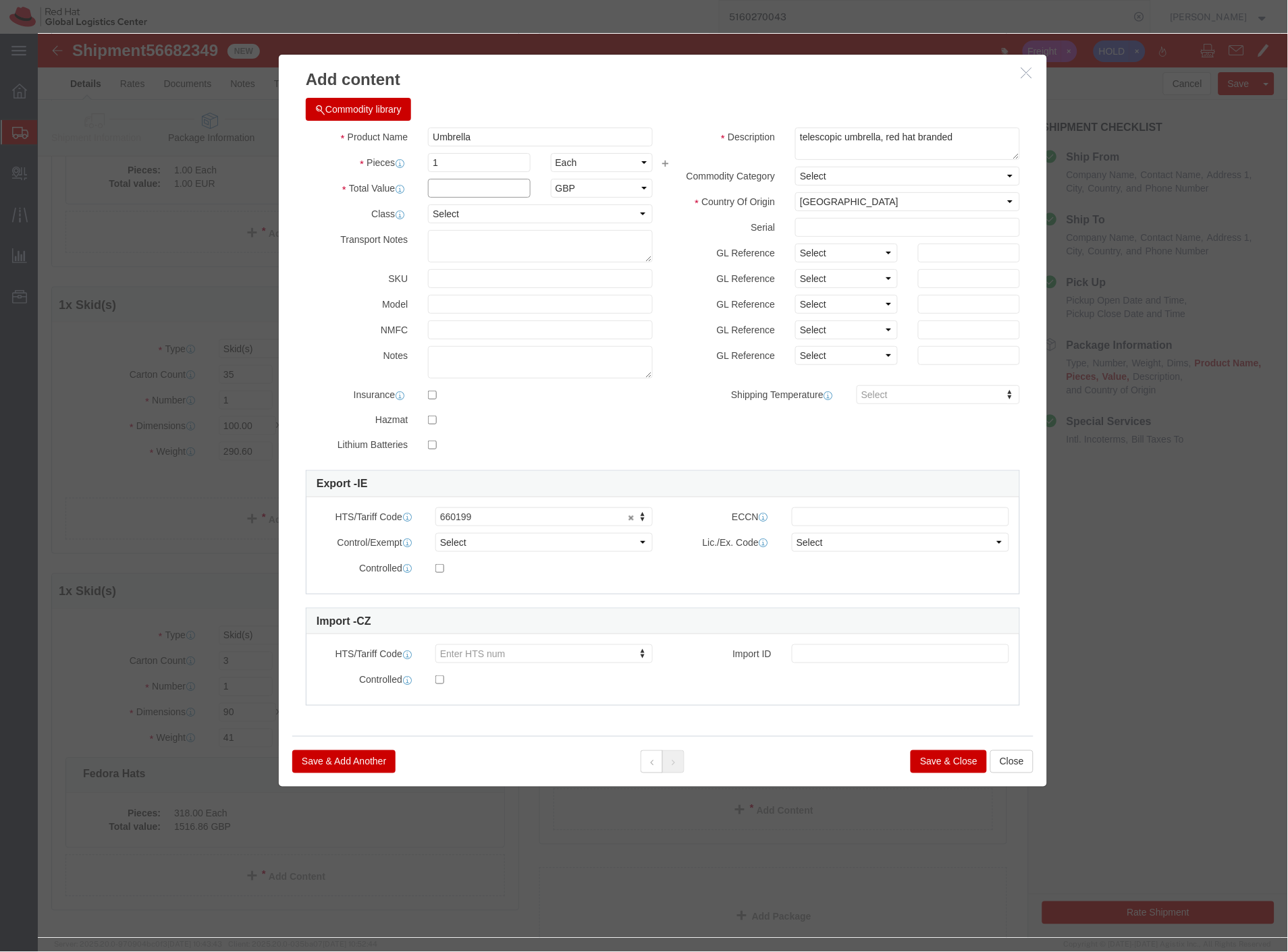
click input "text"
type input "8"
click input "1"
type input "1"
type input "72"
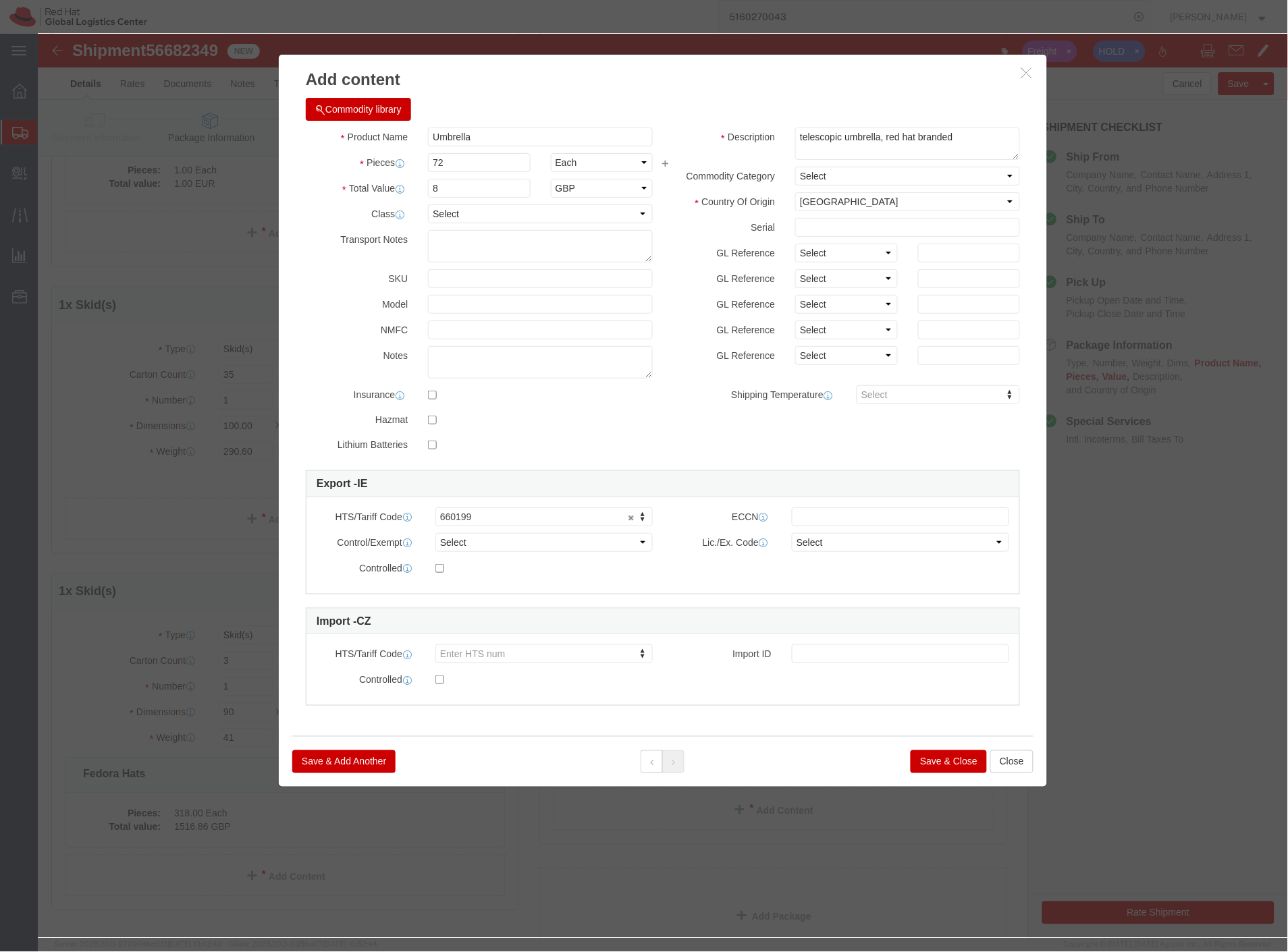
type input "576"
click div "Commodity library"
click button "Save & Add Another"
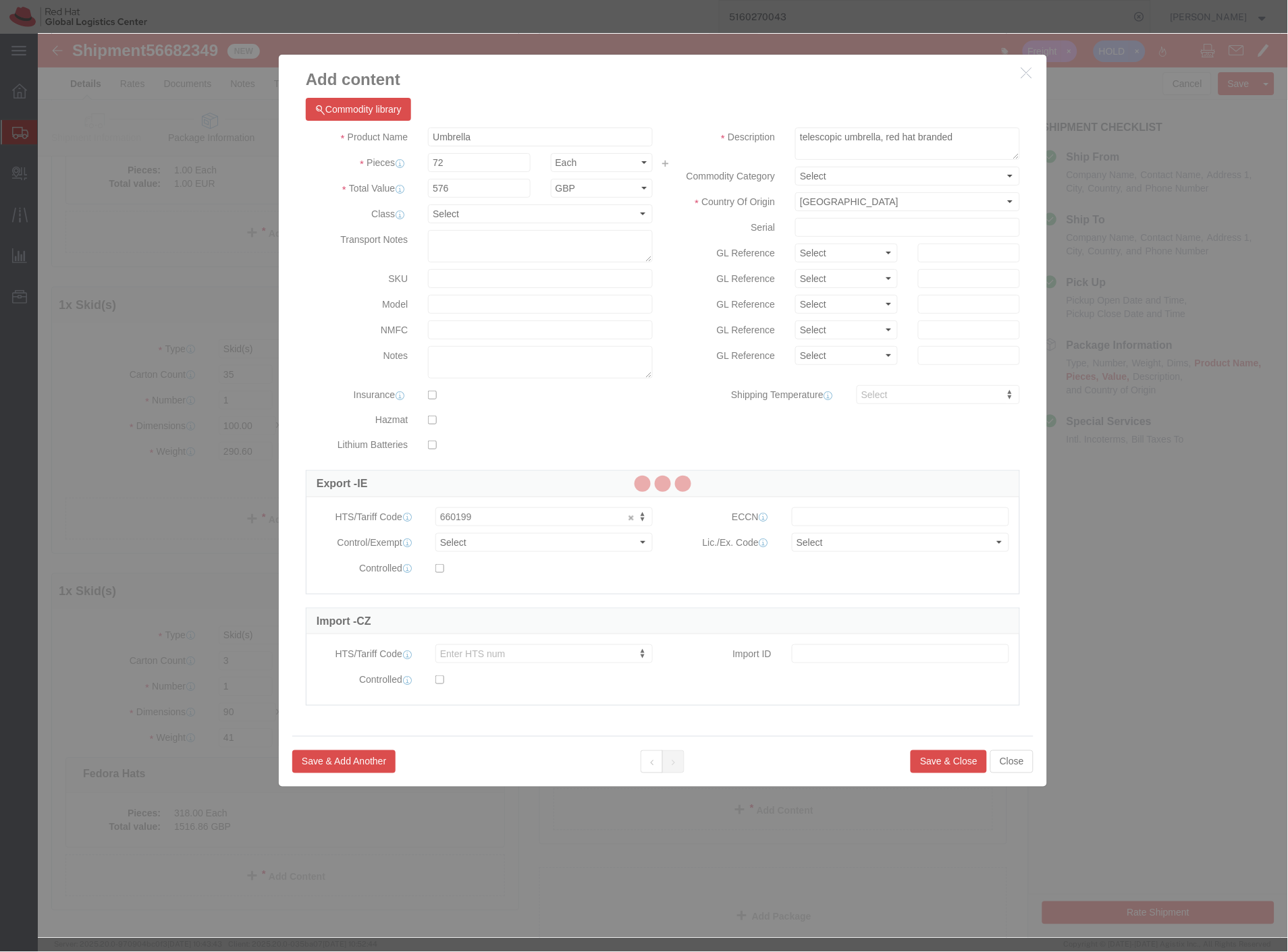
select select "EA"
select select
select select "EUR"
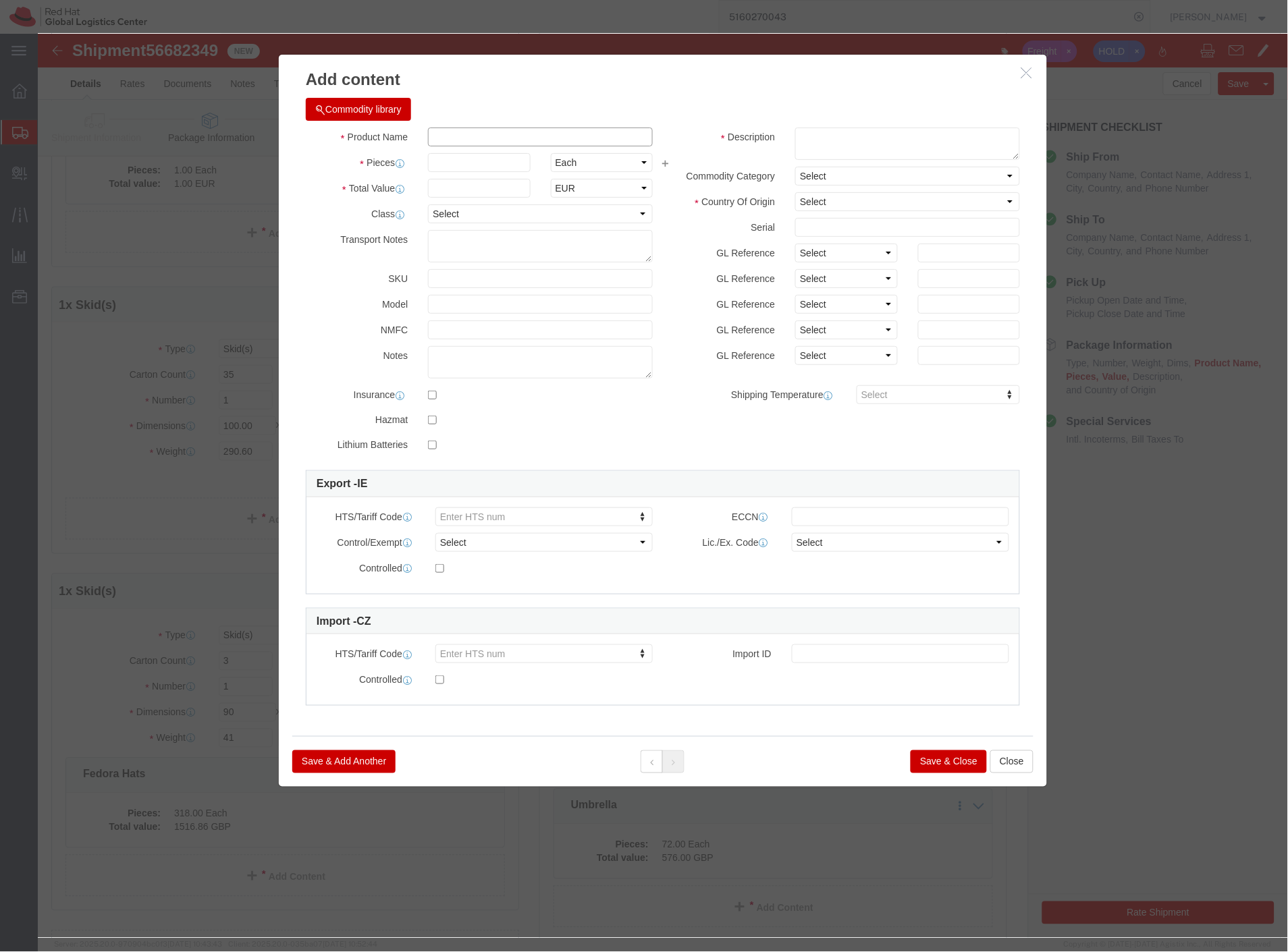
click input "text"
paste input "Drawstring Bags: 250, 48 x 40 x 37, 15.5kg"
drag, startPoint x: 461, startPoint y: 103, endPoint x: 703, endPoint y: 83, distance: 242.8
click div "Commodity library Product Name Drawstring Bags: 250, 48 x 40 x 37, 15.5kg Piece…"
type input "Drawstring Bags"
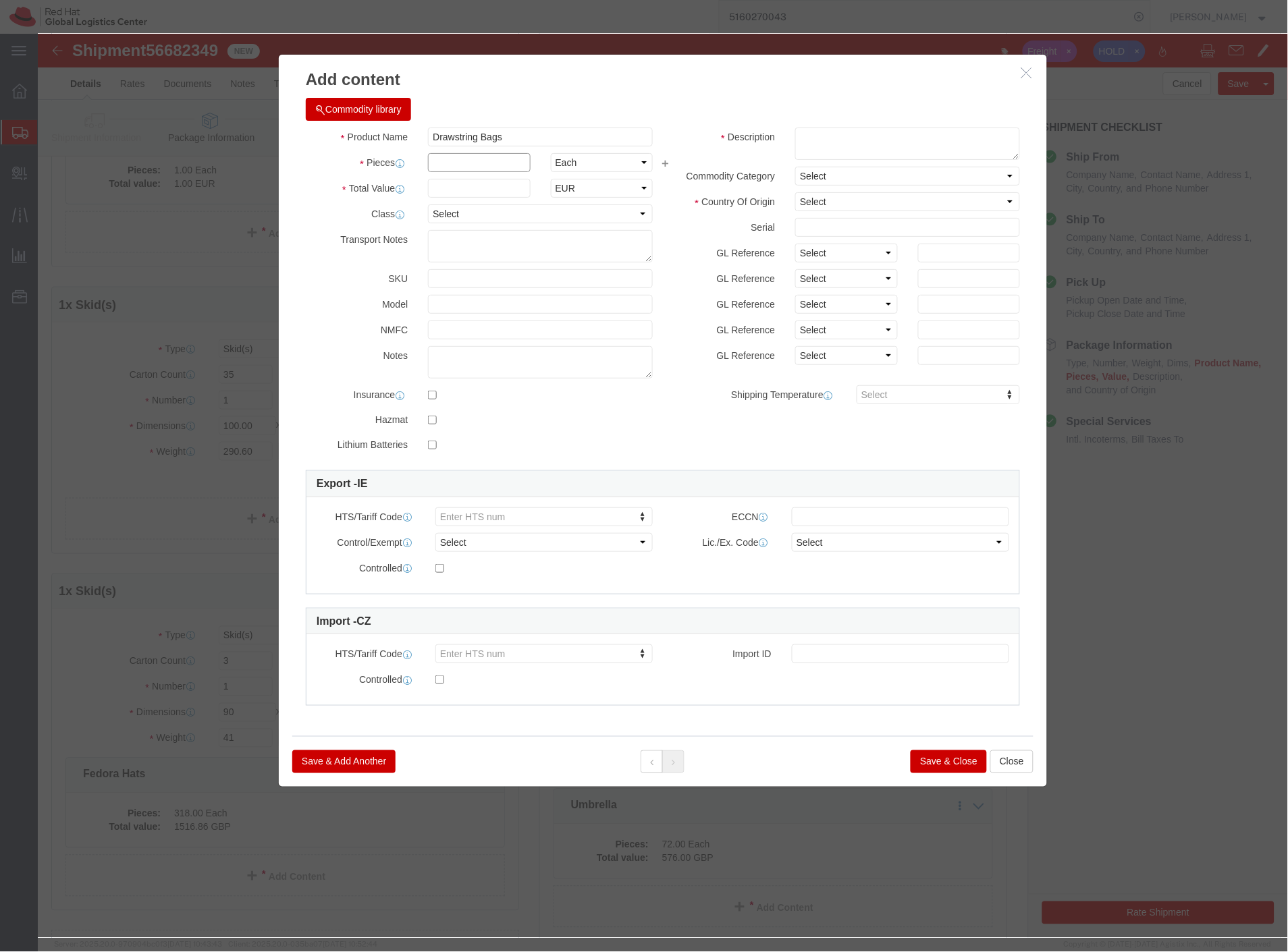
click input "text"
type input "1"
click select "Select ADP AED AFN ALL AMD AOA ARS ATS AUD AWG AZN BAM BBD BDT BGL BGN BHD BIF …"
select select "GBP"
click select "Select ADP AED AFN ALL AMD AOA ARS ATS AUD AWG AZN BAM BBD BDT BGL BGN BHD BIF …"
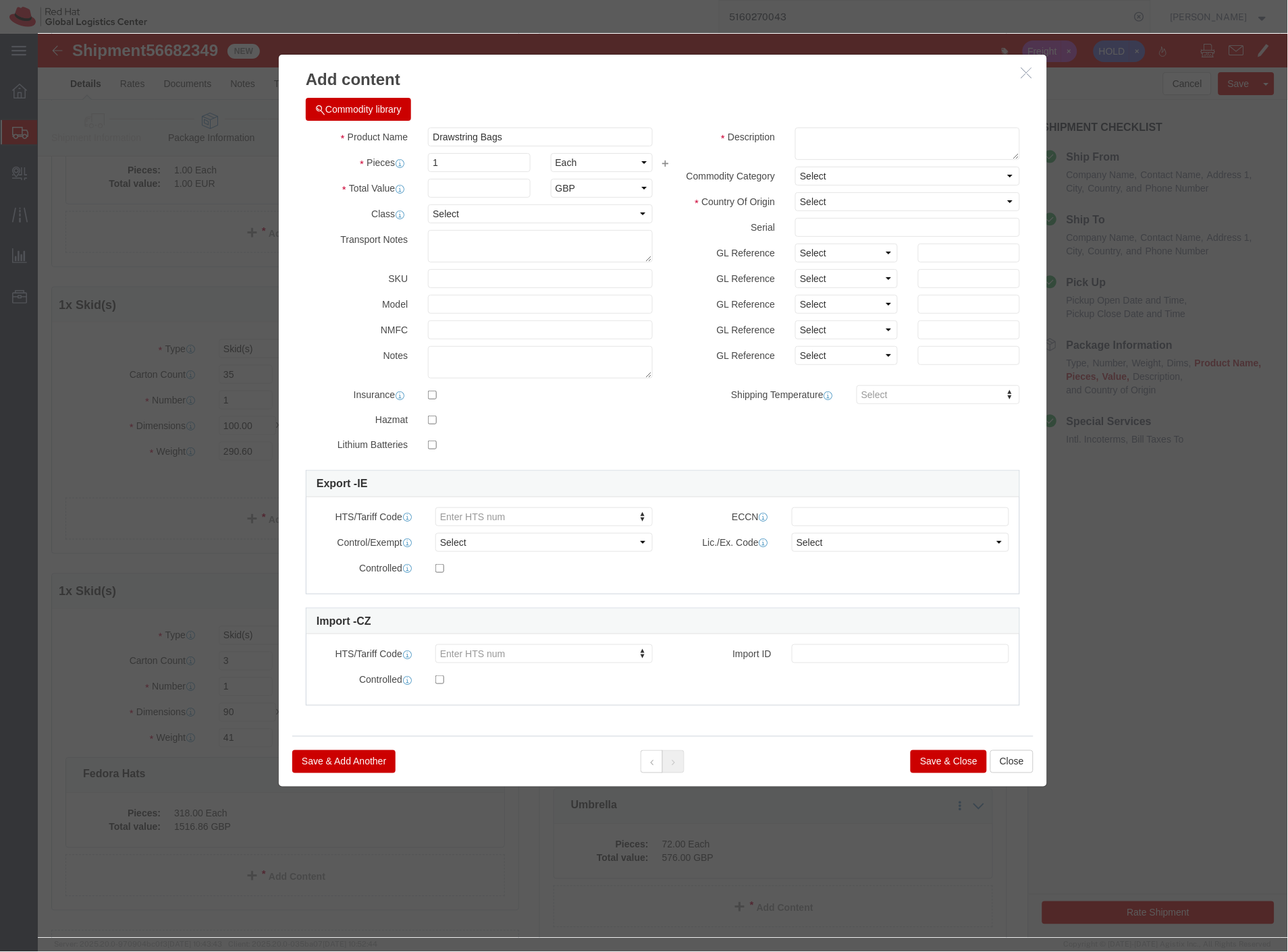
paste input "420292"
type input "420292"
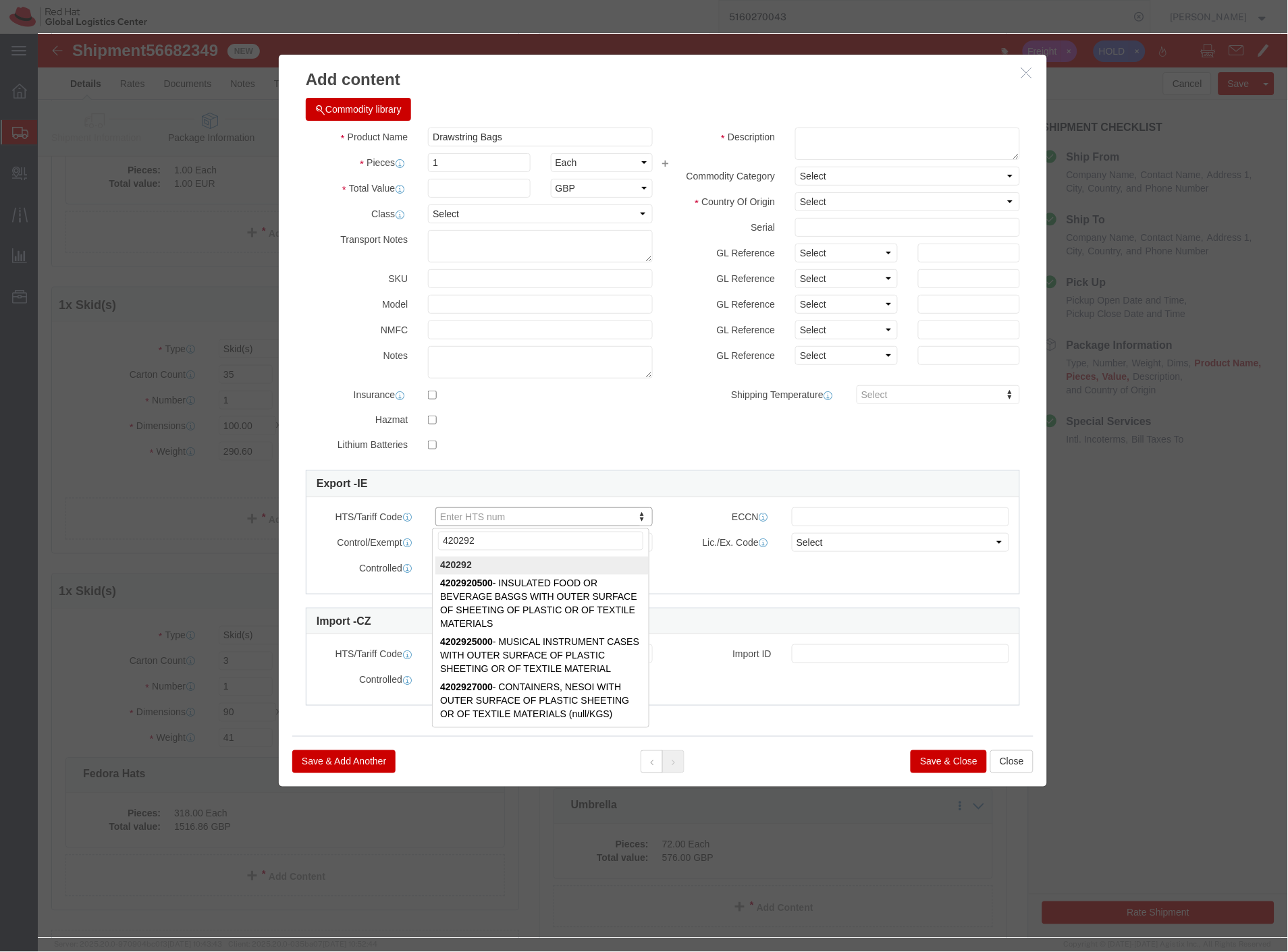
type input "420292"
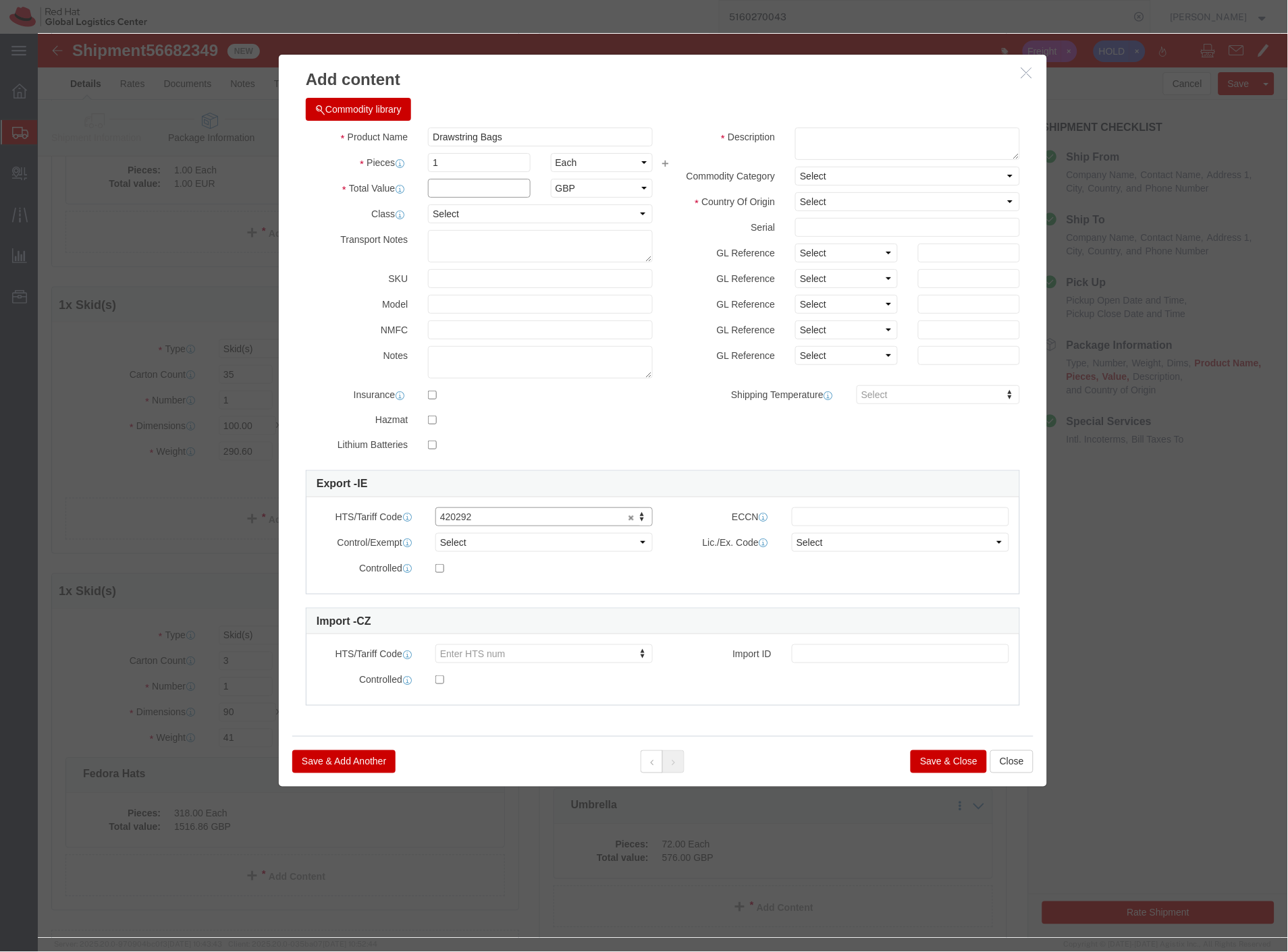
click input "text"
type input "0.87"
click select "Select Afghanistan Åland Islands Albania Algeria American Samoa Andorra Angola …"
select select "CN"
click select "Select Afghanistan Åland Islands Albania Algeria American Samoa Andorra Angola …"
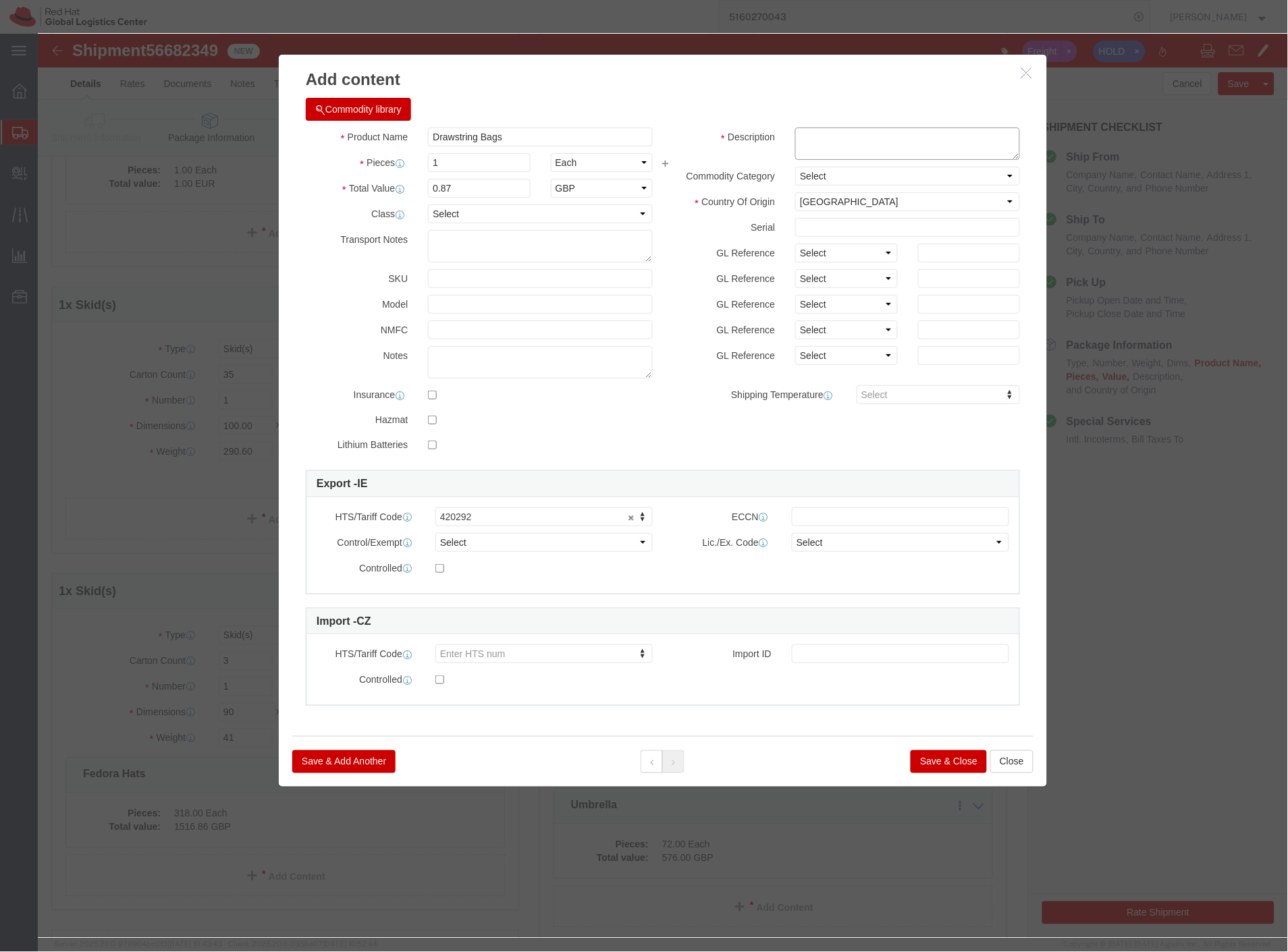
click textarea
type textarea "Cotton, red hat branded"
drag, startPoint x: 422, startPoint y: 132, endPoint x: 304, endPoint y: 130, distance: 118.0
click div "Pieces 1 Select Bag Barrels 100Board Feet Bottle Box Blister Pack Carats Can Ca…"
type input "395"
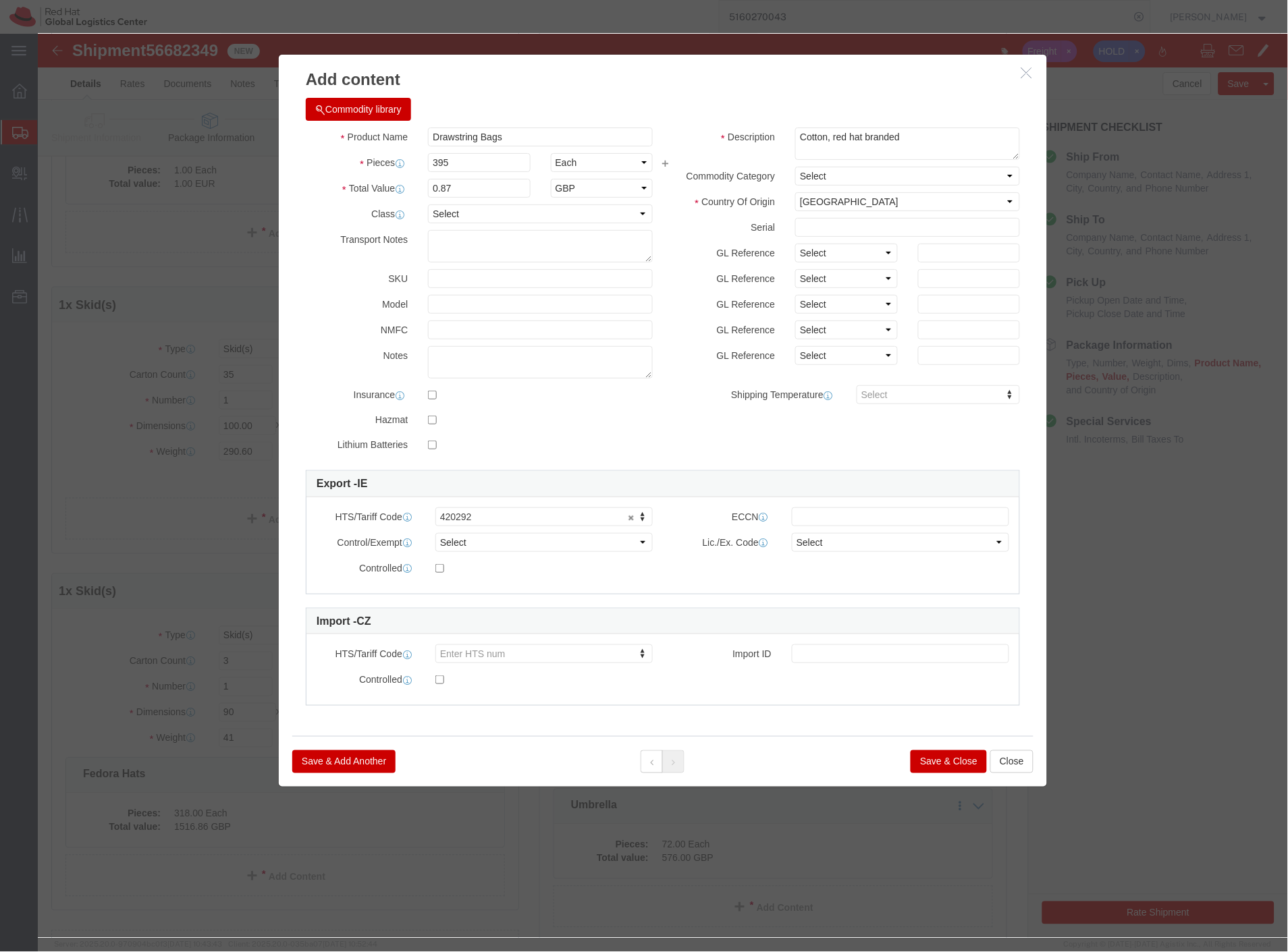
type input "343.65"
click button "Save & Close"
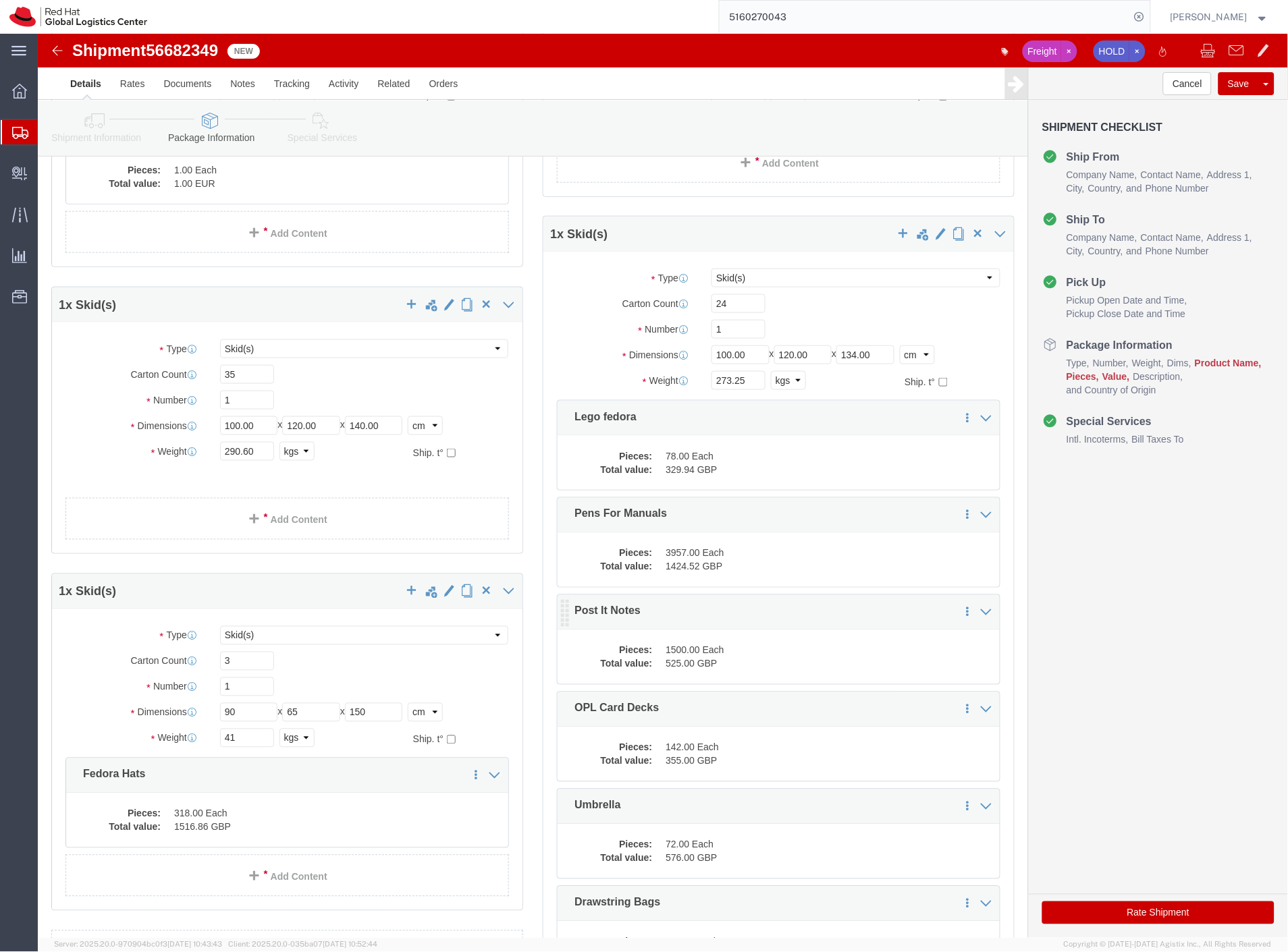
click dd "525.00 GBP"
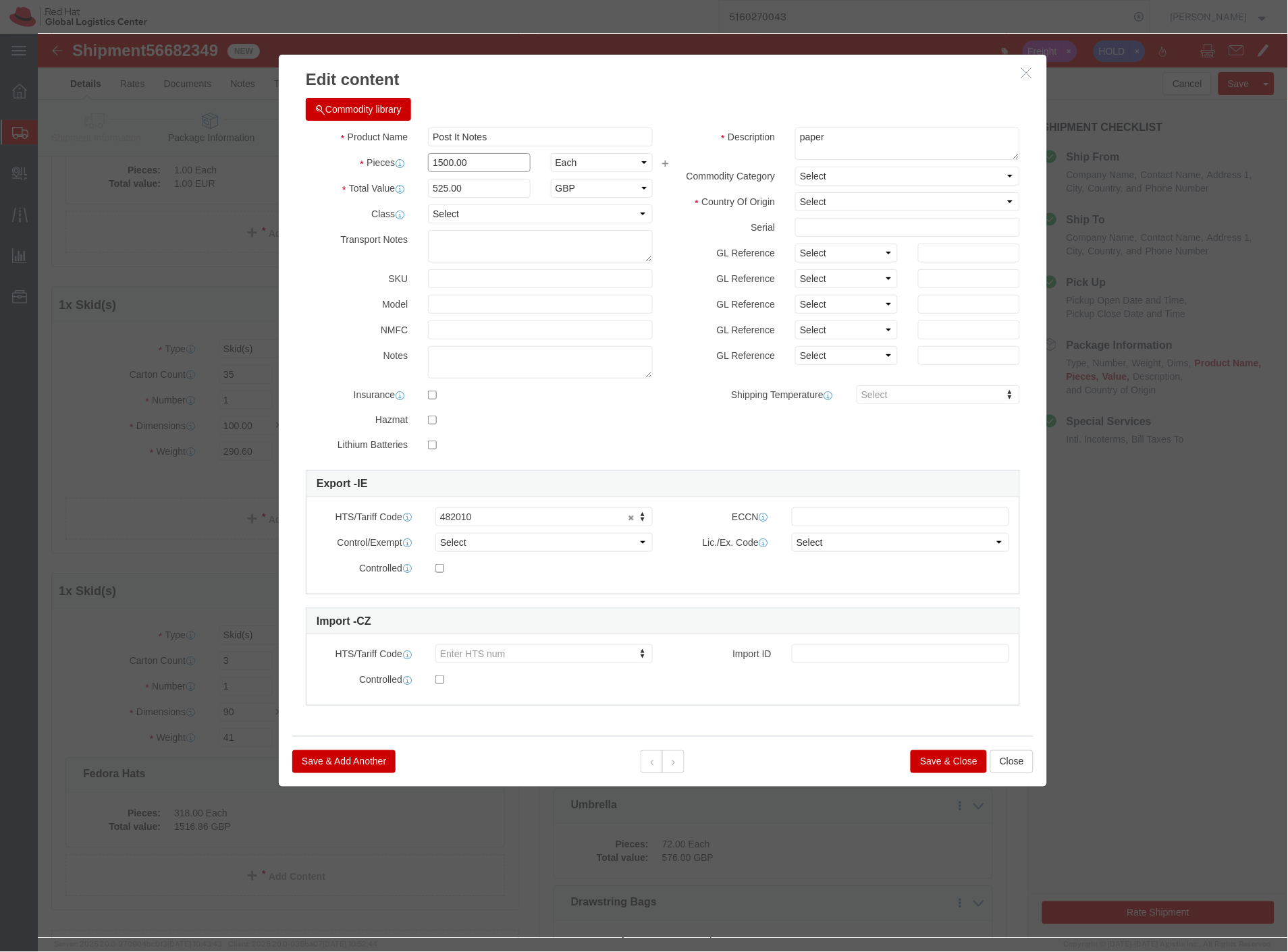
drag, startPoint x: 411, startPoint y: 130, endPoint x: 402, endPoint y: 130, distance: 9.0
click input "1500.00"
type input "1573.00"
type input "550.55"
click button "Save & Close"
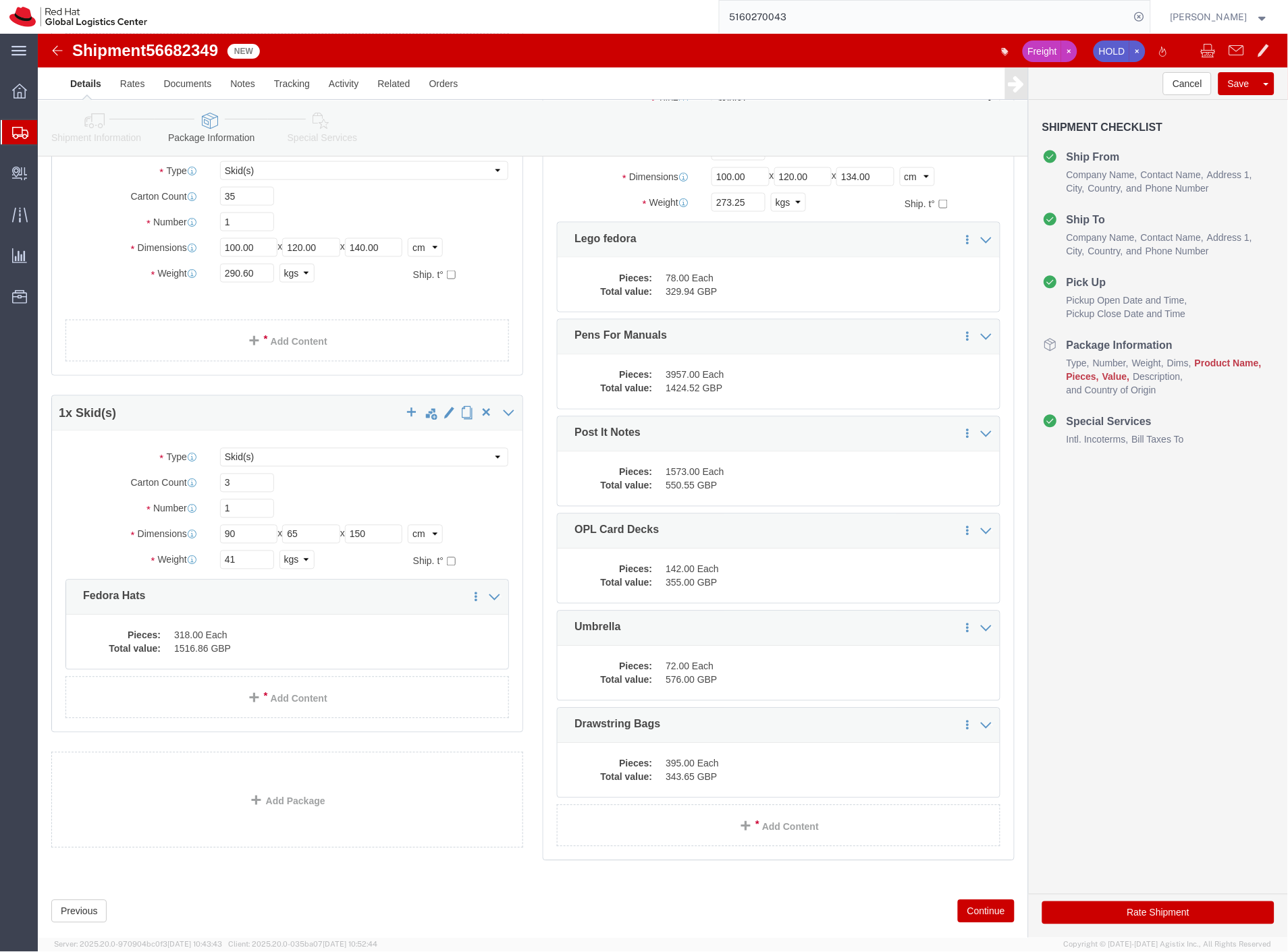
scroll to position [491, 0]
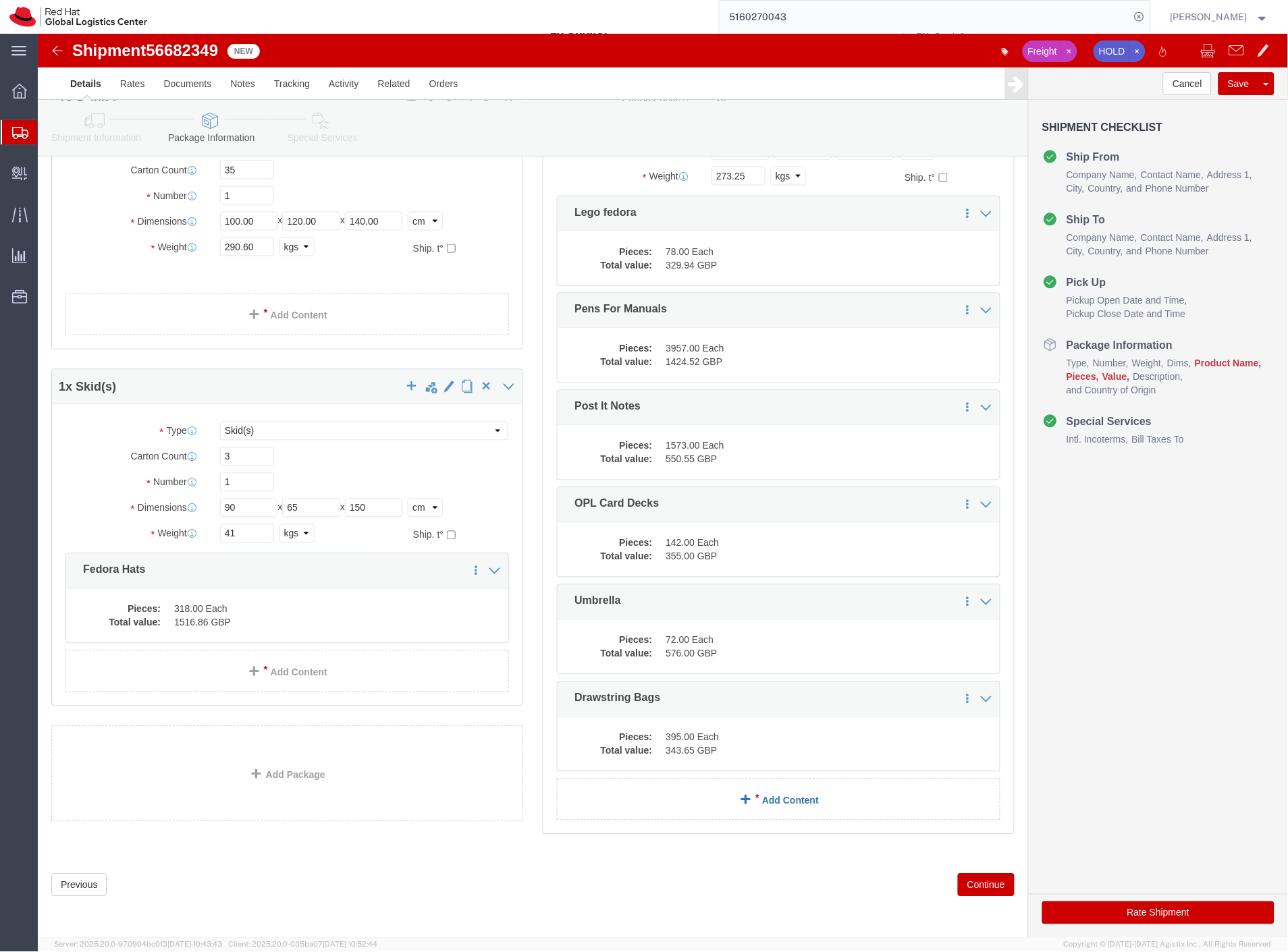
click link "Add Content"
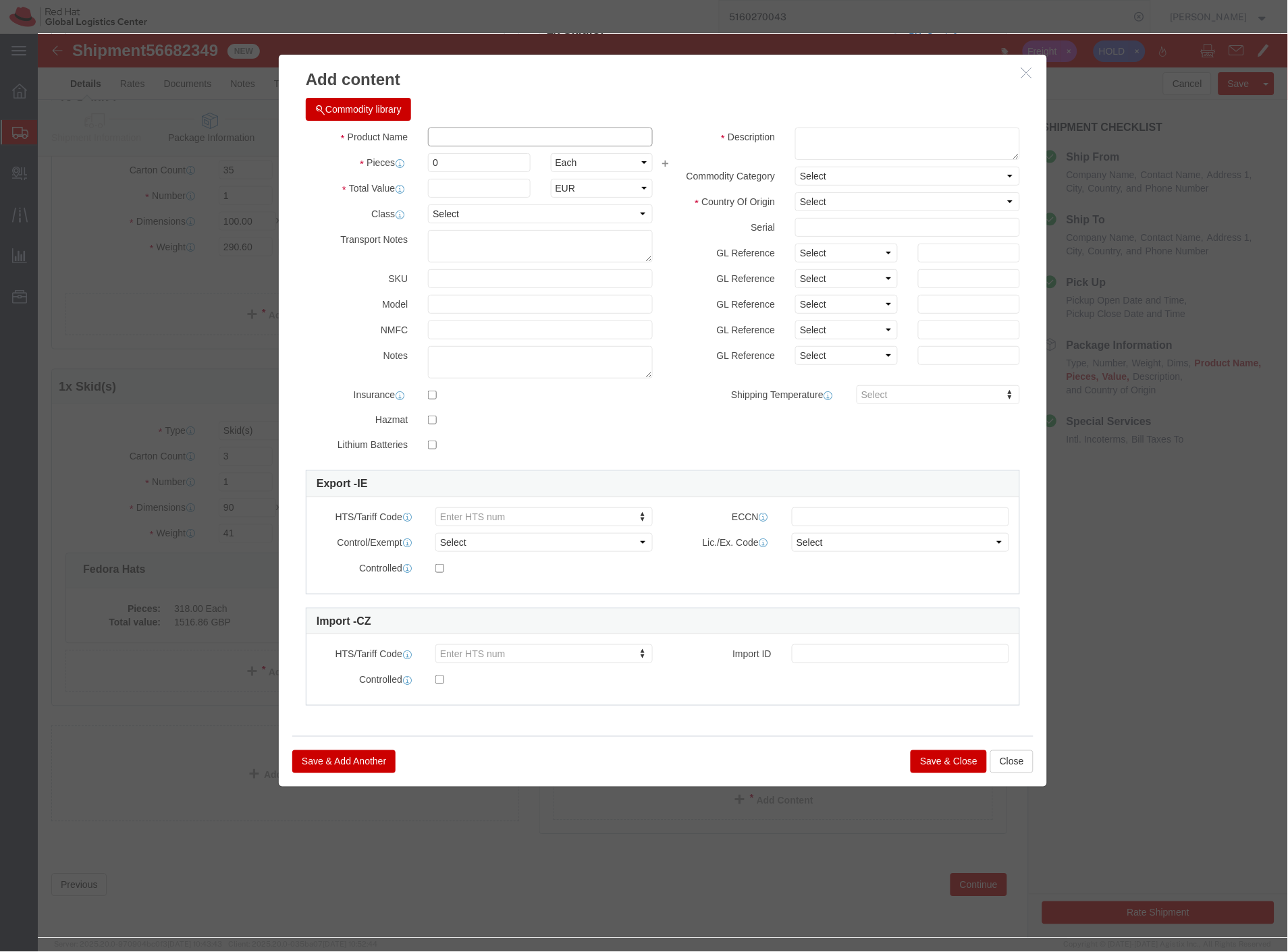
click input "text"
paste input "Red Hat Academy Can Coolers: 71, 70 x 55 x 23, 9kg"
click body "Shipment 56682349 New Freight HOLD Details Rates Documents Notes Tracking Activ…"
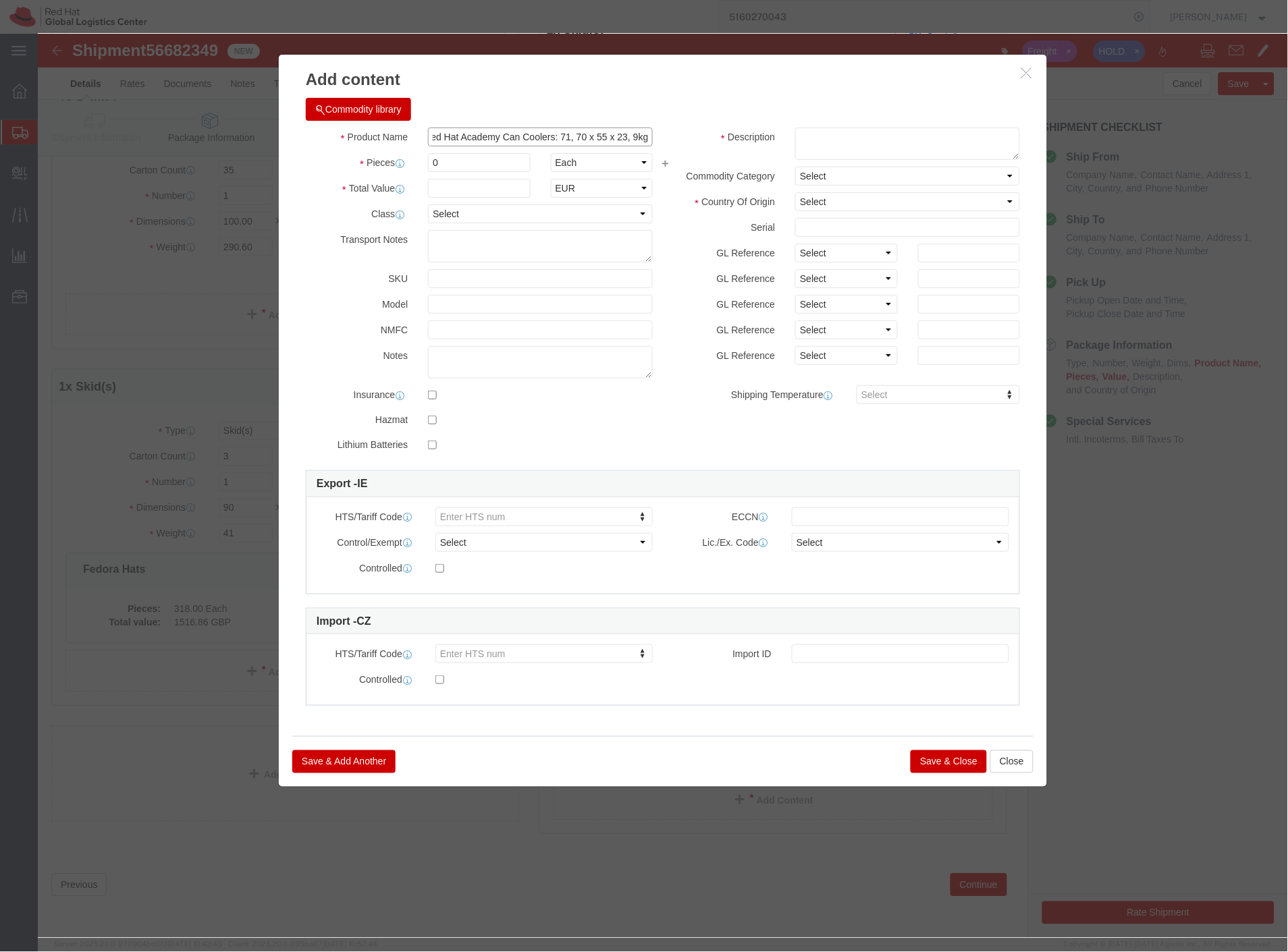
drag, startPoint x: 525, startPoint y: 104, endPoint x: 681, endPoint y: 104, distance: 156.0
click div "Product Name Red Hat Academy Can Coolers: 71, 70 x 55 x 23, 9kg Pieces 0 Select…"
drag, startPoint x: 470, startPoint y: 104, endPoint x: 311, endPoint y: 103, distance: 159.0
click div "Add content Commodity library Product Name Red Hat Academy Can Coolers: Pieces …"
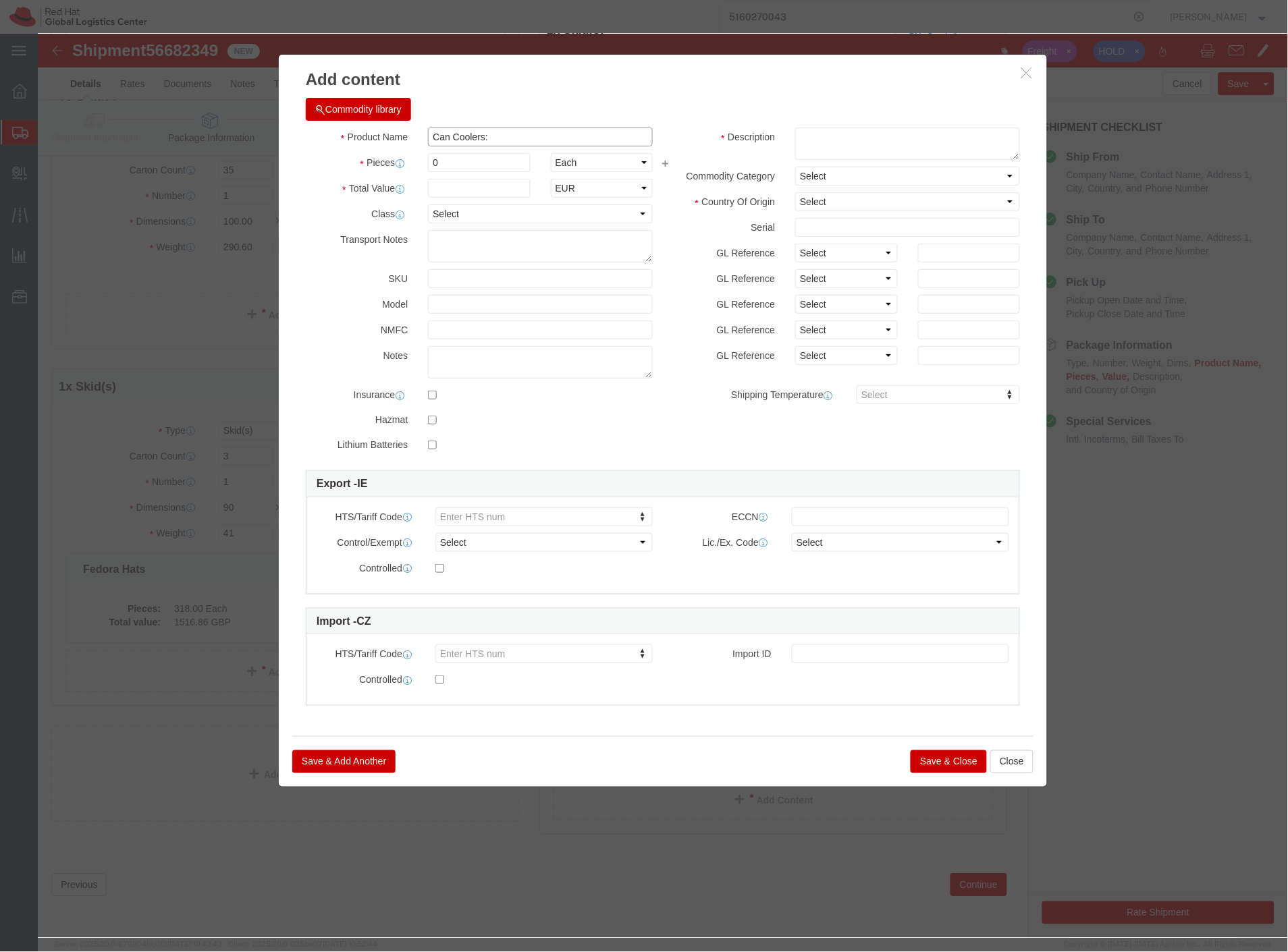
click input "Can Coolers:"
type input "Can Coolers"
drag, startPoint x: 447, startPoint y: 125, endPoint x: 370, endPoint y: 129, distance: 77.1
click div "Pieces 0 Select Bag Barrels 100Board Feet Bottle Box Blister Pack Carats Can Ca…"
type input "1"
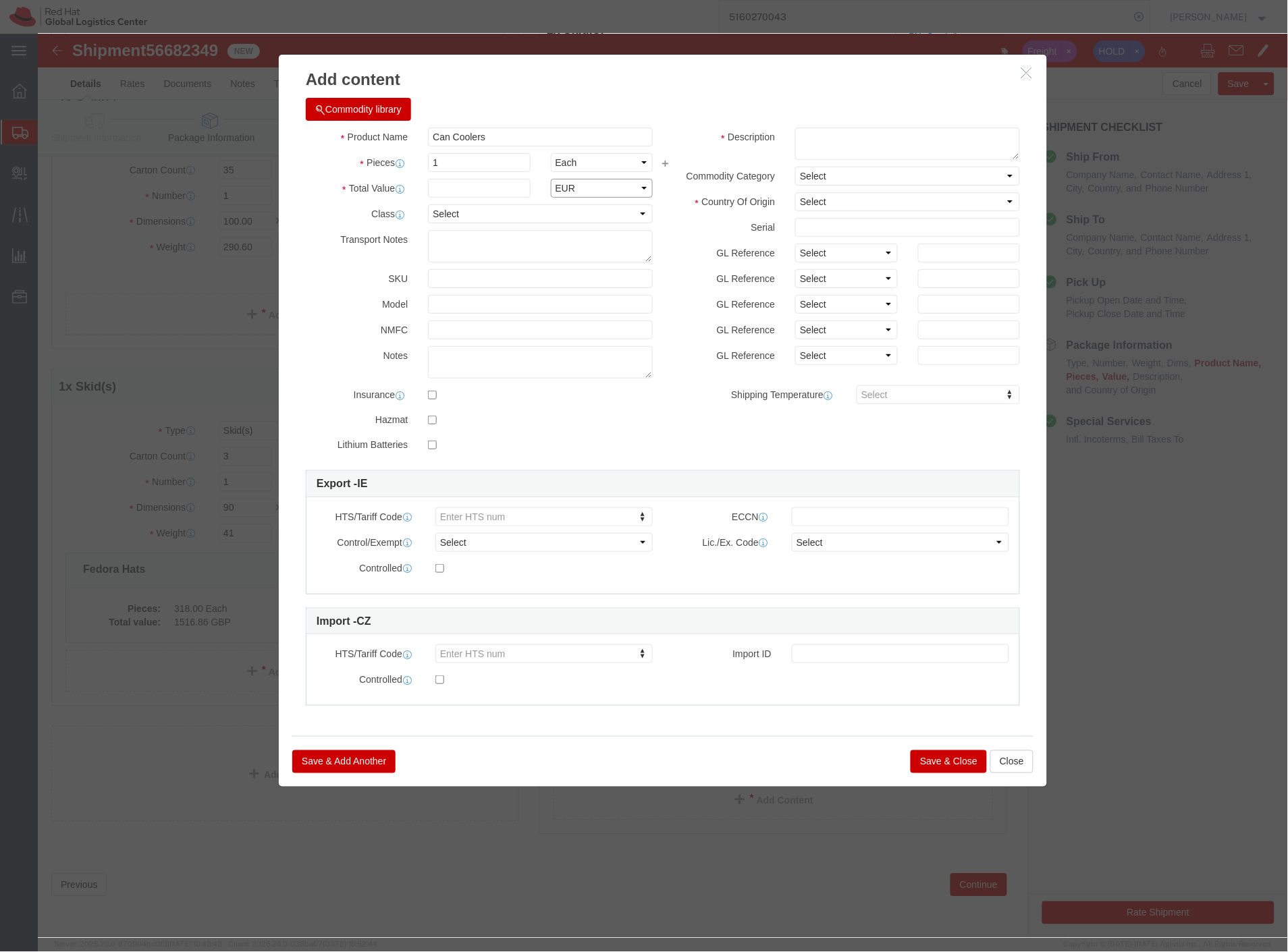
click select "Select ADP AED AFN ALL AMD AOA ARS ATS AUD AWG AZN BAM BBD BDT BGL BGN BHD BIF …"
select select "GBP"
click select "Select ADP AED AFN ALL AMD AOA ARS ATS AUD AWG AZN BAM BBD BDT BGL BGN BHD BIF …"
click input "text"
type input "2.78"
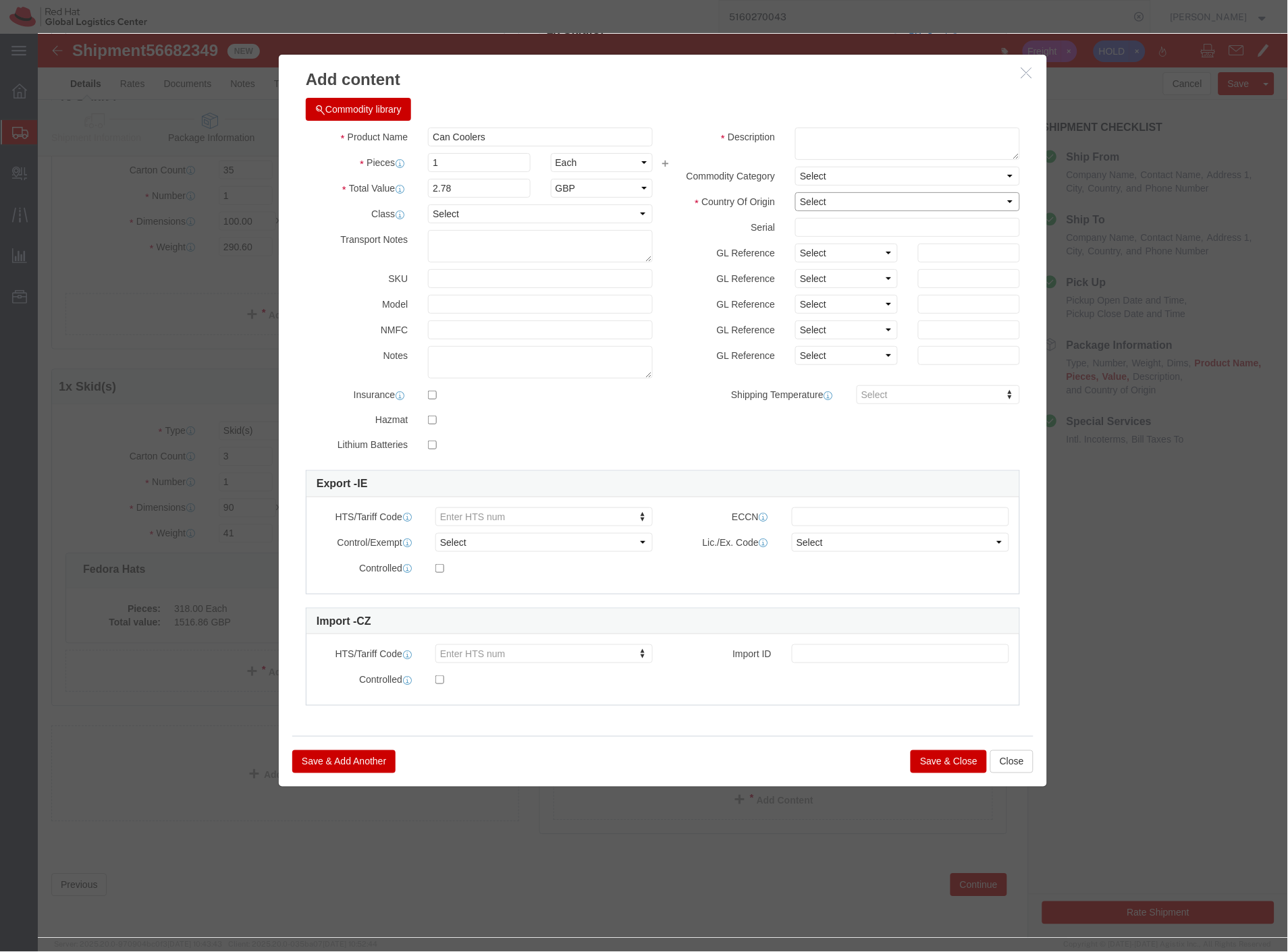
click select "Select Afghanistan Åland Islands Albania Algeria American Samoa Andorra Angola …"
select select "CN"
click select "Select Afghanistan Åland Islands Albania Algeria American Samoa Andorra Angola …"
click textarea
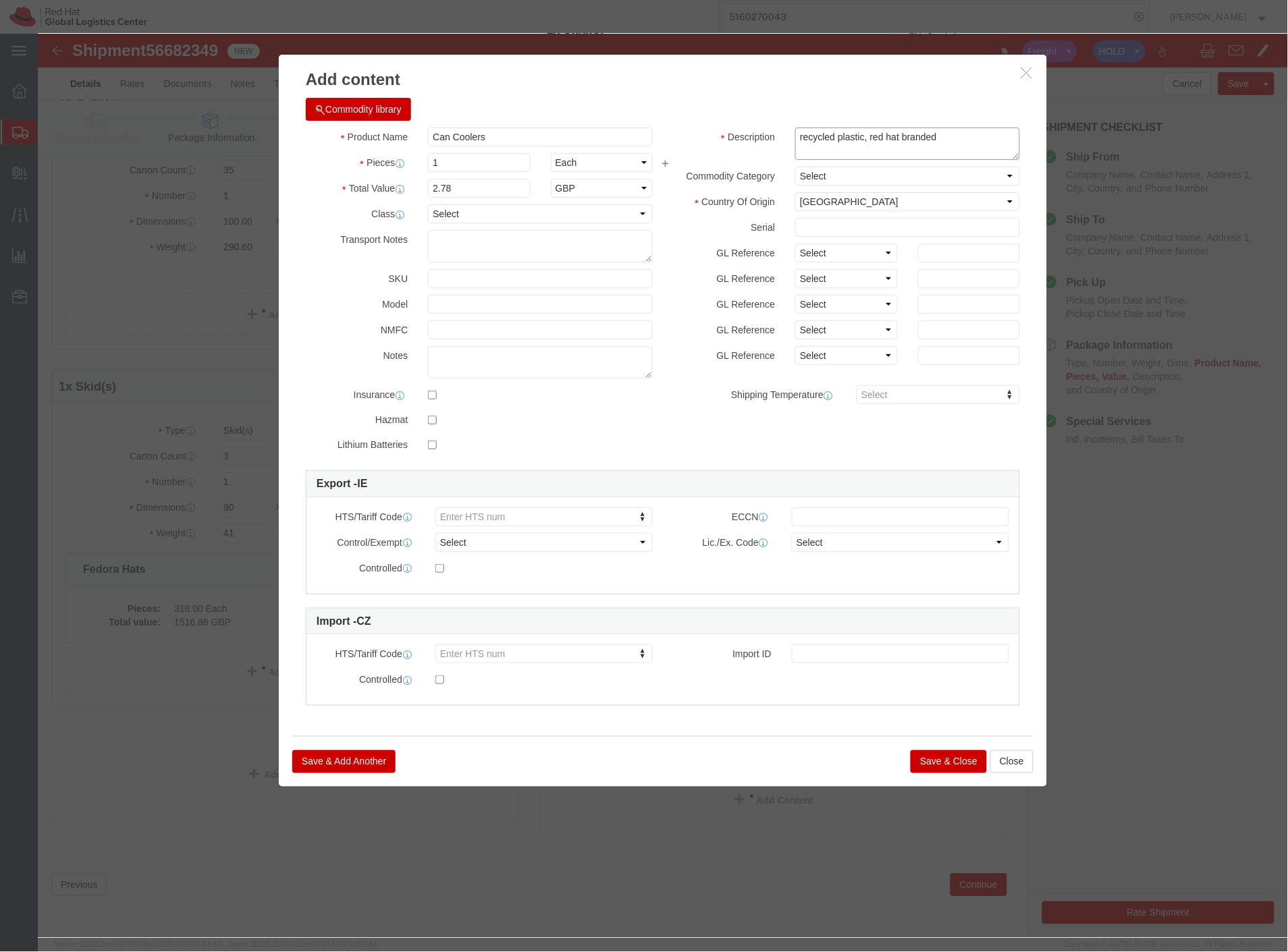
type textarea "recycled plastic, red hat branded"
drag, startPoint x: 445, startPoint y: 150, endPoint x: 341, endPoint y: 164, distance: 104.9
click div "Total Value 2.78 Select ADP AED AFN ALL AMD AOA ARS ATS AUD AWG AZN BAM BBD BDT…"
drag, startPoint x: 418, startPoint y: 125, endPoint x: 323, endPoint y: 129, distance: 95.1
click div "Pieces Number of pieces inside all the packages 1 Select Bag Barrels 100Board F…"
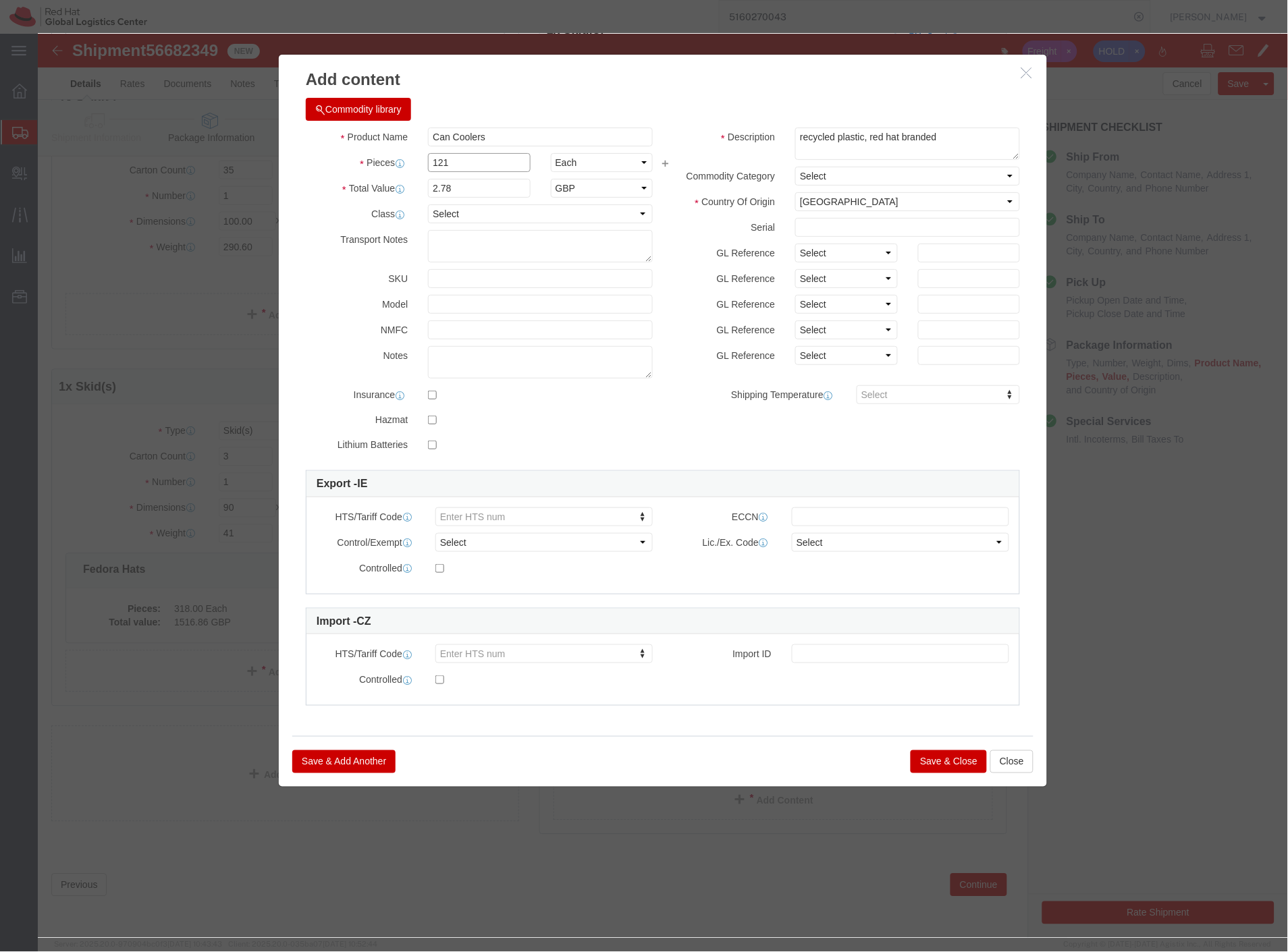
type input "121"
type input "336.38"
click label "Notes"
type input "3924901100"
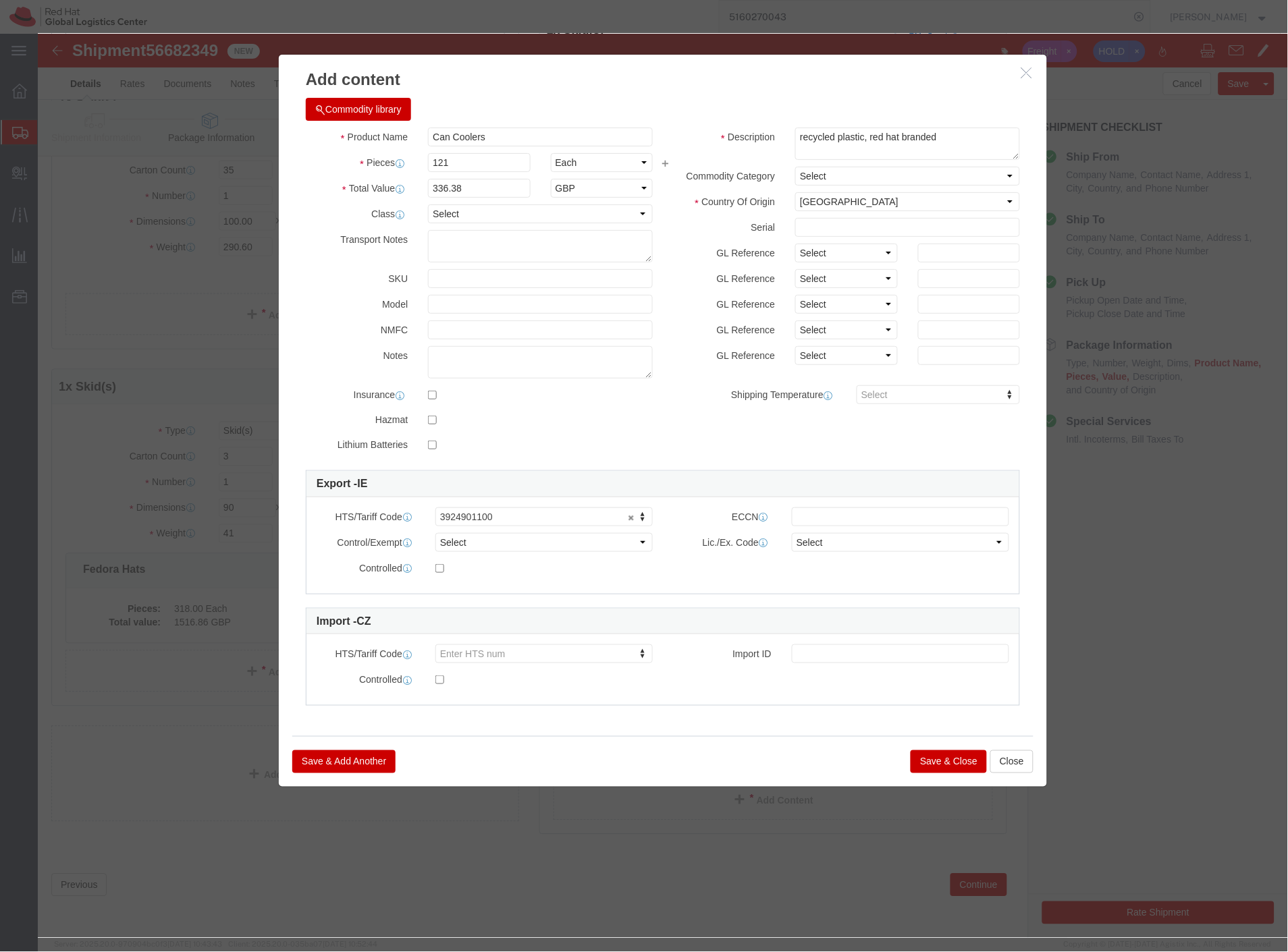
click button "Save & Add Another"
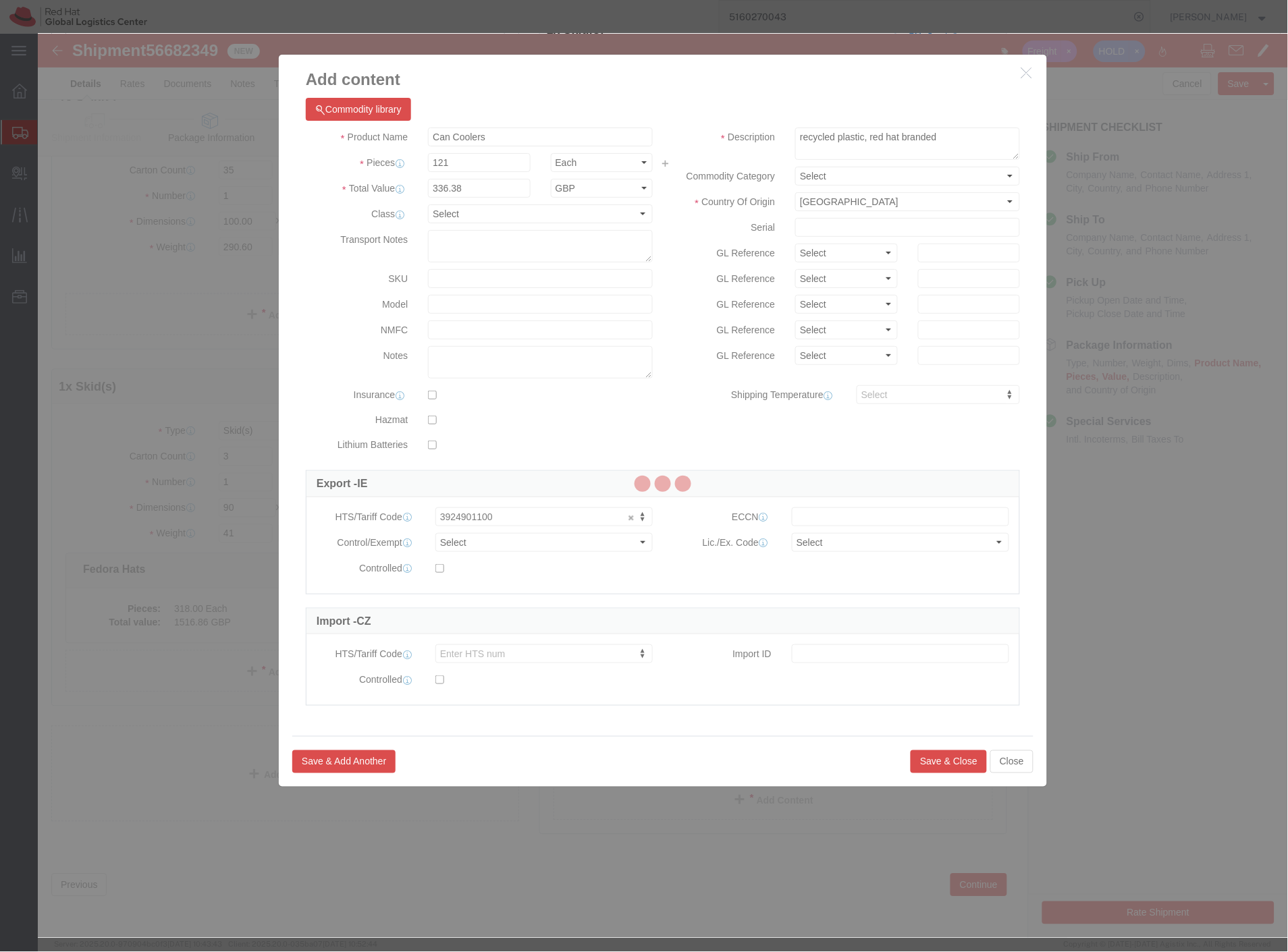
select select "EA"
select select
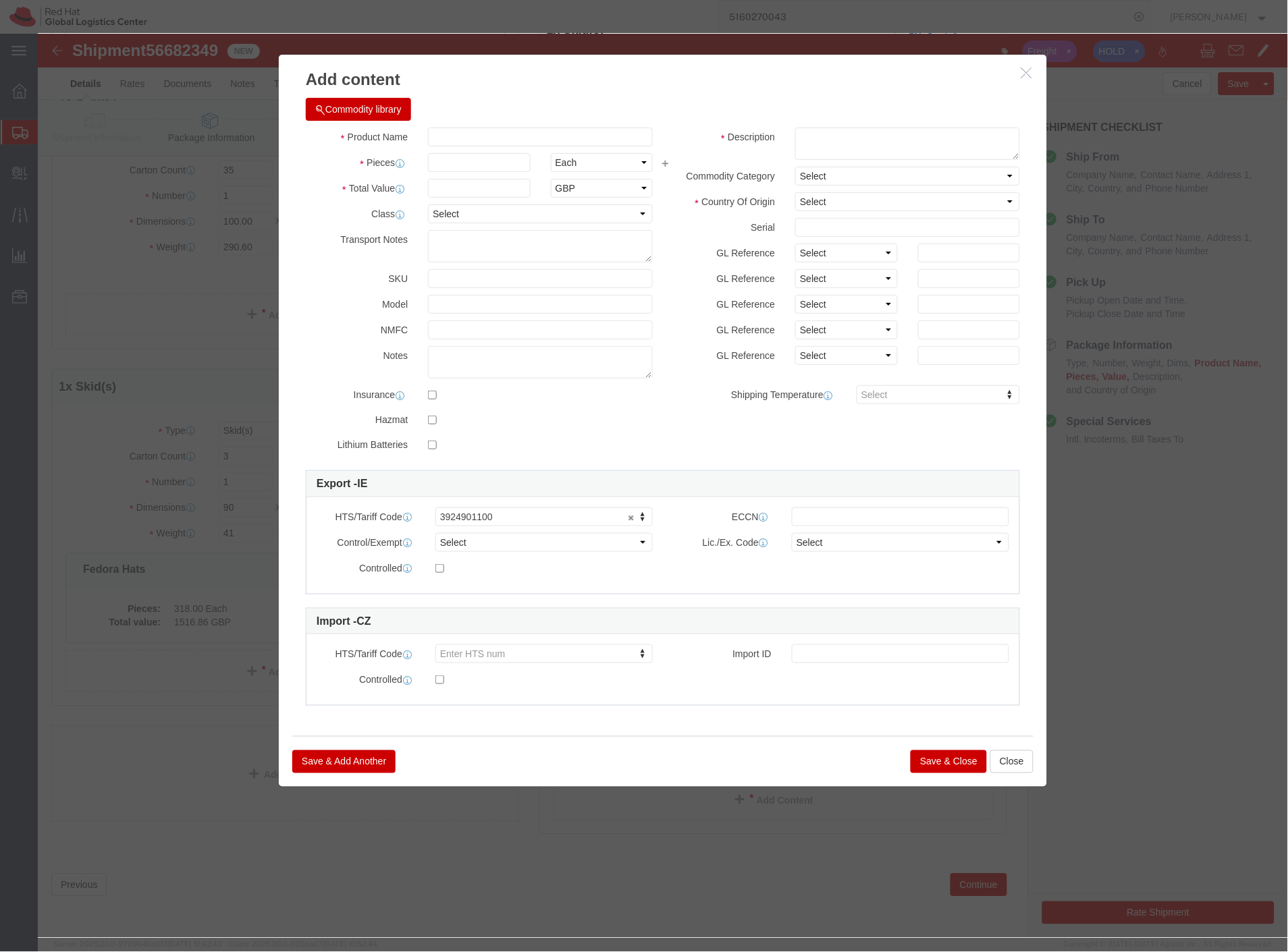
select select "EUR"
click div "Product Name Pieces Select Bag Barrels 100Board Feet Bottle Box Blister Pack Ca…"
click input "text"
paste input "Carabineer Hooks: 390, 42.5 x 32.5 x 19, 7kg"
drag, startPoint x: 467, startPoint y: 106, endPoint x: 654, endPoint y: 97, distance: 187.2
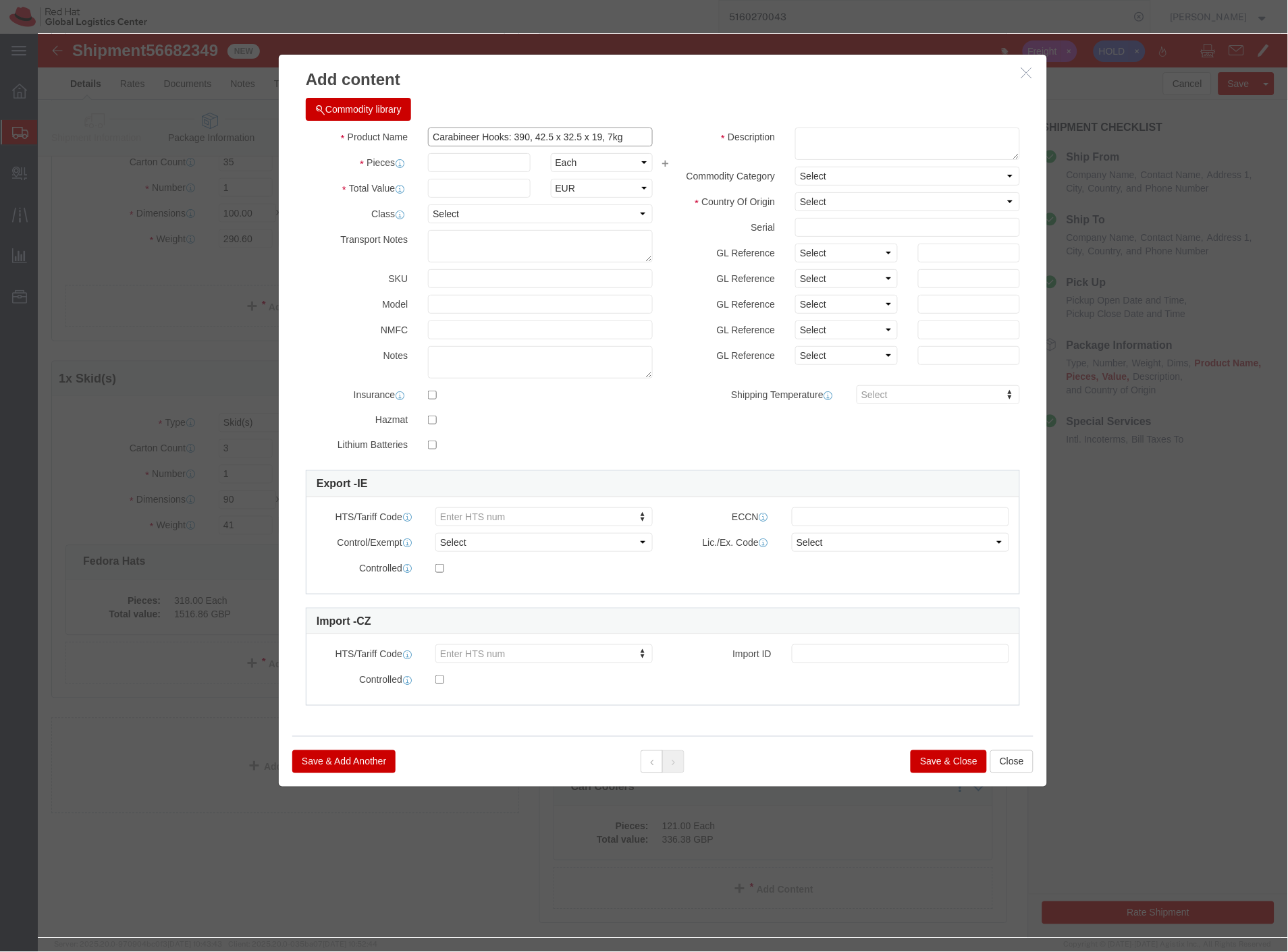
click div "Product Name Carabineer Hooks: 390, 42.5 x 32.5 x 19, 7kg Pieces Select Bag Bar…"
type input "Carabineer Hooks"
click input "text"
type input "1"
click select "Select ADP AED AFN ALL AMD AOA ARS ATS AUD AWG AZN BAM BBD BDT BGL BGN BHD BIF …"
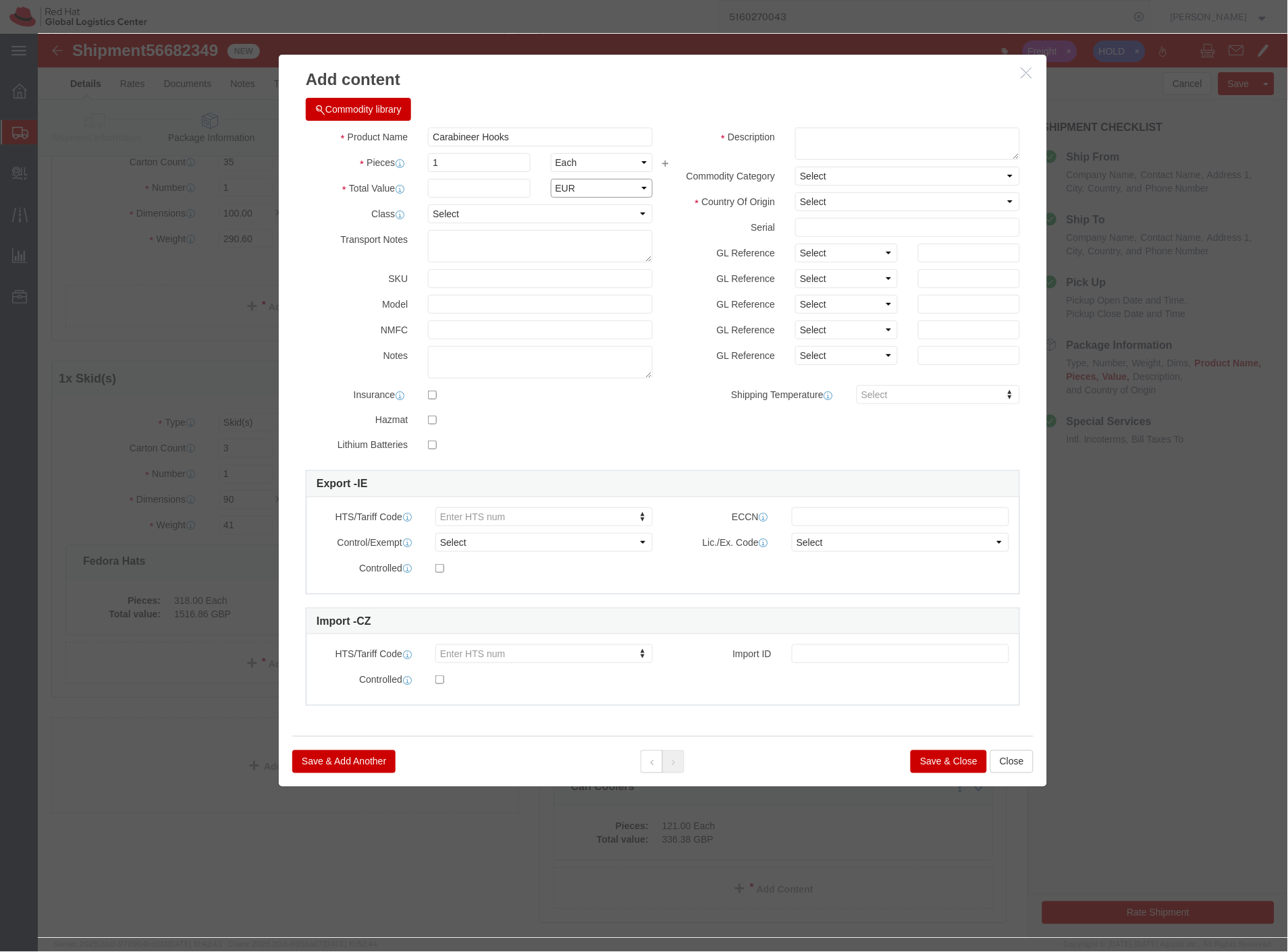
select select "GBP"
click select "Select ADP AED AFN ALL AMD AOA ARS ATS AUD AWG AZN BAM BBD BDT BGL BGN BHD BIF …"
type input "830890"
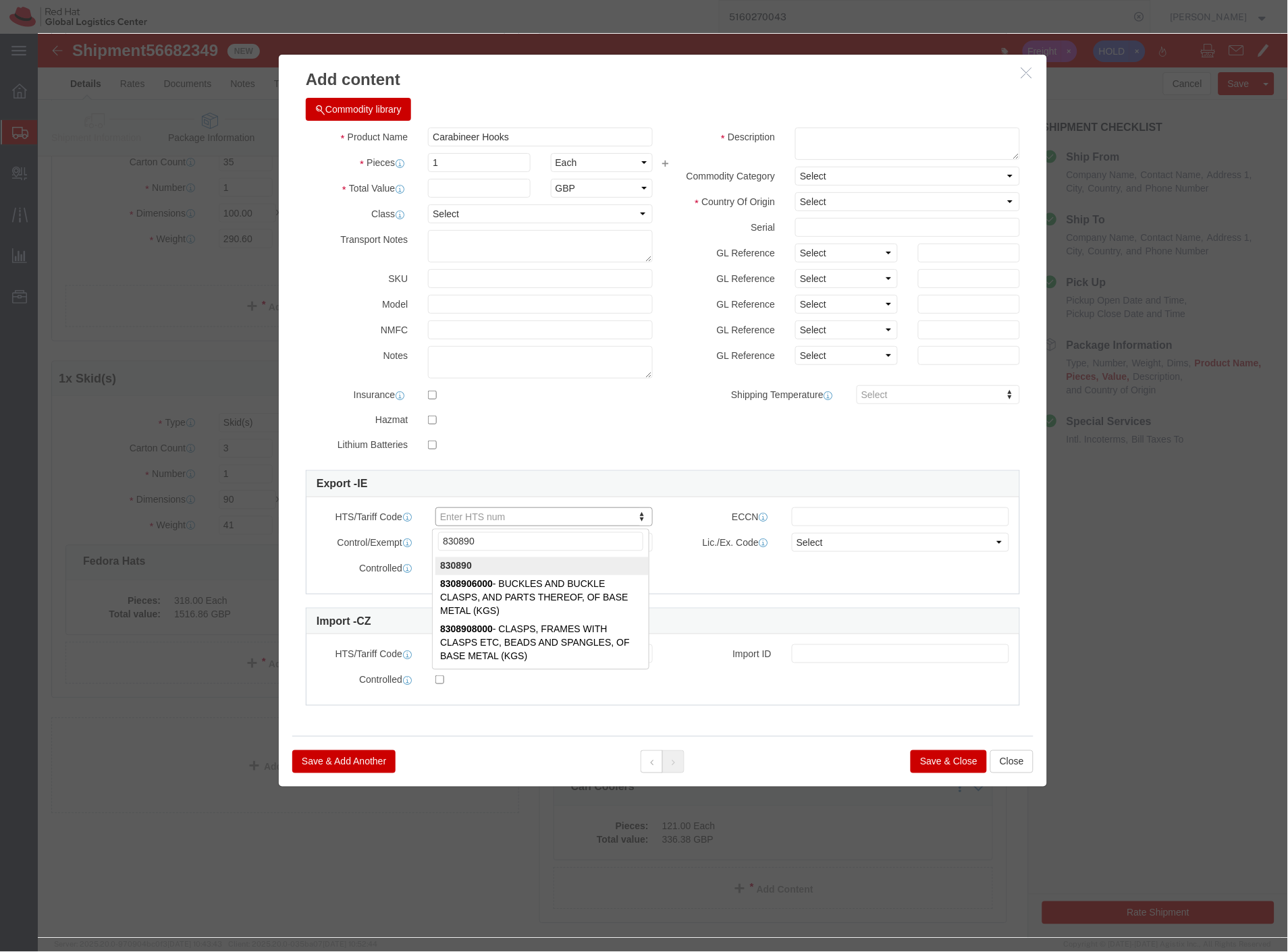
type input "830890"
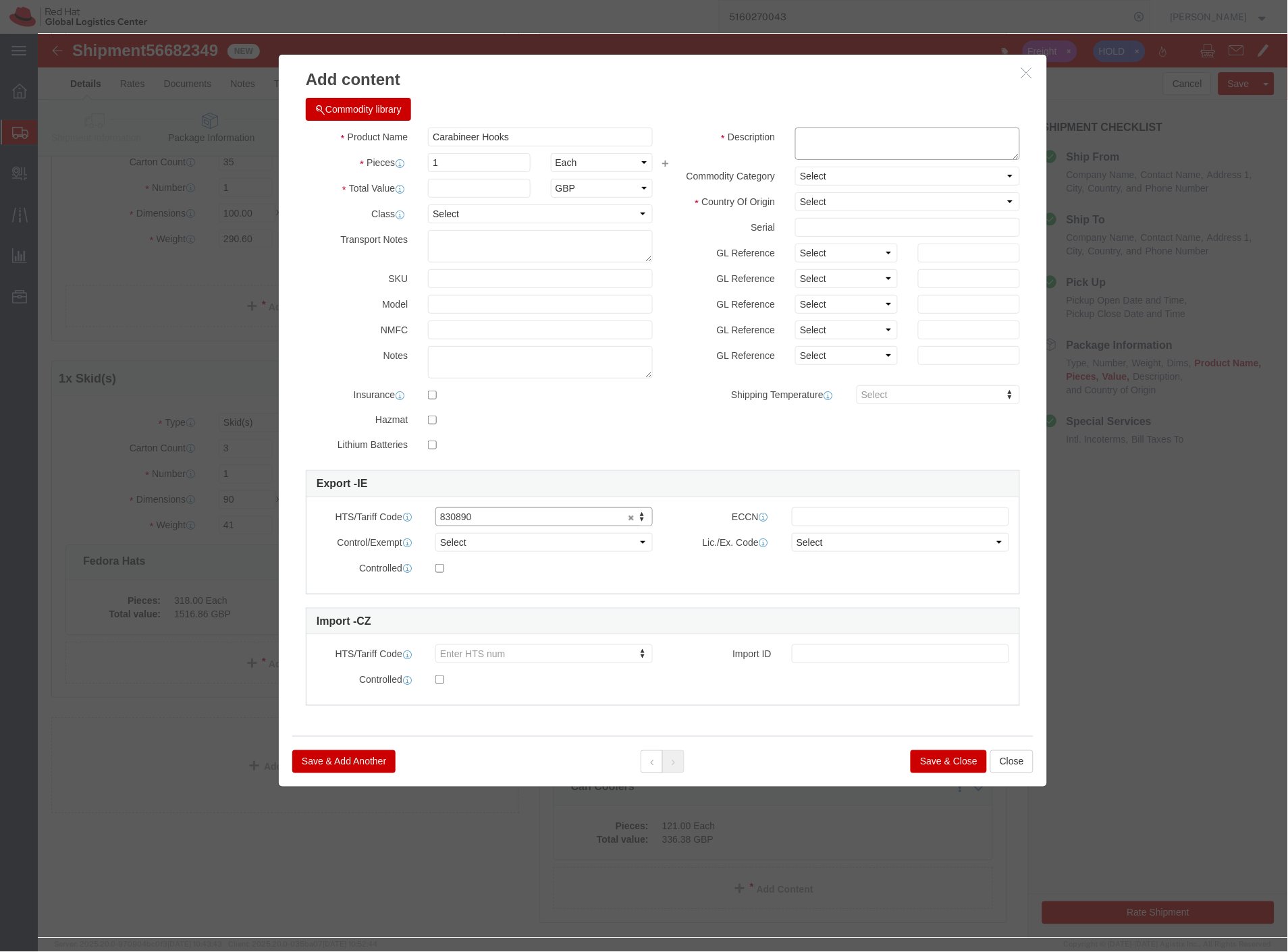
click textarea
type textarea "metal alloy"
click select "Select Afghanistan Åland Islands Albania Algeria American Samoa Andorra Angola …"
select select "CN"
click select "Select Afghanistan Åland Islands Albania Algeria American Samoa Andorra Angola …"
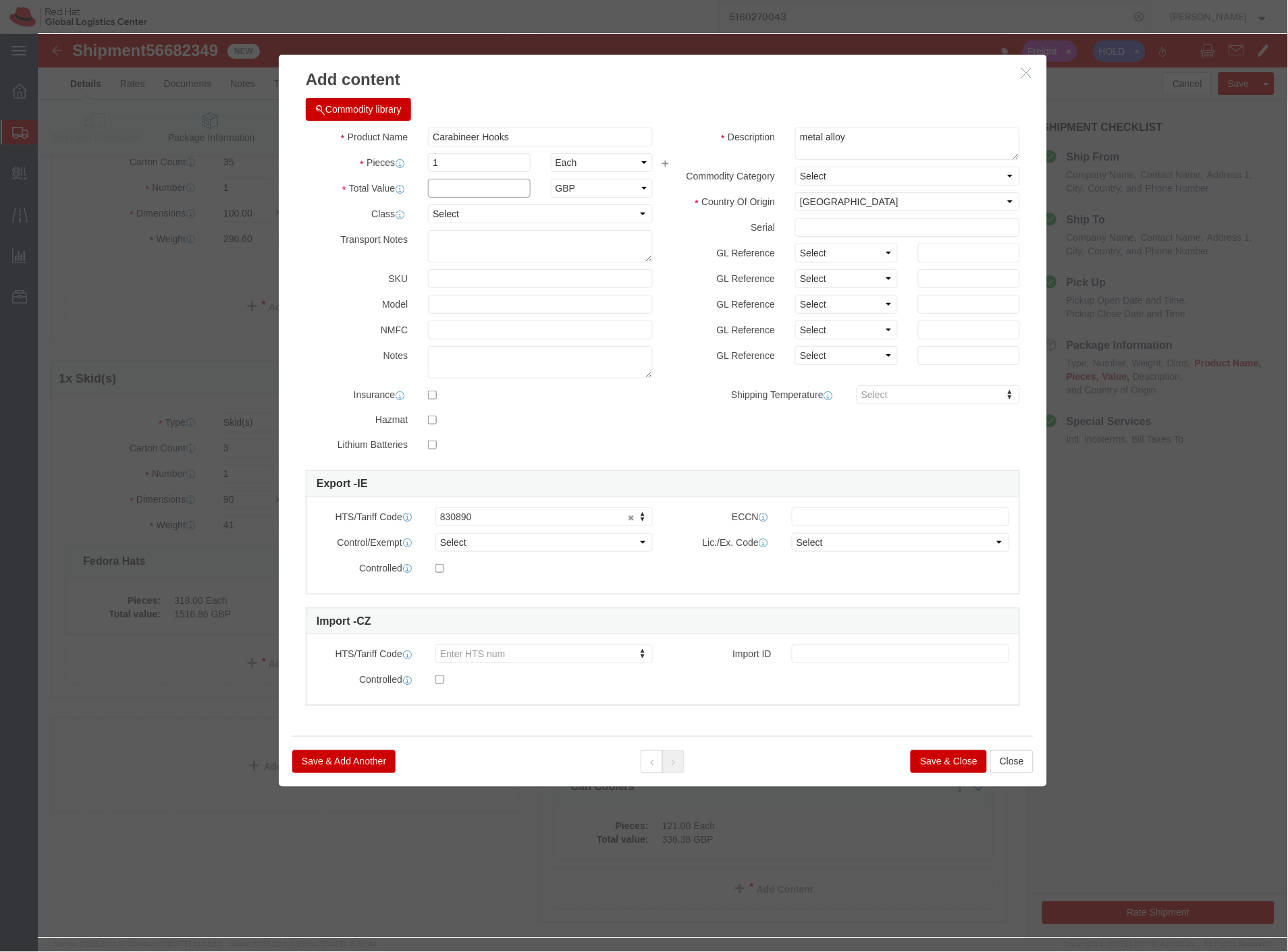
click input "text"
type input "0.95"
drag, startPoint x: 425, startPoint y: 130, endPoint x: 322, endPoint y: 139, distance: 103.4
click div "Product Name Carabineer Hooks Pieces 1 Select Bag Barrels 100Board Feet Bottle …"
type input "390"
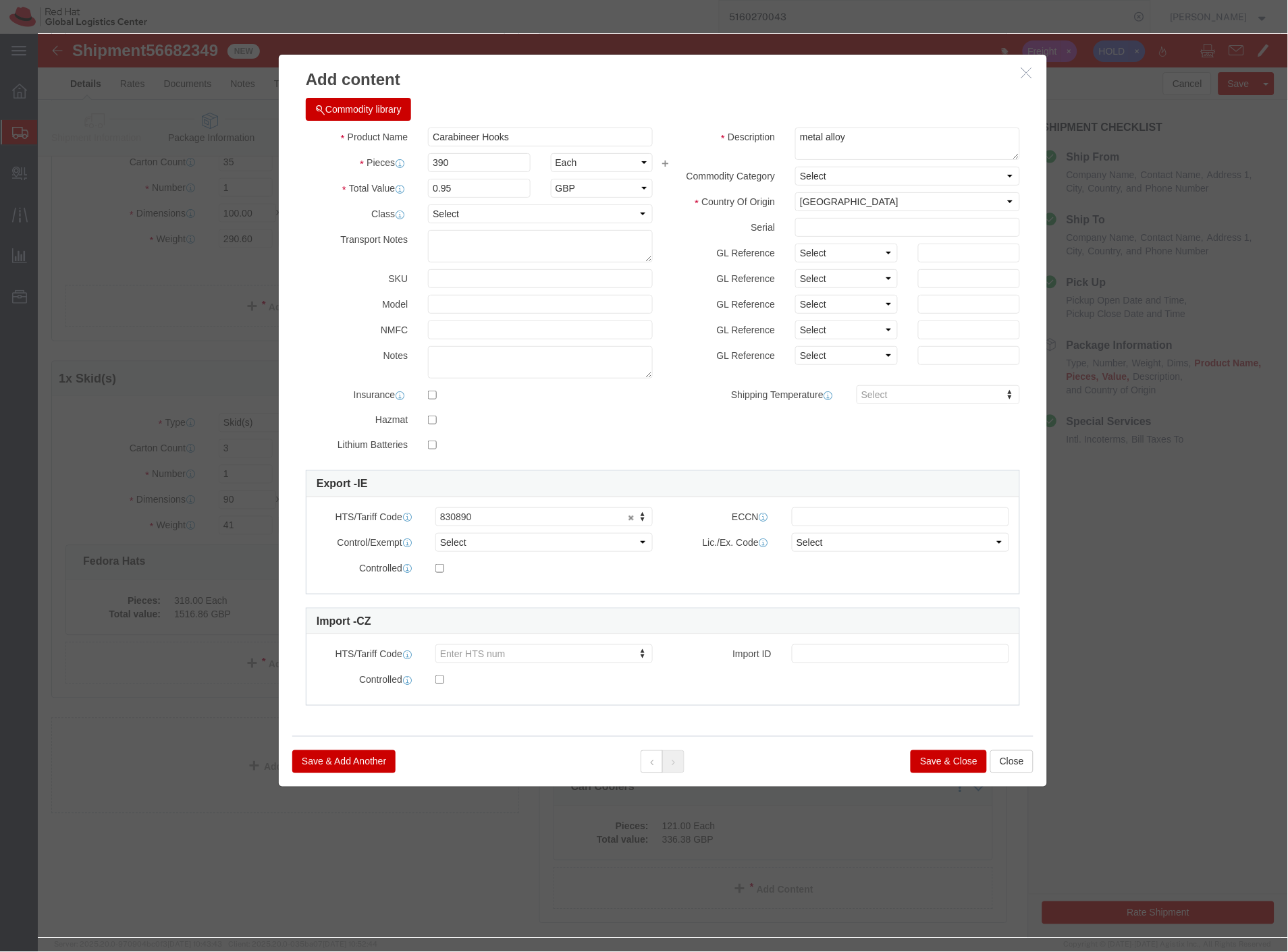
type input "370.5"
click button "Save & Add Another"
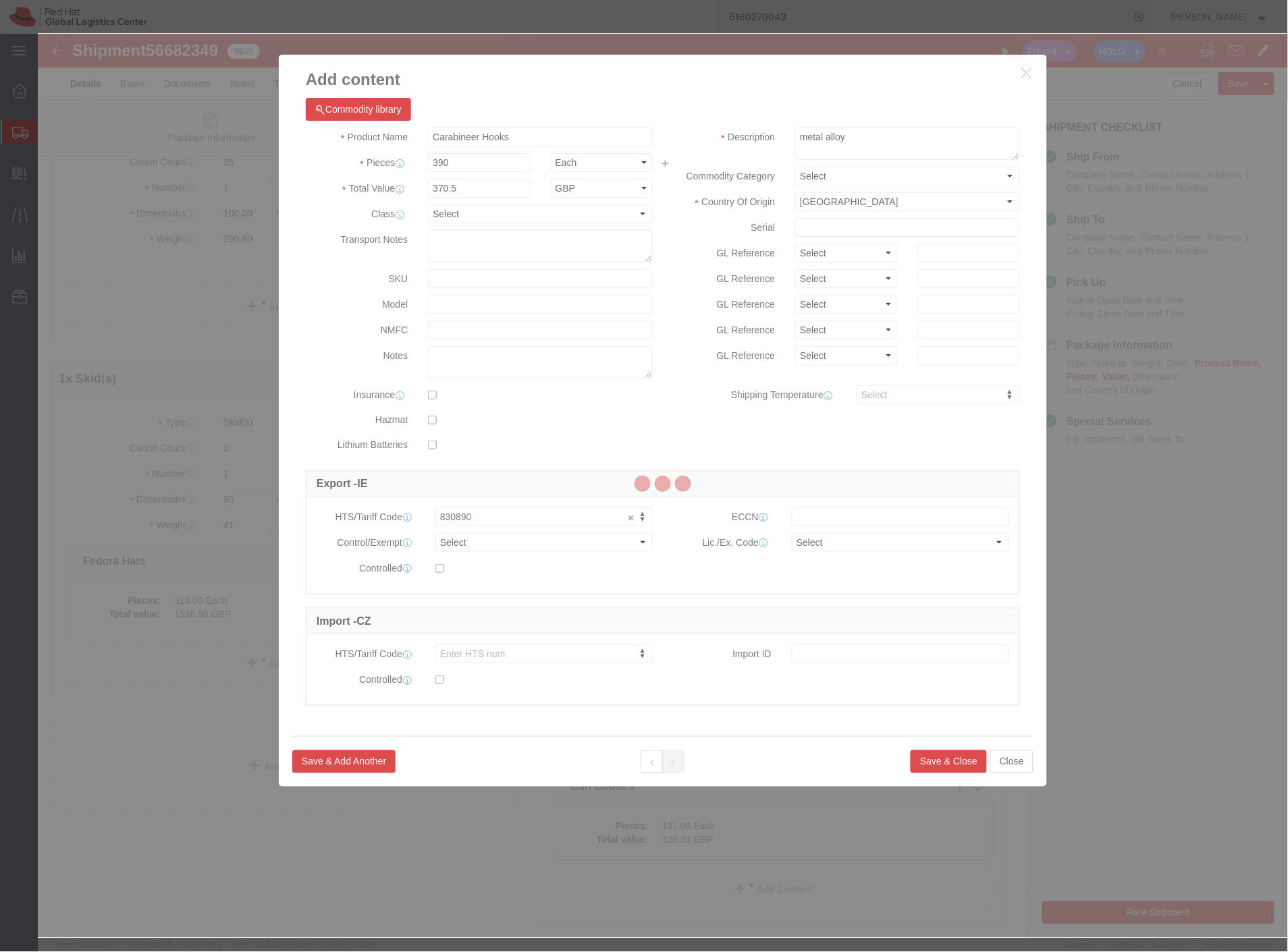
select select "EA"
select select
select select "EUR"
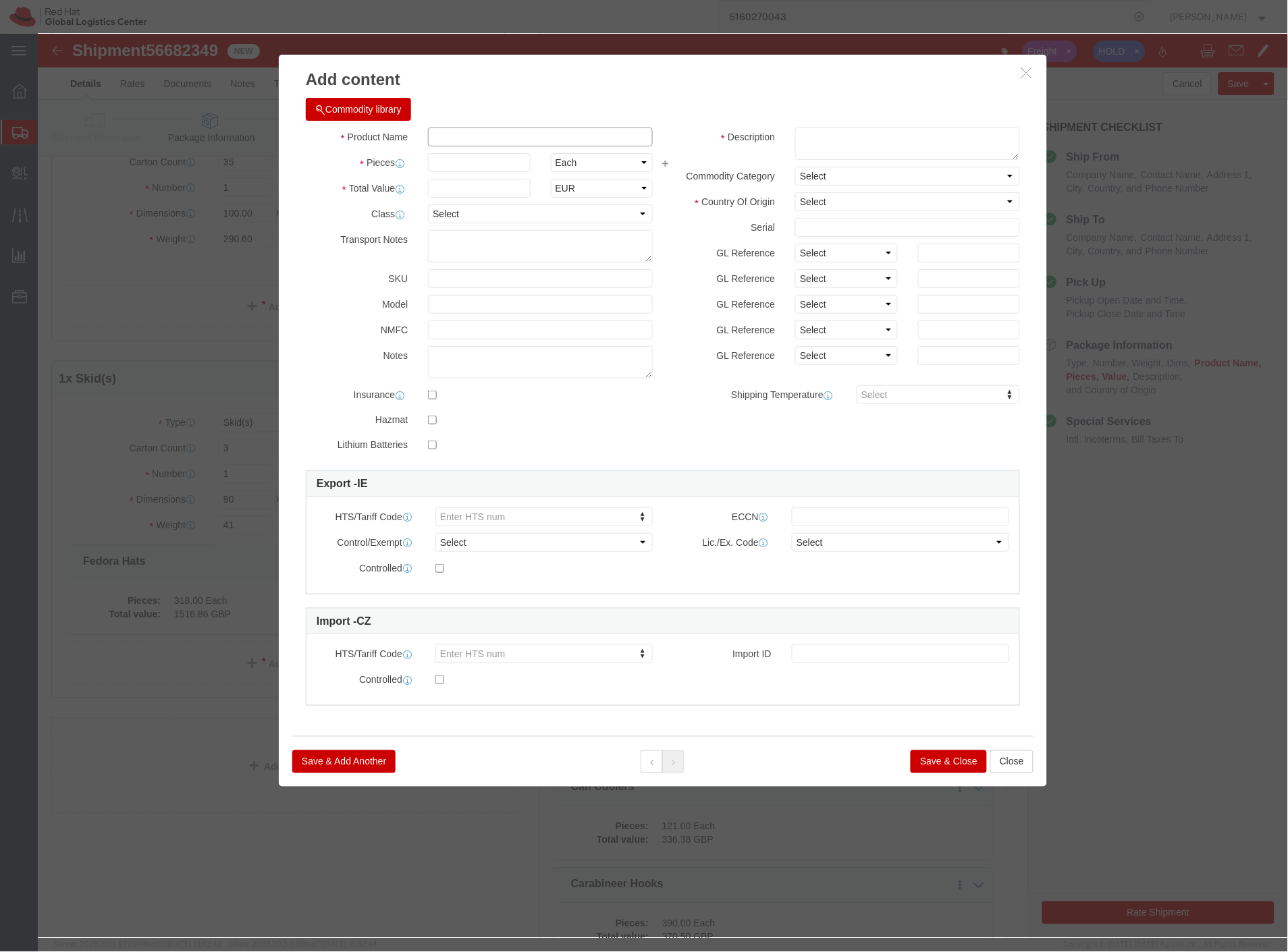
click input "text"
paste input "Laure Baseball Cap: 52, 46 x 31 x 32, 6kg"
drag, startPoint x: 474, startPoint y: 104, endPoint x: 594, endPoint y: 97, distance: 120.2
click input "Laure Baseball Cap: 52, 46 x 31 x 32, 6kg"
type input "Laure Baseball Cap"
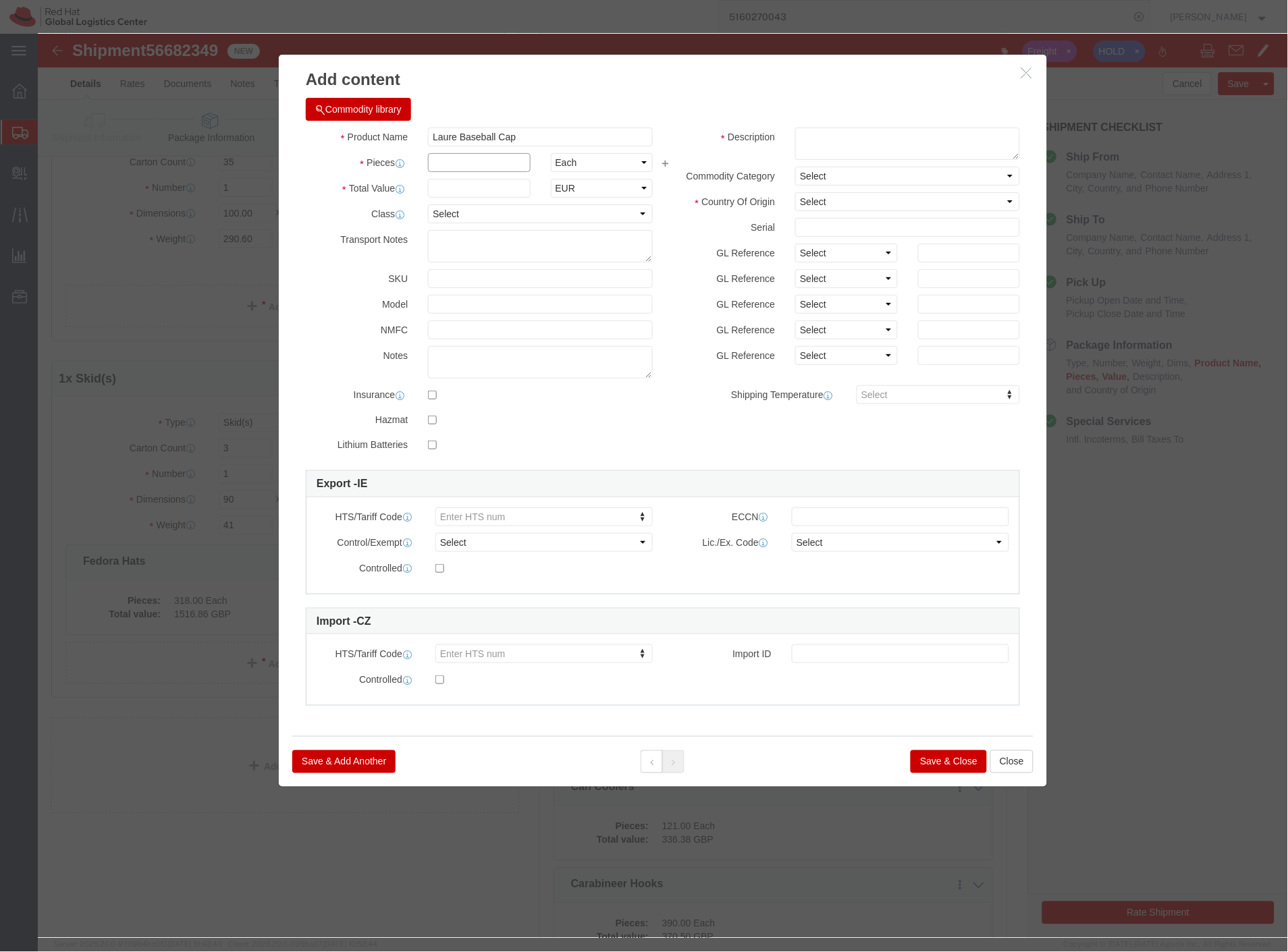
click input "text"
type input "1"
click select "Select ADP AED AFN ALL AMD AOA ARS ATS AUD AWG AZN BAM BBD BDT BGL BGN BHD BIF …"
select select "GBP"
click select "Select ADP AED AFN ALL AMD AOA ARS ATS AUD AWG AZN BAM BBD BDT BGL BGN BHD BIF …"
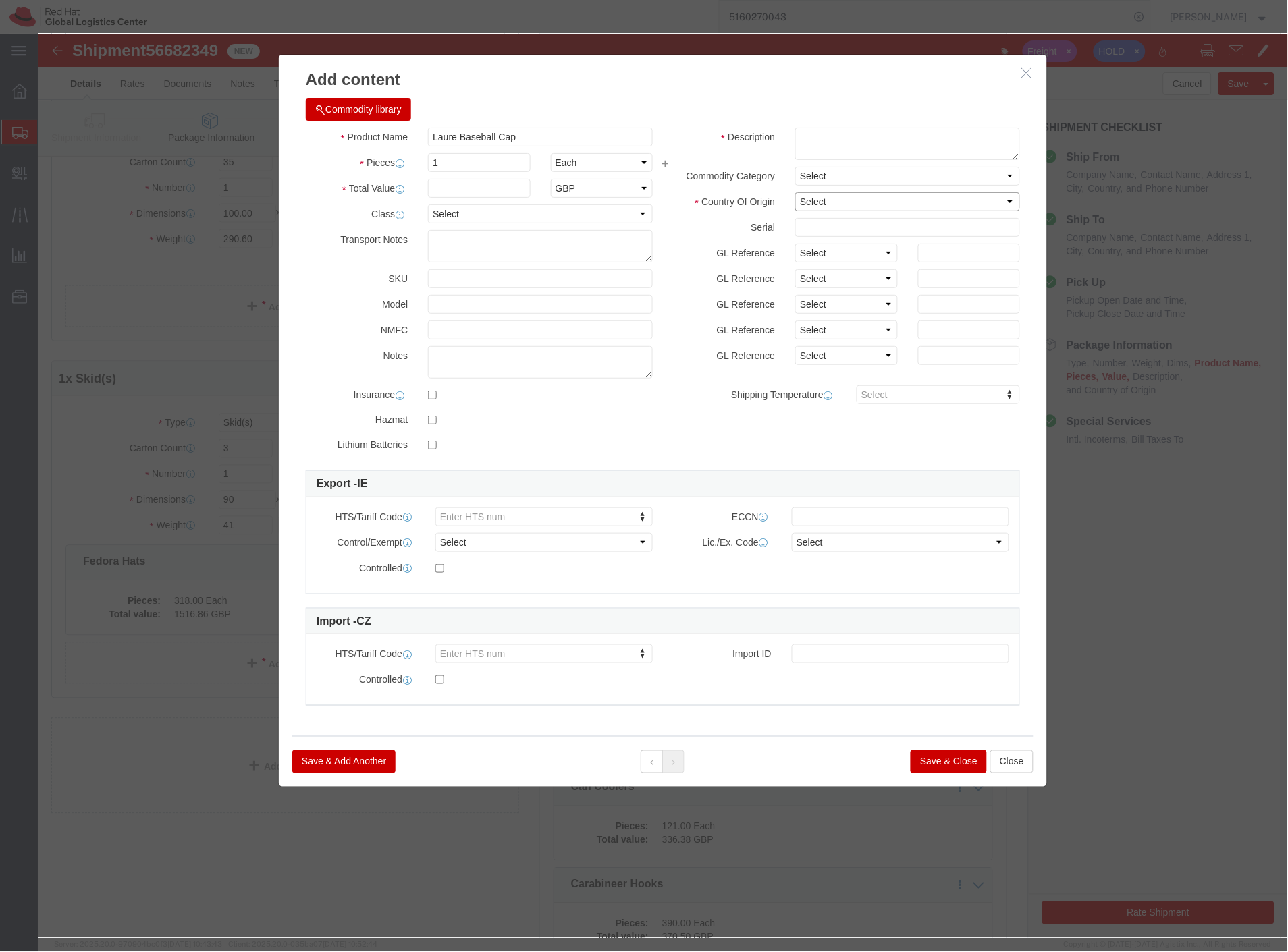
click select "Select Afghanistan Åland Islands Albania Algeria American Samoa Andorra Angola …"
select select "CN"
click select "Select Afghanistan Åland Islands Albania Algeria American Samoa Andorra Angola …"
type input "650500"
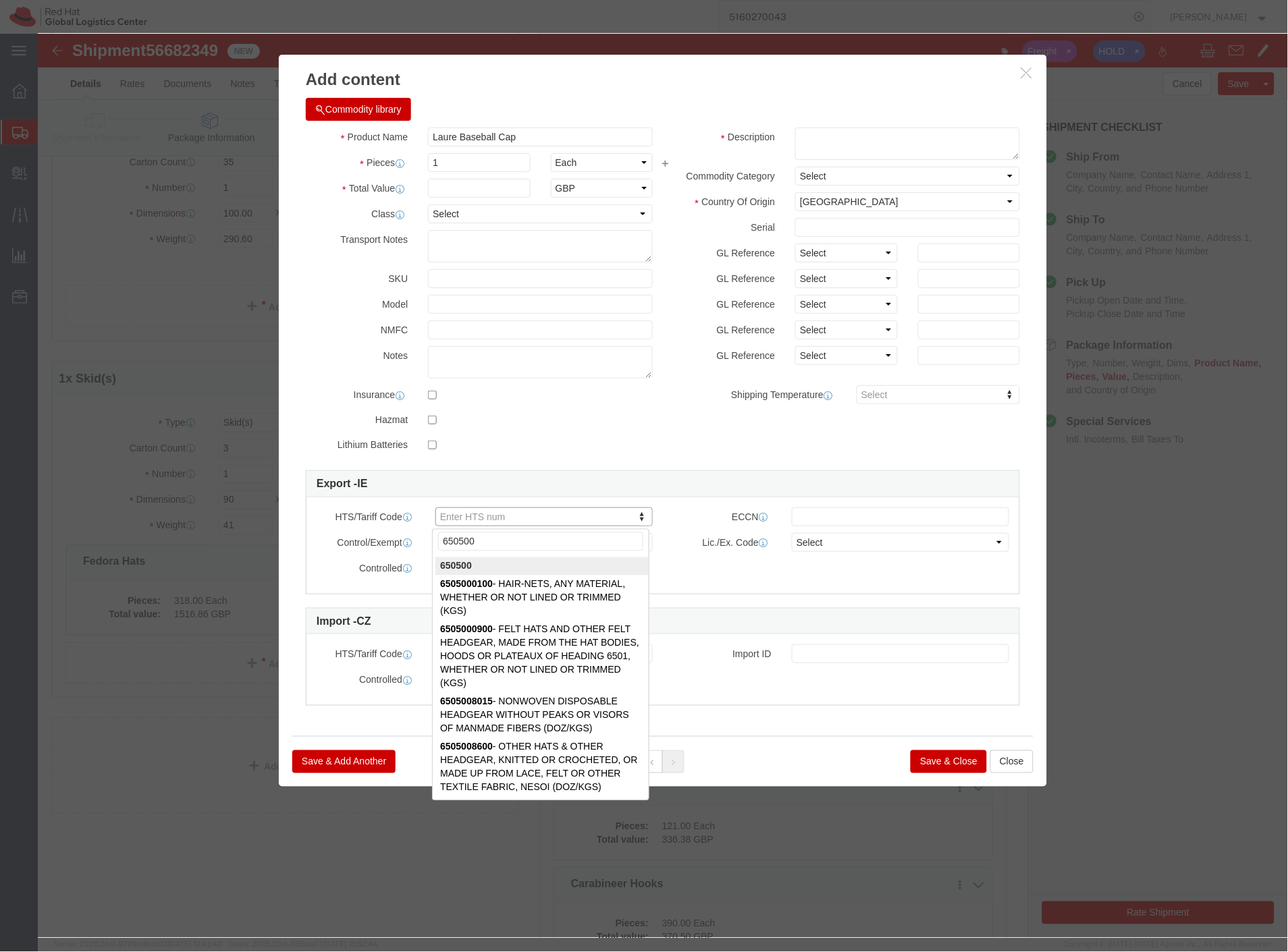
type input "650500"
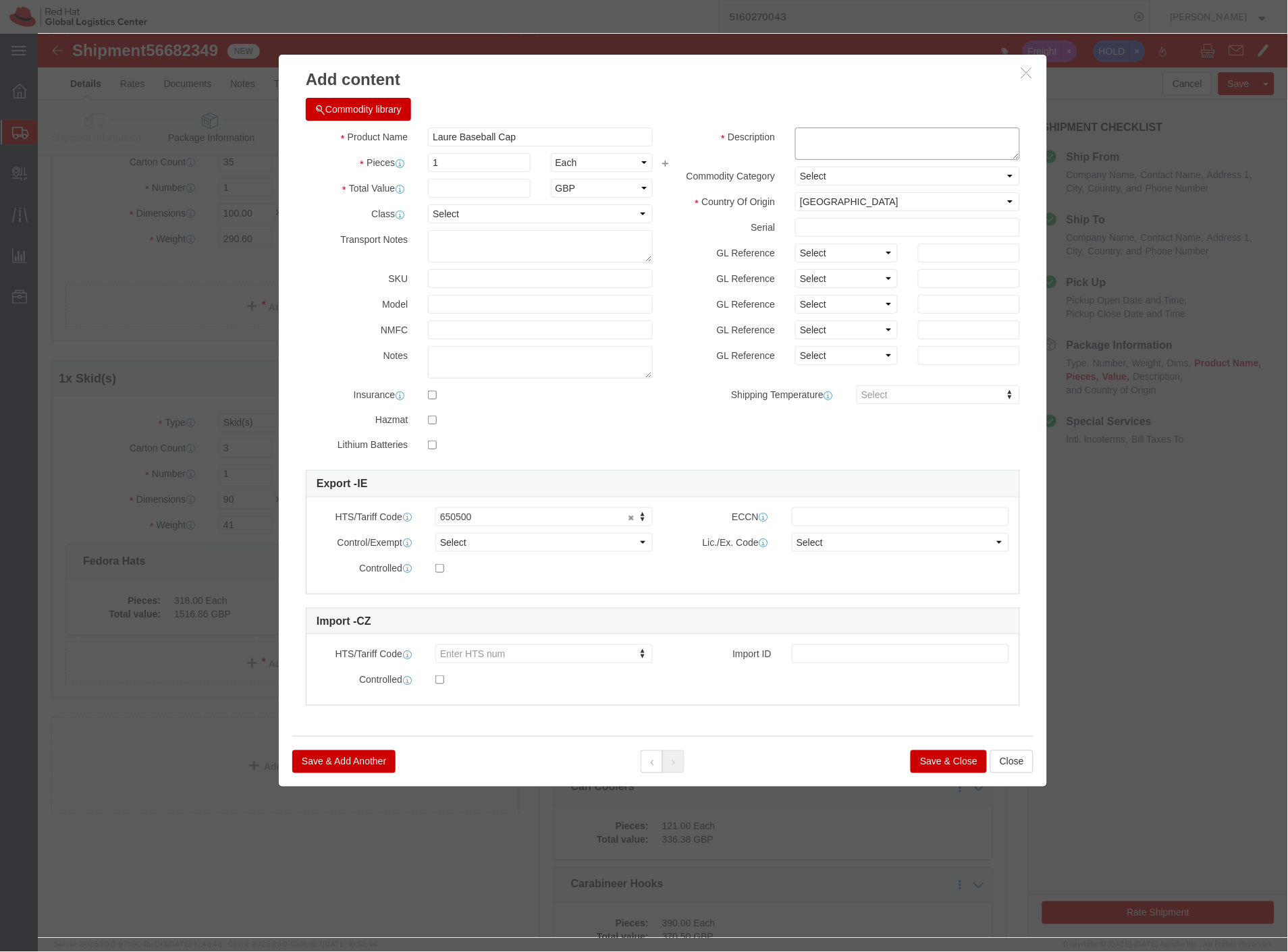
click textarea
type textarea "textile hat, red hat branded"
click input "text"
type input "52"
drag, startPoint x: 408, startPoint y: 152, endPoint x: 67, endPoint y: 338, distance: 388.4
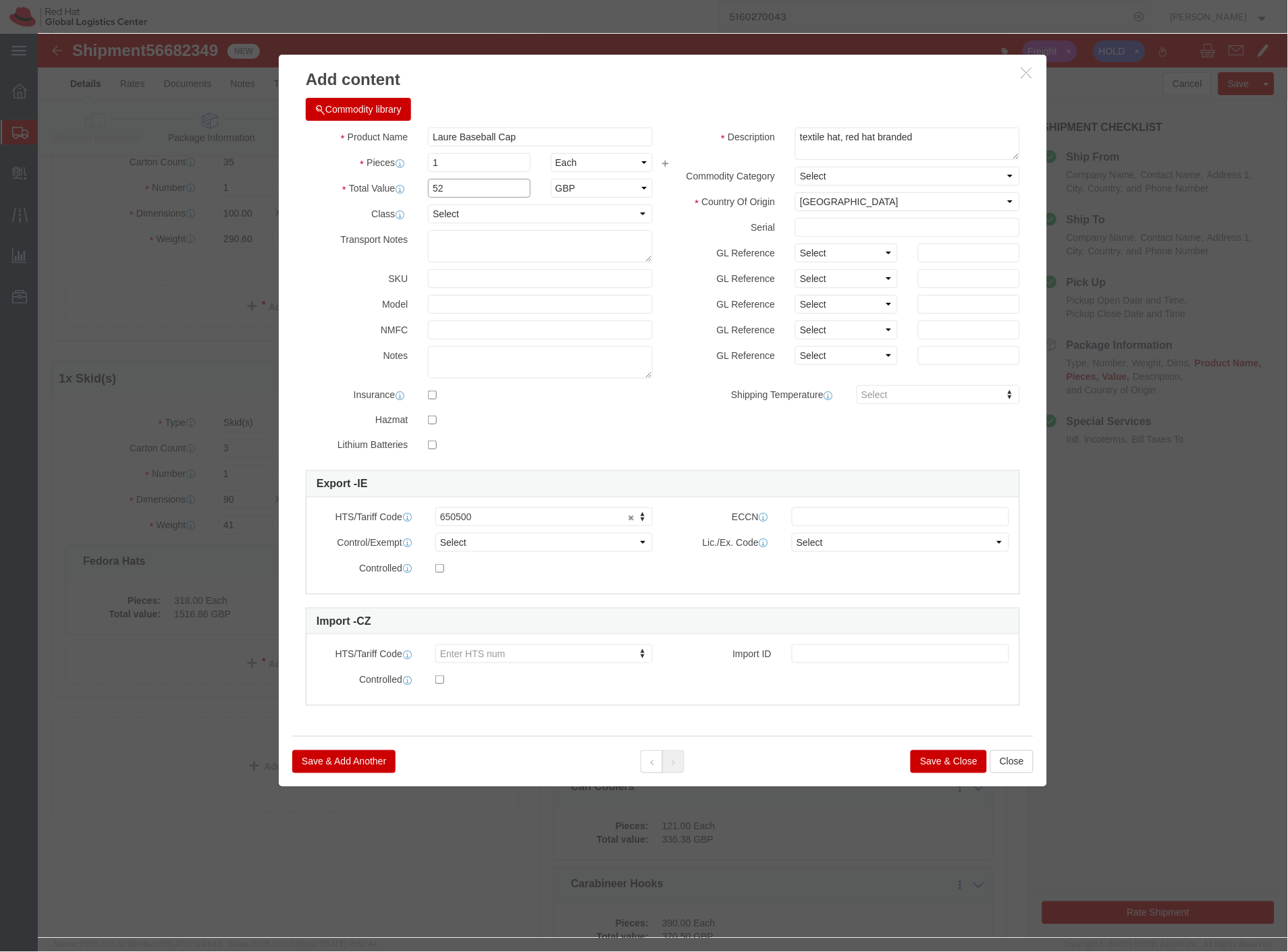
click div "Total Value 52 Select ADP AED AFN ALL AMD AOA ARS ATS AUD AWG AZN BAM BBD BDT B…"
drag, startPoint x: 423, startPoint y: 125, endPoint x: 325, endPoint y: 132, distance: 98.2
click div "Pieces 1 Select Bag Barrels 100Board Feet Bottle Box Blister Pack Carats Can Ca…"
type input "."
click input "text"
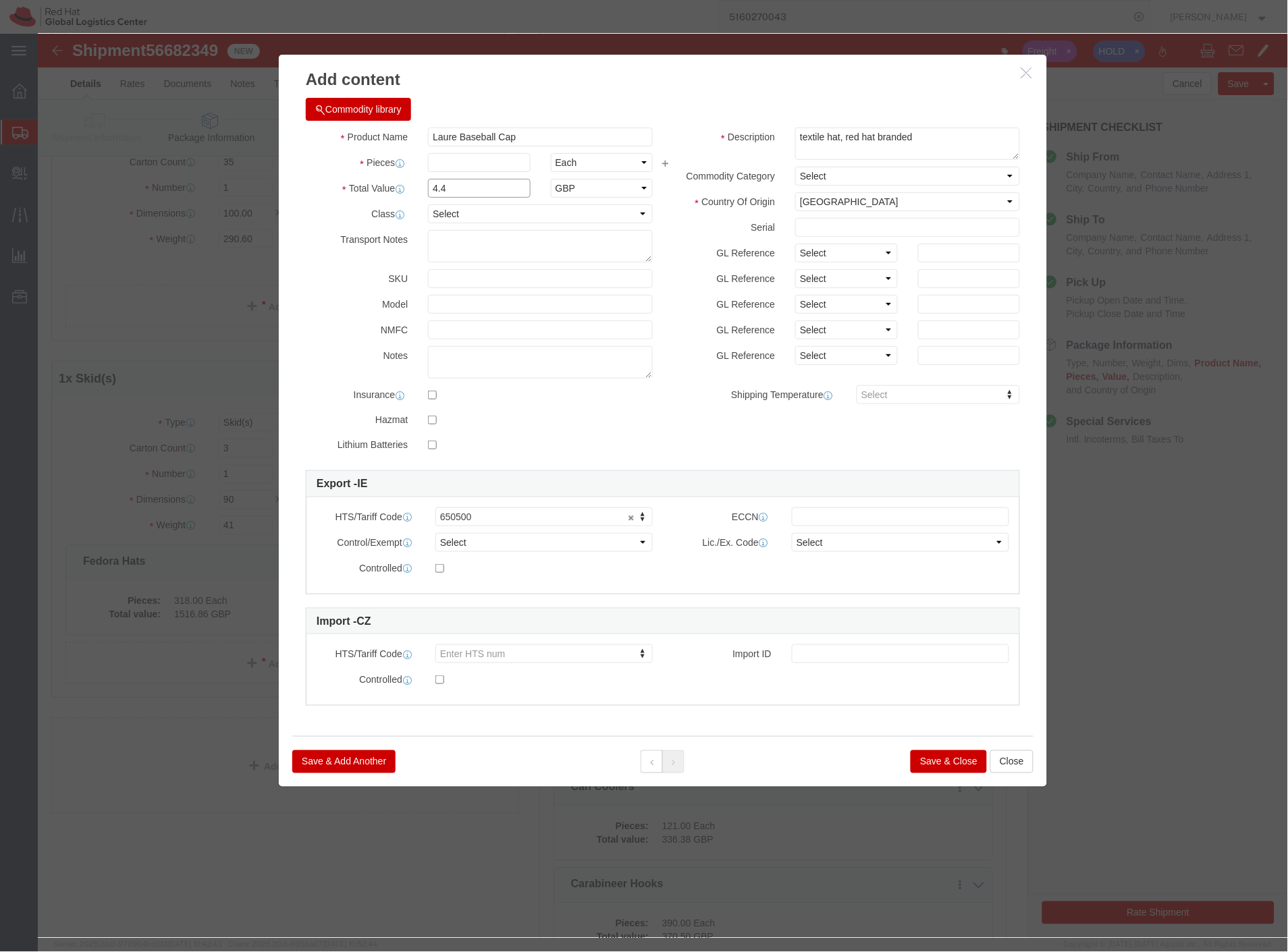
type input "4.4"
click input "text"
click label "Total Value Total value of all the pieces"
drag, startPoint x: 378, startPoint y: 135, endPoint x: 324, endPoint y: 139, distance: 54.1
click div "Product Name Laure Baseball Cap Pieces 1 Select Bag Barrels 100Board Feet Bottl…"
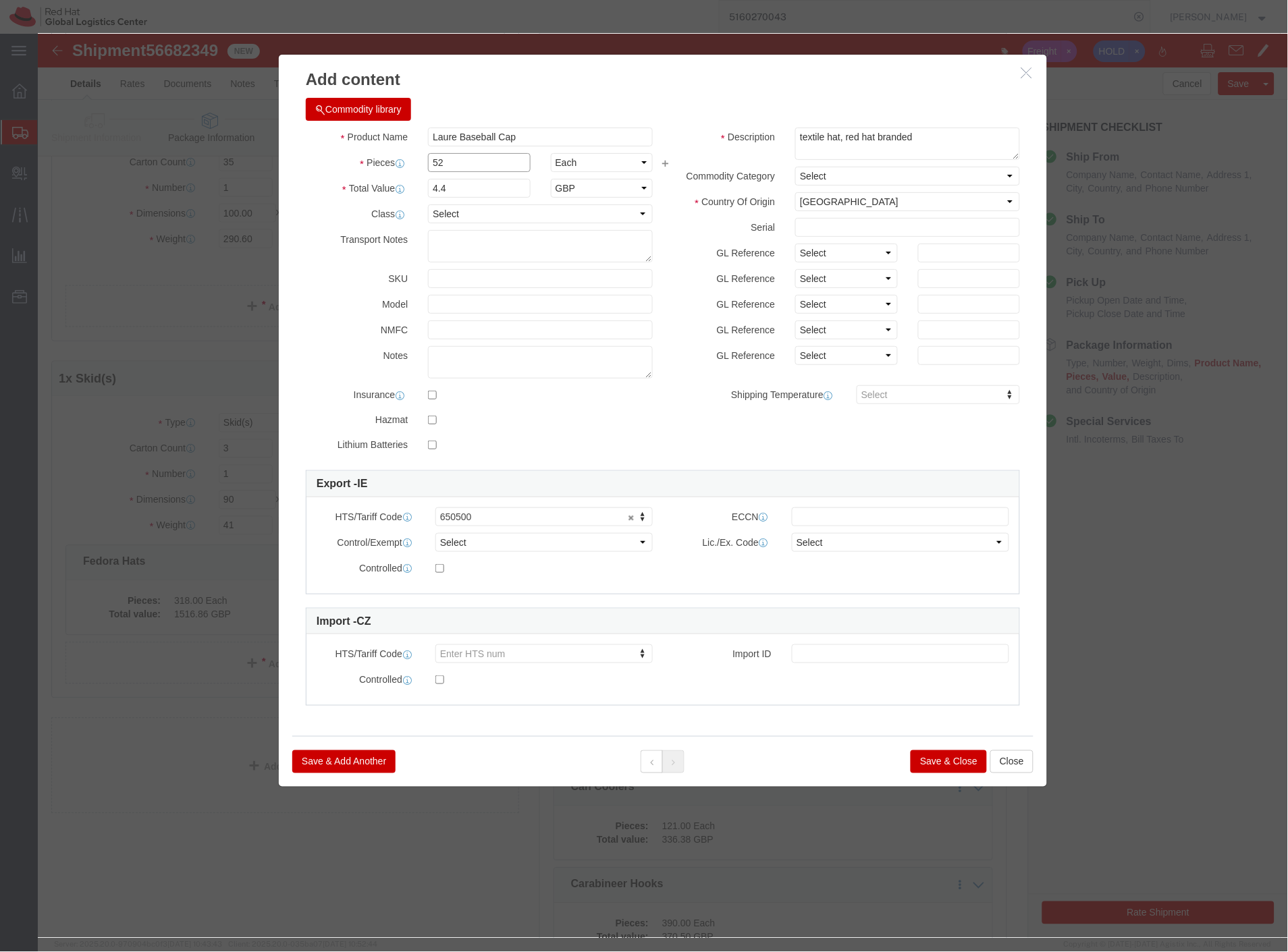
type input "52"
type input "228.8"
click label "Class"
click button "Save & Close"
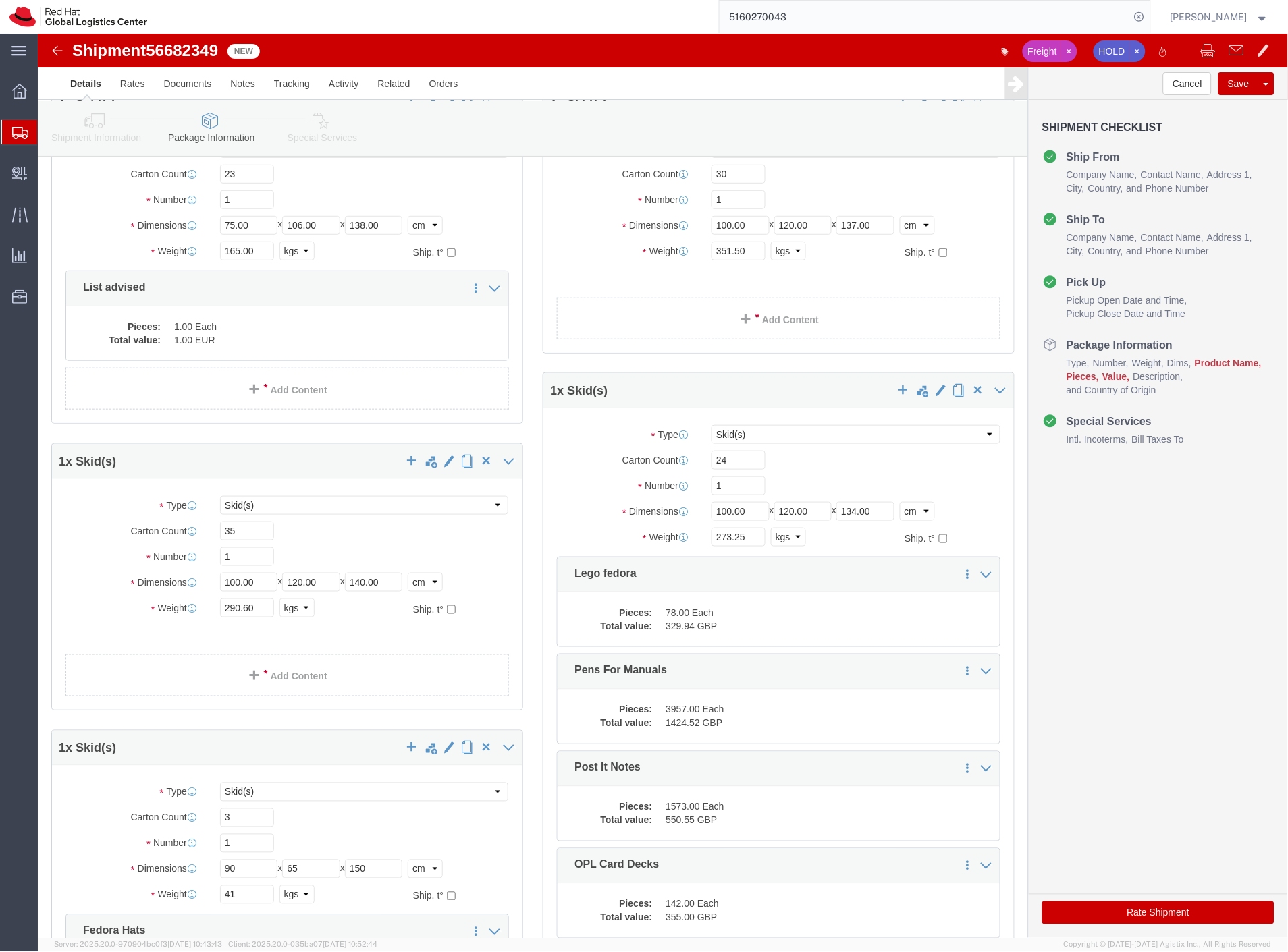
scroll to position [116, 0]
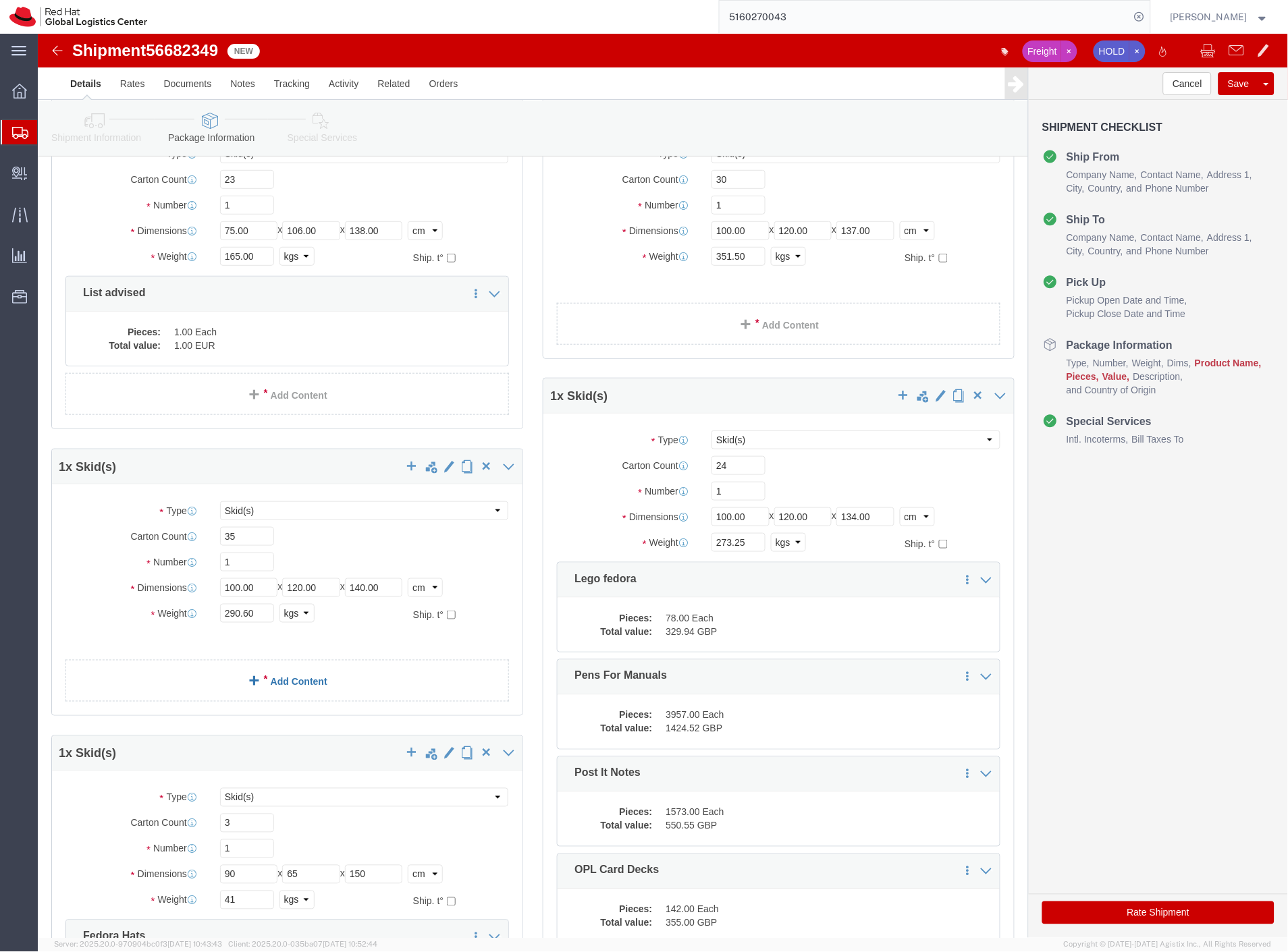
click link "Add Content"
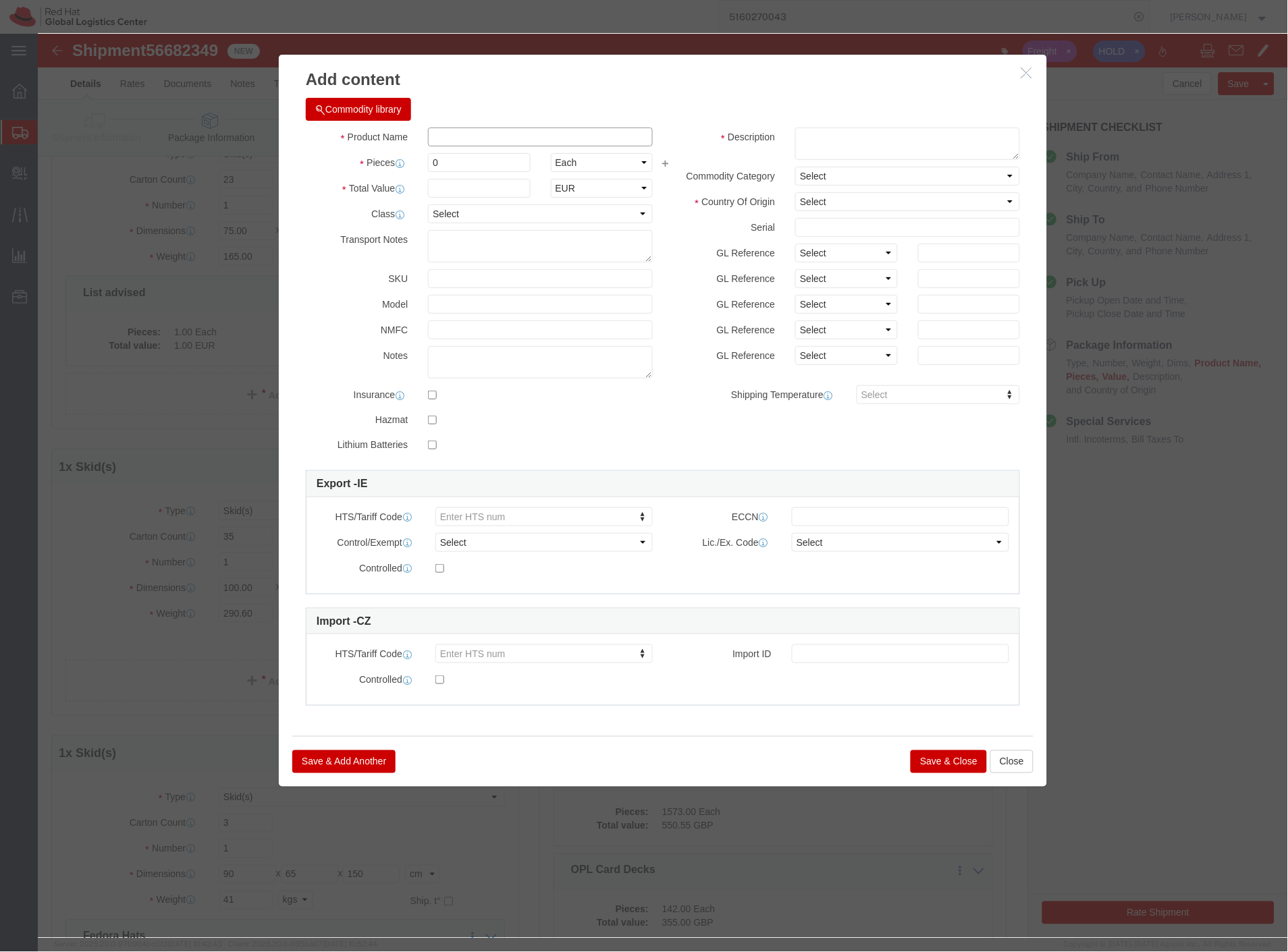
click input "text"
type input "Pallet 3 items"
drag, startPoint x: 429, startPoint y: 122, endPoint x: 342, endPoint y: 126, distance: 87.1
click div "Pieces 0 Select Bag Barrels 100Board Feet Bottle Box Blister Pack Carats Can Ca…"
type input "35"
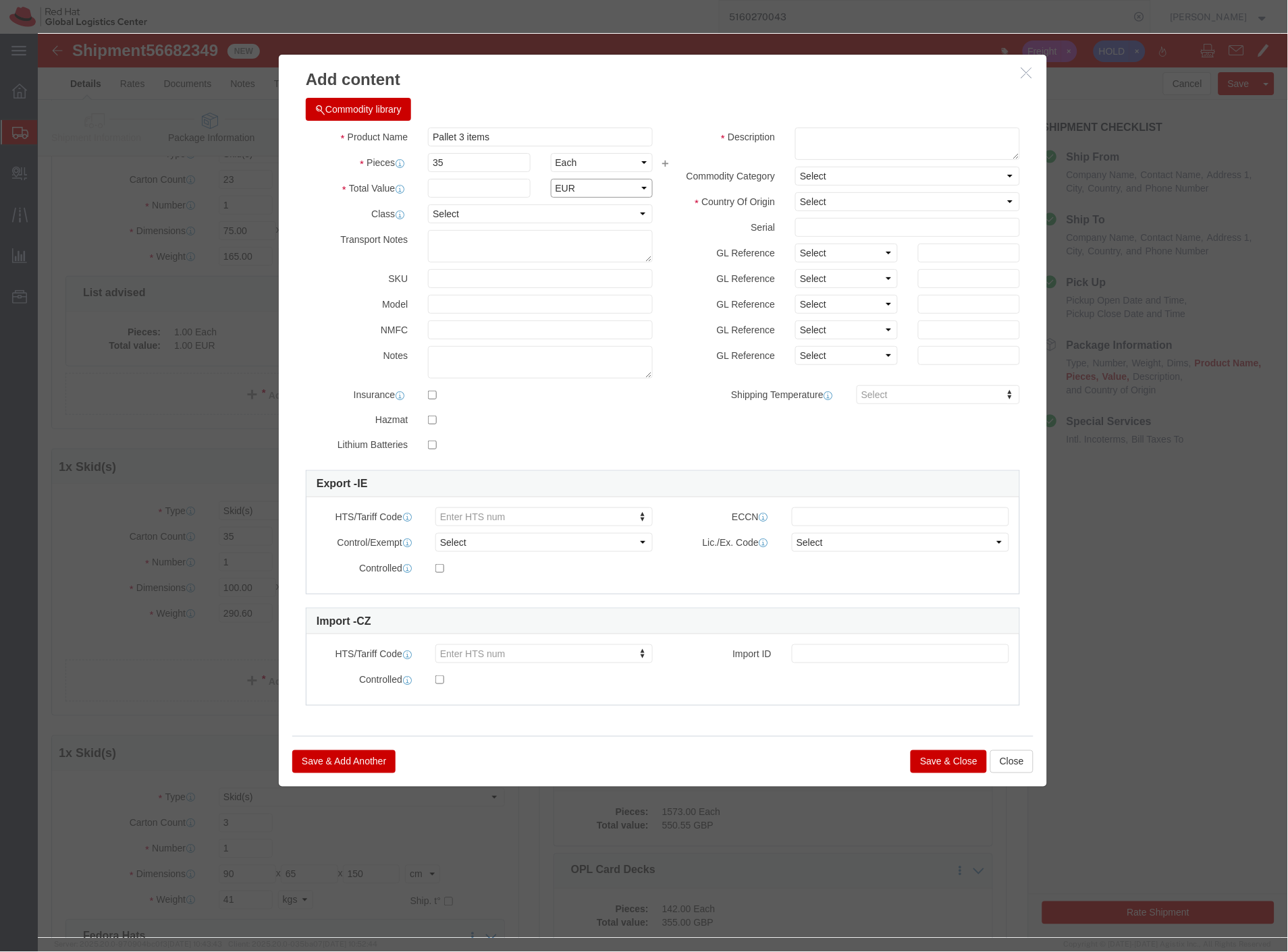
click select "Select ADP AED AFN ALL AMD AOA ARS ATS AUD AWG AZN BAM BBD BDT BGL BGN BHD BIF …"
select select "GBP"
click select "Select ADP AED AFN ALL AMD AOA ARS ATS AUD AWG AZN BAM BBD BDT BGL BGN BHD BIF …"
click input "text"
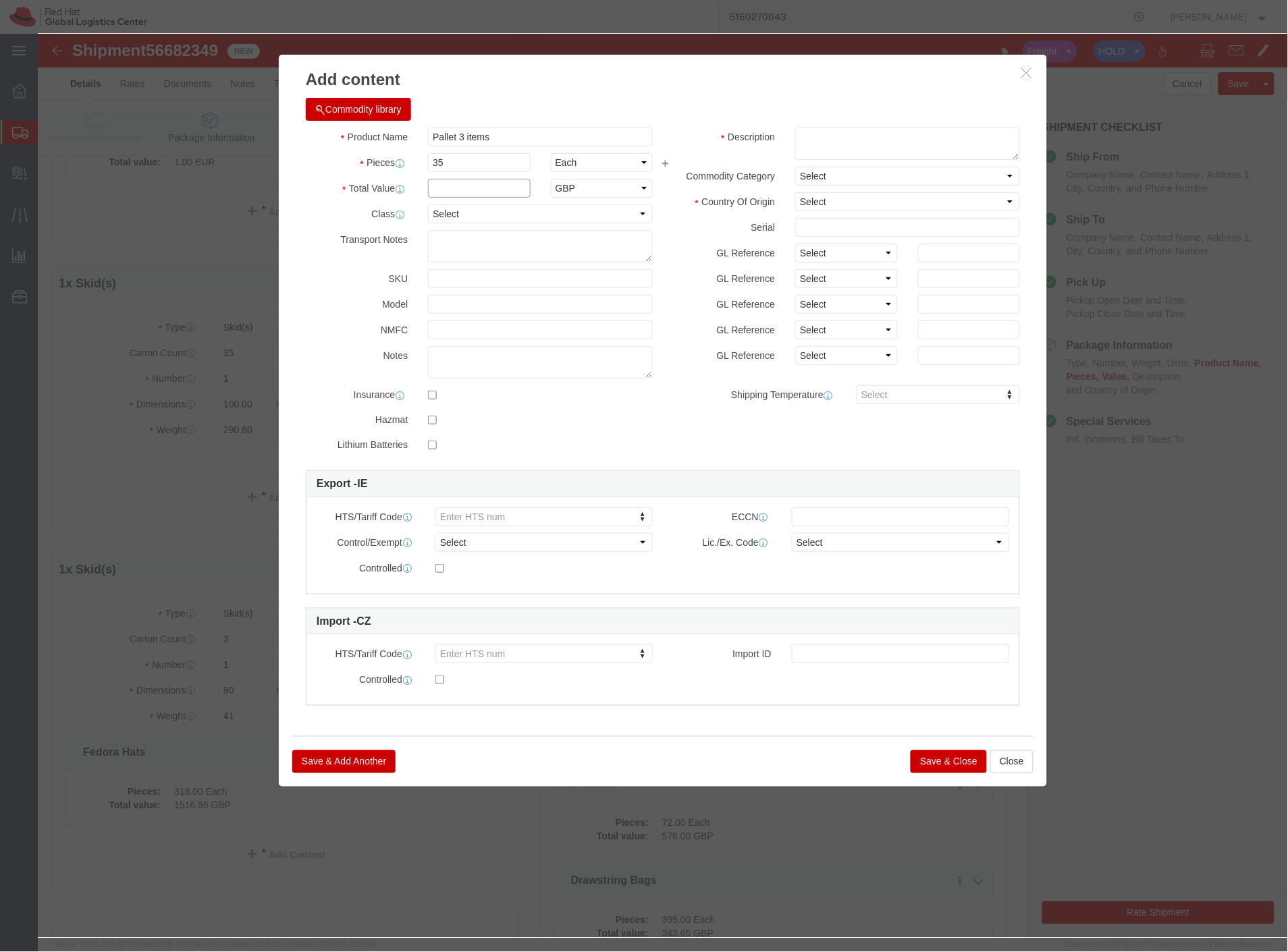
type input "4"
type input "3679"
click textarea
type textarea "misc"
click div
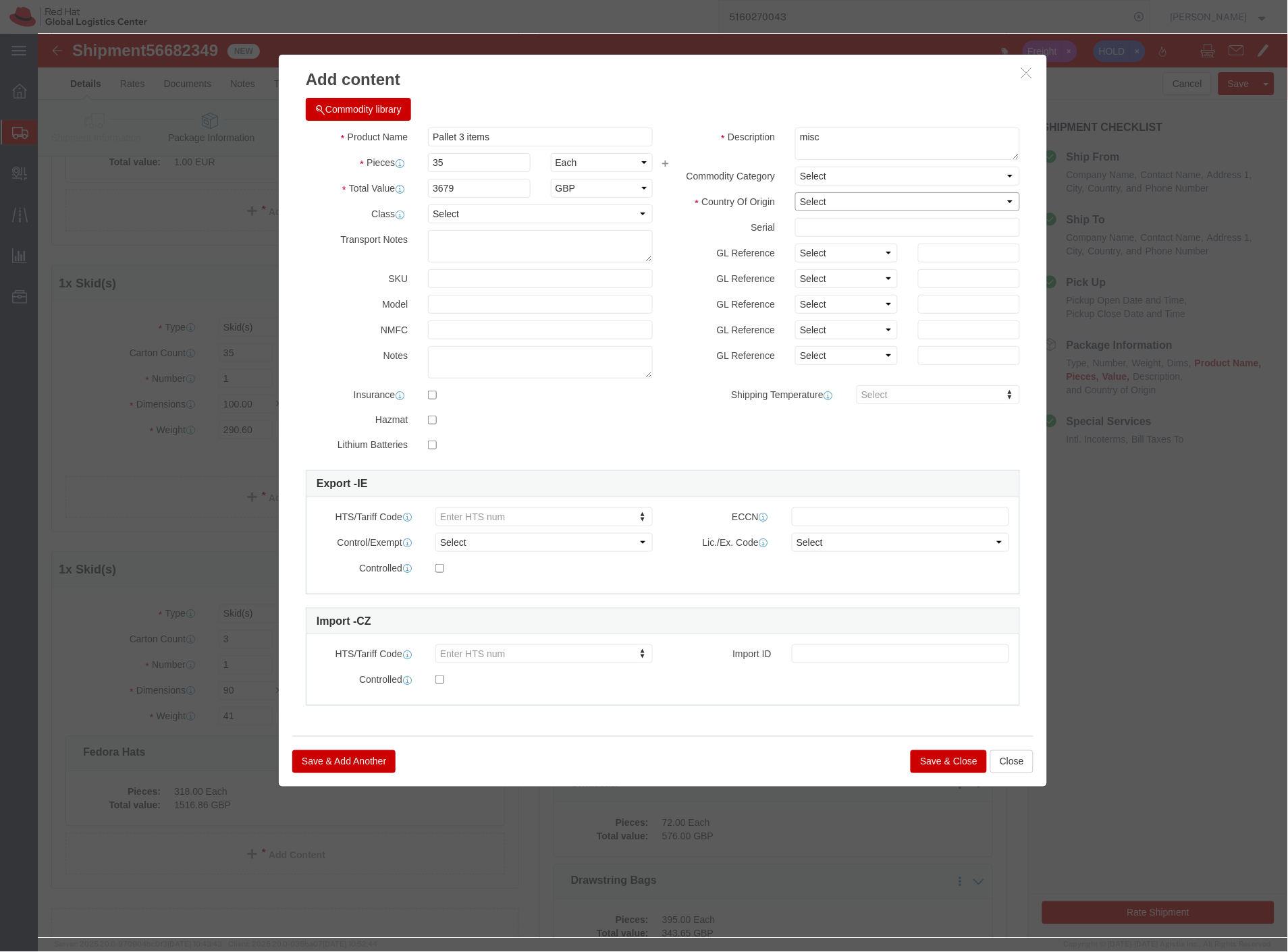
click select "Select Afghanistan Åland Islands Albania Algeria American Samoa Andorra Angola …"
select select "CN"
click select "Select Afghanistan Åland Islands Albania Algeria American Samoa Andorra Angola …"
click button "Save & Close"
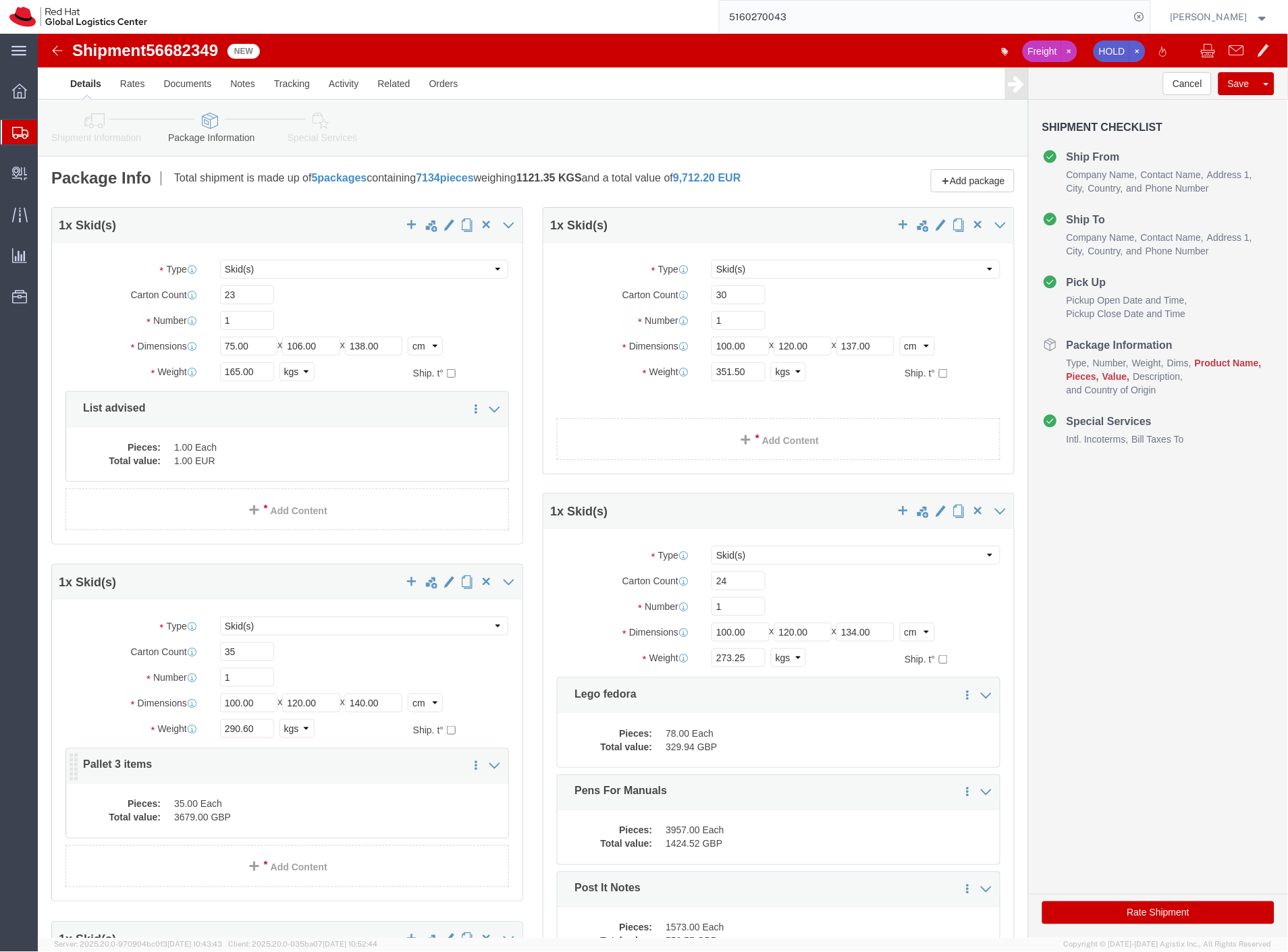
scroll to position [0, 0]
click link "Add Content"
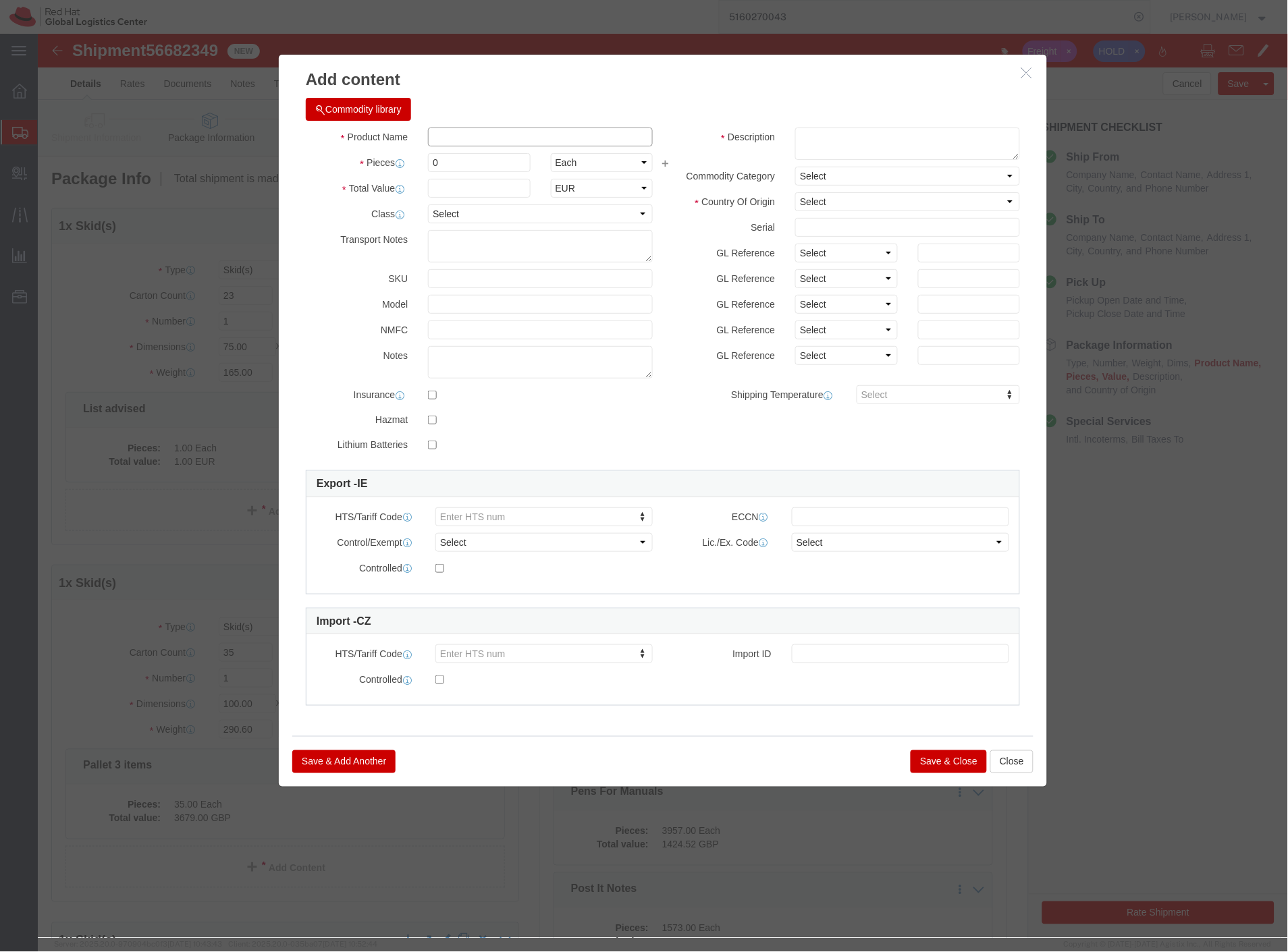
click input "text"
type input "Pallet 2 items"
drag, startPoint x: 402, startPoint y: 129, endPoint x: 314, endPoint y: 146, distance: 89.6
click div "Product Name Pallet 2 items Pieces 0 Select Bag Barrels 100Board Feet Bottle Bo…"
click select "Select ADP AED AFN ALL AMD AOA ARS ATS AUD AWG AZN BAM BBD BDT BGL BGN BHD BIF …"
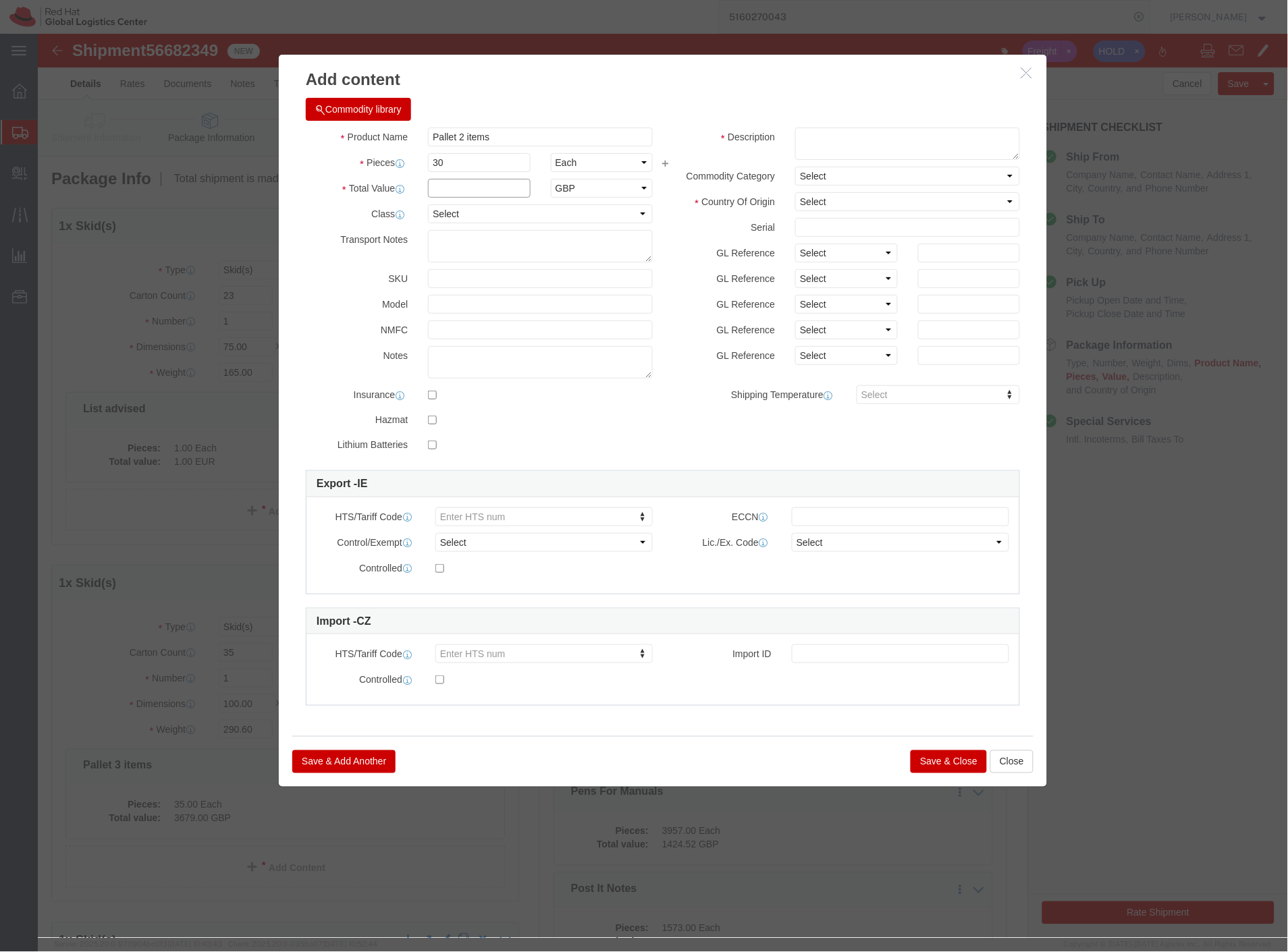
click input "text"
click select "Select Afghanistan Åland Islands Albania Algeria American Samoa Andorra Angola …"
click textarea
click button "Save & Close"
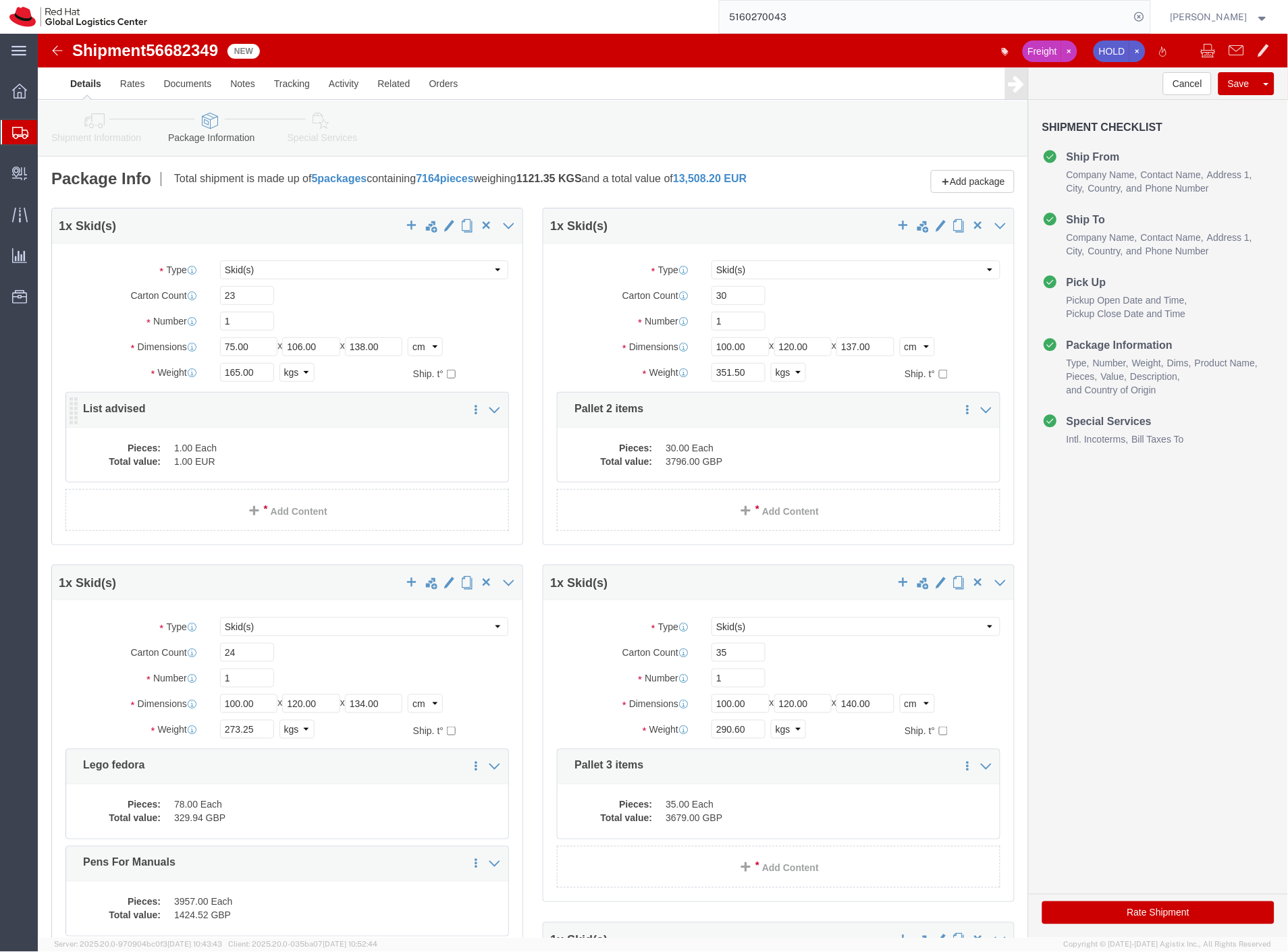
click dd "1.00 Each"
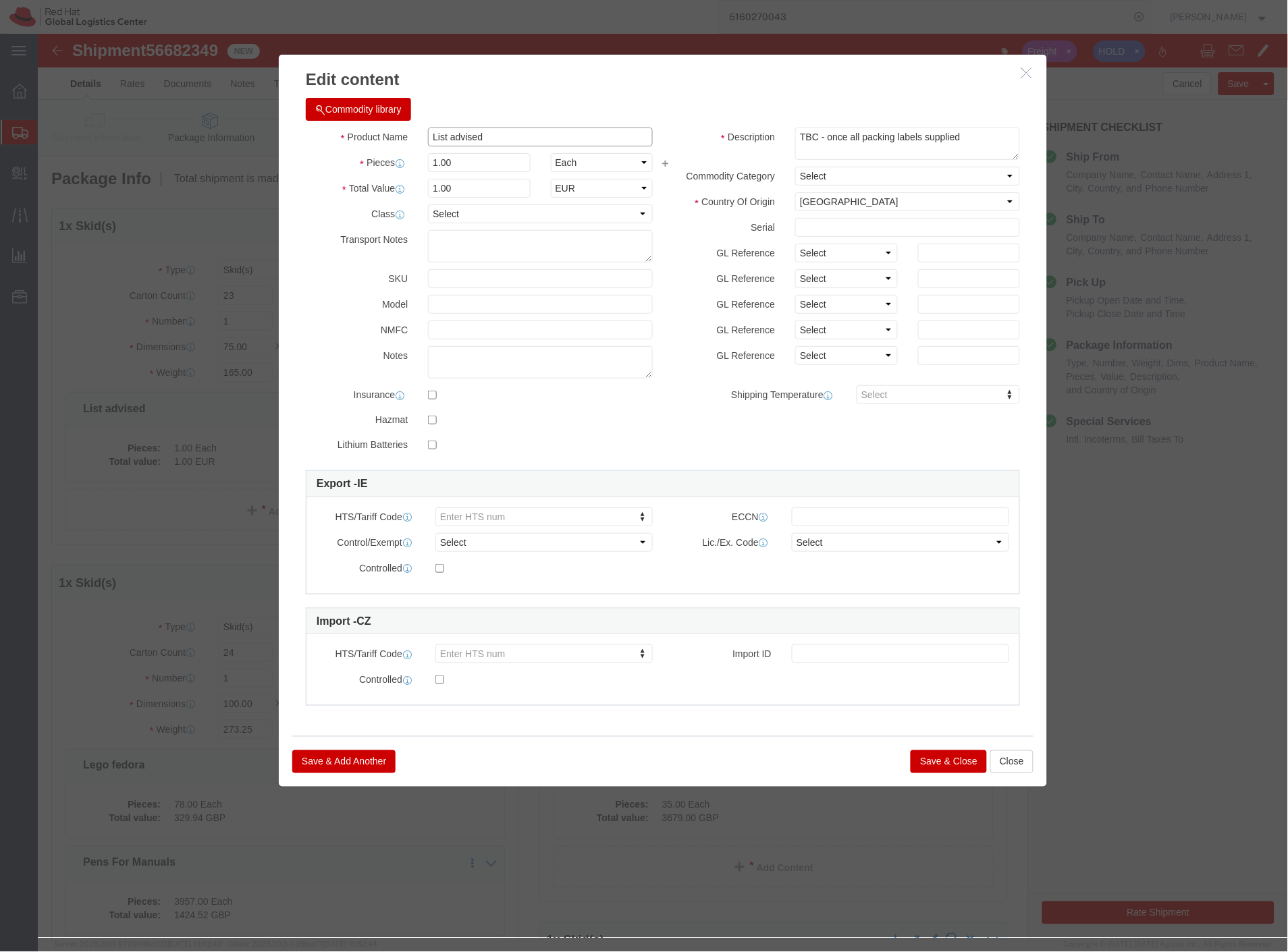
drag, startPoint x: 450, startPoint y: 101, endPoint x: 160, endPoint y: 123, distance: 290.8
click div "Edit content Commodity library Product Name List advised Pieces 1.00 Select Bag…"
click textarea "TBC - once all packing labels supplied"
drag, startPoint x: 431, startPoint y: 132, endPoint x: 304, endPoint y: 137, distance: 127.1
click div "Pieces 1.00 Select Bag Barrels 100Board Feet Bottle Box Blister Pack Carats Can…"
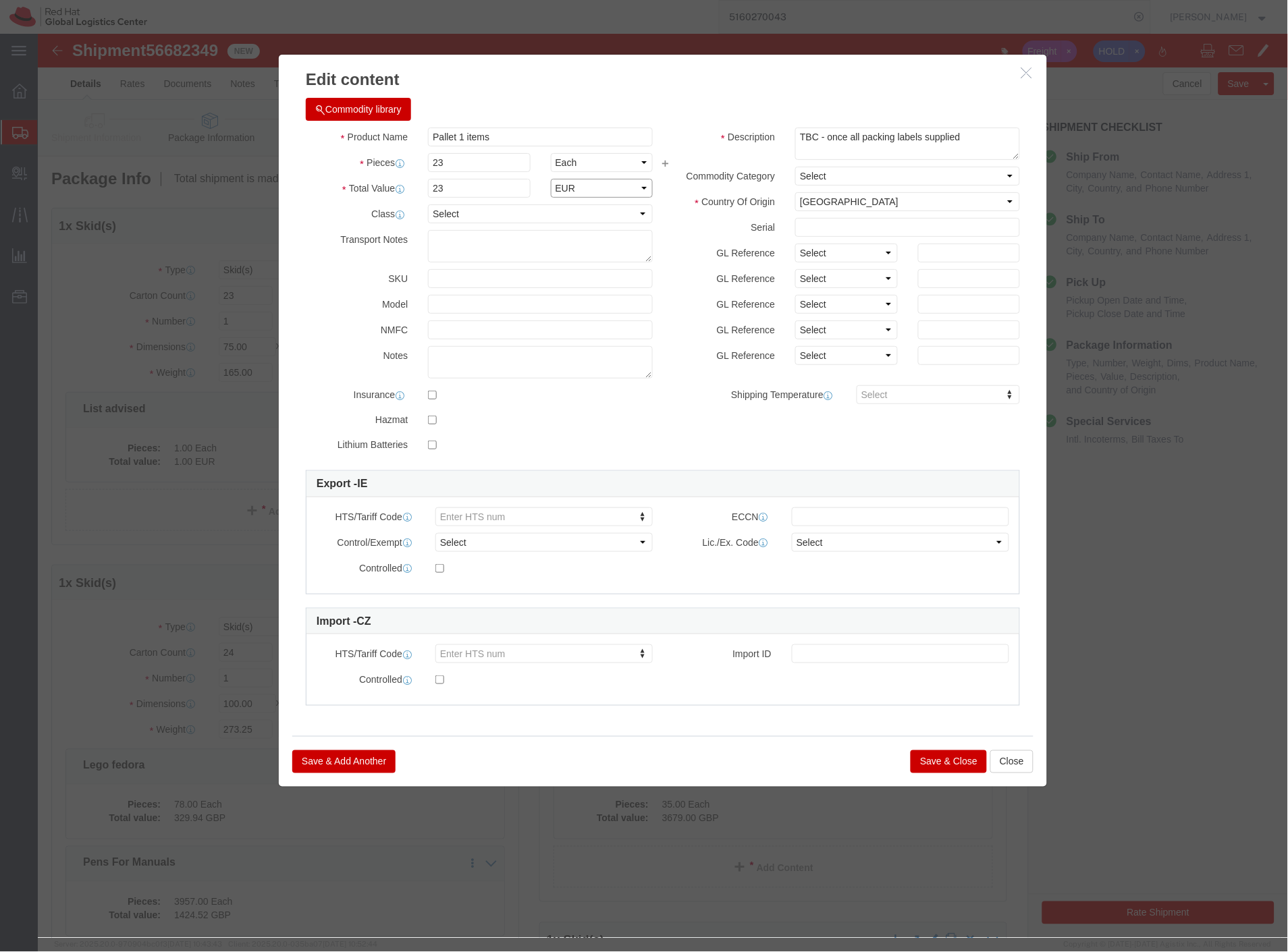
click select "Select ADP AED AFN ALL AMD AOA ARS ATS AUD AWG AZN BAM BBD BDT BGL BGN BHD BIF …"
drag, startPoint x: 350, startPoint y: 156, endPoint x: 309, endPoint y: 157, distance: 41.0
click div "Total Value 23 Select ADP AED AFN ALL AMD AOA ARS ATS AUD AWG AZN BAM BBD BDT B…"
click button "Save & Close"
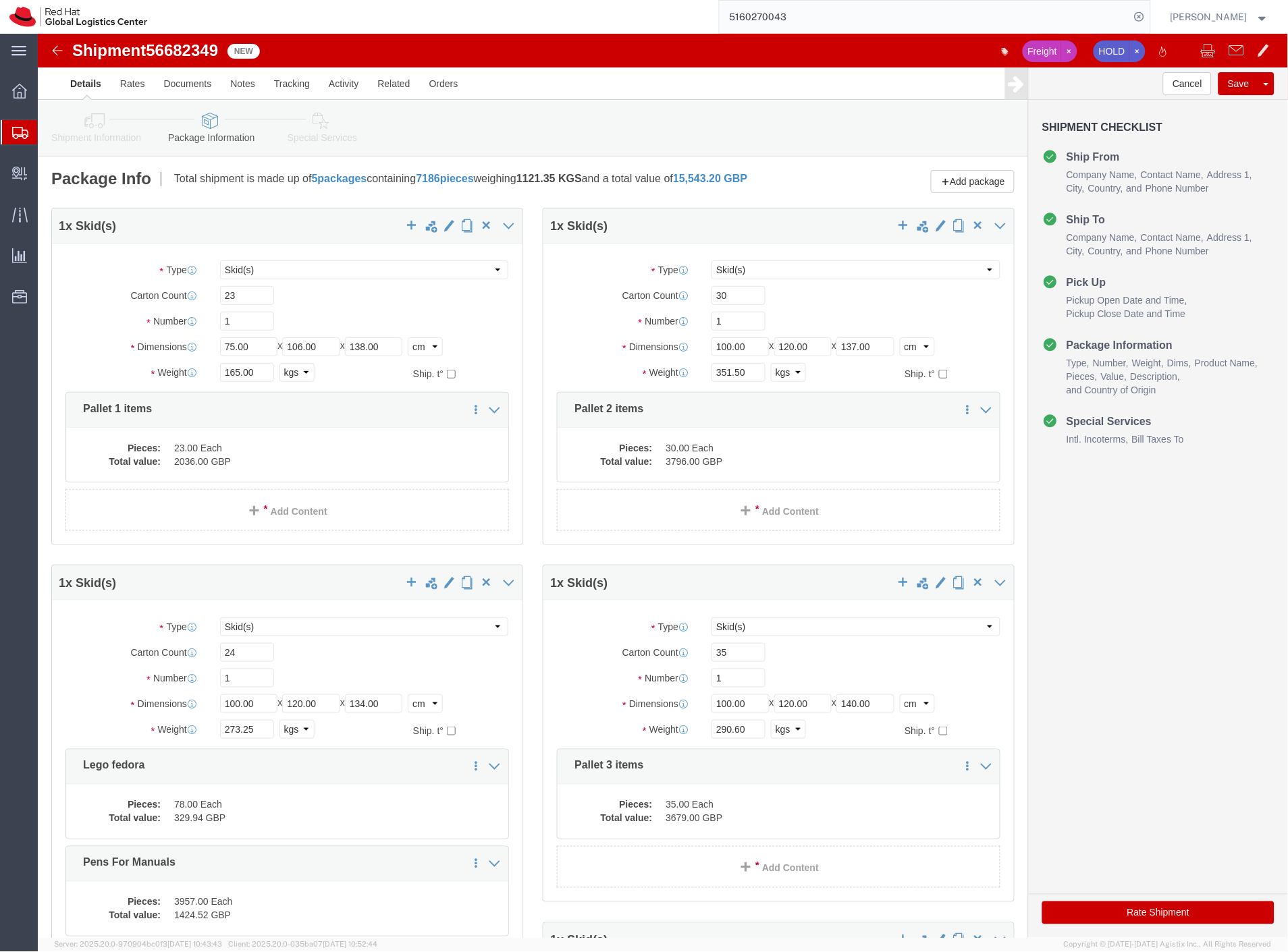
click link "Special Services"
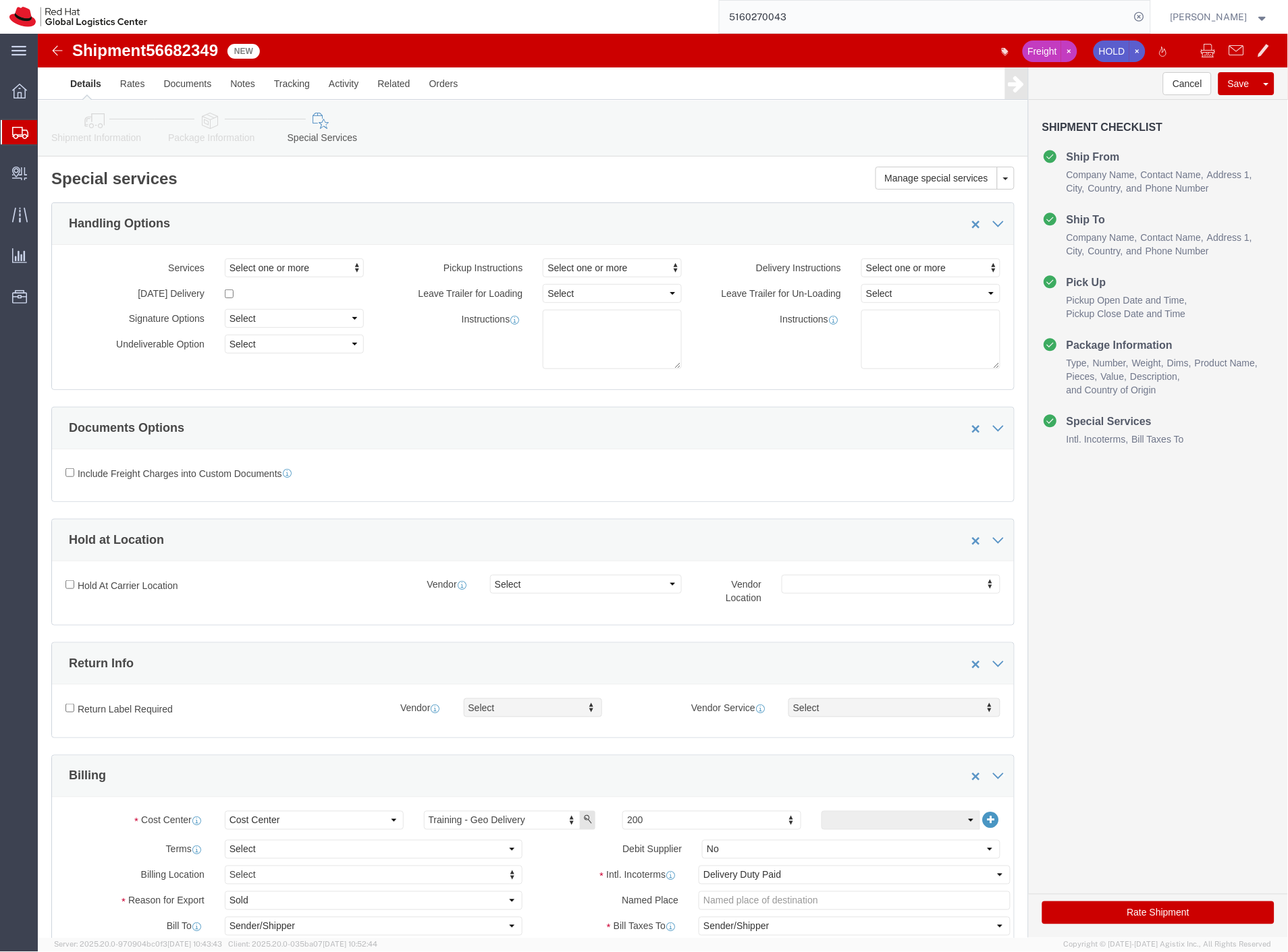
click icon
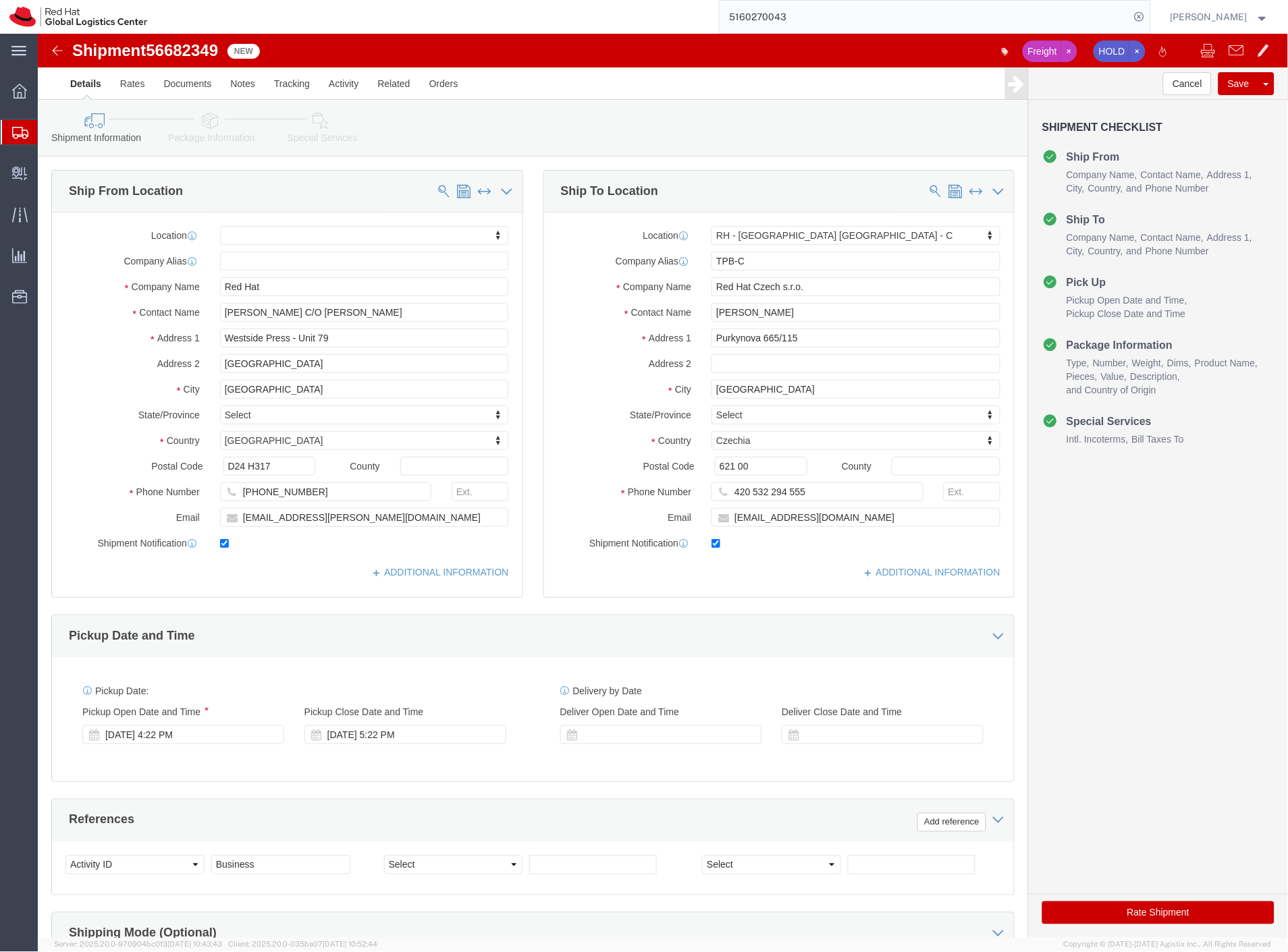
drag, startPoint x: 653, startPoint y: 0, endPoint x: 1202, endPoint y: 54, distance: 551.6
click button "Save"
